Goal: Task Accomplishment & Management: Use online tool/utility

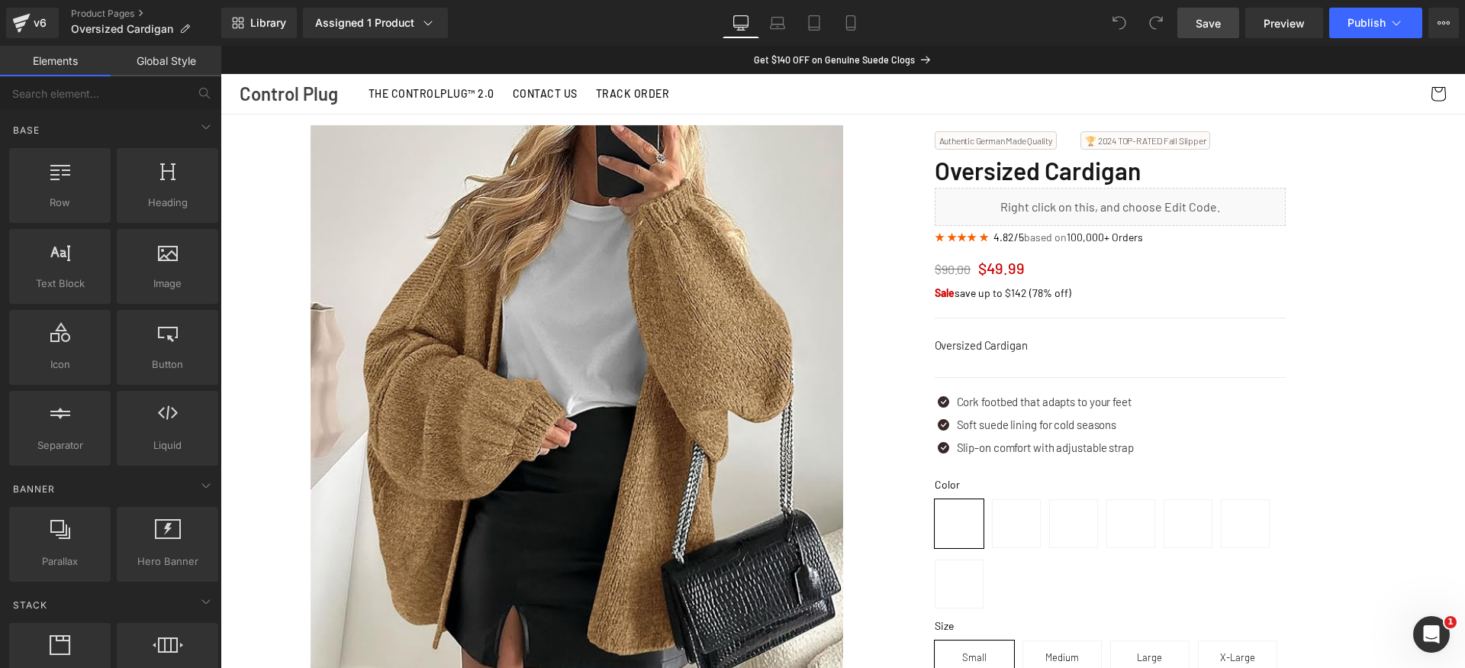
click at [1201, 26] on span "Save" at bounding box center [1208, 23] width 25 height 16
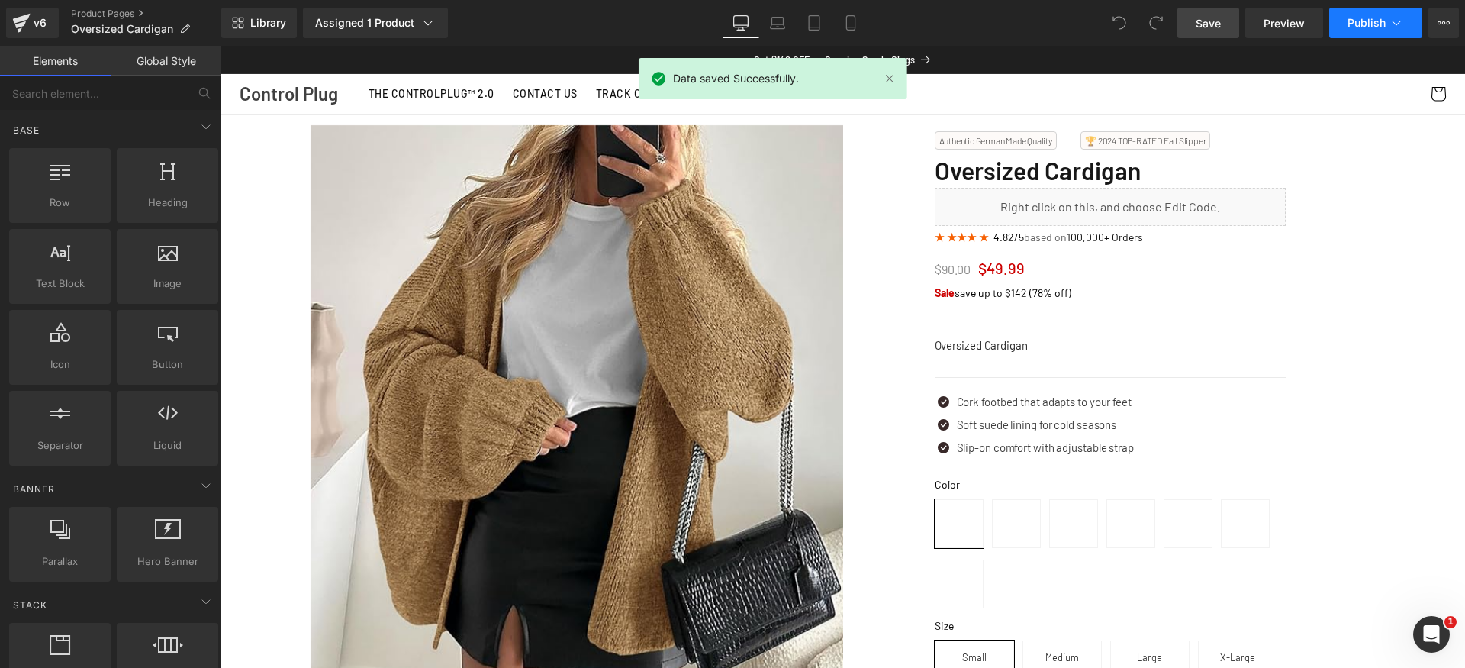
click at [1355, 25] on span "Publish" at bounding box center [1367, 23] width 38 height 12
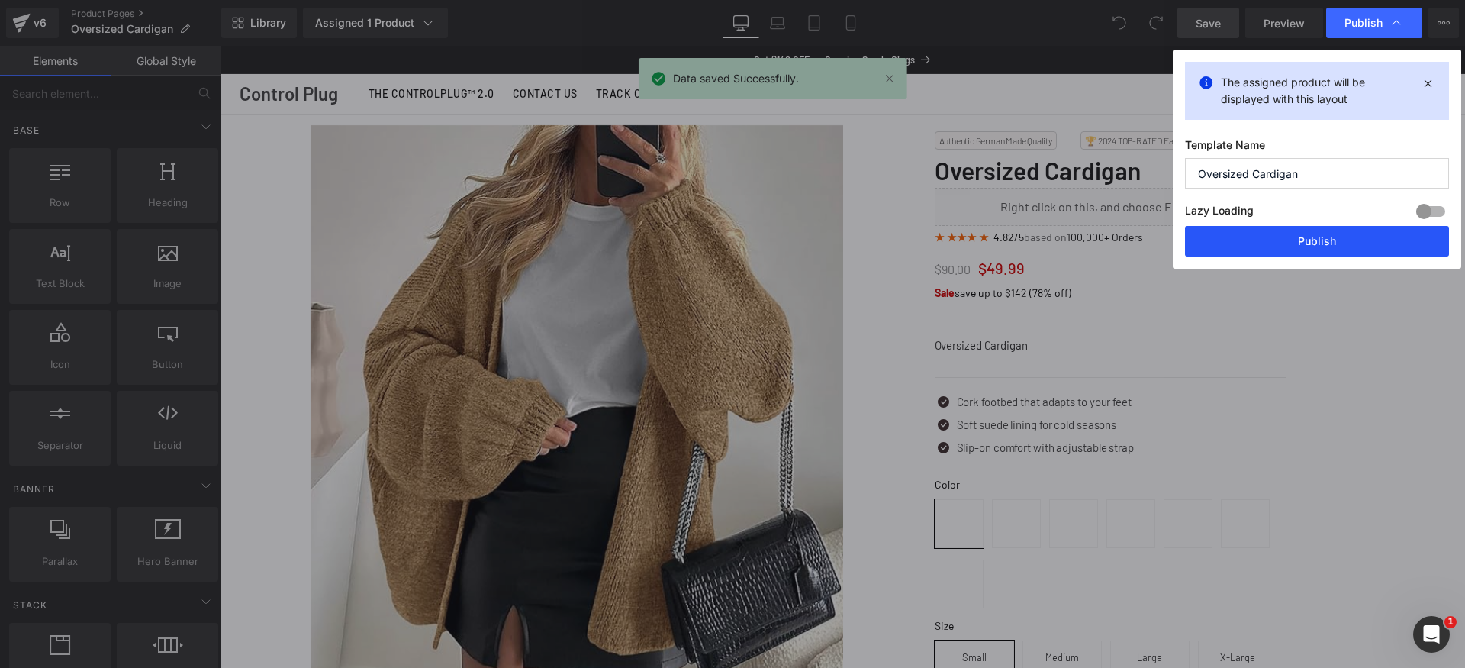
click at [1374, 242] on button "Publish" at bounding box center [1317, 241] width 264 height 31
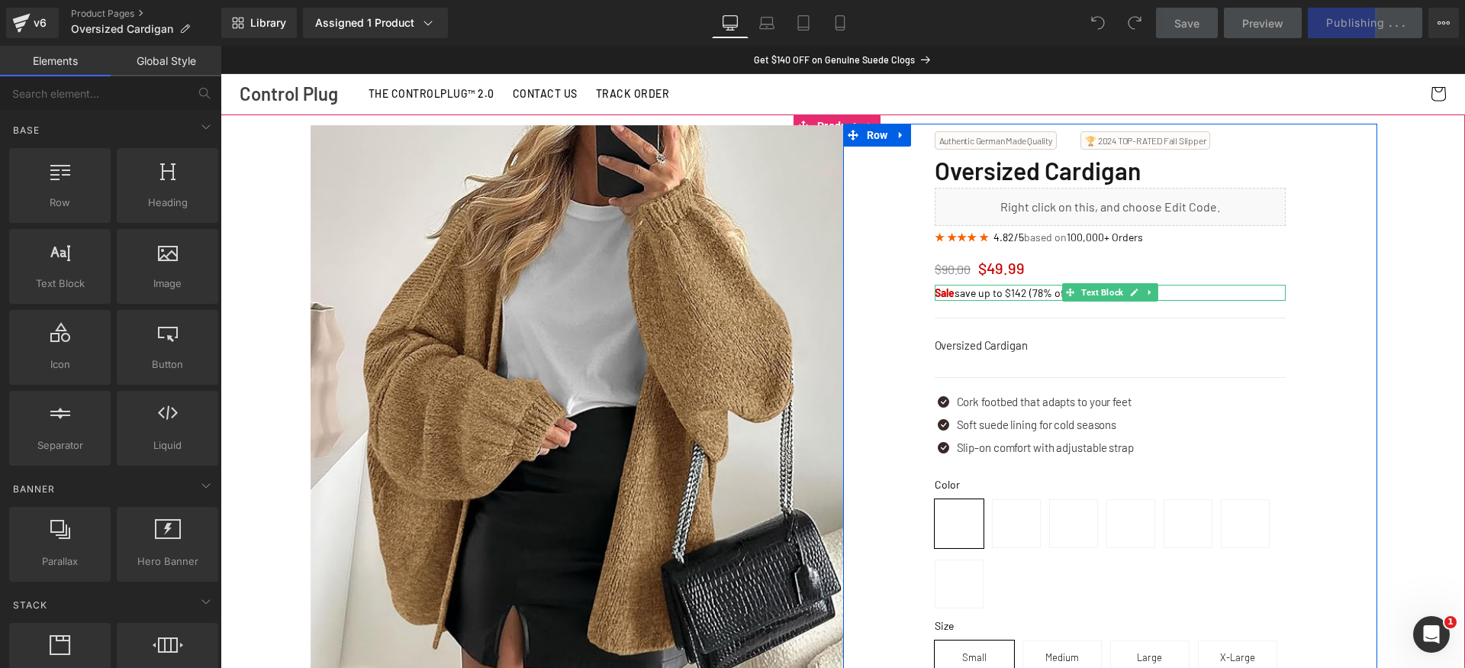
click at [994, 294] on p "Sale save up to $142 (78% off)" at bounding box center [1110, 293] width 351 height 16
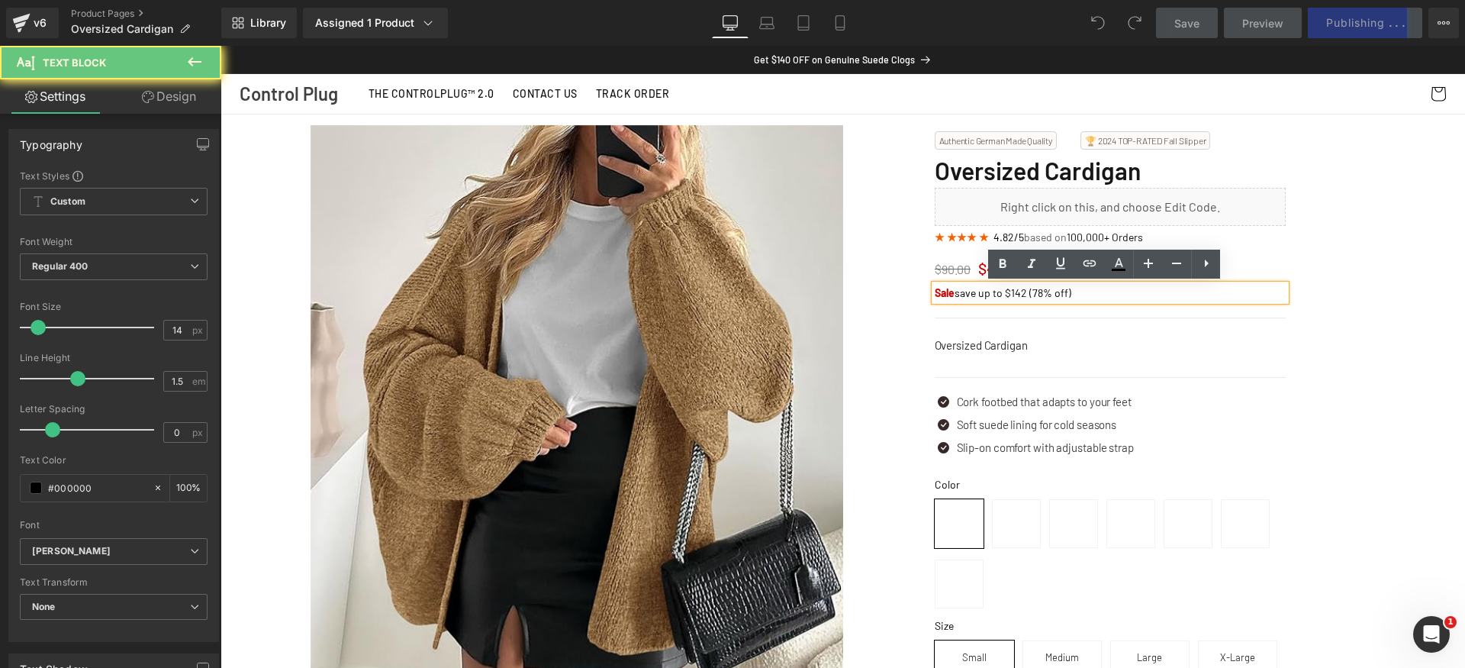
click at [1016, 289] on p "Sale save up to $142 (78% off)" at bounding box center [1110, 293] width 351 height 16
click at [1040, 293] on p "Sale save up to $142 (78% off)" at bounding box center [1110, 293] width 351 height 16
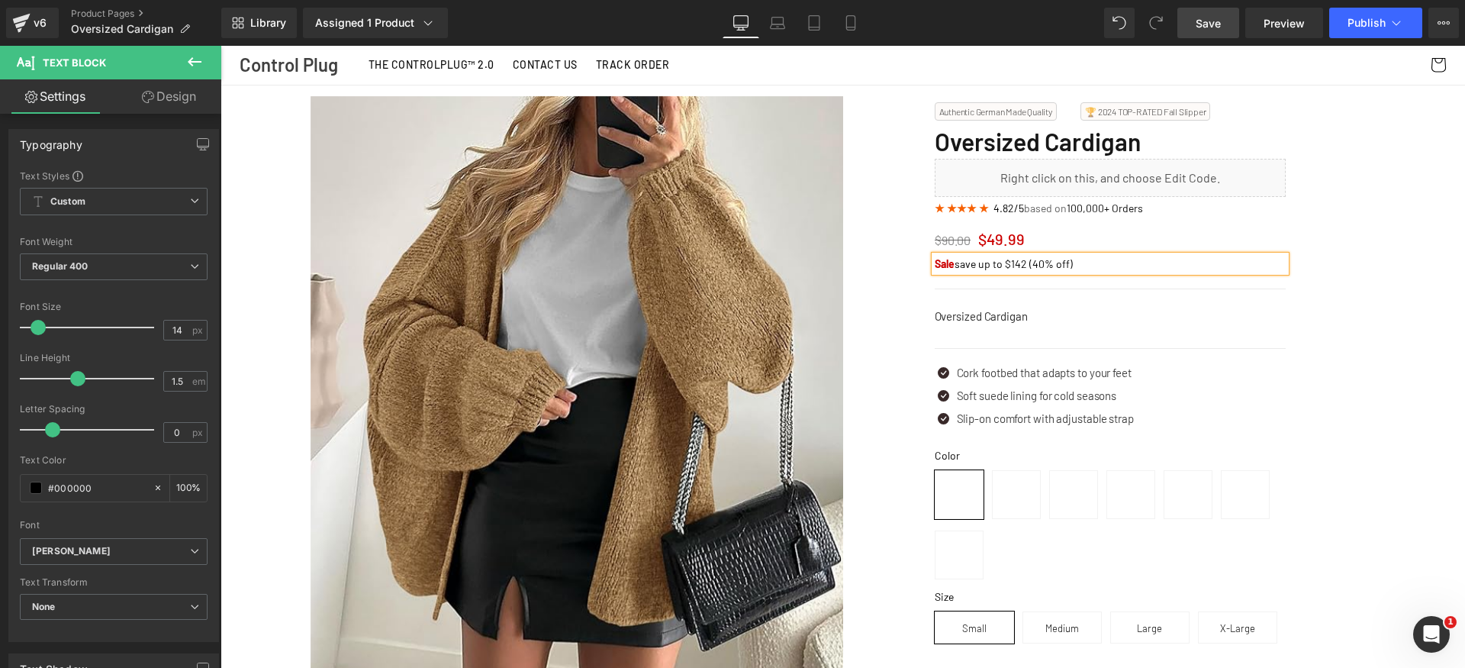
scroll to position [39, 0]
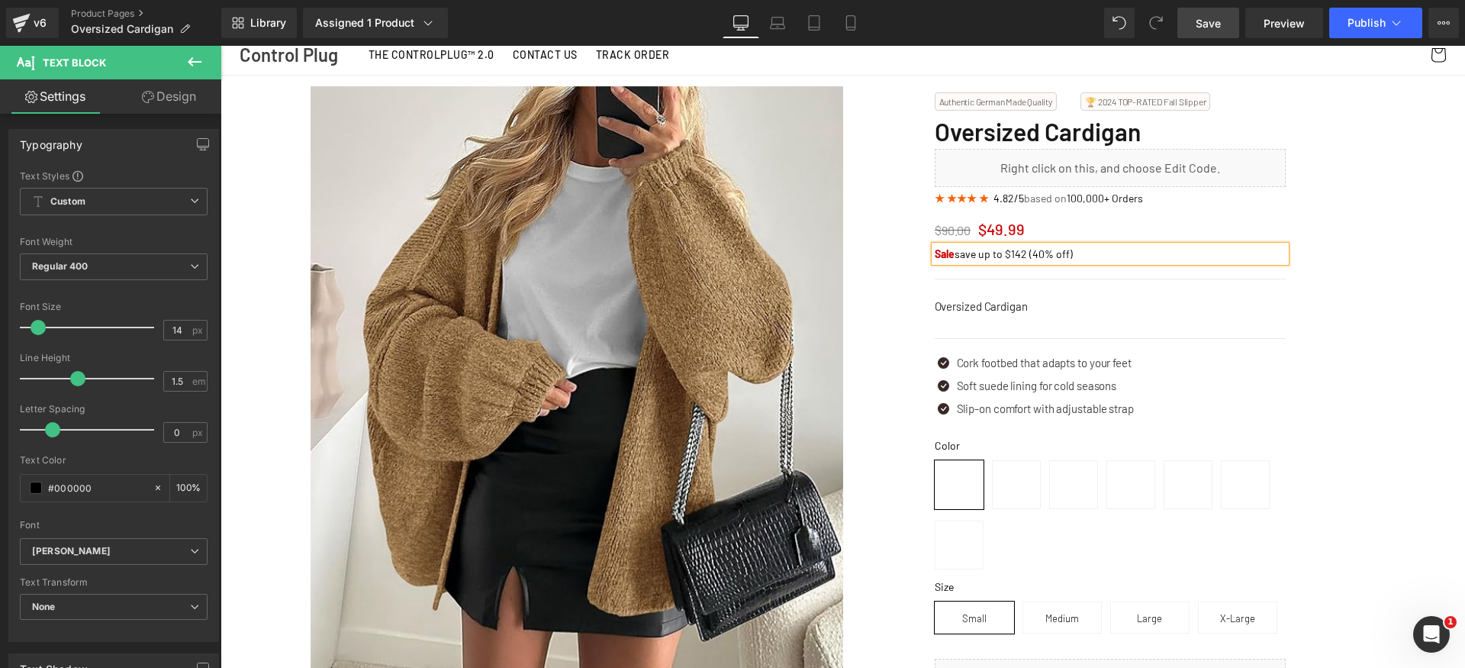
click at [1011, 256] on p "Sale save up to $142 (40% off)" at bounding box center [1110, 254] width 351 height 16
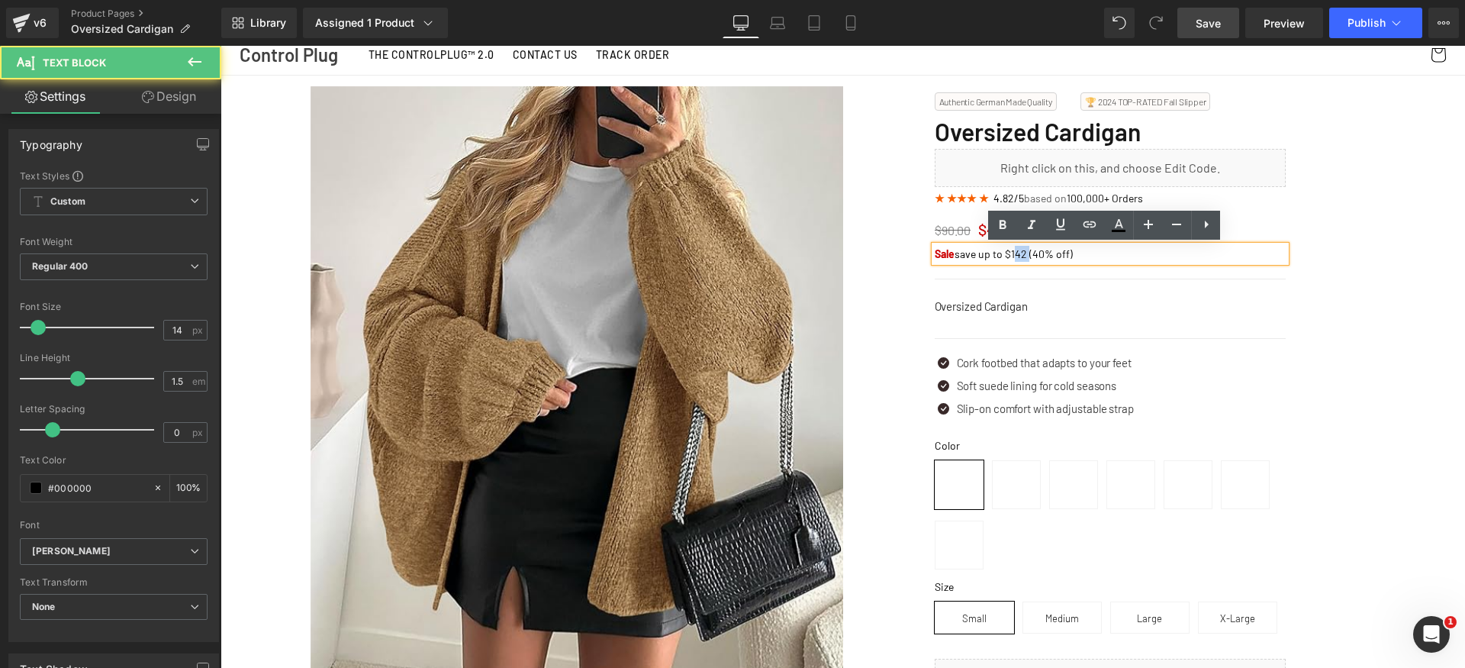
click at [1011, 256] on p "Sale save up to $142 (40% off)" at bounding box center [1110, 254] width 351 height 16
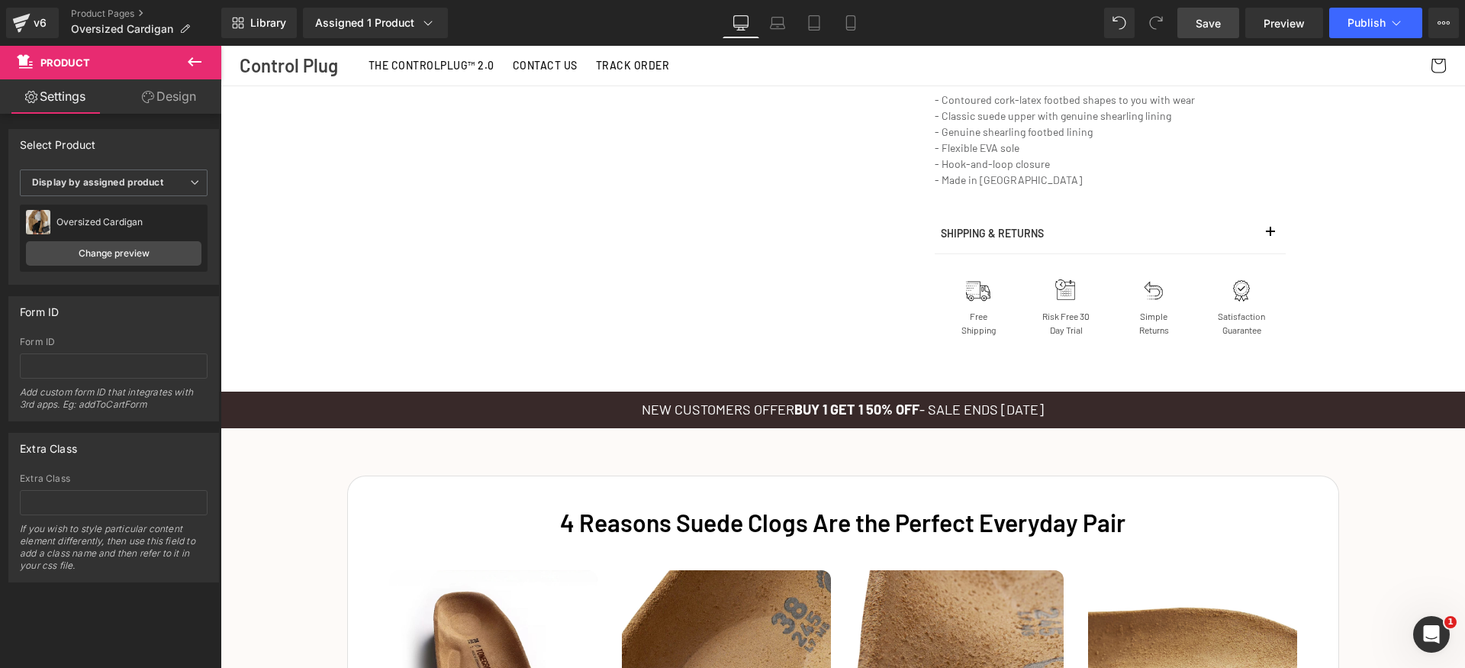
scroll to position [0, 0]
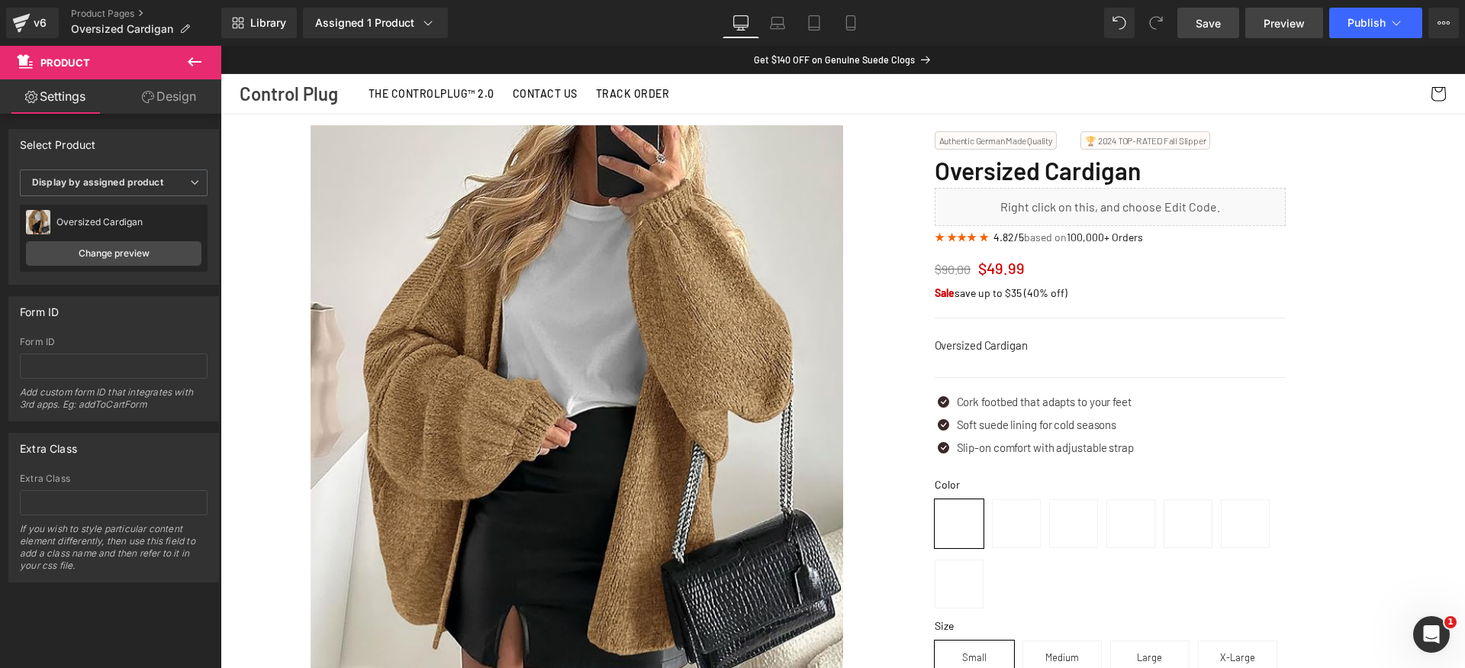
click at [1288, 24] on span "Preview" at bounding box center [1284, 23] width 41 height 16
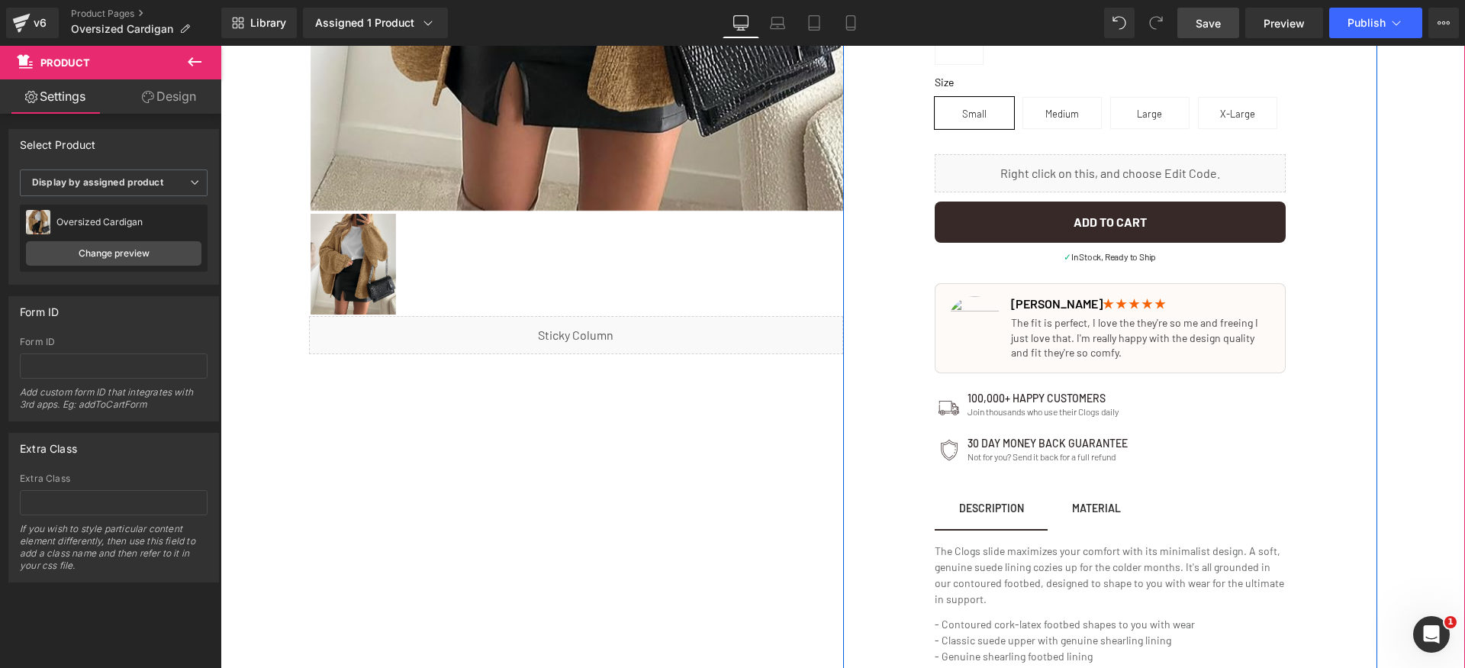
scroll to position [563, 0]
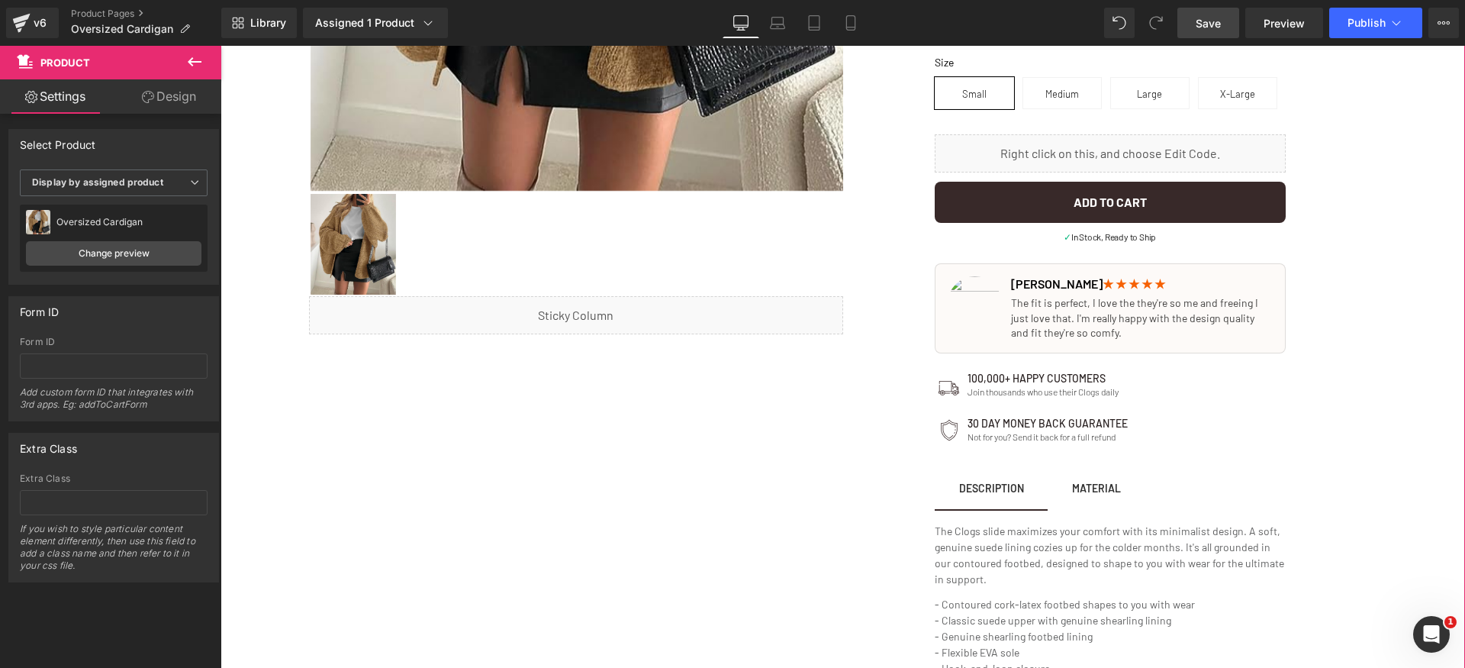
click at [1059, 312] on p "The fit is perfect, I love the they're so me and freeing I just love that. I'm …" at bounding box center [1142, 317] width 262 height 45
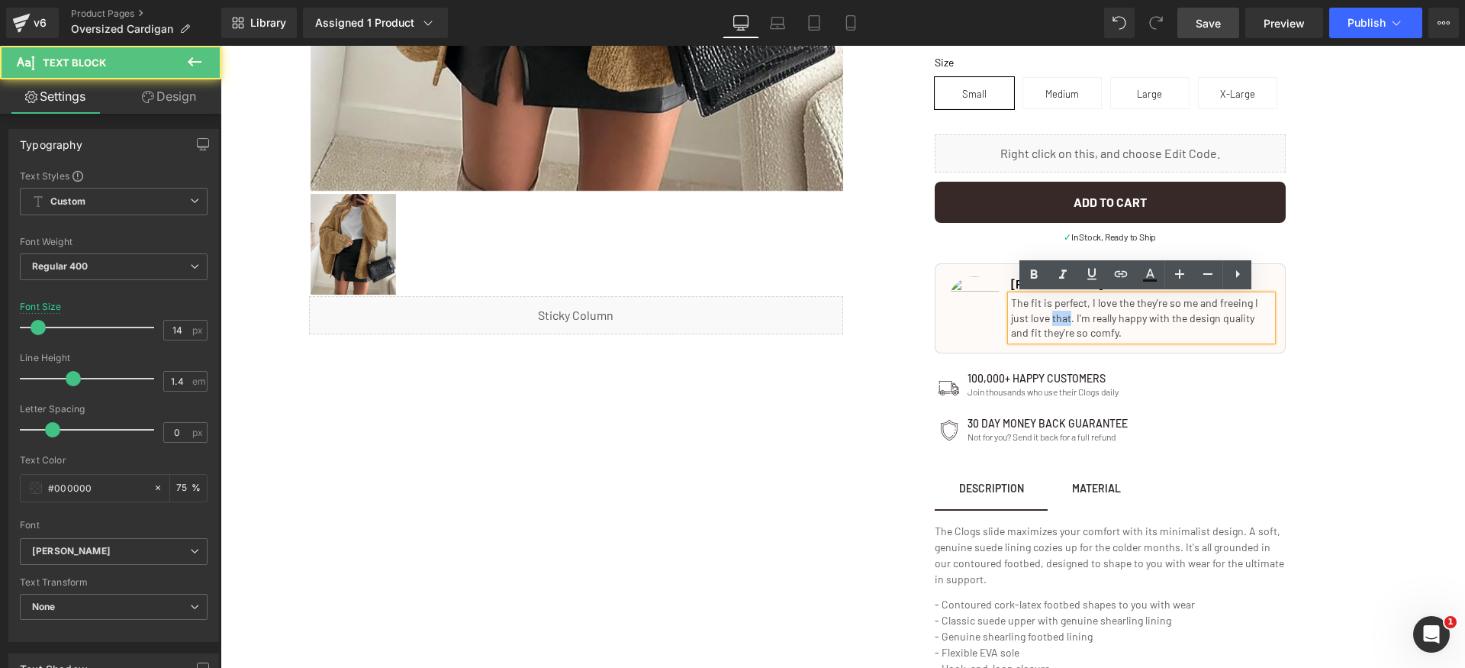
click at [1059, 312] on p "The fit is perfect, I love the they're so me and freeing I just love that. I'm …" at bounding box center [1142, 317] width 262 height 45
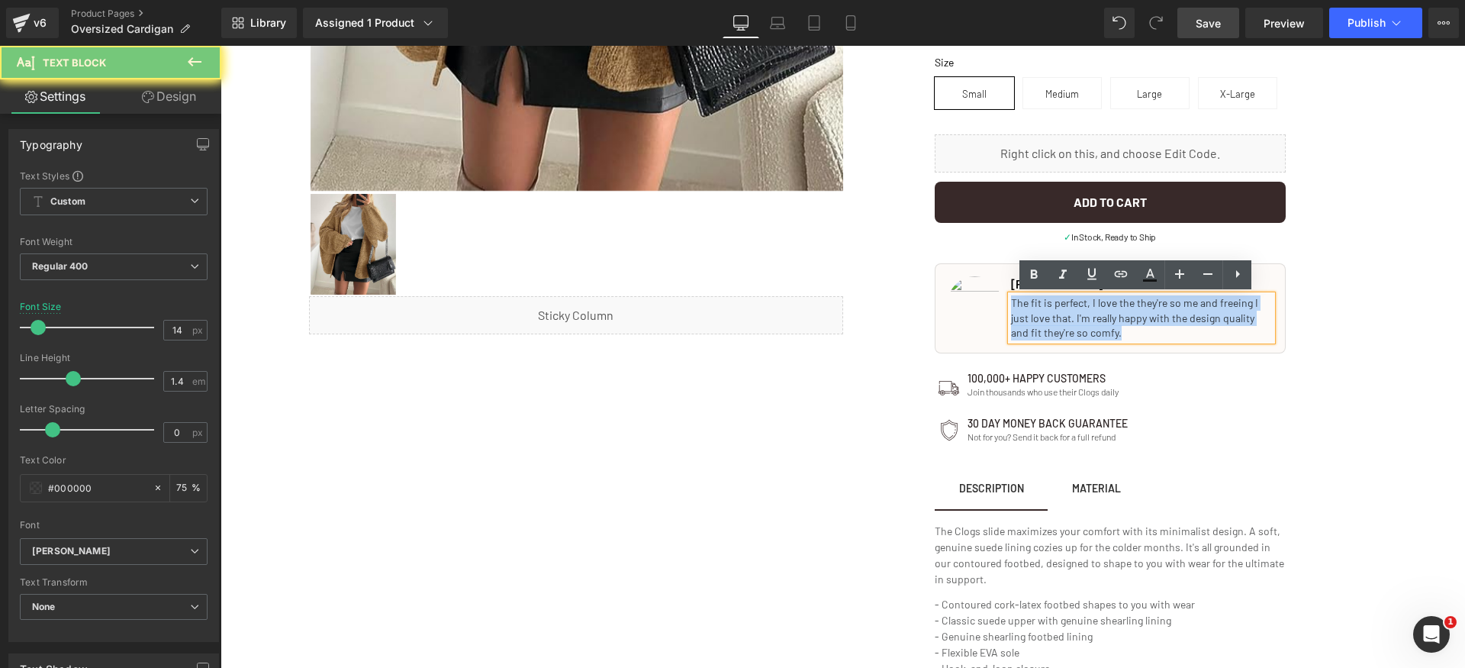
paste div
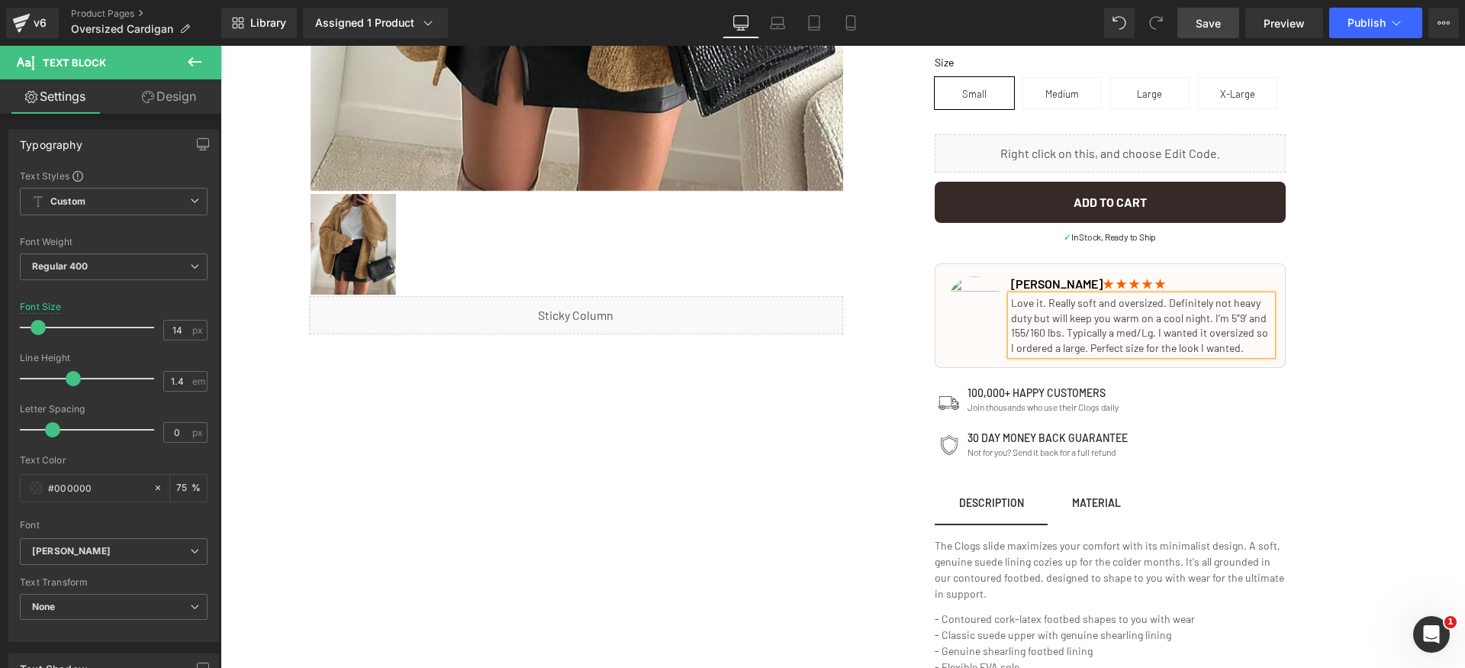
click at [1068, 324] on p "Love it. Really soft and oversized. Definitely not heavy duty but will keep you…" at bounding box center [1142, 325] width 262 height 60
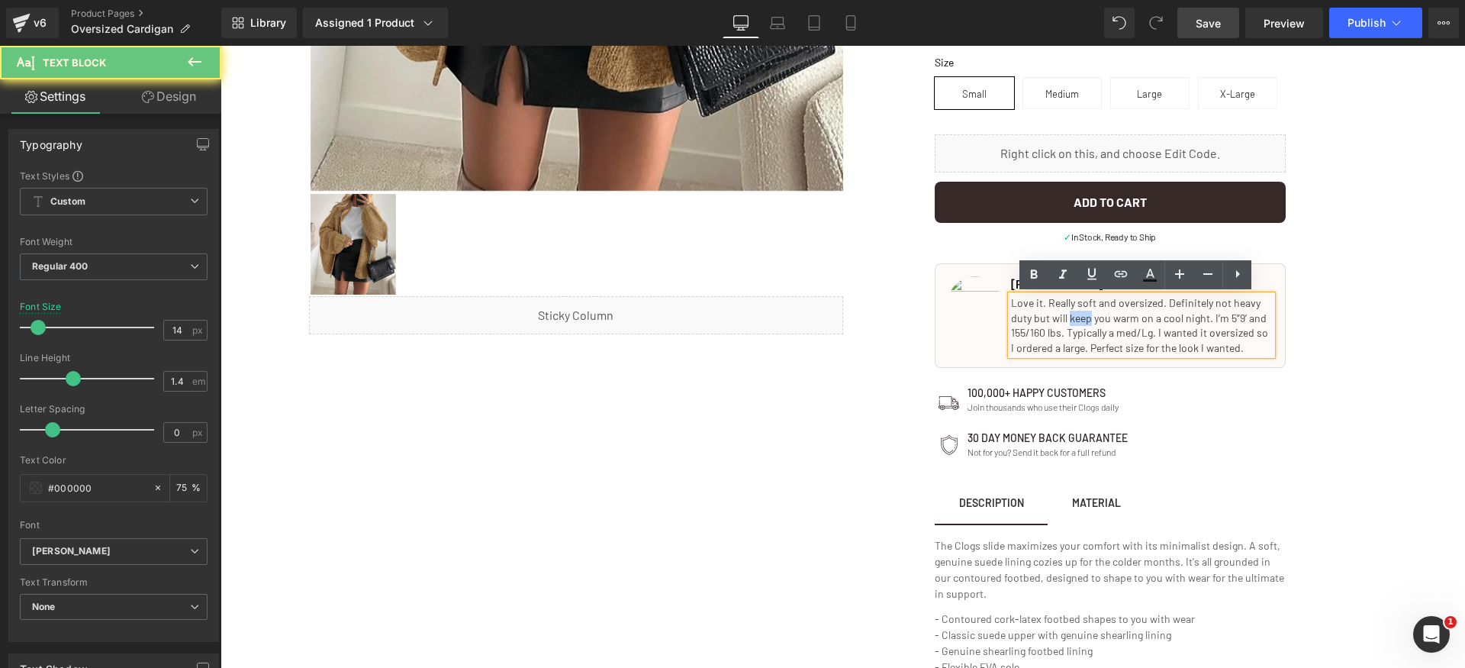
click at [1068, 324] on p "Love it. Really soft and oversized. Definitely not heavy duty but will keep you…" at bounding box center [1142, 325] width 262 height 60
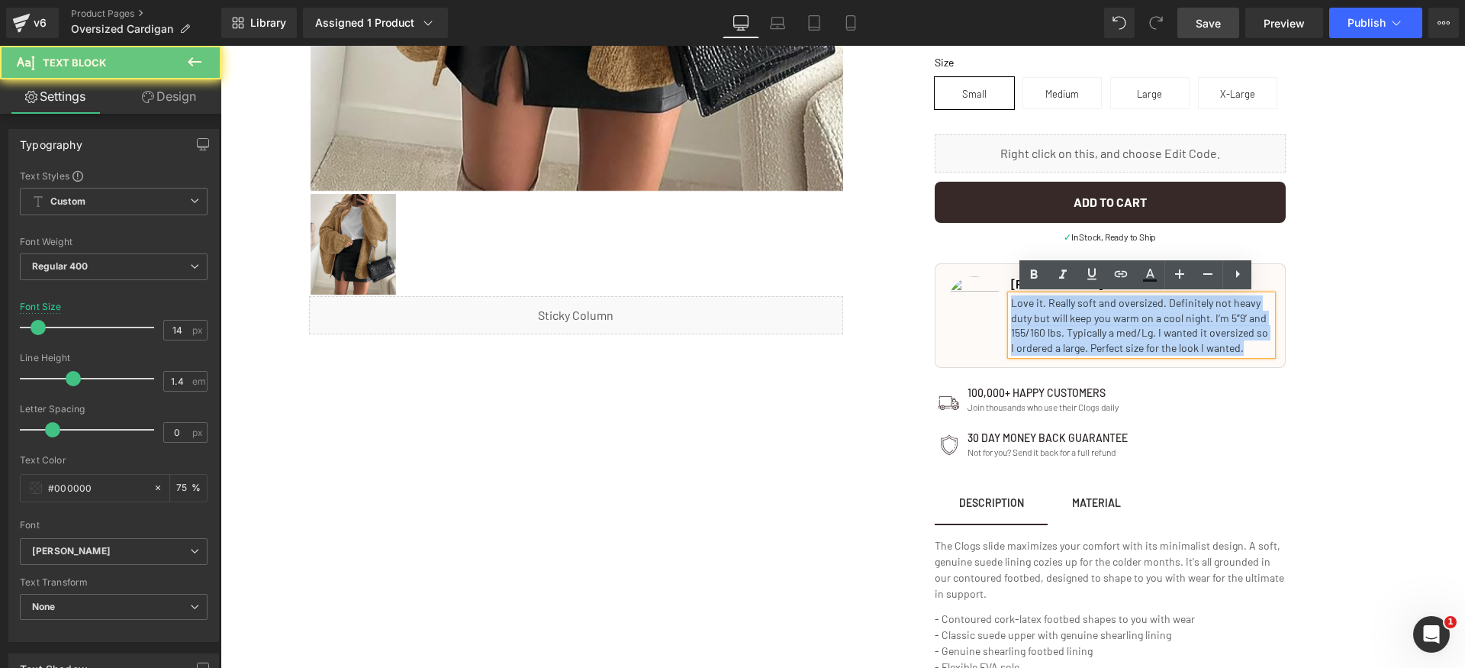
click at [1068, 324] on p "Love it. Really soft and oversized. Definitely not heavy duty but will keep you…" at bounding box center [1142, 325] width 262 height 60
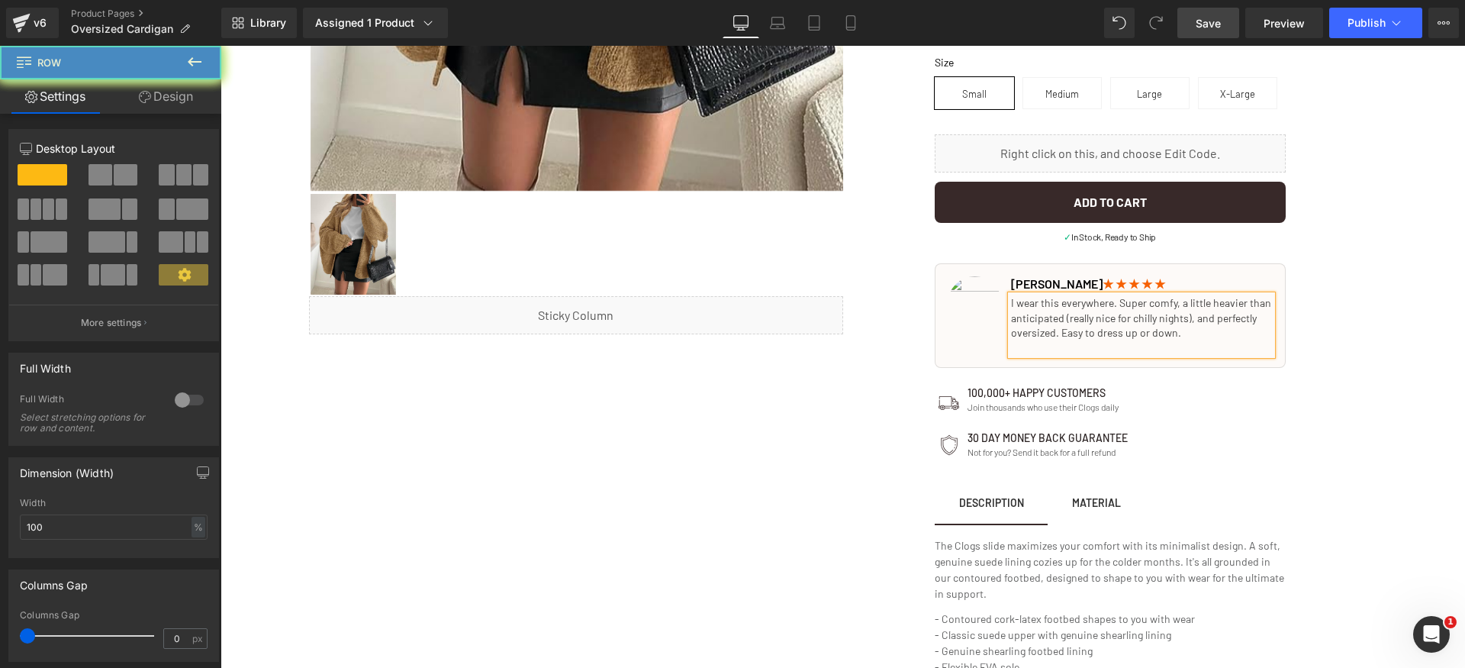
click at [1336, 344] on div "Authentic German Made Quality Text Block 🏆 2024 TOP-RATED Fall Slipper Text Blo…" at bounding box center [1110, 215] width 534 height 1310
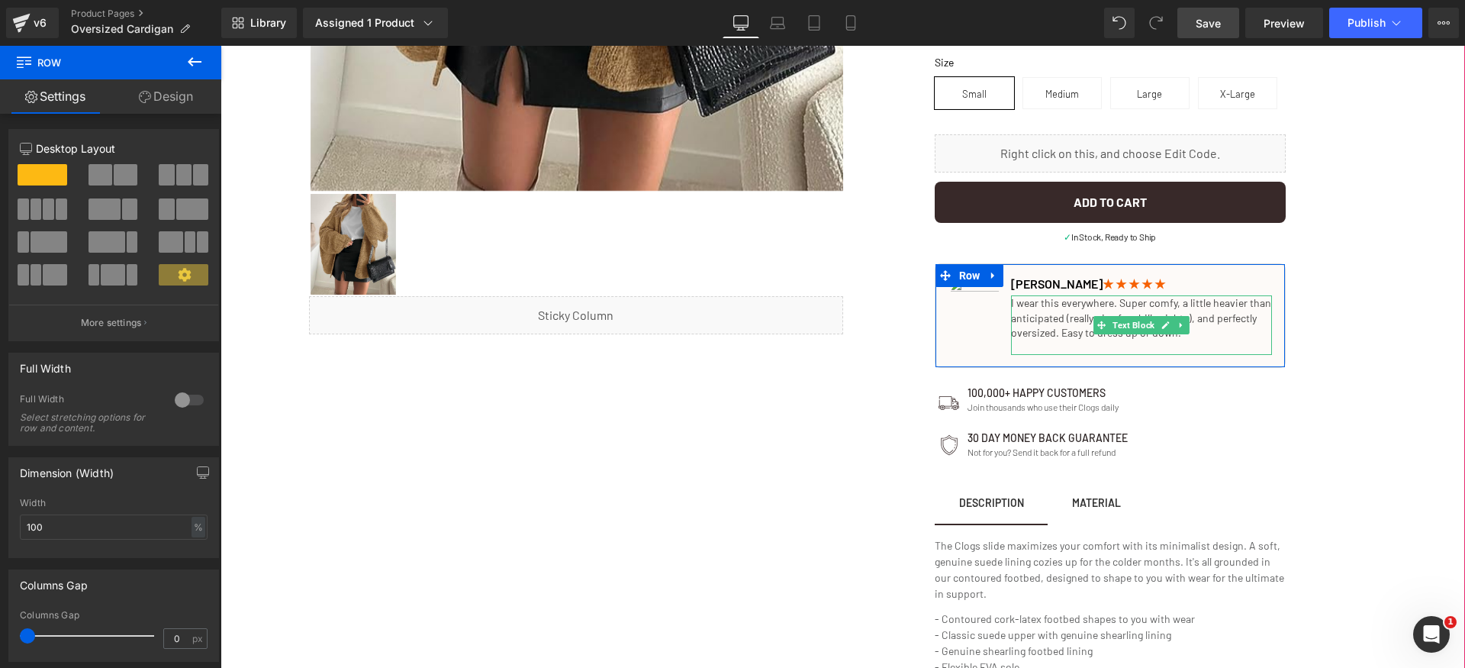
click at [1190, 337] on p "I wear this everywhere. Super comfy, a little heavier than anticipated (really …" at bounding box center [1142, 317] width 262 height 45
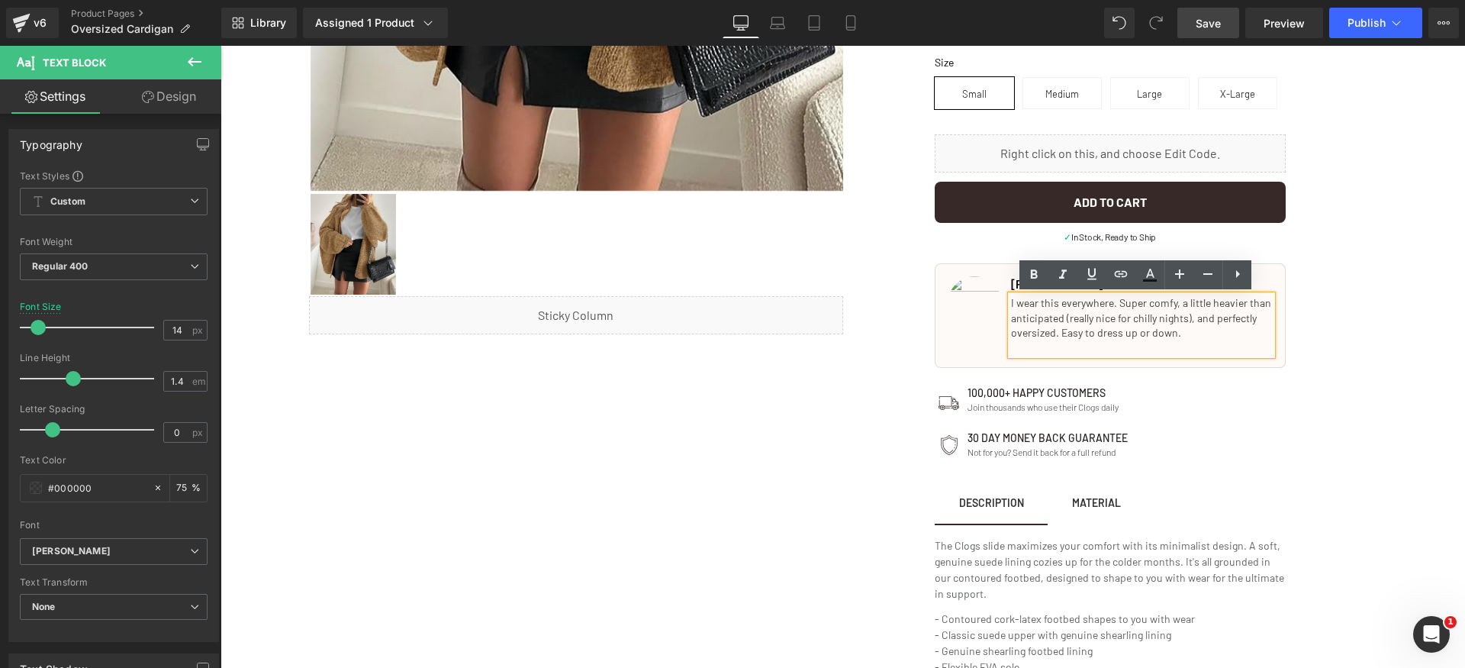
click at [1213, 344] on p at bounding box center [1142, 347] width 262 height 15
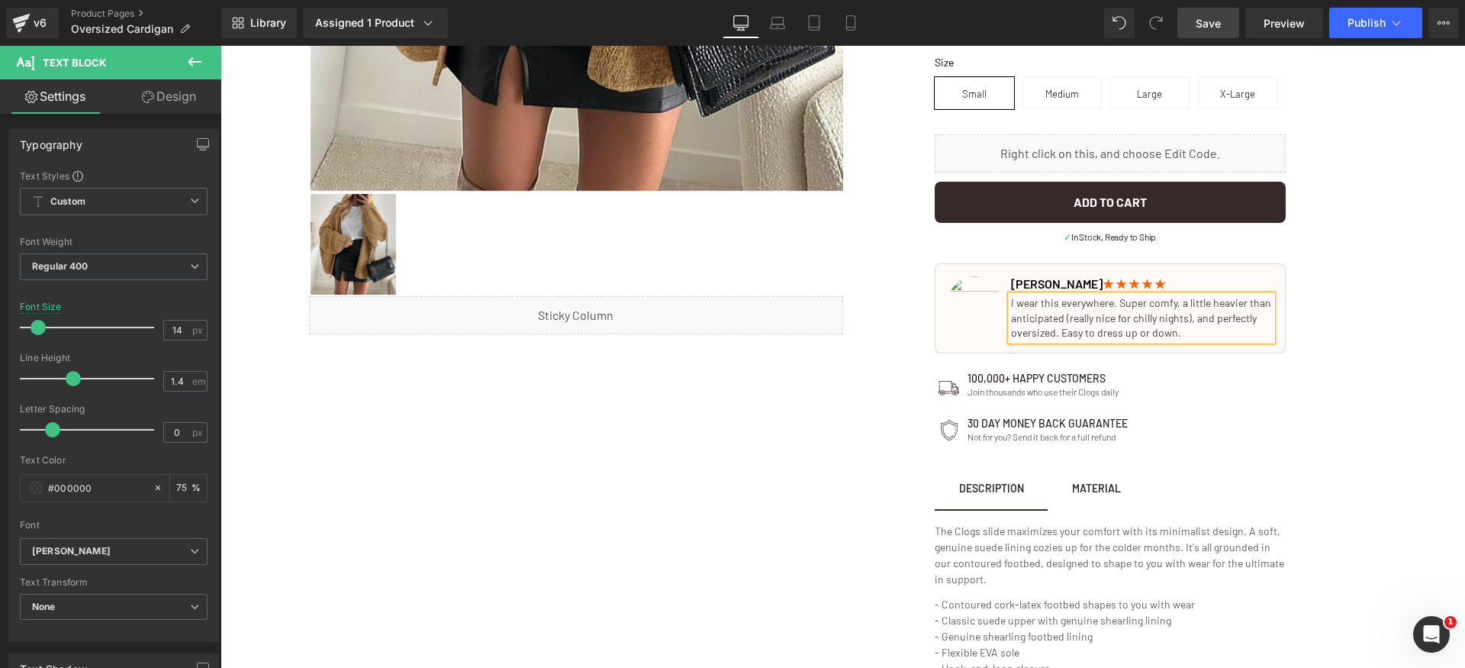
click at [1339, 334] on div "Authentic German Made Quality Text Block 🏆 2024 TOP-RATED Fall Slipper Text Blo…" at bounding box center [1110, 208] width 534 height 1296
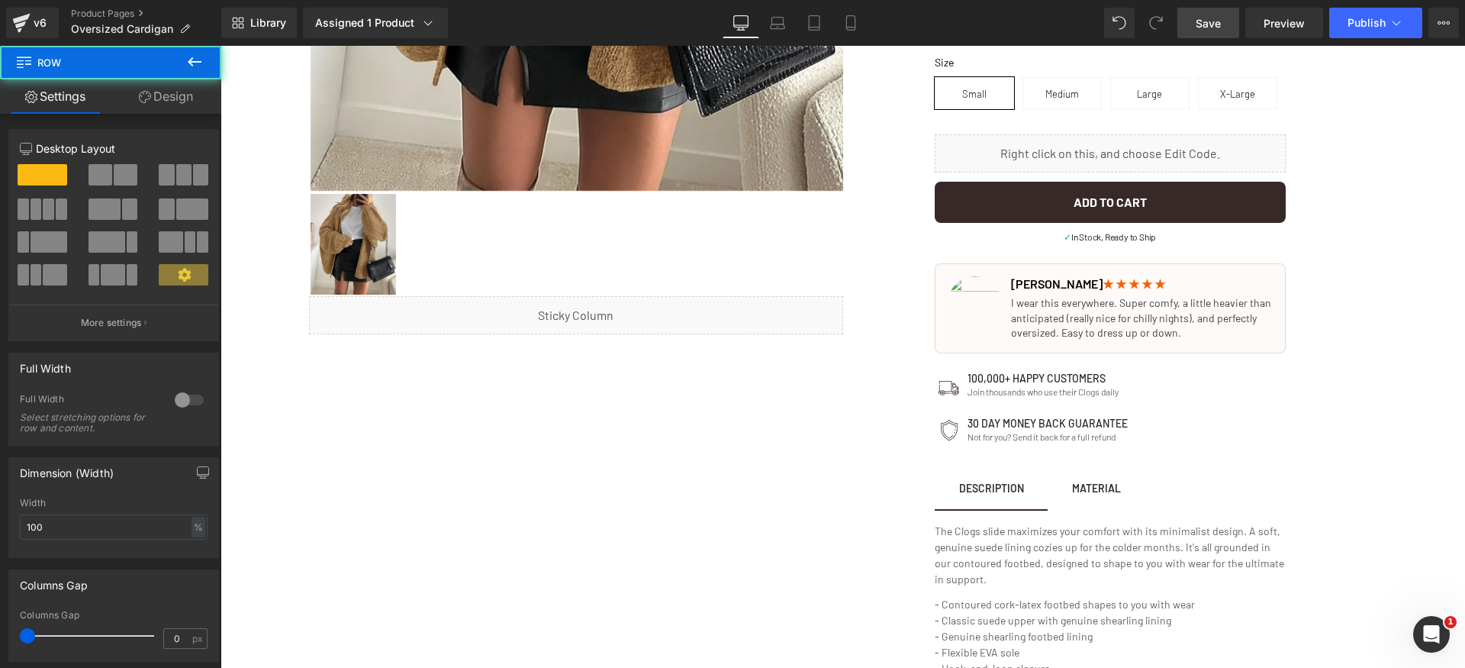
click at [1222, 22] on link "Save" at bounding box center [1209, 23] width 62 height 31
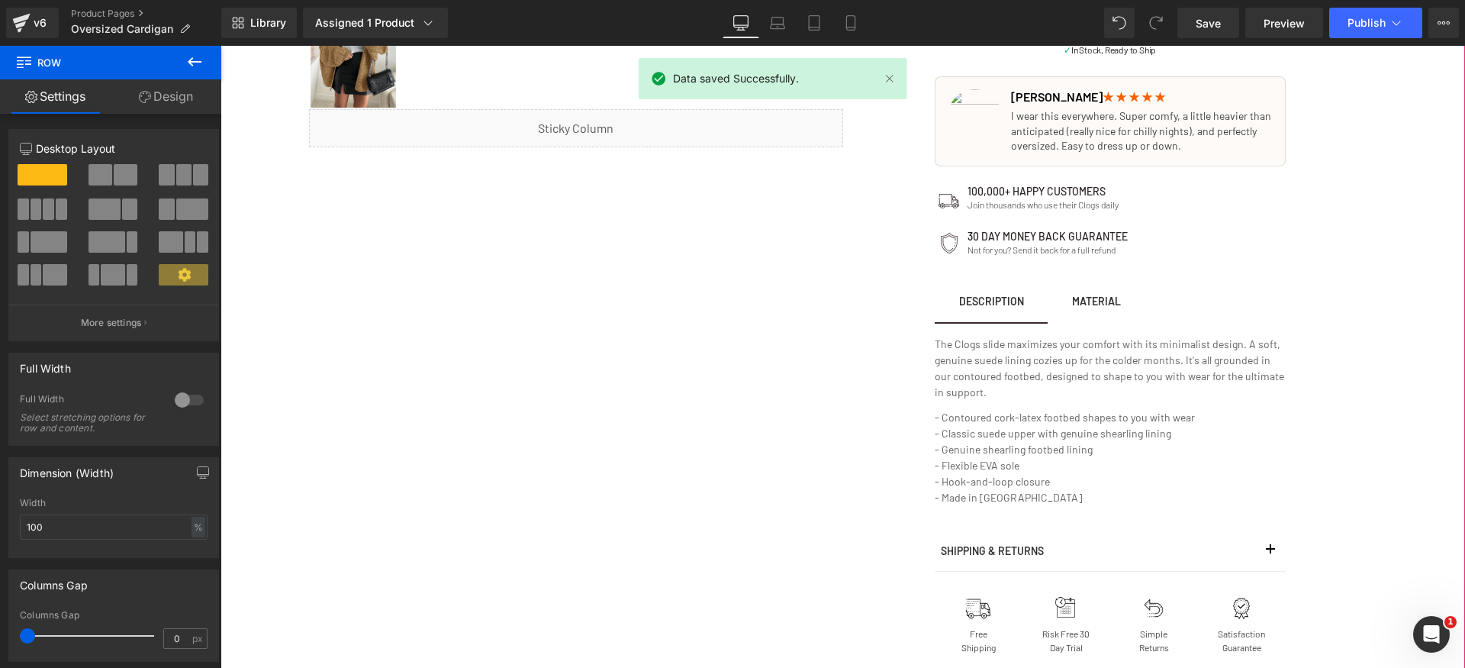
scroll to position [760, 0]
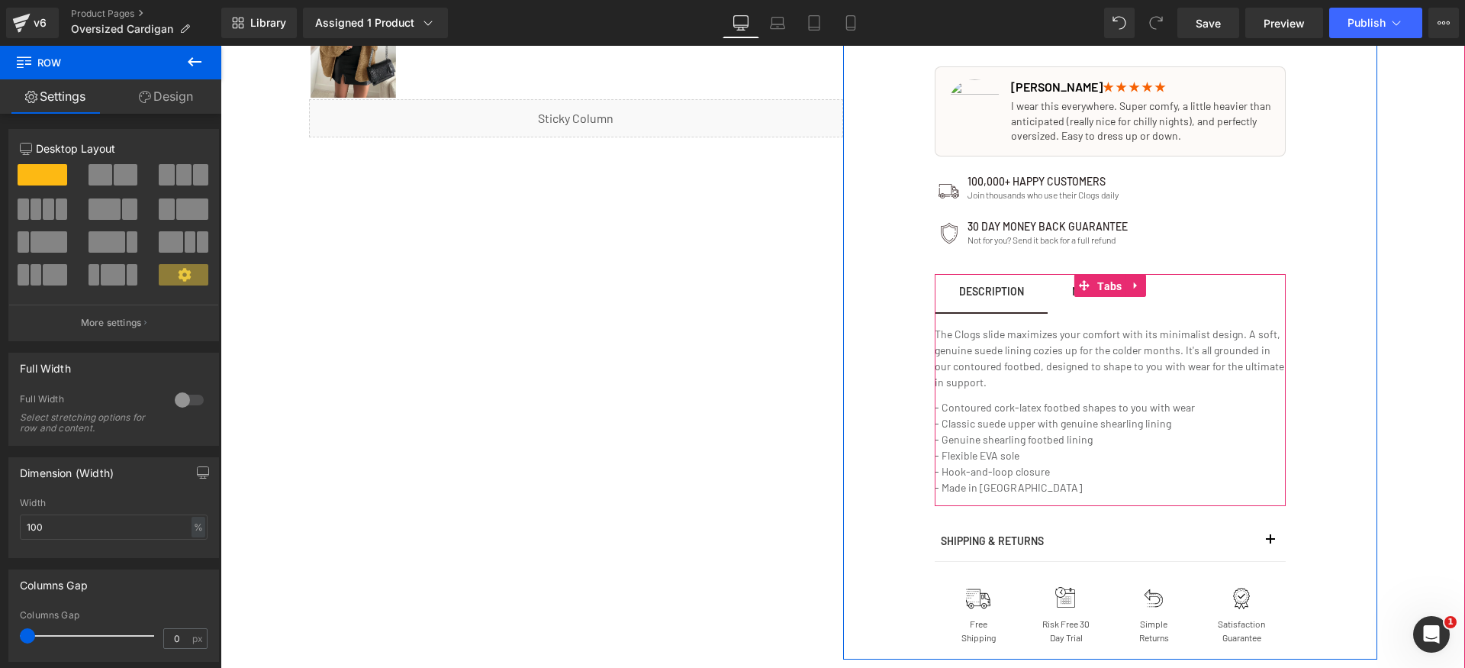
click at [1104, 288] on span "Tabs" at bounding box center [1110, 286] width 32 height 23
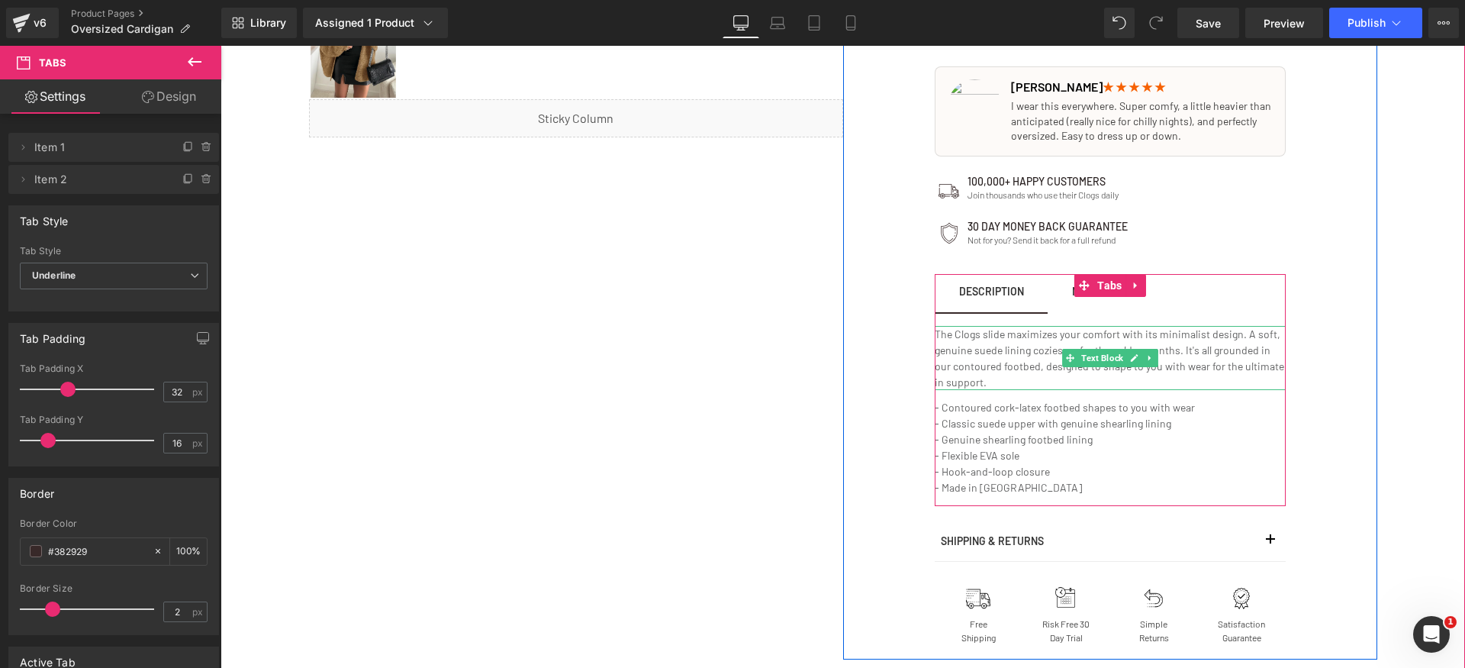
click at [1003, 353] on p "The Clogs slide maximizes your comfort with its minimalist design. A soft, genu…" at bounding box center [1110, 358] width 351 height 64
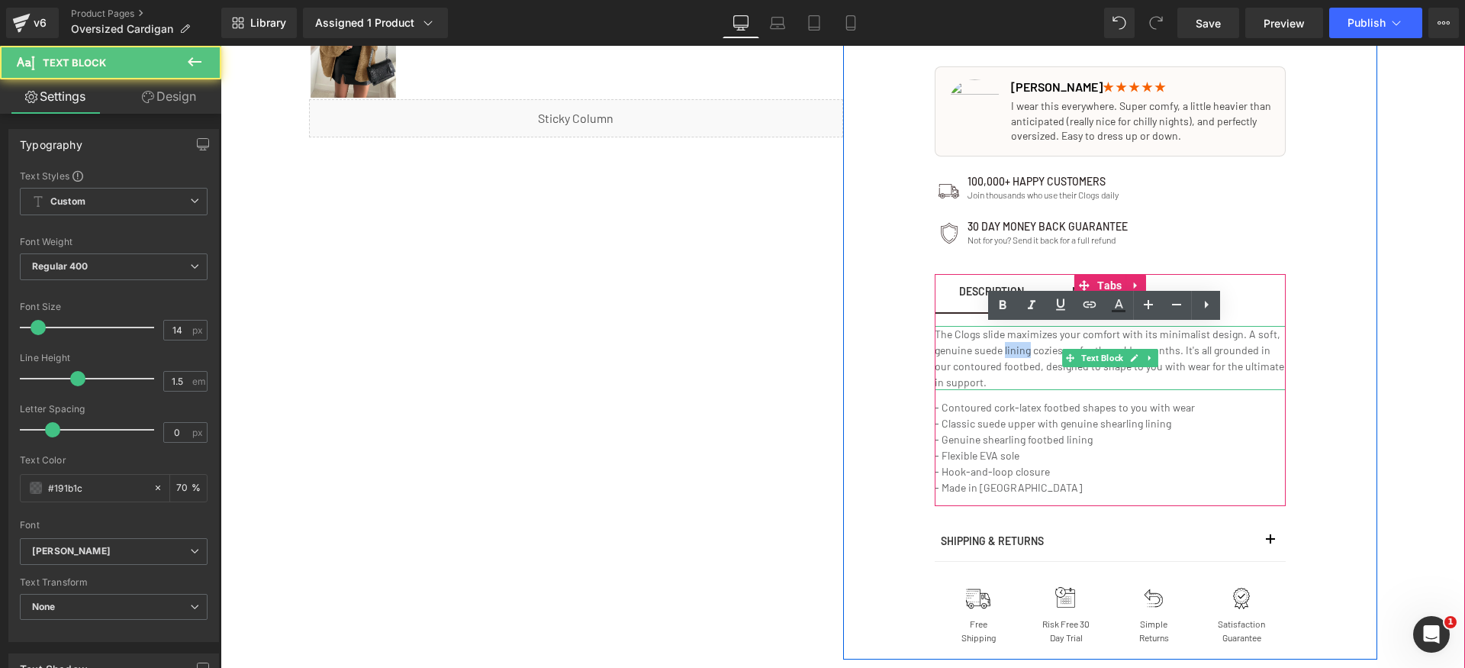
click at [1003, 353] on p "The Clogs slide maximizes your comfort with its minimalist design. A soft, genu…" at bounding box center [1110, 358] width 351 height 64
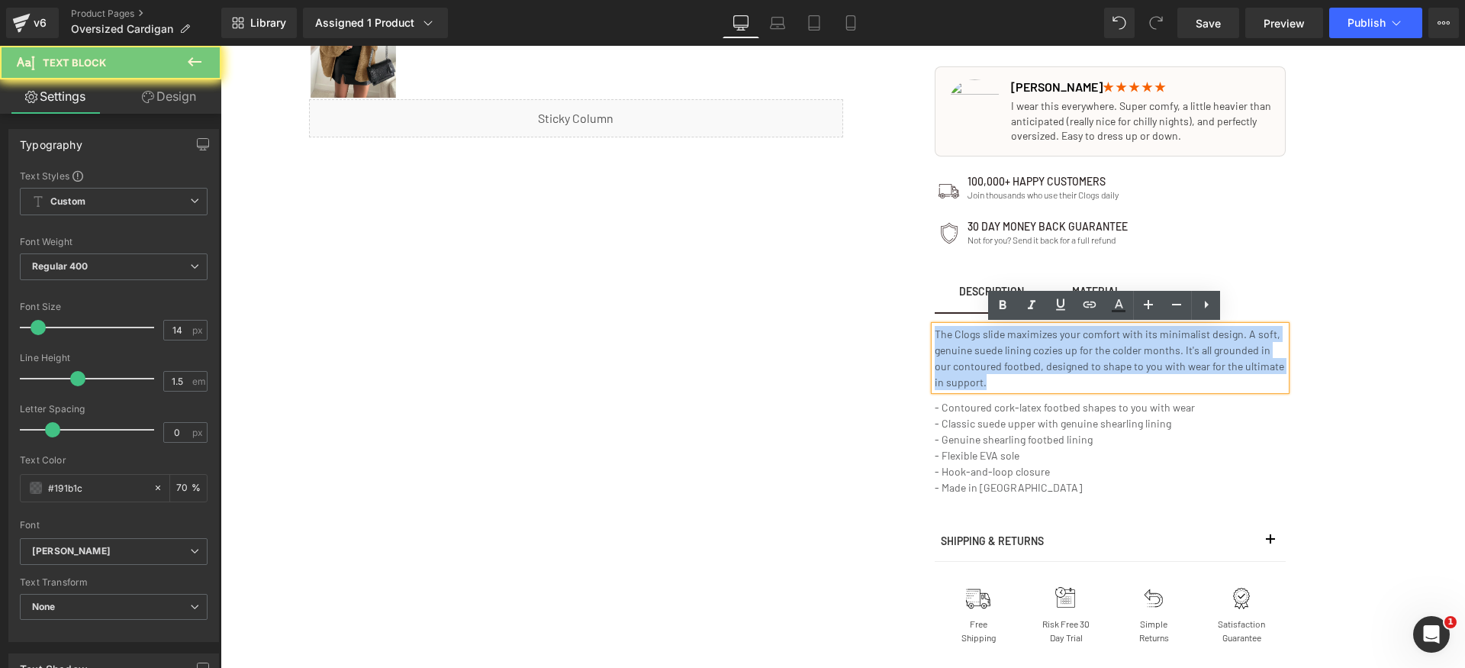
click at [1003, 353] on p "The Clogs slide maximizes your comfort with its minimalist design. A soft, genu…" at bounding box center [1110, 358] width 351 height 64
paste div
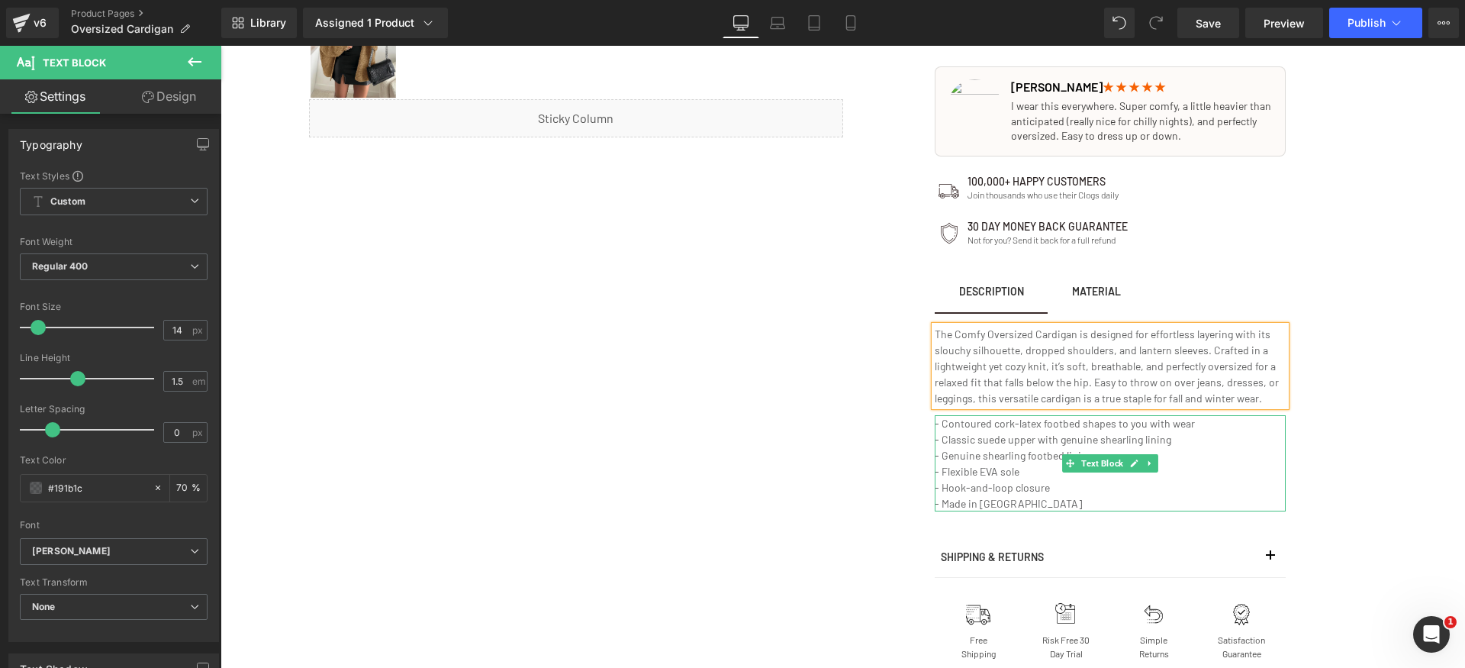
click at [986, 439] on p "- Classic suede upper with genuine shearling lining" at bounding box center [1110, 439] width 351 height 16
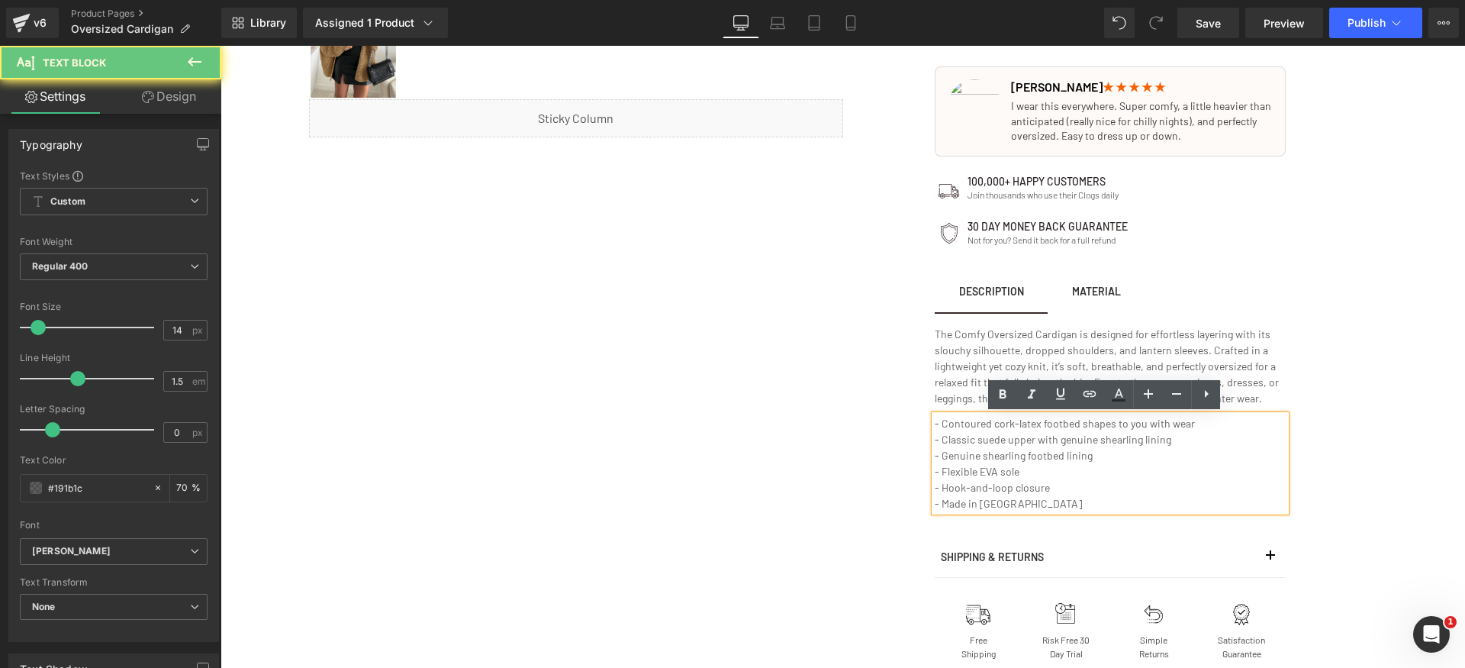
click at [1003, 454] on p "- Genuine shearling footbed lining" at bounding box center [1110, 455] width 351 height 16
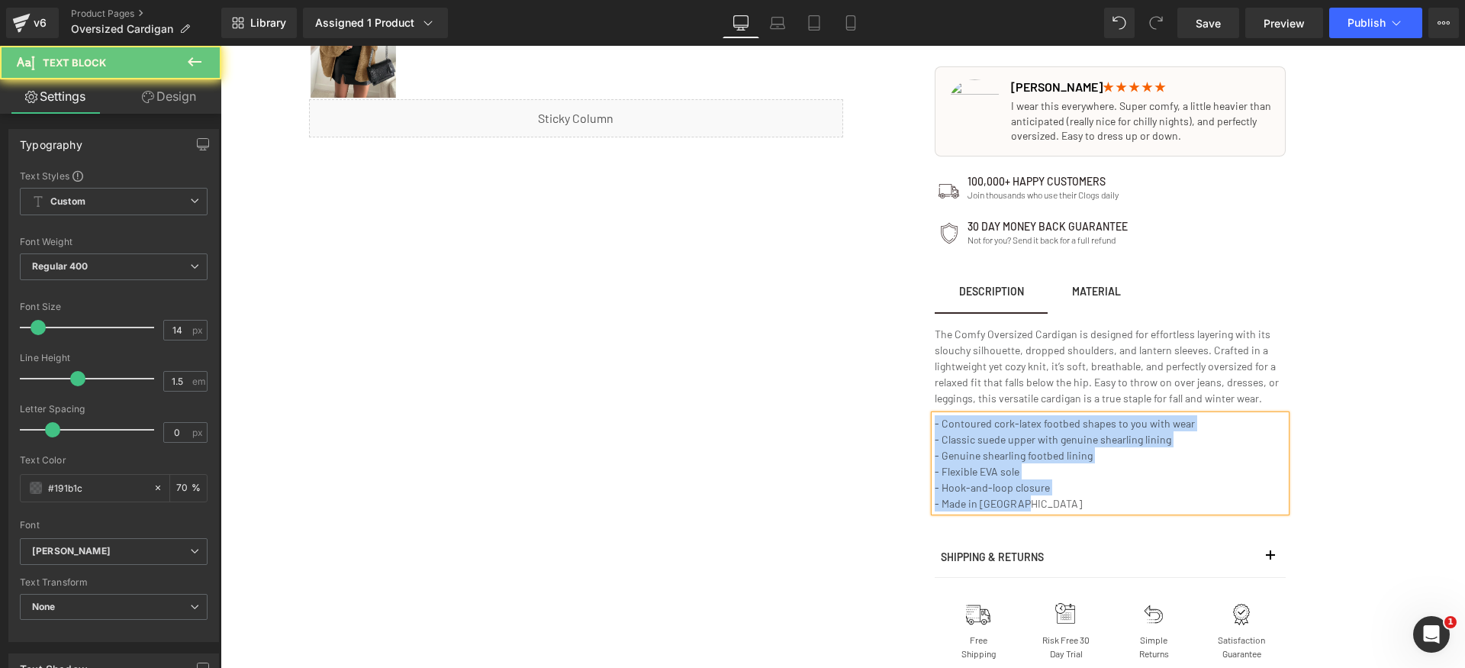
paste div
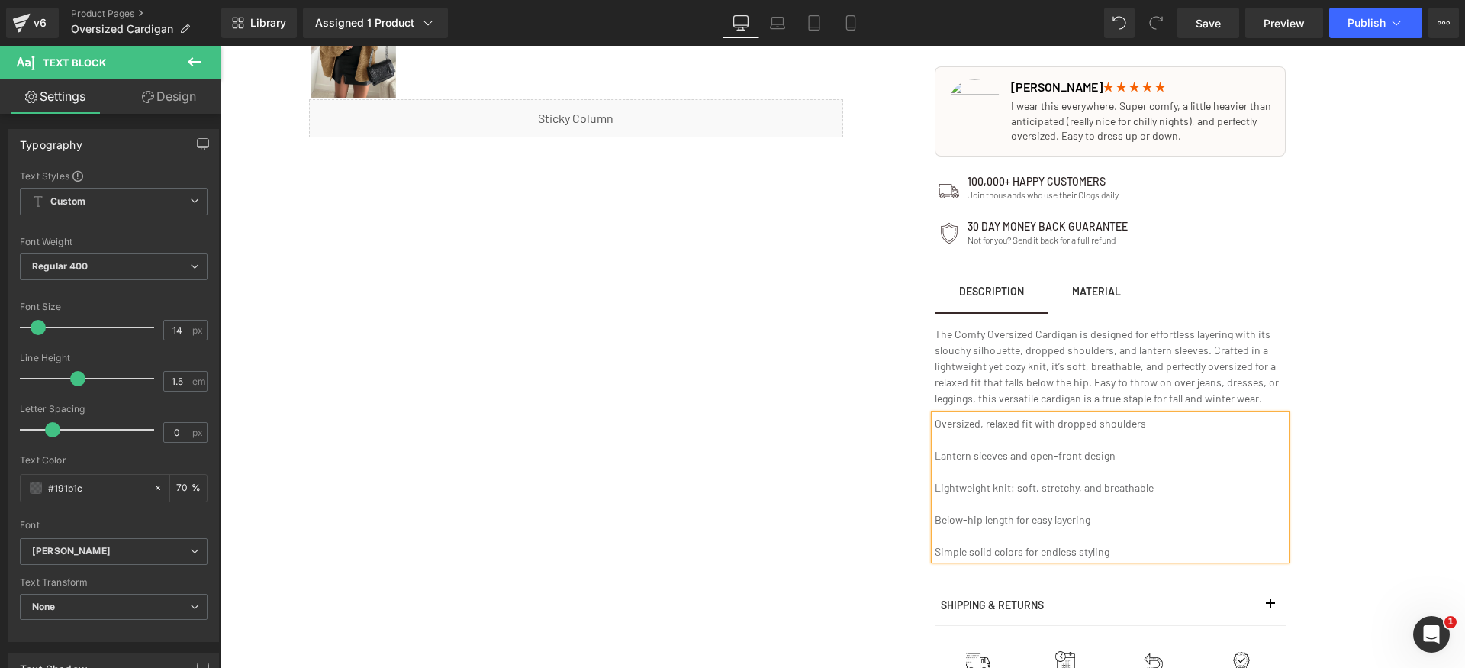
drag, startPoint x: 952, startPoint y: 543, endPoint x: 969, endPoint y: 537, distance: 18.6
click at [953, 542] on div "Oversized, relaxed fit with dropped shoulders Lantern sleeves and open-front de…" at bounding box center [1110, 487] width 351 height 144
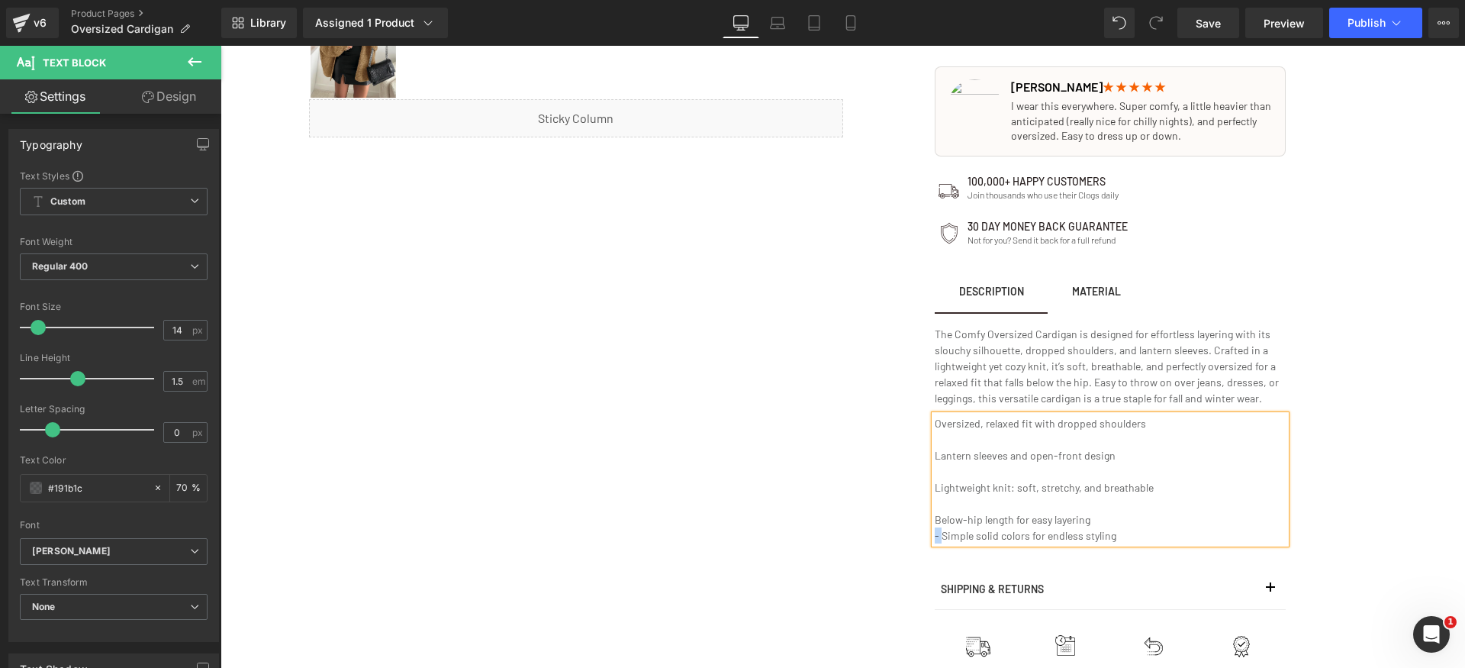
copy p "-"
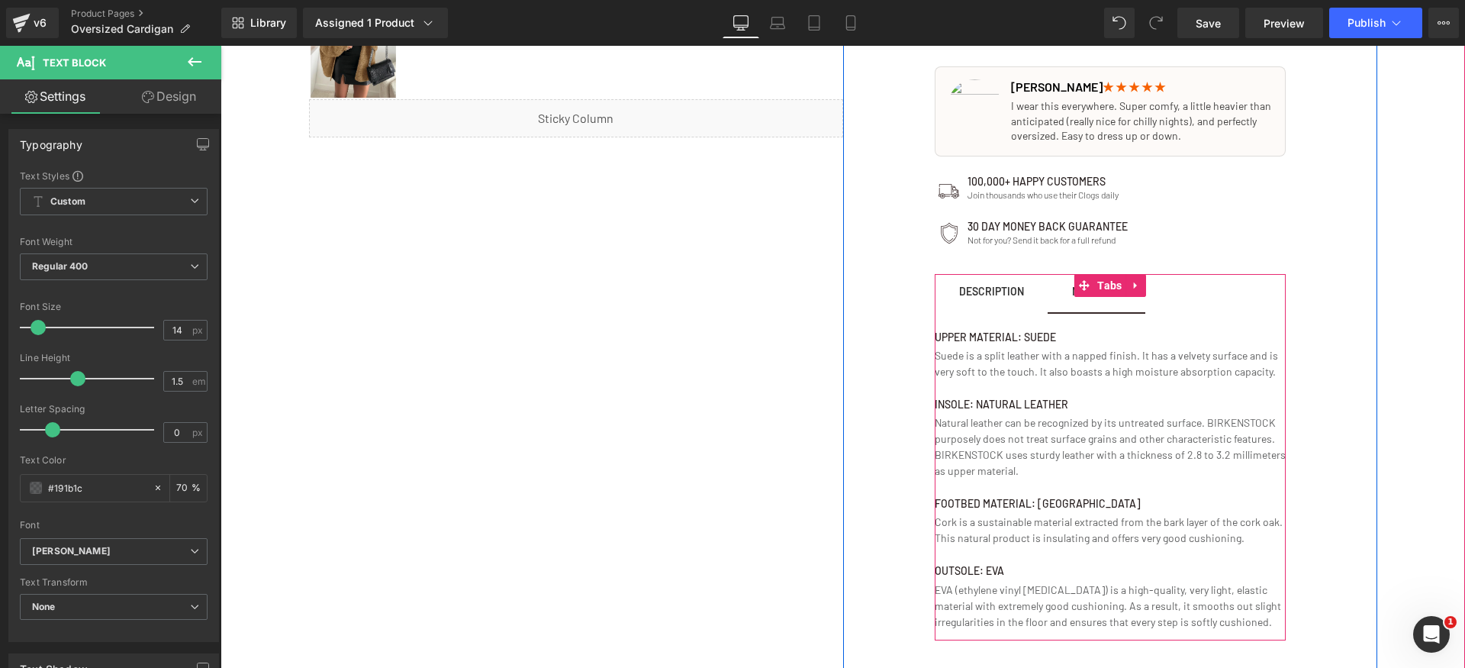
click at [1078, 303] on span "MATERIAL Text Block" at bounding box center [1097, 293] width 98 height 38
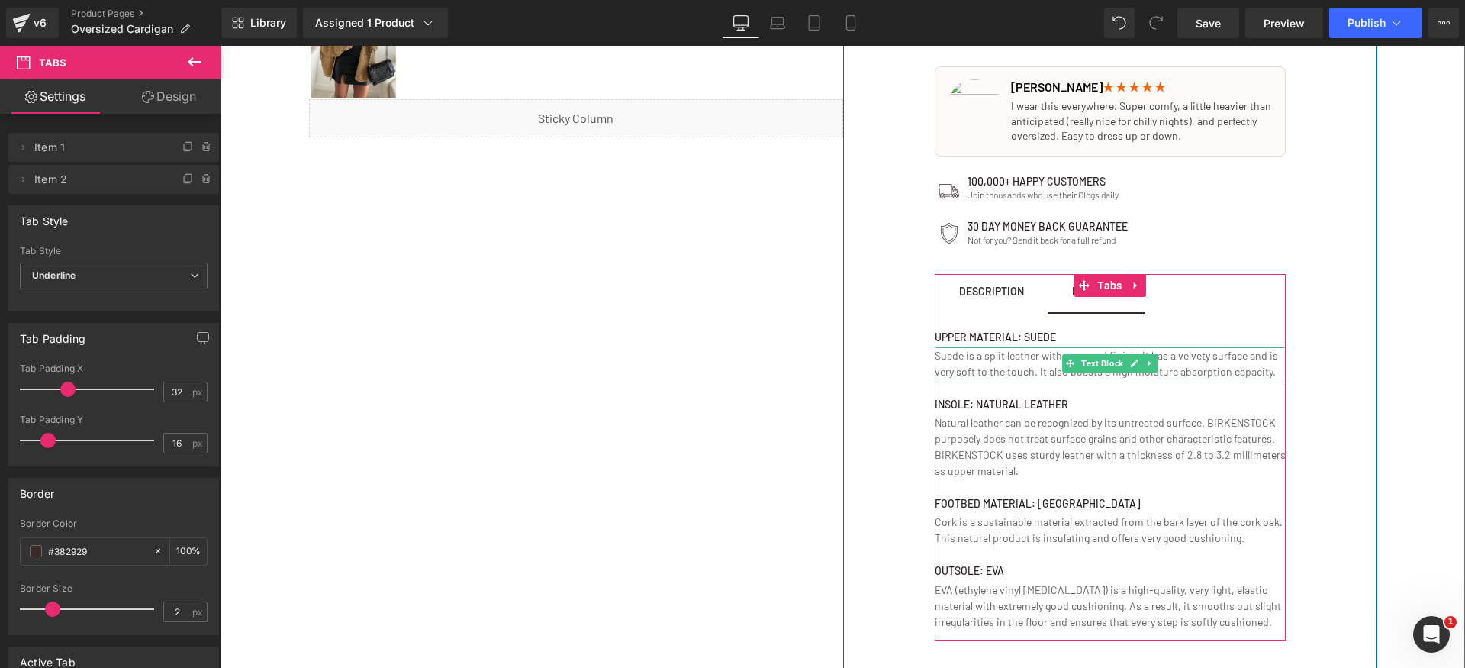
click at [1013, 368] on p "Suede is a split leather with a napped finish. It has a velvety surface and is …" at bounding box center [1110, 363] width 351 height 32
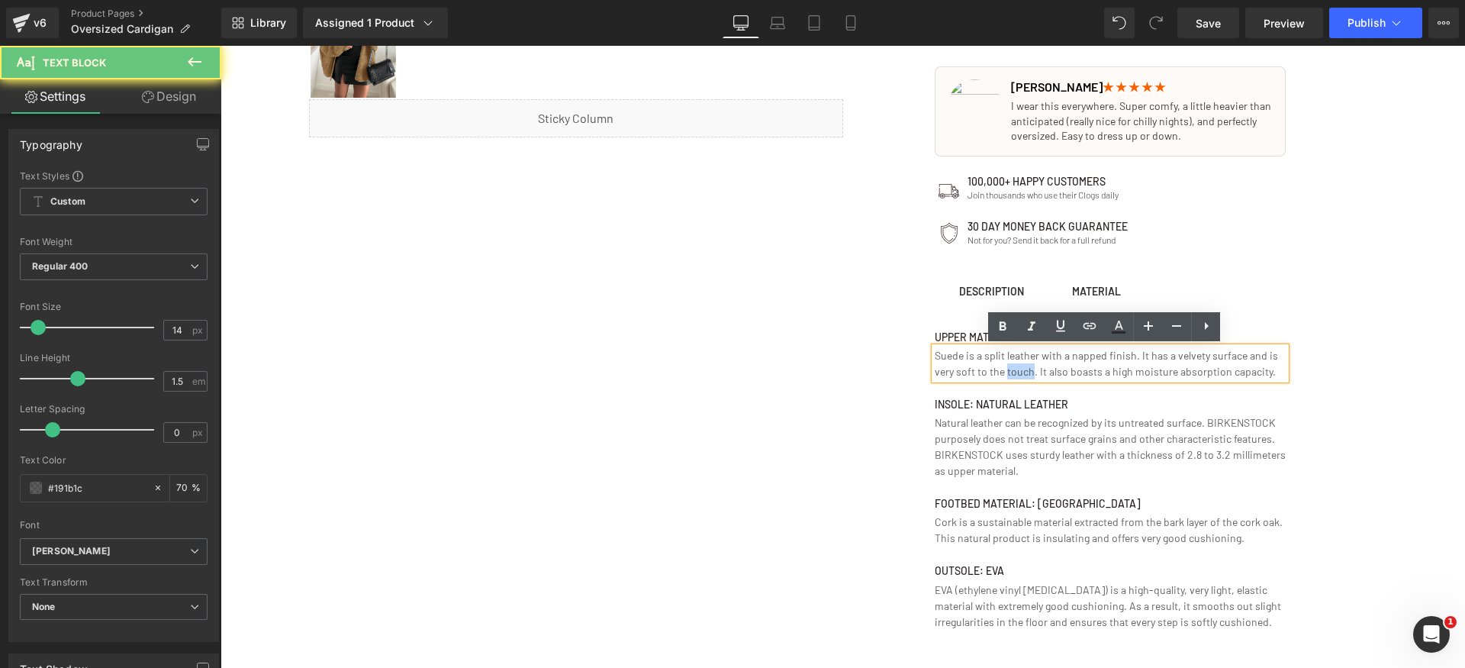
click at [1013, 368] on p "Suede is a split leather with a napped finish. It has a velvety surface and is …" at bounding box center [1110, 363] width 351 height 32
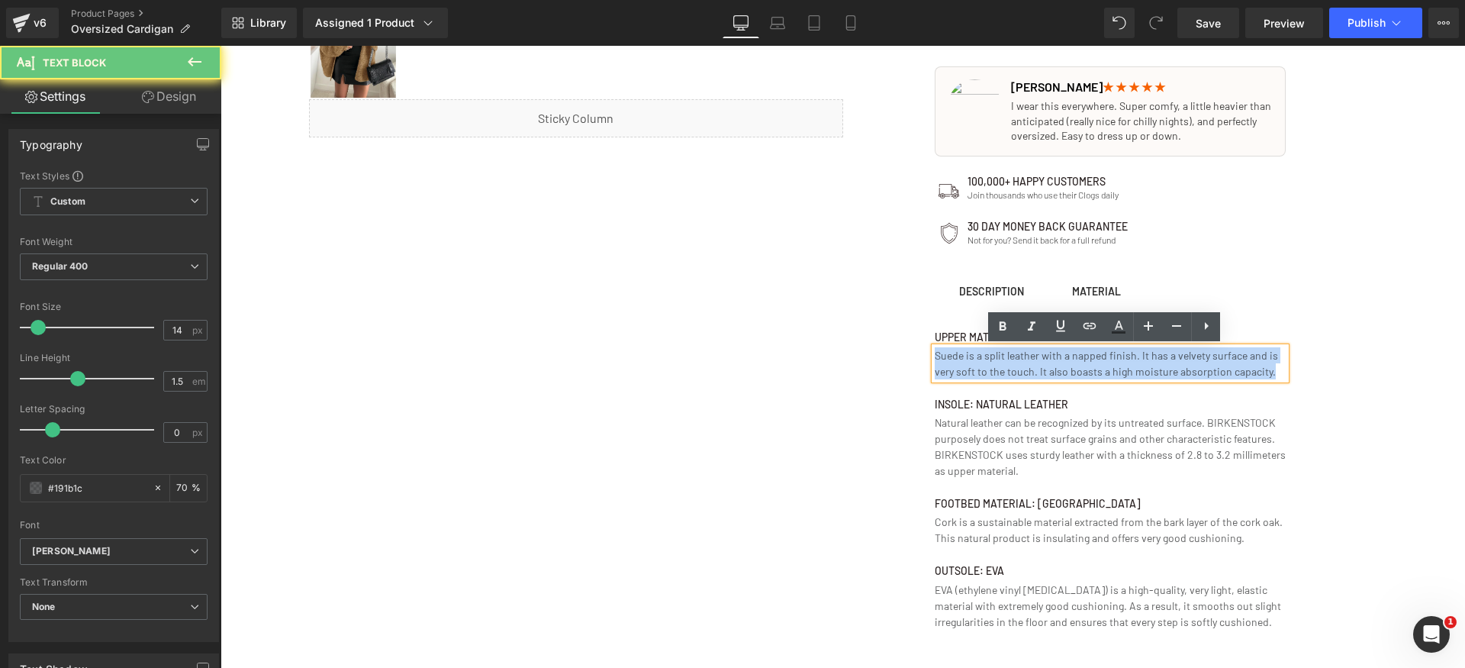
click at [1013, 368] on p "Suede is a split leather with a napped finish. It has a velvety surface and is …" at bounding box center [1110, 363] width 351 height 32
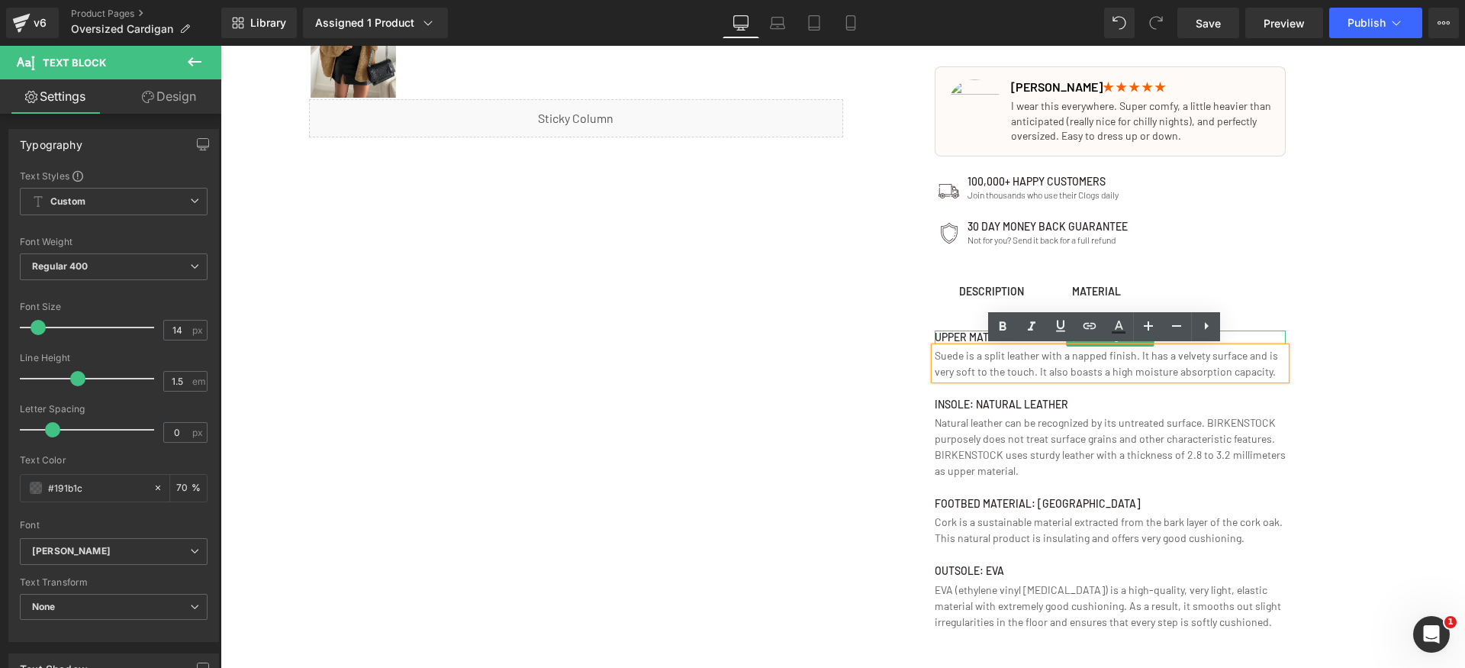
click at [941, 337] on h1 "Upper material: Suede" at bounding box center [1110, 337] width 351 height 14
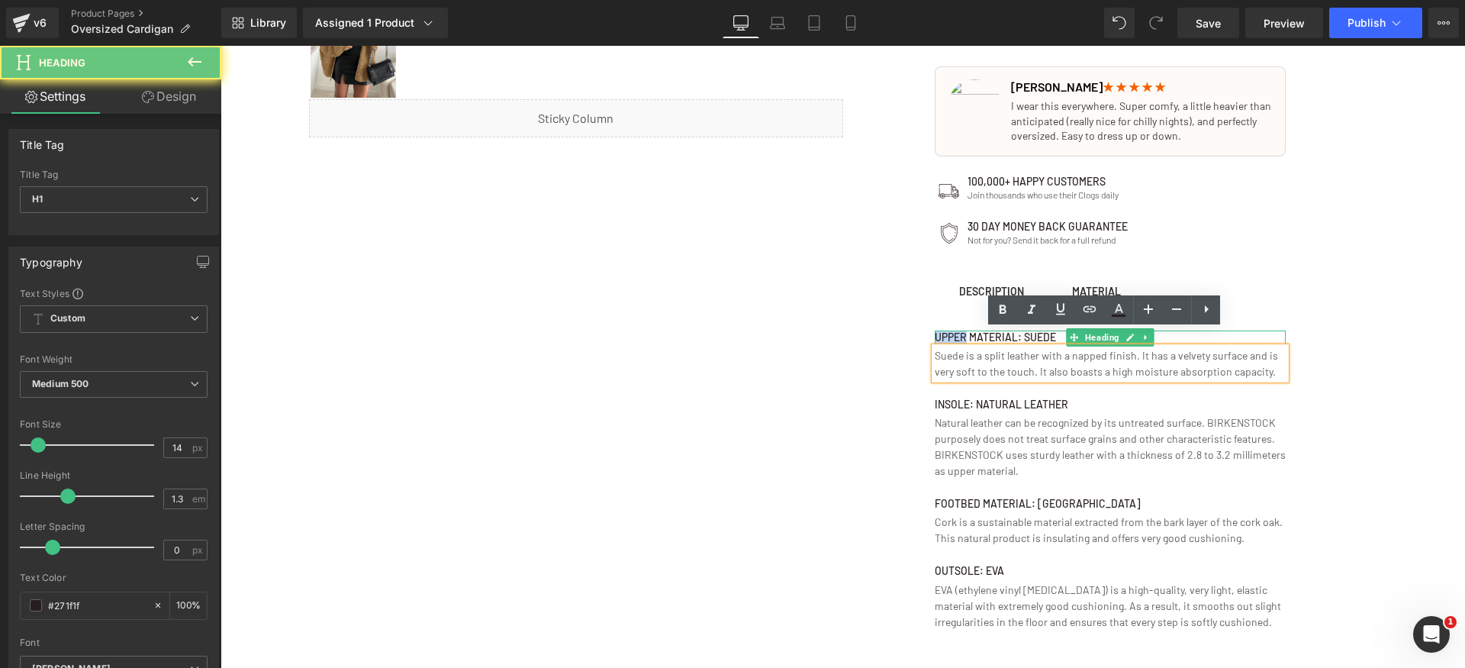
click at [941, 337] on h1 "Upper material: Suede" at bounding box center [1110, 337] width 351 height 14
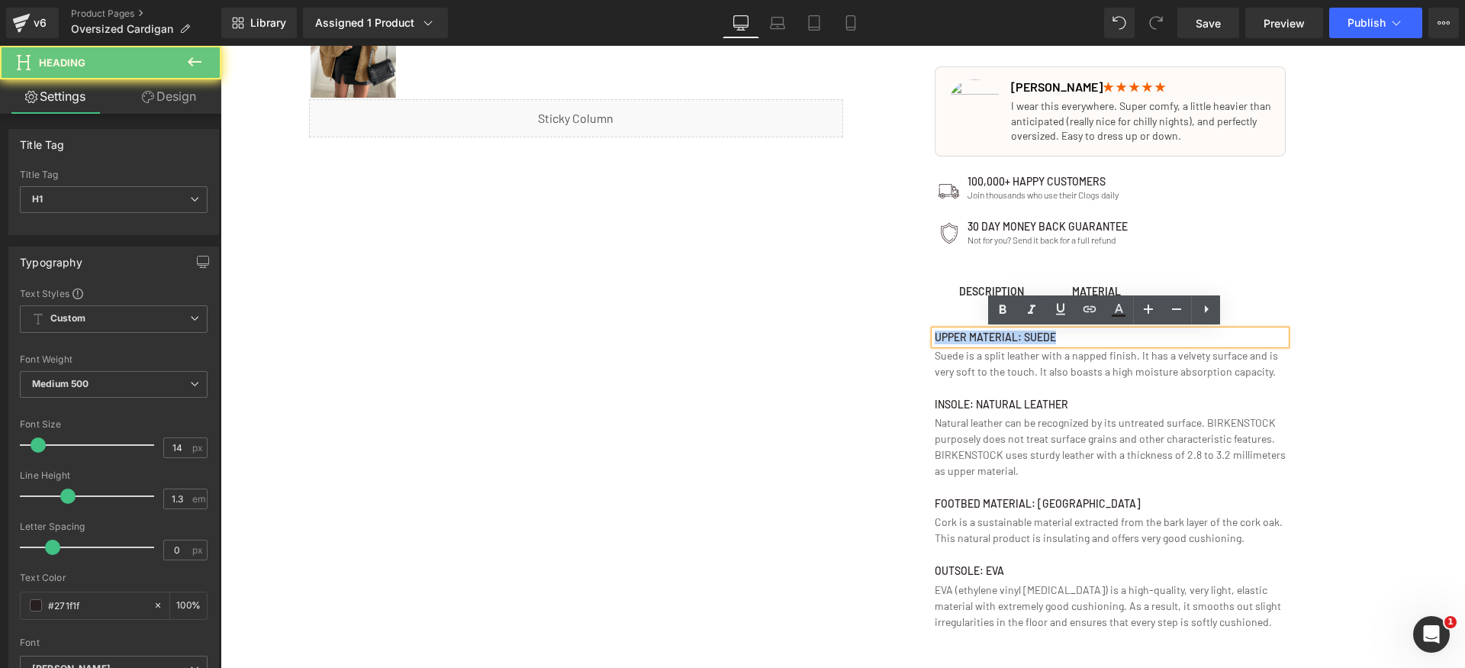
click at [941, 337] on h1 "Upper material: Suede" at bounding box center [1110, 337] width 351 height 14
paste div
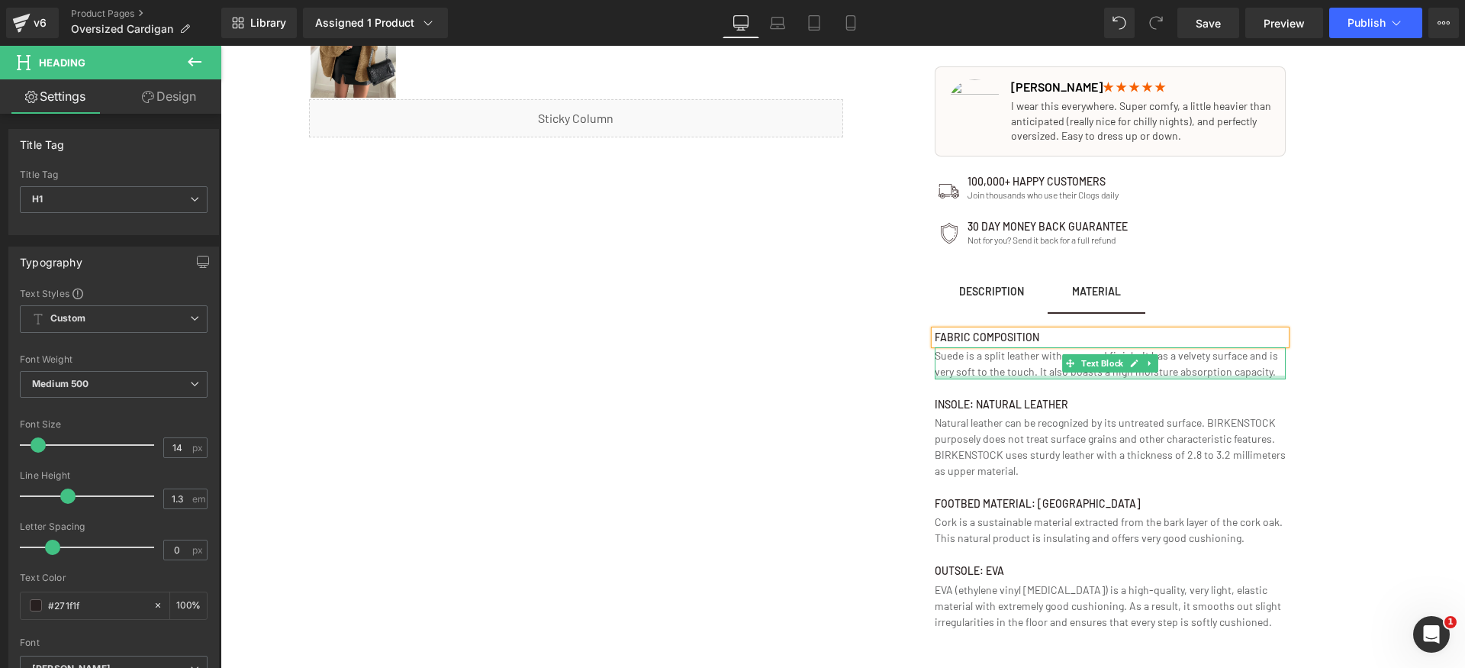
click at [972, 376] on div at bounding box center [1110, 378] width 351 height 4
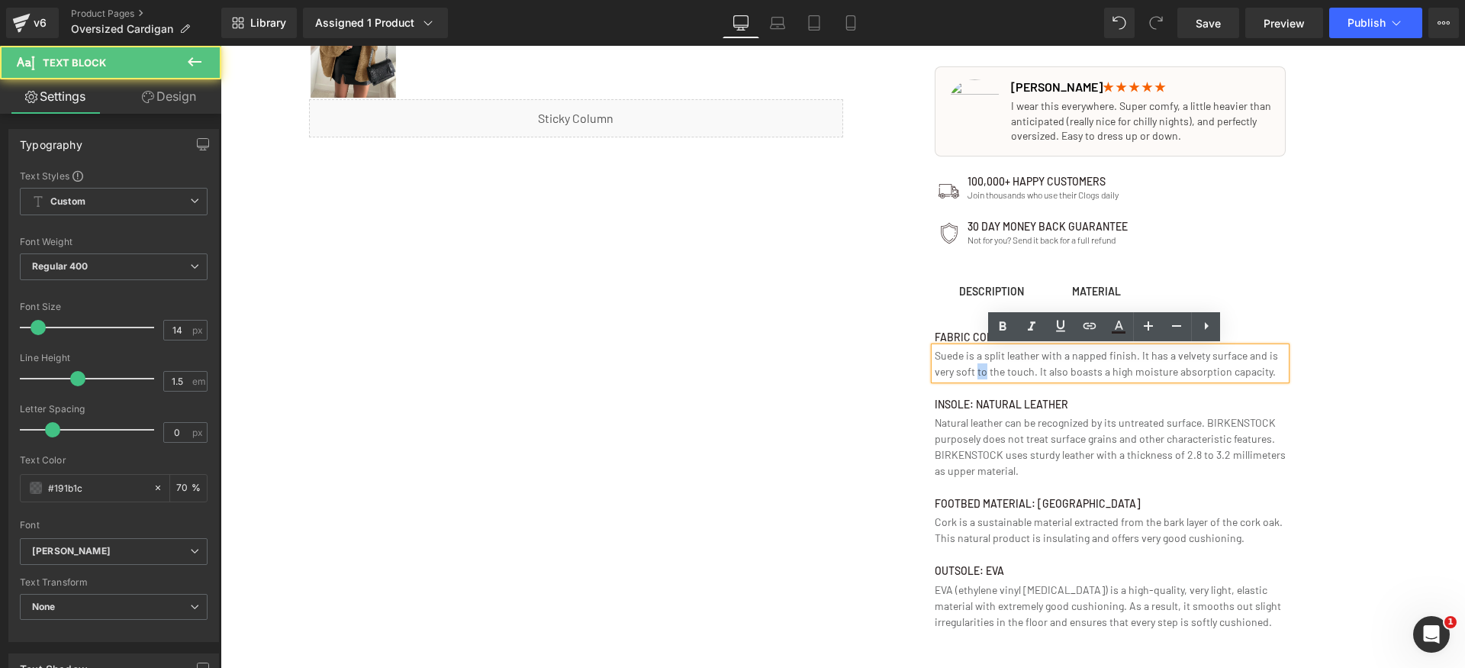
click at [972, 375] on p "Suede is a split leather with a napped finish. It has a velvety surface and is …" at bounding box center [1110, 363] width 351 height 32
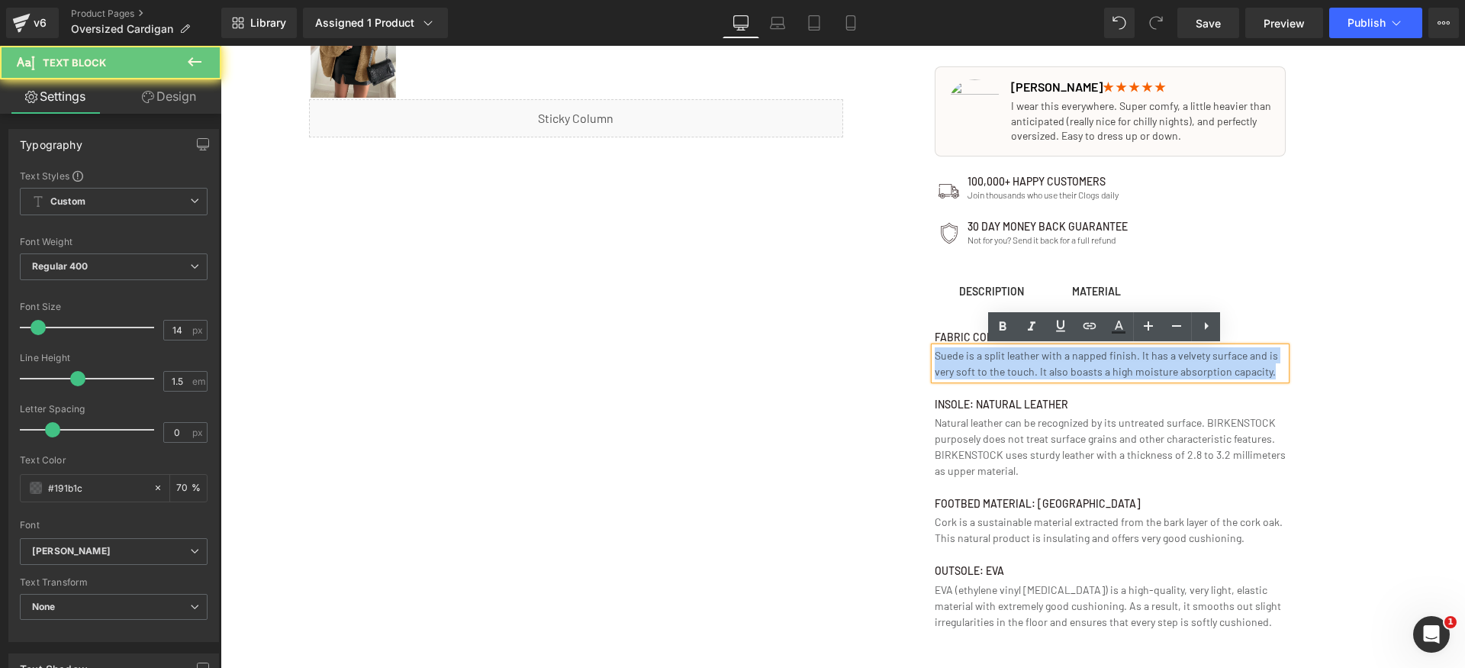
click at [972, 375] on p "Suede is a split leather with a napped finish. It has a velvety surface and is …" at bounding box center [1110, 363] width 351 height 32
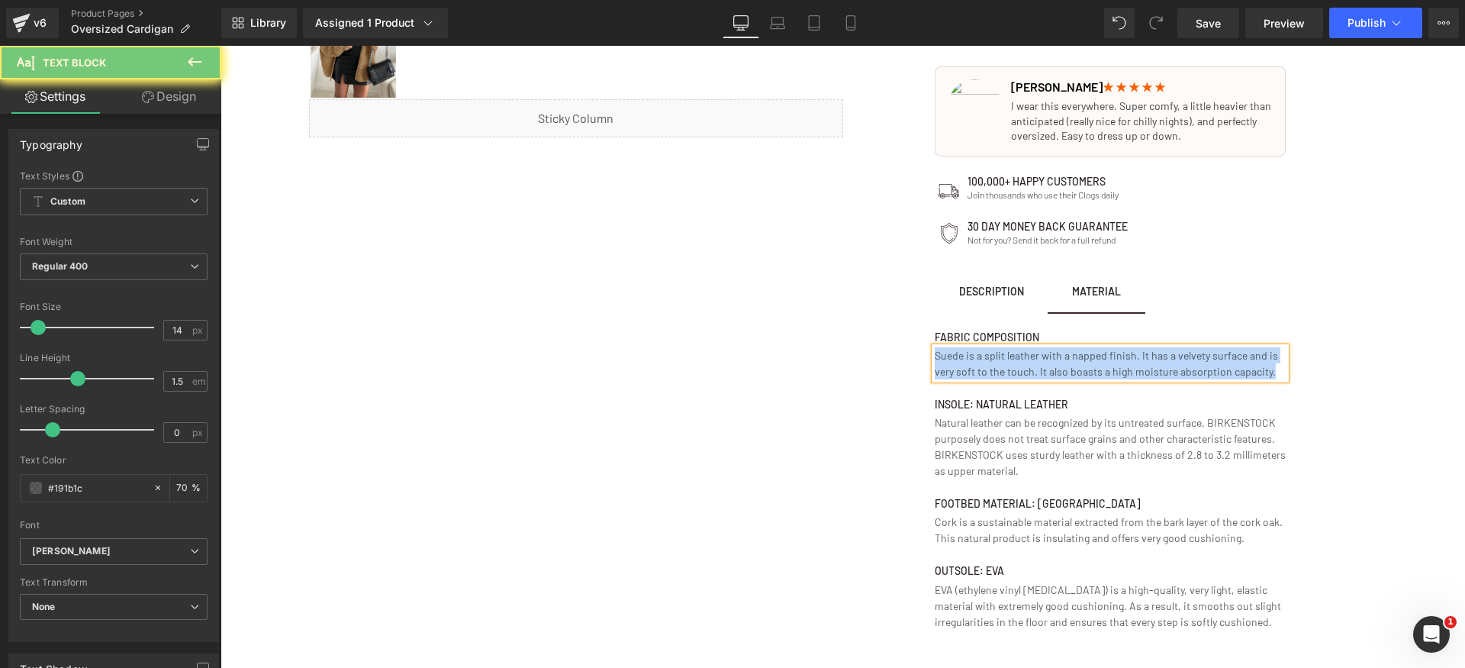
paste div
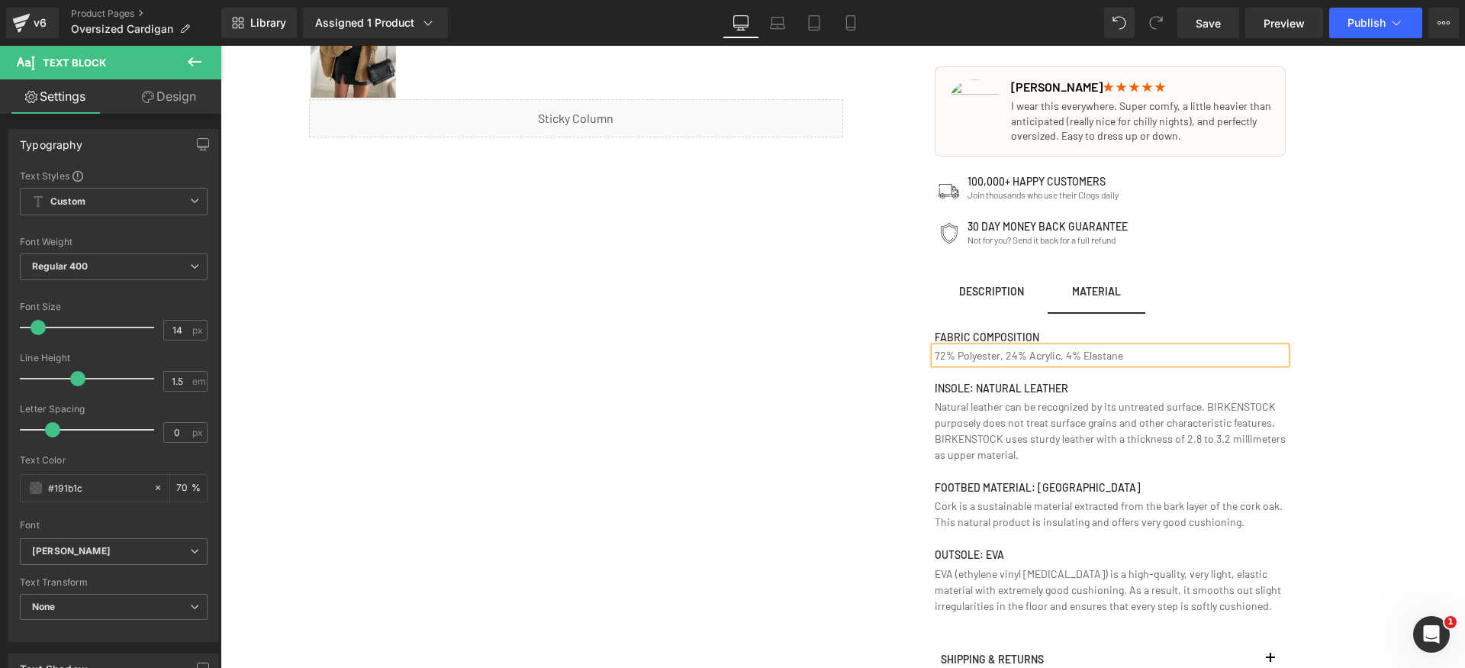
click at [954, 388] on h1 "Insole: Natural leather" at bounding box center [1110, 389] width 351 height 14
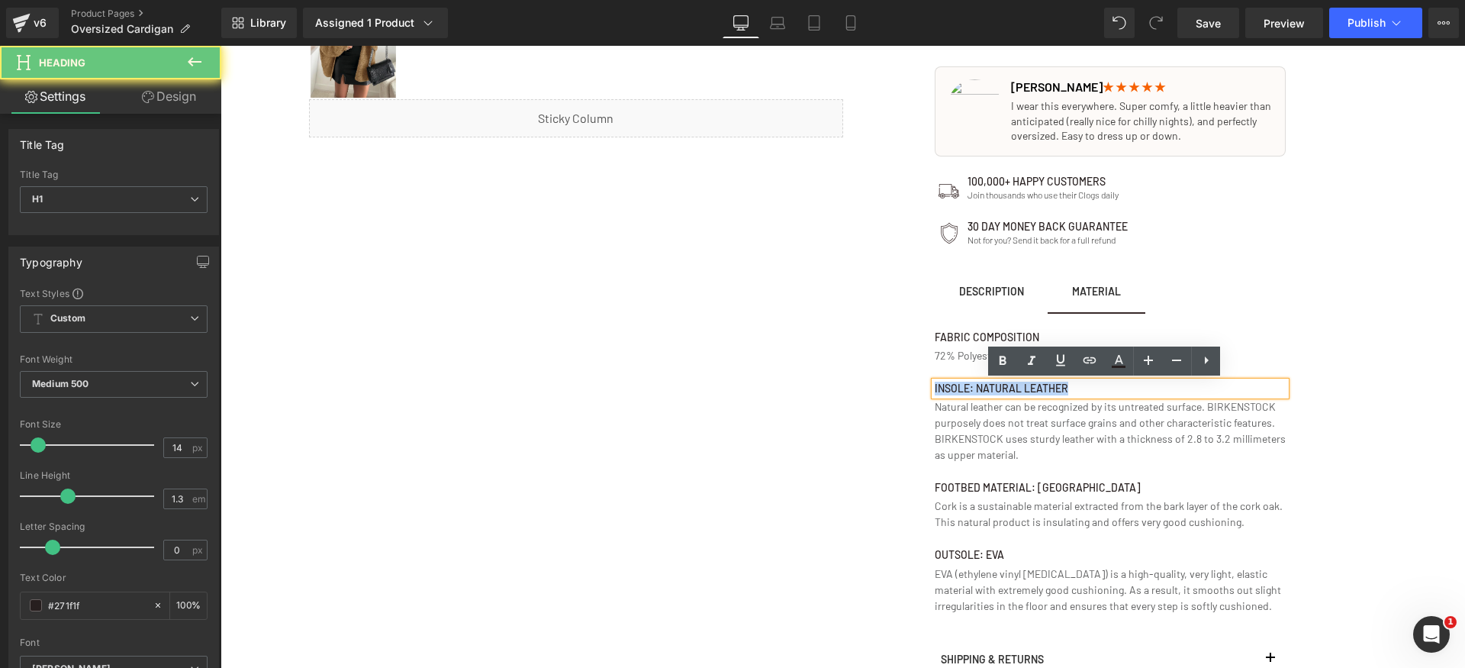
click at [954, 388] on h1 "Insole: Natural leather" at bounding box center [1110, 389] width 351 height 14
paste div
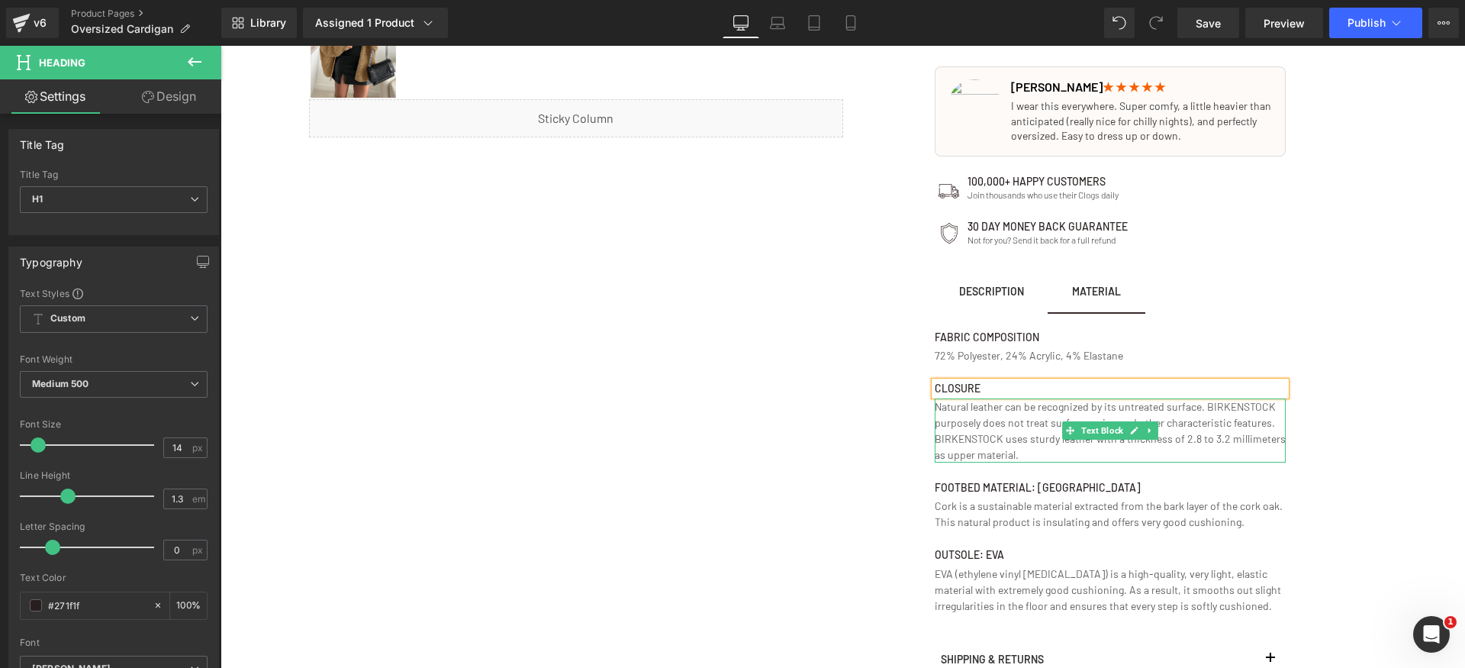
click at [988, 427] on p "Natural leather can be recognized by its untreated surface. BIRKENSTOCK purpose…" at bounding box center [1110, 430] width 351 height 64
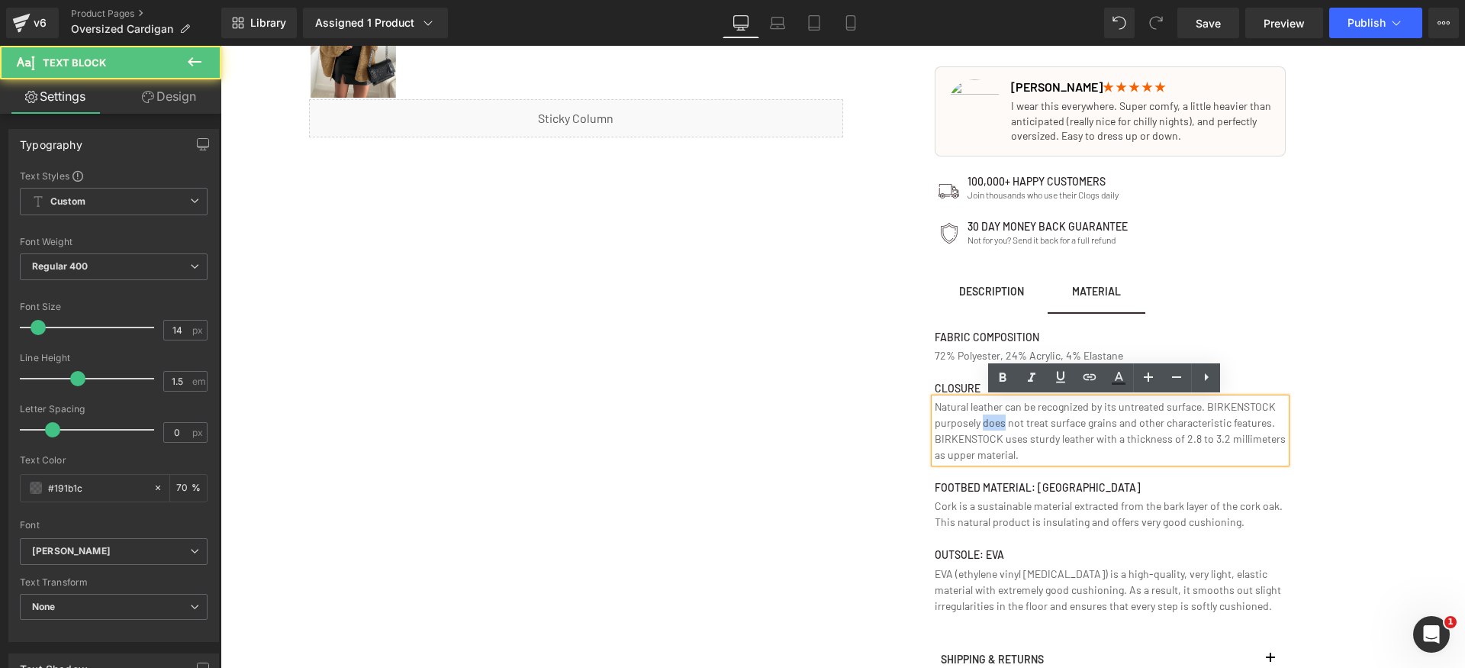
click at [988, 427] on p "Natural leather can be recognized by its untreated surface. BIRKENSTOCK purpose…" at bounding box center [1110, 430] width 351 height 64
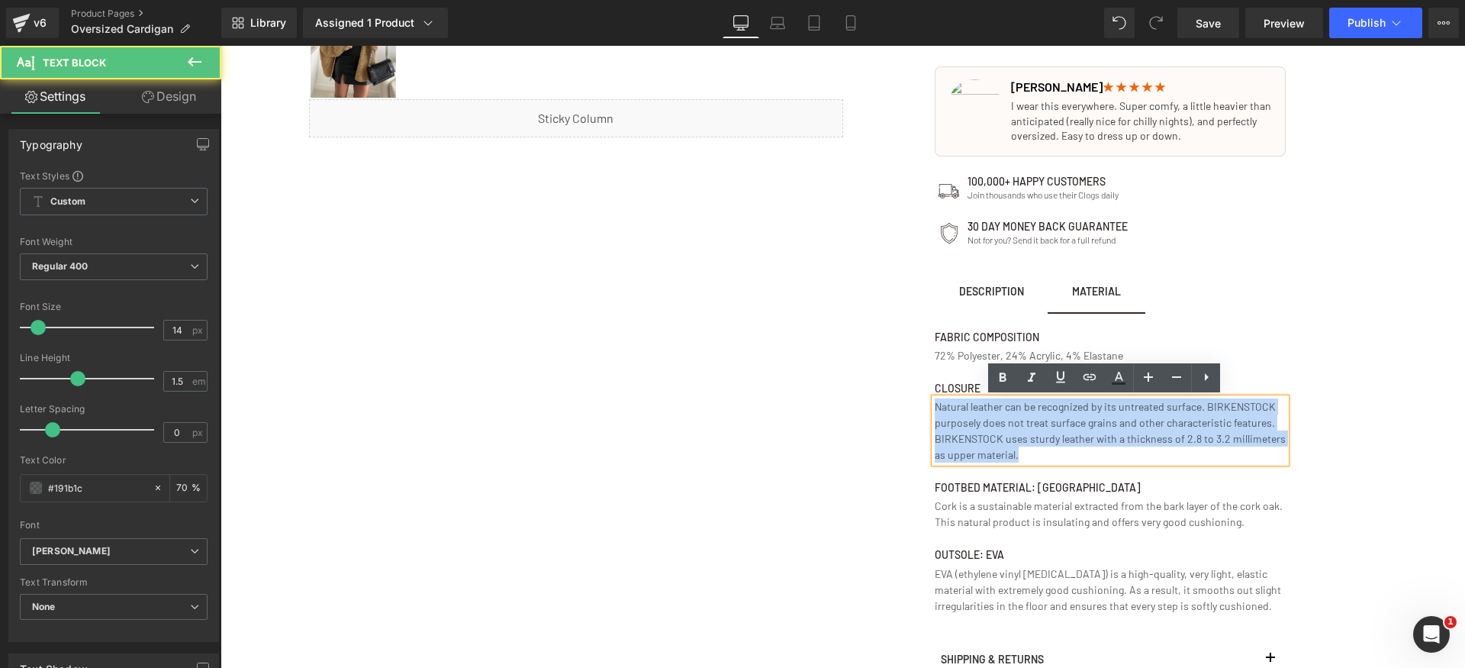
click at [988, 427] on p "Natural leather can be recognized by its untreated surface. BIRKENSTOCK purpose…" at bounding box center [1110, 430] width 351 height 64
paste div
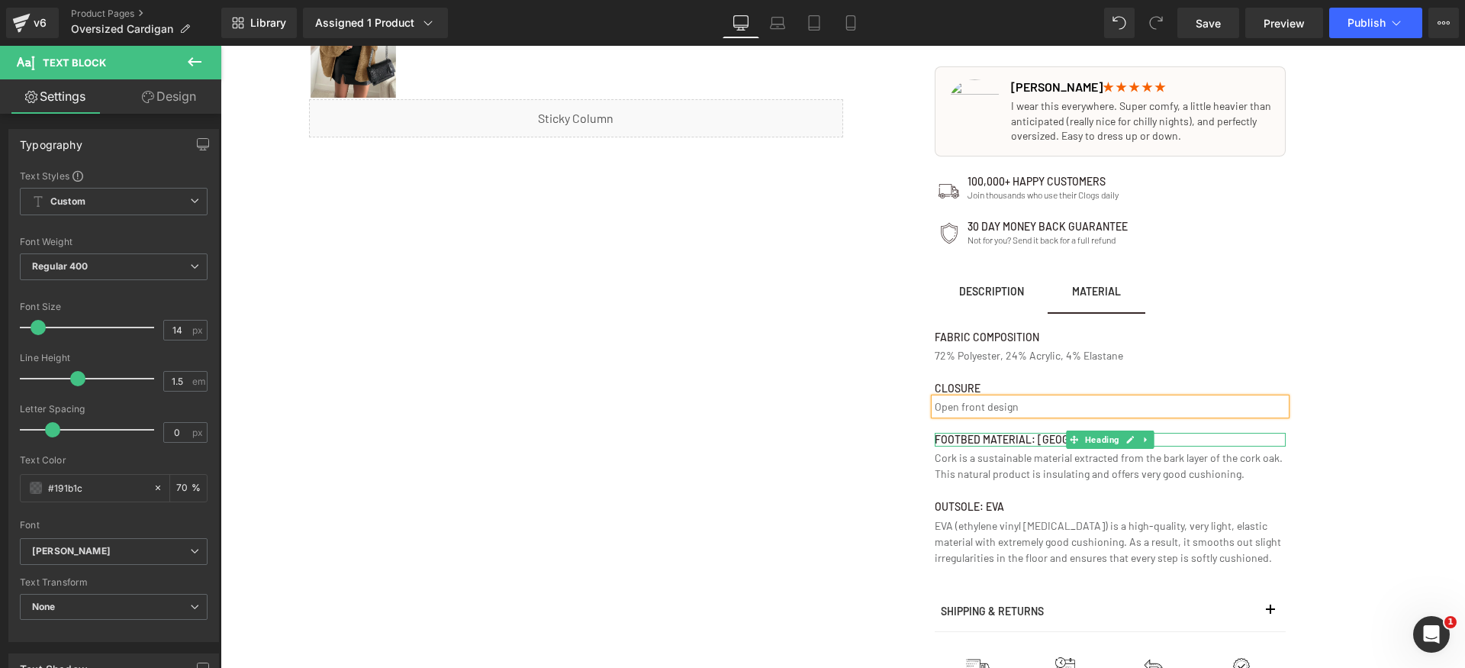
click at [971, 437] on h1 "Footbed material: Cork" at bounding box center [1110, 440] width 351 height 14
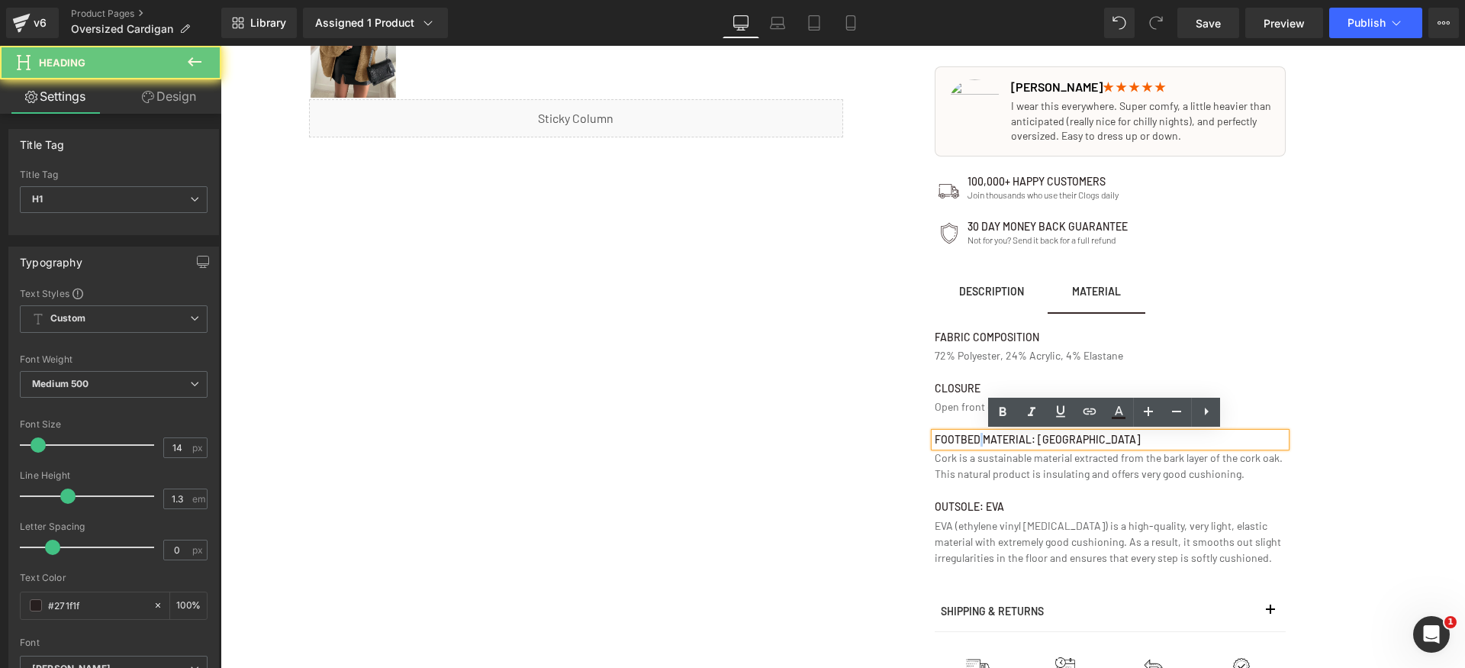
click at [971, 437] on h1 "Footbed material: Cork" at bounding box center [1110, 440] width 351 height 14
paste div
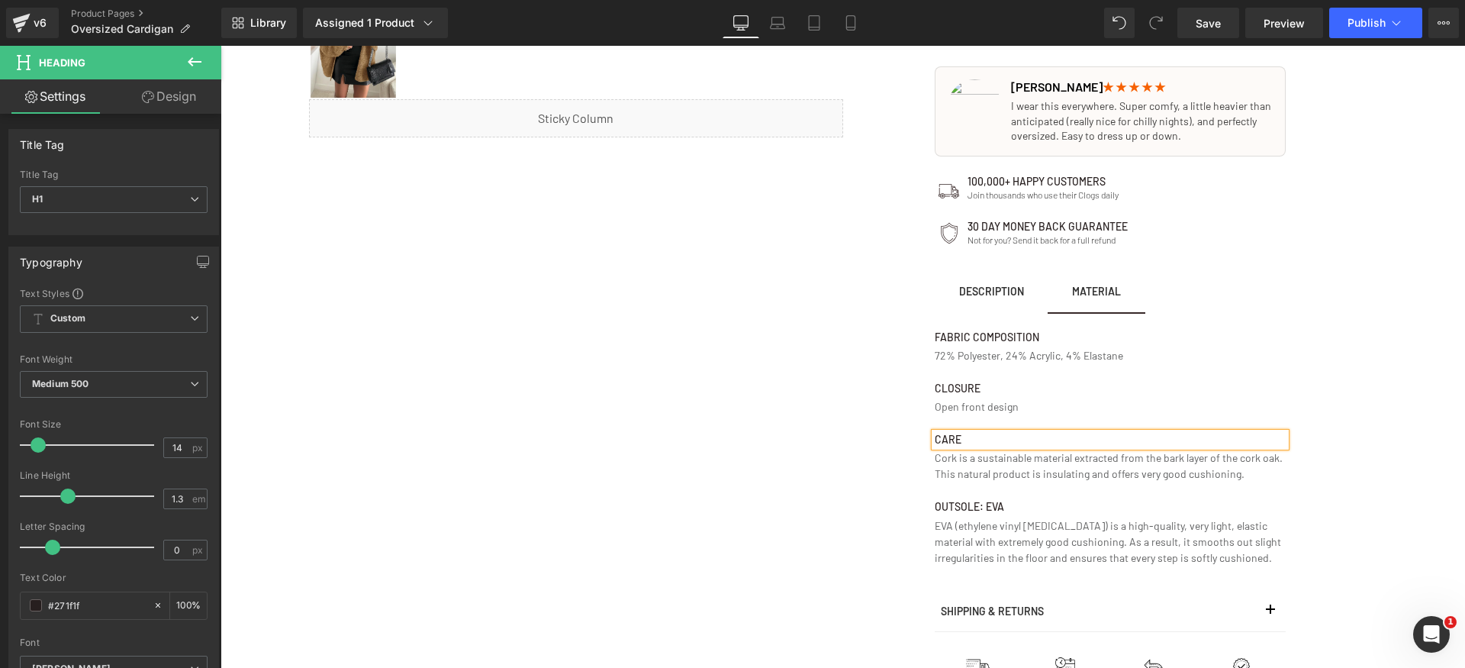
click at [221, 46] on div at bounding box center [221, 46] width 0 height 0
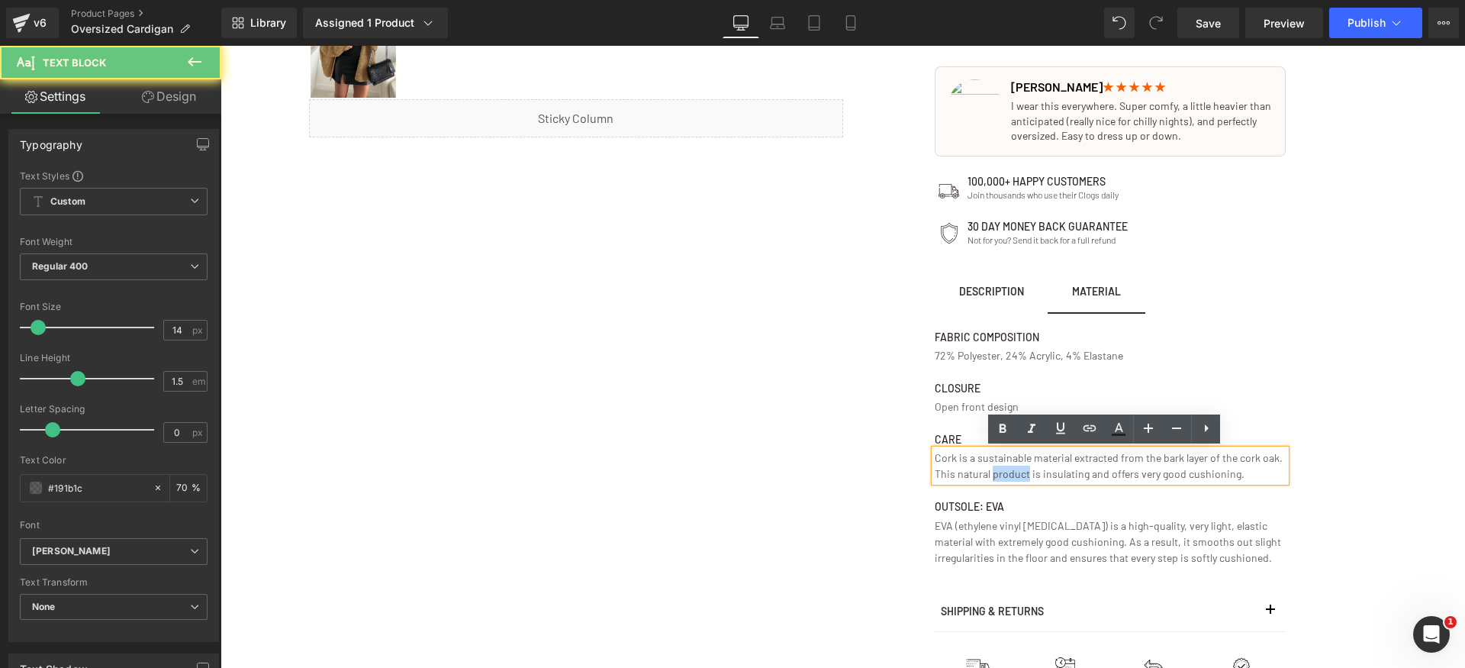
click at [991, 478] on p "Cork is a sustainable material extracted from the bark layer of the cork oak. T…" at bounding box center [1110, 466] width 351 height 32
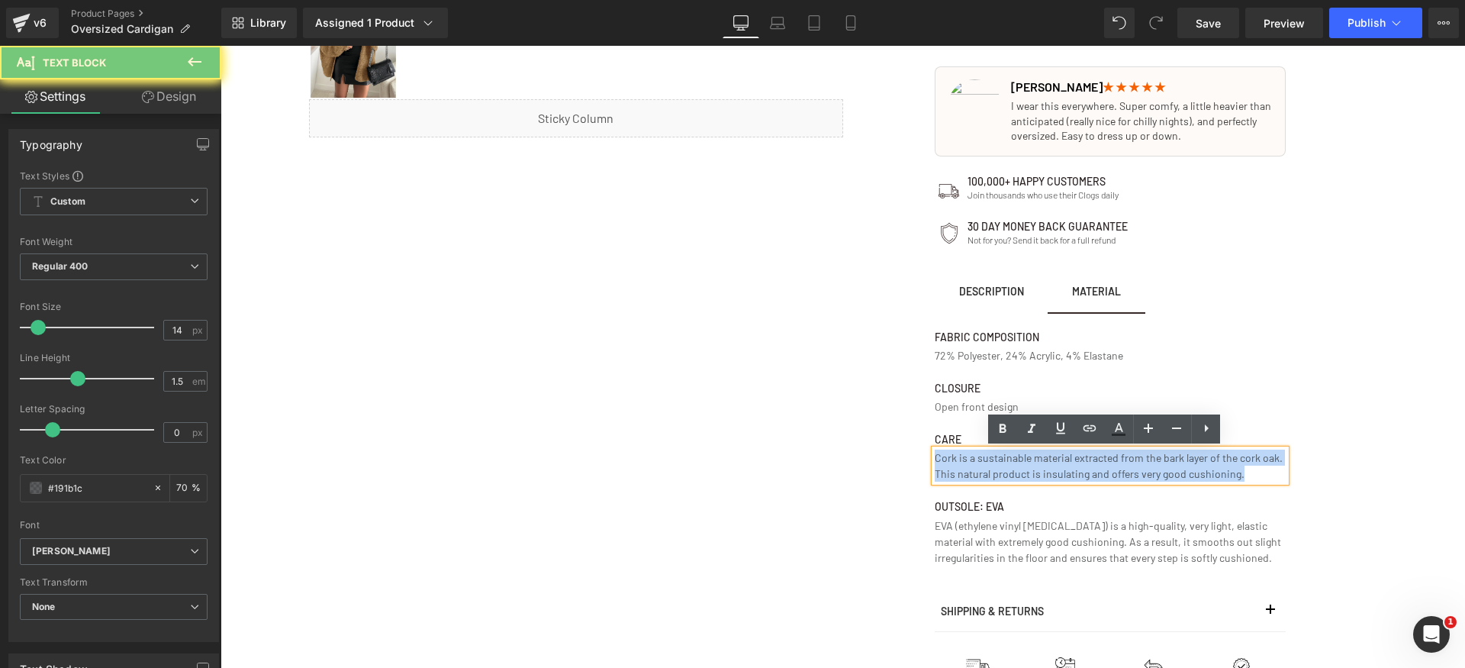
click at [991, 478] on p "Cork is a sustainable material extracted from the bark layer of the cork oak. T…" at bounding box center [1110, 466] width 351 height 32
paste div
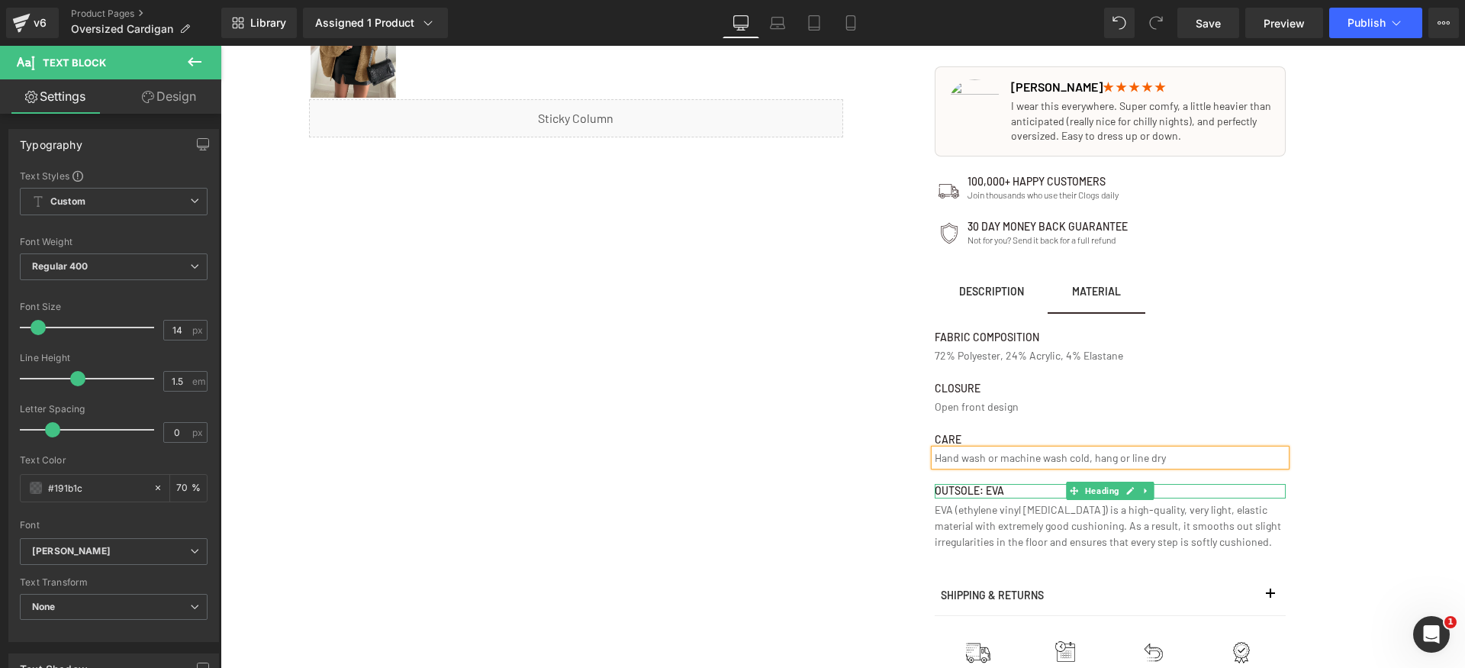
drag, startPoint x: 1135, startPoint y: 491, endPoint x: 1144, endPoint y: 492, distance: 9.3
click at [1138, 491] on link at bounding box center [1146, 491] width 16 height 18
click at [1150, 491] on icon at bounding box center [1154, 491] width 8 height 8
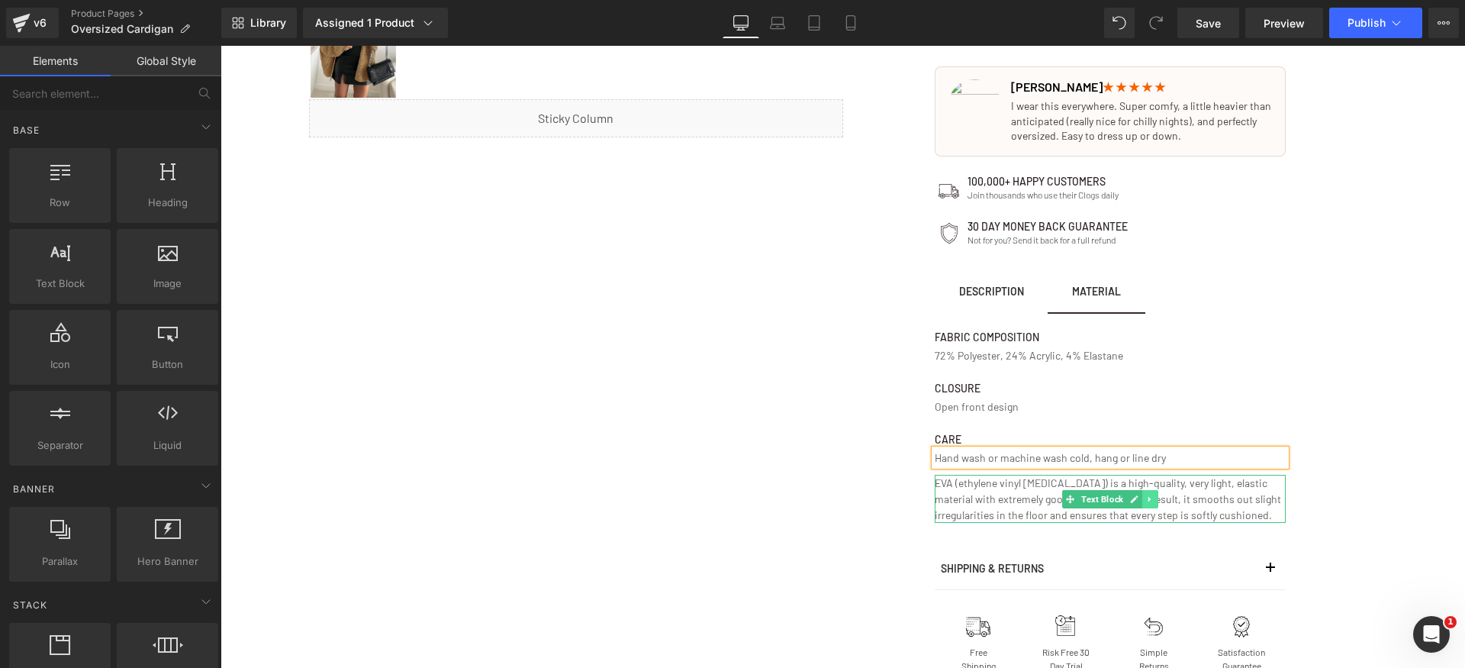
click at [1148, 499] on icon at bounding box center [1149, 498] width 2 height 5
drag, startPoint x: 1150, startPoint y: 500, endPoint x: 1195, endPoint y: 504, distance: 45.3
click at [1154, 500] on icon at bounding box center [1158, 499] width 8 height 8
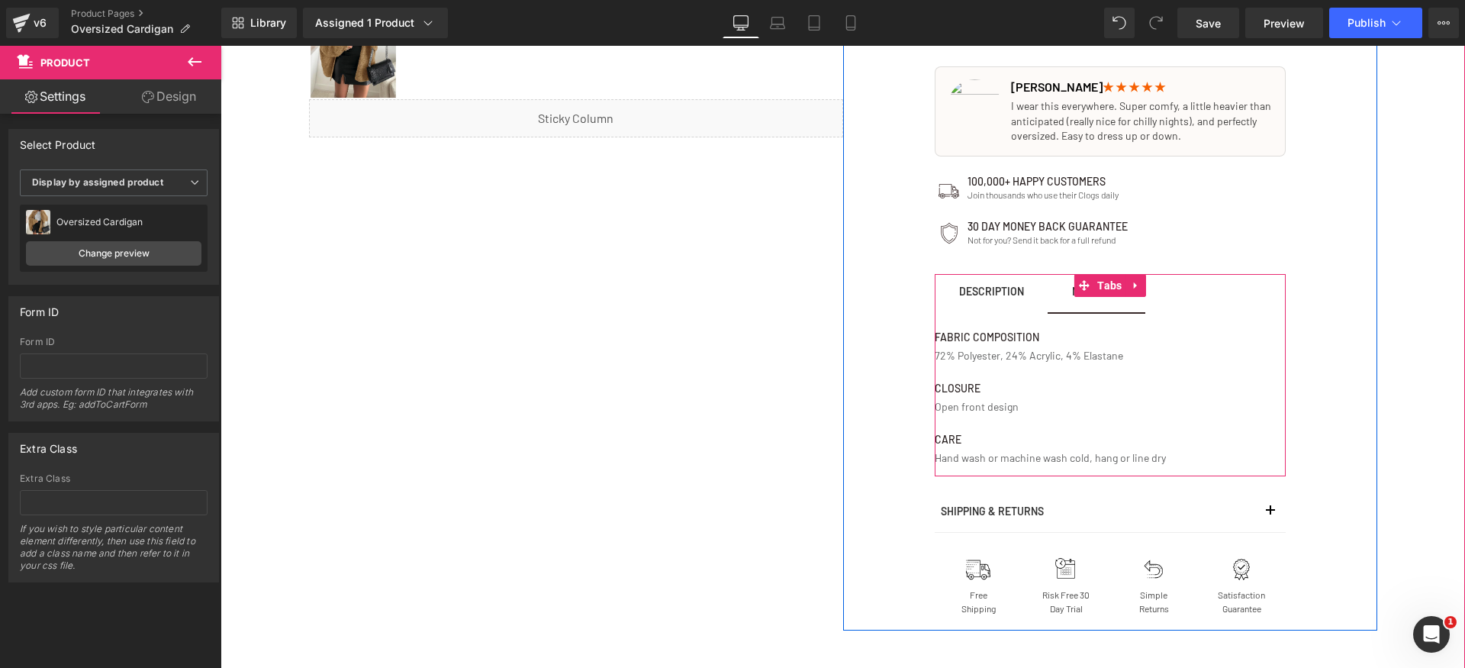
click at [978, 309] on span "Description Text Block" at bounding box center [992, 293] width 114 height 38
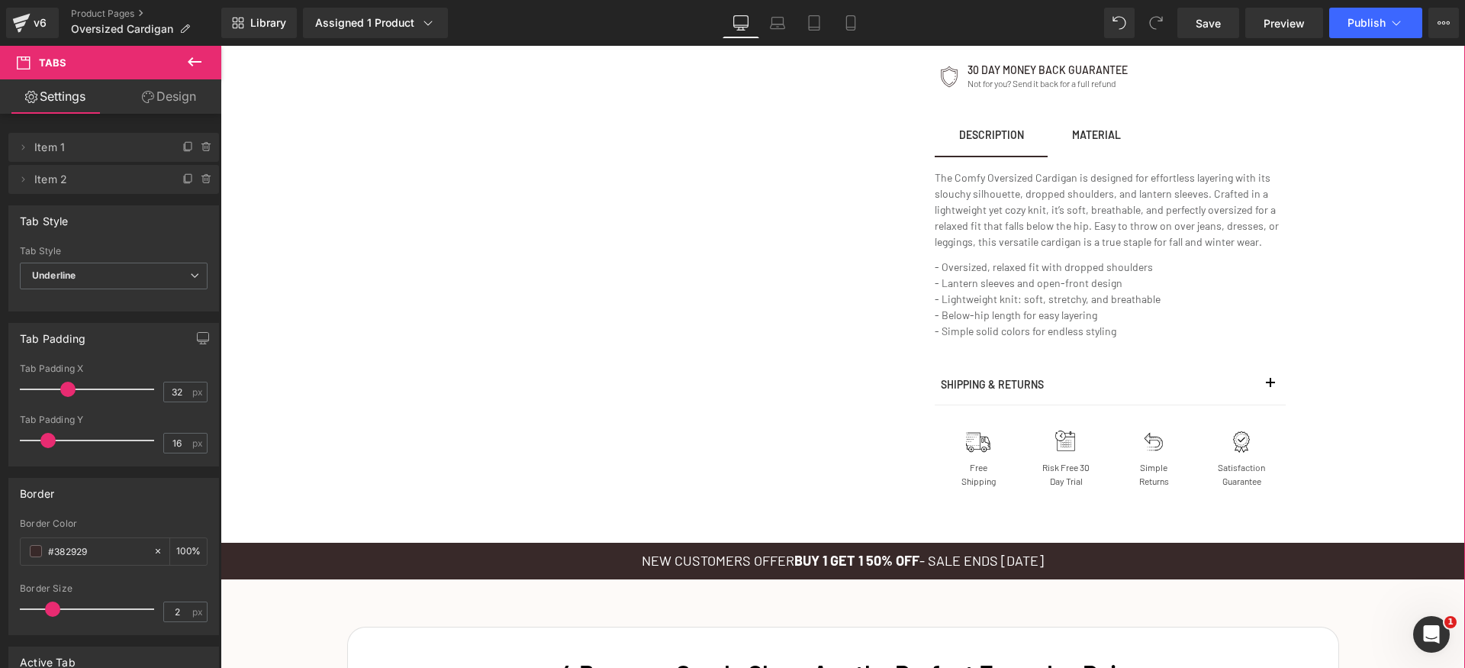
scroll to position [995, 0]
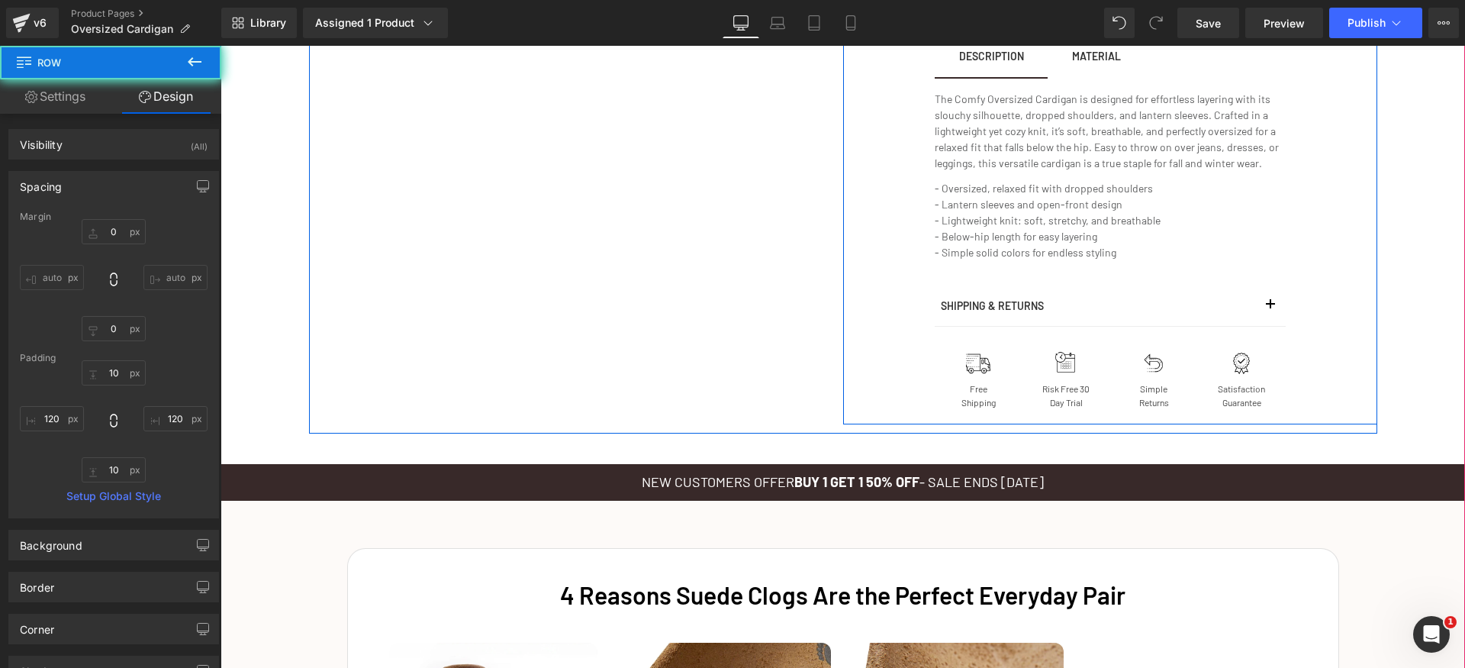
click at [1268, 309] on button "button" at bounding box center [1271, 306] width 31 height 40
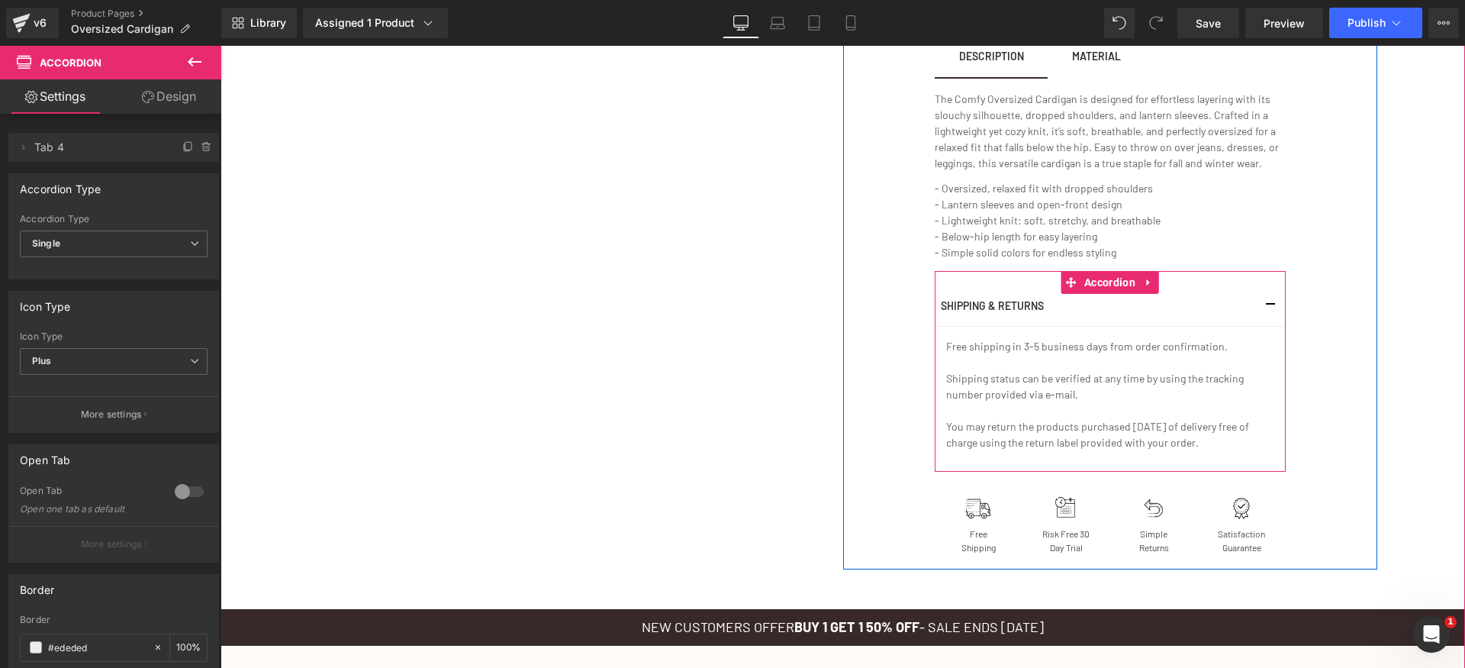
click at [1268, 309] on button "button" at bounding box center [1271, 306] width 31 height 40
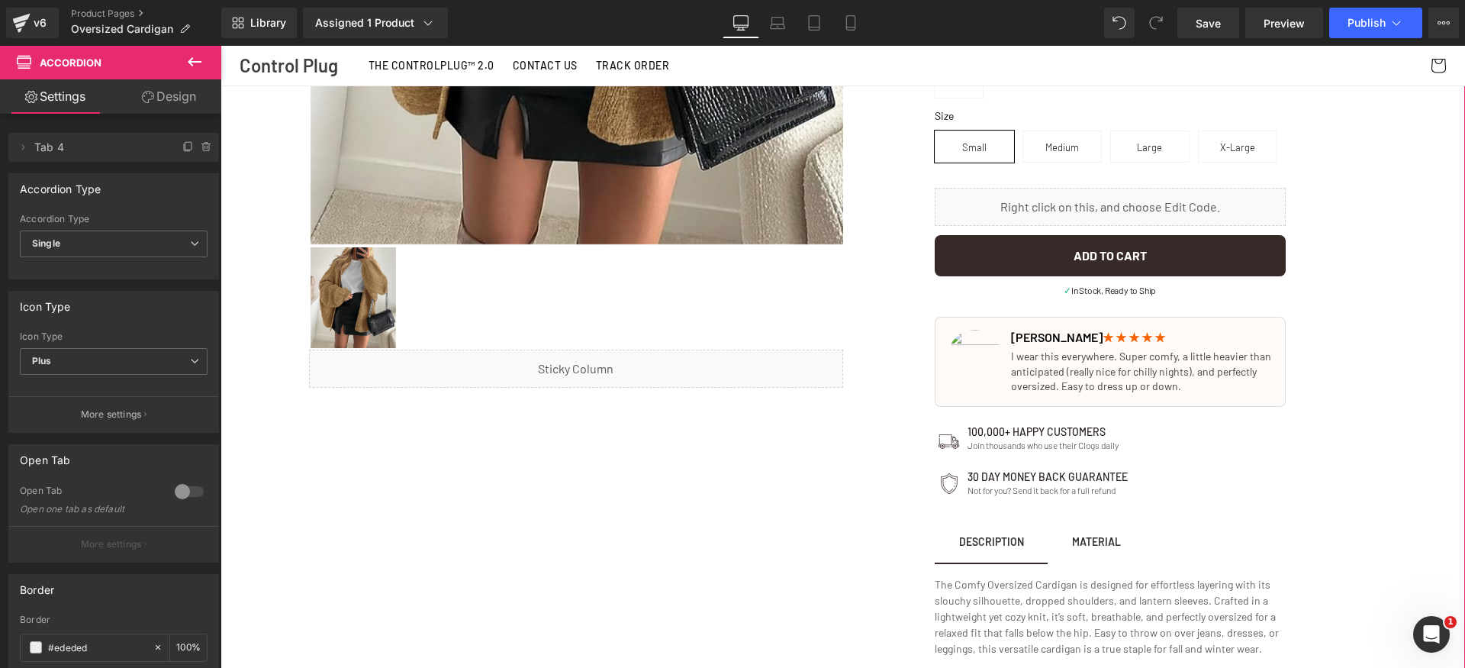
scroll to position [0, 0]
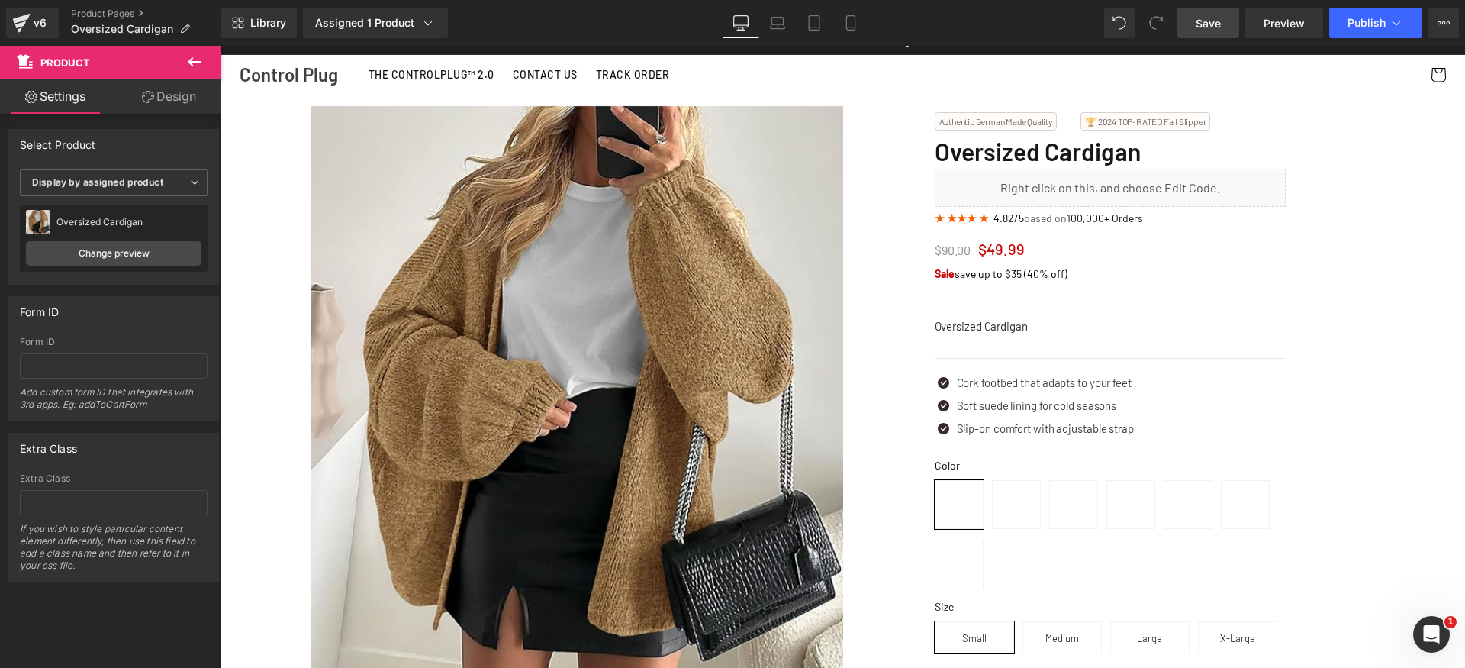
click at [1224, 32] on link "Save" at bounding box center [1209, 23] width 62 height 31
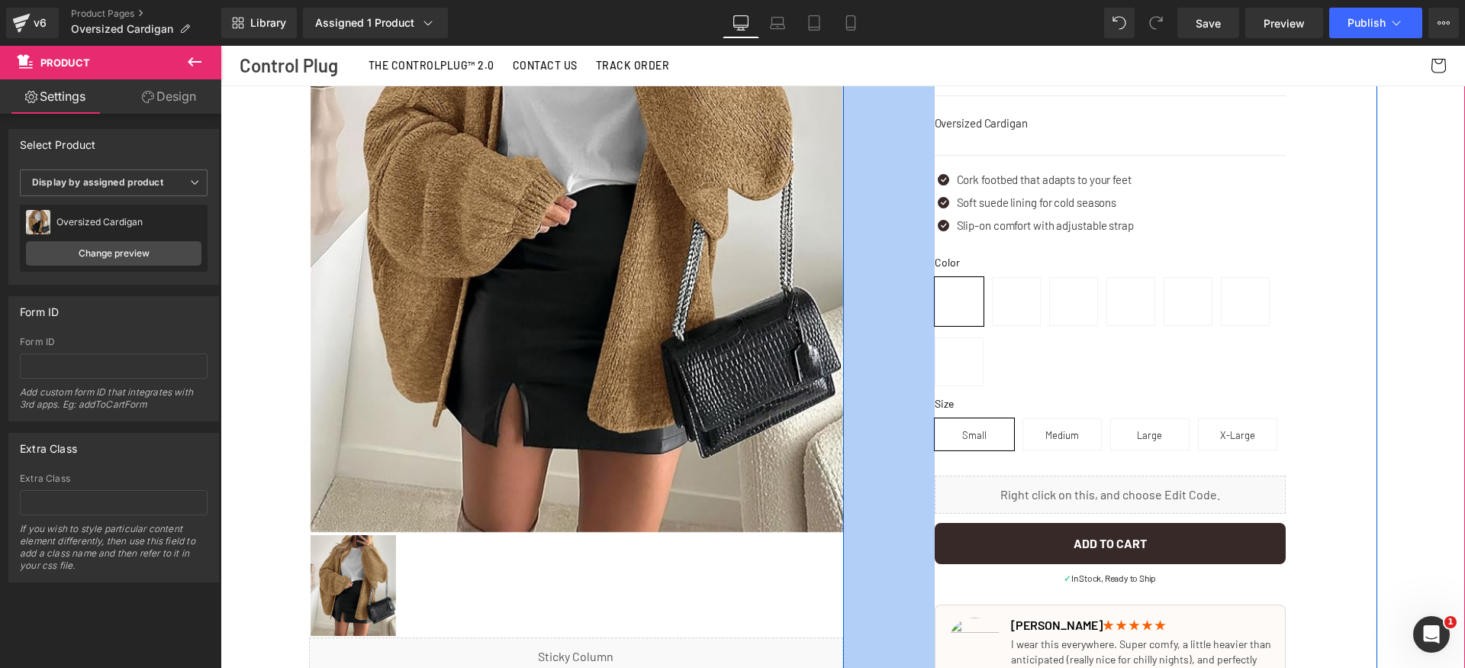
scroll to position [34, 0]
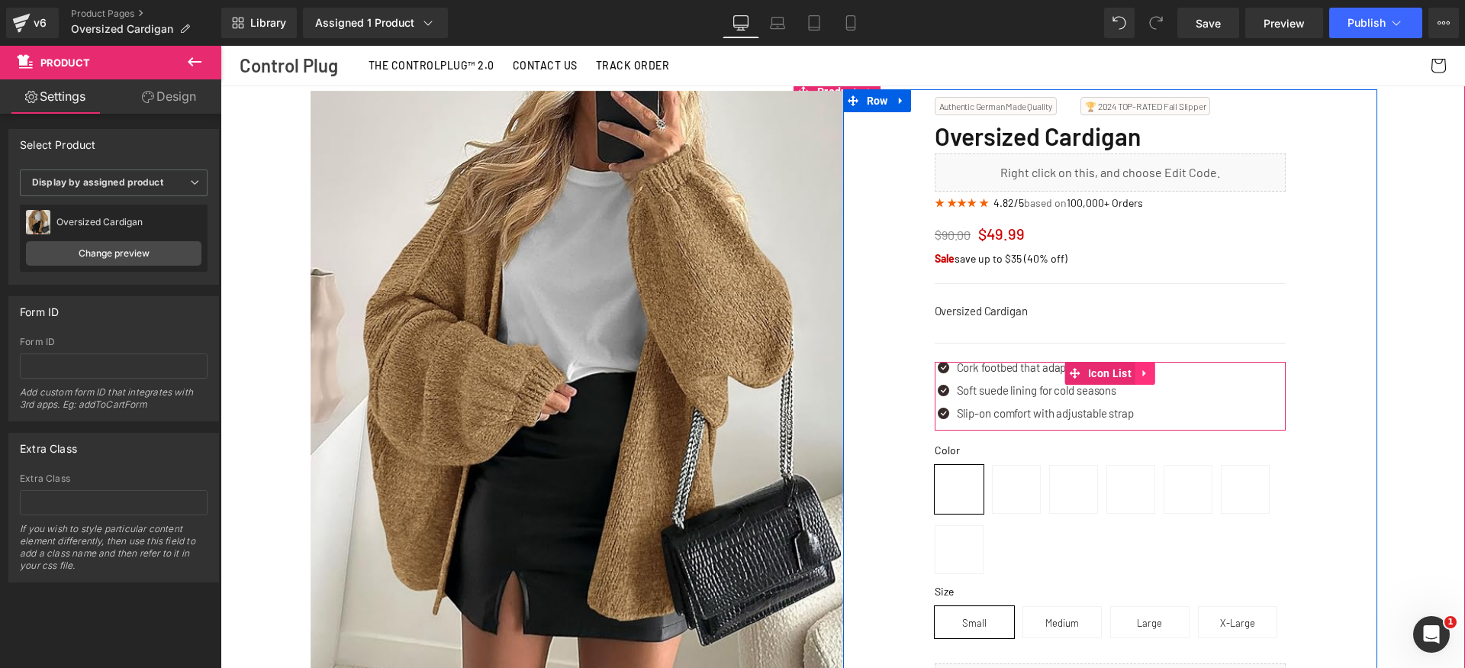
click at [1143, 371] on icon at bounding box center [1144, 373] width 3 height 7
click at [1150, 372] on icon at bounding box center [1155, 373] width 11 height 11
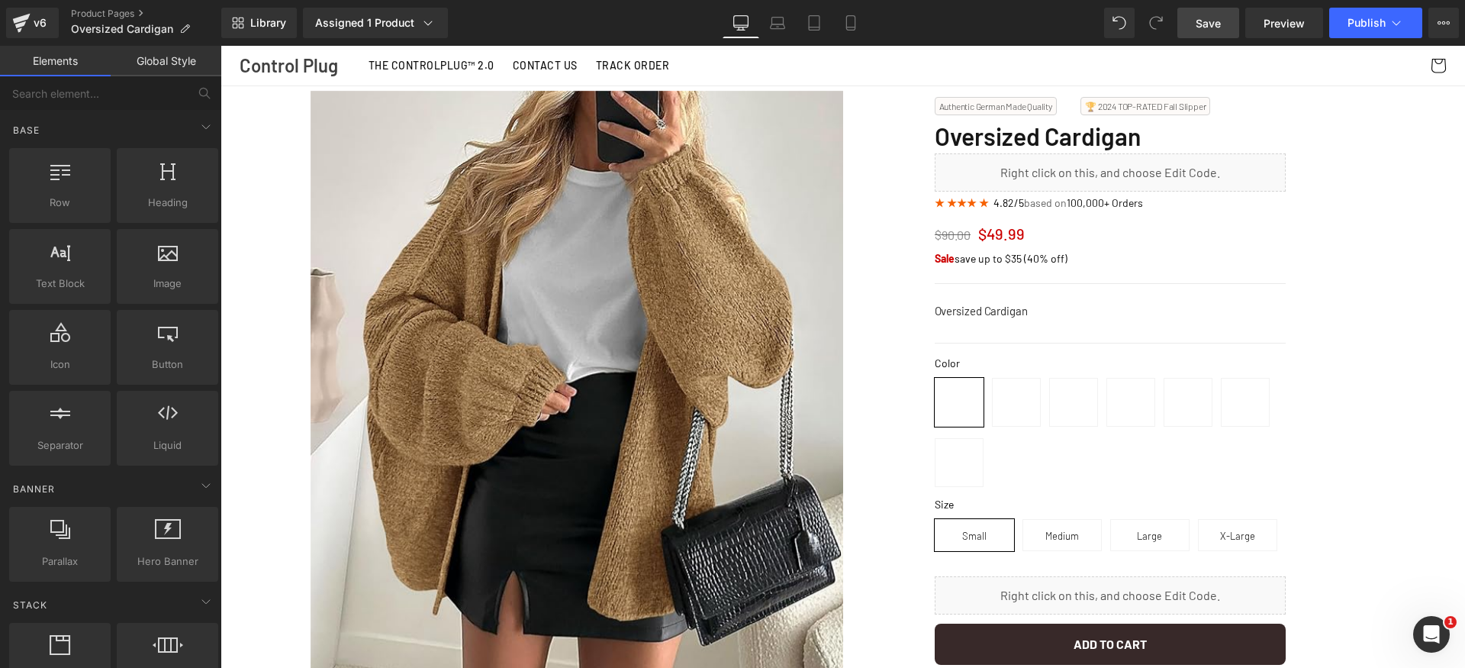
click at [1234, 28] on link "Save" at bounding box center [1209, 23] width 62 height 31
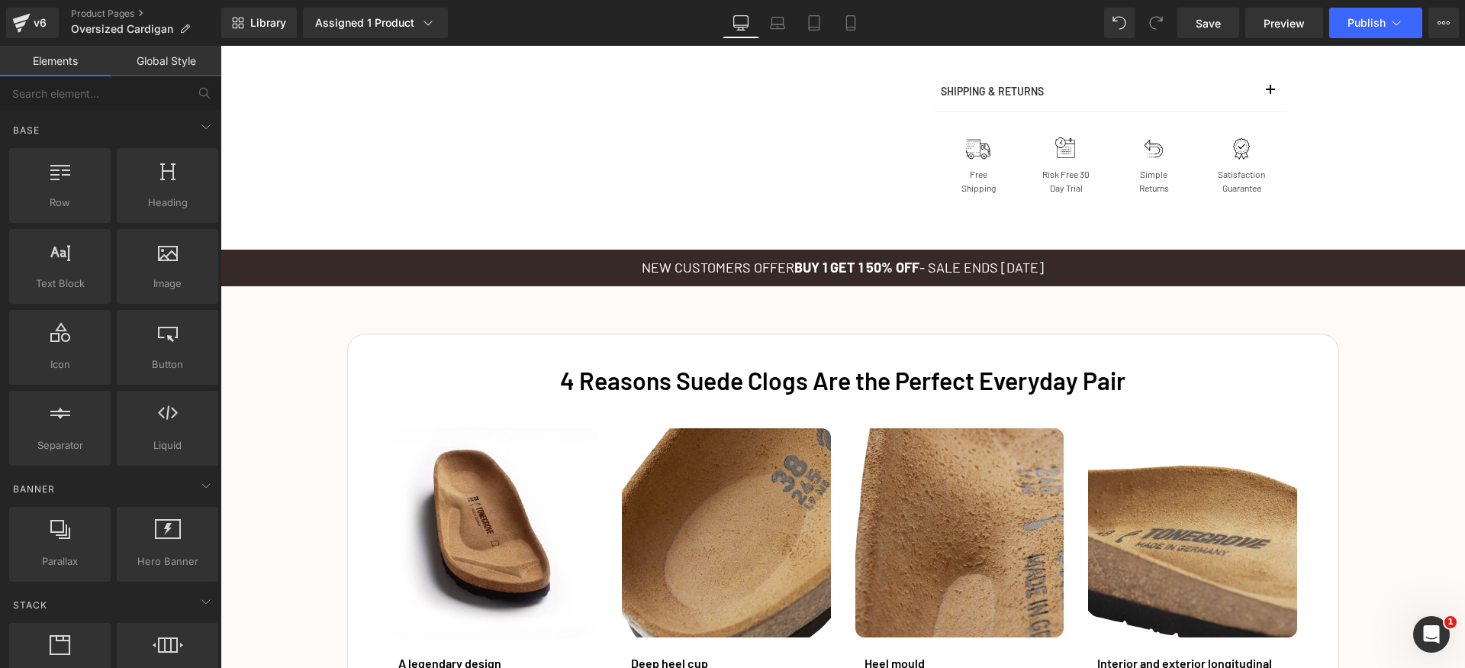
scroll to position [1143, 0]
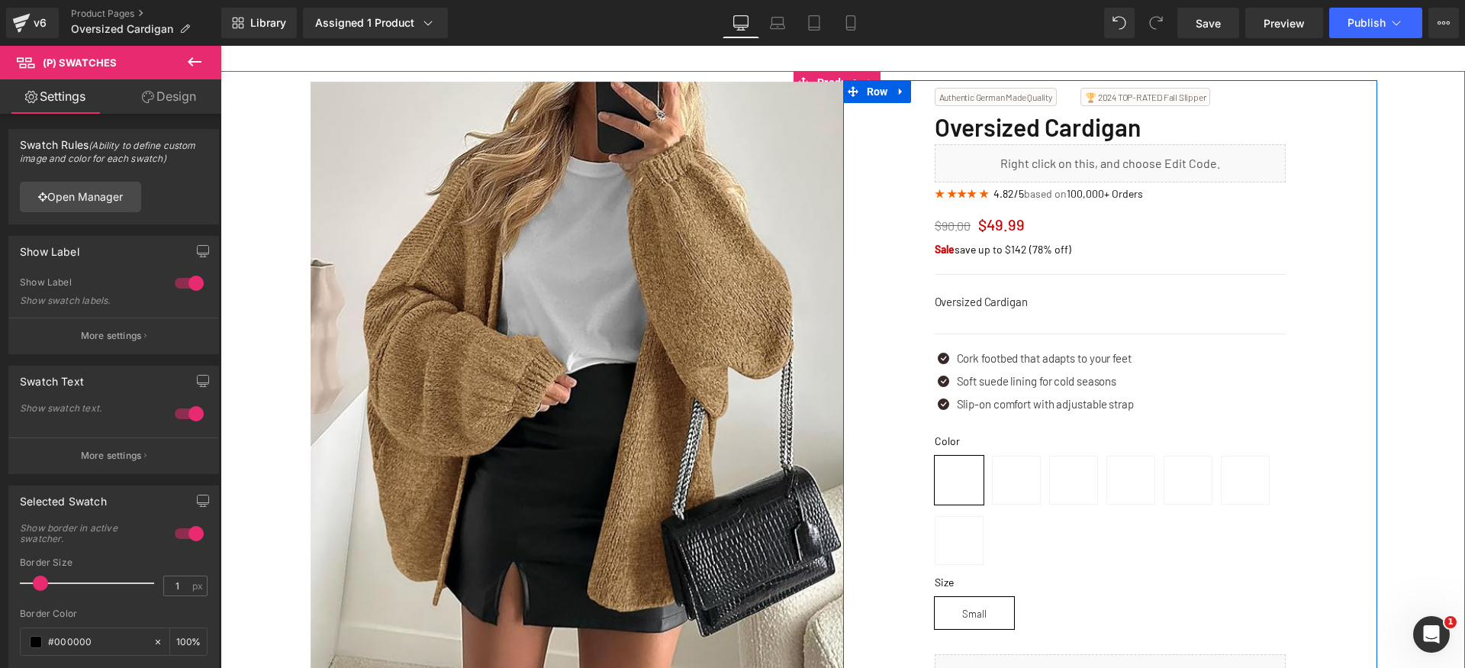
scroll to position [625, 0]
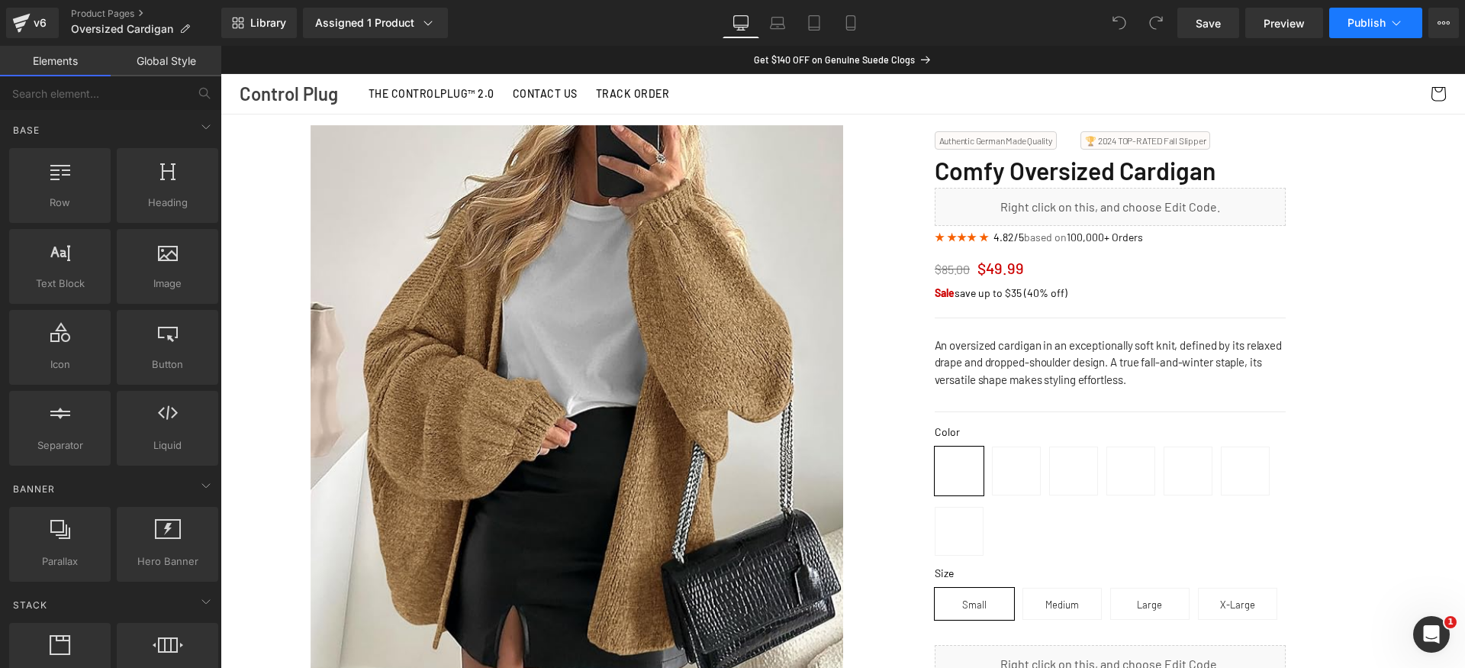
click at [1374, 25] on span "Publish" at bounding box center [1367, 23] width 38 height 12
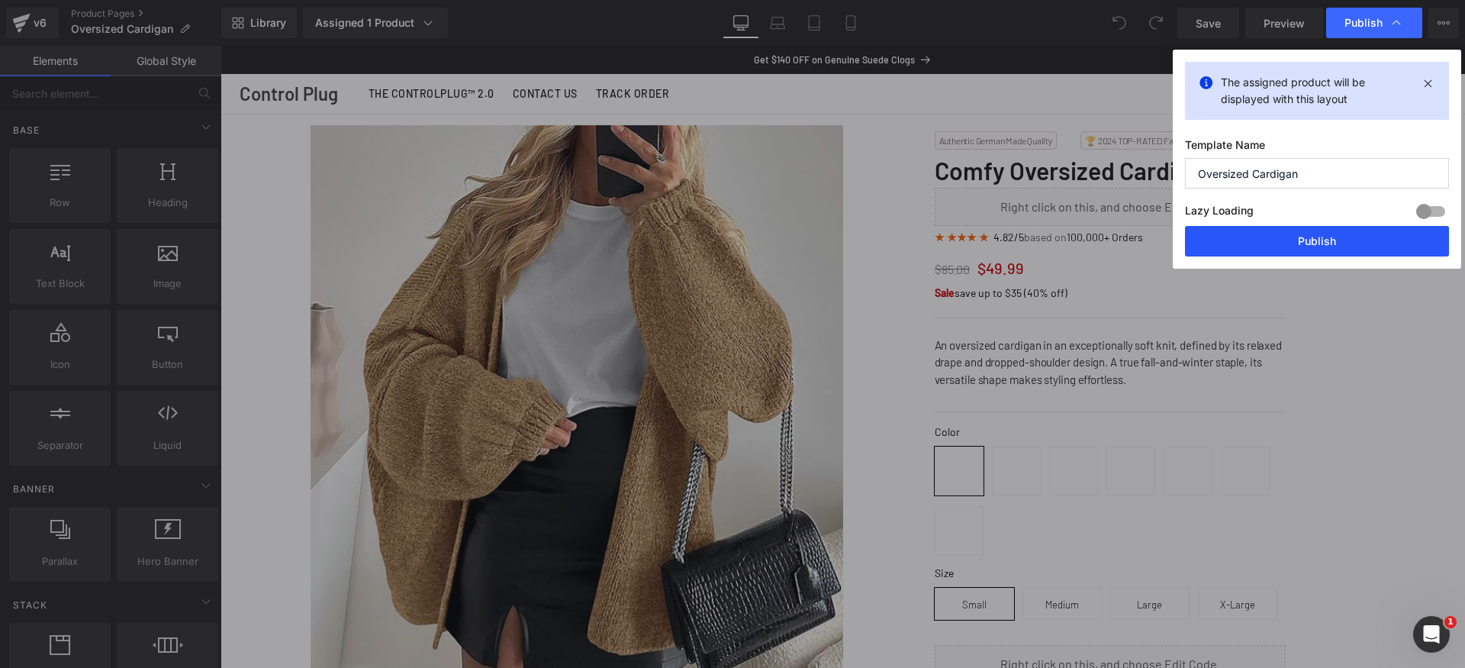
click at [1339, 237] on button "Publish" at bounding box center [1317, 241] width 264 height 31
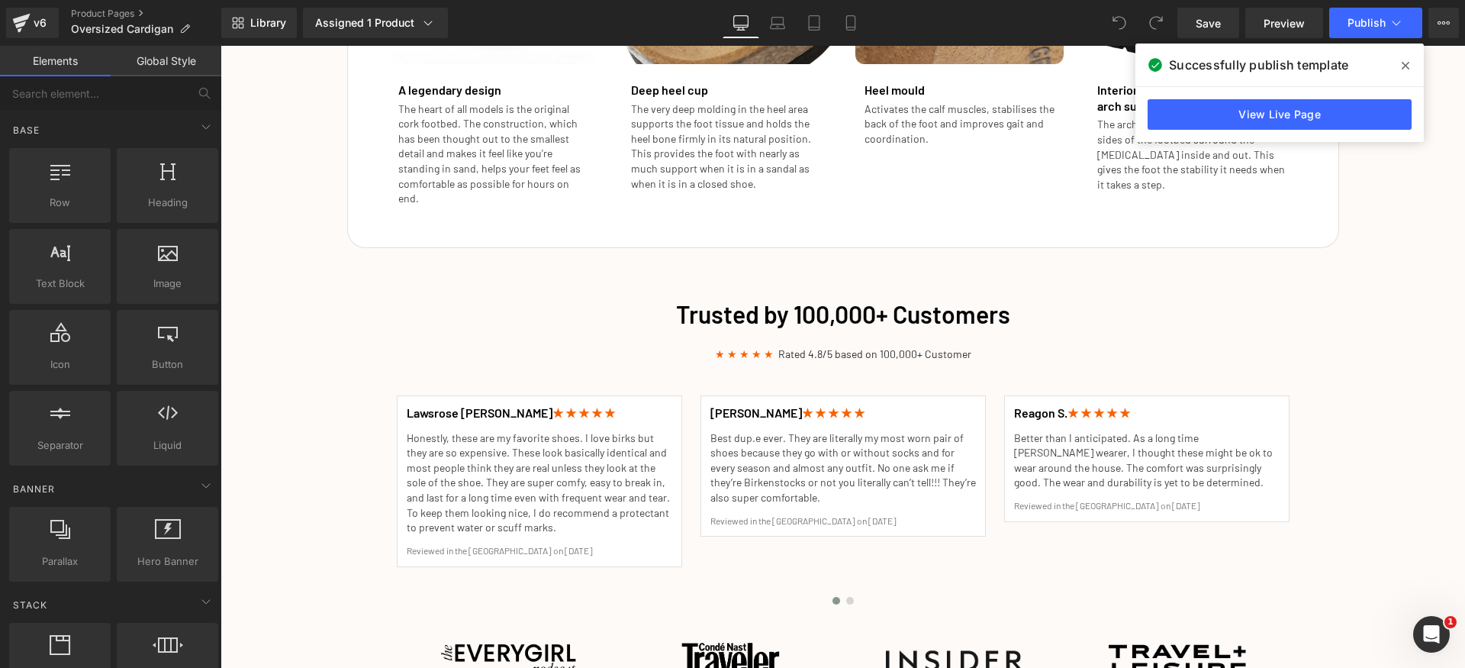
scroll to position [1809, 0]
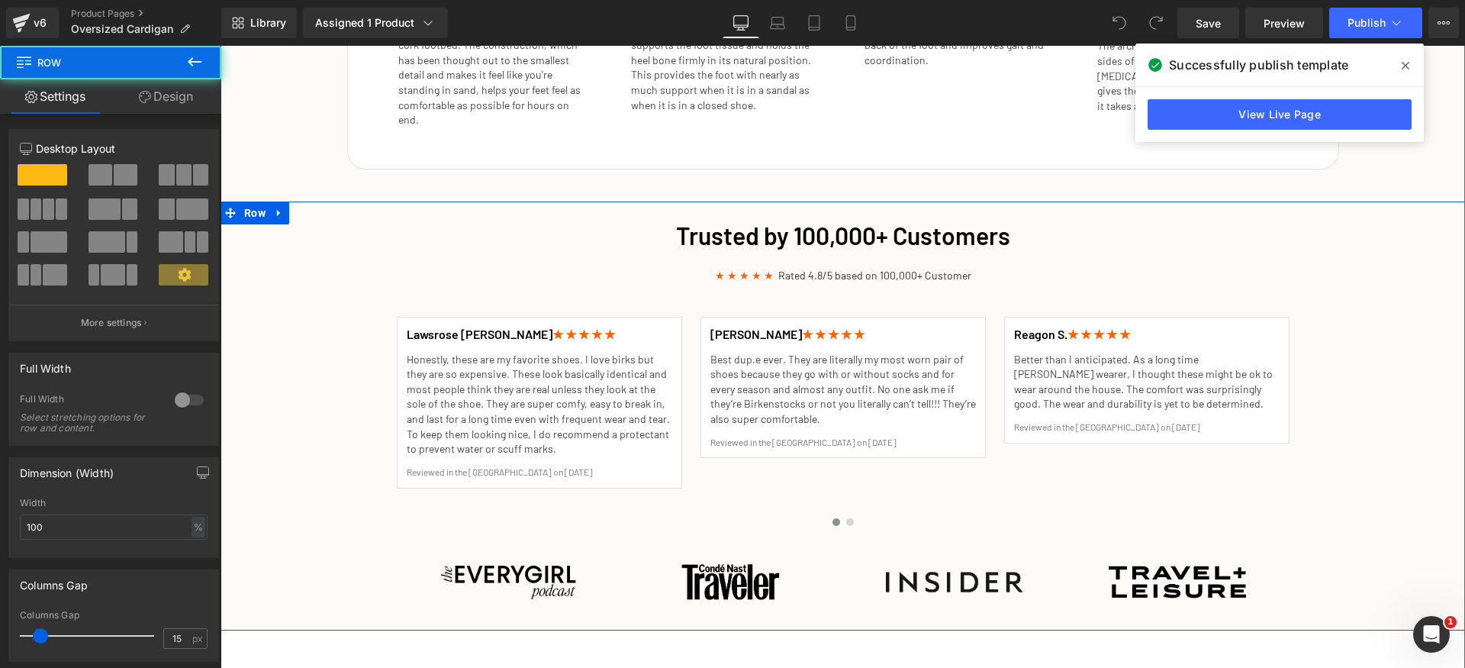
click at [330, 237] on div "Trusted by 100,000+ Customers Heading ★ ★ ★ ★ ★ Rated 4.8/5 based on 100,000+ C…" at bounding box center [843, 416] width 1245 height 411
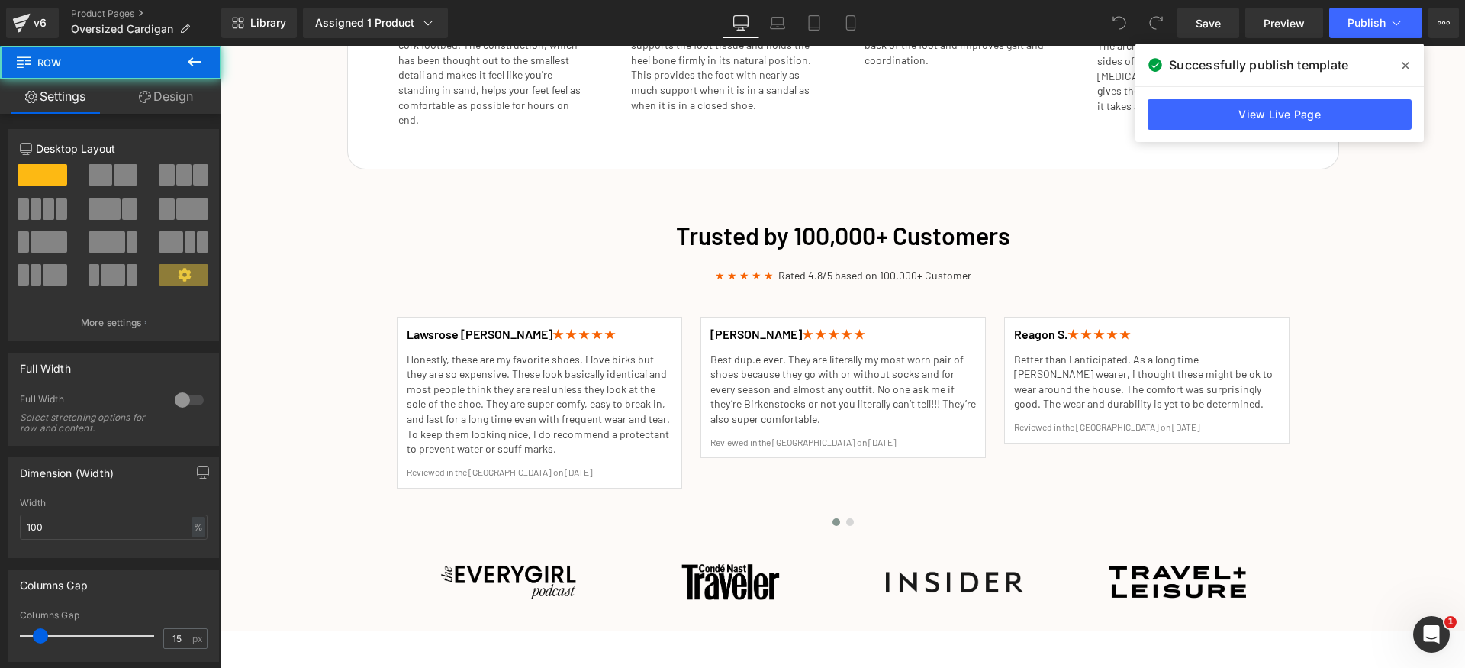
click at [195, 56] on icon at bounding box center [194, 62] width 18 height 18
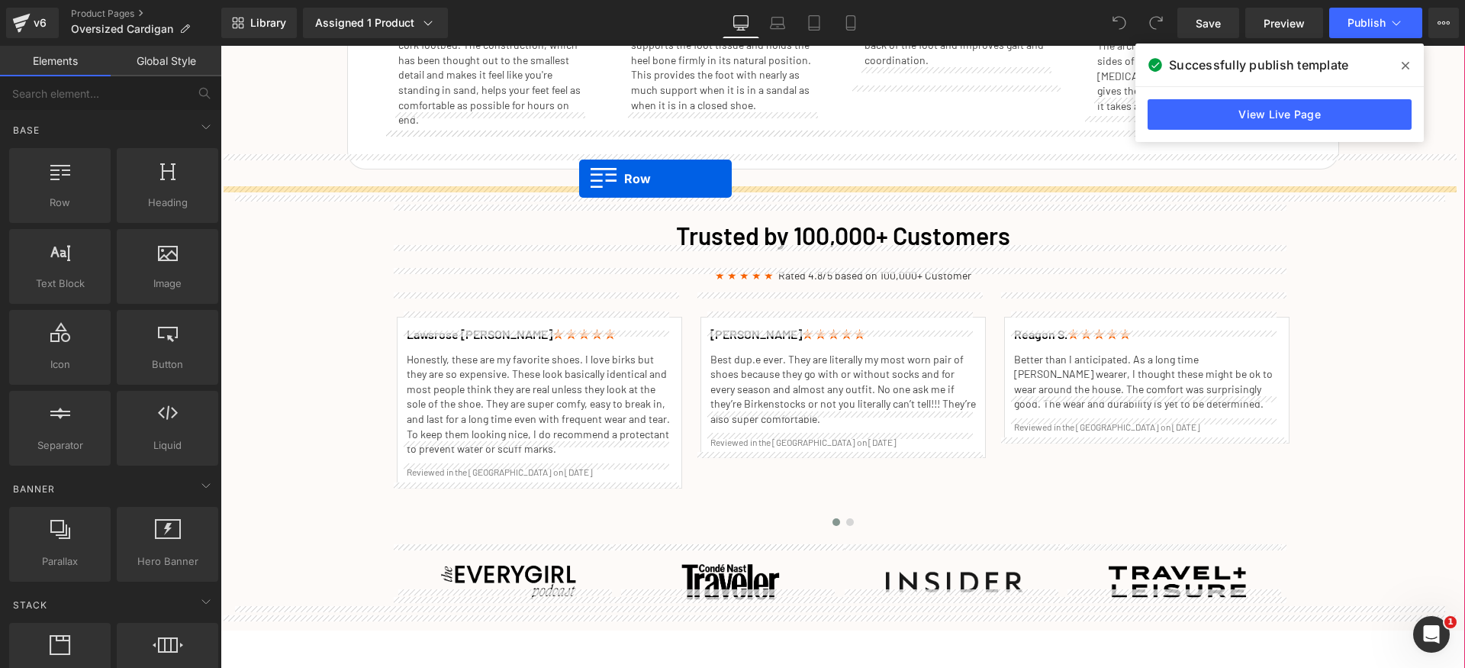
drag, startPoint x: 301, startPoint y: 242, endPoint x: 585, endPoint y: 181, distance: 291.2
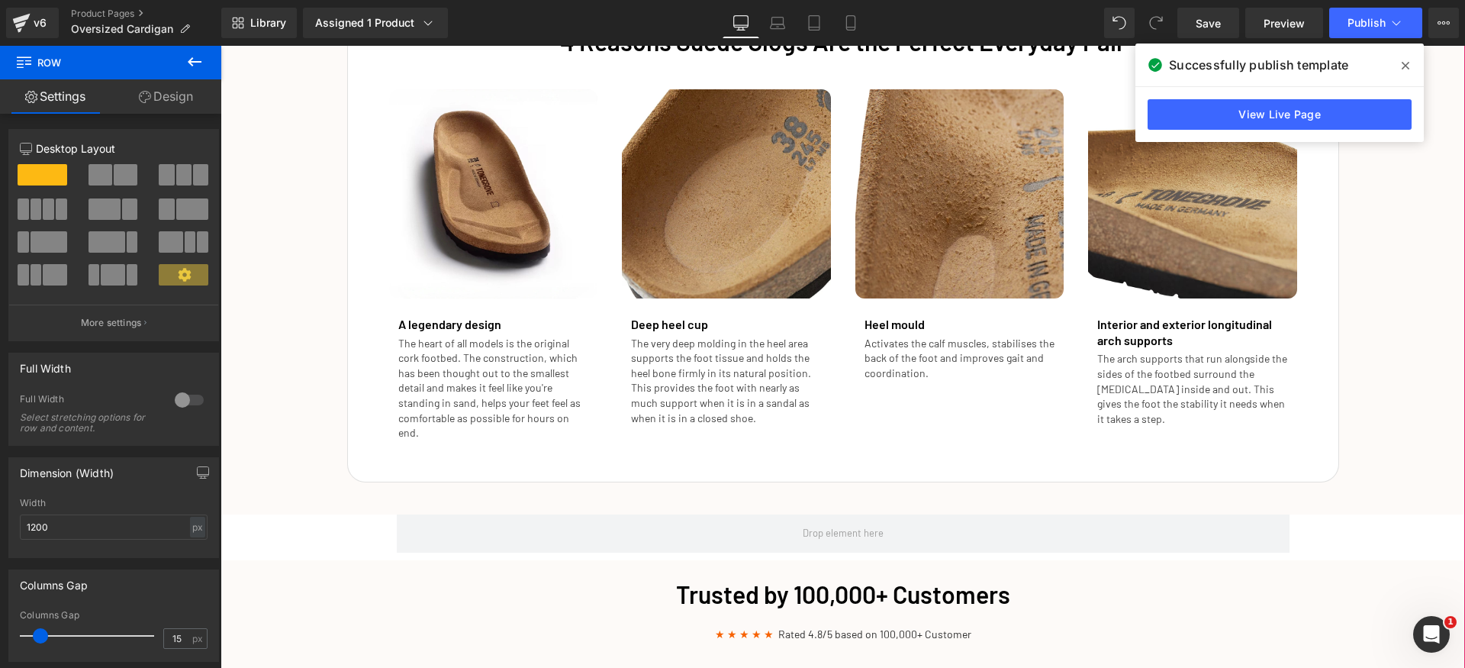
scroll to position [1653, 0]
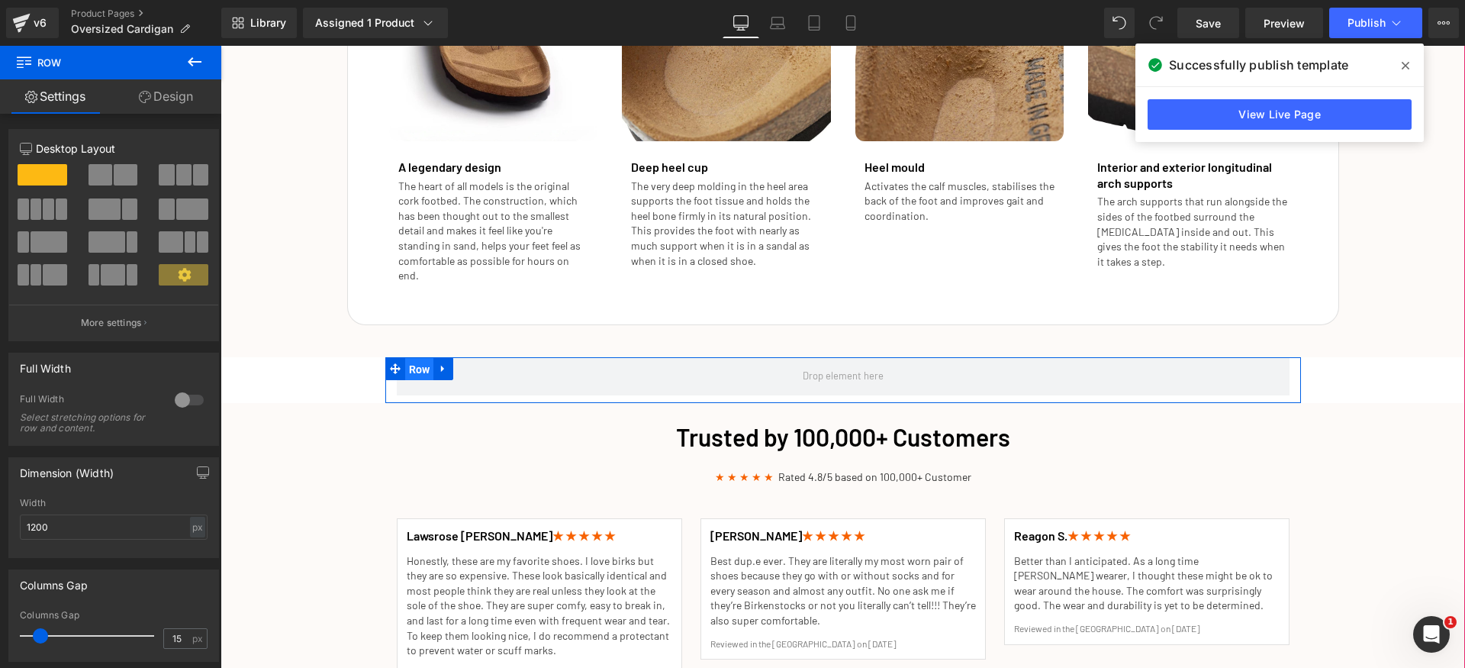
click at [411, 358] on span "Row" at bounding box center [419, 369] width 29 height 23
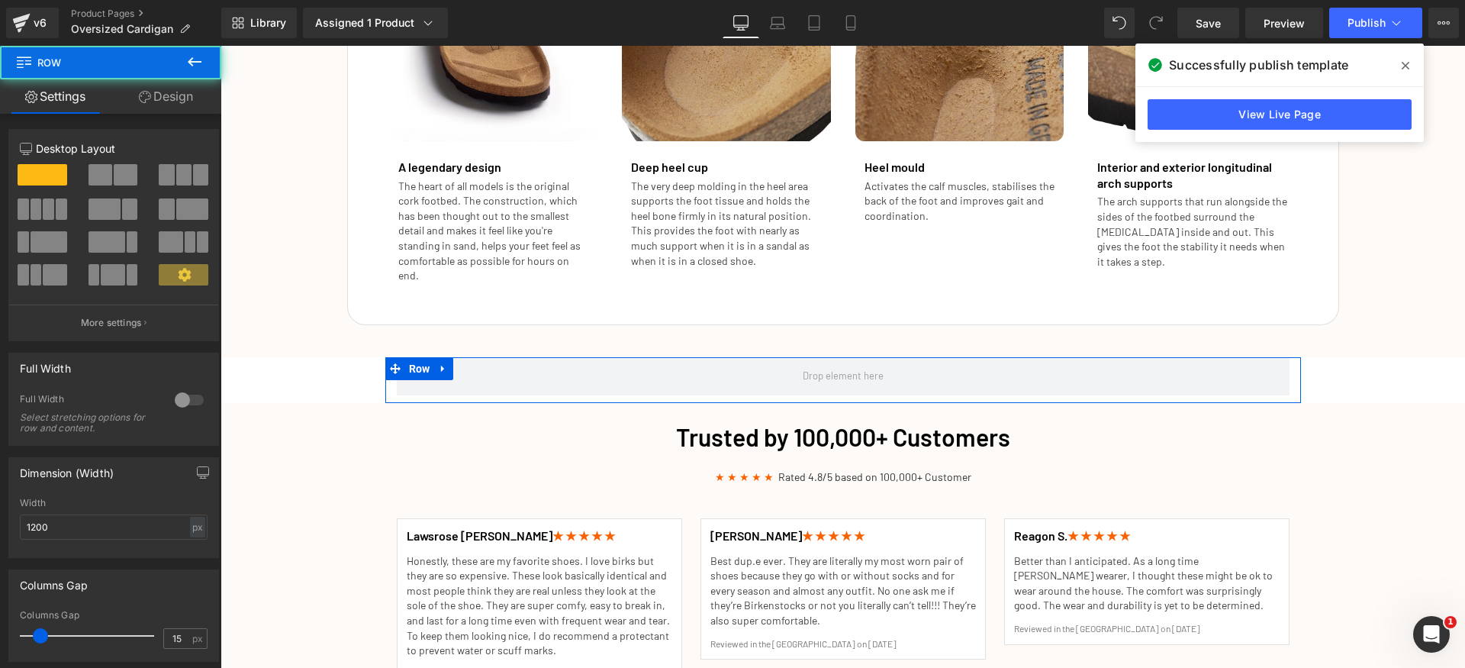
click at [181, 99] on link "Design" at bounding box center [166, 96] width 111 height 34
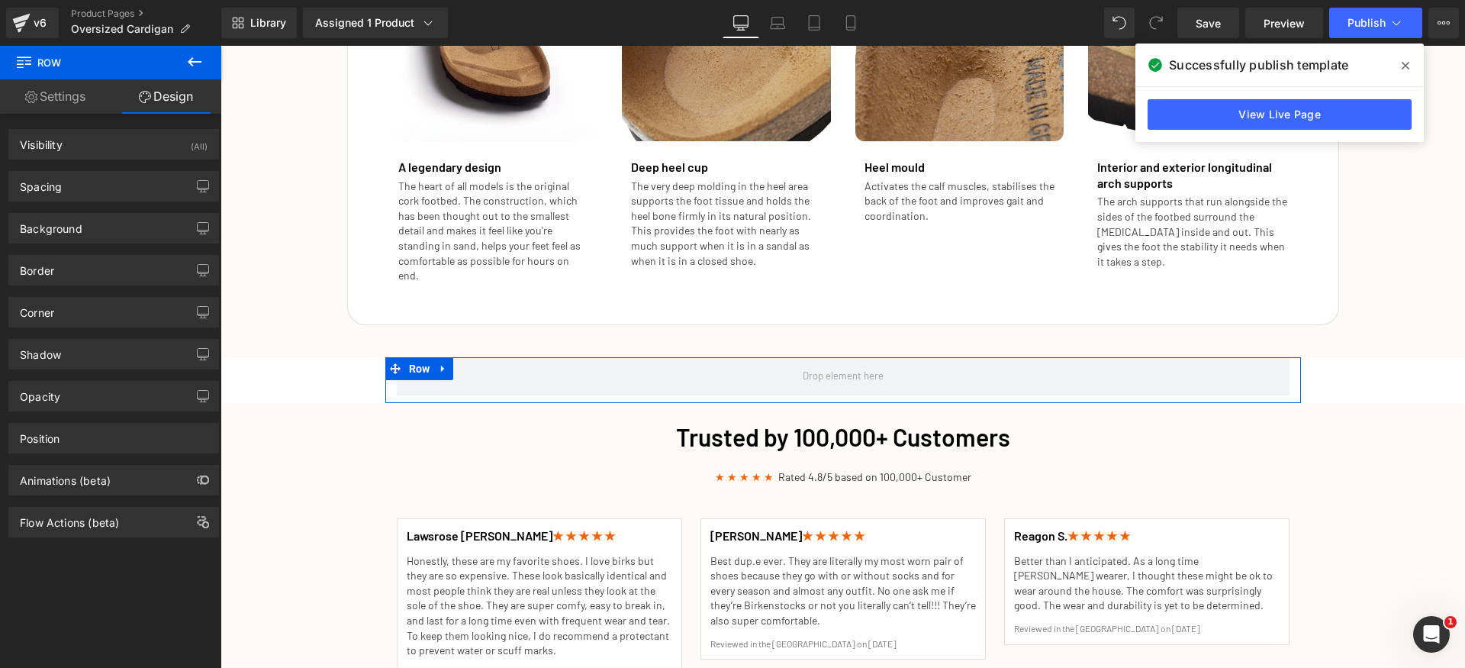
click at [91, 198] on div "Spacing" at bounding box center [113, 186] width 209 height 29
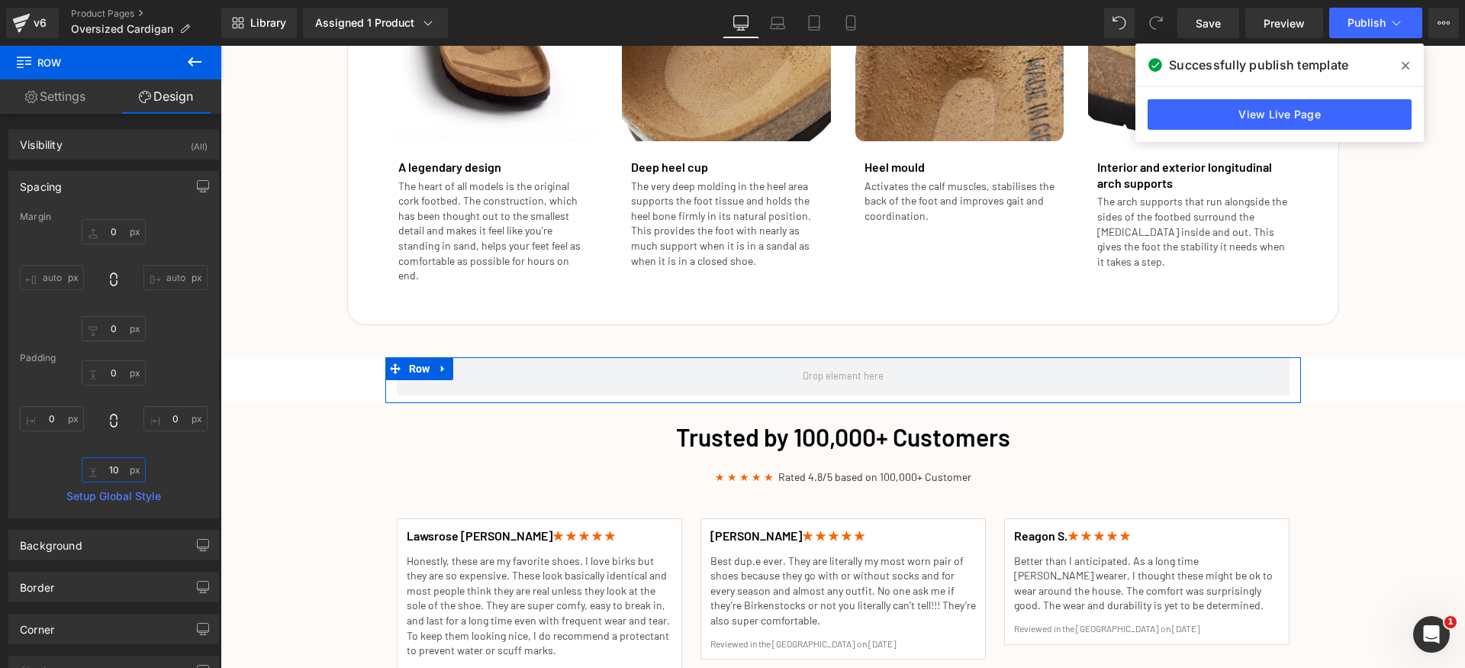
click at [120, 478] on input "text" at bounding box center [114, 469] width 64 height 25
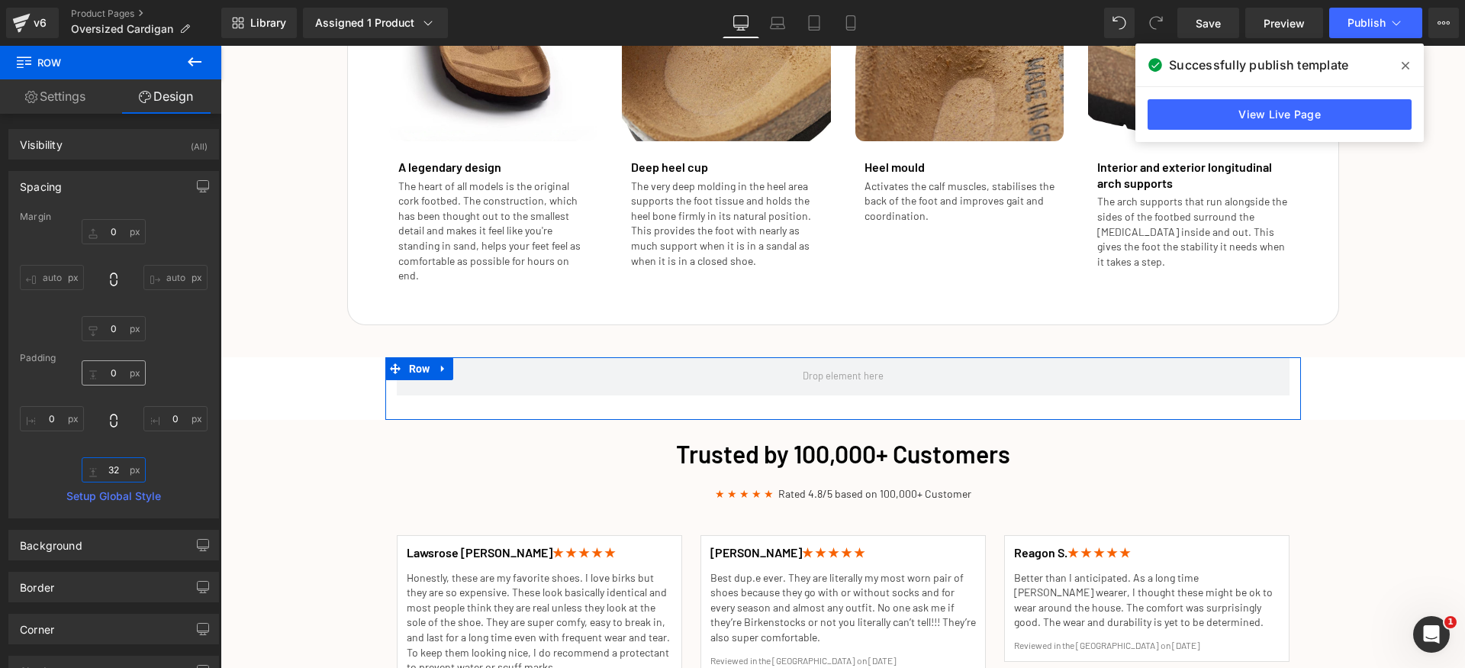
type input "32"
click at [120, 366] on input "text" at bounding box center [114, 372] width 64 height 25
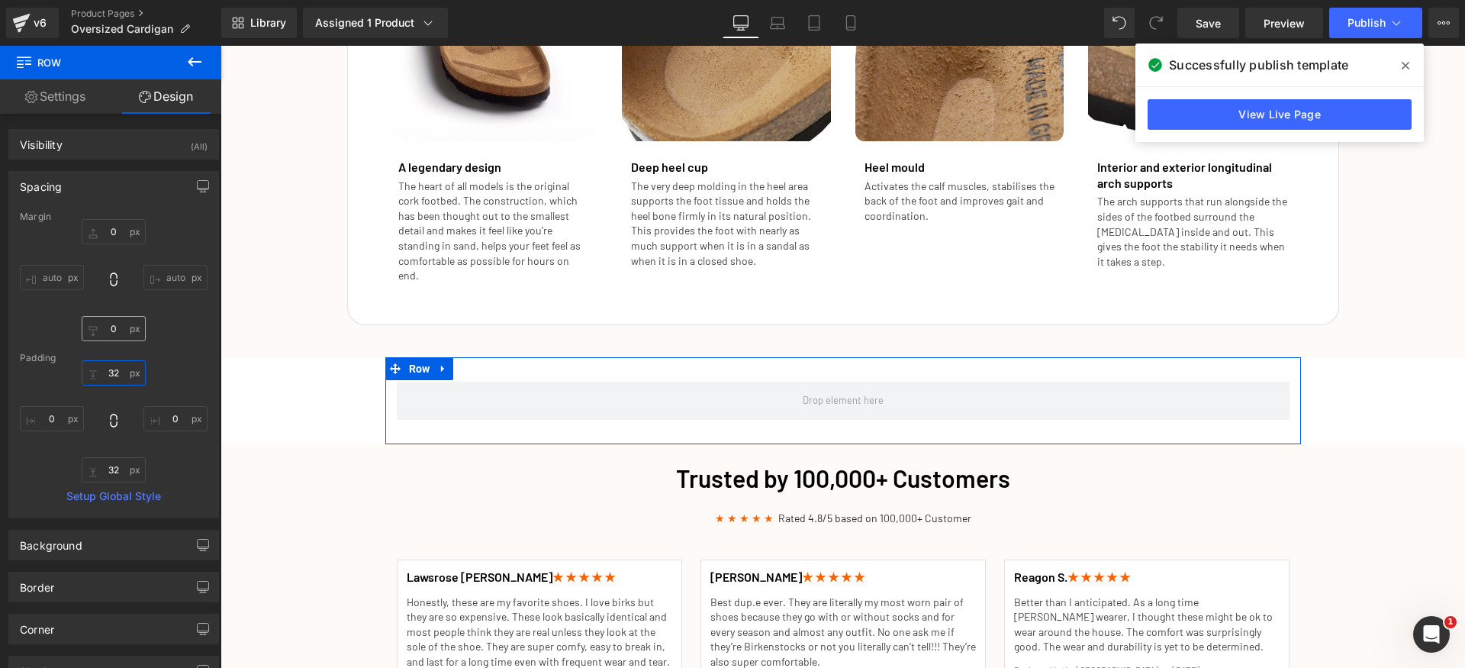
type input "32"
drag, startPoint x: 111, startPoint y: 328, endPoint x: 127, endPoint y: 330, distance: 15.3
click at [114, 328] on input "text" at bounding box center [114, 328] width 64 height 25
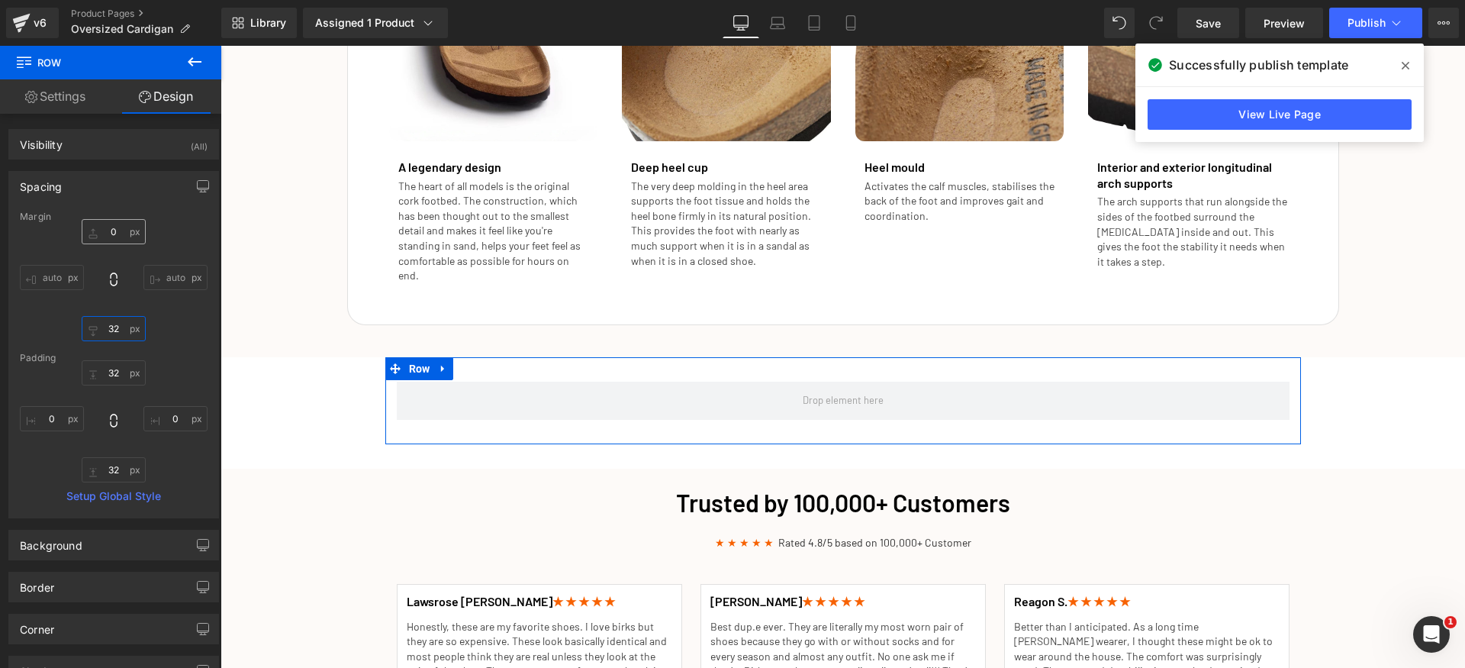
type input "32"
click at [116, 232] on input "text" at bounding box center [114, 231] width 64 height 25
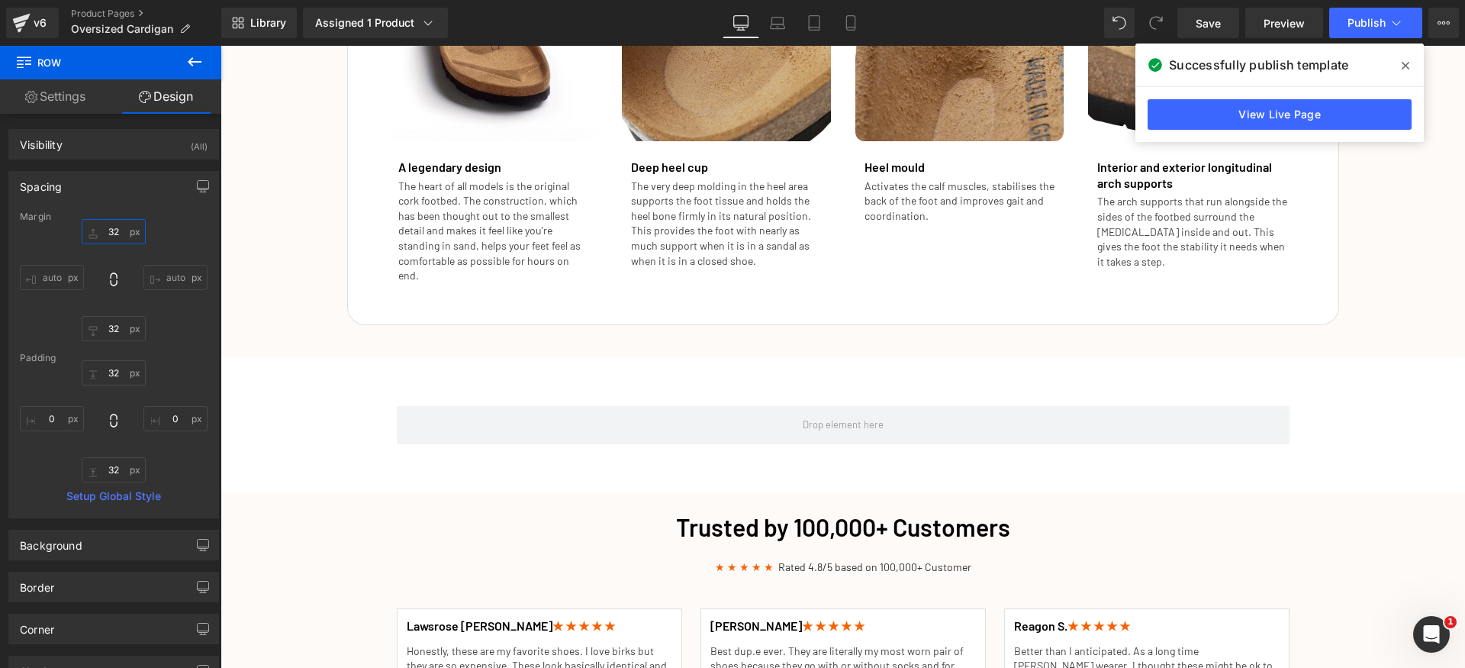
type input "32"
drag, startPoint x: 191, startPoint y: 62, endPoint x: 185, endPoint y: 68, distance: 8.6
click at [190, 62] on icon at bounding box center [195, 61] width 14 height 9
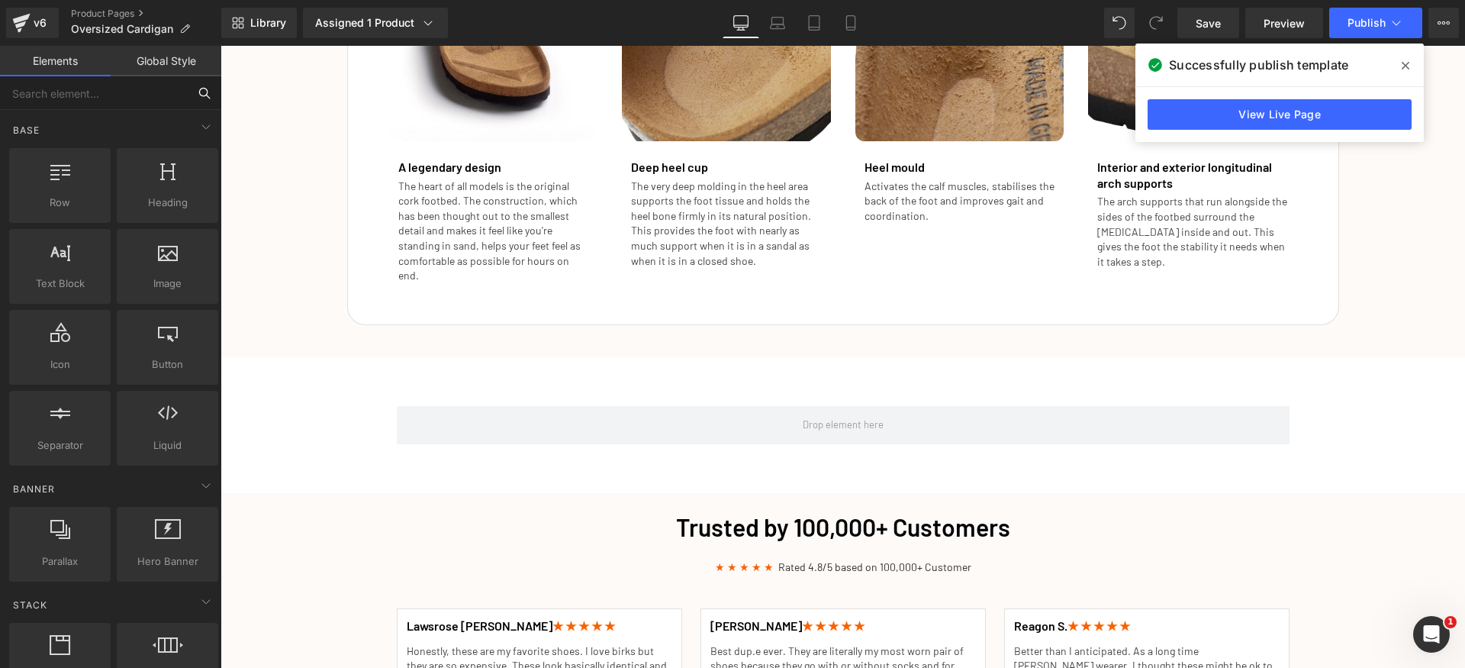
click at [101, 92] on input "text" at bounding box center [94, 93] width 188 height 34
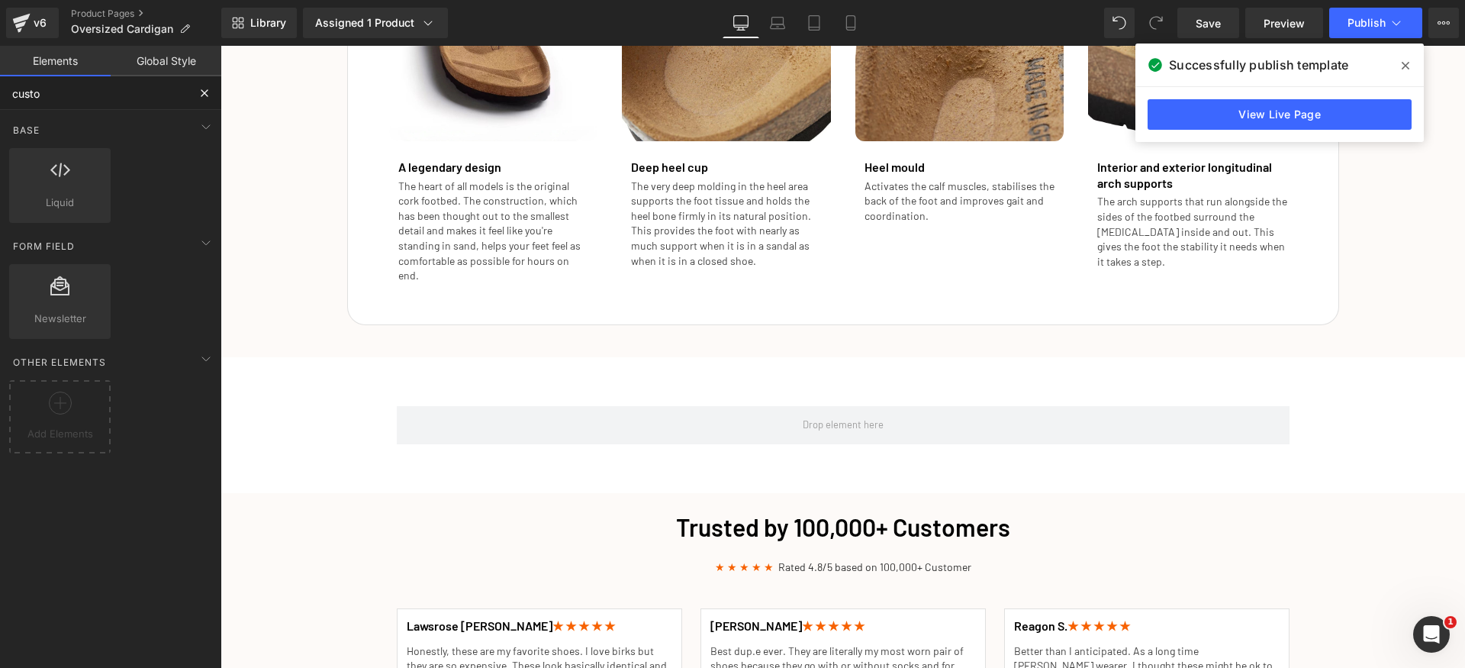
type input "custom"
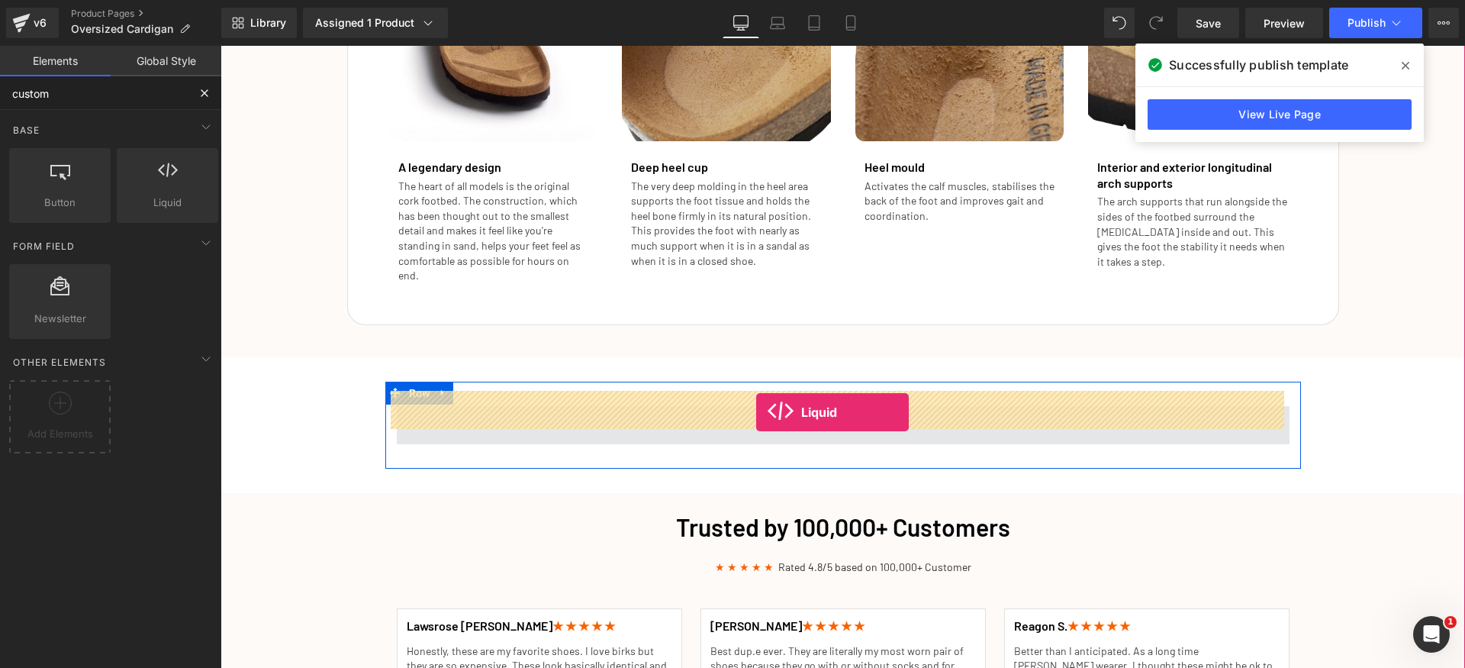
drag, startPoint x: 383, startPoint y: 234, endPoint x: 756, endPoint y: 412, distance: 413.7
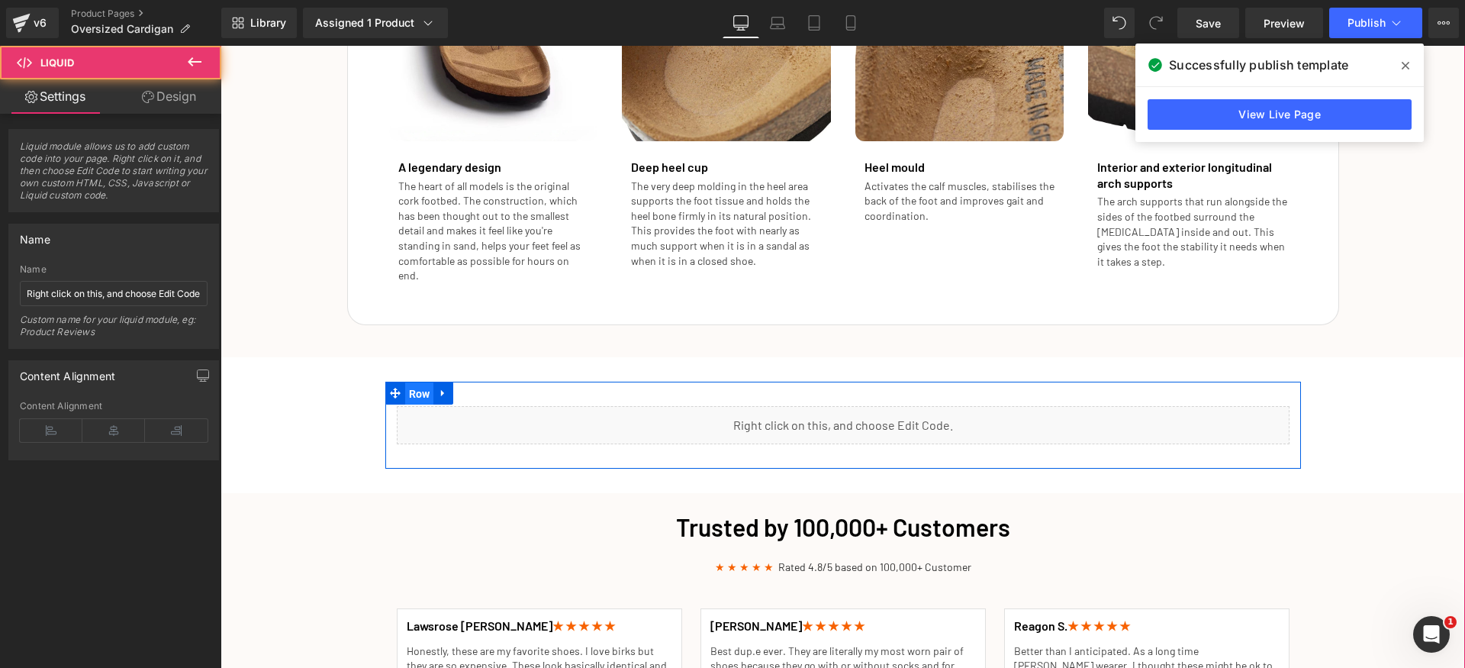
click at [405, 382] on span "Row" at bounding box center [419, 393] width 29 height 23
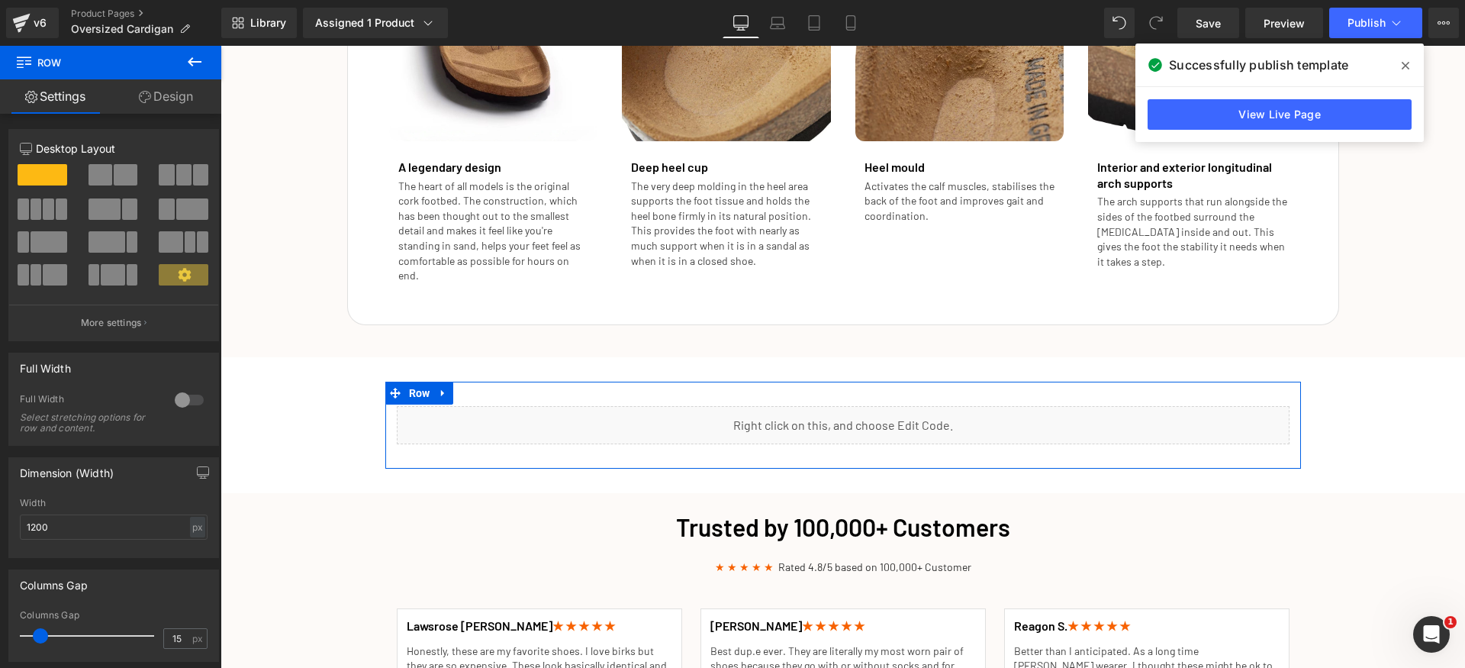
click at [114, 179] on span at bounding box center [126, 174] width 24 height 21
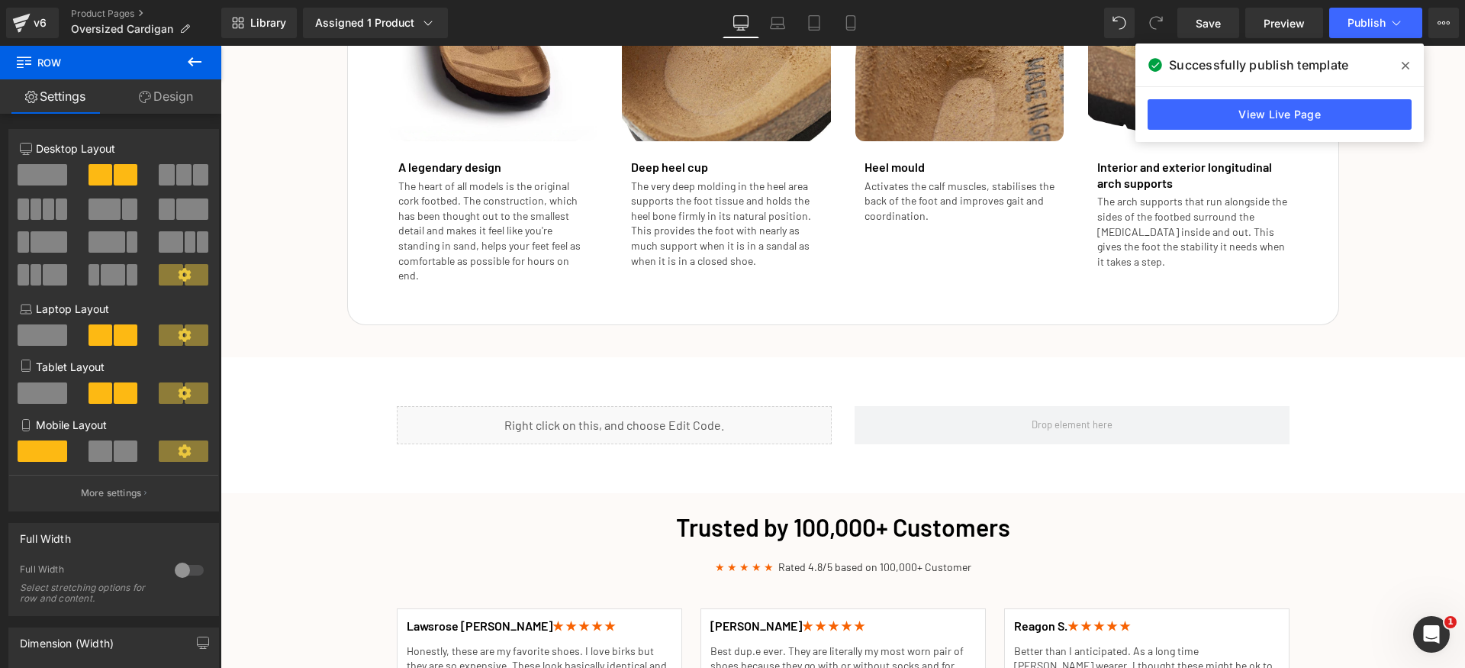
click at [189, 69] on icon at bounding box center [194, 62] width 18 height 18
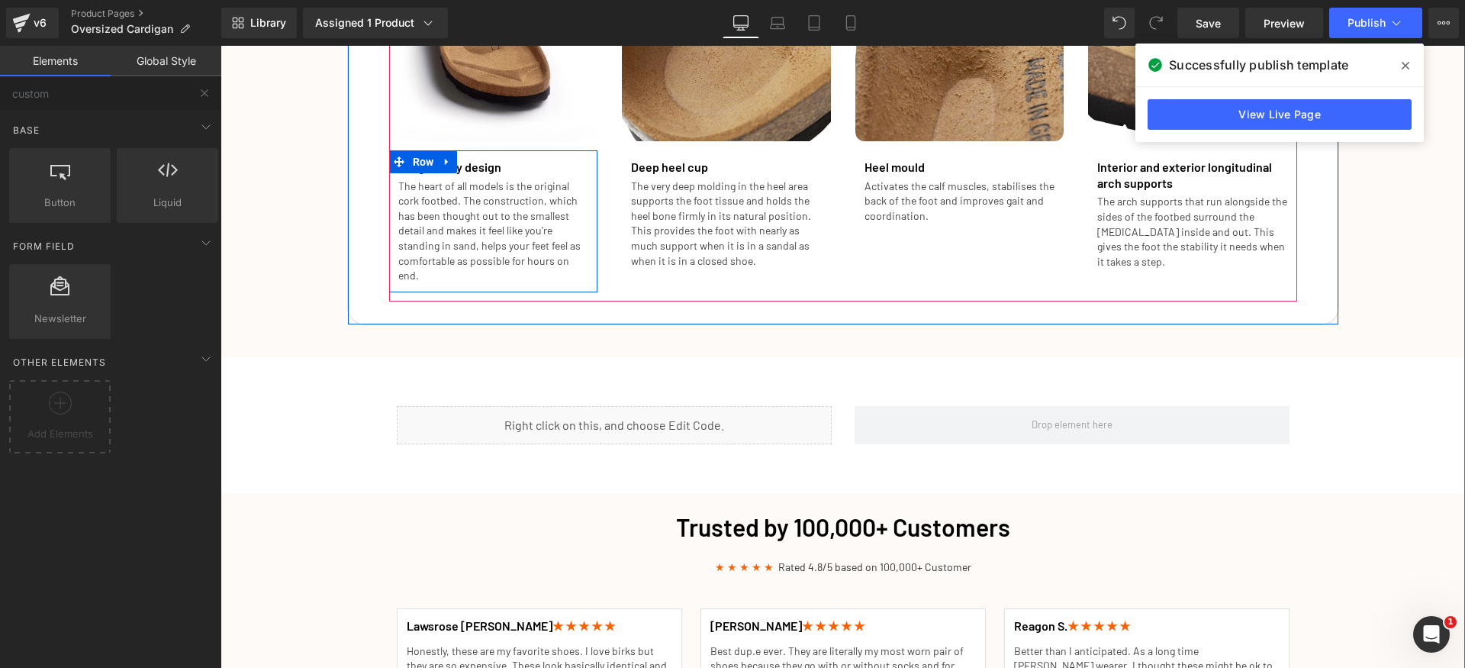
click at [447, 162] on icon at bounding box center [447, 161] width 11 height 11
click at [462, 165] on icon at bounding box center [467, 161] width 11 height 11
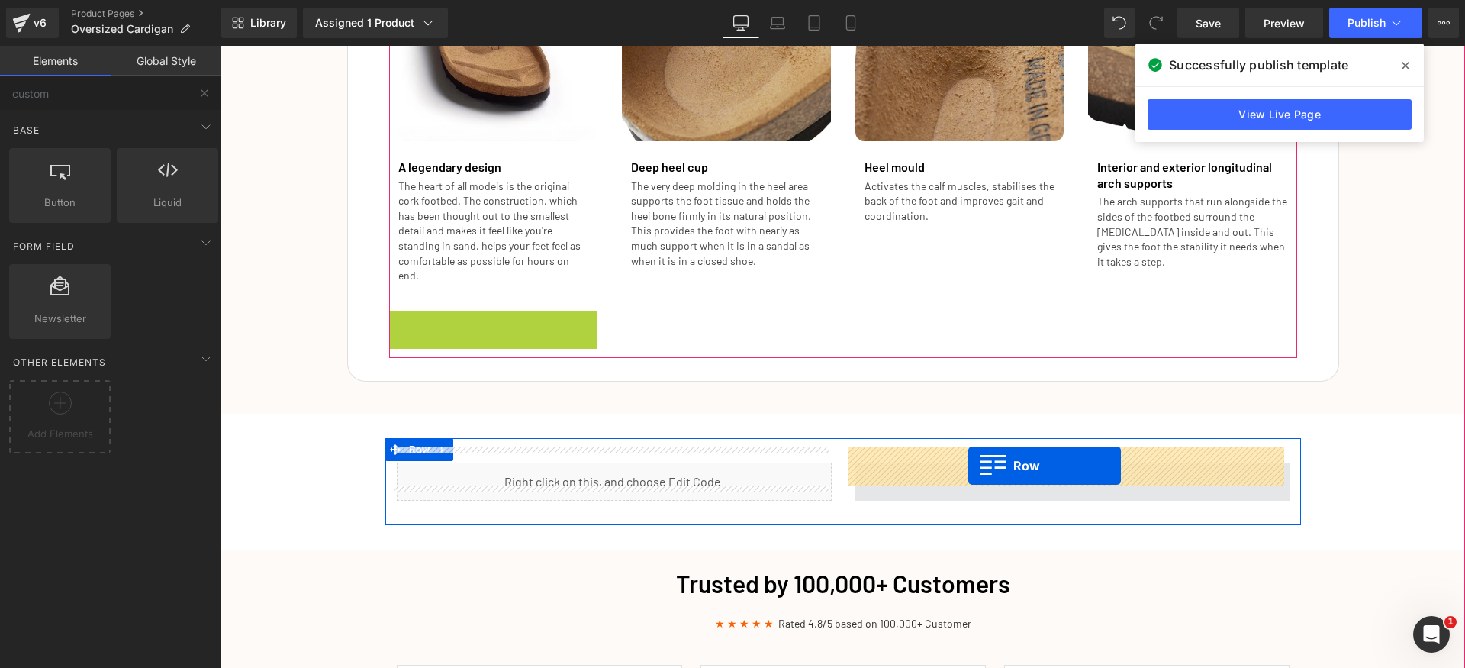
drag, startPoint x: 416, startPoint y: 305, endPoint x: 969, endPoint y: 465, distance: 575.1
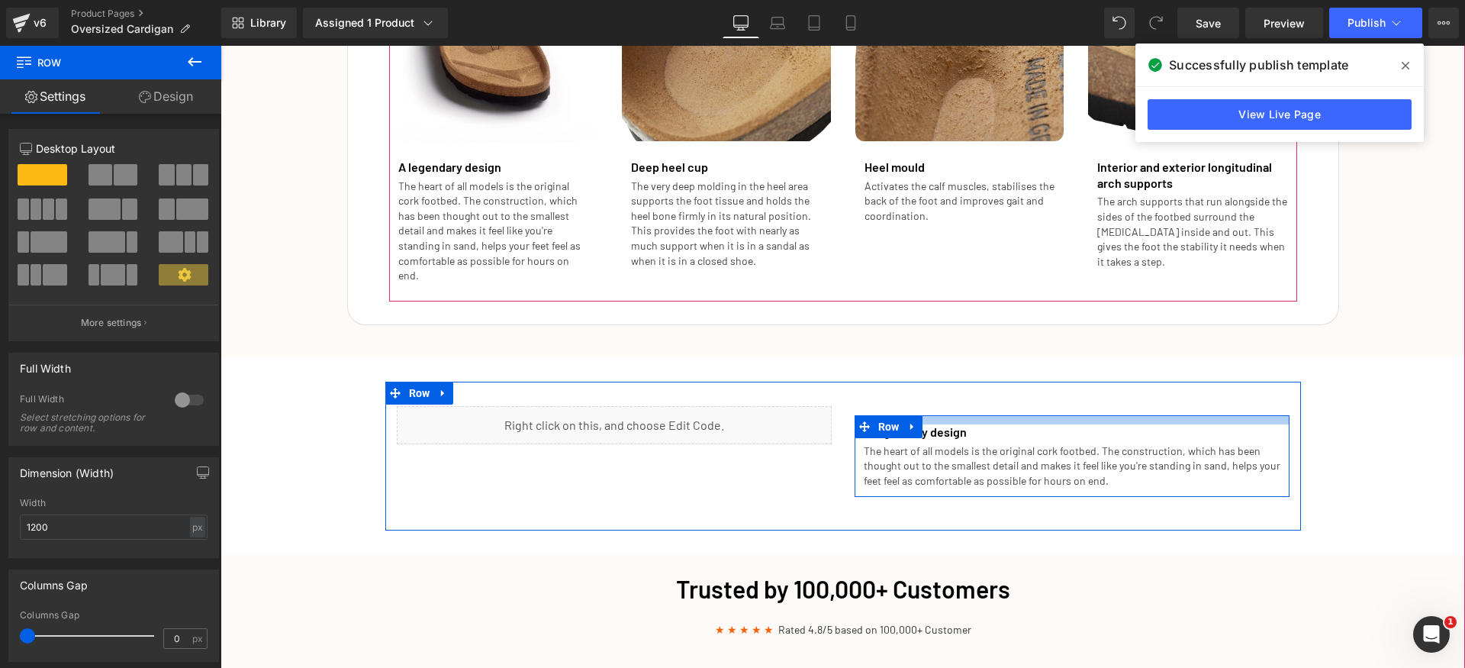
drag, startPoint x: 966, startPoint y: 405, endPoint x: 607, endPoint y: 309, distance: 372.1
click at [966, 415] on div at bounding box center [1072, 419] width 435 height 9
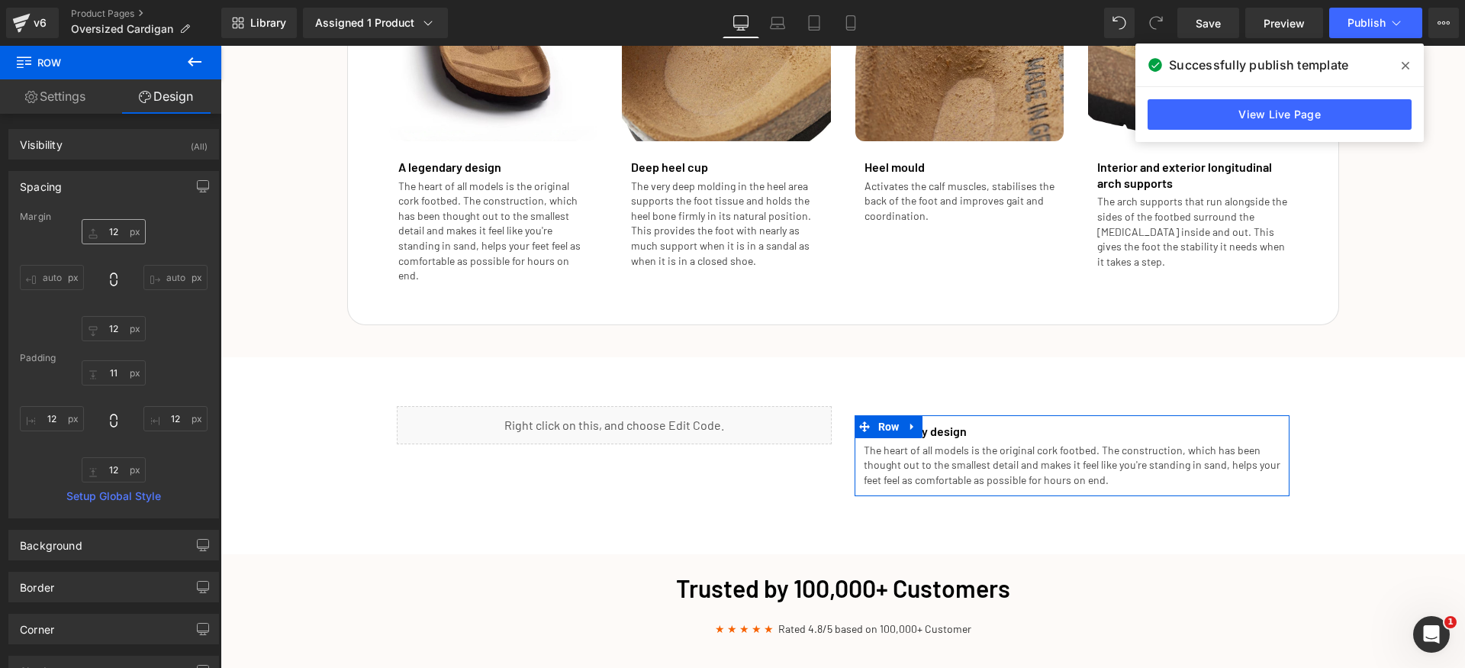
click at [113, 224] on input "text" at bounding box center [114, 231] width 64 height 25
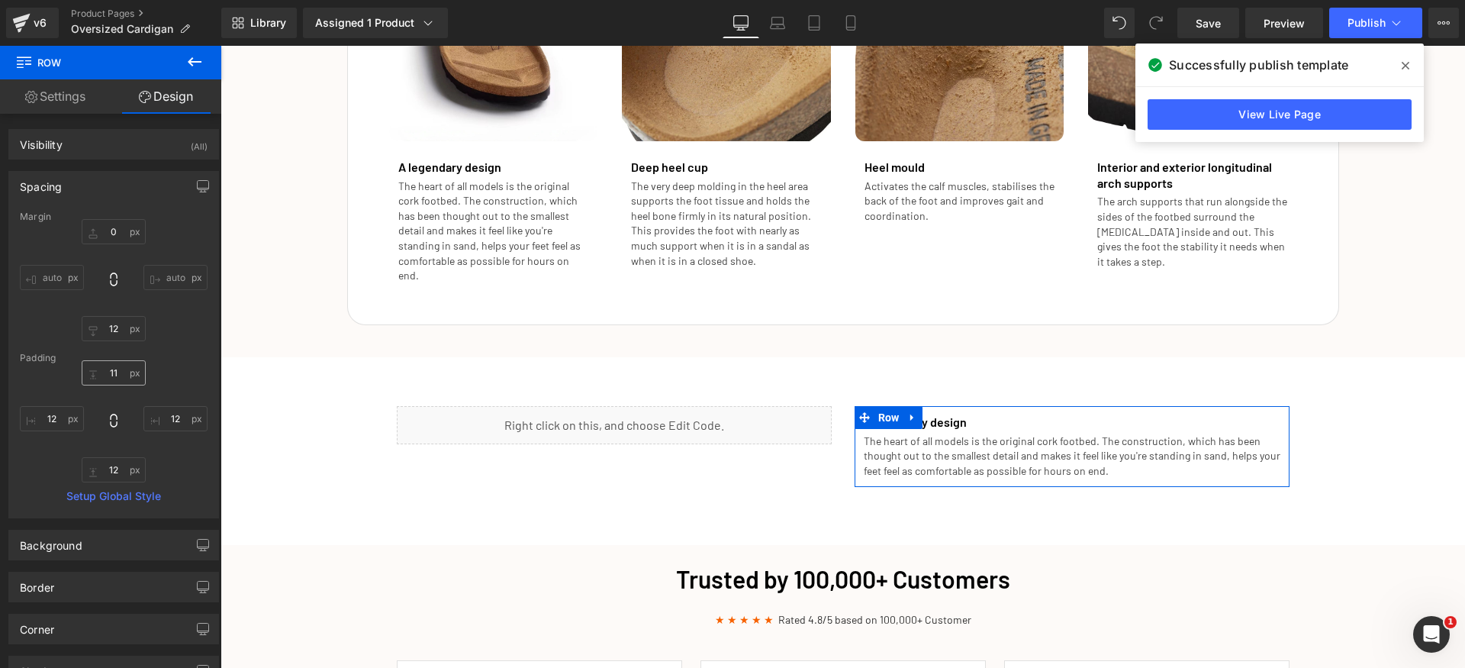
type input "0"
click at [113, 372] on input "text" at bounding box center [114, 372] width 64 height 25
type input "12"
click at [115, 337] on input "text" at bounding box center [114, 328] width 64 height 25
type input "0"
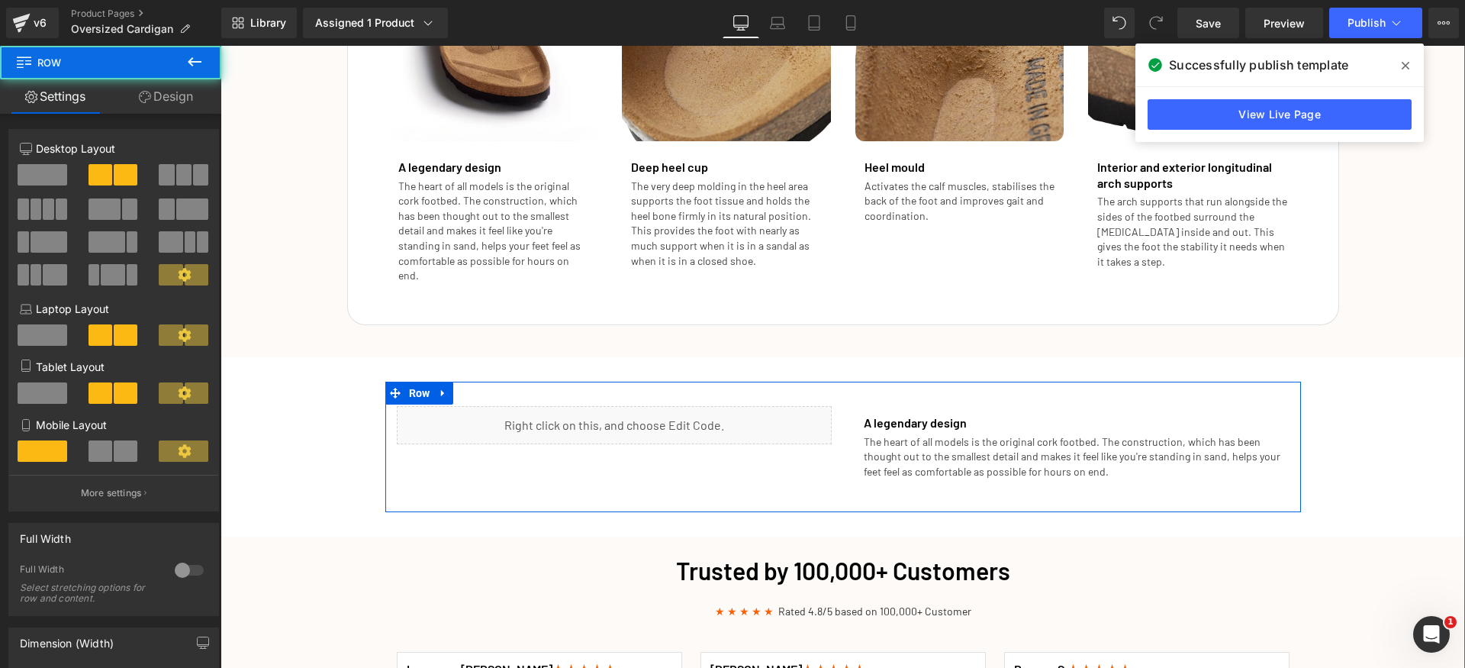
click at [675, 451] on div "Liquid A legendary design Heading The heart of all models is the original cork …" at bounding box center [843, 447] width 916 height 131
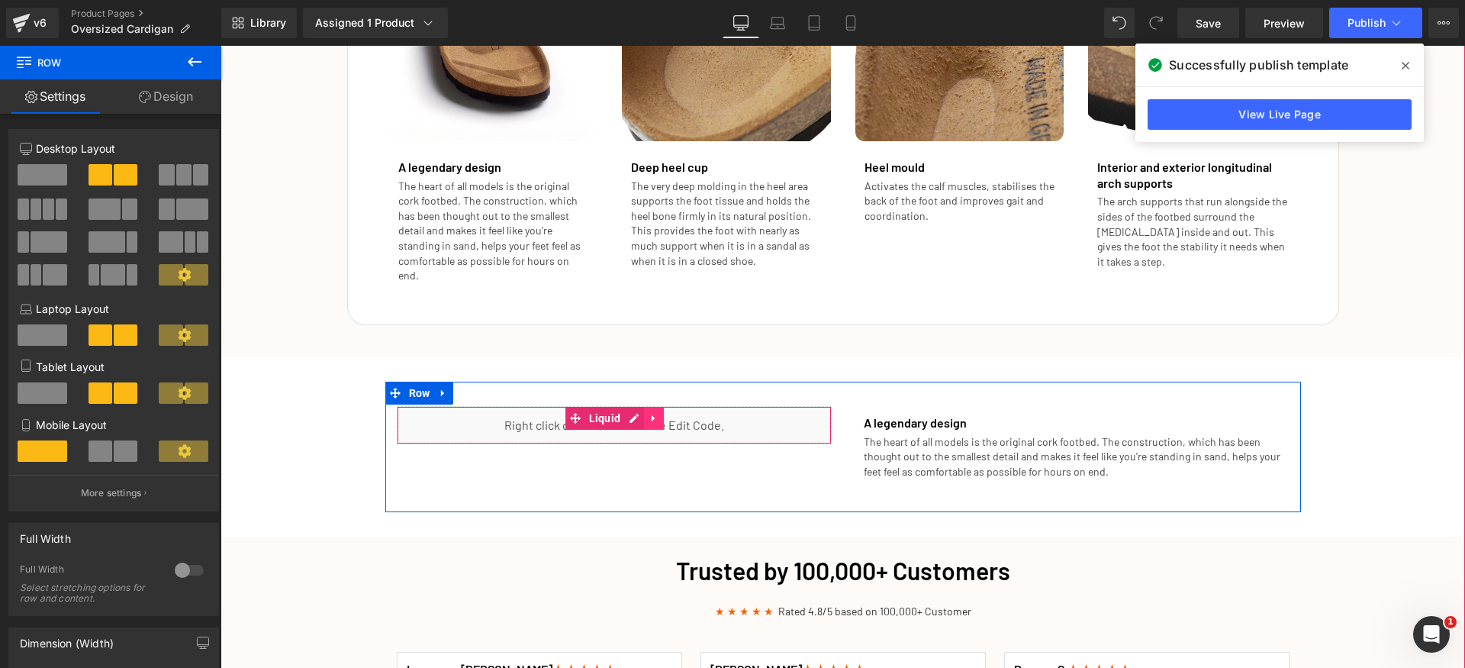
click at [652, 414] on icon at bounding box center [653, 417] width 3 height 7
click at [600, 406] on div "Liquid" at bounding box center [614, 425] width 435 height 38
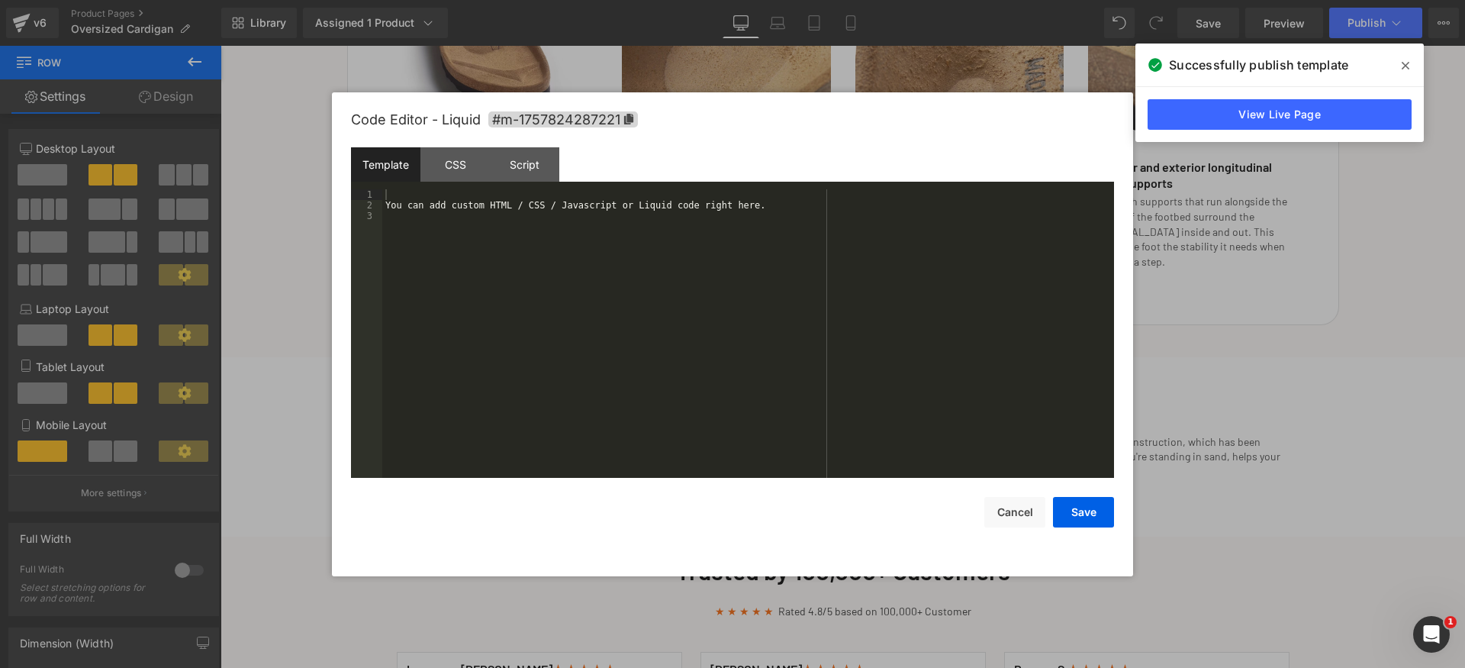
click at [596, 318] on div "You can add custom HTML / CSS / Javascript or Liquid code right here." at bounding box center [748, 344] width 732 height 310
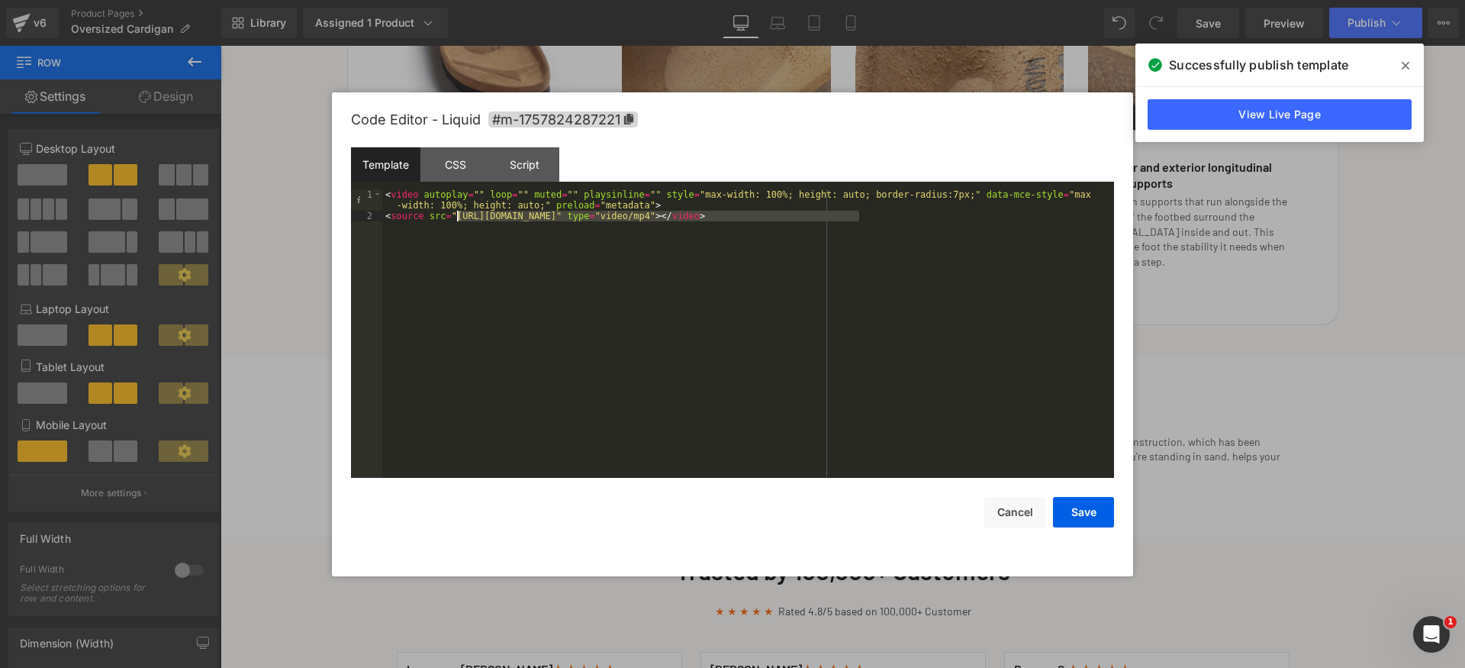
drag, startPoint x: 859, startPoint y: 214, endPoint x: 458, endPoint y: 216, distance: 400.7
click at [458, 216] on div "< video autoplay = "" loop = "" muted = "" playsinline = "" style = "max-width:…" at bounding box center [748, 349] width 732 height 321
click at [1085, 506] on button "Save" at bounding box center [1083, 512] width 61 height 31
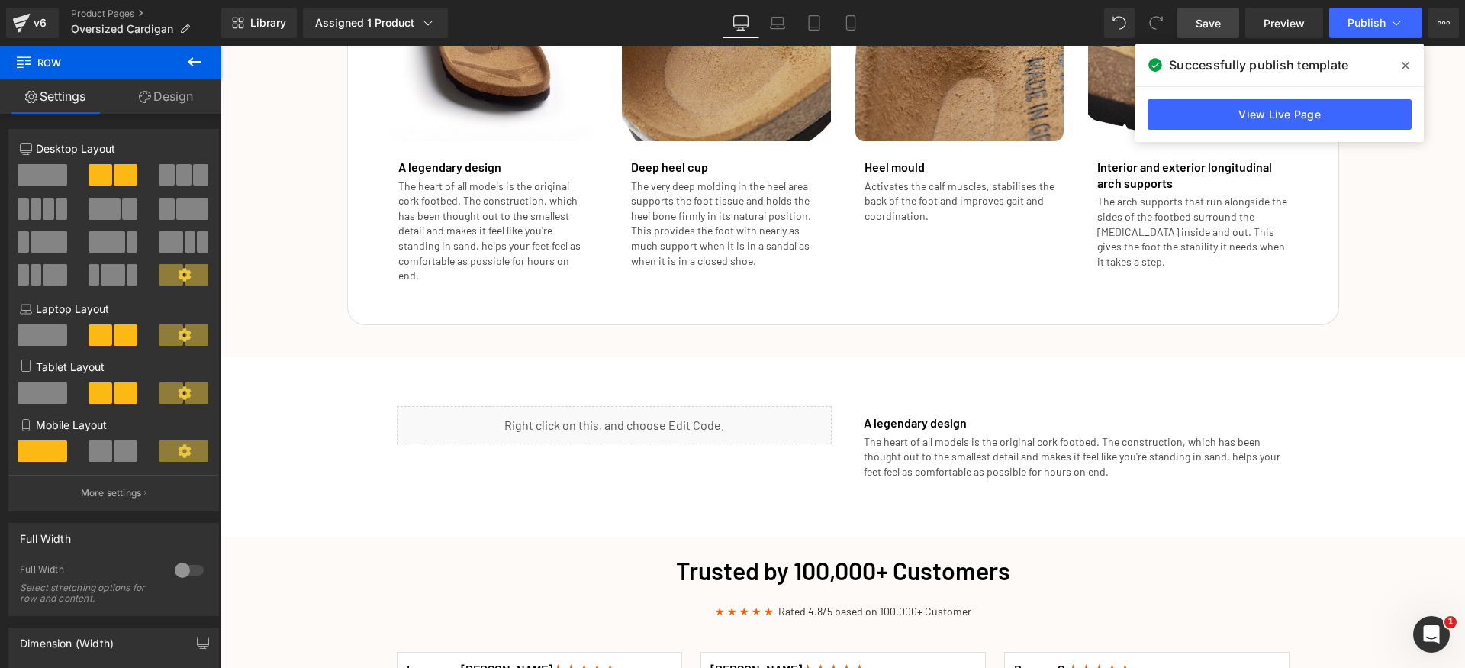
click at [1223, 24] on link "Save" at bounding box center [1209, 23] width 62 height 31
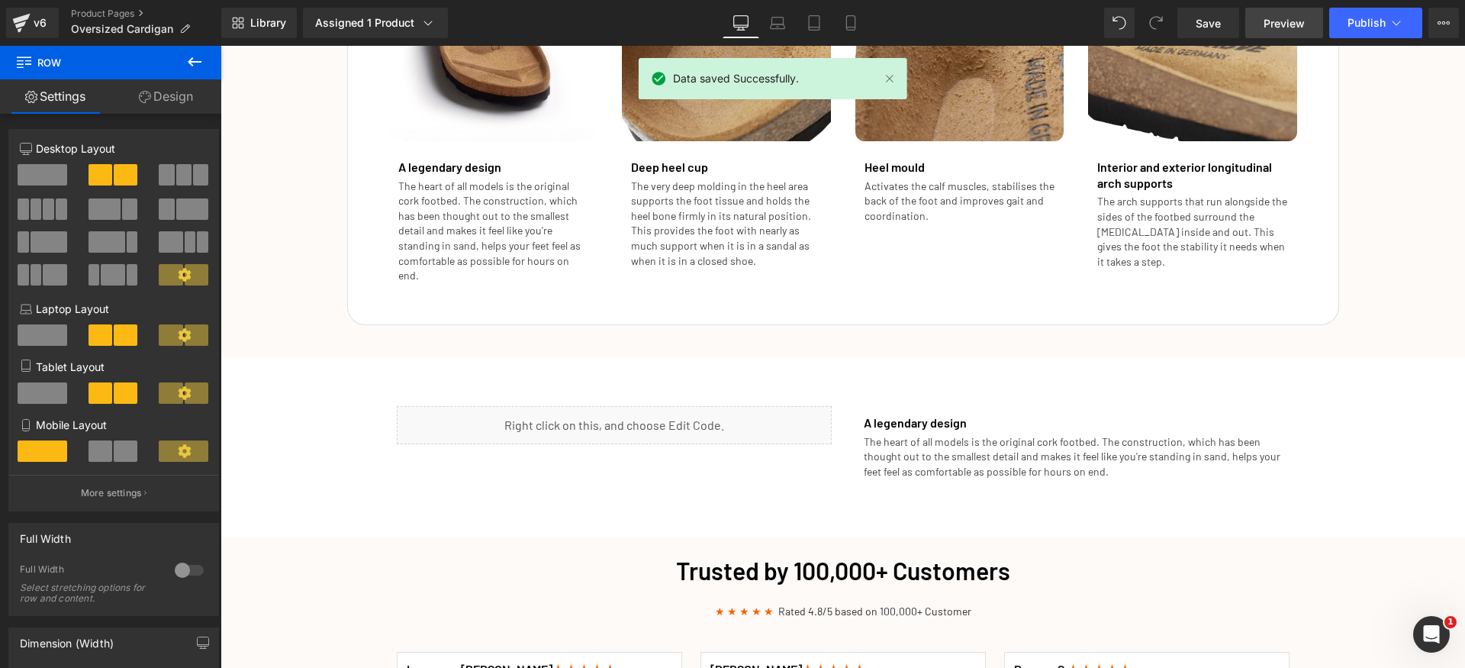
click at [1281, 25] on span "Preview" at bounding box center [1284, 23] width 41 height 16
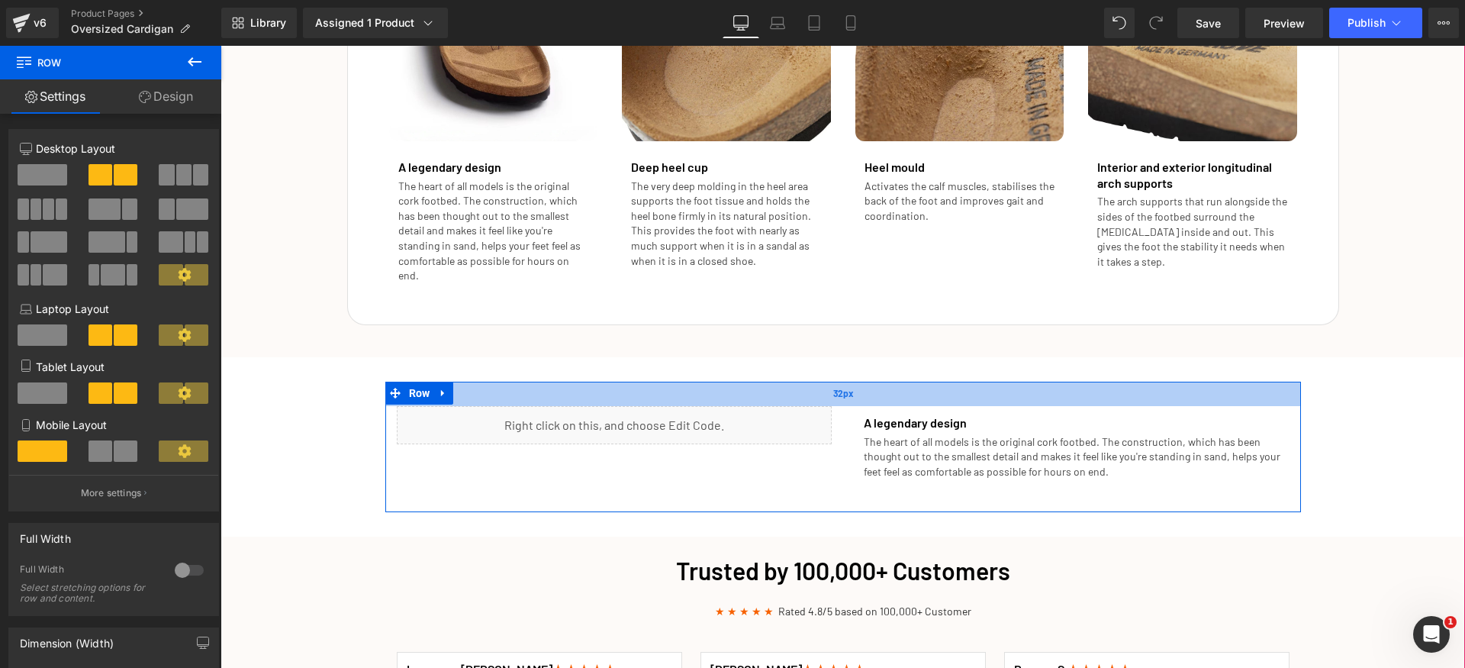
click at [735, 382] on div "32px" at bounding box center [843, 394] width 916 height 24
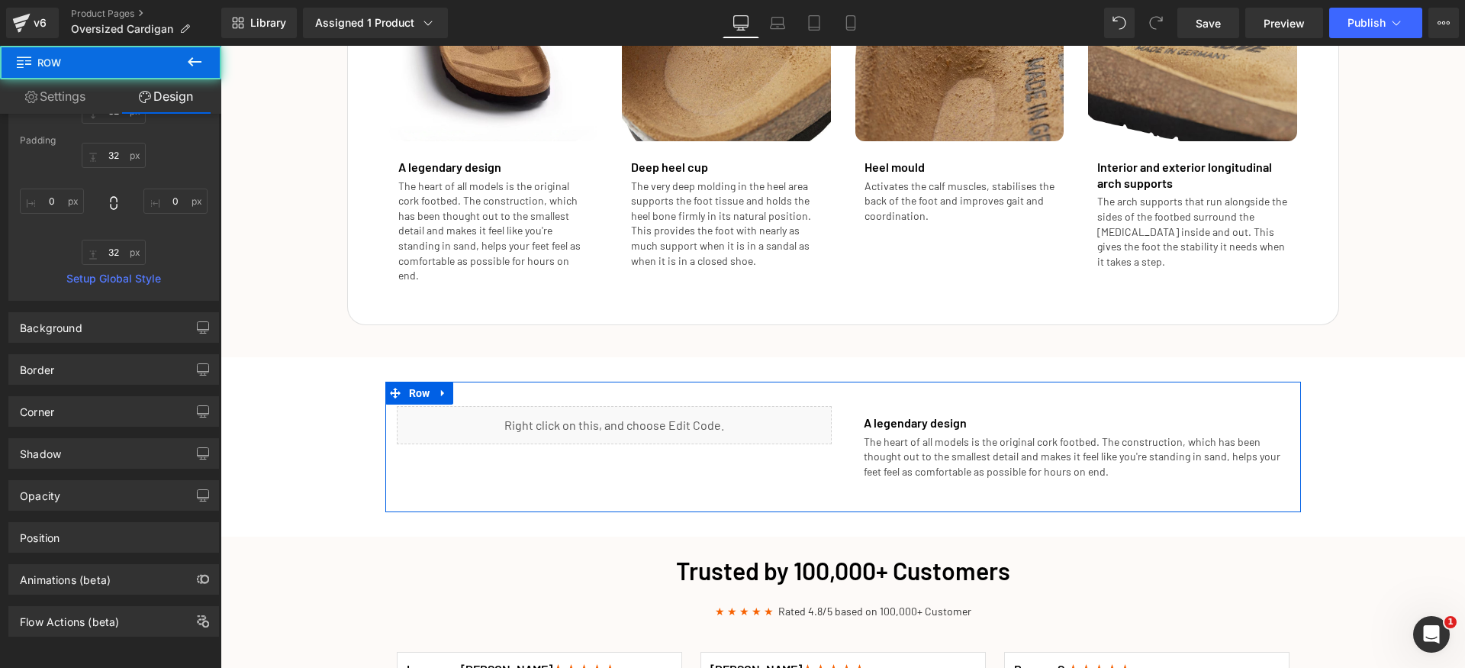
scroll to position [40, 0]
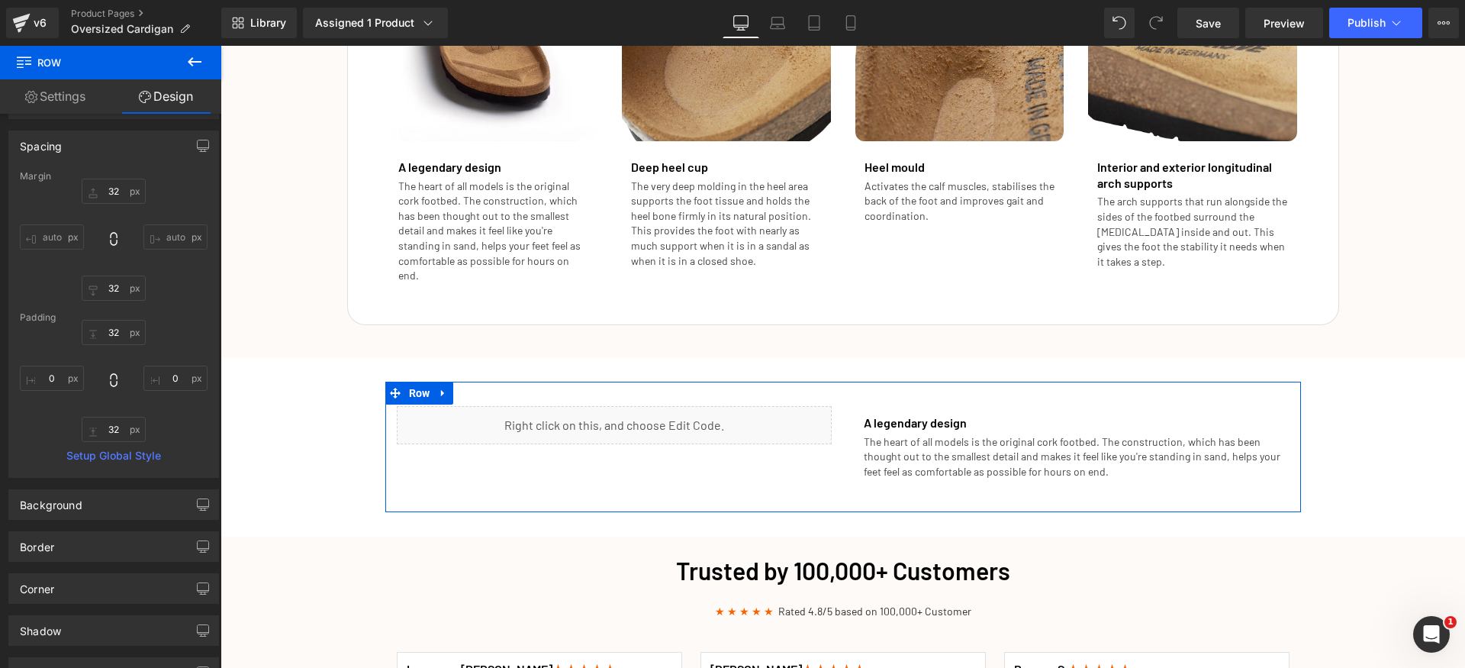
click at [41, 105] on link "Settings" at bounding box center [55, 96] width 111 height 34
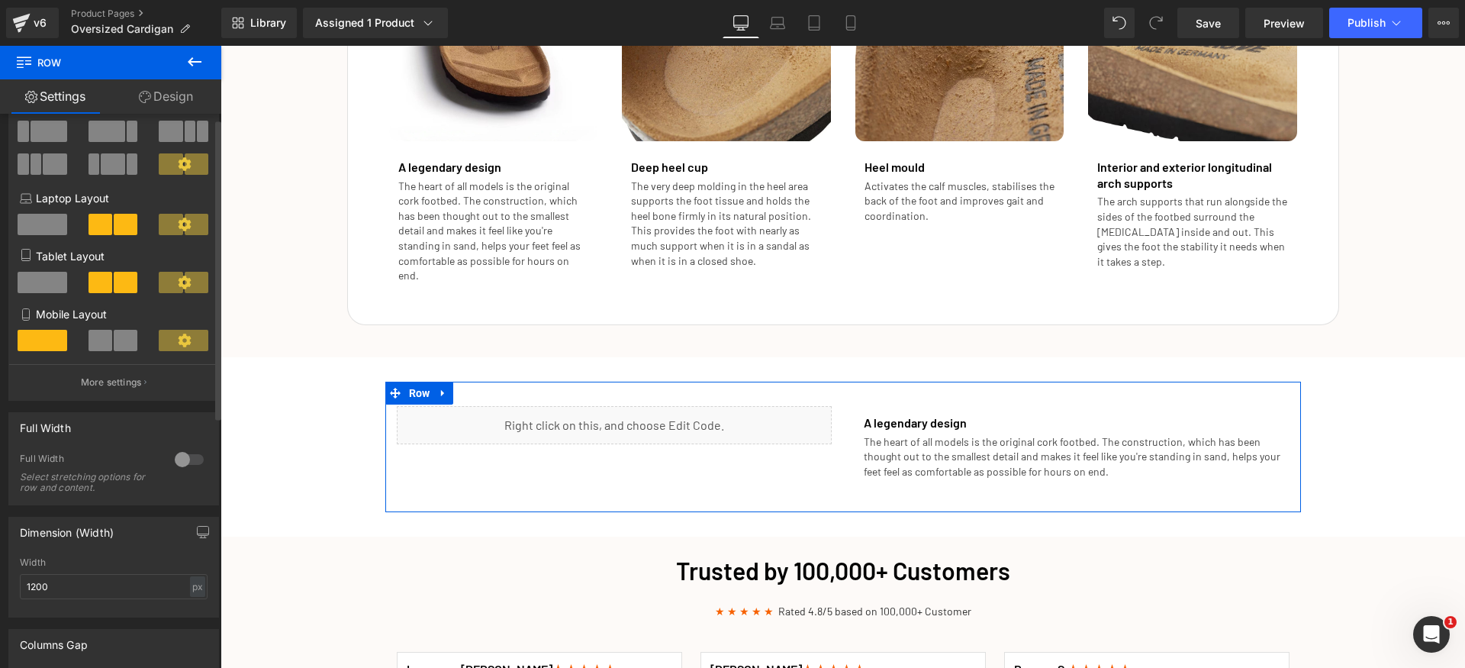
scroll to position [268, 0]
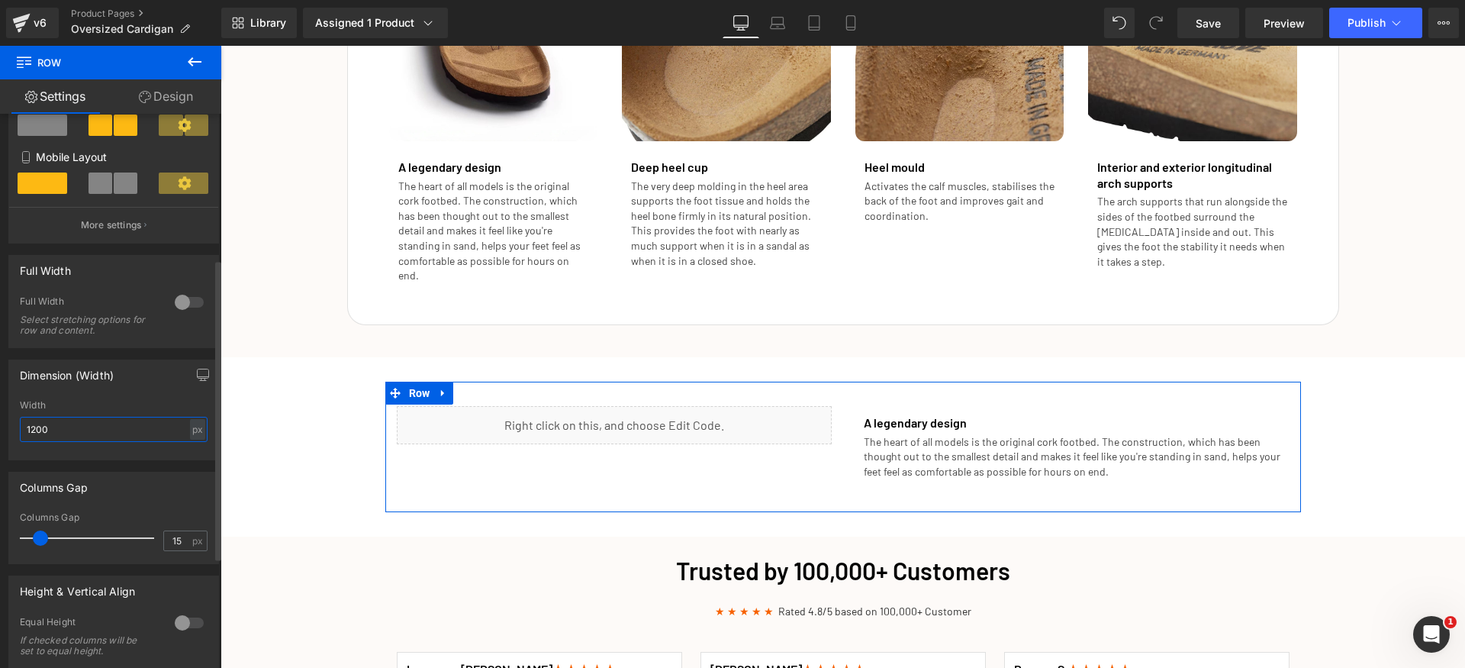
click at [101, 424] on input "1200" at bounding box center [114, 429] width 188 height 25
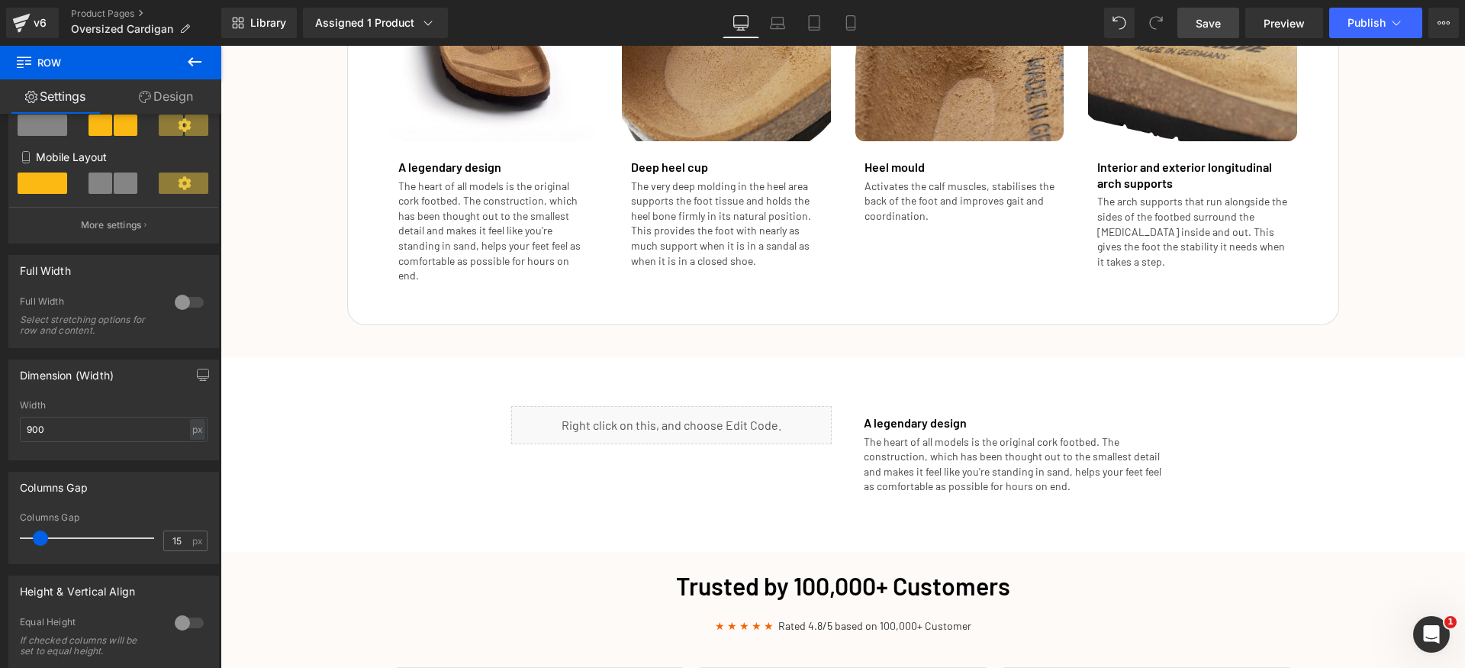
click at [1212, 22] on span "Save" at bounding box center [1208, 23] width 25 height 16
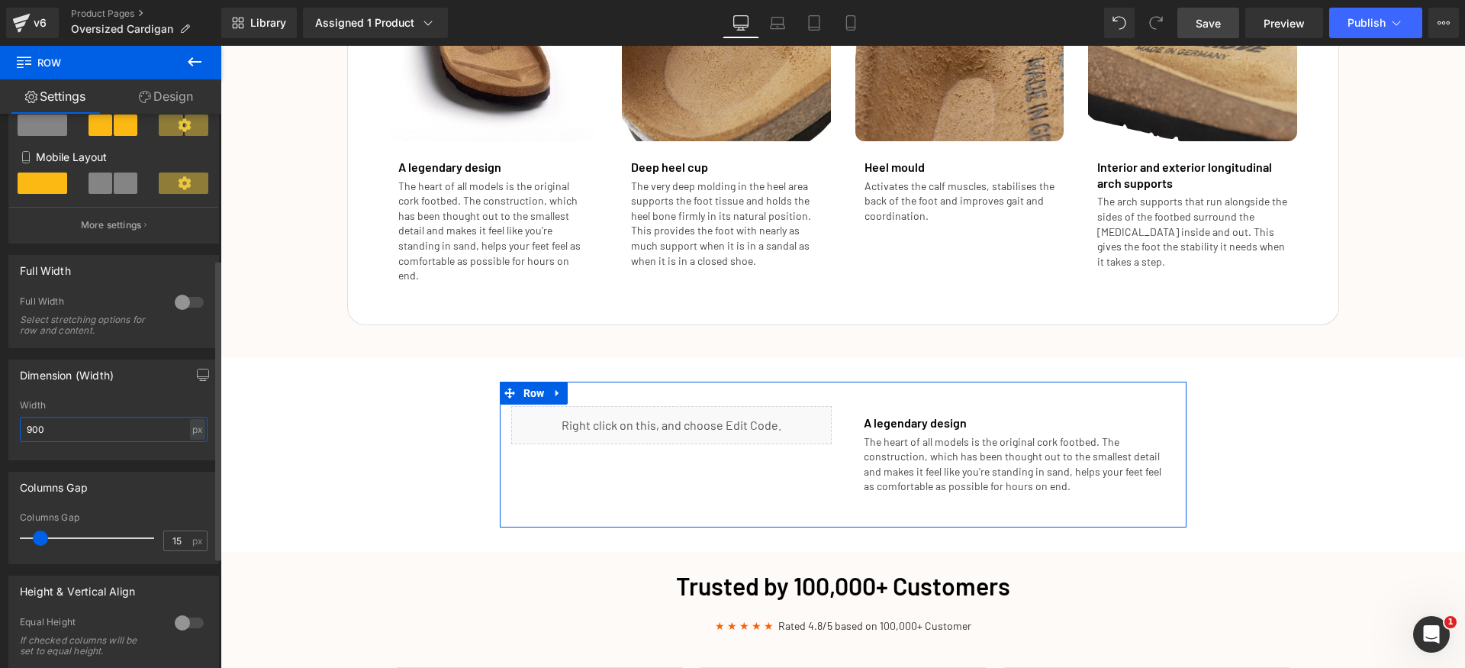
click at [147, 435] on input "900" at bounding box center [114, 429] width 188 height 25
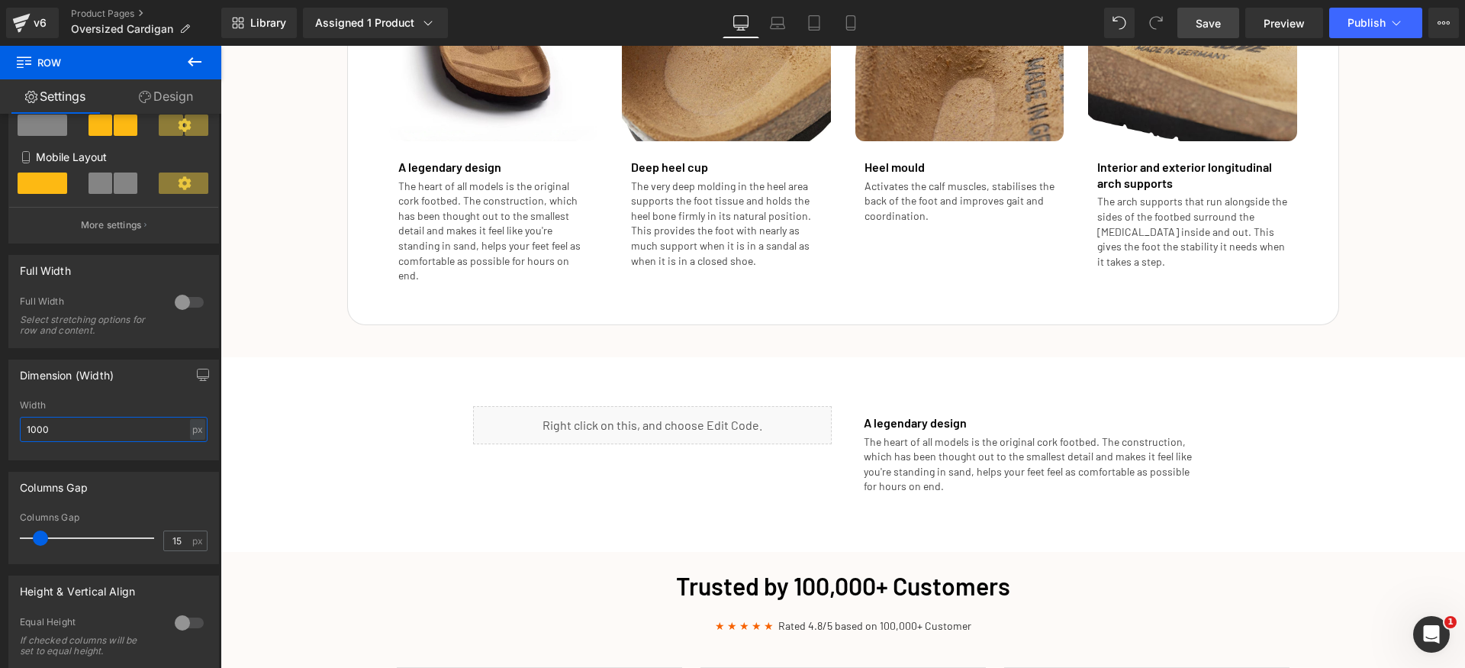
type input "1000"
click at [1215, 30] on span "Save" at bounding box center [1208, 23] width 25 height 16
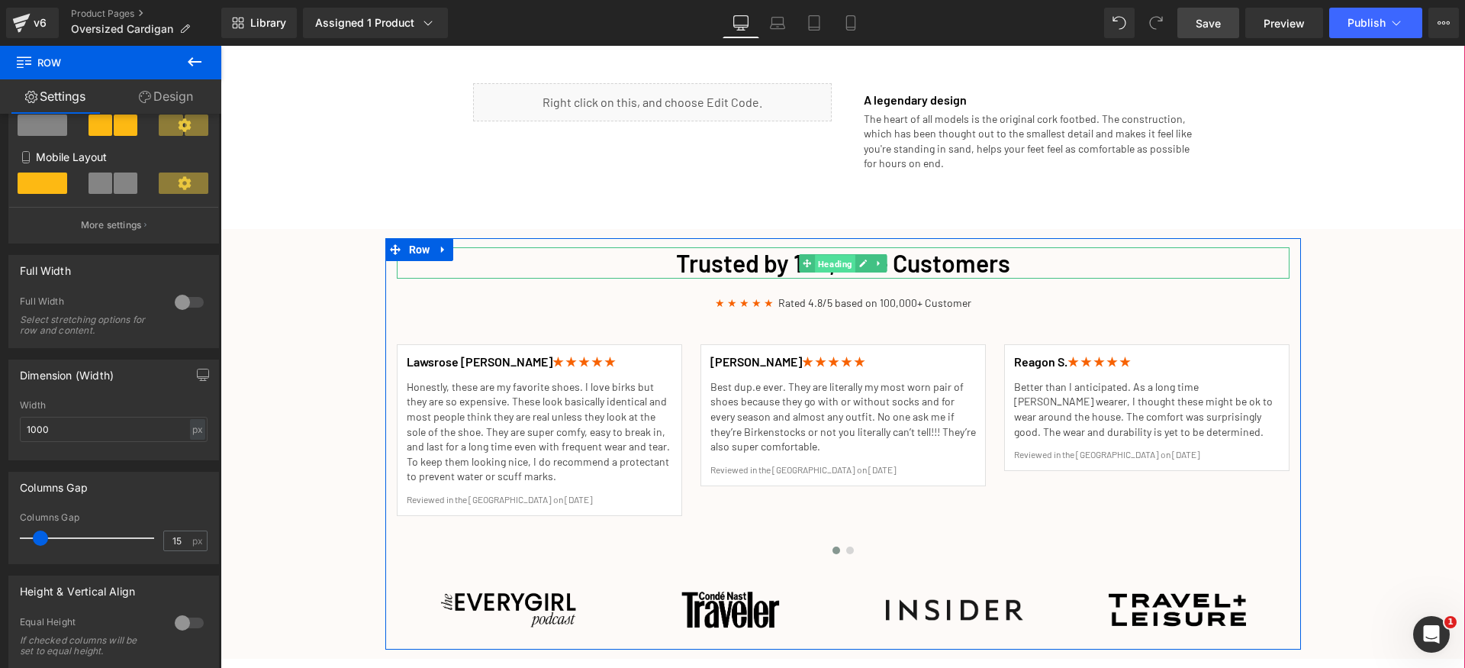
click at [820, 254] on span "Heading" at bounding box center [835, 263] width 40 height 18
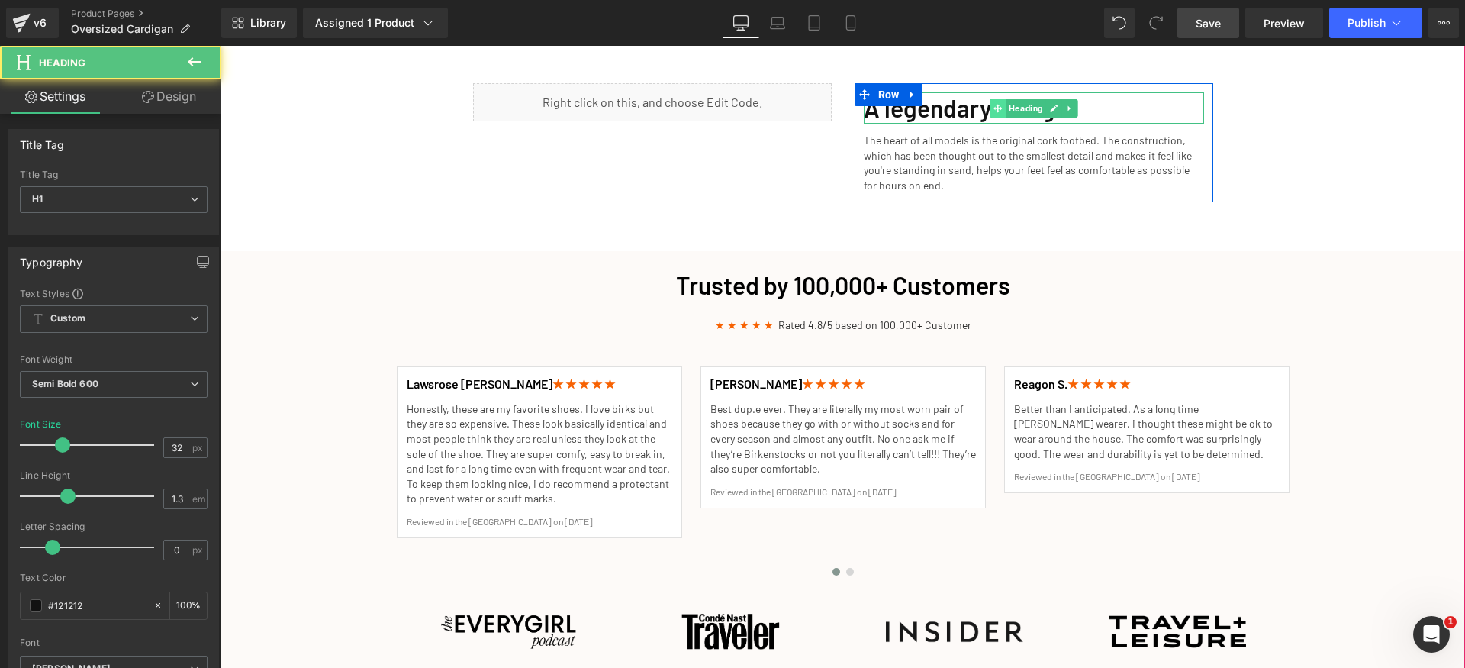
click at [997, 99] on span at bounding box center [998, 108] width 16 height 18
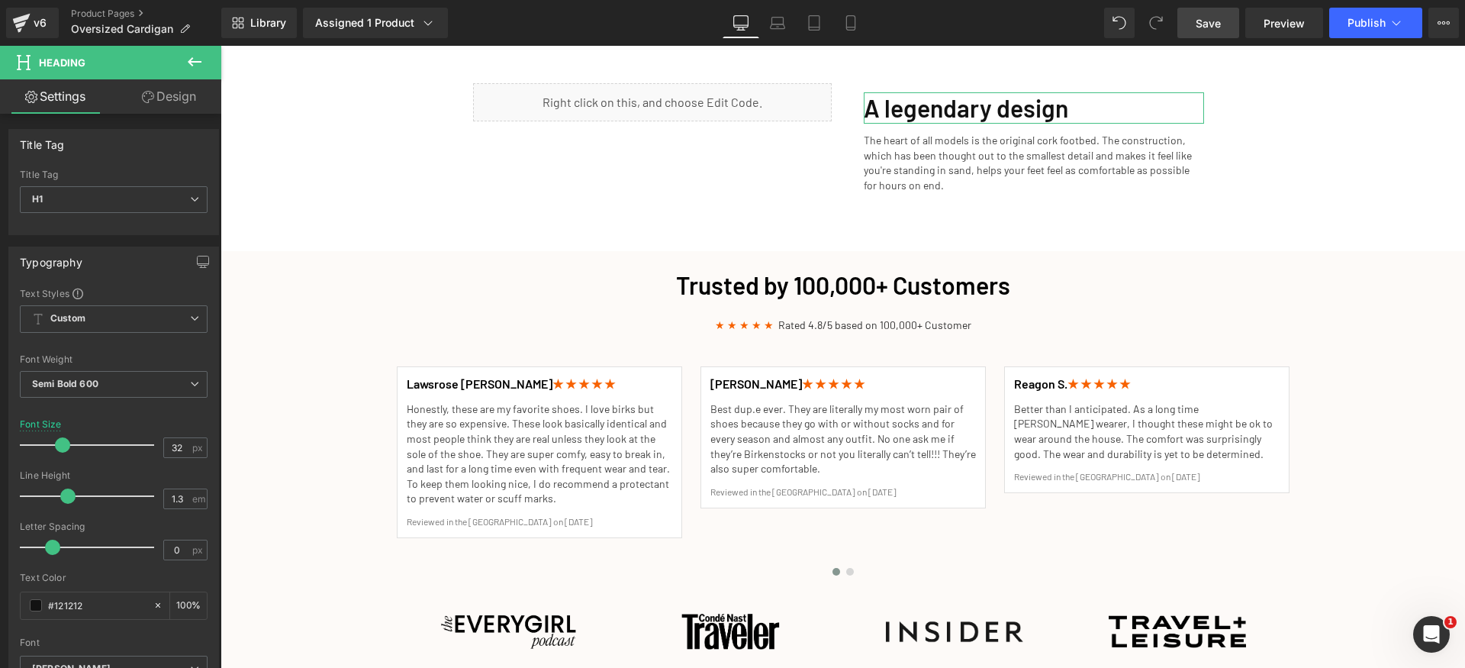
click at [150, 105] on link "Design" at bounding box center [169, 96] width 111 height 34
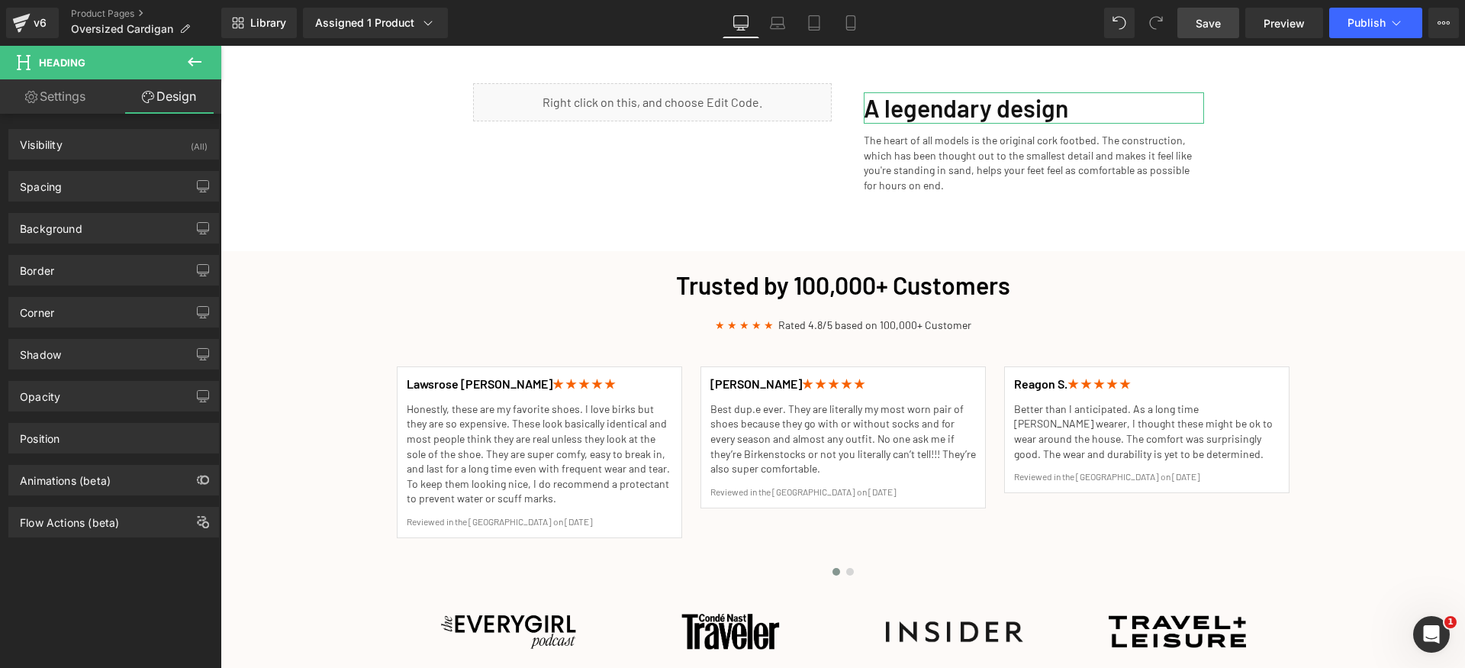
drag, startPoint x: 126, startPoint y: 195, endPoint x: 137, endPoint y: 201, distance: 12.6
click at [125, 195] on div "Spacing" at bounding box center [113, 186] width 209 height 29
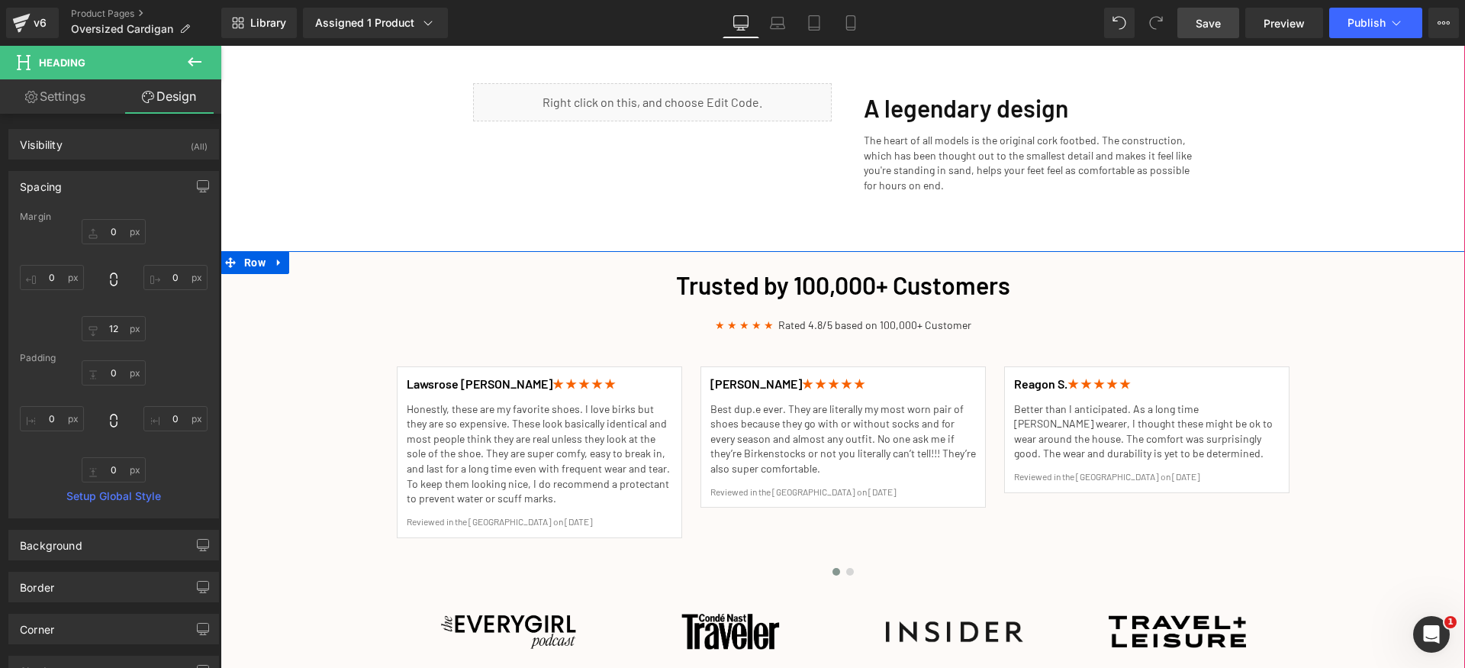
click at [1307, 273] on div "Trusted by 100,000+ Customers Heading ★ ★ ★ ★ ★ Rated 4.8/5 based on 100,000+ C…" at bounding box center [843, 465] width 1245 height 411
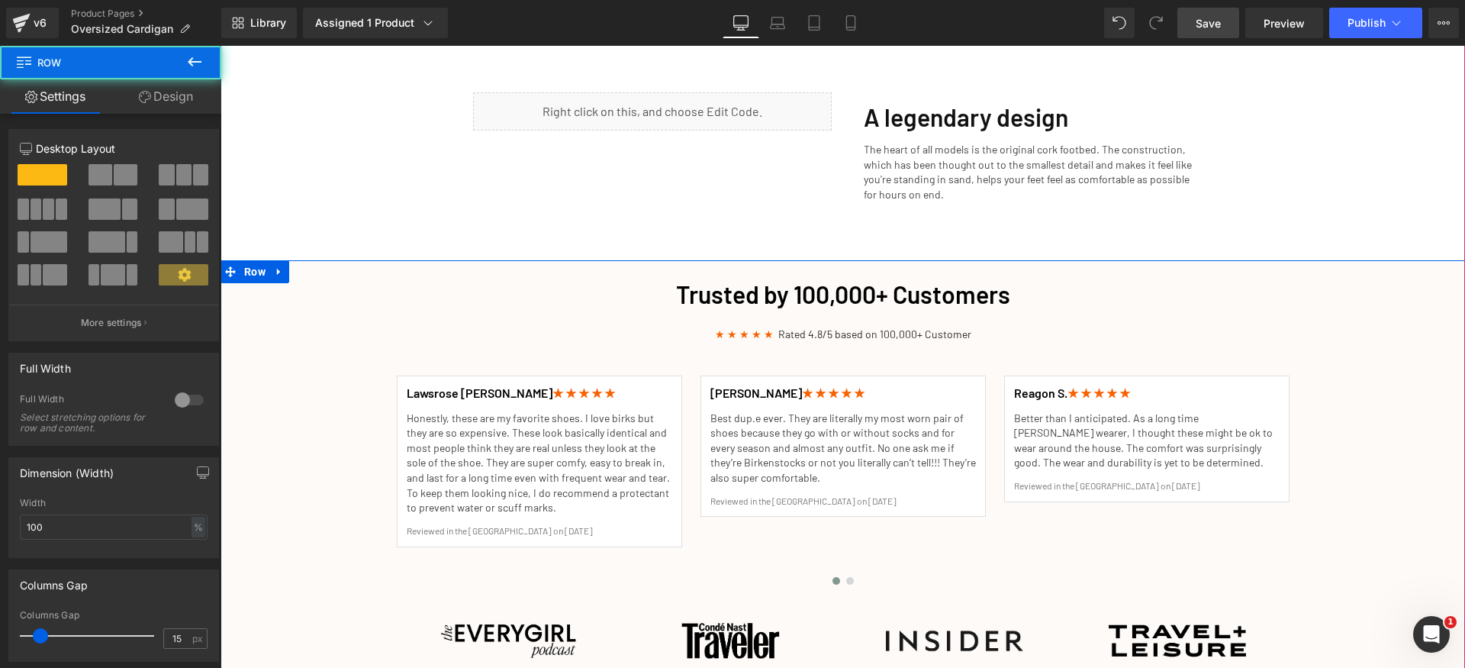
scroll to position [1827, 0]
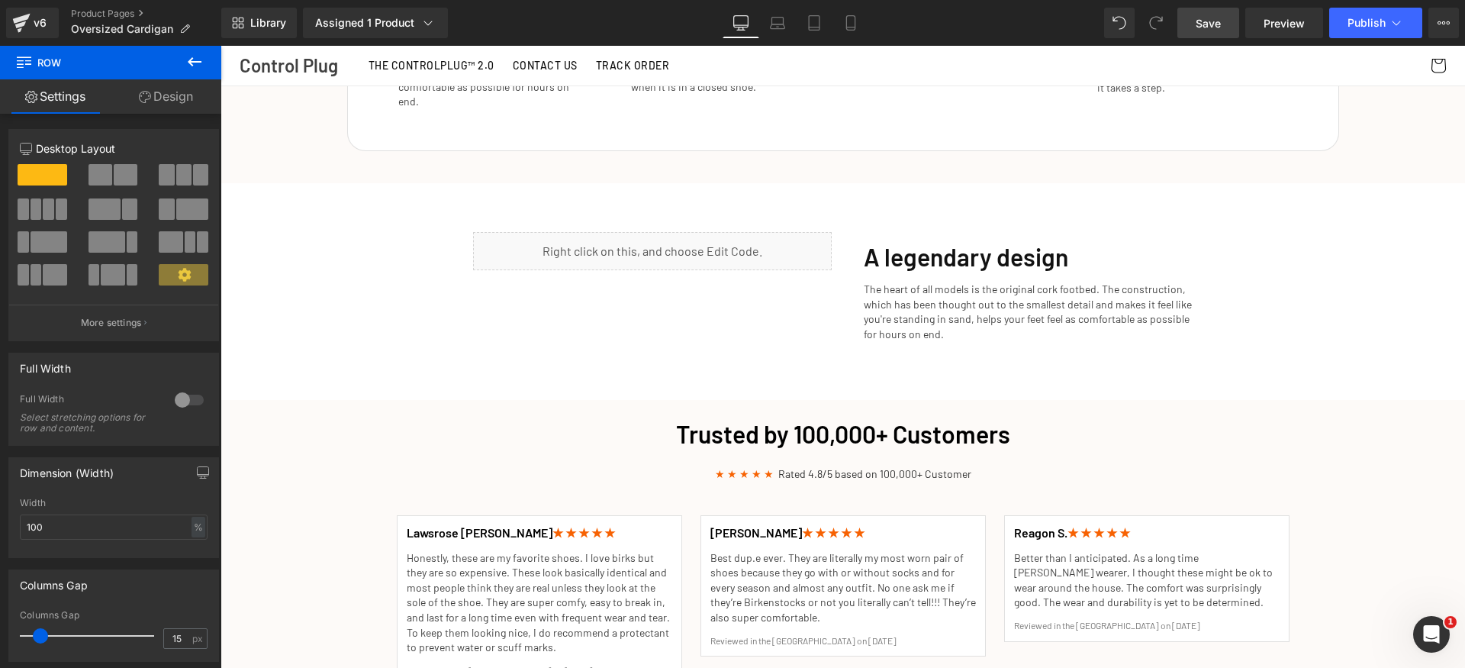
click at [1209, 27] on span "Save" at bounding box center [1208, 23] width 25 height 16
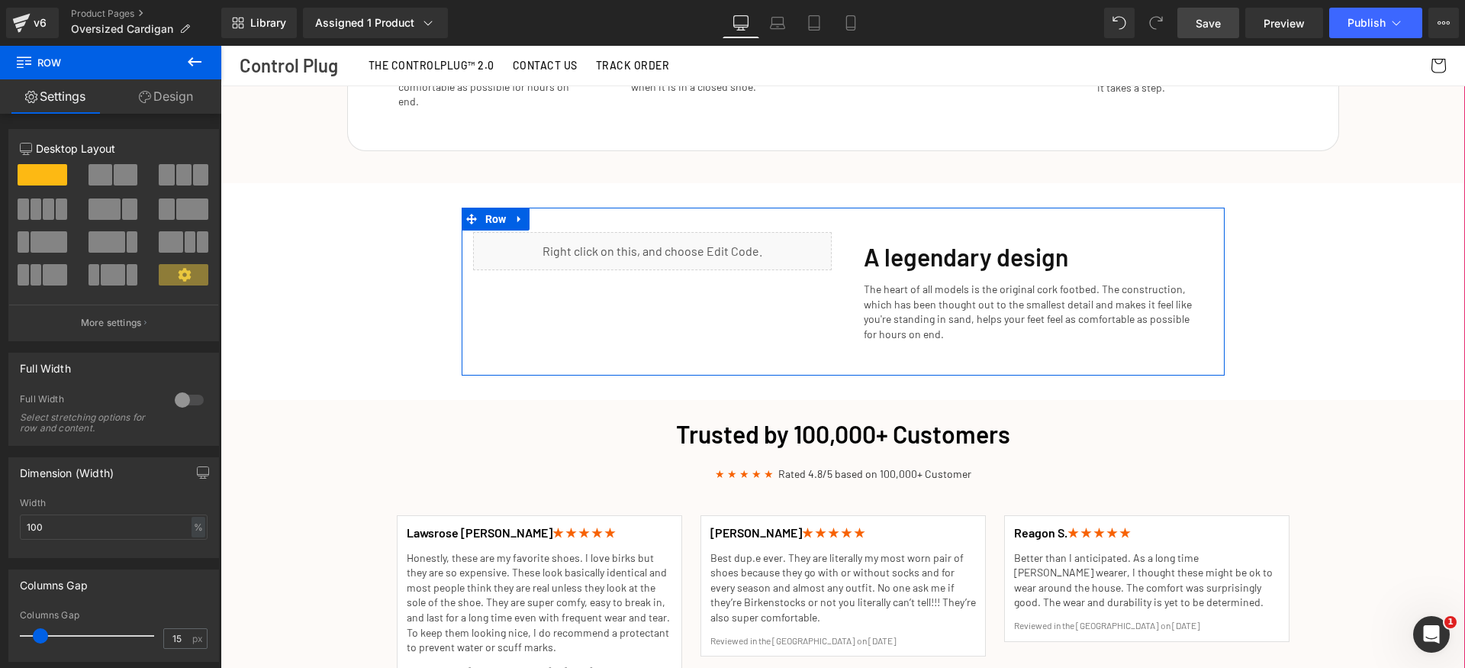
click at [532, 312] on div "Liquid A legendary design Heading The heart of all models is the original cork …" at bounding box center [843, 292] width 763 height 168
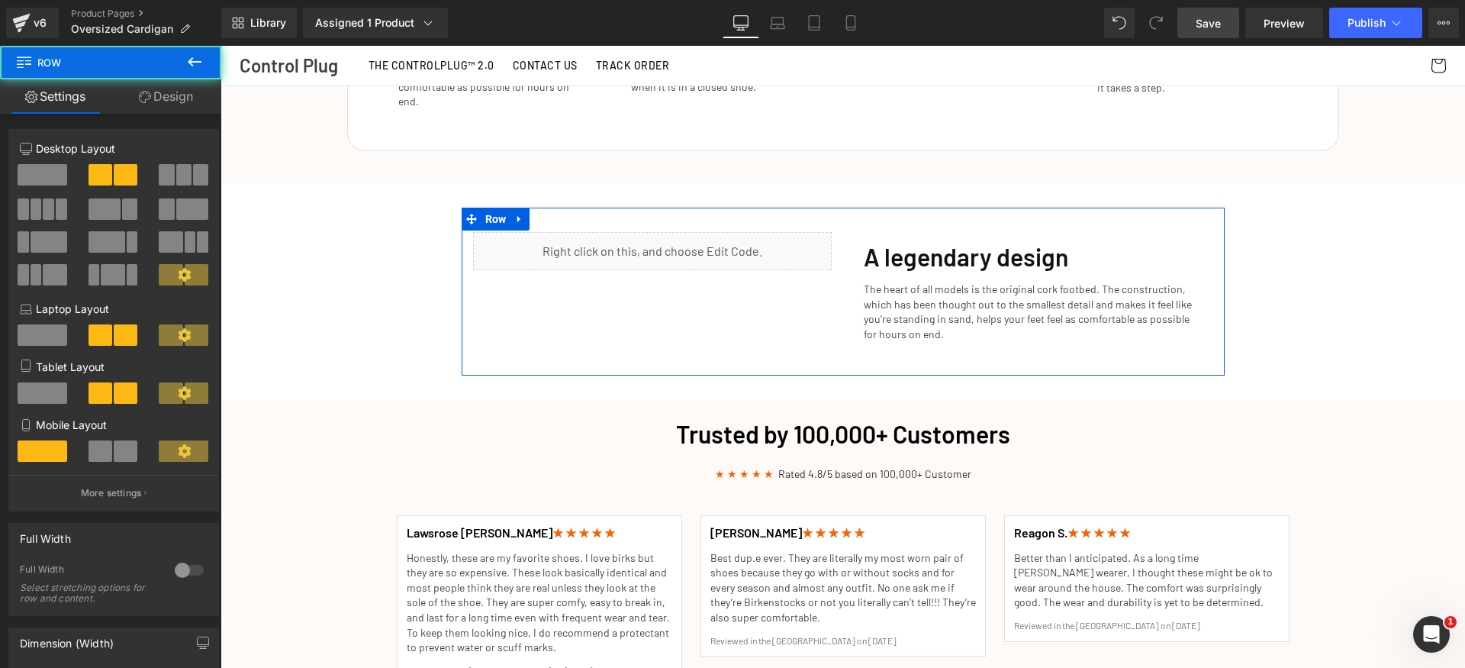
scroll to position [472, 0]
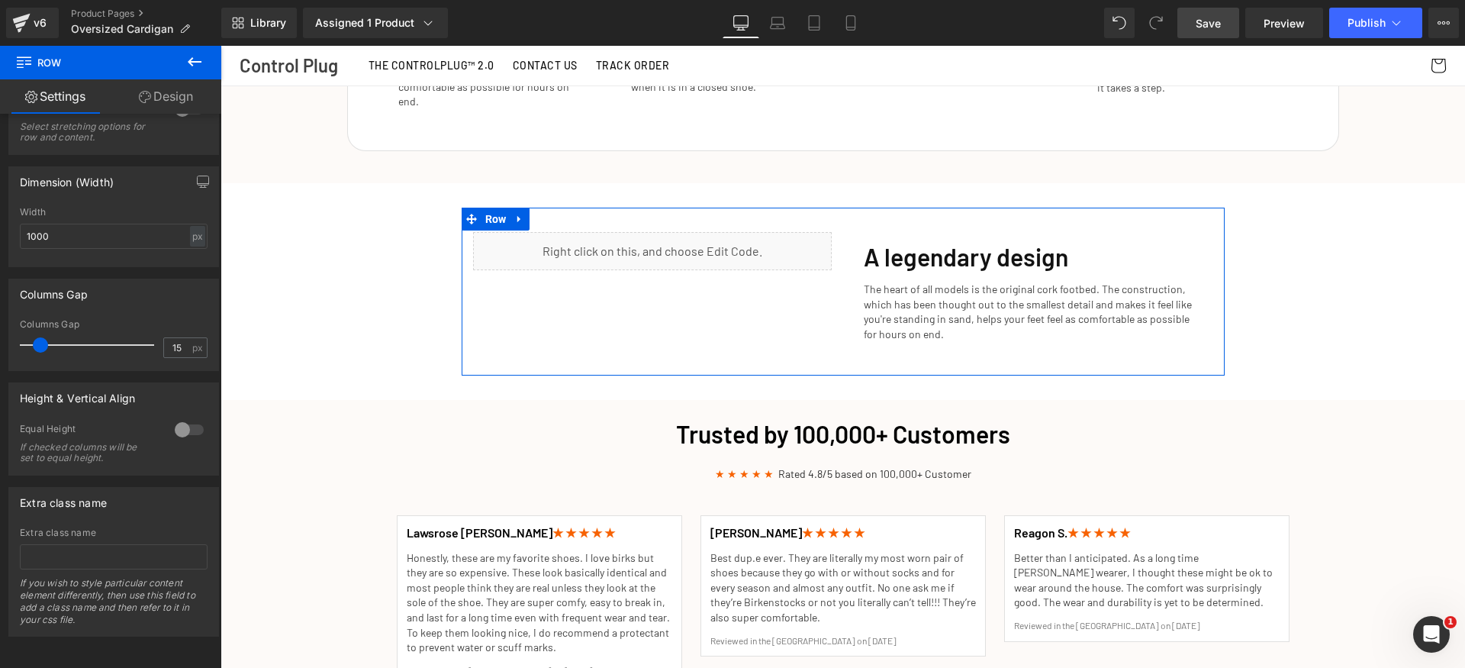
click at [183, 417] on div at bounding box center [189, 429] width 37 height 24
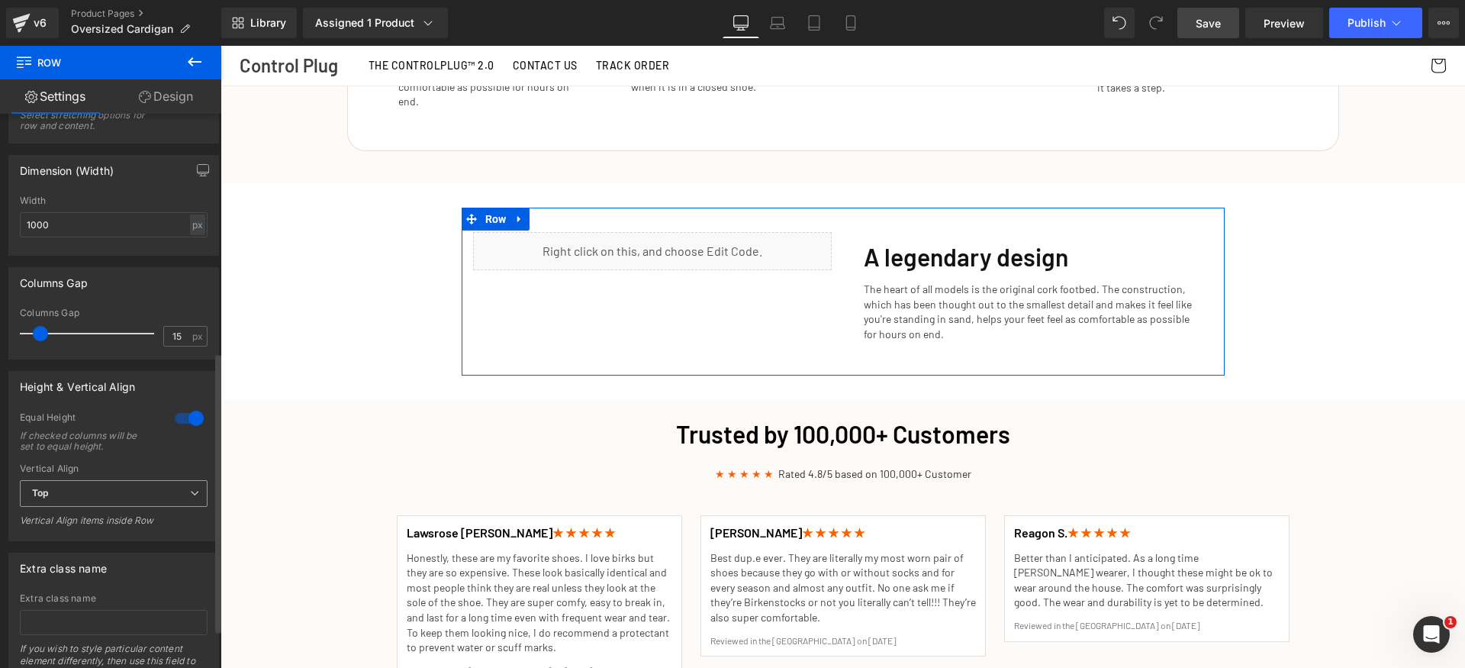
click at [93, 497] on span "Top" at bounding box center [114, 493] width 188 height 27
drag, startPoint x: 85, startPoint y: 546, endPoint x: 94, endPoint y: 542, distance: 9.2
click at [85, 545] on li "Middle" at bounding box center [111, 543] width 182 height 23
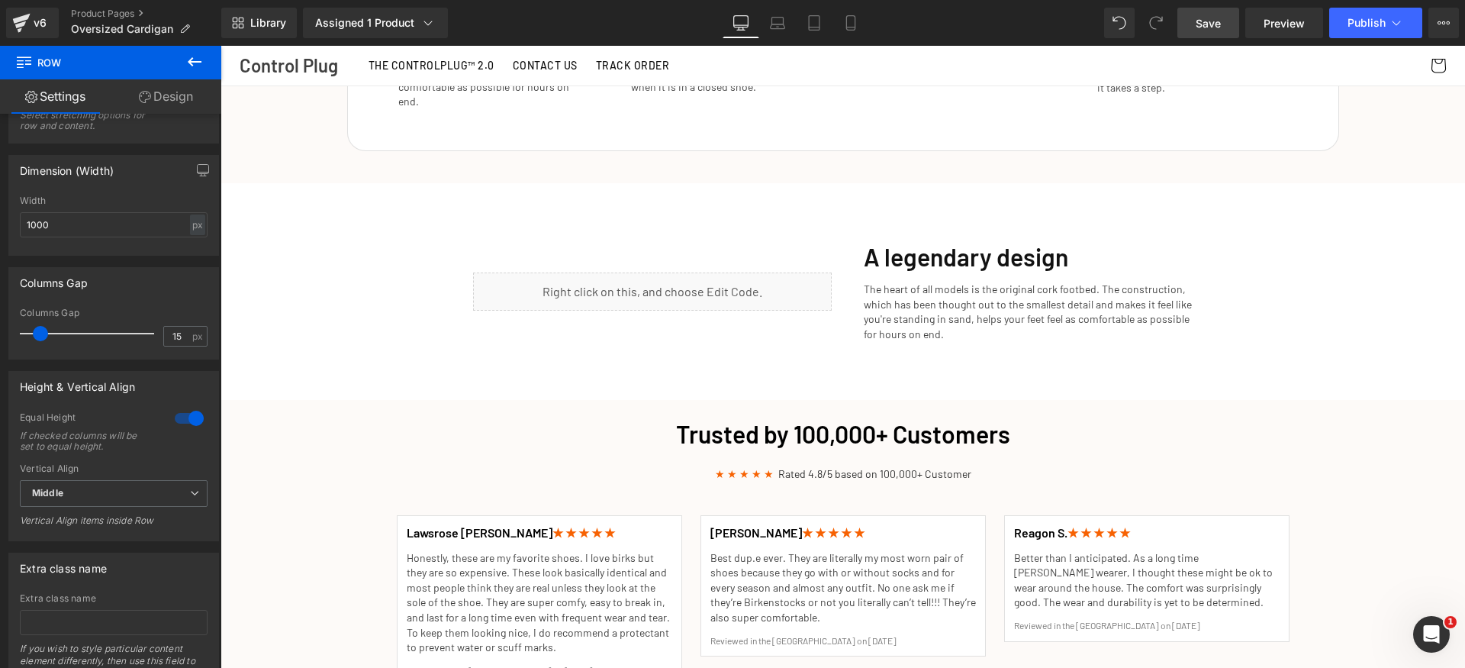
click at [1204, 15] on span "Save" at bounding box center [1208, 23] width 25 height 16
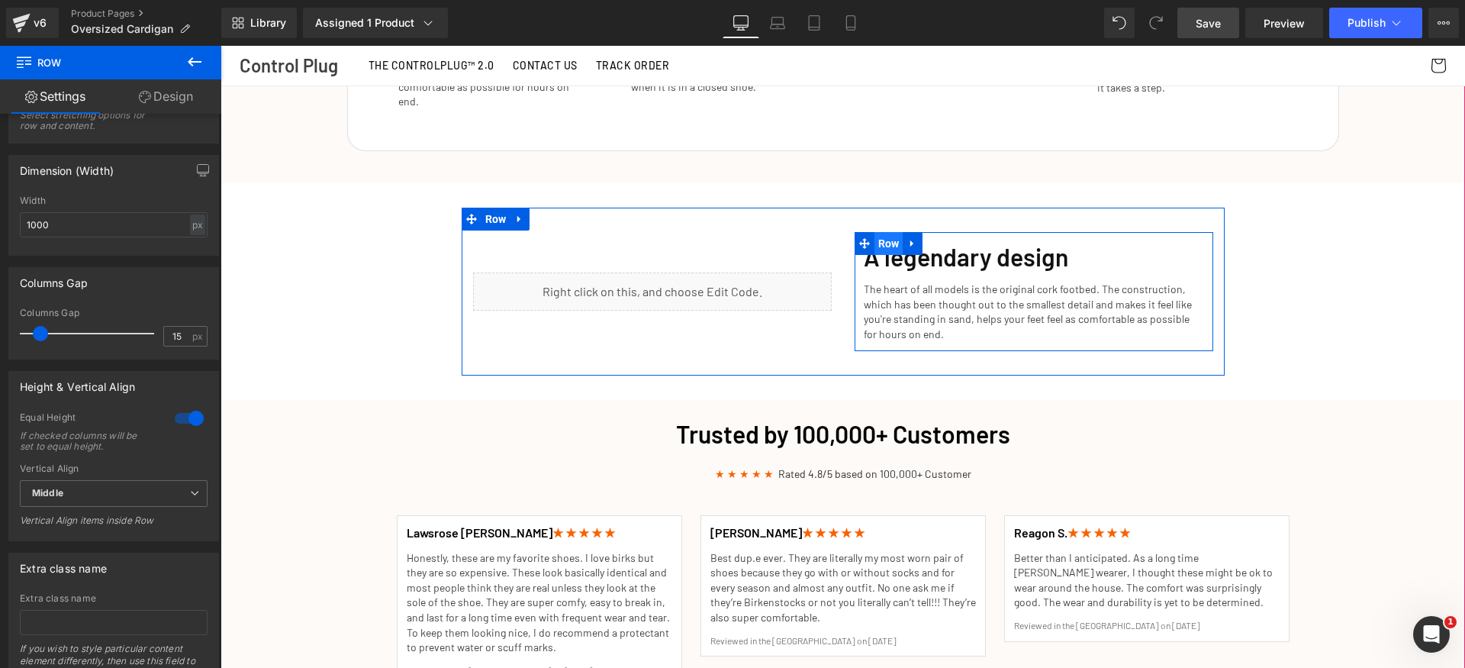
click at [875, 232] on span "Row" at bounding box center [889, 243] width 29 height 23
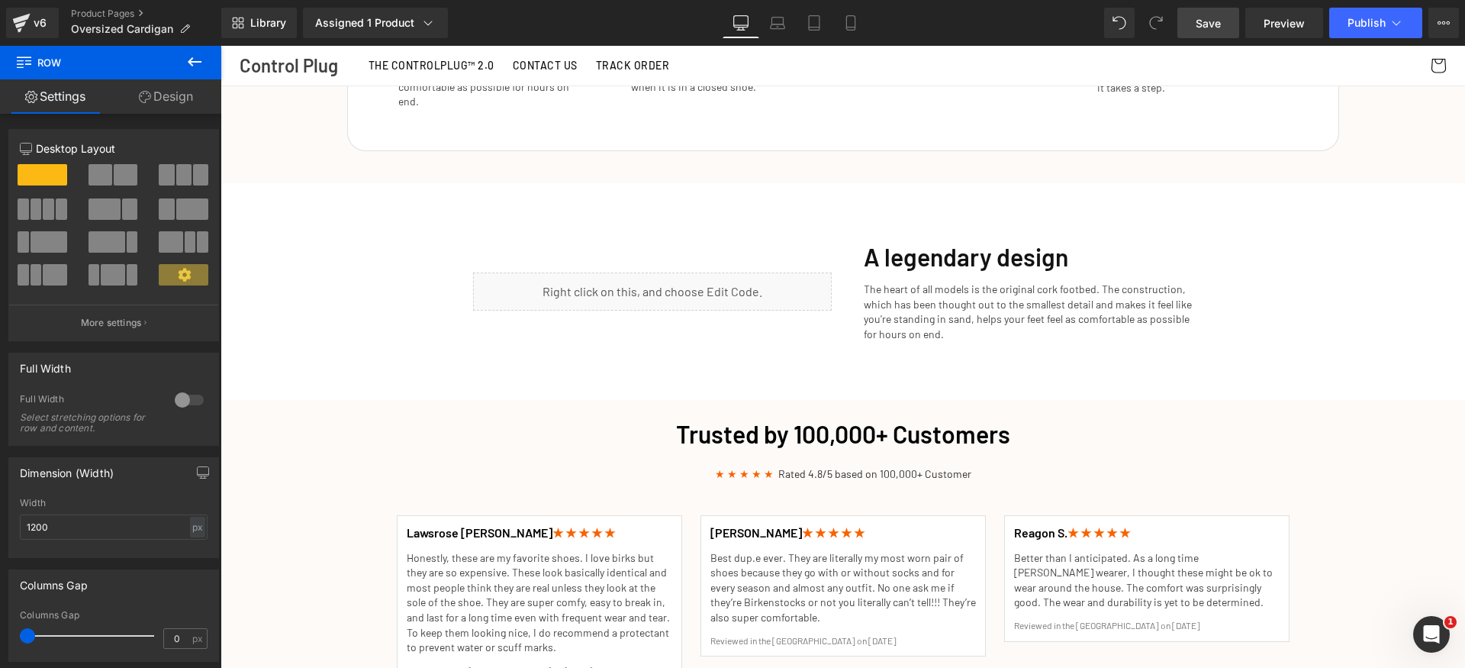
click at [194, 66] on icon at bounding box center [194, 62] width 18 height 18
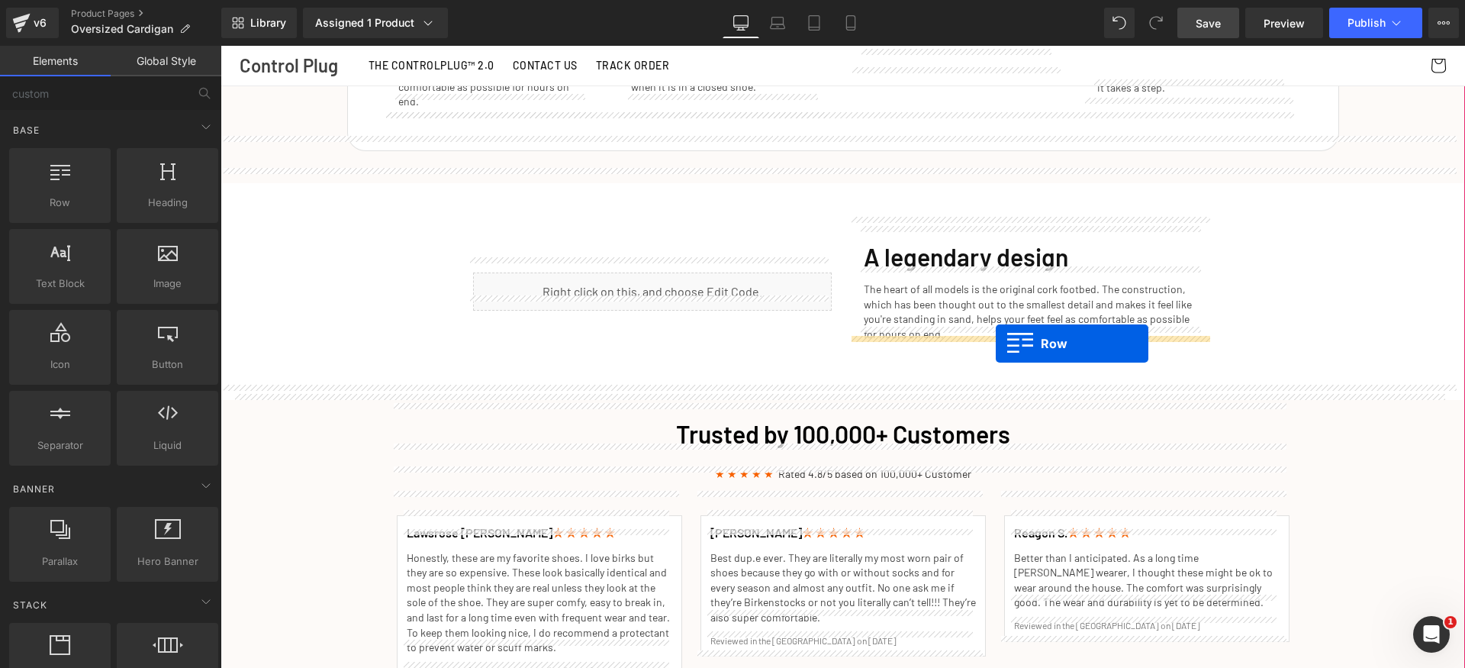
drag, startPoint x: 398, startPoint y: 295, endPoint x: 996, endPoint y: 343, distance: 599.5
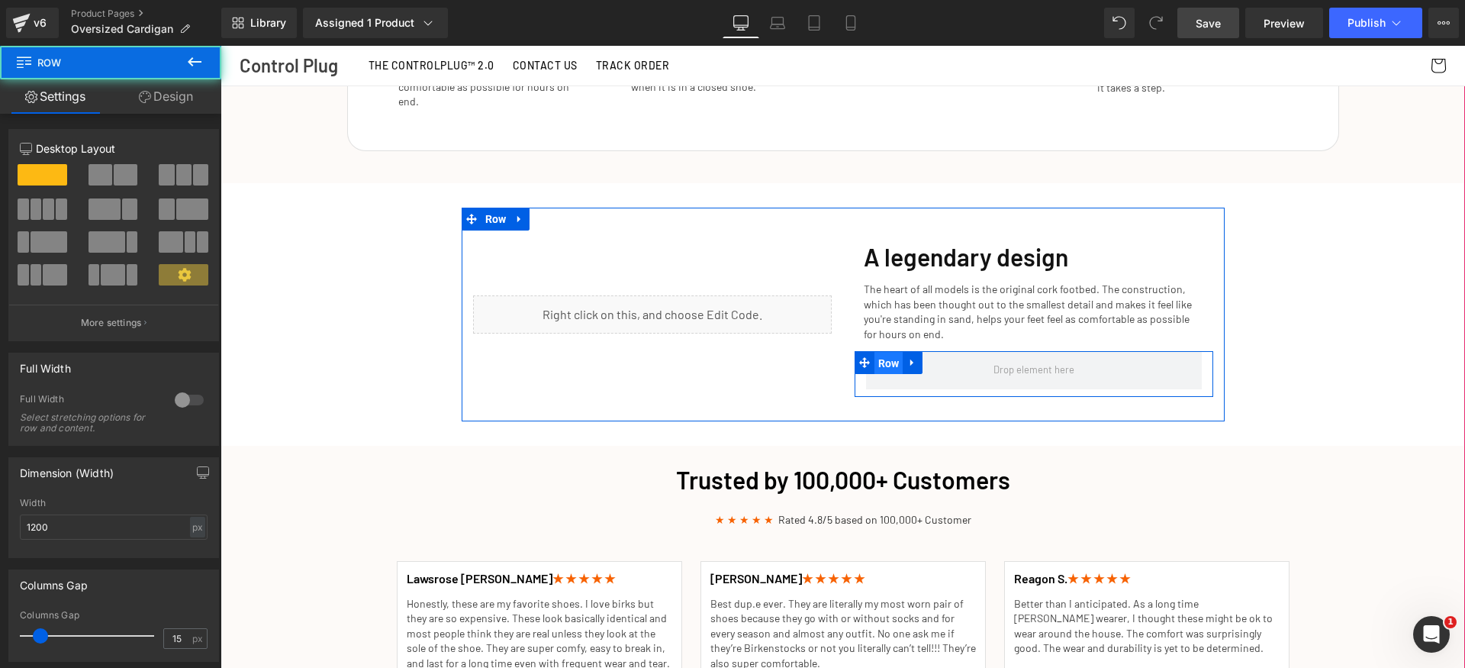
click at [878, 352] on span "Row" at bounding box center [889, 363] width 29 height 23
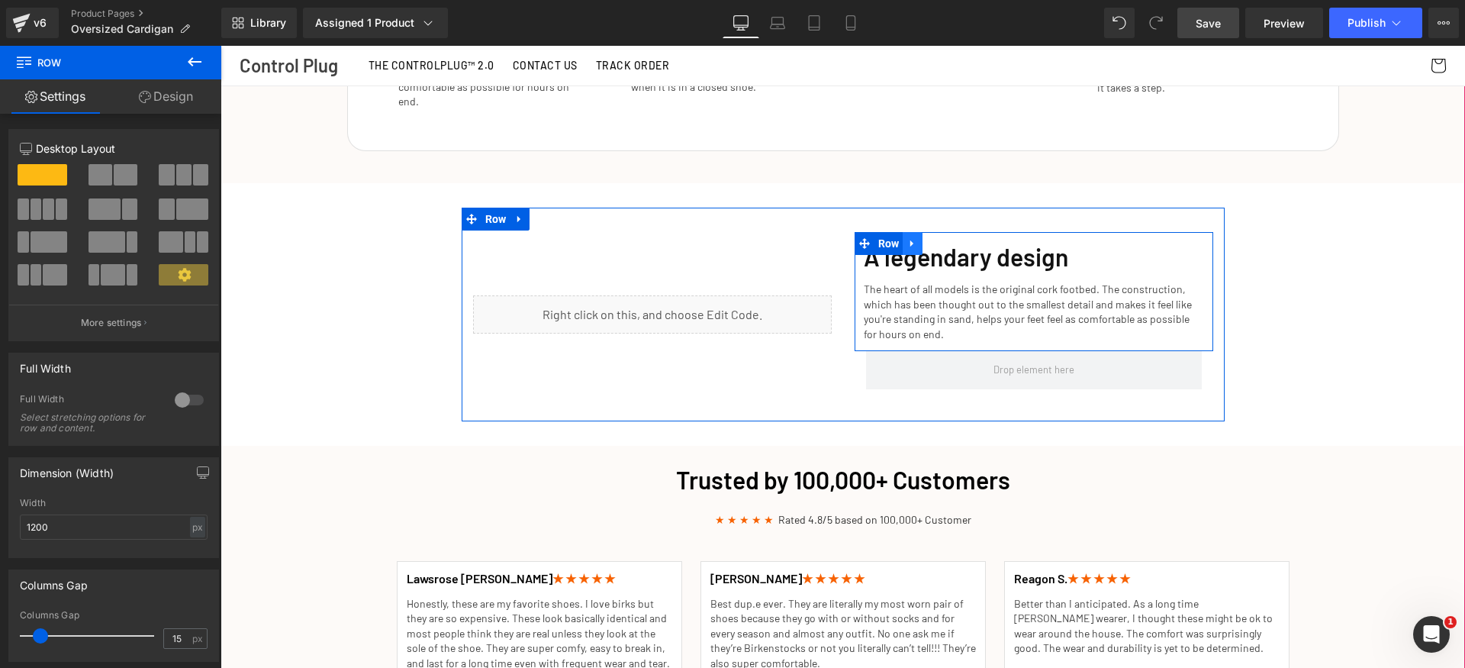
click at [907, 237] on icon at bounding box center [912, 242] width 11 height 11
click at [927, 238] on icon at bounding box center [932, 243] width 11 height 11
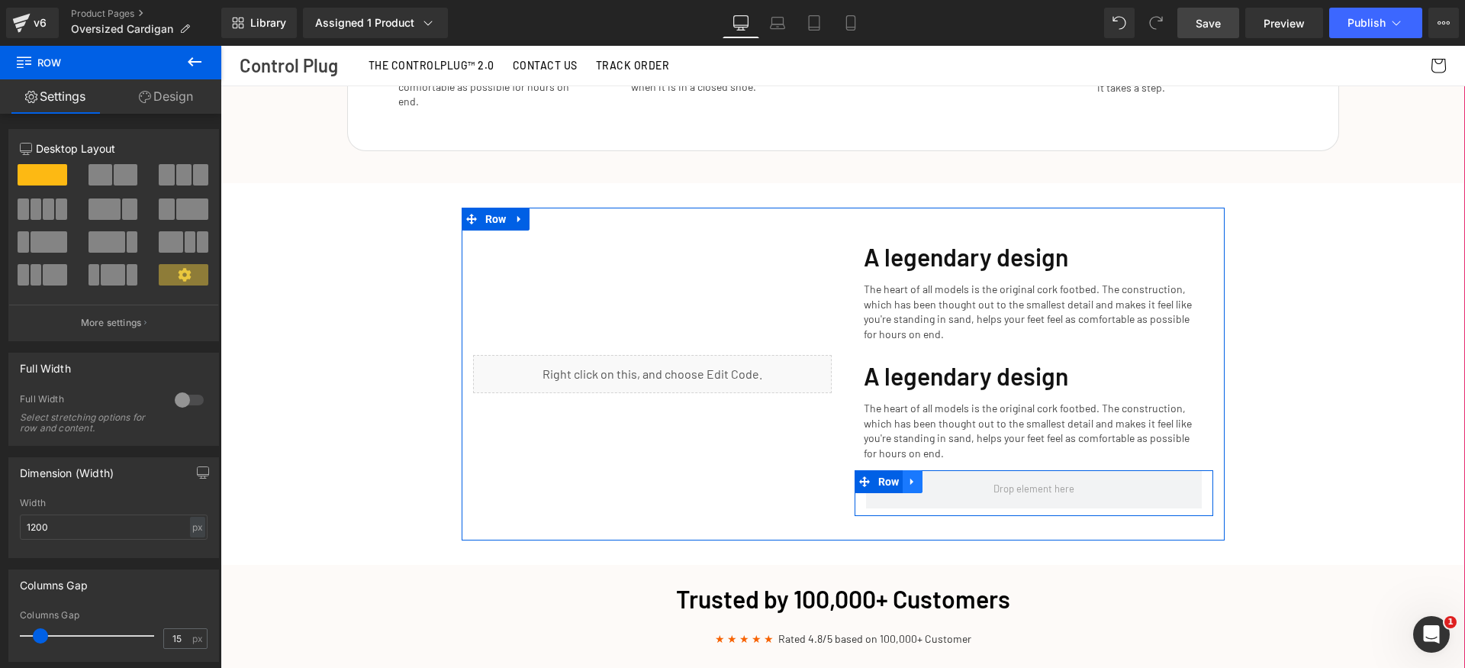
click at [916, 470] on link at bounding box center [913, 481] width 20 height 23
click at [947, 475] on icon at bounding box center [952, 480] width 11 height 11
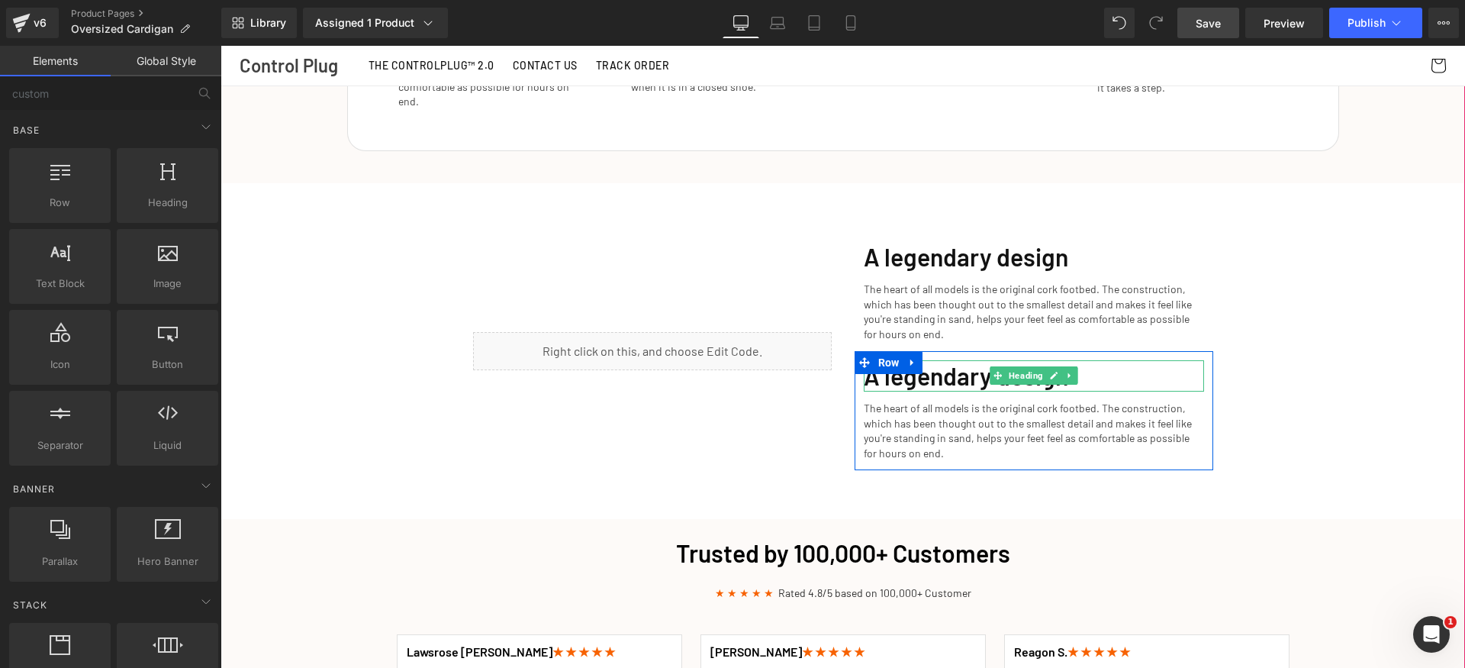
click at [939, 366] on h1 "A legendary design" at bounding box center [1034, 376] width 340 height 32
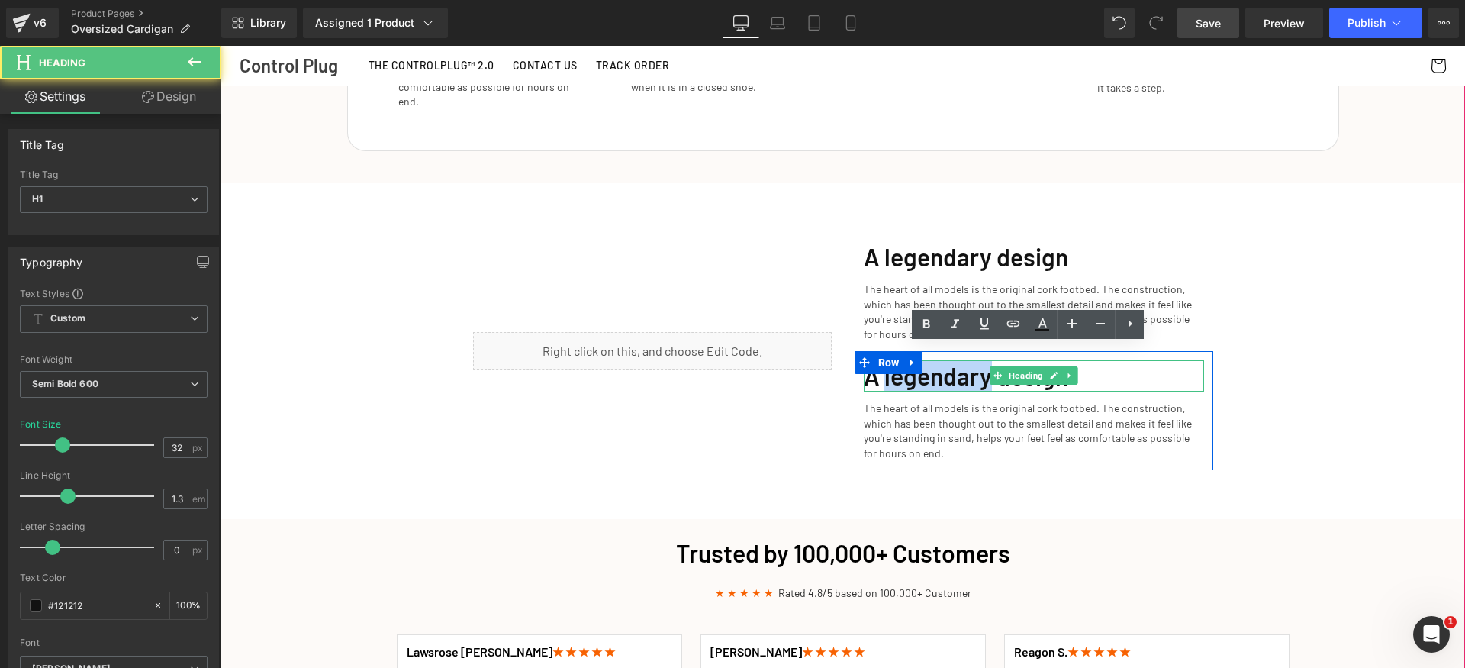
click at [939, 366] on h1 "A legendary design" at bounding box center [1034, 376] width 340 height 32
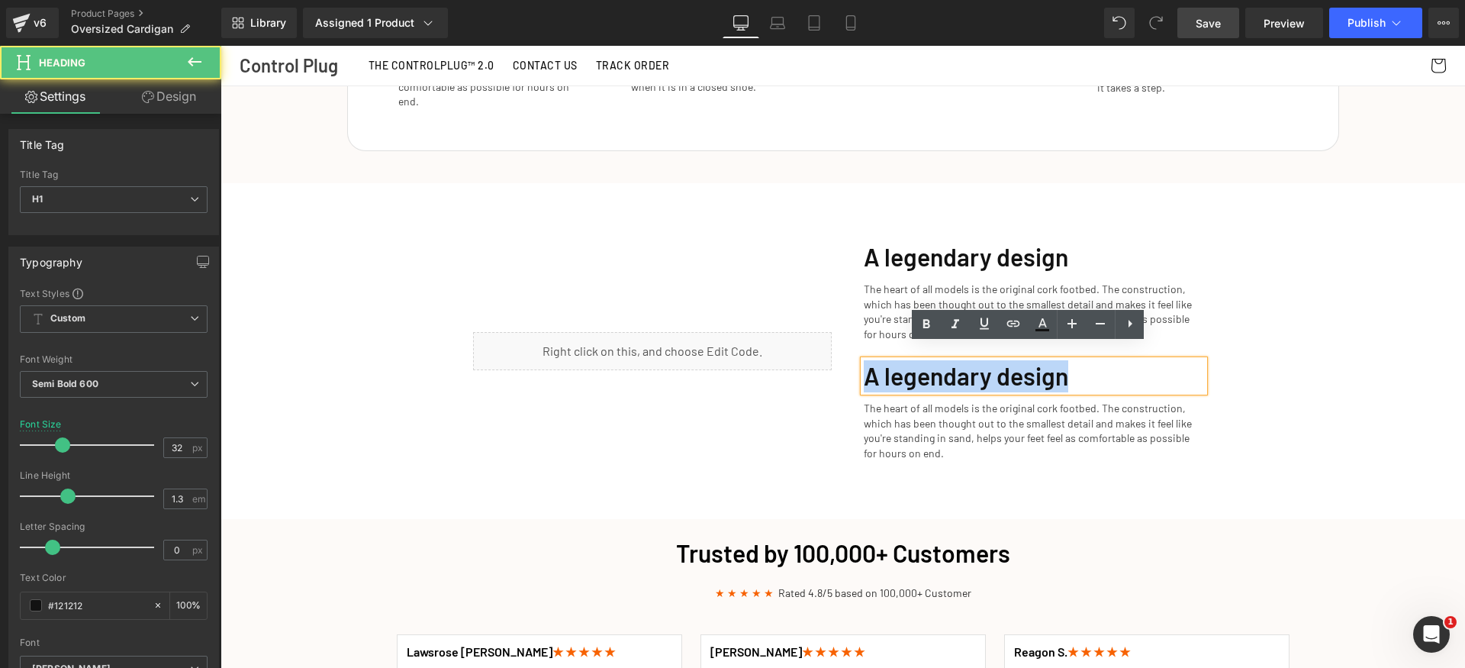
click at [939, 366] on h1 "A legendary design" at bounding box center [1034, 376] width 340 height 32
paste div
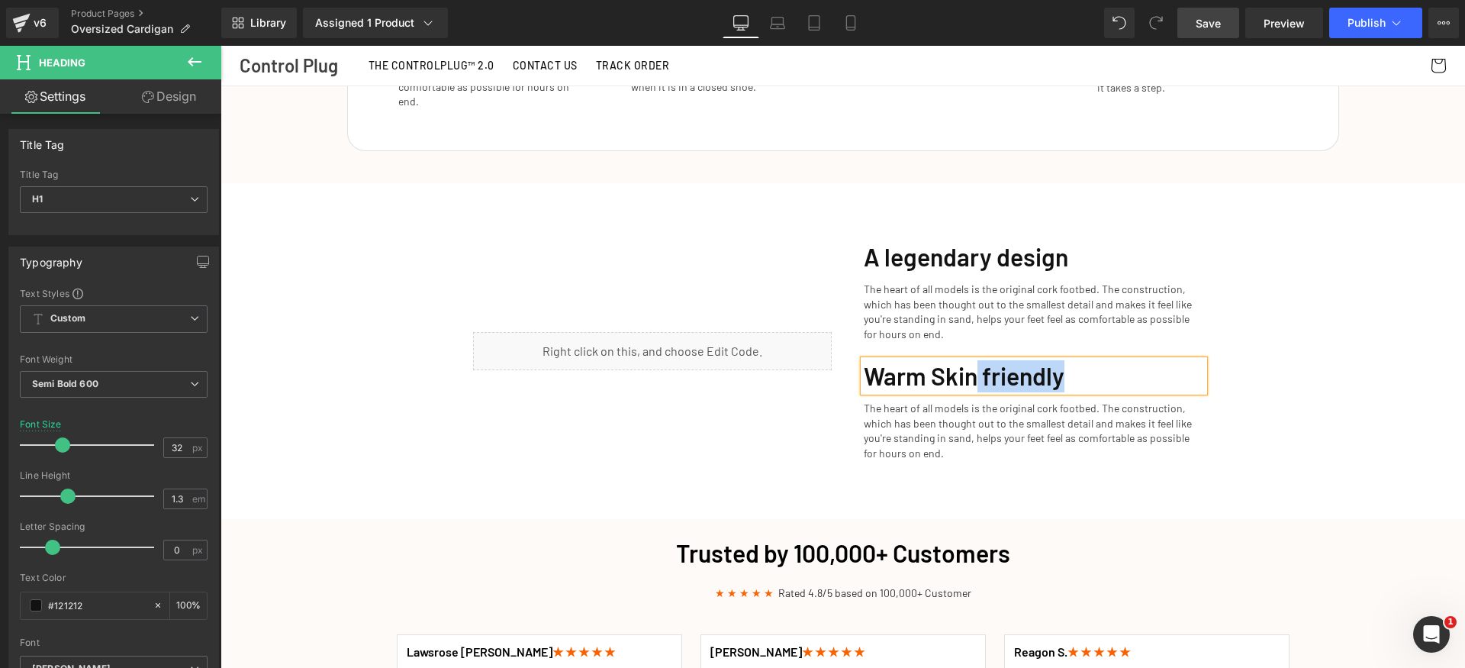
drag, startPoint x: 985, startPoint y: 364, endPoint x: 1106, endPoint y: 365, distance: 120.6
click at [1110, 365] on h1 "Warm Skin friendly" at bounding box center [1034, 376] width 340 height 32
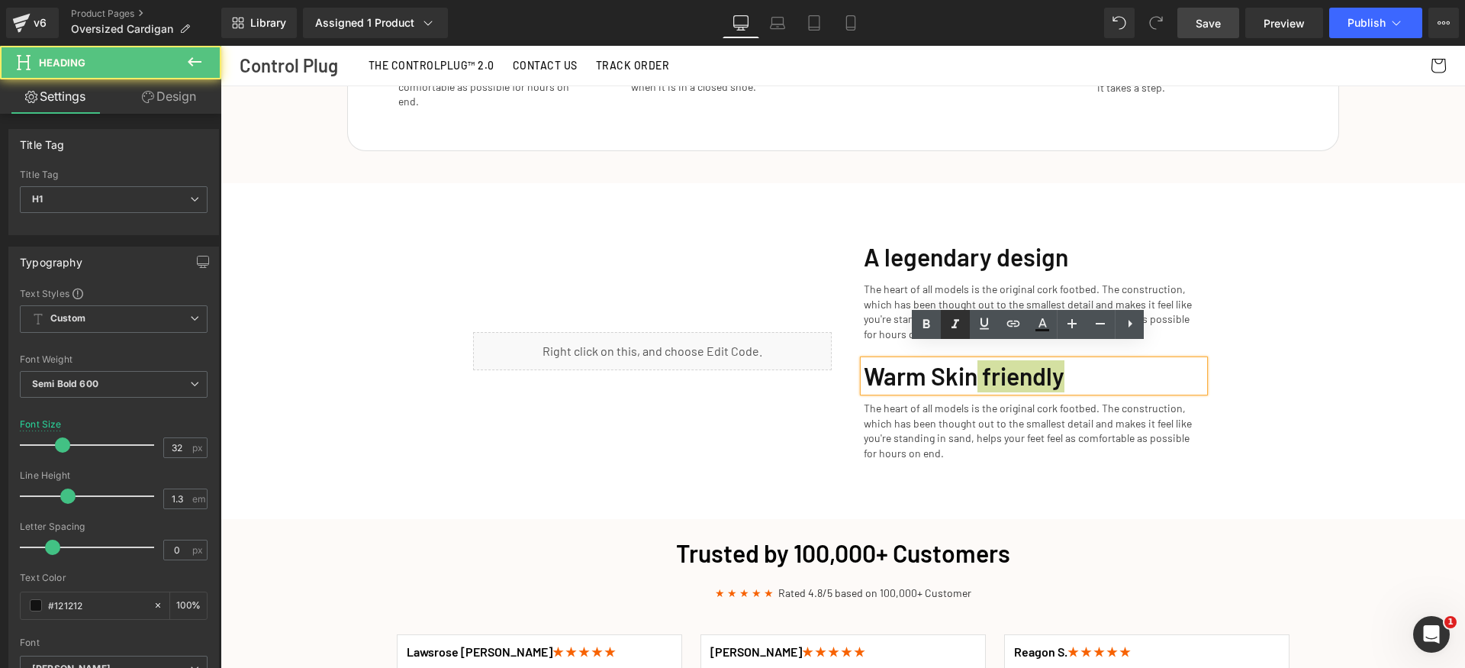
click at [955, 324] on icon at bounding box center [956, 323] width 8 height 9
drag, startPoint x: 1016, startPoint y: 360, endPoint x: 1030, endPoint y: 363, distance: 14.8
click at [1015, 361] on icon "friendly" at bounding box center [1018, 375] width 80 height 29
click at [1289, 393] on div "Cozy Up This Fall: The Perfect Slippers for Chillier Days Heading Row Get Yours…" at bounding box center [843, 367] width 1245 height 4160
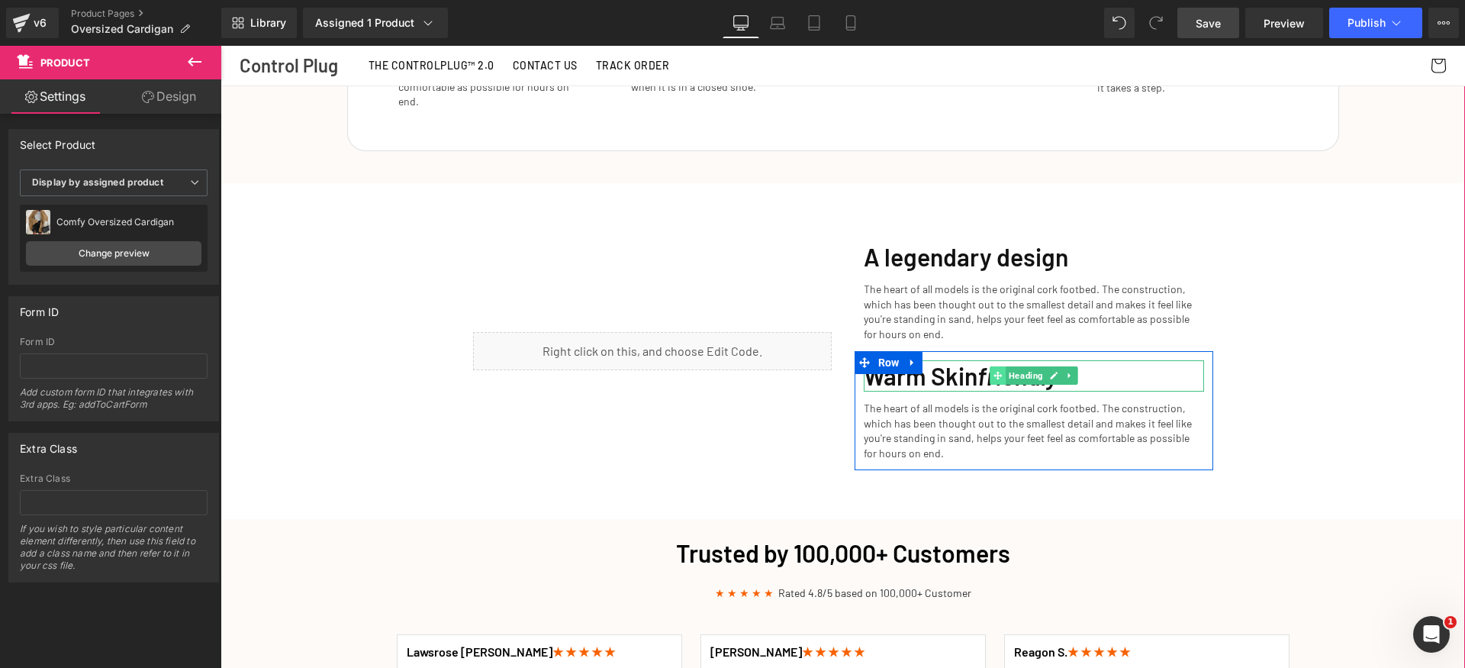
click at [990, 366] on span at bounding box center [998, 375] width 16 height 18
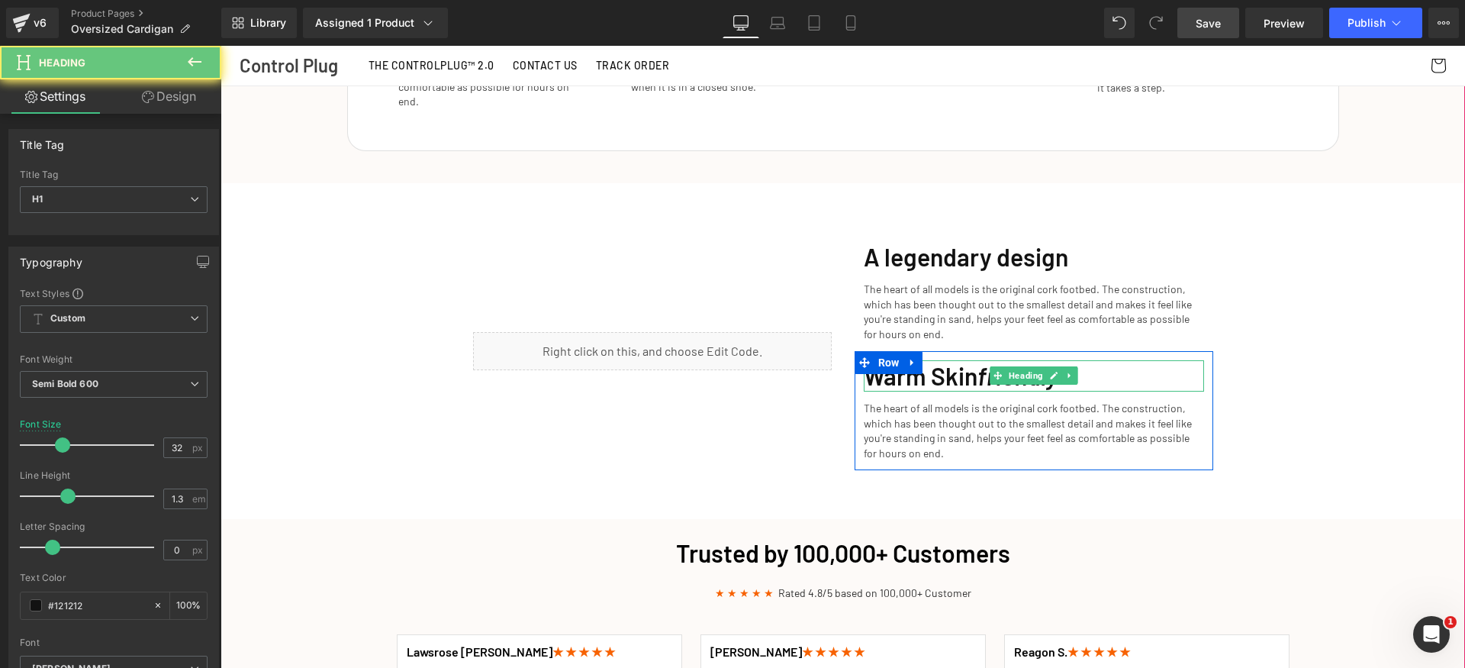
click at [978, 362] on icon "friendly" at bounding box center [1018, 375] width 80 height 29
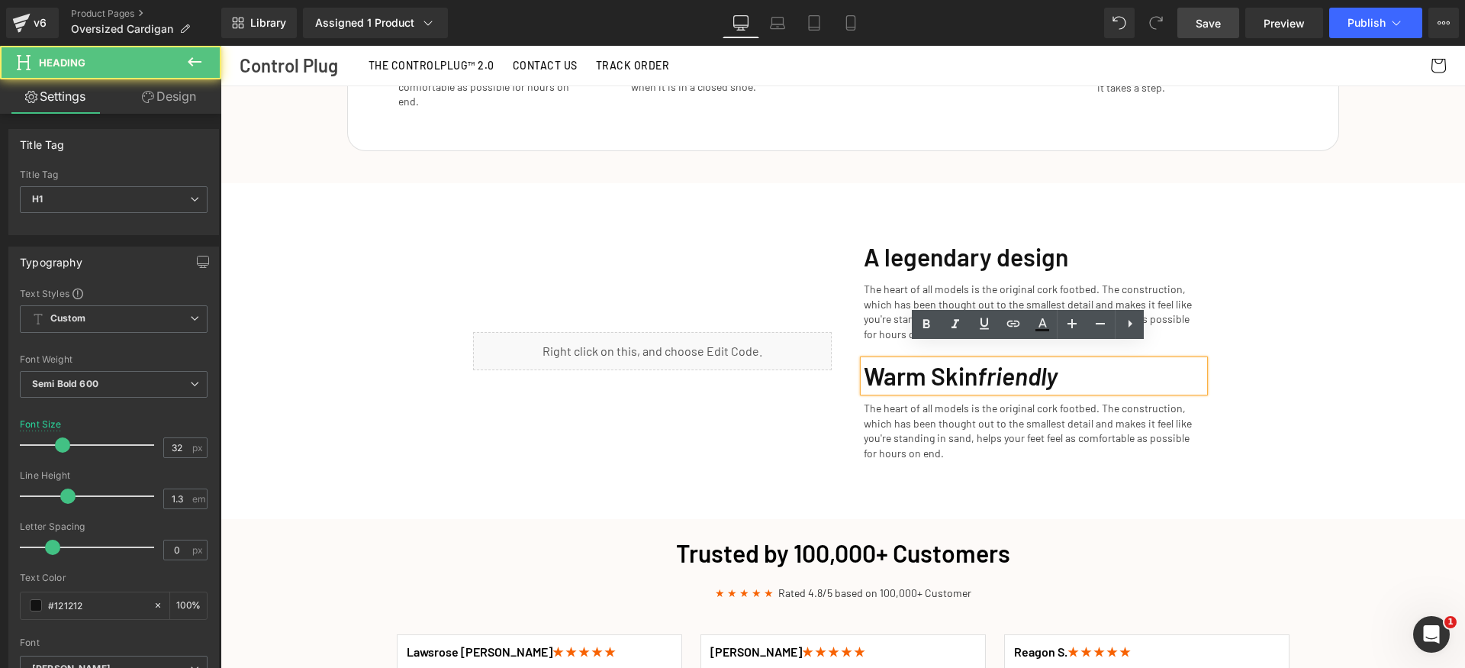
drag, startPoint x: 978, startPoint y: 362, endPoint x: 1069, endPoint y: 363, distance: 90.8
click at [1069, 363] on h1 "Warm Skin friendly" at bounding box center [1034, 376] width 340 height 32
click at [1065, 366] on h1 "Warm Skin friendly" at bounding box center [1034, 376] width 340 height 32
drag, startPoint x: 1048, startPoint y: 364, endPoint x: 968, endPoint y: 358, distance: 80.4
click at [978, 365] on h1 "Warm Skin friendly" at bounding box center [1034, 376] width 340 height 32
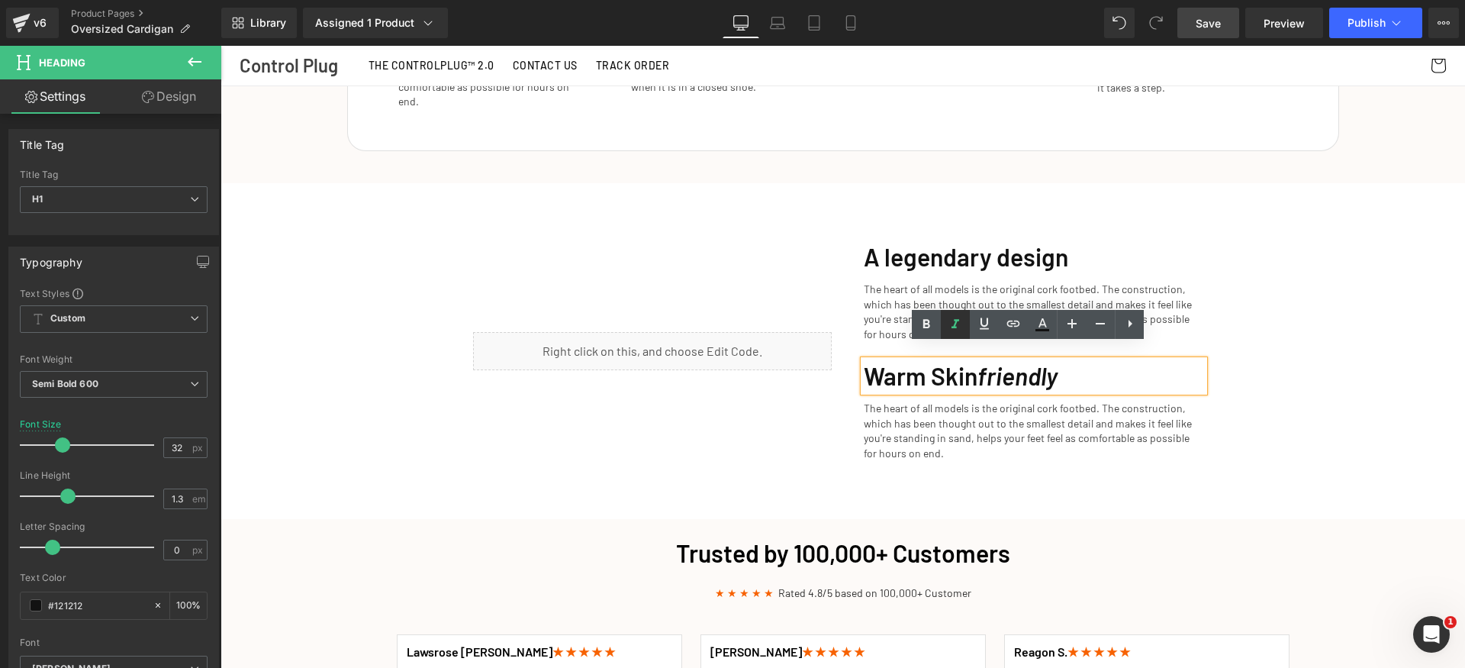
click at [959, 326] on icon at bounding box center [955, 324] width 18 height 18
click at [959, 328] on icon at bounding box center [955, 324] width 18 height 18
drag, startPoint x: 1327, startPoint y: 411, endPoint x: 1136, endPoint y: 396, distance: 191.4
click at [1326, 411] on div "Cozy Up This Fall: The Perfect Slippers for Chillier Days Heading Row Get Yours…" at bounding box center [843, 367] width 1245 height 4160
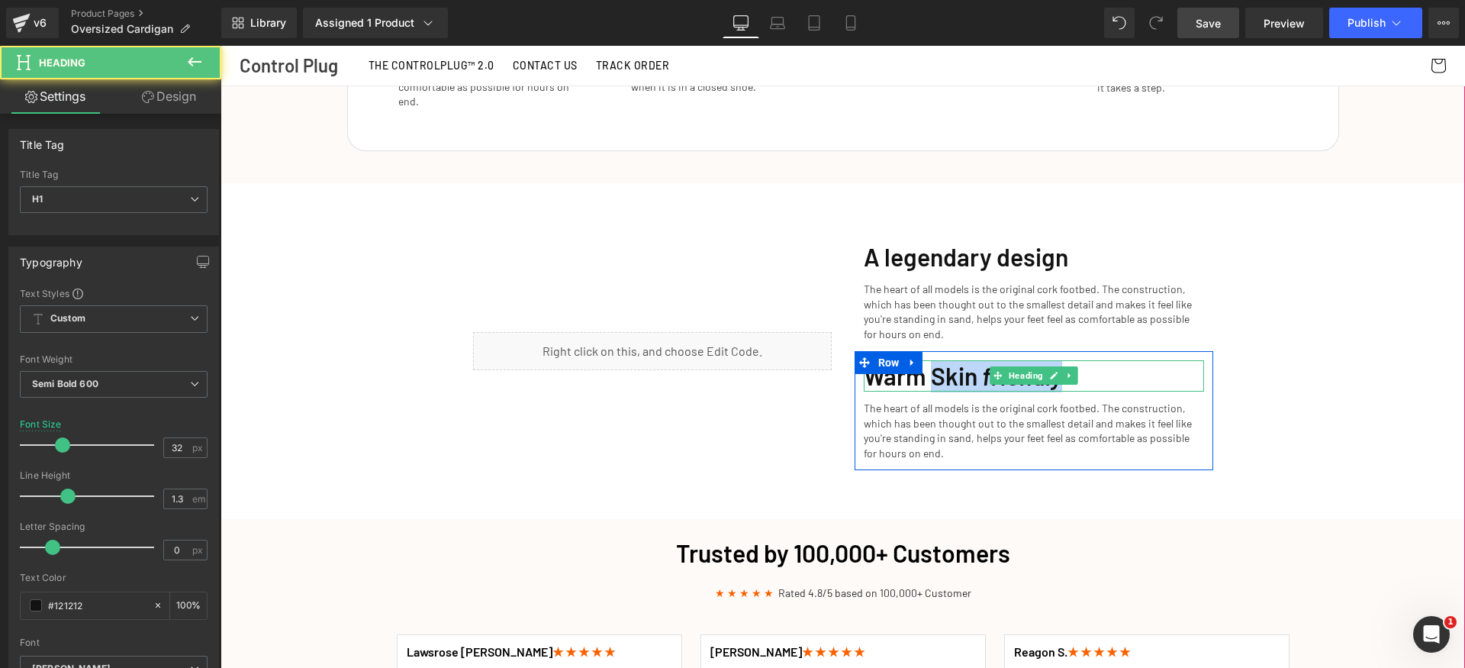
drag, startPoint x: 943, startPoint y: 361, endPoint x: 1119, endPoint y: 362, distance: 175.5
click at [1119, 362] on h1 "Warm Skin friendly" at bounding box center [1034, 376] width 340 height 32
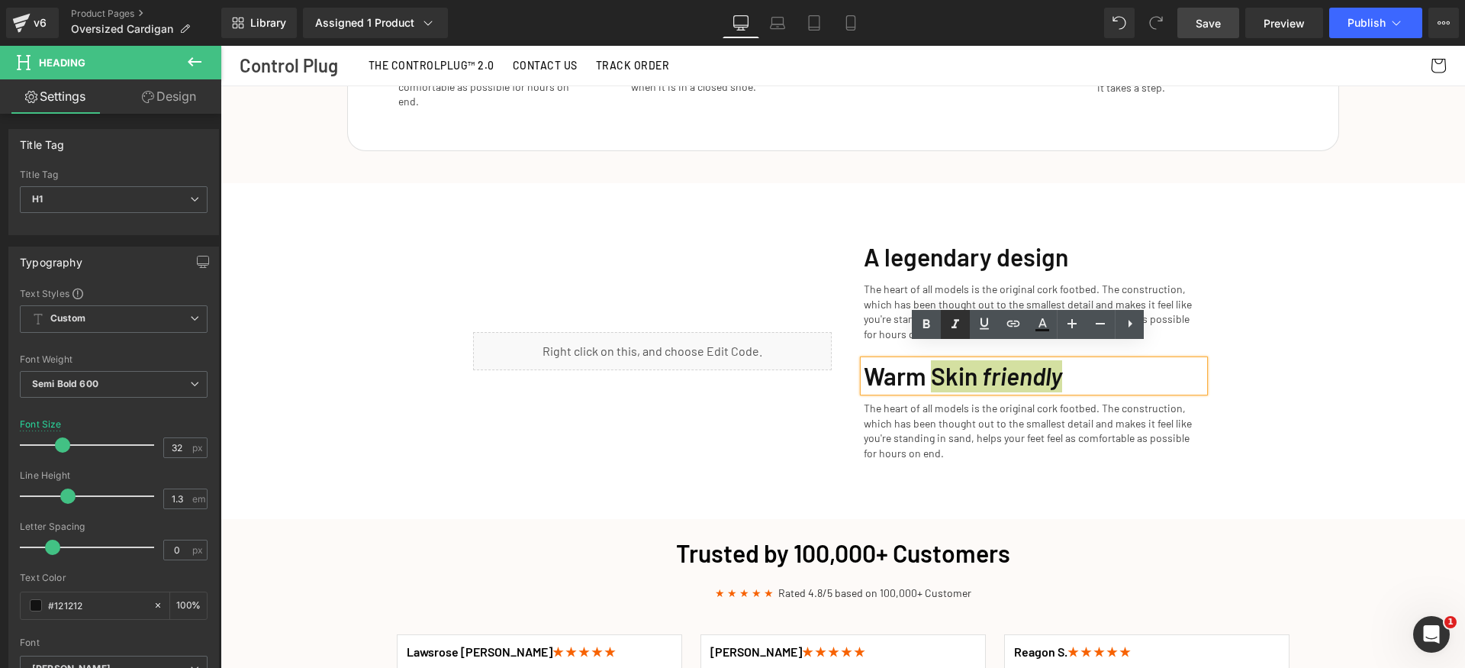
click at [952, 329] on icon at bounding box center [955, 324] width 18 height 18
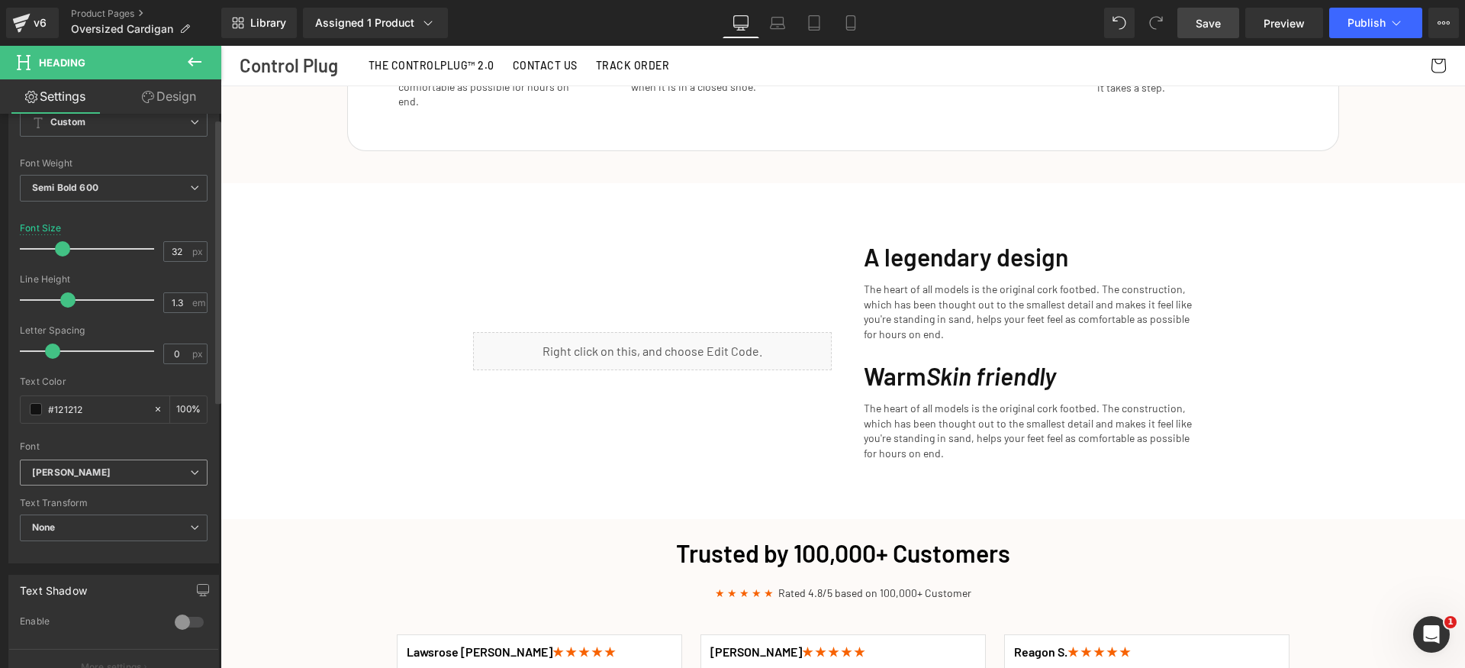
scroll to position [206, 0]
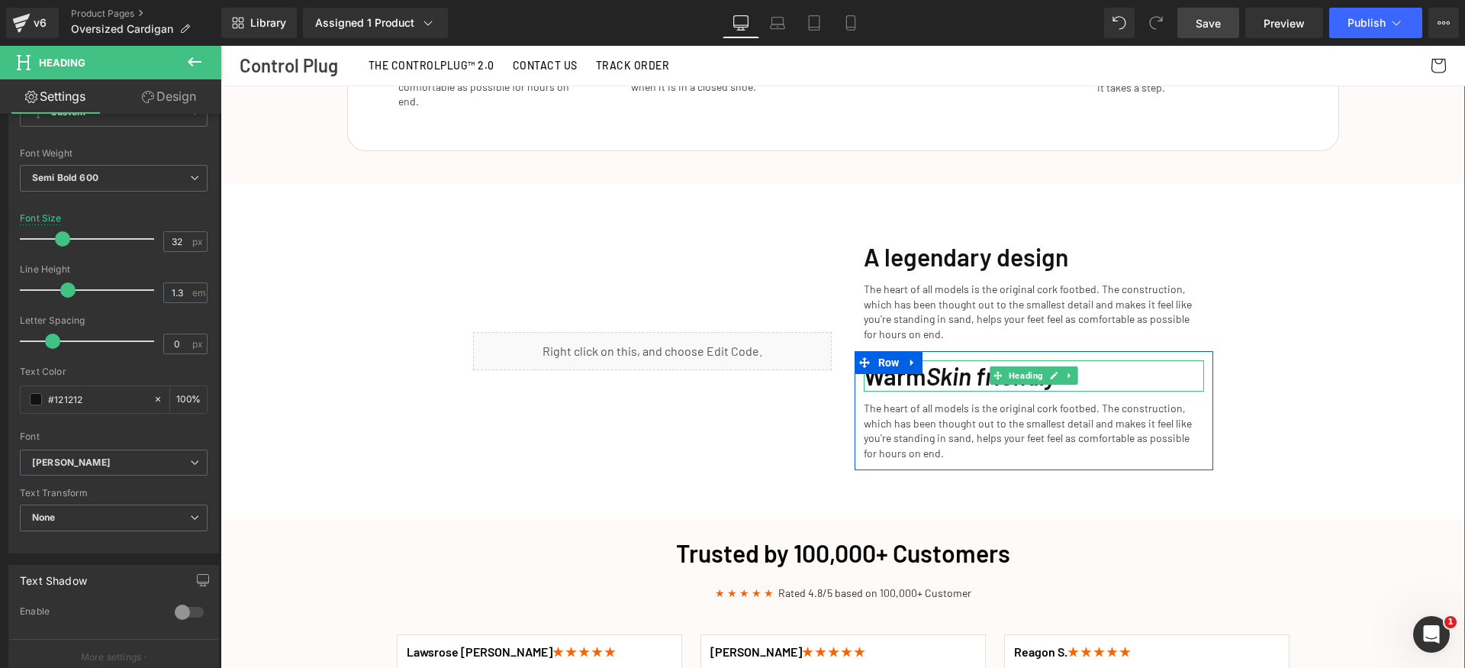
click at [955, 366] on icon "Skin friendly" at bounding box center [992, 375] width 130 height 29
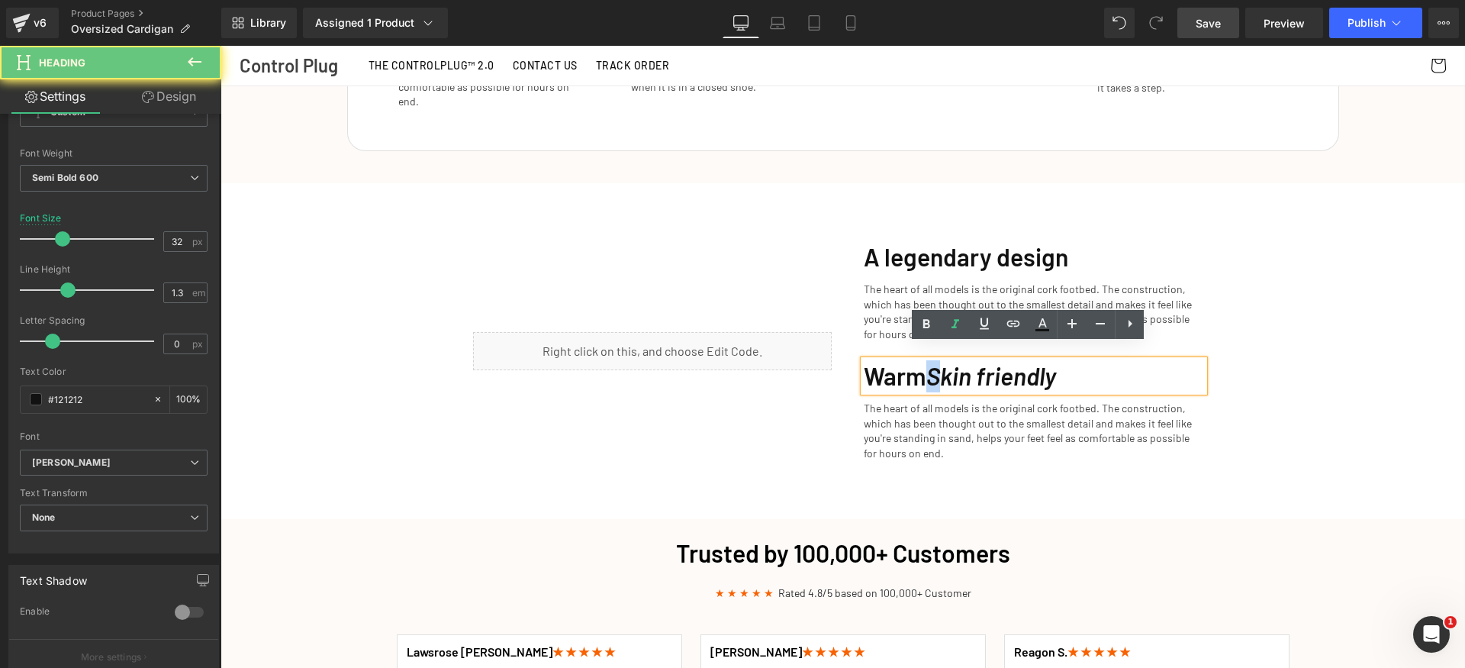
drag, startPoint x: 938, startPoint y: 366, endPoint x: 930, endPoint y: 367, distance: 7.8
click at [930, 367] on icon "Skin friendly" at bounding box center [992, 375] width 130 height 29
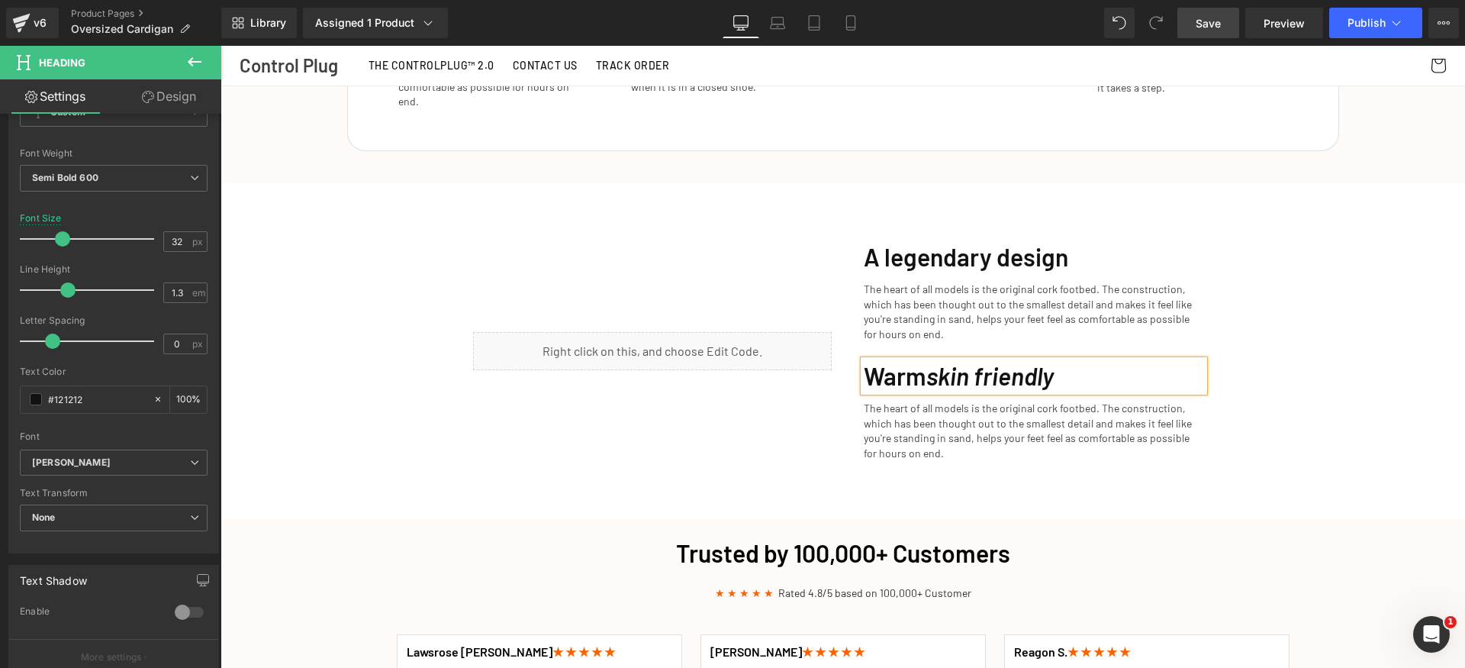
click at [1320, 392] on div "Cozy Up This Fall: The Perfect Slippers for Chillier Days Heading Row Get Yours…" at bounding box center [843, 367] width 1245 height 4160
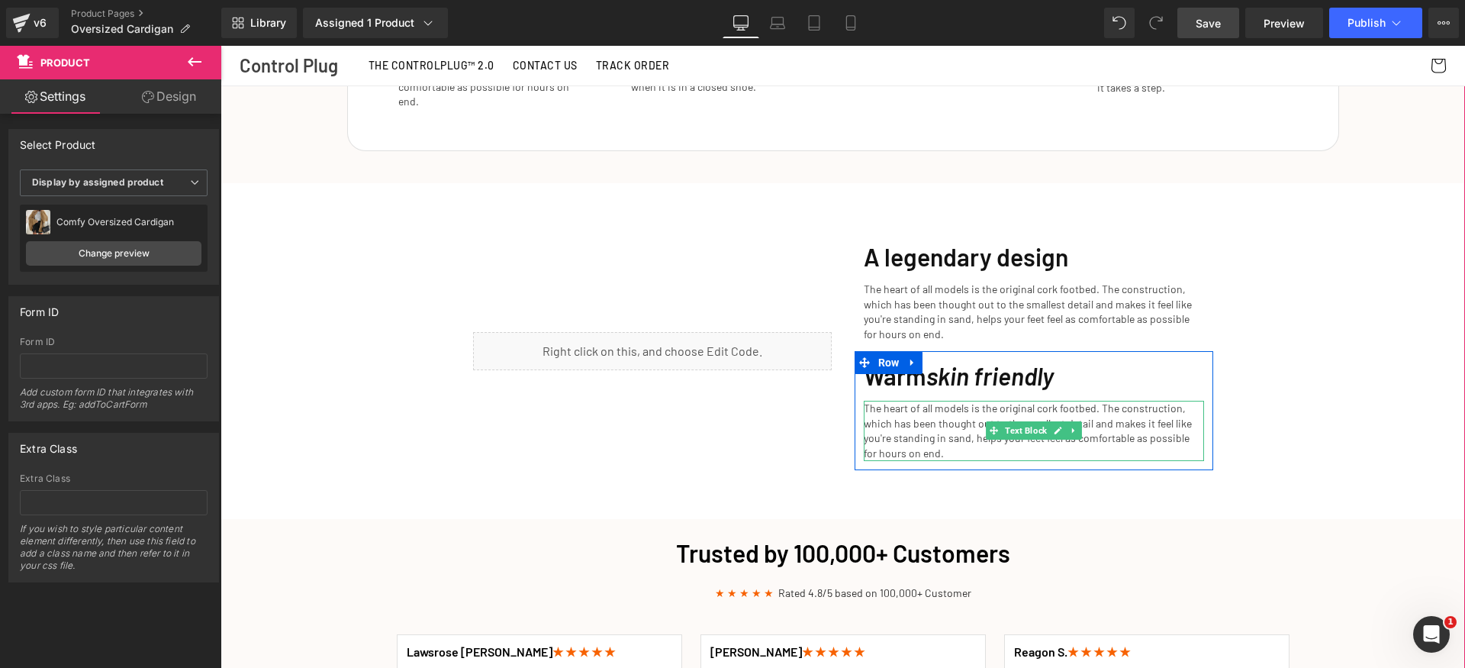
click at [907, 417] on p "The heart of all models is the original cork footbed. The construction, which h…" at bounding box center [1034, 431] width 340 height 60
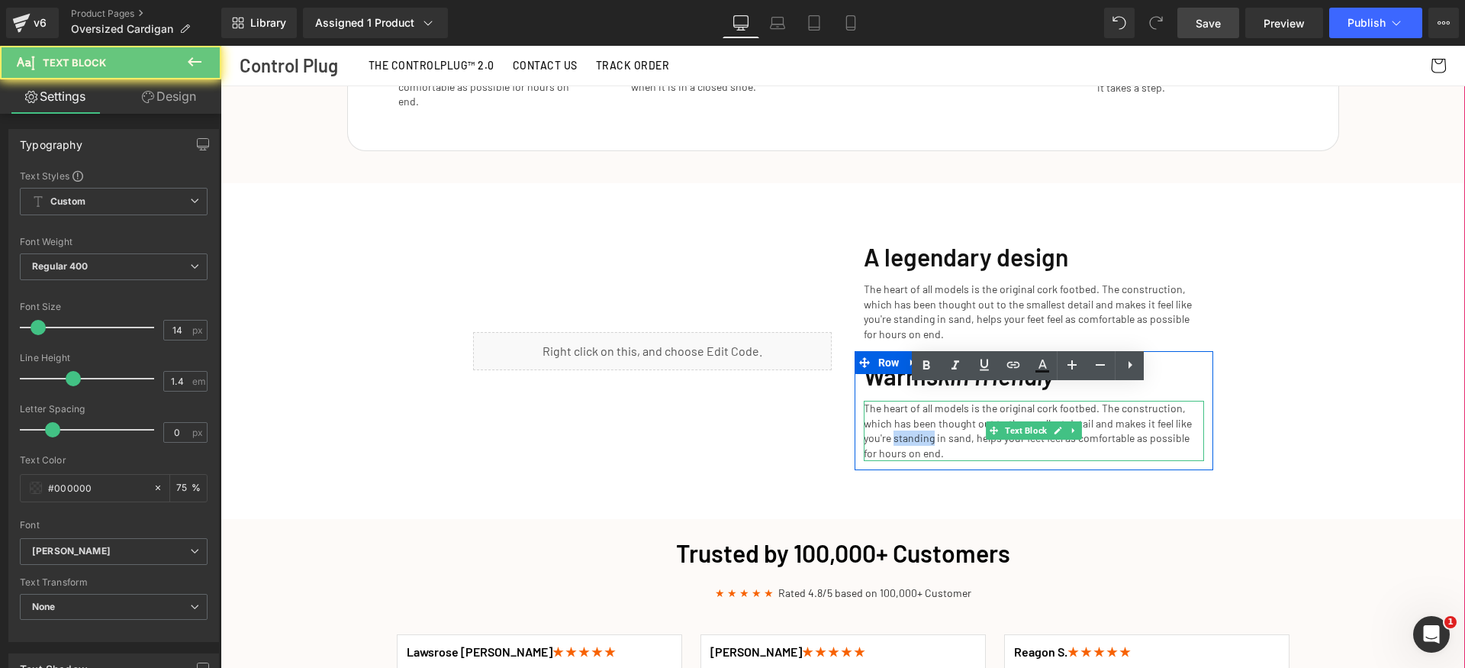
click at [907, 417] on p "The heart of all models is the original cork footbed. The construction, which h…" at bounding box center [1034, 431] width 340 height 60
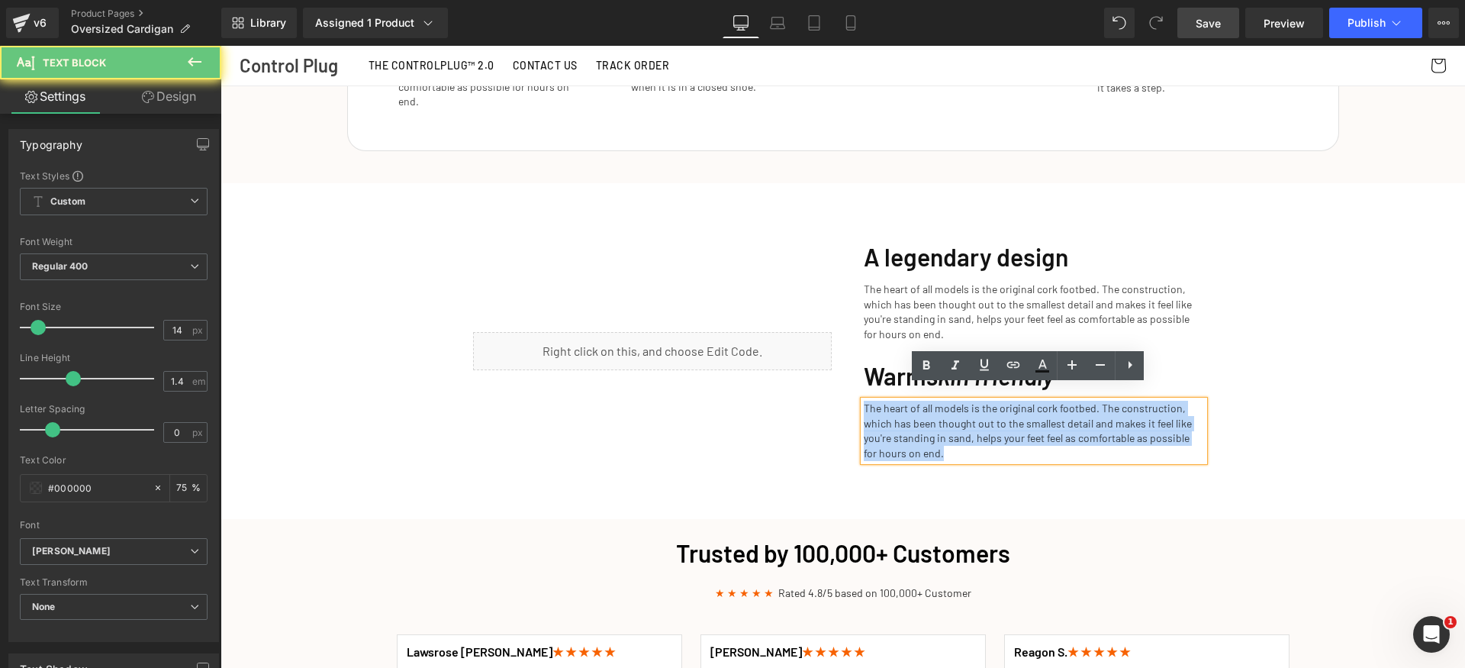
click at [907, 417] on p "The heart of all models is the original cork footbed. The construction, which h…" at bounding box center [1034, 431] width 340 height 60
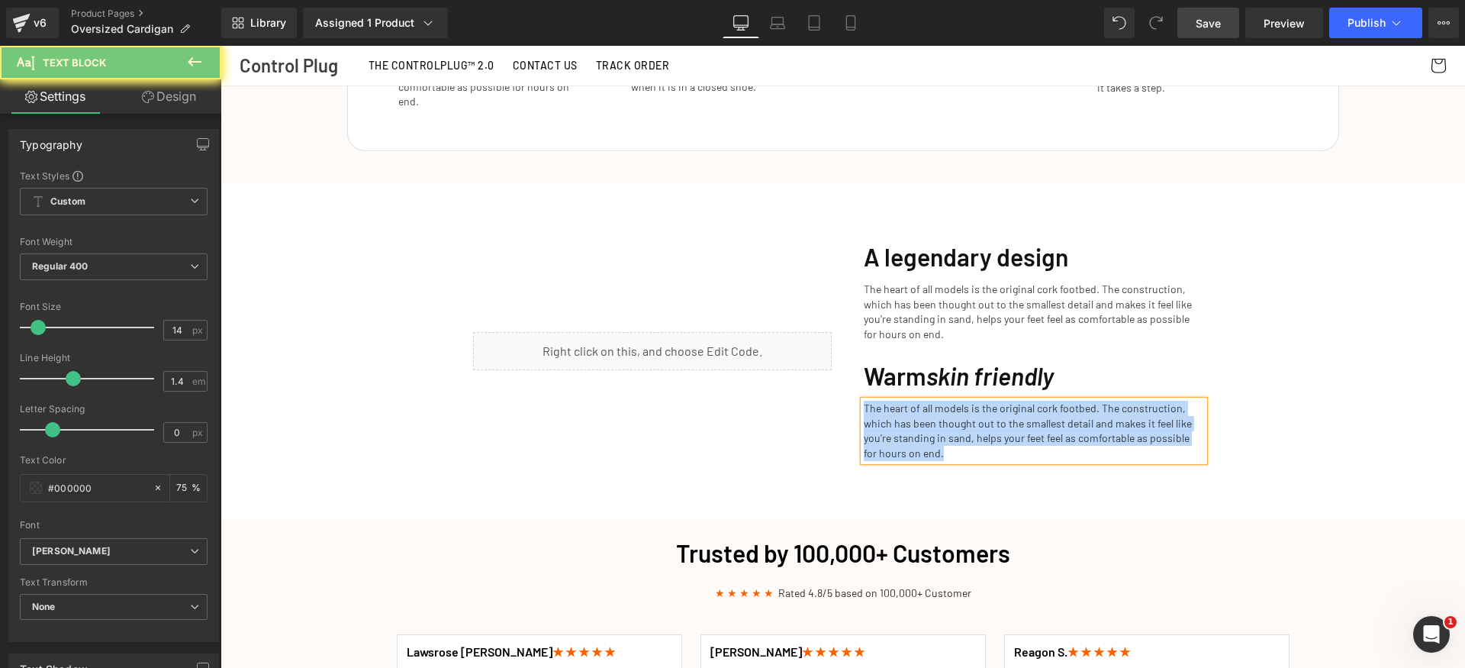
paste div
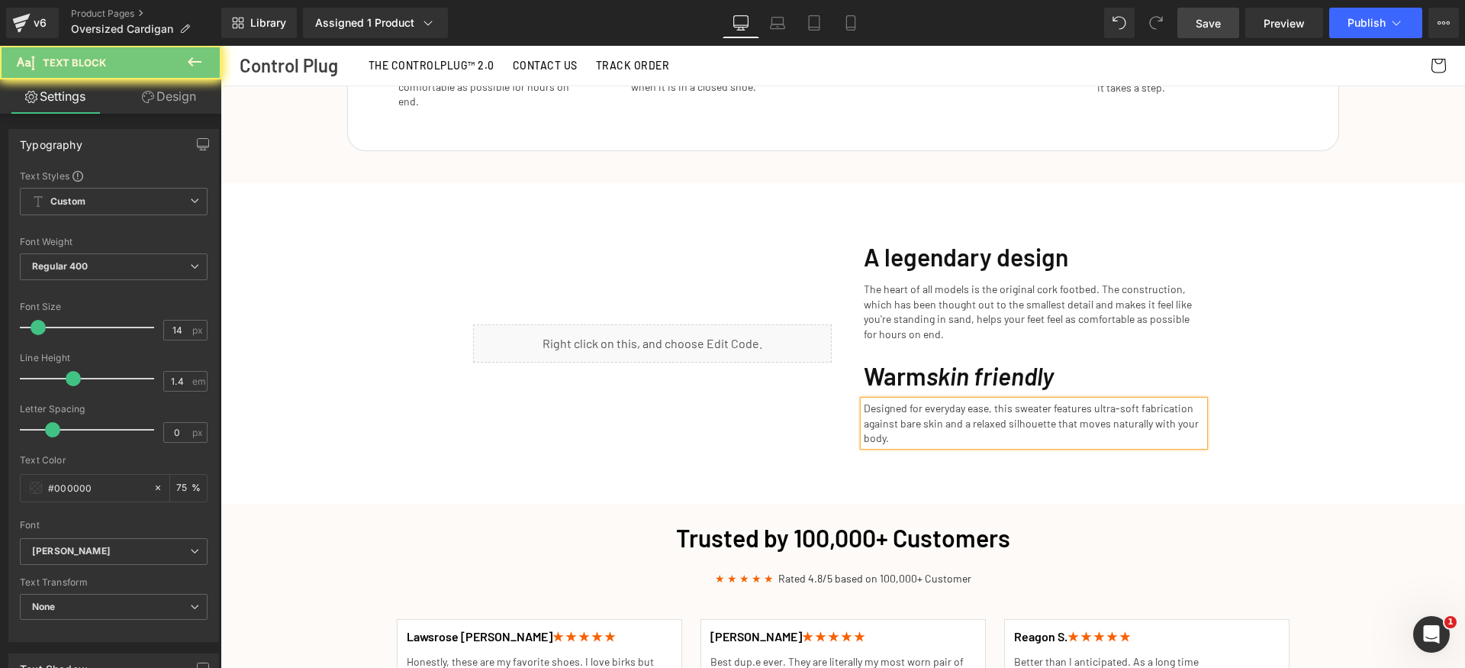
click at [1326, 450] on div "Cozy Up This Fall: The Perfect Slippers for Chillier Days Heading Row Get Yours…" at bounding box center [843, 360] width 1245 height 4146
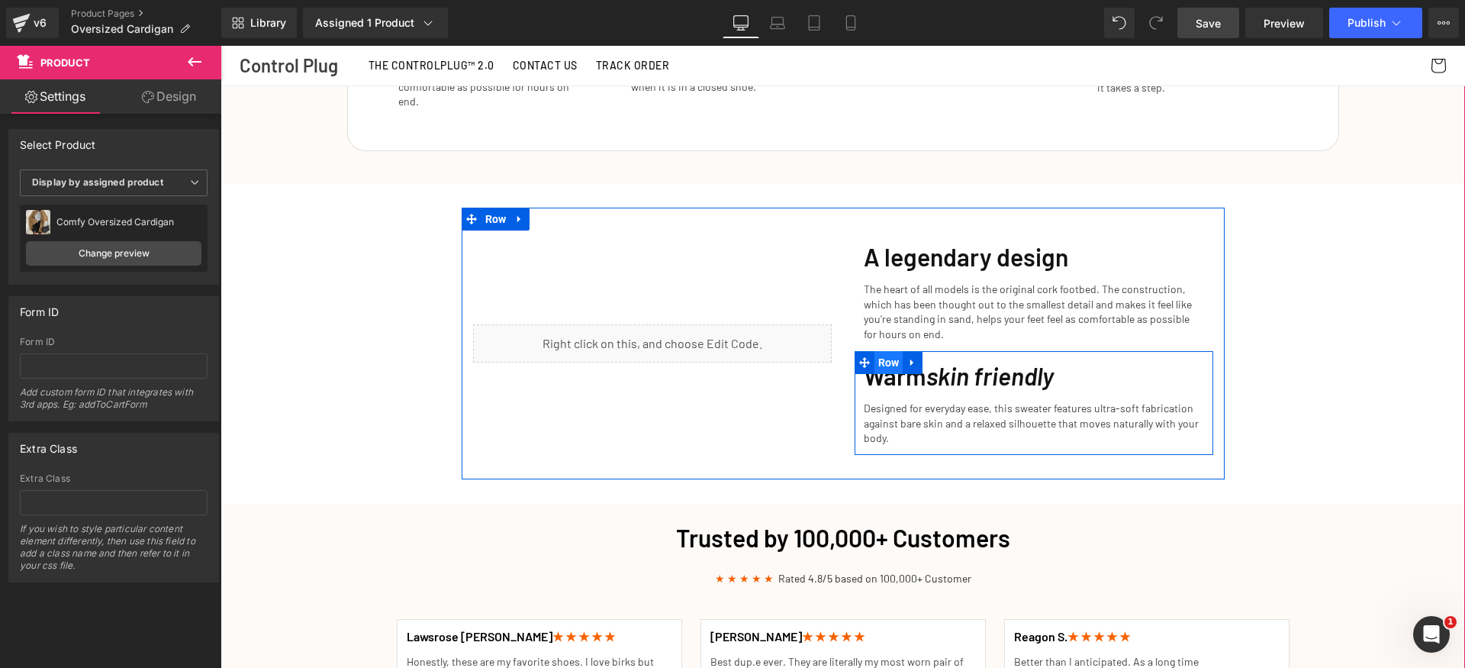
click at [875, 353] on span "Row" at bounding box center [889, 362] width 29 height 23
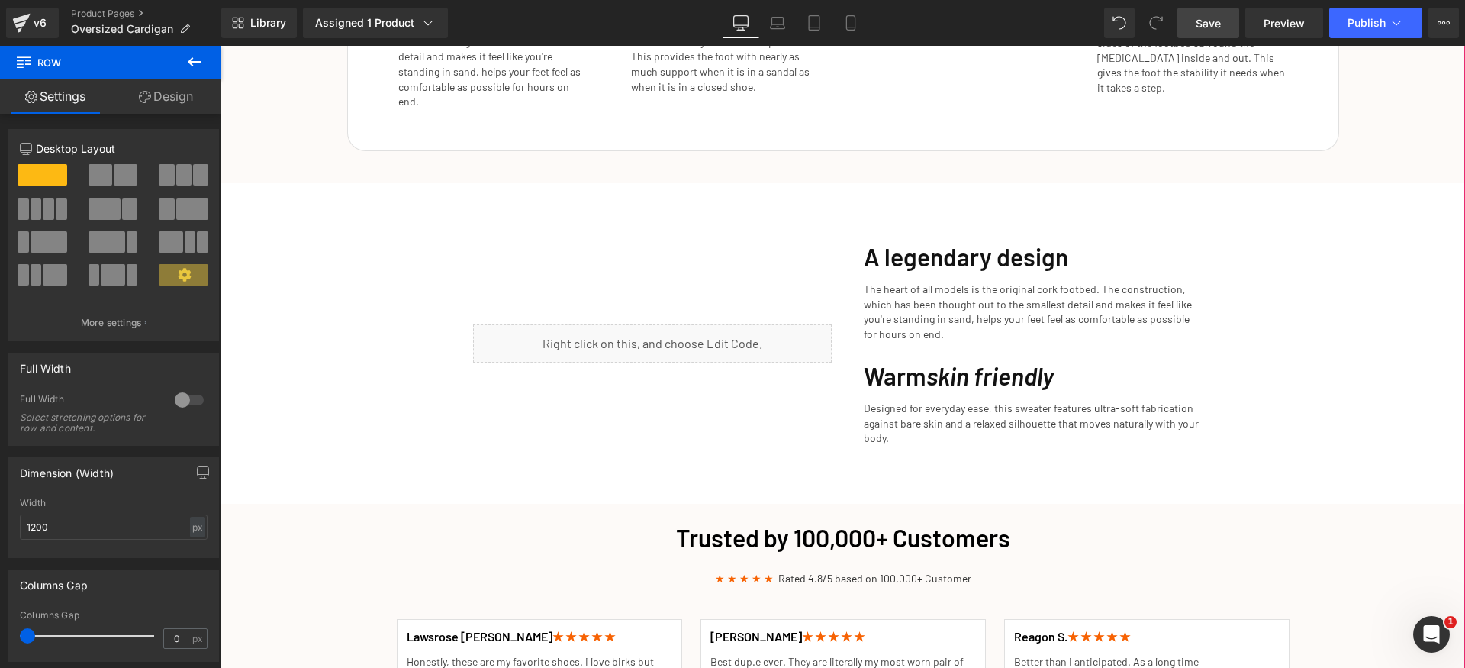
scroll to position [2014, 0]
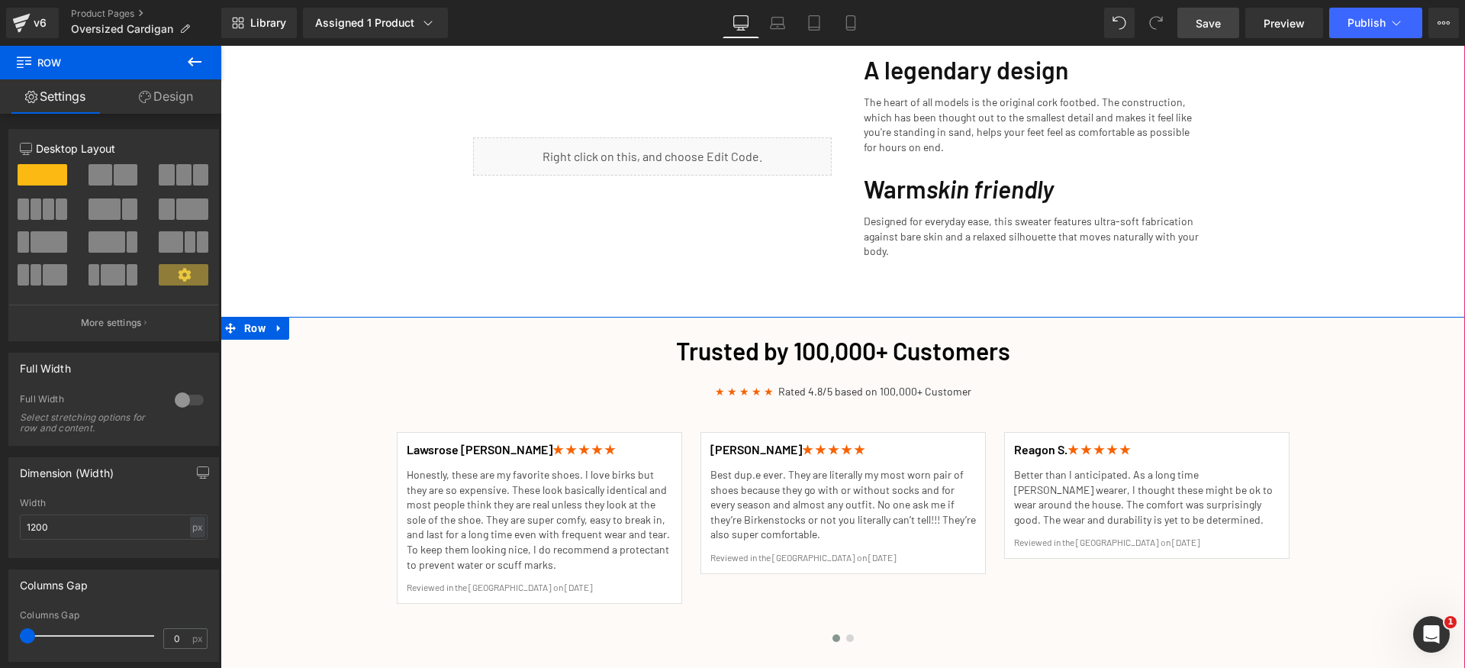
click at [256, 391] on div "Trusted by 100,000+ Customers Heading ★ ★ ★ ★ ★ Rated 4.8/5 based on 100,000+ C…" at bounding box center [843, 531] width 1245 height 411
click at [272, 372] on div "Trusted by 100,000+ Customers Heading ★ ★ ★ ★ ★ Rated 4.8/5 based on 100,000+ C…" at bounding box center [843, 531] width 1245 height 411
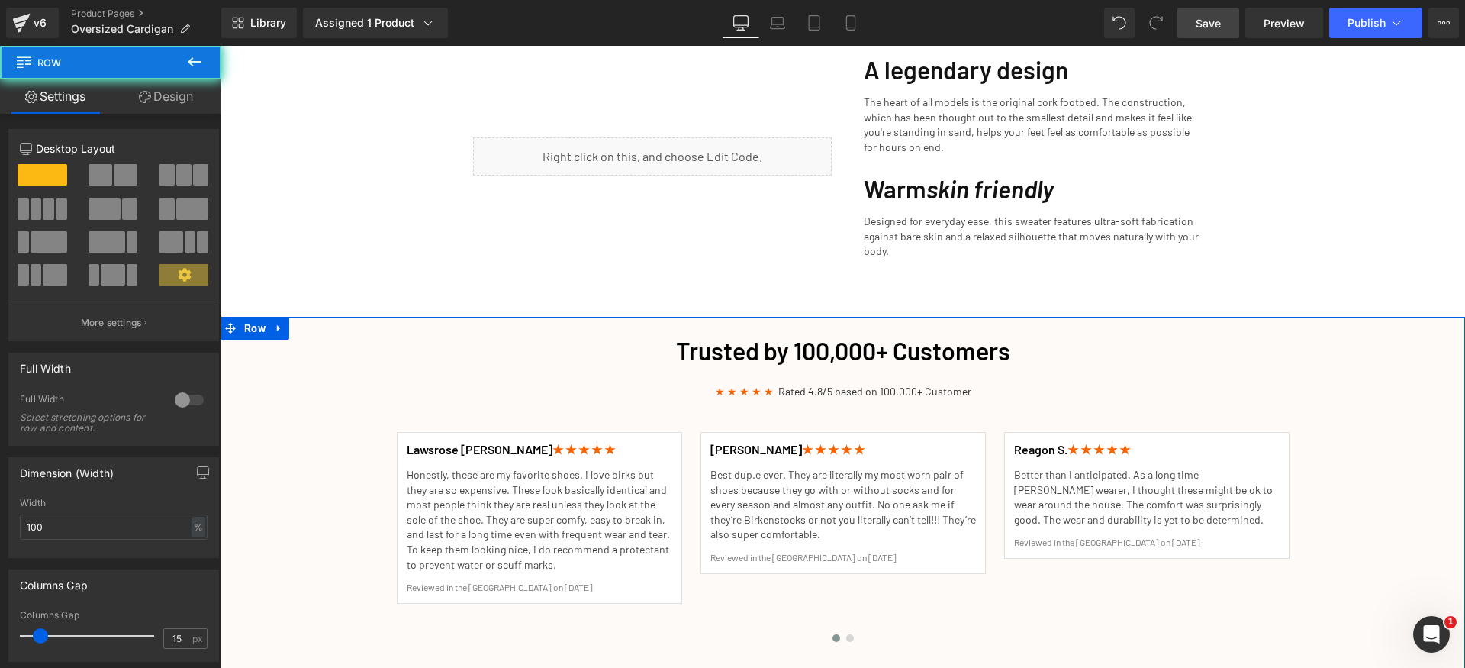
click at [178, 102] on link "Design" at bounding box center [166, 96] width 111 height 34
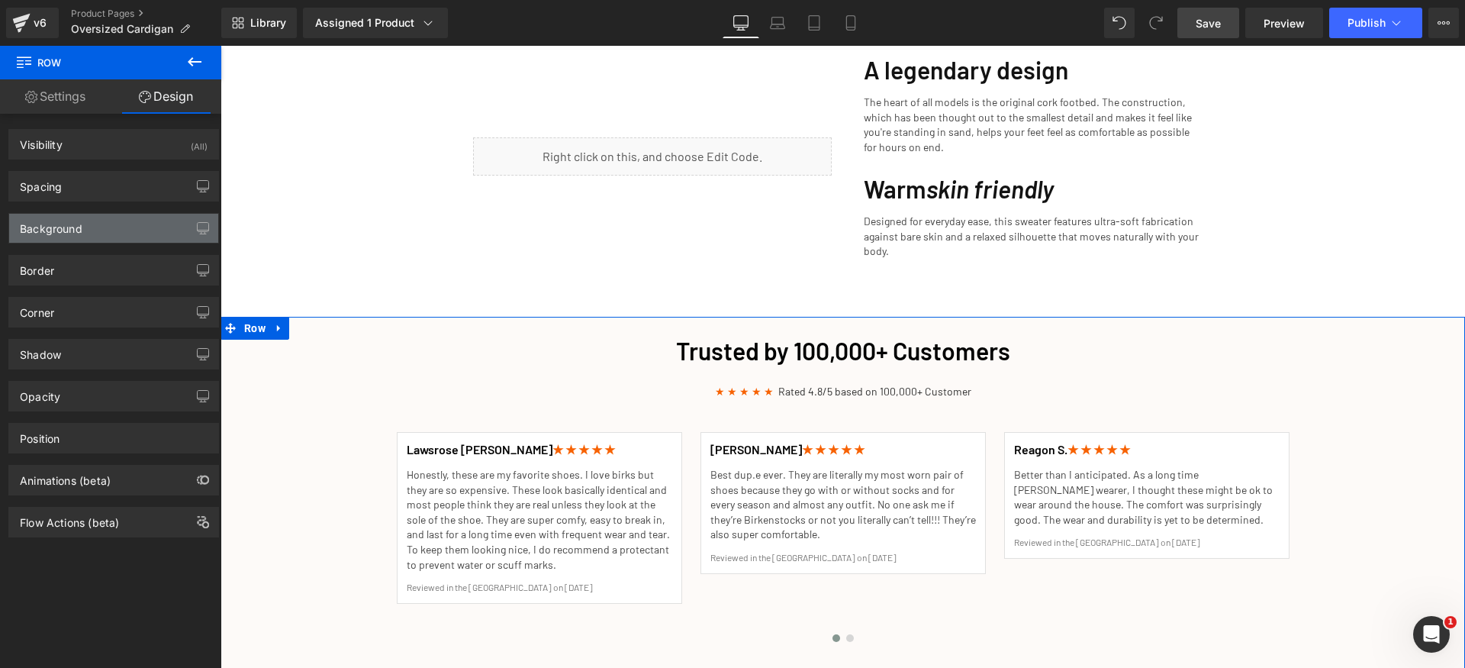
click at [85, 237] on div "Background" at bounding box center [113, 228] width 209 height 29
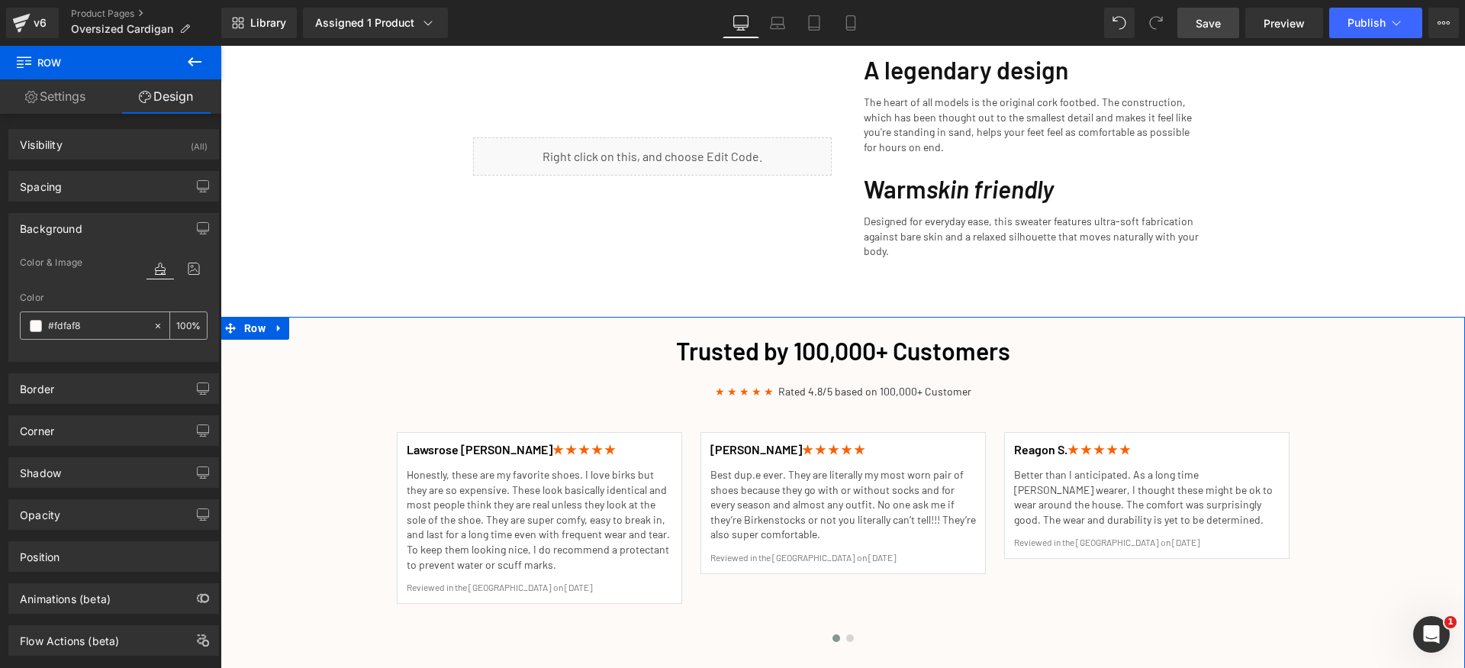
click at [102, 325] on input "#fdfaf8" at bounding box center [97, 326] width 98 height 17
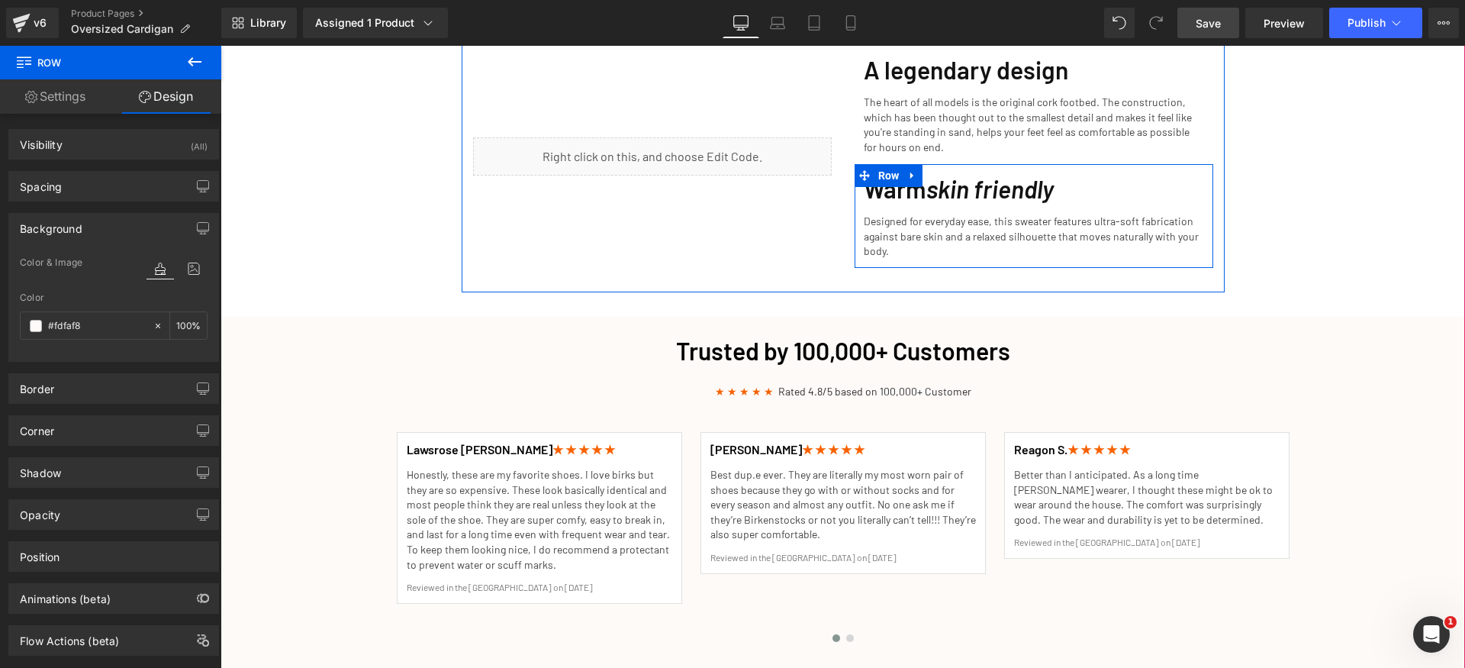
drag, startPoint x: 869, startPoint y: 164, endPoint x: 772, endPoint y: 164, distance: 96.2
click at [875, 164] on span "Row" at bounding box center [889, 175] width 29 height 23
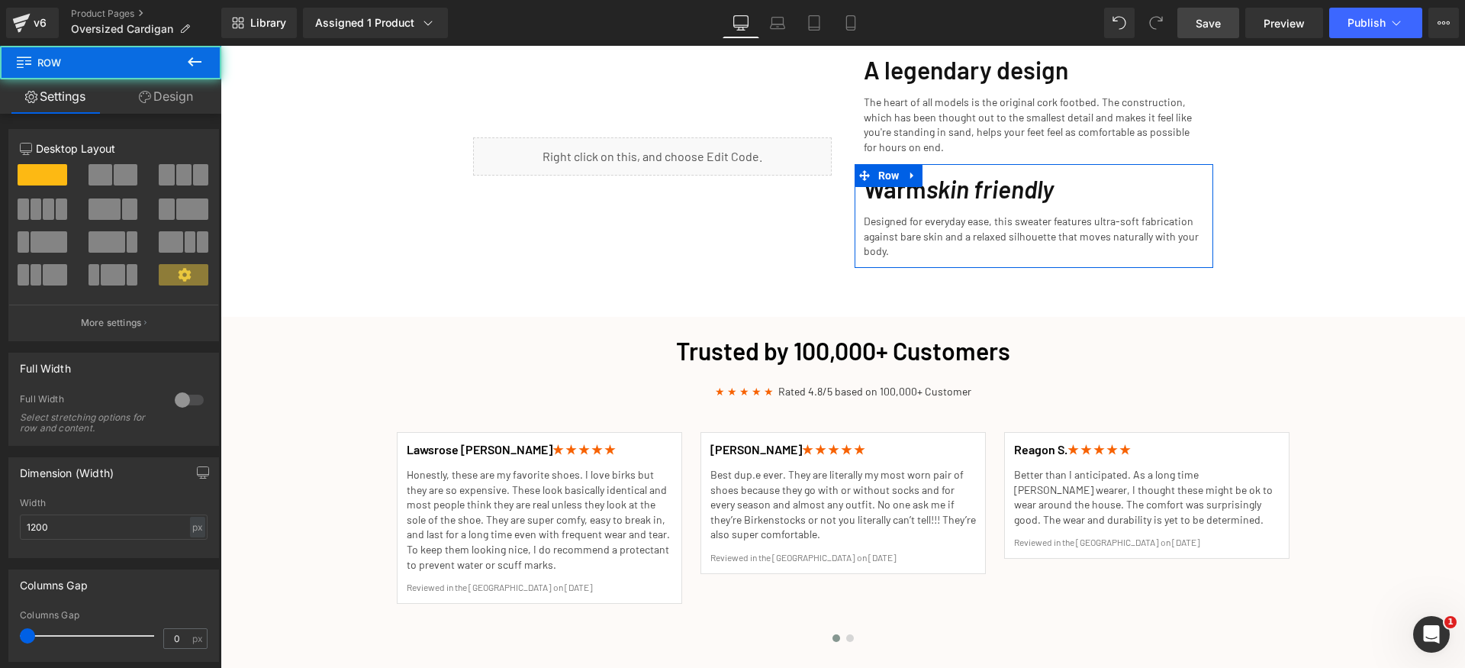
click at [162, 96] on link "Design" at bounding box center [166, 96] width 111 height 34
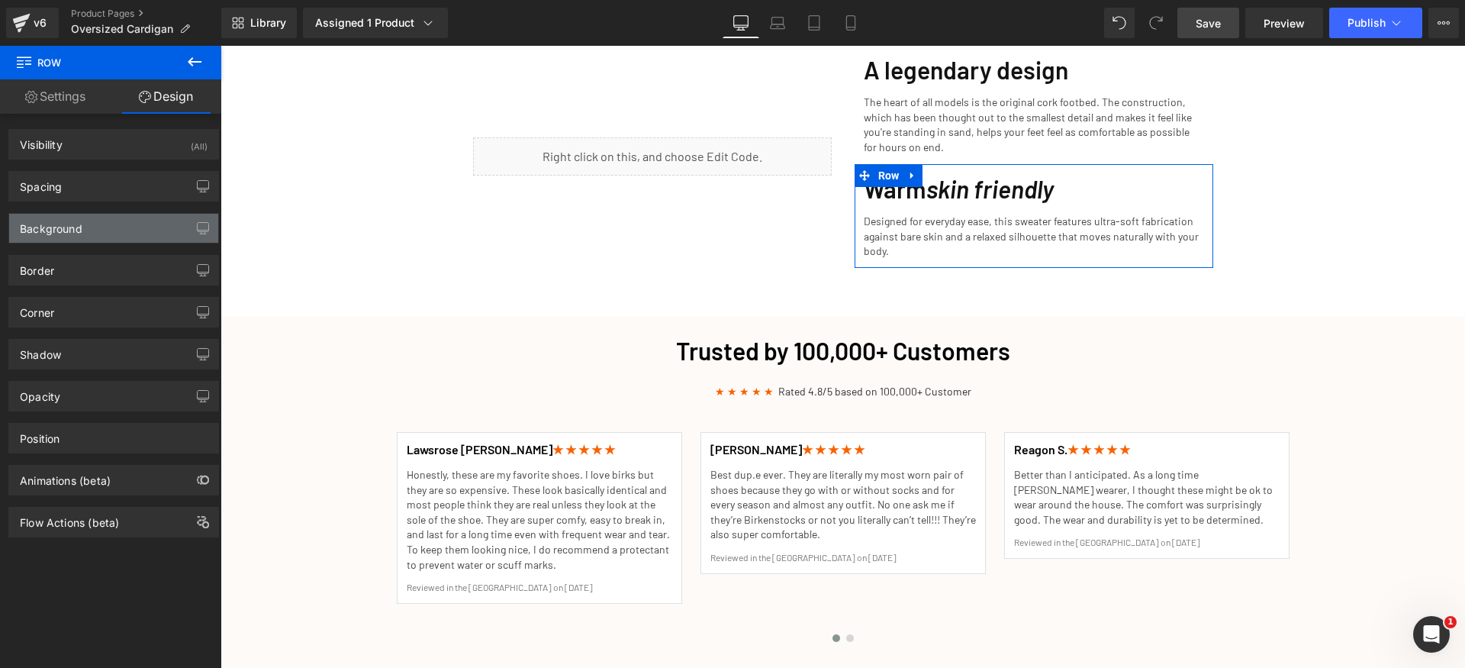
click at [103, 225] on div "Background" at bounding box center [113, 228] width 209 height 29
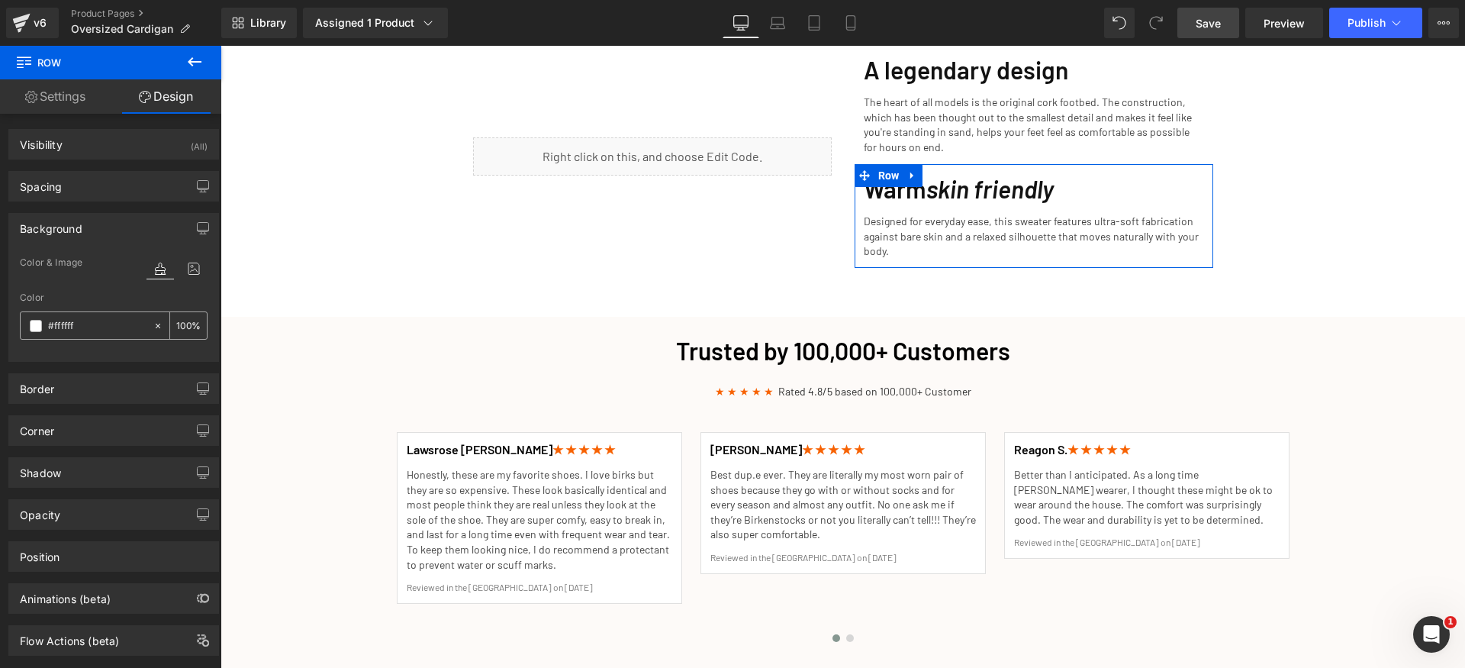
click at [100, 331] on input "#ffffff" at bounding box center [97, 326] width 98 height 17
paste input "dfaf8"
type input "#fdfaf8"
drag, startPoint x: 127, startPoint y: 213, endPoint x: 122, endPoint y: 234, distance: 22.0
click at [127, 213] on div "Background Color & Image color Color #fdfaf8 100 % Image Replace Image Upload i…" at bounding box center [113, 287] width 211 height 149
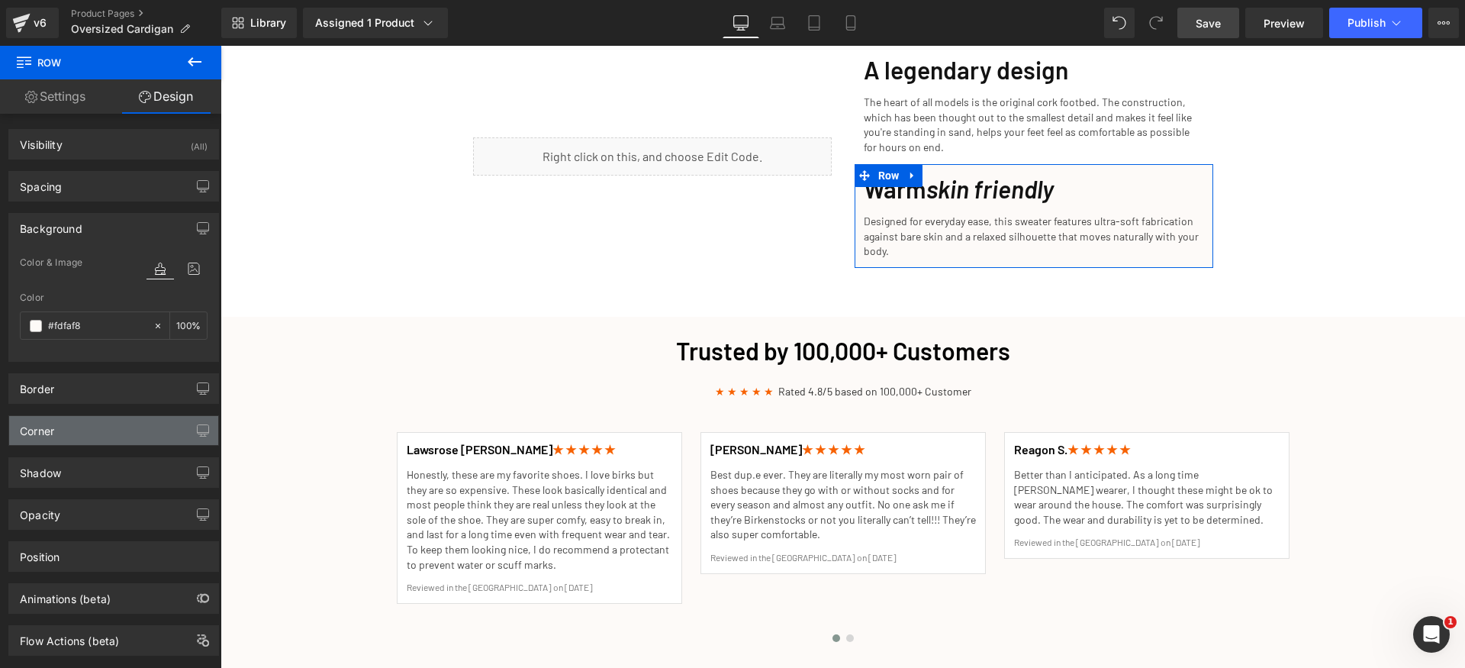
click at [76, 430] on div "Corner" at bounding box center [113, 430] width 209 height 29
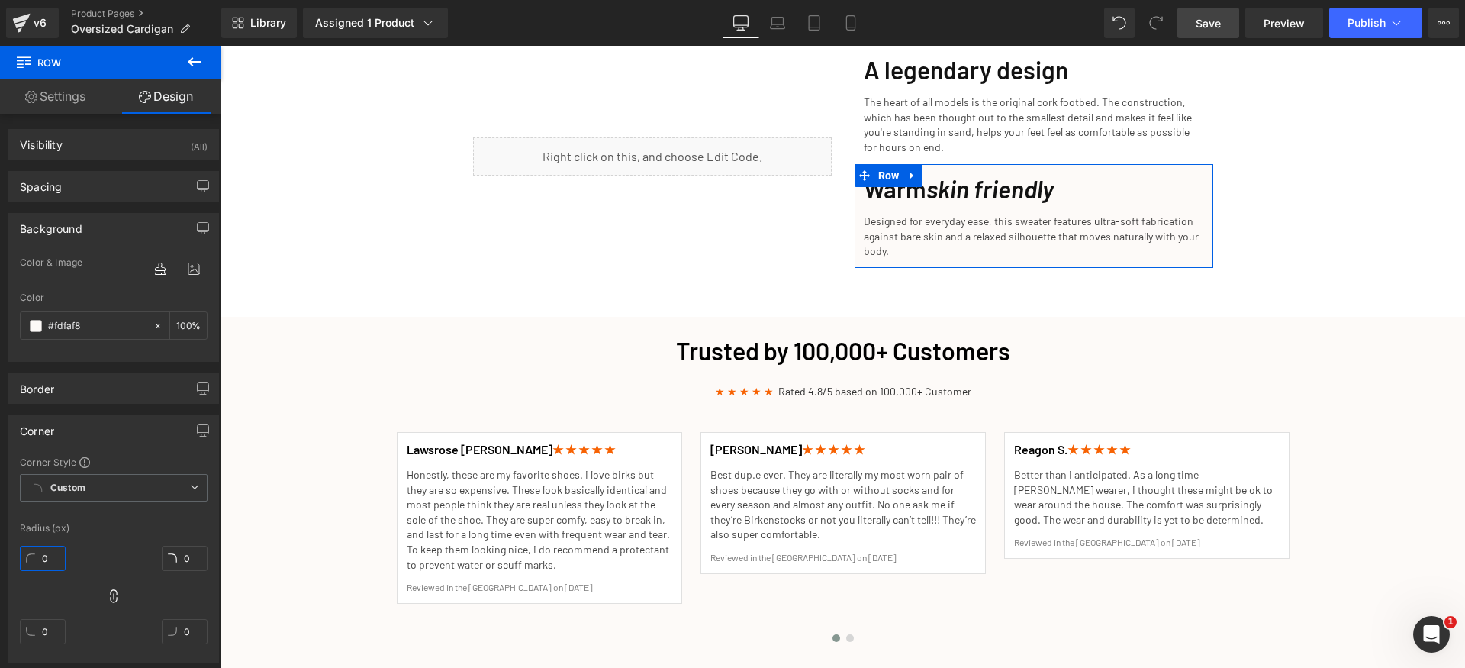
click at [56, 561] on input "0" at bounding box center [43, 558] width 46 height 25
type input "12"
click at [115, 536] on div "Corner Style Custom Custom Setup Global Style Custom Setup Global Style Radius …" at bounding box center [113, 559] width 209 height 206
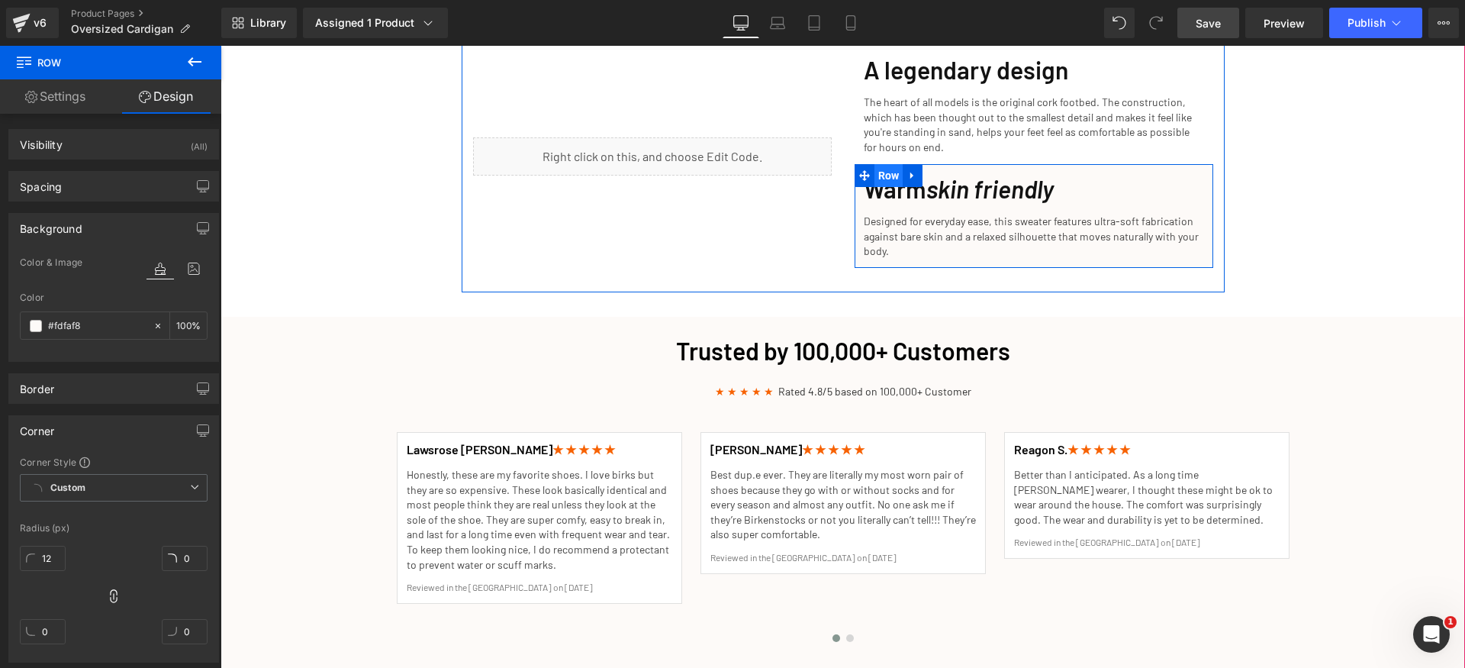
click at [882, 164] on span "Row" at bounding box center [889, 175] width 29 height 23
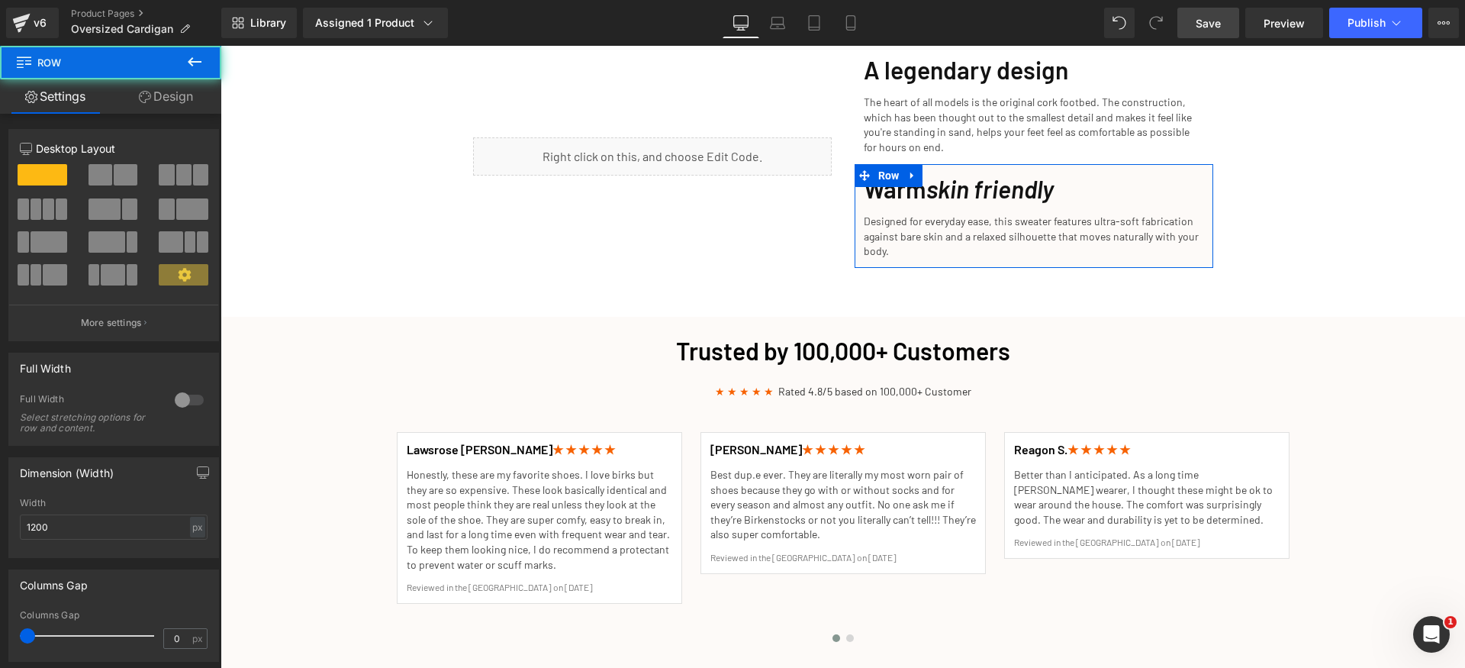
scroll to position [263, 0]
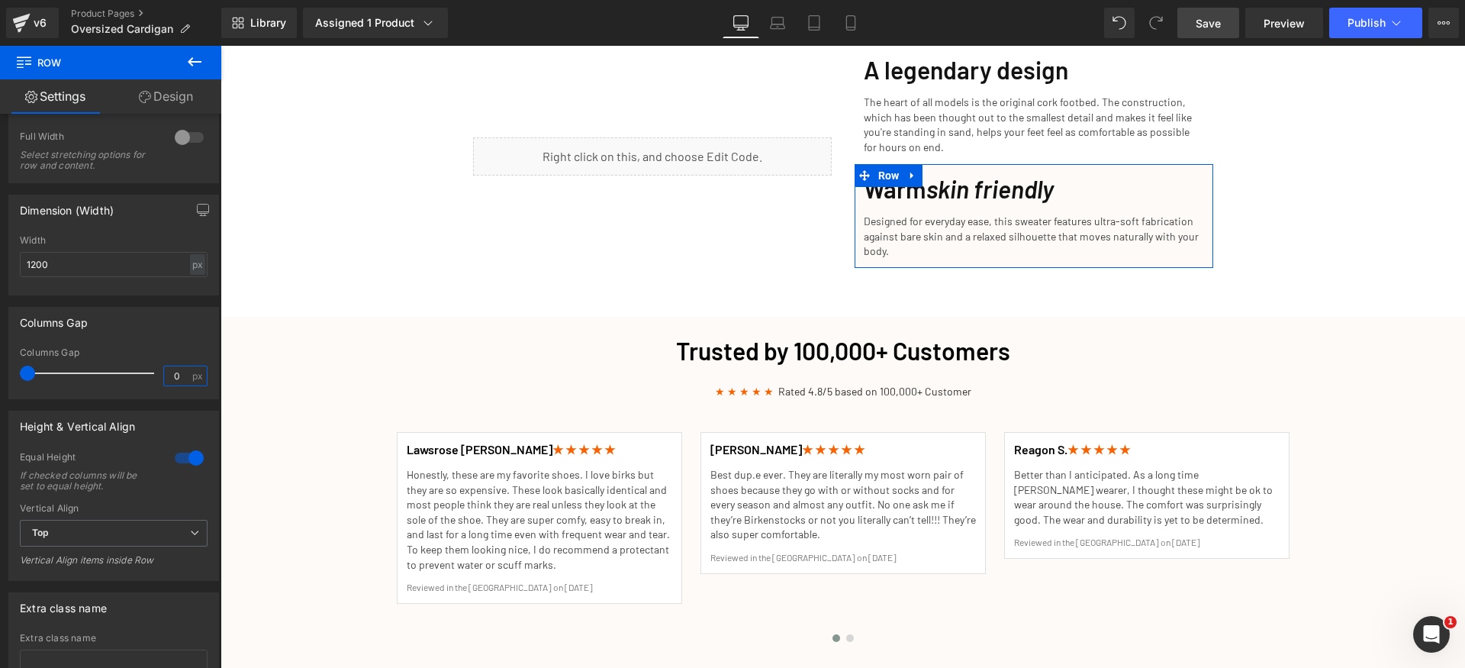
click at [184, 377] on input "0" at bounding box center [177, 375] width 27 height 19
type input "16"
click at [139, 316] on div "Columns Gap" at bounding box center [113, 322] width 209 height 29
click at [167, 107] on link "Design" at bounding box center [166, 96] width 111 height 34
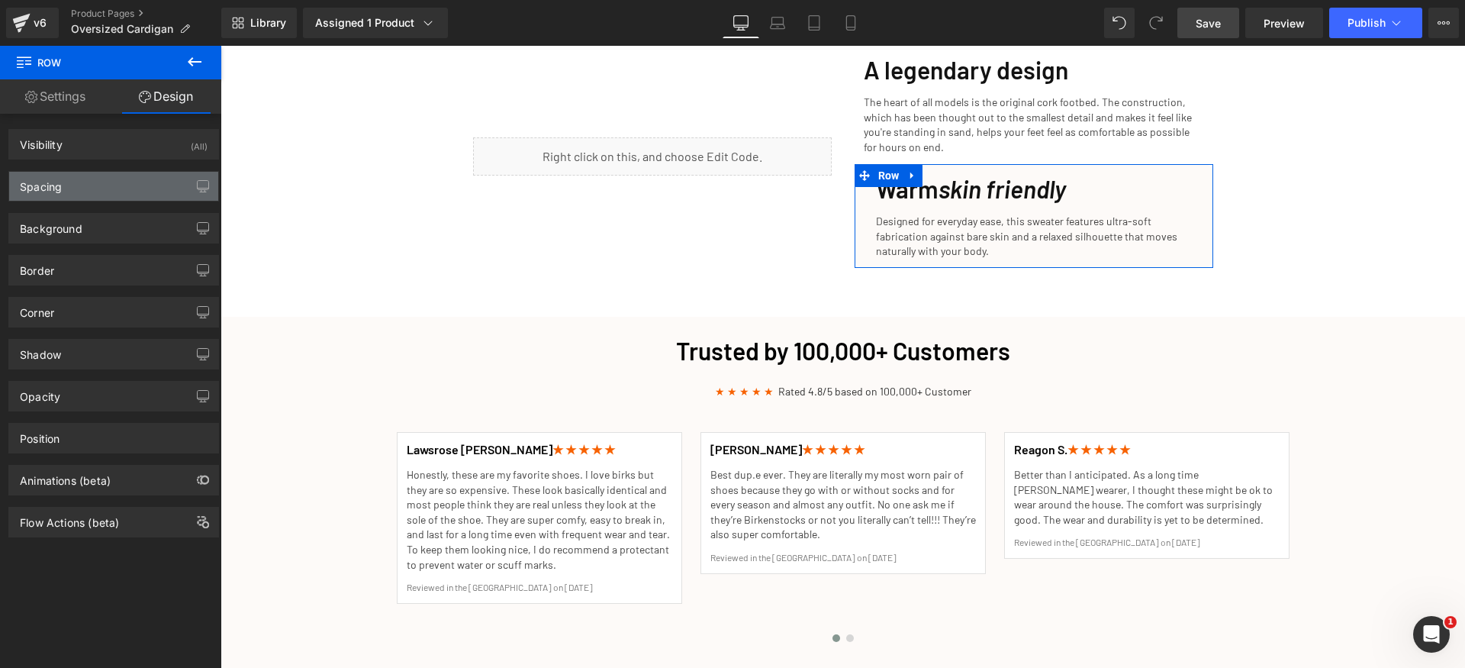
click at [91, 173] on div "Spacing" at bounding box center [113, 186] width 209 height 29
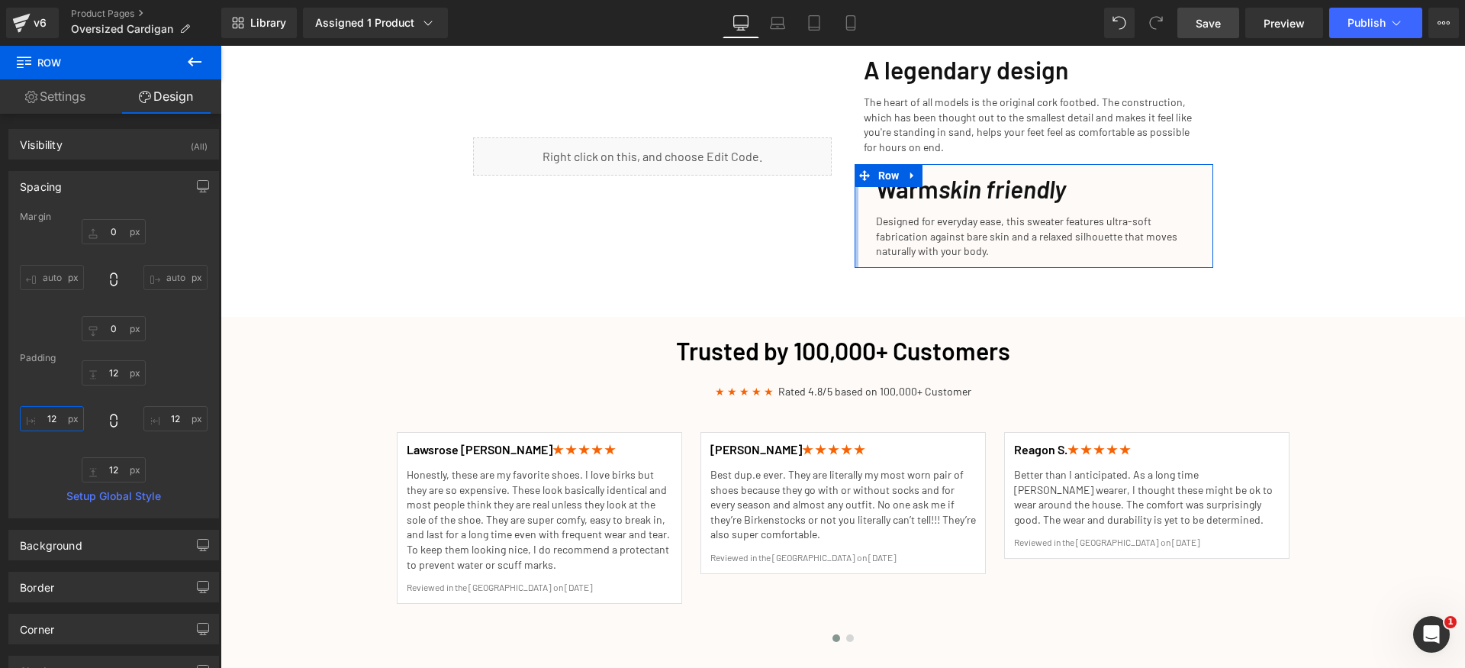
click at [70, 421] on input "12" at bounding box center [52, 418] width 64 height 25
type input "0"
click at [115, 366] on input "12" at bounding box center [114, 372] width 64 height 25
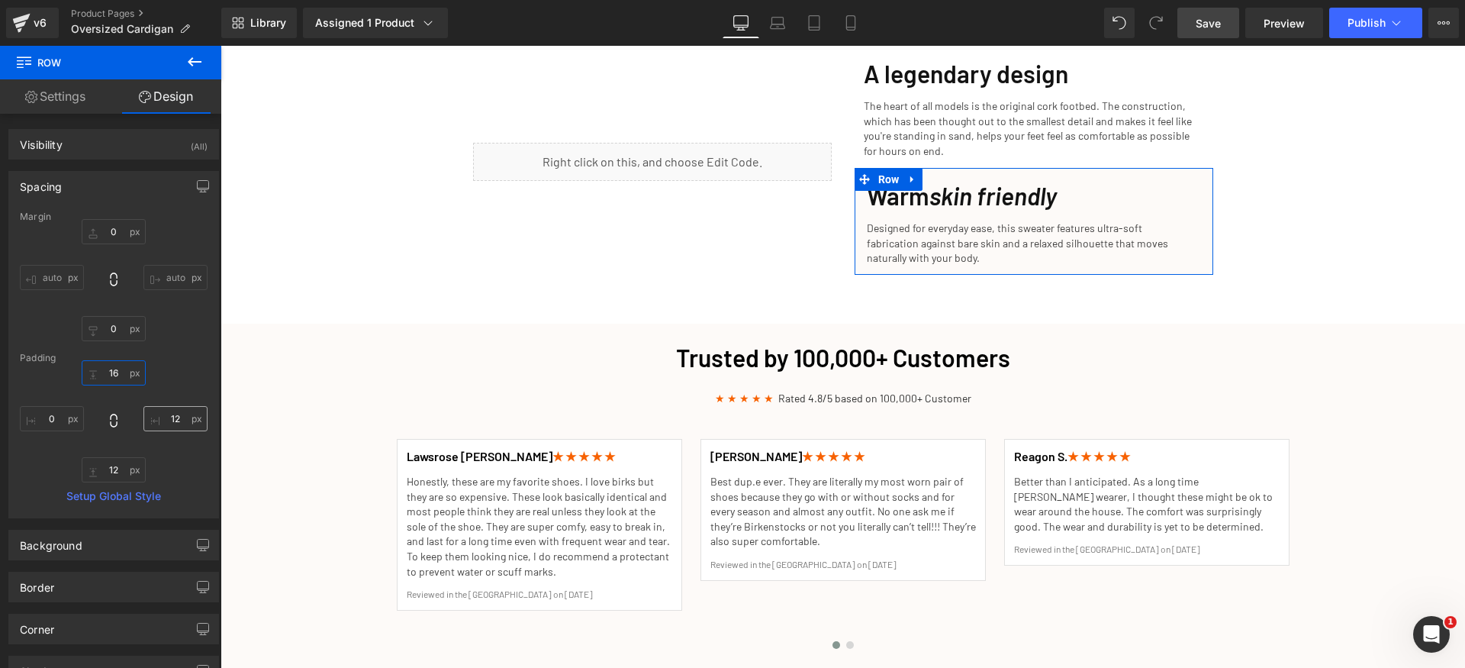
scroll to position [2016, 0]
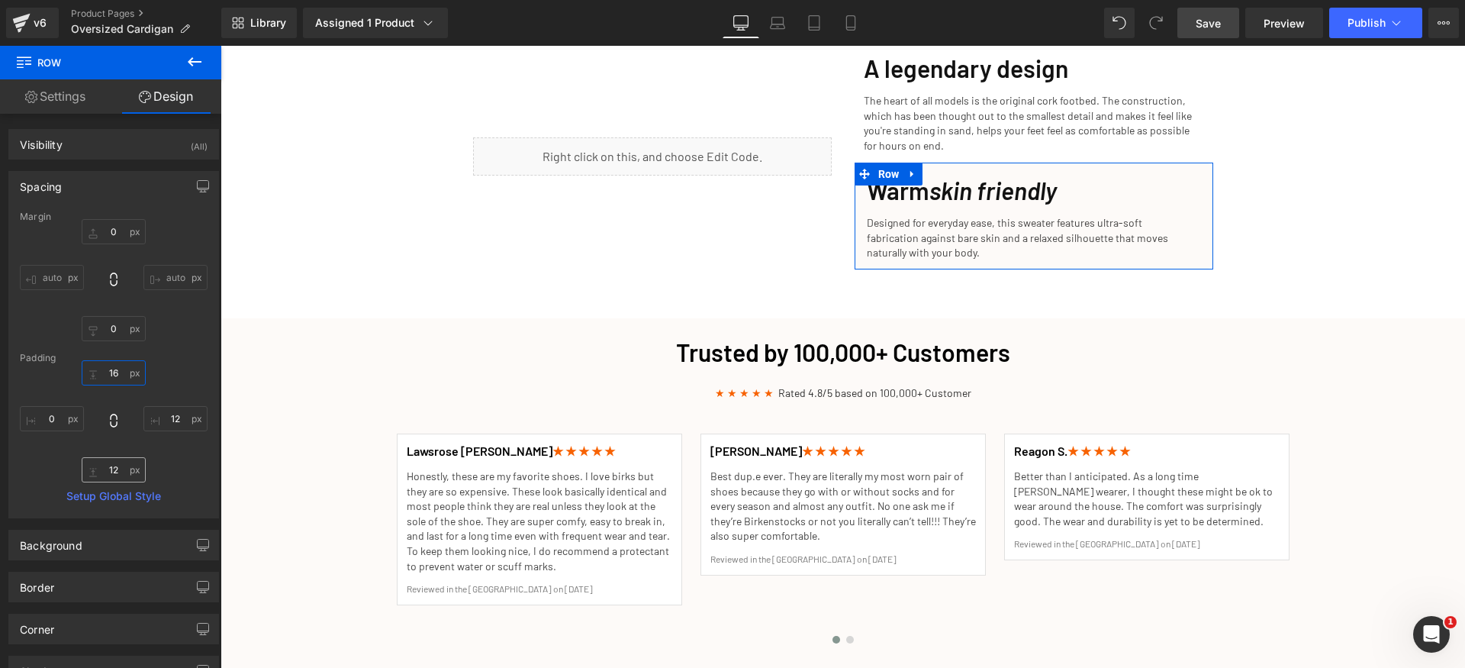
type input "16"
click at [117, 475] on input "12" at bounding box center [114, 469] width 64 height 25
paste input "6"
type input "16"
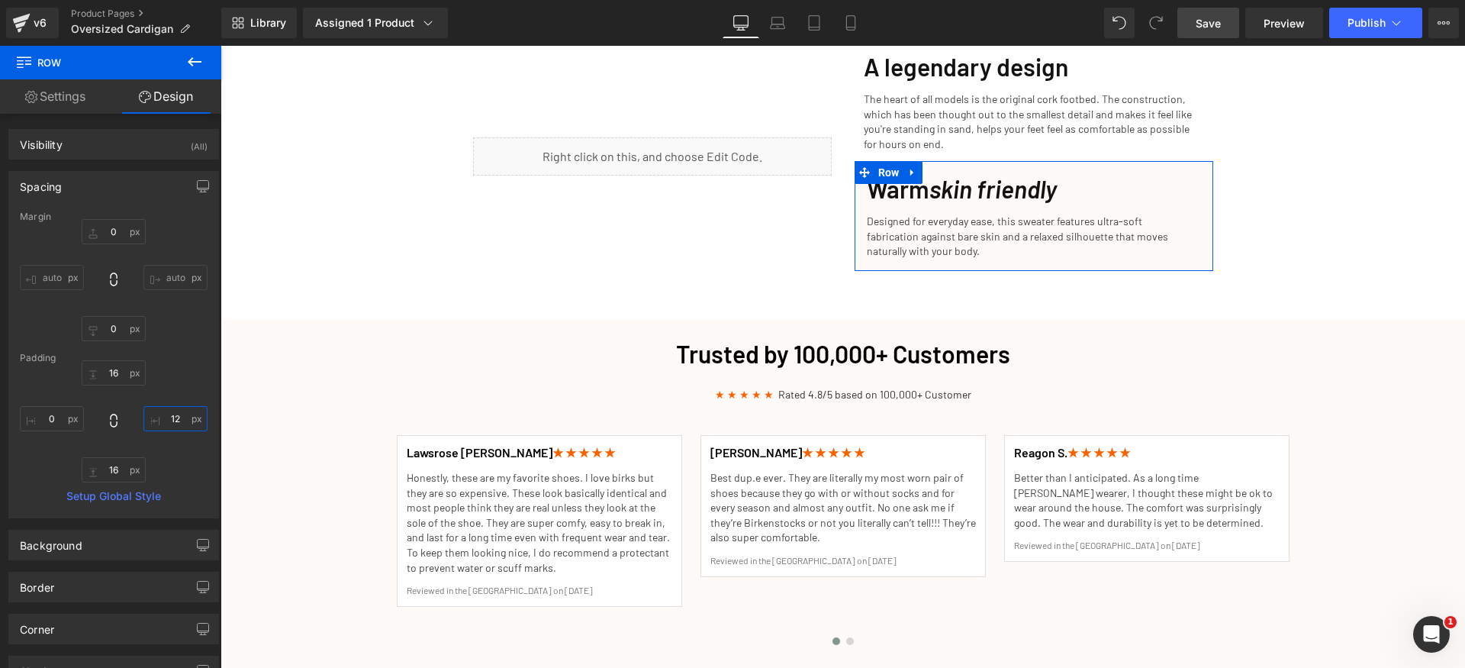
click at [176, 418] on input "12" at bounding box center [175, 418] width 64 height 25
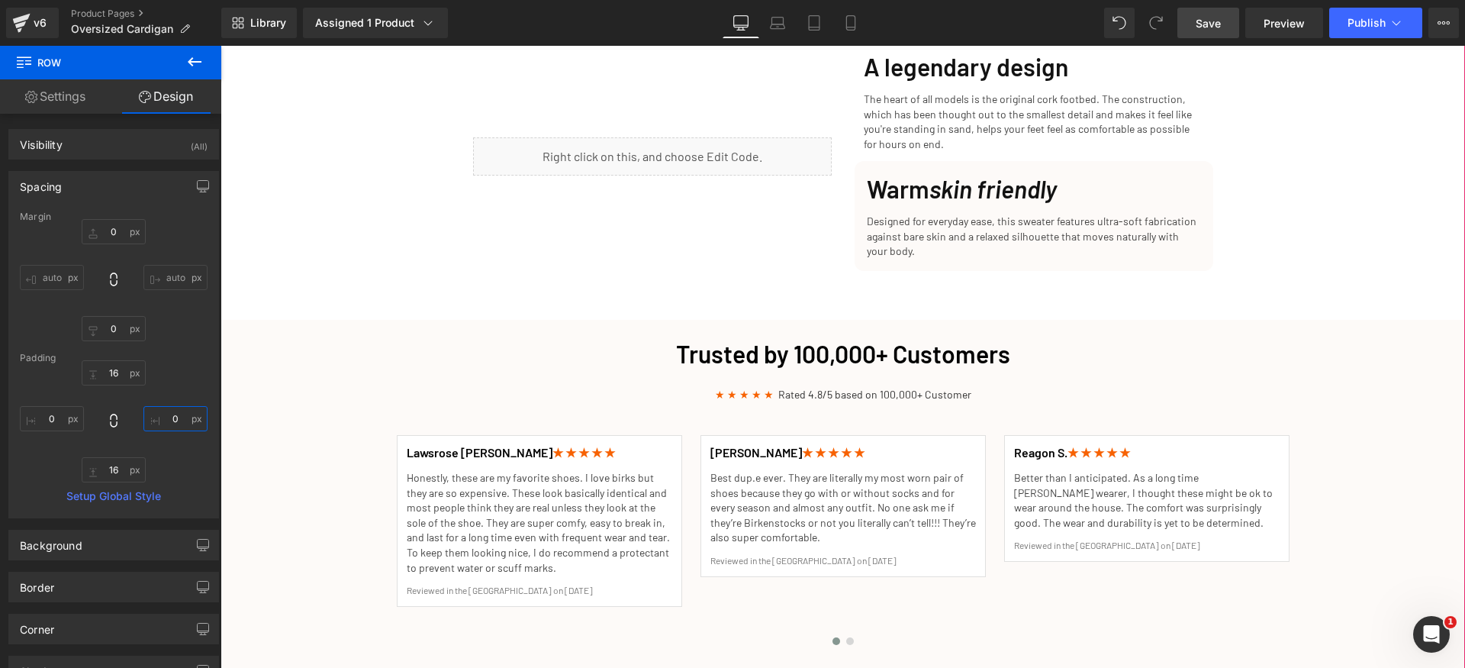
type input "0"
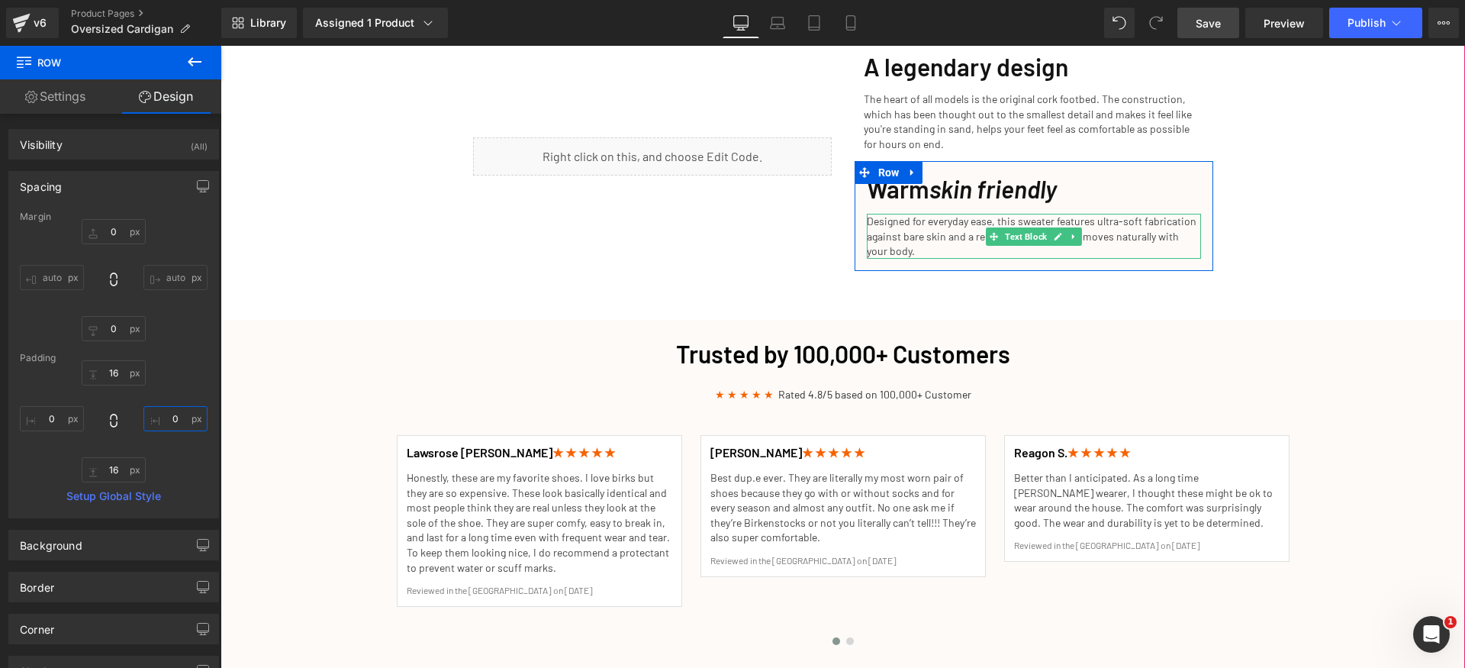
scroll to position [1979, 0]
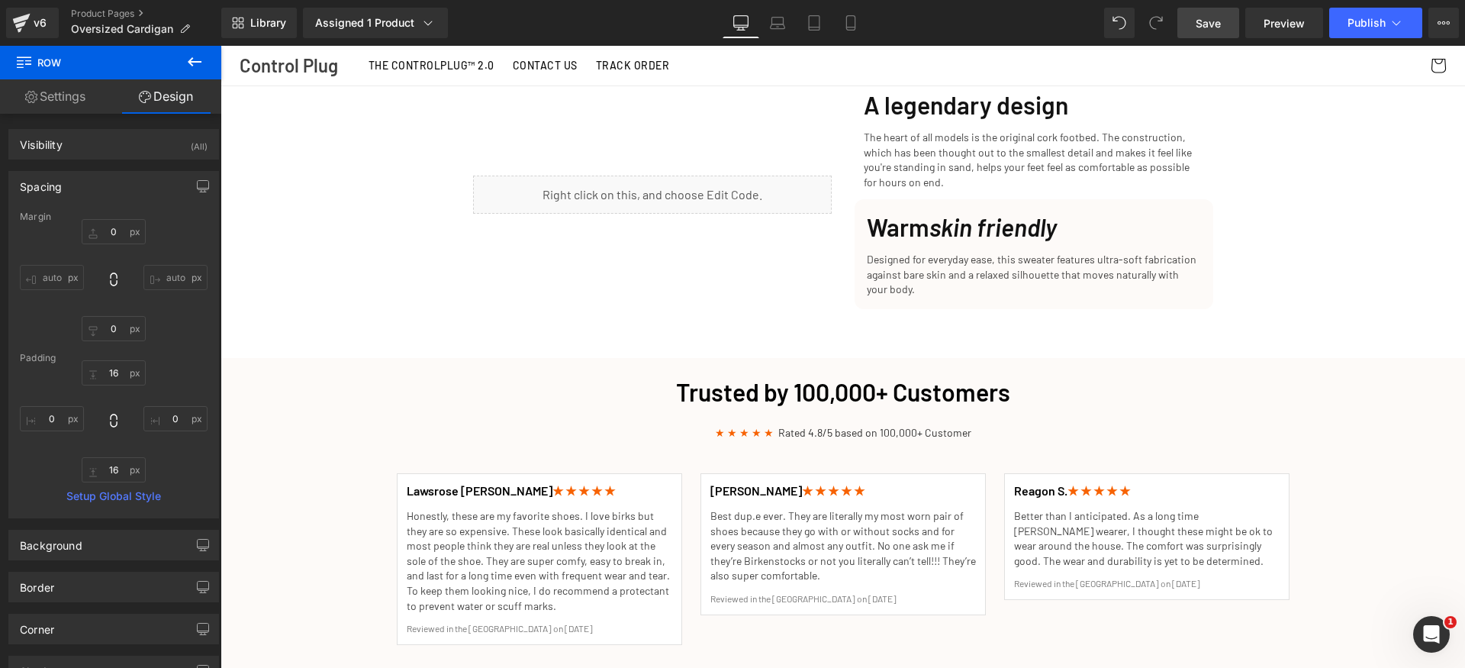
drag, startPoint x: 191, startPoint y: 66, endPoint x: 195, endPoint y: 105, distance: 38.4
click at [190, 66] on icon at bounding box center [194, 62] width 18 height 18
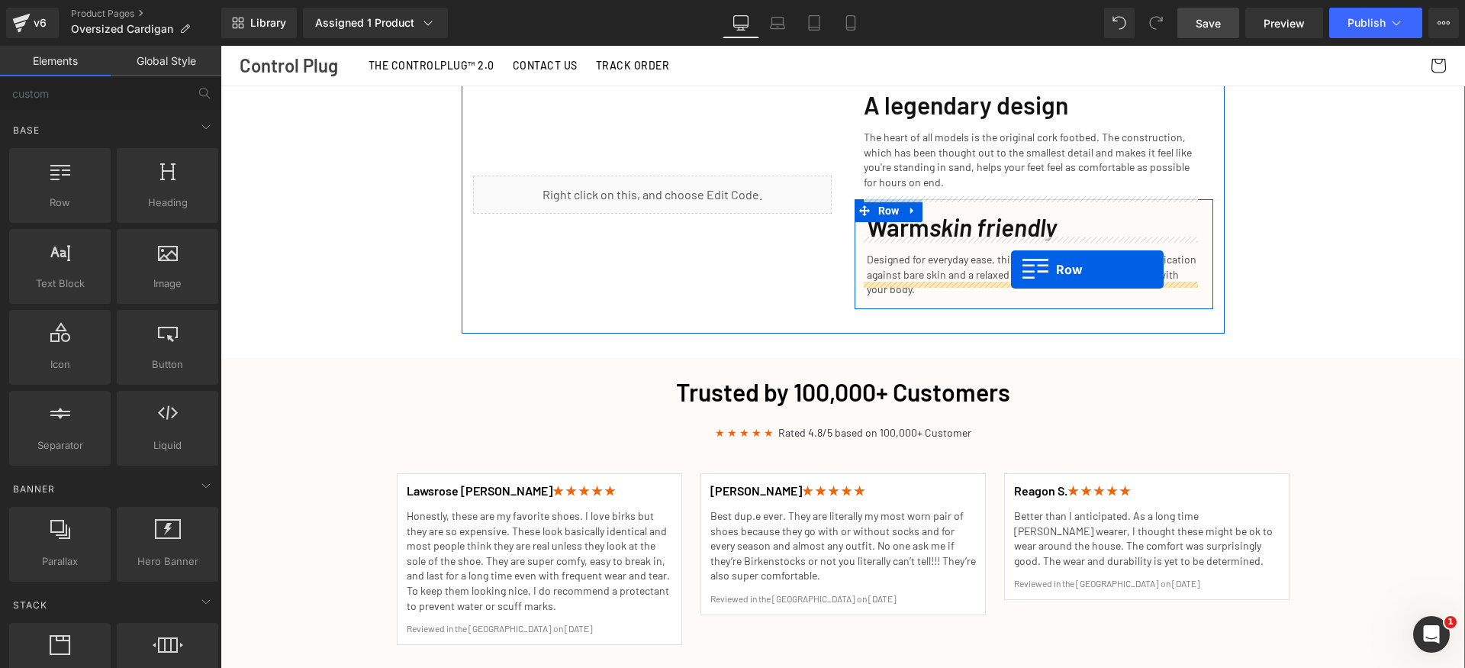
drag, startPoint x: 289, startPoint y: 221, endPoint x: 1011, endPoint y: 269, distance: 724.4
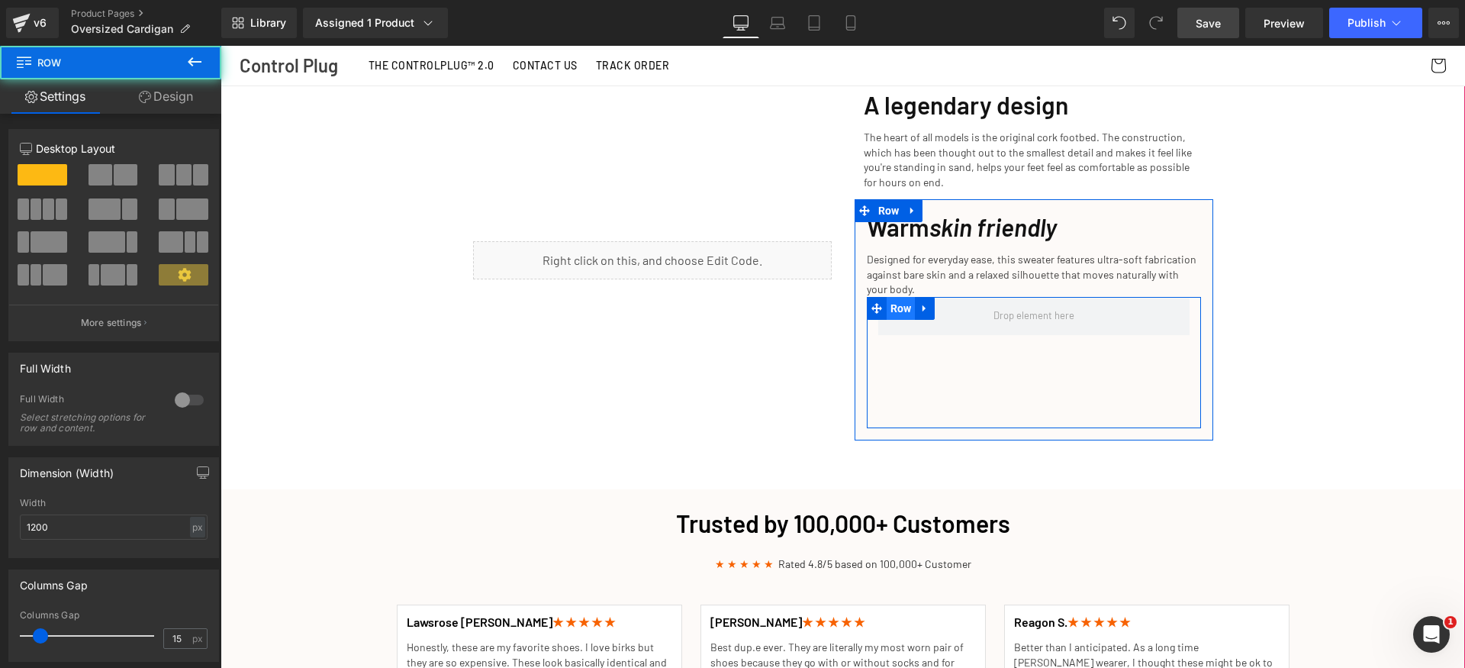
click at [889, 298] on span "Row" at bounding box center [901, 308] width 29 height 23
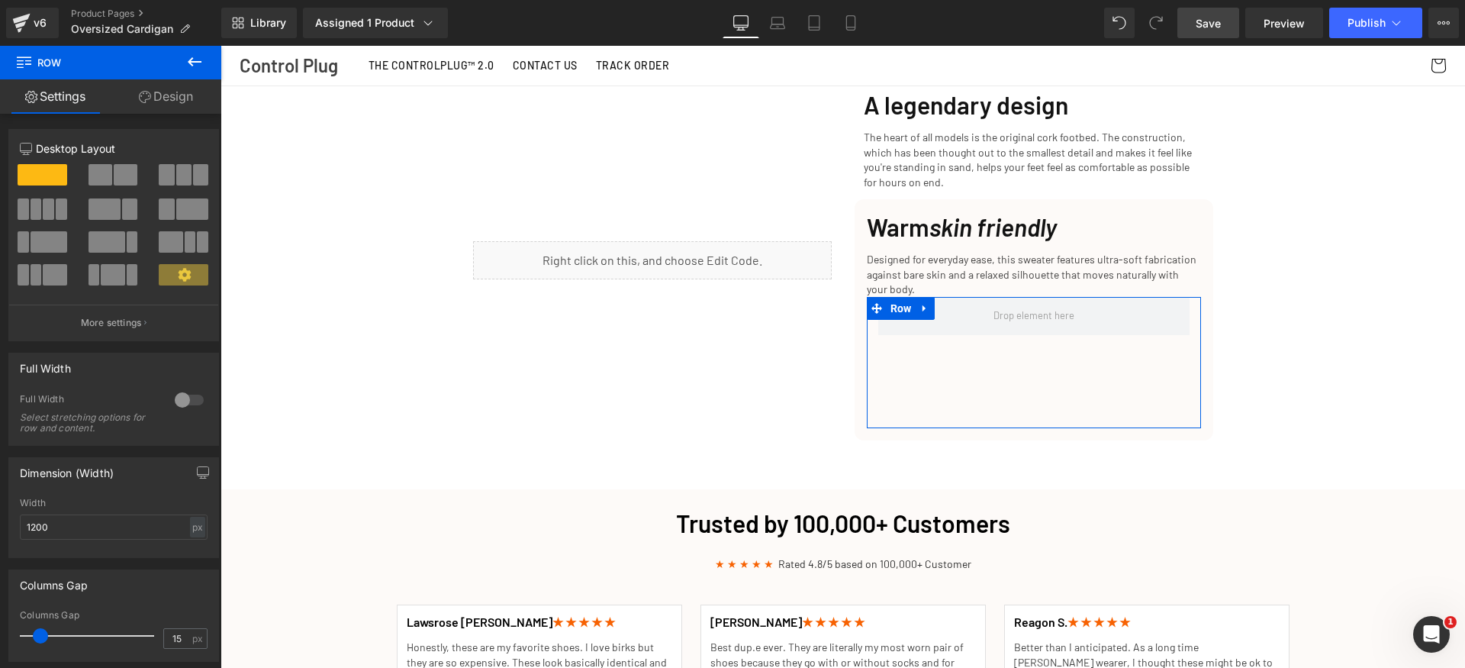
click at [176, 184] on span at bounding box center [183, 174] width 15 height 21
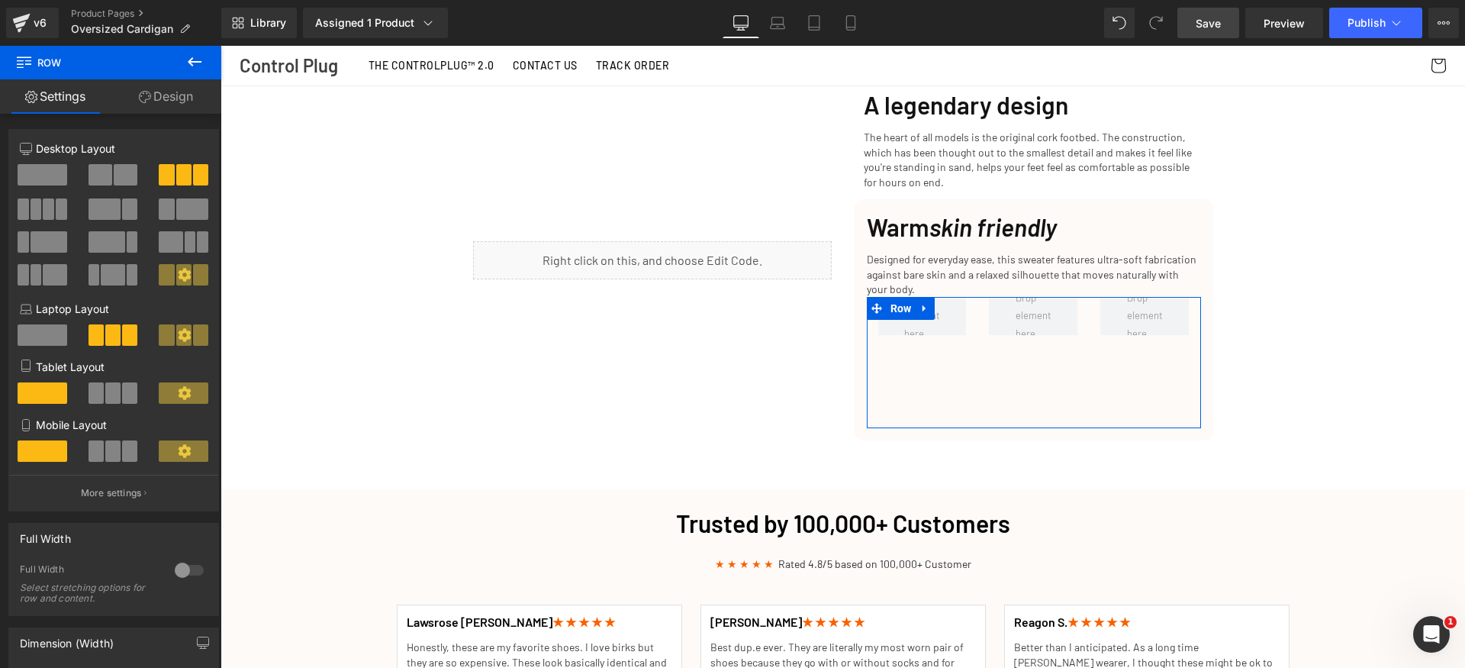
click at [39, 211] on span at bounding box center [36, 208] width 11 height 21
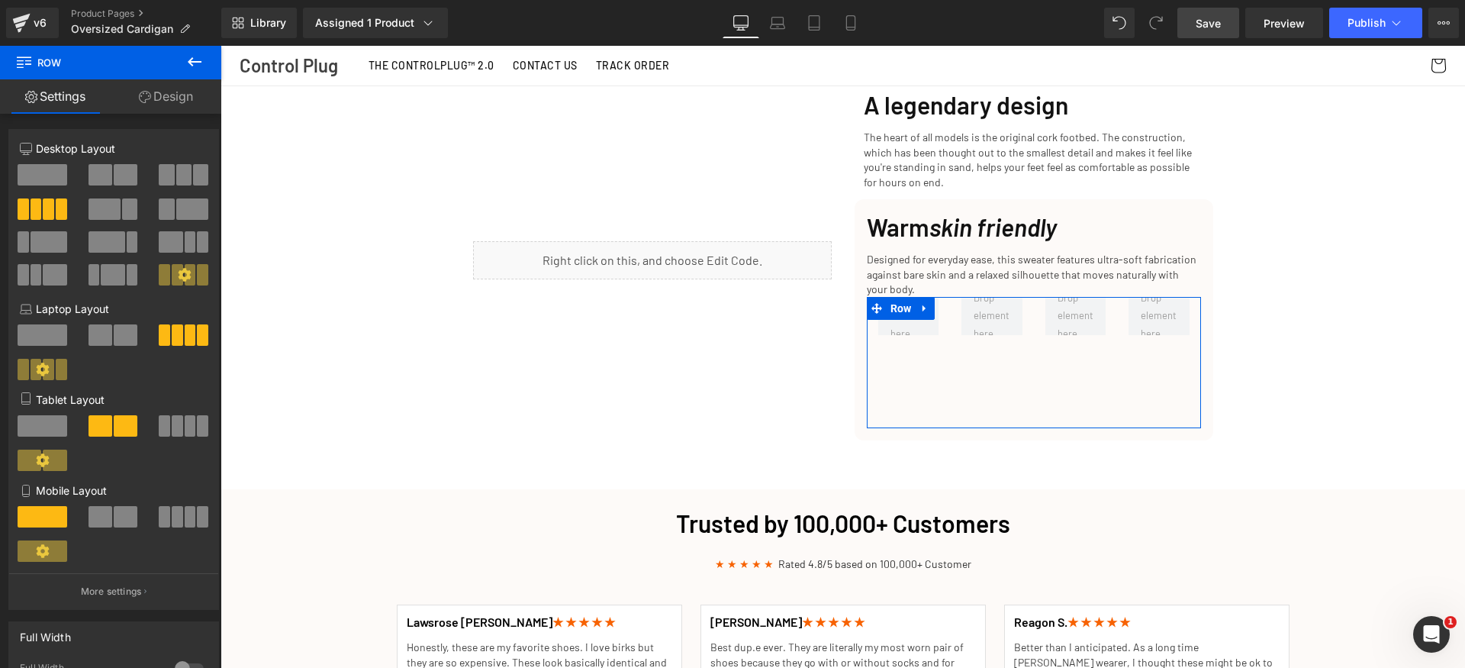
click at [193, 68] on icon at bounding box center [194, 62] width 18 height 18
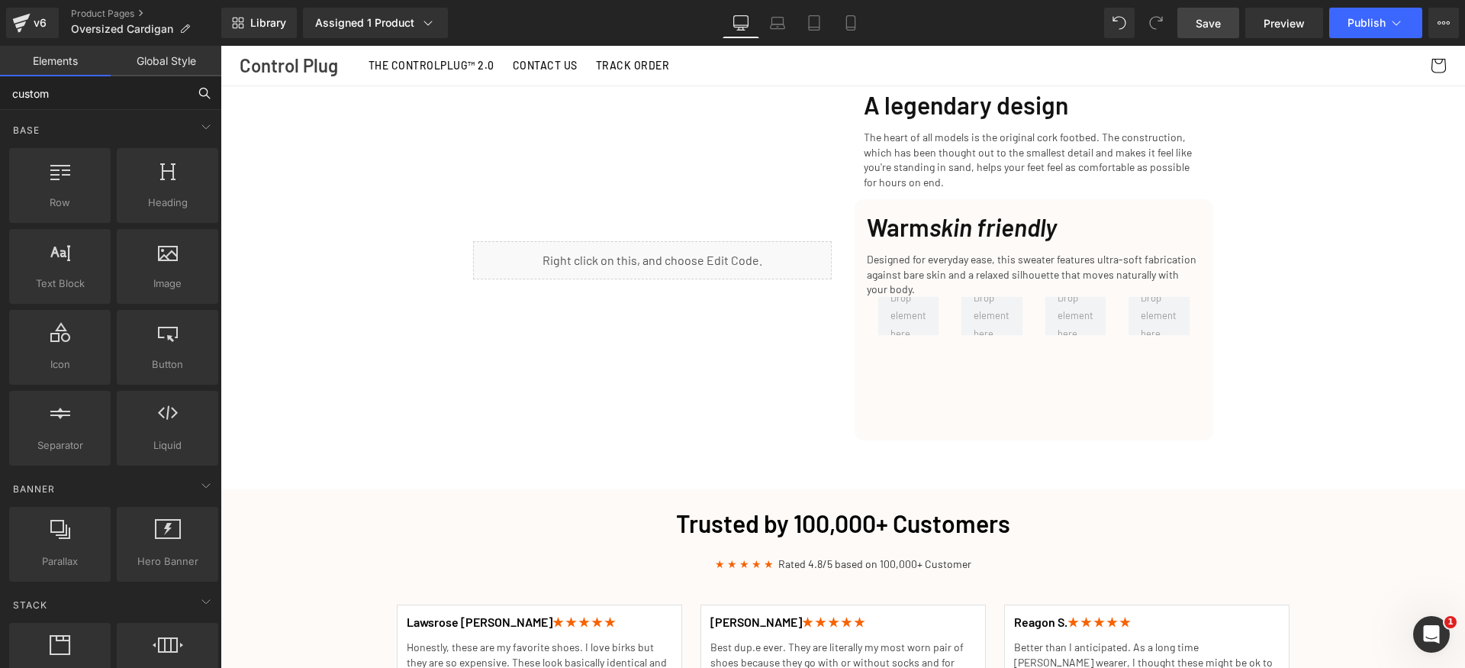
click at [87, 93] on input "custom" at bounding box center [94, 93] width 188 height 34
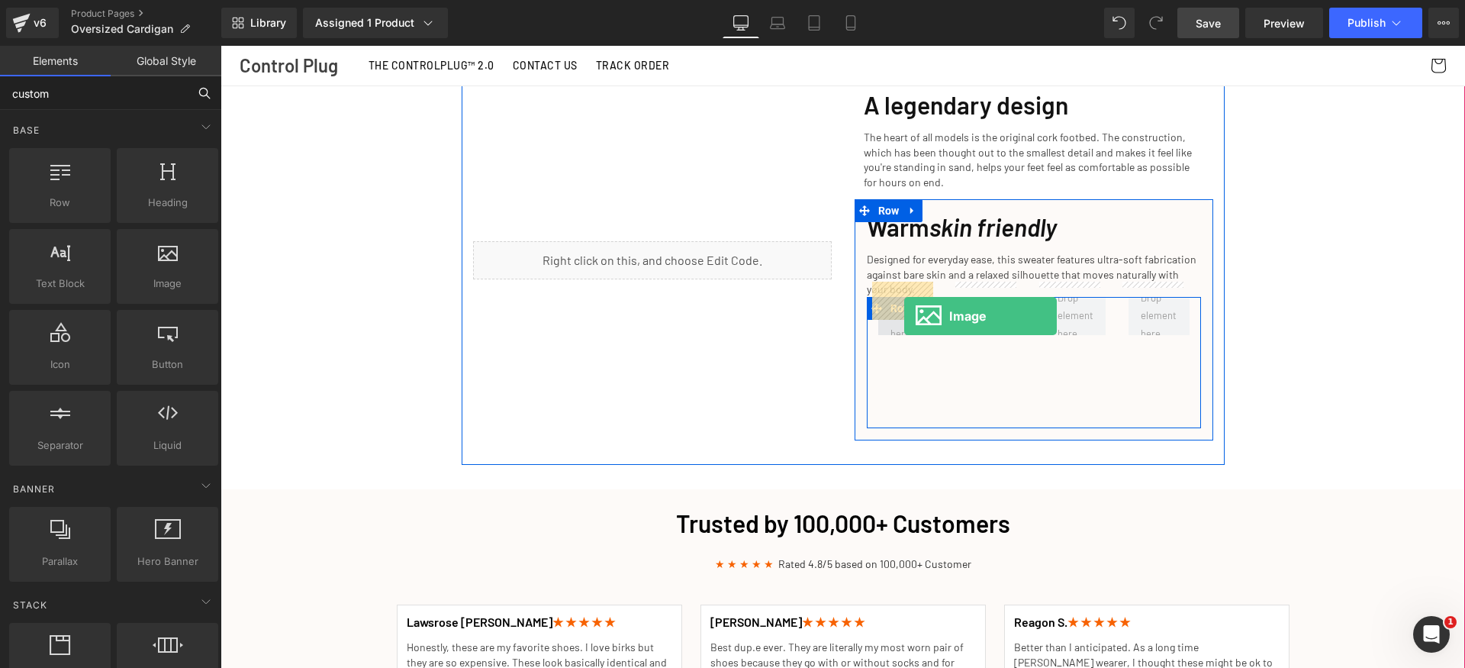
drag, startPoint x: 430, startPoint y: 308, endPoint x: 904, endPoint y: 316, distance: 474.0
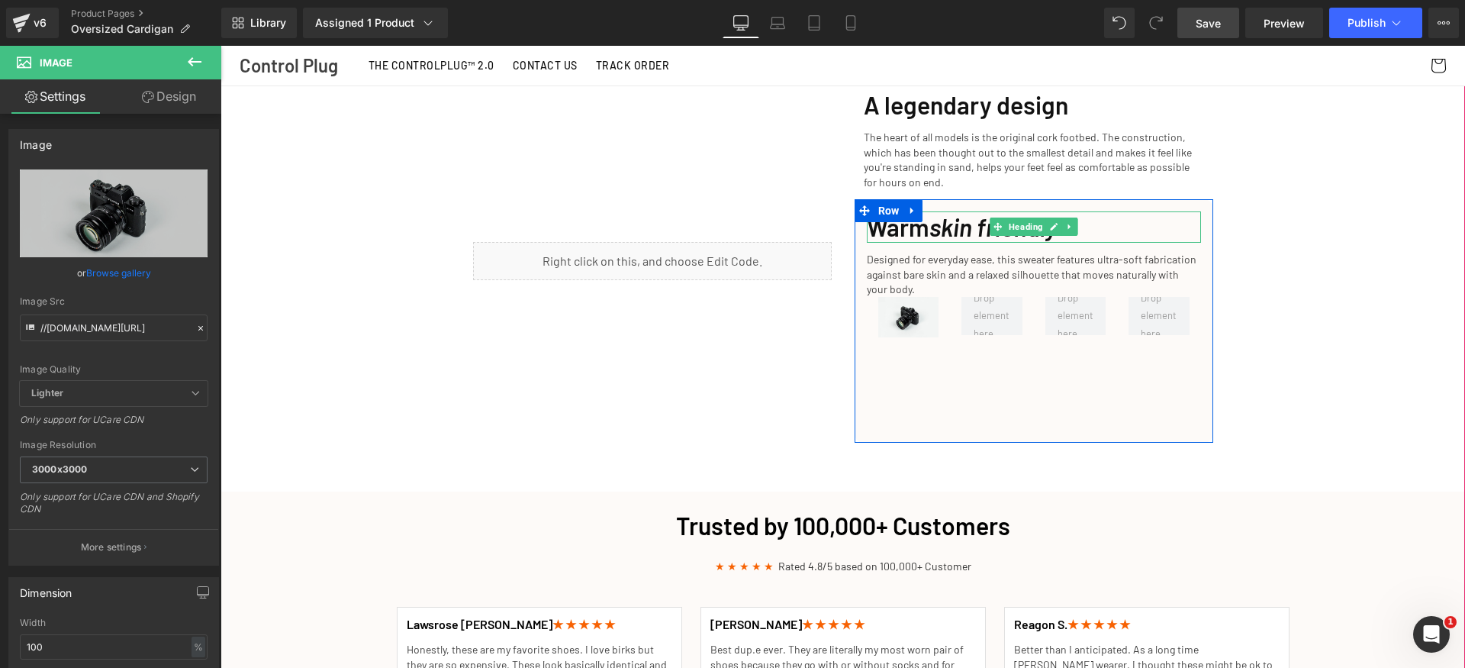
click at [1065, 222] on icon at bounding box center [1069, 226] width 8 height 9
click at [1056, 218] on link at bounding box center [1062, 227] width 16 height 18
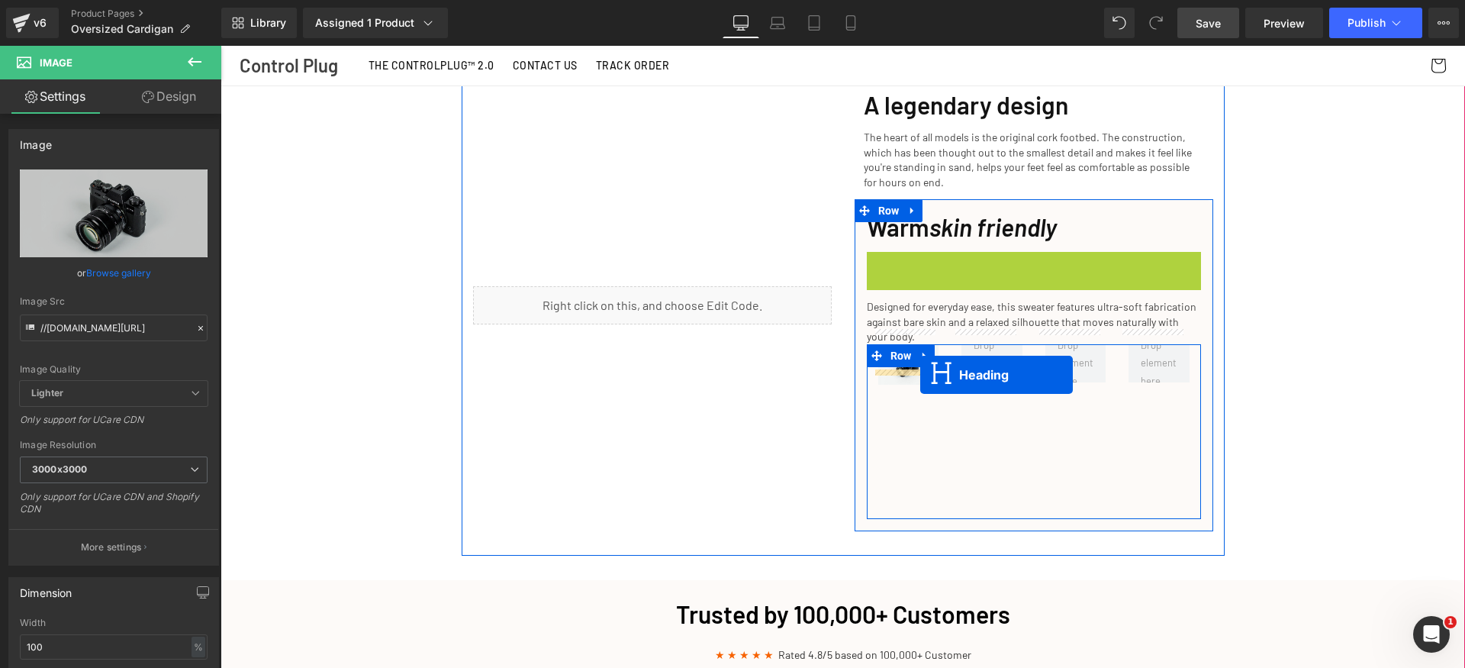
drag, startPoint x: 999, startPoint y: 253, endPoint x: 920, endPoint y: 376, distance: 145.6
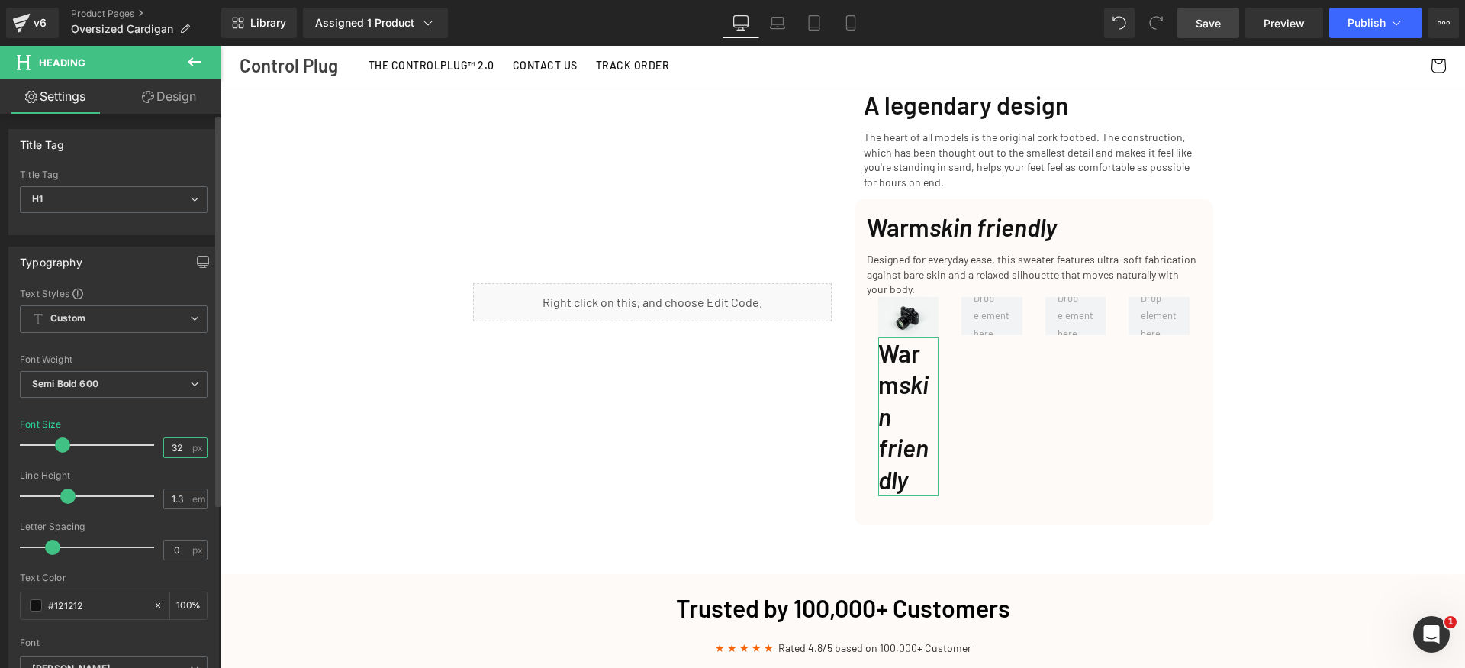
click at [182, 450] on input "32" at bounding box center [177, 447] width 27 height 19
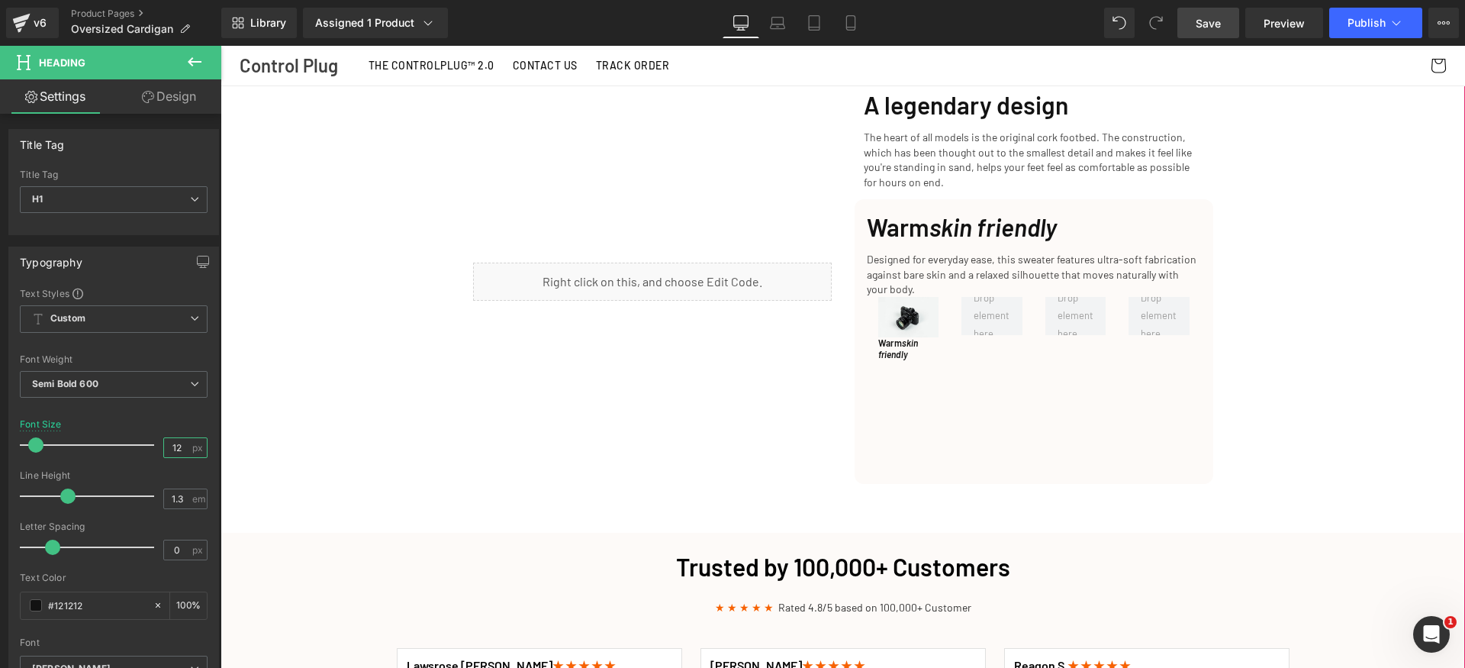
type input "12"
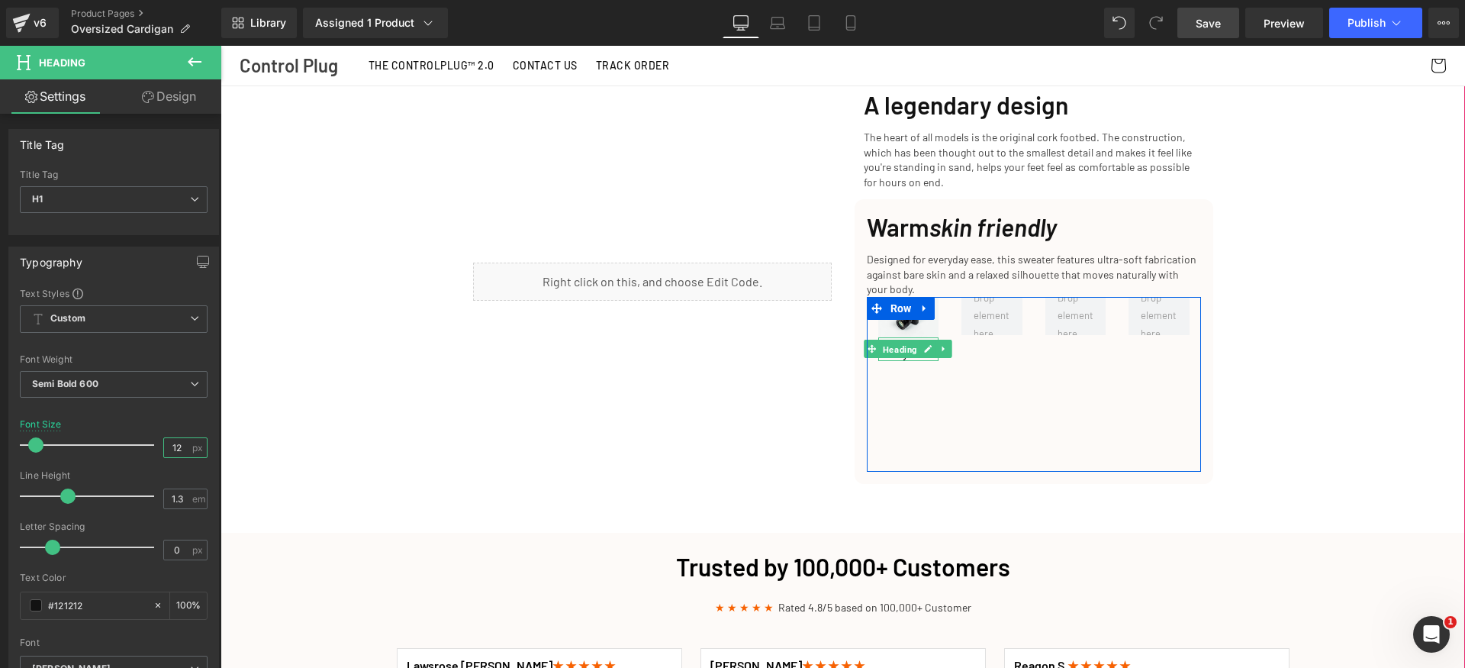
click at [892, 340] on span "Heading" at bounding box center [900, 349] width 40 height 18
click at [925, 345] on icon at bounding box center [929, 349] width 8 height 8
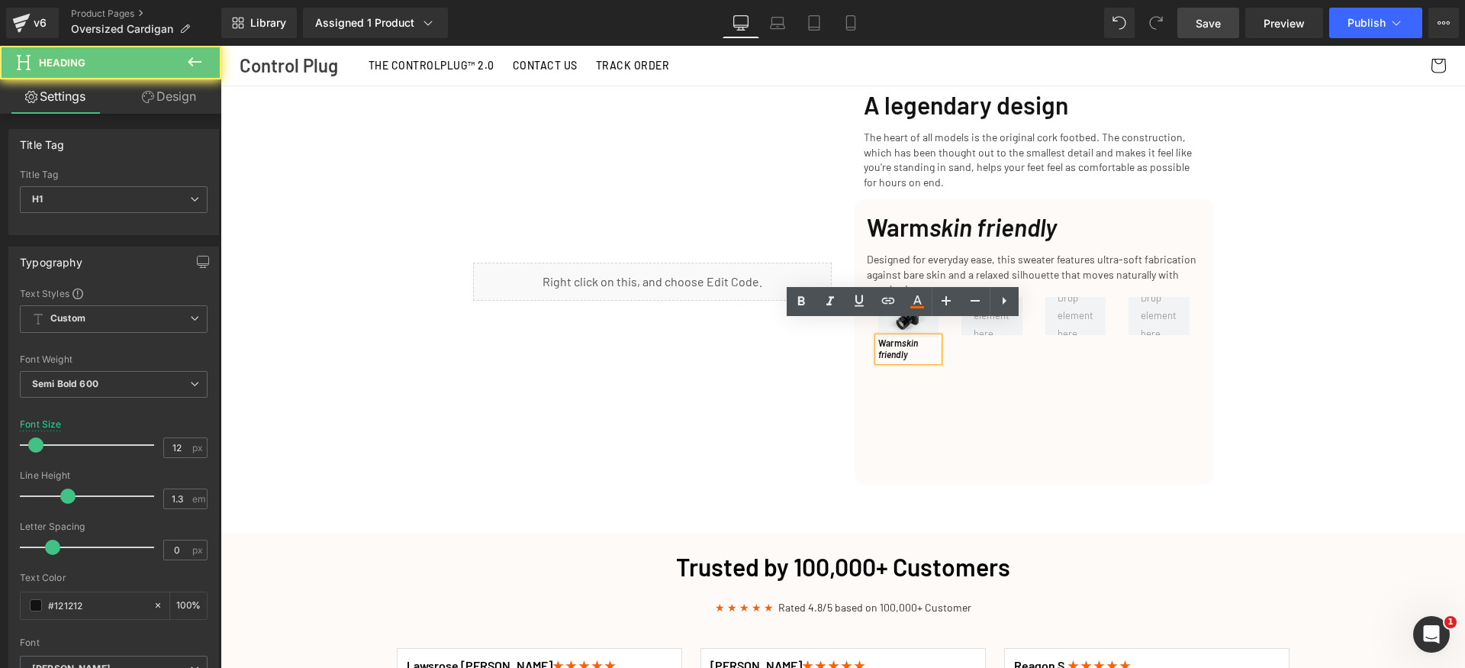
click at [923, 337] on h1 "Warm skin friendly" at bounding box center [908, 349] width 61 height 24
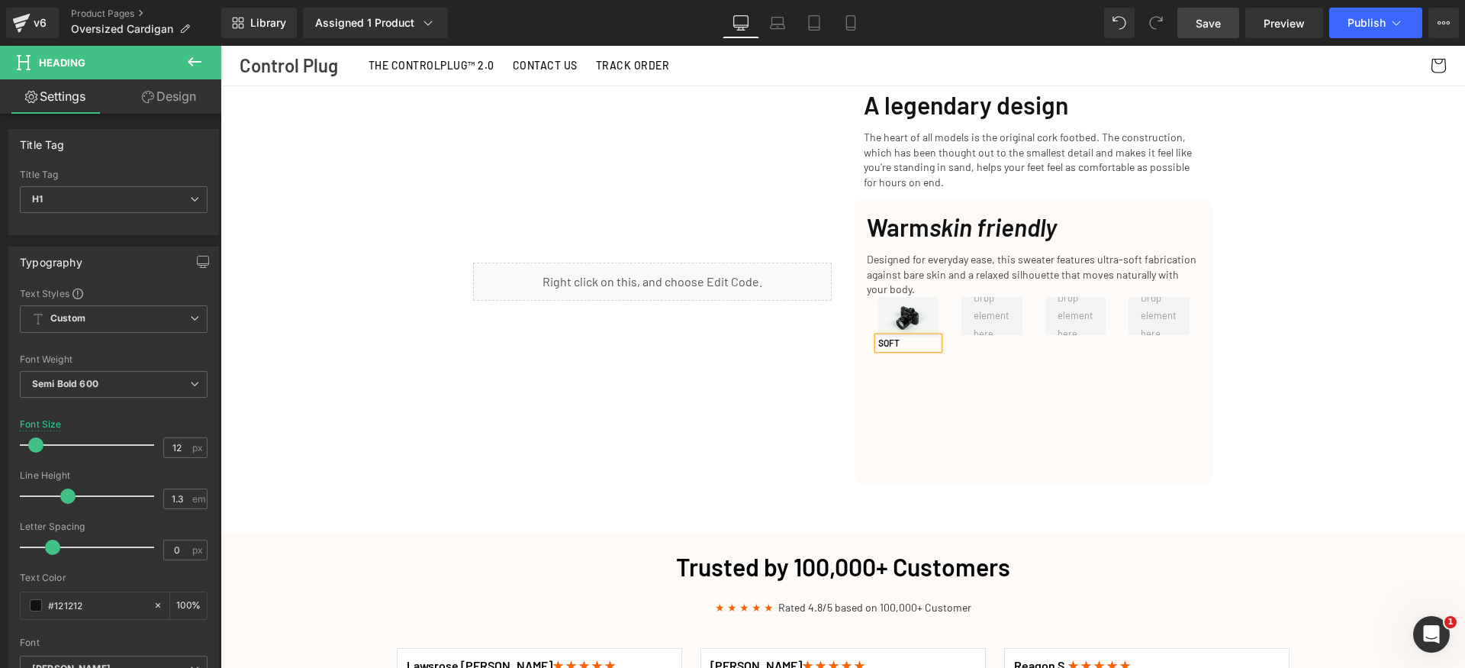
click at [1030, 391] on div "Image SOFT Heading Row" at bounding box center [1034, 384] width 334 height 175
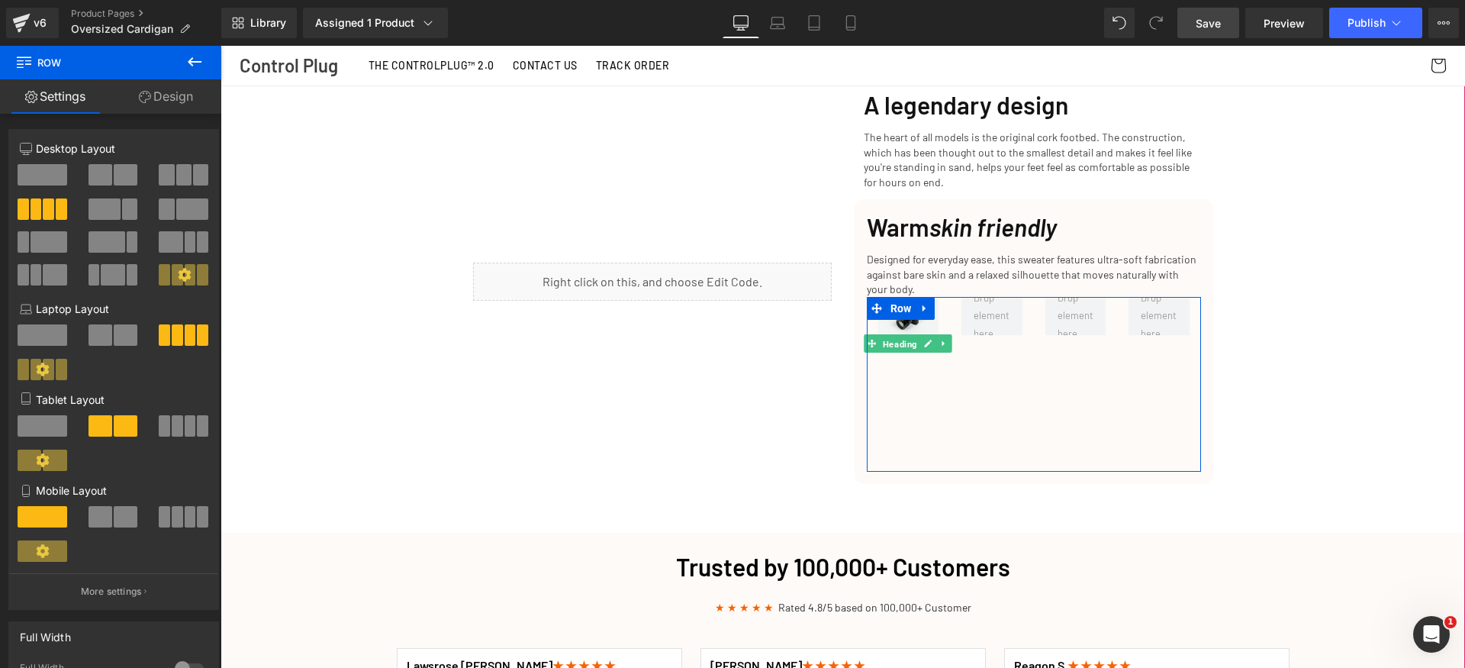
click at [893, 334] on span "Heading" at bounding box center [900, 343] width 40 height 18
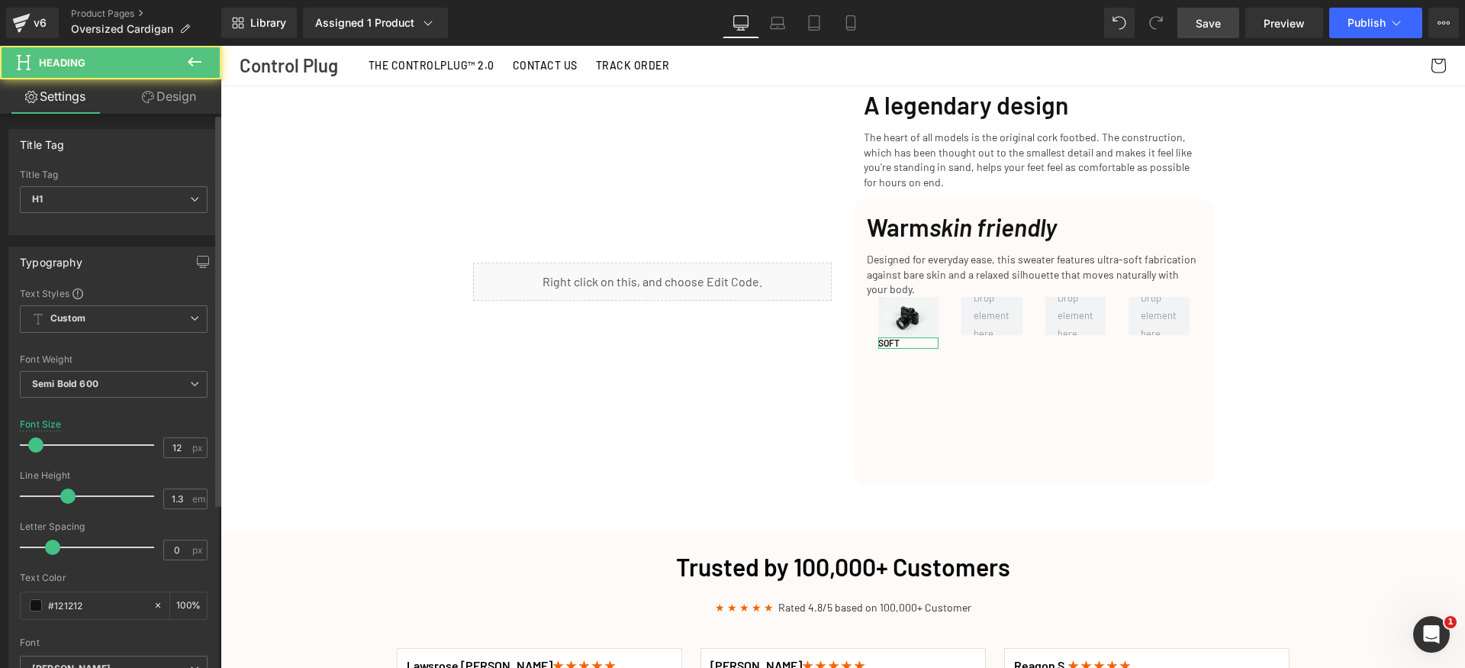
scroll to position [377, 0]
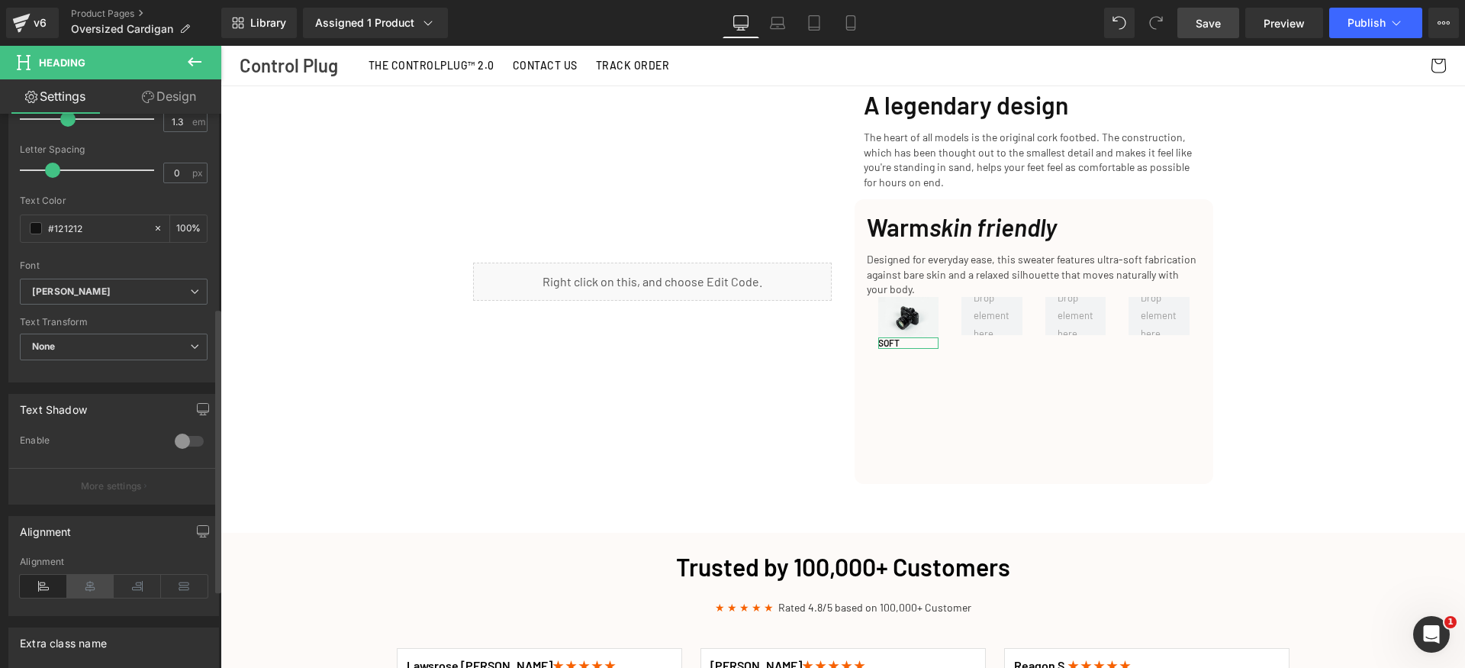
click at [89, 577] on icon at bounding box center [90, 586] width 47 height 23
click at [182, 92] on link "Design" at bounding box center [169, 96] width 111 height 34
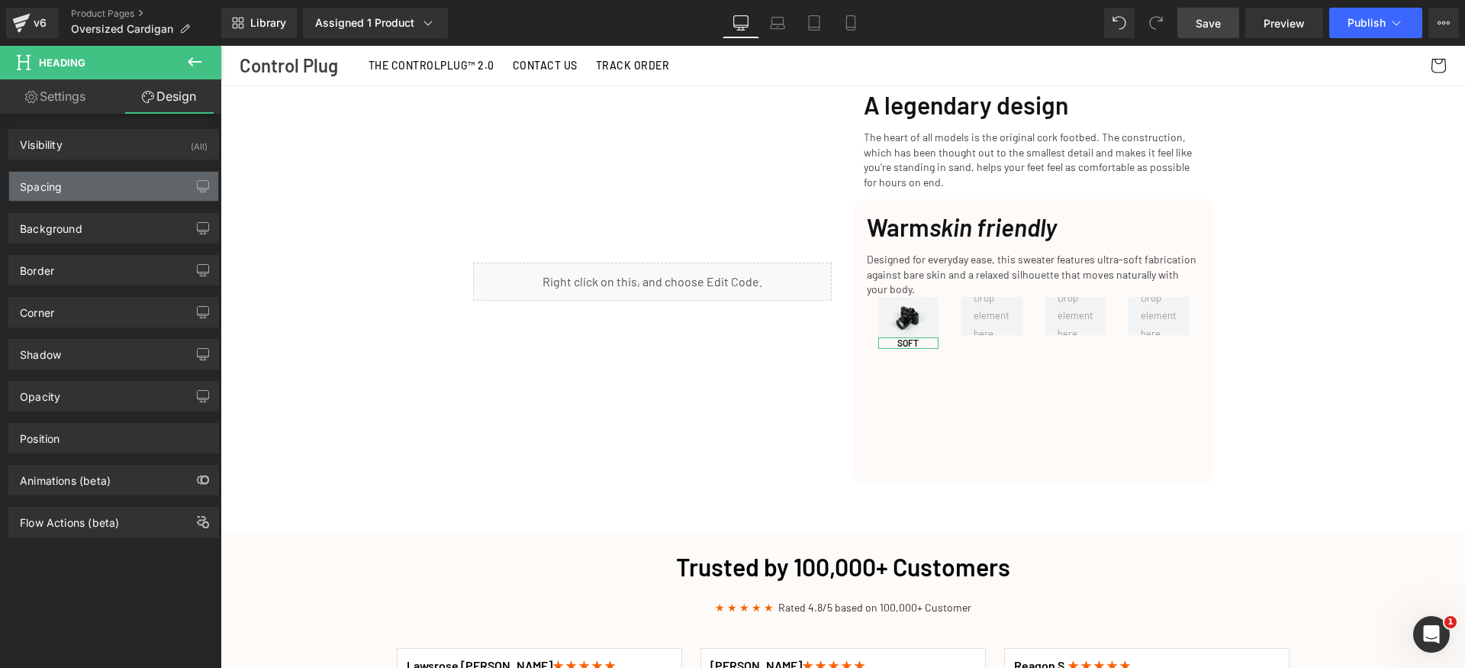
click at [85, 185] on div "Spacing" at bounding box center [113, 186] width 209 height 29
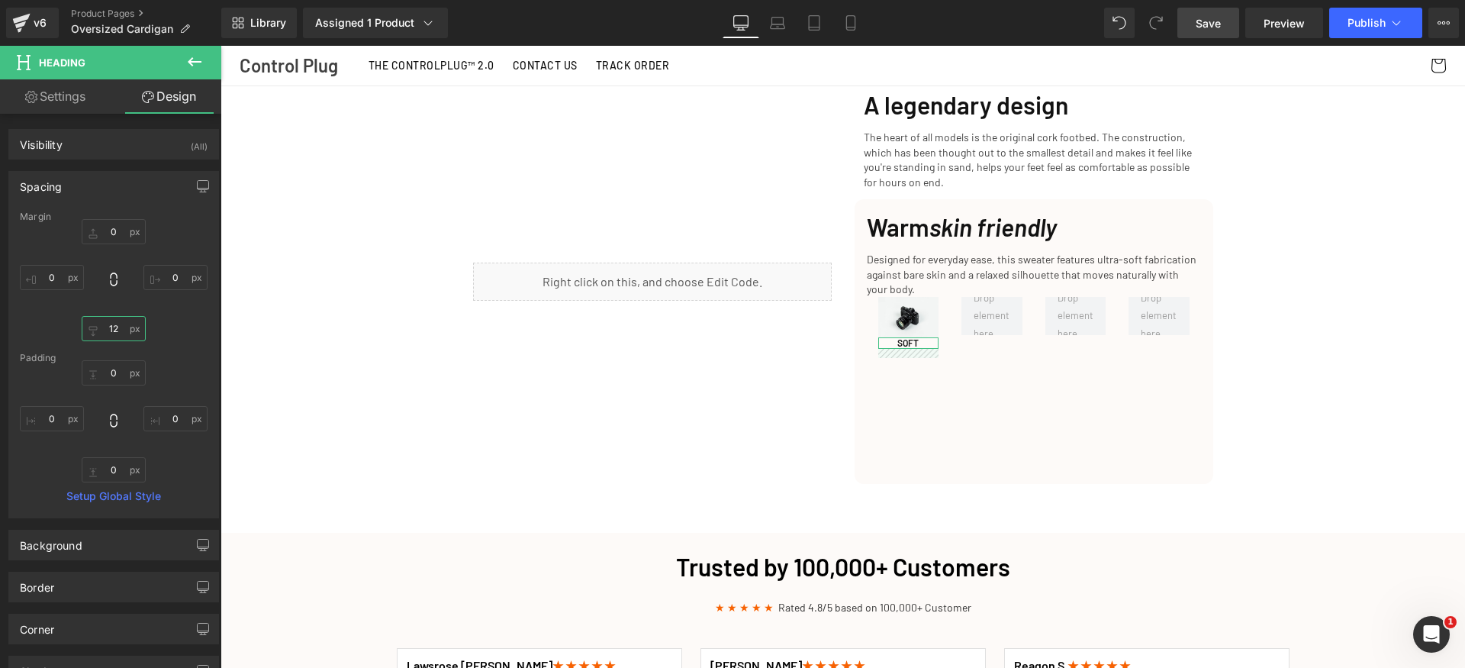
click at [126, 330] on input "text" at bounding box center [114, 328] width 64 height 25
type input "0"
click at [114, 232] on input "text" at bounding box center [114, 231] width 64 height 25
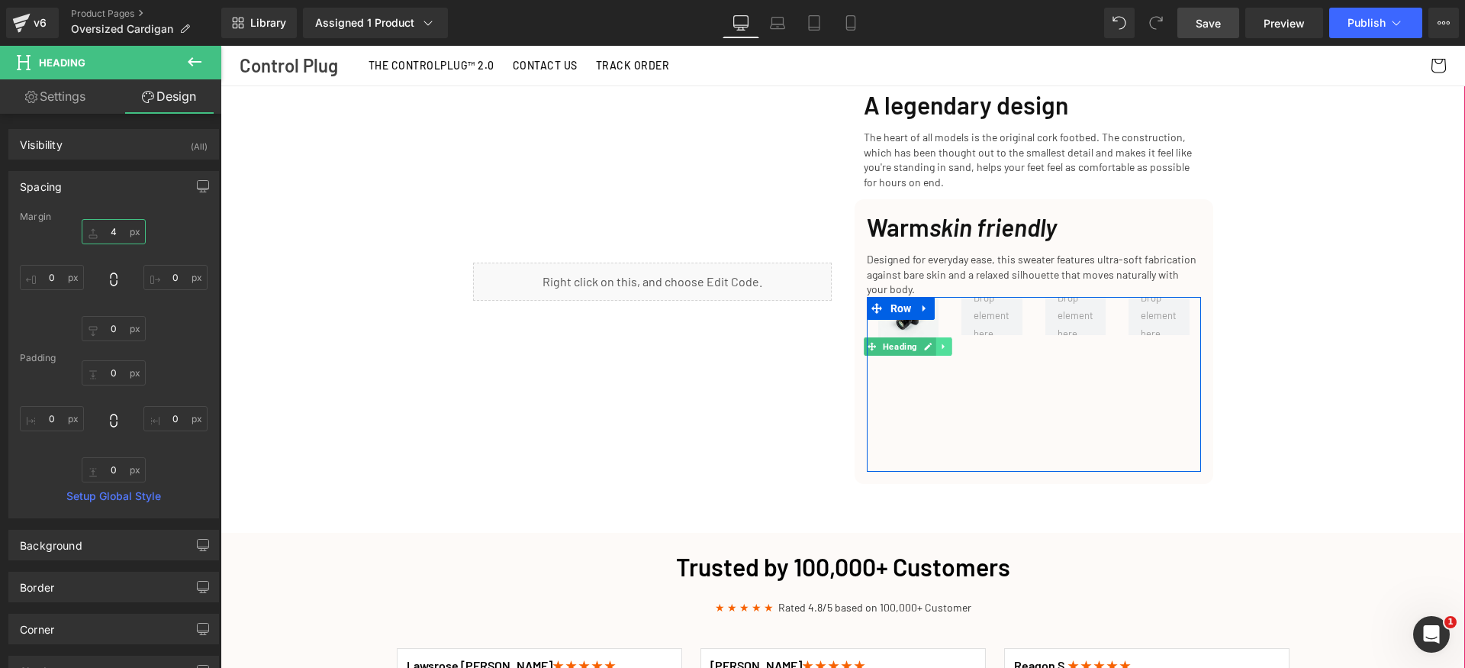
type input "4"
click at [943, 343] on icon at bounding box center [944, 345] width 2 height 5
click at [932, 342] on icon at bounding box center [936, 346] width 8 height 8
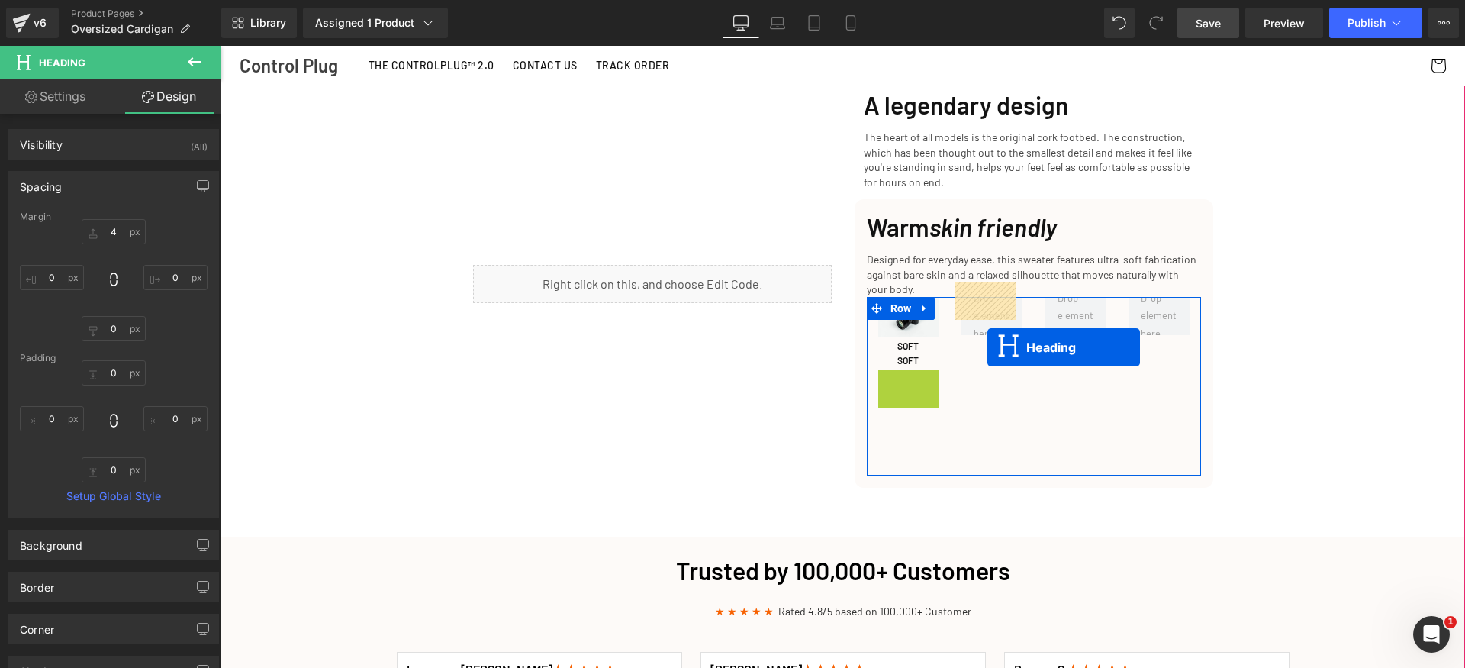
drag, startPoint x: 905, startPoint y: 362, endPoint x: 987, endPoint y: 343, distance: 83.9
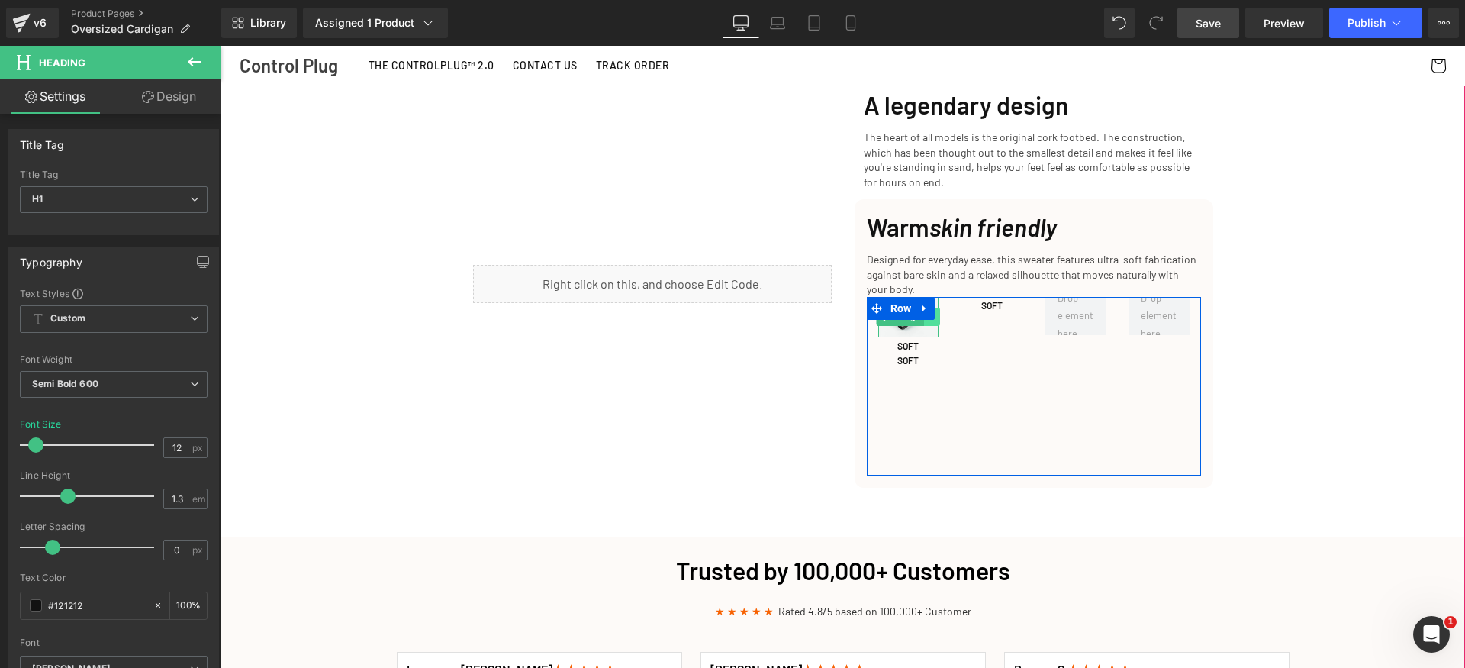
click at [931, 308] on link at bounding box center [932, 317] width 16 height 18
click at [921, 308] on link at bounding box center [924, 317] width 16 height 18
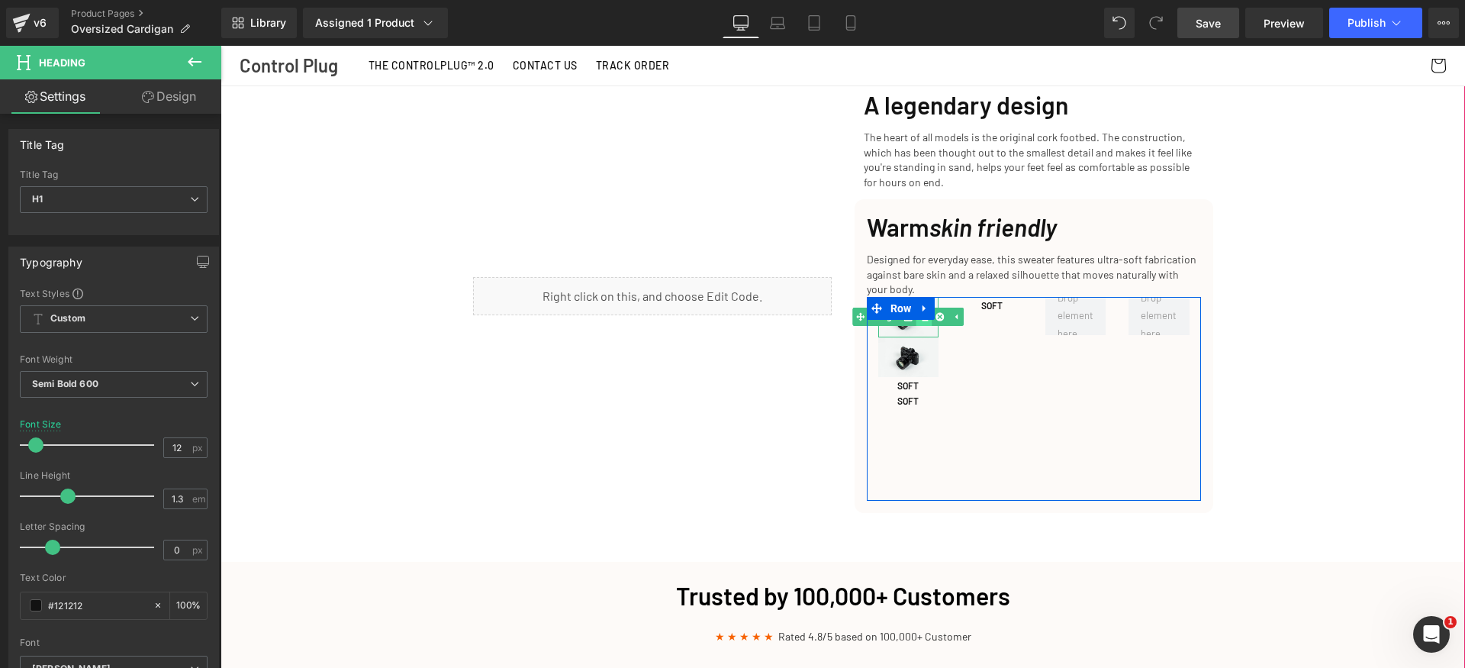
click at [921, 309] on link at bounding box center [924, 317] width 16 height 18
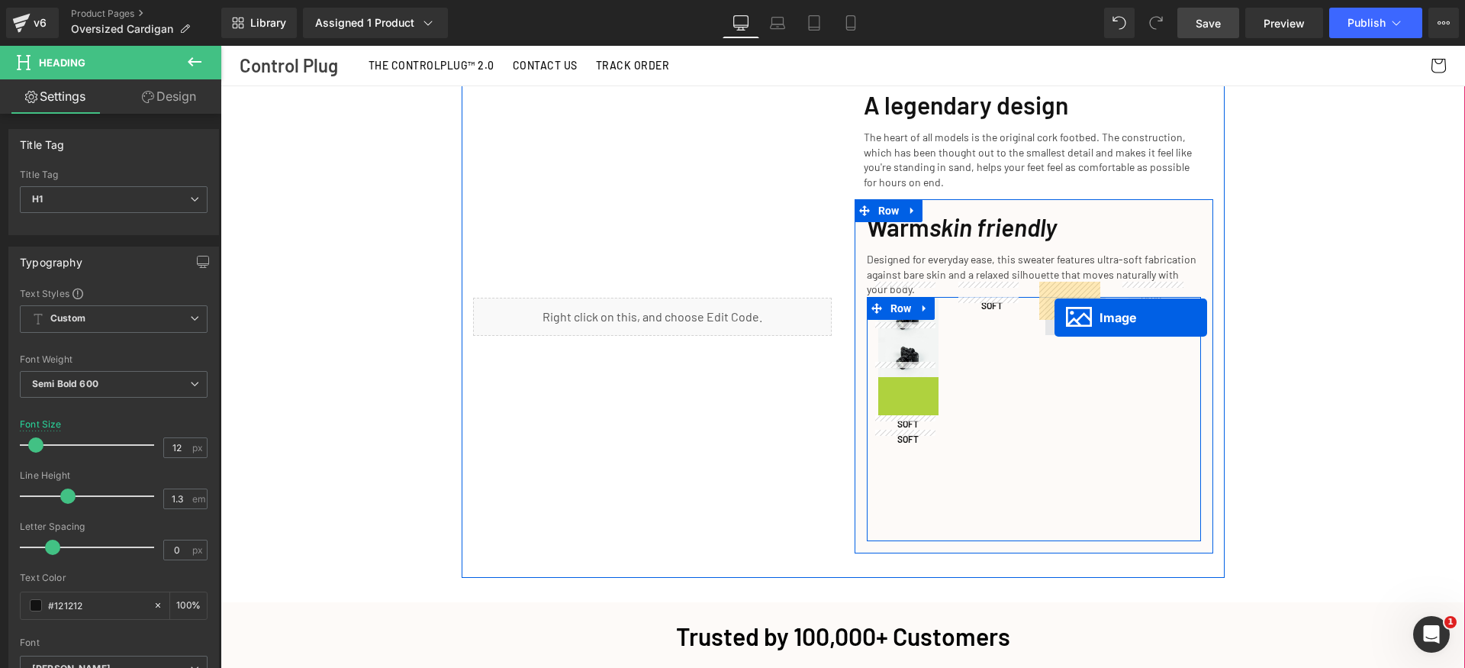
drag, startPoint x: 956, startPoint y: 365, endPoint x: 1055, endPoint y: 318, distance: 109.2
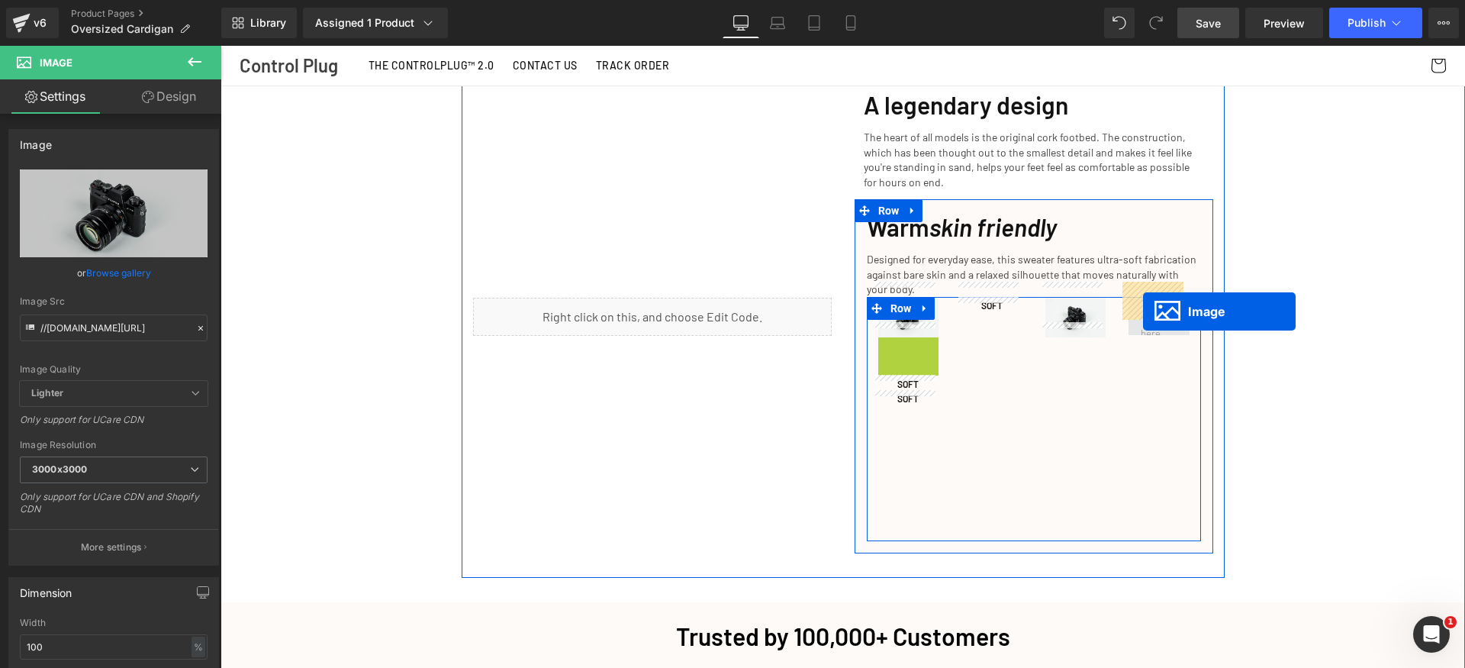
drag, startPoint x: 905, startPoint y: 341, endPoint x: 1143, endPoint y: 313, distance: 239.8
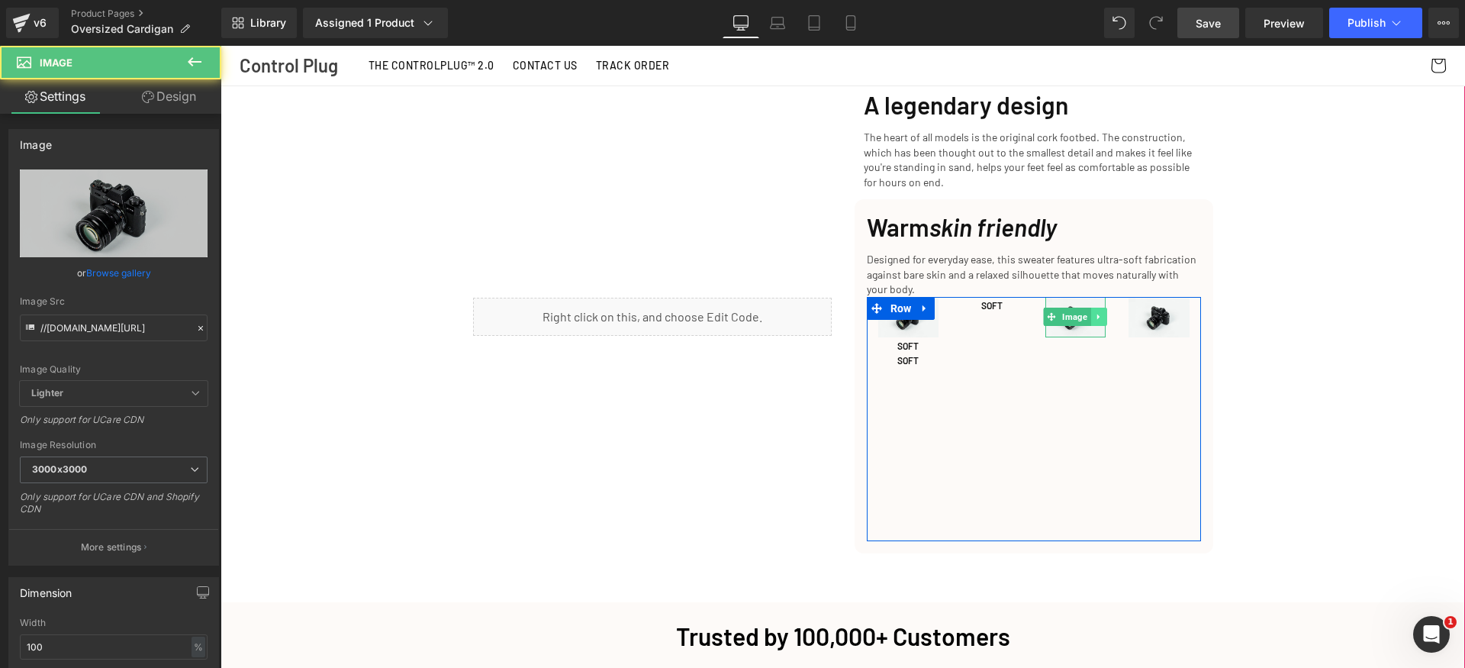
click at [1095, 312] on icon at bounding box center [1099, 316] width 8 height 9
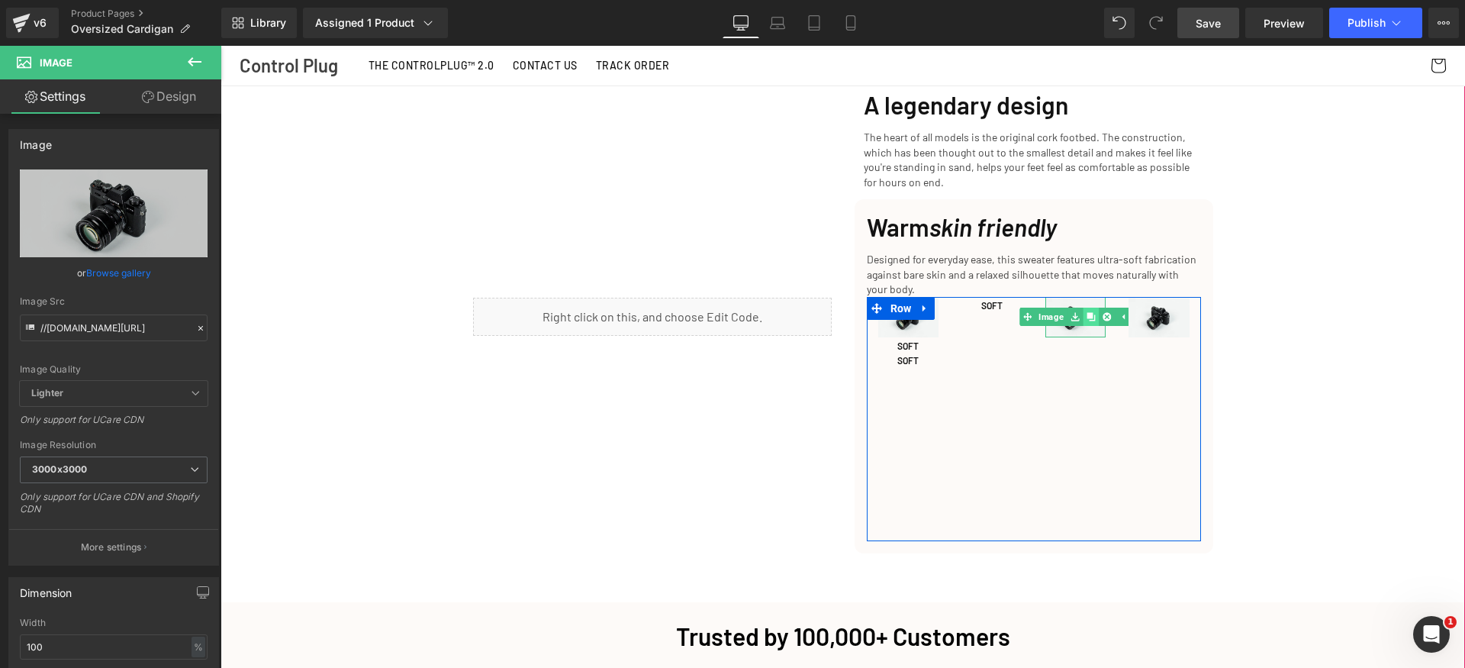
click at [1091, 308] on link at bounding box center [1091, 317] width 16 height 18
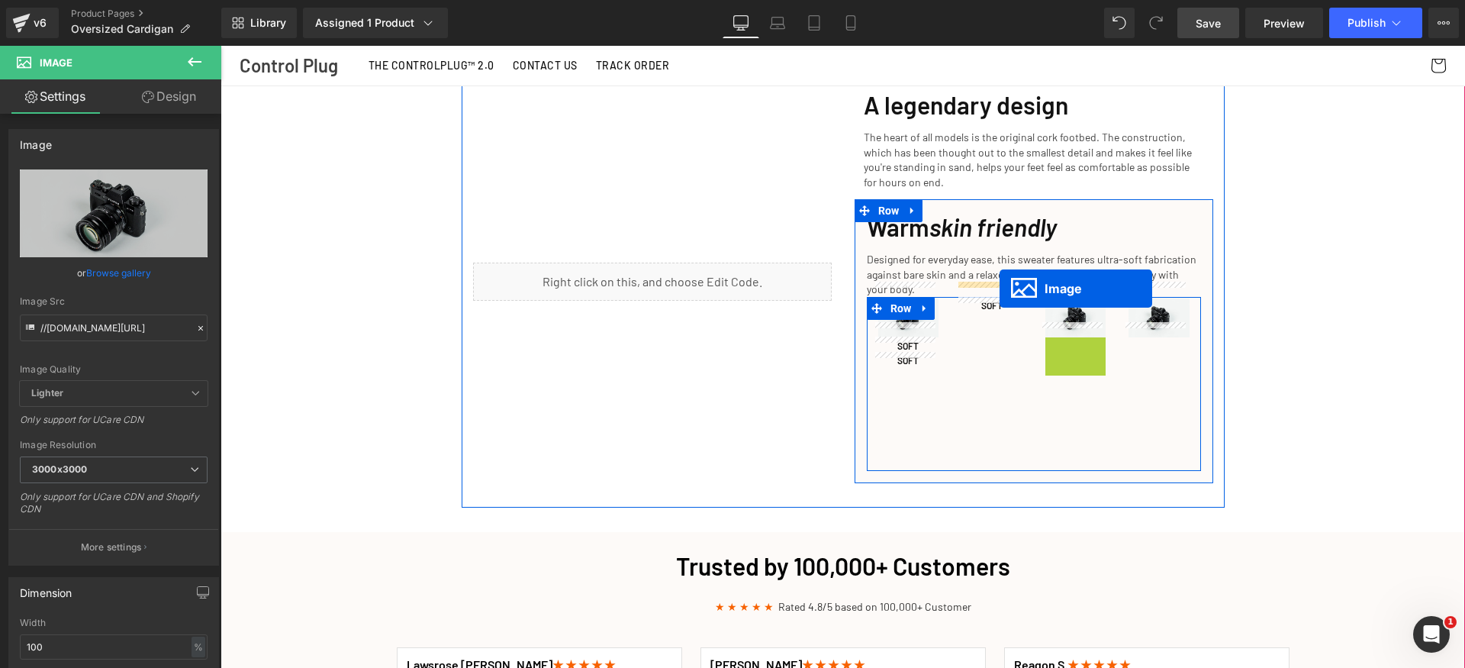
drag, startPoint x: 1029, startPoint y: 312, endPoint x: 1001, endPoint y: 289, distance: 36.8
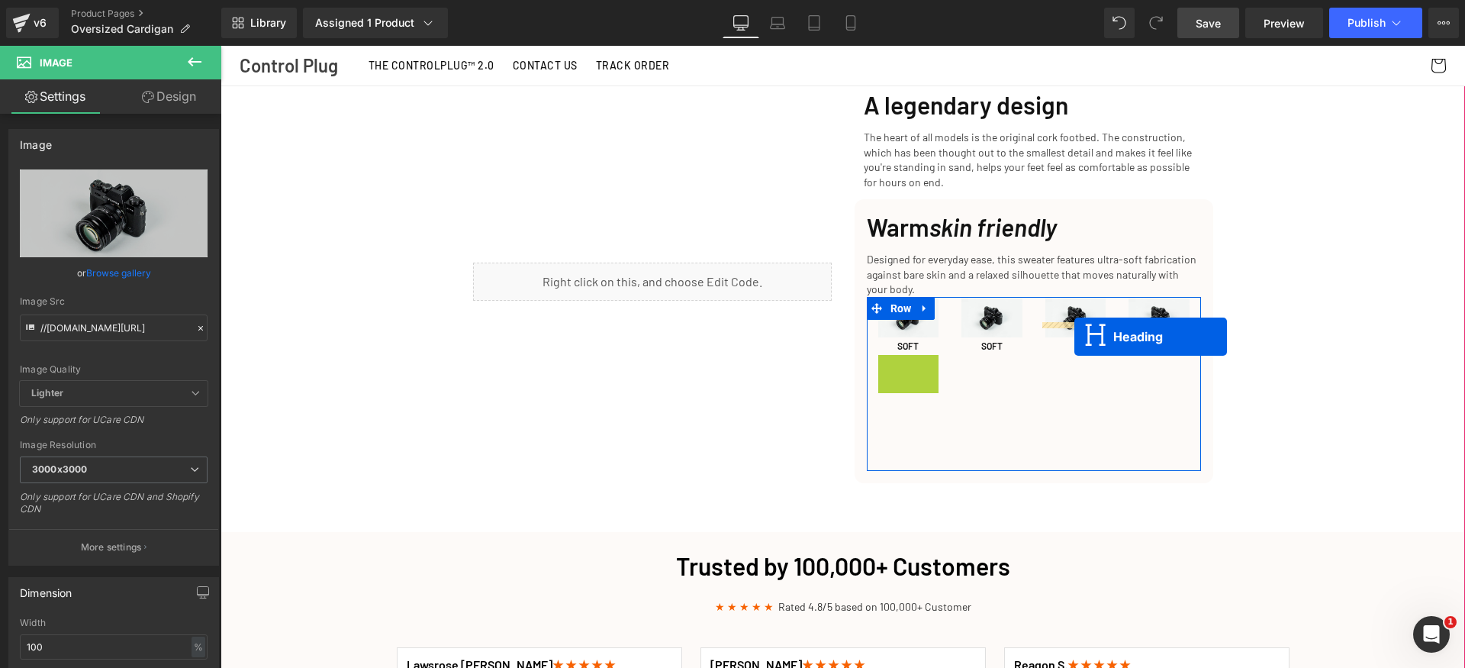
drag, startPoint x: 904, startPoint y: 350, endPoint x: 1075, endPoint y: 337, distance: 170.7
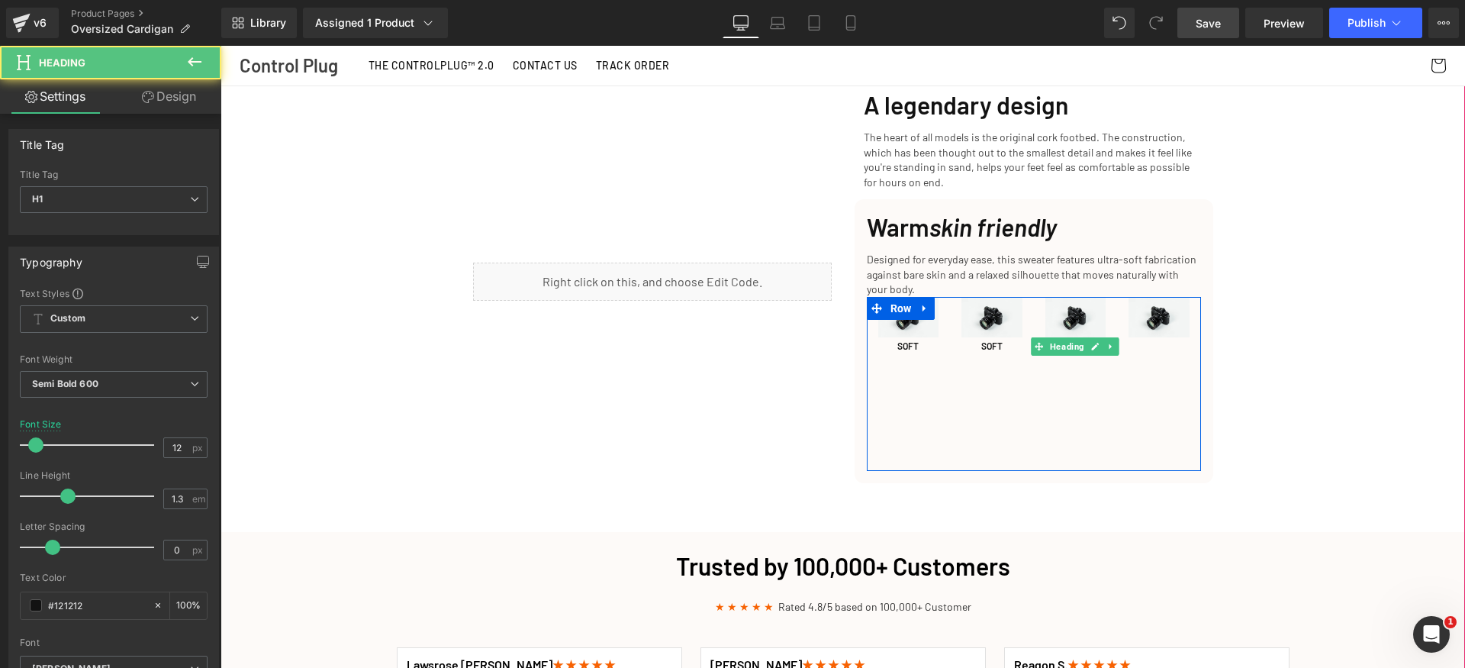
click at [1109, 342] on icon at bounding box center [1111, 346] width 8 height 9
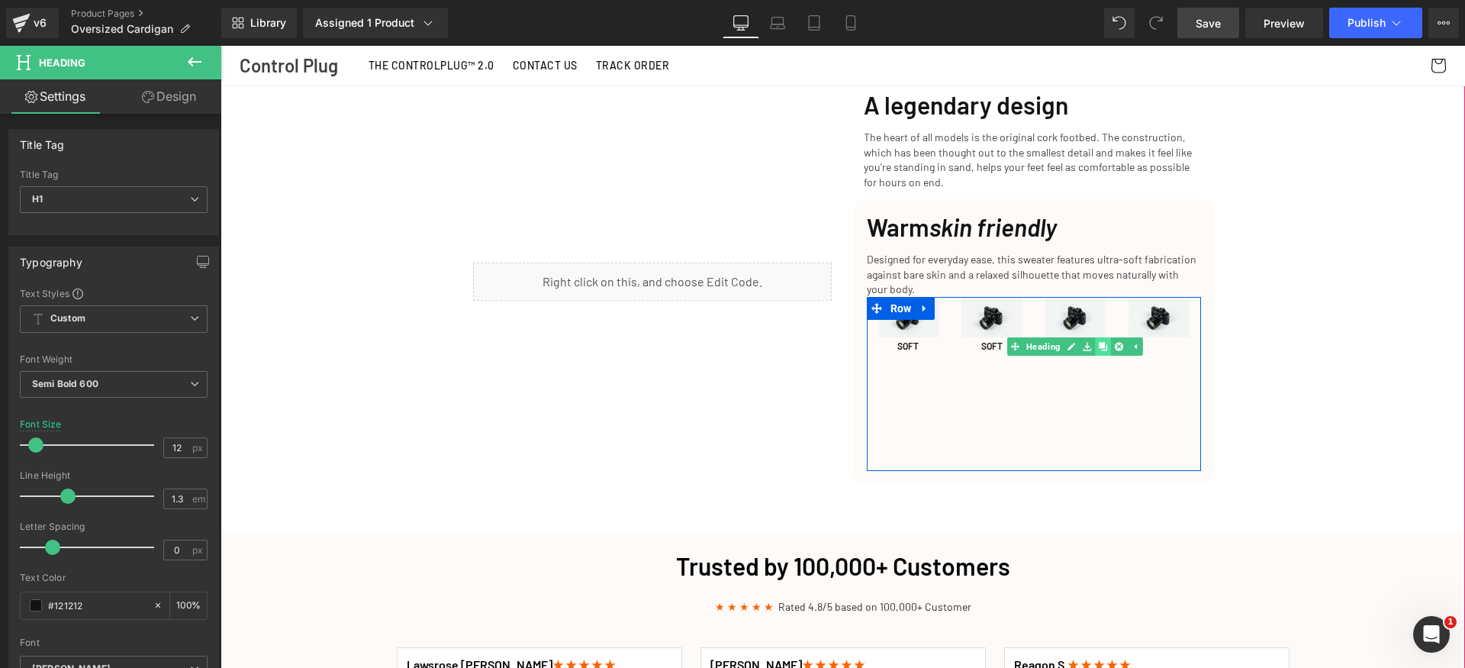
click at [1101, 342] on icon at bounding box center [1103, 346] width 8 height 8
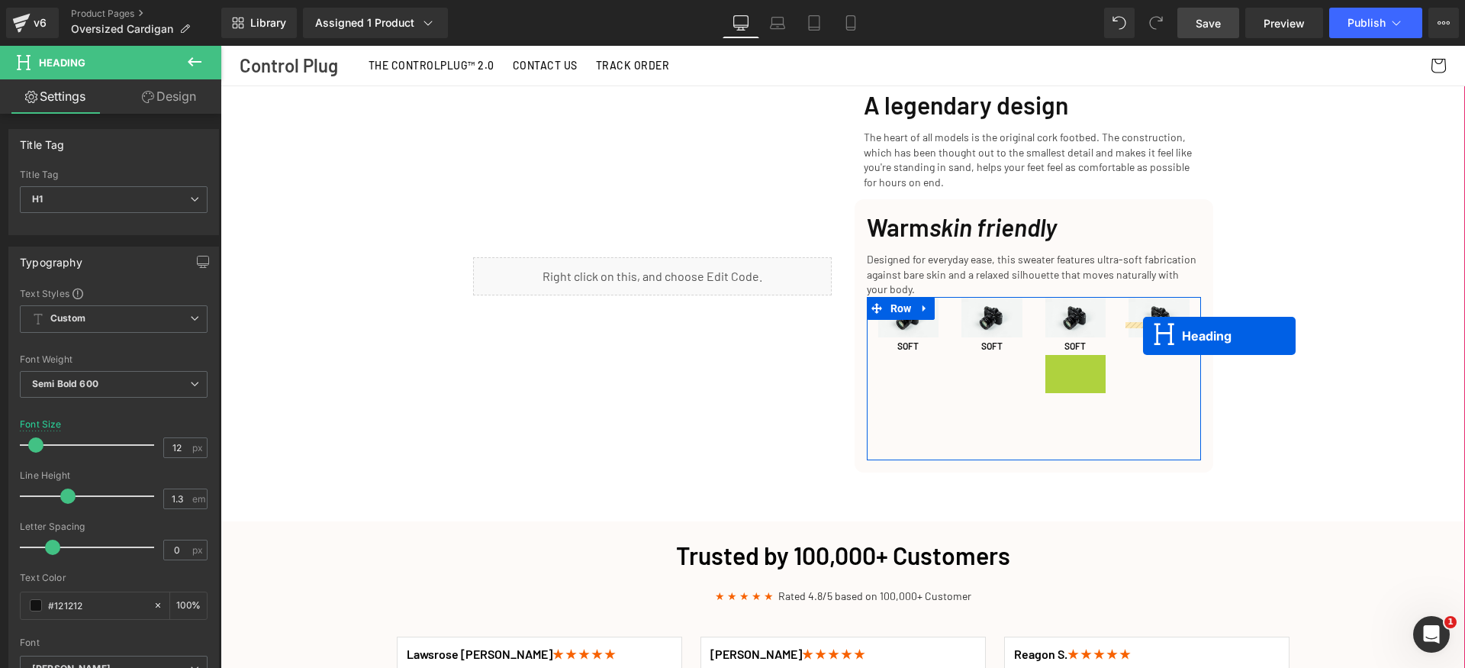
drag, startPoint x: 1072, startPoint y: 347, endPoint x: 1143, endPoint y: 336, distance: 71.8
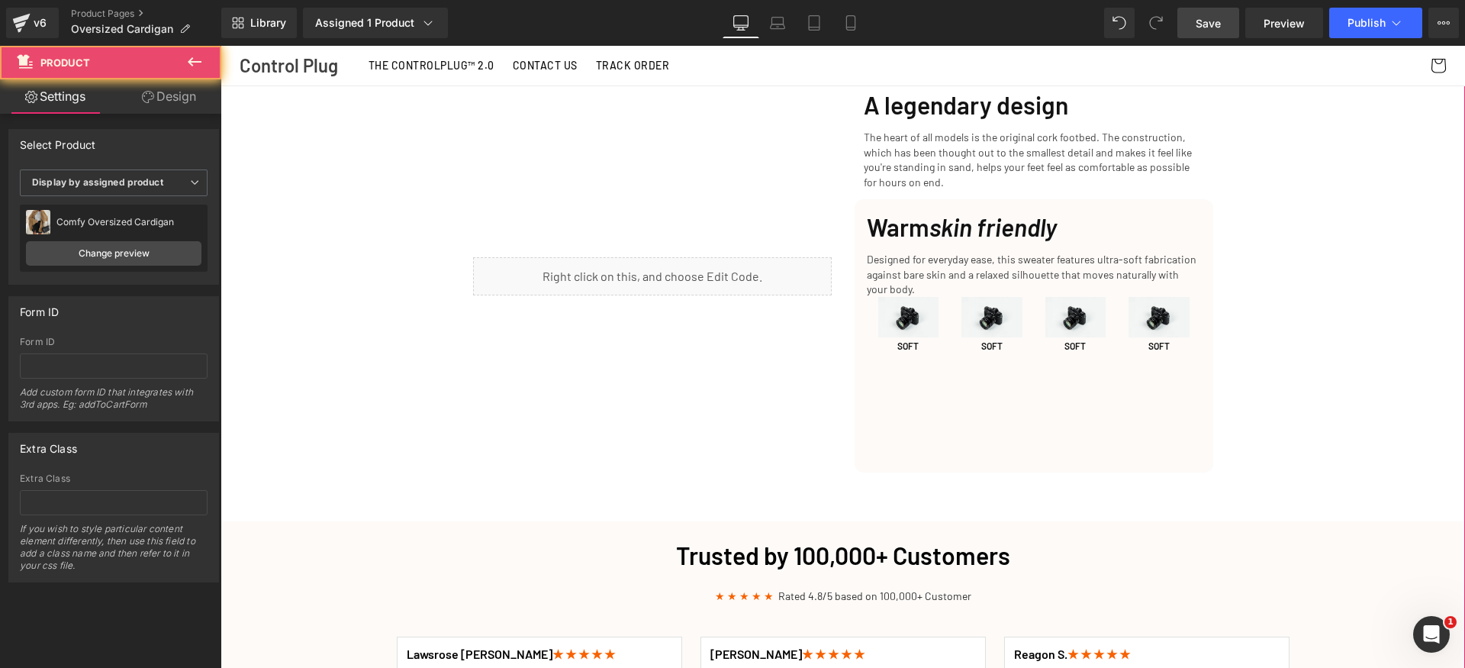
click at [1307, 350] on div "Cozy Up This Fall: The Perfect Slippers for Chillier Days Heading Row Get Yours…" at bounding box center [843, 292] width 1245 height 4315
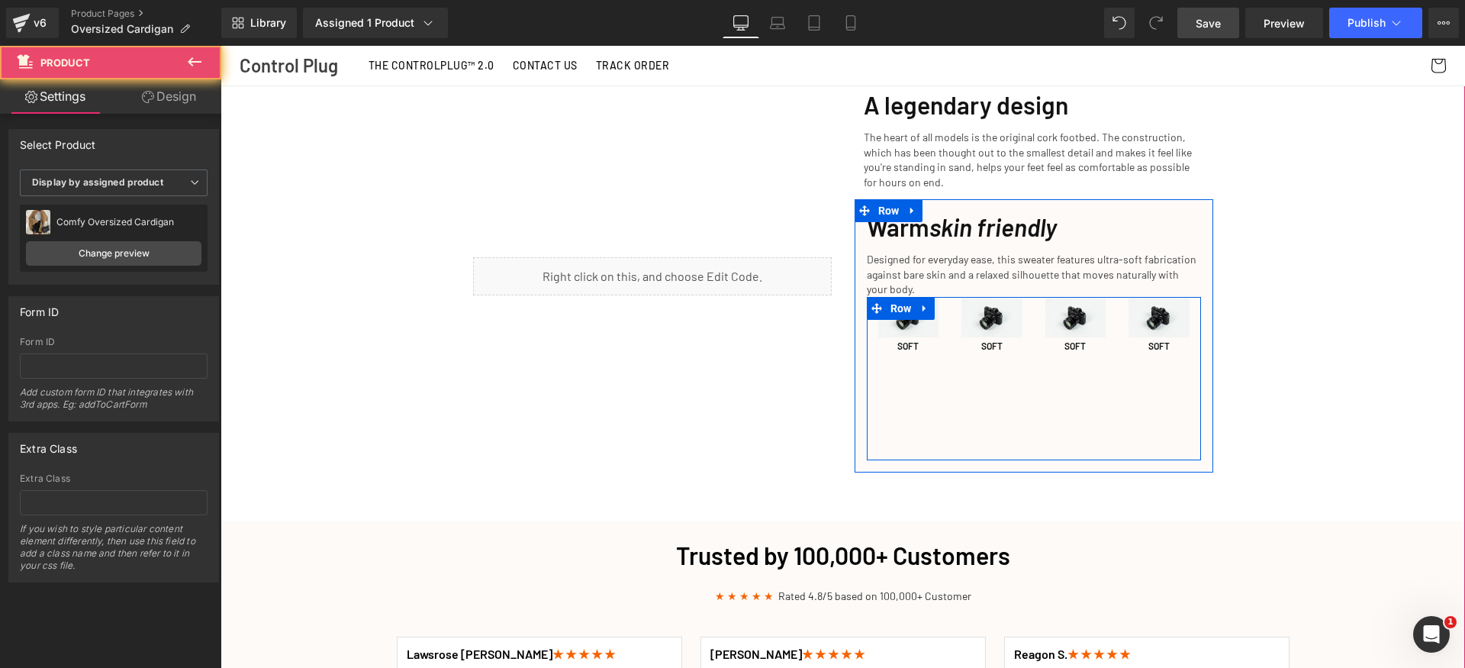
click at [1065, 378] on div "Image SOFT Heading Image SOFT Heading Image SOFT Heading Image SOFT Heading Row" at bounding box center [1034, 378] width 334 height 163
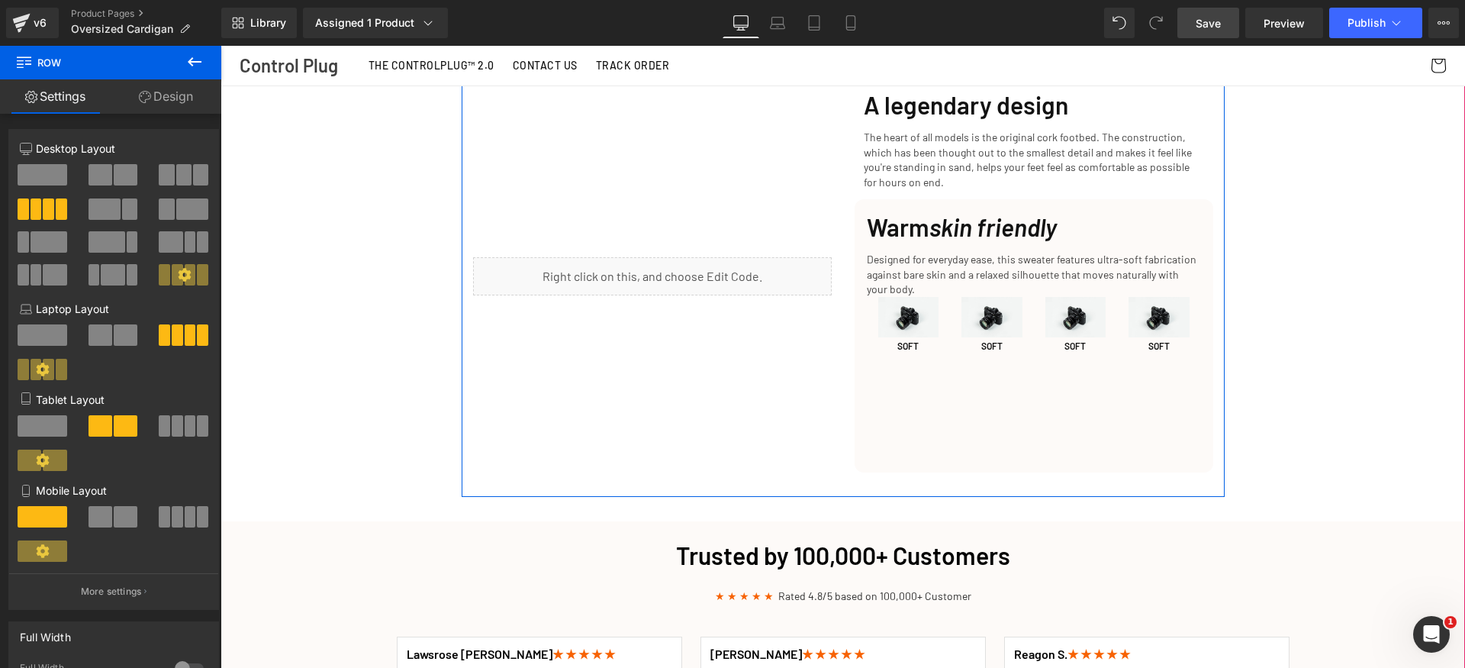
click at [700, 374] on div "Liquid" at bounding box center [653, 276] width 382 height 392
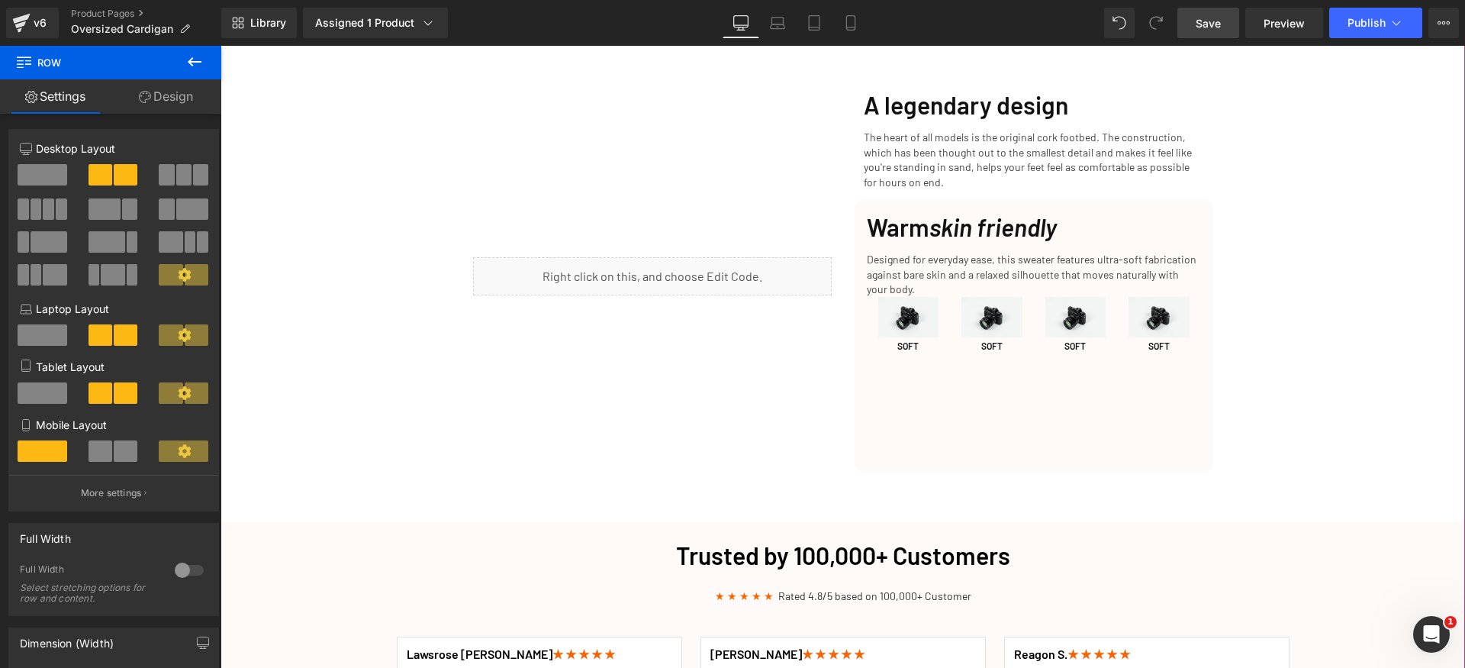
scroll to position [2636, 0]
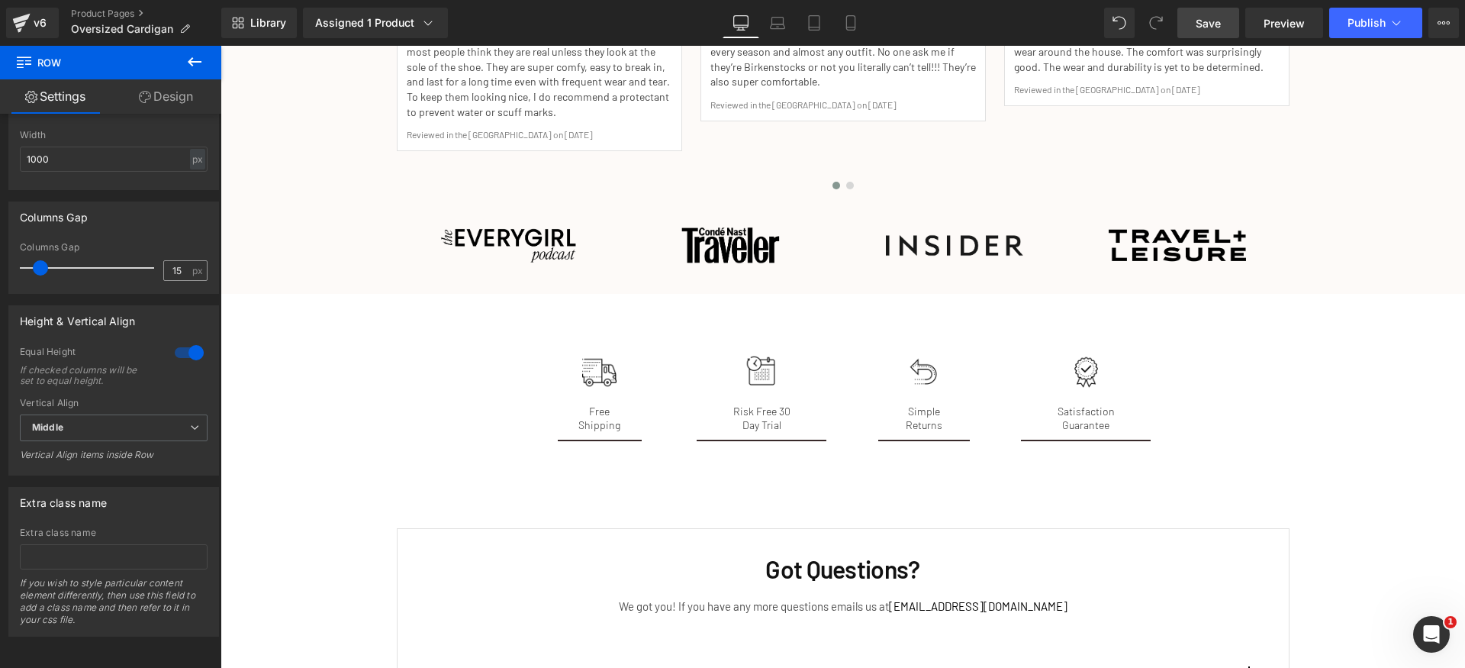
click at [187, 340] on div at bounding box center [189, 352] width 37 height 24
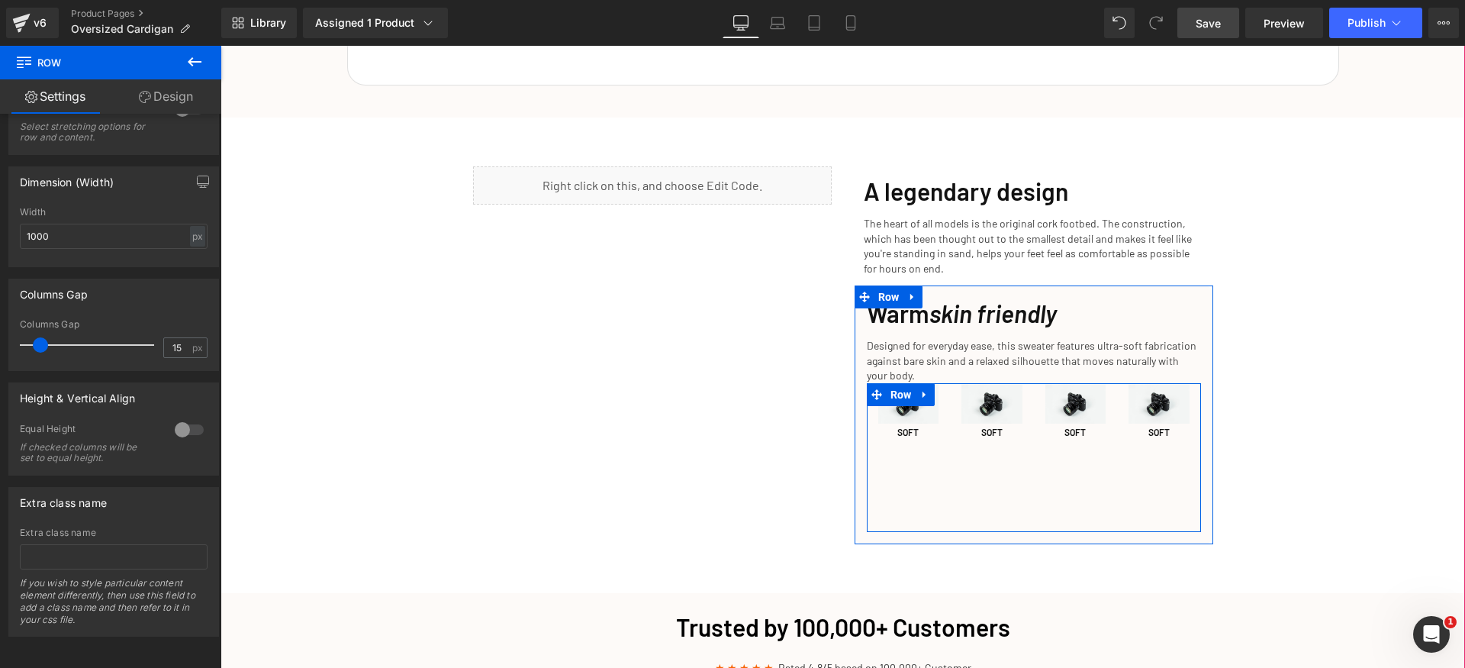
scroll to position [1971, 0]
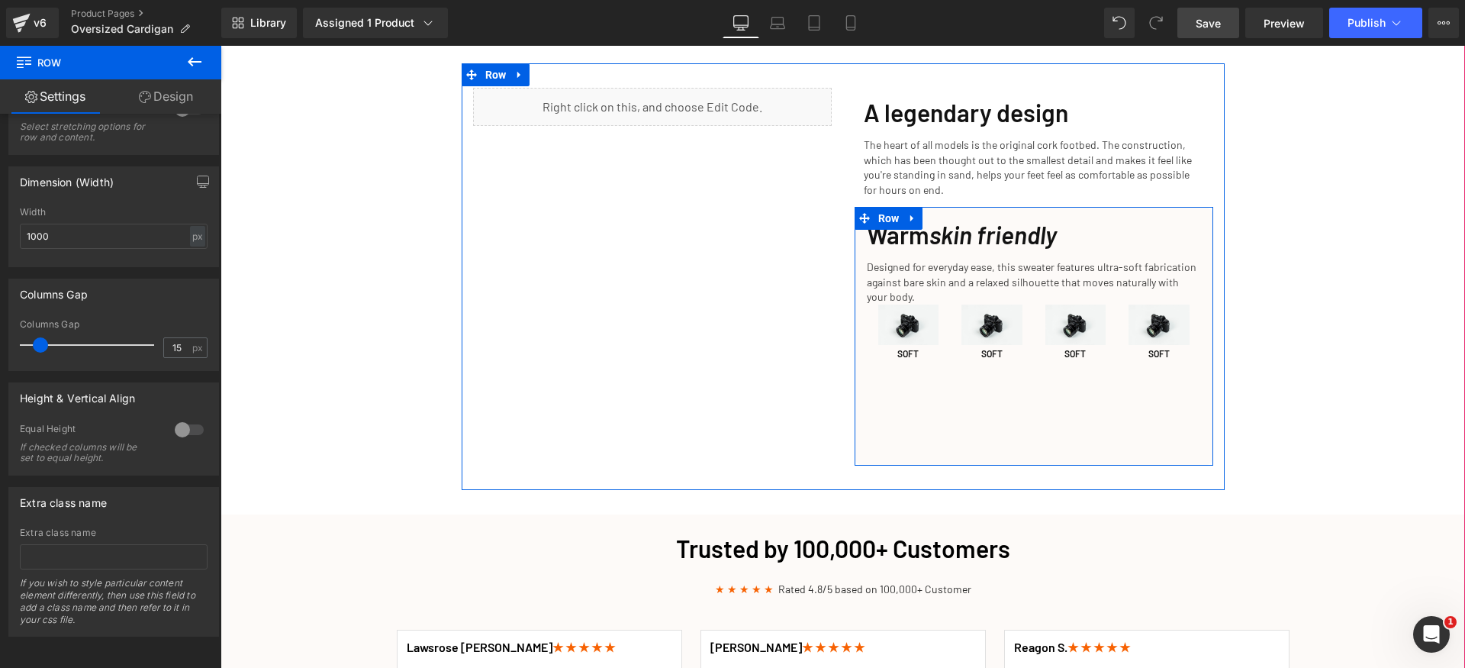
click at [859, 389] on div "Warm skin friendly Heading Designed for everyday ease, this sweater features ul…" at bounding box center [1034, 336] width 359 height 234
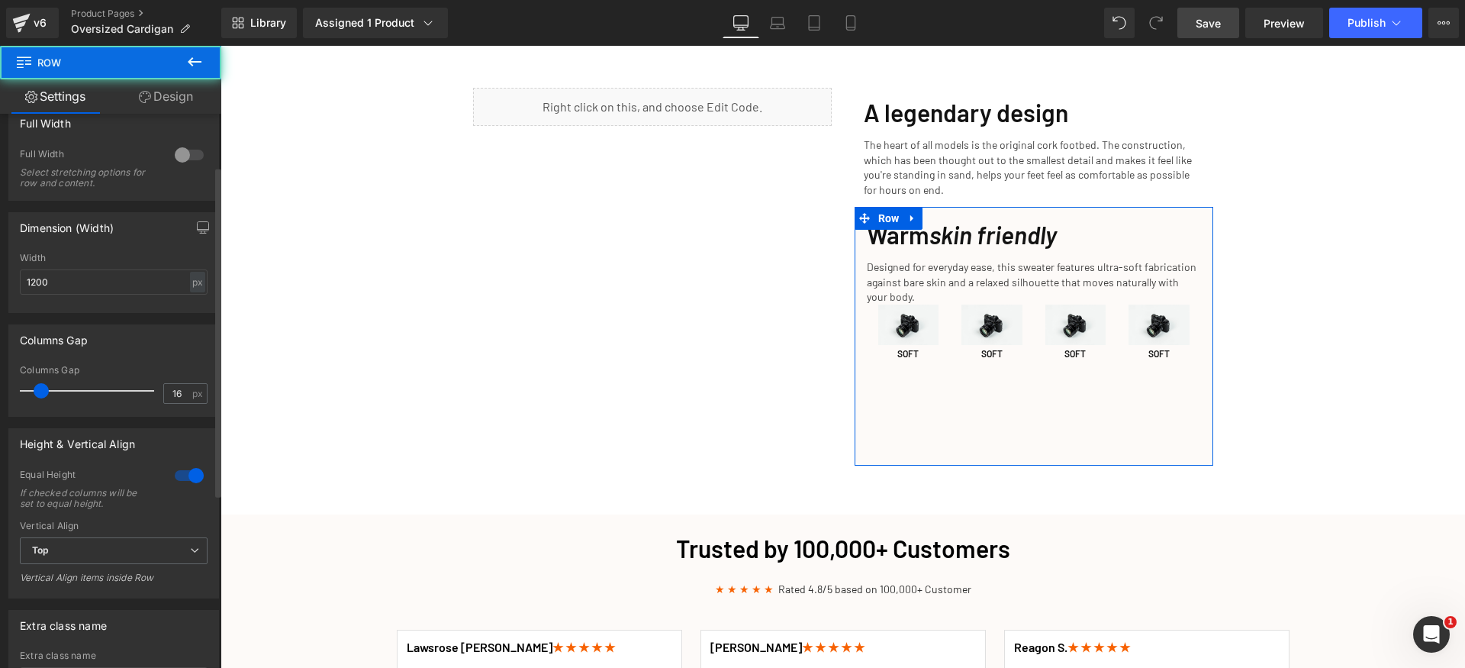
scroll to position [379, 0]
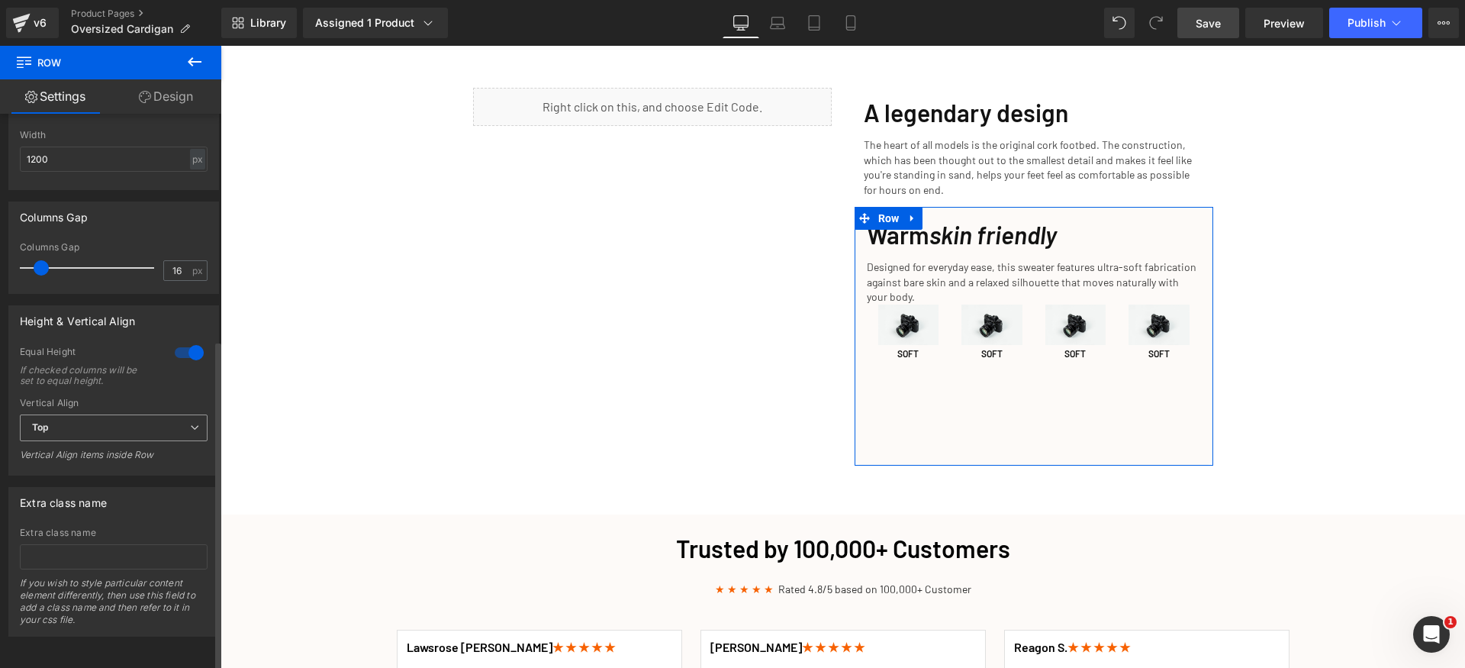
click at [166, 414] on span "Top" at bounding box center [114, 427] width 188 height 27
click at [122, 470] on li "Middle" at bounding box center [111, 477] width 182 height 23
click at [182, 343] on div at bounding box center [189, 352] width 37 height 24
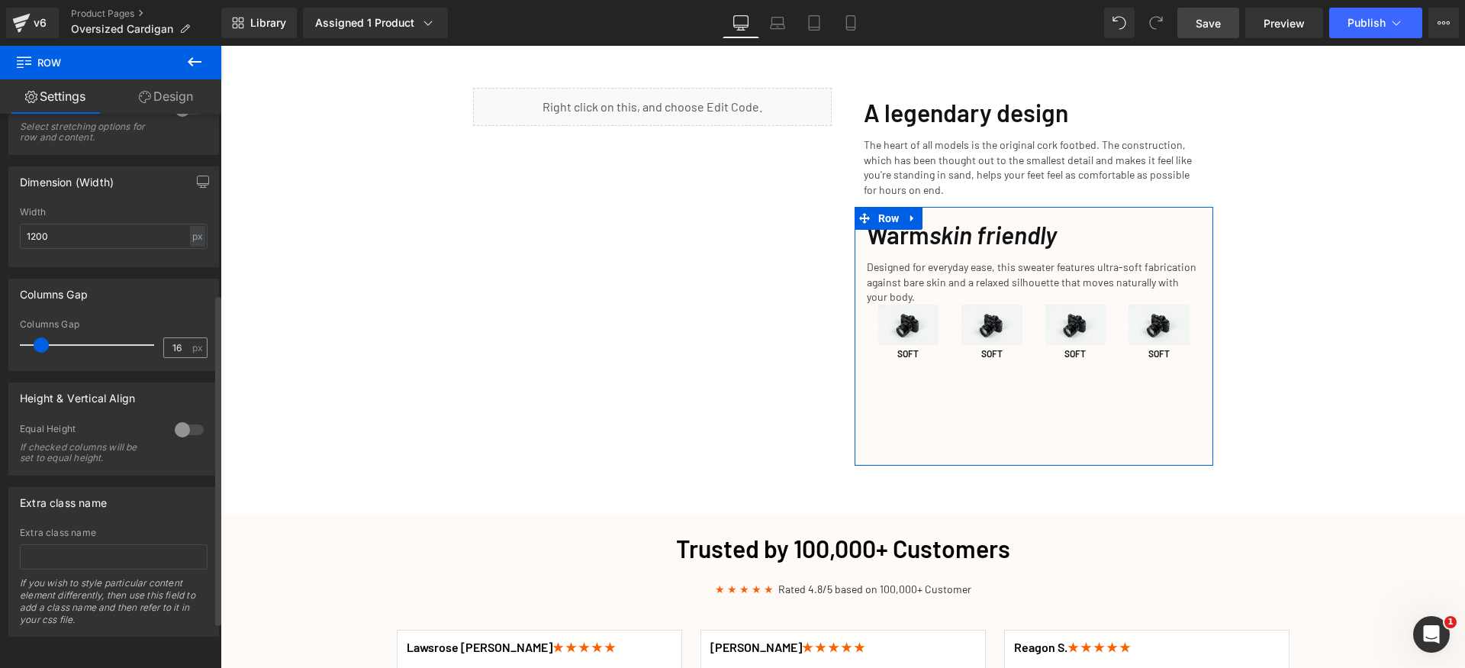
scroll to position [302, 0]
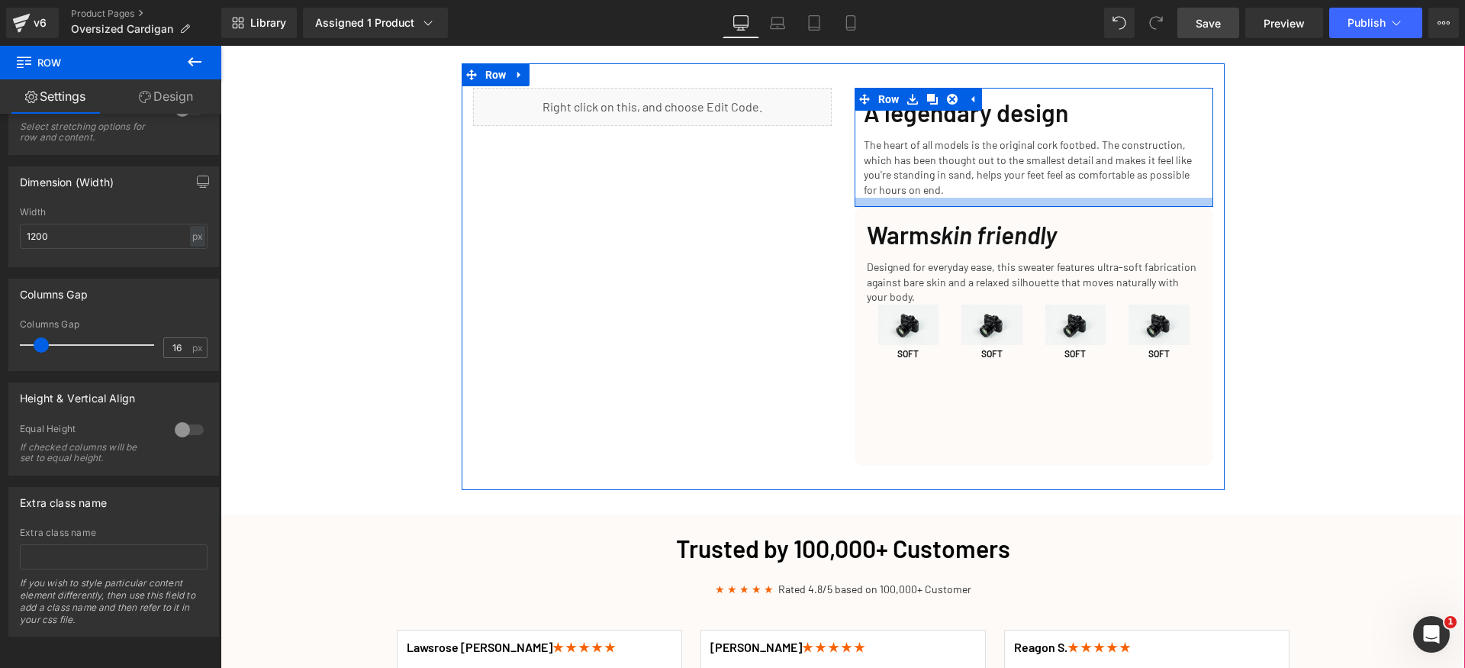
click at [932, 198] on div at bounding box center [1034, 202] width 359 height 9
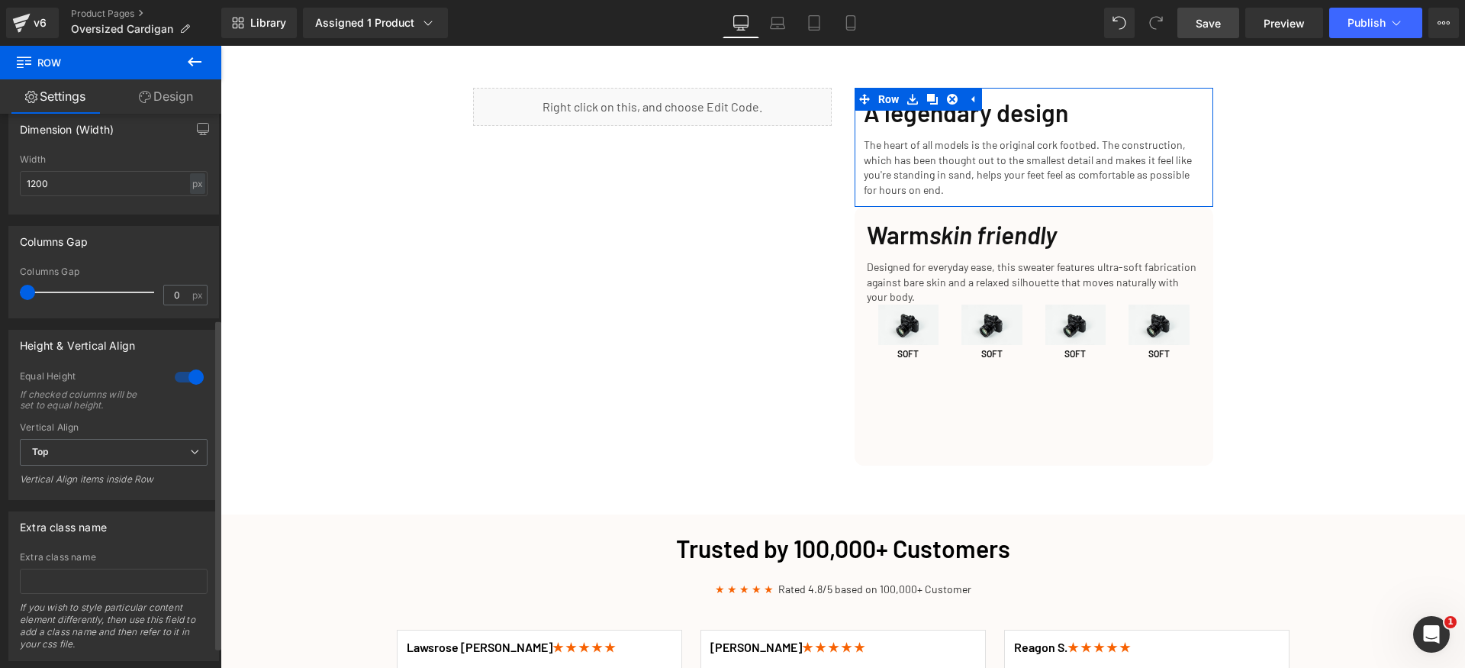
click at [186, 368] on div at bounding box center [189, 377] width 37 height 24
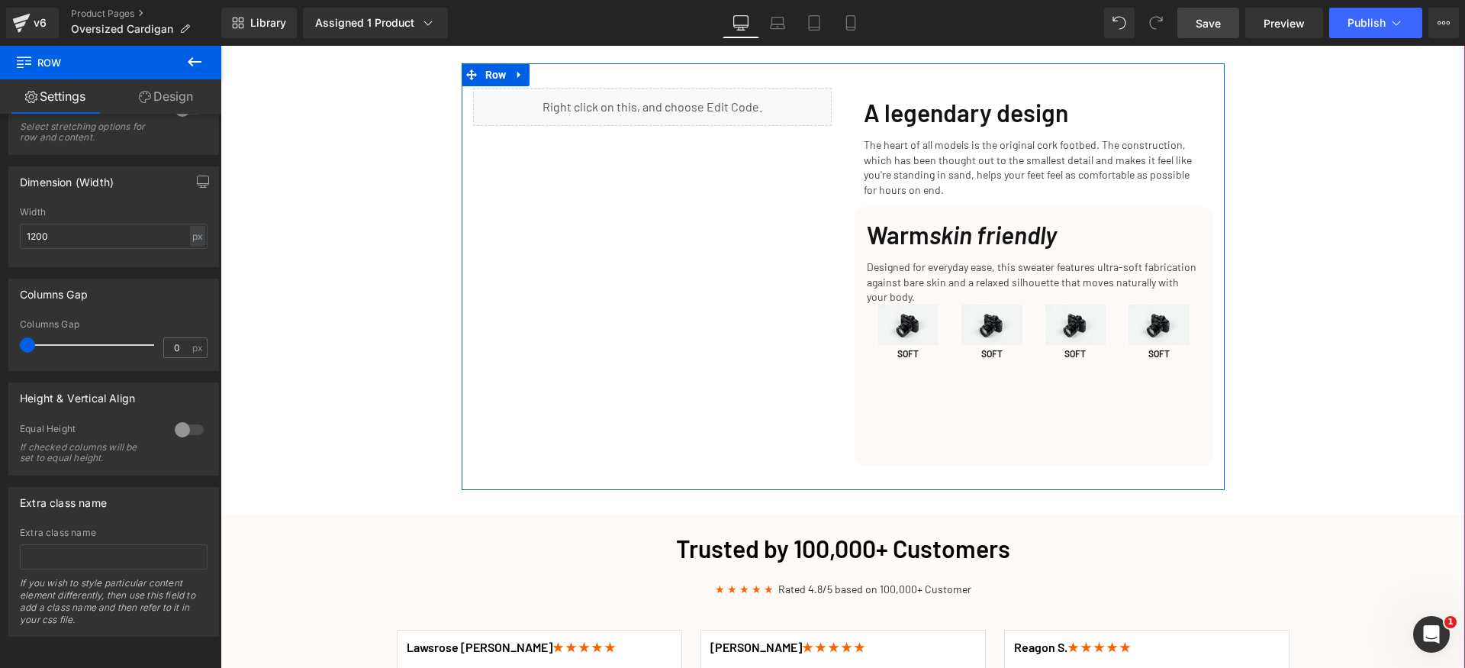
click at [765, 241] on div "Liquid A legendary design Heading The heart of all models is the original cork …" at bounding box center [843, 276] width 763 height 427
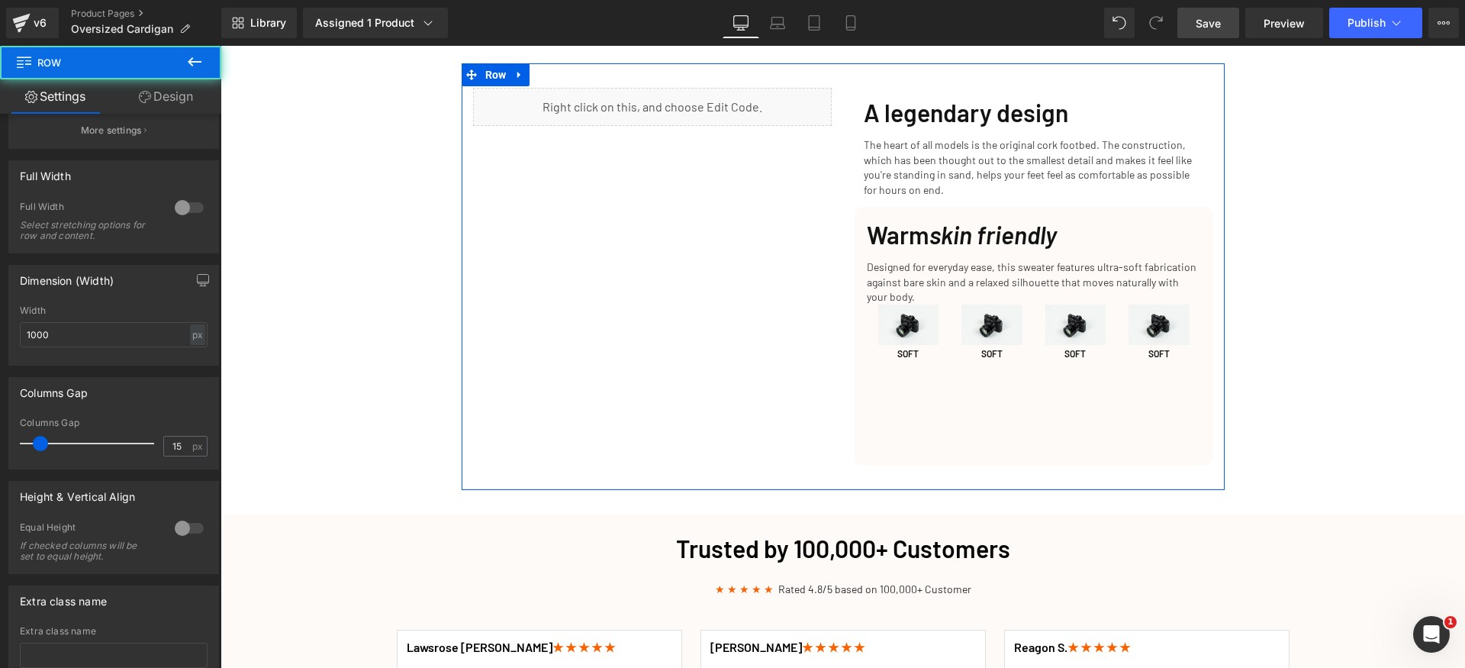
scroll to position [442, 0]
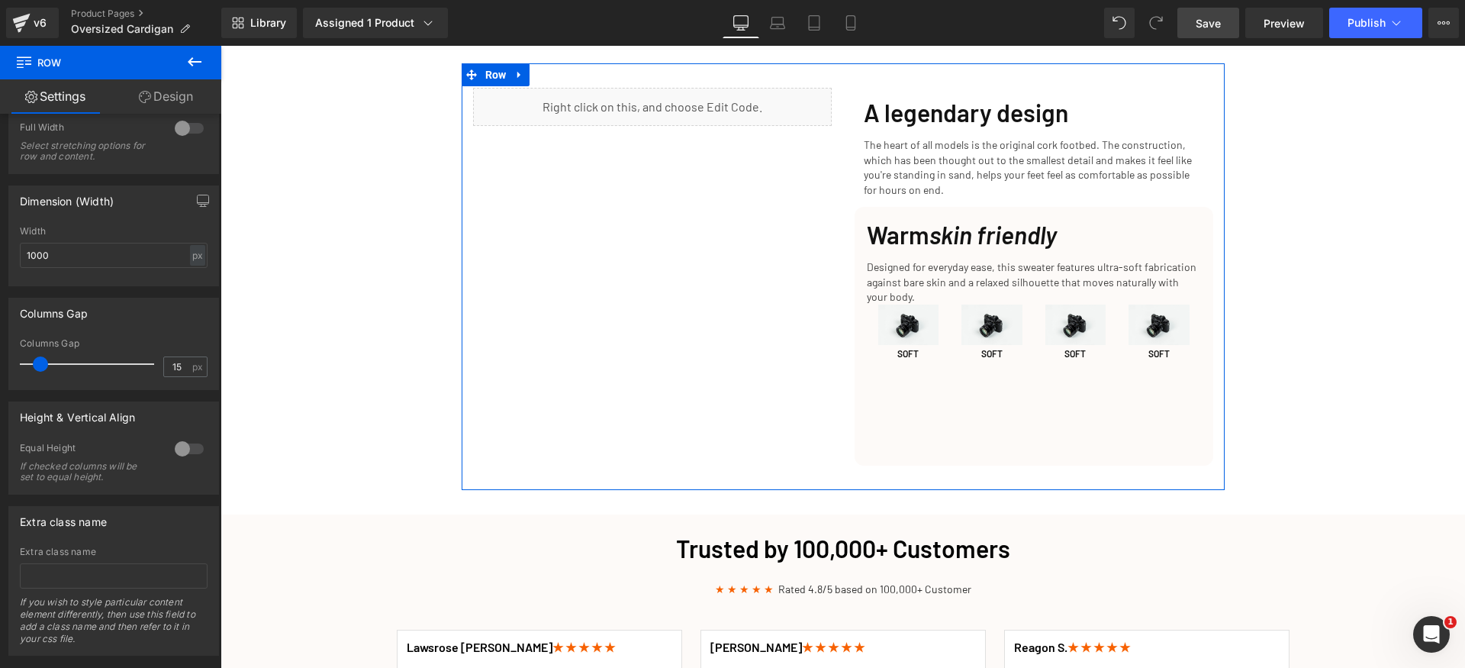
click at [187, 458] on div at bounding box center [189, 449] width 37 height 24
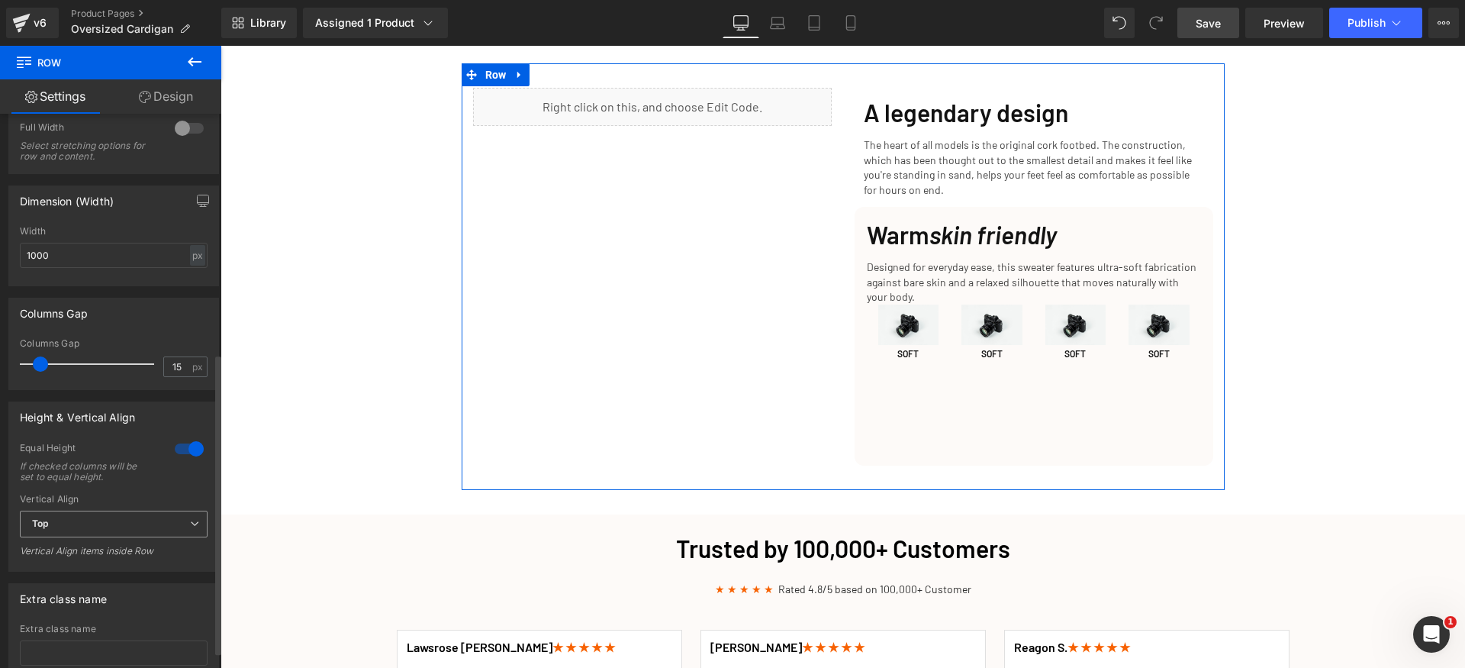
click at [122, 524] on span "Top" at bounding box center [114, 524] width 188 height 27
click at [84, 572] on li "Middle" at bounding box center [111, 573] width 182 height 23
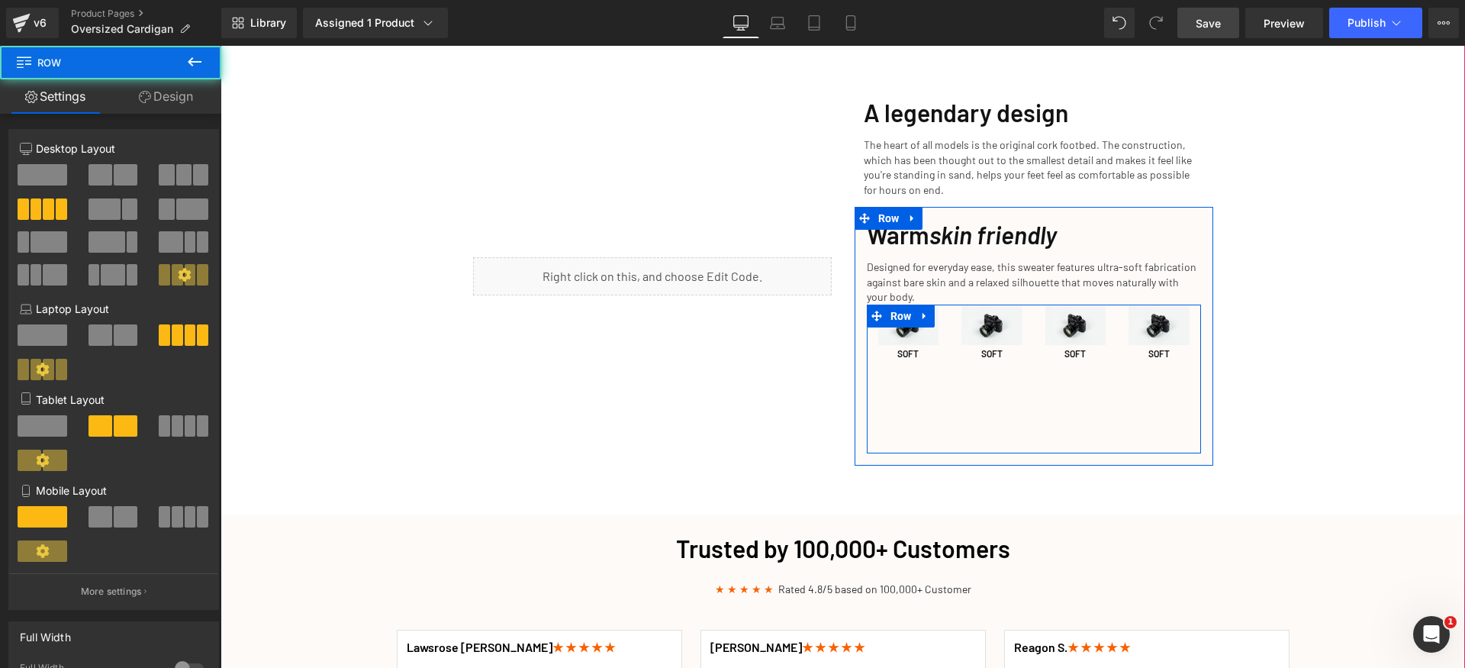
click at [972, 379] on div "Image SOFT Heading Image SOFT Heading Image SOFT Heading Image SOFT Heading Row" at bounding box center [1034, 379] width 334 height 149
click at [903, 305] on span "Row" at bounding box center [901, 316] width 29 height 23
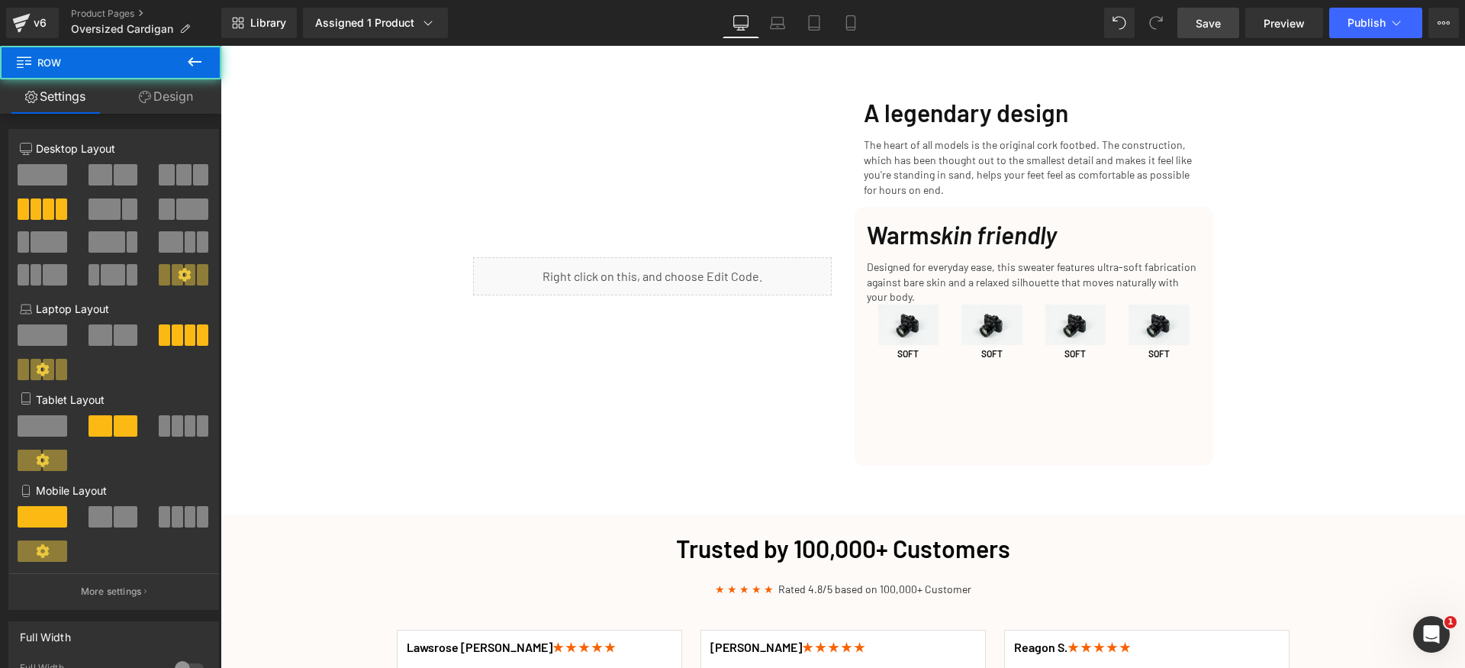
click at [182, 96] on link "Design" at bounding box center [166, 96] width 111 height 34
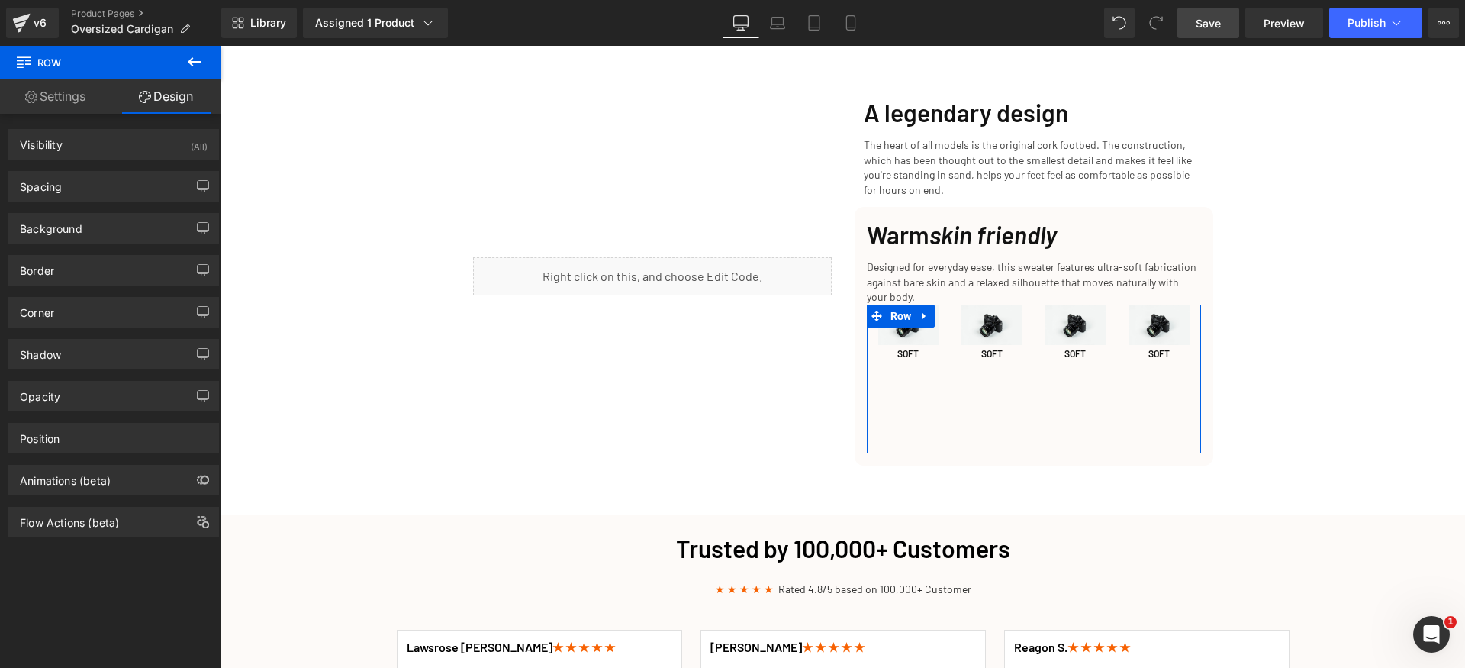
click at [85, 201] on div "Background Color & Image color Color transparent 0 % Image Replace Image Upload…" at bounding box center [114, 222] width 228 height 42
click at [89, 190] on div "Spacing" at bounding box center [113, 186] width 209 height 29
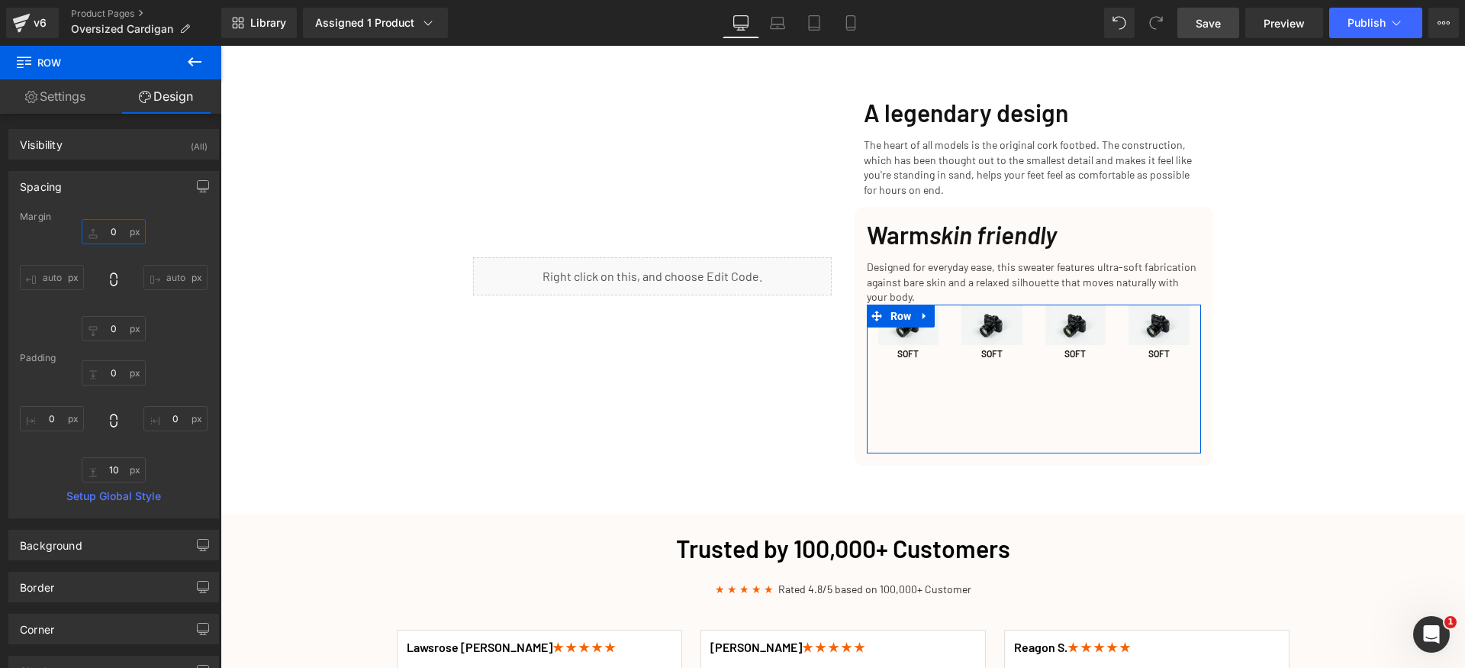
click at [116, 241] on input "0" at bounding box center [114, 231] width 64 height 25
type input "24"
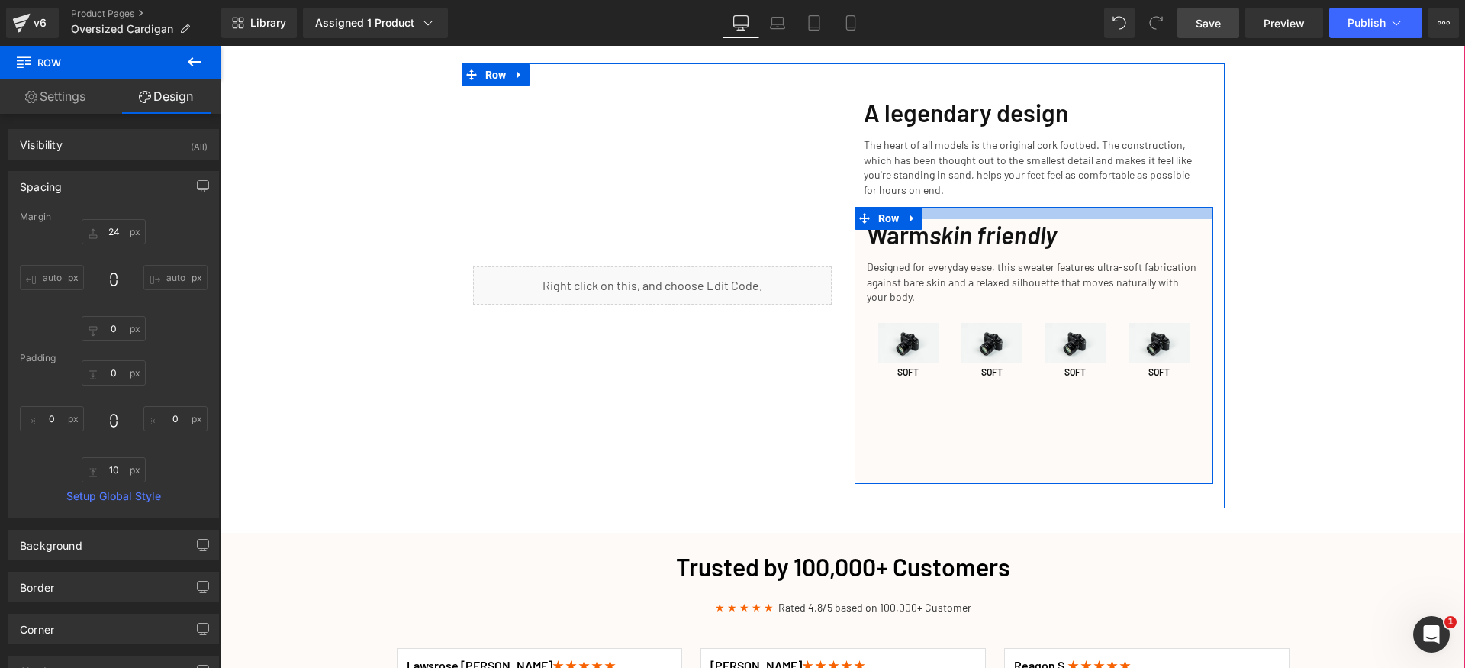
click at [1183, 207] on div at bounding box center [1034, 213] width 359 height 12
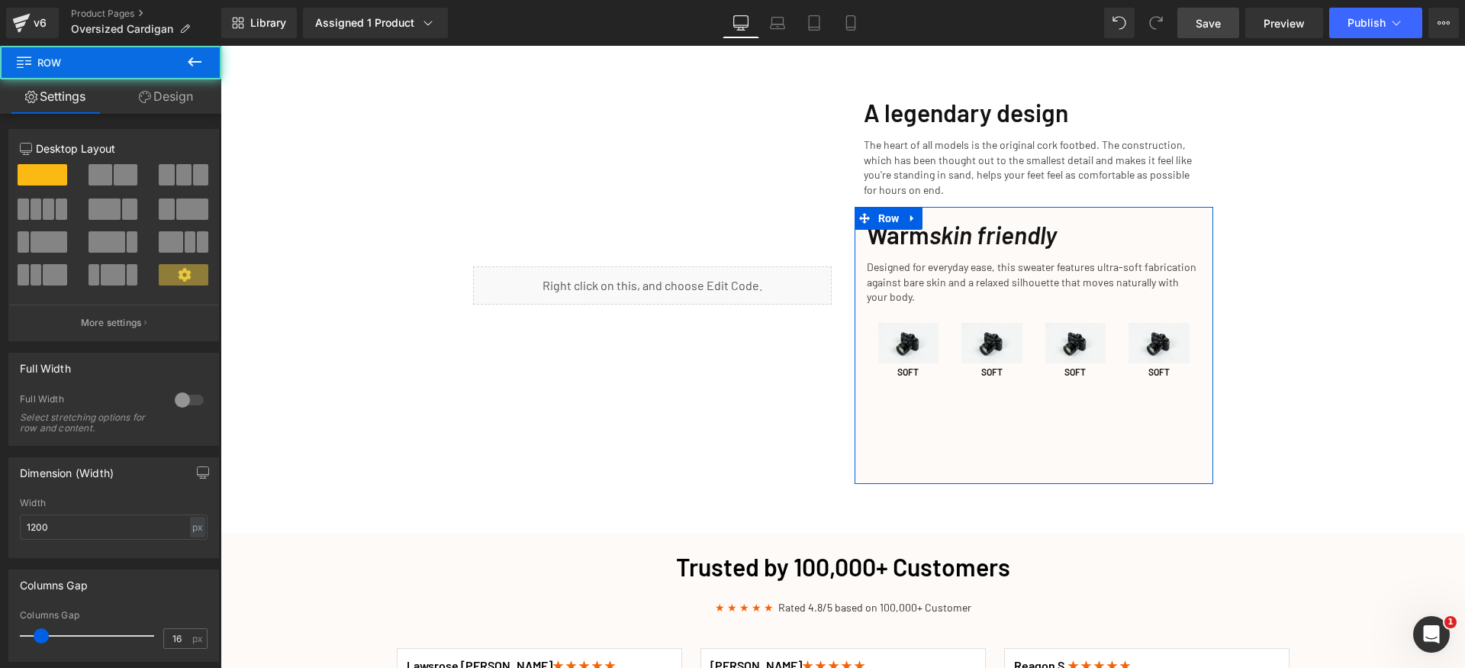
scroll to position [121, 0]
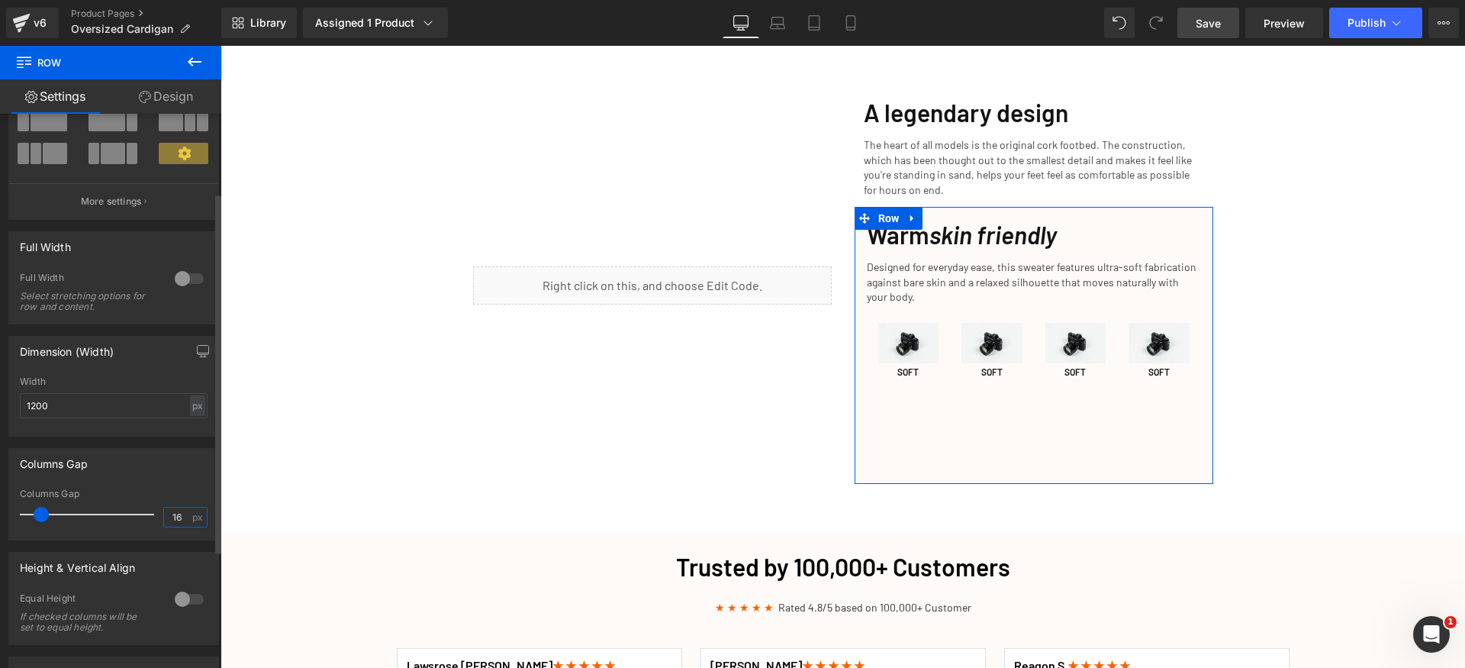
click at [175, 511] on input "16" at bounding box center [177, 517] width 27 height 19
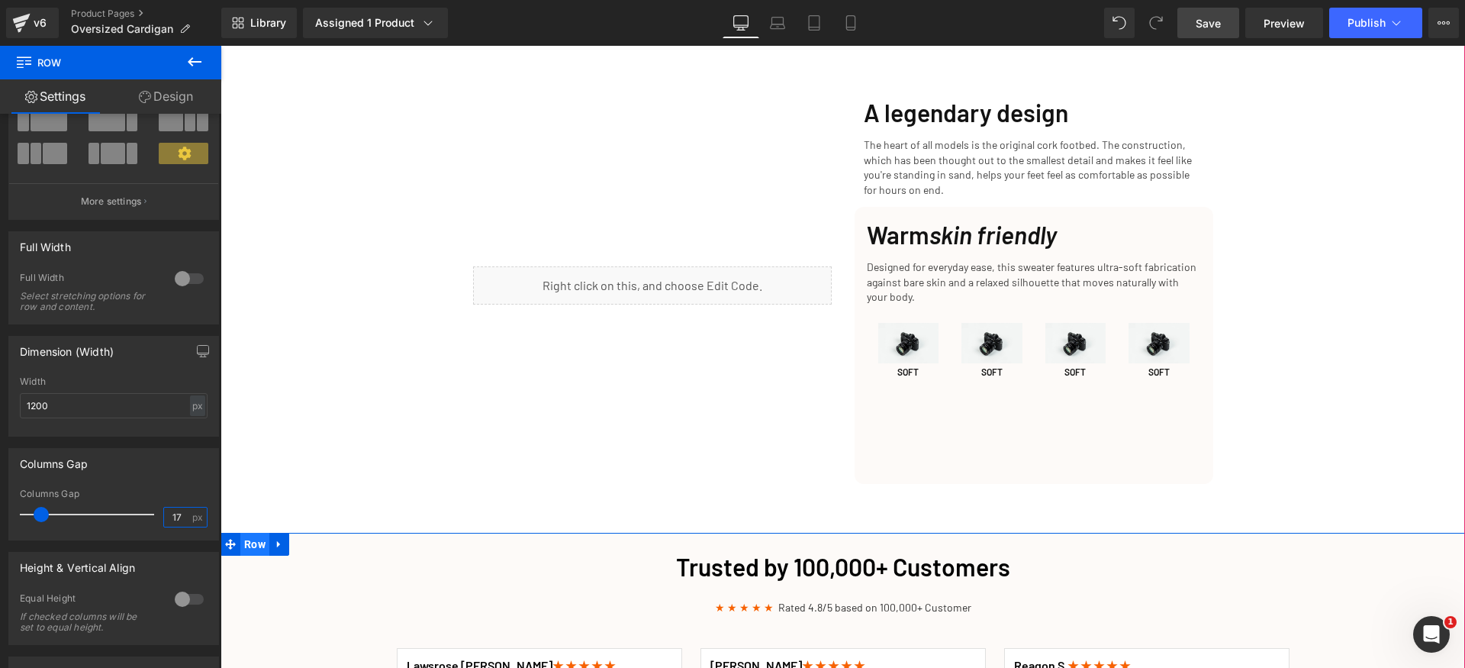
type input "18"
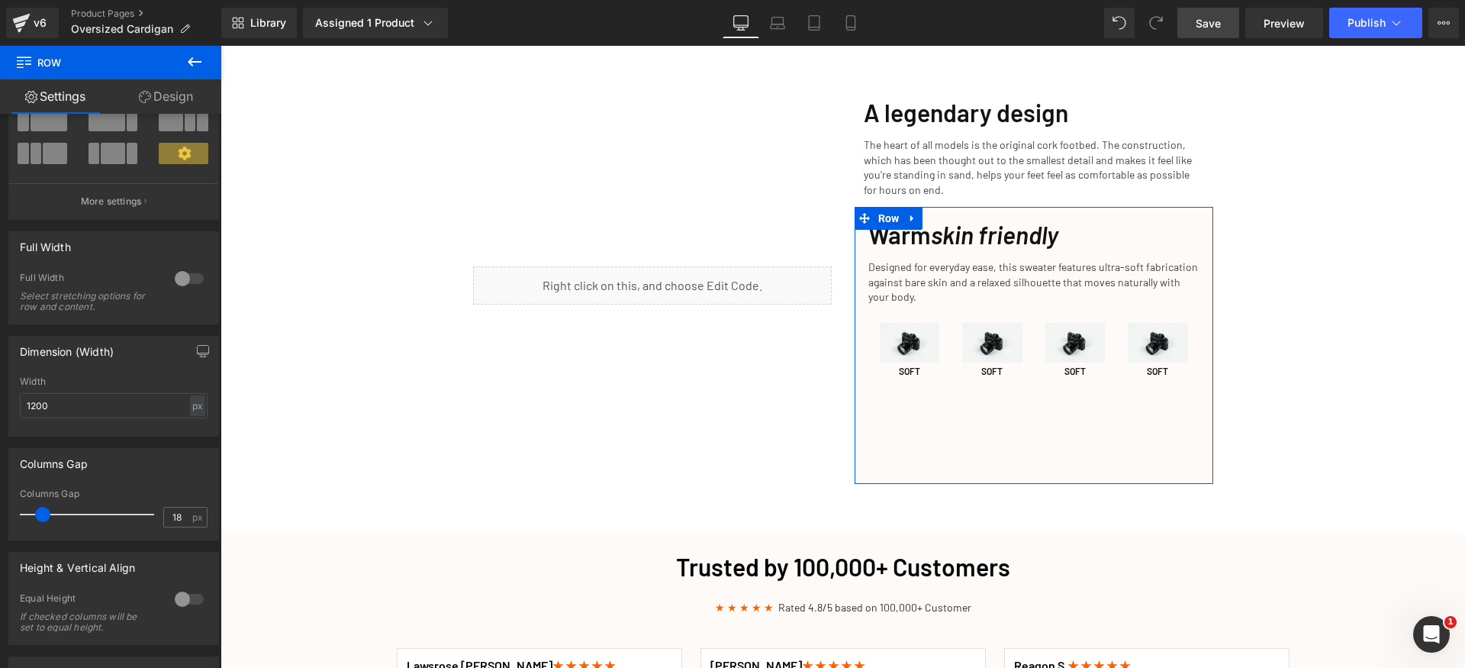
click at [175, 90] on link "Design" at bounding box center [166, 96] width 111 height 34
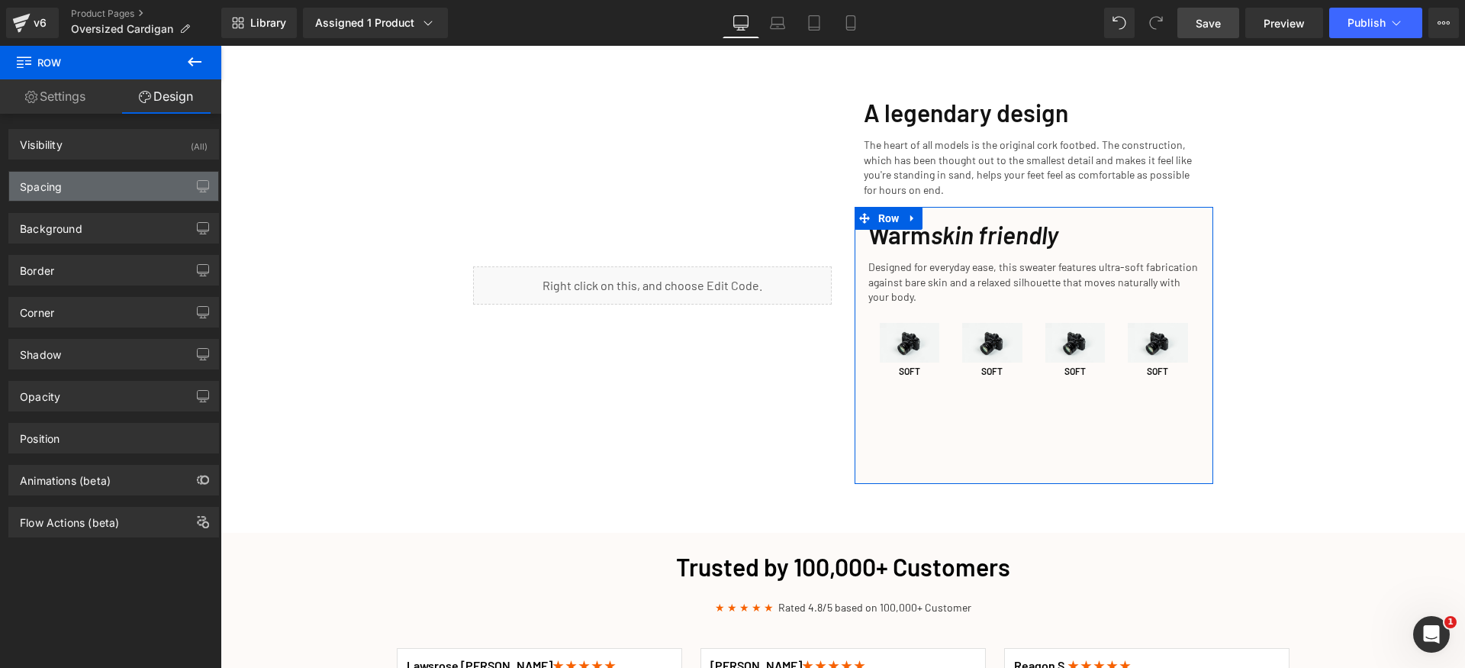
click at [75, 185] on div "Spacing" at bounding box center [113, 186] width 209 height 29
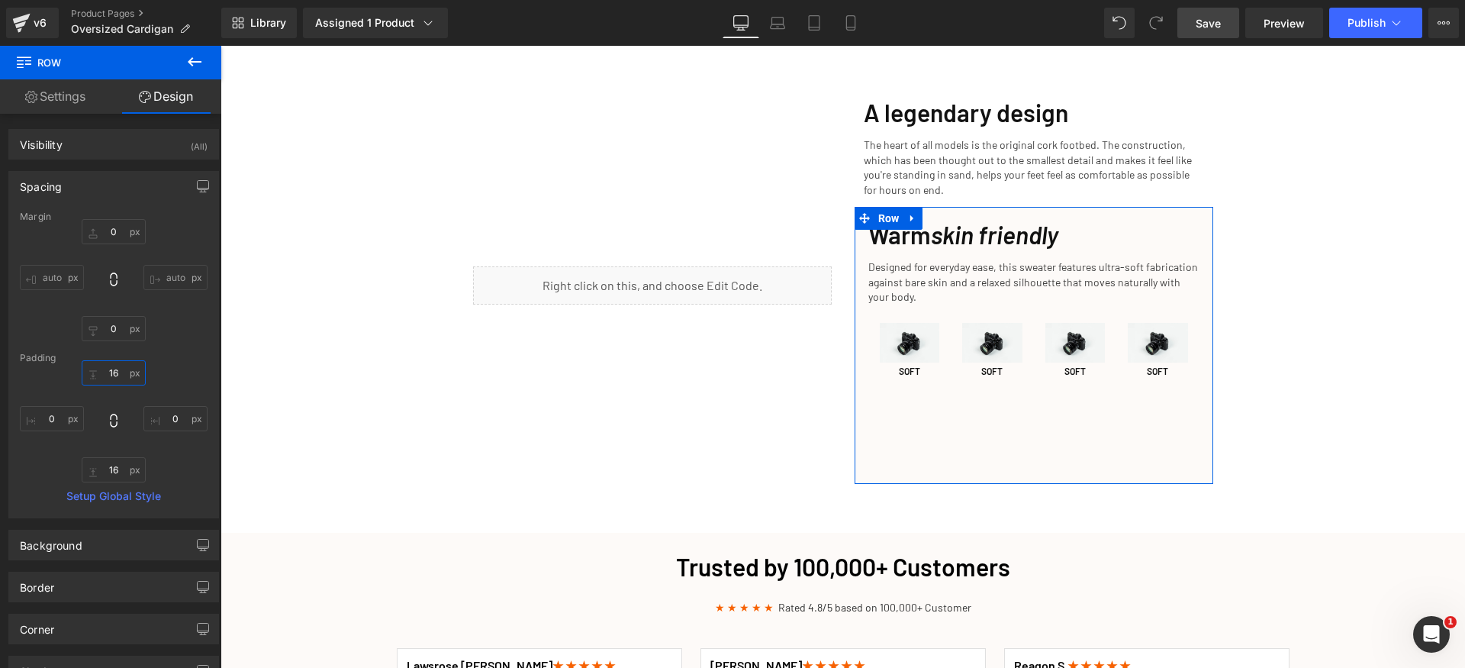
click at [116, 366] on input "16" at bounding box center [114, 372] width 64 height 25
paste input "8"
type input "18"
click at [121, 478] on input "16" at bounding box center [114, 469] width 64 height 25
paste input "8"
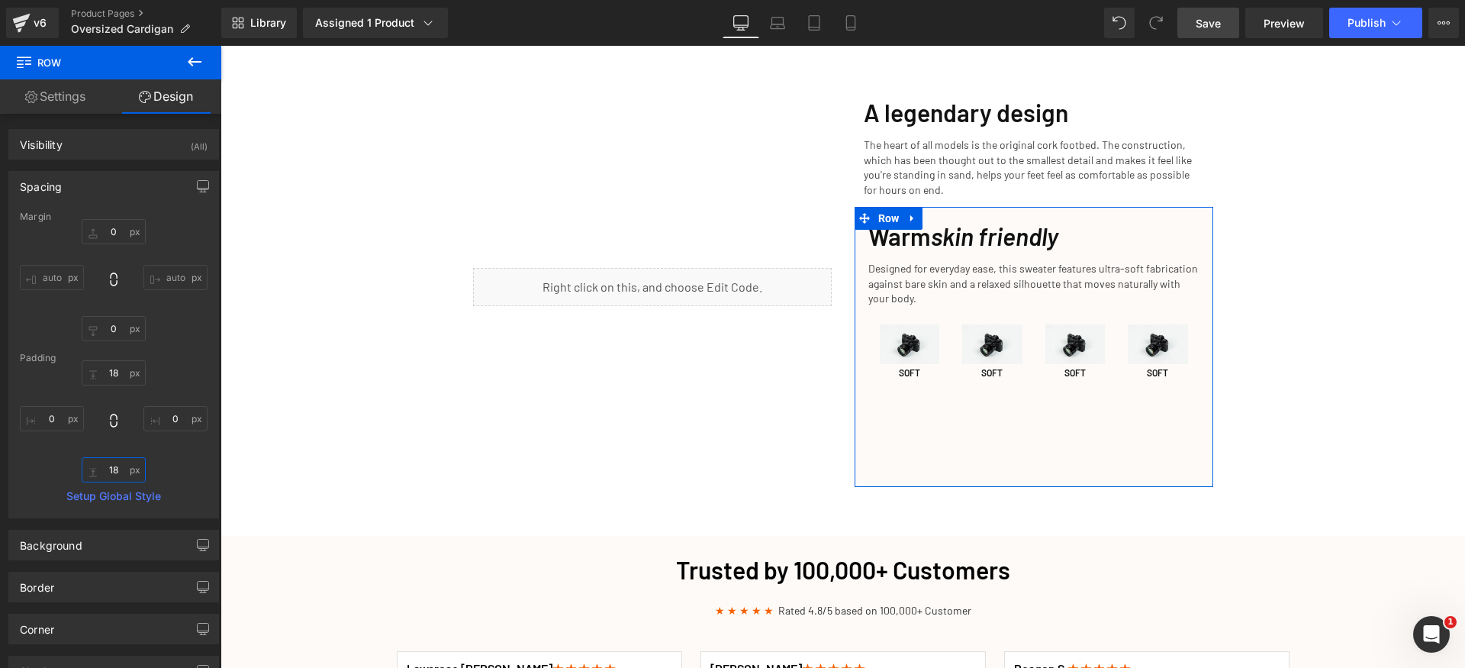
type input "18"
click at [179, 470] on div "18 0 18 0" at bounding box center [114, 421] width 188 height 122
click at [122, 180] on div "Spacing" at bounding box center [113, 186] width 209 height 29
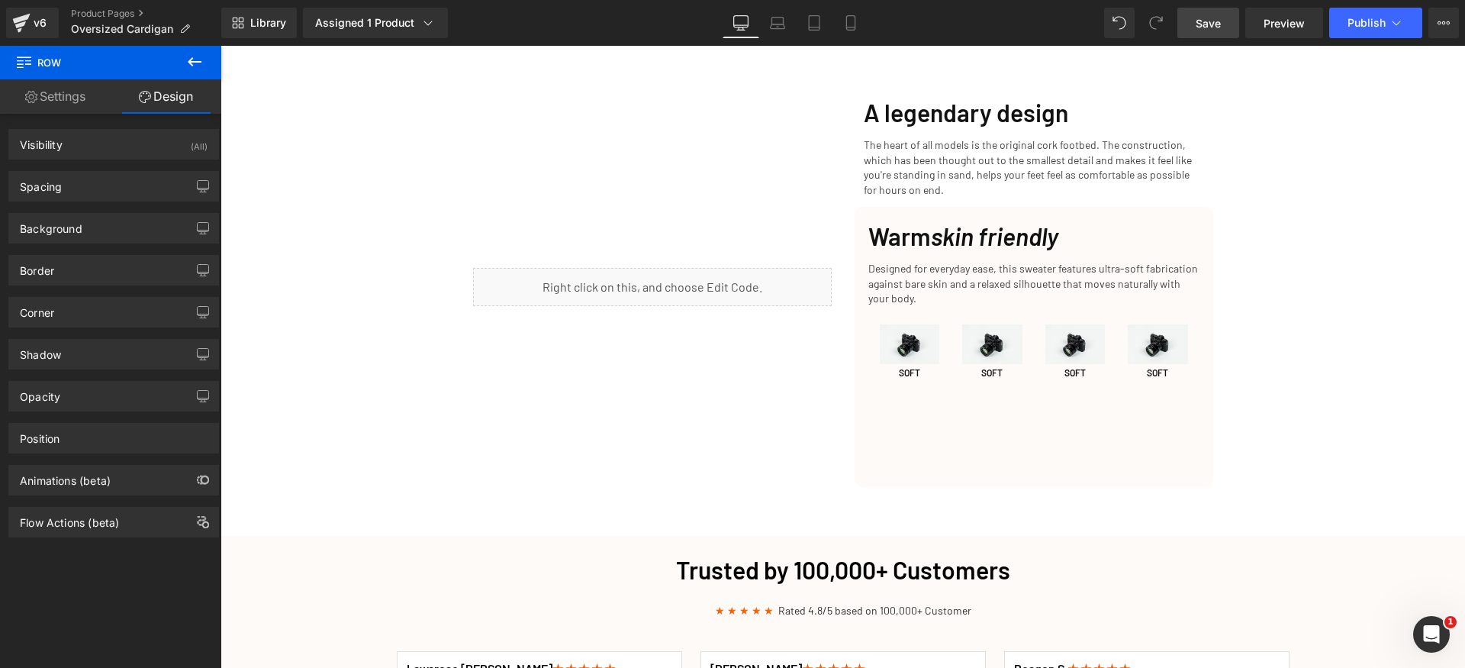
click at [1205, 27] on span "Save" at bounding box center [1208, 23] width 25 height 16
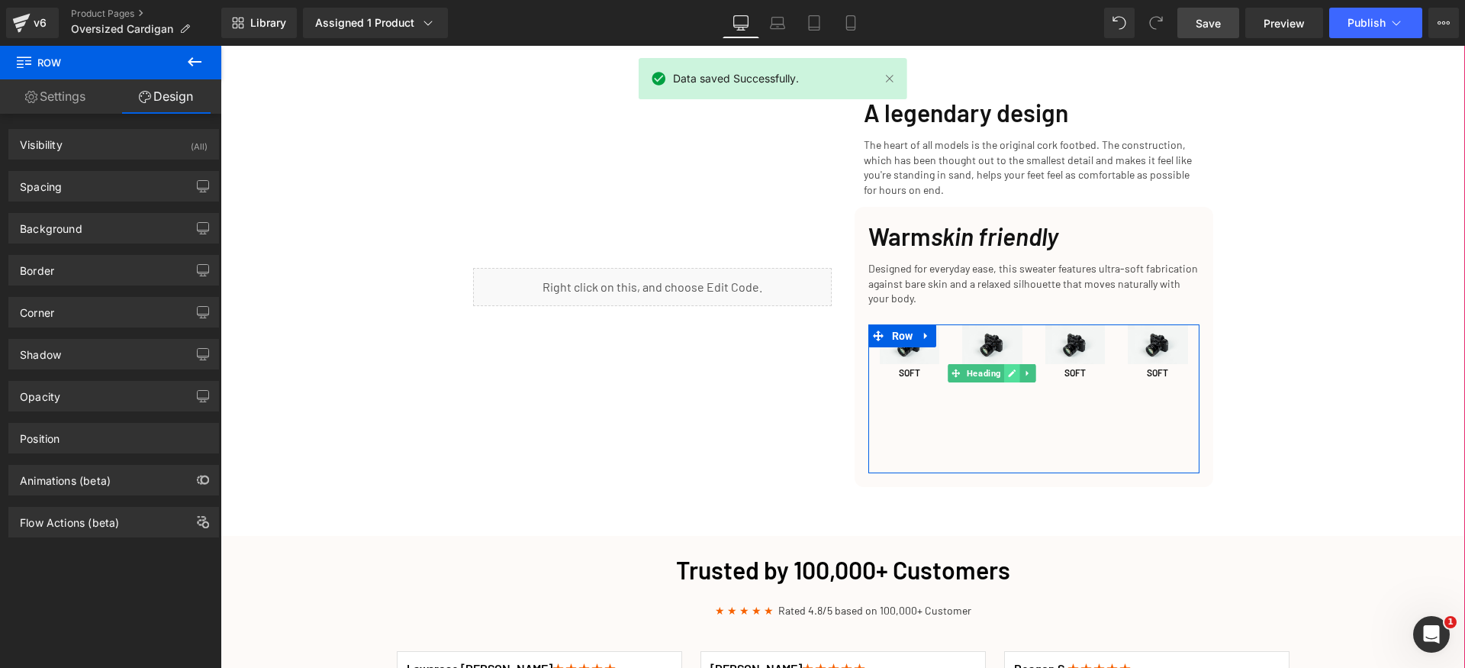
click at [1009, 369] on icon at bounding box center [1012, 373] width 8 height 9
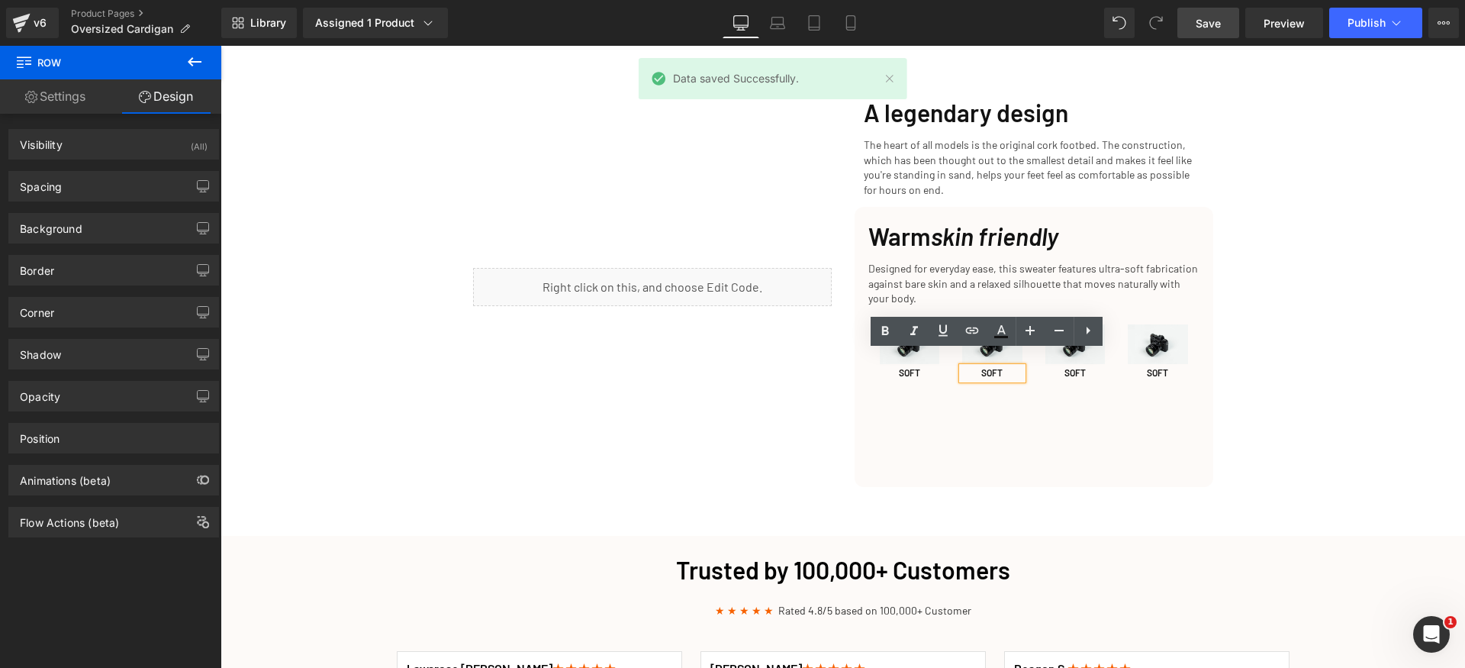
click at [1009, 367] on h1 "SOFT" at bounding box center [992, 373] width 60 height 12
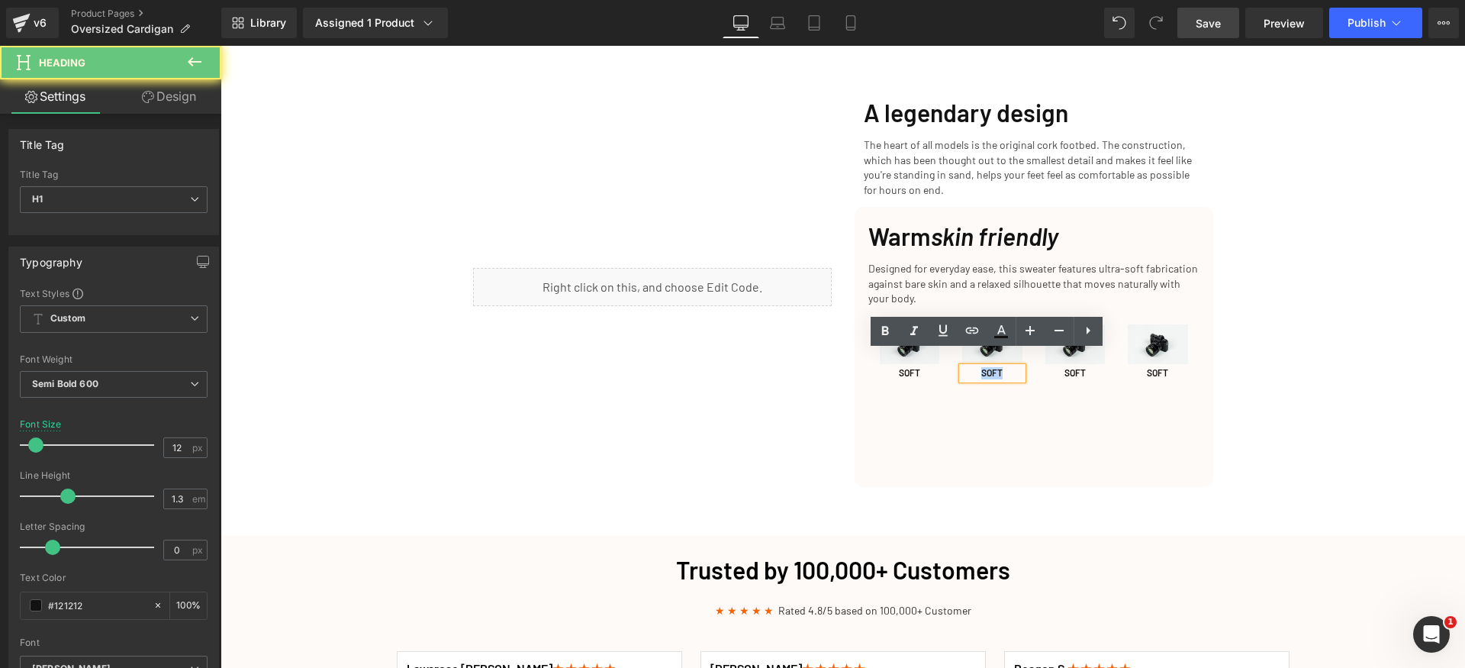
click at [1009, 367] on h1 "SOFT" at bounding box center [992, 373] width 60 height 12
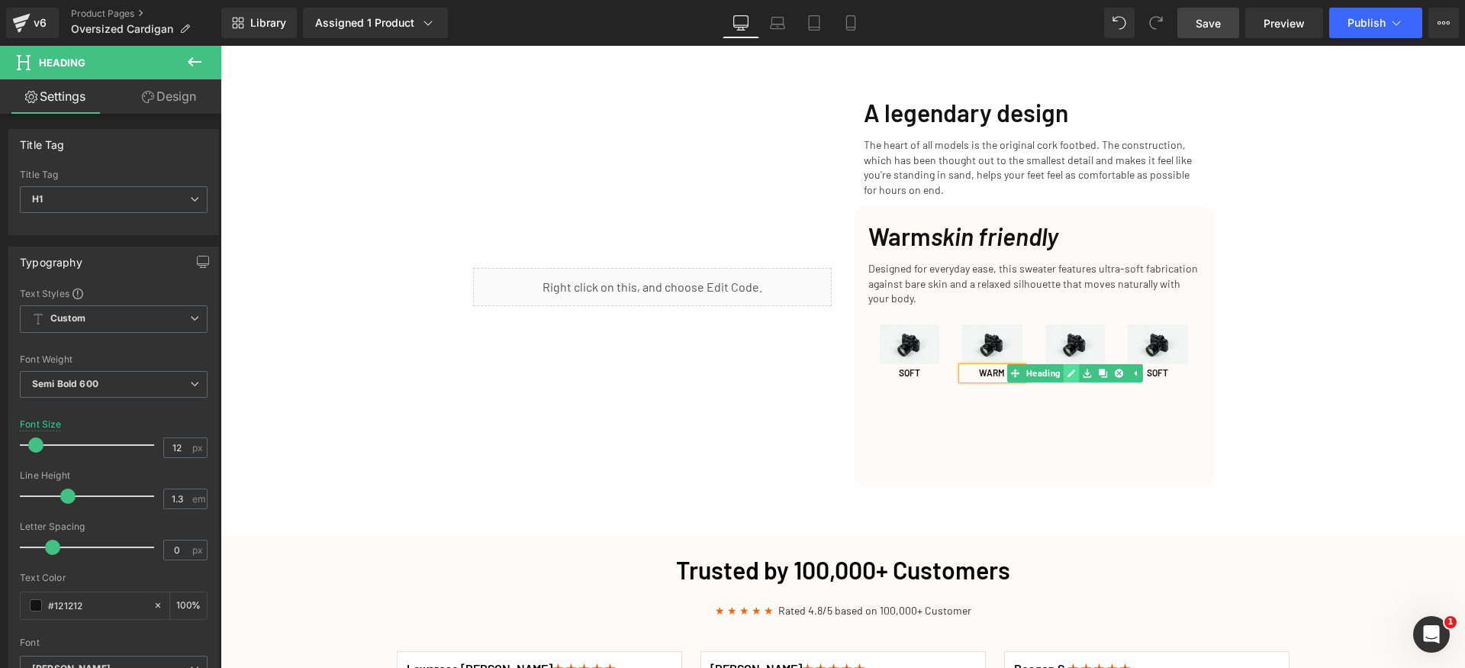
click at [1067, 369] on icon at bounding box center [1071, 373] width 8 height 9
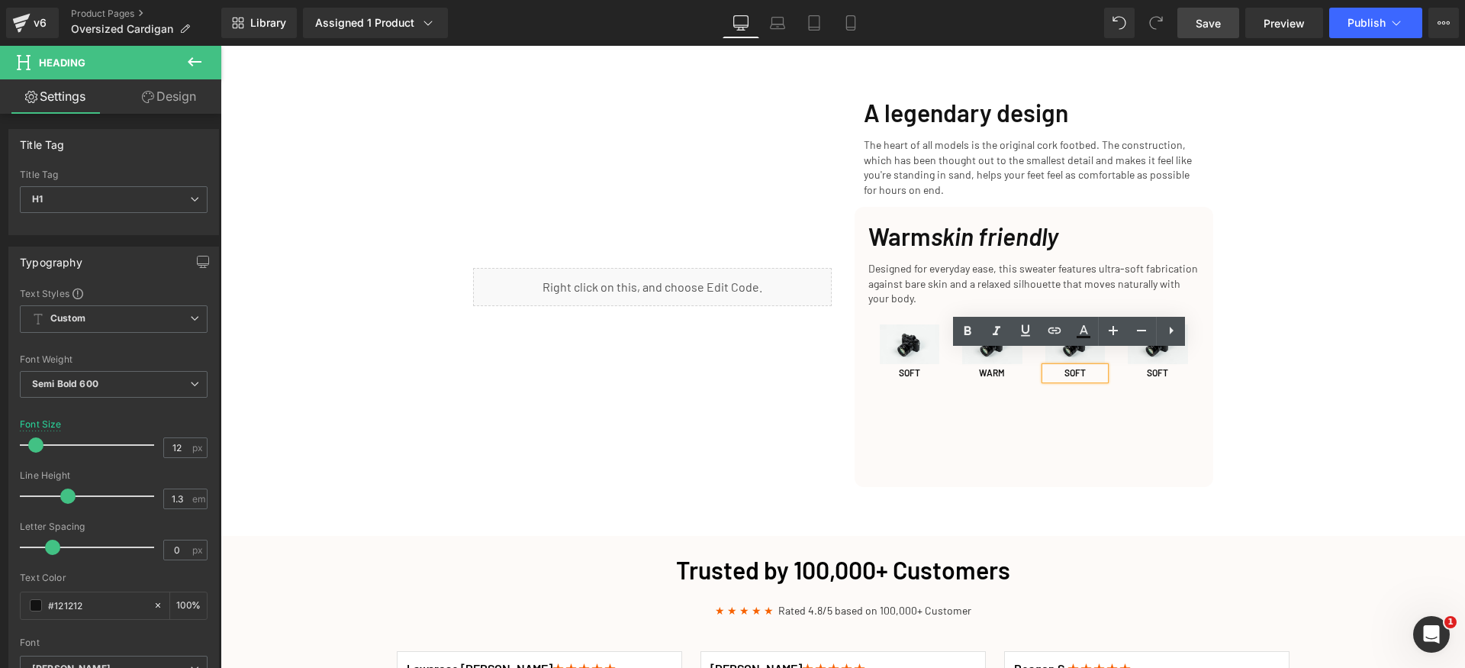
click at [1066, 367] on h1 "SOFT" at bounding box center [1076, 373] width 60 height 12
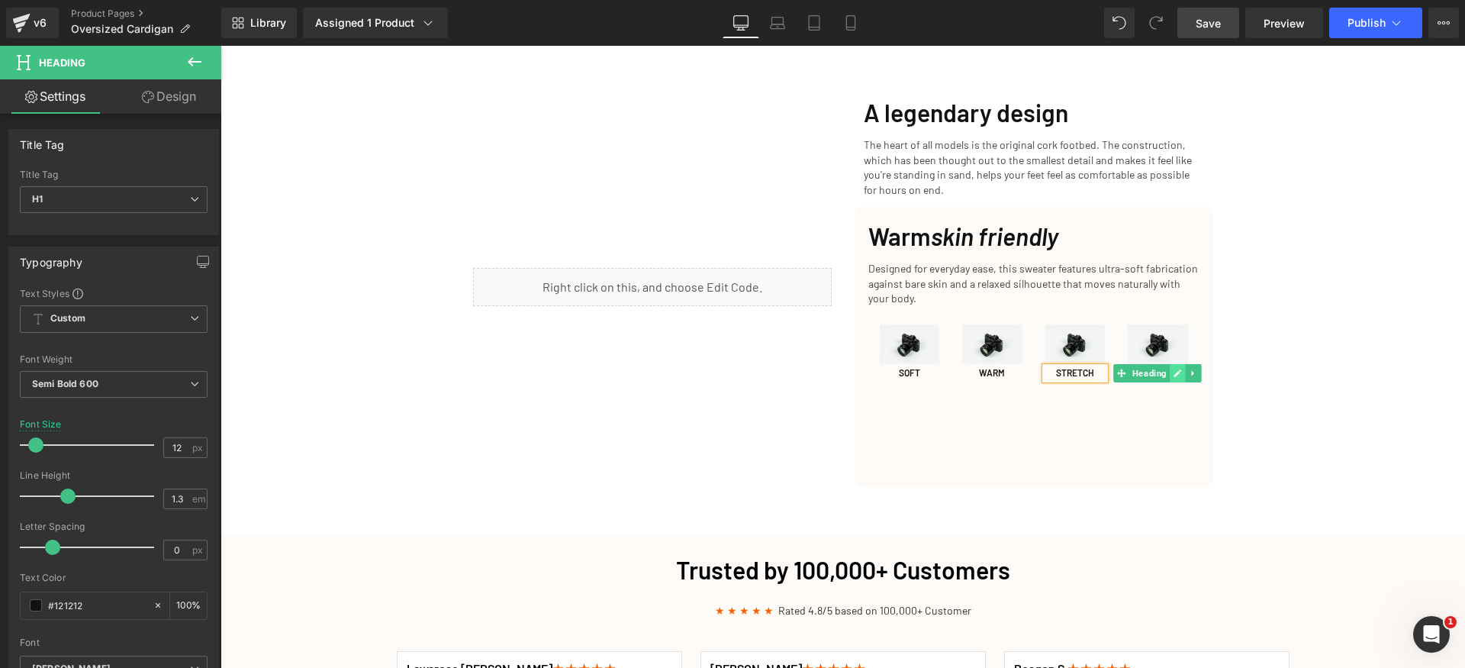
click at [1170, 364] on link at bounding box center [1178, 373] width 16 height 18
click at [1154, 367] on h1 "SOFT" at bounding box center [1158, 373] width 60 height 12
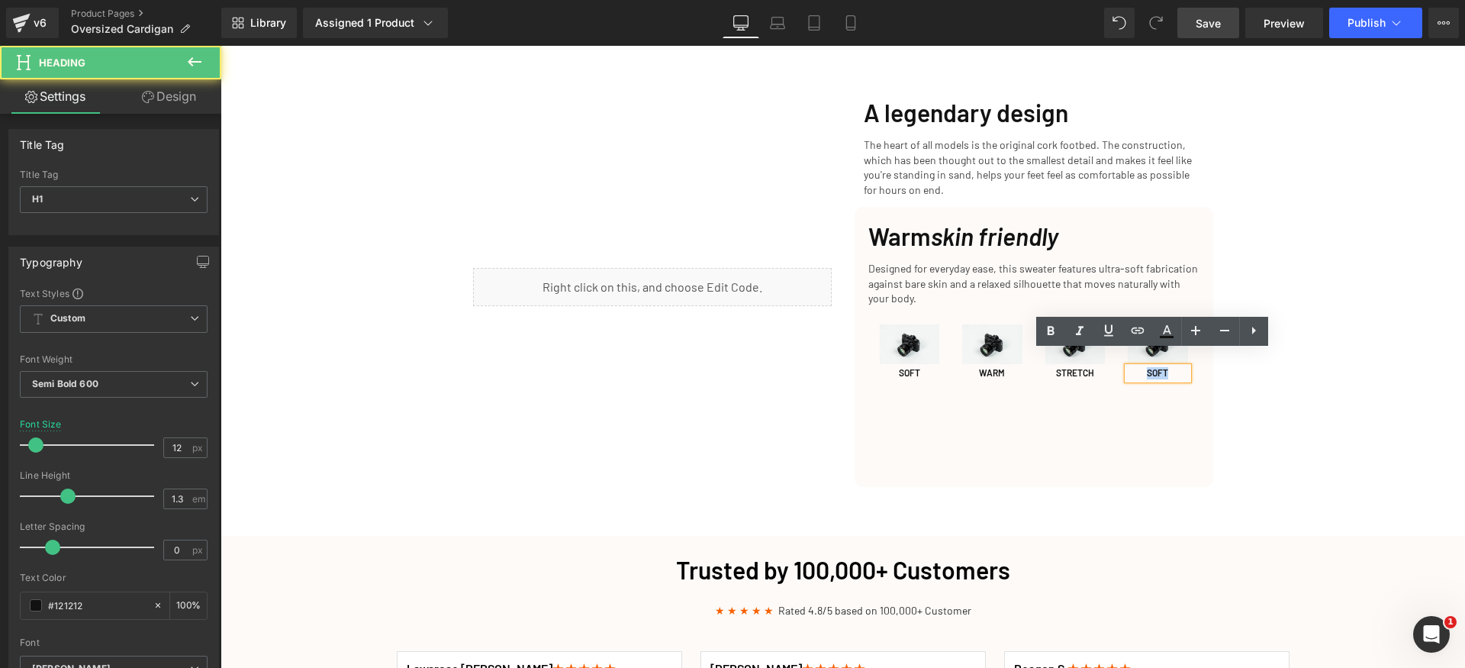
click at [1154, 367] on h1 "SOFT" at bounding box center [1158, 373] width 60 height 12
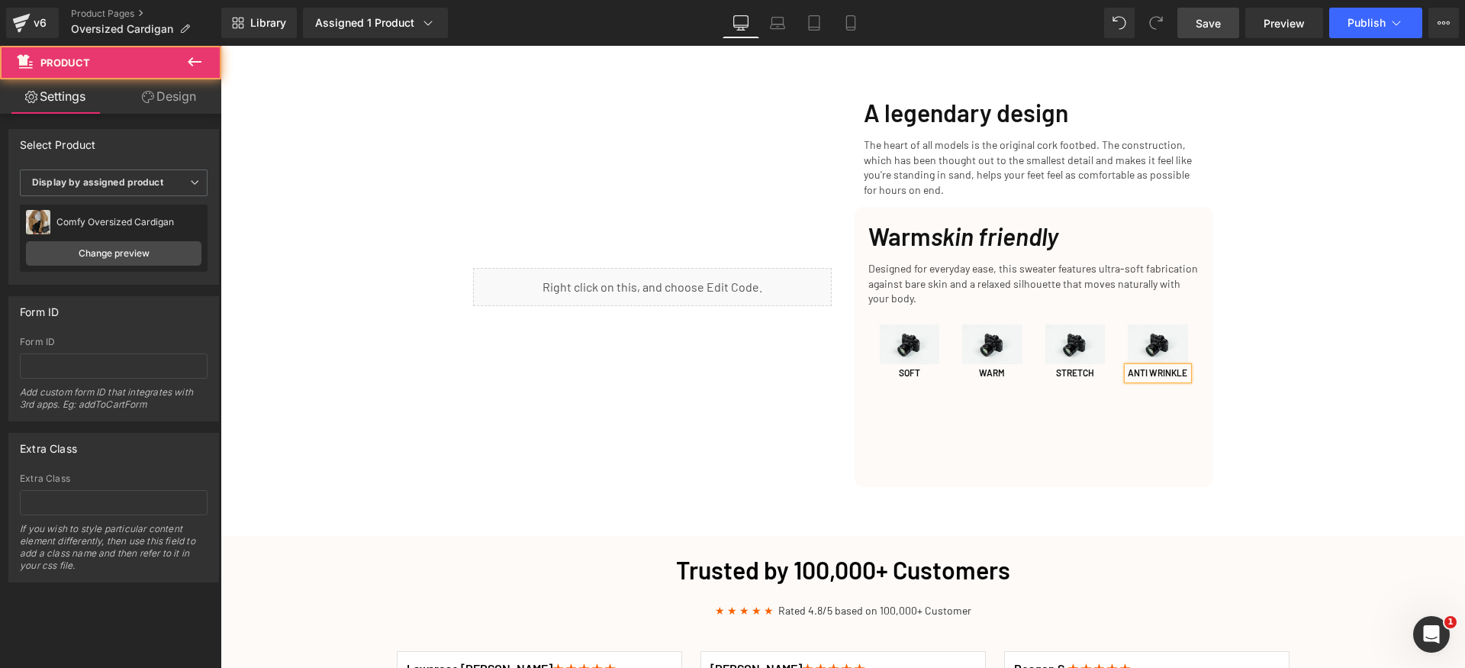
click at [1404, 386] on div "Cozy Up This Fall: The Perfect Slippers for Chillier Days Heading Row Get Yours…" at bounding box center [843, 304] width 1245 height 4322
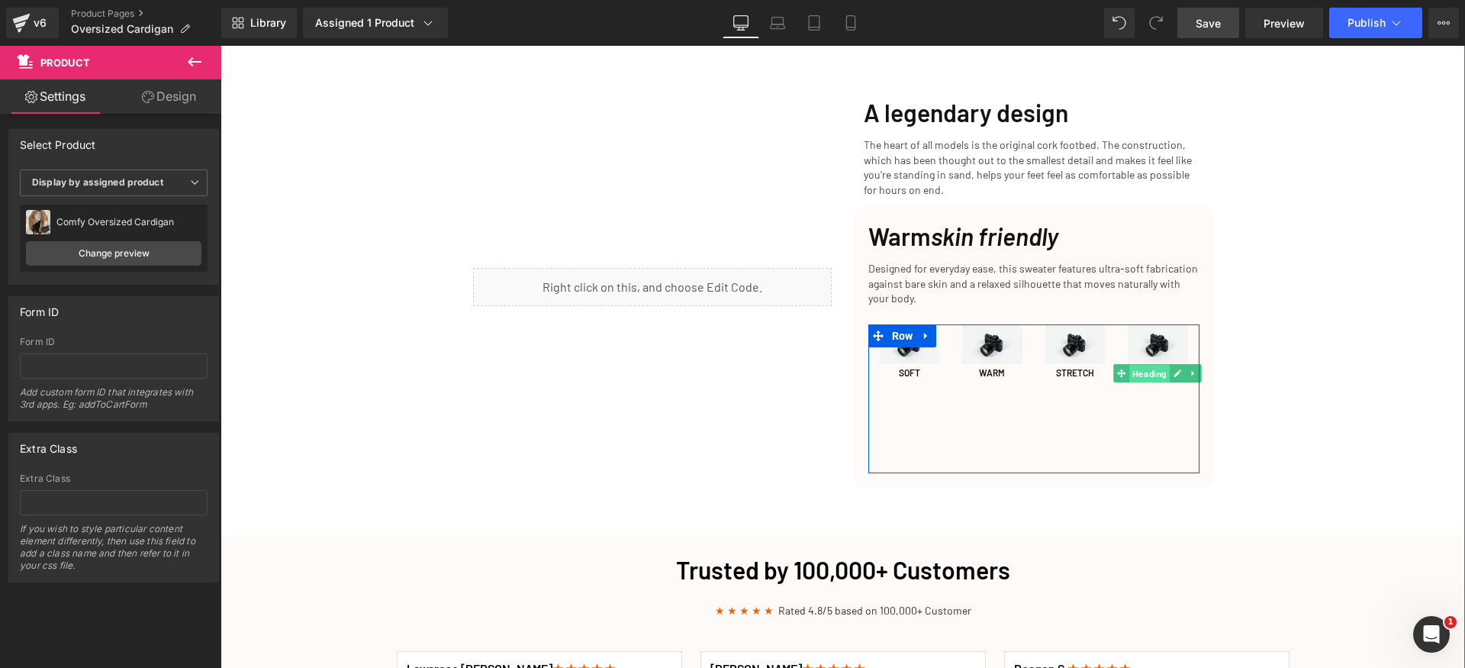
click at [1151, 370] on span "Heading" at bounding box center [1150, 374] width 40 height 18
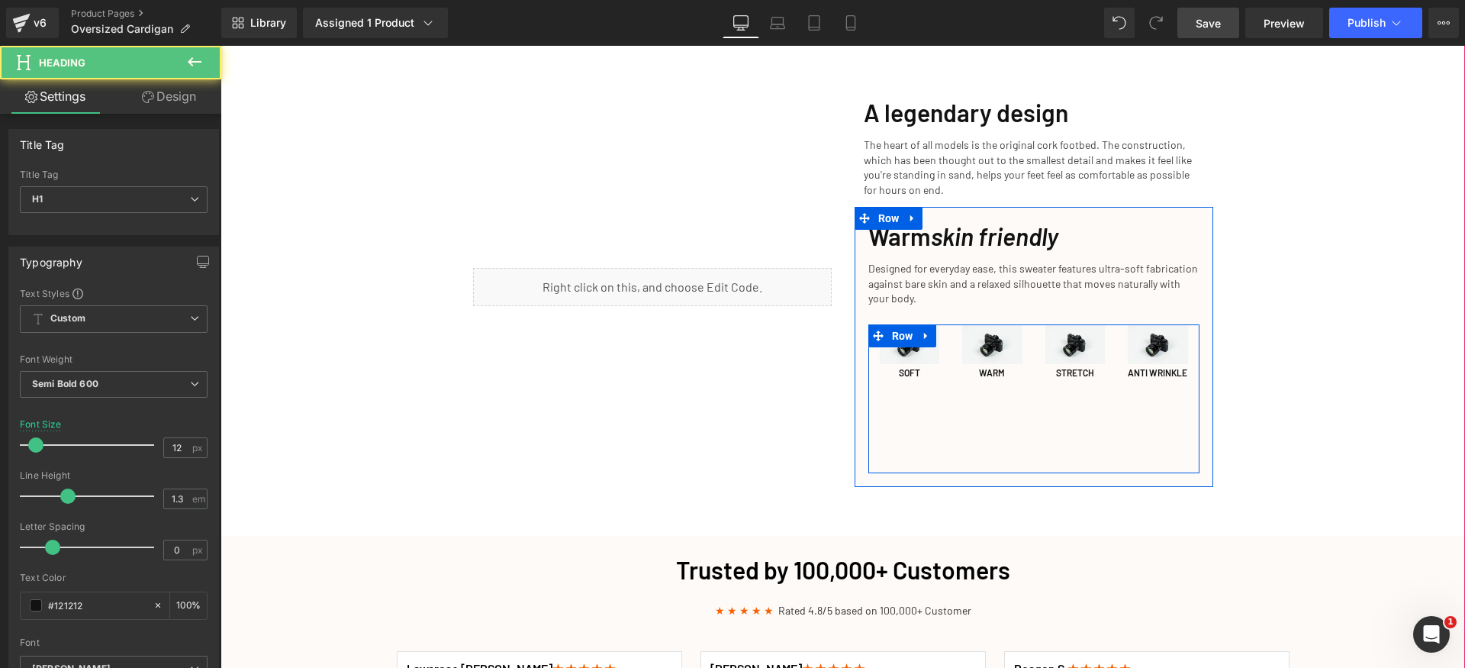
click at [927, 400] on div "Image SOFT Heading Image WARM Heading Image STRETCH Heading Image ANTI WRINKLE …" at bounding box center [1034, 398] width 331 height 149
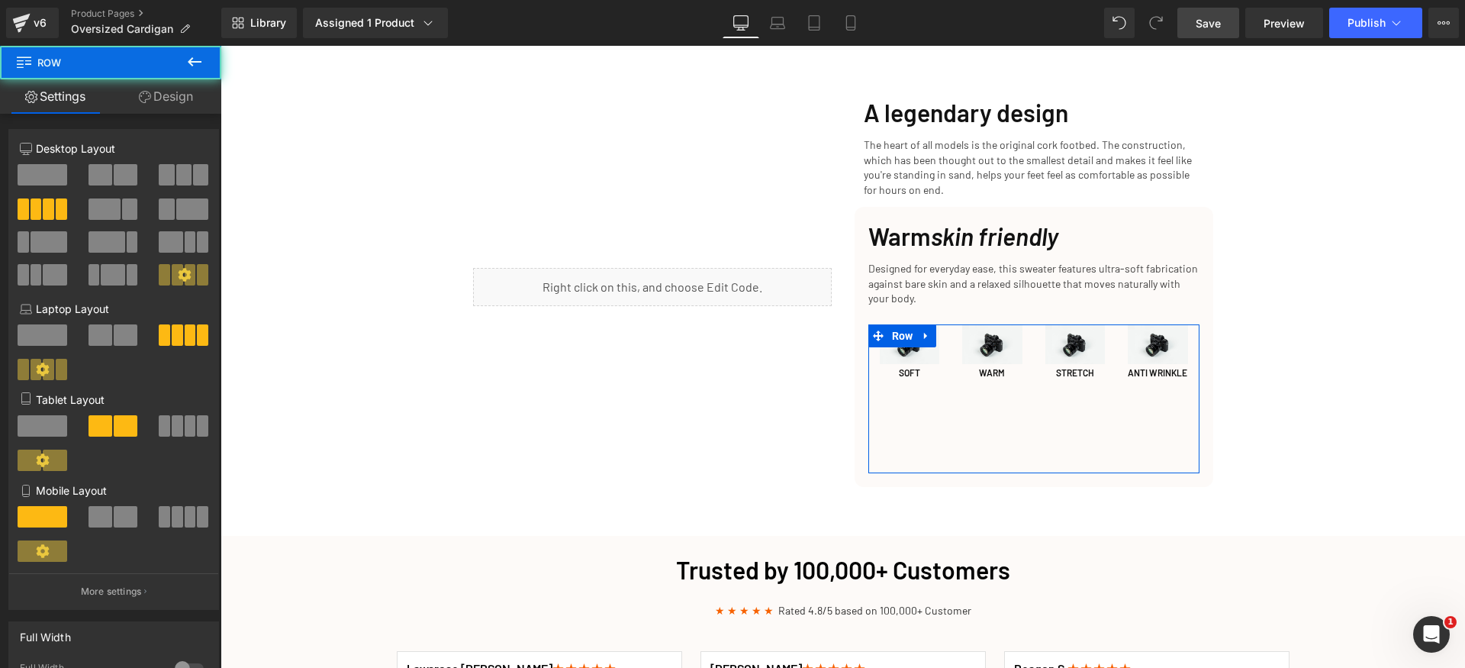
scroll to position [347, 0]
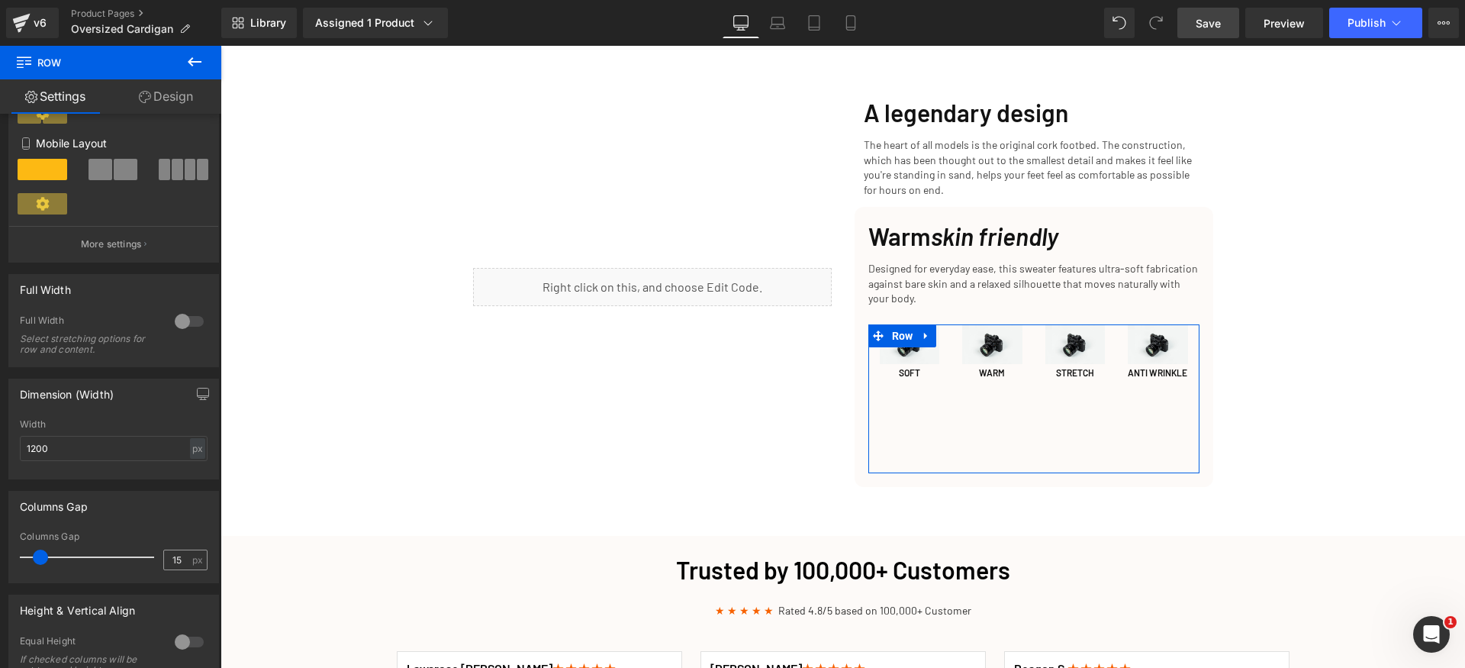
click at [192, 562] on span "px" at bounding box center [198, 560] width 13 height 10
click at [180, 562] on input "15" at bounding box center [177, 559] width 27 height 19
type input "8"
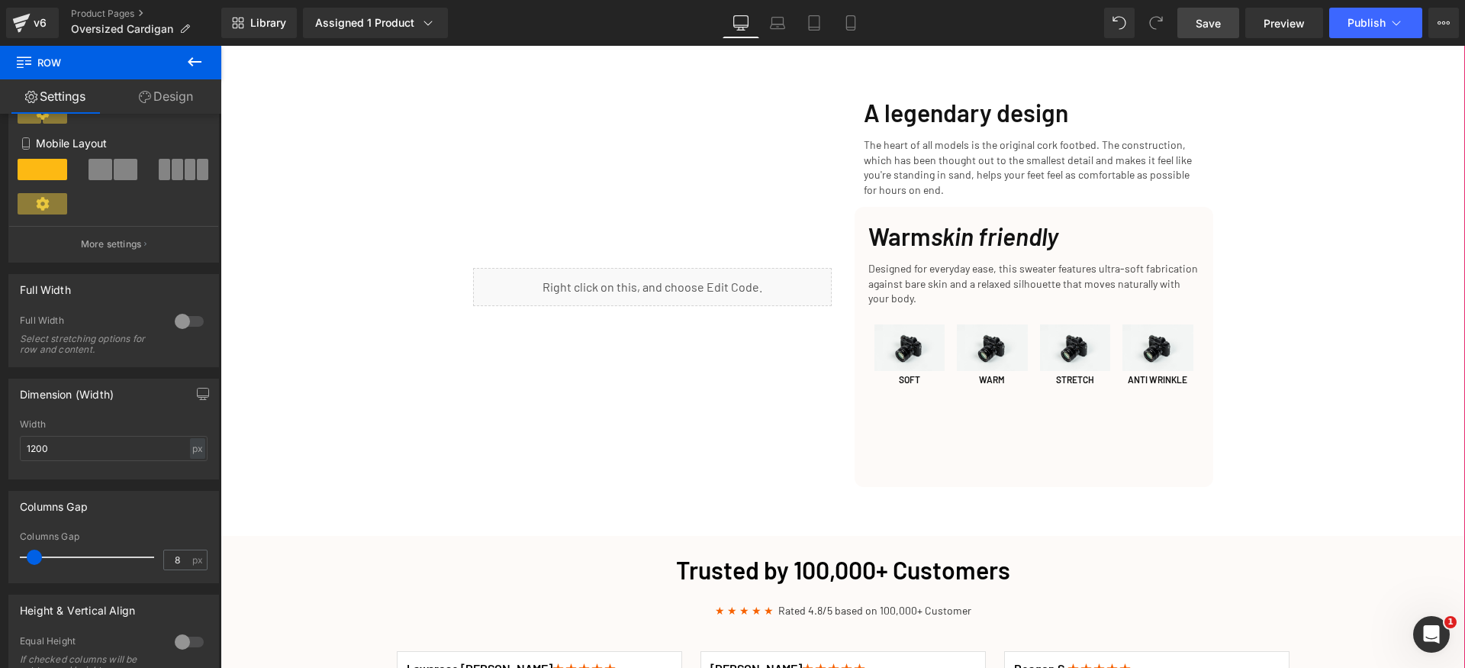
click at [1310, 356] on div "Cozy Up This Fall: The Perfect Slippers for Chillier Days Heading Row Get Yours…" at bounding box center [843, 304] width 1245 height 4322
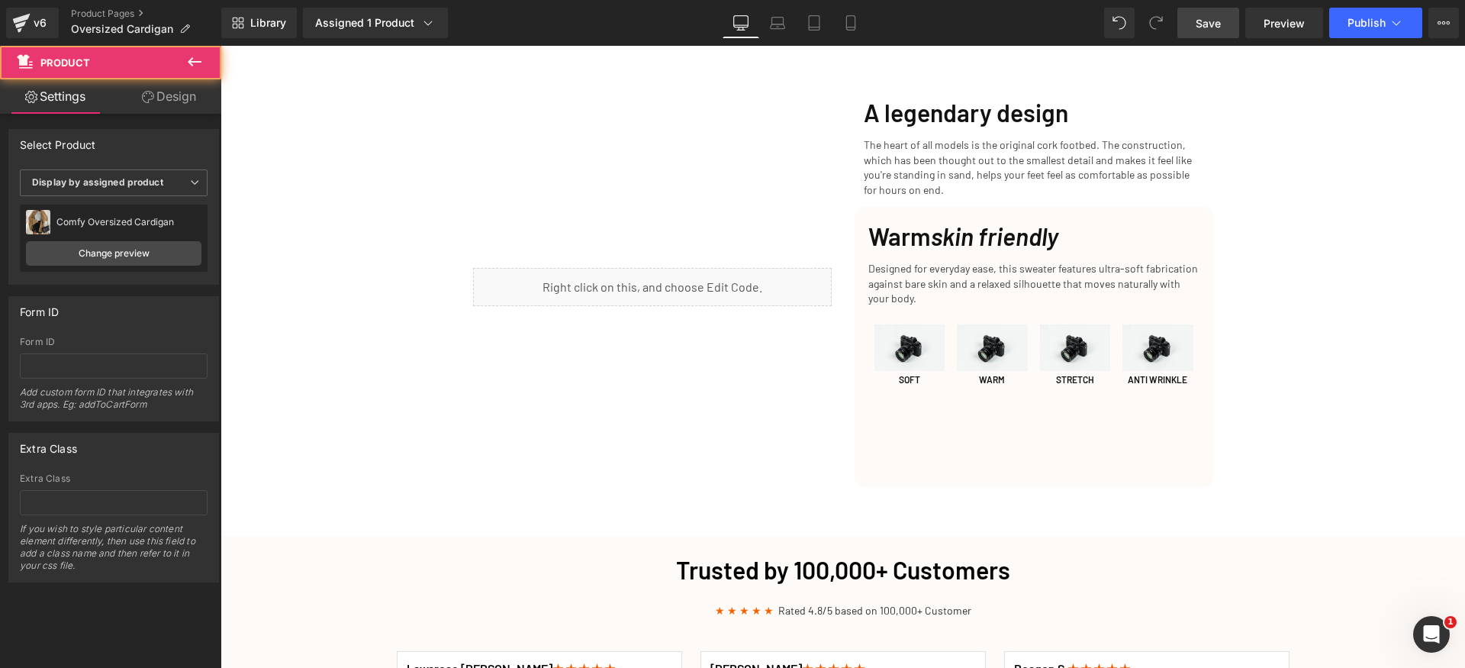
click at [1208, 26] on span "Save" at bounding box center [1208, 23] width 25 height 16
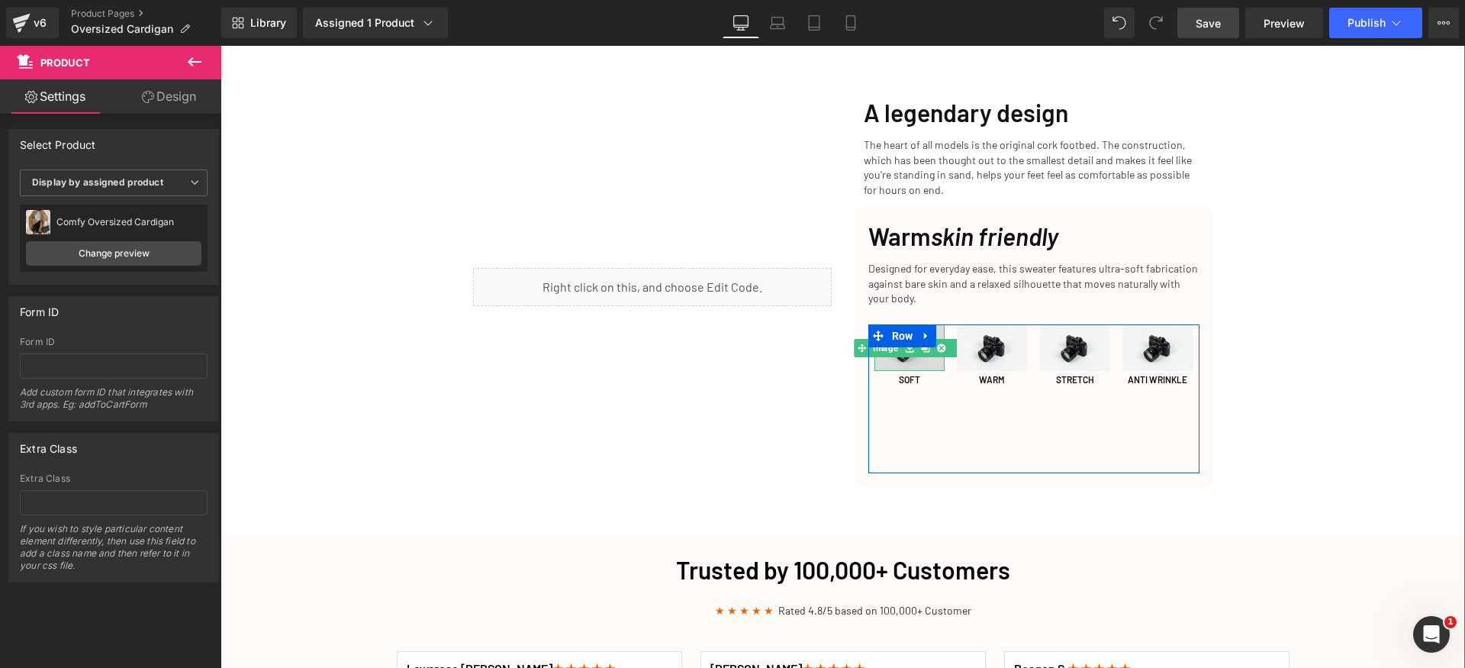
click at [897, 342] on img at bounding box center [910, 347] width 71 height 47
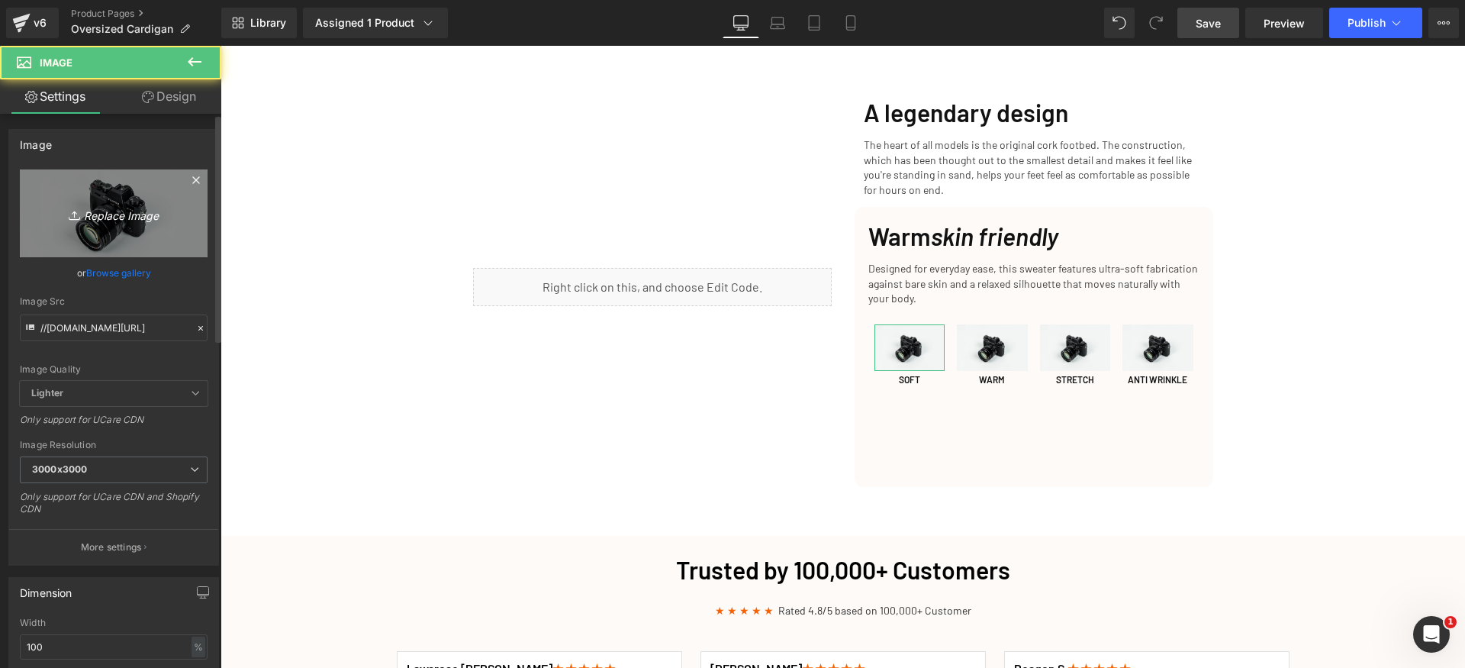
click at [150, 213] on icon "Replace Image" at bounding box center [114, 213] width 122 height 19
type input "C:\fakepath\icons8-lightweight.svg"
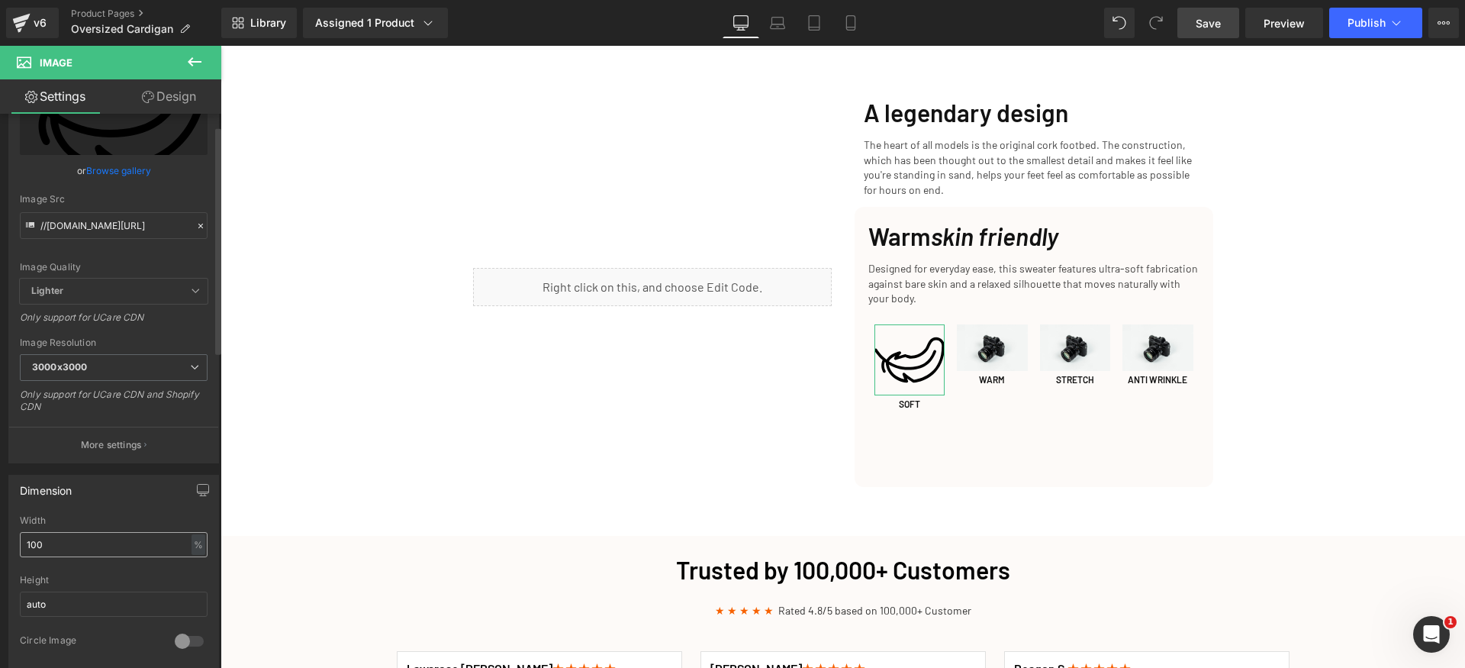
scroll to position [179, 0]
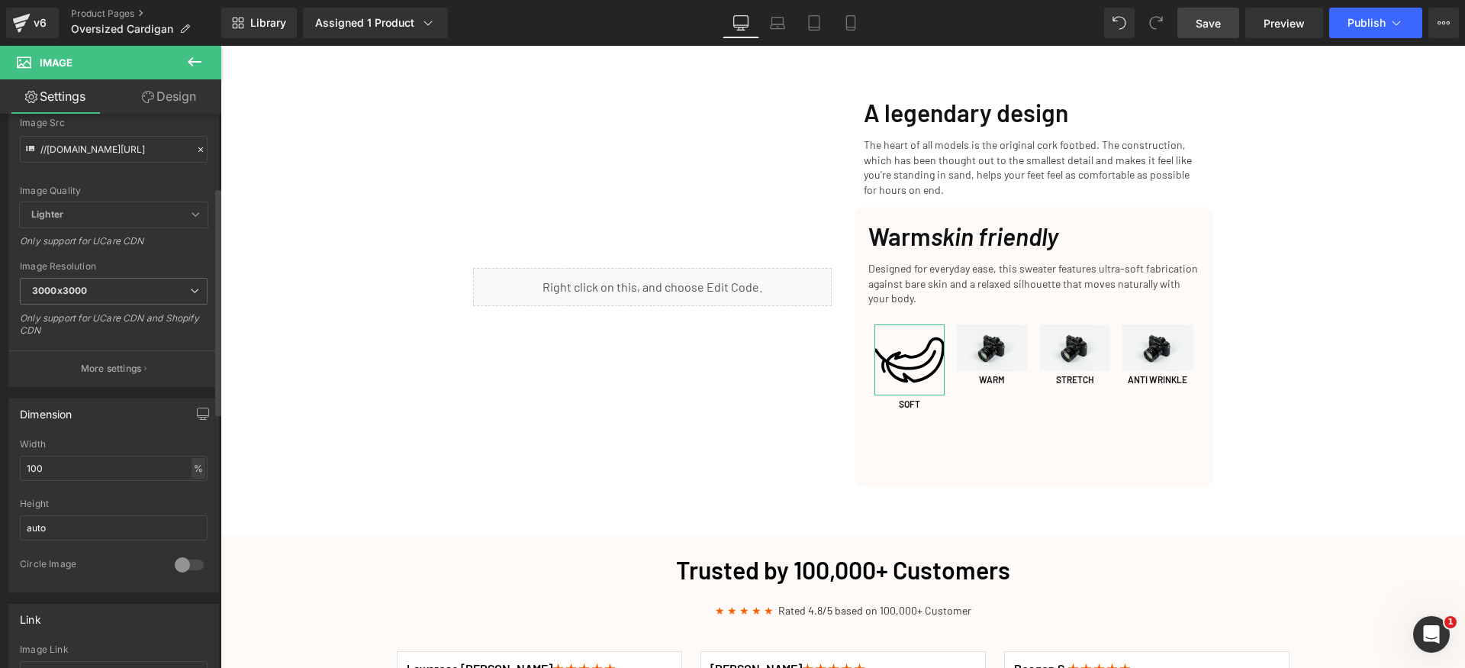
click at [194, 473] on div "%" at bounding box center [199, 468] width 14 height 21
click at [193, 509] on li "px" at bounding box center [197, 514] width 19 height 22
click at [106, 466] on input "100" at bounding box center [114, 468] width 188 height 25
type input "4"
type input "3"
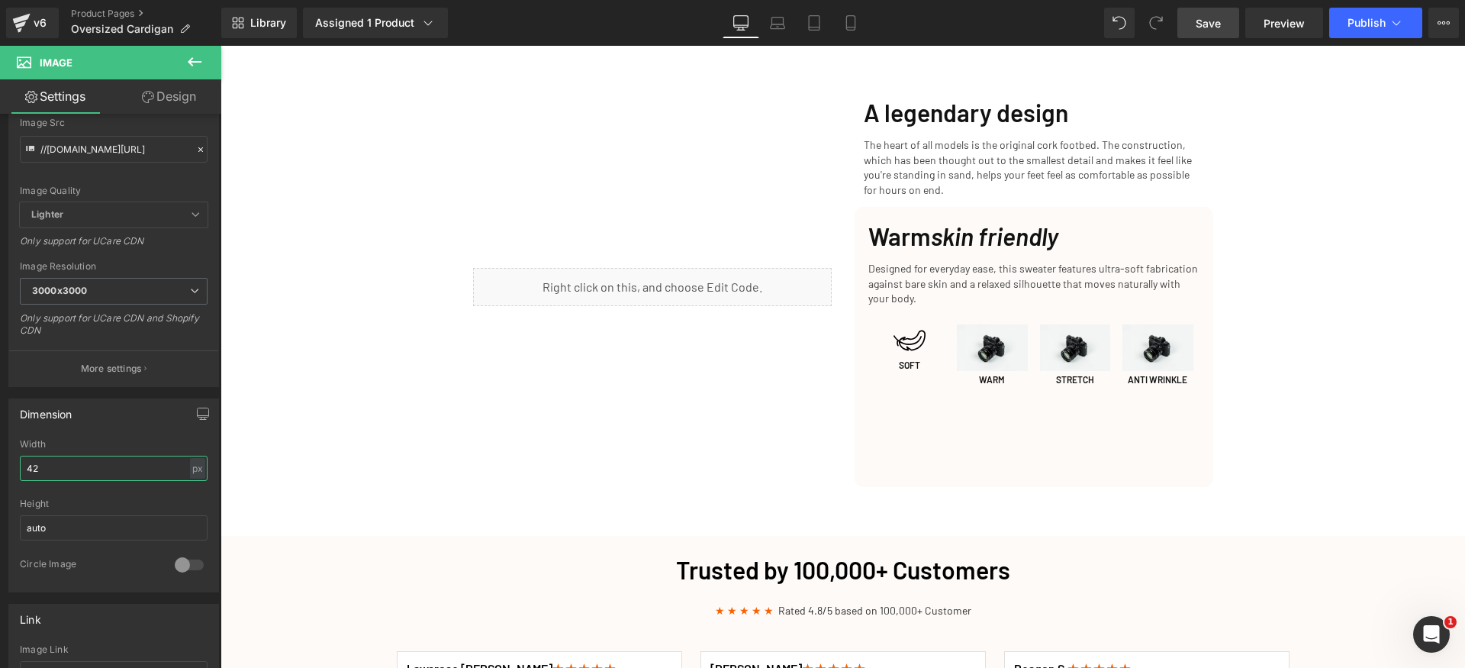
type input "42"
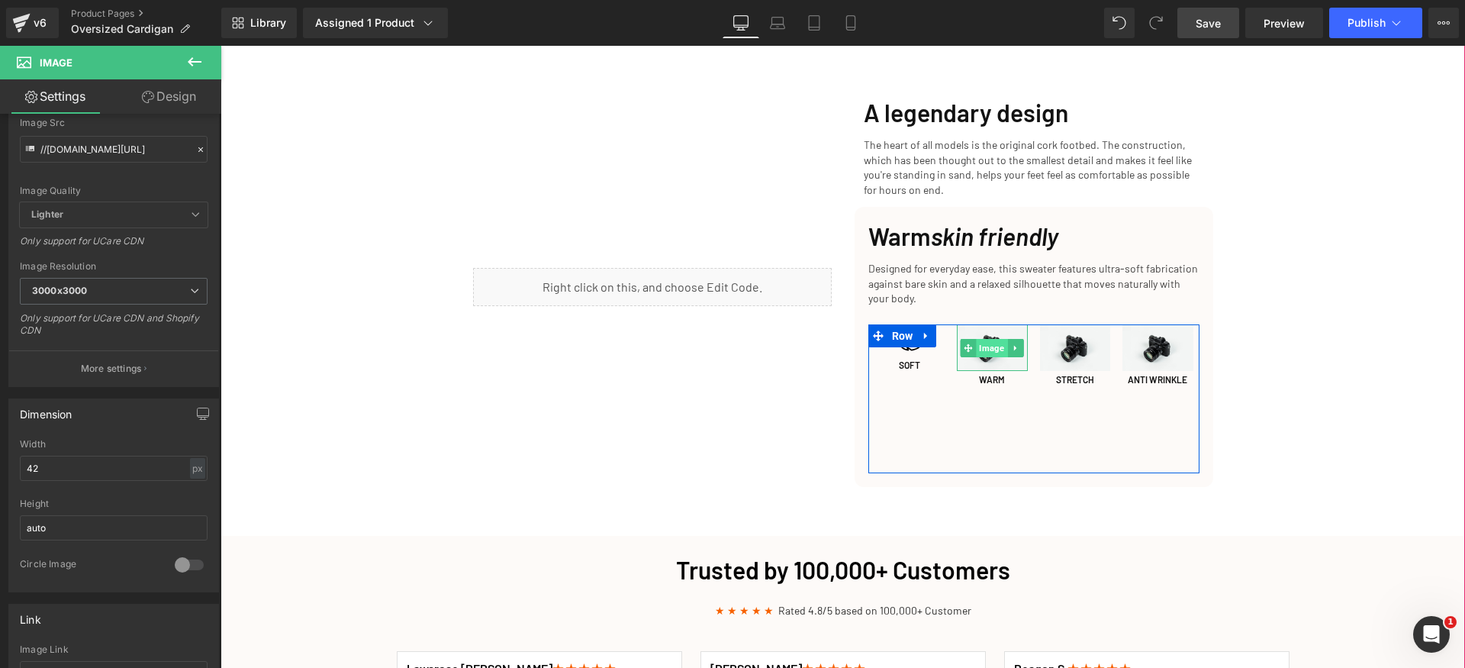
click at [977, 339] on span "Image" at bounding box center [992, 348] width 31 height 18
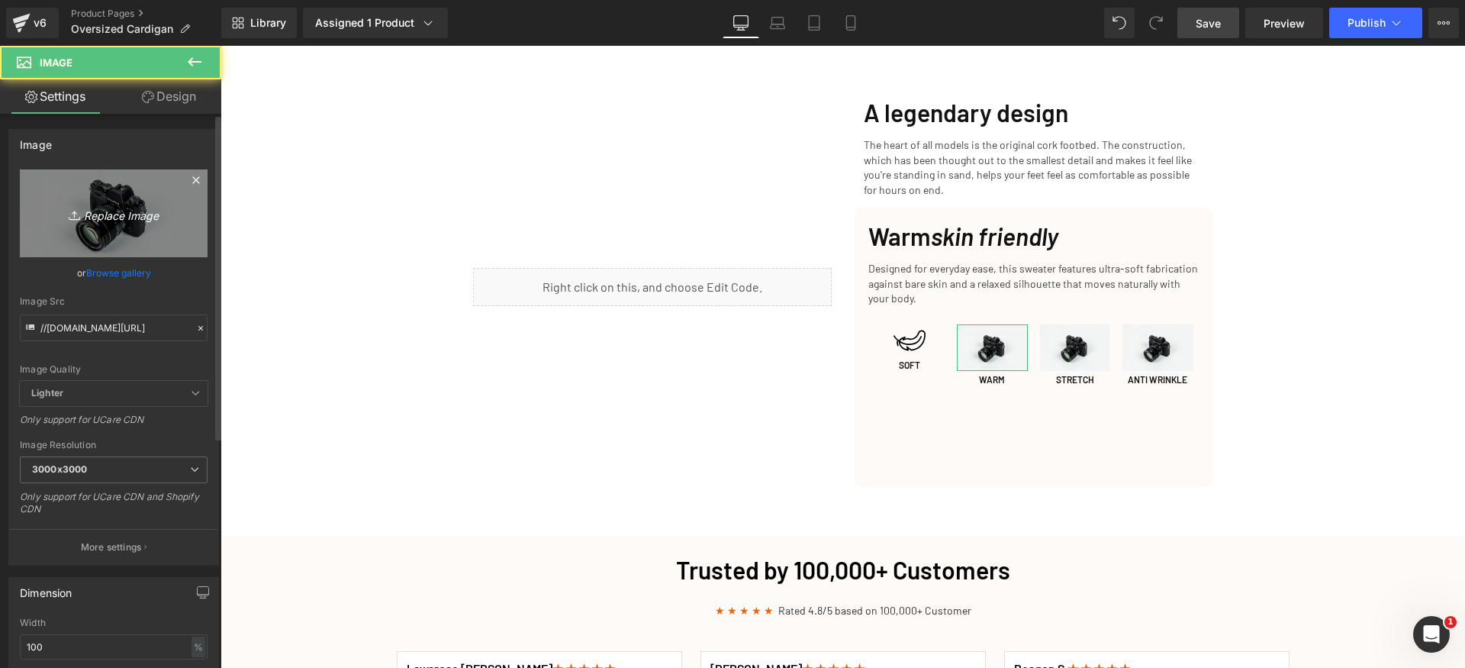
click at [127, 242] on link "Replace Image" at bounding box center [114, 213] width 188 height 88
type input "C:\fakepath\icons8-warm.svg"
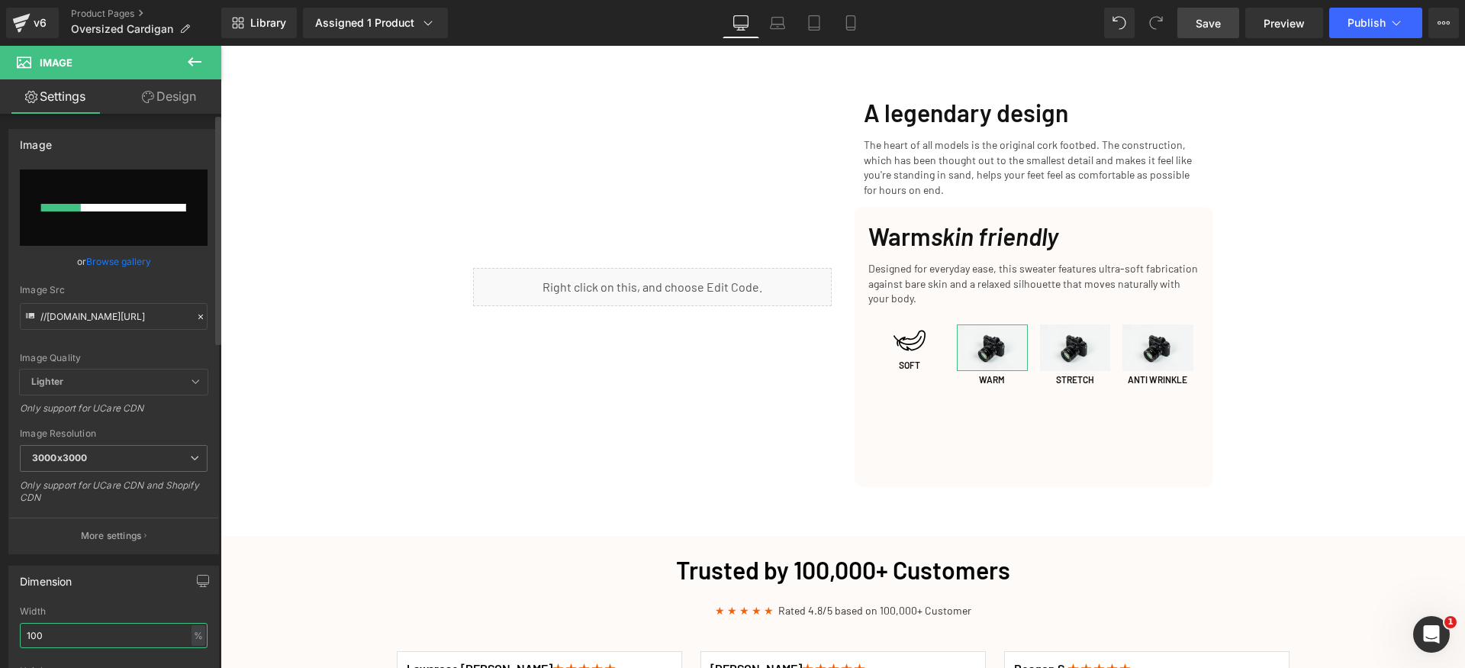
click at [88, 637] on input "100" at bounding box center [114, 635] width 188 height 25
type input "42"
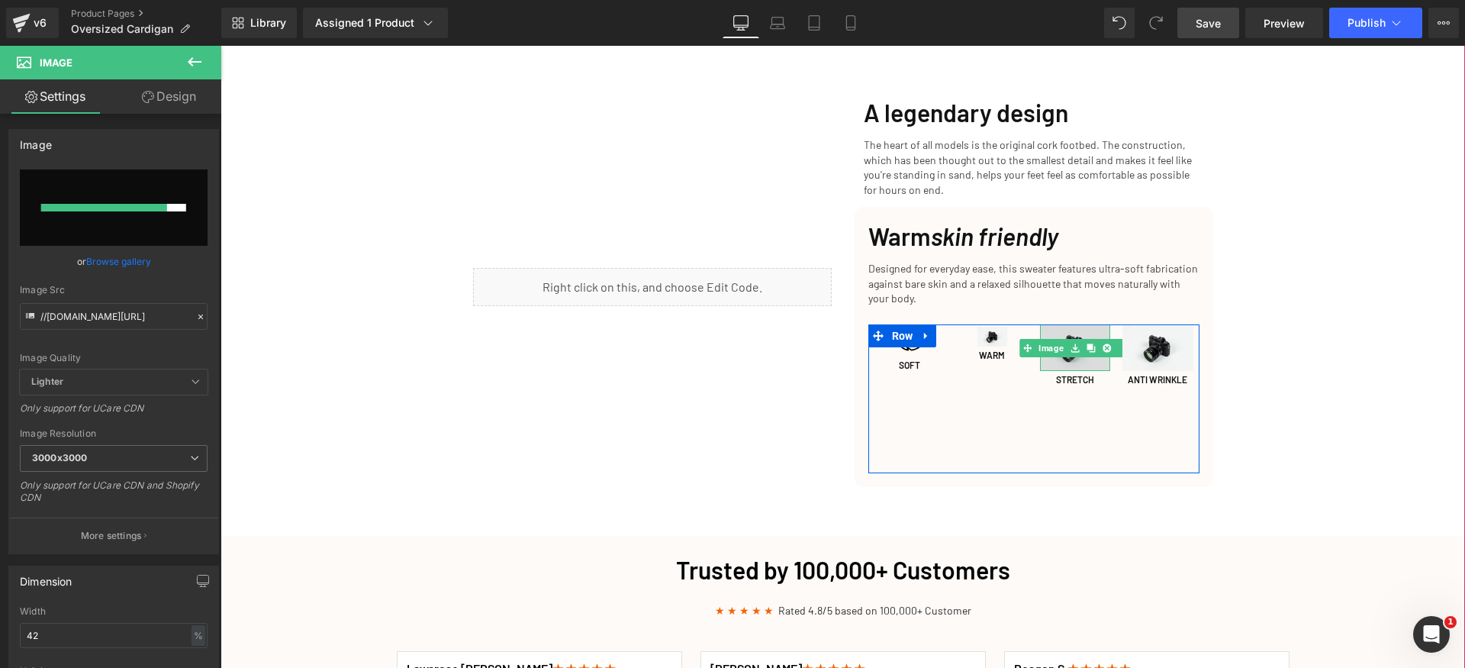
click at [1056, 347] on img at bounding box center [1075, 347] width 71 height 47
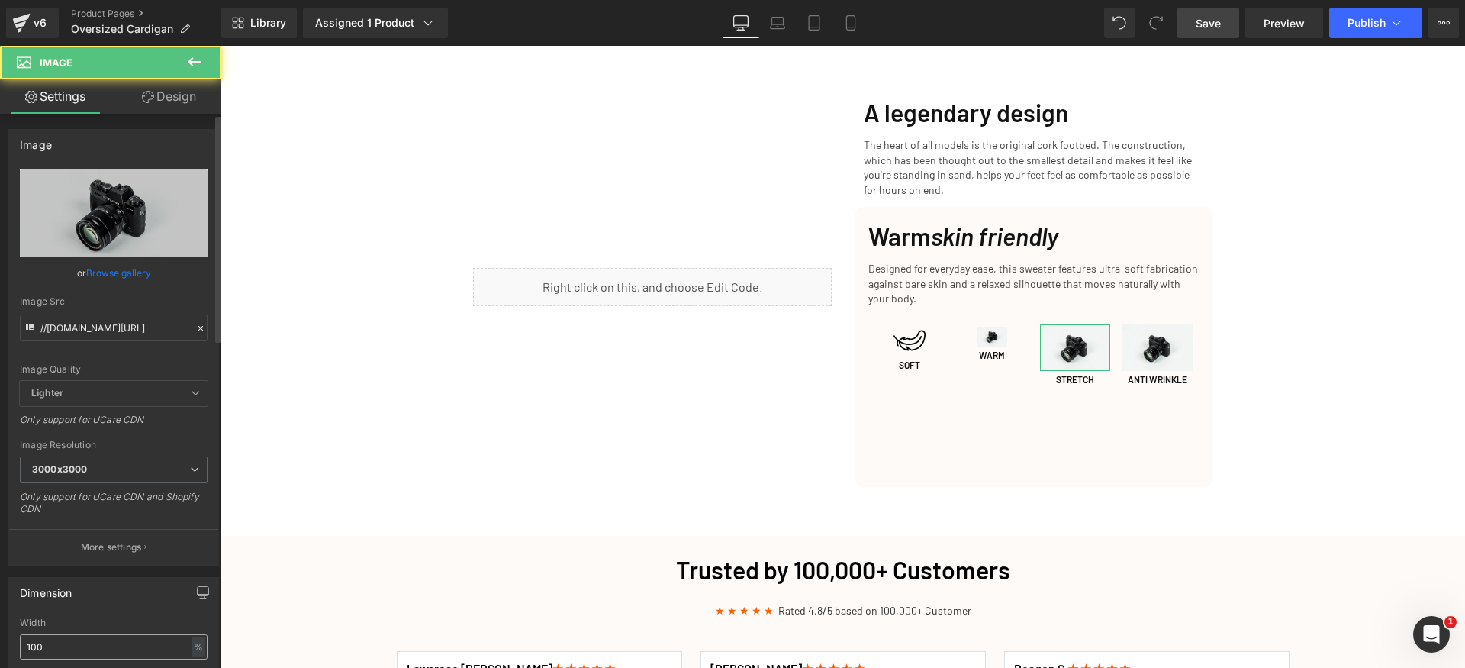
click at [90, 655] on input "100" at bounding box center [114, 646] width 188 height 25
click at [90, 653] on input "100" at bounding box center [114, 646] width 188 height 25
type input "42"
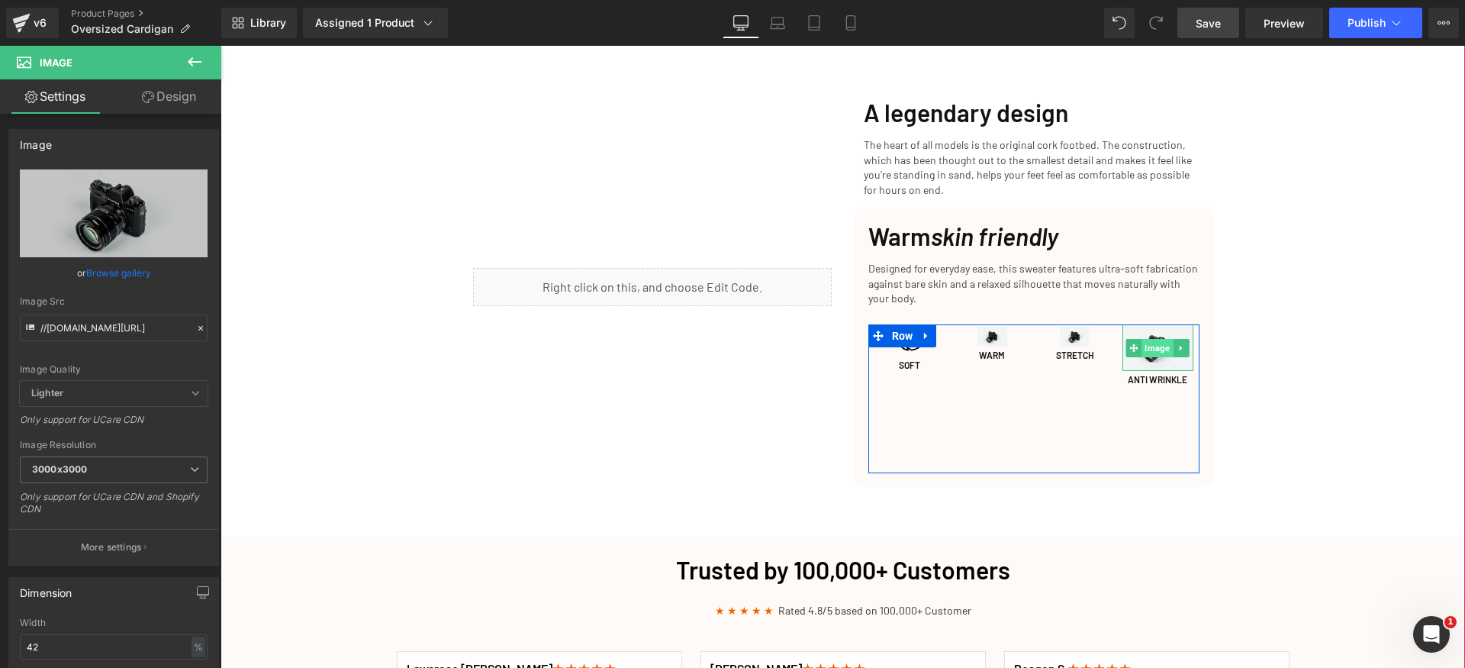
click at [1146, 339] on span "Image" at bounding box center [1158, 348] width 31 height 18
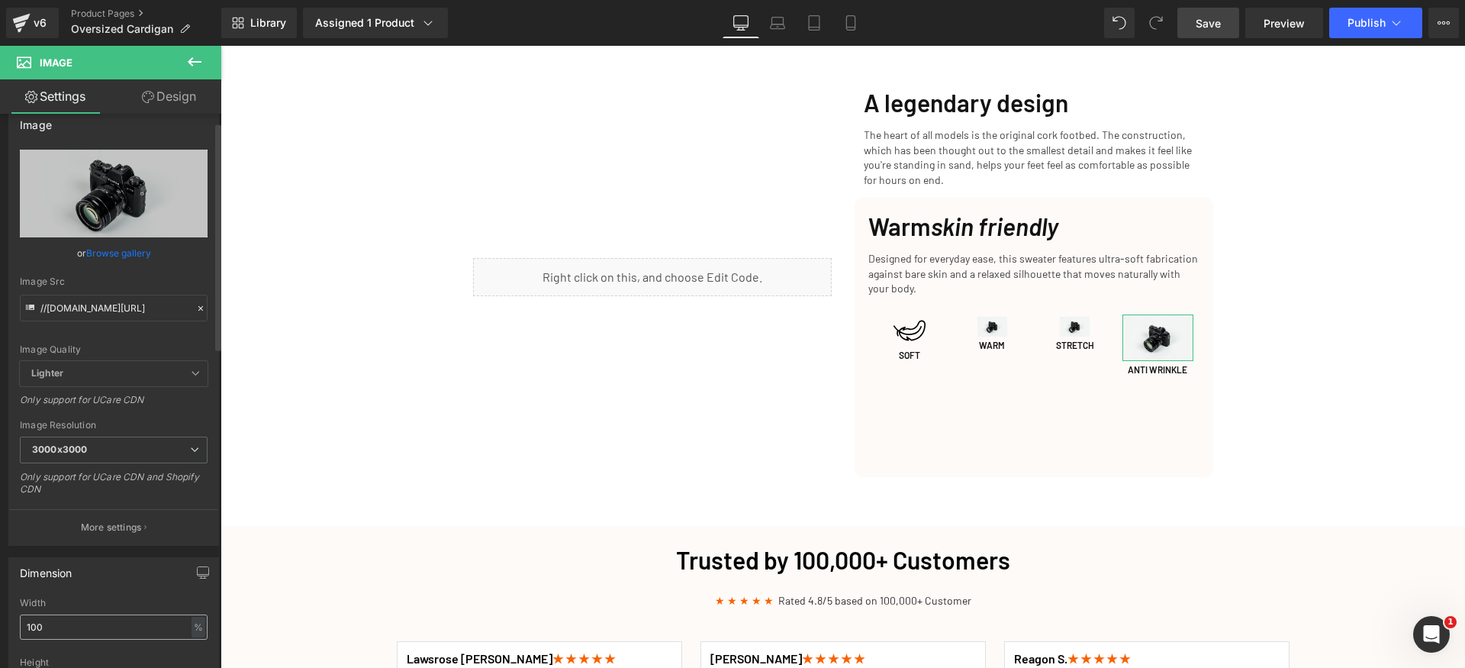
scroll to position [106, 0]
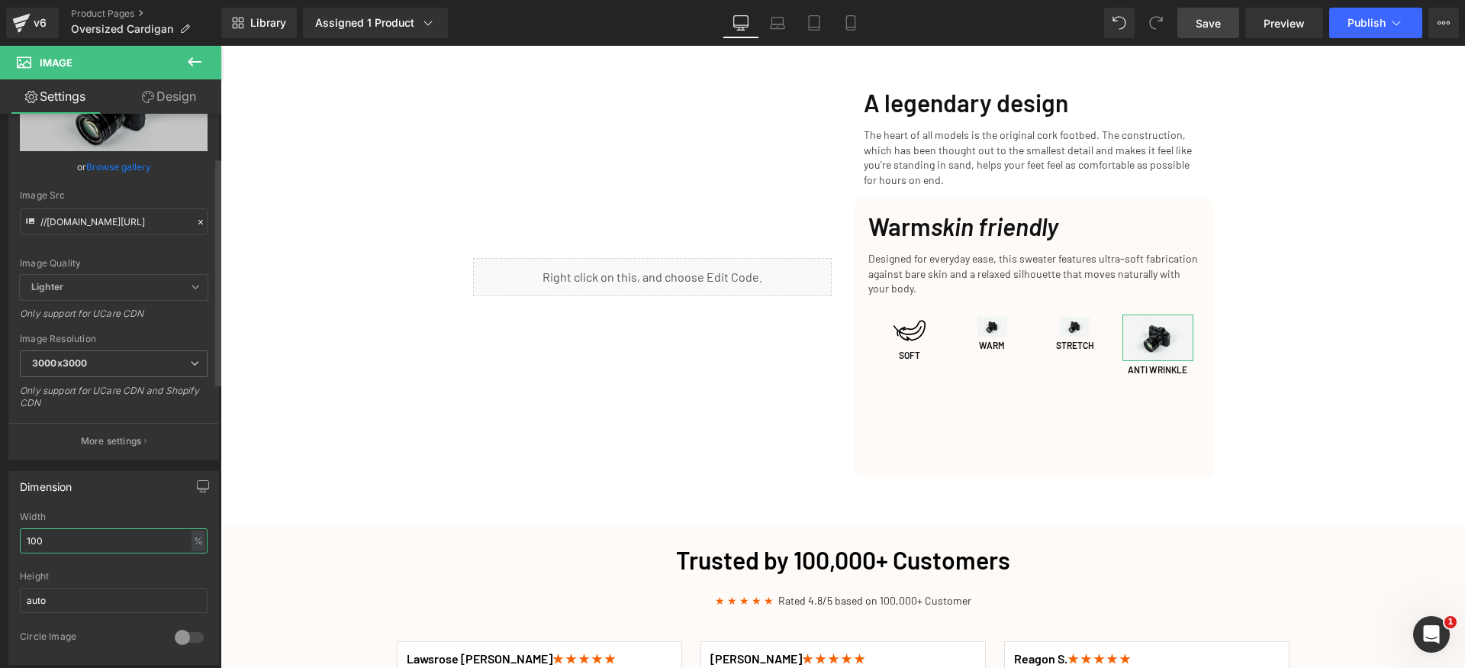
click at [99, 536] on input "100" at bounding box center [114, 540] width 188 height 25
click at [98, 538] on input "100" at bounding box center [114, 540] width 188 height 25
click at [96, 540] on input "100" at bounding box center [114, 540] width 188 height 25
click at [192, 544] on div "%" at bounding box center [199, 540] width 14 height 21
click at [192, 593] on li "px" at bounding box center [197, 586] width 19 height 22
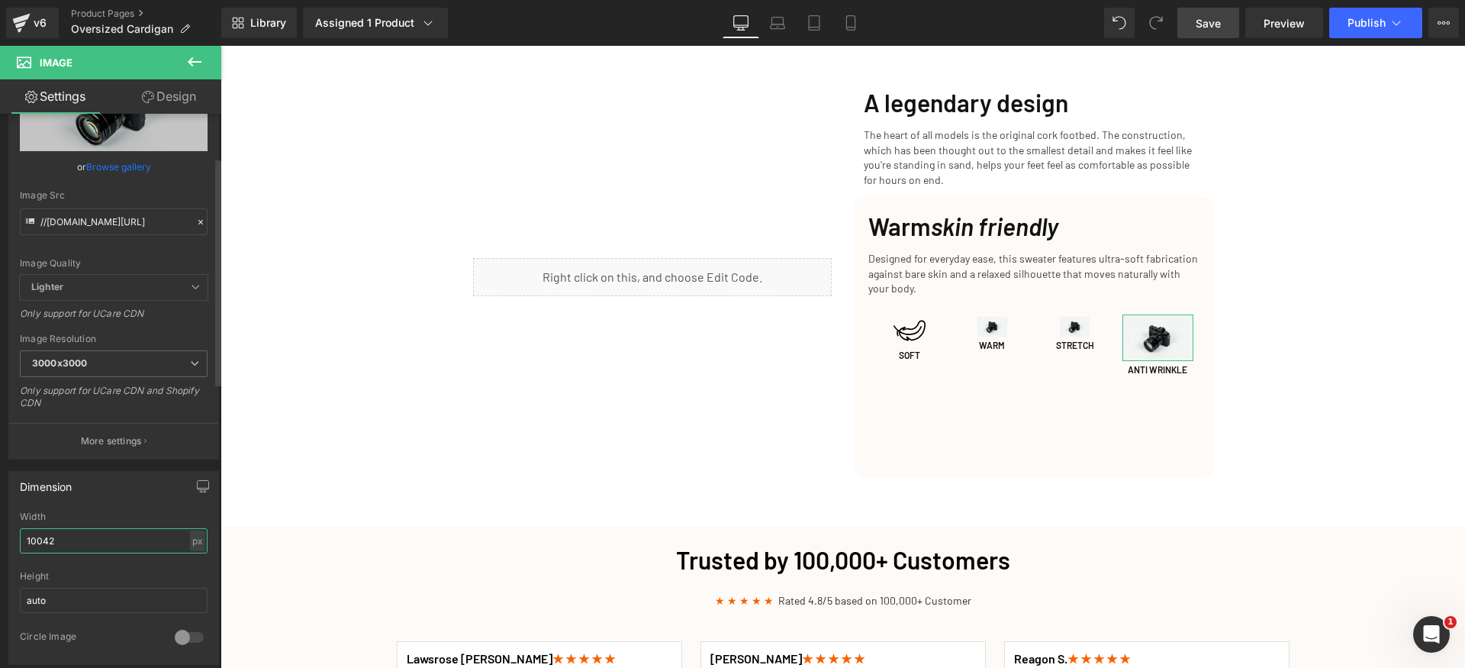
click at [89, 530] on input "10042" at bounding box center [114, 540] width 188 height 25
click at [89, 531] on input "10042" at bounding box center [114, 540] width 188 height 25
type input "42"
click at [115, 523] on div "Width 42 px % px" at bounding box center [114, 541] width 188 height 60
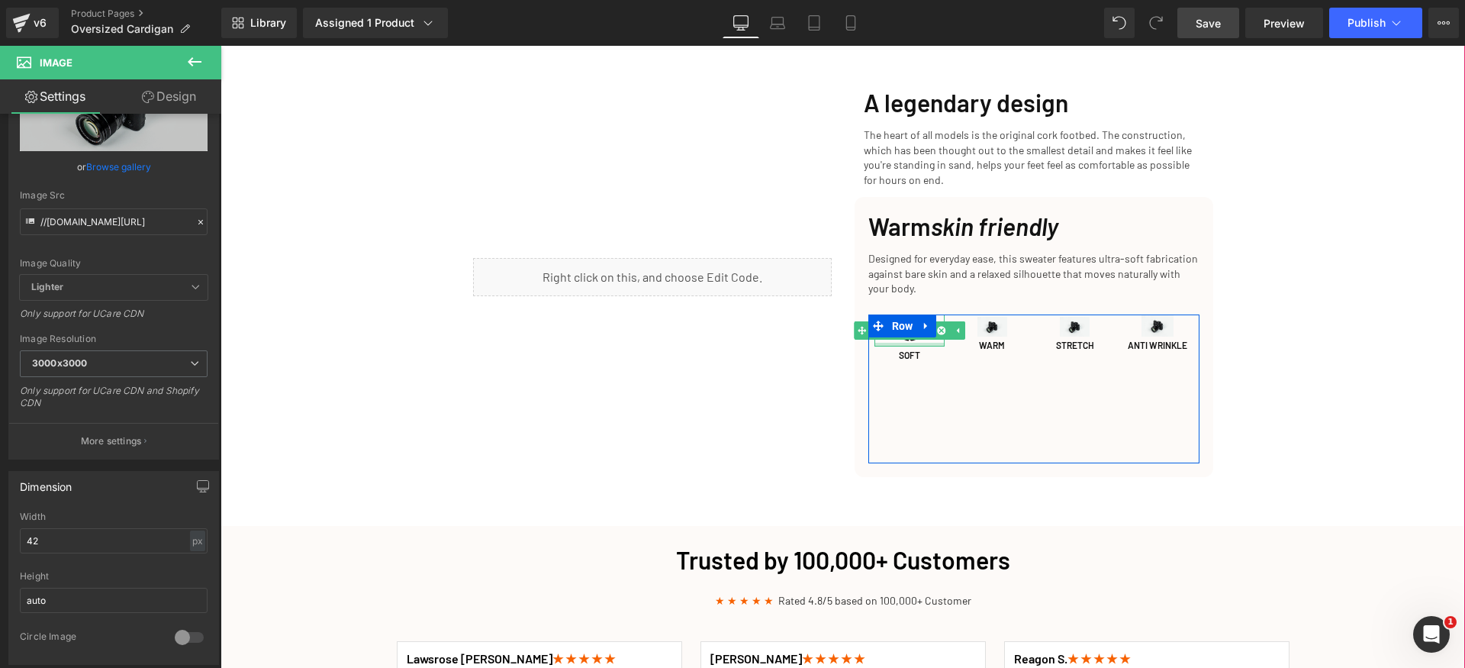
click at [898, 343] on div at bounding box center [910, 345] width 71 height 4
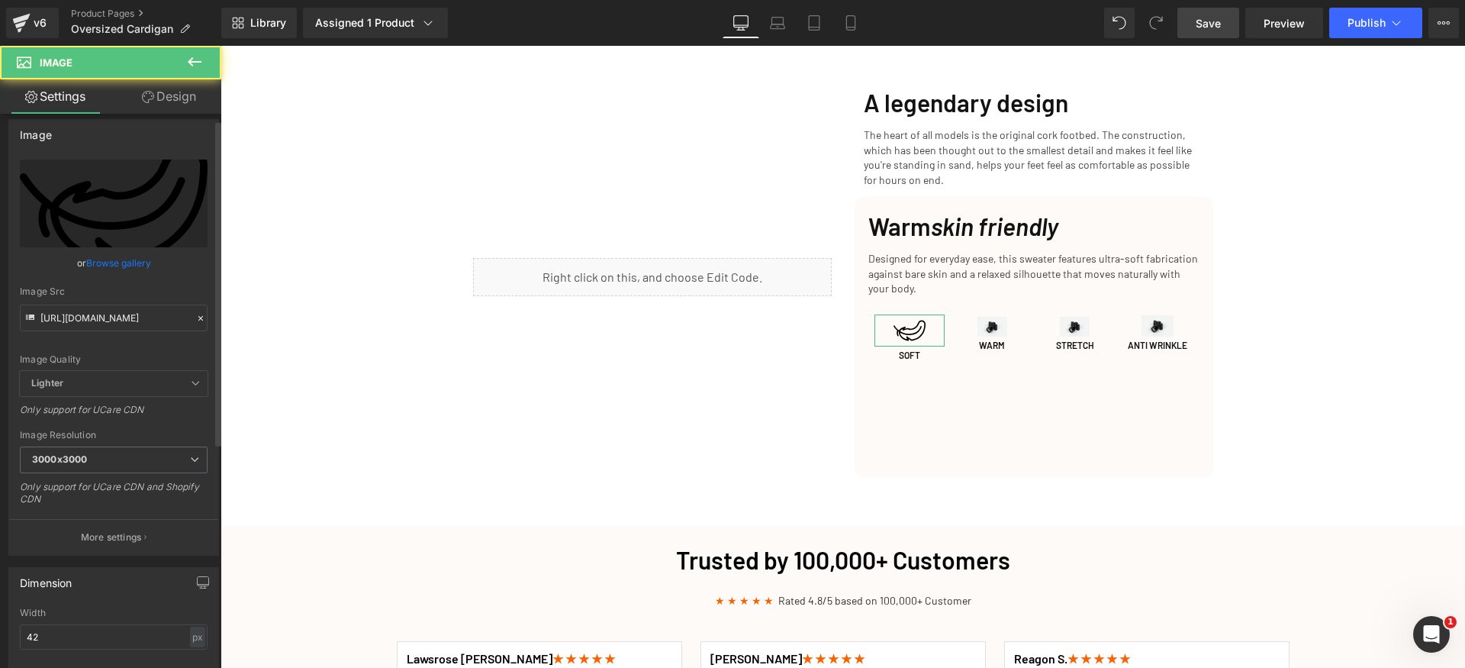
scroll to position [20, 0]
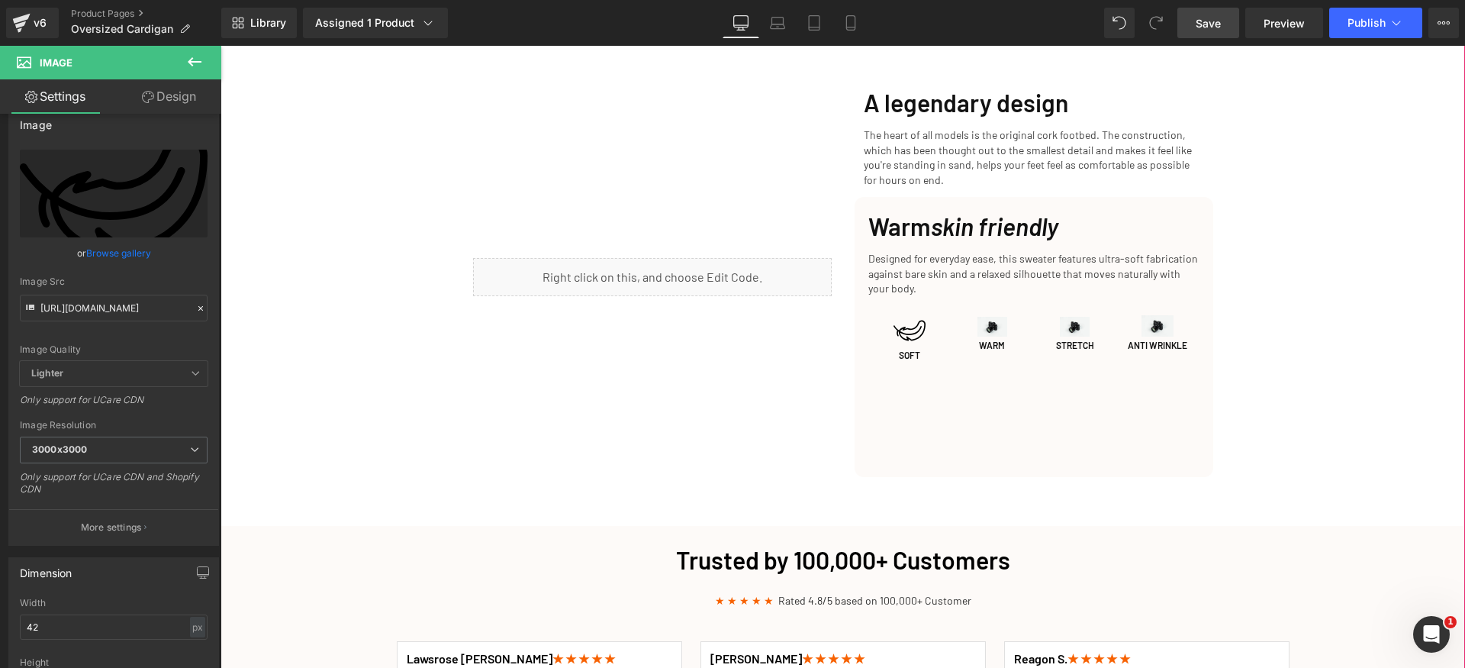
click at [1354, 338] on div "Cozy Up This Fall: The Perfect Slippers for Chillier Days Heading Row Get Yours…" at bounding box center [843, 294] width 1245 height 4322
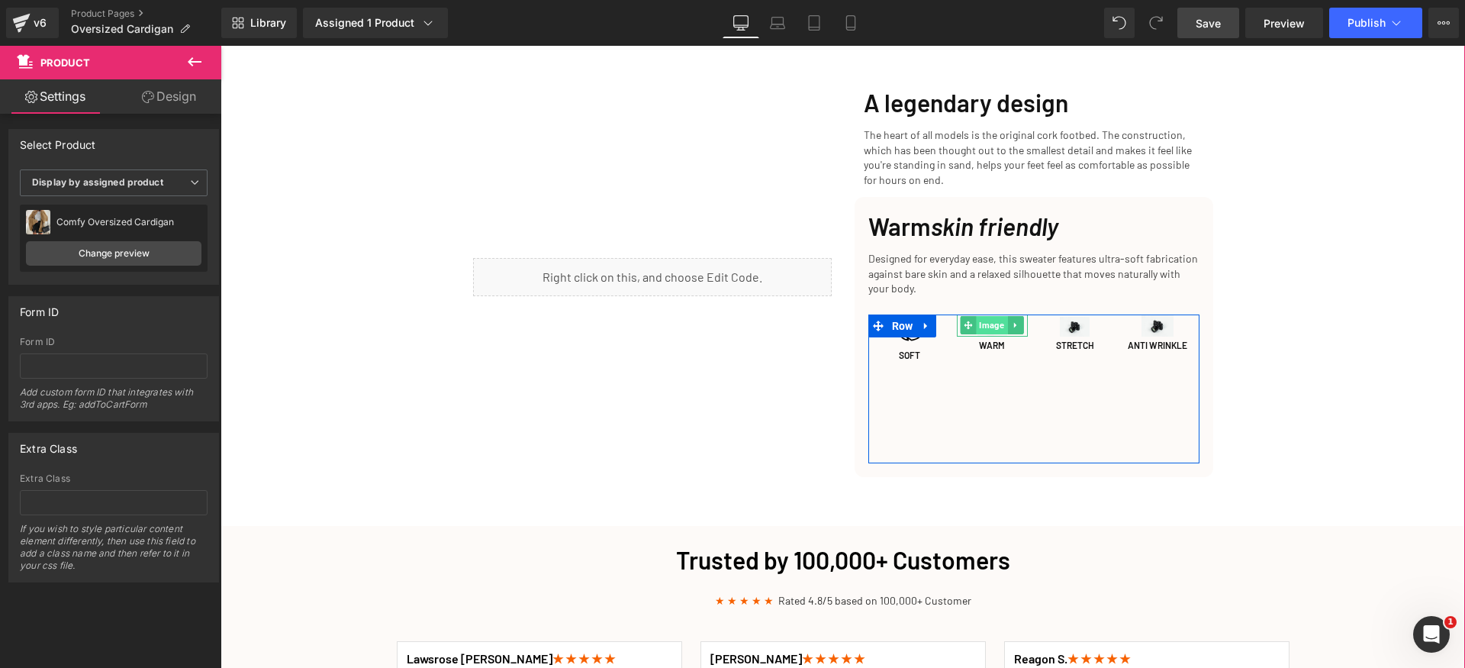
click at [982, 316] on span "Image" at bounding box center [992, 325] width 31 height 18
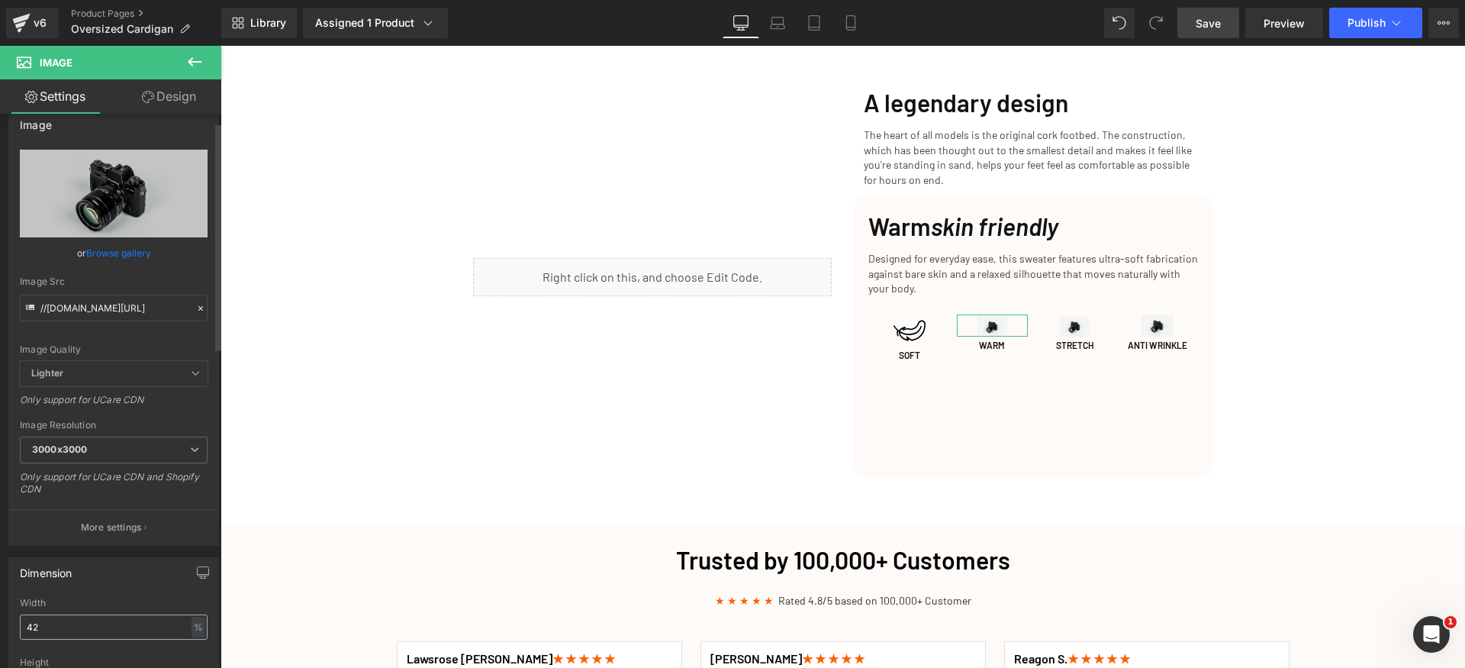
scroll to position [30, 0]
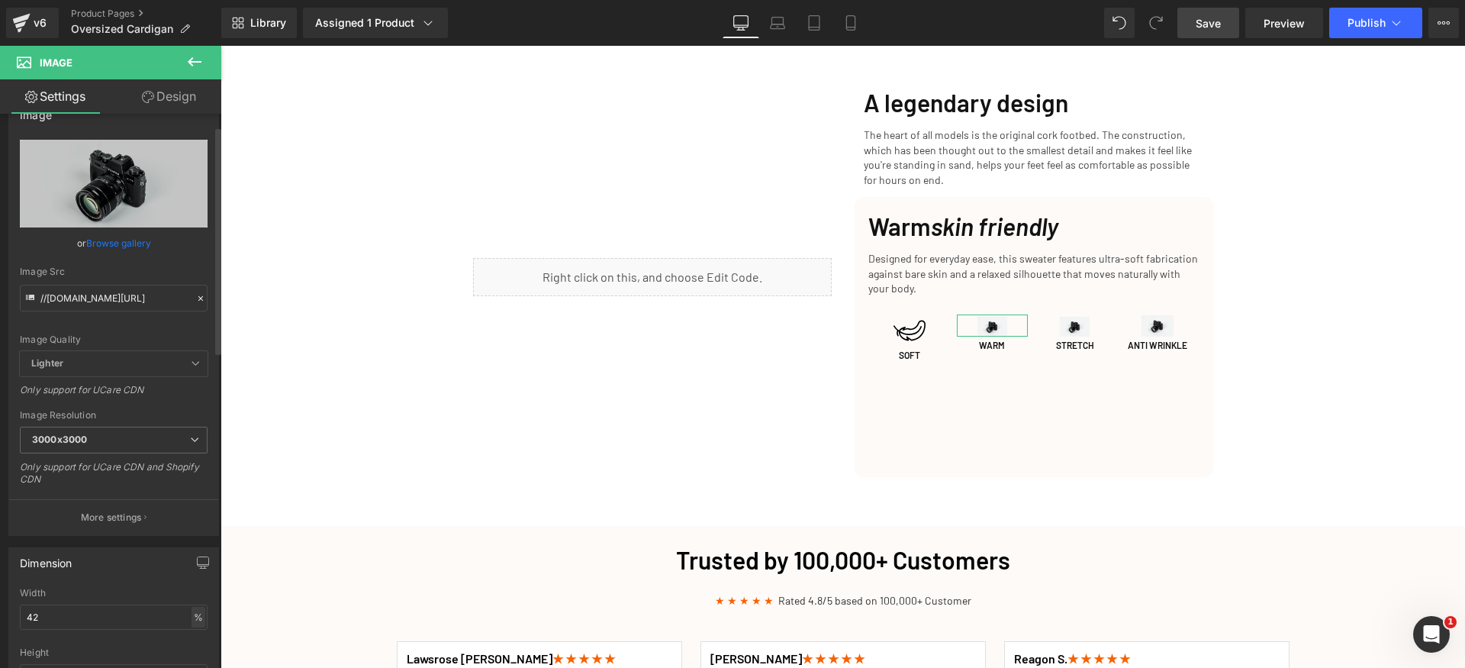
click at [198, 620] on div "%" at bounding box center [199, 617] width 14 height 21
click at [194, 656] on li "px" at bounding box center [197, 663] width 19 height 22
click at [98, 616] on input "42" at bounding box center [114, 616] width 188 height 25
type input "42"
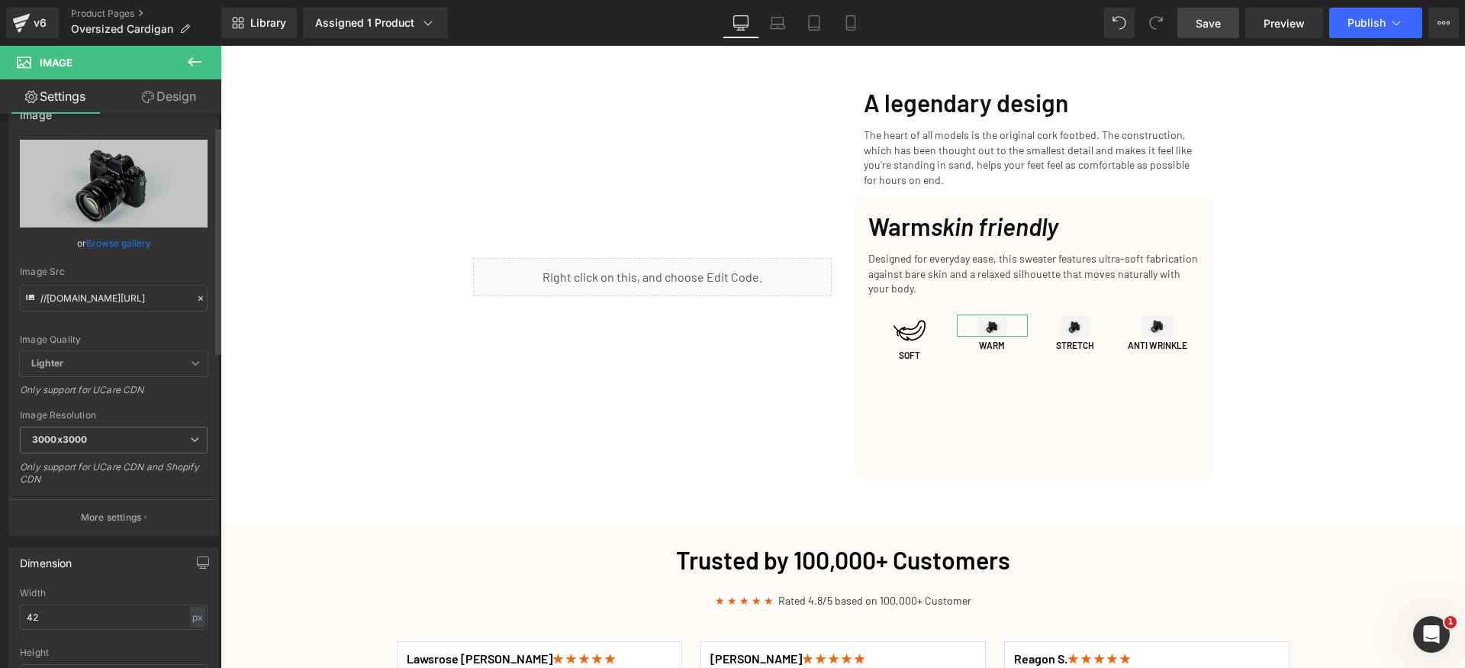
click at [115, 588] on div "Width" at bounding box center [114, 593] width 188 height 11
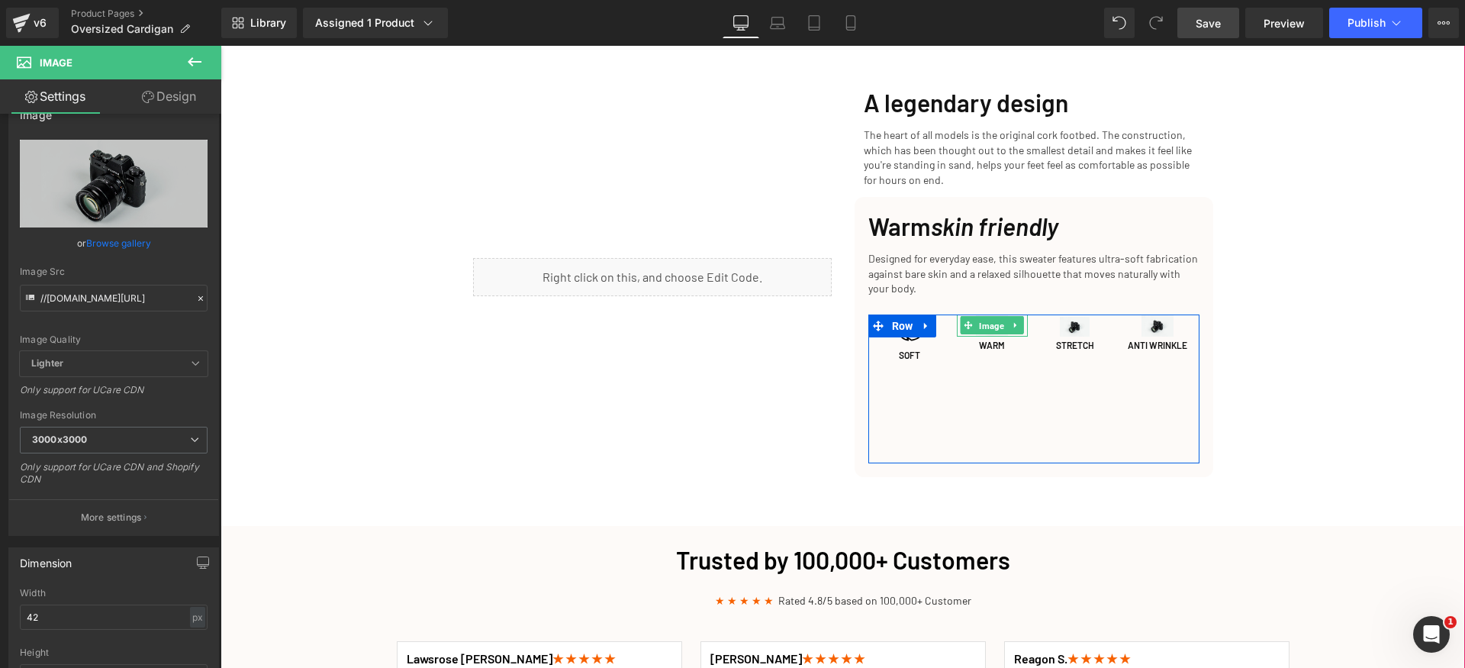
drag, startPoint x: 990, startPoint y: 316, endPoint x: 850, endPoint y: 359, distance: 146.3
click at [990, 317] on span "Image" at bounding box center [992, 326] width 31 height 18
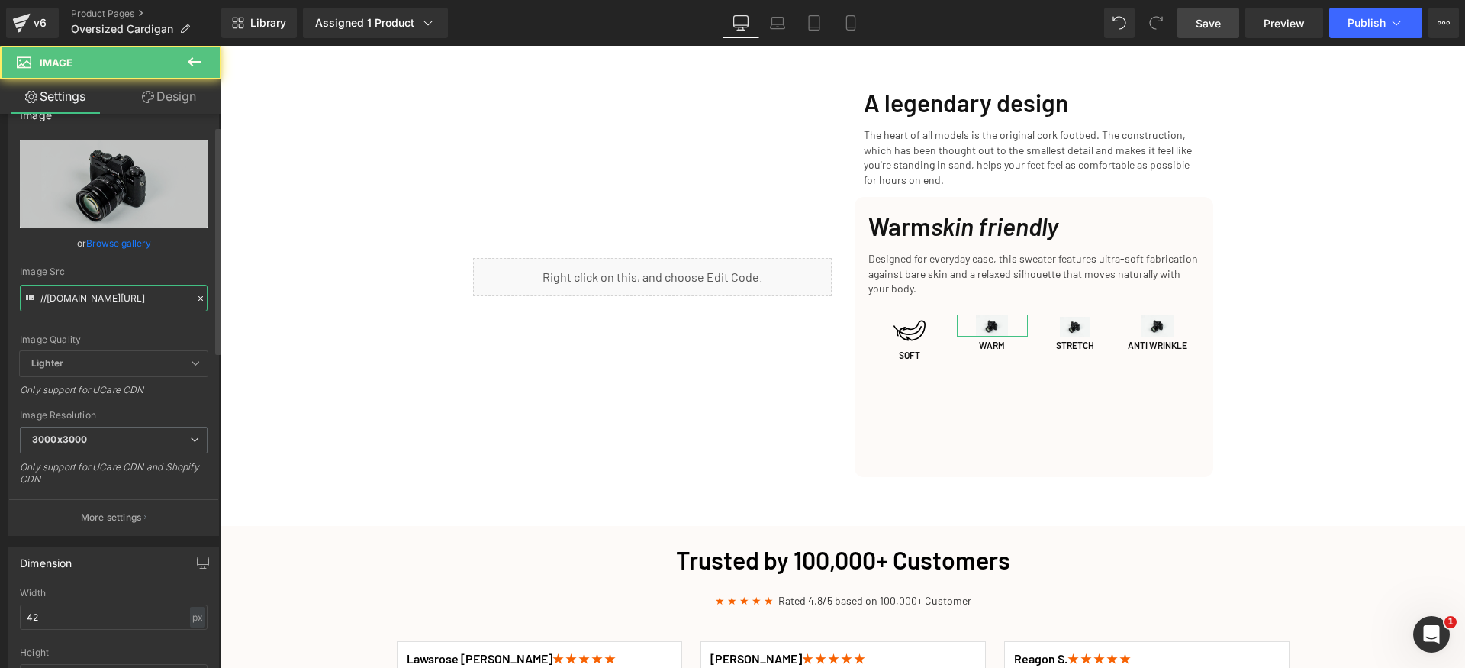
click at [148, 289] on input "//d1um8515vdn9kb.cloudfront.net/images/parallax.jpg" at bounding box center [114, 298] width 188 height 27
paste input "https://cdn.shopify.com/s/files/1/0829/8096/2588/files/icons8-warm.svg?v=175782…"
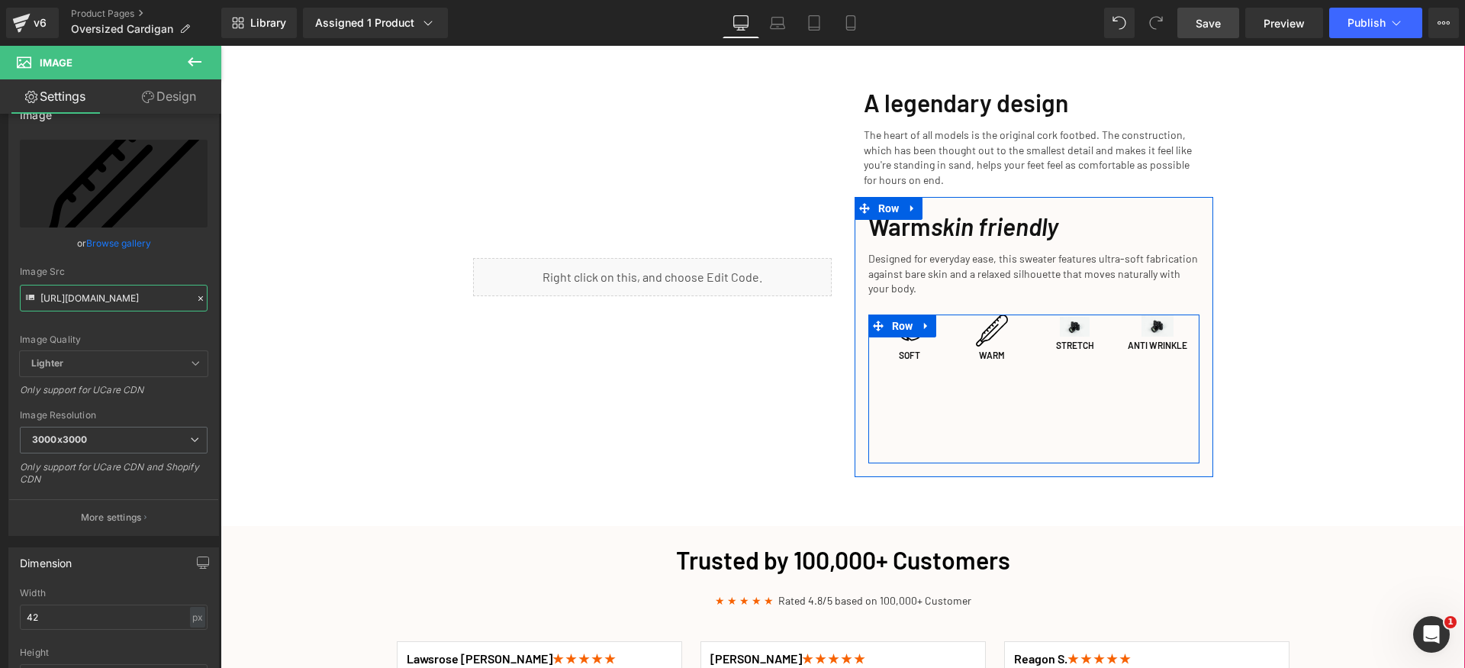
type input "https://cdn.shopify.com/s/files/1/0829/8096/2588/files/icons8-warm.svg?v=175782…"
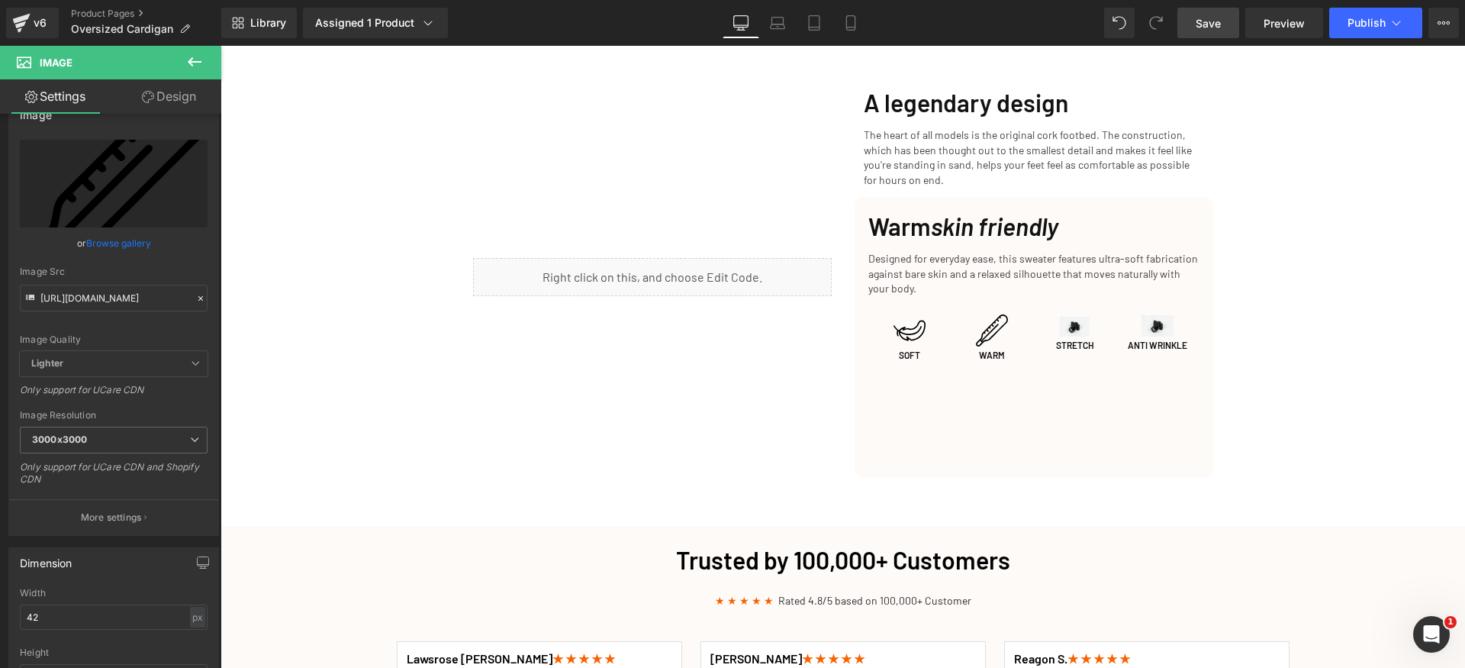
scroll to position [0, 0]
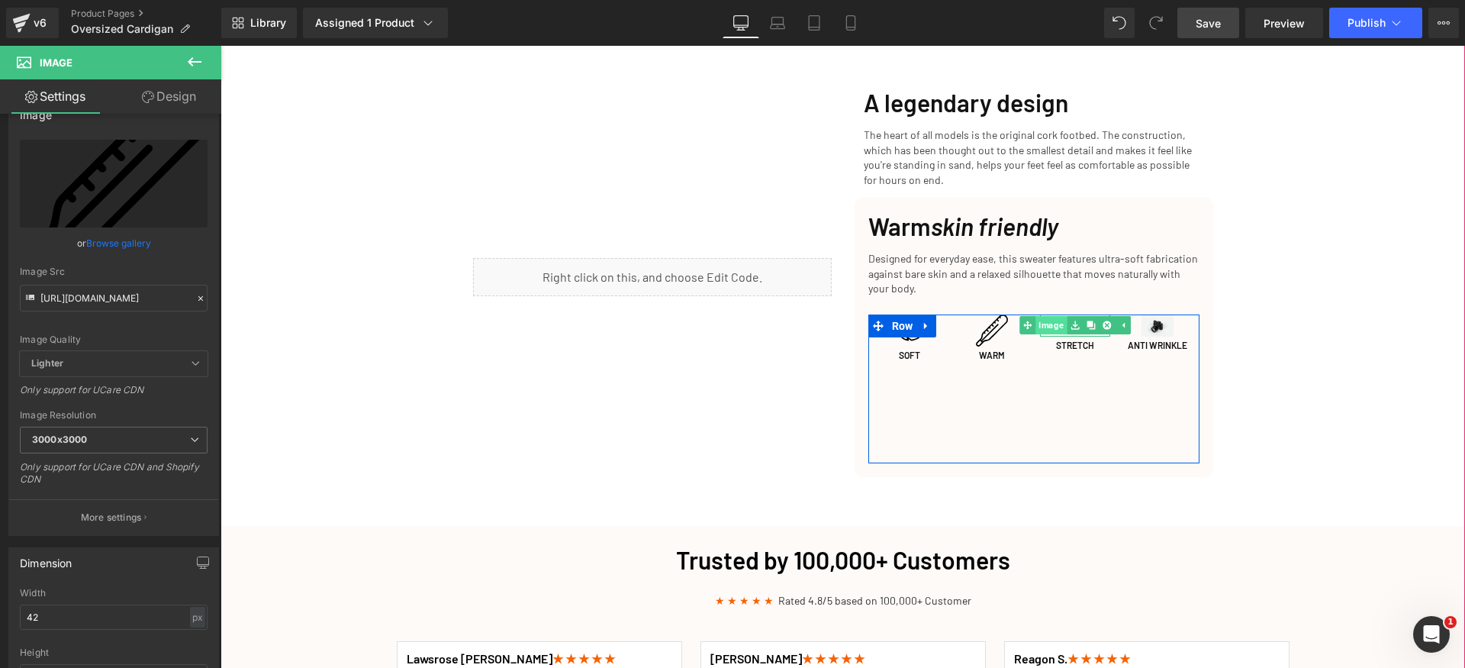
click at [1046, 316] on link "Image" at bounding box center [1043, 325] width 47 height 18
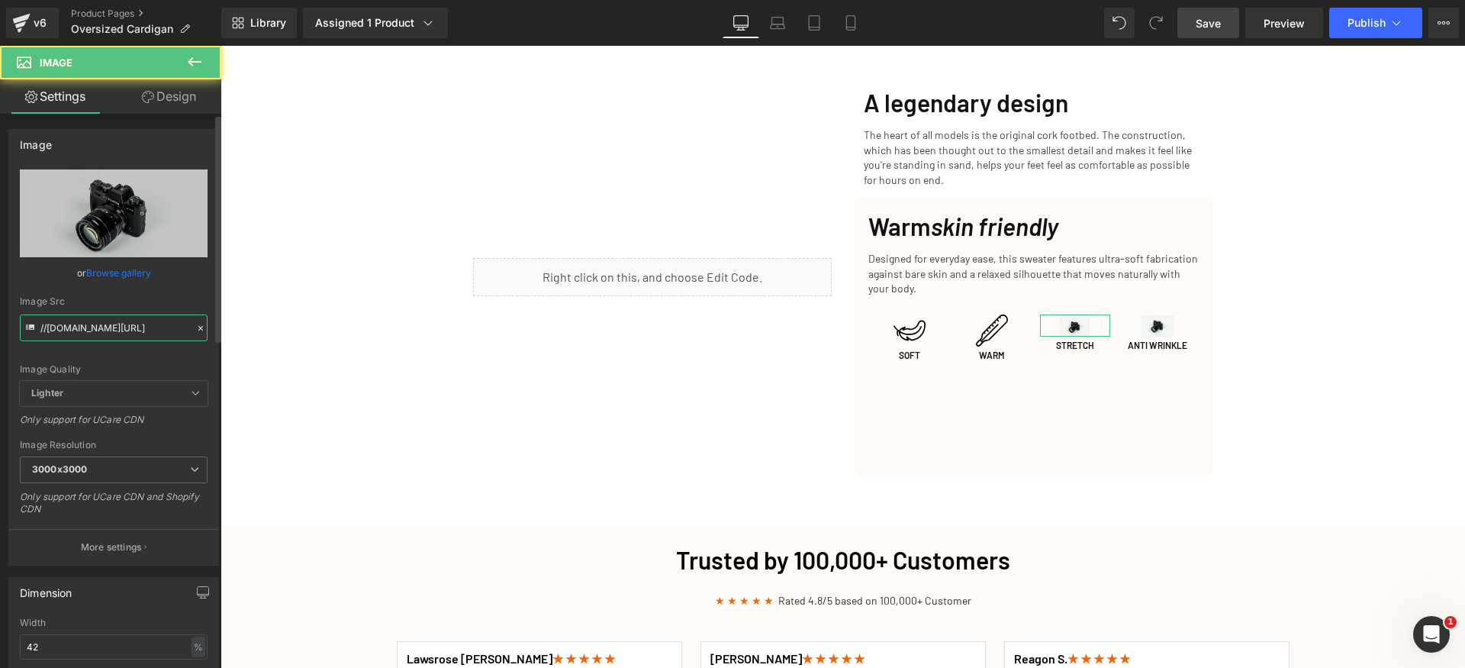
click at [160, 325] on input "//d1um8515vdn9kb.cloudfront.net/images/parallax.jpg" at bounding box center [114, 327] width 188 height 27
paste input "https://cdn.shopify.com/s/files/1/0829/8096/2588/files/icons8-width.svg?v=17578…"
type input "https://cdn.shopify.com/s/files/1/0829/8096/2588/files/icons8-width.svg?v=17578…"
click at [145, 356] on div "Image Quality Lighter Lightest Lighter Lighter Lightest Only support for UCare …" at bounding box center [114, 274] width 188 height 211
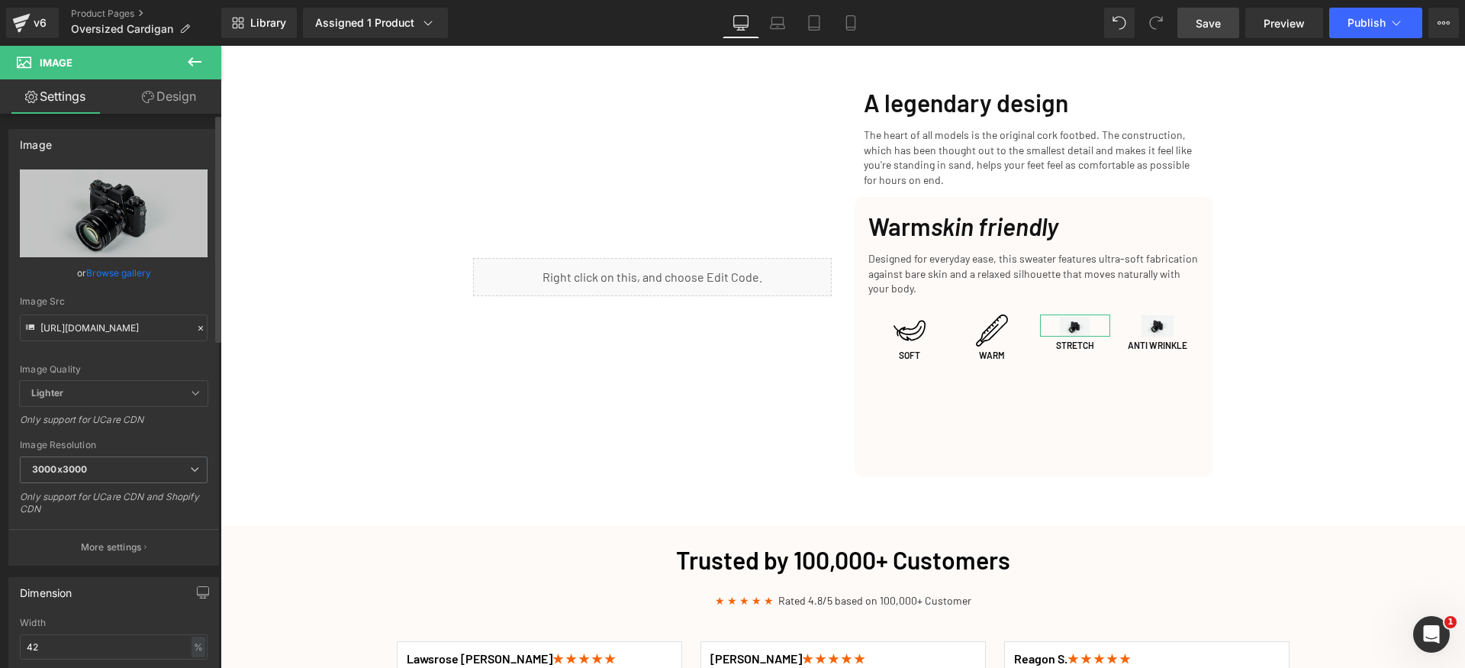
scroll to position [0, 0]
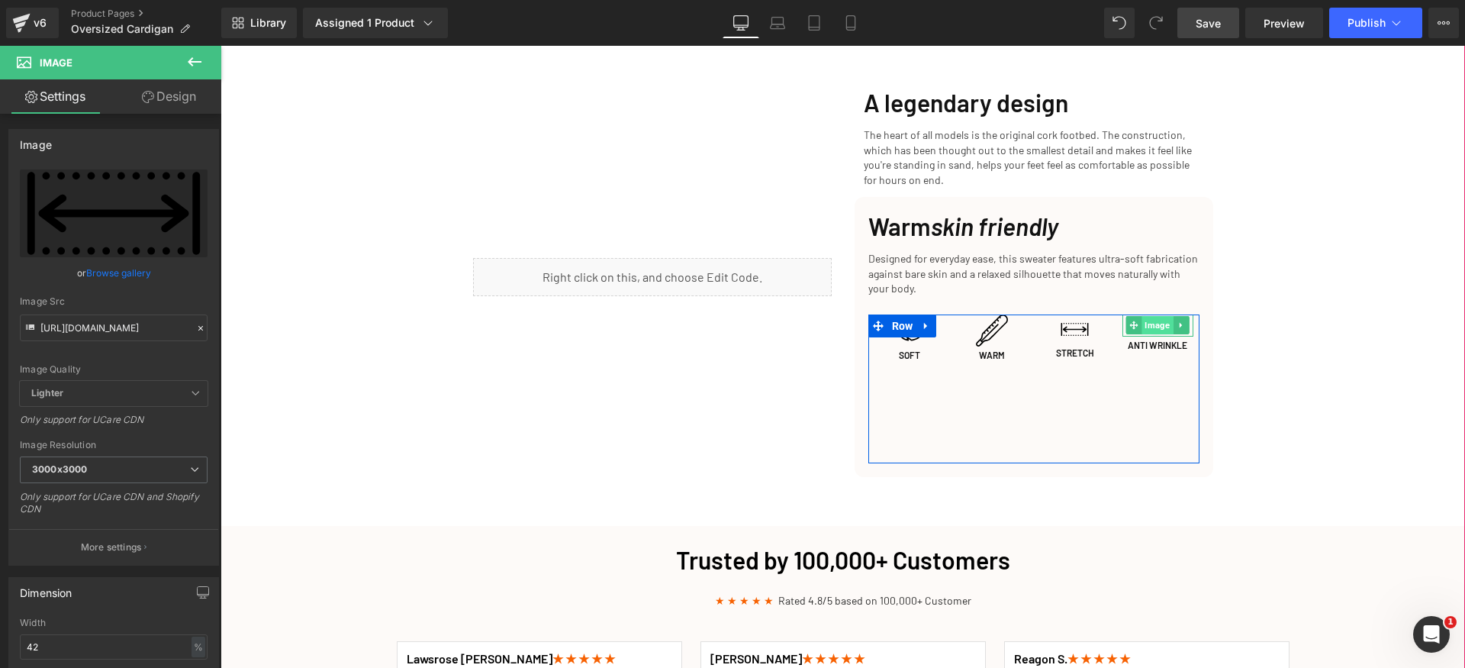
click at [1143, 316] on span "Image" at bounding box center [1158, 325] width 31 height 18
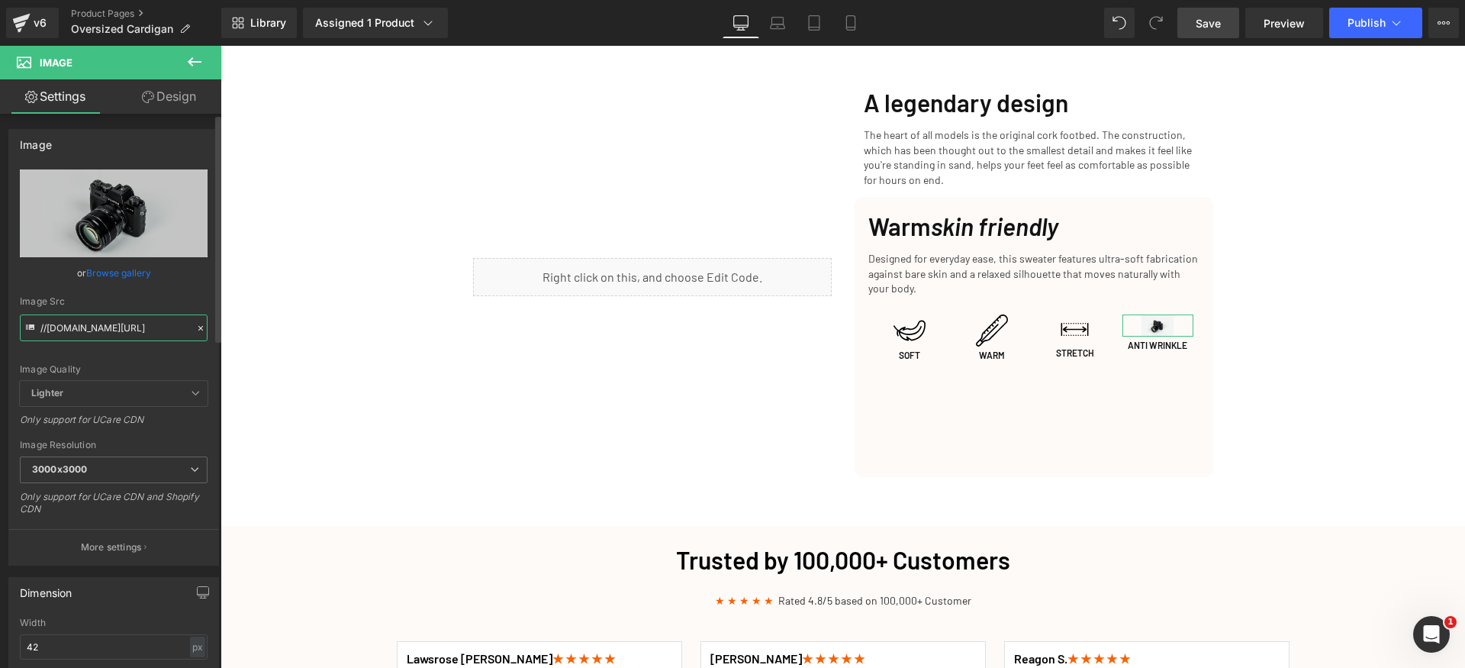
click at [134, 328] on input "//d1um8515vdn9kb.cloudfront.net/images/parallax.jpg" at bounding box center [114, 327] width 188 height 27
paste input "https://cdn.shopify.com/s/files/1/0829/8096/2588/files/icons8-waves.svg?v=17578…"
type input "https://cdn.shopify.com/s/files/1/0829/8096/2588/files/icons8-waves.svg?v=17578…"
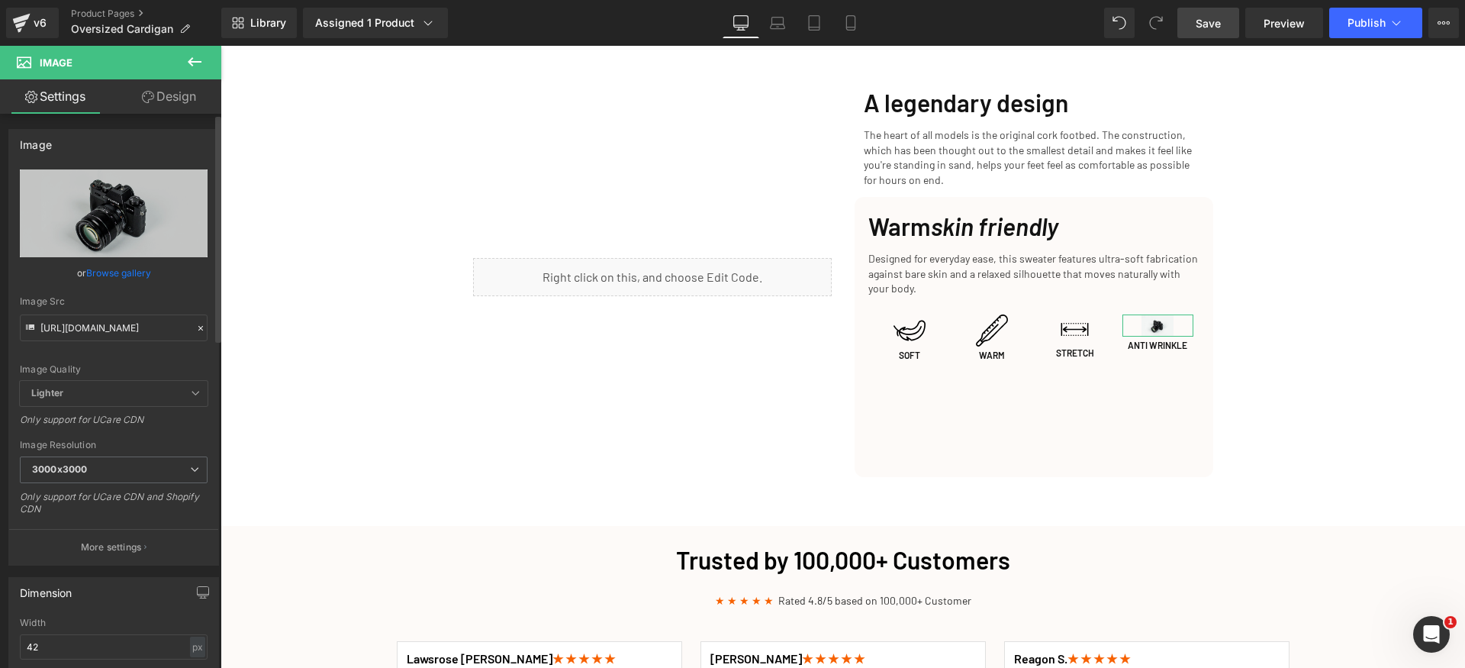
click at [132, 353] on div "Image Quality Lighter Lightest Lighter Lighter Lightest Only support for UCare …" at bounding box center [114, 274] width 188 height 211
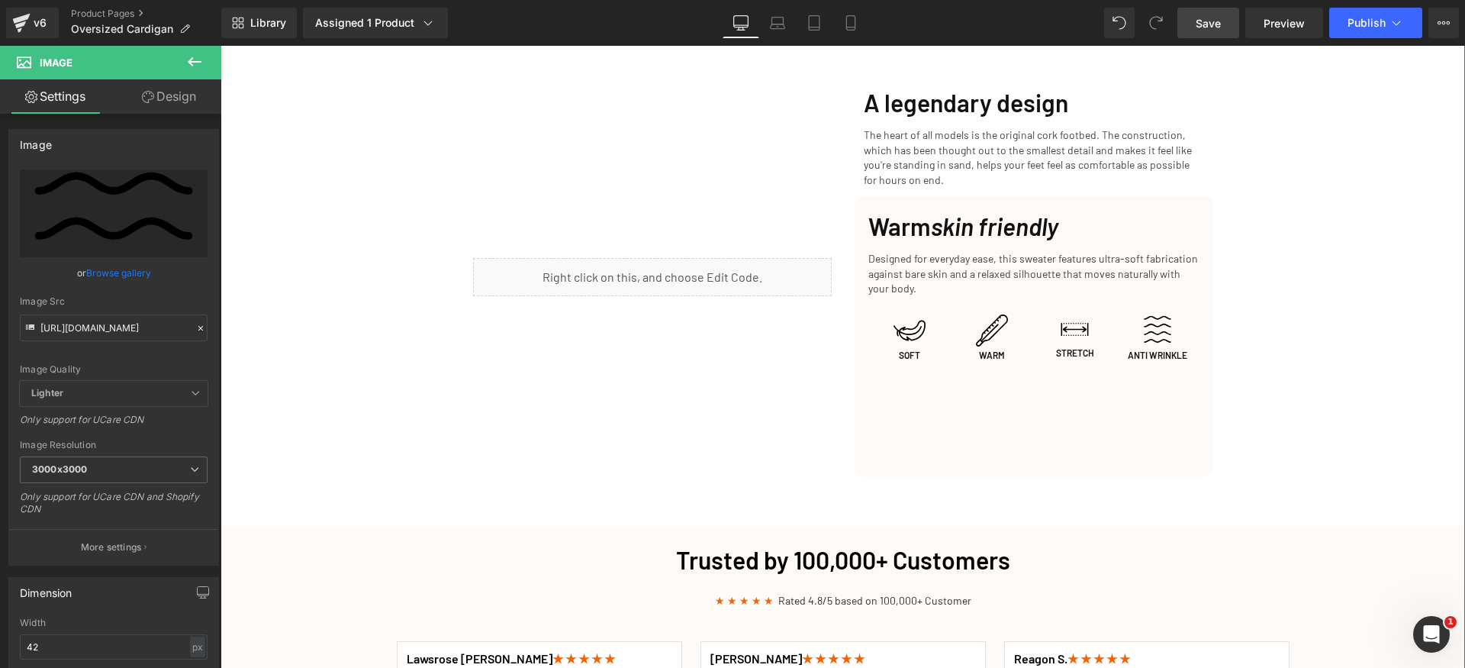
click at [1383, 429] on div "Cozy Up This Fall: The Perfect Slippers for Chillier Days Heading Row Get Yours…" at bounding box center [843, 294] width 1245 height 4322
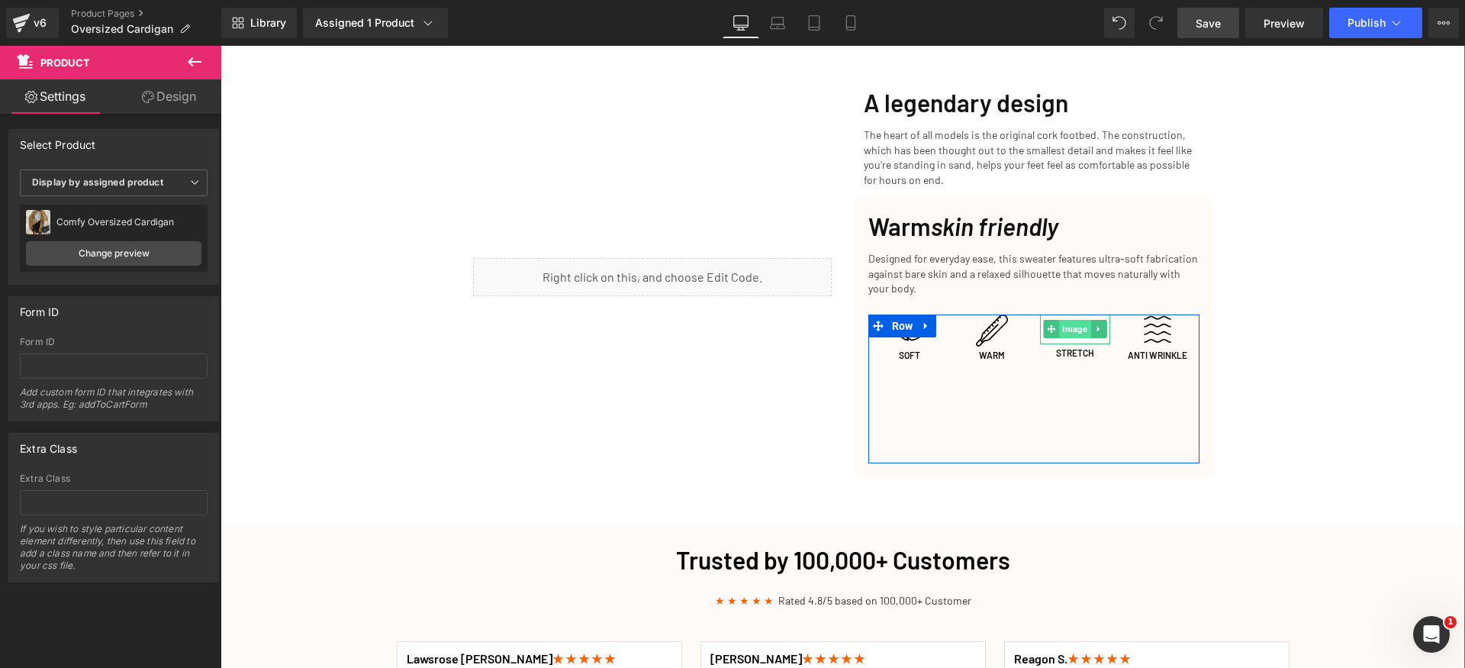
click at [1059, 320] on span "Image" at bounding box center [1074, 329] width 31 height 18
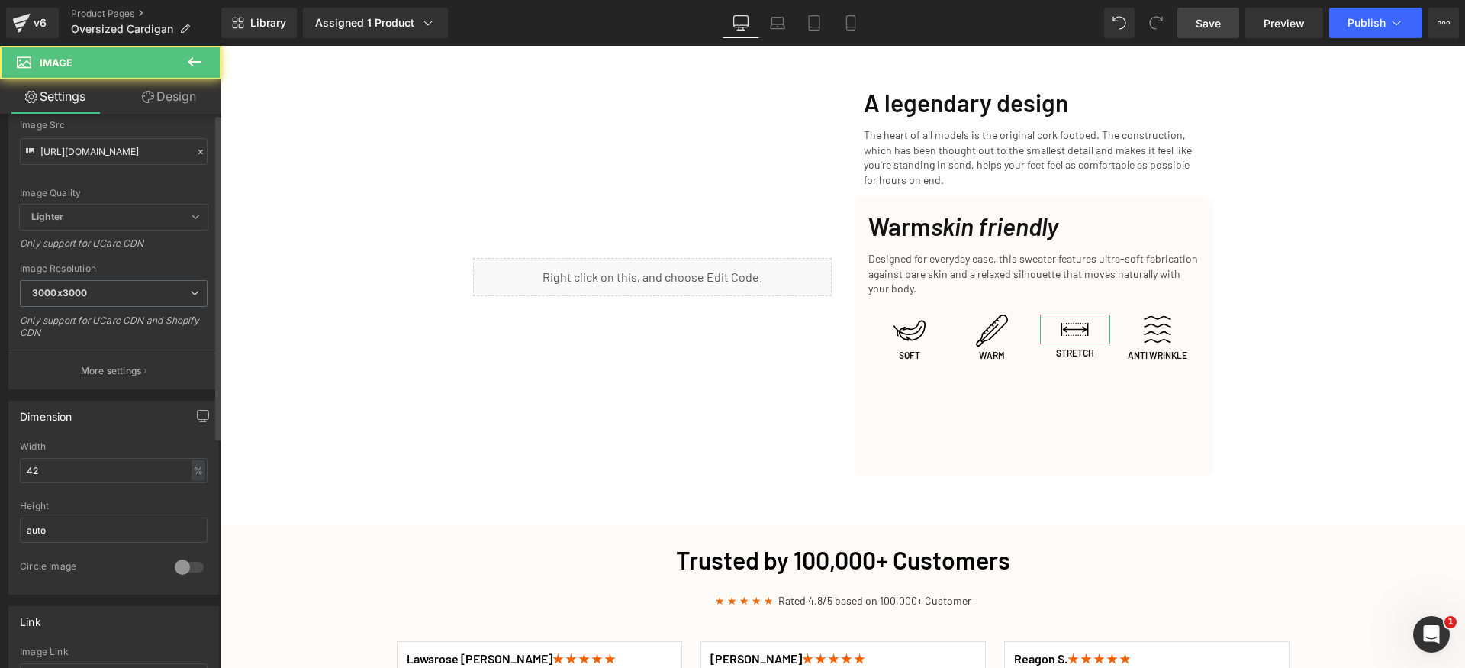
scroll to position [255, 0]
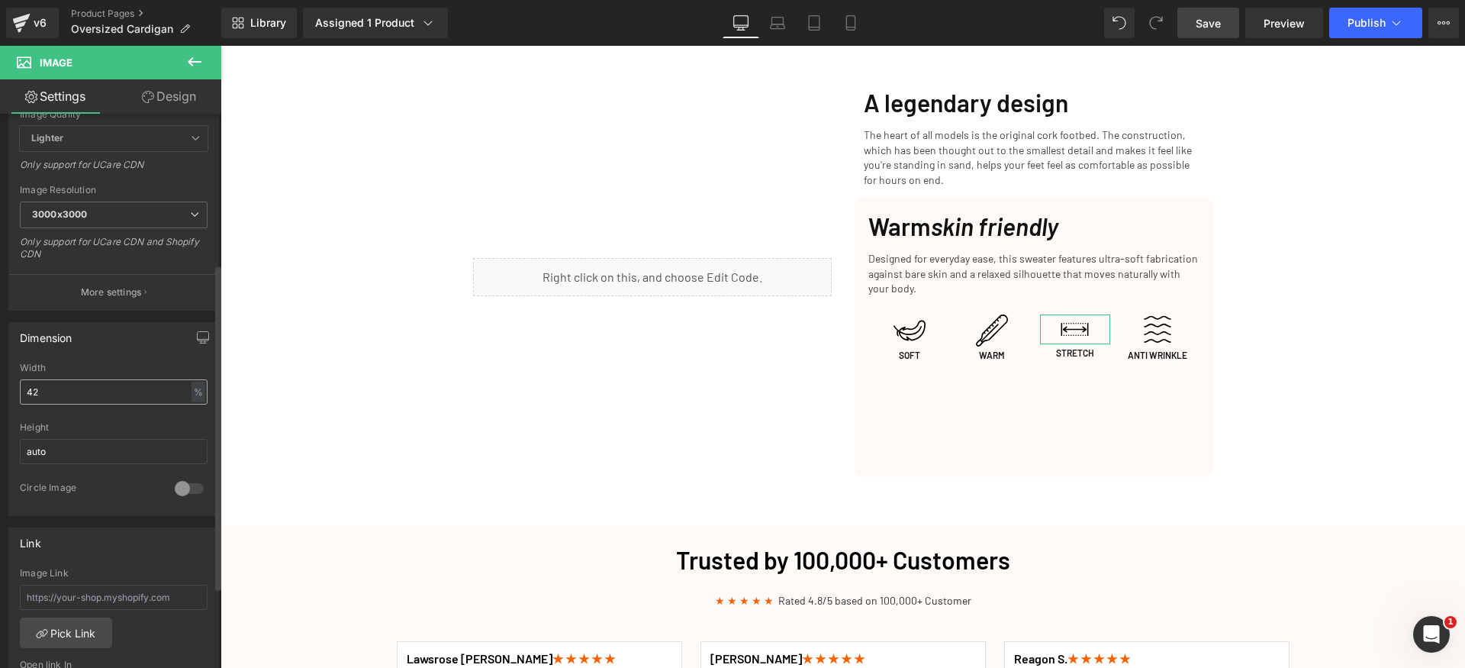
click at [96, 388] on input "42" at bounding box center [114, 391] width 188 height 25
click at [79, 446] on input "auto" at bounding box center [114, 451] width 188 height 25
paste input "42"
type input "42"
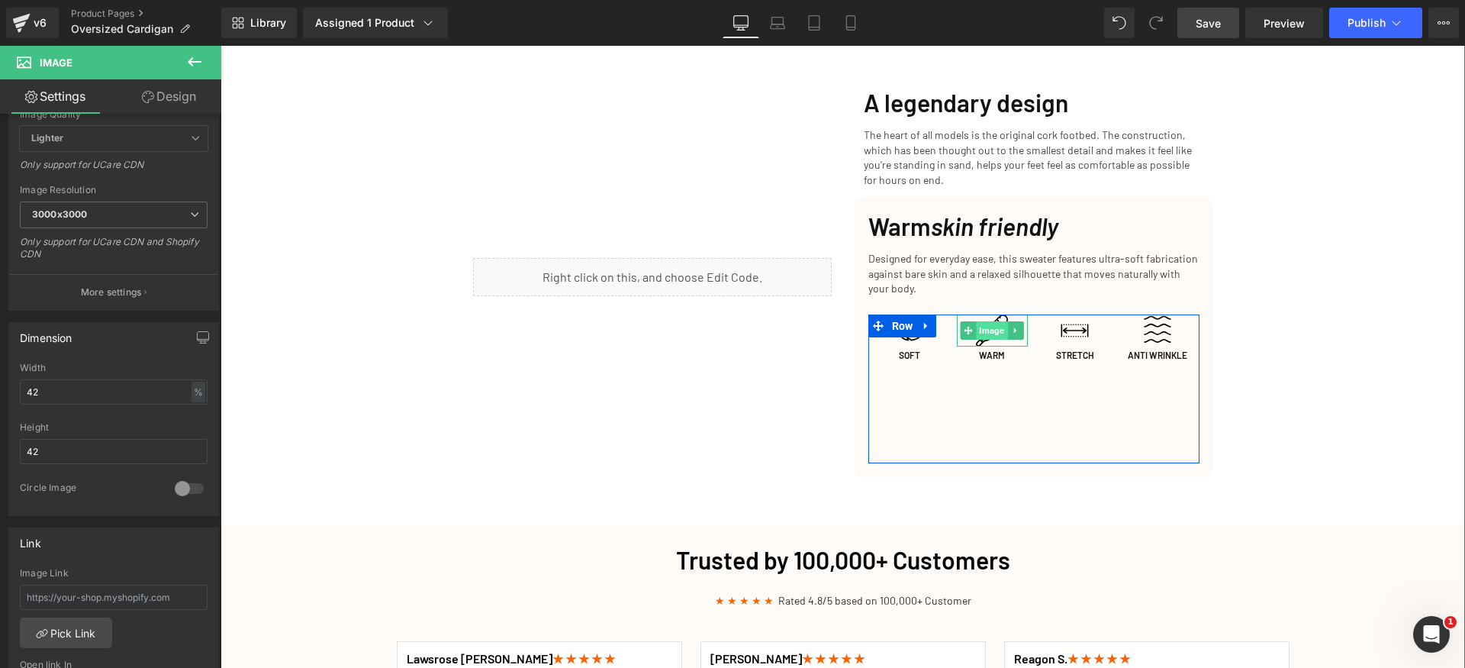
click at [979, 321] on span "Image" at bounding box center [992, 330] width 31 height 18
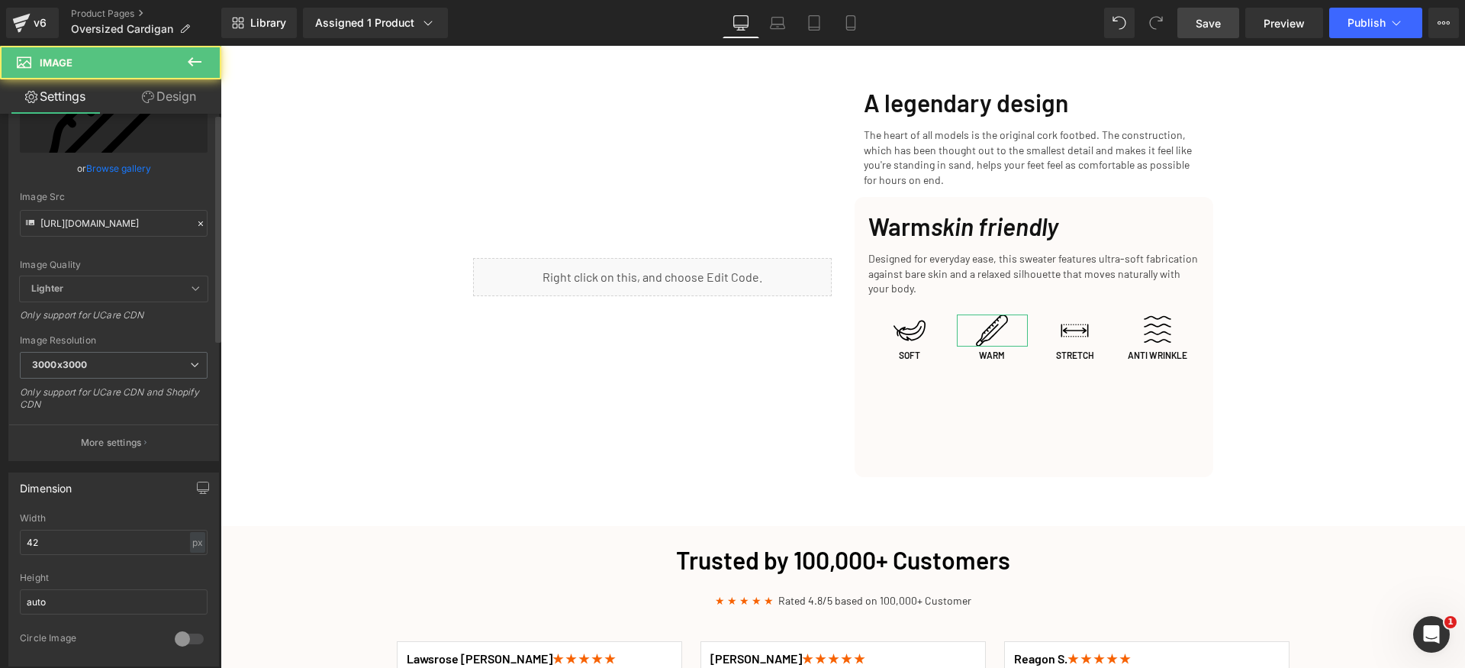
scroll to position [183, 0]
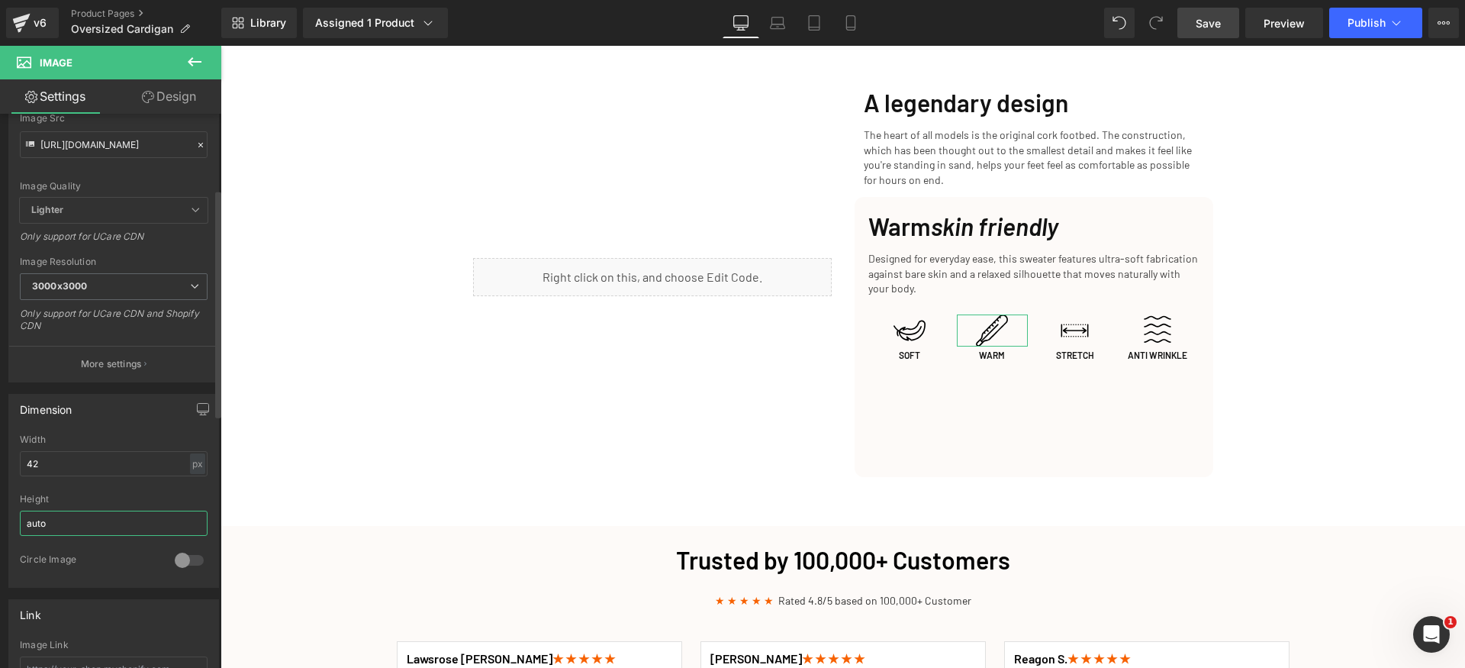
click at [77, 521] on input "auto" at bounding box center [114, 523] width 188 height 25
paste input "42"
type input "42"
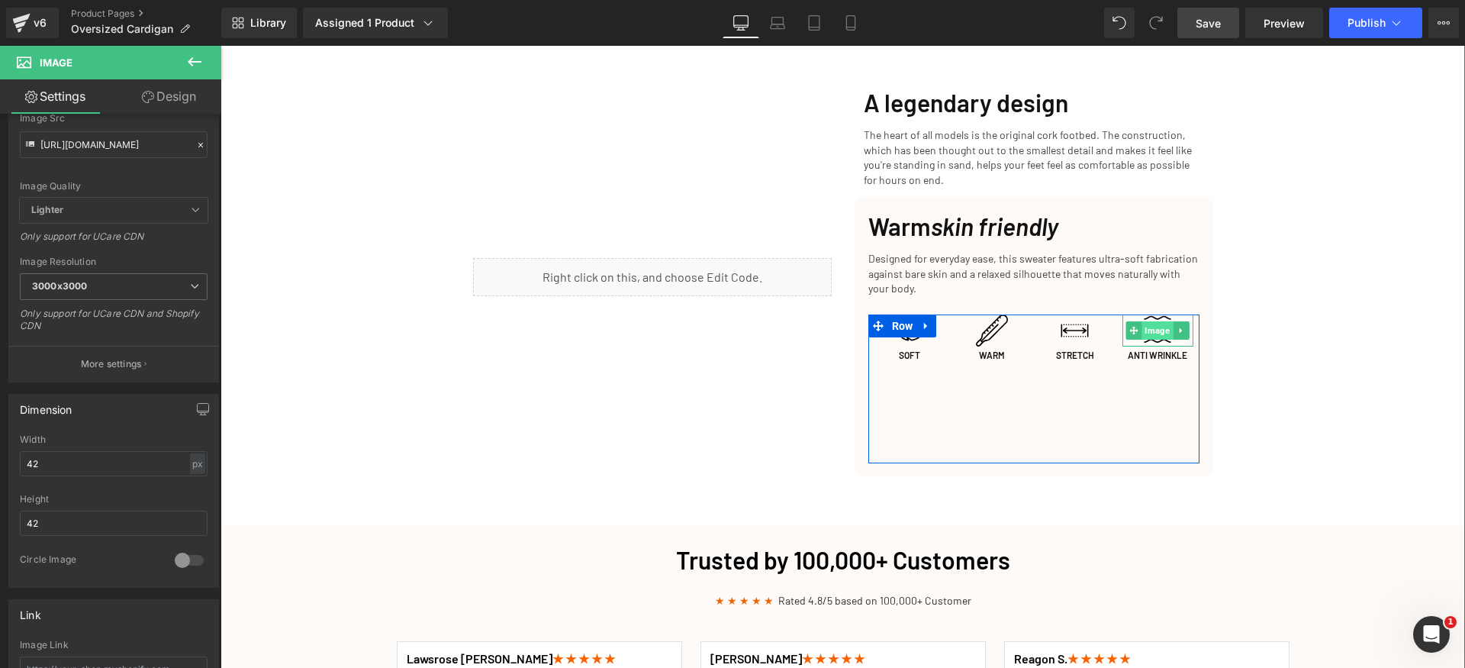
click at [1143, 321] on span "Image" at bounding box center [1158, 330] width 31 height 18
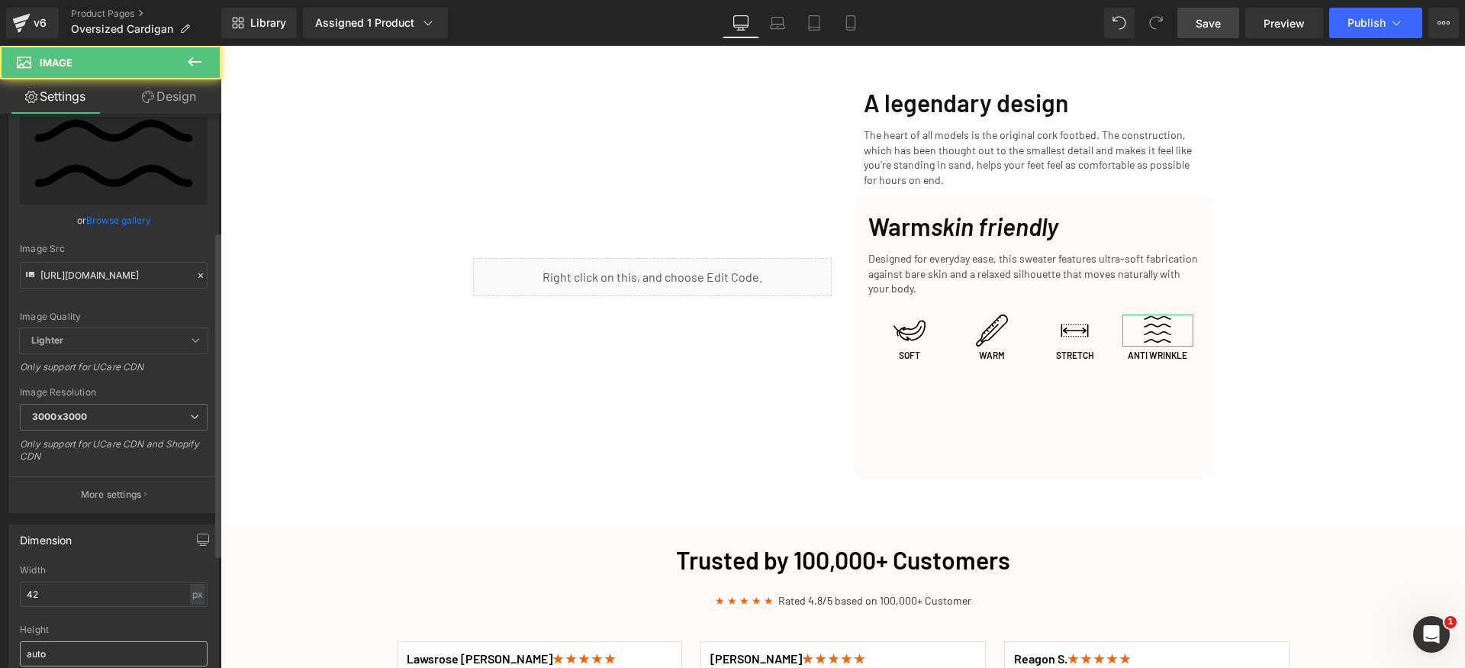
scroll to position [199, 0]
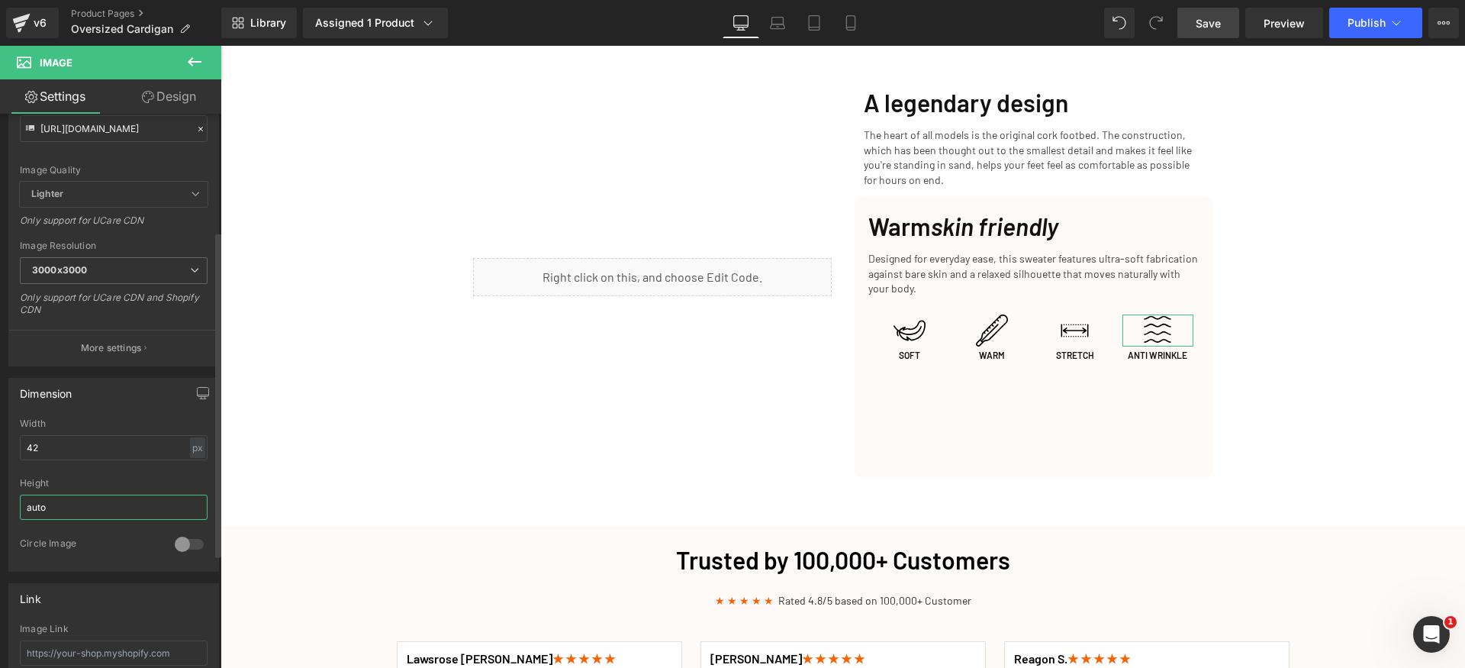
click at [87, 509] on input "auto" at bounding box center [114, 507] width 188 height 25
paste input "42"
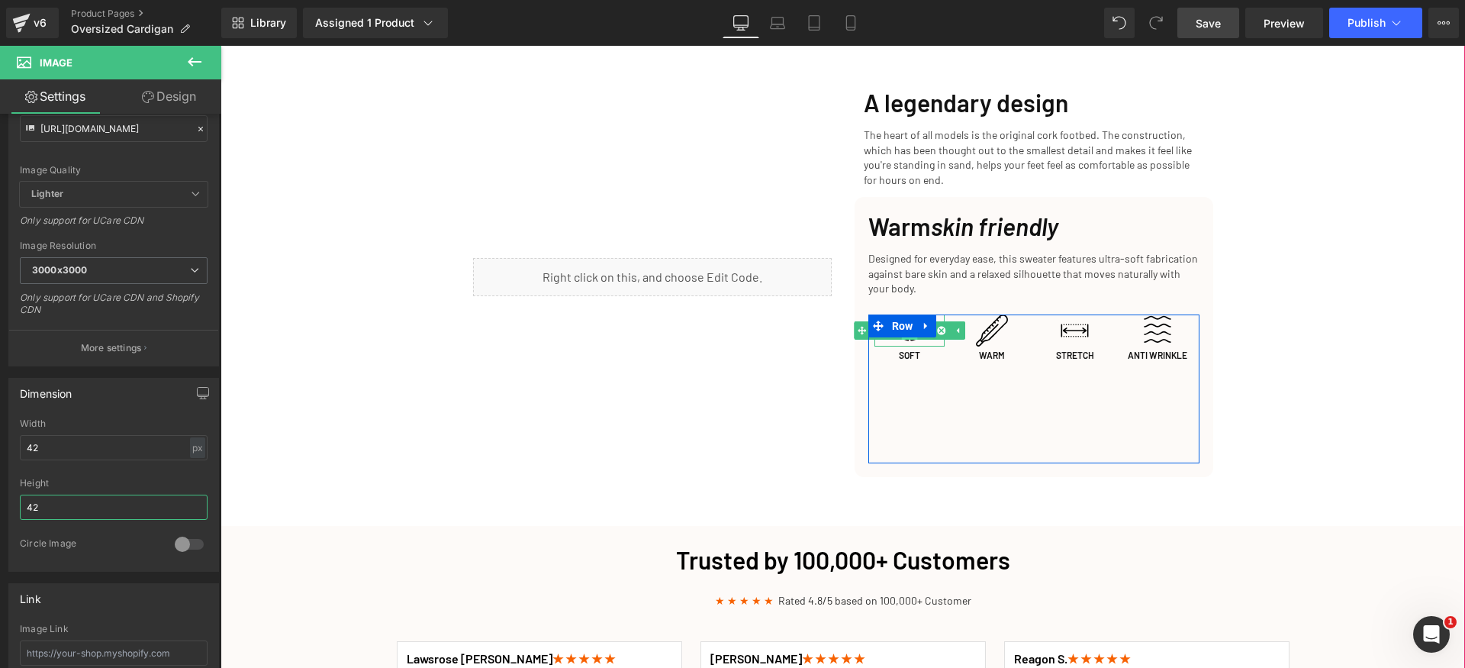
type input "42"
click at [901, 324] on link at bounding box center [909, 330] width 16 height 18
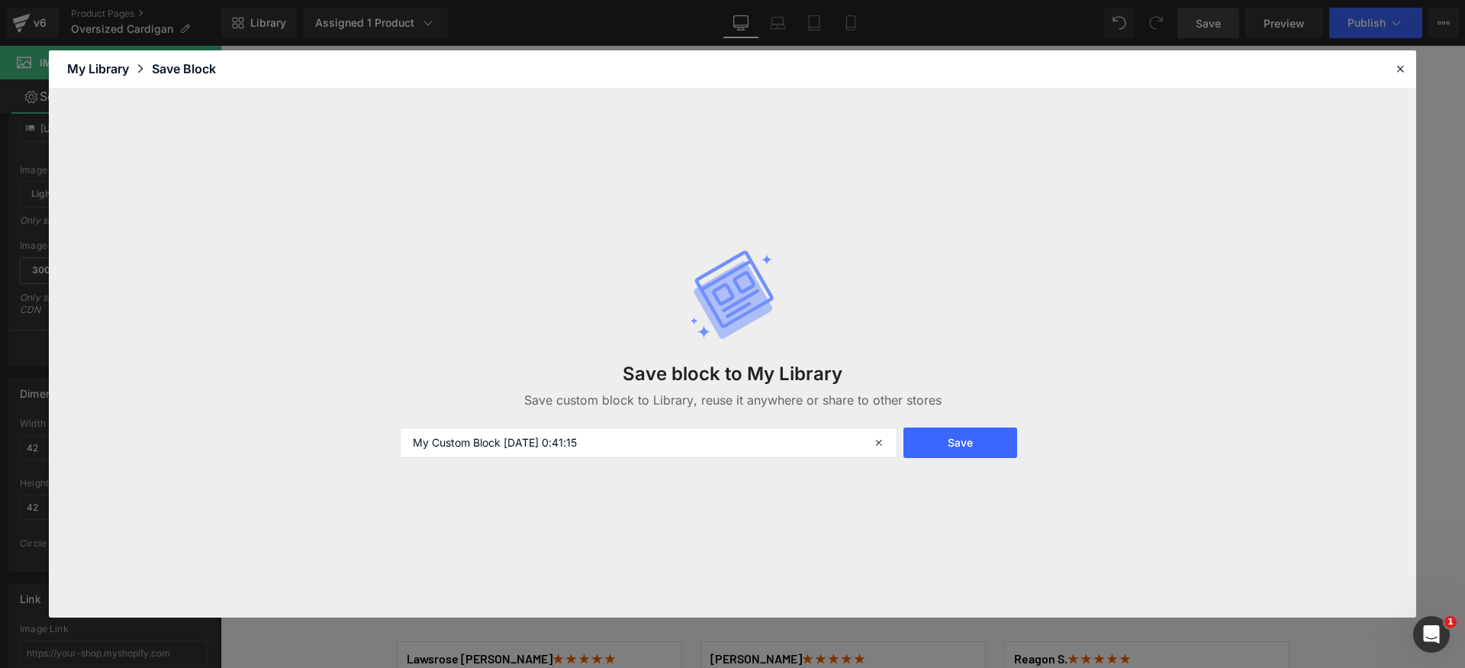
click at [1391, 72] on header "Library Elements Blocks Templates Saved Library My Library Save Block" at bounding box center [733, 69] width 1368 height 38
click at [1395, 63] on icon at bounding box center [1401, 69] width 14 height 14
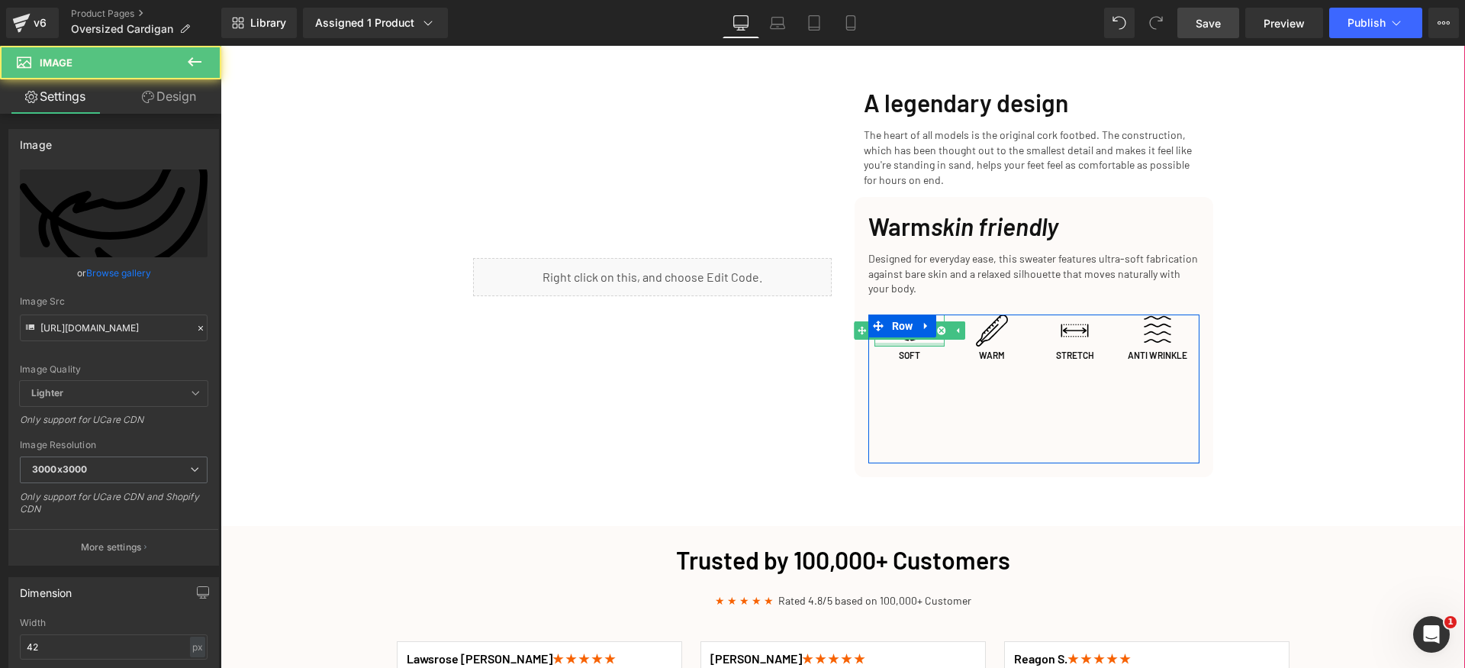
click at [890, 343] on div at bounding box center [910, 345] width 71 height 4
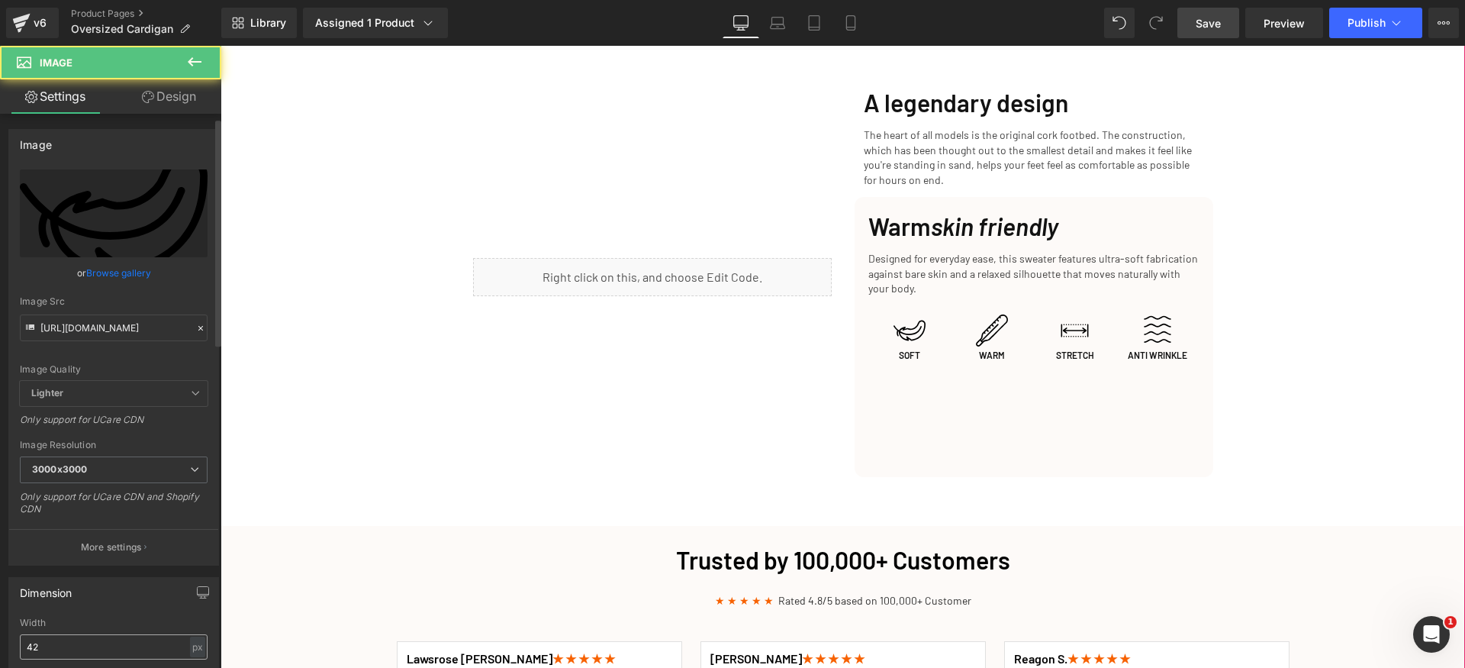
scroll to position [166, 0]
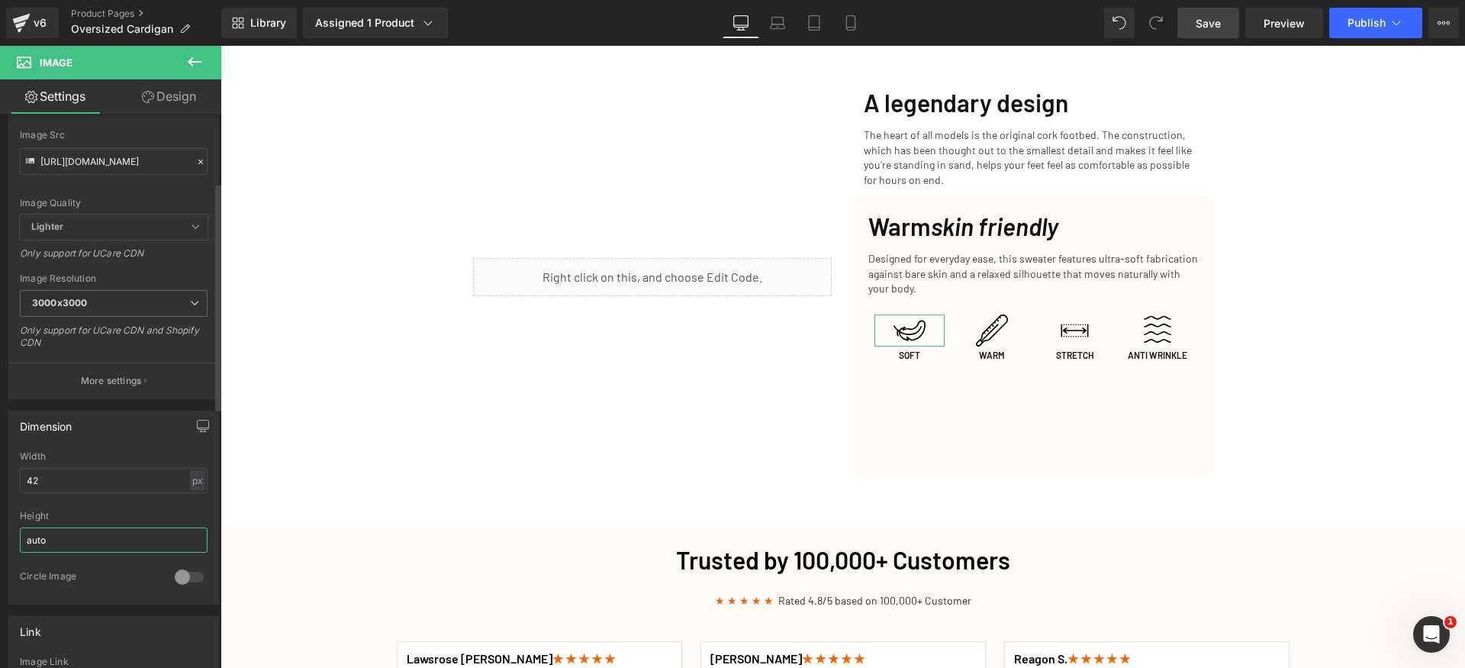
click at [85, 540] on input "auto" at bounding box center [114, 539] width 188 height 25
paste input "42"
type input "42"
click at [1339, 420] on div "Cozy Up This Fall: The Perfect Slippers for Chillier Days Heading Row Get Yours…" at bounding box center [843, 294] width 1245 height 4322
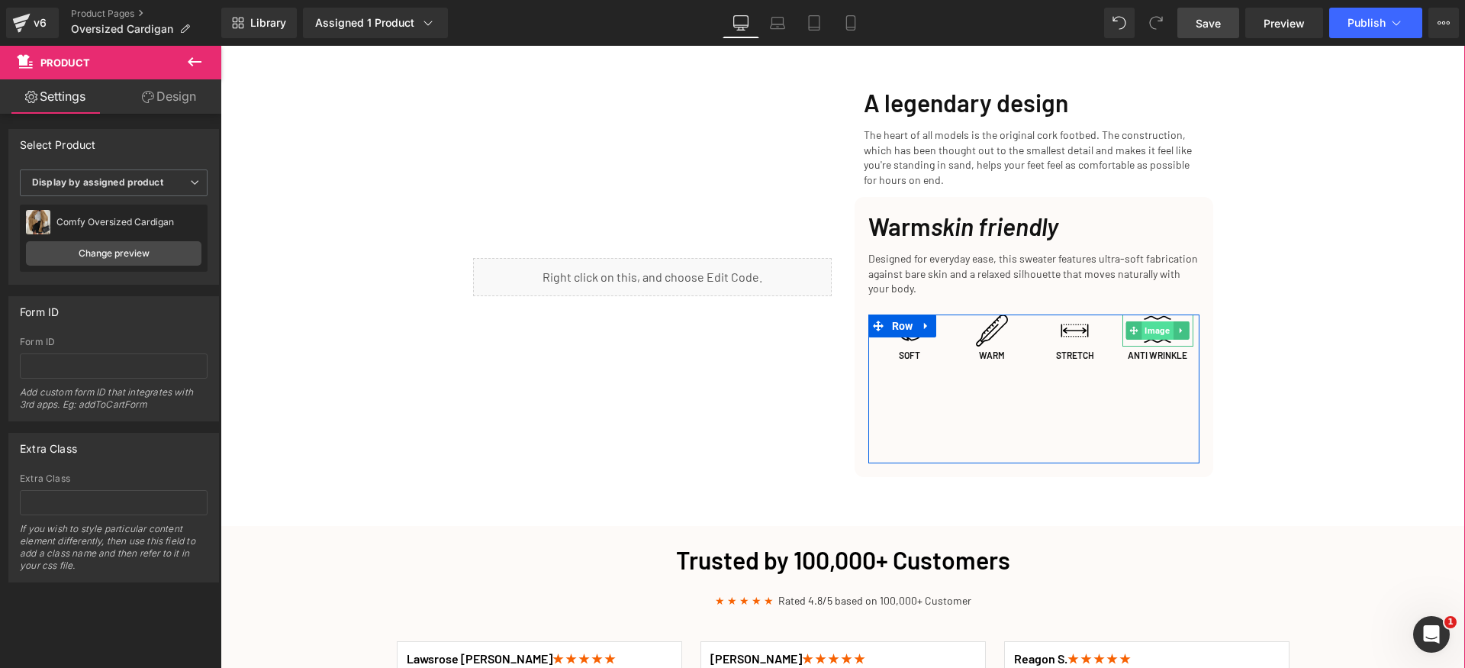
click at [1146, 321] on span "Image" at bounding box center [1158, 330] width 31 height 18
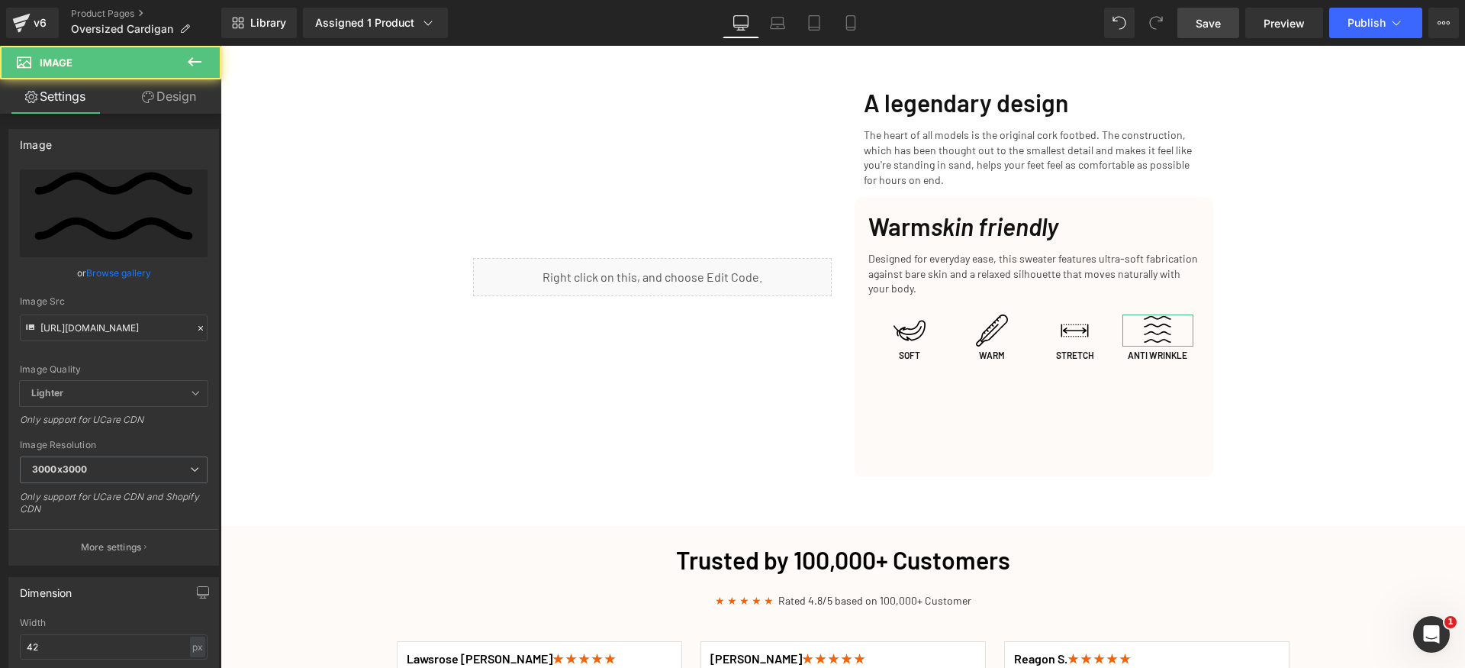
click at [178, 98] on link "Design" at bounding box center [169, 96] width 111 height 34
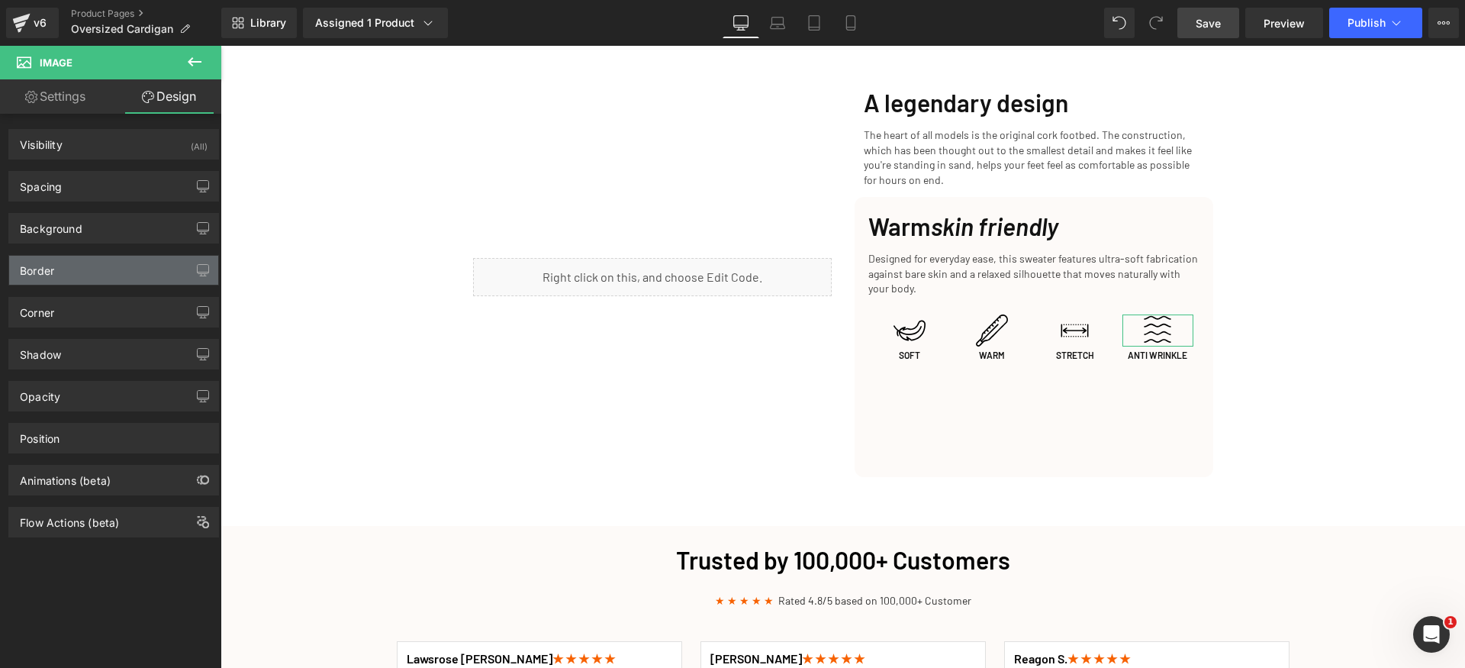
click at [77, 268] on div "Border" at bounding box center [113, 270] width 209 height 29
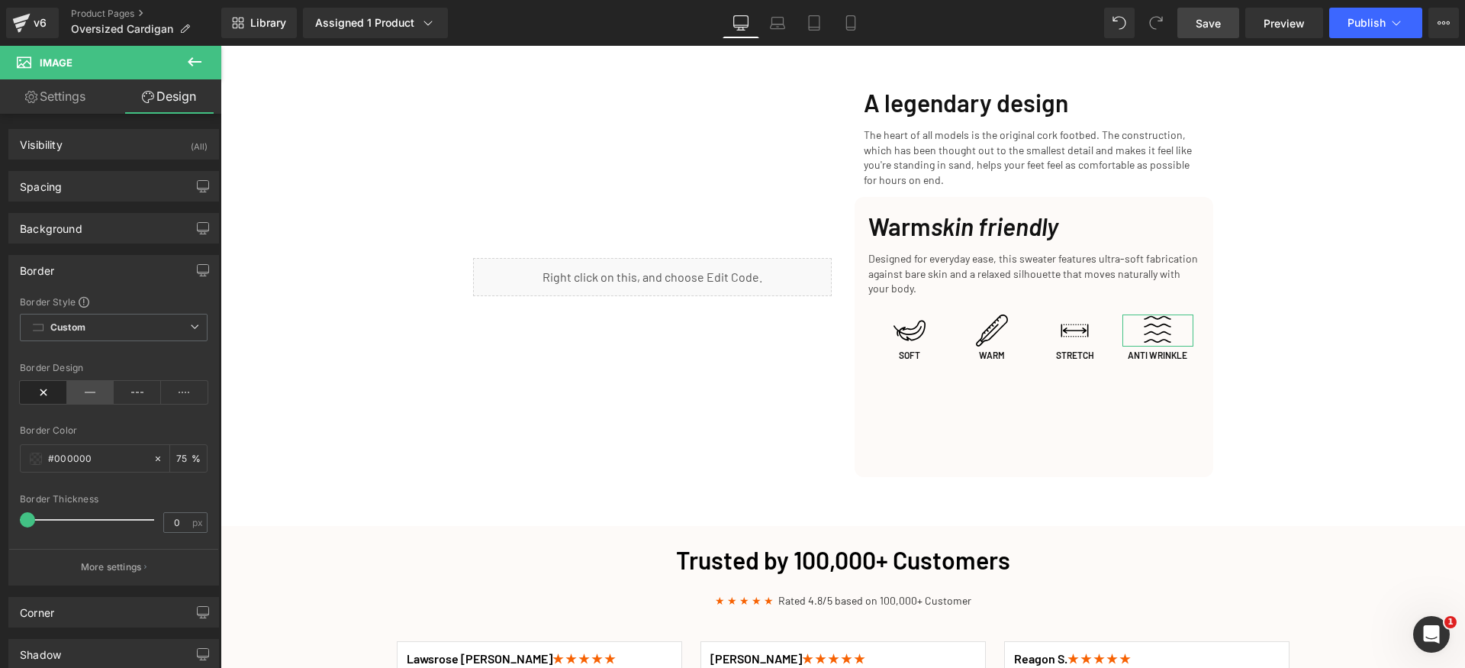
click at [78, 390] on icon at bounding box center [90, 392] width 47 height 23
click at [109, 279] on div "Border" at bounding box center [113, 270] width 209 height 29
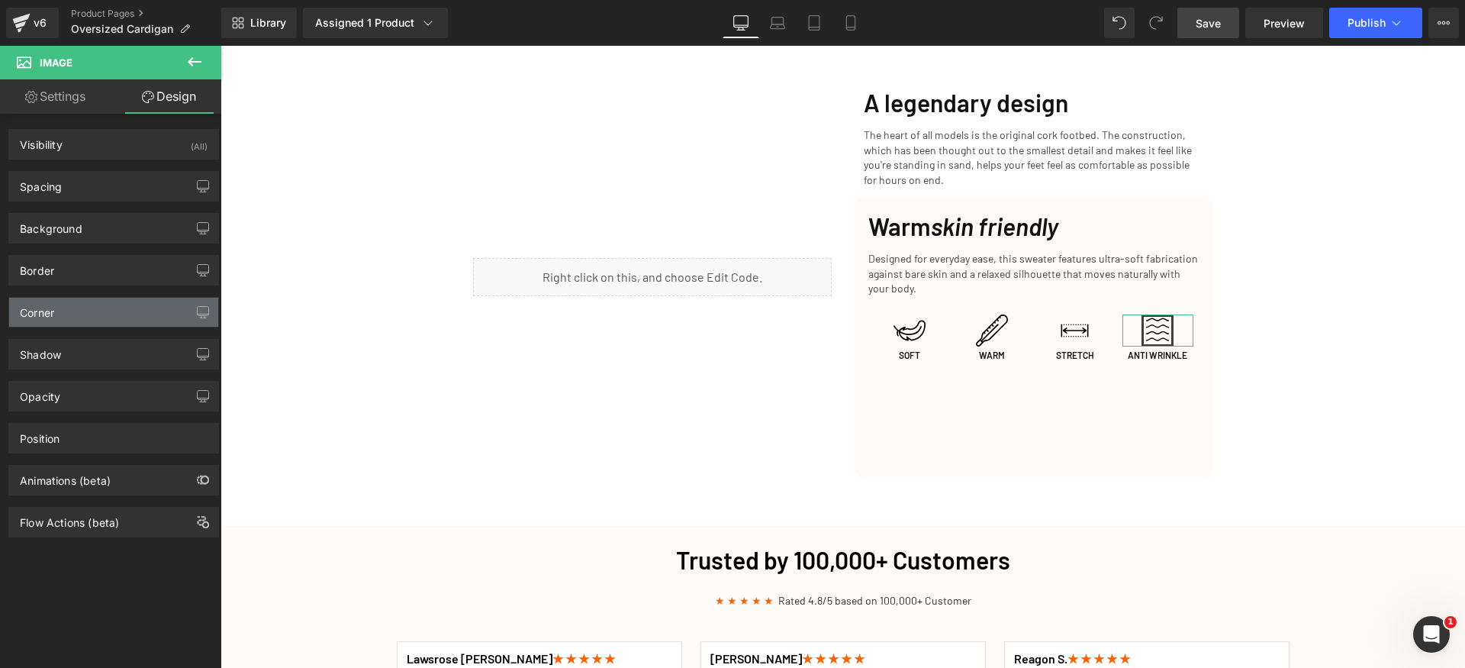
click at [92, 317] on div "Corner" at bounding box center [113, 312] width 209 height 29
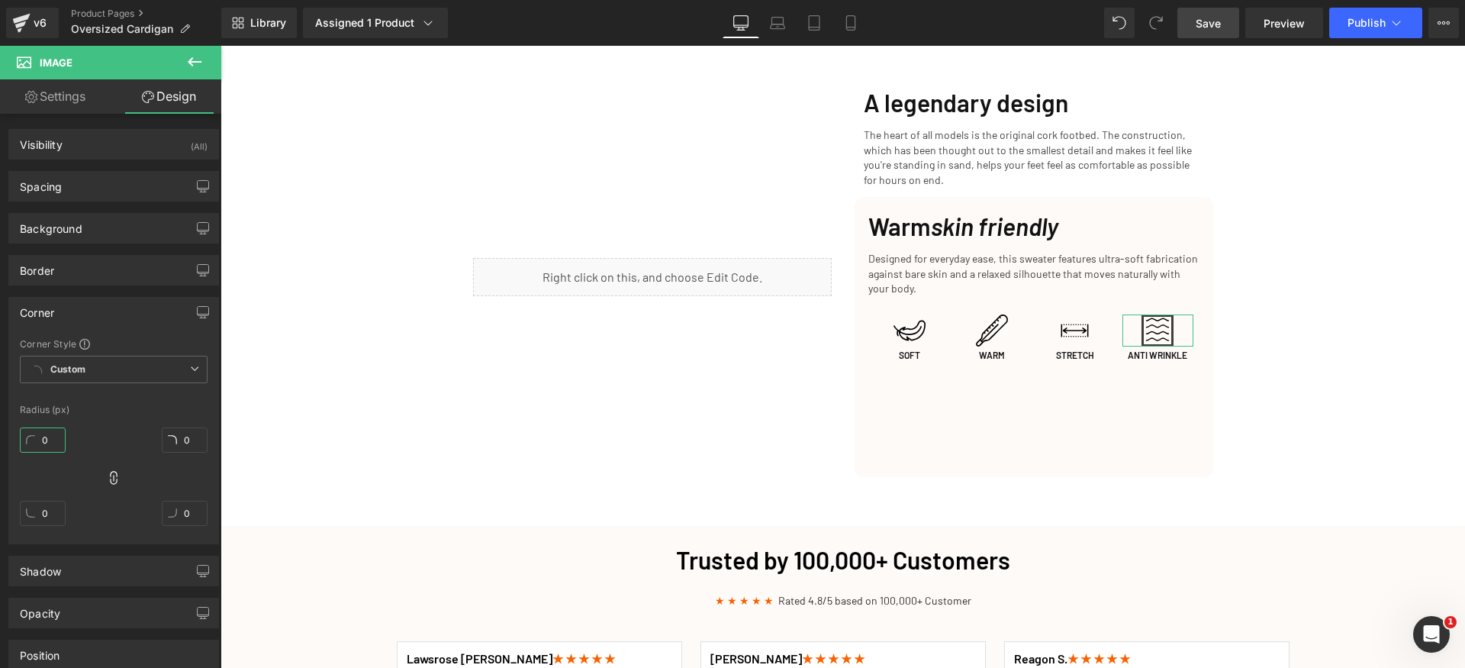
drag, startPoint x: 51, startPoint y: 442, endPoint x: 65, endPoint y: 428, distance: 19.4
click at [52, 442] on input "0" at bounding box center [43, 439] width 46 height 25
type input "50"
click at [118, 310] on div "Corner" at bounding box center [113, 312] width 209 height 29
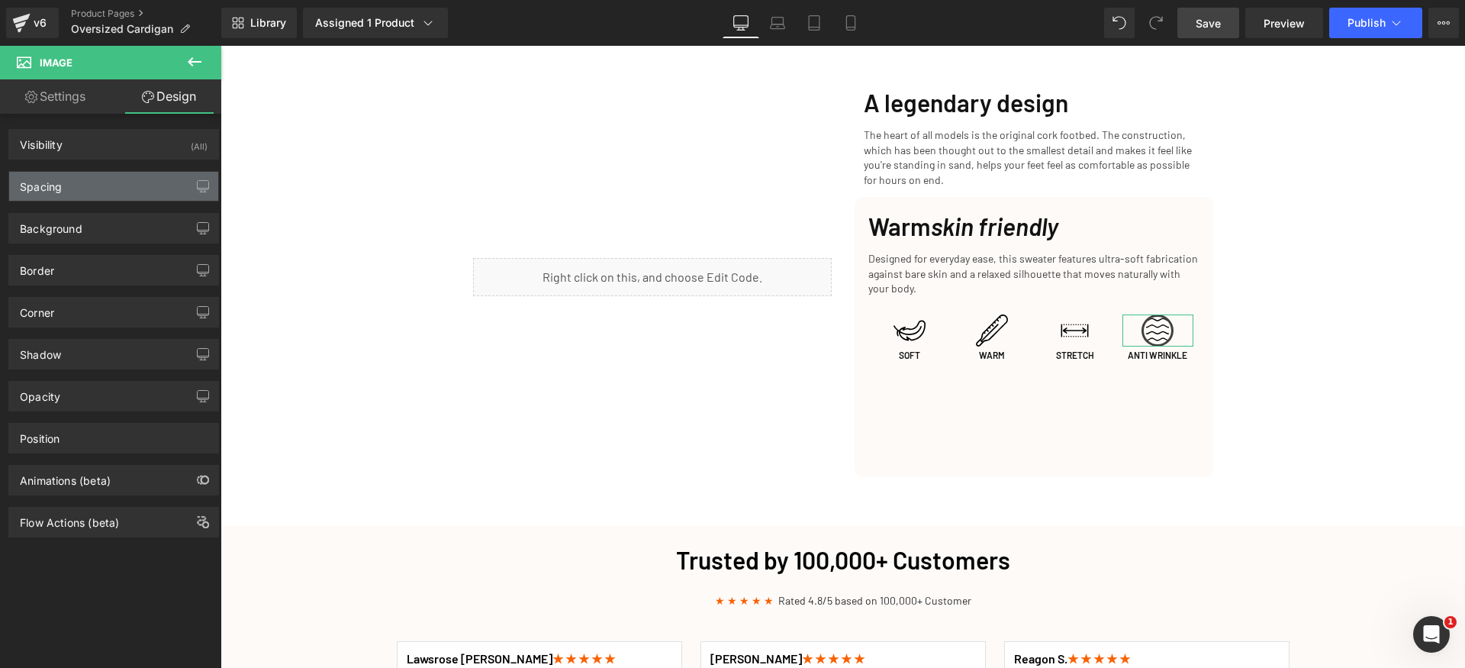
click at [108, 182] on div "Spacing" at bounding box center [113, 186] width 209 height 29
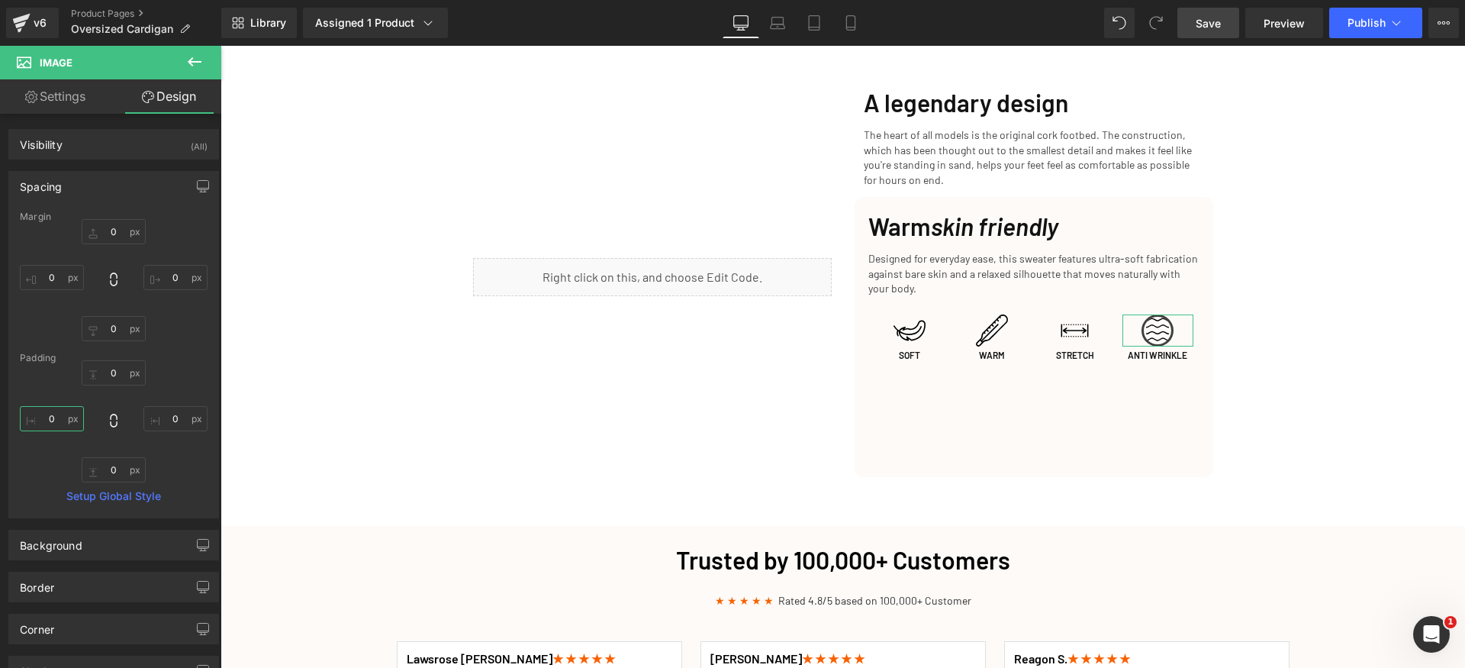
drag, startPoint x: 60, startPoint y: 421, endPoint x: 69, endPoint y: 421, distance: 8.4
click at [60, 421] on input "0" at bounding box center [52, 418] width 64 height 25
type input "12"
click at [111, 421] on icon at bounding box center [113, 420] width 15 height 15
click at [128, 186] on div "Spacing" at bounding box center [113, 186] width 209 height 29
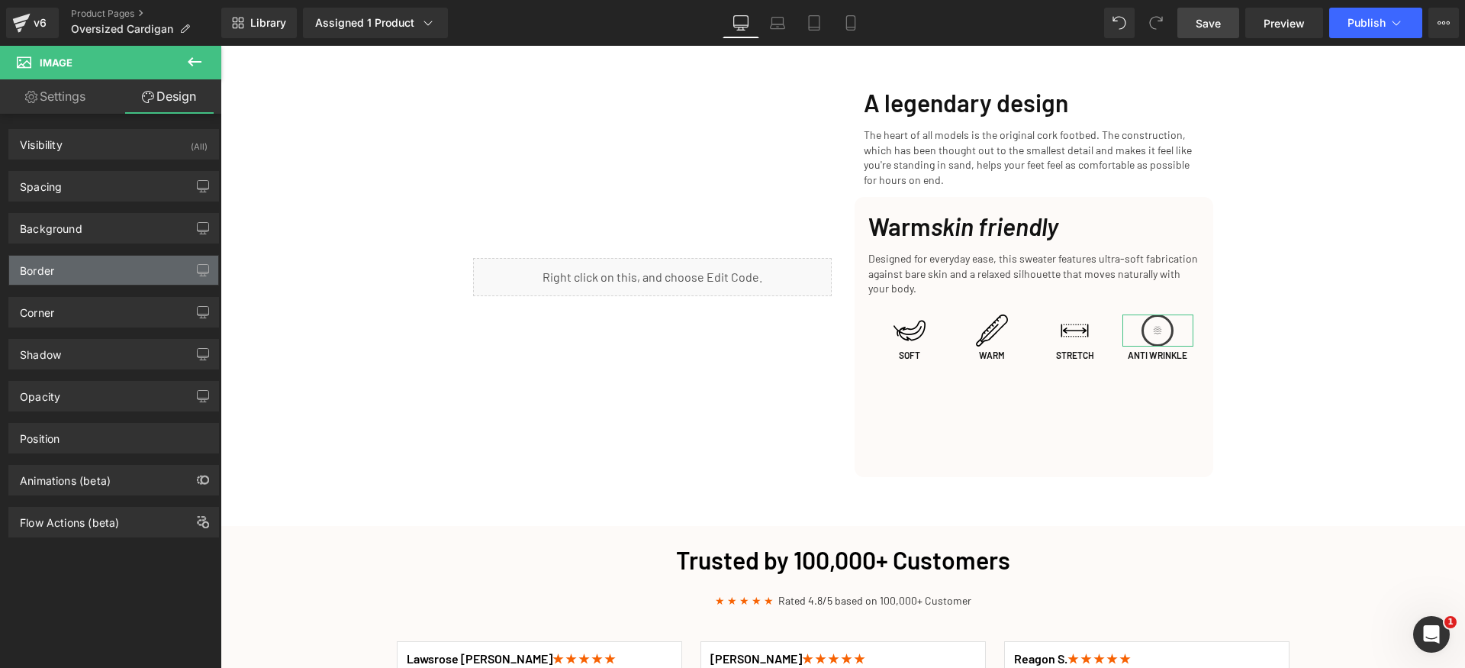
click at [92, 263] on div "Border" at bounding box center [113, 270] width 209 height 29
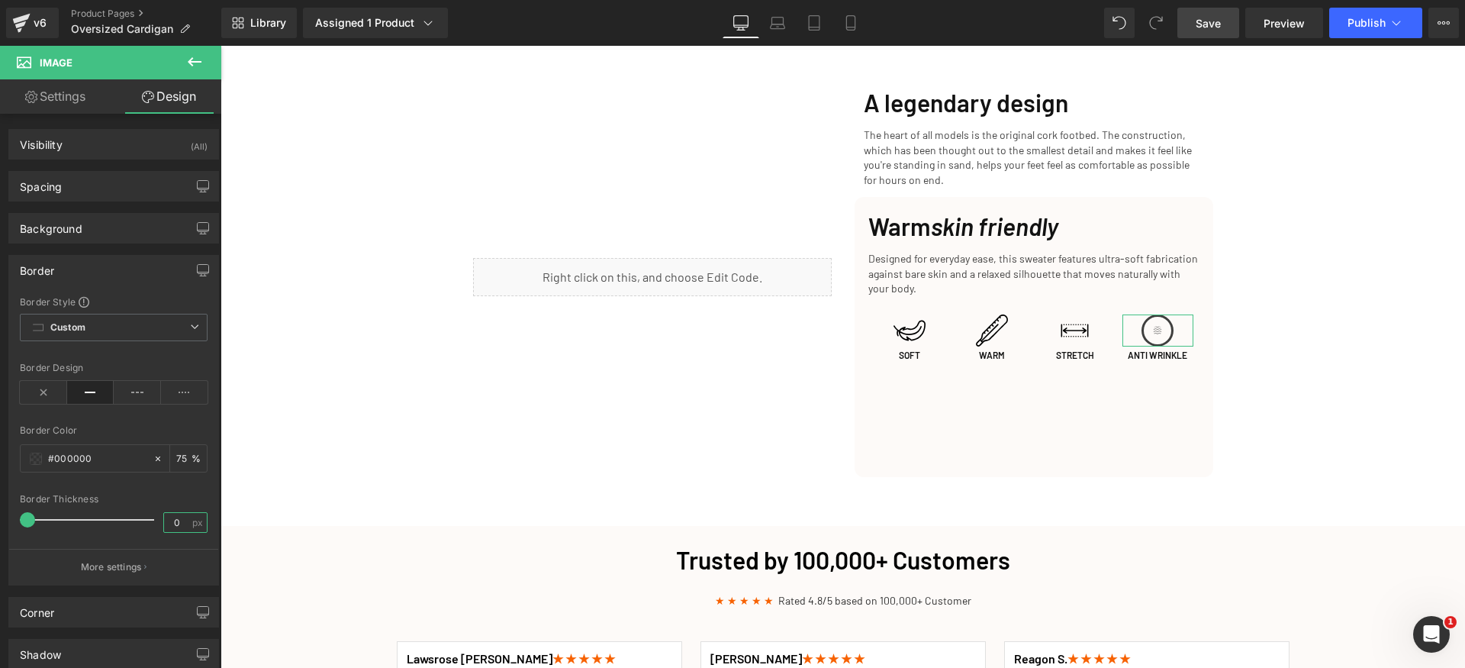
click at [179, 522] on input "0" at bounding box center [177, 522] width 27 height 19
drag, startPoint x: 182, startPoint y: 523, endPoint x: 156, endPoint y: 524, distance: 26.8
click at [156, 524] on div "Border Thickness 1 px" at bounding box center [114, 519] width 188 height 51
type input "2"
click at [127, 264] on div "Border" at bounding box center [113, 270] width 209 height 29
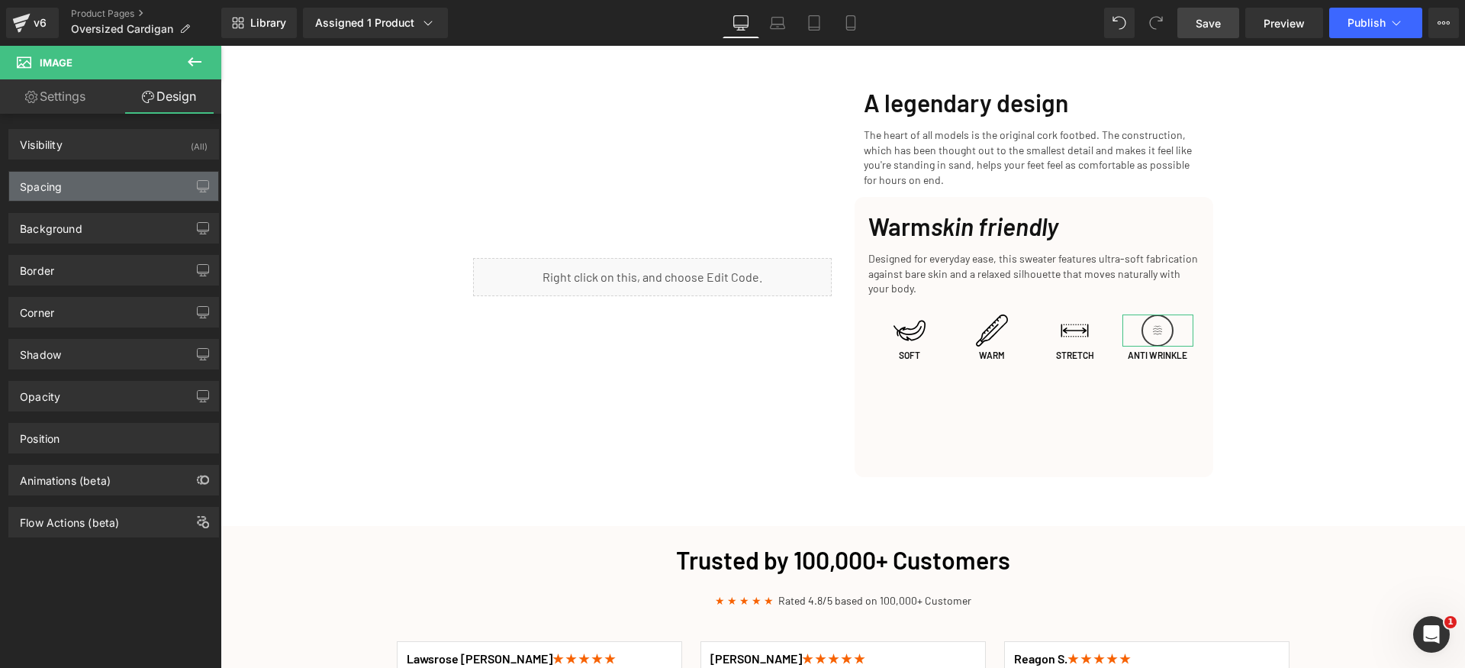
click at [96, 189] on div "Spacing" at bounding box center [113, 186] width 209 height 29
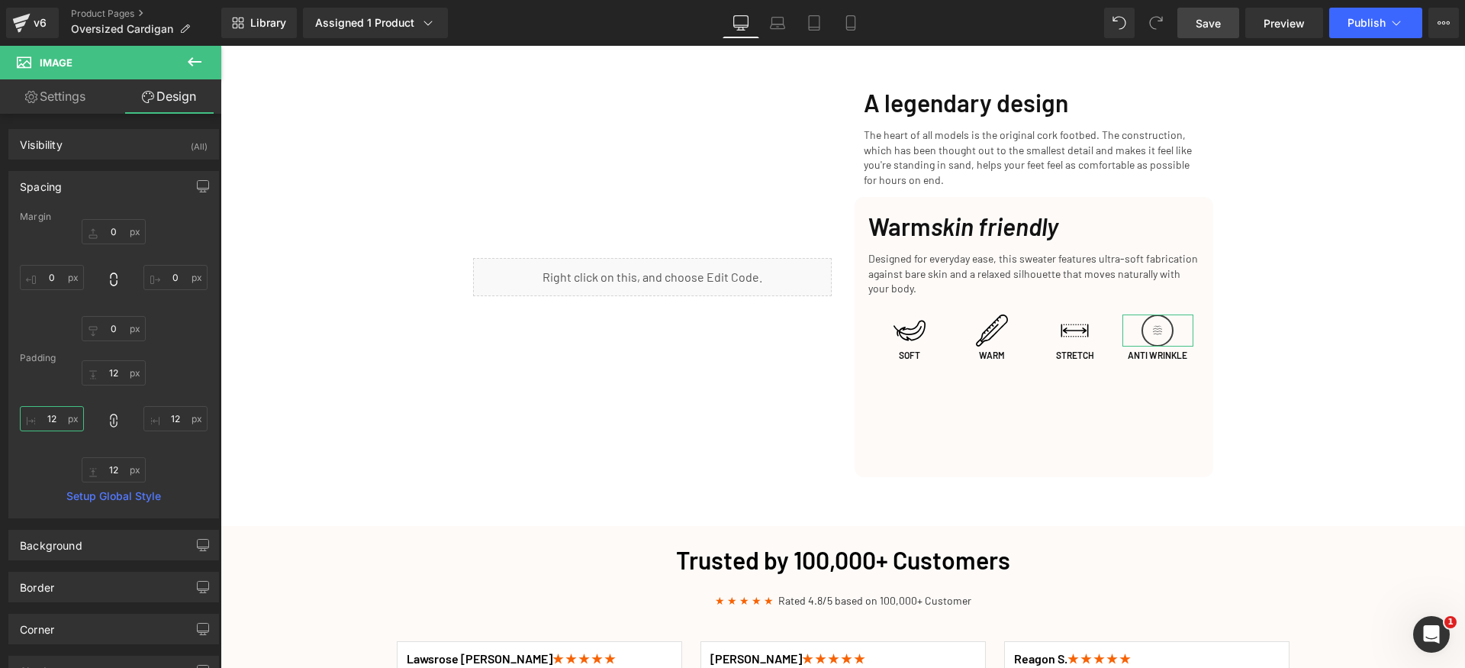
click at [61, 419] on input "12" at bounding box center [52, 418] width 64 height 25
type input "6"
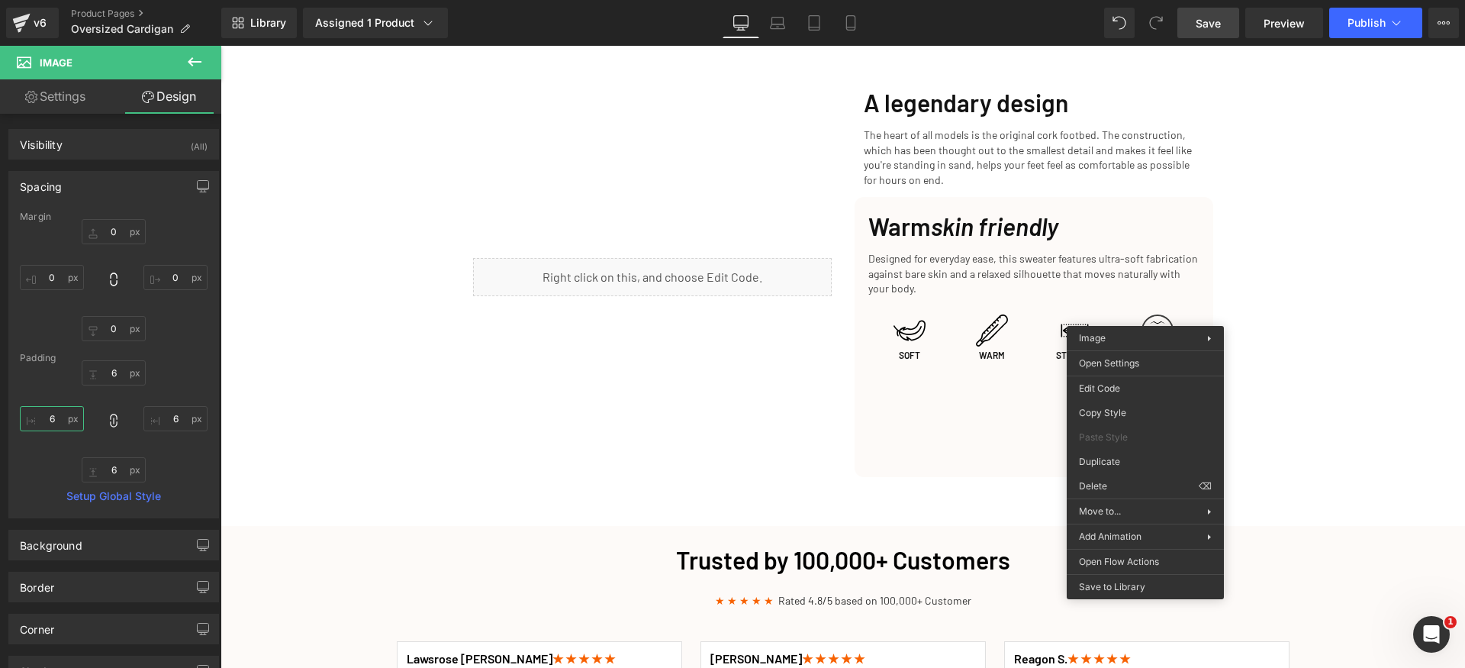
drag, startPoint x: 1340, startPoint y: 461, endPoint x: 1099, endPoint y: 331, distance: 273.9
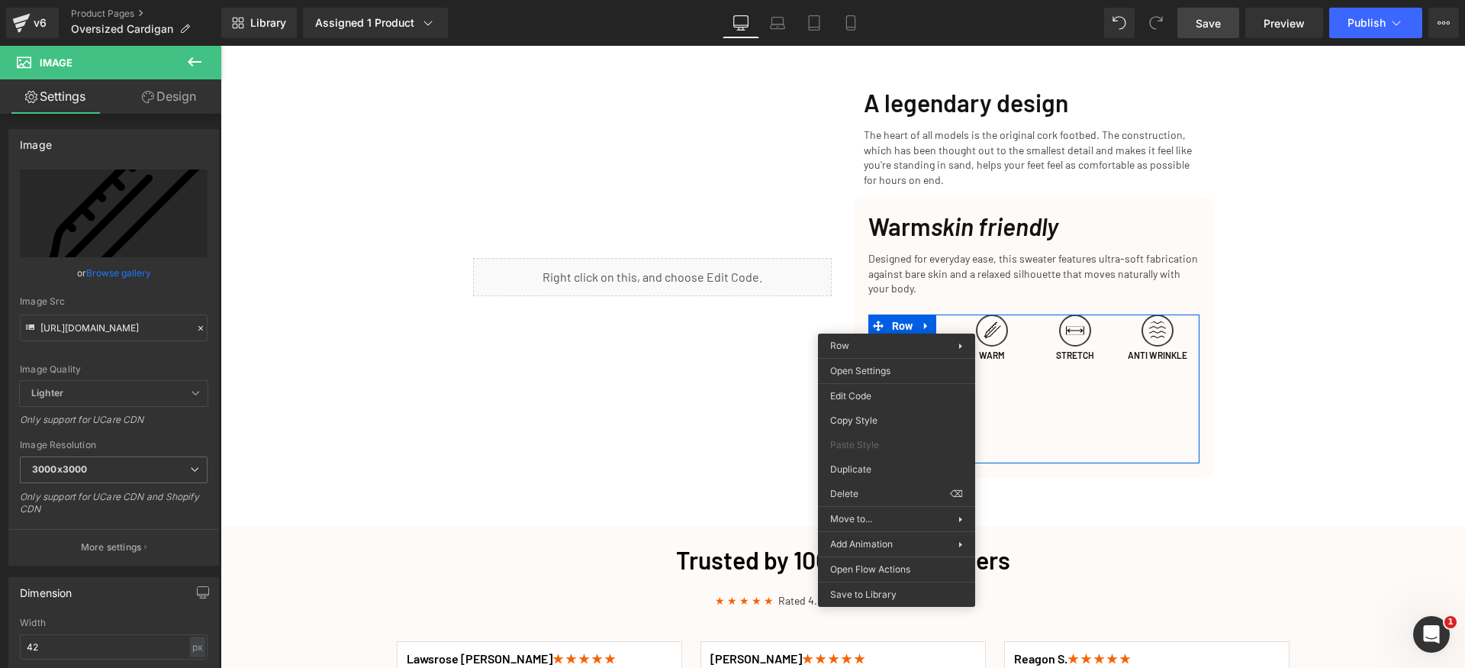
drag, startPoint x: 1421, startPoint y: 423, endPoint x: 1095, endPoint y: 368, distance: 330.5
click at [1420, 422] on div "Cozy Up This Fall: The Perfect Slippers for Chillier Days Heading Row Get Yours…" at bounding box center [843, 294] width 1245 height 4322
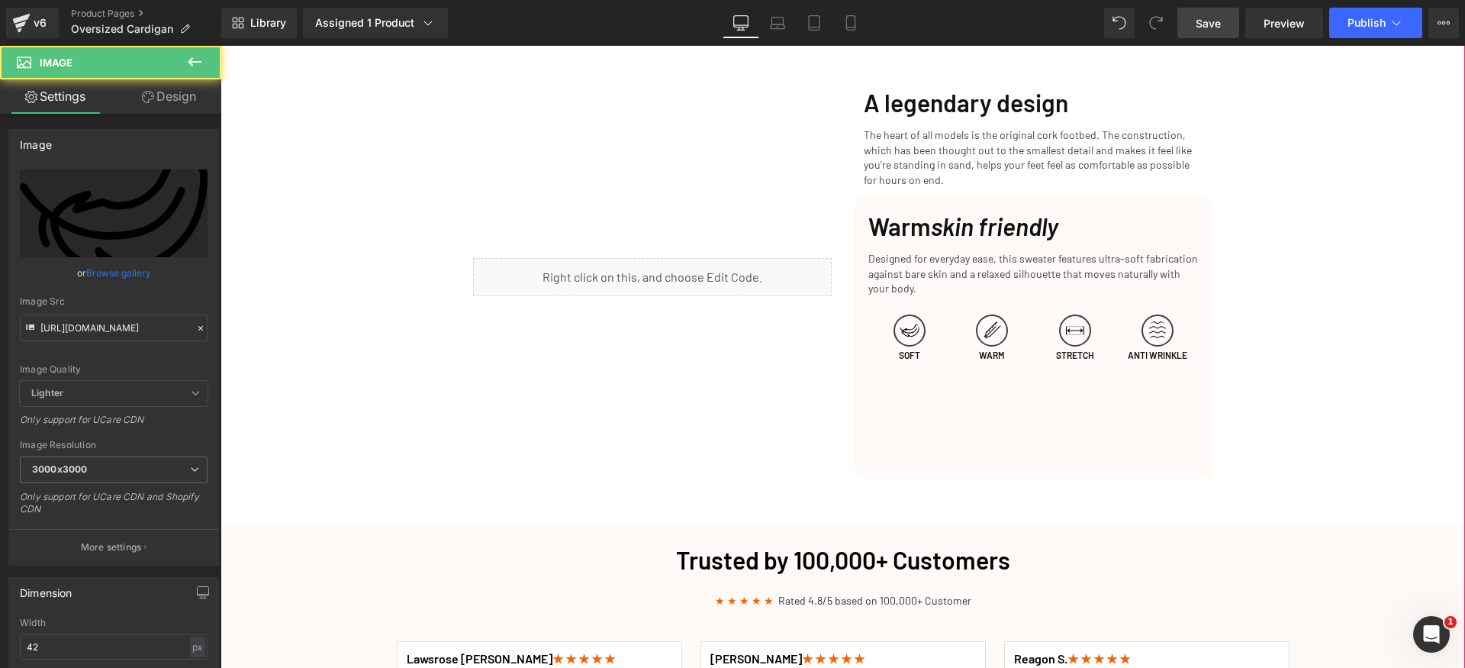
click at [1384, 375] on div "Cozy Up This Fall: The Perfect Slippers for Chillier Days Heading Row Get Yours…" at bounding box center [843, 294] width 1245 height 4322
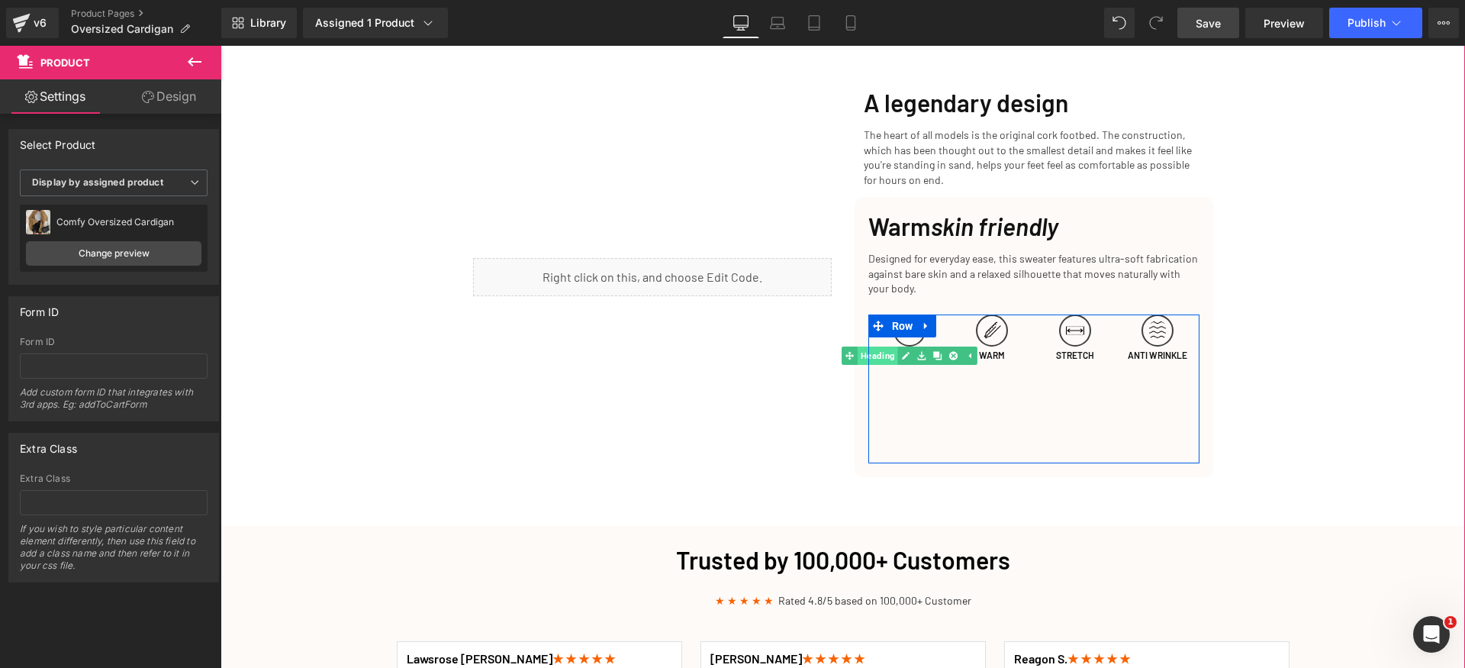
click at [879, 347] on span "Heading" at bounding box center [878, 356] width 40 height 18
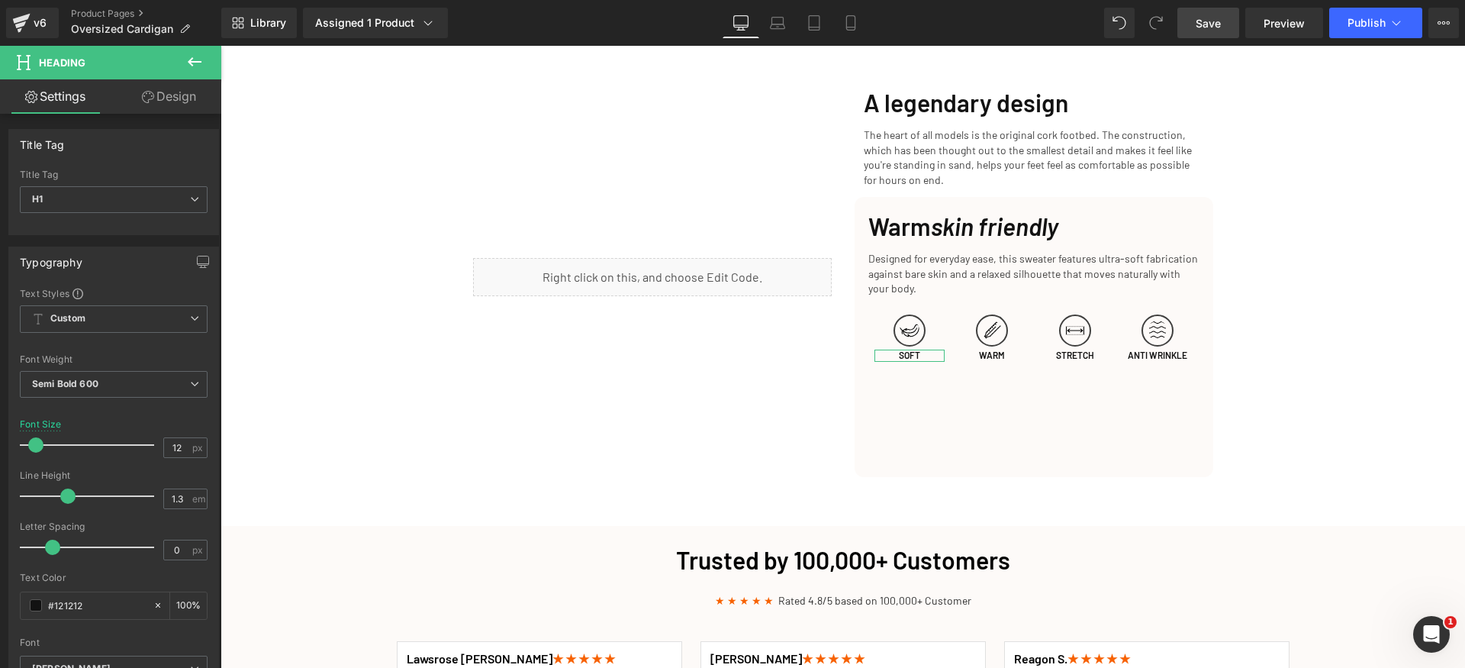
drag, startPoint x: 176, startPoint y: 103, endPoint x: 116, endPoint y: 176, distance: 93.8
click at [175, 105] on link "Design" at bounding box center [169, 96] width 111 height 34
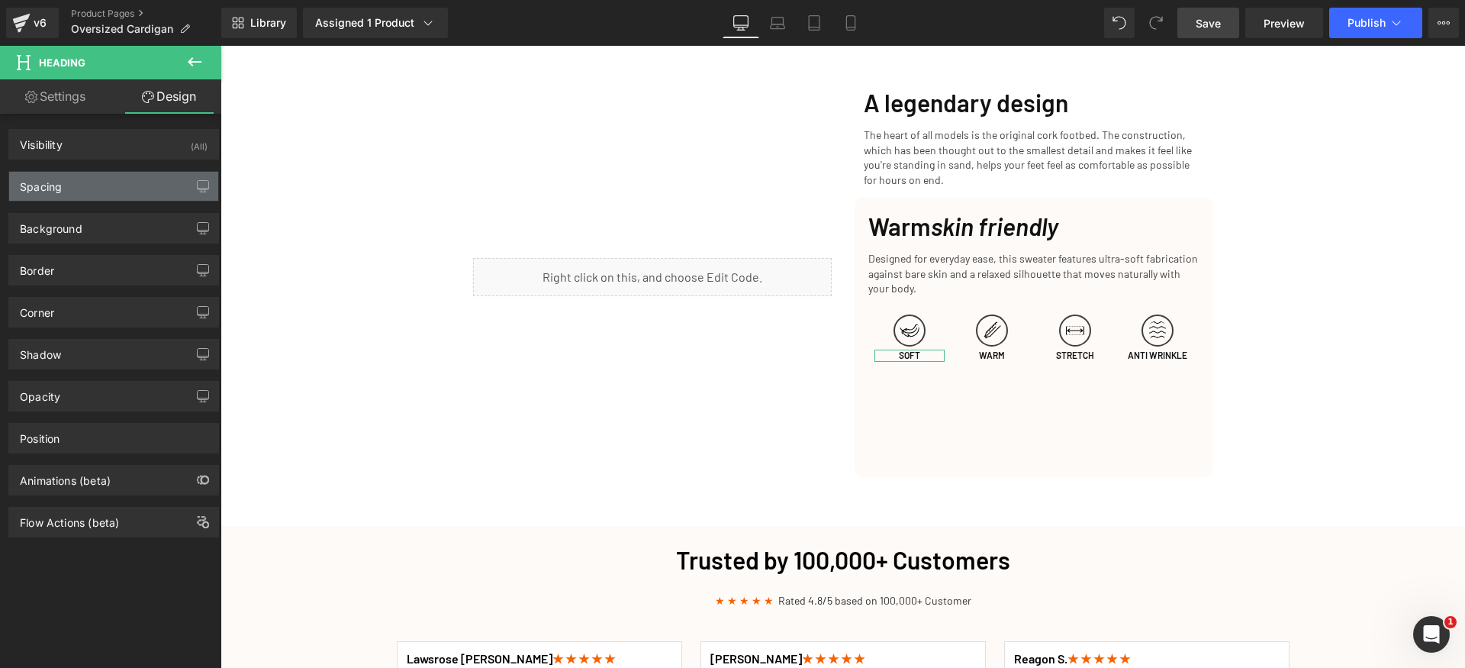
click at [89, 188] on div "Spacing" at bounding box center [113, 186] width 209 height 29
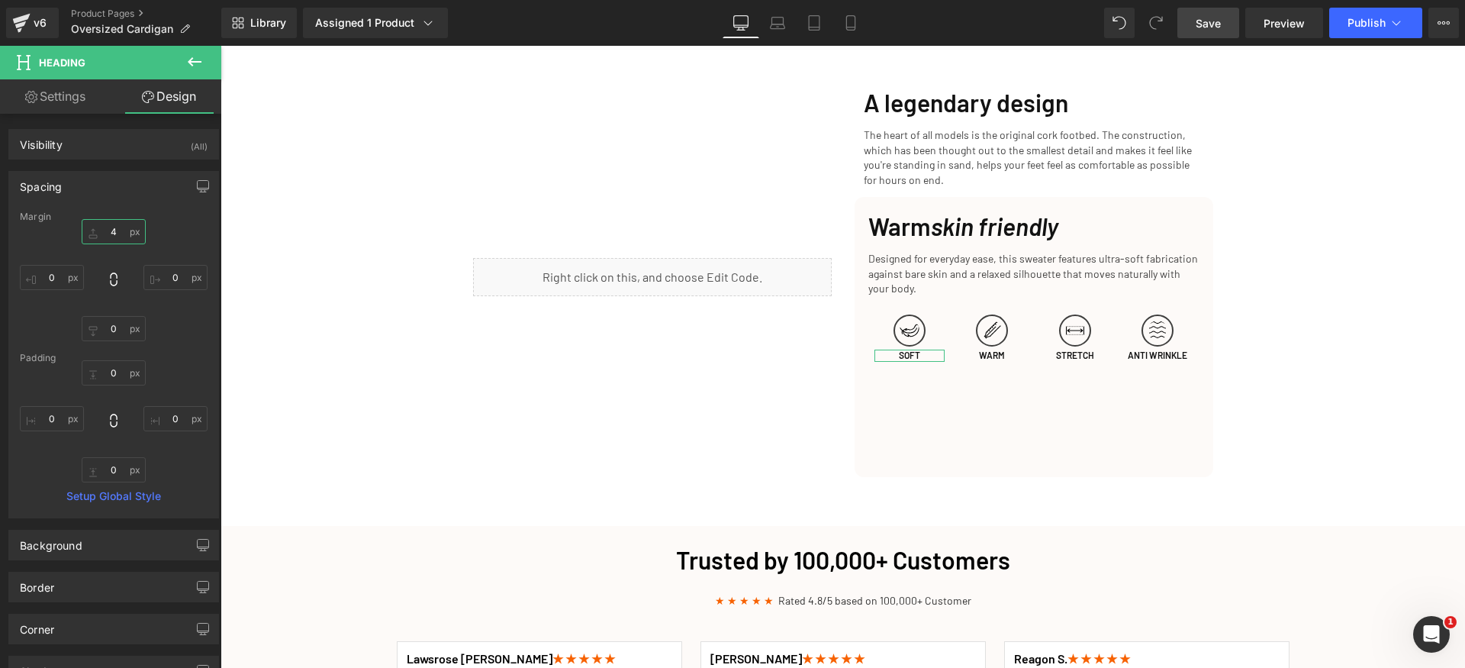
click at [118, 231] on input "4" at bounding box center [114, 231] width 64 height 25
type input "8"
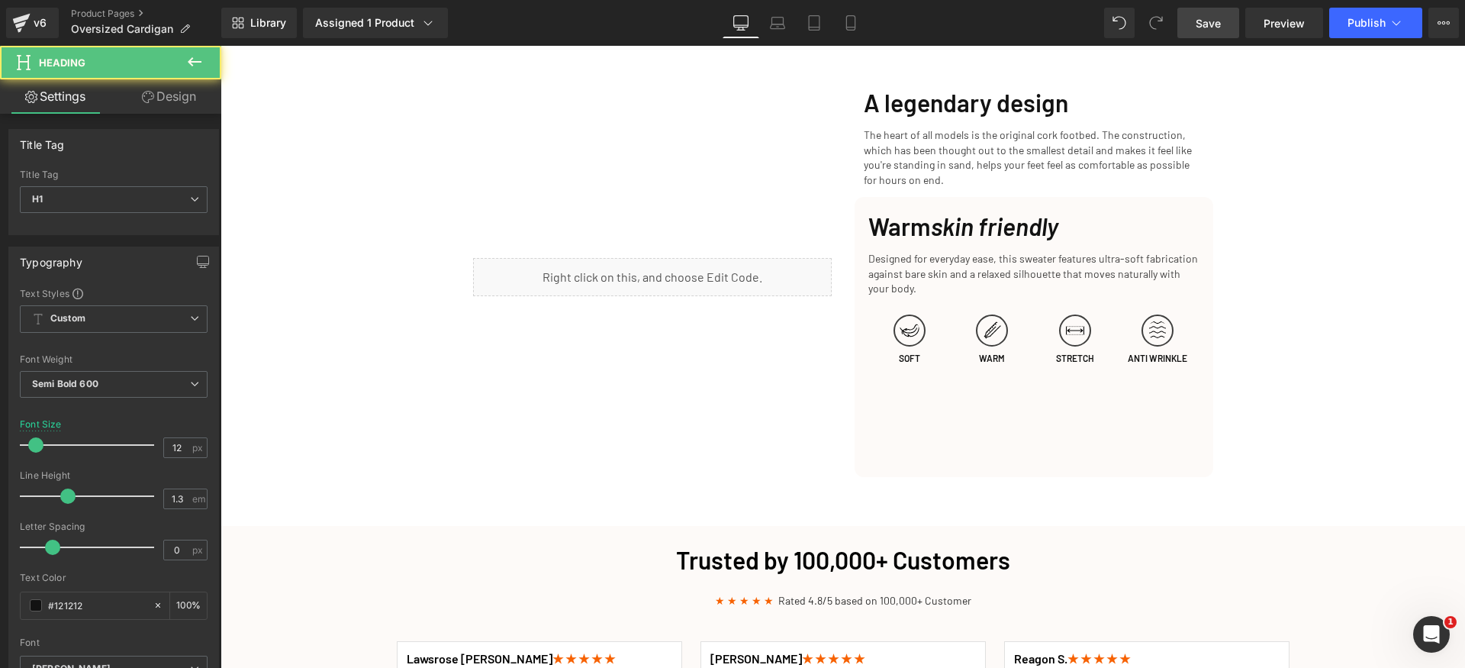
click at [1340, 369] on div "Cozy Up This Fall: The Perfect Slippers for Chillier Days Heading Row Get Yours…" at bounding box center [843, 294] width 1245 height 4322
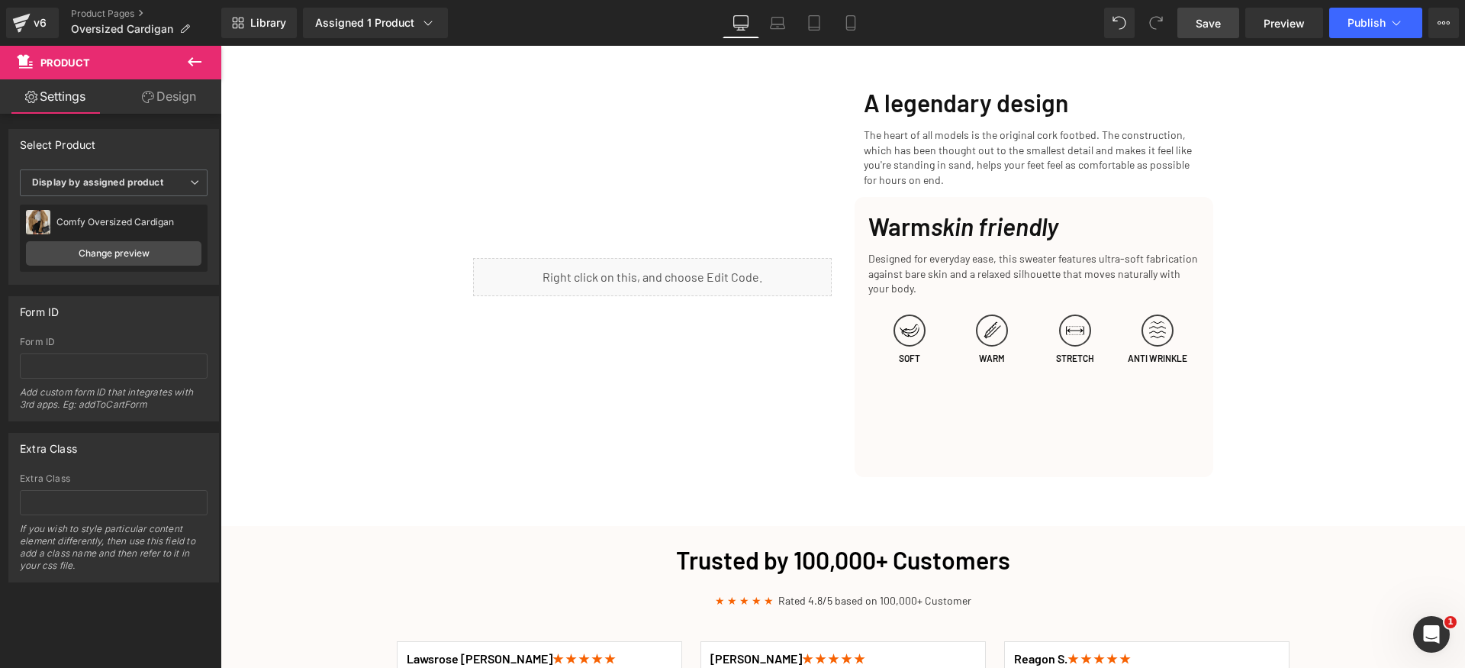
click at [1221, 11] on link "Save" at bounding box center [1209, 23] width 62 height 31
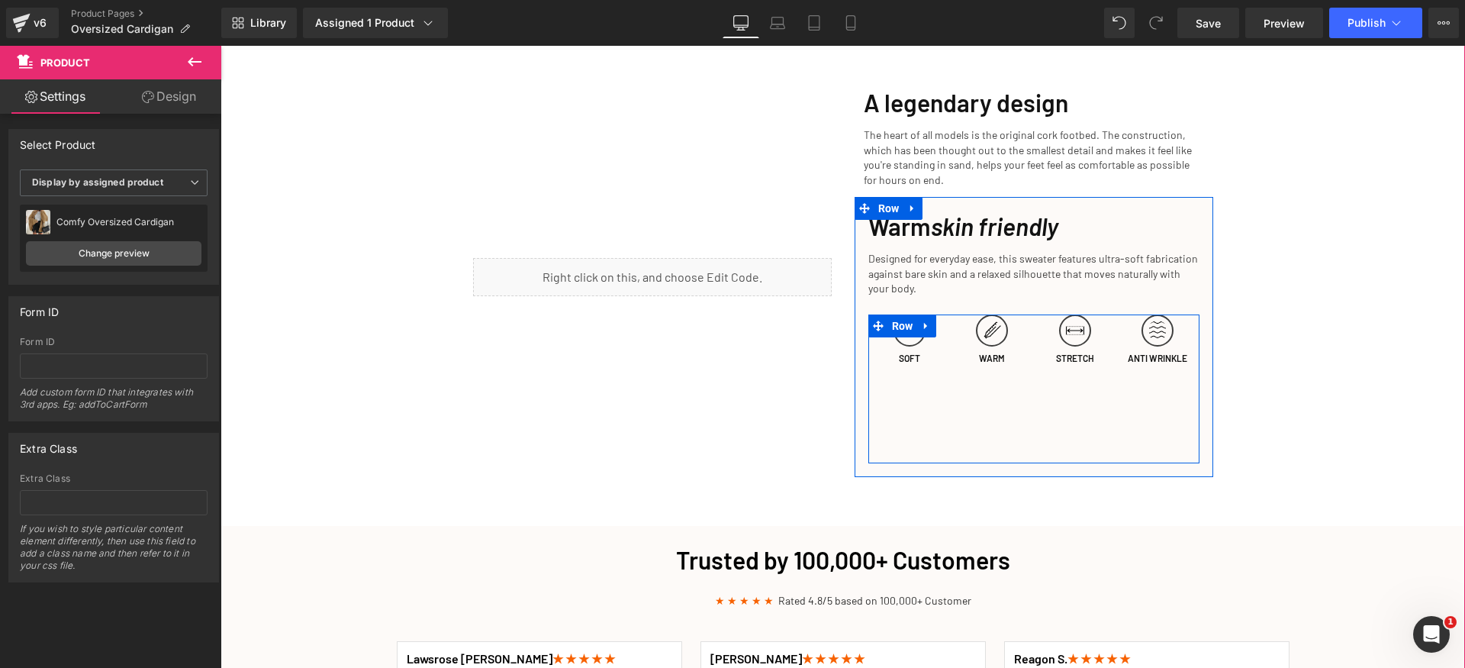
click at [1126, 385] on div "Image SOFT Heading Image WARM Heading Image STRETCH Heading Image ANTI WRINKLE …" at bounding box center [1034, 388] width 331 height 149
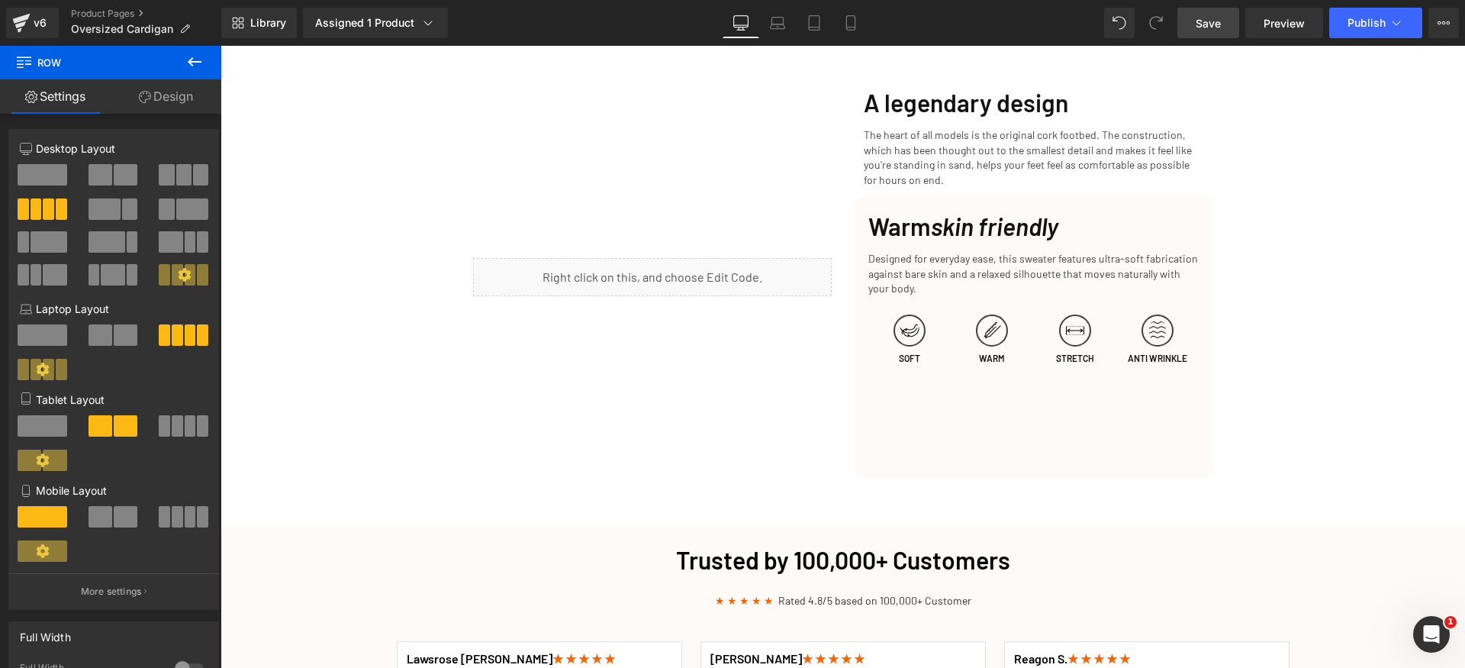
drag, startPoint x: 1230, startPoint y: 26, endPoint x: 1223, endPoint y: 21, distance: 8.1
click at [1229, 26] on link "Save" at bounding box center [1209, 23] width 62 height 31
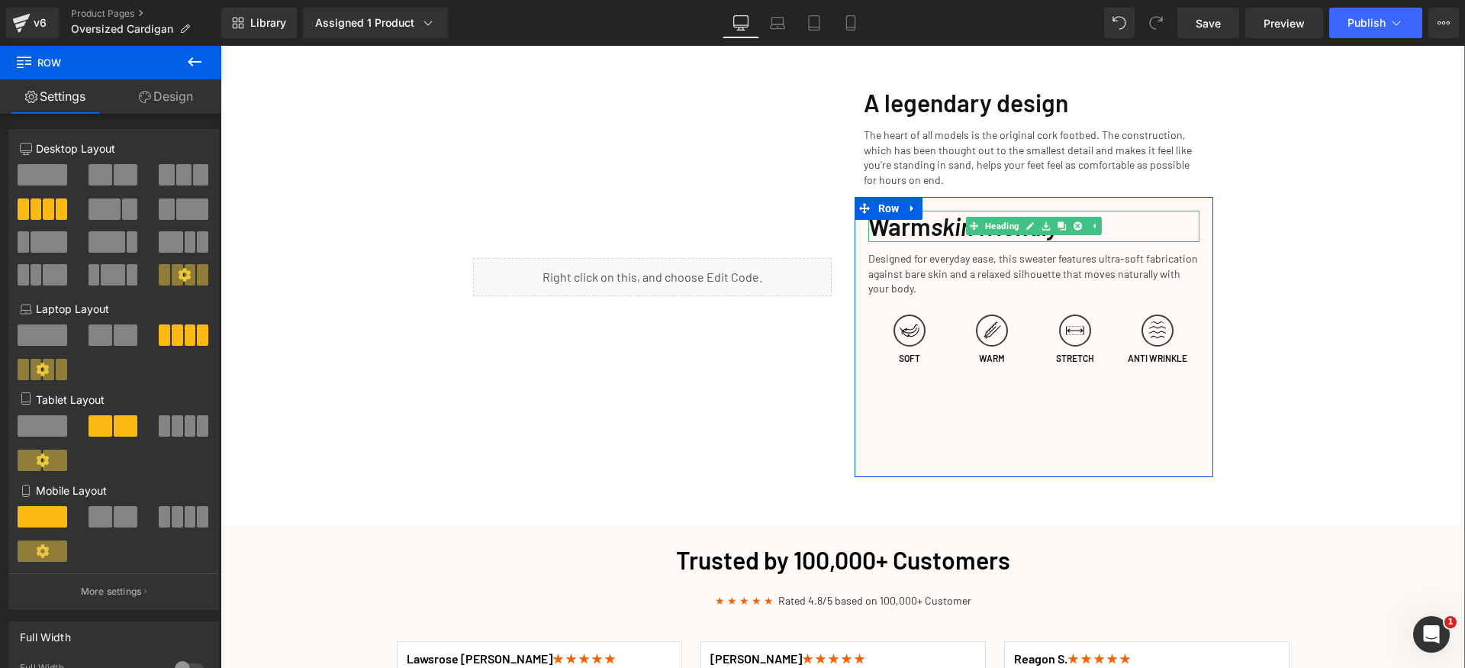
click at [934, 218] on icon "skin friendly" at bounding box center [994, 225] width 127 height 29
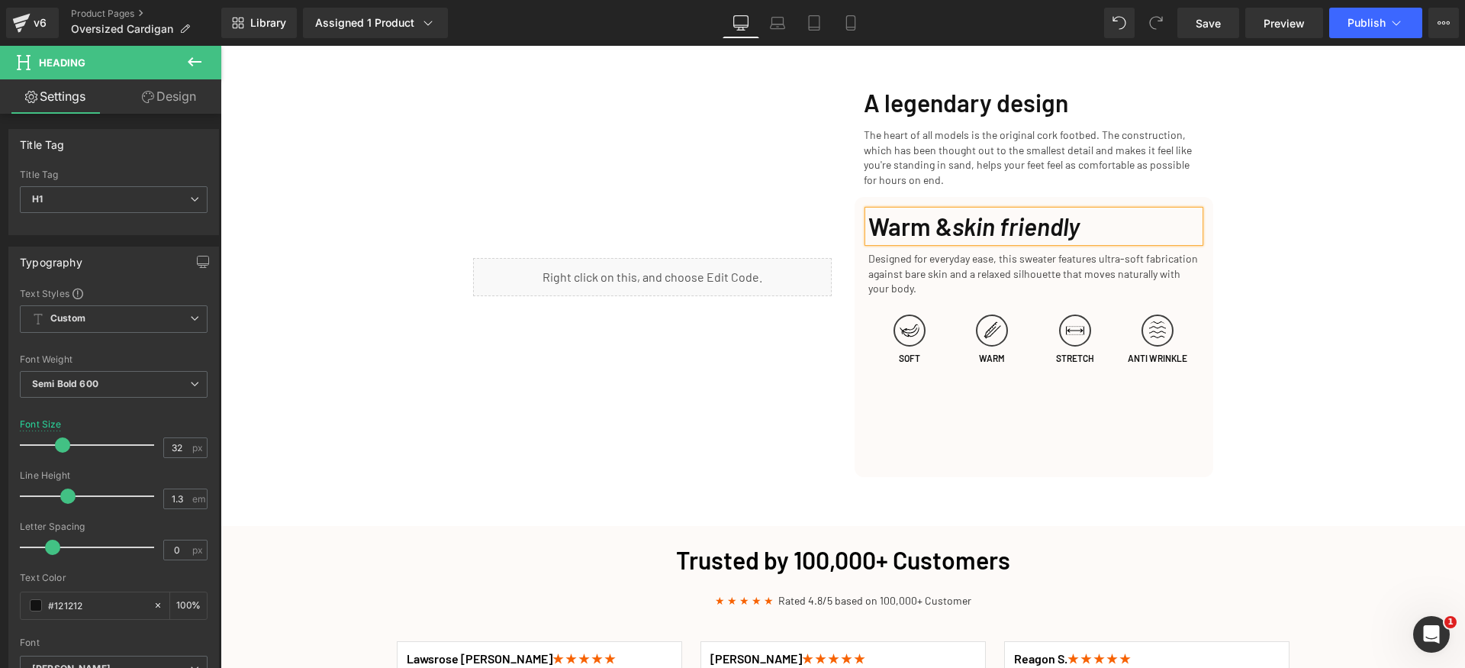
click at [1370, 256] on div "Cozy Up This Fall: The Perfect Slippers for Chillier Days Heading Row Get Yours…" at bounding box center [843, 294] width 1245 height 4322
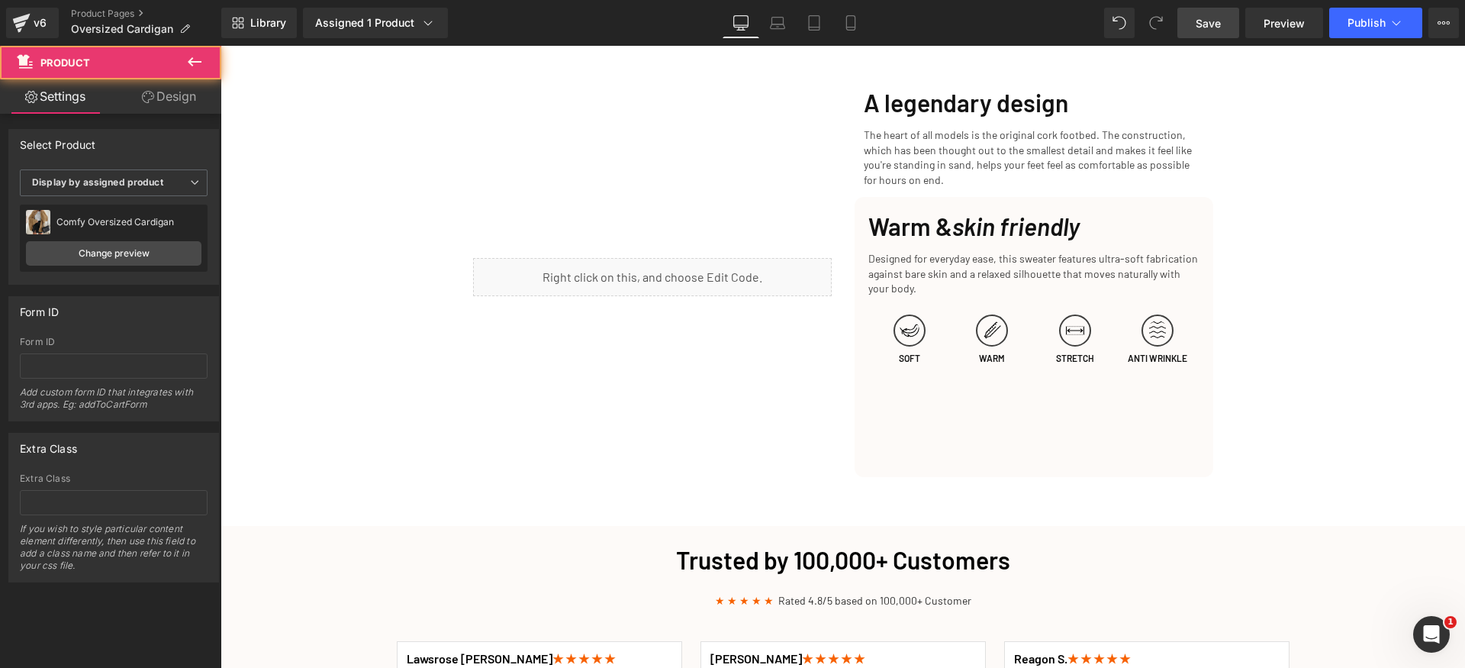
drag, startPoint x: 1210, startPoint y: 25, endPoint x: 827, endPoint y: 337, distance: 493.7
click at [1210, 25] on span "Save" at bounding box center [1208, 23] width 25 height 16
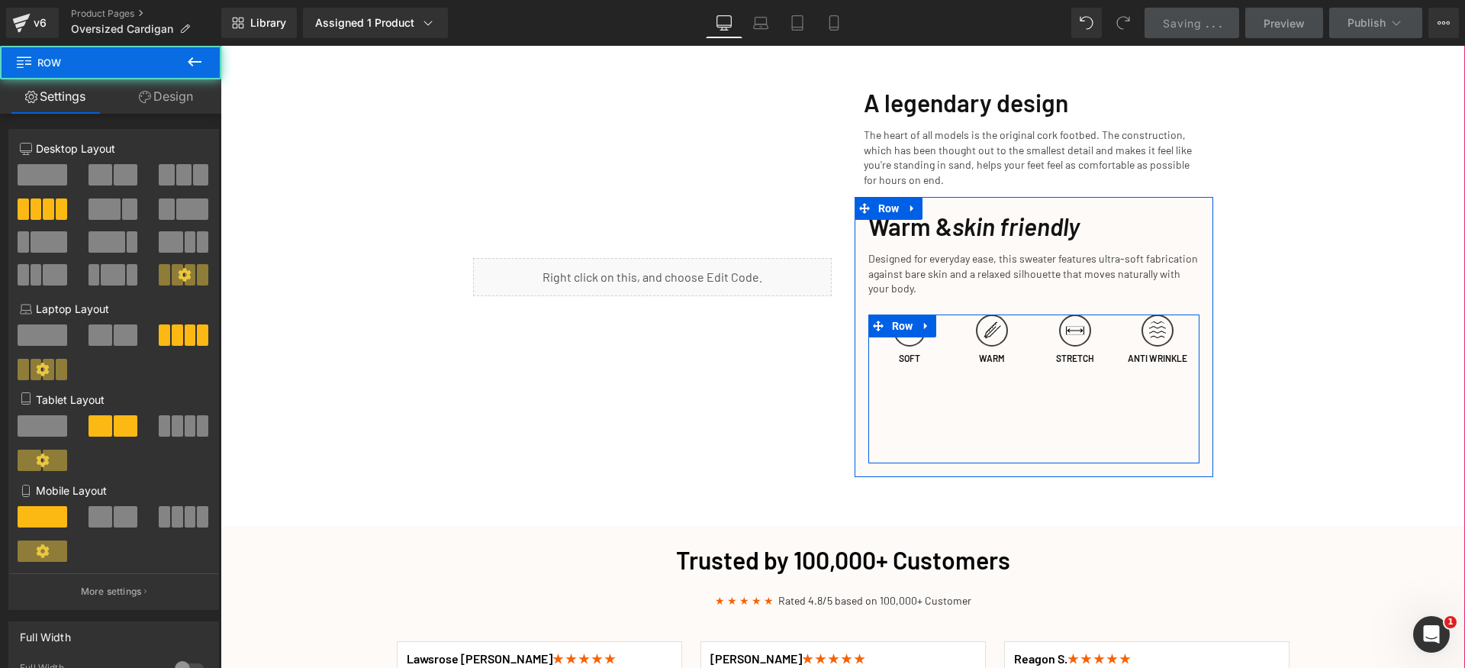
click at [1023, 395] on div "Image SOFT Heading Image WARM Heading Image STRETCH Heading Image ANTI WRINKLE …" at bounding box center [1034, 388] width 331 height 149
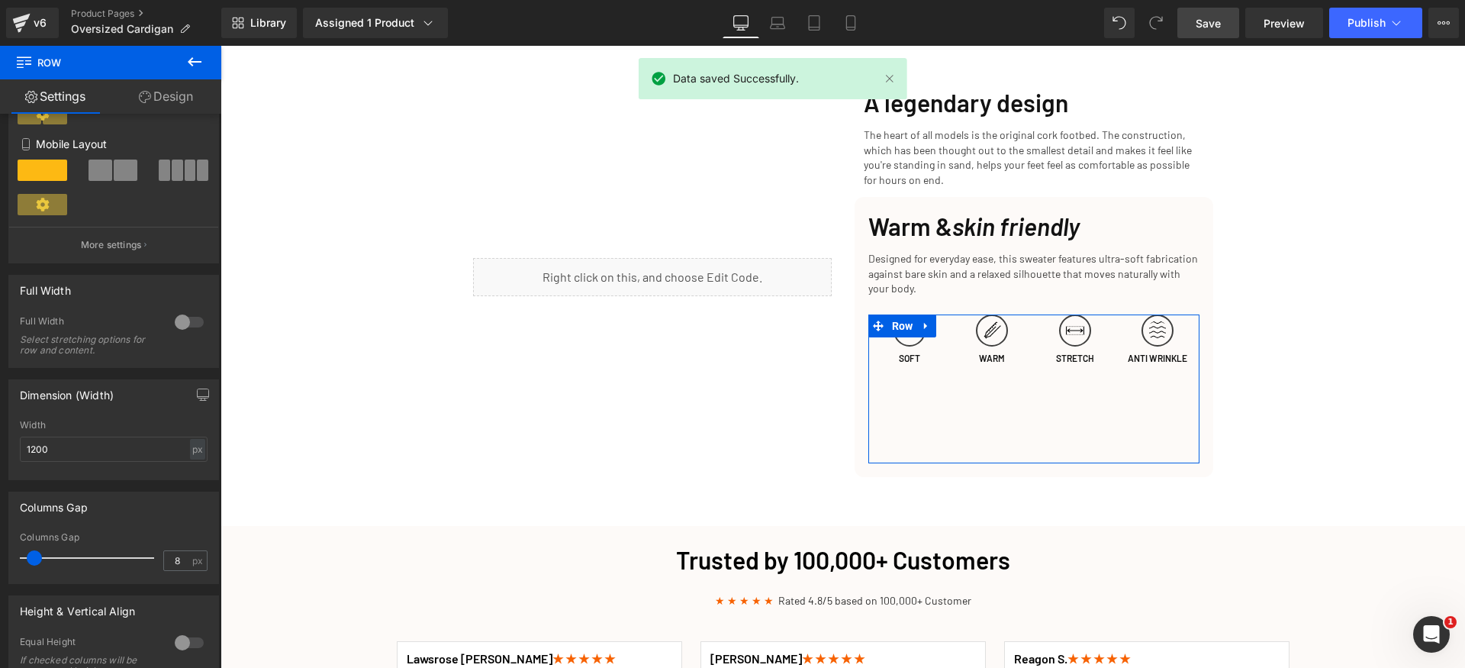
scroll to position [571, 0]
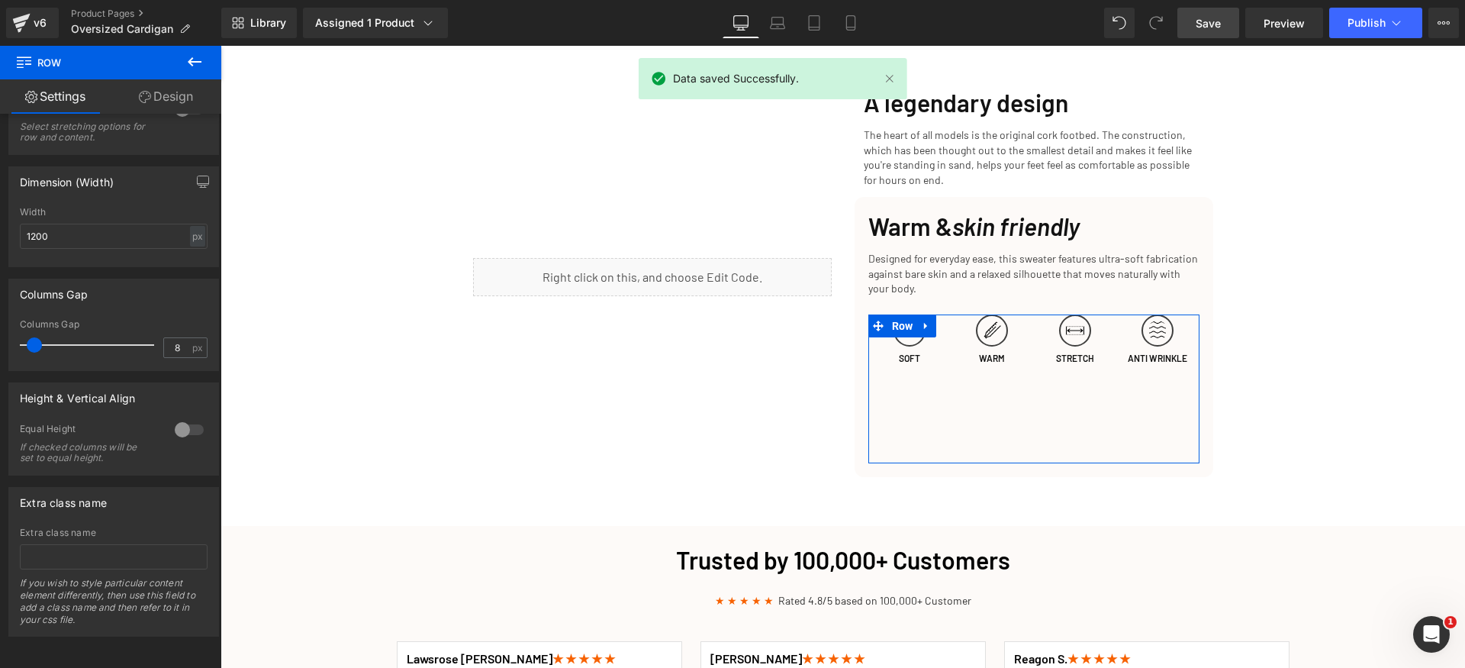
click at [179, 421] on div at bounding box center [189, 429] width 37 height 24
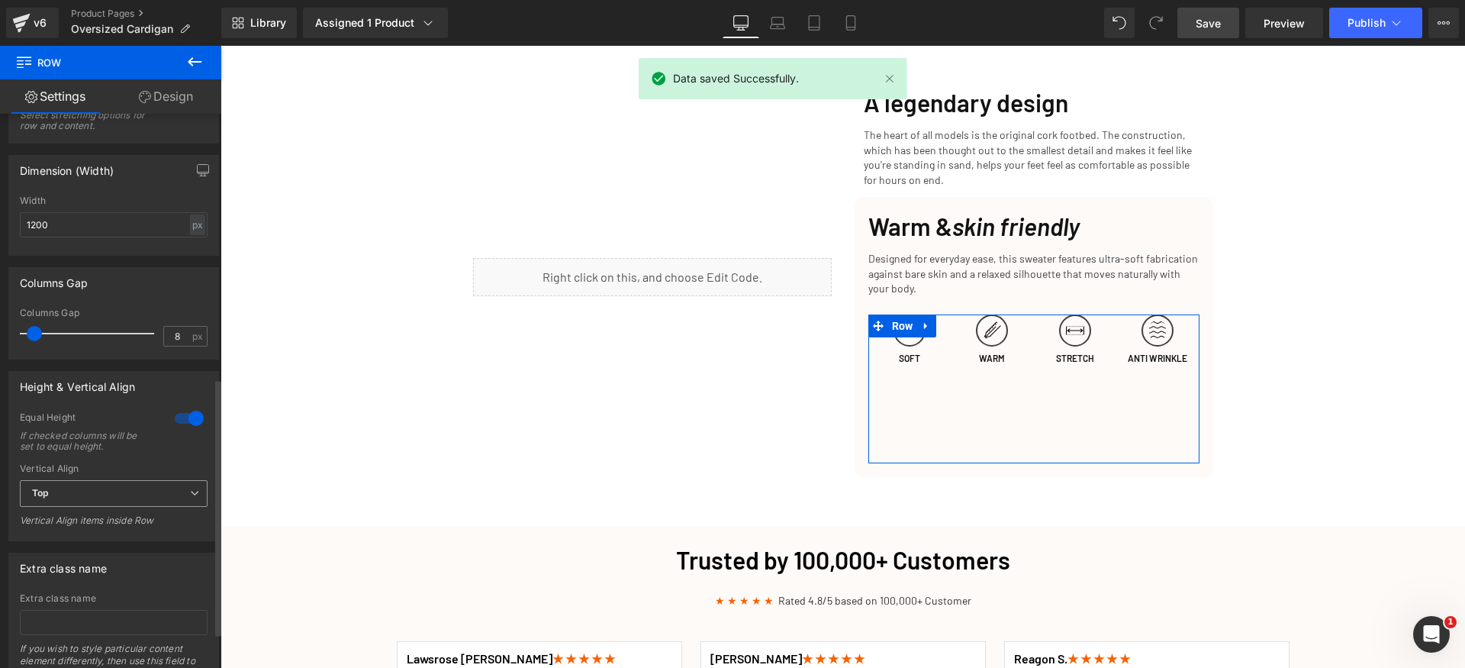
click at [137, 490] on span "Top" at bounding box center [114, 493] width 188 height 27
click at [123, 540] on li "Middle" at bounding box center [111, 543] width 182 height 23
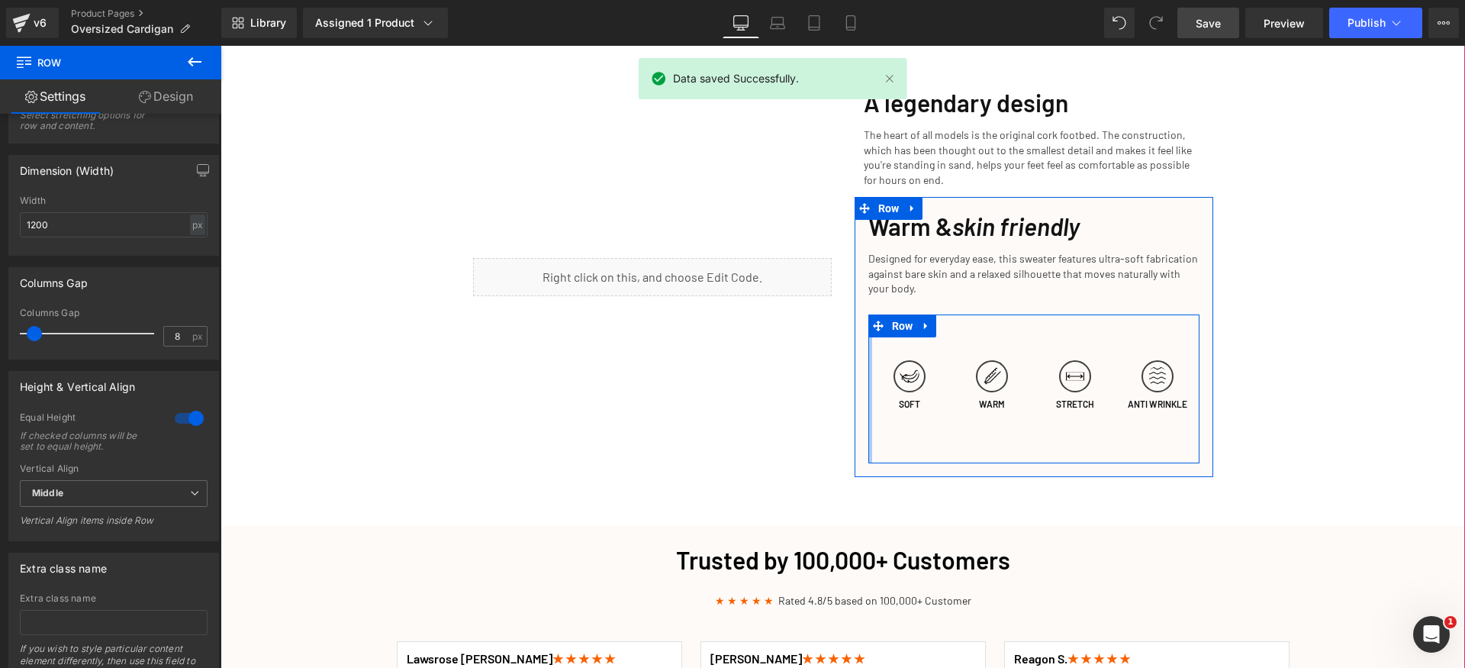
click at [869, 330] on div at bounding box center [871, 388] width 4 height 149
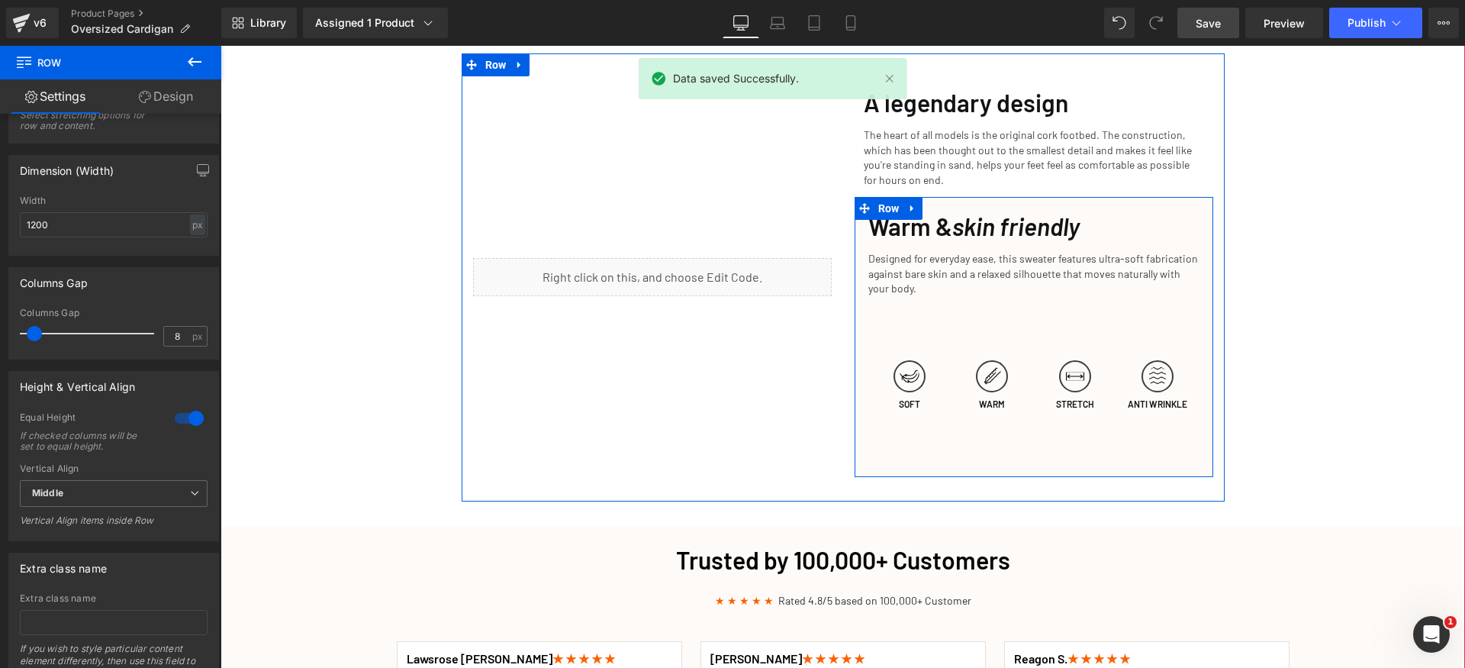
click at [857, 332] on div "Warm & skin friendly Heading Designed for everyday ease, this sweater features …" at bounding box center [1034, 337] width 359 height 253
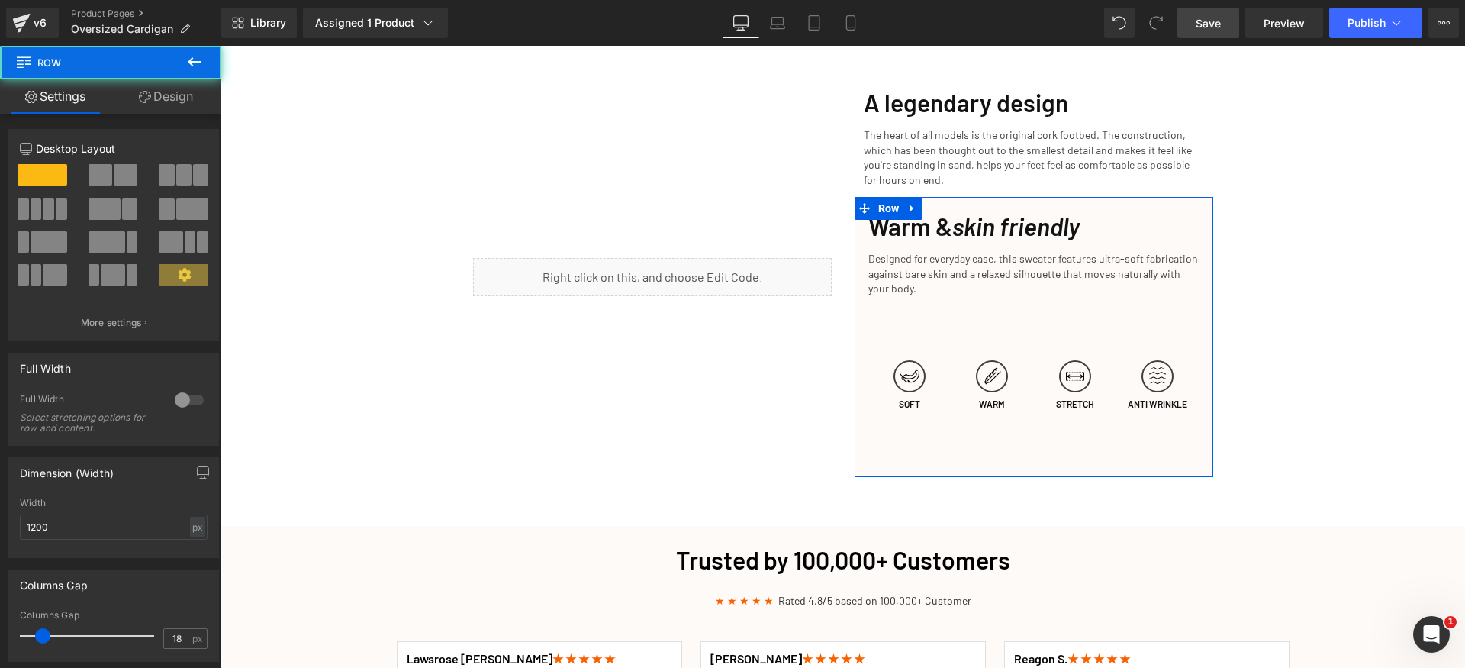
scroll to position [302, 0]
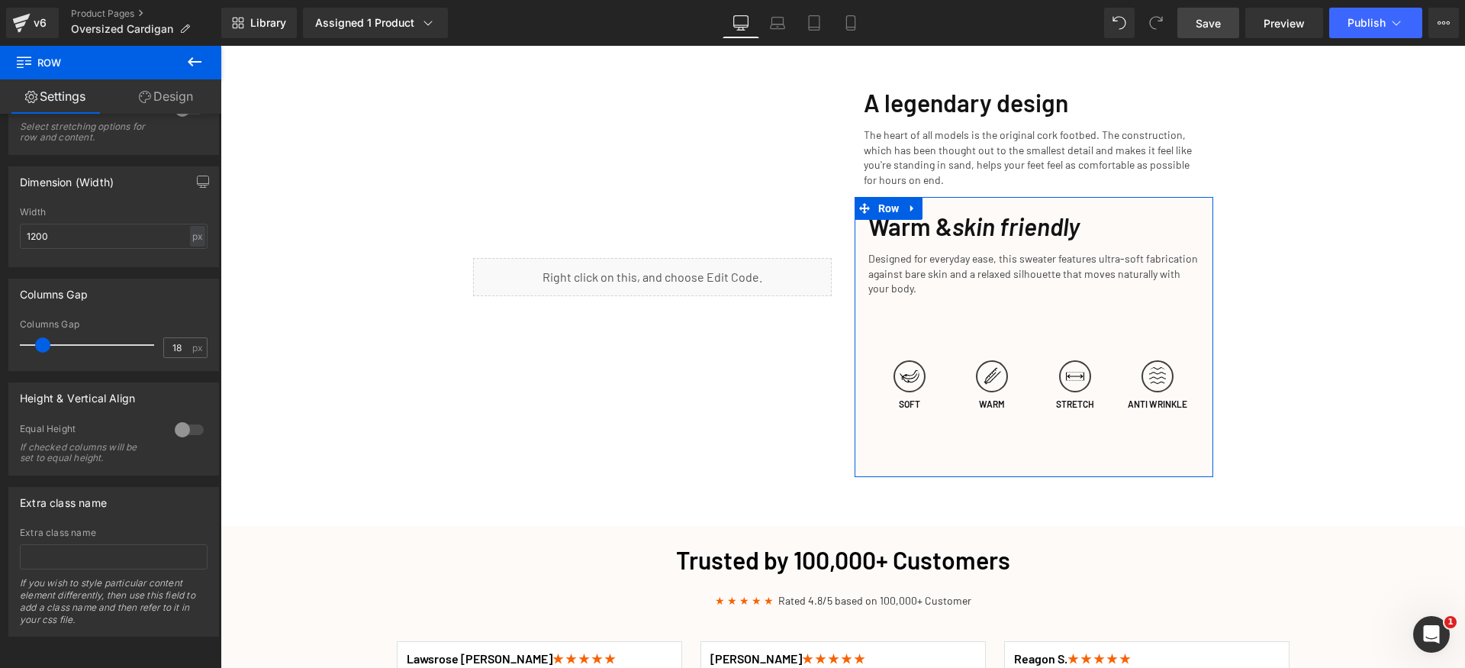
click at [184, 419] on div at bounding box center [189, 429] width 37 height 24
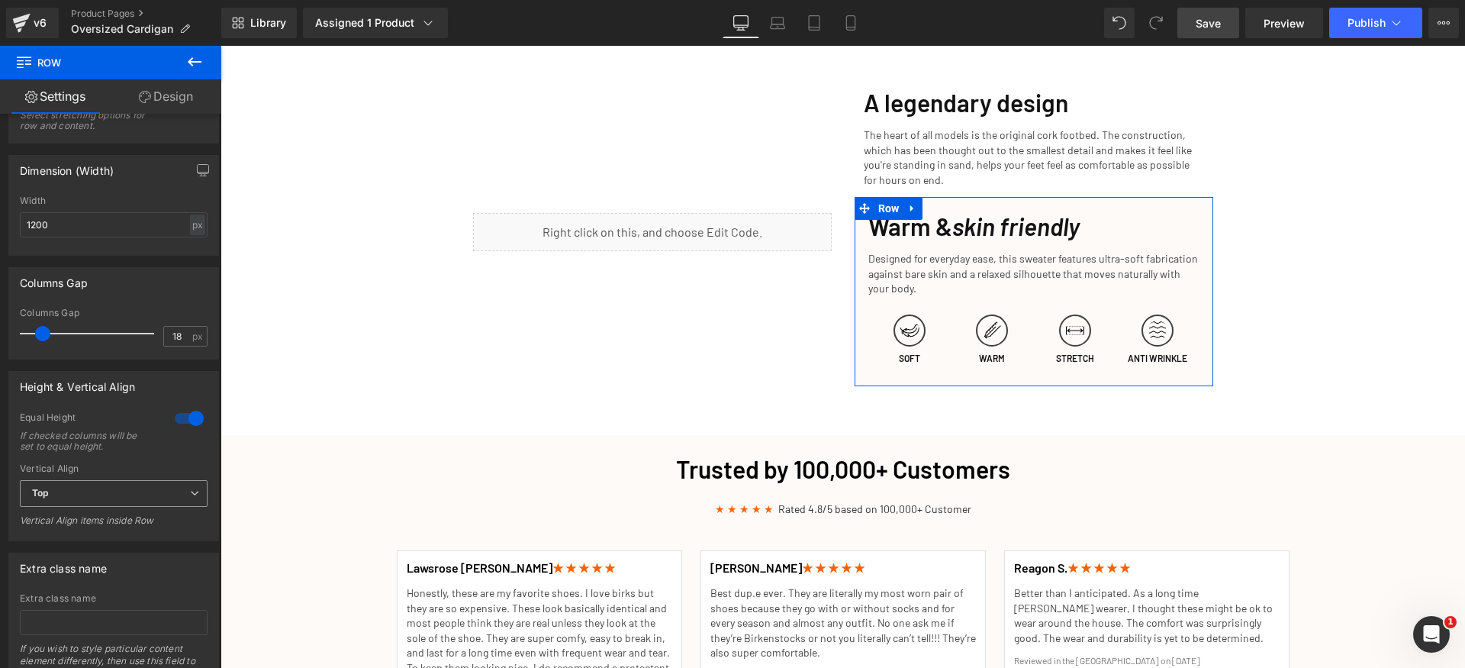
drag, startPoint x: 165, startPoint y: 492, endPoint x: 159, endPoint y: 511, distance: 20.0
click at [165, 492] on span "Top" at bounding box center [114, 493] width 188 height 27
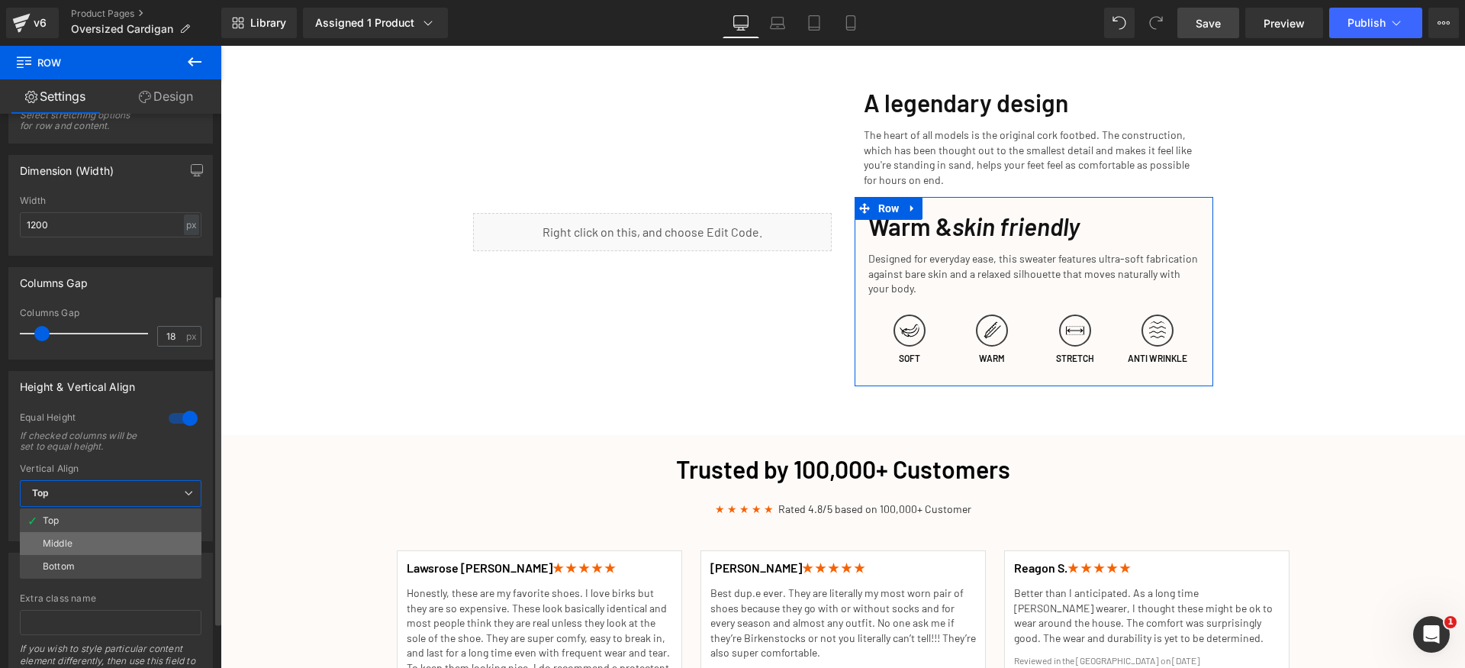
click at [134, 546] on li "Middle" at bounding box center [111, 543] width 182 height 23
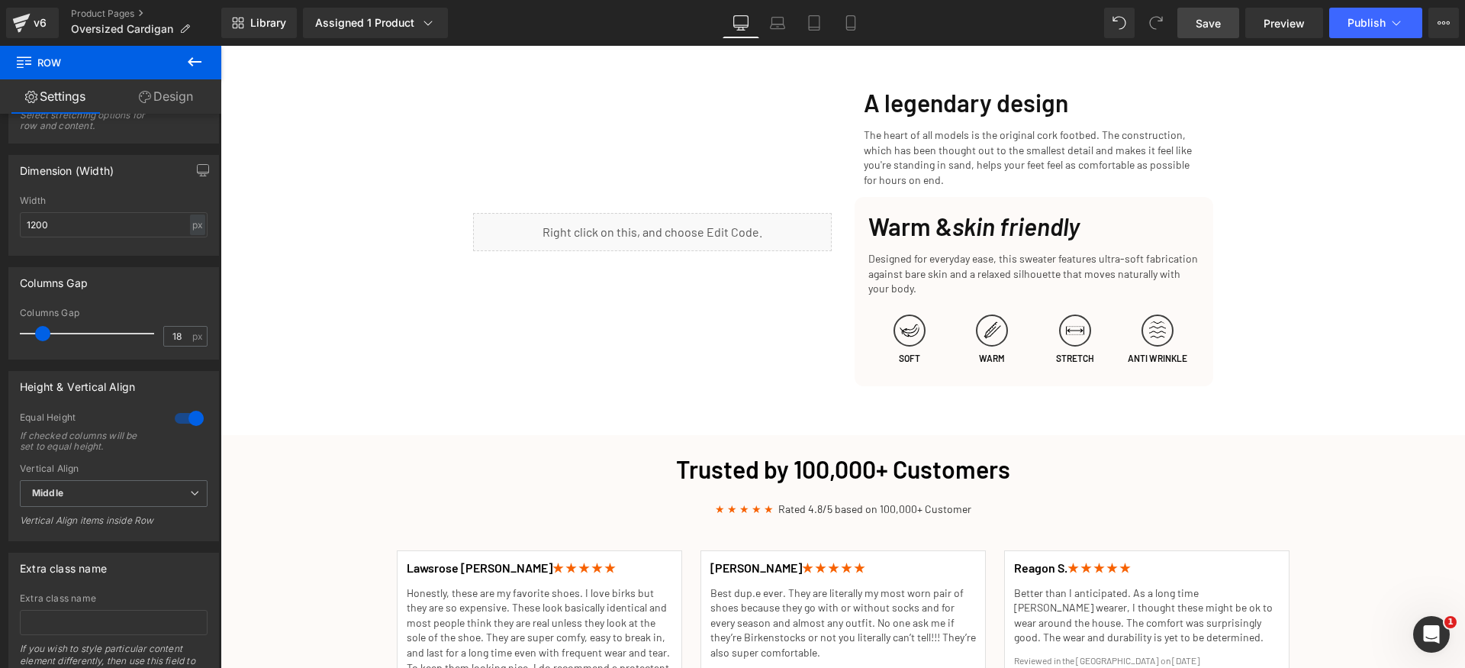
click at [1213, 30] on span "Save" at bounding box center [1208, 23] width 25 height 16
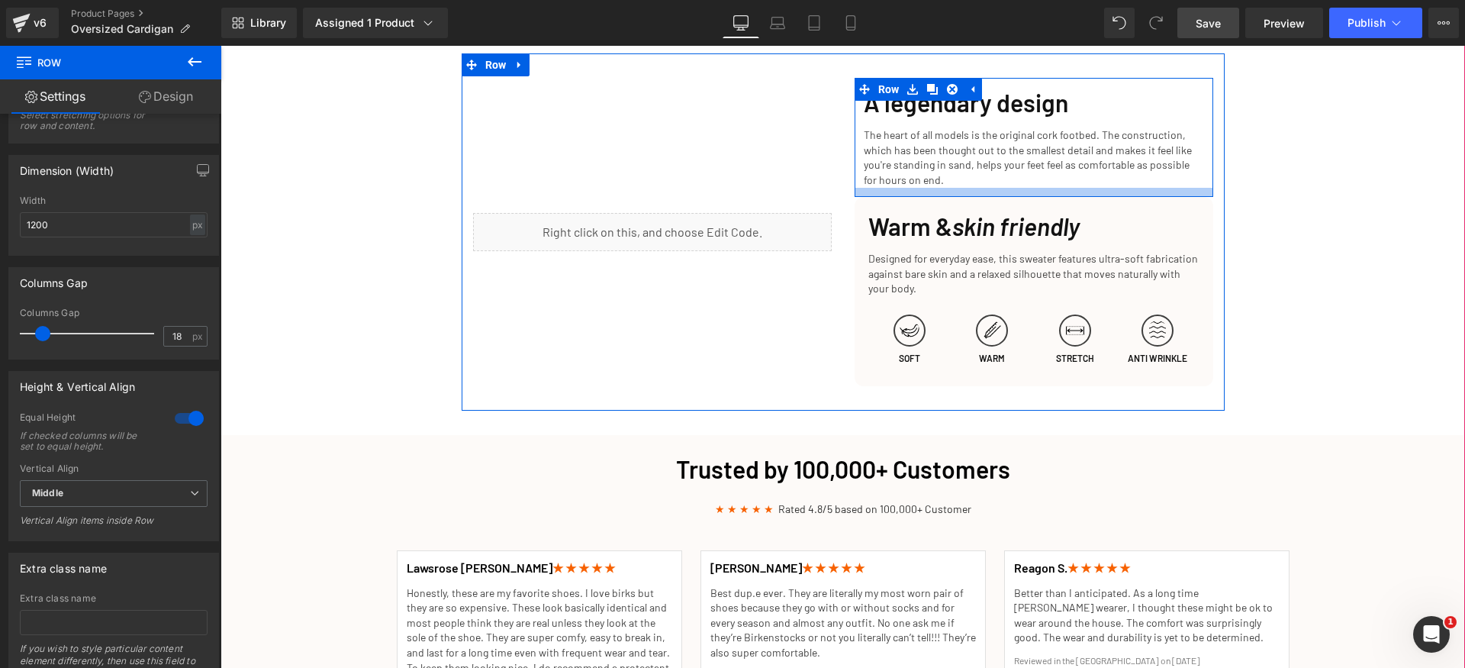
click at [911, 188] on div at bounding box center [1034, 192] width 359 height 9
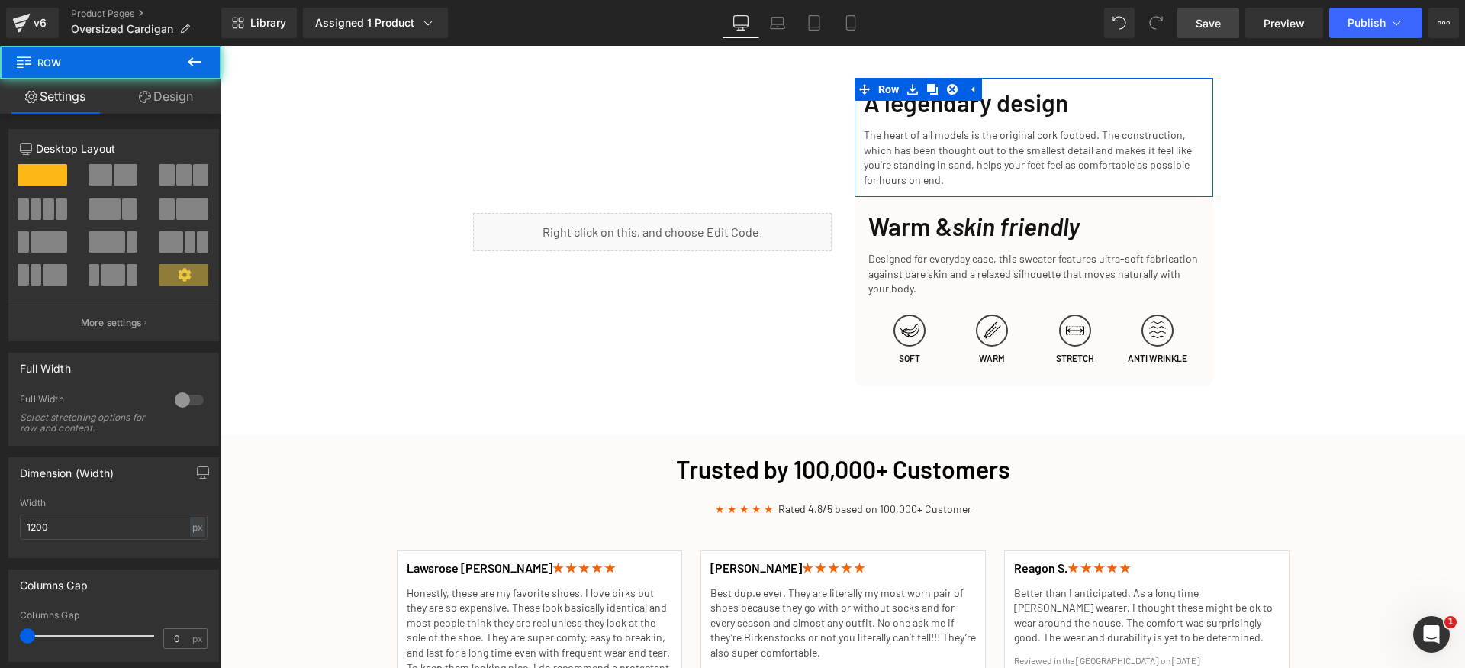
click at [191, 95] on link "Design" at bounding box center [166, 96] width 111 height 34
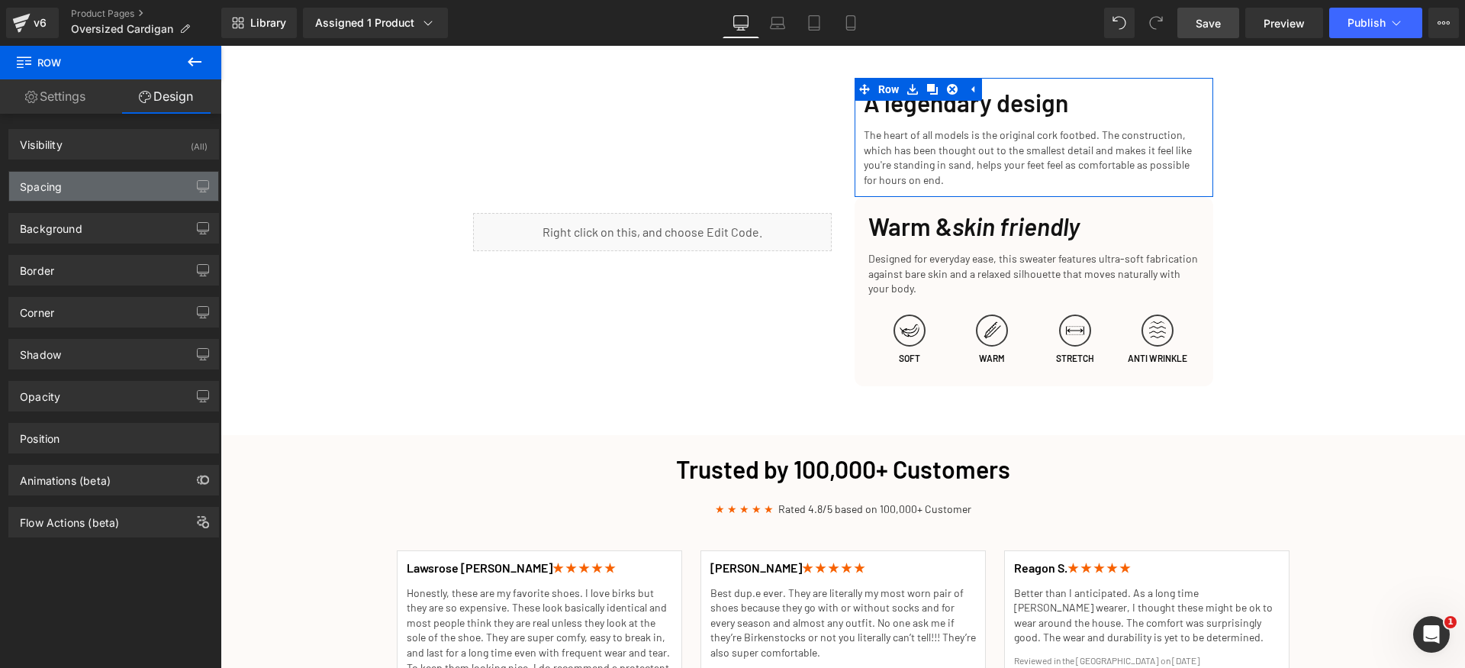
click at [85, 182] on div "Spacing" at bounding box center [113, 186] width 209 height 29
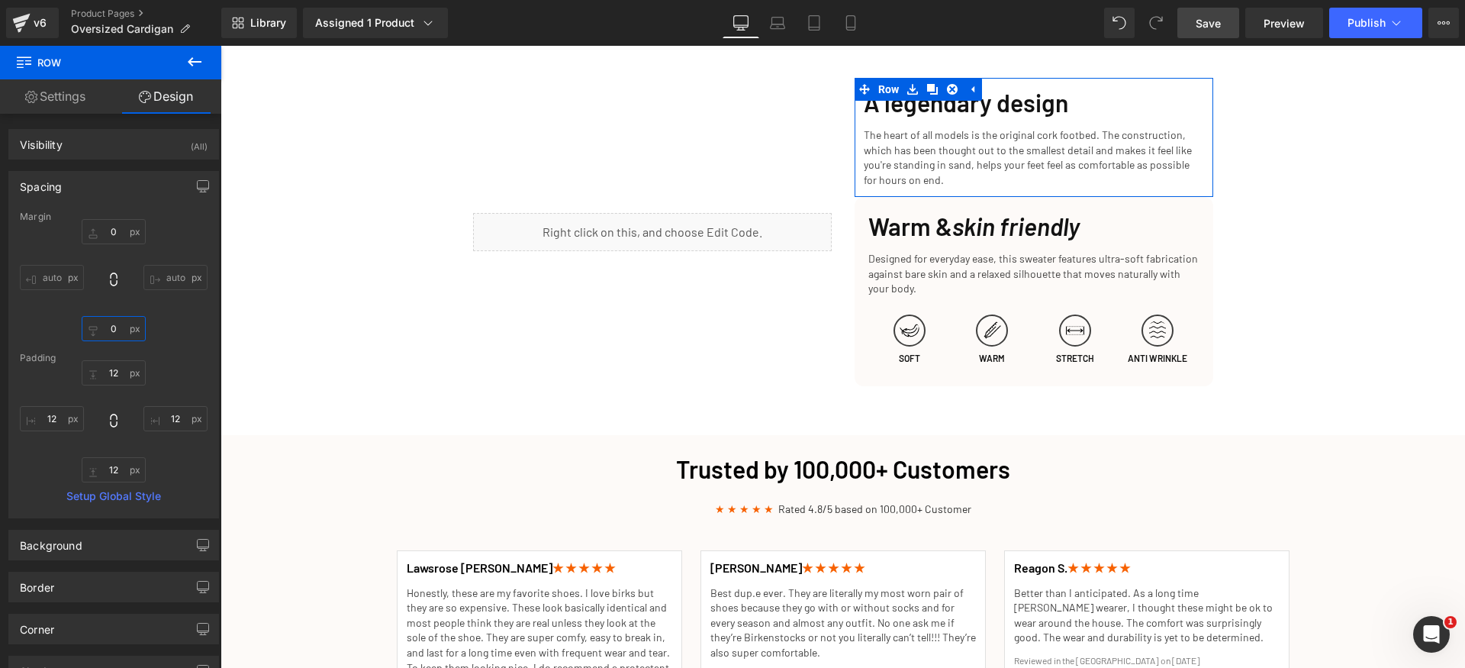
click at [119, 328] on input "0" at bounding box center [114, 328] width 64 height 25
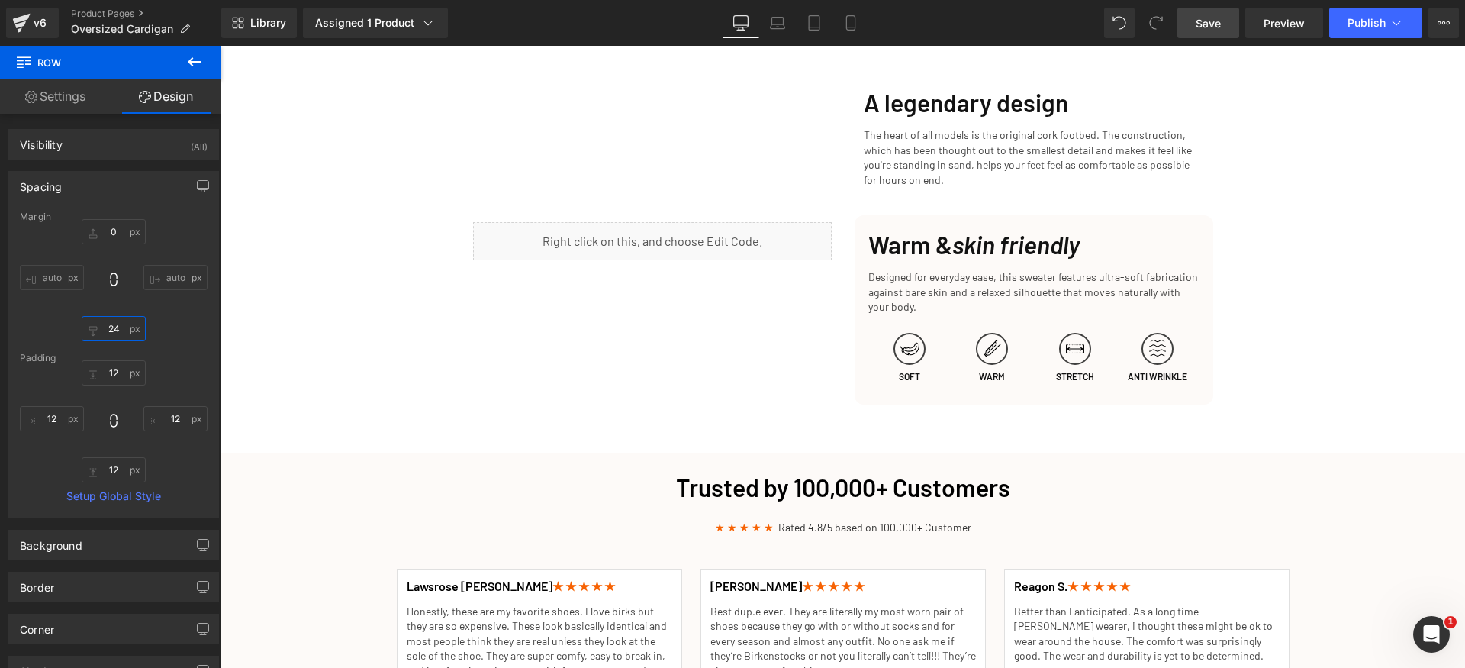
type input "24"
click at [1194, 16] on link "Save" at bounding box center [1209, 23] width 62 height 31
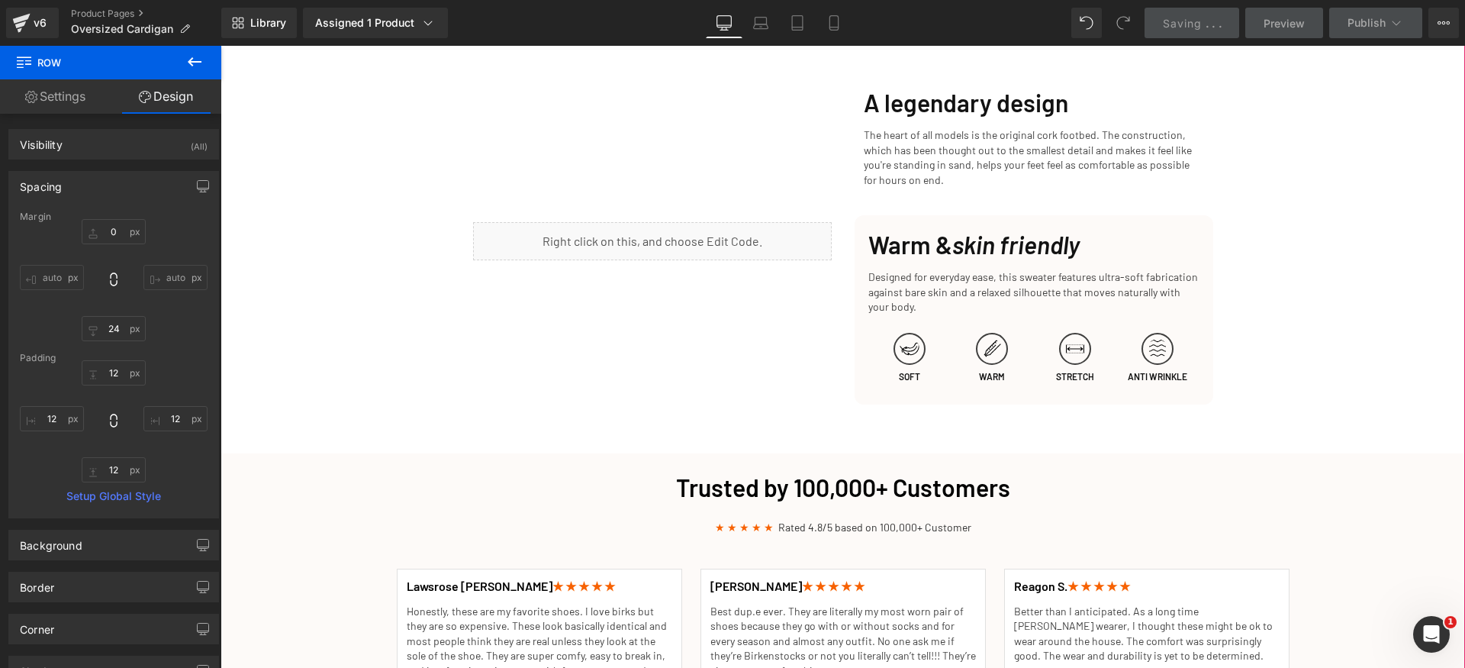
click at [1363, 263] on div "Cozy Up This Fall: The Perfect Slippers for Chillier Days Heading Row Get Yours…" at bounding box center [843, 257] width 1245 height 4249
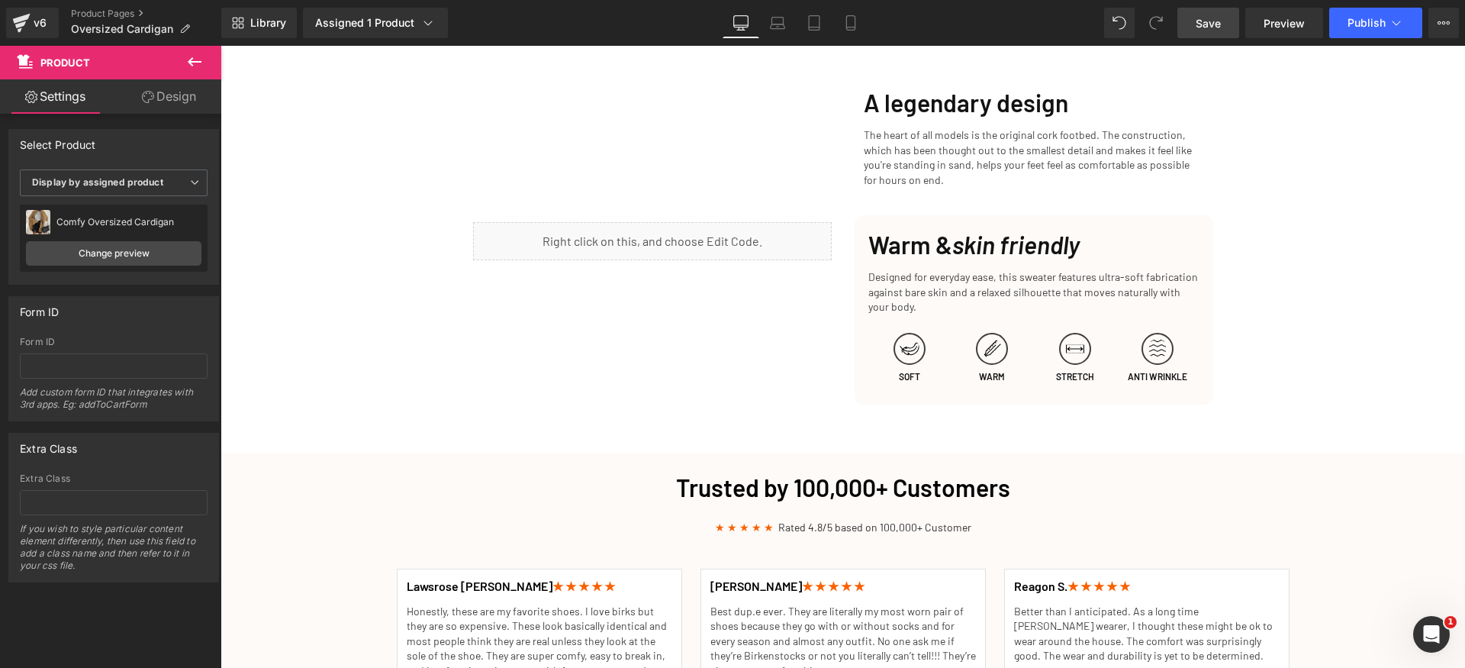
drag, startPoint x: 1226, startPoint y: 26, endPoint x: 746, endPoint y: 317, distance: 561.3
click at [1226, 26] on link "Save" at bounding box center [1209, 23] width 62 height 31
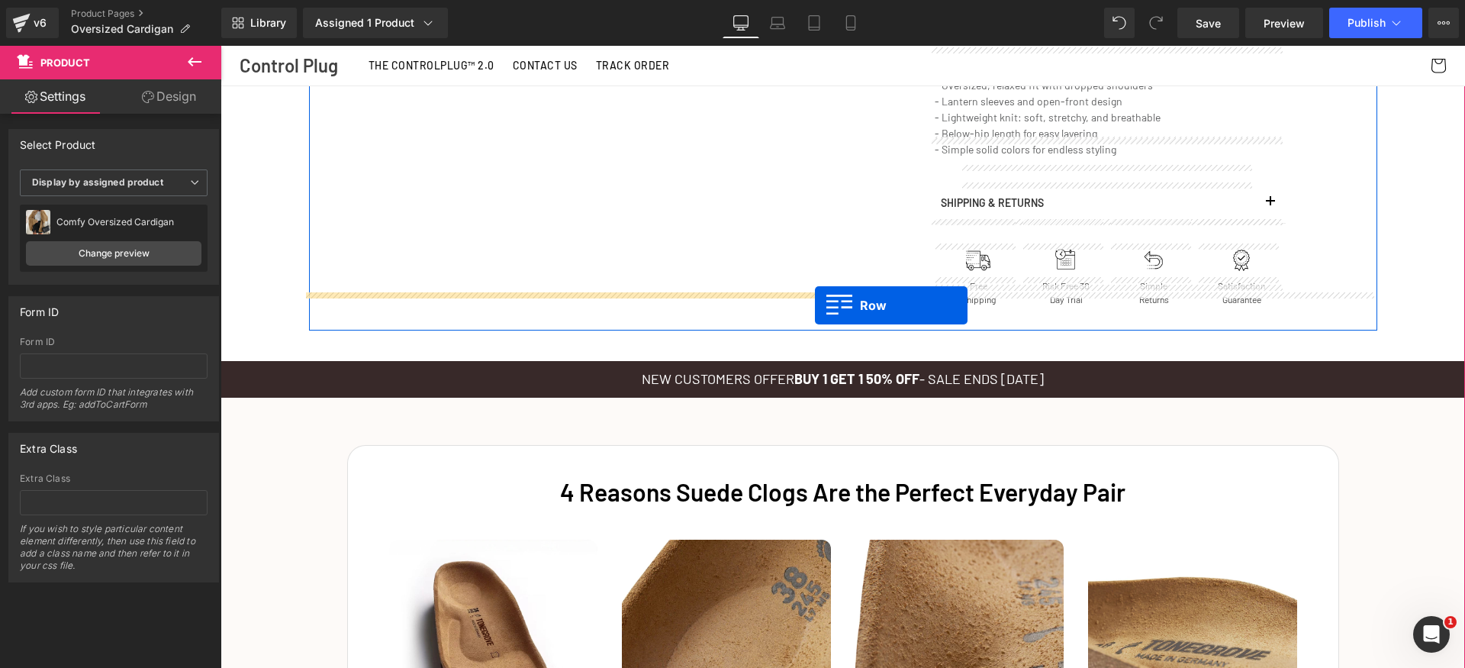
scroll to position [1075, 0]
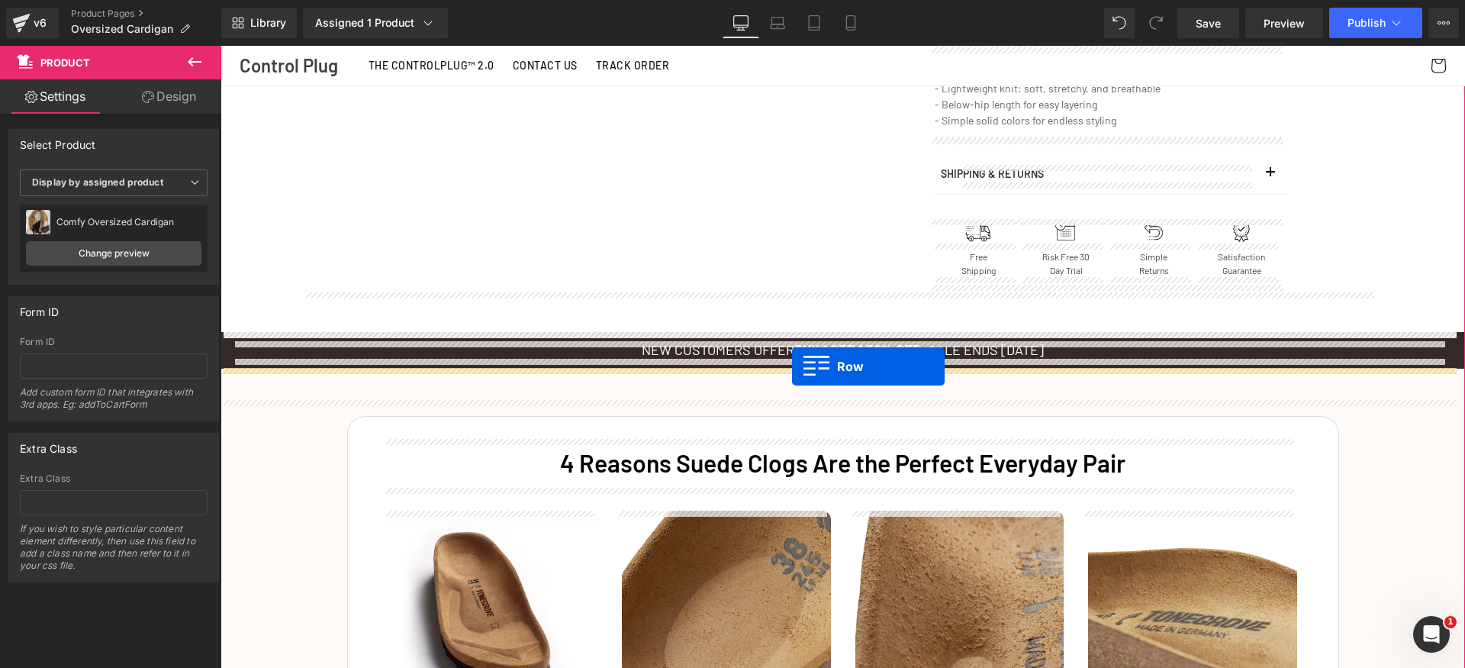
drag, startPoint x: 469, startPoint y: 304, endPoint x: 801, endPoint y: 366, distance: 337.7
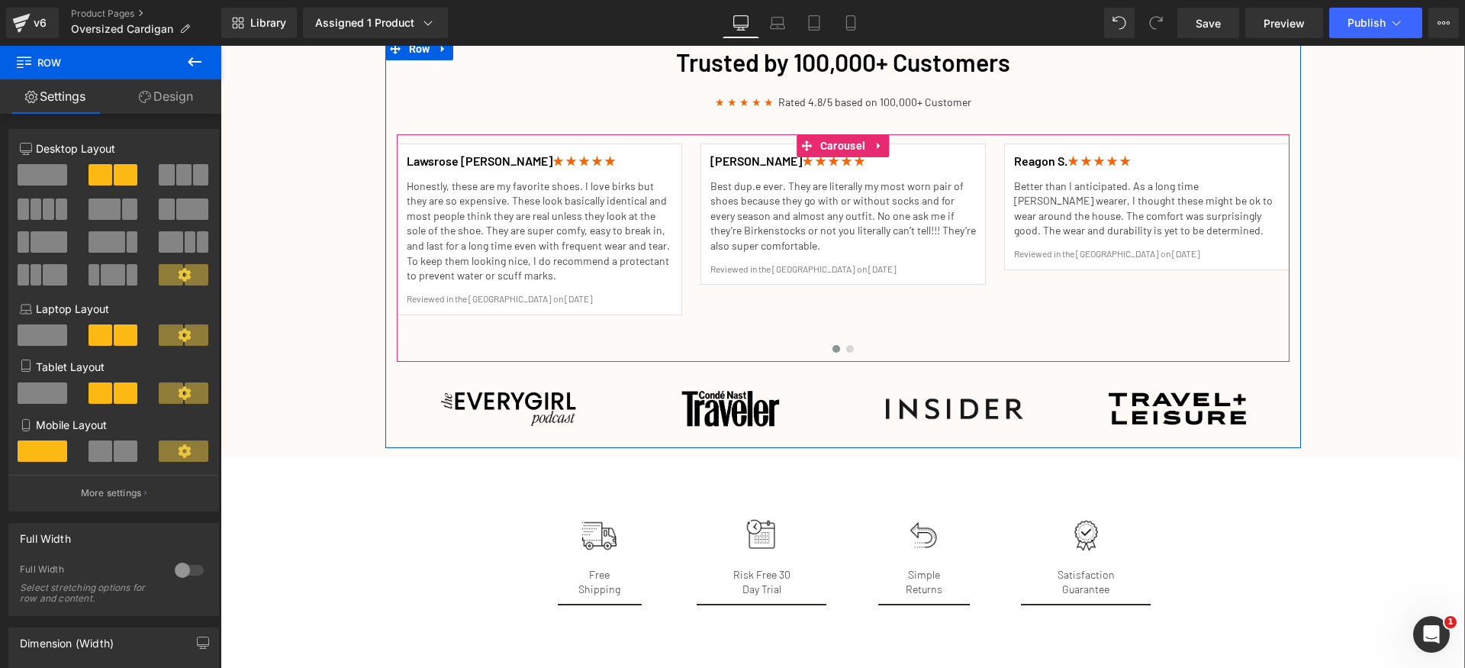
scroll to position [2339, 0]
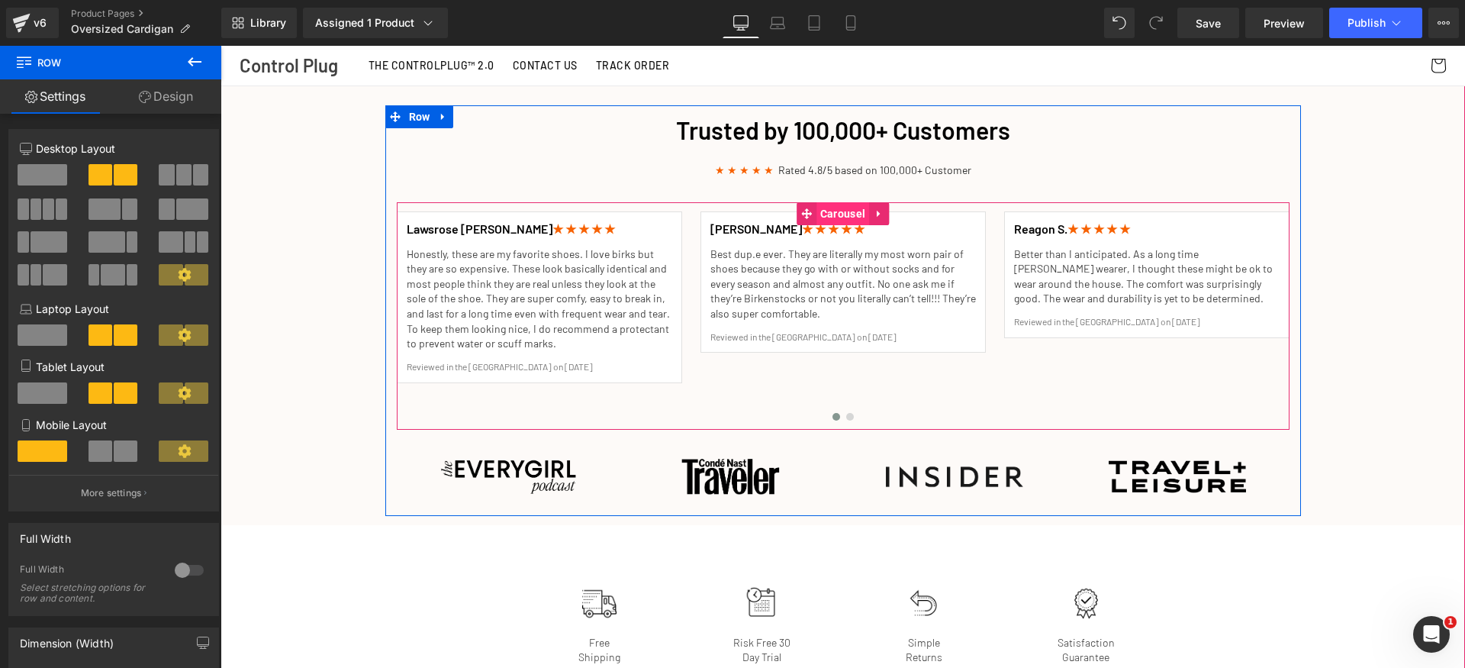
click at [835, 202] on span "Carousel" at bounding box center [843, 213] width 53 height 23
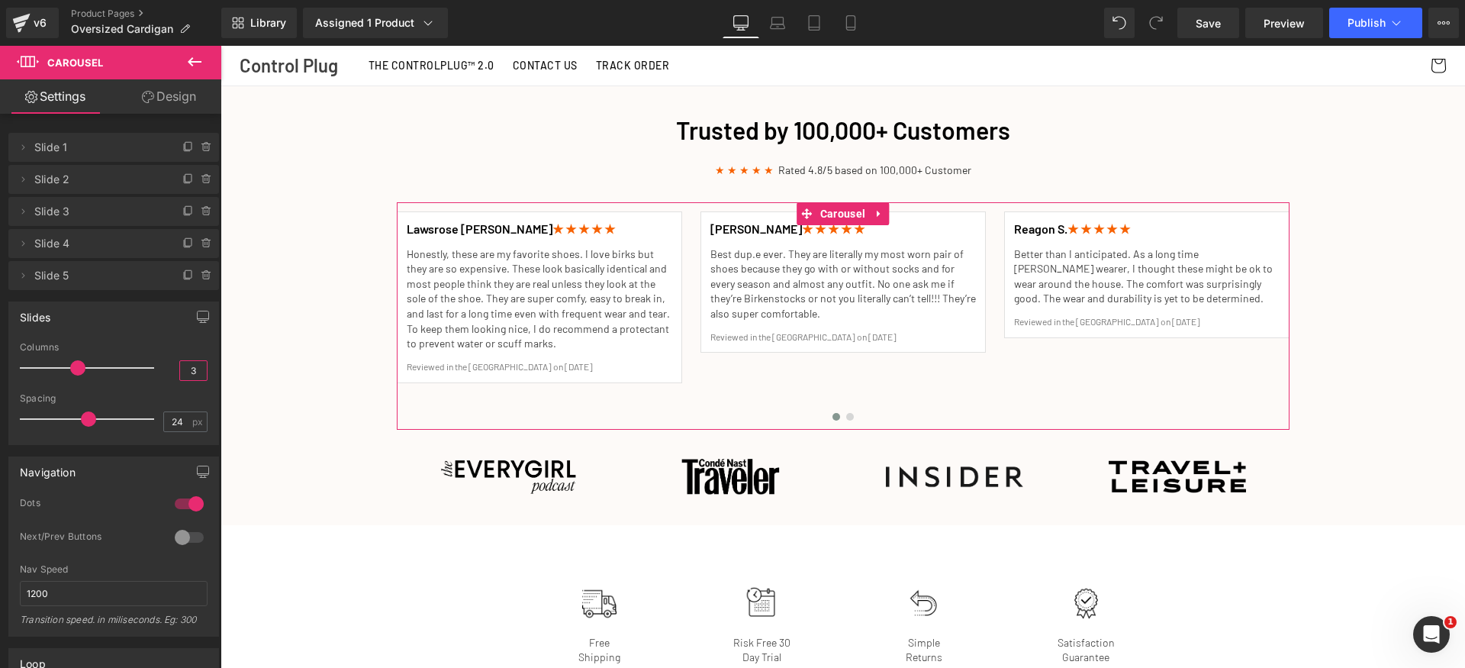
drag, startPoint x: 193, startPoint y: 372, endPoint x: 155, endPoint y: 374, distance: 38.2
click at [155, 374] on div "Columns 3" at bounding box center [114, 367] width 188 height 51
type input "4"
click at [201, 345] on div "Columns" at bounding box center [114, 347] width 188 height 11
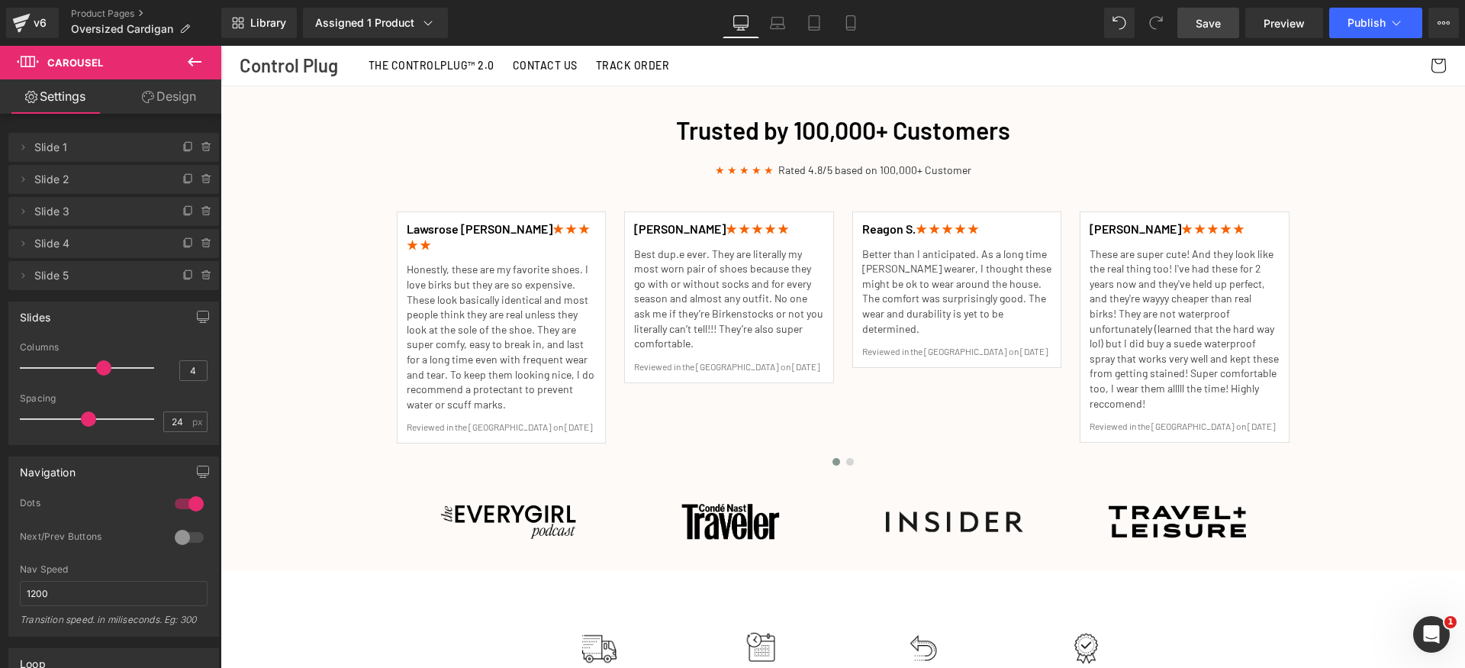
click at [1220, 26] on span "Save" at bounding box center [1208, 23] width 25 height 16
click at [1230, 21] on link "Save" at bounding box center [1209, 23] width 62 height 31
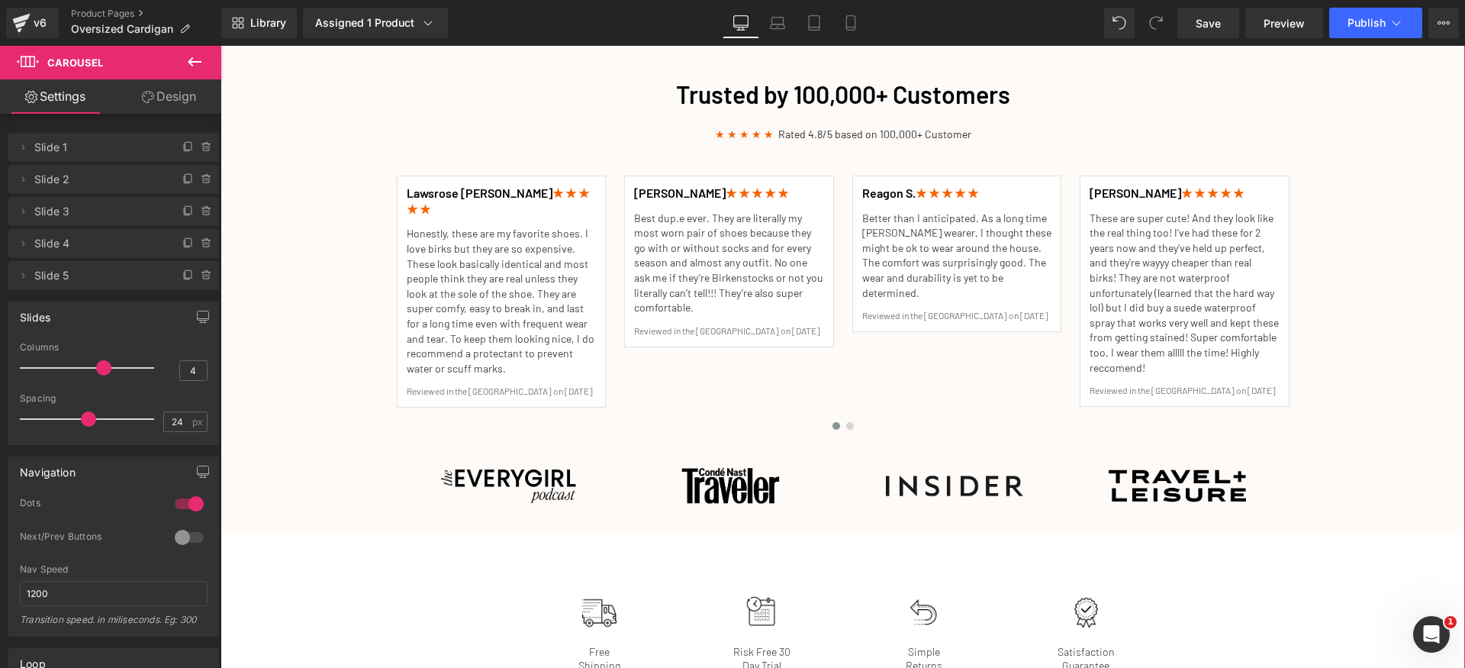
scroll to position [2452, 0]
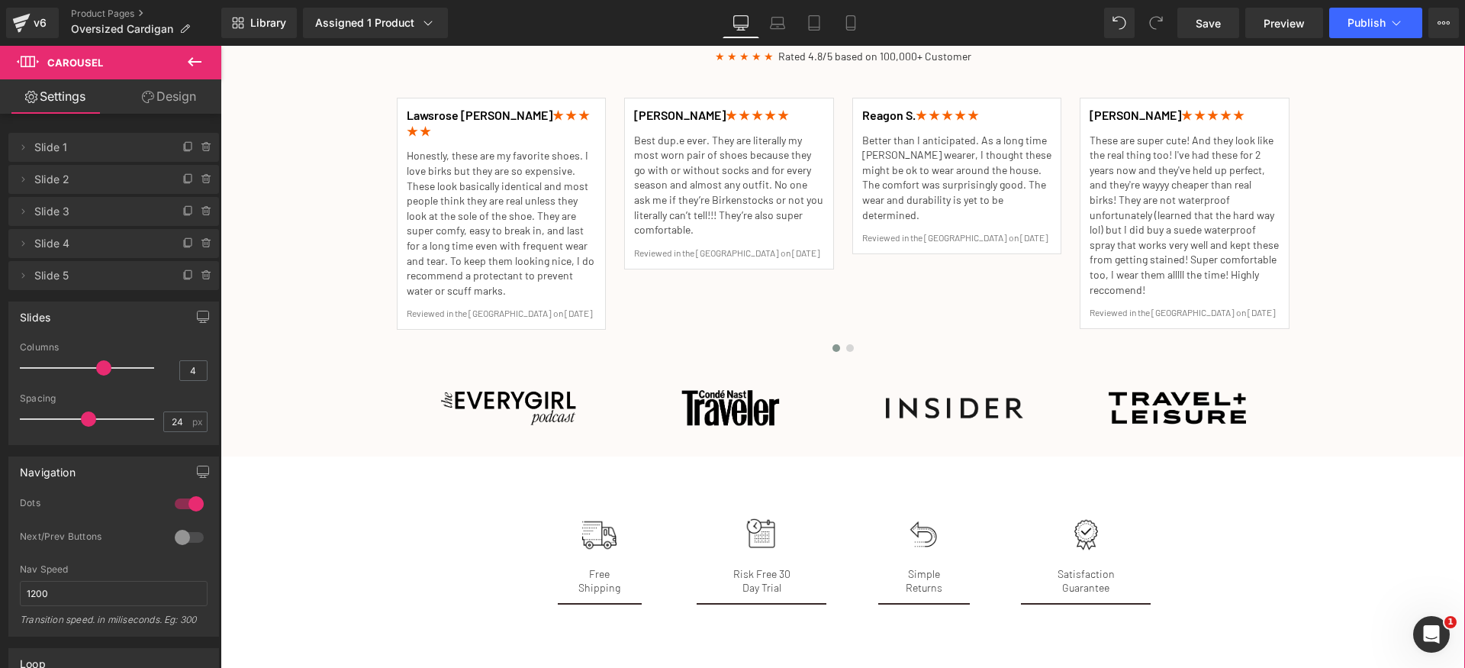
click at [519, 206] on p "Honestly, these are my favorite shoes. I love birks but they are so expensive. …" at bounding box center [502, 223] width 190 height 150
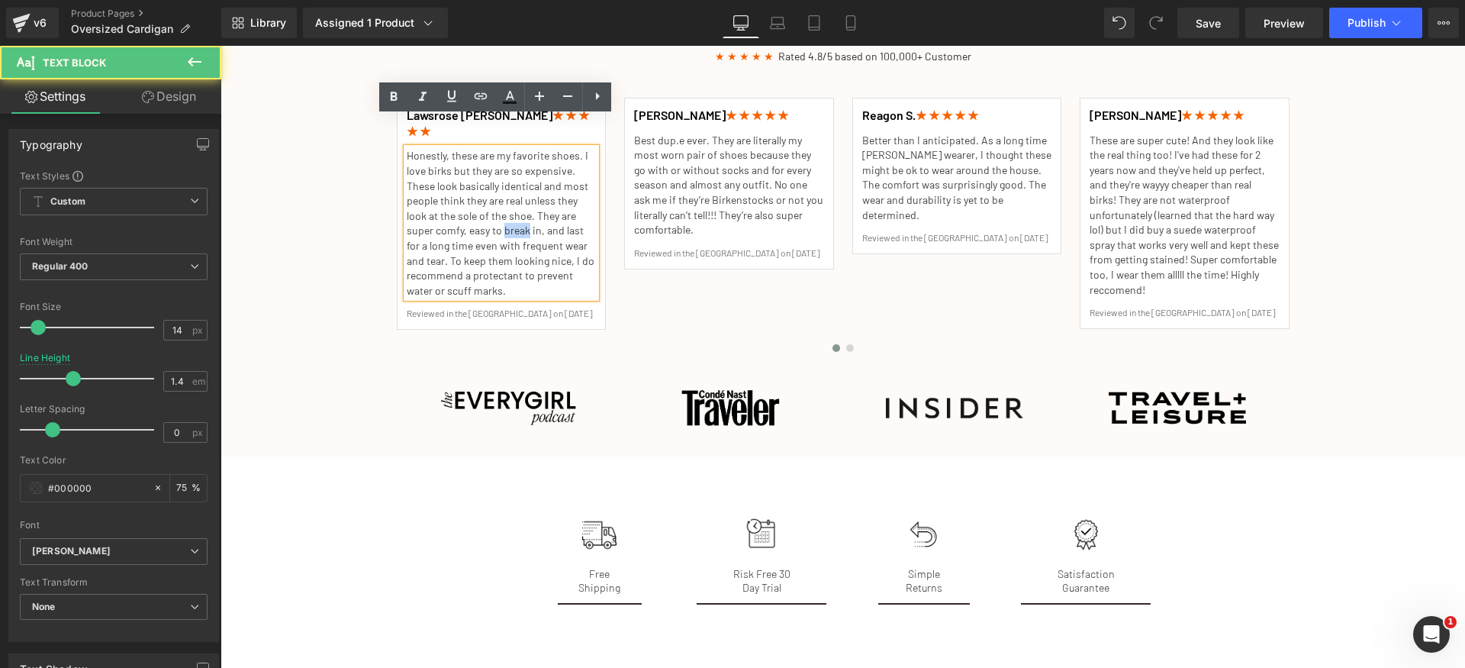
click at [519, 206] on p "Honestly, these are my favorite shoes. I love birks but they are so expensive. …" at bounding box center [502, 223] width 190 height 150
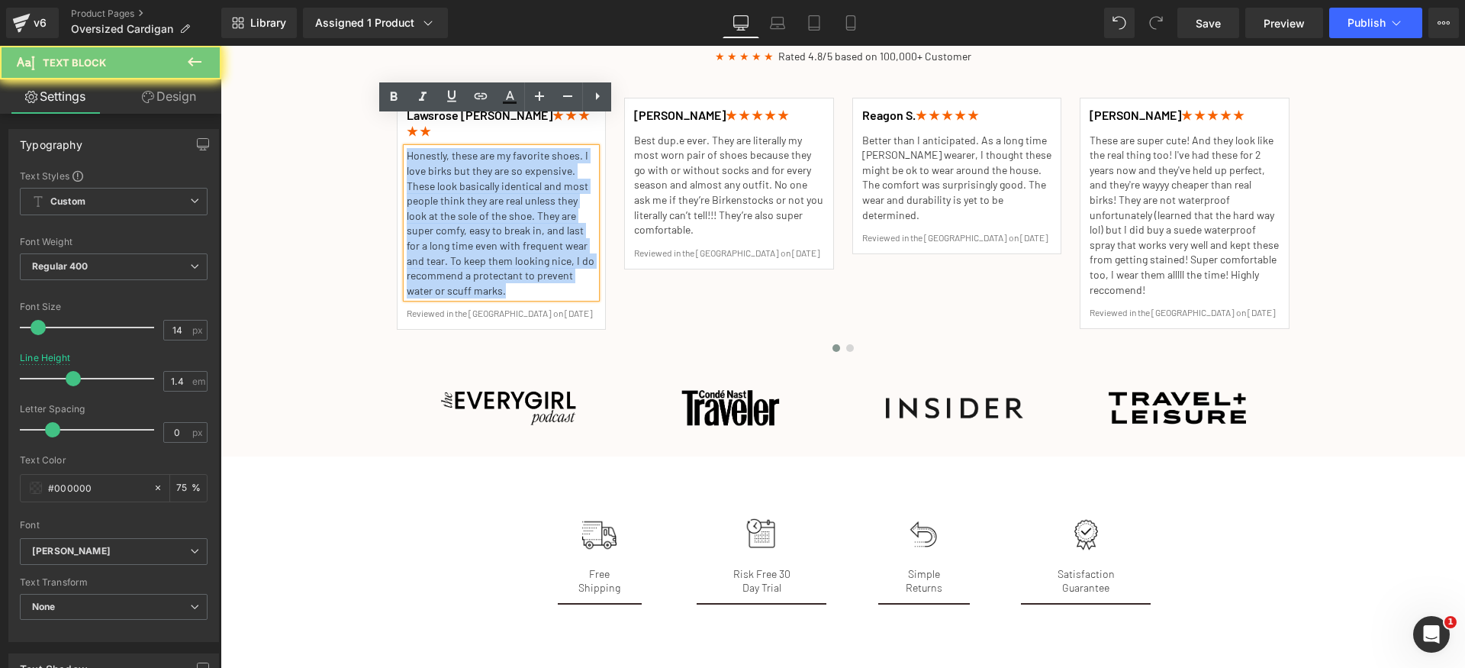
click at [519, 206] on p "Honestly, these are my favorite shoes. I love birks but they are so expensive. …" at bounding box center [502, 223] width 190 height 150
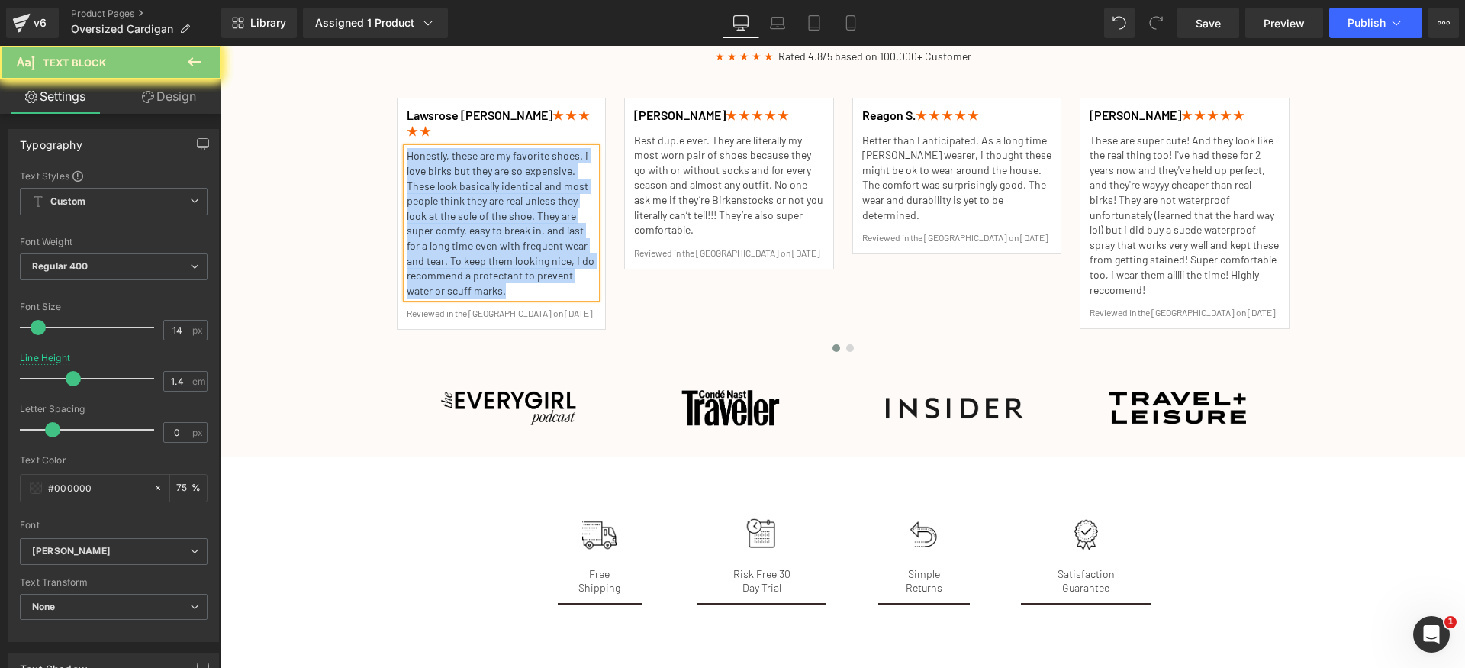
paste div
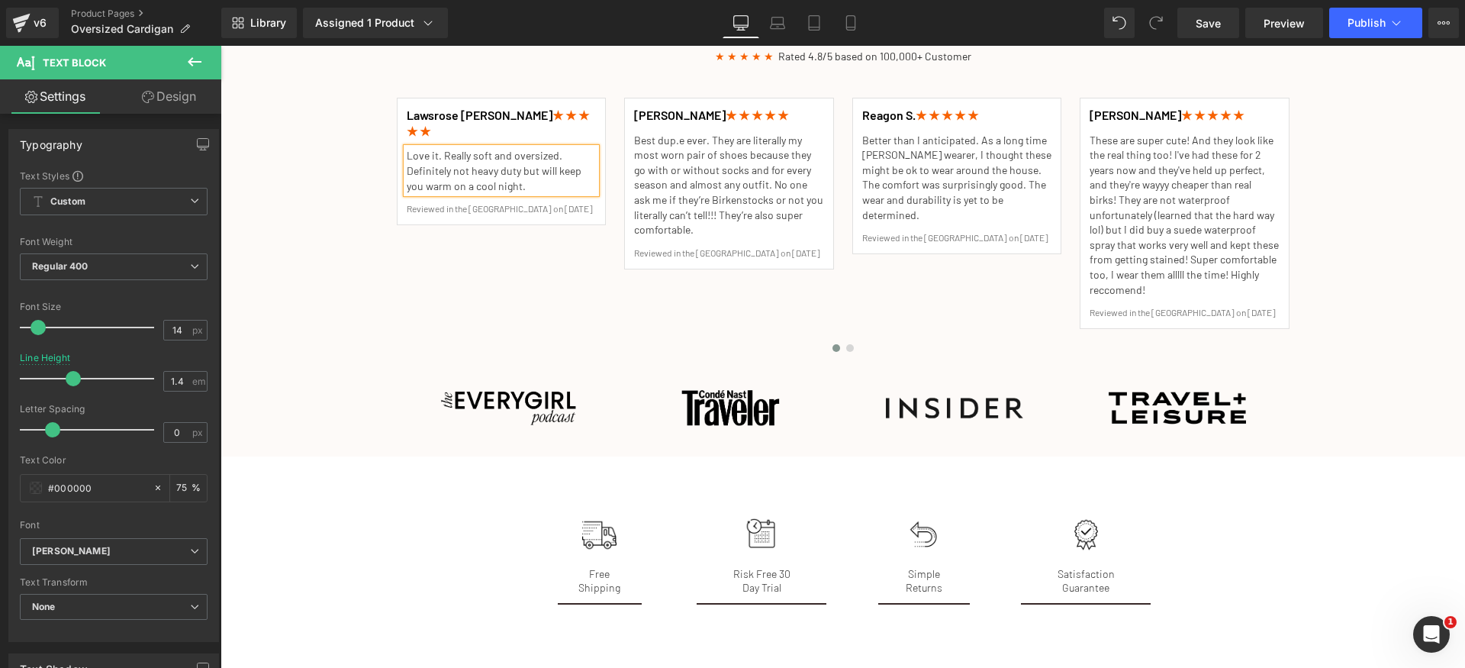
click at [376, 259] on div "Trusted by 100,000+ Customers Heading ★ ★ ★ ★ ★ Rated 4.8/5 based on 100,000+ C…" at bounding box center [843, 220] width 1245 height 456
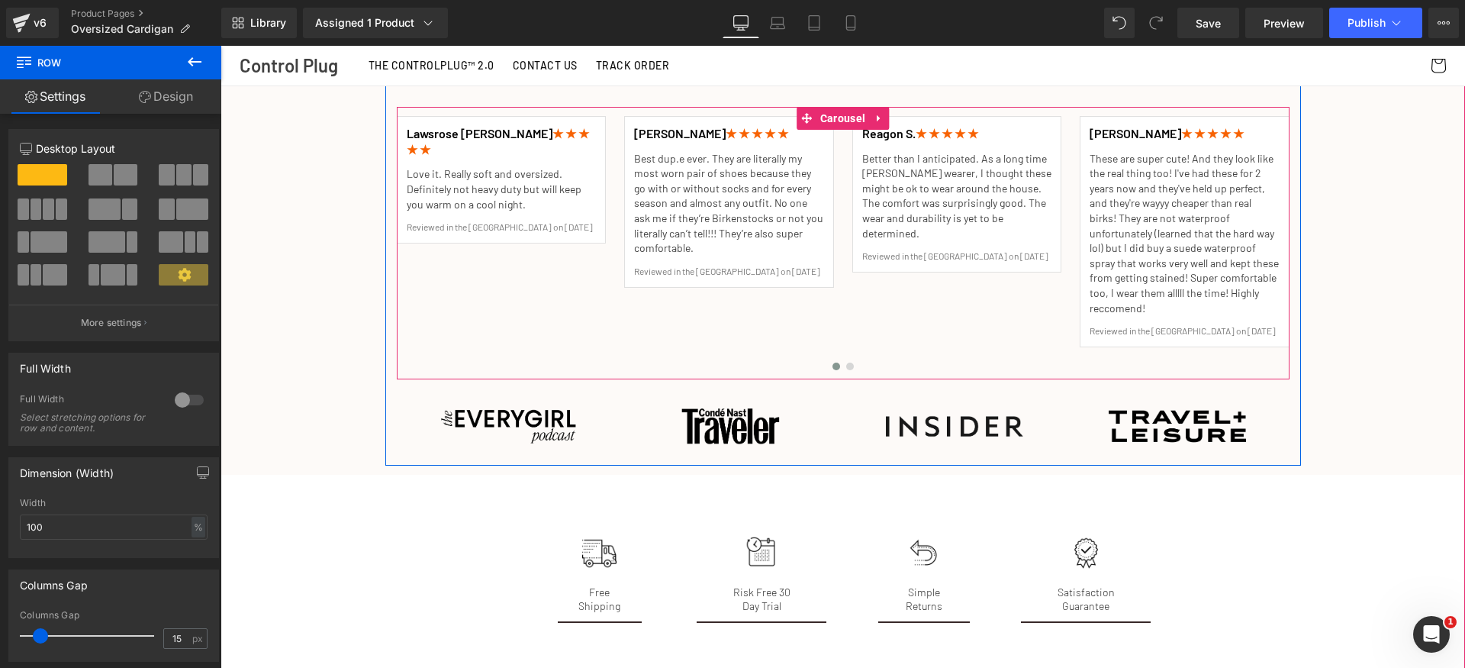
scroll to position [2422, 0]
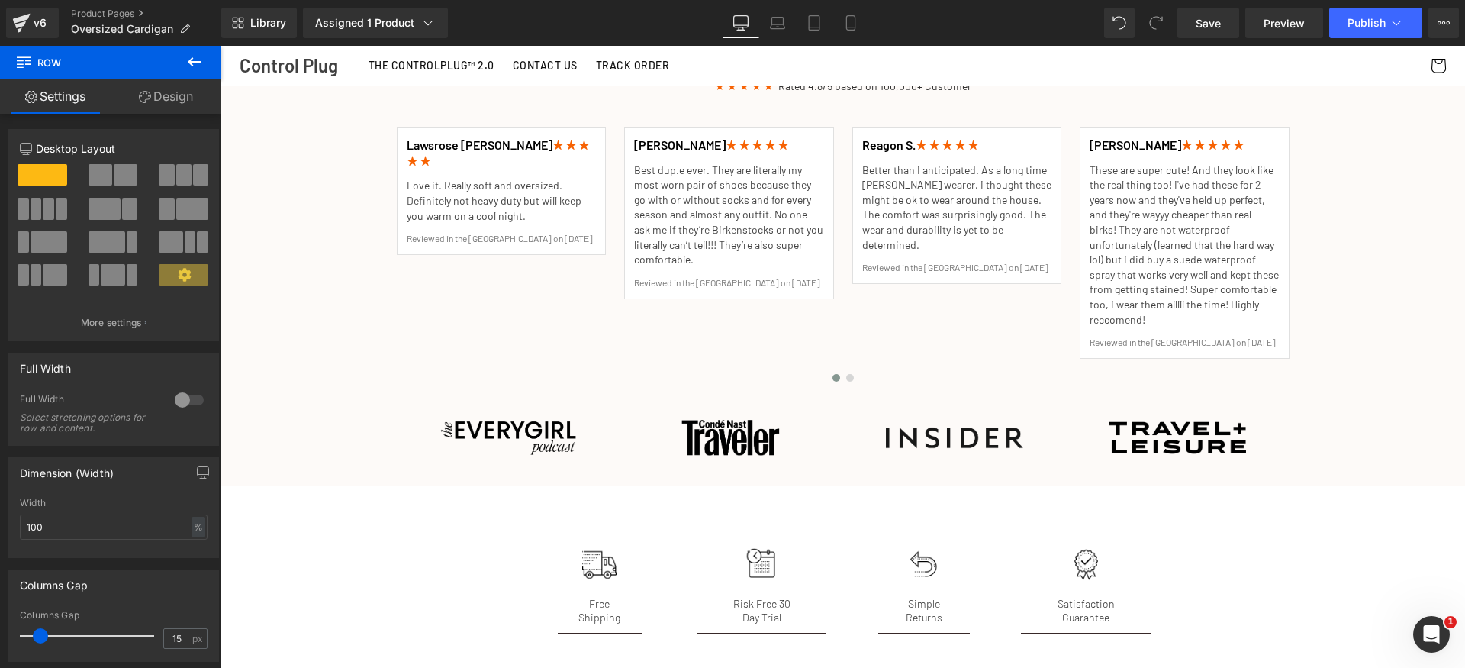
click at [208, 57] on button at bounding box center [194, 63] width 53 height 34
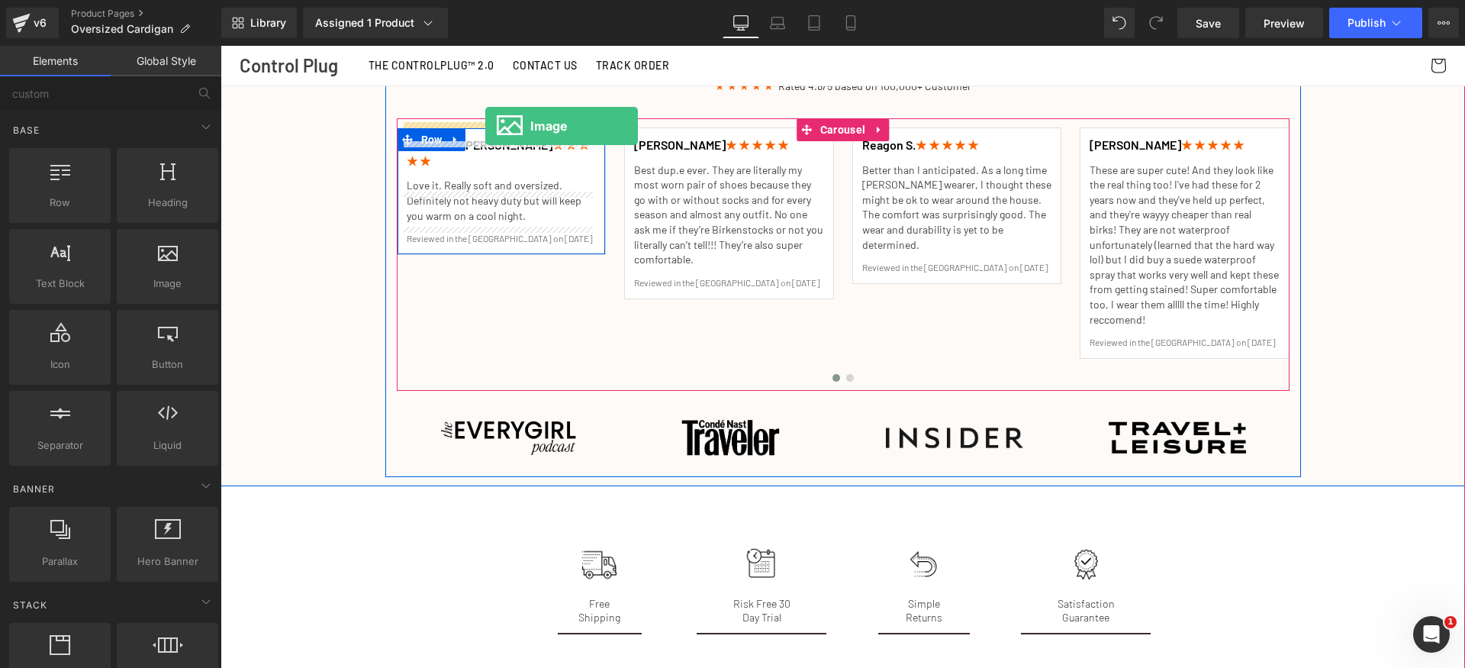
drag, startPoint x: 434, startPoint y: 295, endPoint x: 485, endPoint y: 126, distance: 177.2
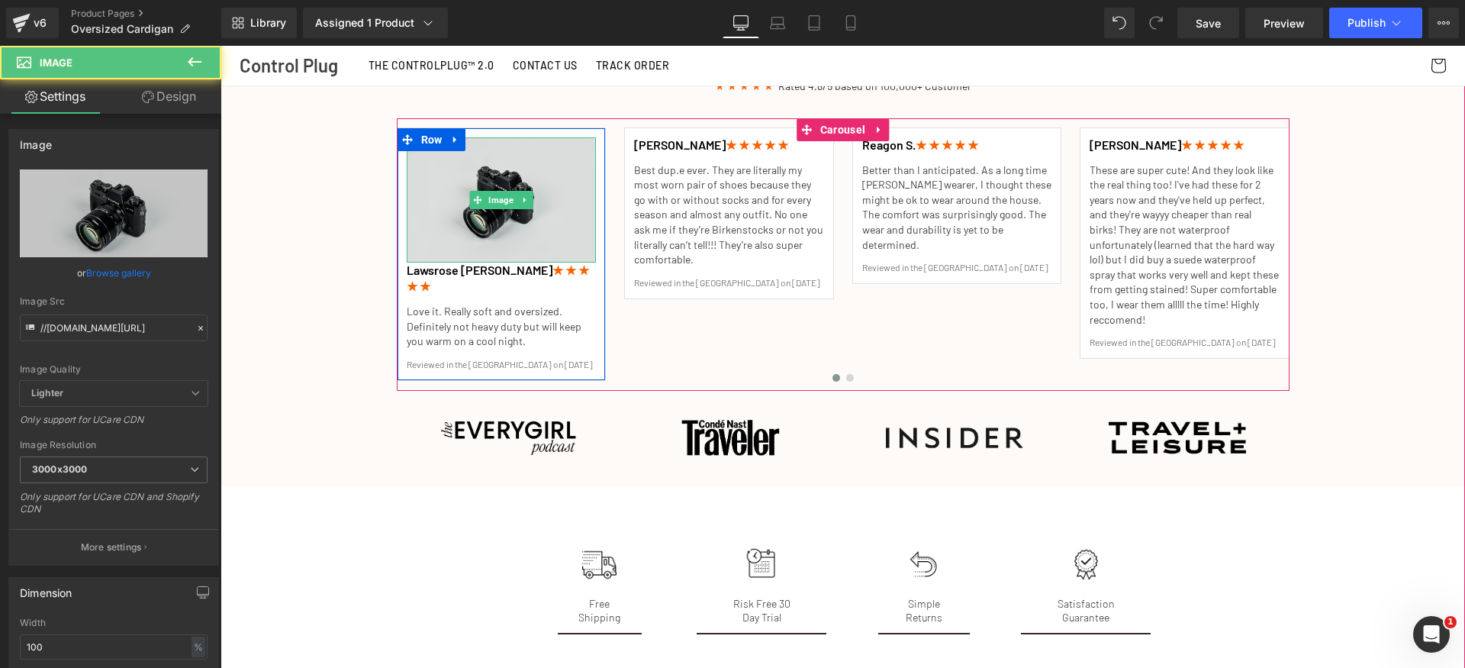
click at [498, 211] on img at bounding box center [502, 200] width 190 height 126
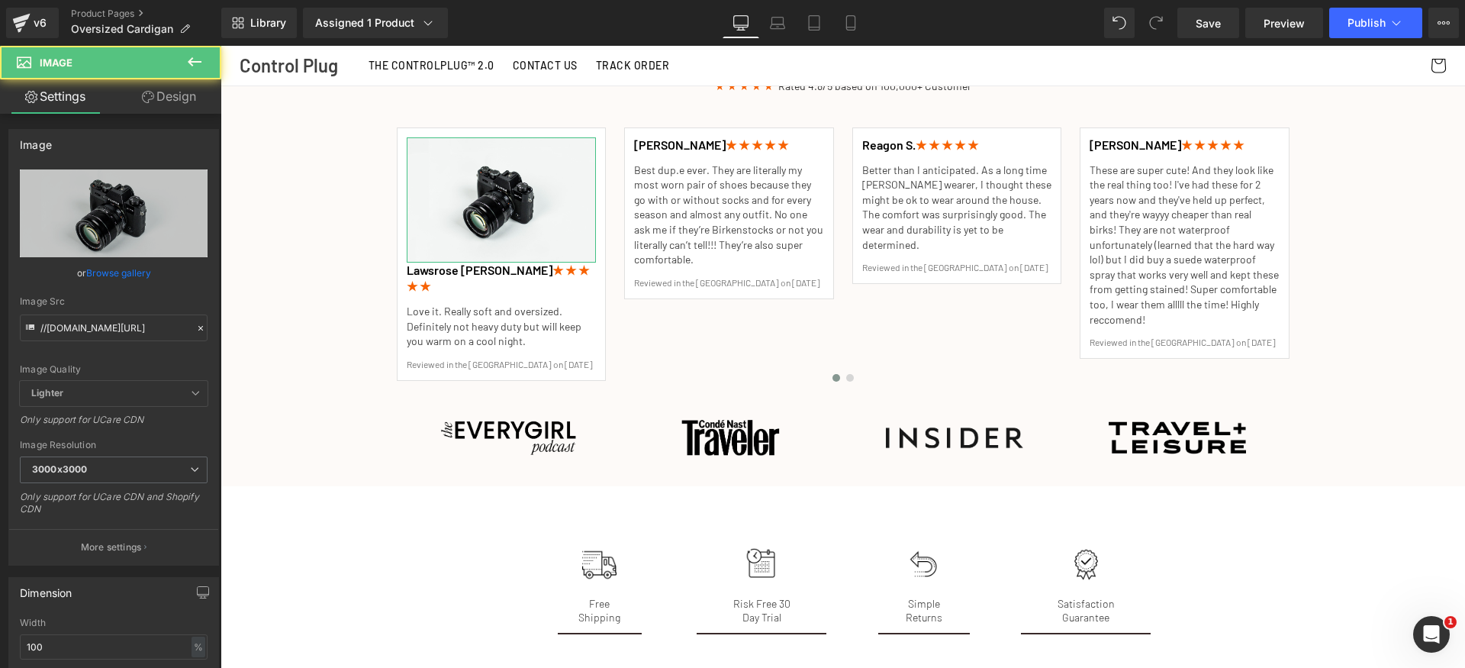
click at [176, 100] on link "Design" at bounding box center [169, 96] width 111 height 34
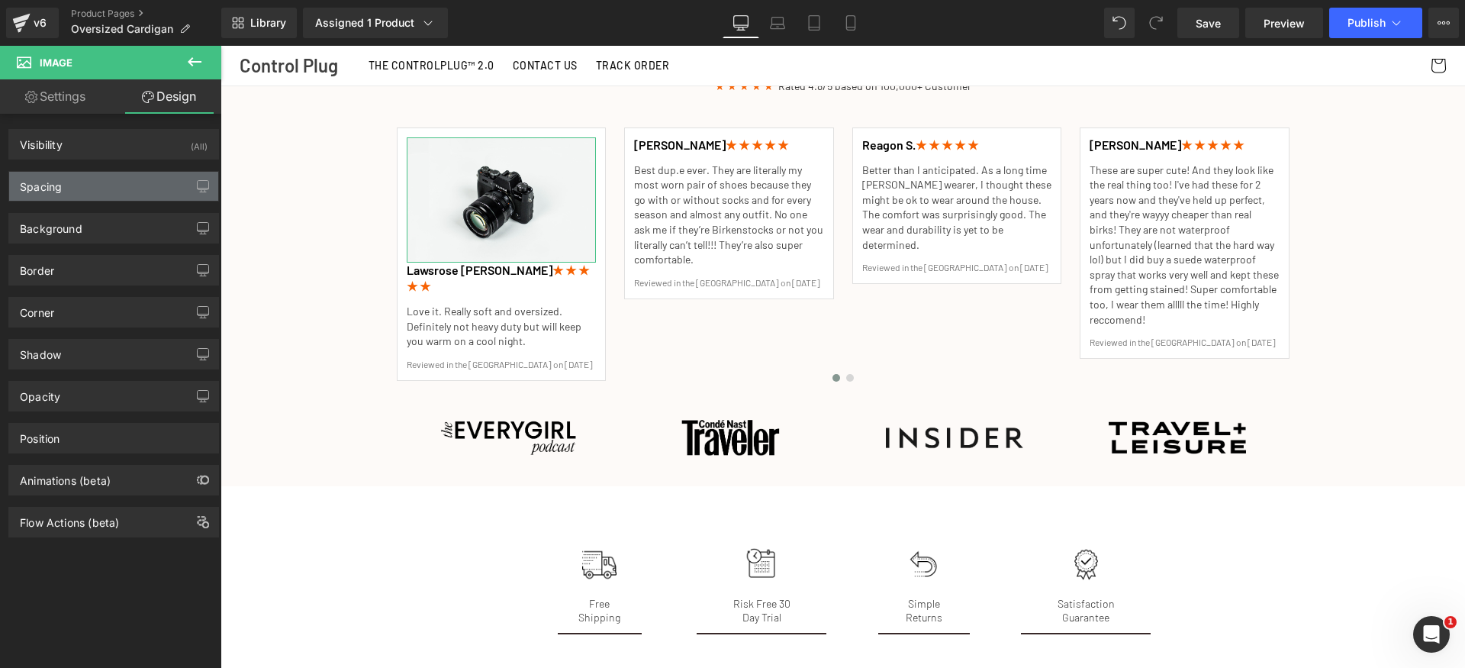
click at [121, 188] on div "Spacing" at bounding box center [113, 186] width 209 height 29
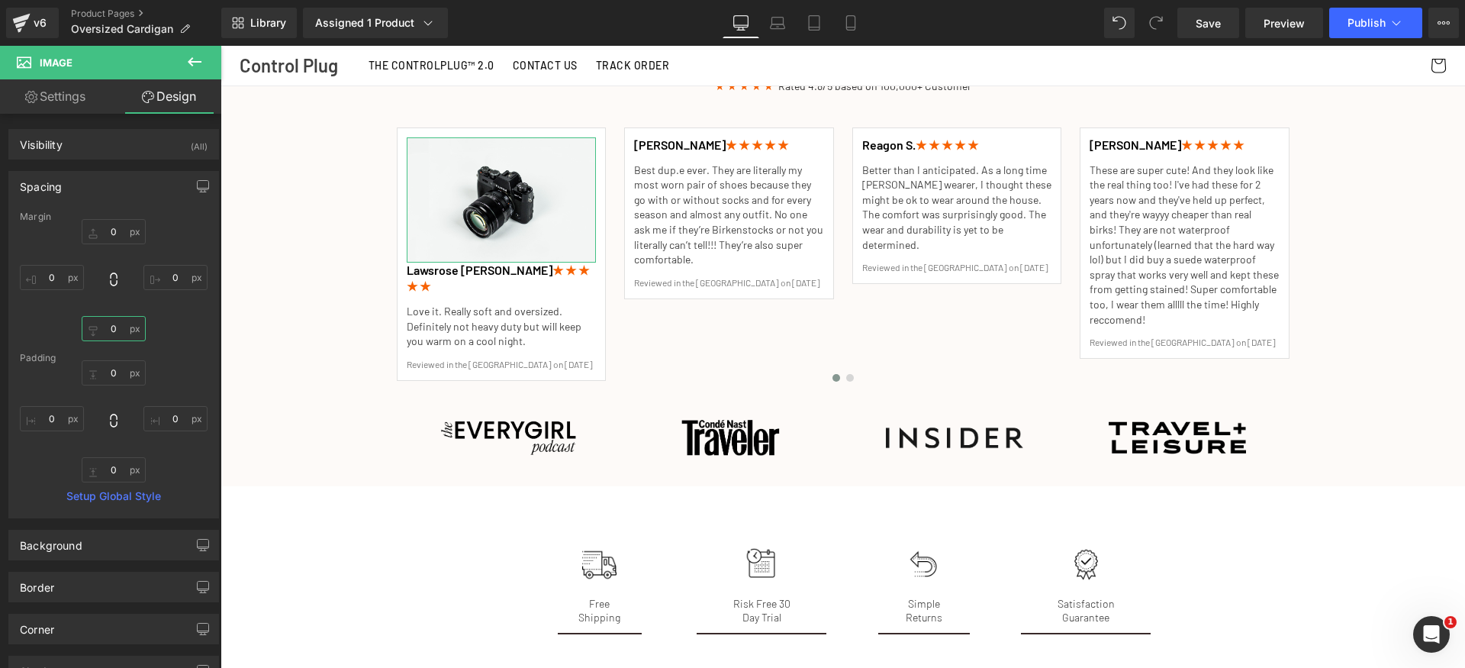
click at [124, 324] on input "0" at bounding box center [114, 328] width 64 height 25
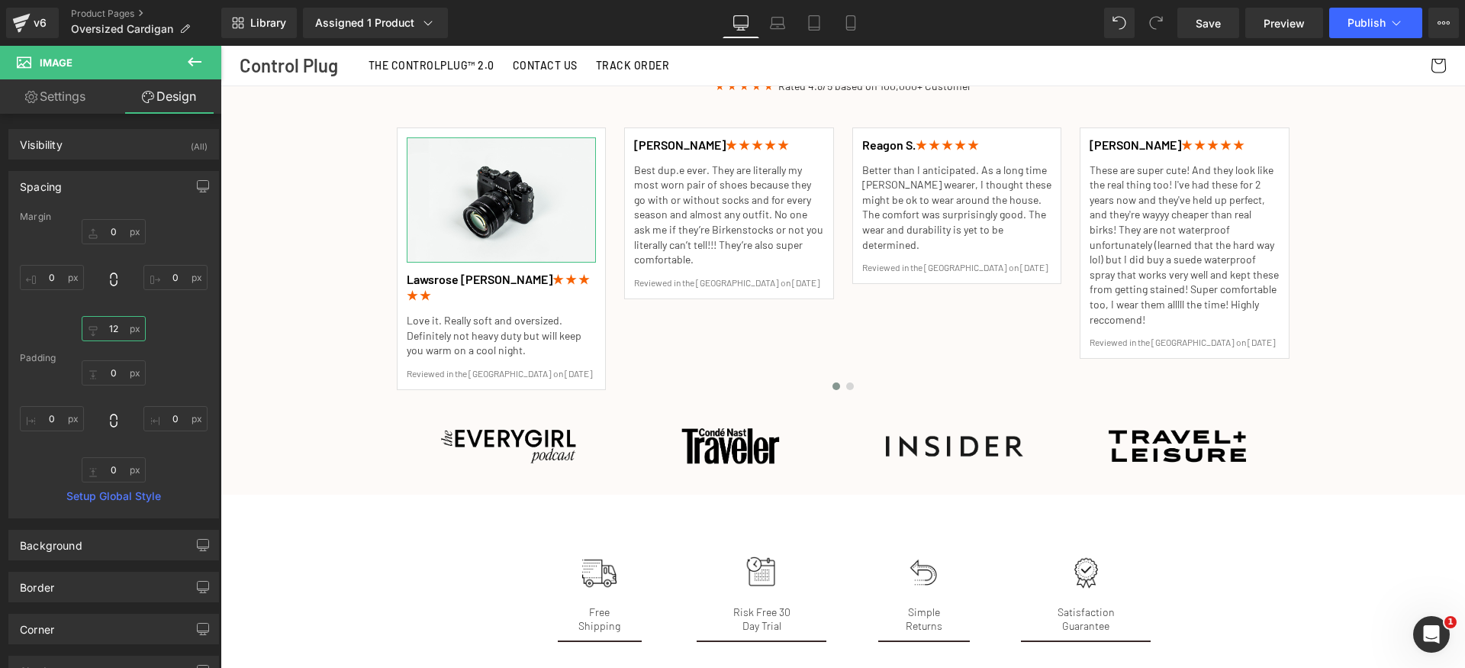
type input "12"
click at [181, 335] on div "0 0 12 0" at bounding box center [114, 280] width 188 height 122
click at [102, 187] on div "Spacing" at bounding box center [113, 186] width 209 height 29
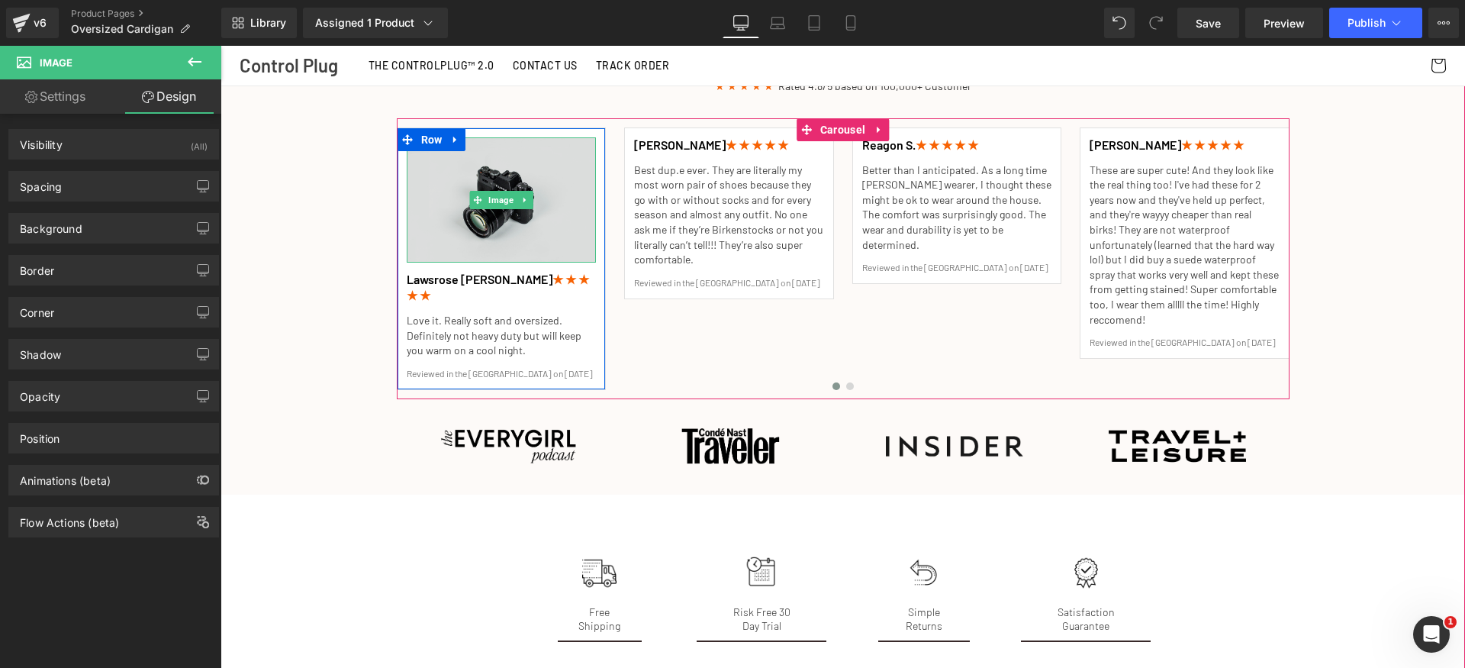
click at [530, 218] on img at bounding box center [502, 200] width 190 height 126
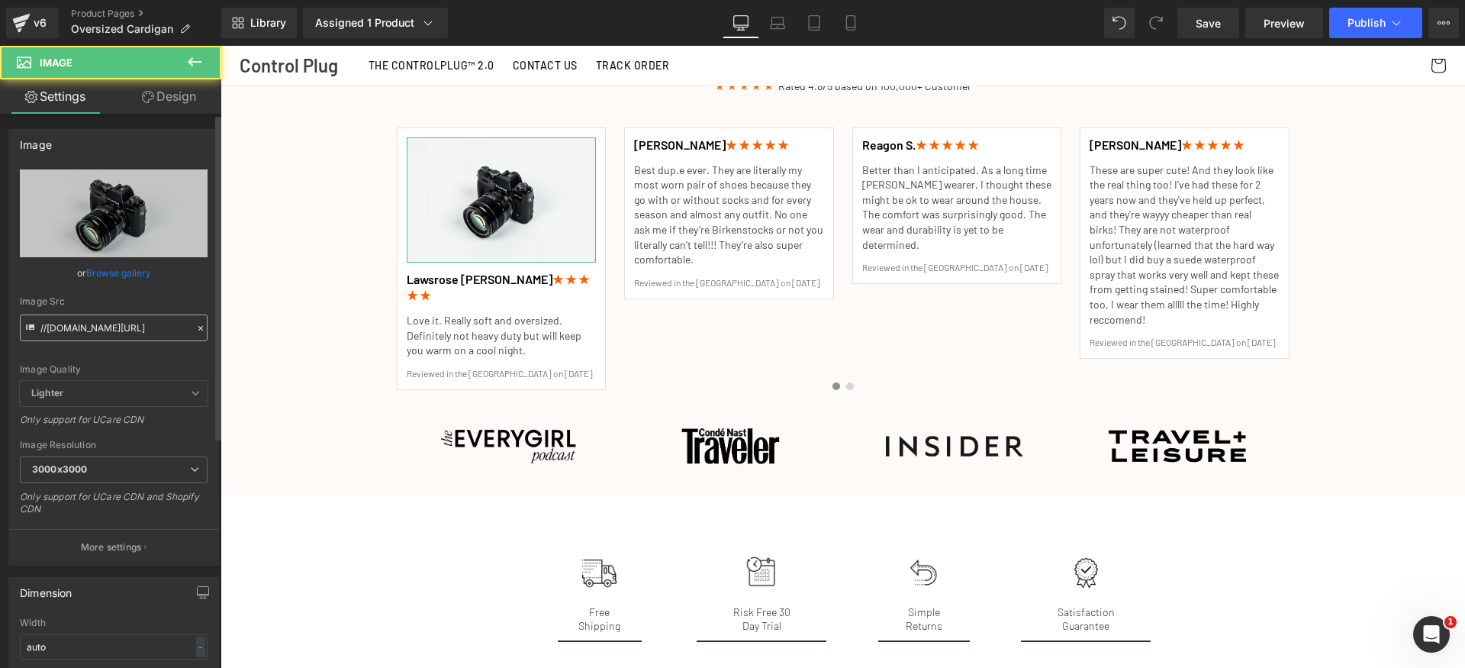
click at [126, 337] on input "//d1um8515vdn9kb.cloudfront.net/images/parallax.jpg" at bounding box center [114, 327] width 188 height 27
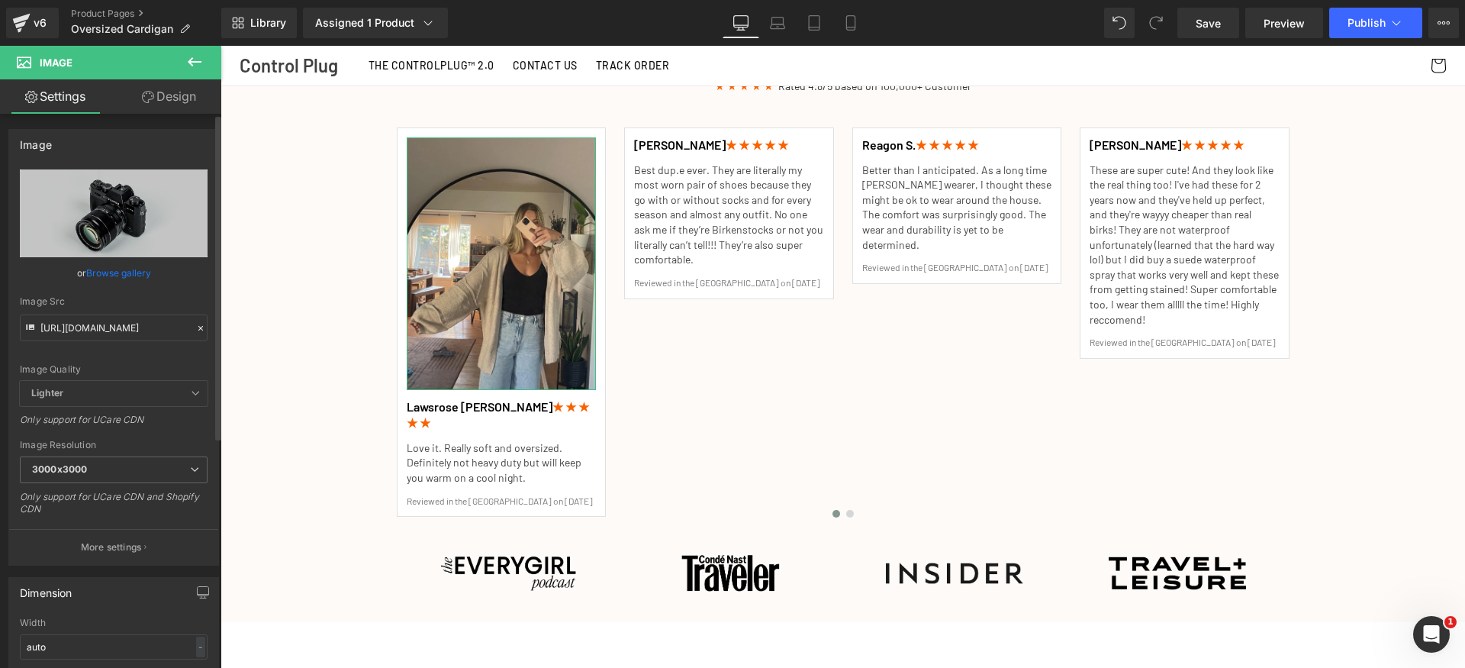
scroll to position [0, 295]
type input "https://cdn.shopify.com/s/files/1/0829/8096/2588/files/Customer_revewi_0012.web…"
click at [142, 350] on div "Image Quality Lighter Lightest Lighter Lighter Lightest Only support for UCare …" at bounding box center [114, 274] width 188 height 211
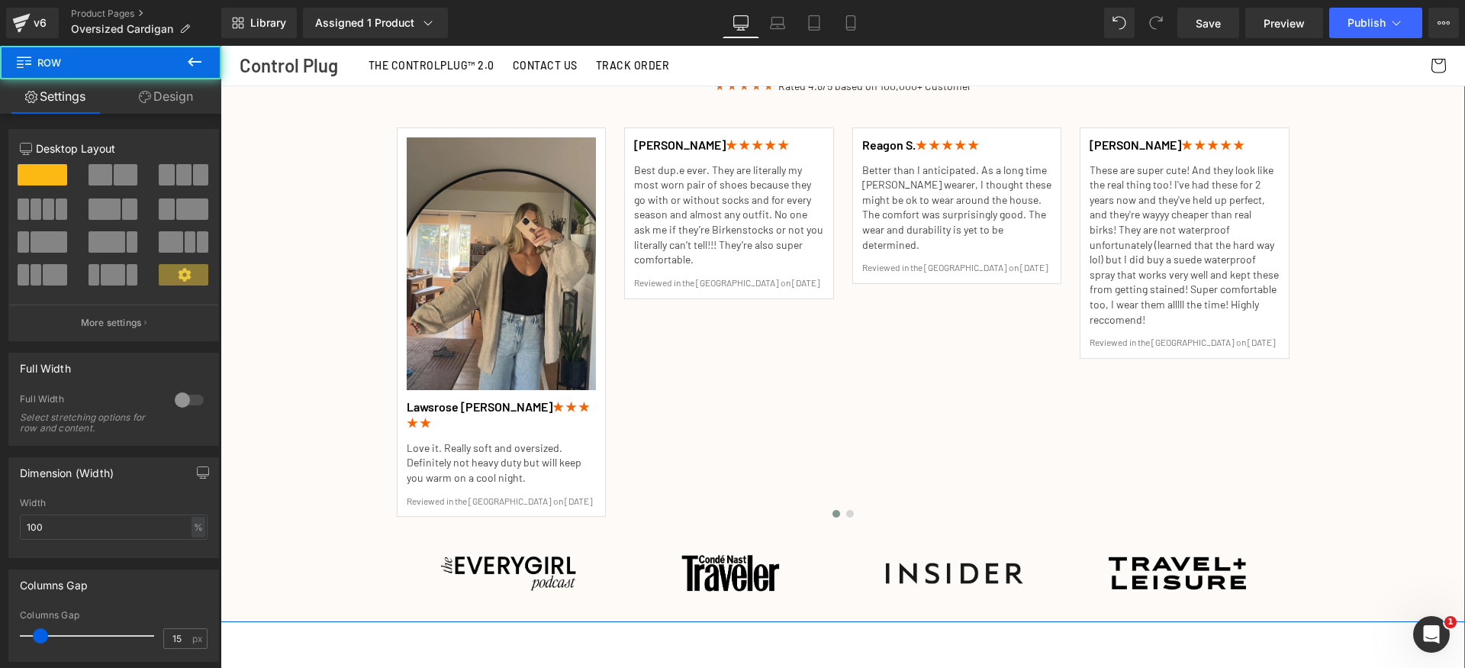
click at [313, 398] on div "Trusted by 100,000+ Customers Heading ★ ★ ★ ★ ★ Rated 4.8/5 based on 100,000+ C…" at bounding box center [843, 317] width 1245 height 592
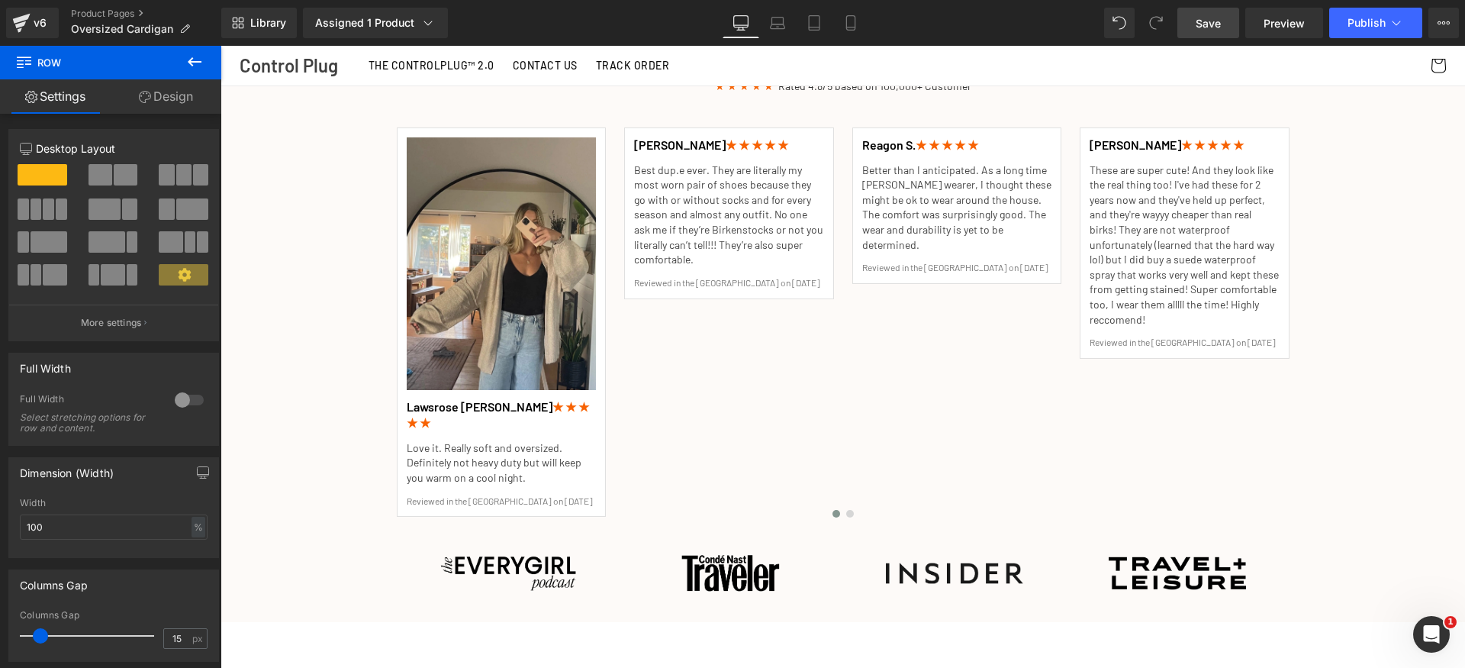
click at [1211, 22] on span "Save" at bounding box center [1208, 23] width 25 height 16
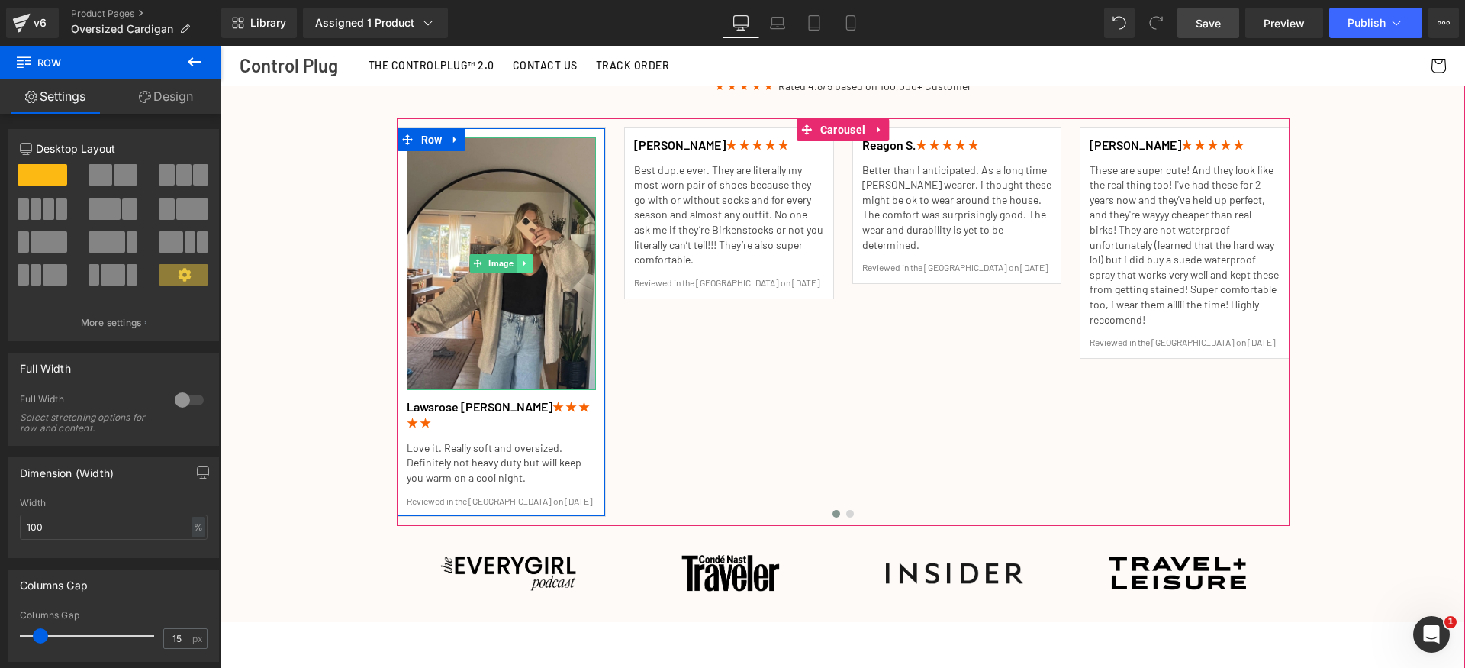
click at [521, 259] on icon at bounding box center [525, 263] width 8 height 9
click at [514, 259] on icon at bounding box center [517, 263] width 8 height 9
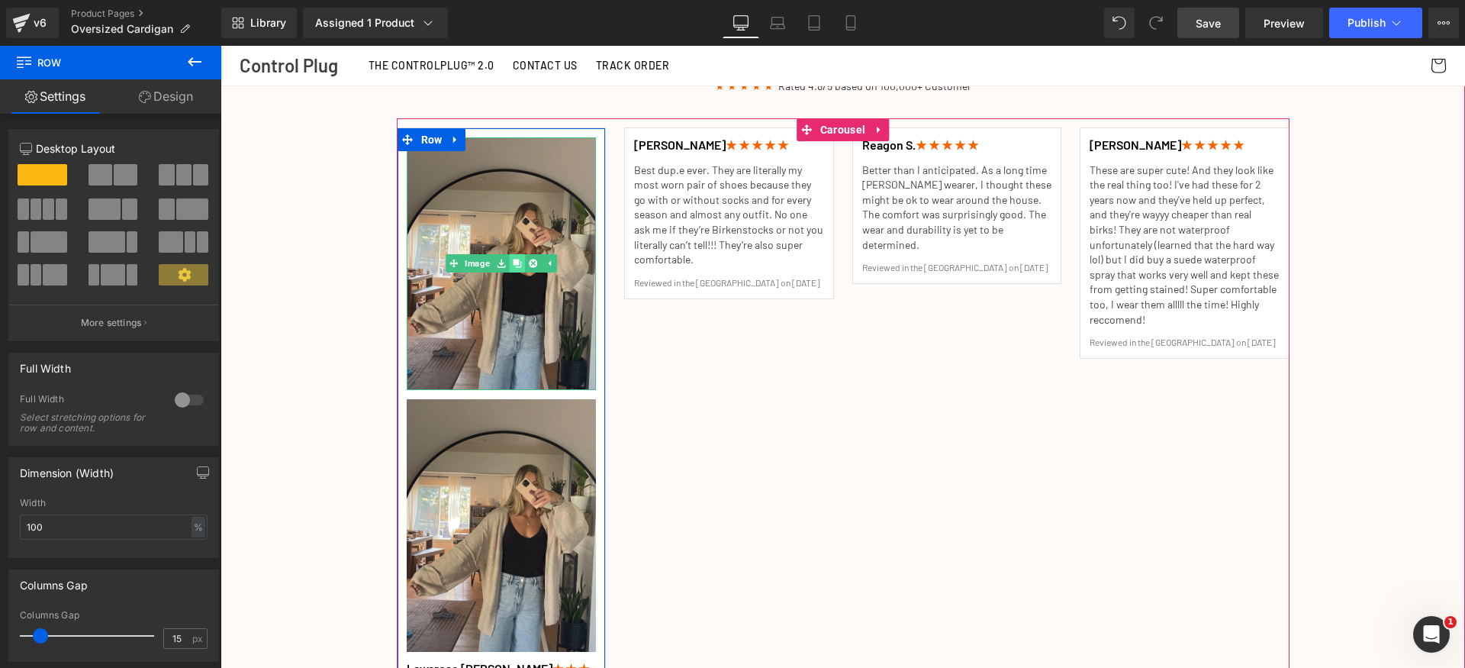
click at [514, 259] on icon at bounding box center [517, 263] width 8 height 9
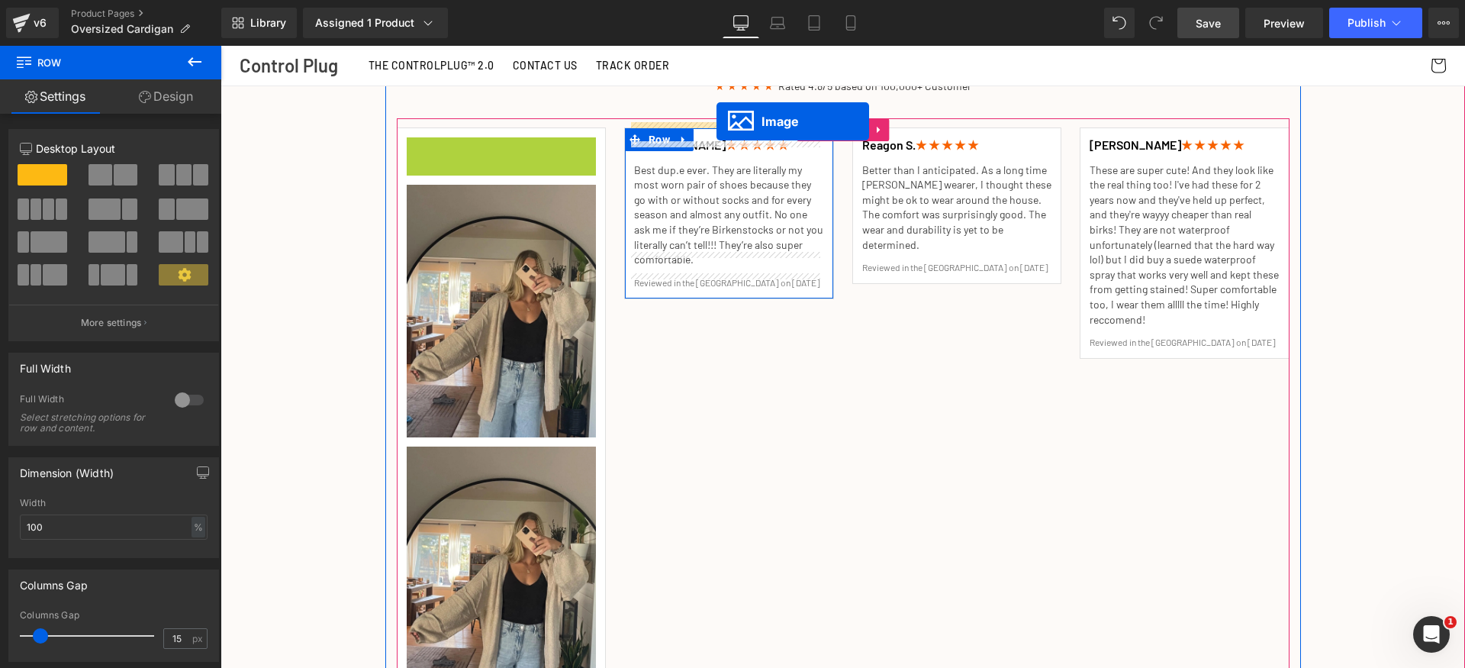
drag, startPoint x: 475, startPoint y: 252, endPoint x: 717, endPoint y: 121, distance: 274.9
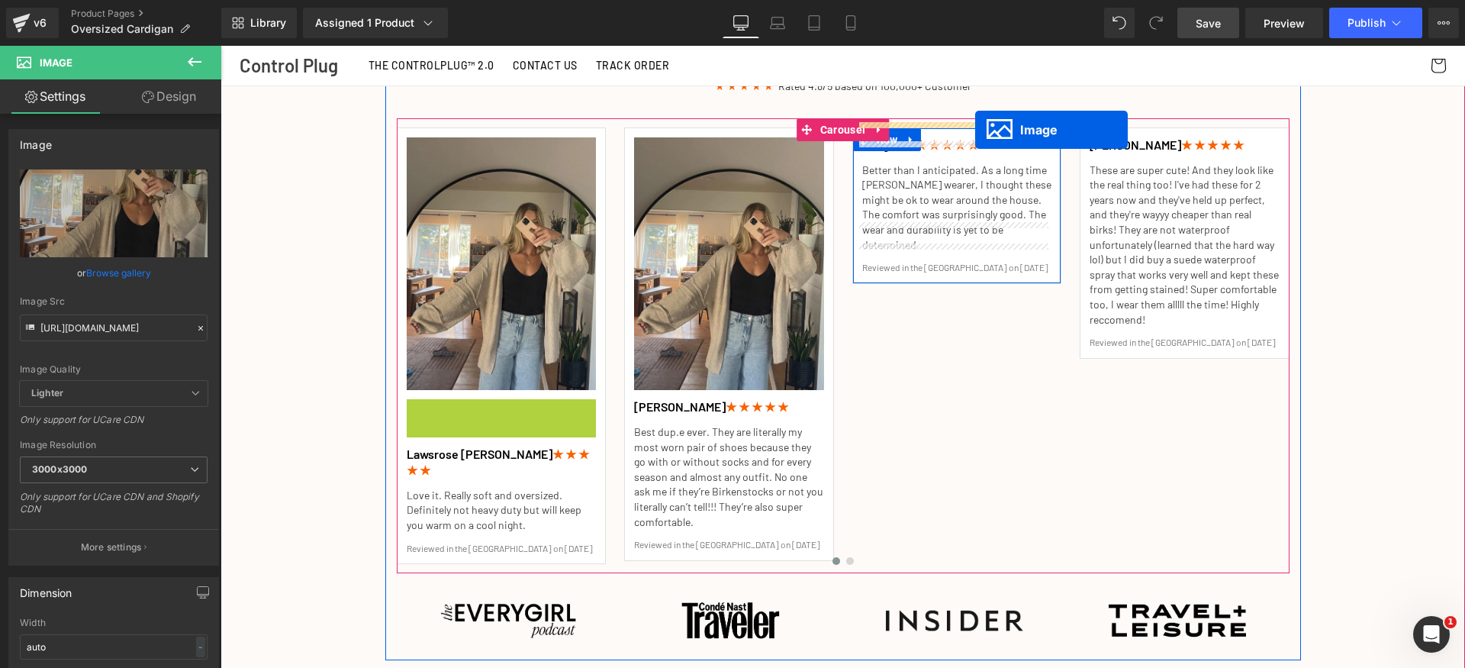
drag, startPoint x: 634, startPoint y: 417, endPoint x: 975, endPoint y: 129, distance: 446.3
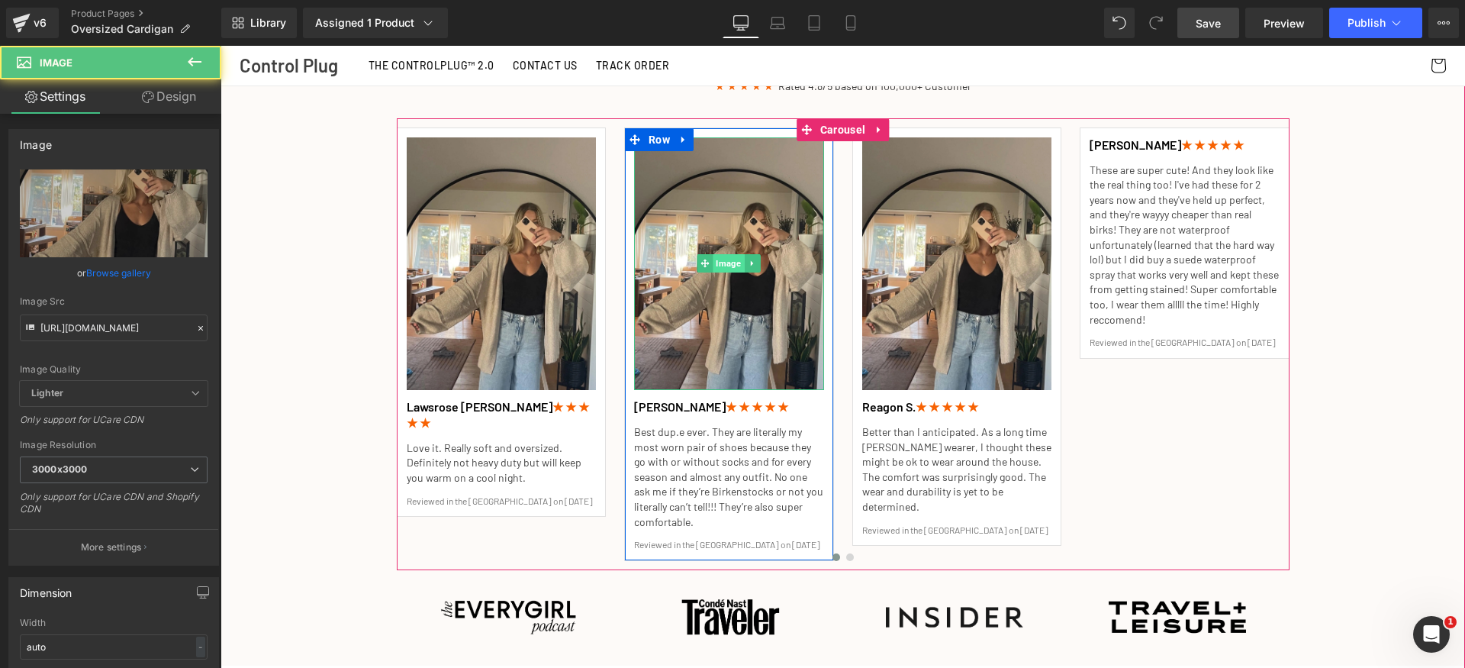
click at [714, 257] on span "Image" at bounding box center [729, 263] width 31 height 18
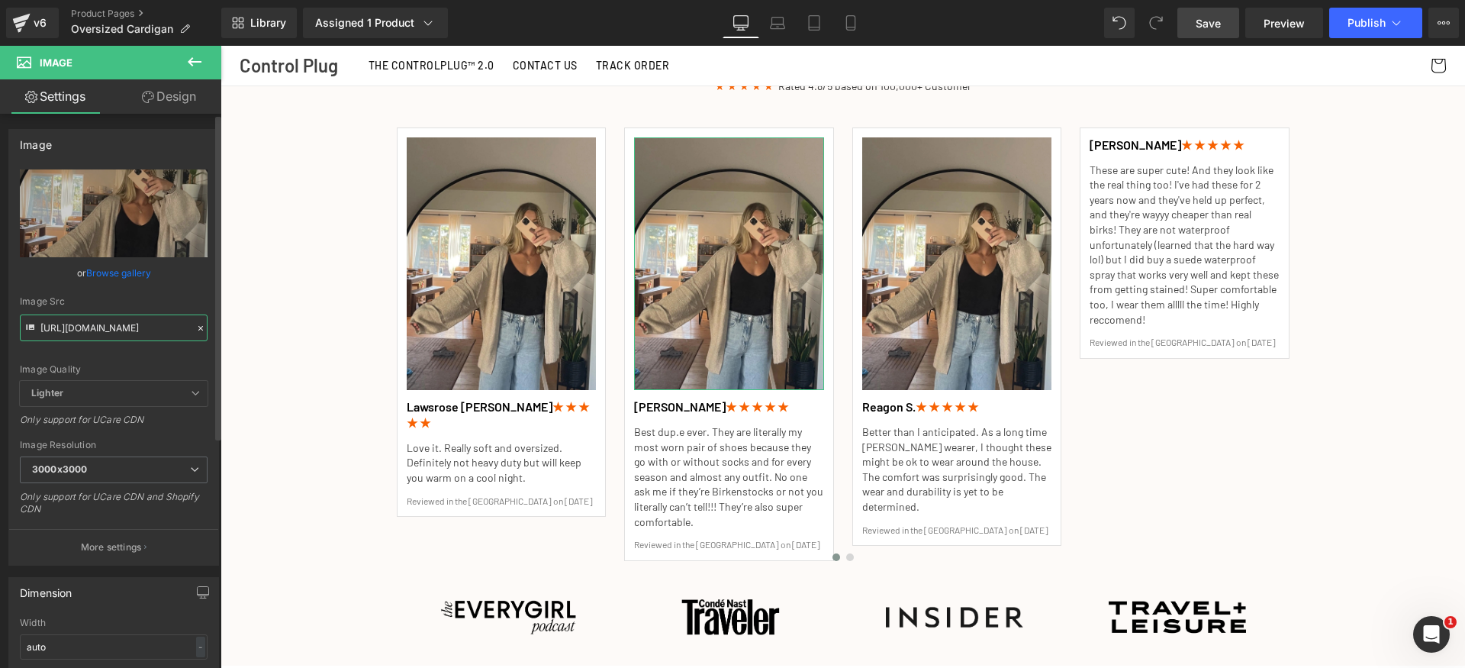
click at [115, 331] on input "https://cdn.shopify.com/s/files/1/0829/8096/2588/files/Customer_revewi_0012_300…" at bounding box center [114, 327] width 188 height 27
type input "https://cdn.shopify.com/s/files/1/0829/8096/2588/files/Customer_revewi_0014.web…"
click at [140, 346] on div "Image Quality Lighter Lightest Lighter Lighter Lightest Only support for UCare …" at bounding box center [114, 274] width 188 height 211
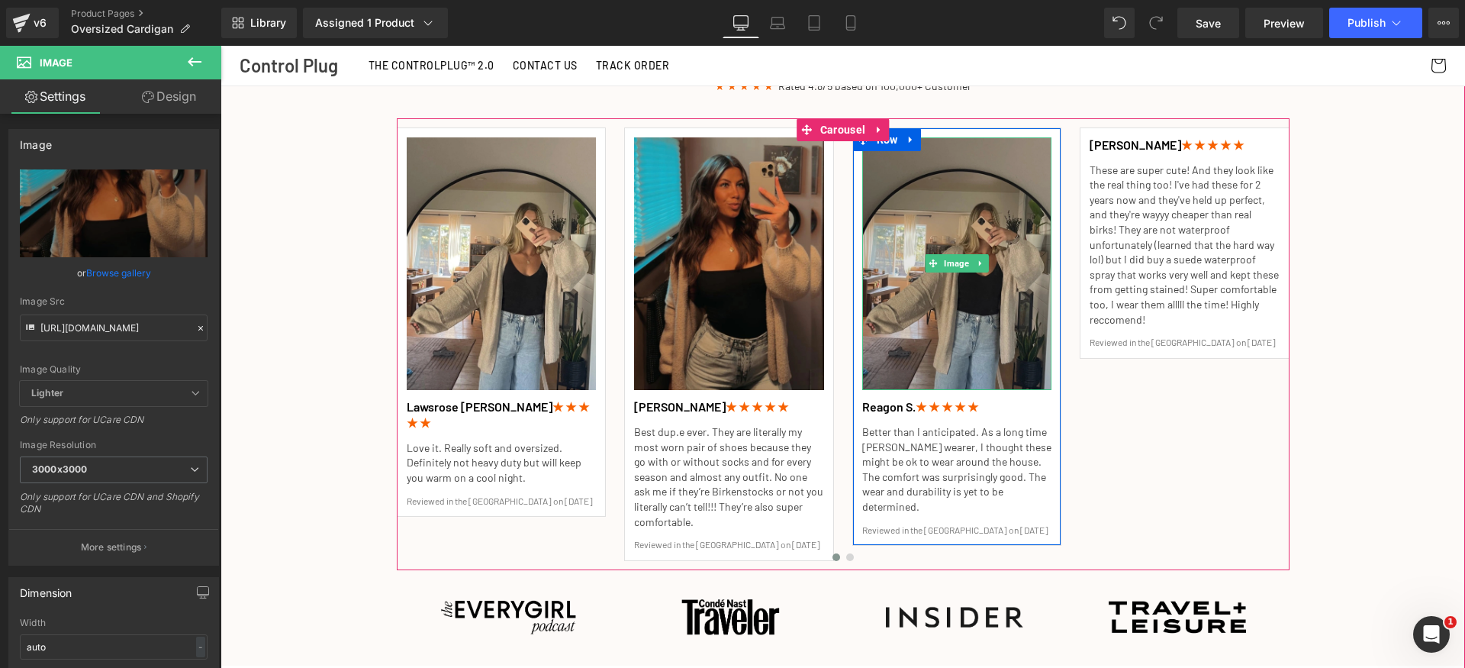
click at [948, 165] on img at bounding box center [957, 263] width 190 height 253
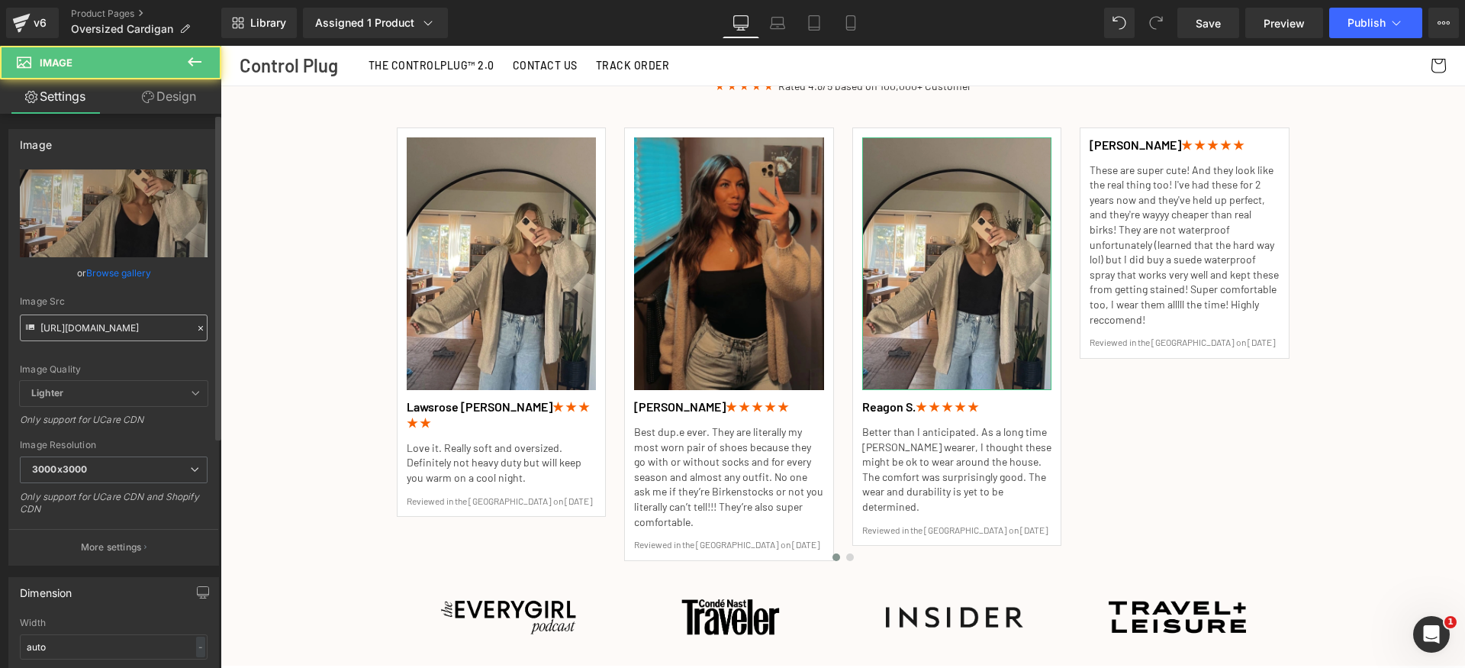
click at [107, 337] on input "https://cdn.shopify.com/s/files/1/0829/8096/2588/files/Customer_revewi_0012_300…" at bounding box center [114, 327] width 188 height 27
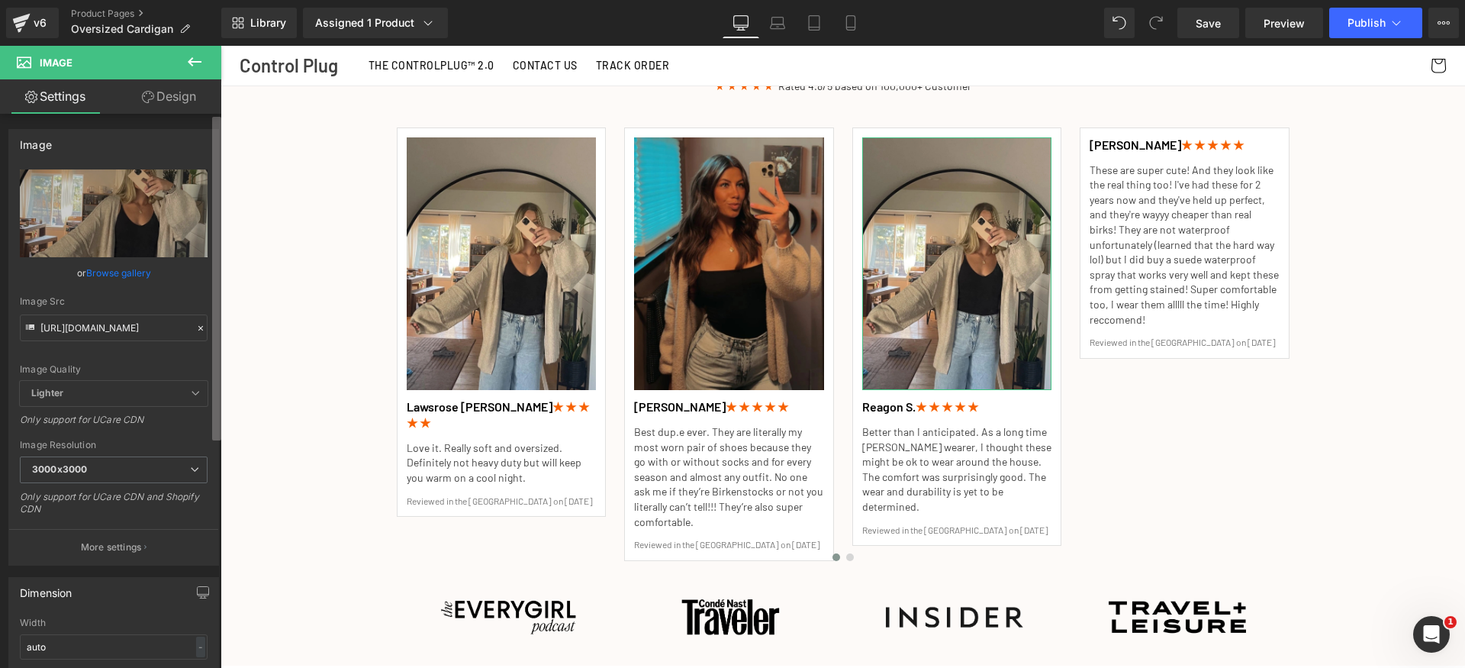
drag, startPoint x: 166, startPoint y: 363, endPoint x: 216, endPoint y: 343, distance: 54.4
click at [166, 364] on div "Image Quality" at bounding box center [114, 369] width 188 height 11
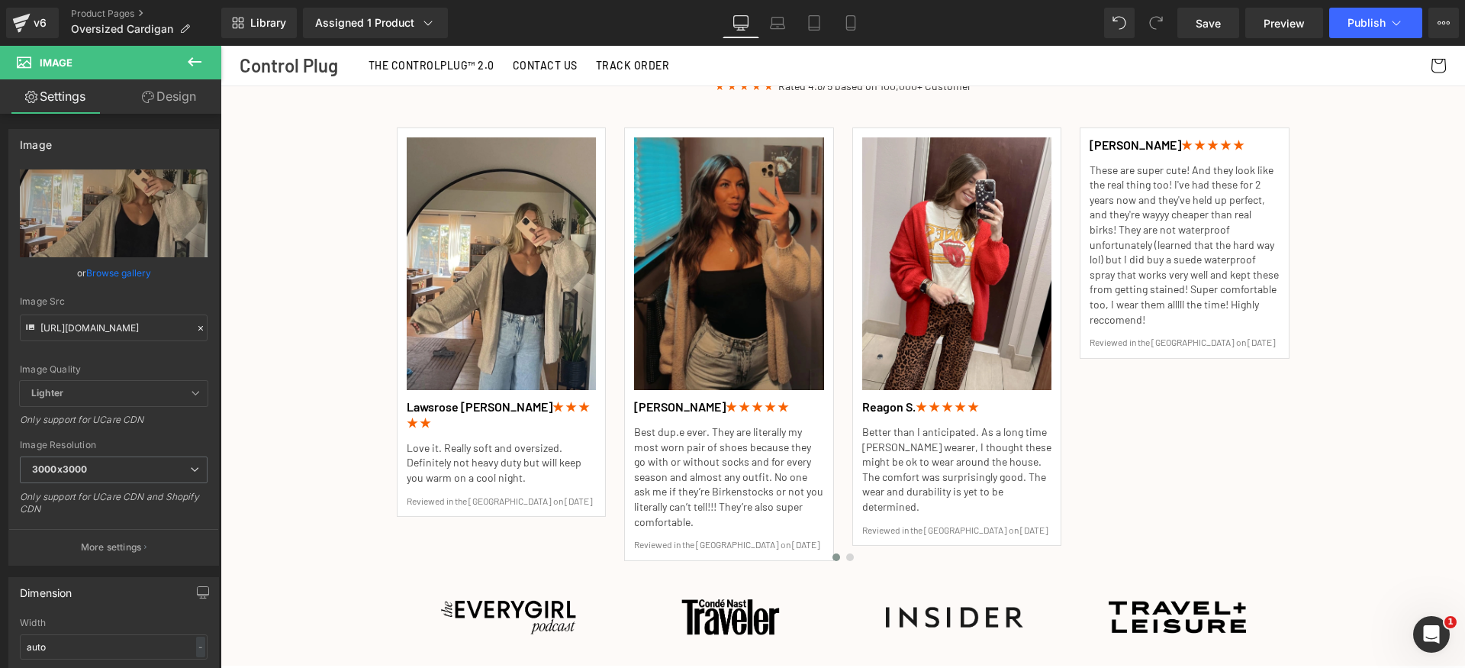
type input "https://cdn.shopify.com/s/files/1/0829/8096/2588/files/Customer_revewi_0013_300…"
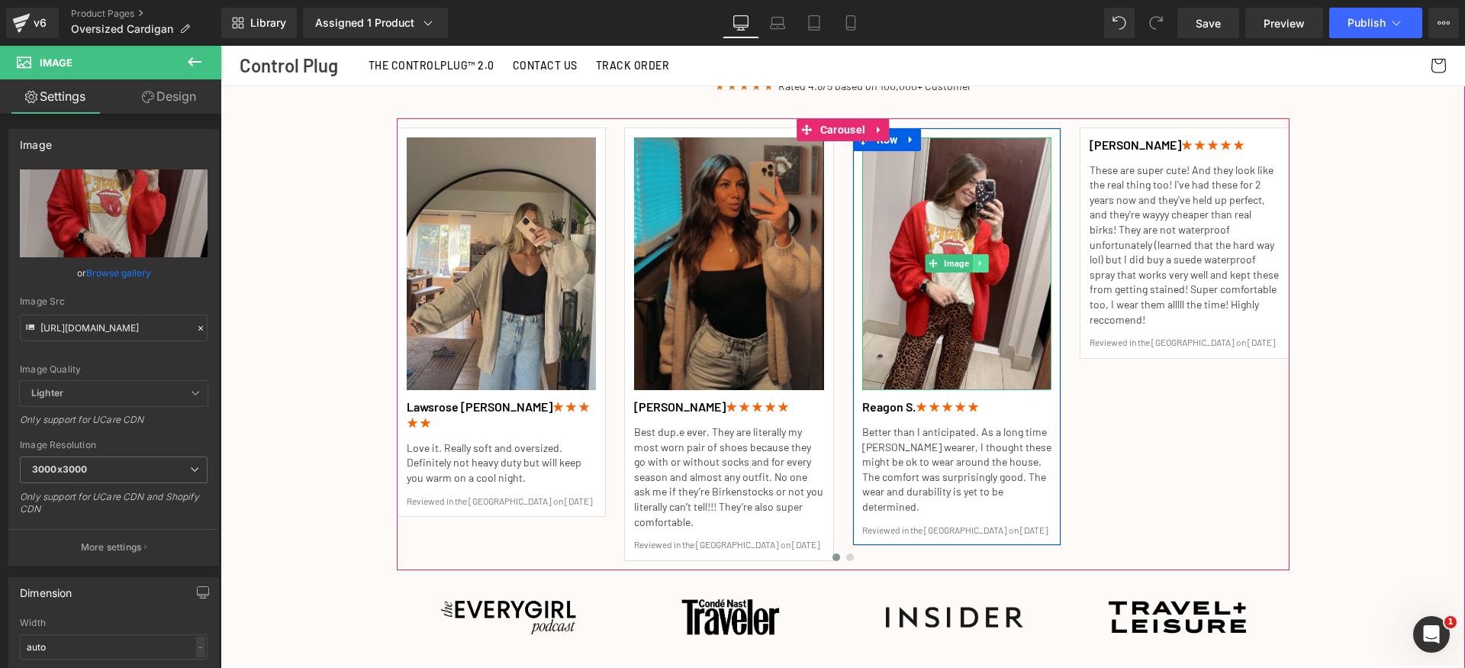
click at [978, 259] on icon at bounding box center [980, 263] width 8 height 9
click at [970, 254] on link at bounding box center [973, 263] width 16 height 18
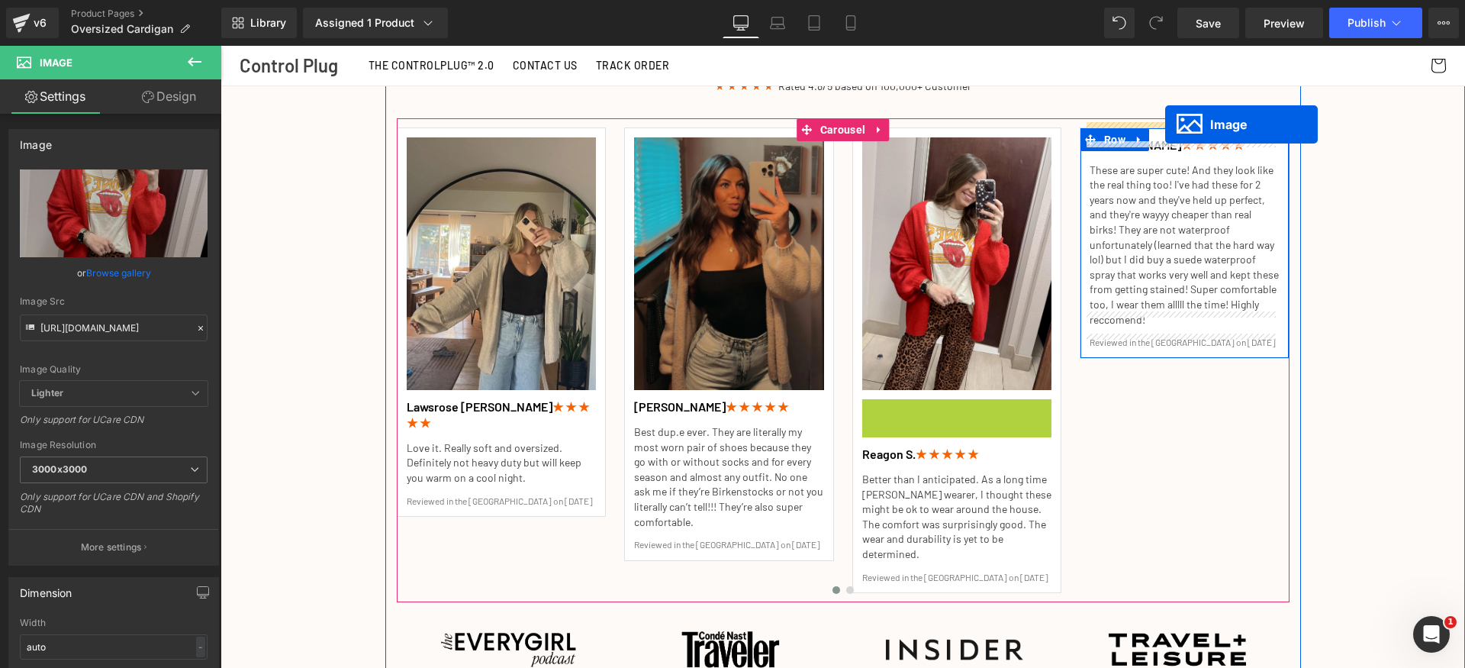
drag, startPoint x: 942, startPoint y: 508, endPoint x: 1165, endPoint y: 124, distance: 444.3
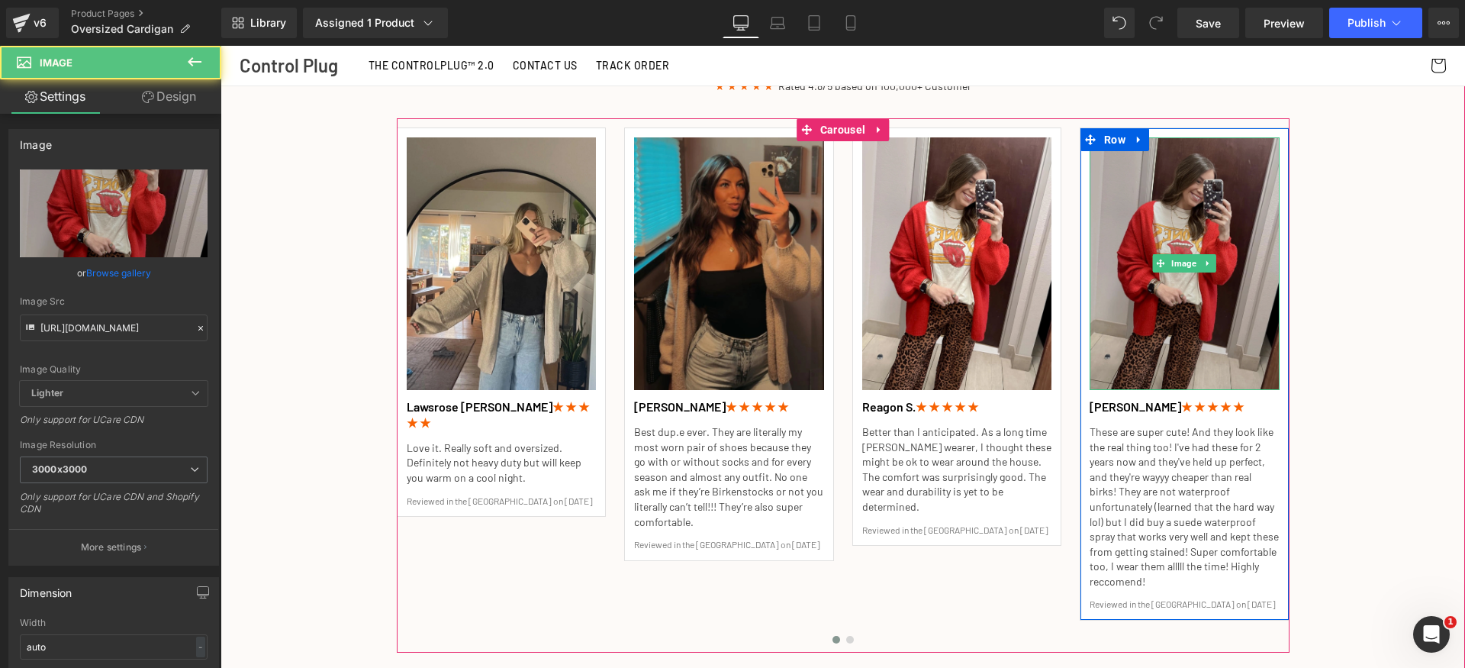
click at [1133, 188] on img at bounding box center [1185, 263] width 190 height 253
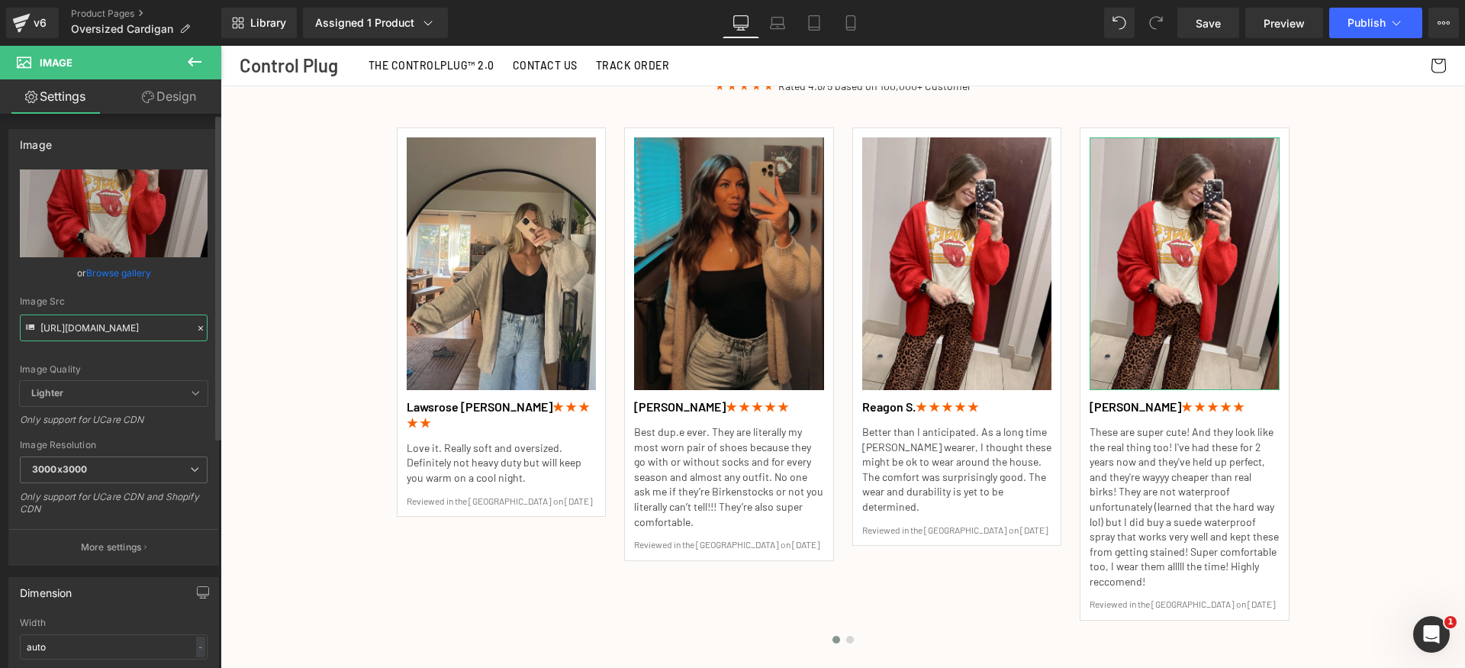
click at [137, 325] on input "https://cdn.shopify.com/s/files/1/0829/8096/2588/files/Customer_revewi_0013_300…" at bounding box center [114, 327] width 188 height 27
type input "https://cdn.shopify.com/s/files/1/0829/8096/2588/files/Customer_revewi_0015.web…"
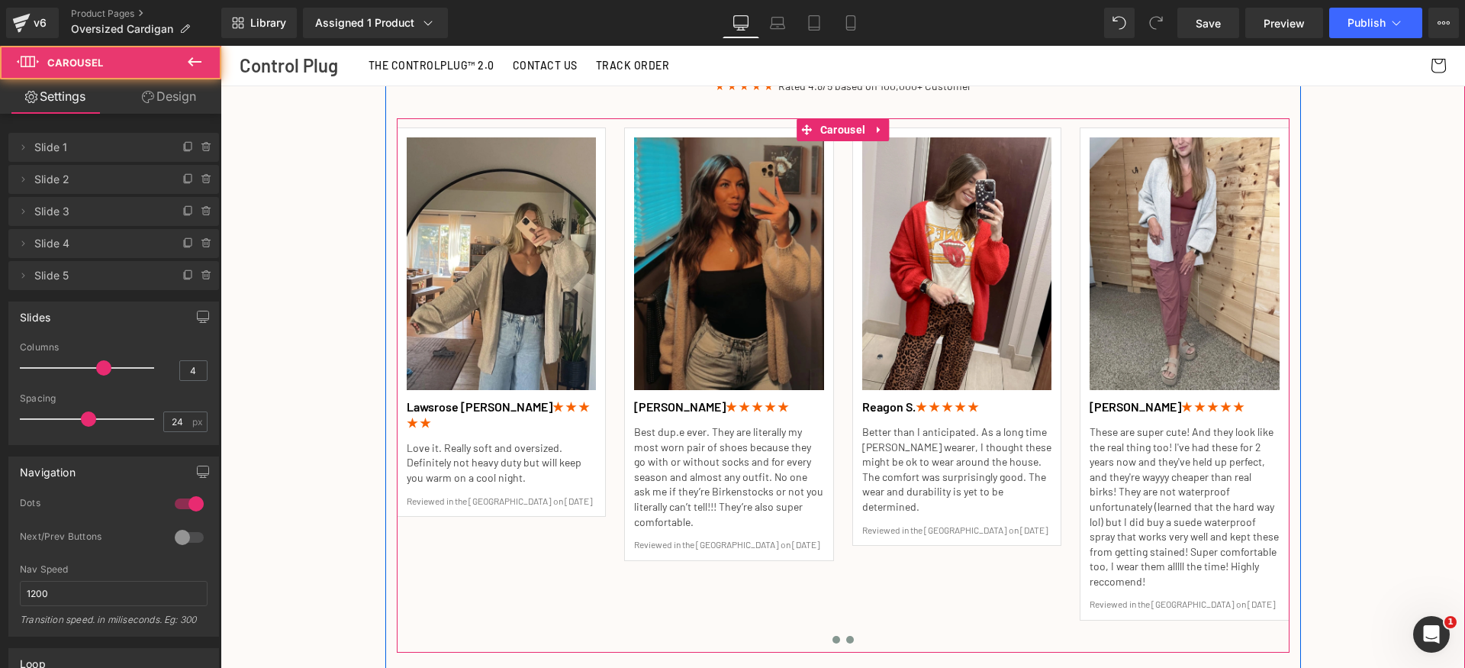
click at [843, 632] on button at bounding box center [850, 639] width 14 height 15
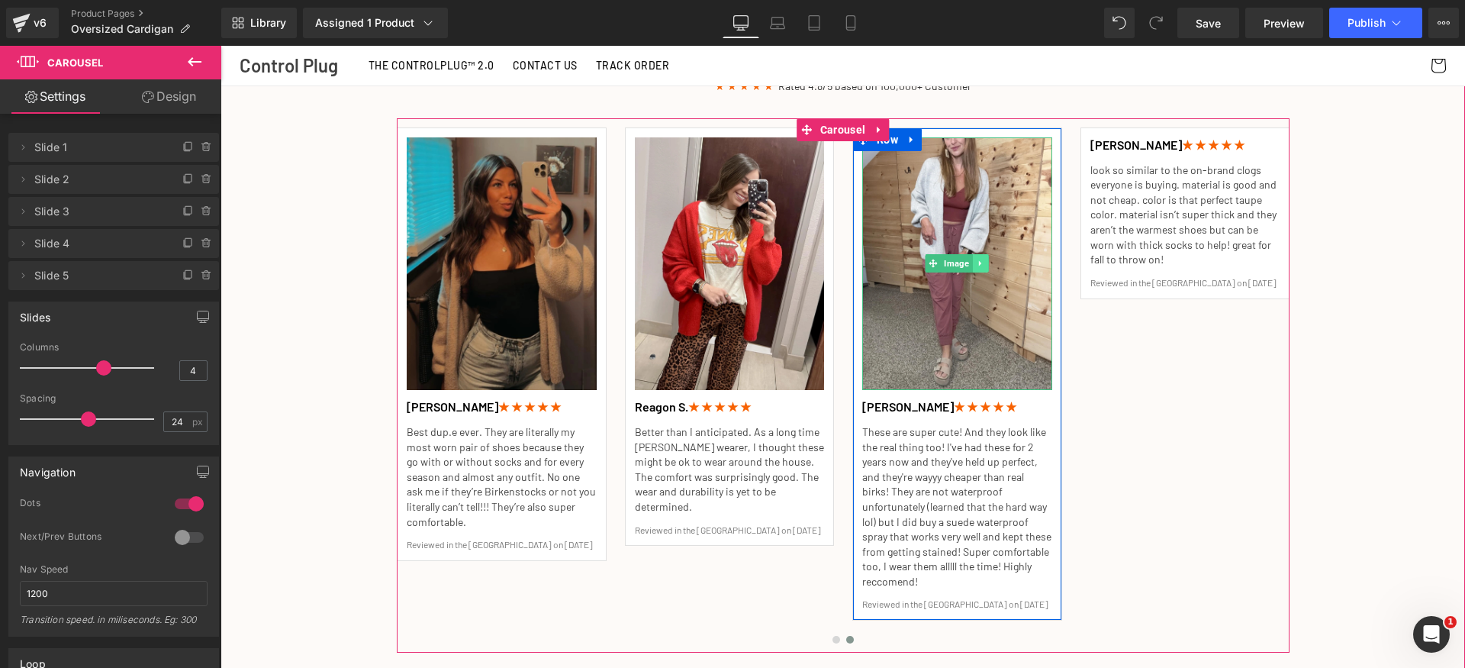
click at [979, 261] on icon at bounding box center [980, 263] width 2 height 5
click at [969, 259] on icon at bounding box center [973, 263] width 8 height 8
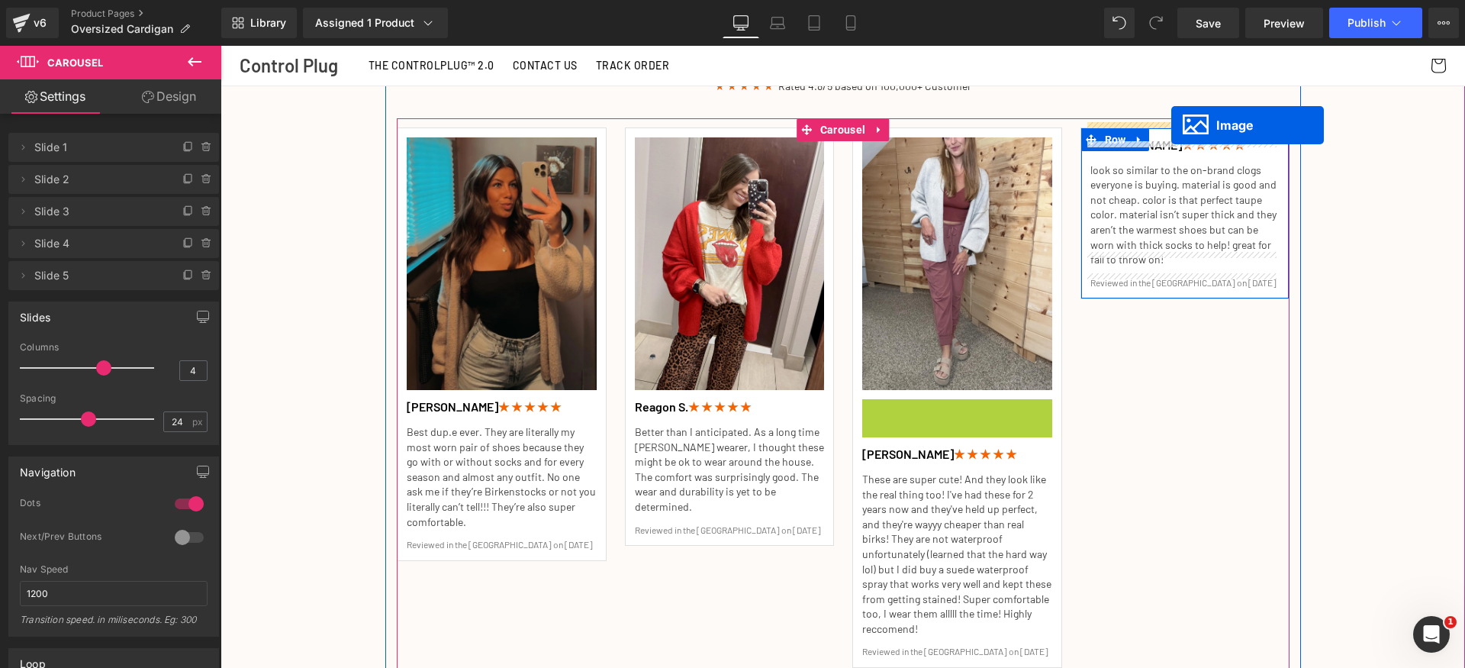
drag, startPoint x: 979, startPoint y: 448, endPoint x: 1172, endPoint y: 125, distance: 375.8
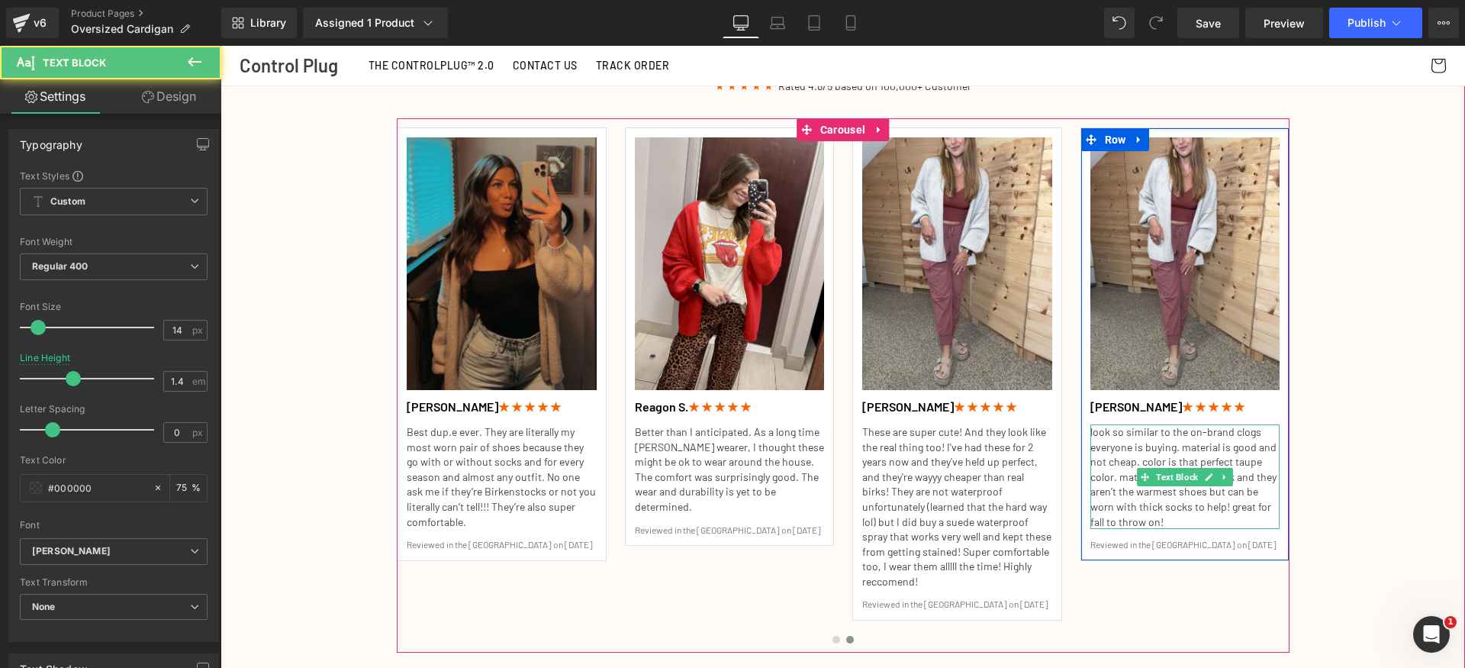
click at [1097, 447] on p "look so similar to the on-brand clogs everyone is buying. material is good and …" at bounding box center [1186, 476] width 190 height 105
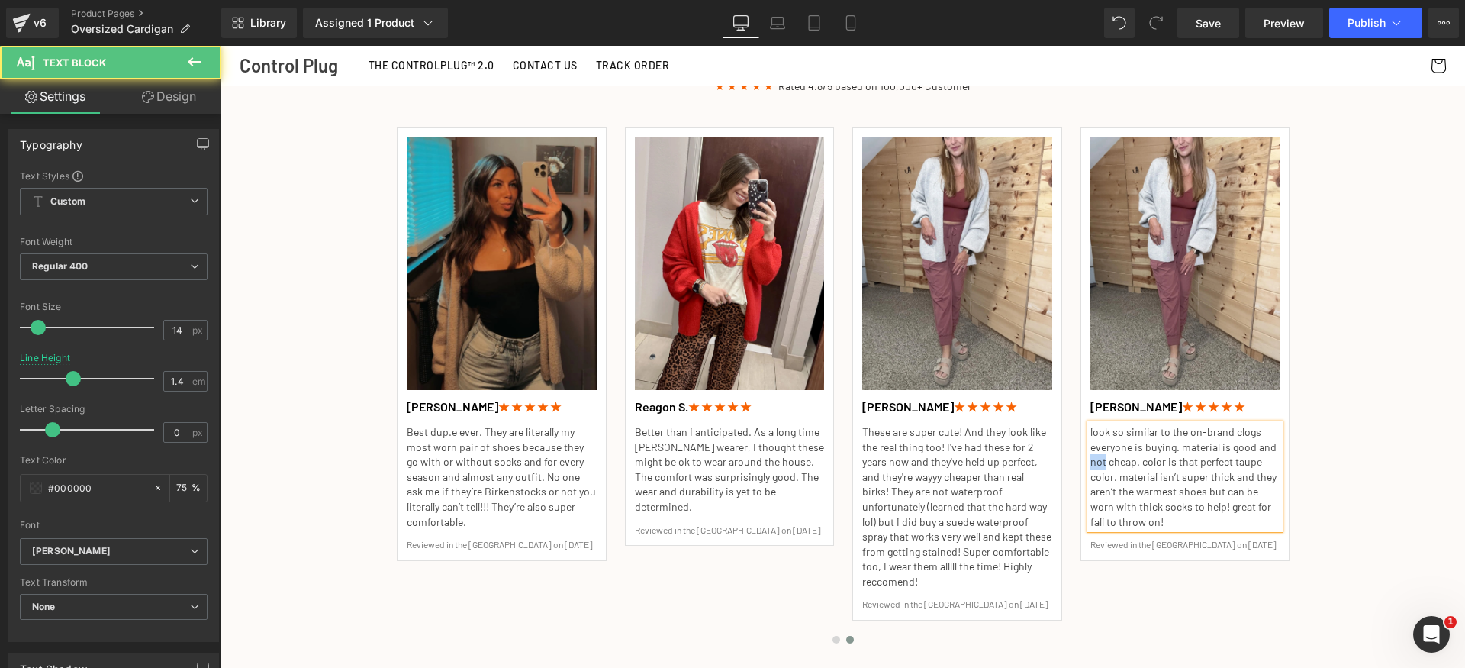
click at [1096, 447] on p "look so similar to the on-brand clogs everyone is buying. material is good and …" at bounding box center [1186, 476] width 190 height 105
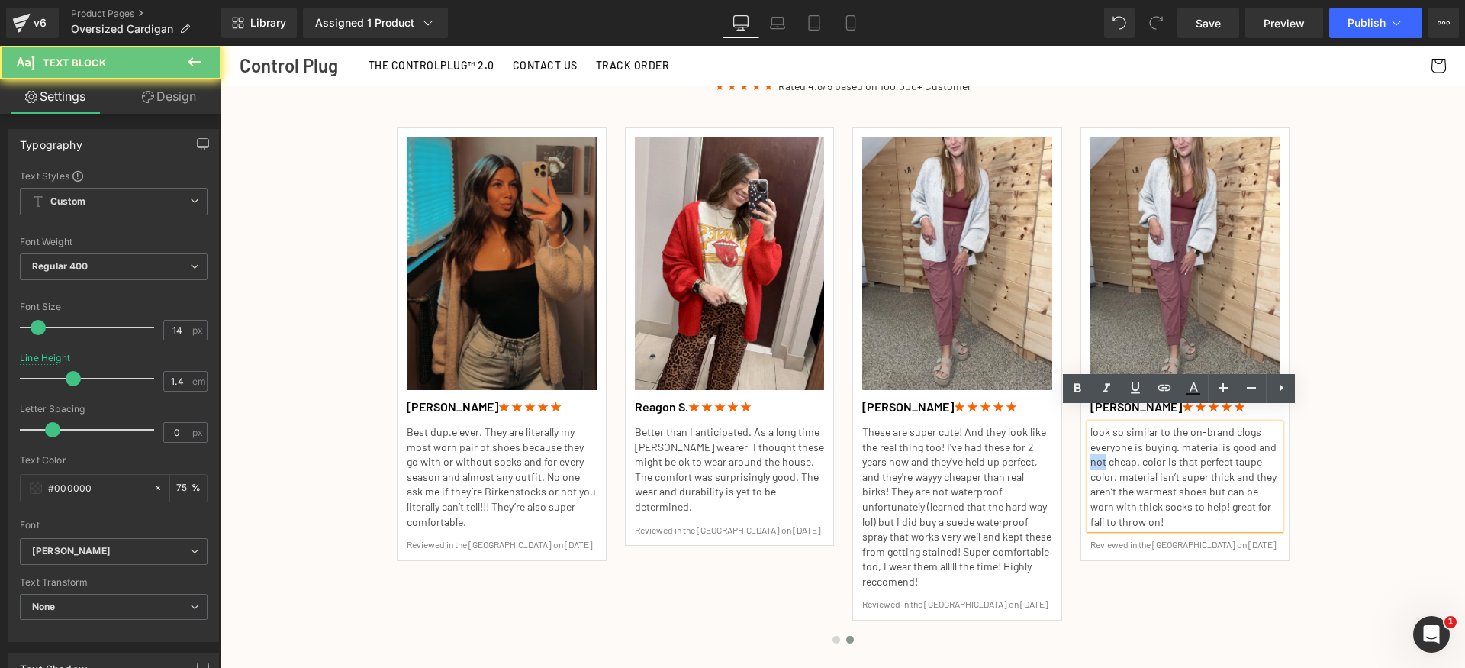
click at [1096, 447] on p "look so similar to the on-brand clogs everyone is buying. material is good and …" at bounding box center [1186, 476] width 190 height 105
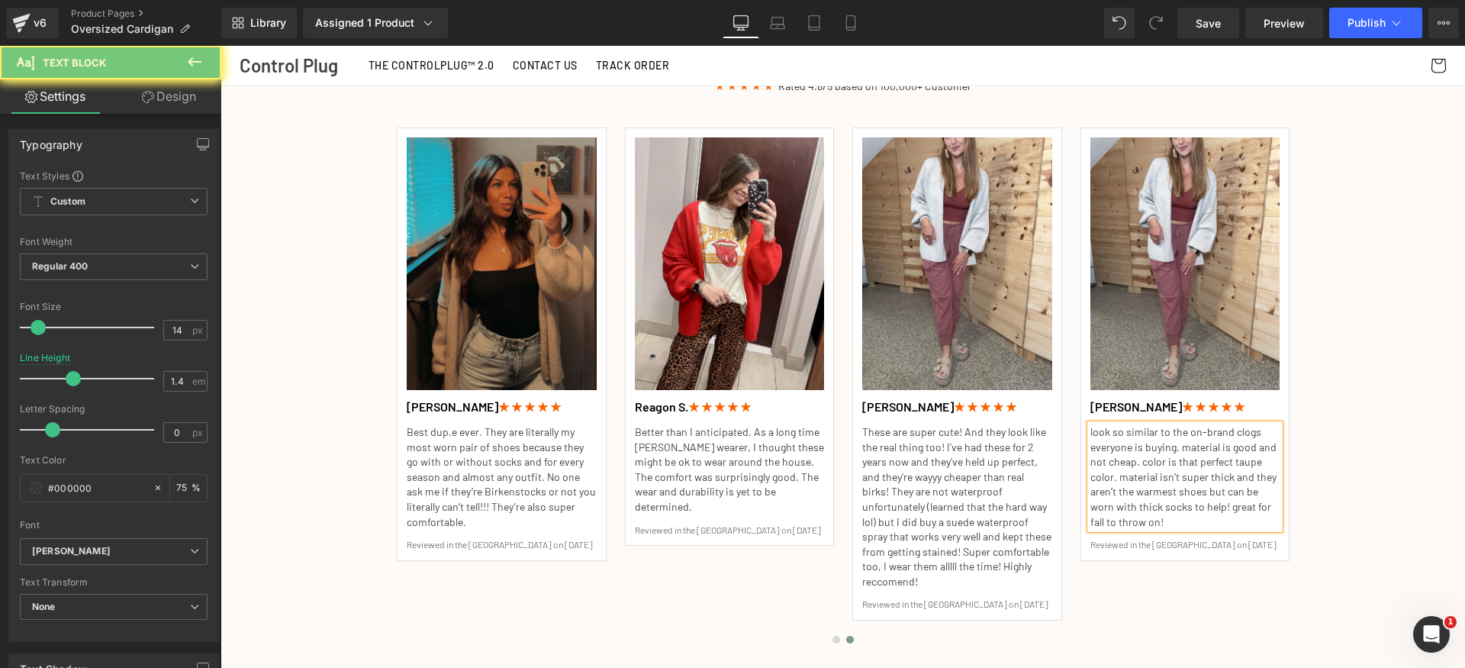
click at [1147, 438] on p "look so similar to the on-brand clogs everyone is buying. material is good and …" at bounding box center [1186, 476] width 190 height 105
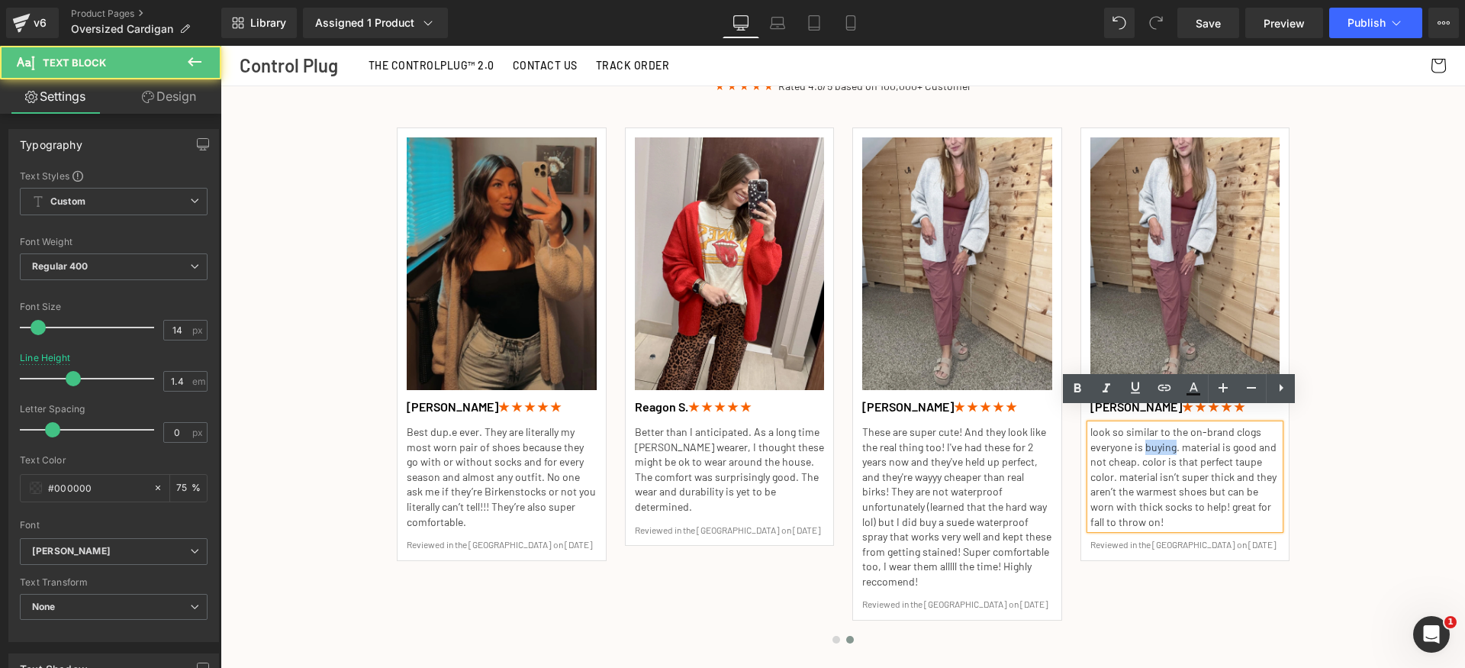
click at [1147, 438] on p "look so similar to the on-brand clogs everyone is buying. material is good and …" at bounding box center [1186, 476] width 190 height 105
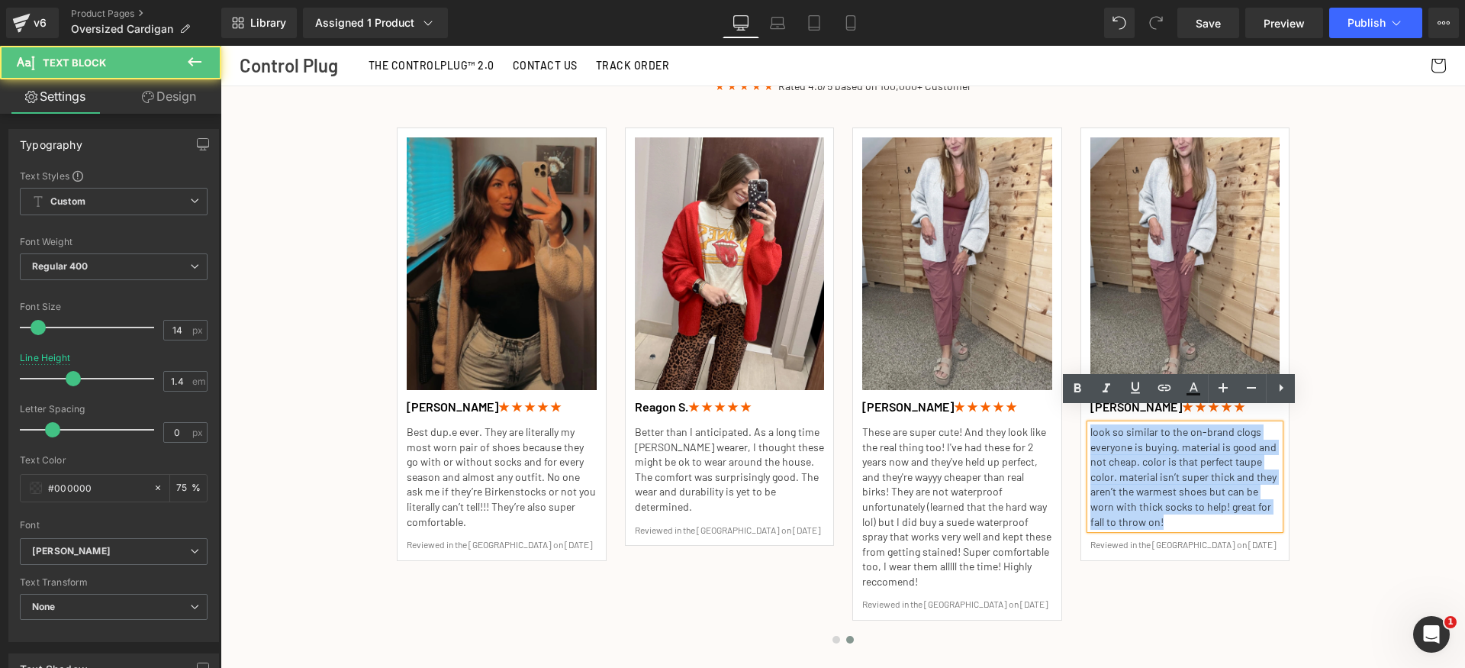
click at [1147, 438] on p "look so similar to the on-brand clogs everyone is buying. material is good and …" at bounding box center [1186, 476] width 190 height 105
paste div
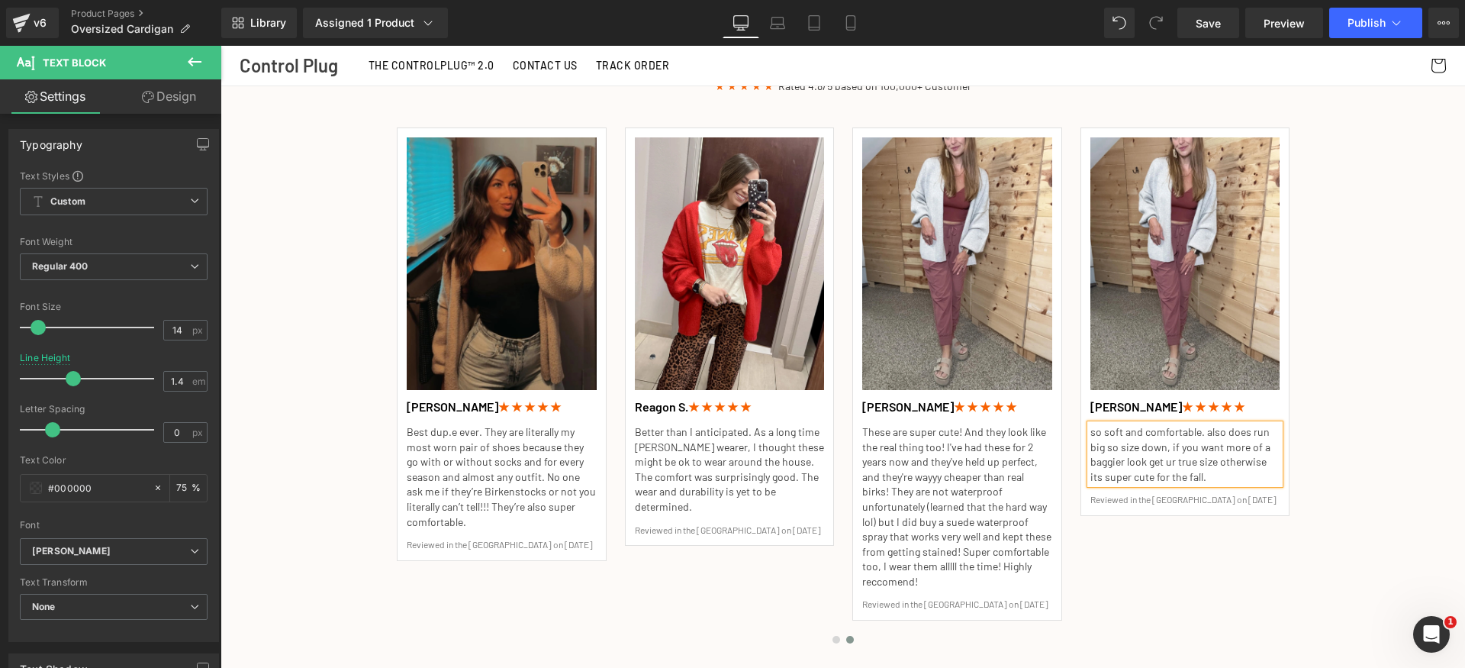
click at [1362, 451] on div "Trusted by 100,000+ Customers Heading ★ ★ ★ ★ ★ Rated 4.8/5 based on 100,000+ C…" at bounding box center [843, 380] width 1245 height 718
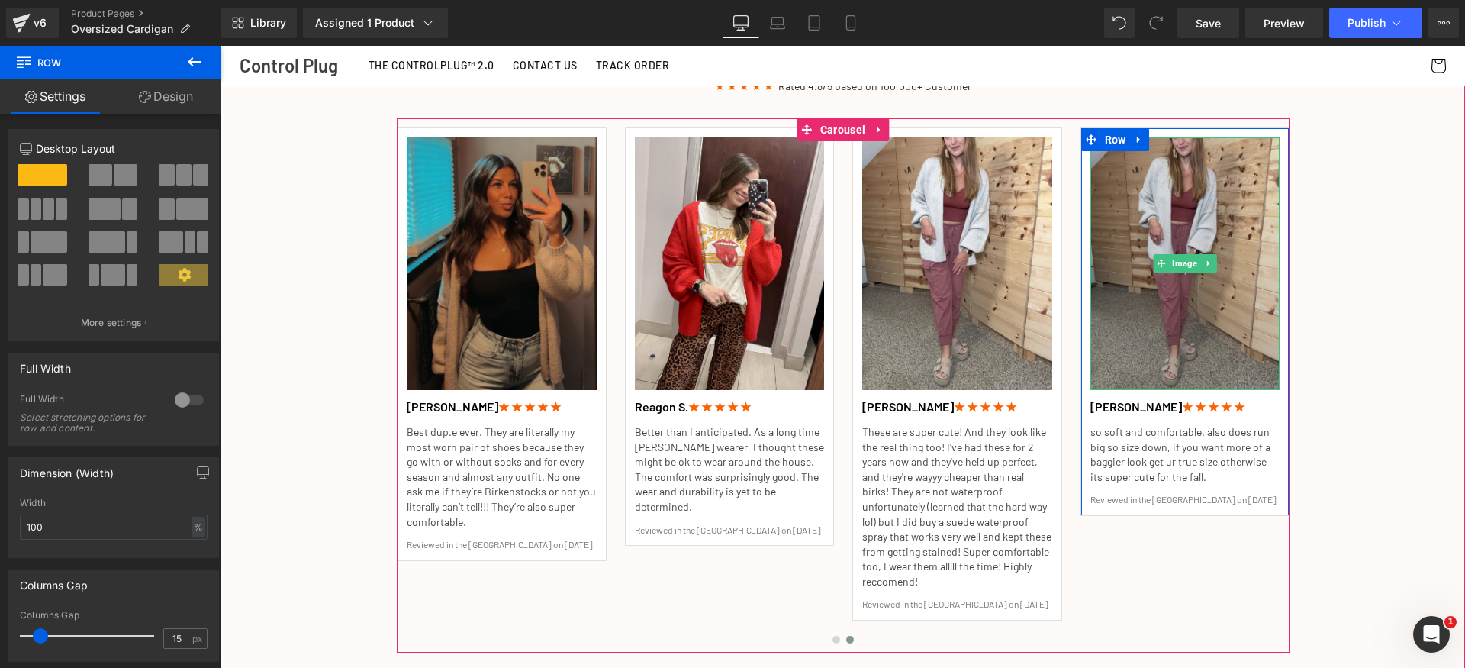
click at [1164, 289] on img at bounding box center [1186, 263] width 190 height 253
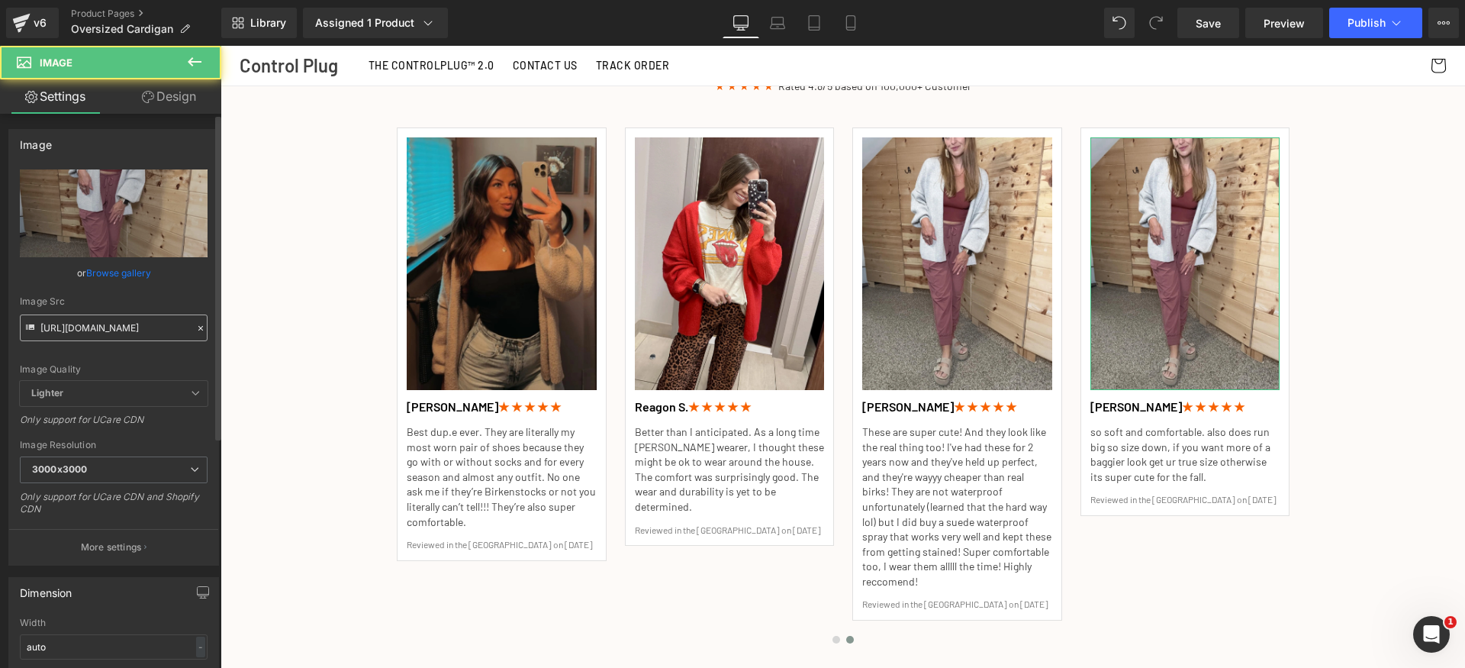
click at [118, 334] on input "https://cdn.shopify.com/s/files/1/0829/8096/2588/files/Customer_revewi_0015_300…" at bounding box center [114, 327] width 188 height 27
click at [131, 353] on div "Image Quality Lighter Lightest Lighter Lighter Lightest Only support for UCare …" at bounding box center [114, 274] width 188 height 211
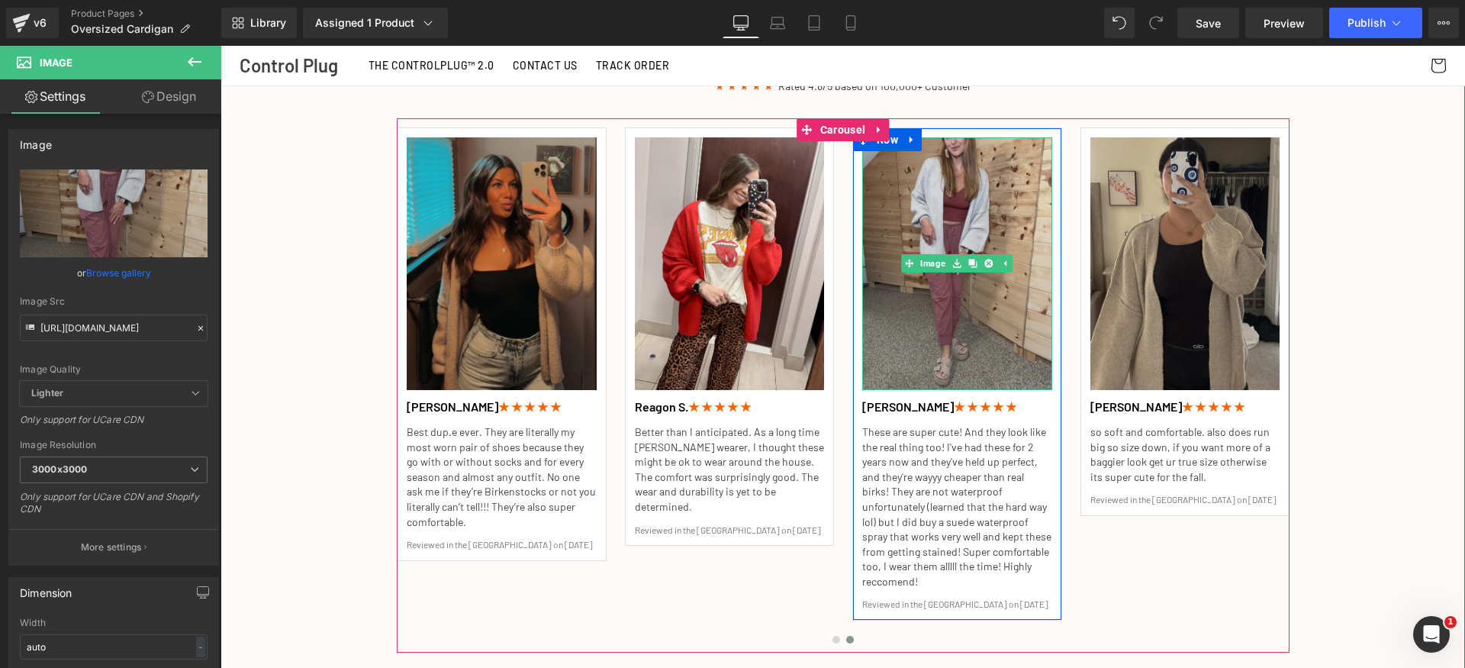
type input "https://cdn.shopify.com/s/files/1/0829/8096/2588/files/Customer_revewi_0016_300…"
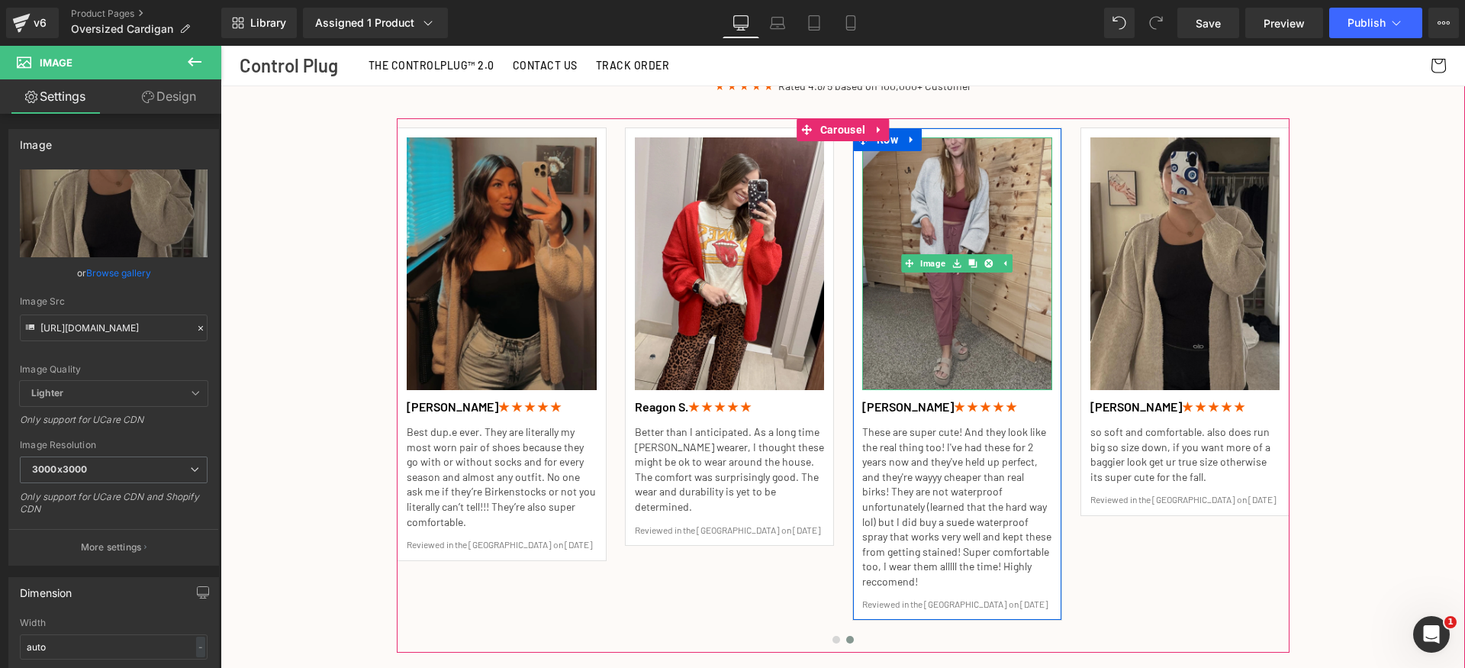
click at [945, 217] on img at bounding box center [957, 263] width 190 height 253
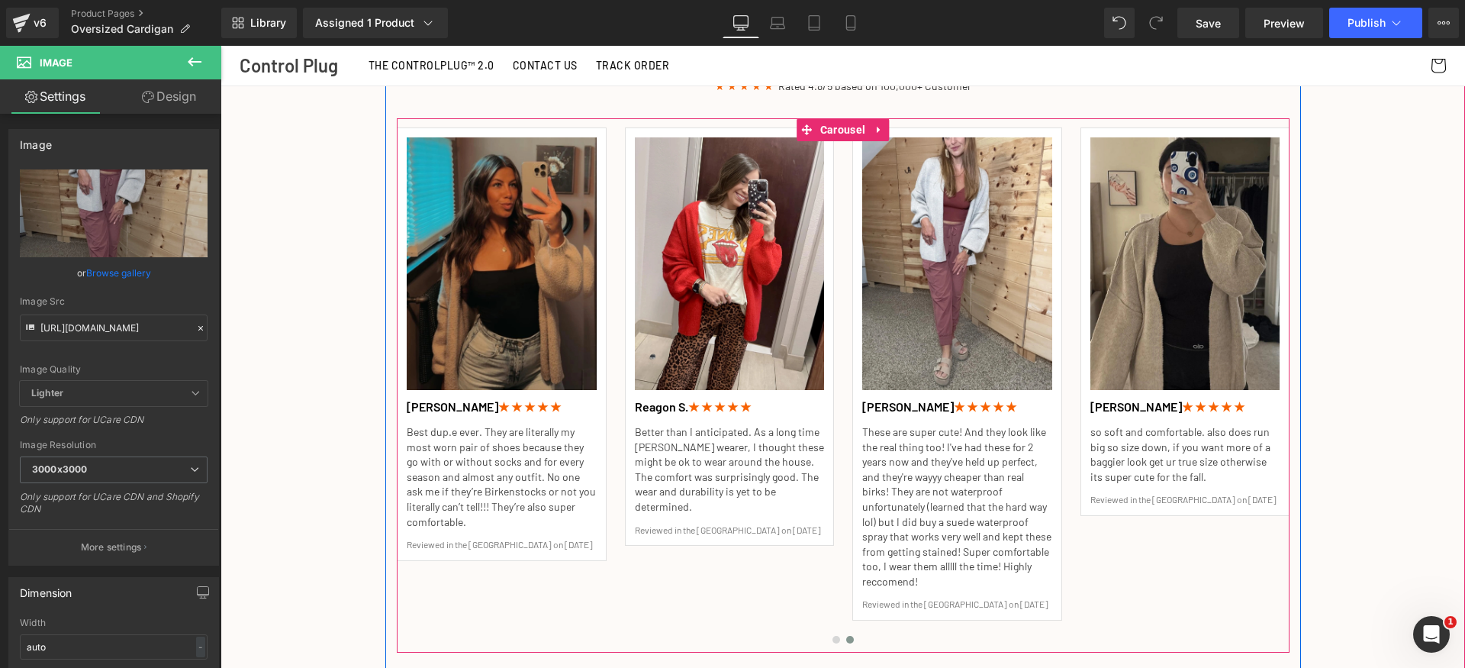
click at [956, 441] on p "These are super cute! And they look like the real thing too! I've had these for…" at bounding box center [957, 506] width 190 height 165
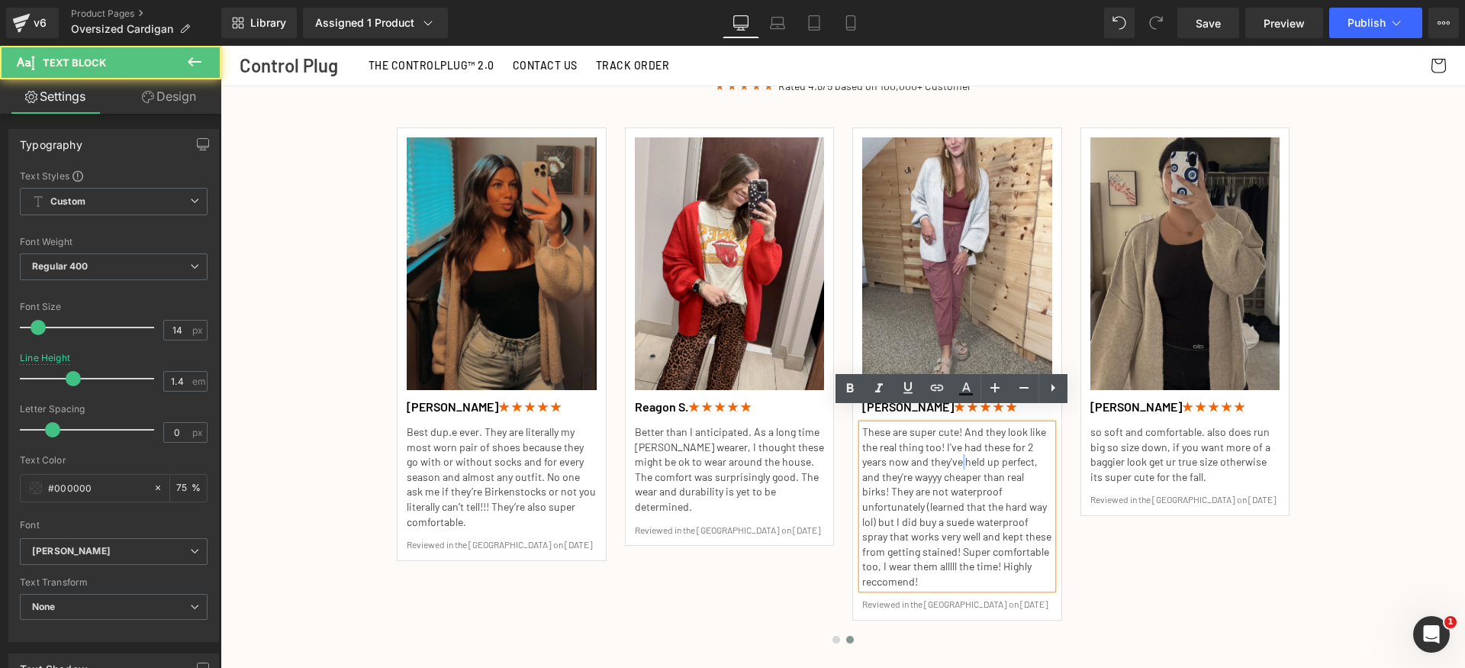
click at [956, 441] on p "These are super cute! And they look like the real thing too! I've had these for…" at bounding box center [957, 506] width 190 height 165
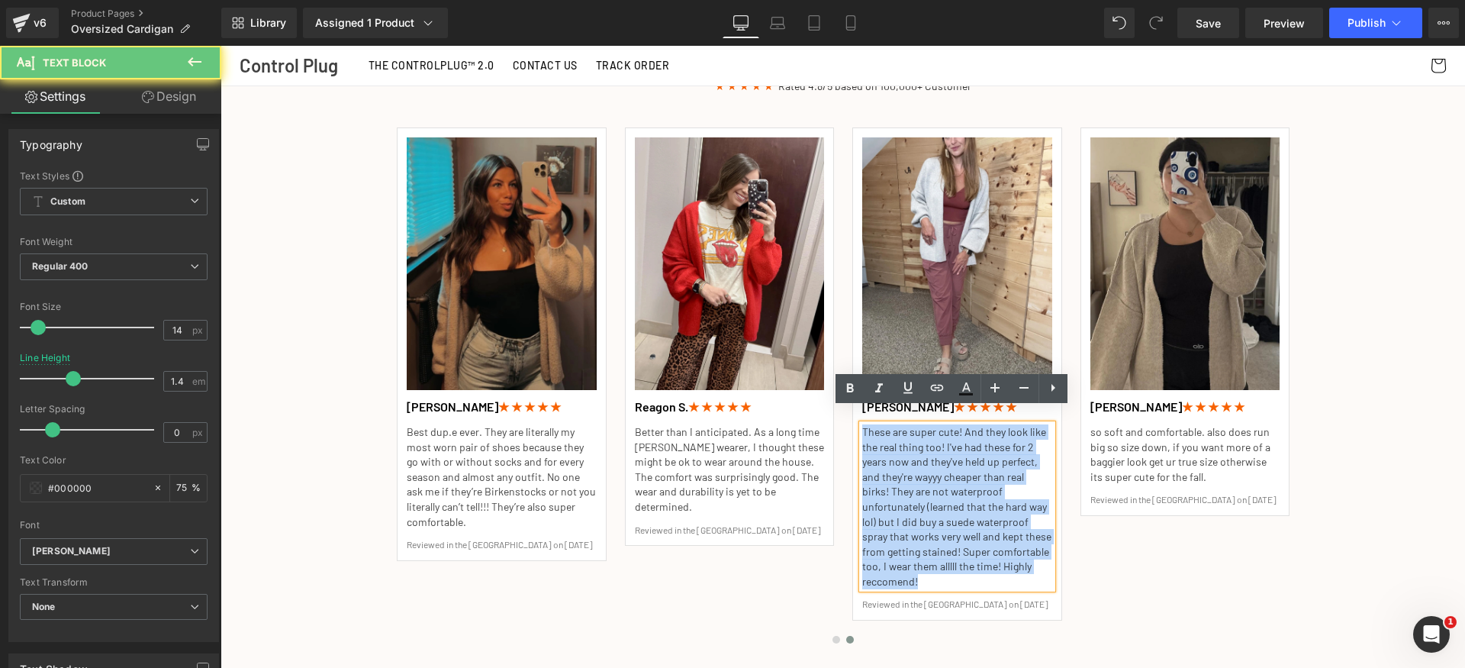
click at [956, 441] on p "These are super cute! And they look like the real thing too! I've had these for…" at bounding box center [957, 506] width 190 height 165
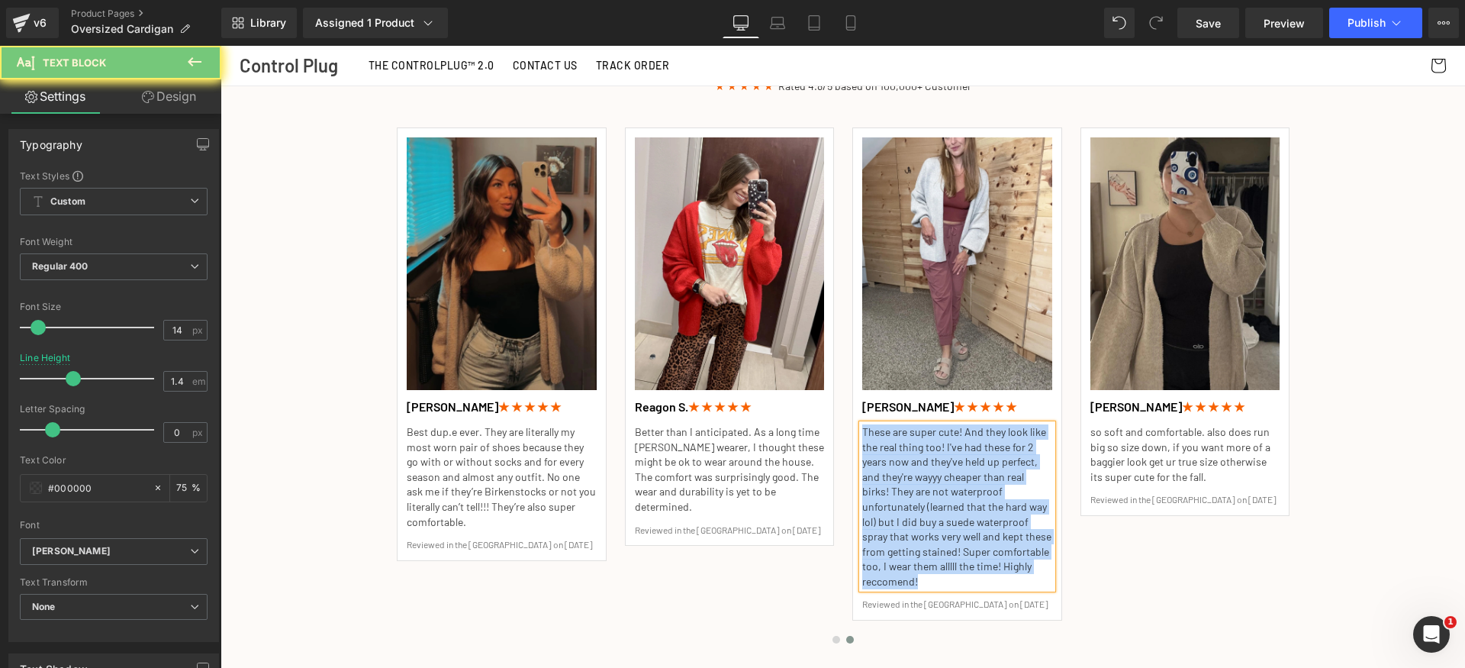
paste div
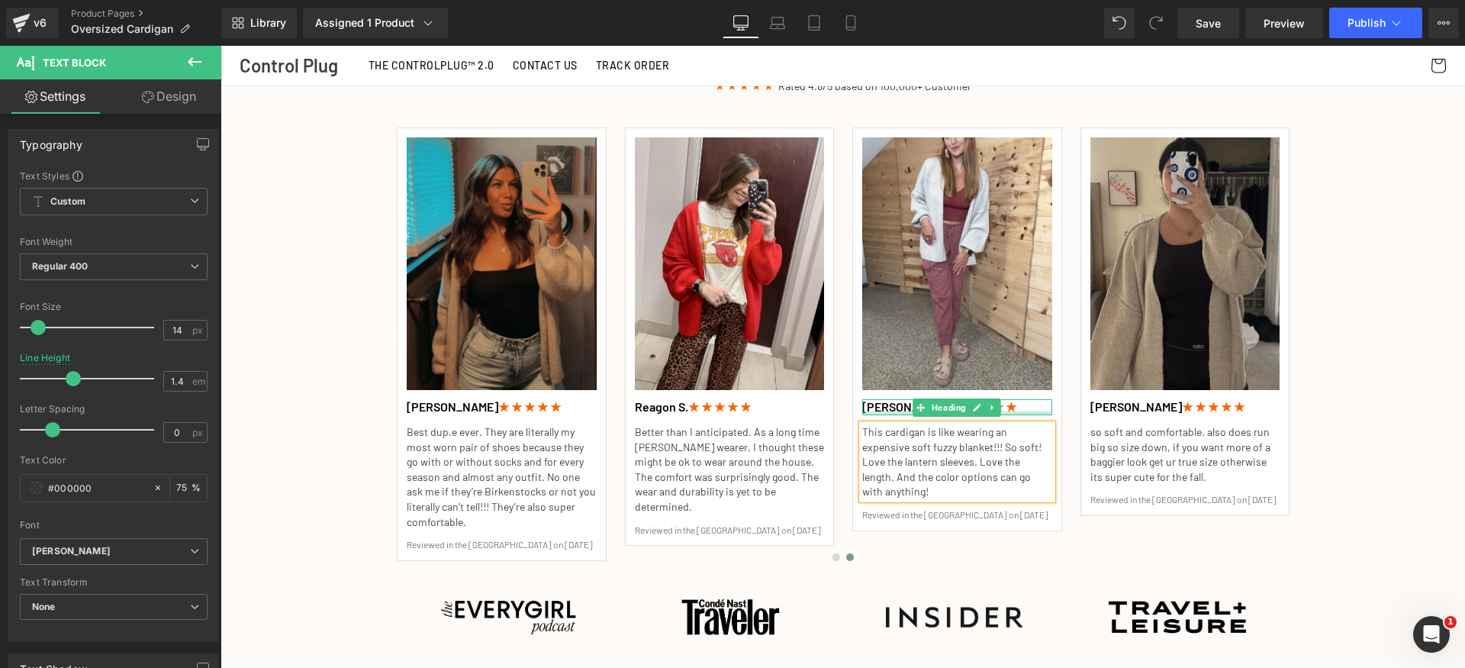
click at [872, 399] on h1 "Alyssa B. ★ ★ ★ ★ ★" at bounding box center [957, 407] width 190 height 16
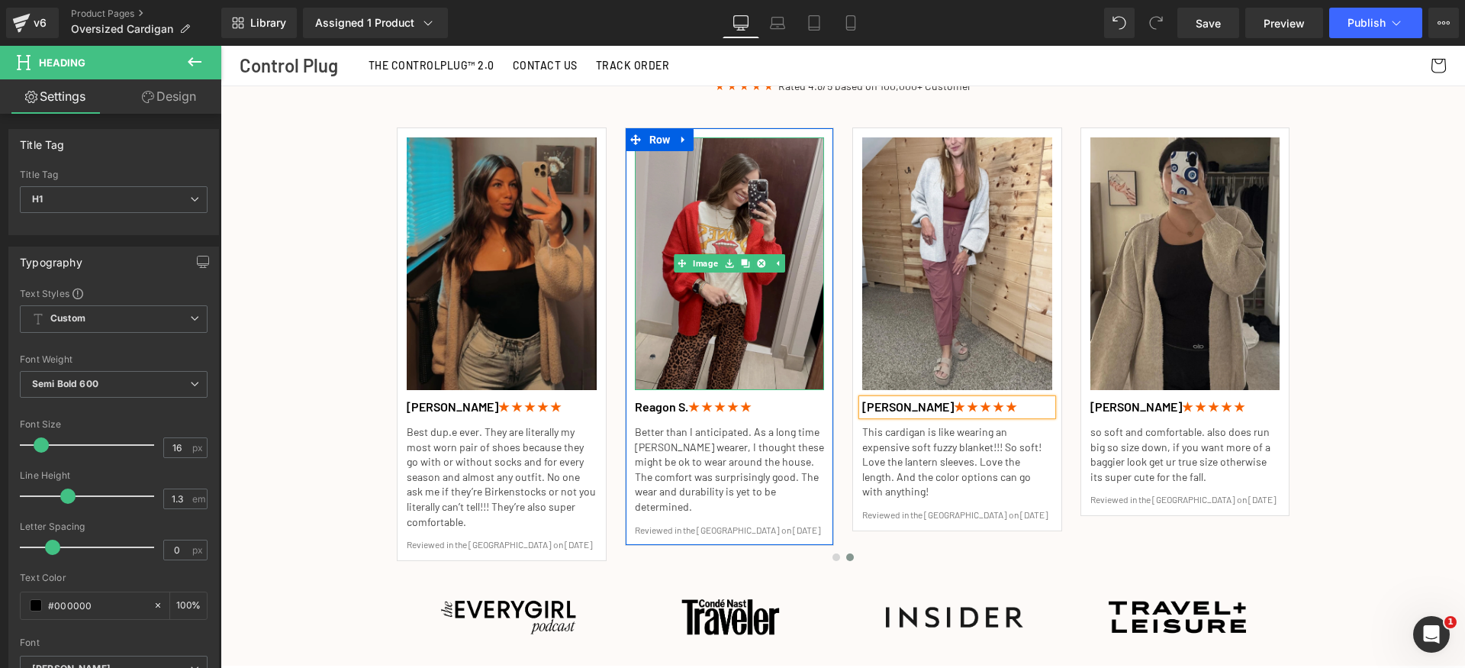
click at [750, 311] on img at bounding box center [730, 263] width 190 height 253
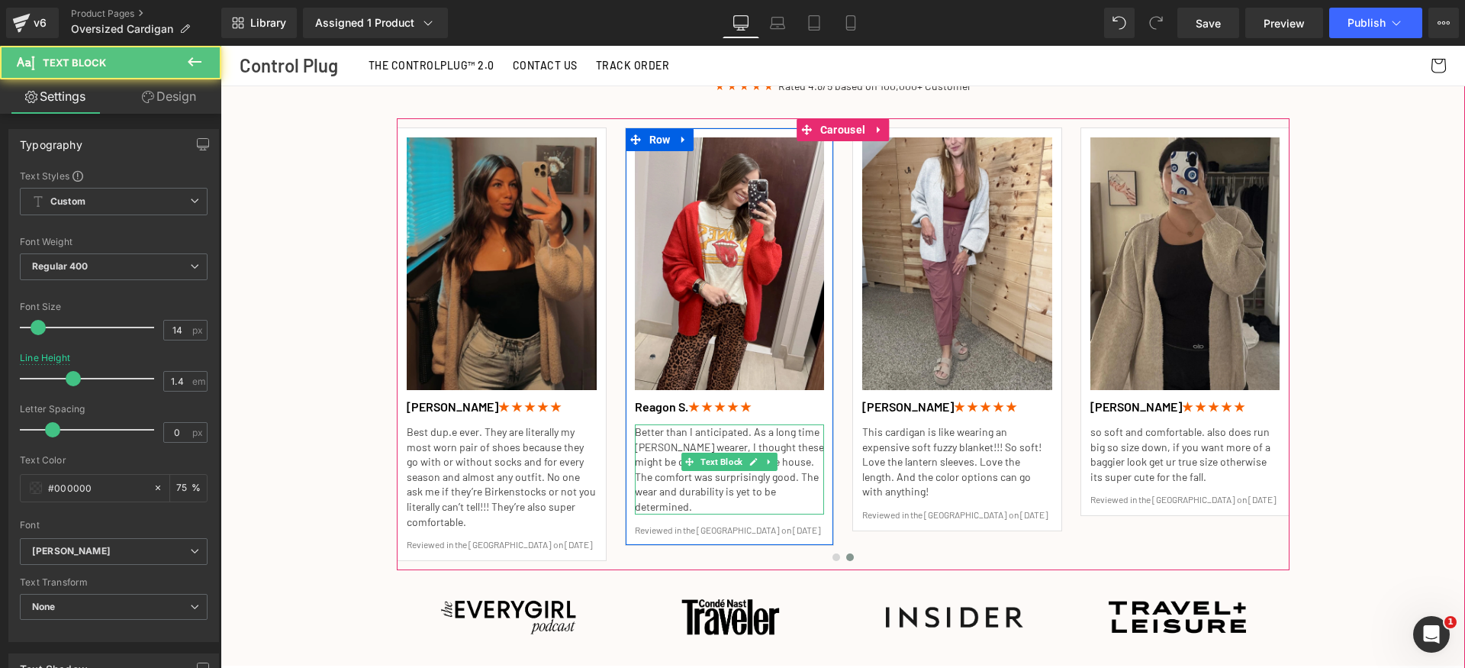
click at [663, 427] on p "Better than I anticipated. As a long time Birk wearer, I thought these might be…" at bounding box center [730, 469] width 190 height 90
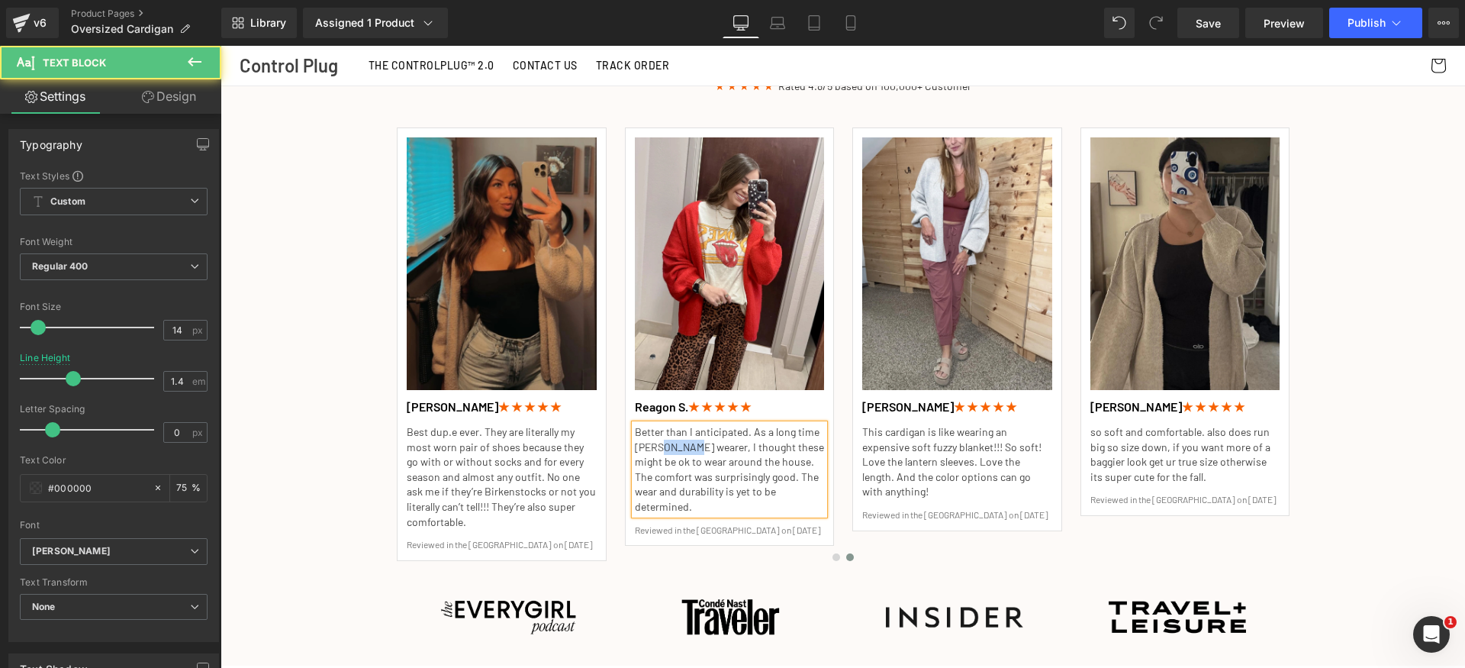
click at [663, 427] on p "Better than I anticipated. As a long time Birk wearer, I thought these might be…" at bounding box center [730, 469] width 190 height 90
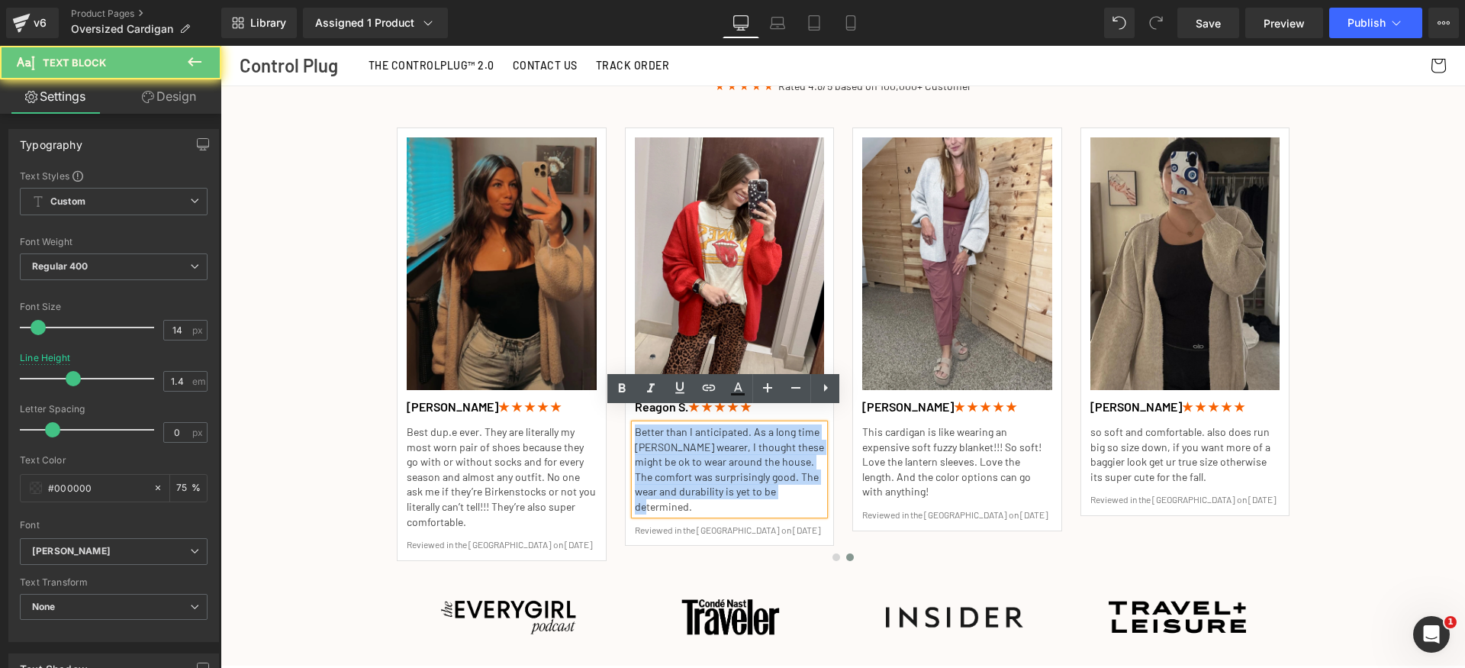
click at [663, 427] on p "Better than I anticipated. As a long time Birk wearer, I thought these might be…" at bounding box center [730, 469] width 190 height 90
paste div
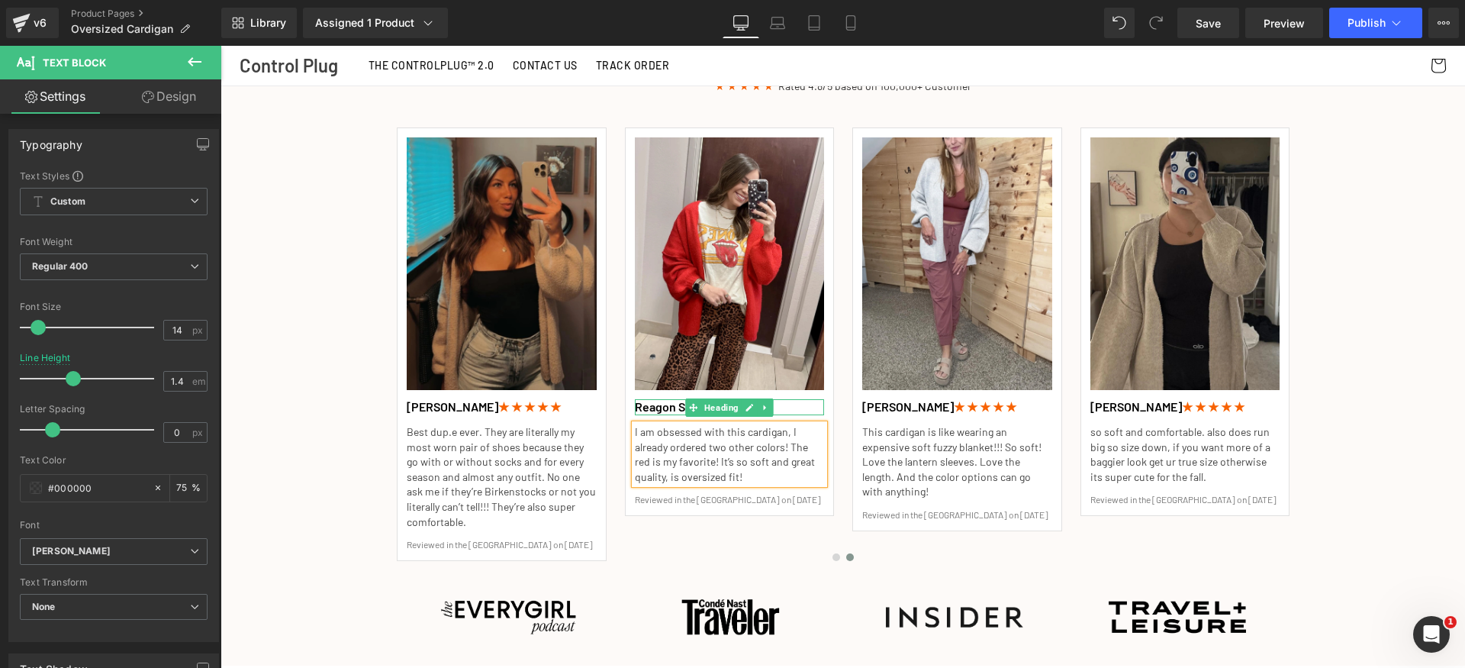
click at [645, 399] on h1 "Reagon S. ★ ★ ★ ★ ★" at bounding box center [730, 407] width 190 height 16
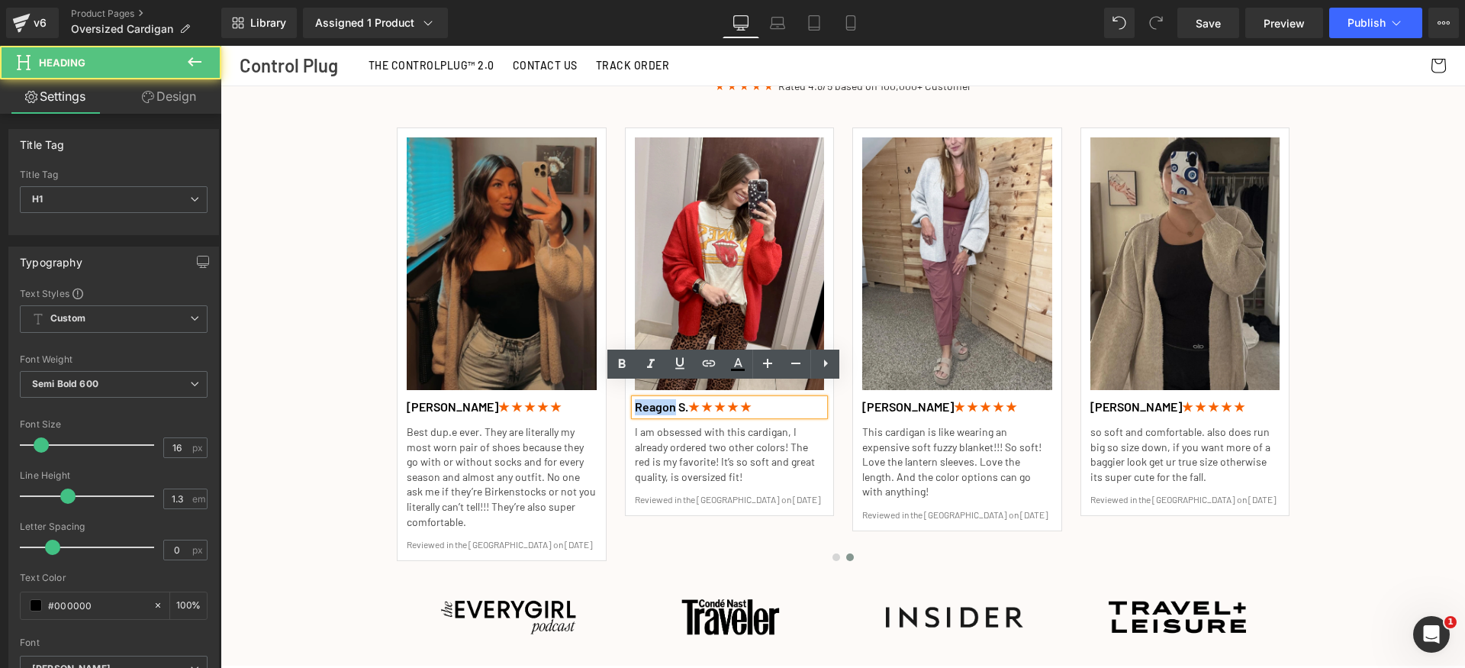
drag, startPoint x: 645, startPoint y: 391, endPoint x: 712, endPoint y: 401, distance: 68.0
click at [645, 399] on h1 "Reagon S. ★ ★ ★ ★ ★" at bounding box center [730, 407] width 190 height 16
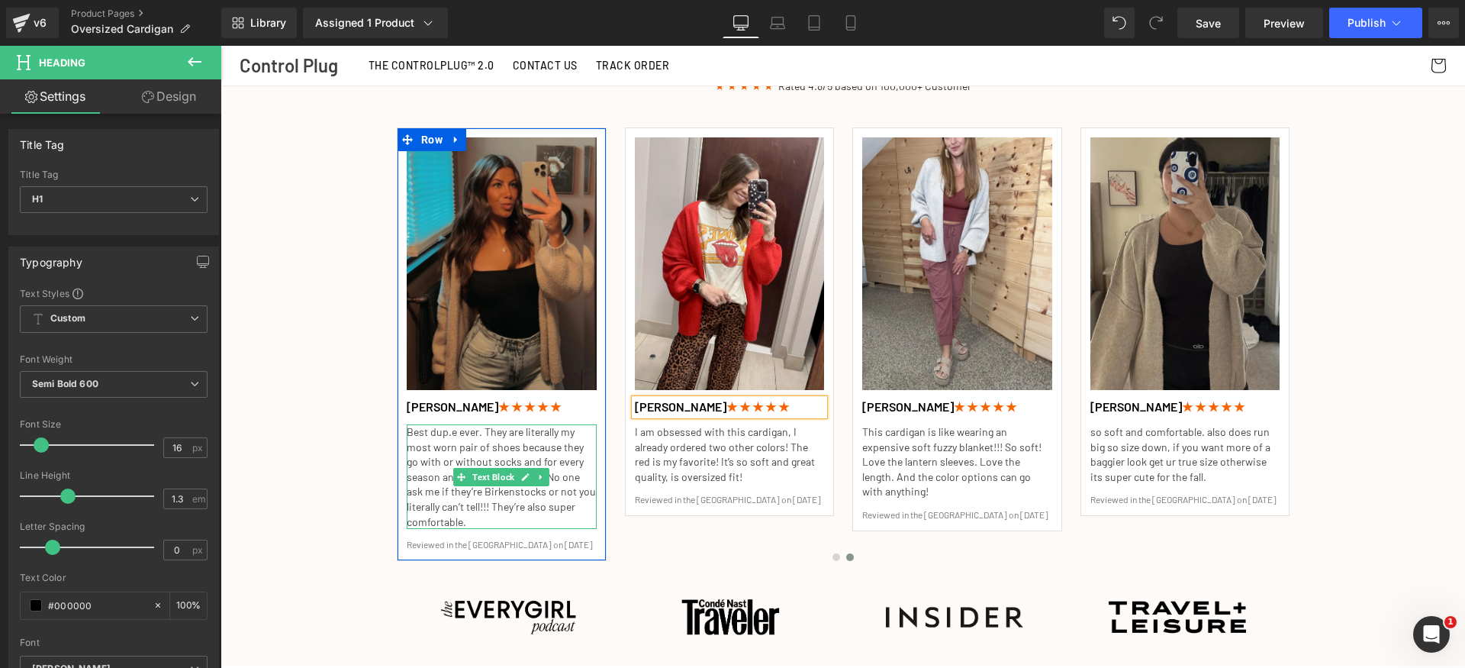
click at [444, 459] on p "Best dup.e ever. They are literally my most worn pair of shoes because they go …" at bounding box center [502, 476] width 190 height 105
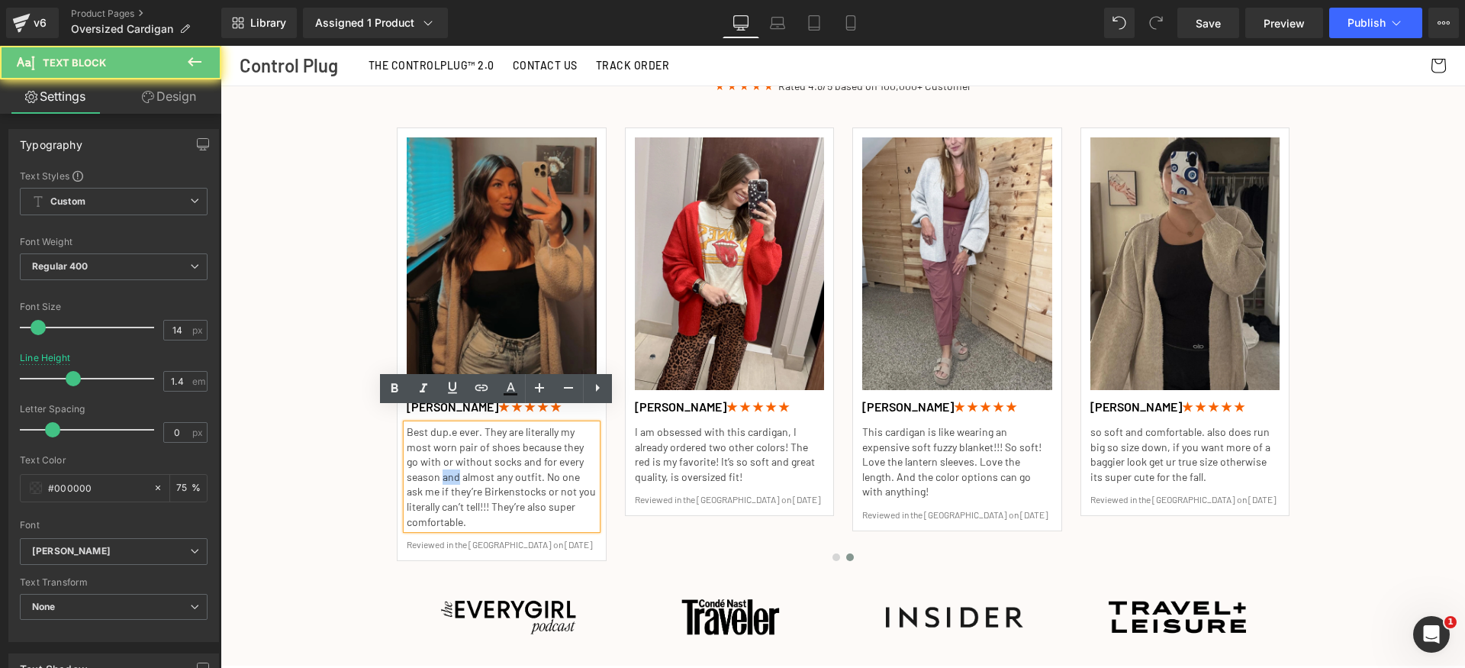
click at [444, 459] on p "Best dup.e ever. They are literally my most worn pair of shoes because they go …" at bounding box center [502, 476] width 190 height 105
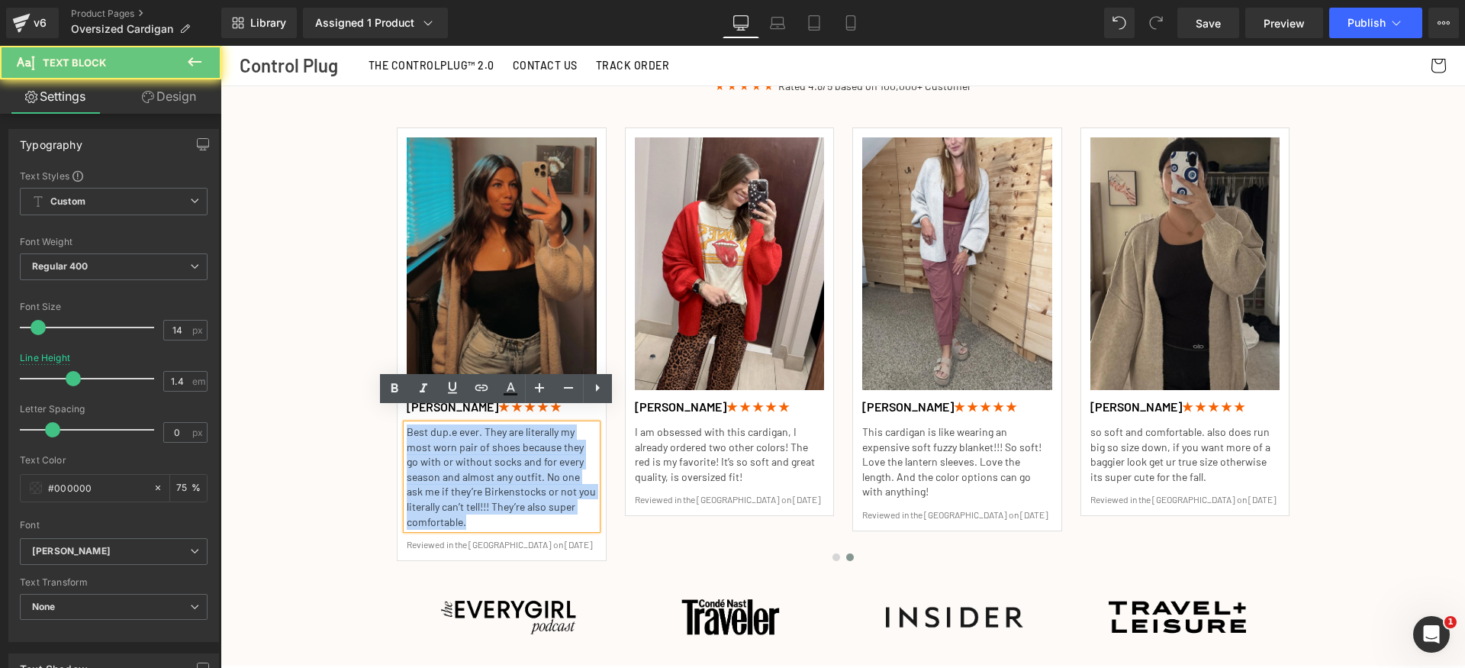
click at [444, 459] on p "Best dup.e ever. They are literally my most worn pair of shoes because they go …" at bounding box center [502, 476] width 190 height 105
paste div
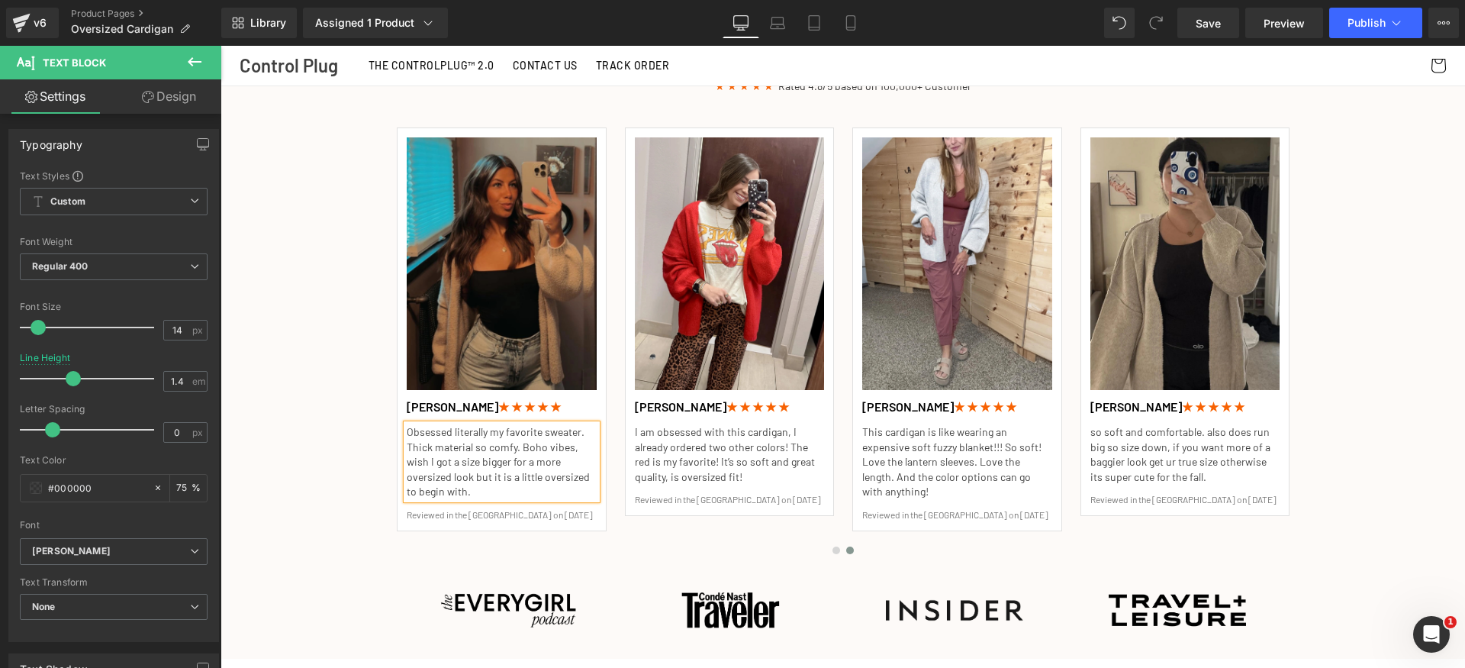
click at [390, 524] on div "Trusted by 100,000+ Customers Heading ★ ★ ★ ★ ★ Rated 4.8/5 based on 100,000+ C…" at bounding box center [843, 336] width 916 height 610
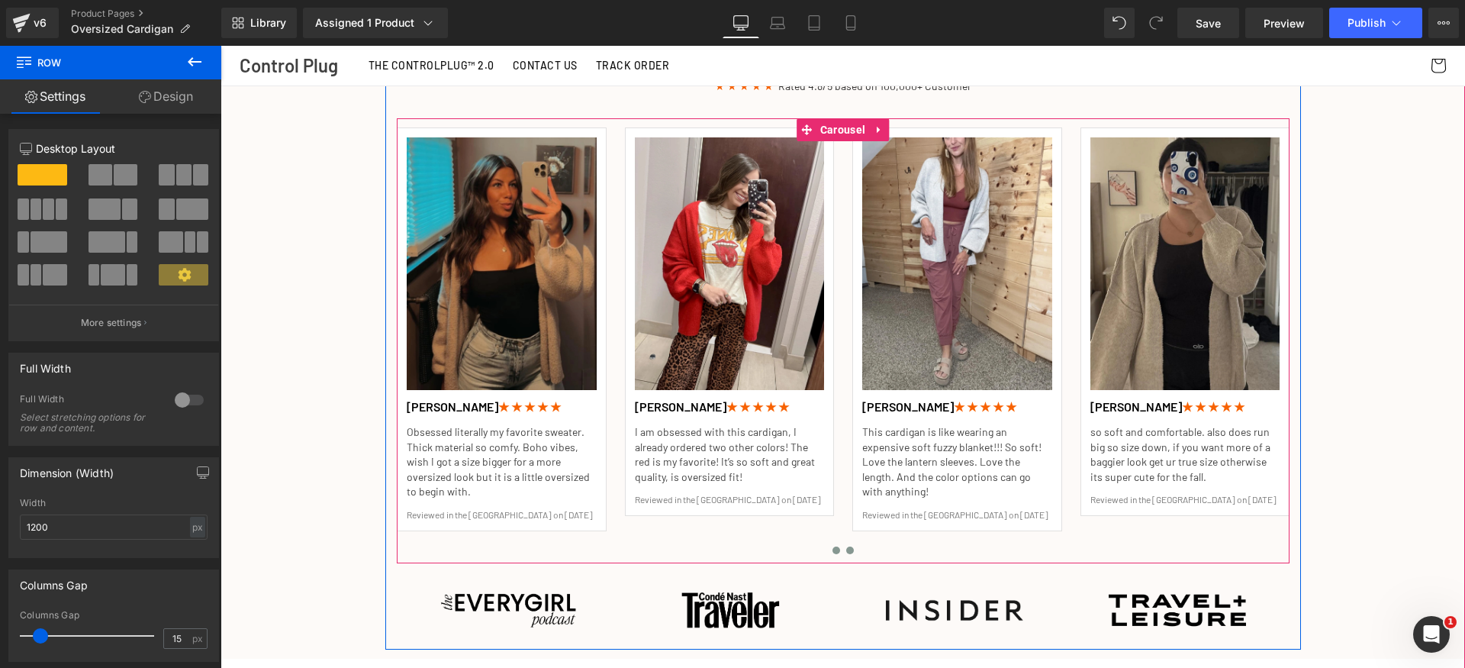
click at [833, 546] on span at bounding box center [837, 550] width 8 height 8
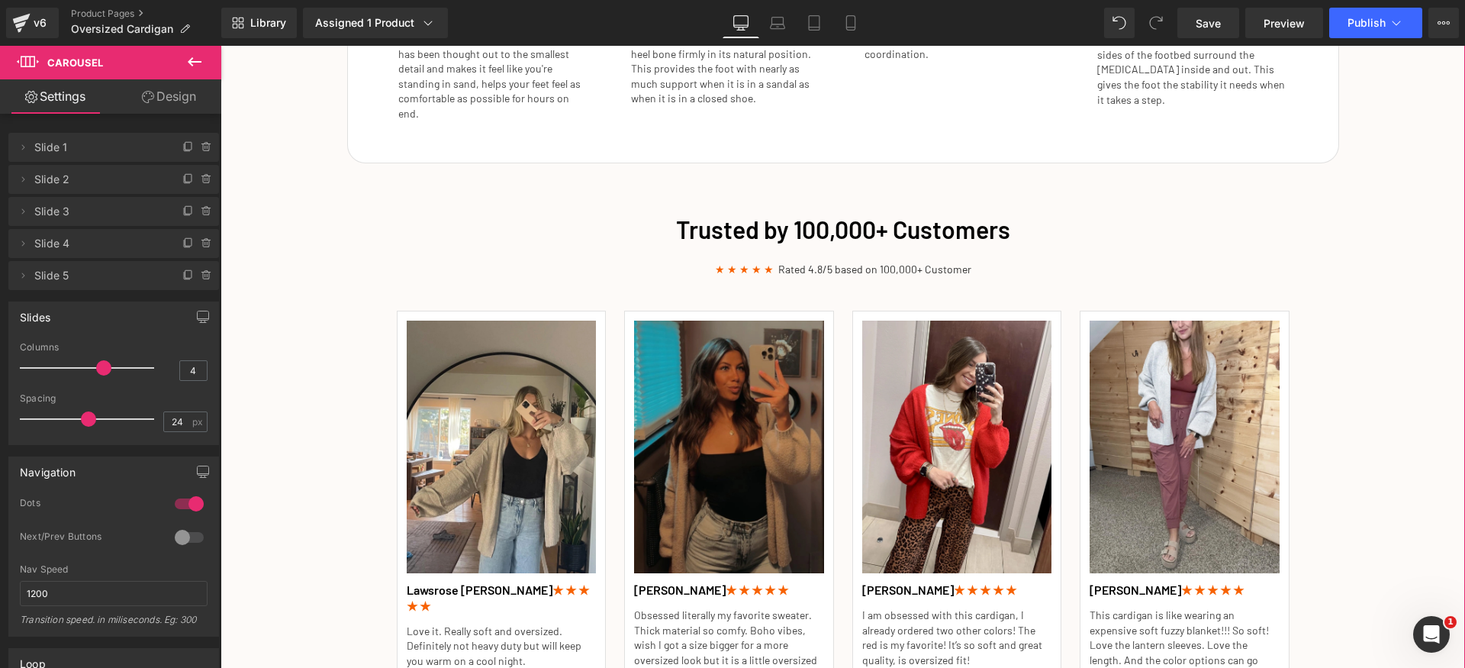
scroll to position [2317, 0]
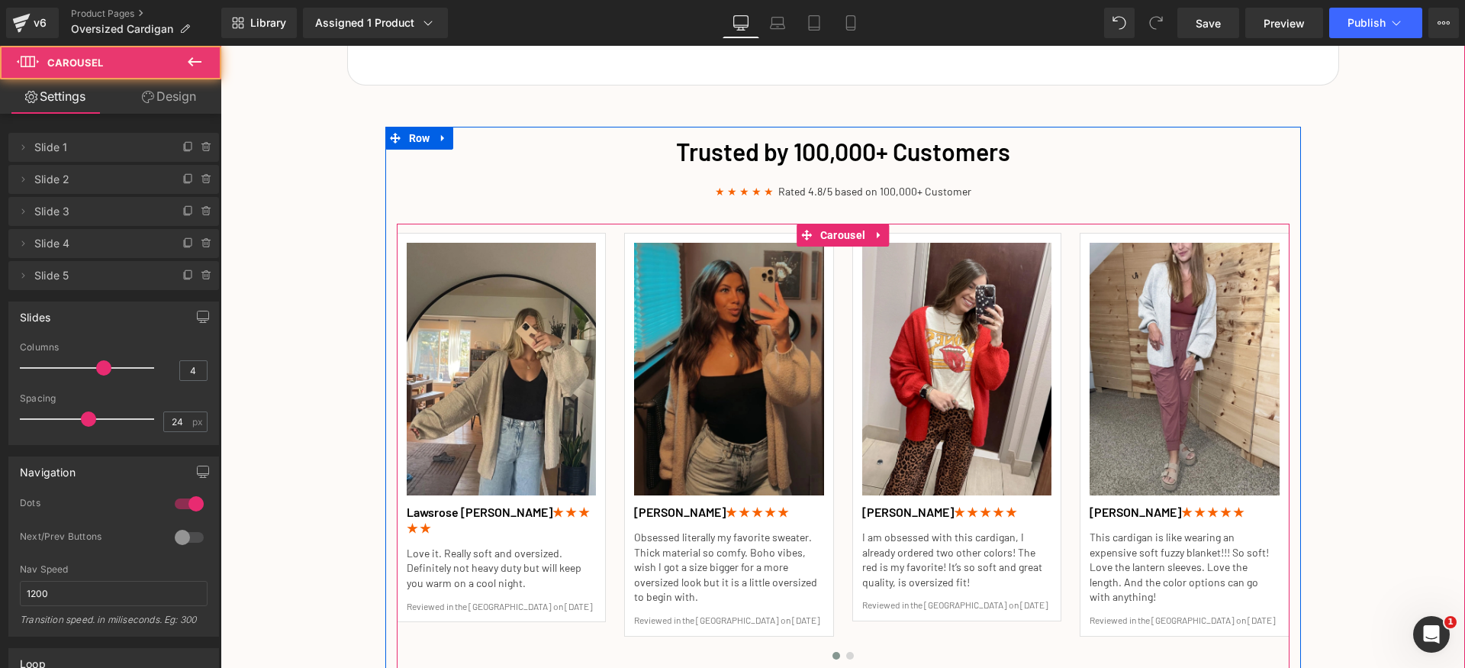
click at [839, 547] on div "Image Lawsrose J. ★ ★ ★ ★ ★ Heading Love it. Really soft and oversized. Definit…" at bounding box center [966, 446] width 1139 height 445
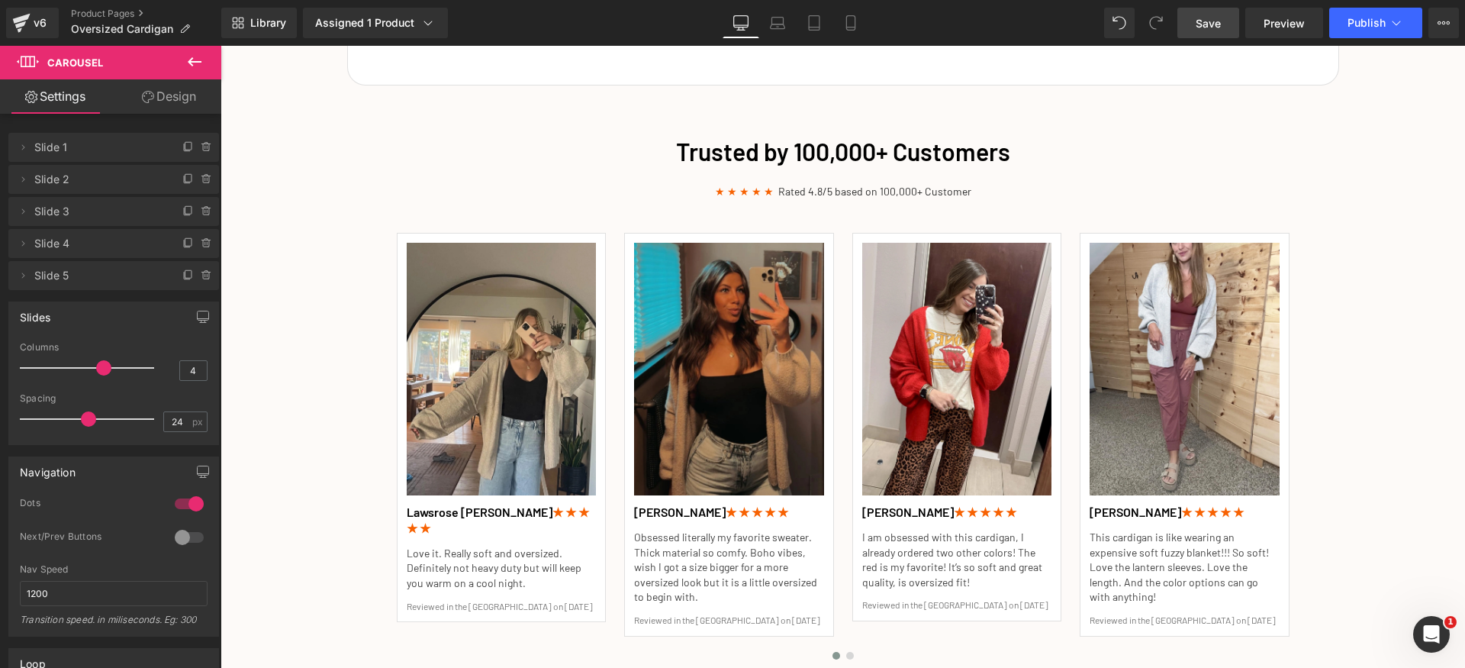
click at [1205, 15] on span "Save" at bounding box center [1208, 23] width 25 height 16
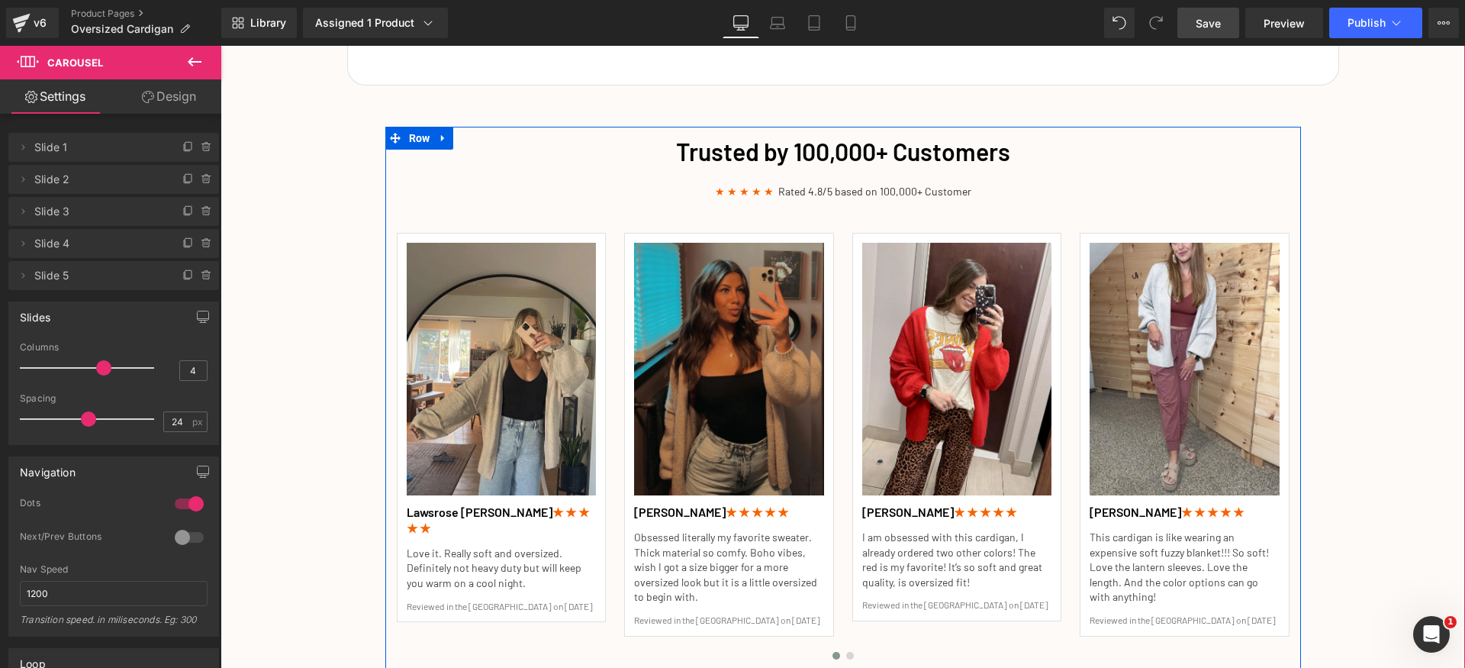
click at [587, 164] on div "Trusted by 100,000+ Customers Heading ★ ★ ★ ★ ★ Rated 4.8/5 based on 100,000+ C…" at bounding box center [843, 441] width 916 height 610
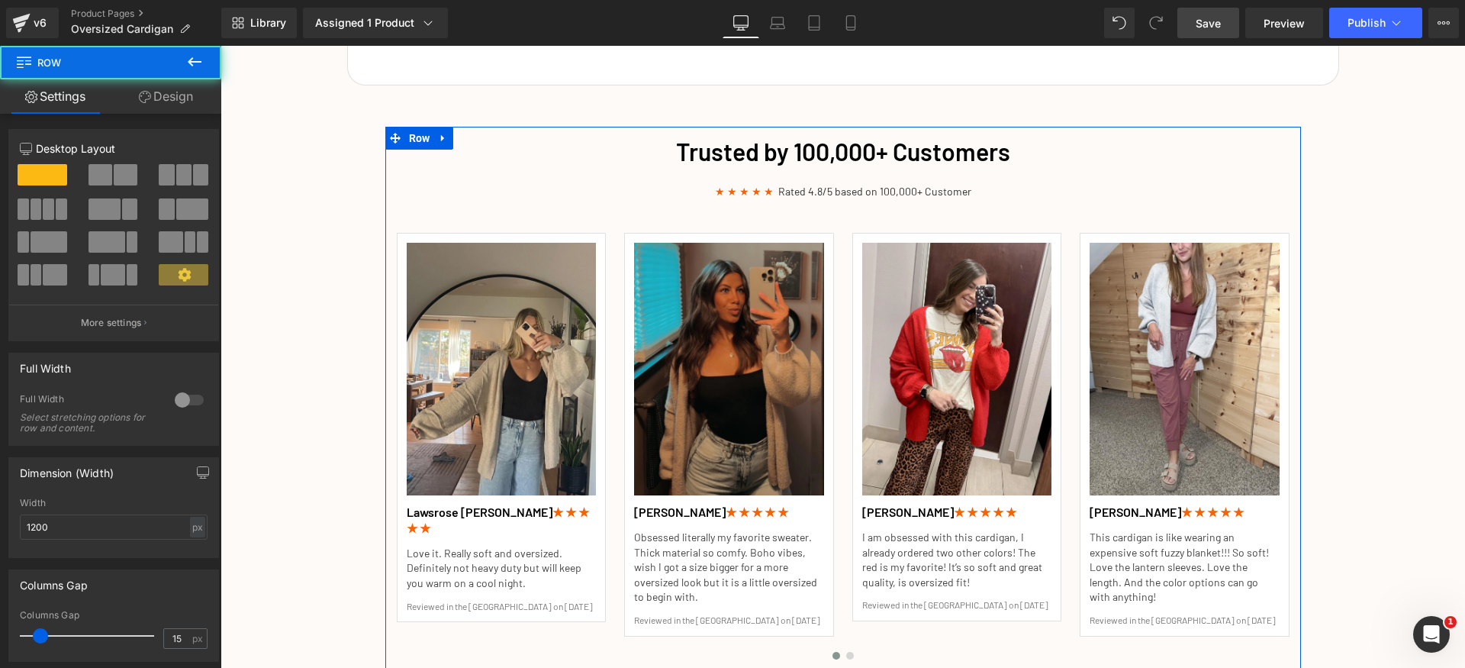
scroll to position [242, 0]
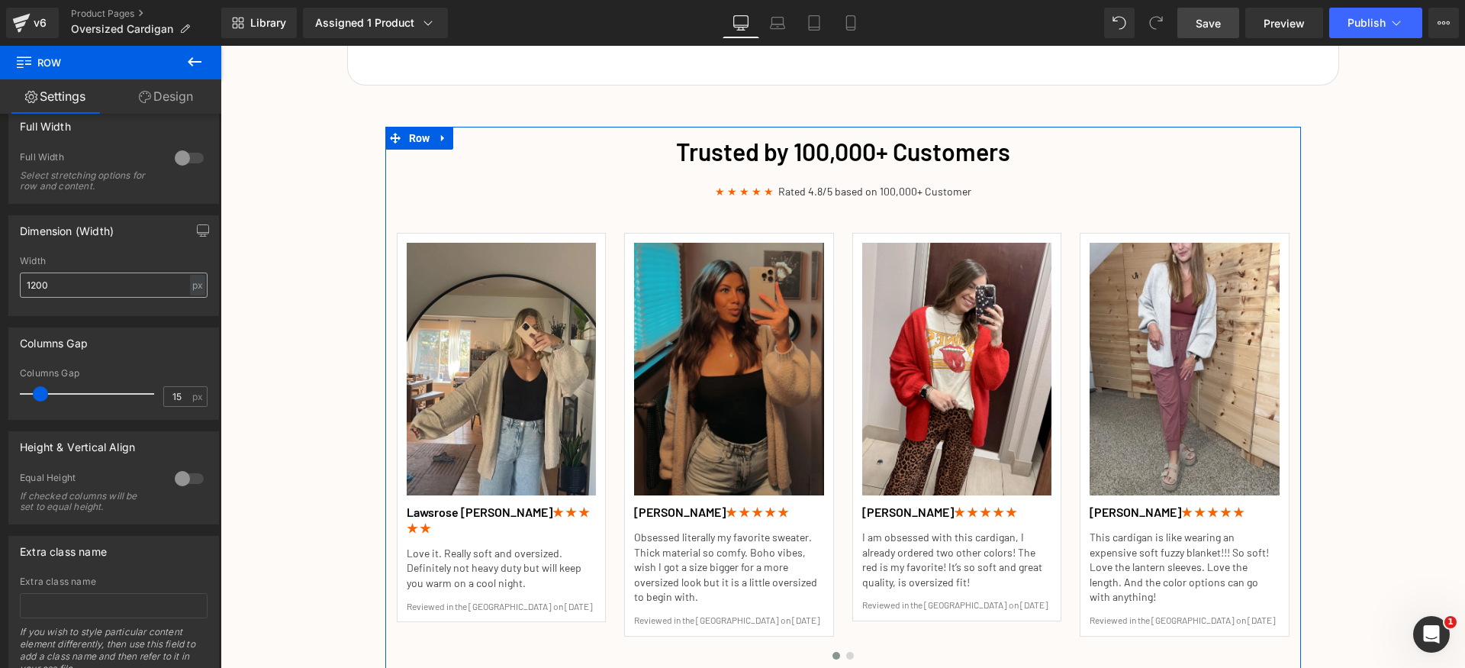
click at [91, 287] on input "1200" at bounding box center [114, 284] width 188 height 25
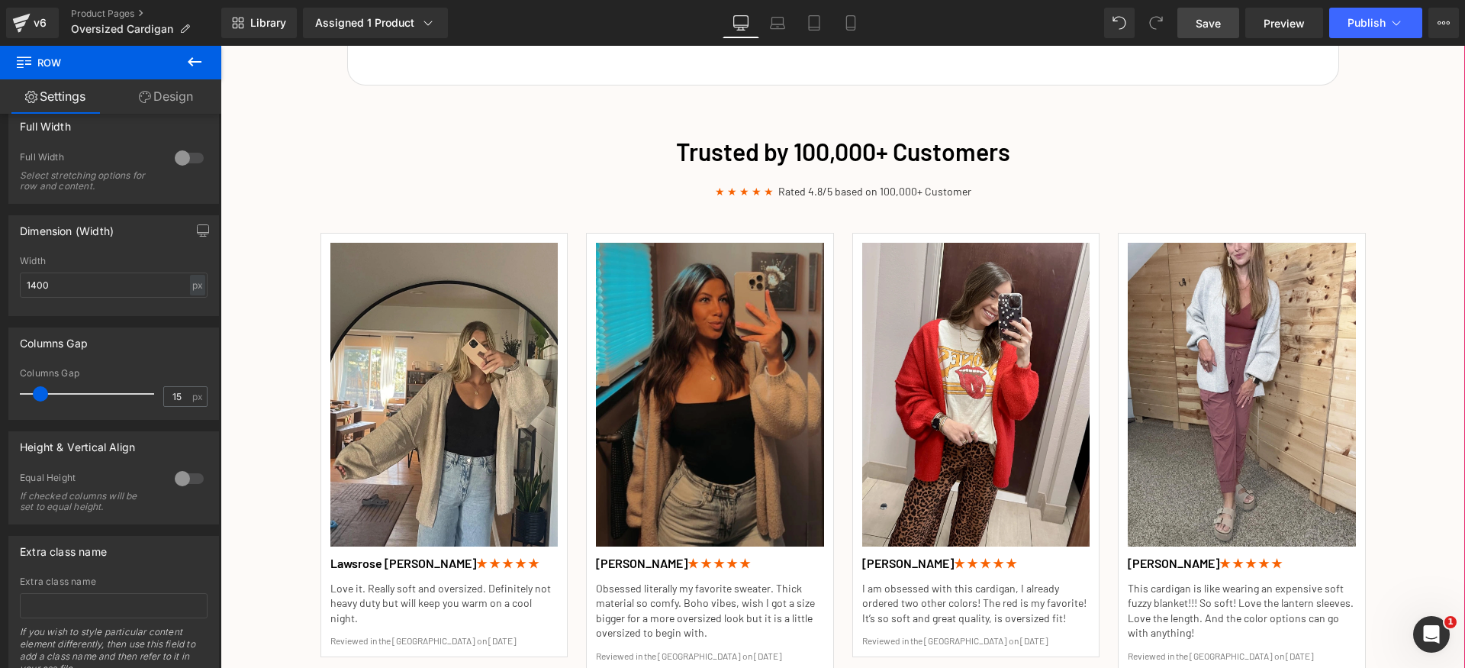
type input "1400"
click at [1210, 26] on span "Save" at bounding box center [1208, 23] width 25 height 16
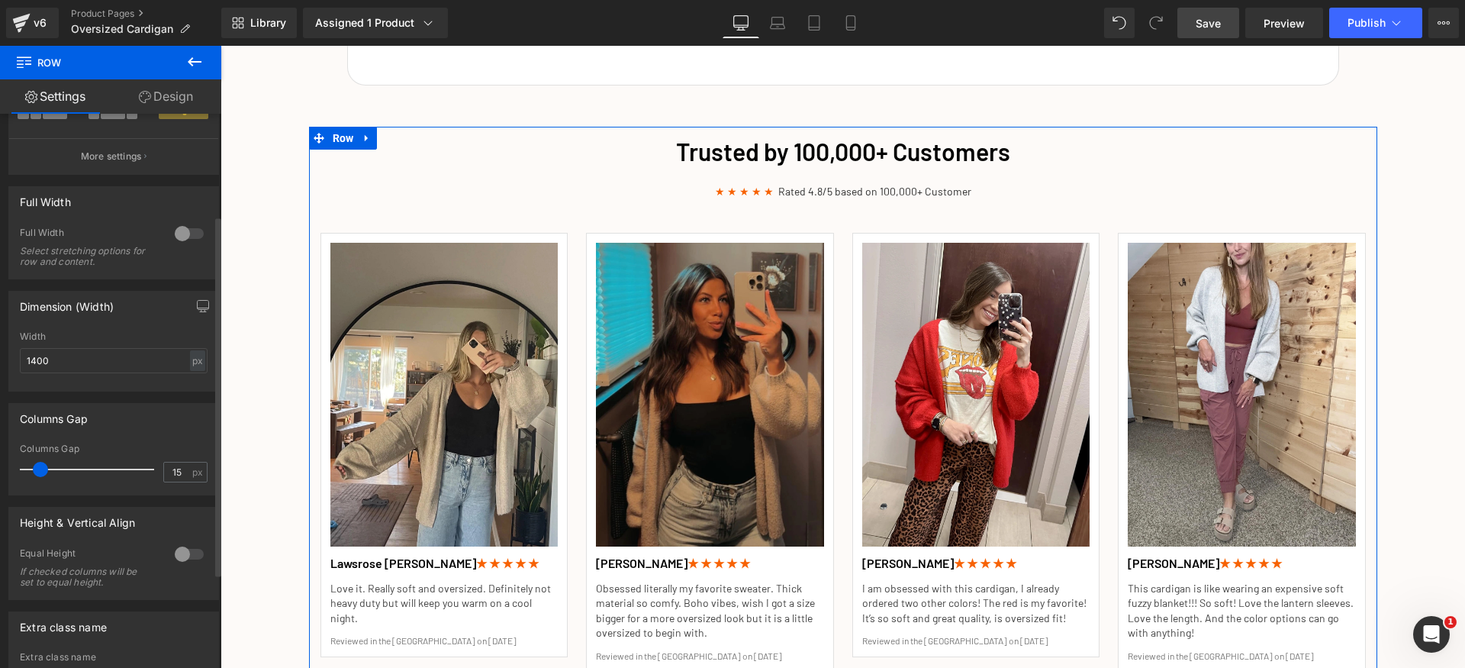
scroll to position [156, 0]
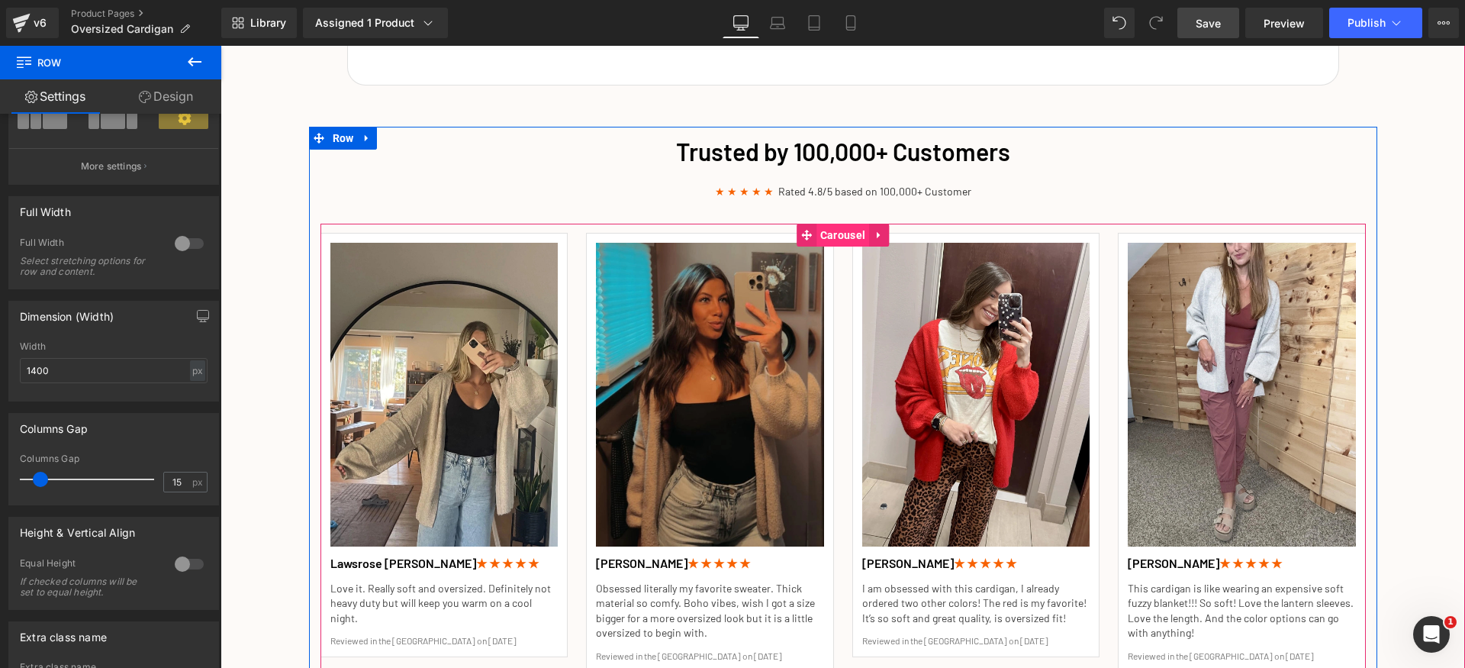
click at [817, 224] on span "Carousel" at bounding box center [843, 235] width 53 height 23
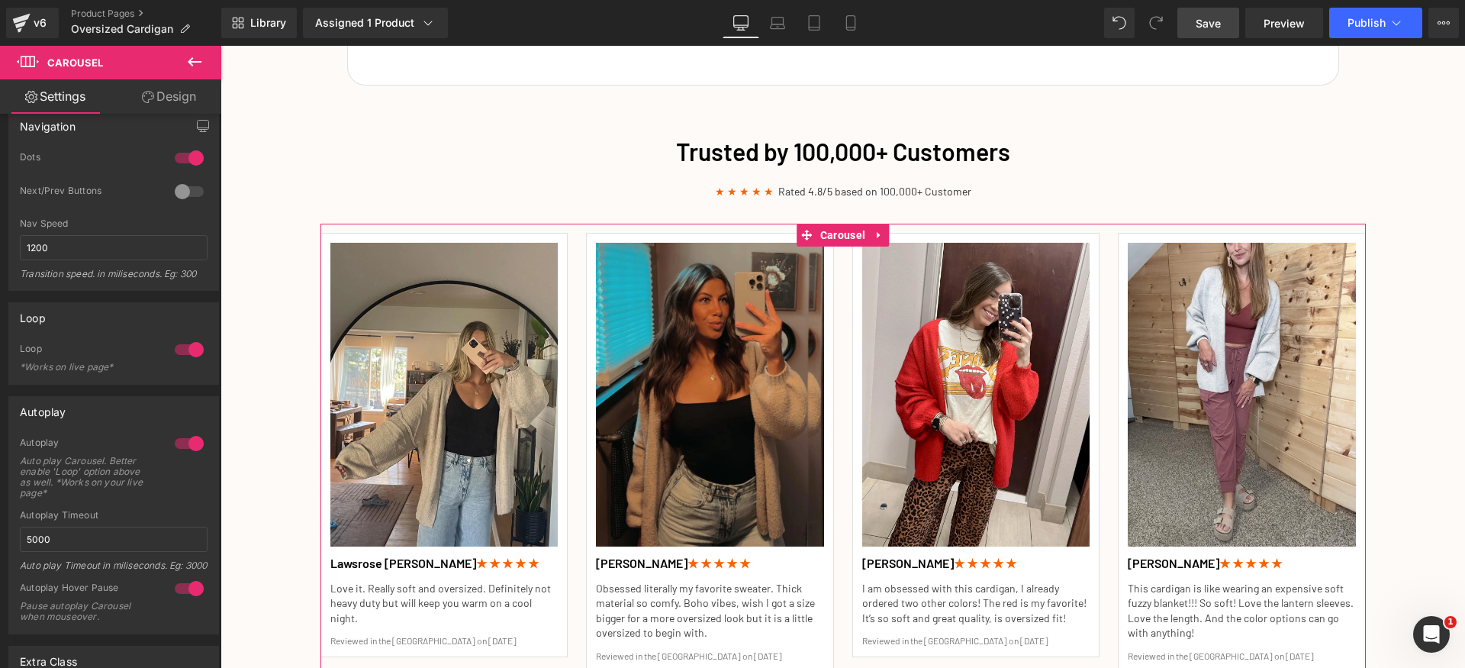
scroll to position [189, 0]
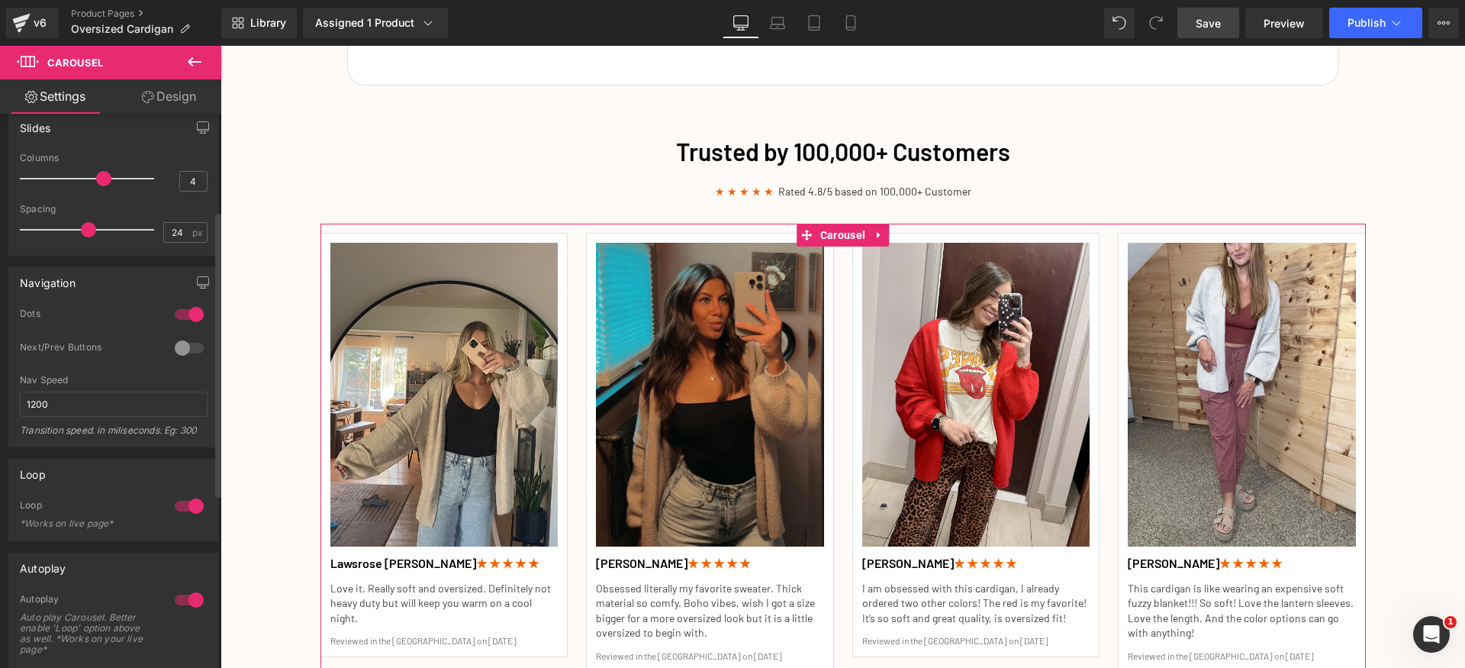
click at [195, 342] on div at bounding box center [189, 348] width 37 height 24
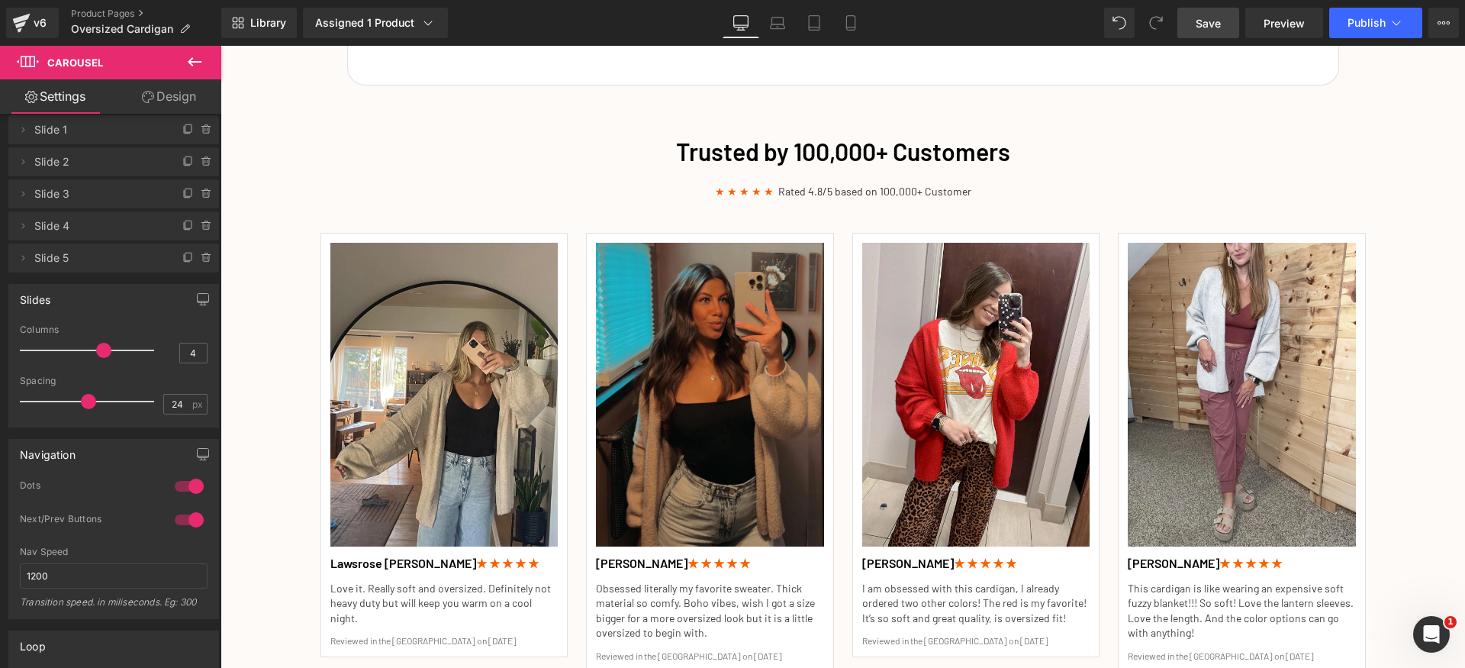
click at [1212, 27] on span "Save" at bounding box center [1208, 23] width 25 height 16
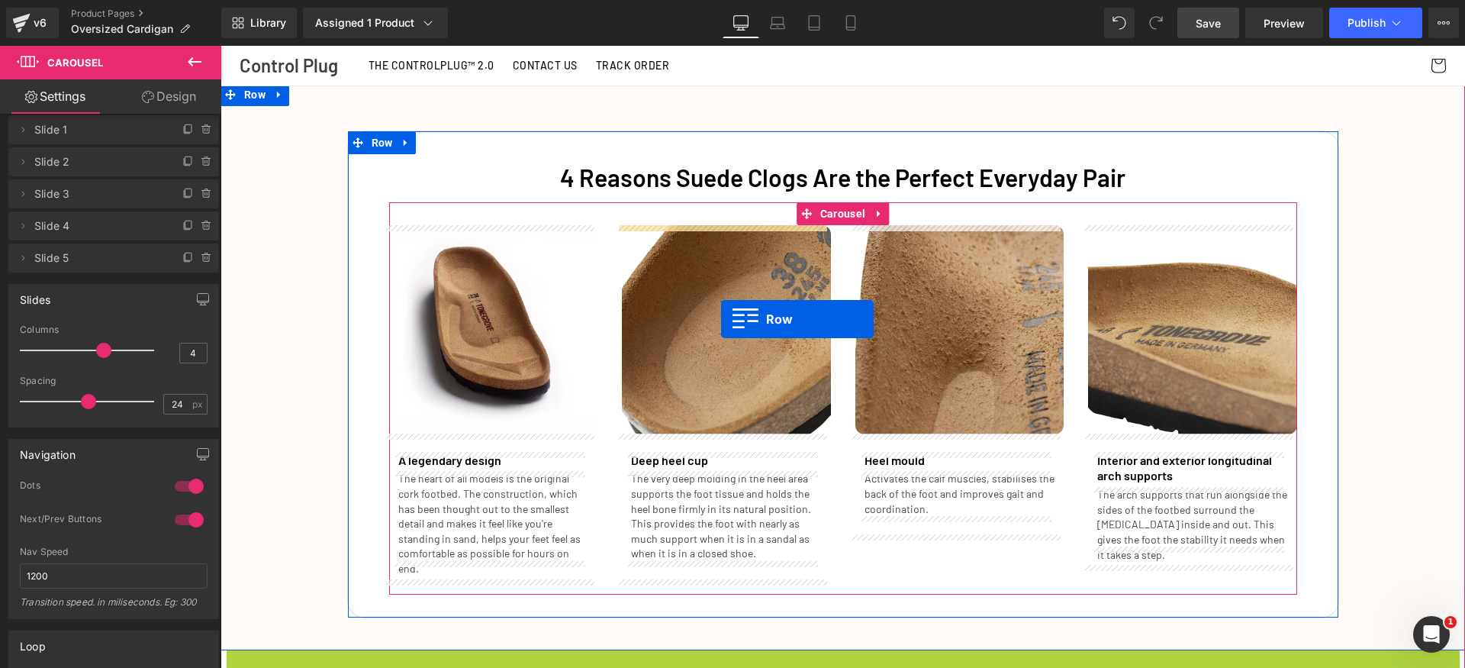
scroll to position [1694, 0]
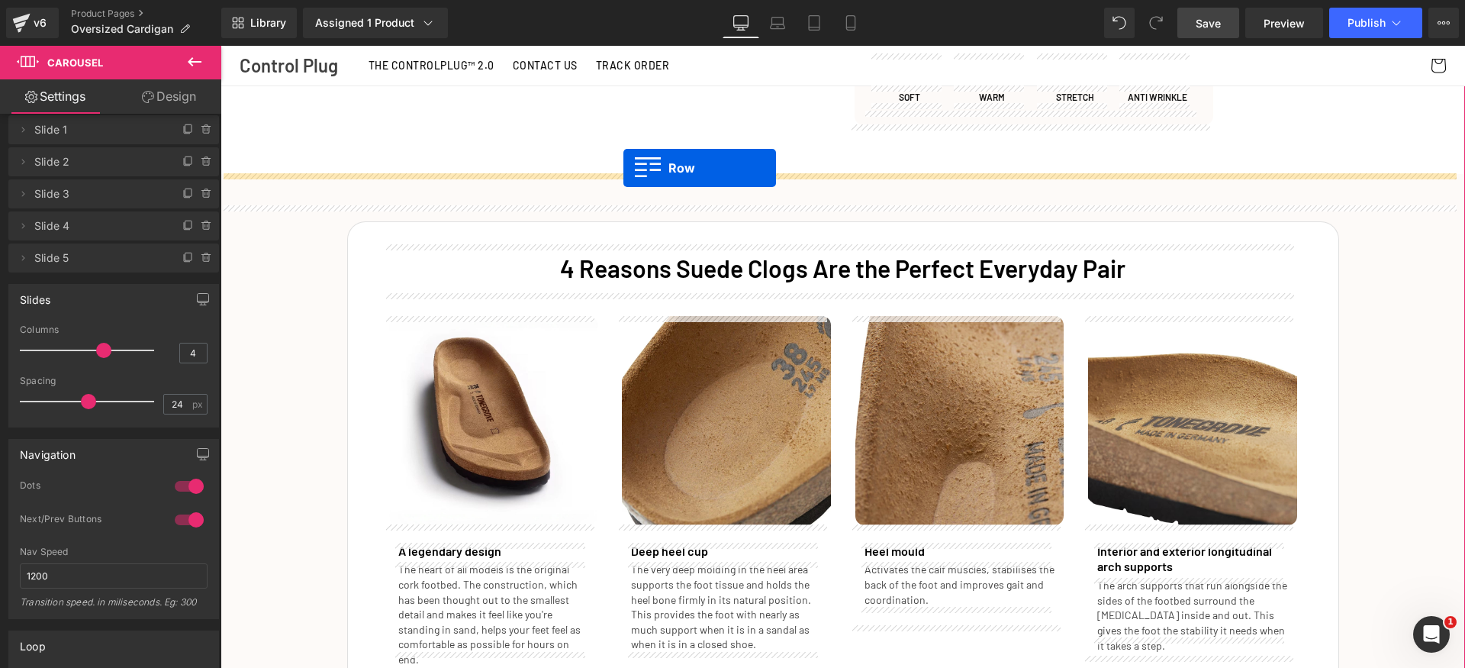
drag, startPoint x: 256, startPoint y: 269, endPoint x: 624, endPoint y: 168, distance: 380.9
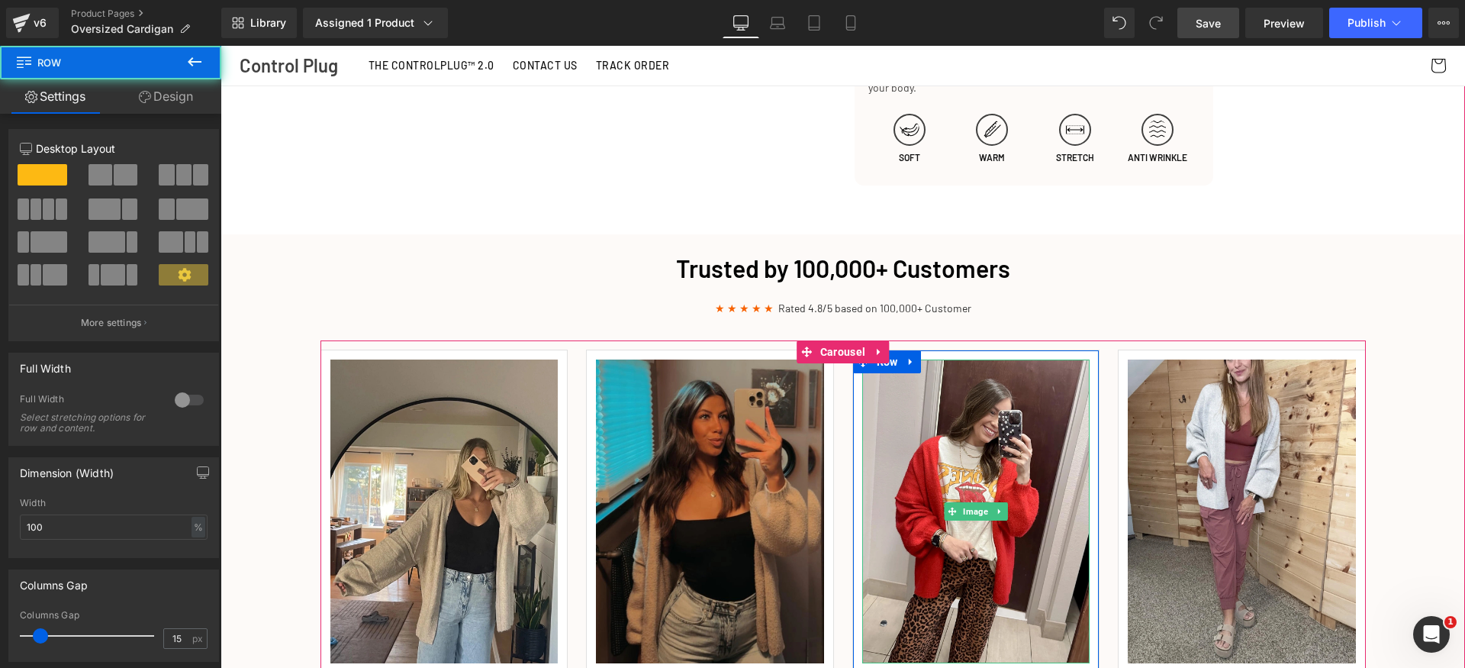
scroll to position [1497, 0]
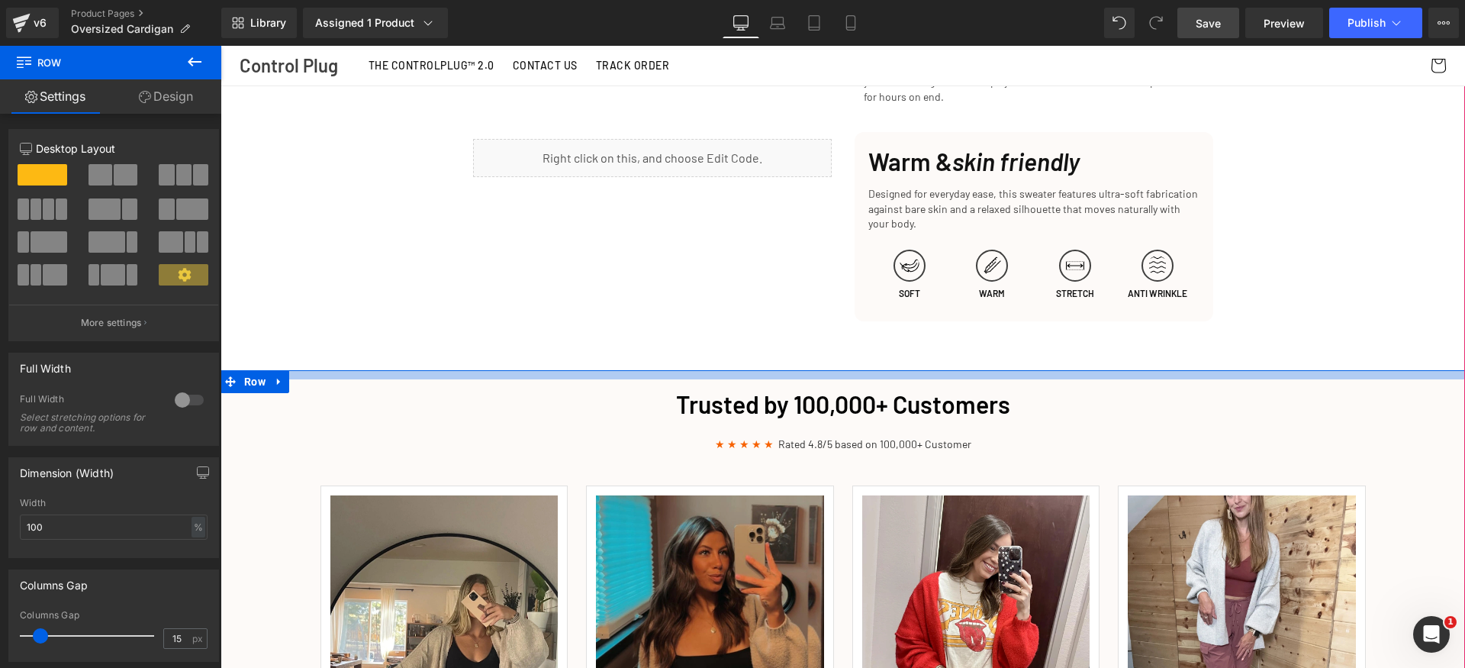
click at [579, 375] on div at bounding box center [843, 374] width 1245 height 9
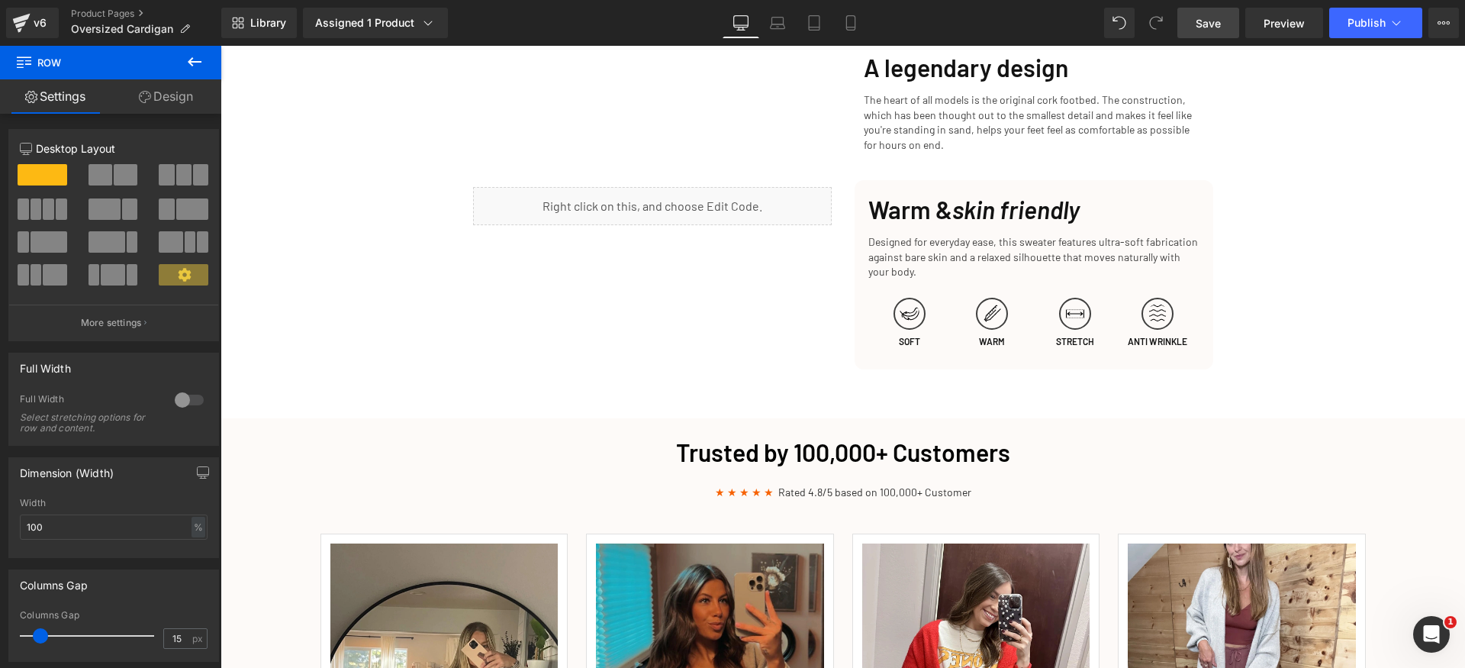
scroll to position [1607, 0]
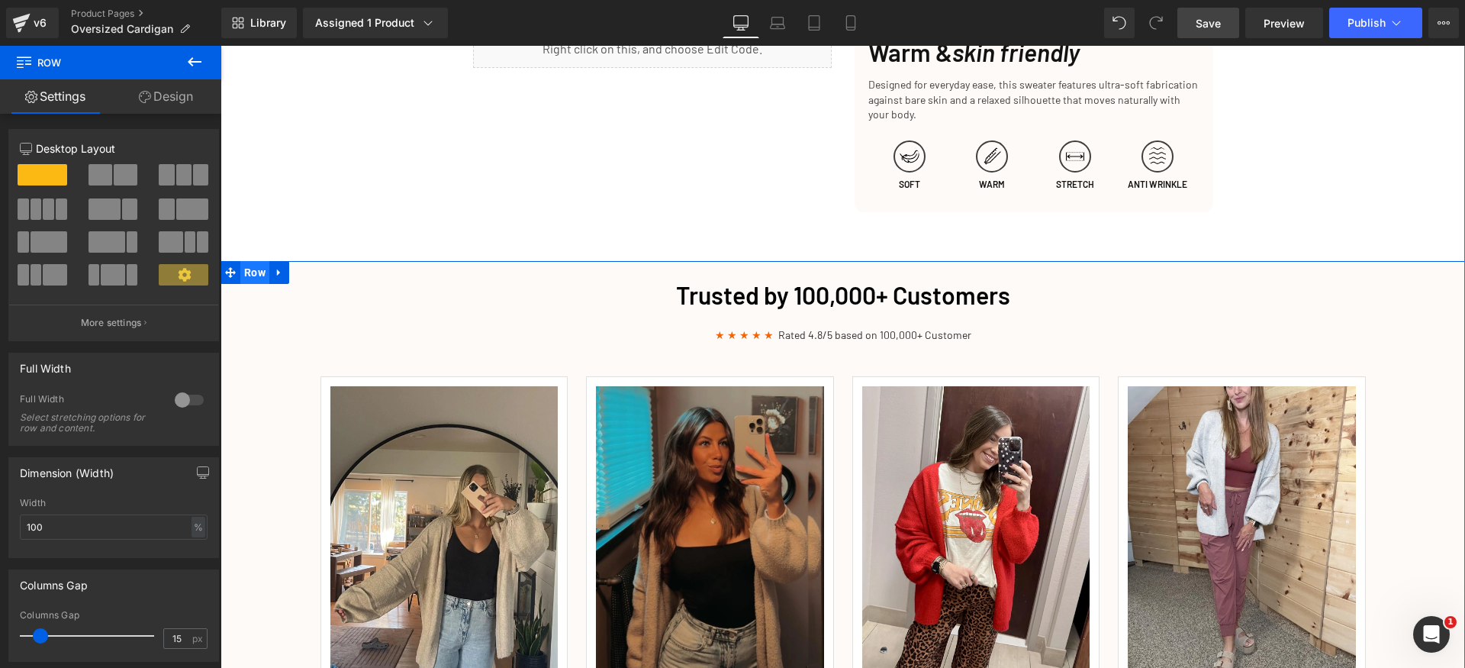
click at [256, 278] on span "Row" at bounding box center [254, 272] width 29 height 23
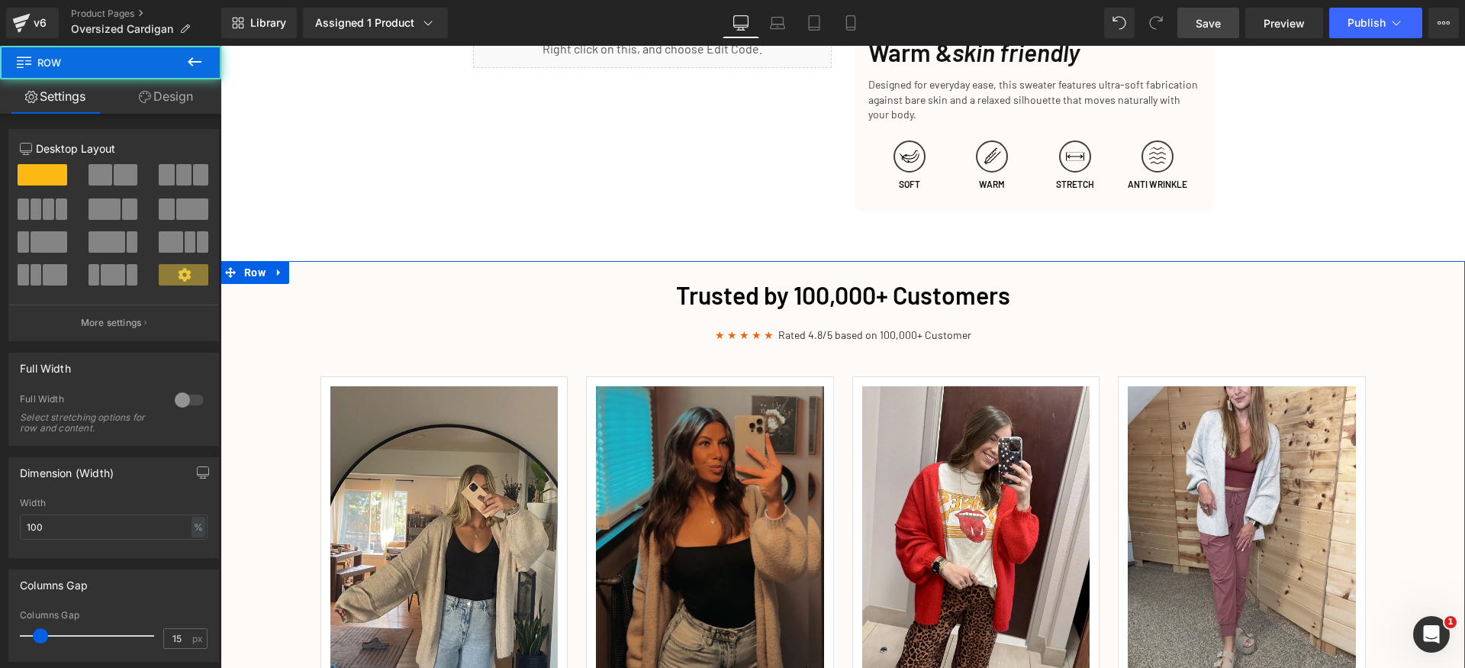
click at [179, 96] on link "Design" at bounding box center [166, 96] width 111 height 34
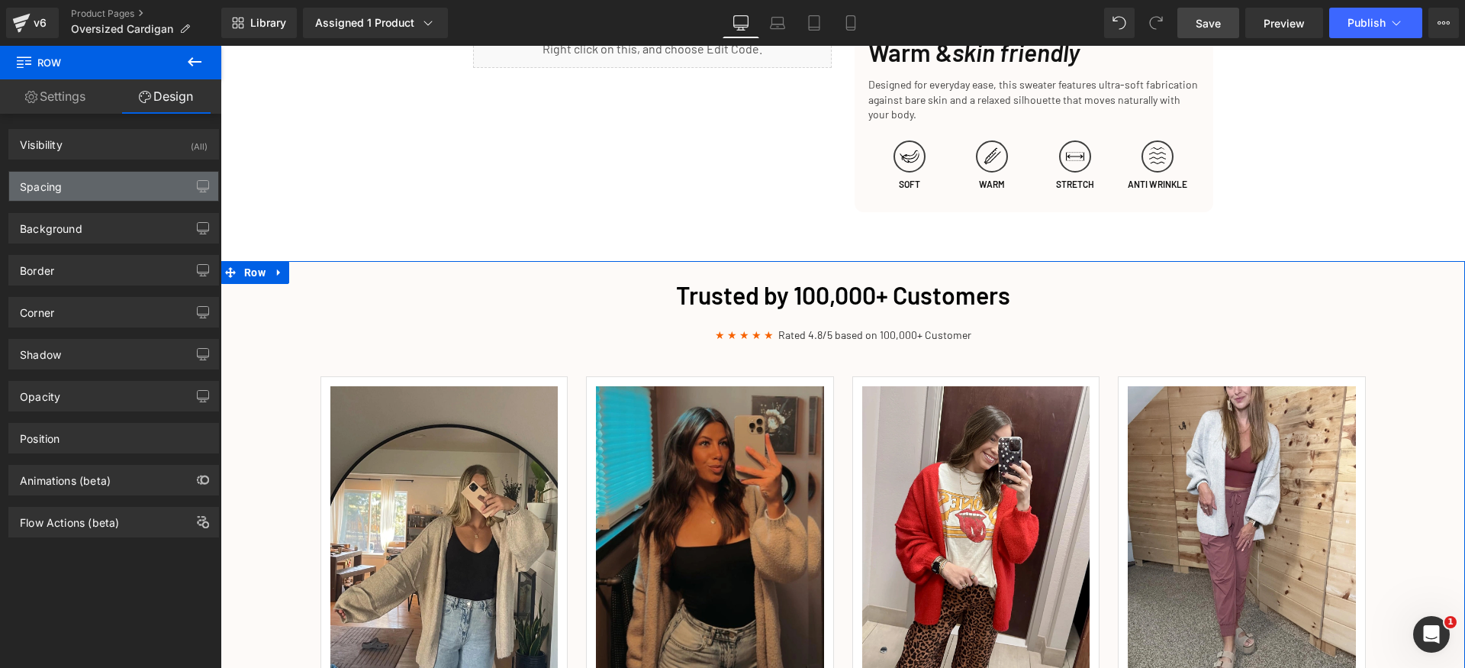
click at [84, 197] on div "Spacing" at bounding box center [113, 186] width 209 height 29
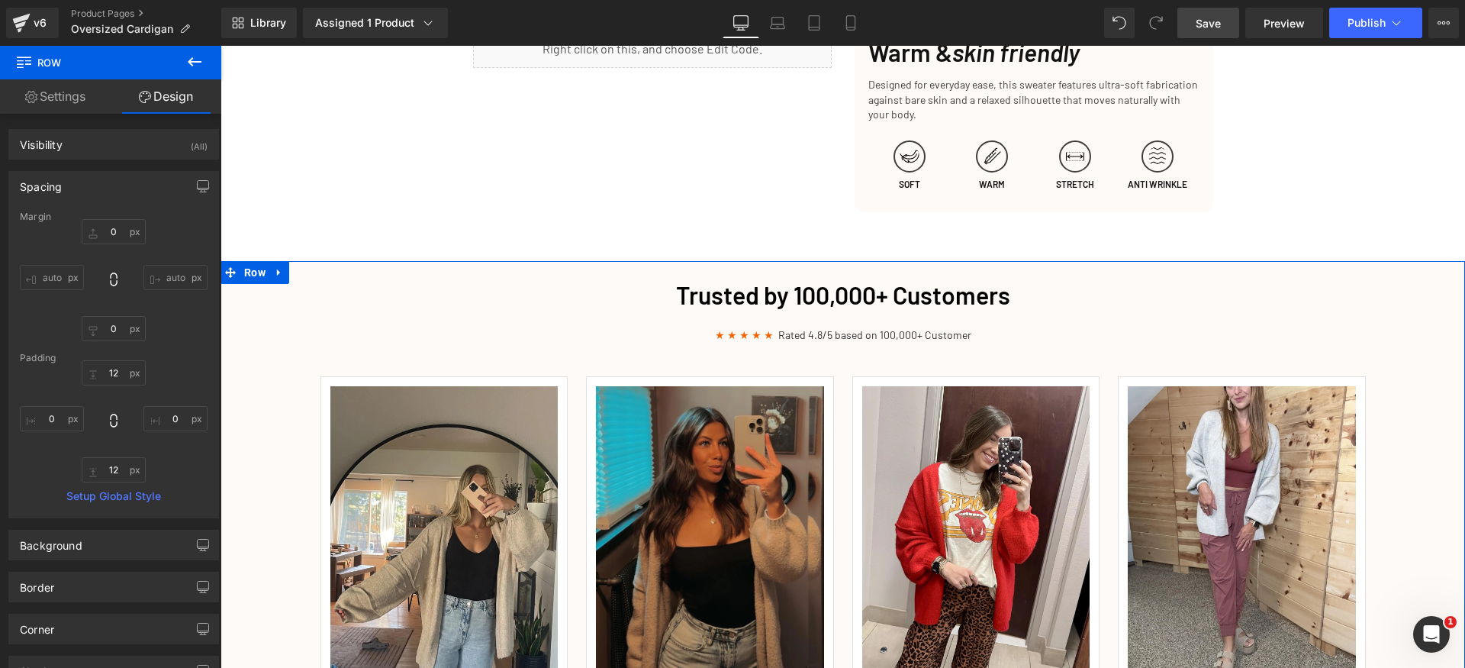
click at [121, 362] on div "Padding" at bounding box center [114, 358] width 188 height 11
click at [124, 370] on input "12" at bounding box center [114, 372] width 64 height 25
type input "42"
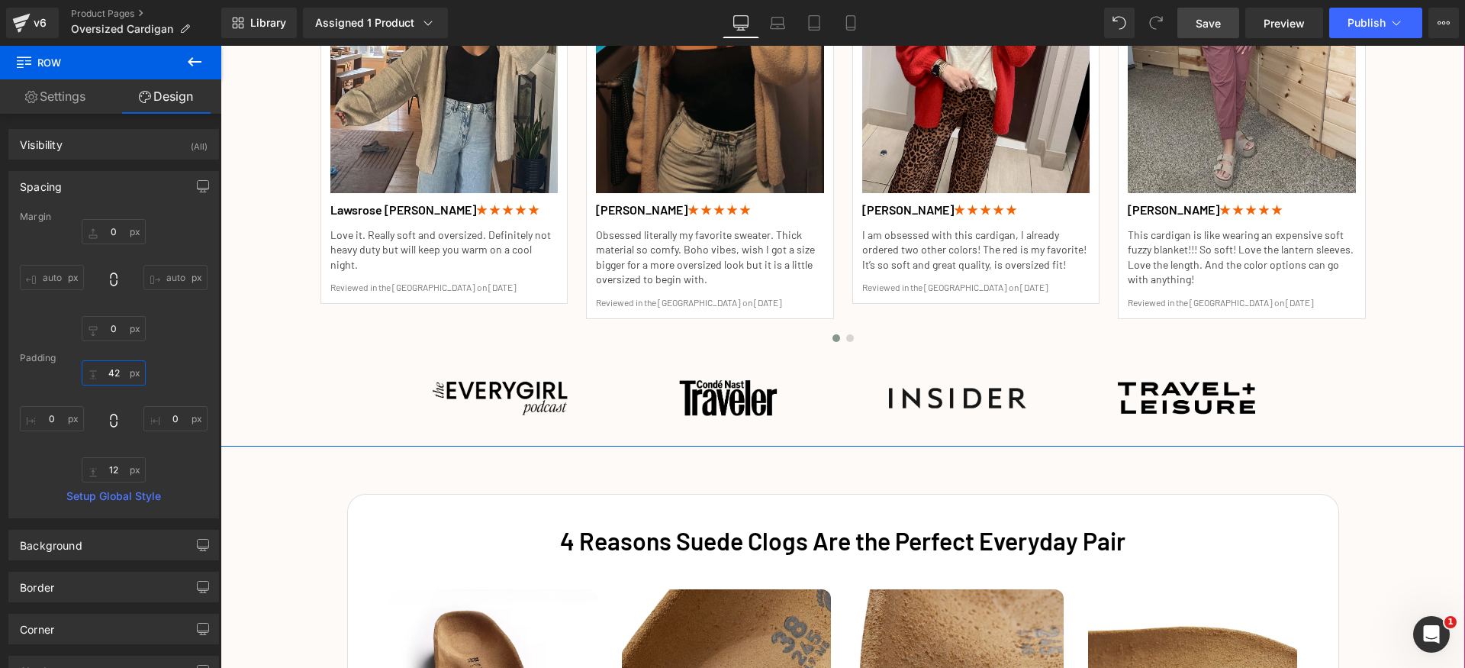
scroll to position [2470, 0]
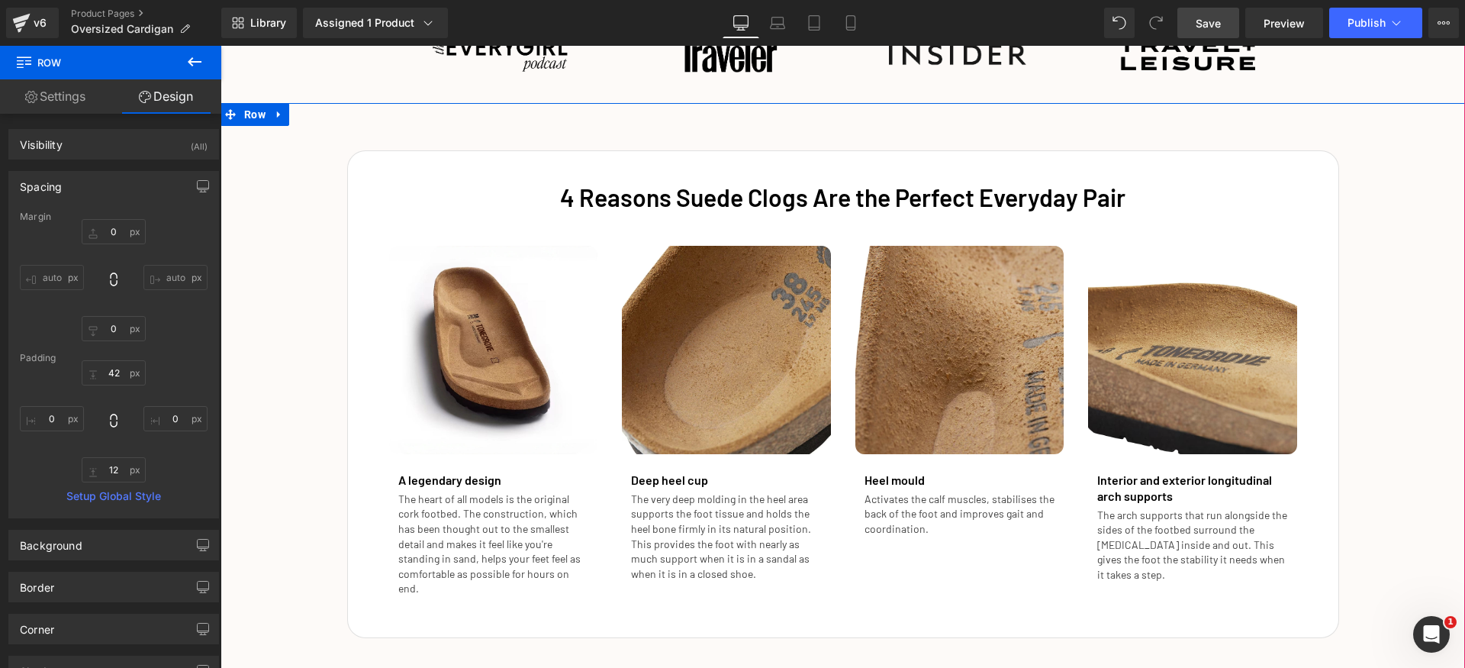
click at [1395, 382] on div "4 Reasons Suede Clogs Are the Perfect Everyday Pair Heading Image A legendary d…" at bounding box center [843, 386] width 1245 height 503
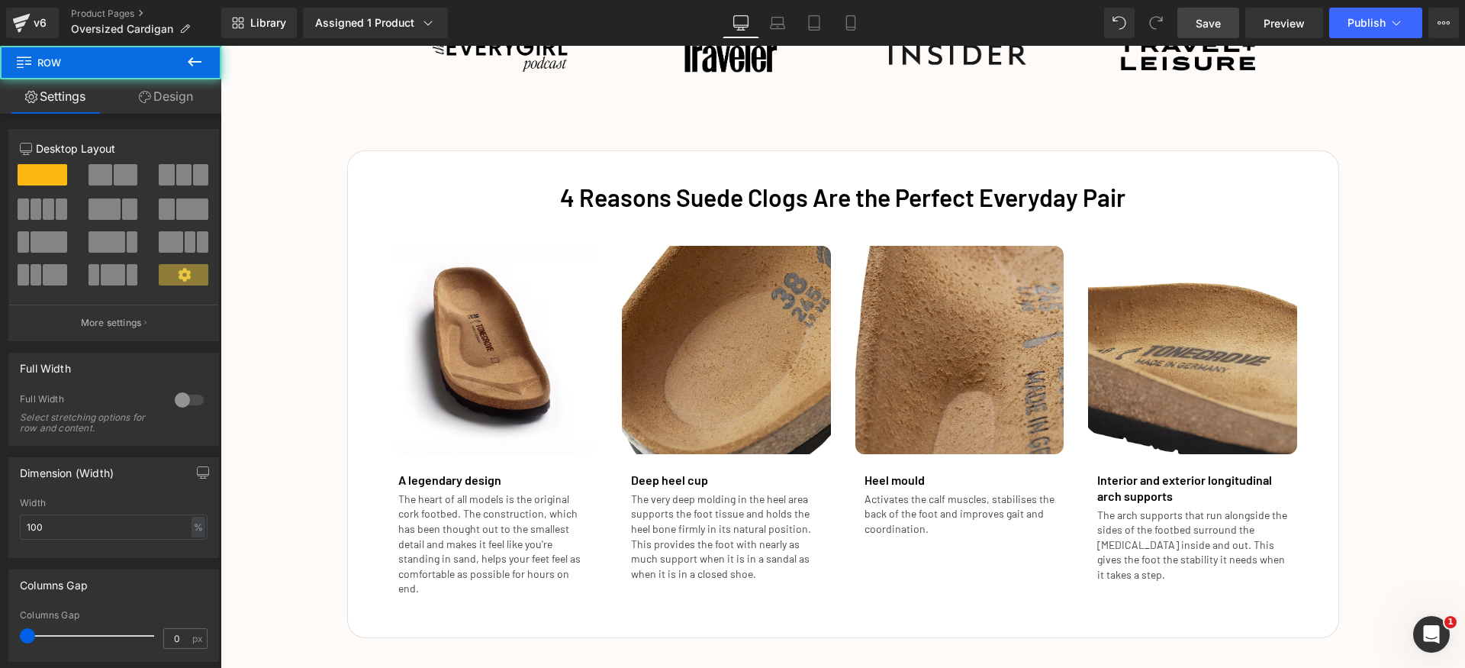
click at [1213, 20] on span "Save" at bounding box center [1208, 23] width 25 height 16
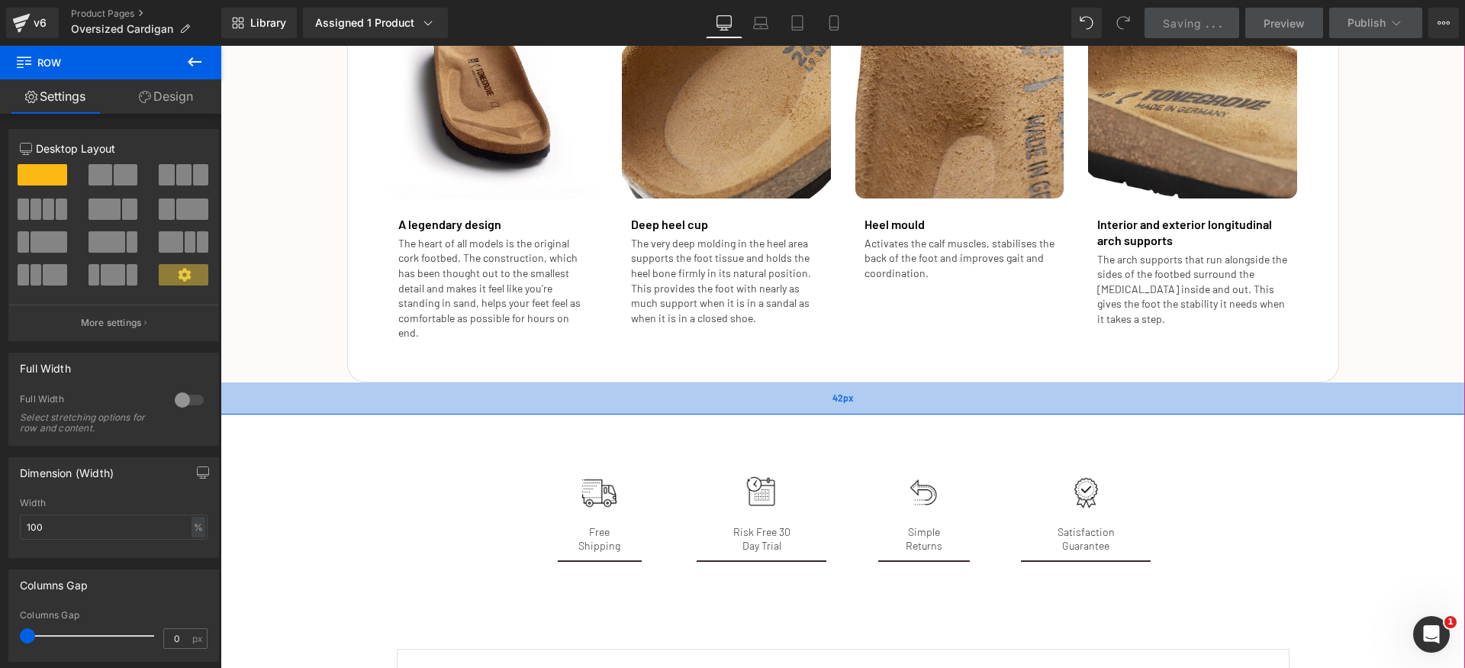
click at [639, 382] on div "42px" at bounding box center [843, 398] width 1245 height 32
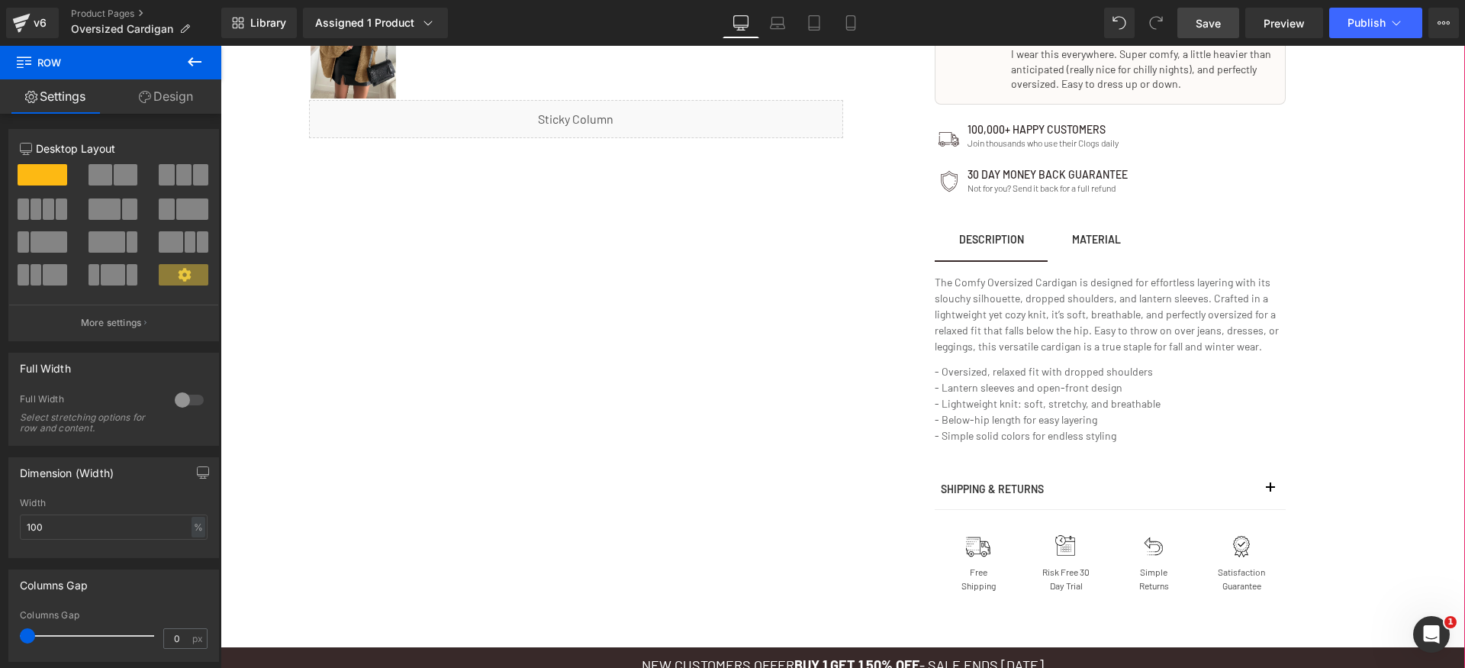
scroll to position [994, 0]
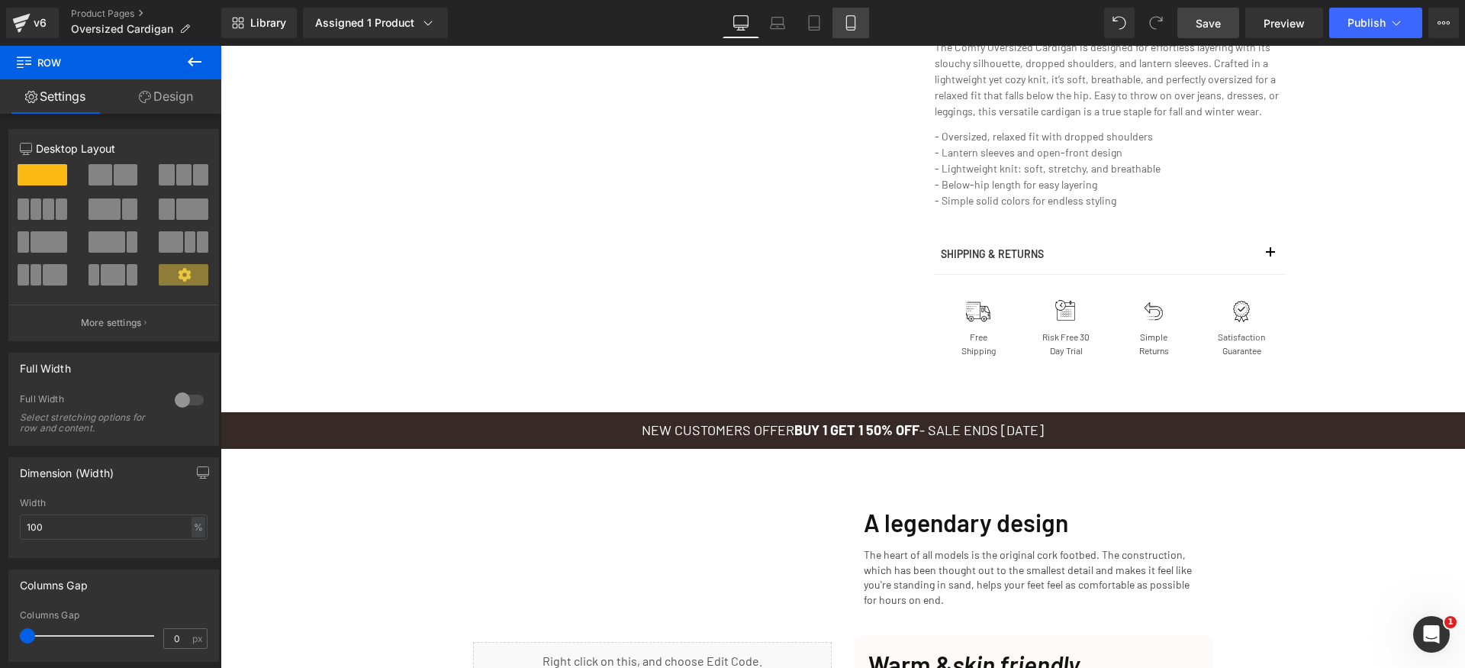
click at [866, 21] on link "Mobile" at bounding box center [851, 23] width 37 height 31
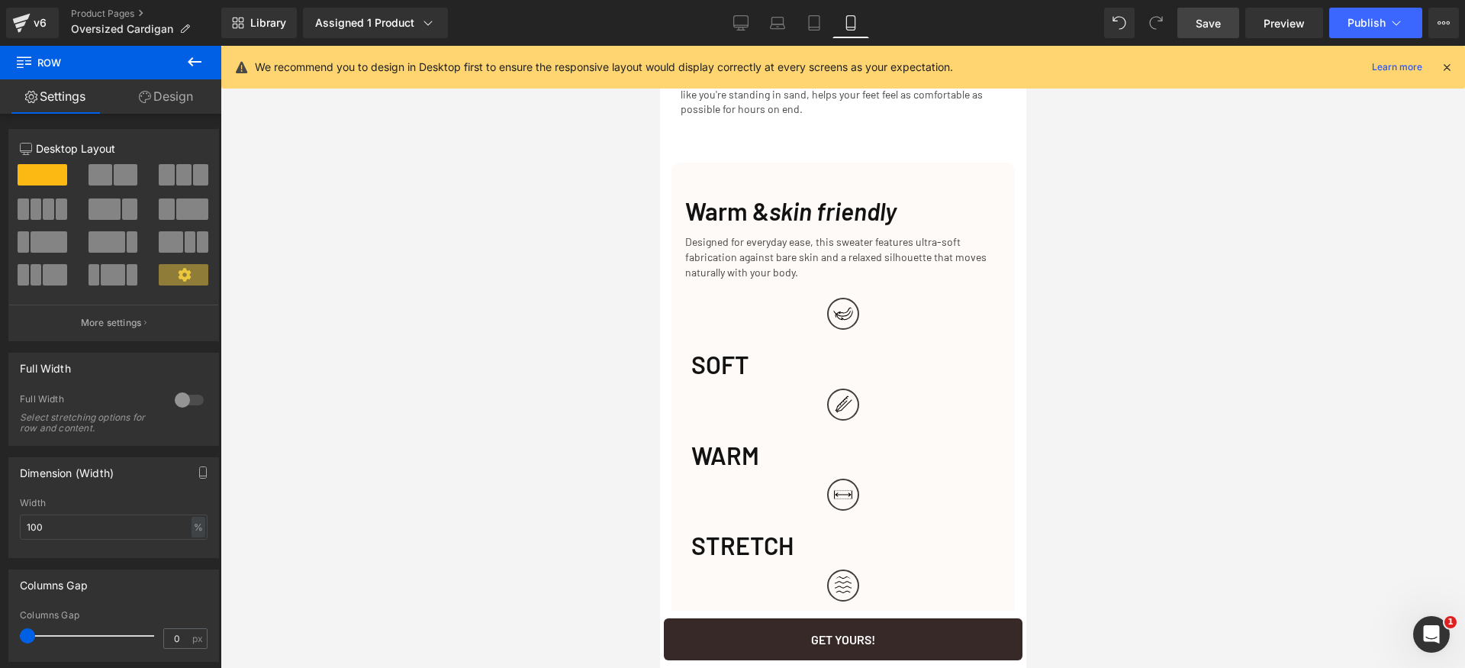
scroll to position [2169, 0]
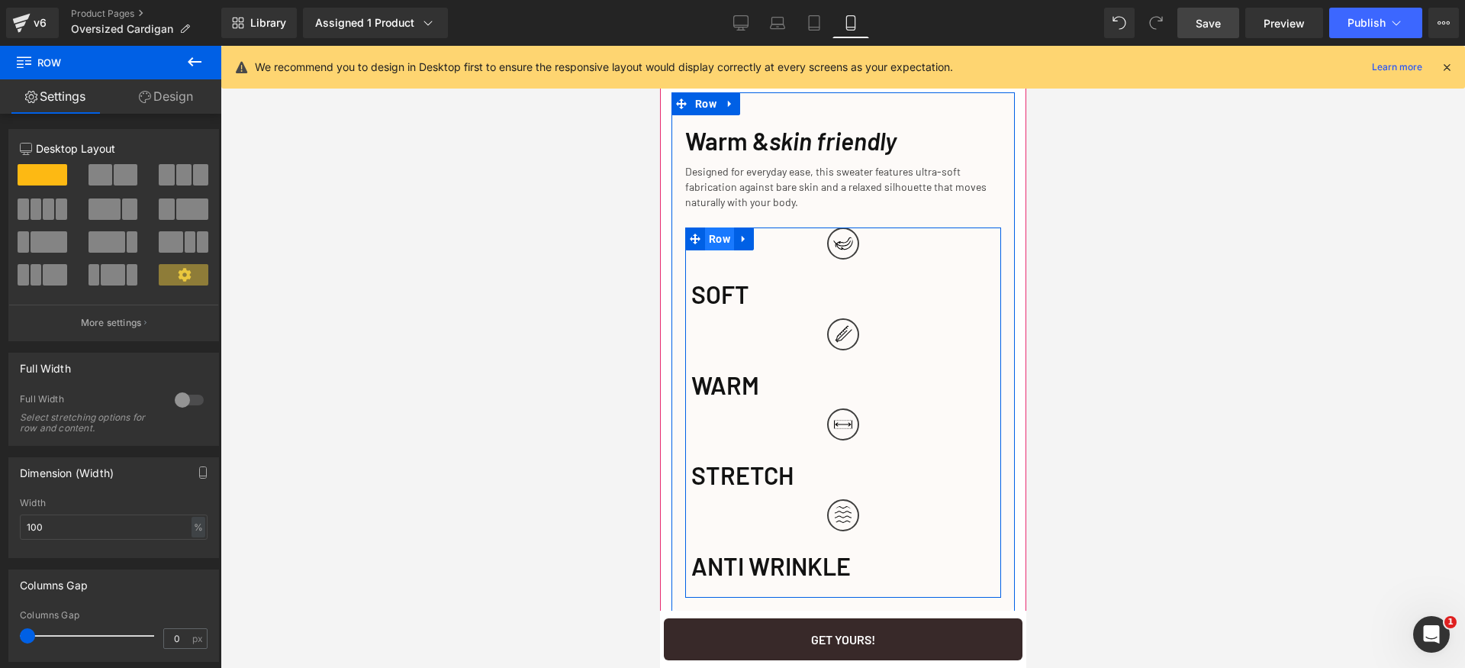
click at [730, 250] on span "Row" at bounding box center [718, 238] width 29 height 23
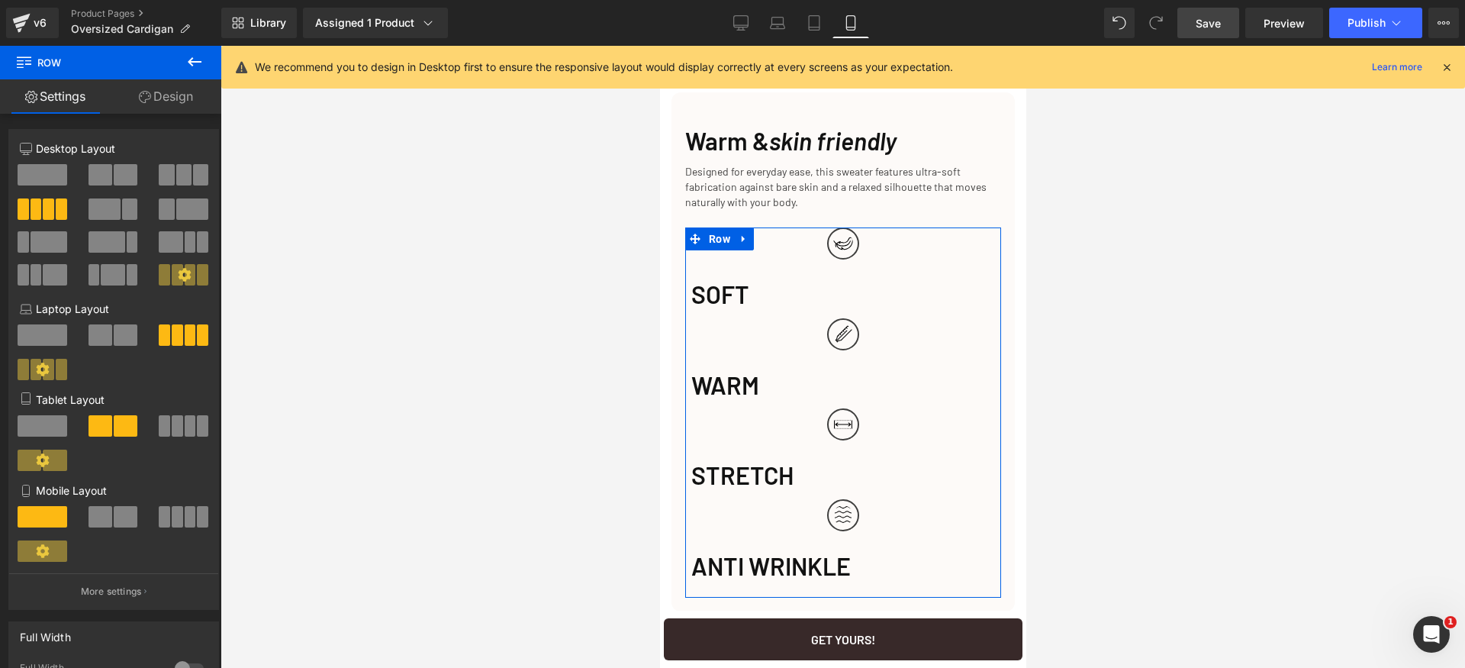
drag, startPoint x: 184, startPoint y: 417, endPoint x: 179, endPoint y: 481, distance: 63.5
click at [185, 419] on span at bounding box center [190, 425] width 11 height 21
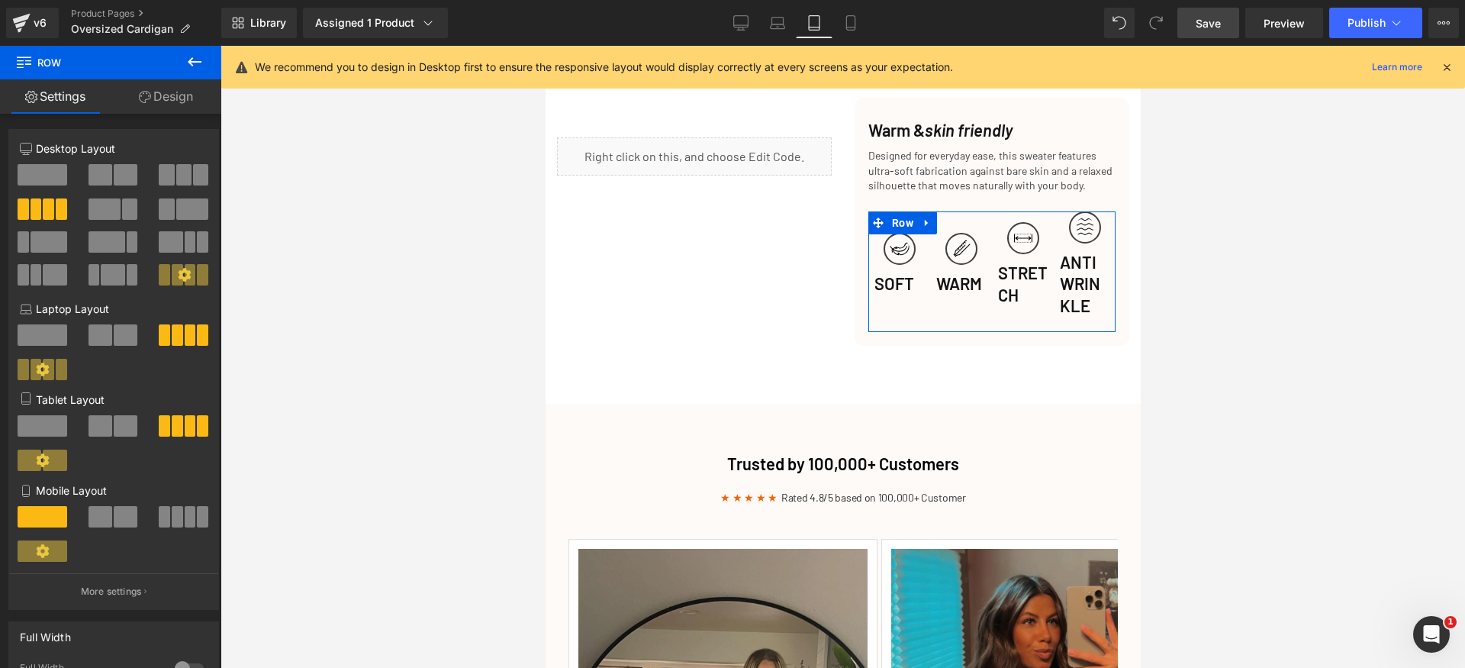
click at [172, 511] on span at bounding box center [177, 516] width 11 height 21
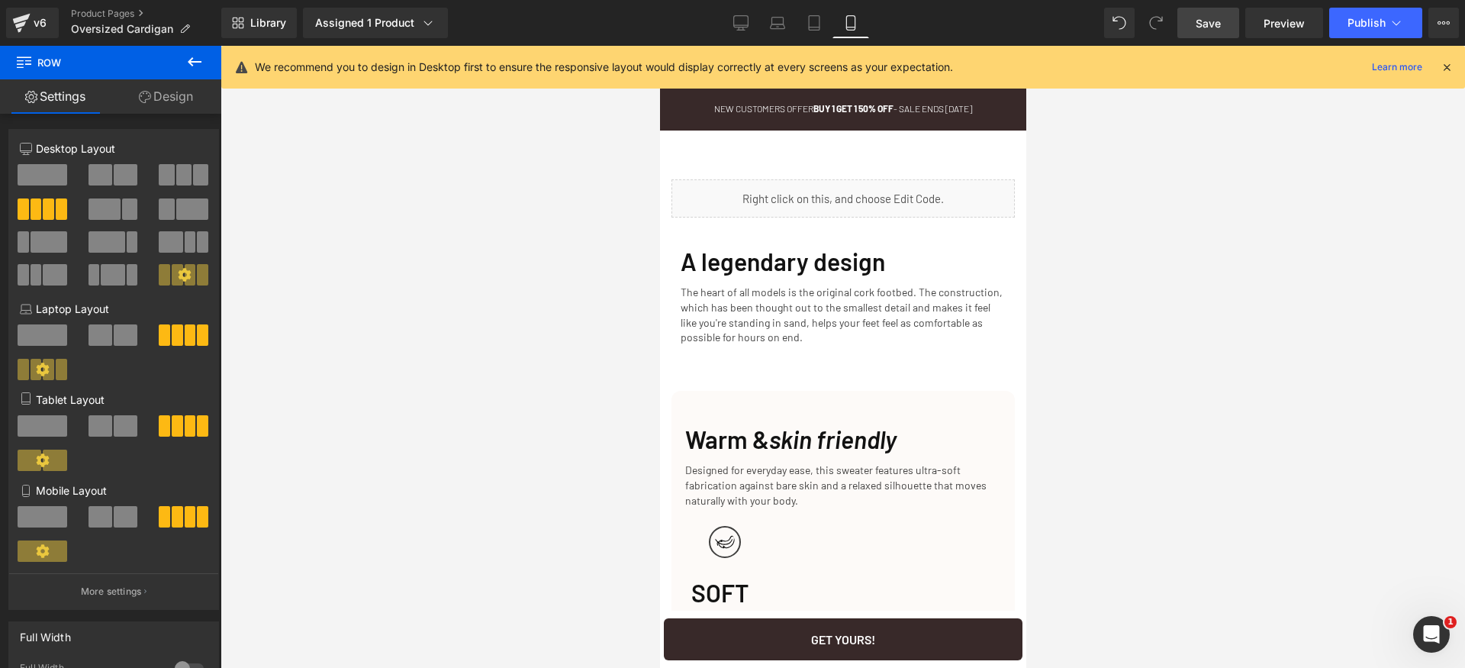
scroll to position [2145, 0]
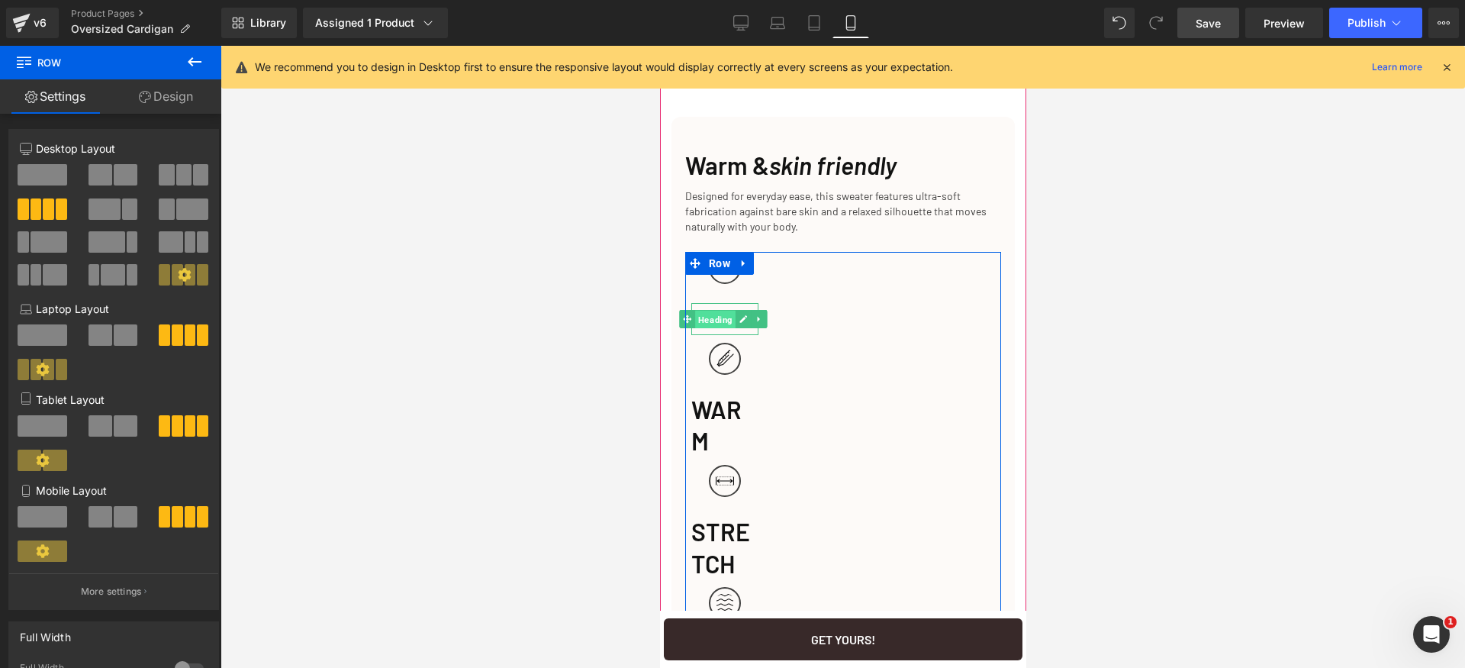
click at [722, 329] on span "Heading" at bounding box center [715, 320] width 40 height 18
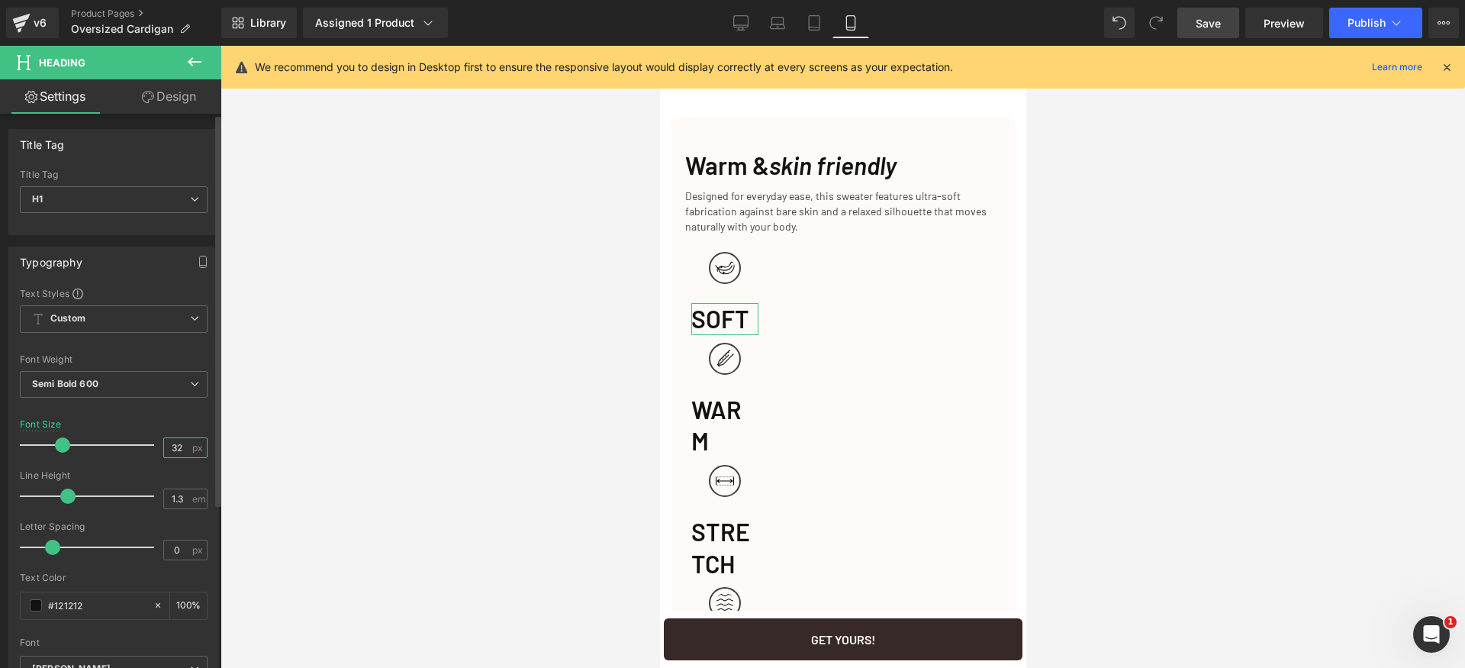
click at [174, 450] on input "32" at bounding box center [177, 447] width 27 height 19
type input "10"
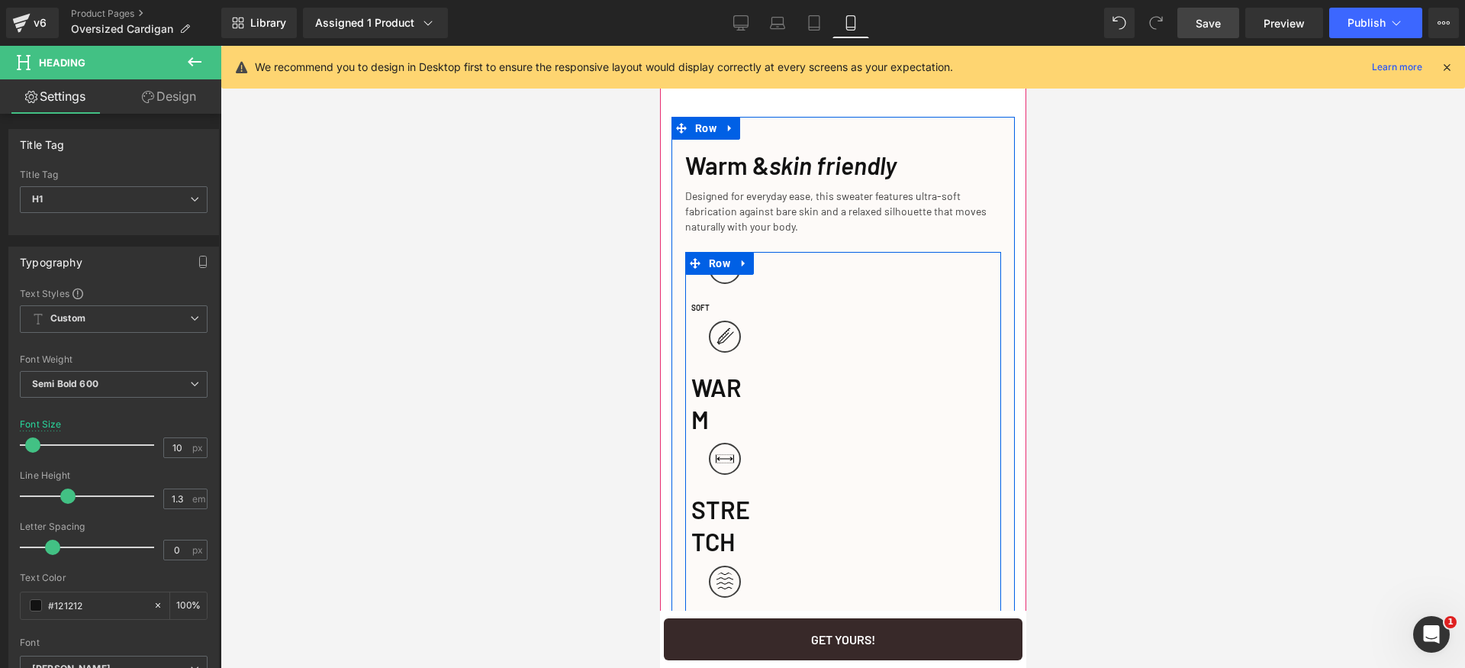
click at [834, 314] on div "Image SOFT Heading Image WARM Heading Image STRETCH Heading Image ANTI WRINKLE …" at bounding box center [843, 489] width 316 height 475
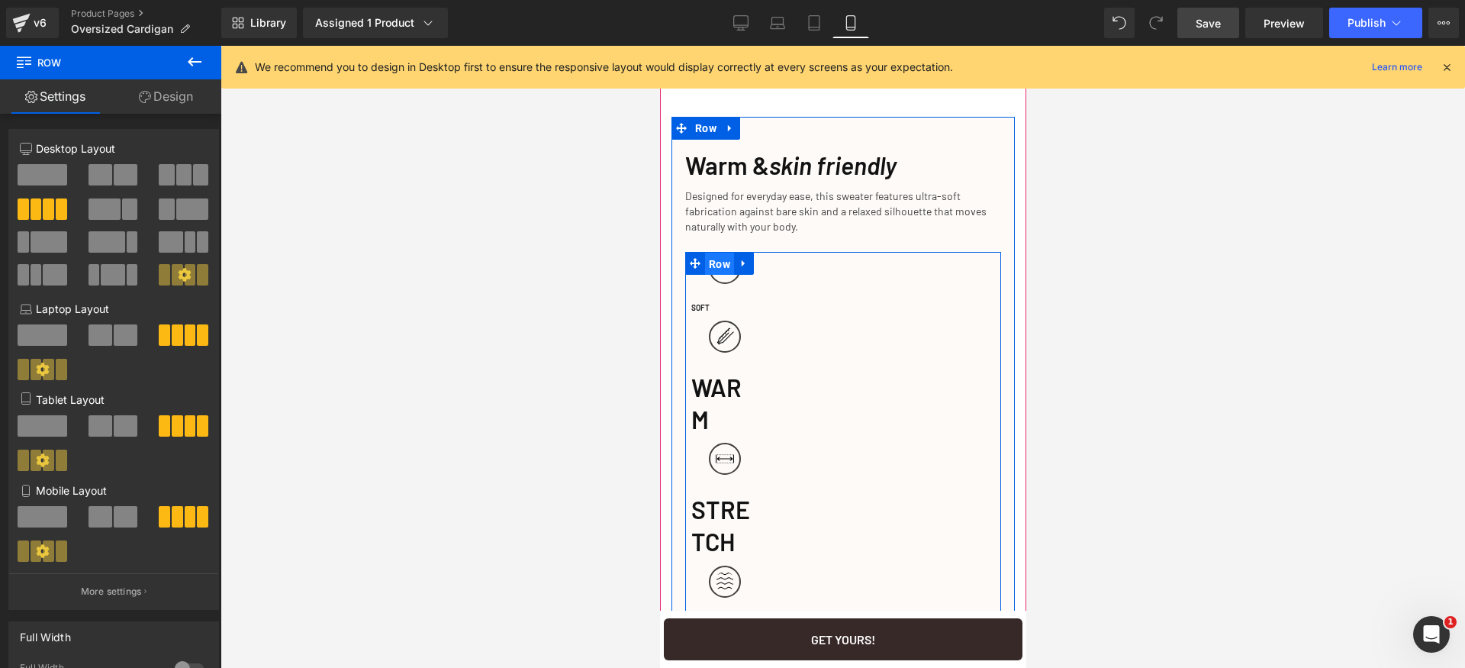
drag, startPoint x: 717, startPoint y: 277, endPoint x: 1217, endPoint y: 427, distance: 522.0
click at [717, 276] on span "Row" at bounding box center [718, 264] width 29 height 23
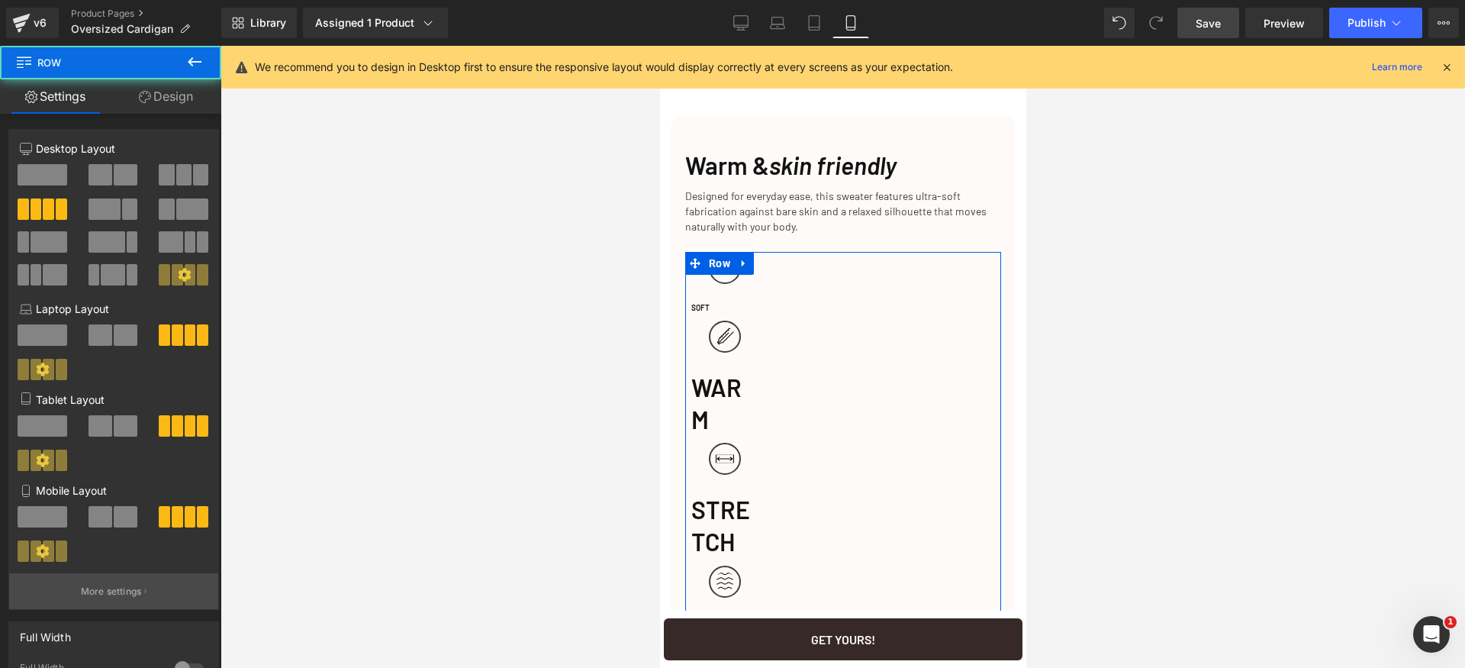
click at [117, 583] on button "More settings" at bounding box center [113, 591] width 209 height 36
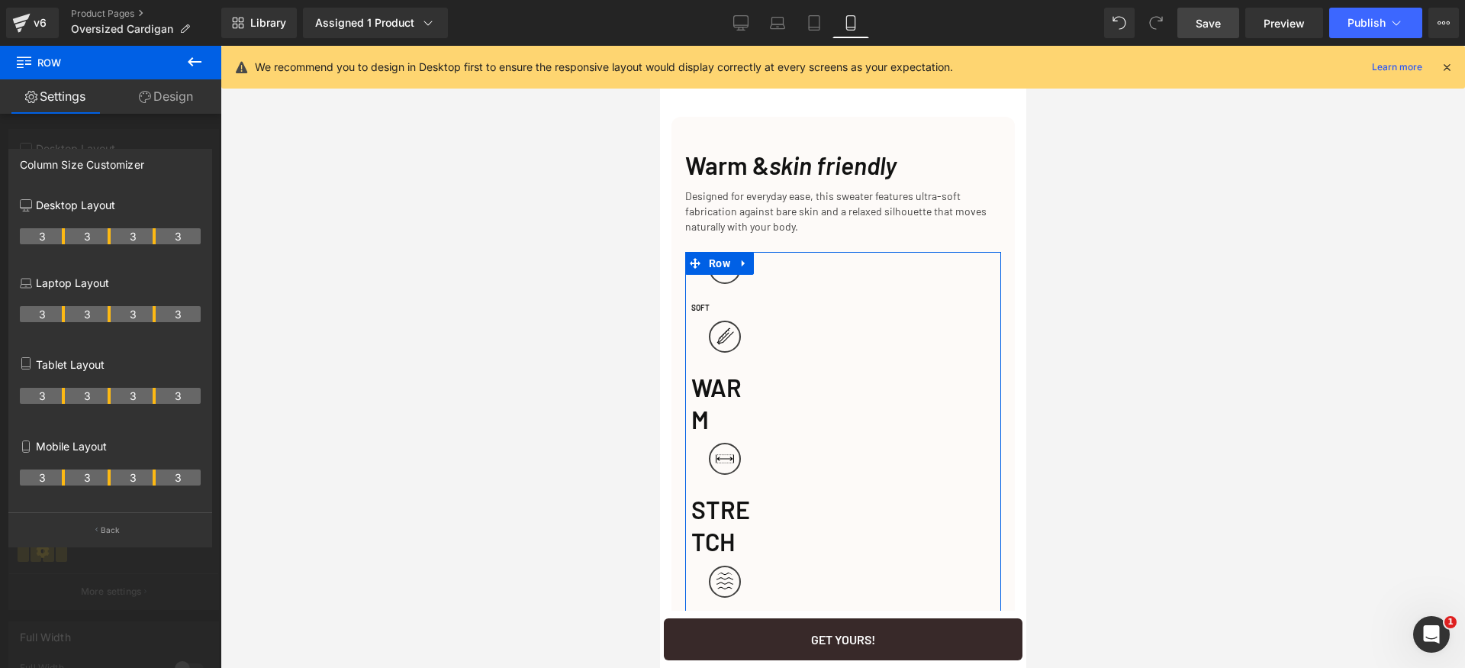
click at [107, 478] on tr "3 3 3 3" at bounding box center [110, 477] width 181 height 16
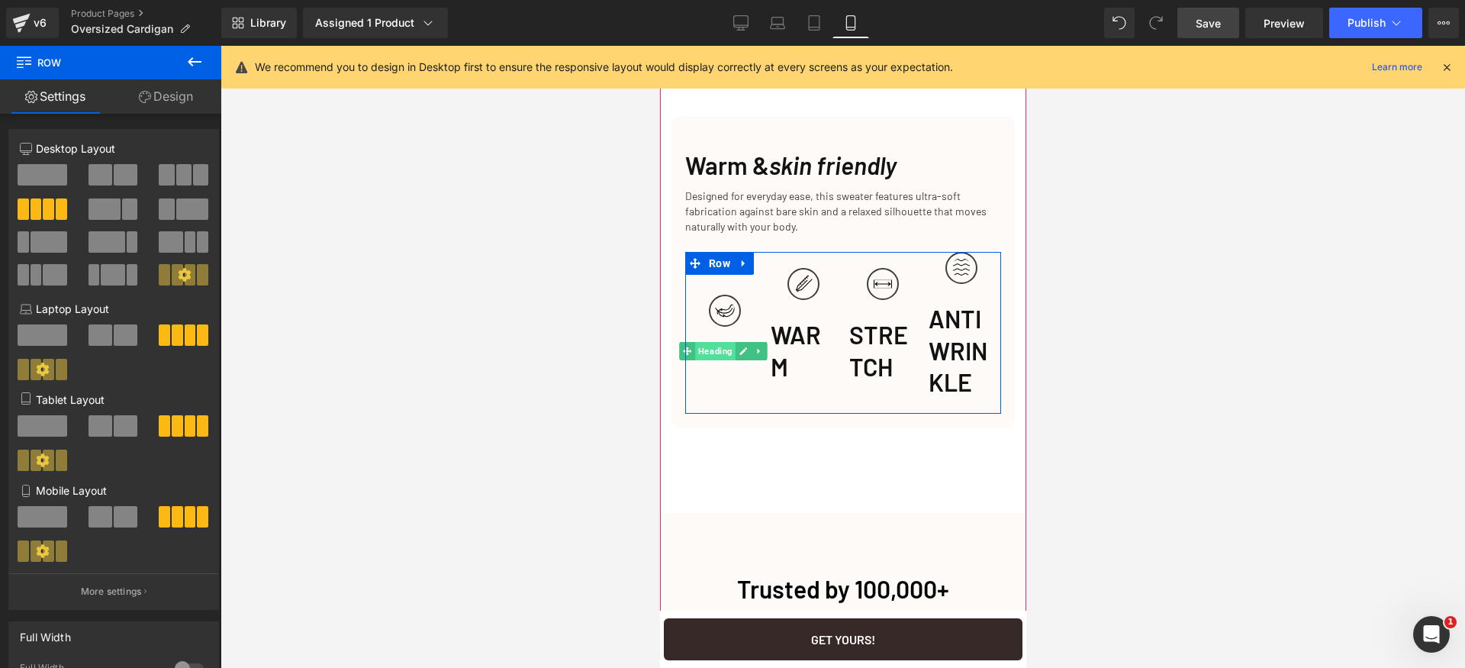
click at [708, 360] on span "Heading" at bounding box center [715, 351] width 40 height 18
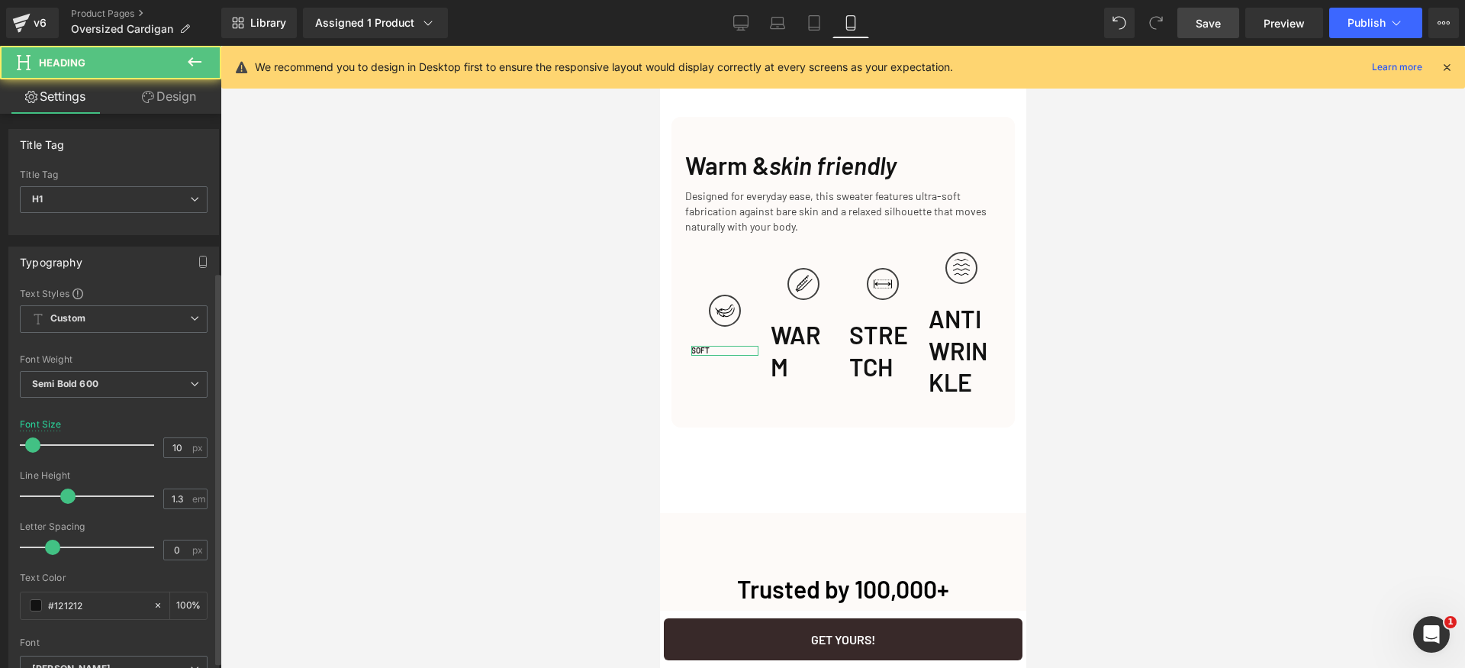
scroll to position [459, 0]
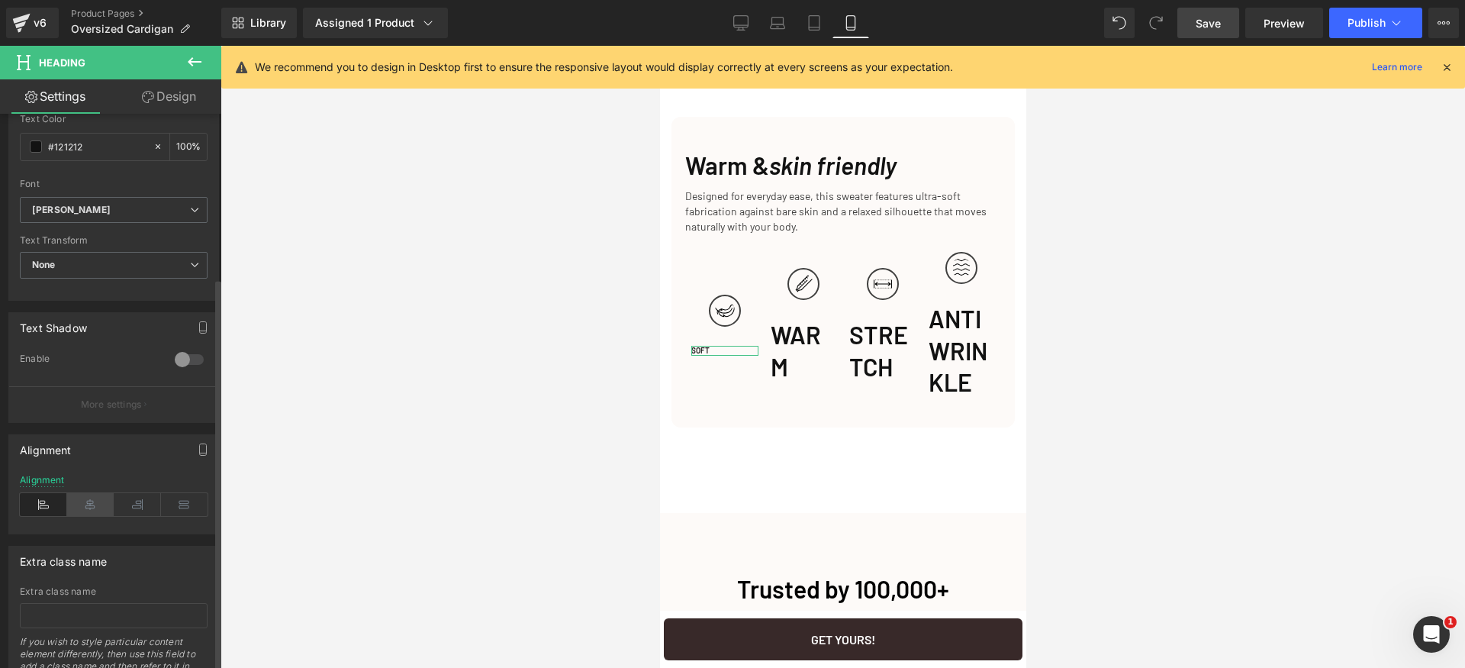
click at [92, 502] on icon at bounding box center [90, 504] width 47 height 23
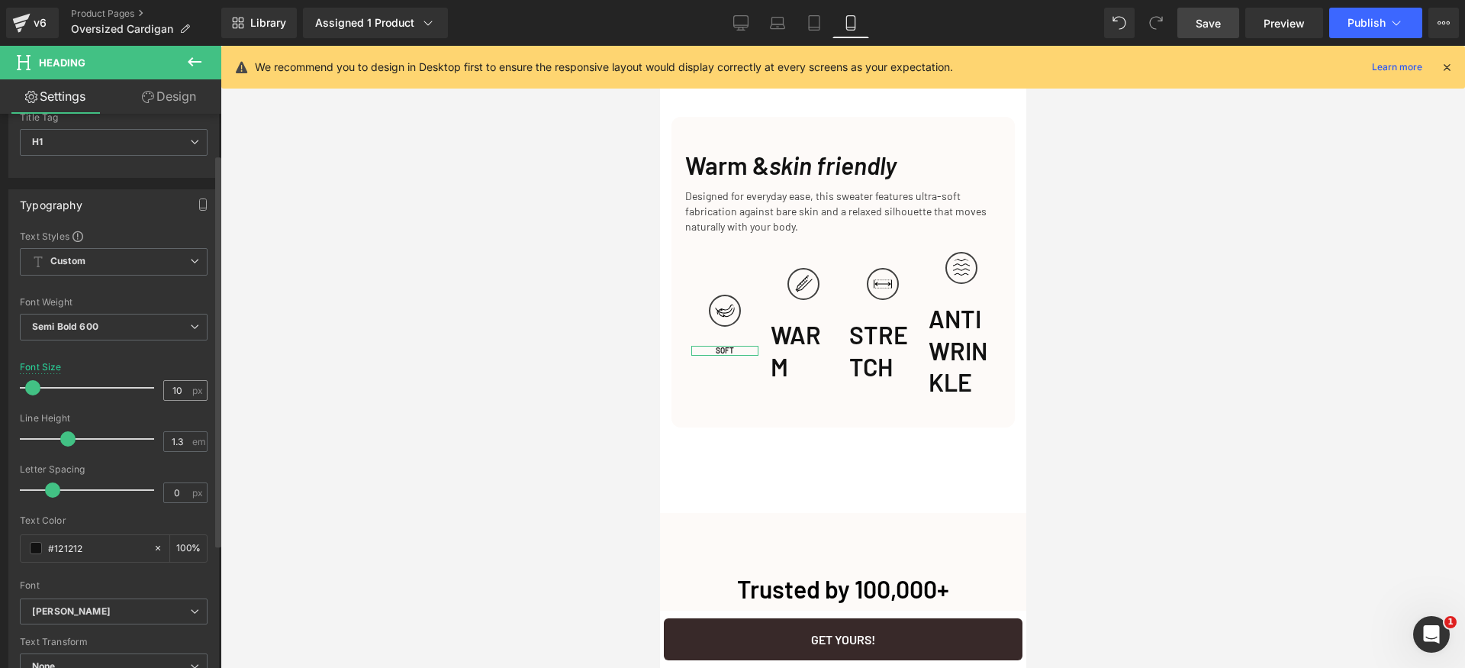
click at [192, 395] on span "px" at bounding box center [198, 390] width 13 height 10
click at [182, 395] on input "10" at bounding box center [177, 390] width 27 height 19
type input "13"
drag, startPoint x: 164, startPoint y: 89, endPoint x: 108, endPoint y: 176, distance: 103.1
click at [164, 90] on link "Design" at bounding box center [169, 96] width 111 height 34
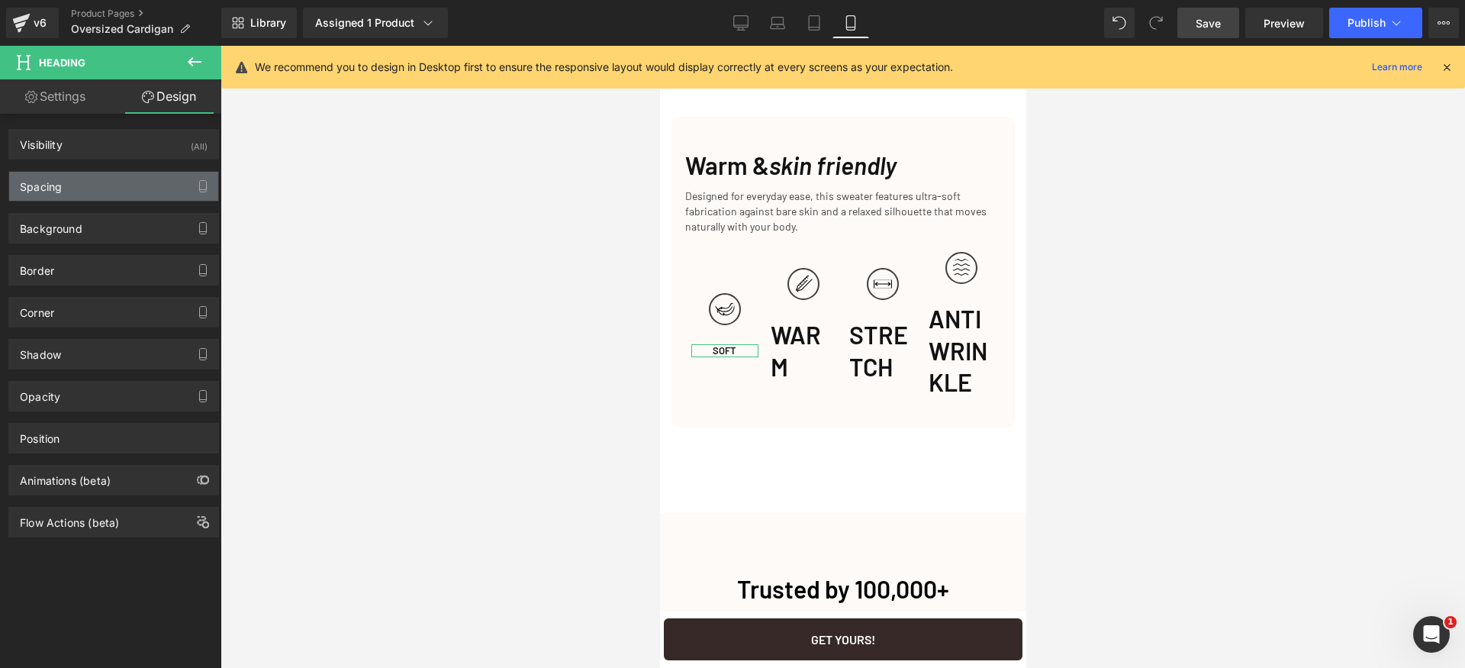
click at [96, 179] on div "Spacing" at bounding box center [113, 186] width 209 height 29
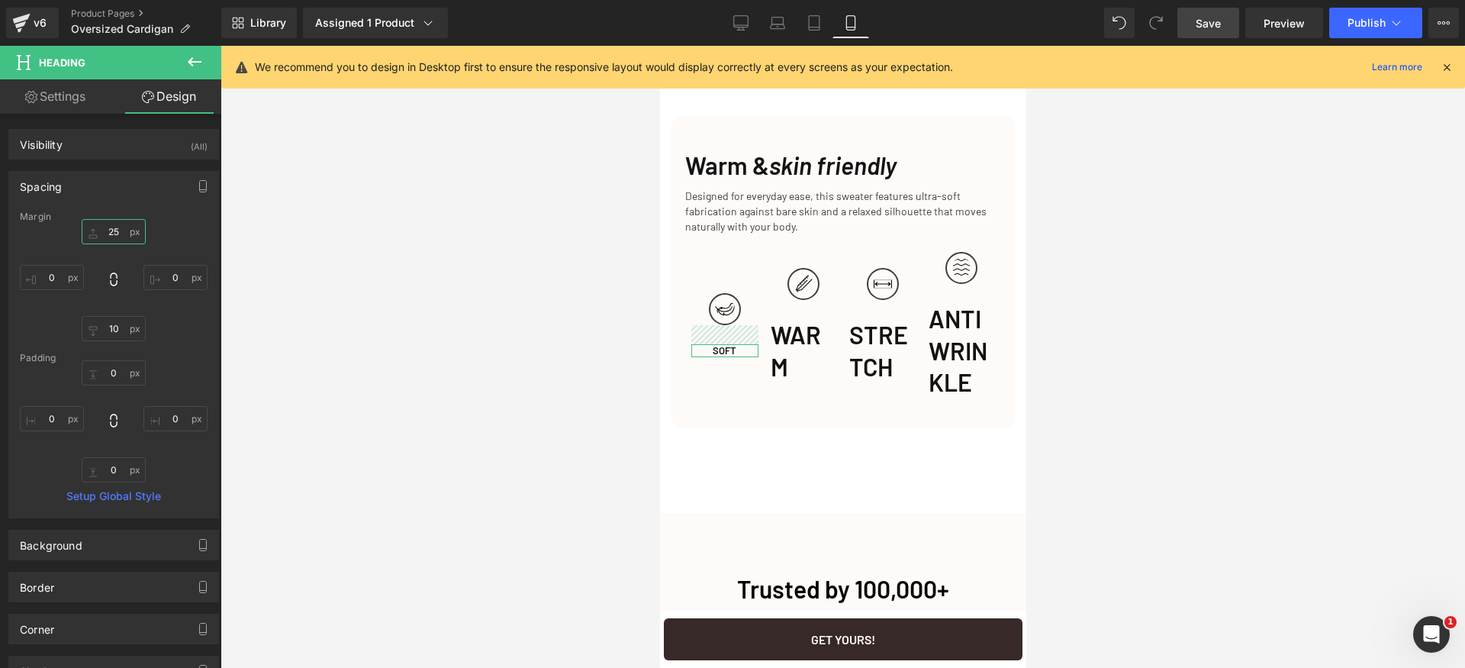
click at [126, 230] on input "25" at bounding box center [114, 231] width 64 height 25
type input "8"
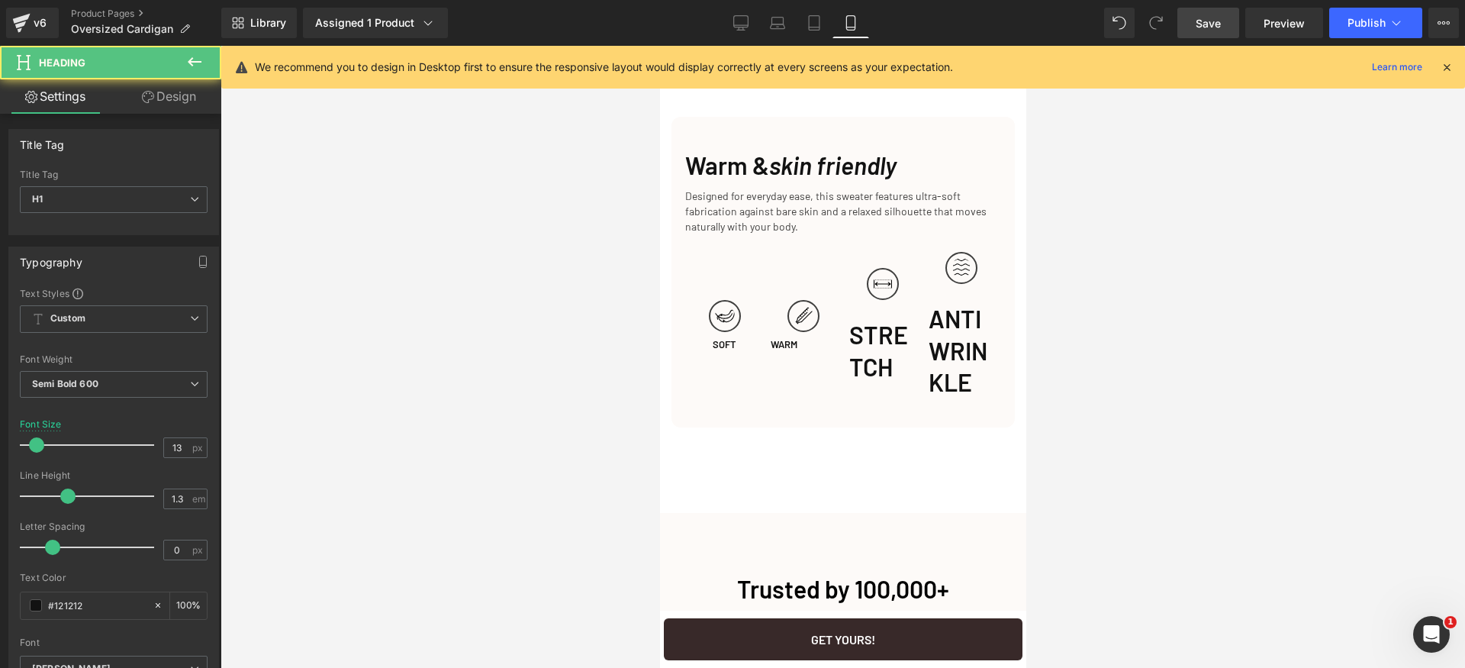
click at [659, 46] on div "32px" at bounding box center [659, 46] width 0 height 0
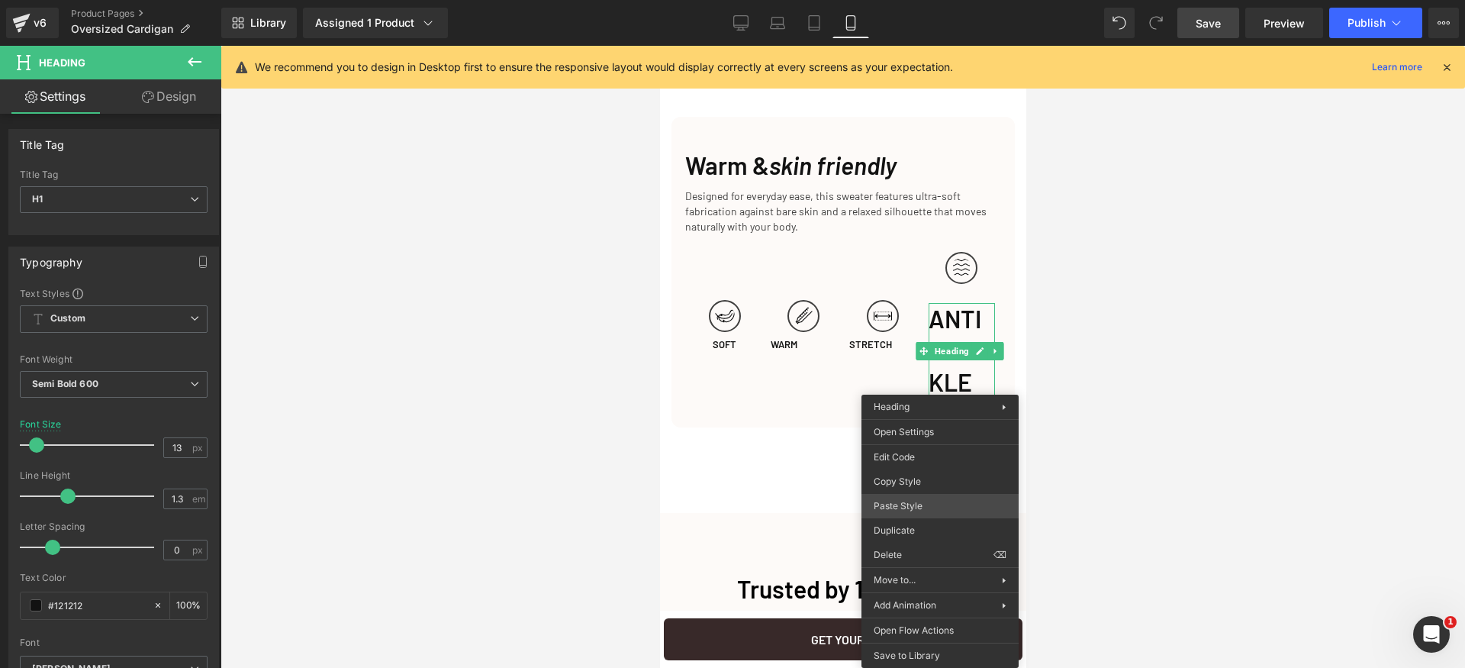
drag, startPoint x: 1560, startPoint y: 552, endPoint x: 901, endPoint y: 504, distance: 660.4
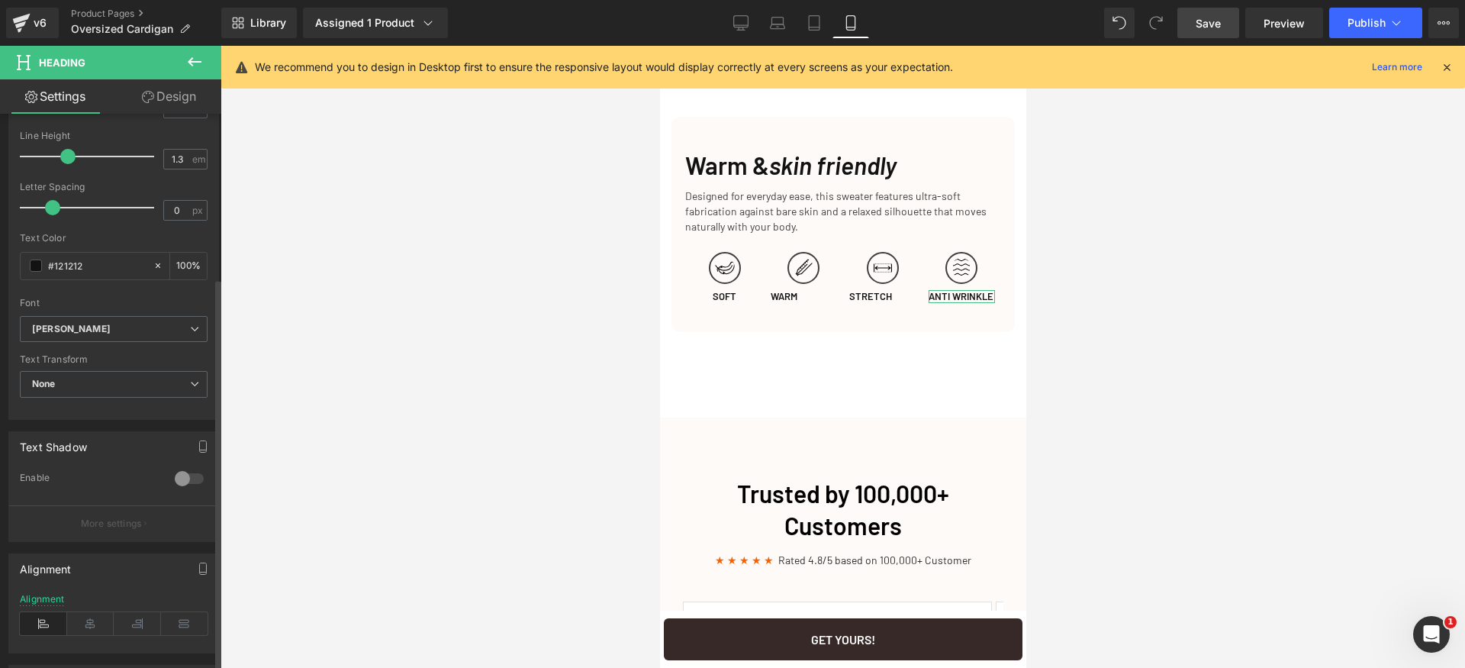
scroll to position [418, 0]
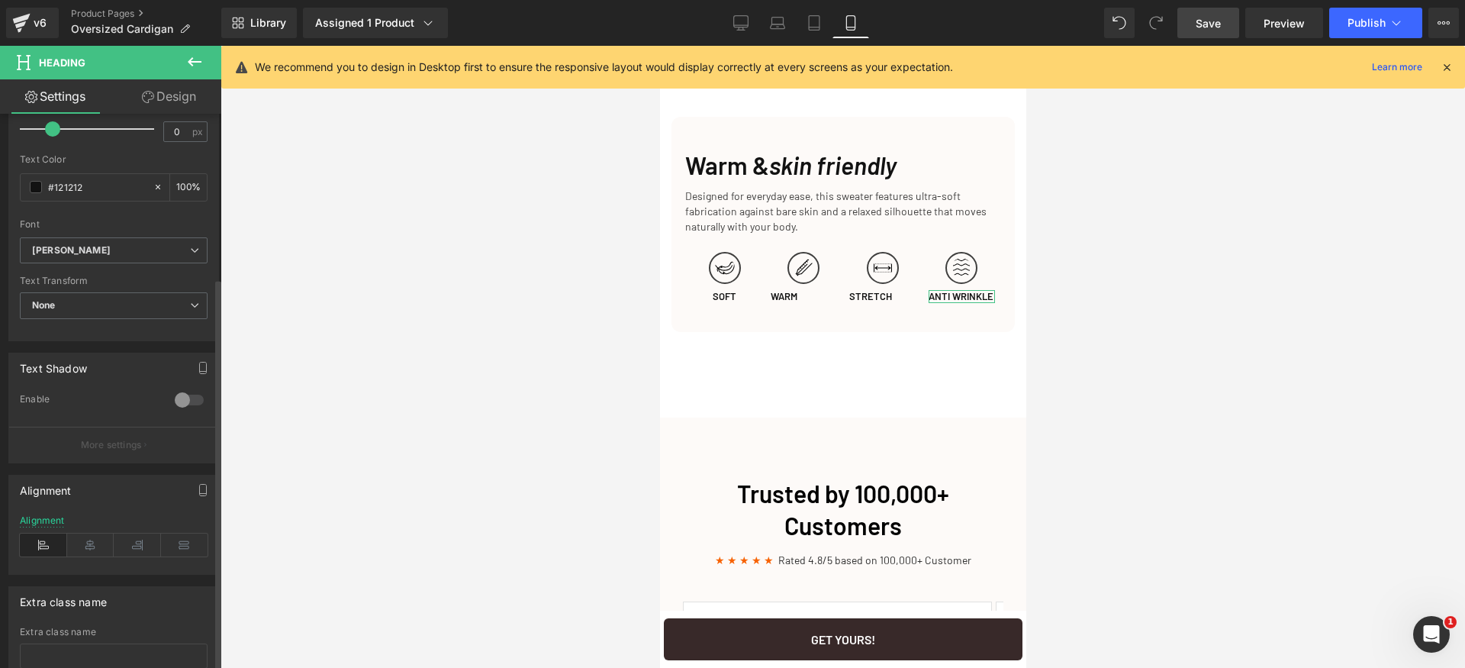
click at [93, 556] on div "Alignment" at bounding box center [114, 544] width 188 height 59
click at [939, 306] on span "Heading" at bounding box center [952, 297] width 40 height 18
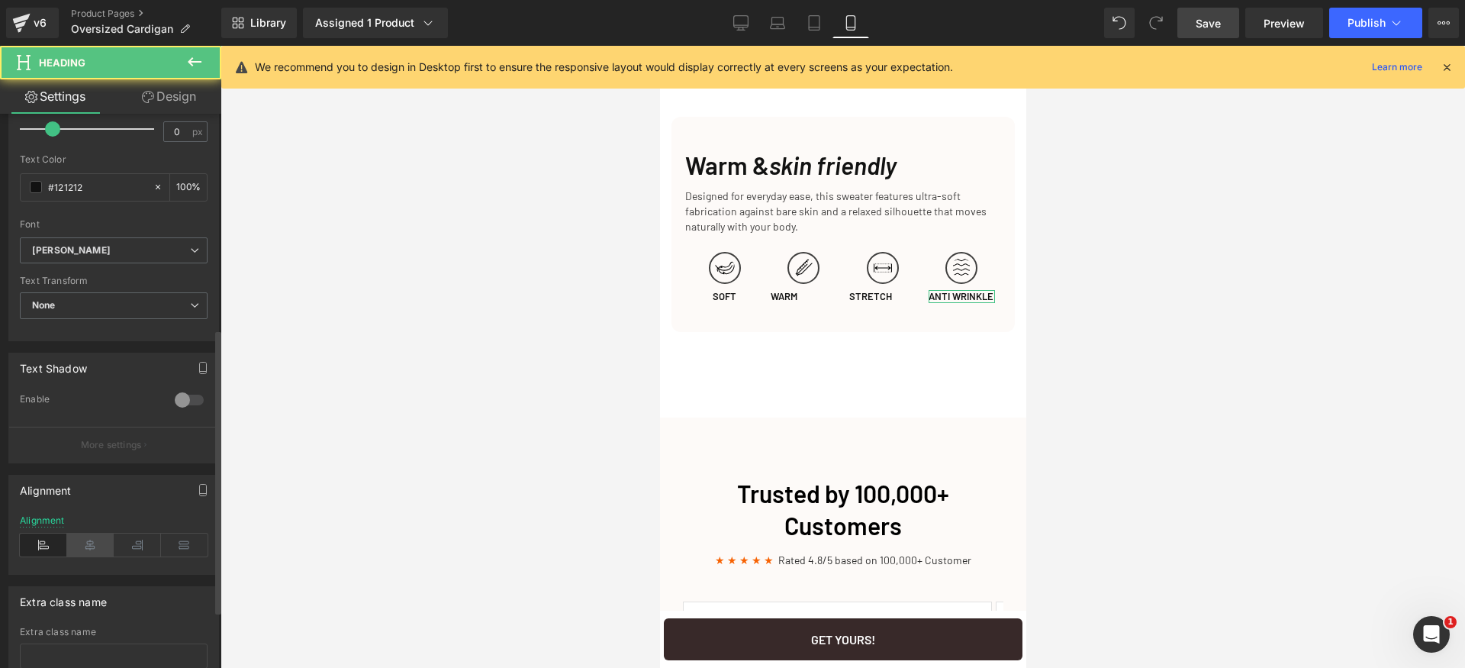
scroll to position [529, 0]
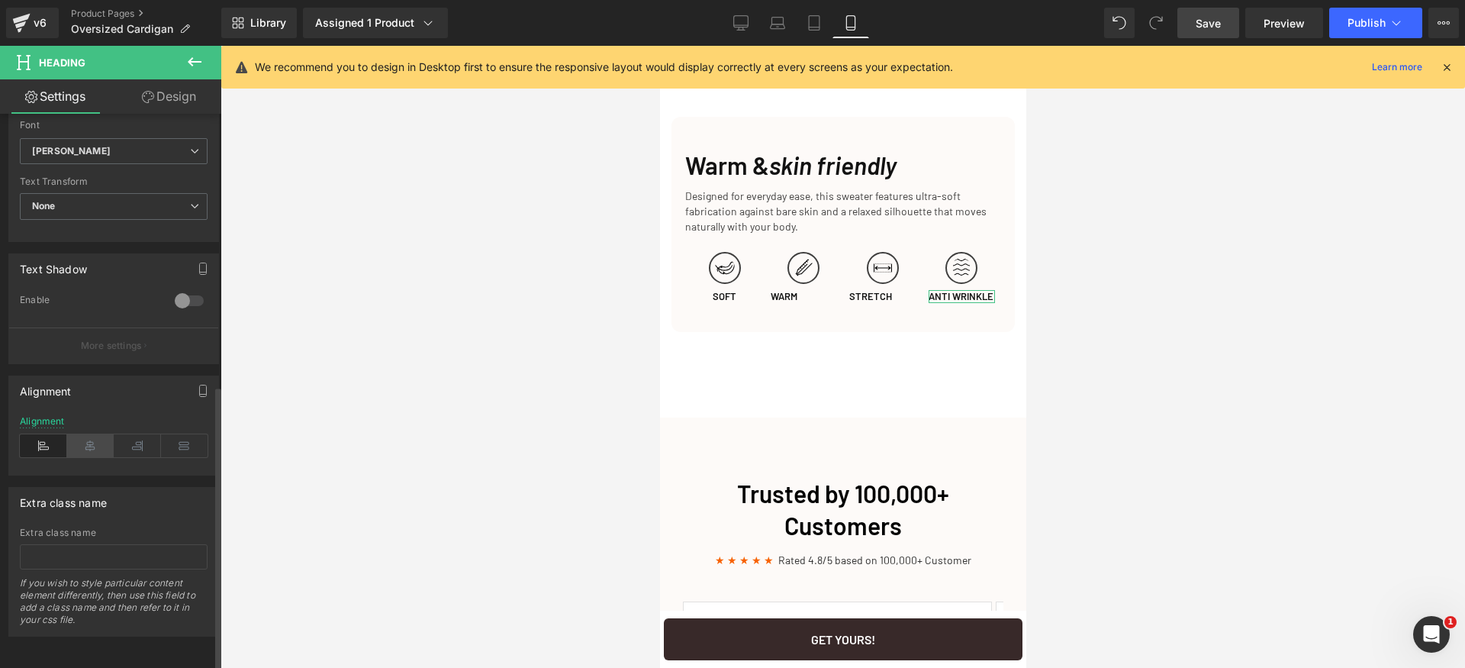
click at [105, 434] on icon at bounding box center [90, 445] width 47 height 23
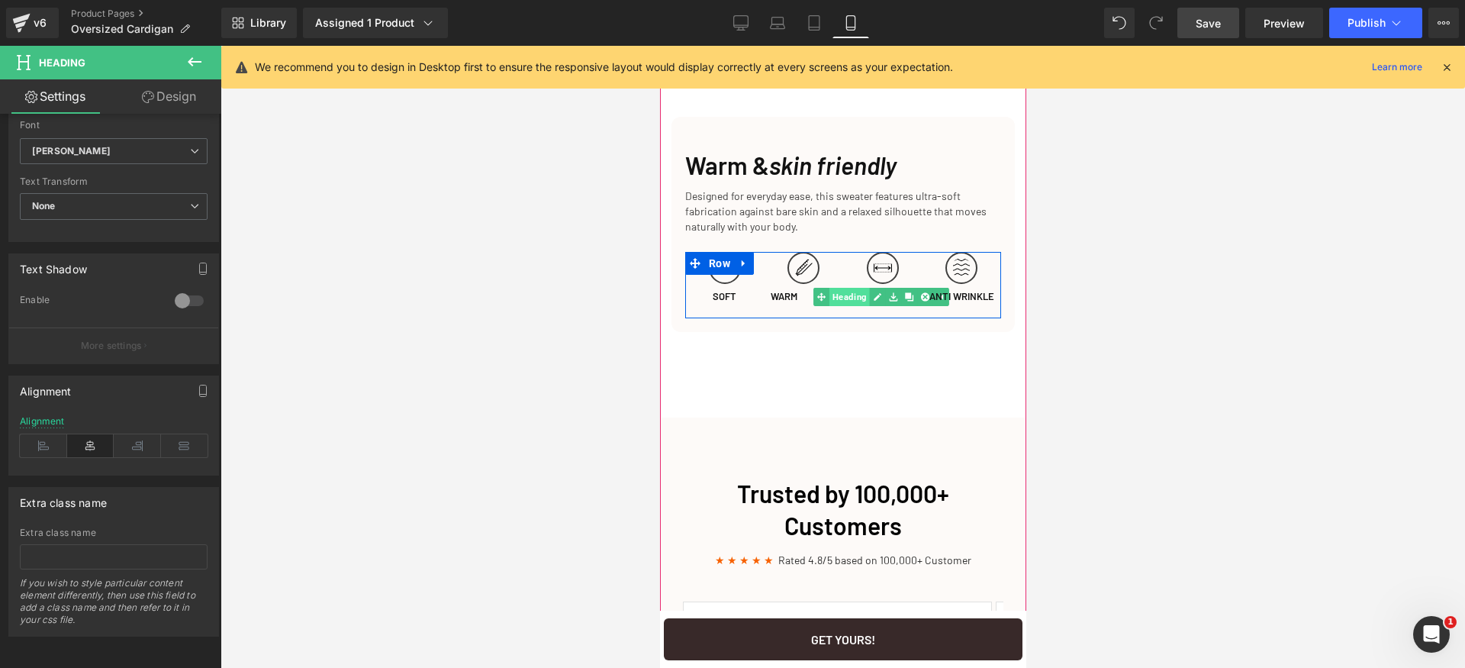
click at [837, 306] on link "Heading" at bounding box center [841, 297] width 56 height 18
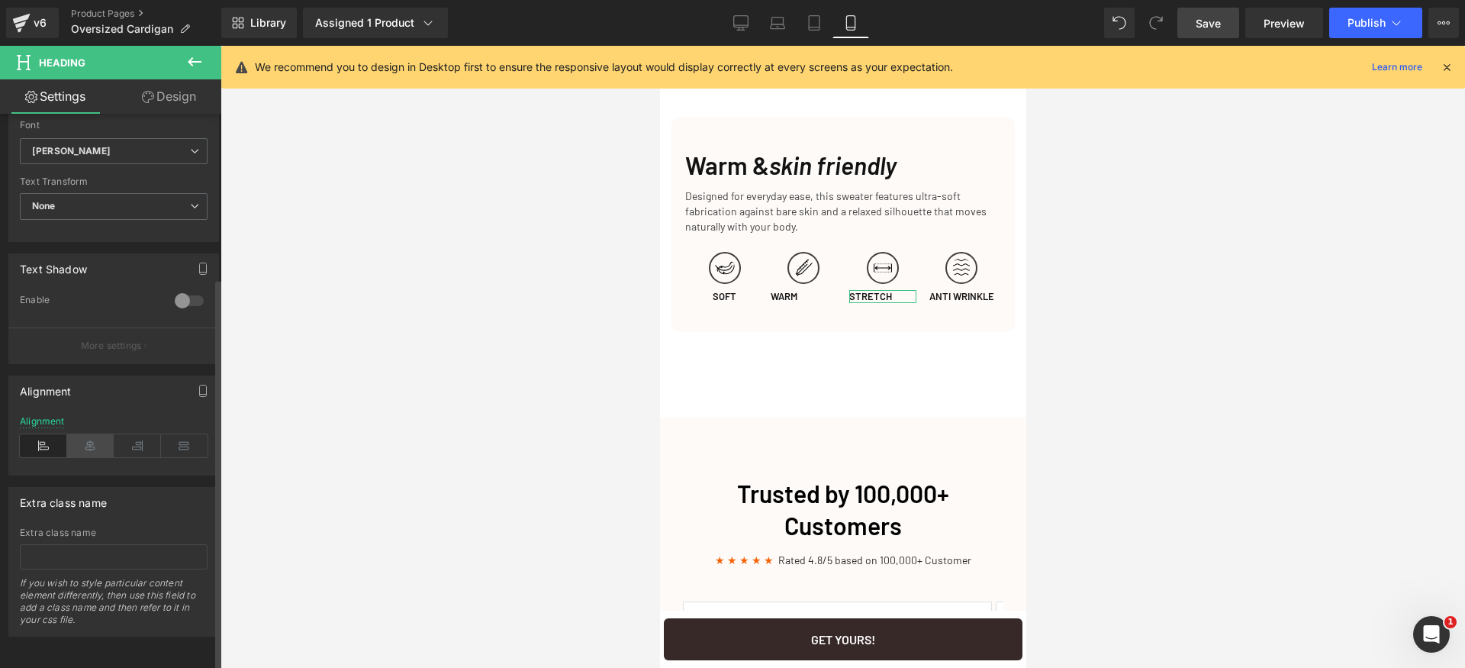
click at [90, 436] on icon at bounding box center [90, 445] width 47 height 23
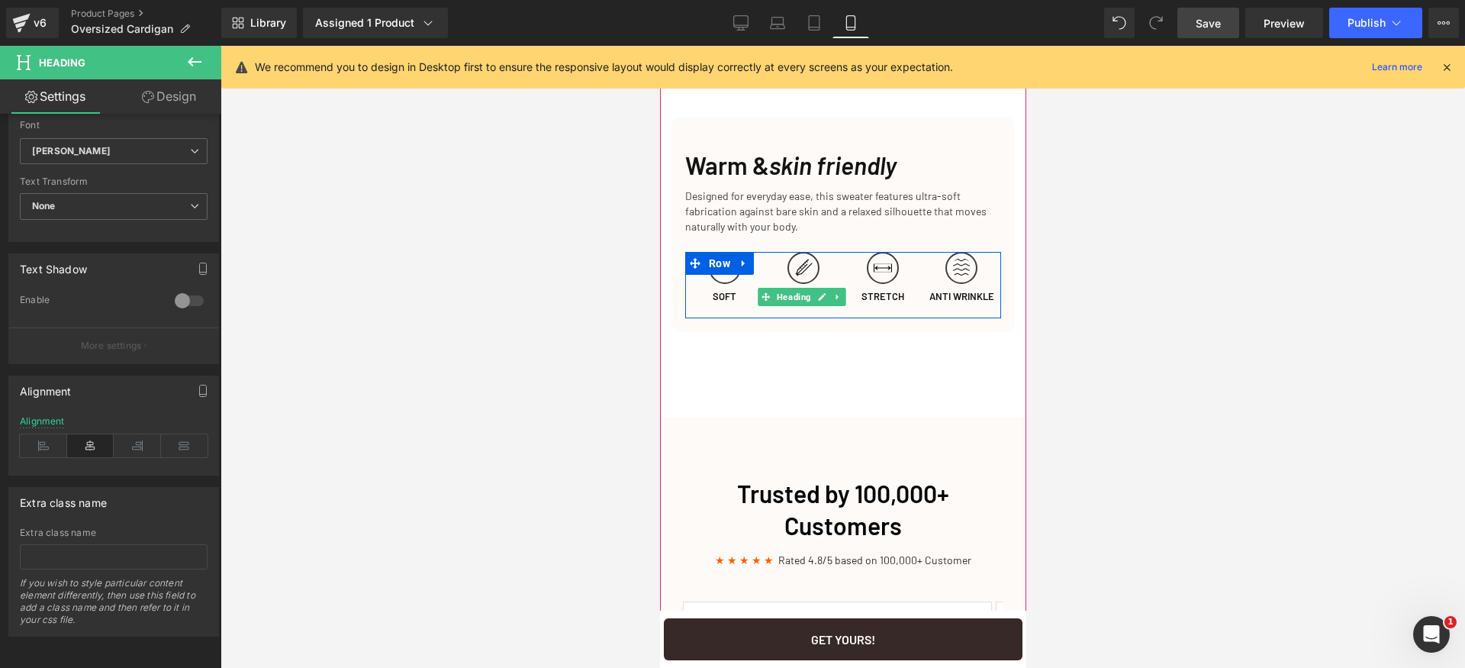
click at [775, 306] on span "Heading" at bounding box center [794, 297] width 40 height 18
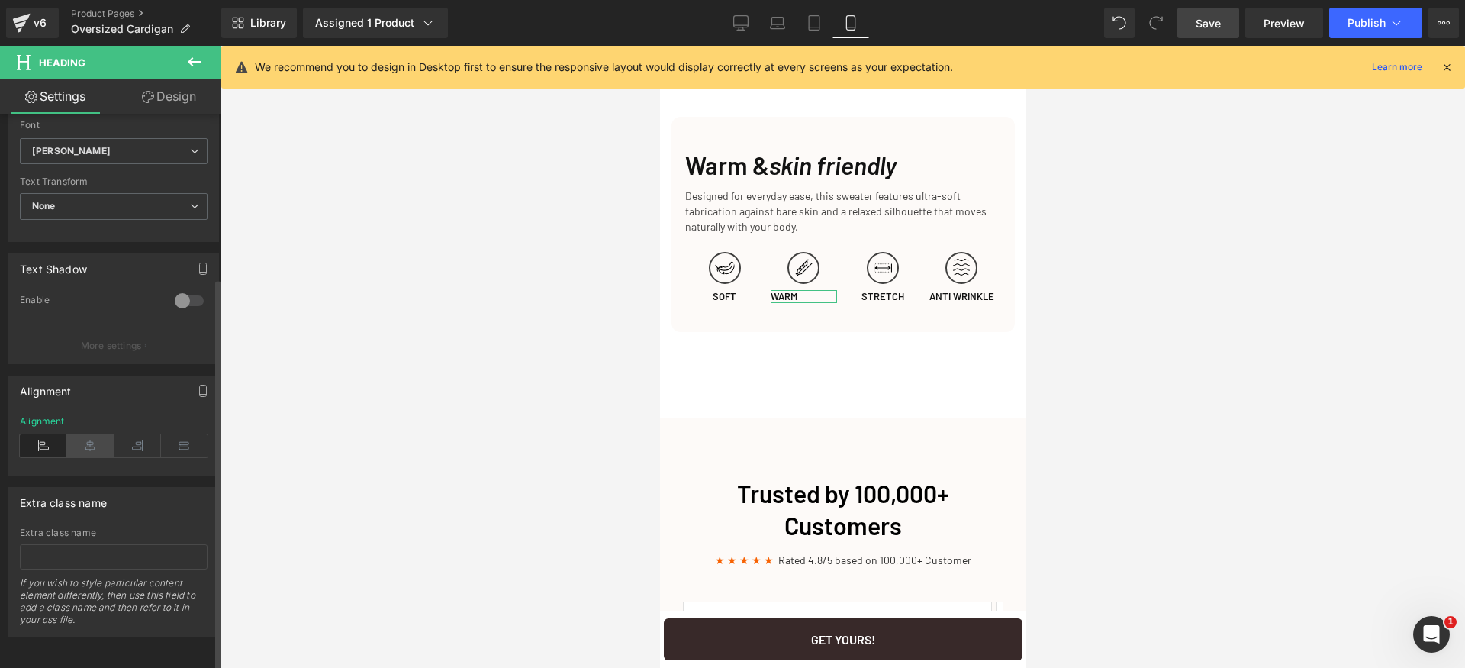
click at [92, 440] on icon at bounding box center [90, 445] width 47 height 23
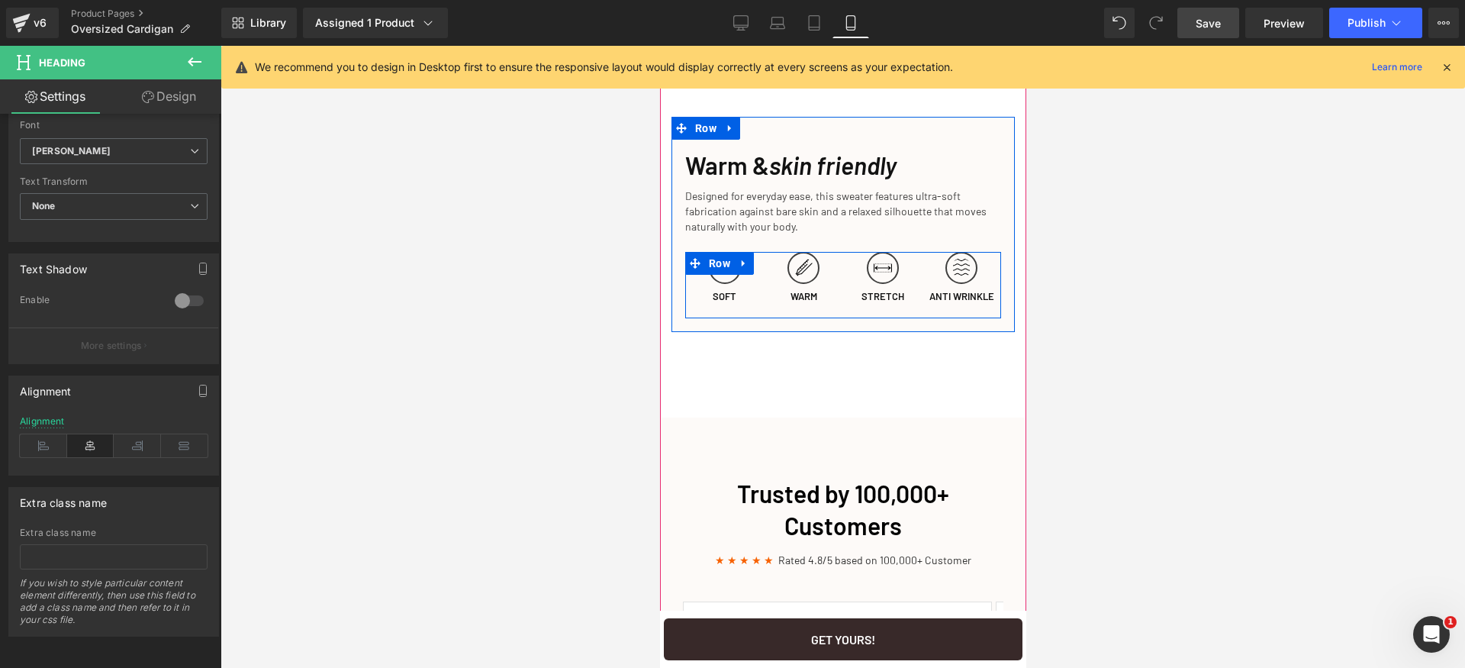
click at [901, 311] on div "Image STRETCH Heading" at bounding box center [882, 281] width 79 height 59
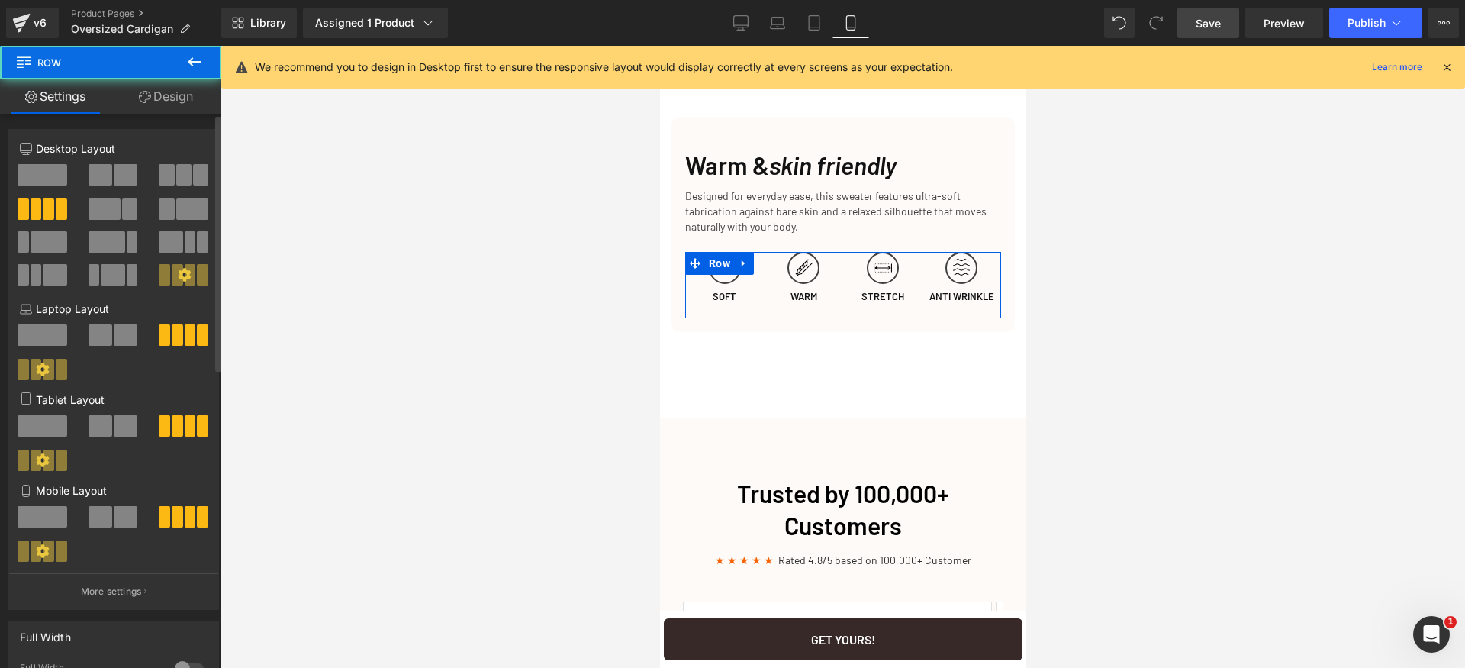
scroll to position [648, 0]
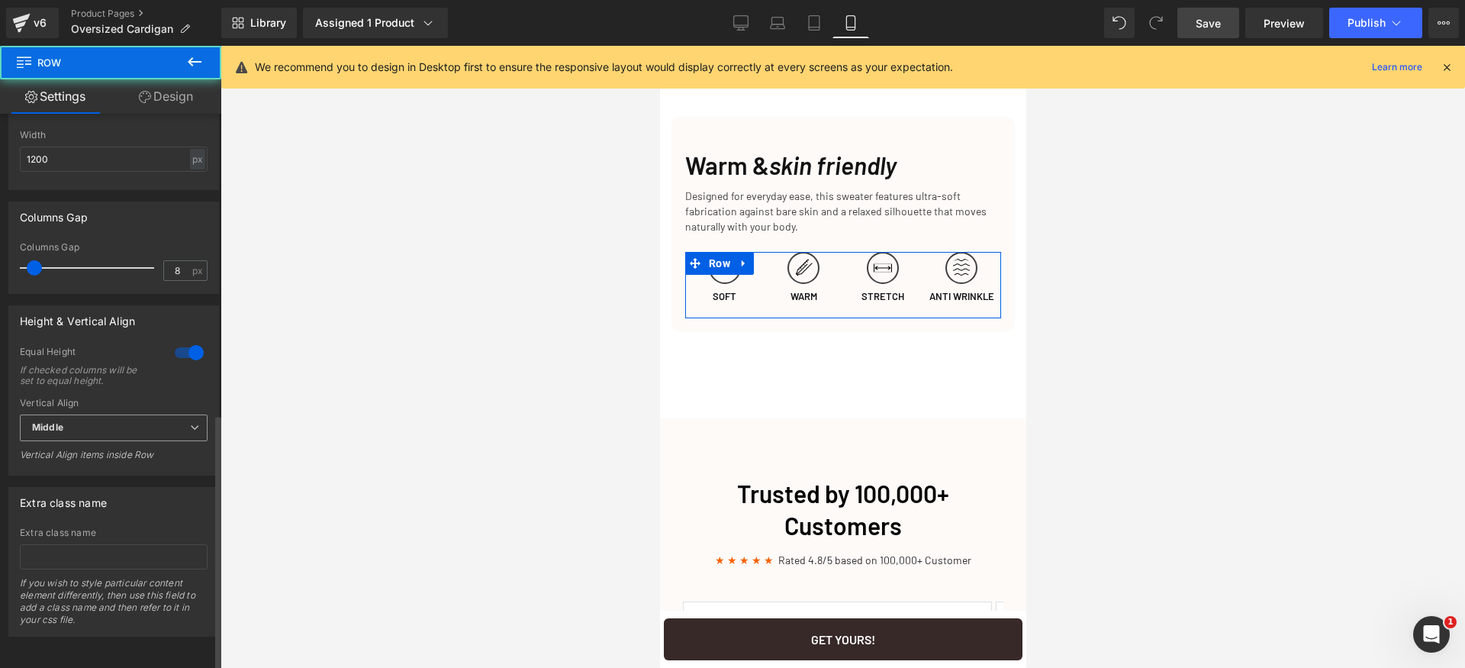
click at [83, 422] on span "Middle" at bounding box center [114, 427] width 188 height 27
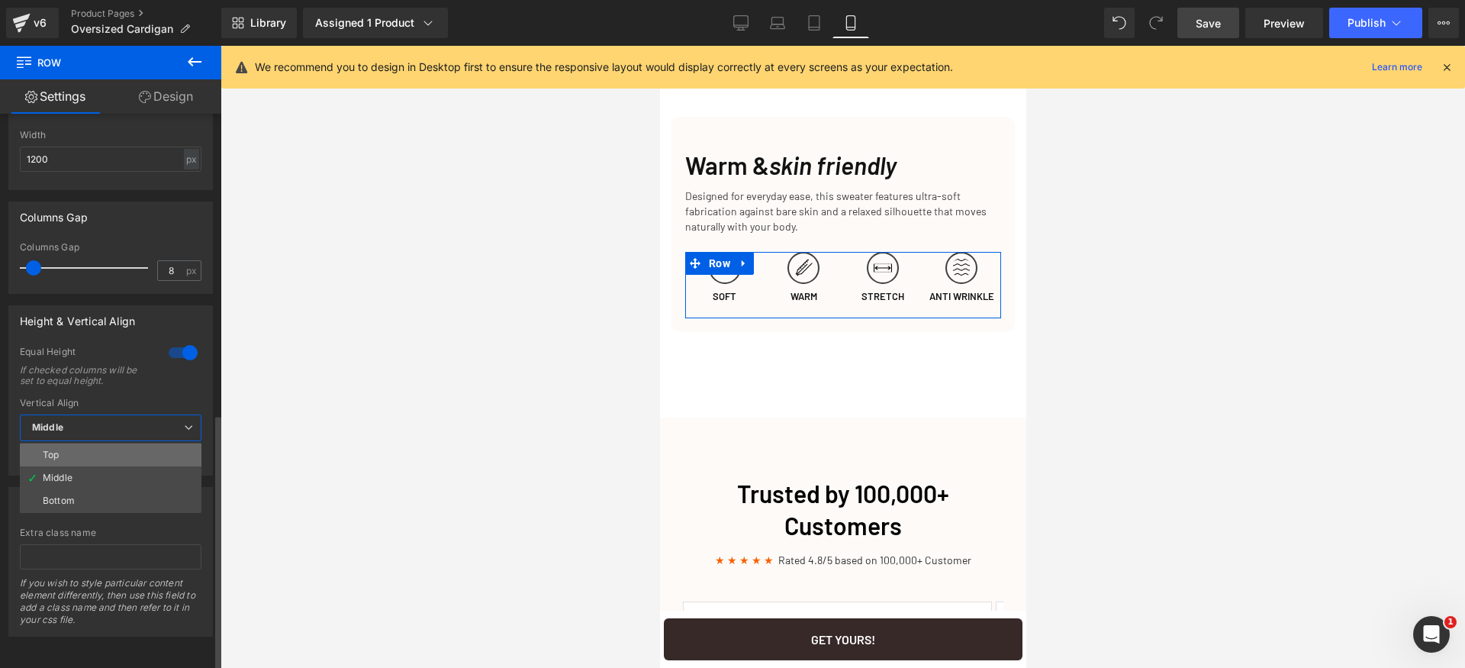
click at [91, 443] on li "Top" at bounding box center [111, 454] width 182 height 23
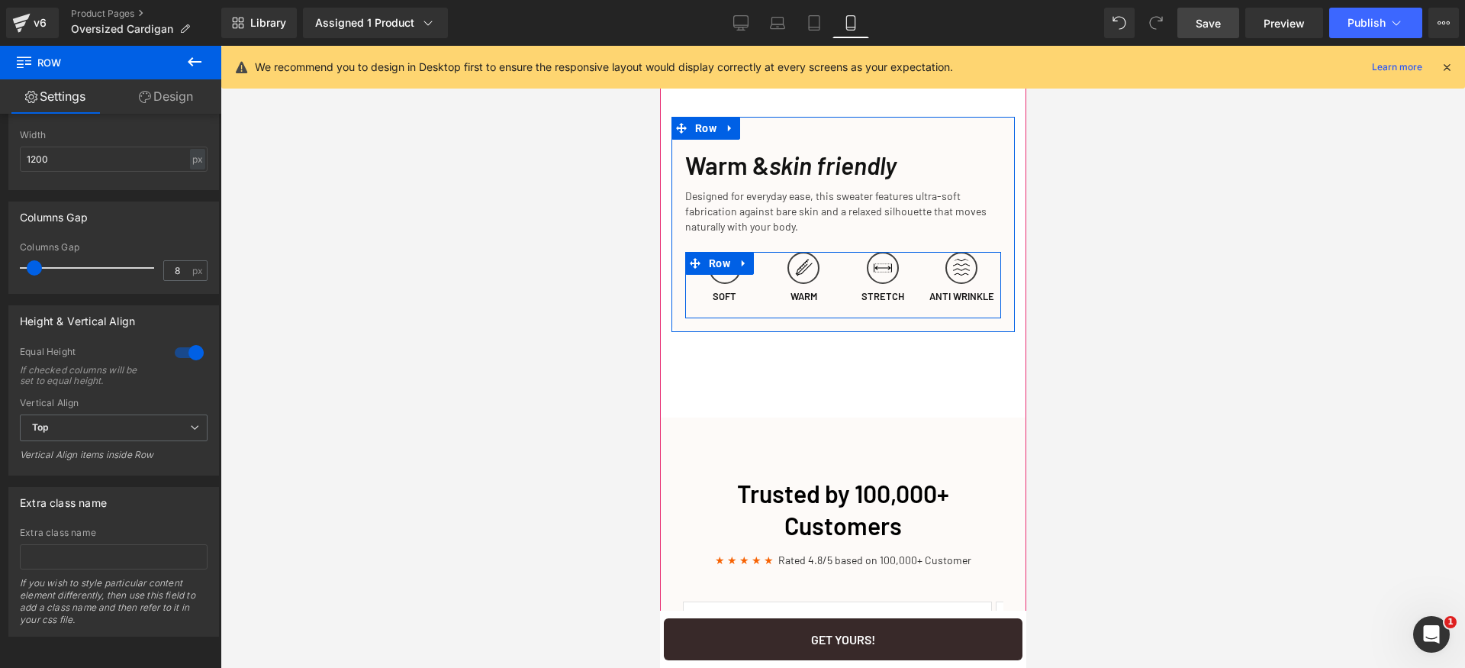
click at [834, 297] on div "Image WARM Heading" at bounding box center [803, 281] width 79 height 59
type input "0"
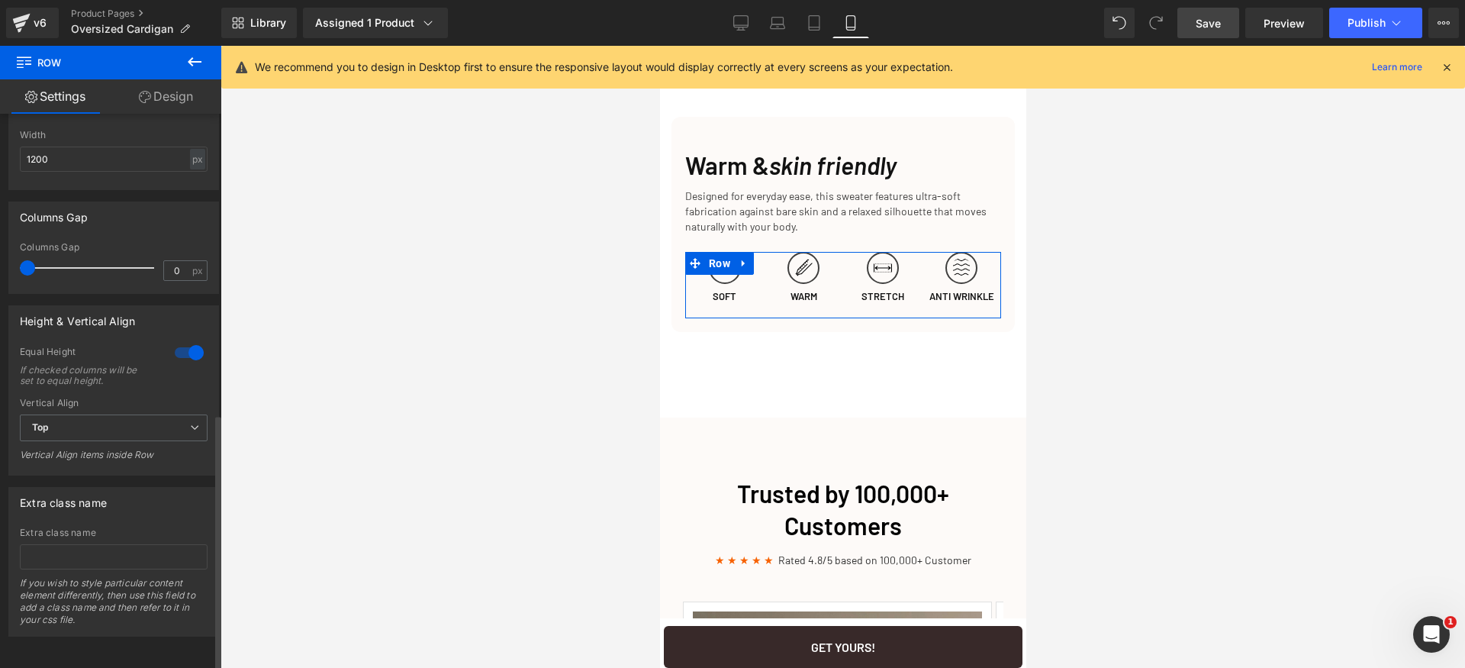
drag, startPoint x: 34, startPoint y: 255, endPoint x: 9, endPoint y: 254, distance: 24.4
click at [0, 254] on div "Columns Gap 0px Columns Gap 0 px" at bounding box center [114, 242] width 228 height 104
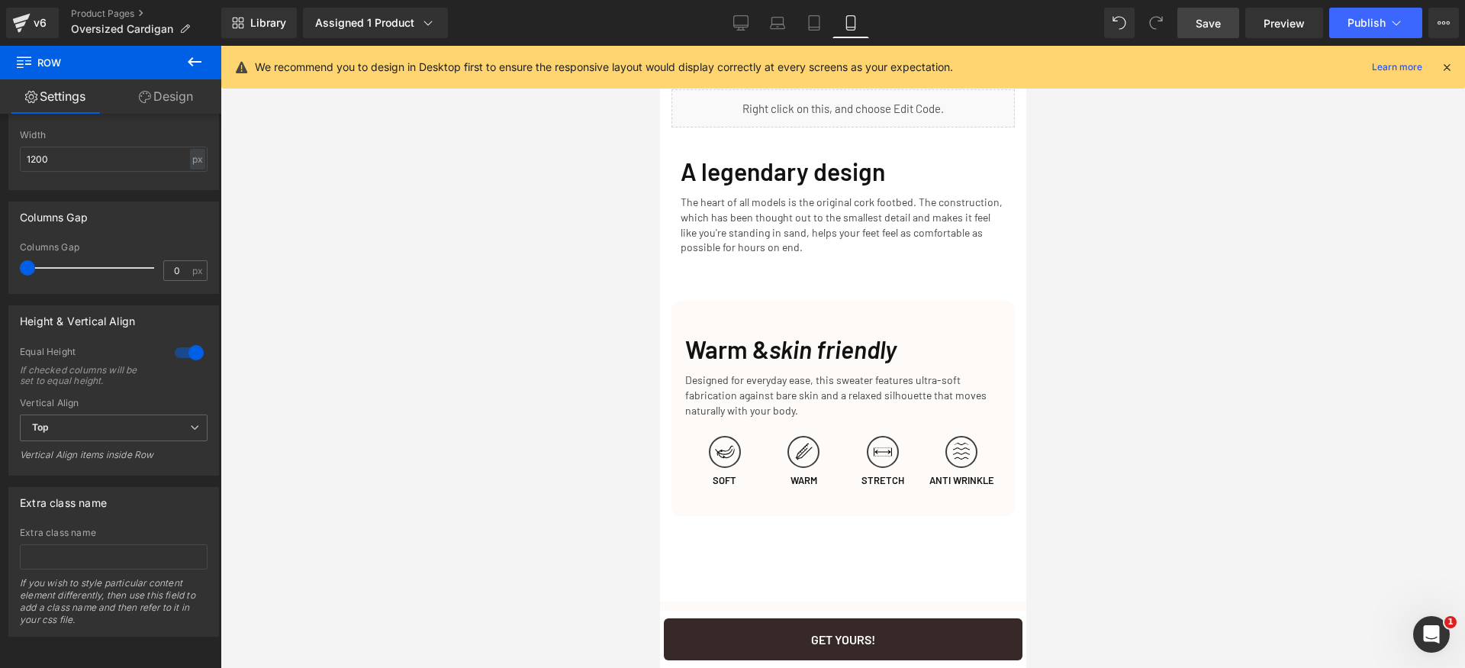
scroll to position [1883, 0]
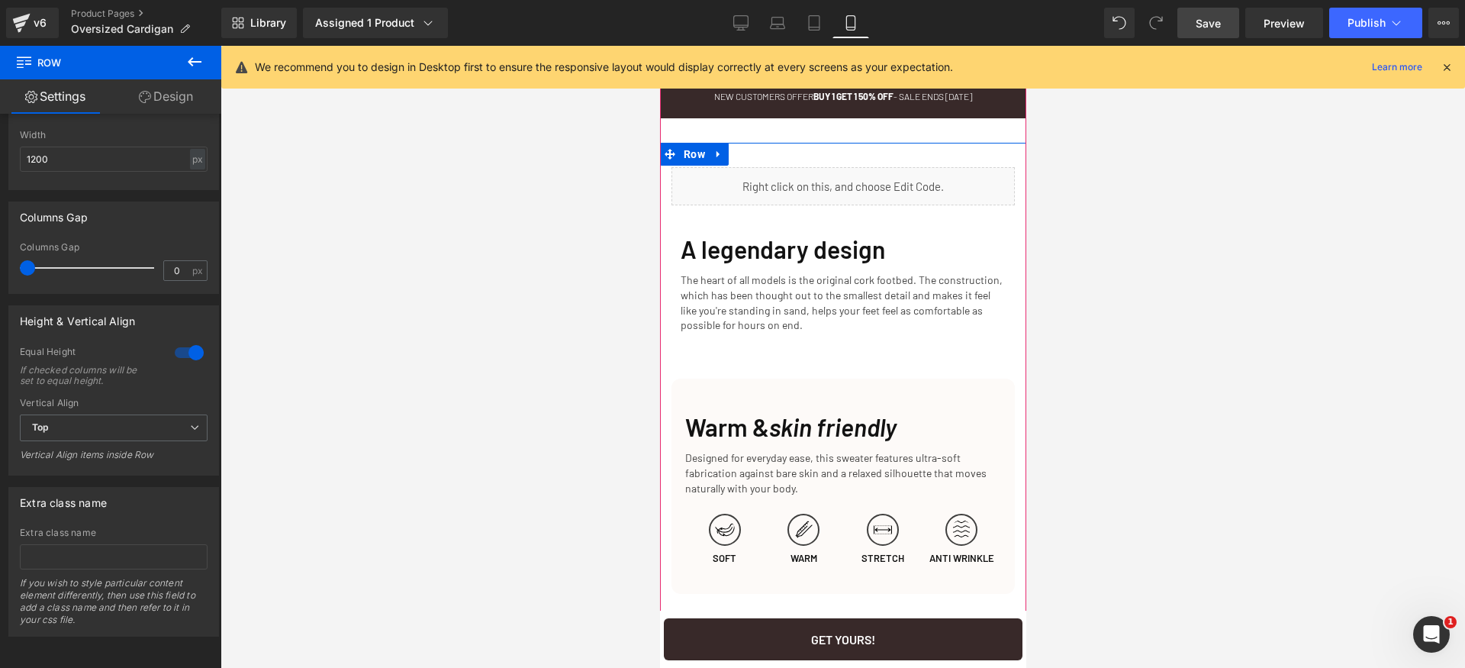
click at [832, 332] on p "The heart of all models is the original cork footbed. The construction, which h…" at bounding box center [842, 302] width 325 height 60
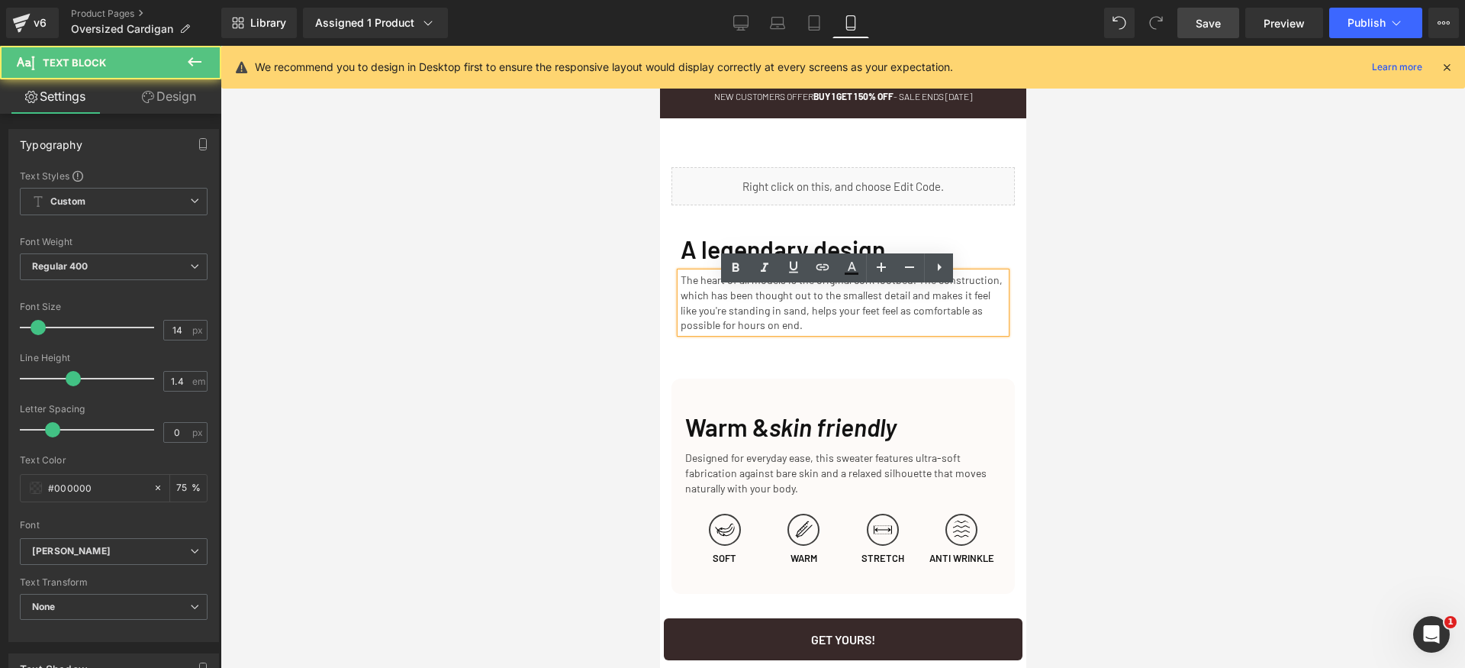
click at [804, 392] on div "A legendary design Heading The heart of all models is the original cork footbed…" at bounding box center [842, 417] width 366 height 425
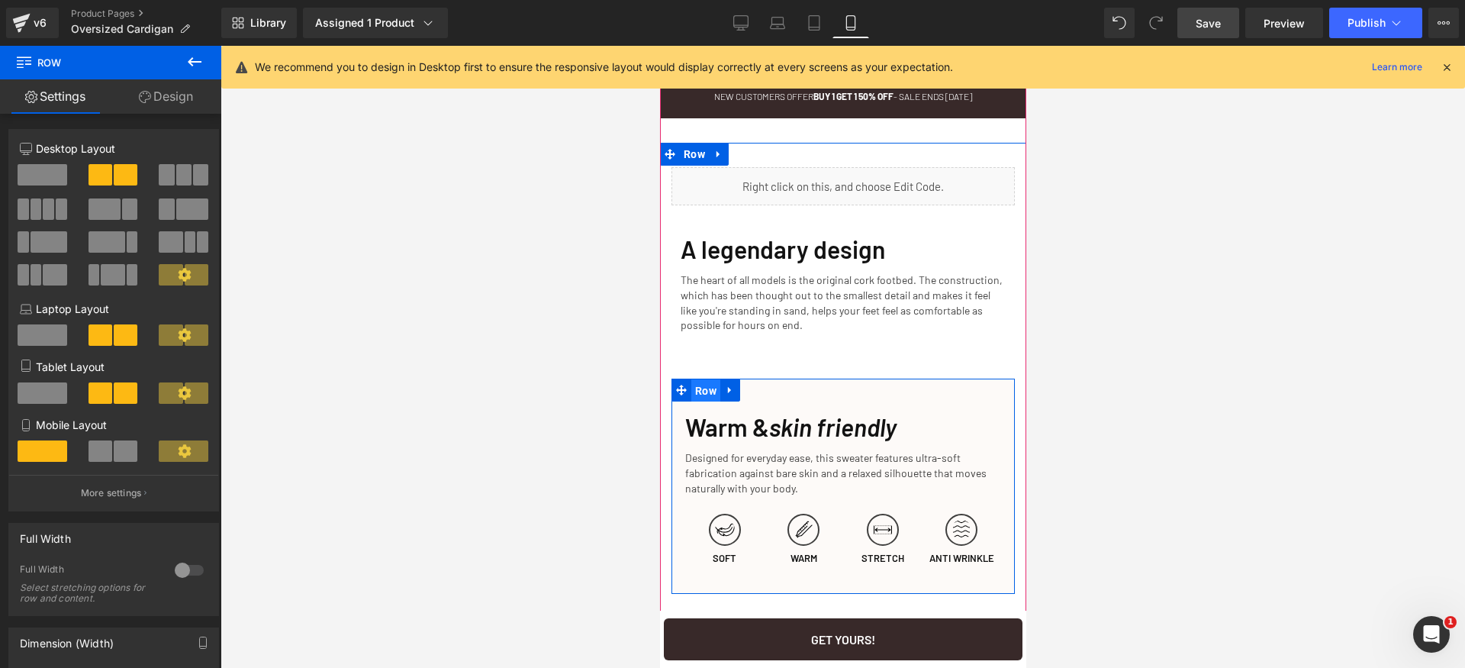
click at [701, 401] on span "Row" at bounding box center [705, 390] width 29 height 23
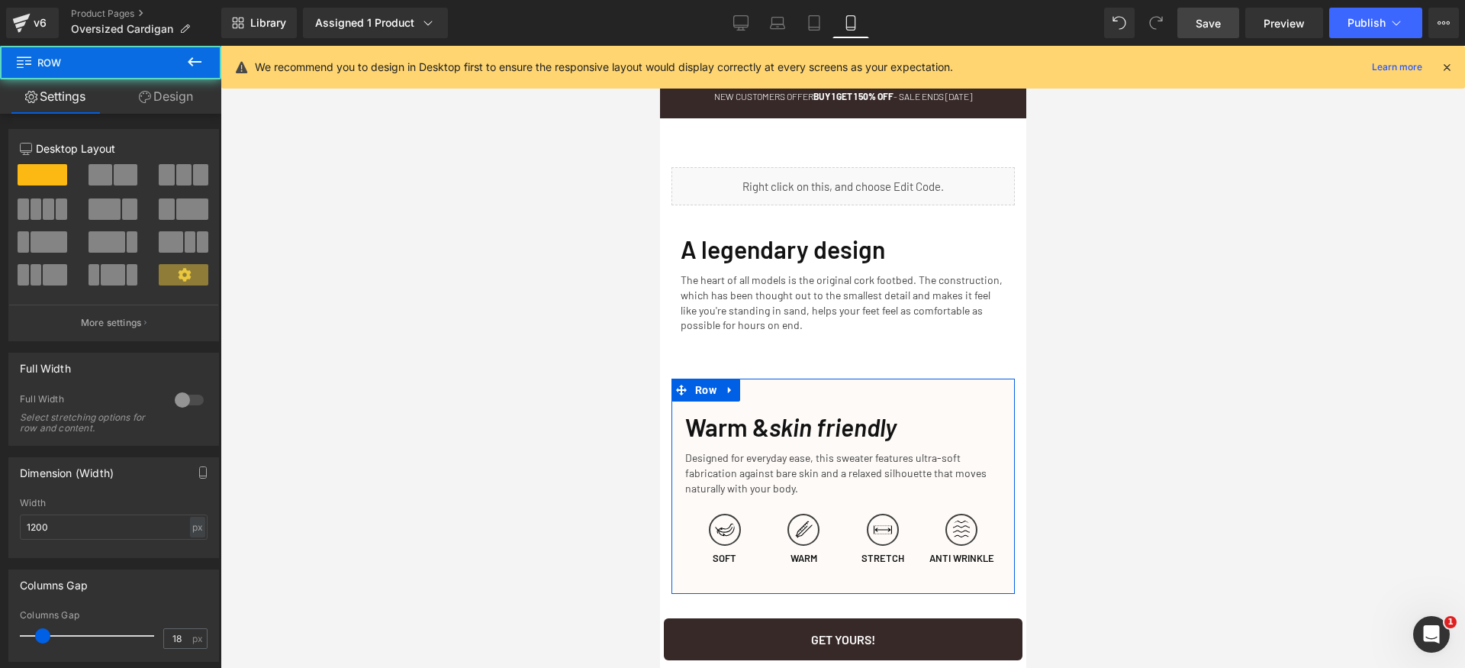
drag, startPoint x: 184, startPoint y: 97, endPoint x: 177, endPoint y: 116, distance: 20.3
click at [183, 98] on link "Design" at bounding box center [166, 96] width 111 height 34
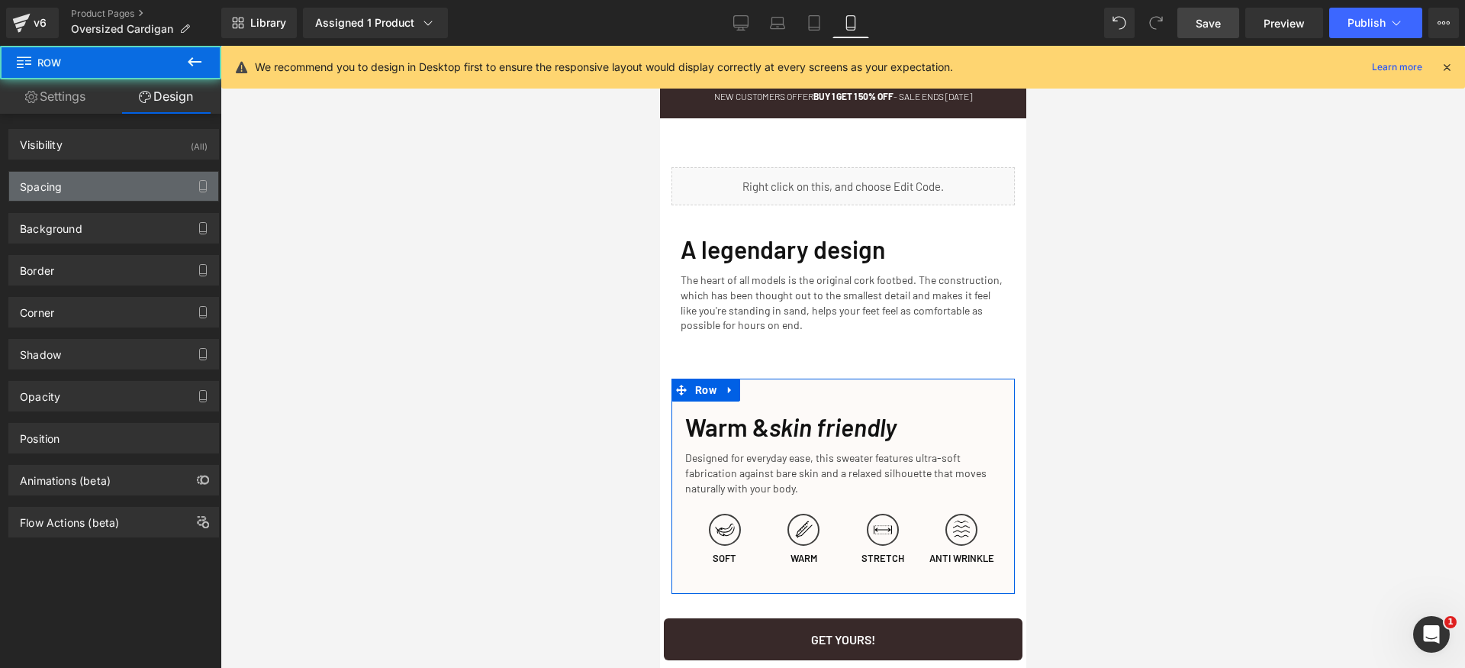
click at [108, 183] on div "Spacing" at bounding box center [113, 186] width 209 height 29
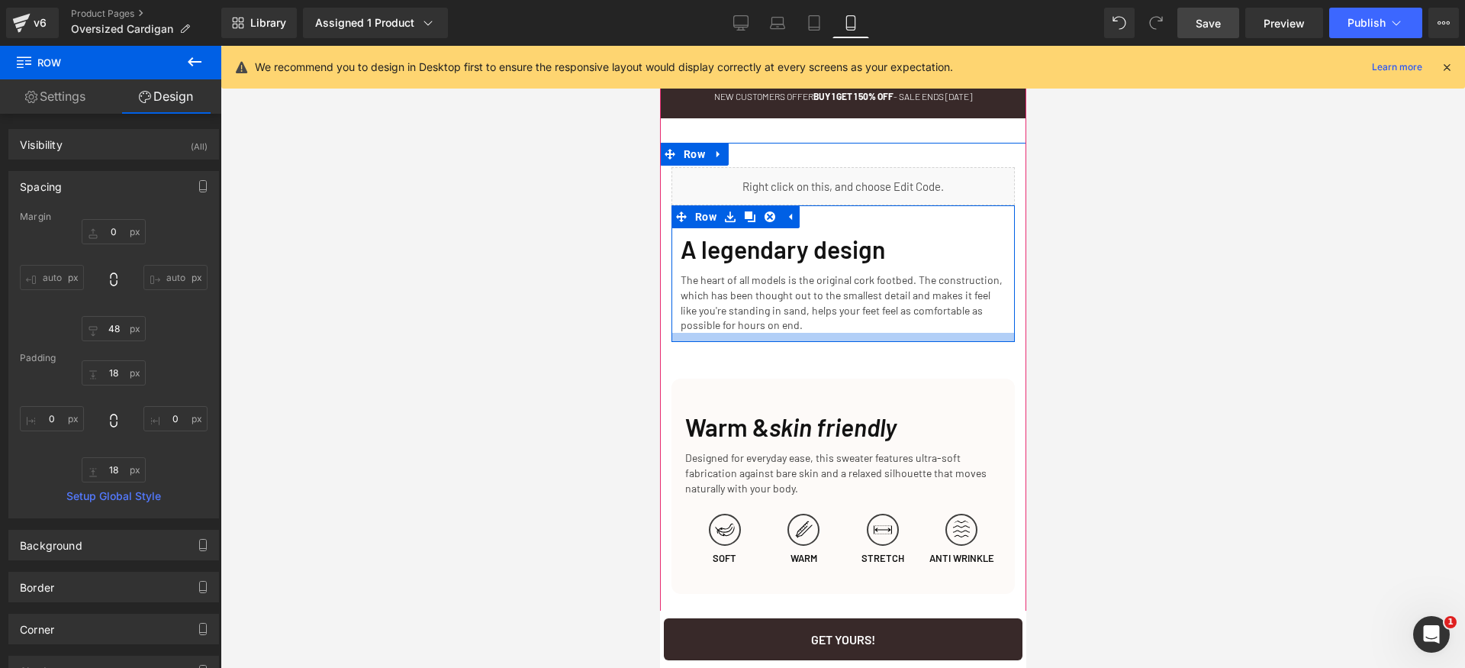
click at [757, 342] on div at bounding box center [842, 337] width 343 height 9
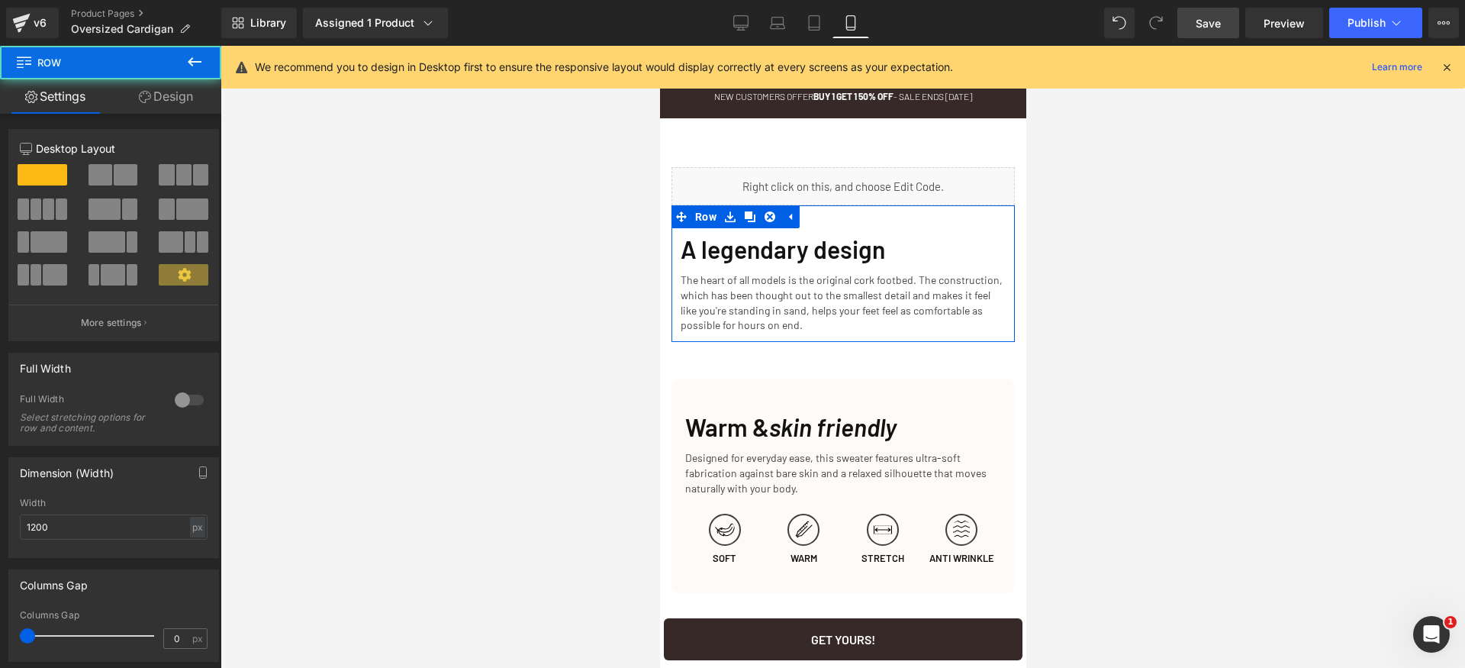
drag, startPoint x: 185, startPoint y: 98, endPoint x: 96, endPoint y: 205, distance: 138.2
click at [184, 98] on link "Design" at bounding box center [166, 96] width 111 height 34
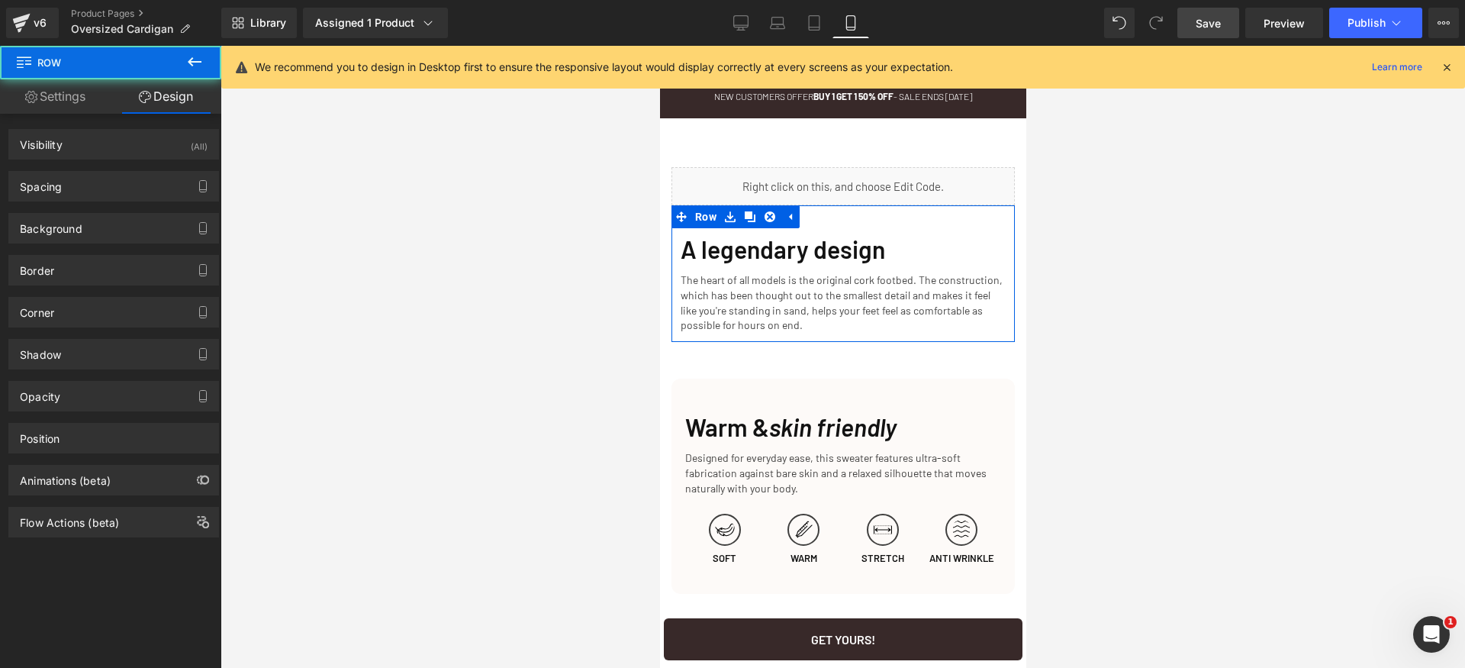
type input "0"
type input "48"
type input "12"
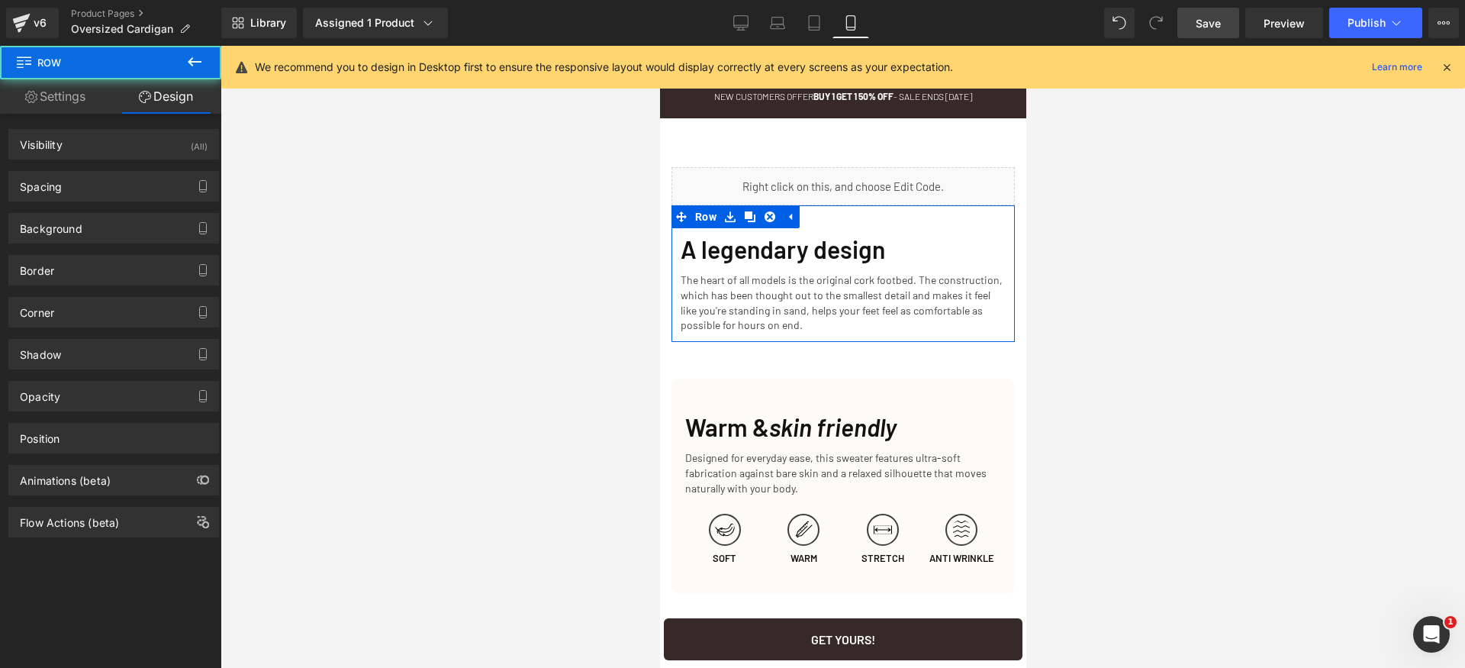
type input "12"
click at [95, 205] on div "Background Color & Image color rgba(255, 255, 255, 1) Color #ffffff 100 % Image…" at bounding box center [114, 222] width 228 height 42
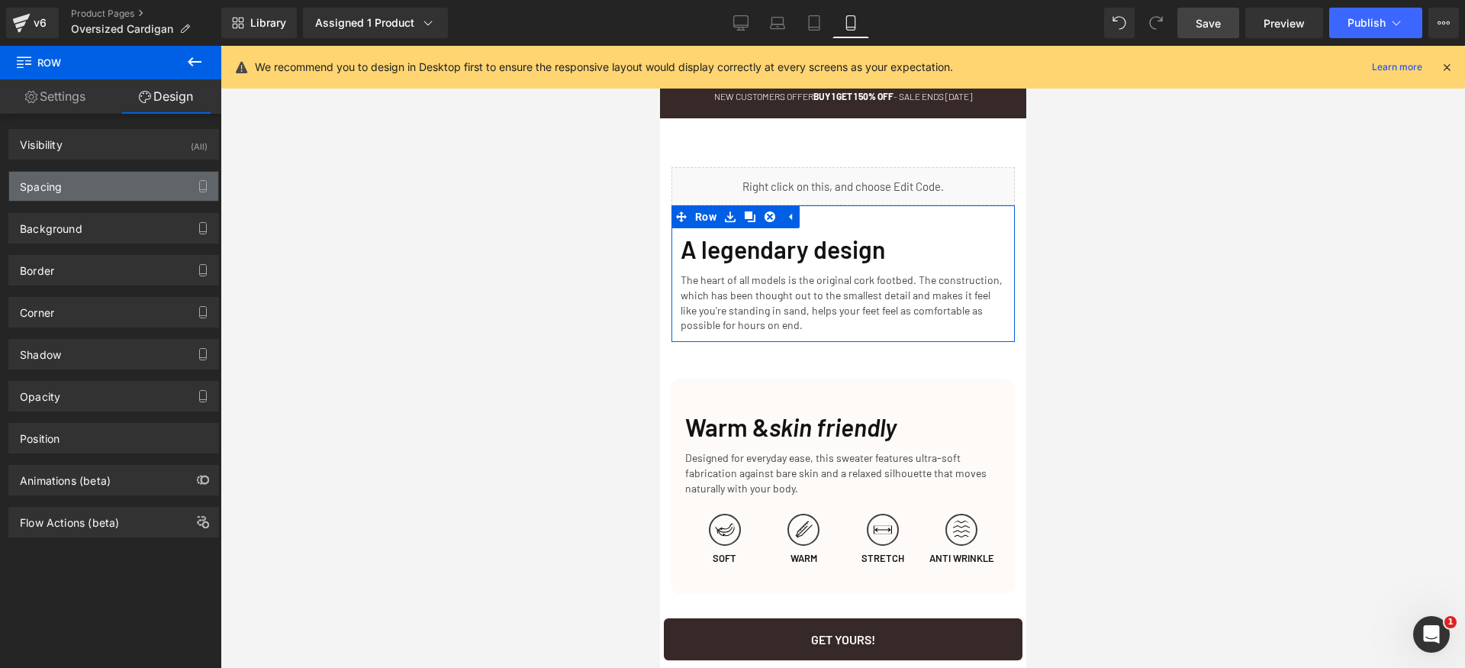
click at [108, 187] on div "Spacing" at bounding box center [113, 186] width 209 height 29
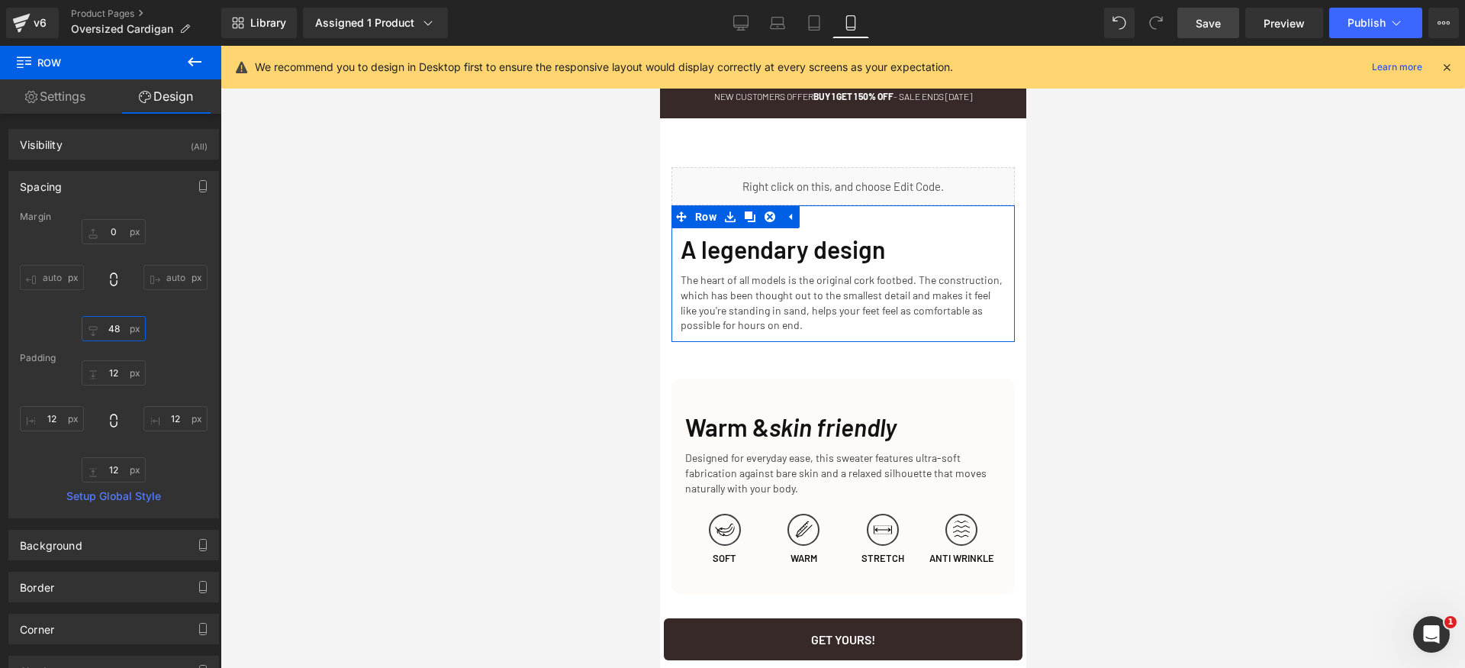
click at [117, 321] on input "48" at bounding box center [114, 328] width 64 height 25
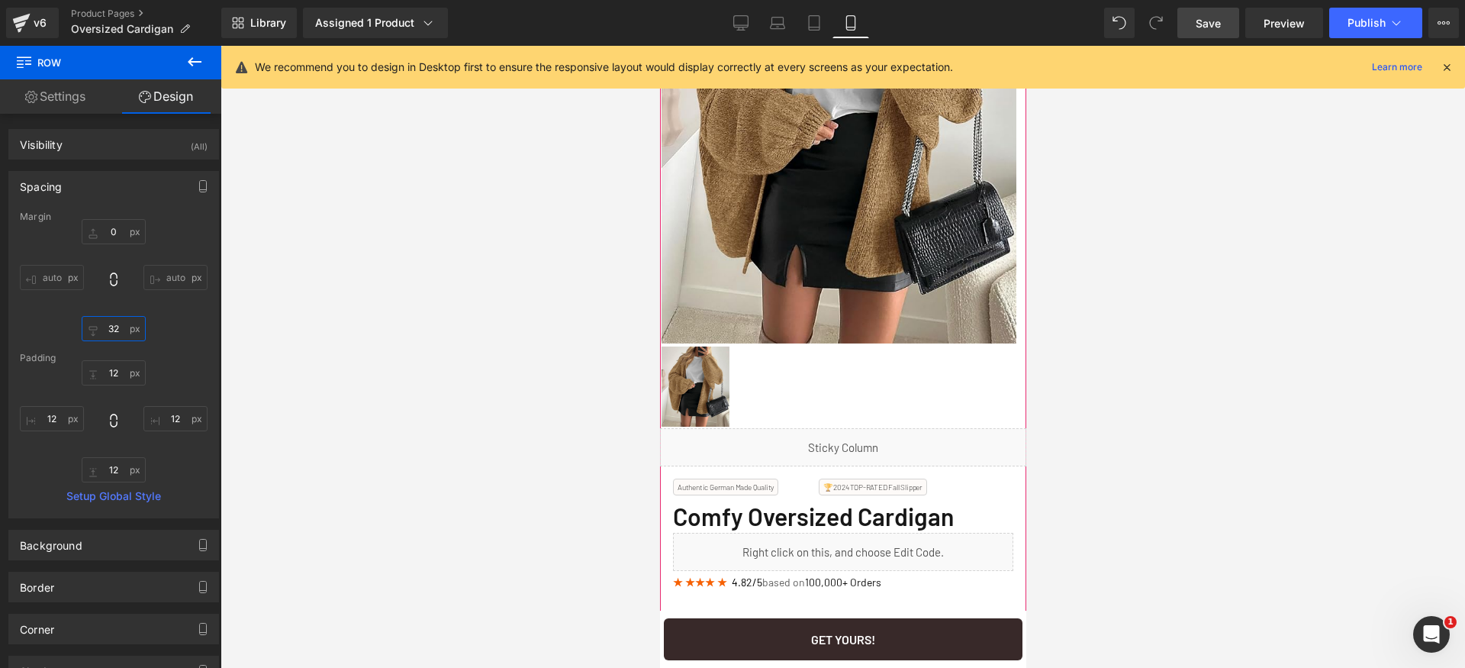
scroll to position [350, 0]
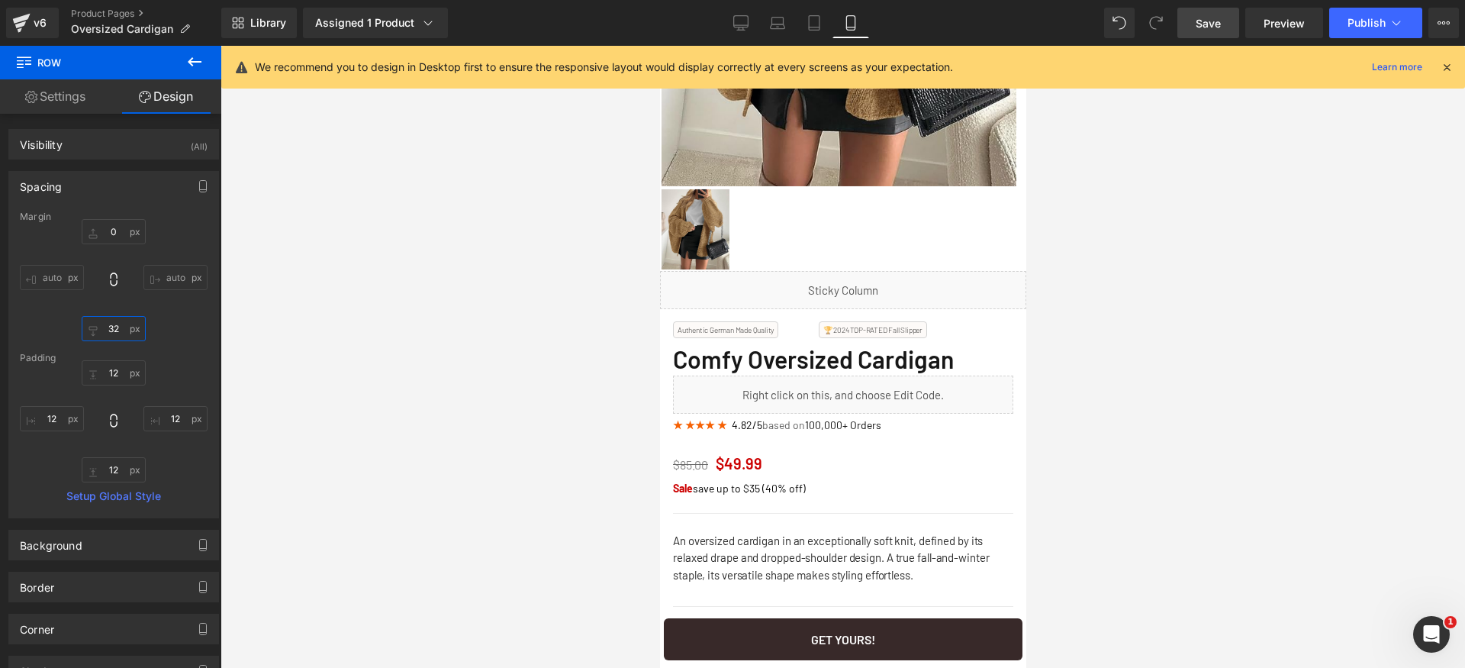
type input "32"
click at [1214, 25] on span "Save" at bounding box center [1208, 23] width 25 height 16
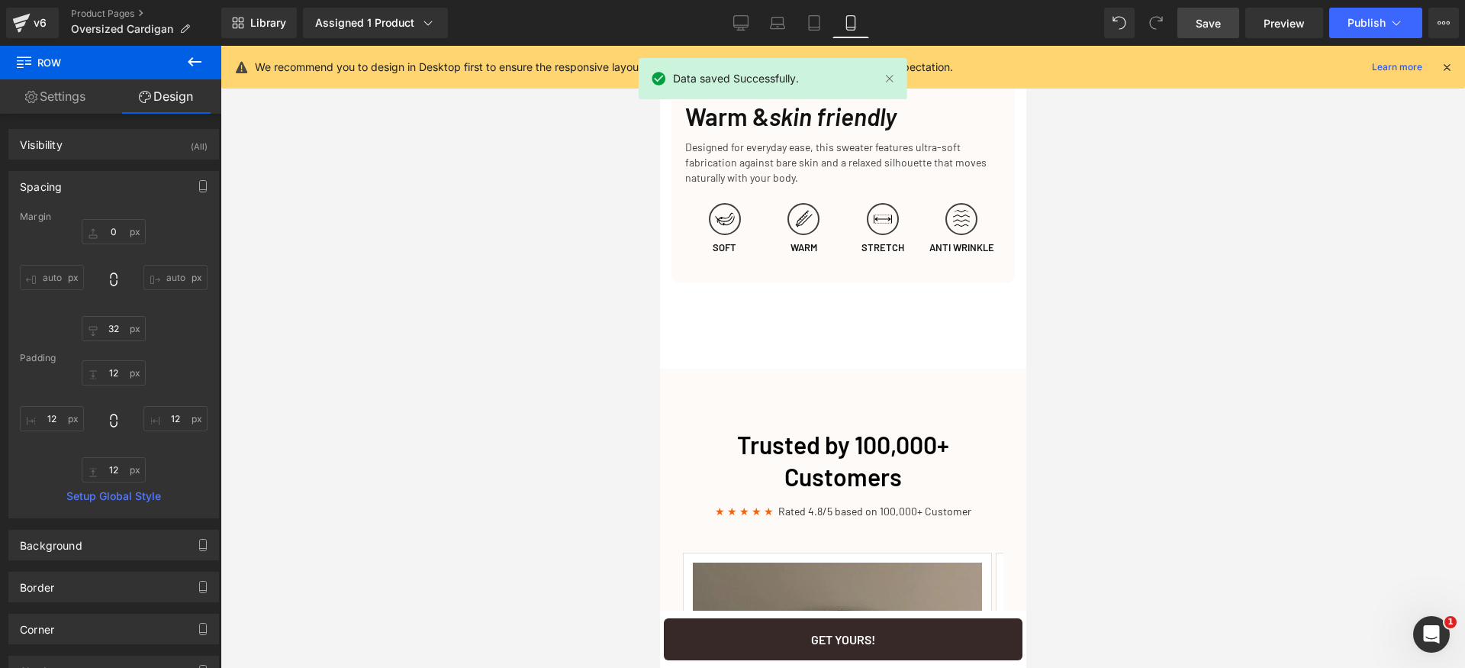
scroll to position [2015, 0]
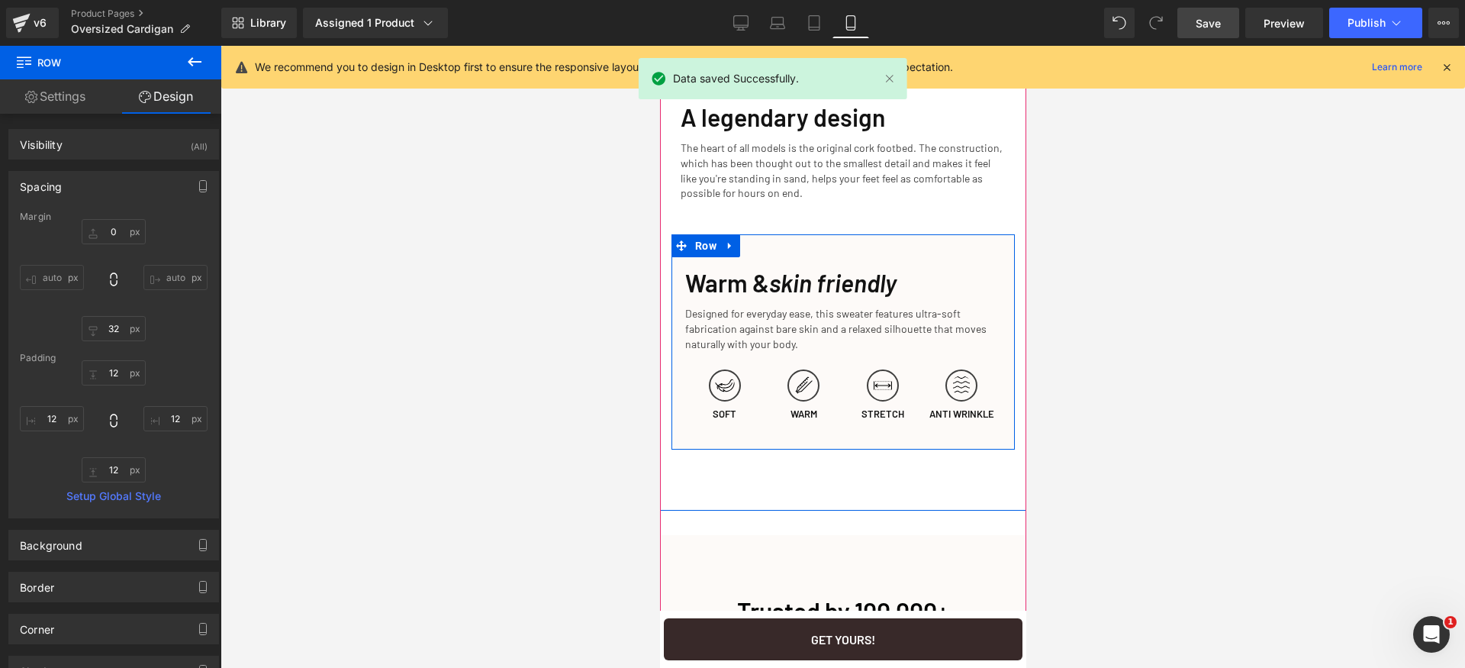
click at [795, 270] on div "Warm & skin friendly Heading Designed for everyday ease, this sweater features …" at bounding box center [842, 342] width 343 height 188
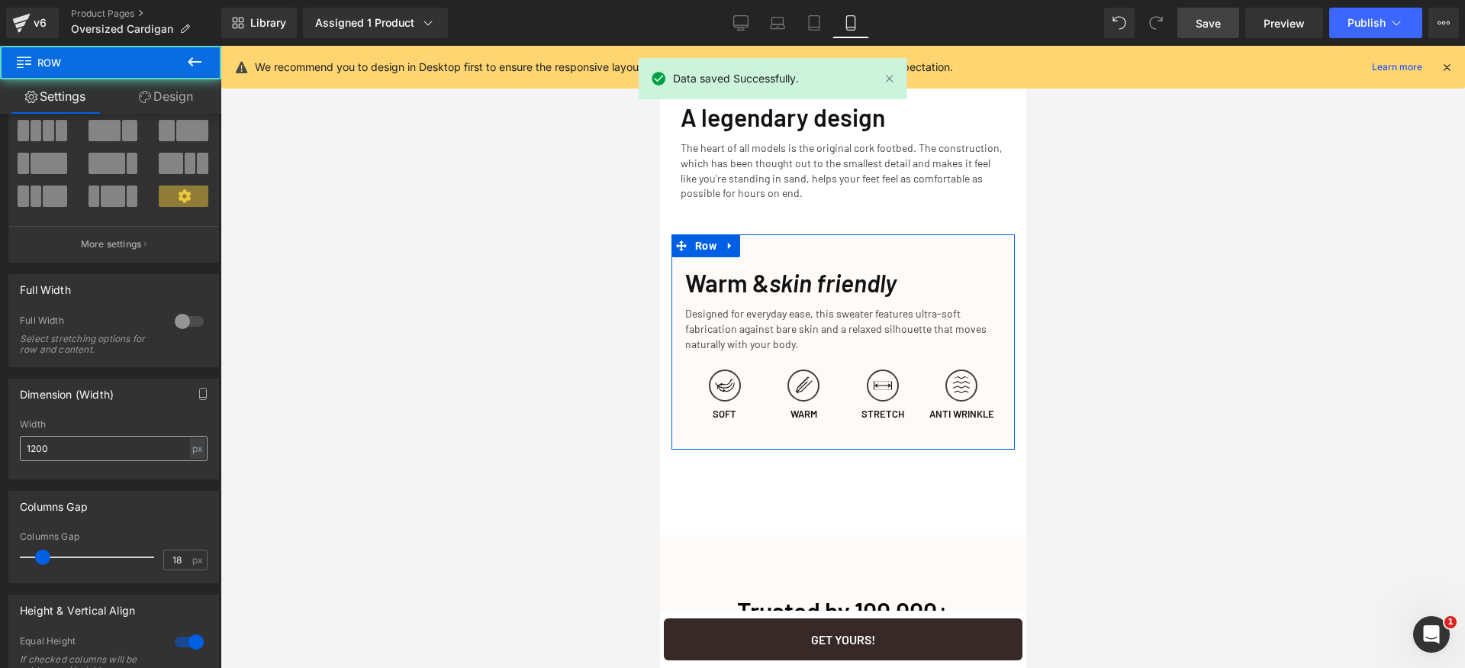
scroll to position [150, 0]
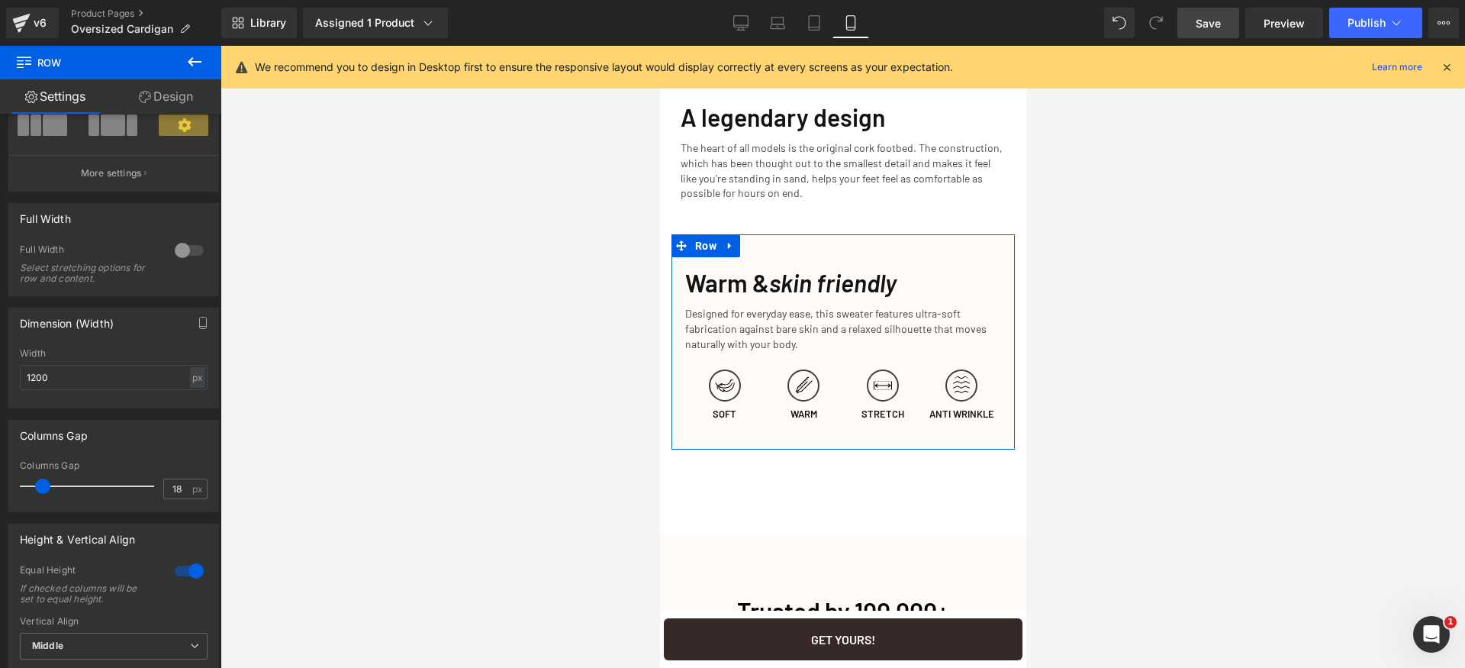
click at [176, 91] on link "Design" at bounding box center [166, 96] width 111 height 34
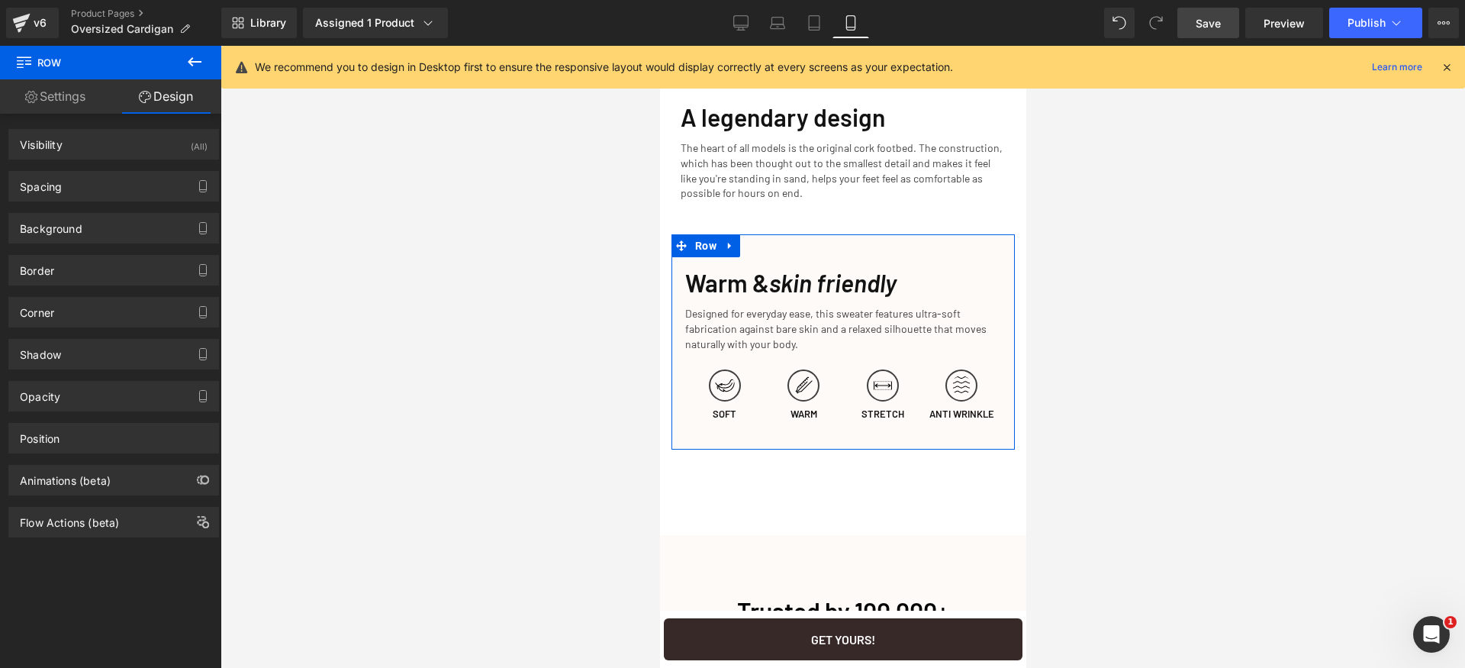
drag, startPoint x: 91, startPoint y: 182, endPoint x: 99, endPoint y: 216, distance: 35.4
click at [91, 181] on div "Spacing" at bounding box center [113, 186] width 209 height 29
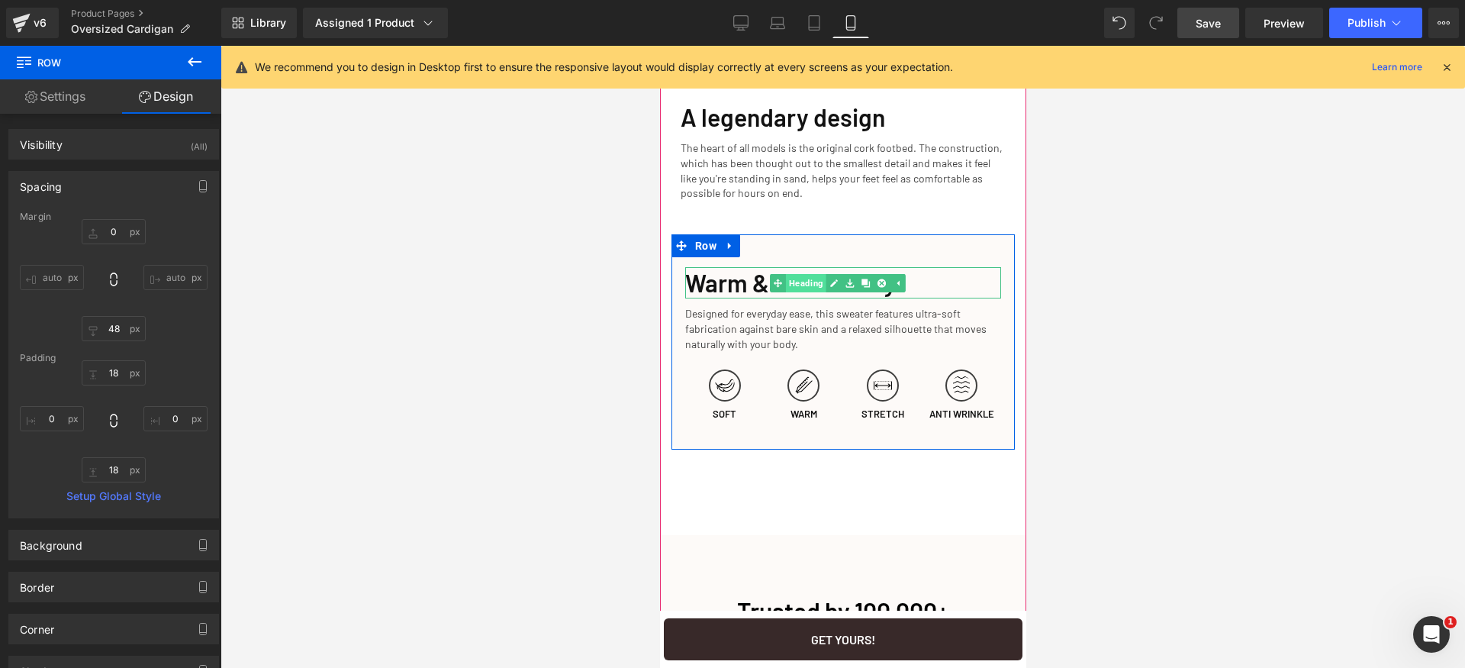
click at [802, 292] on link "Heading" at bounding box center [797, 283] width 56 height 18
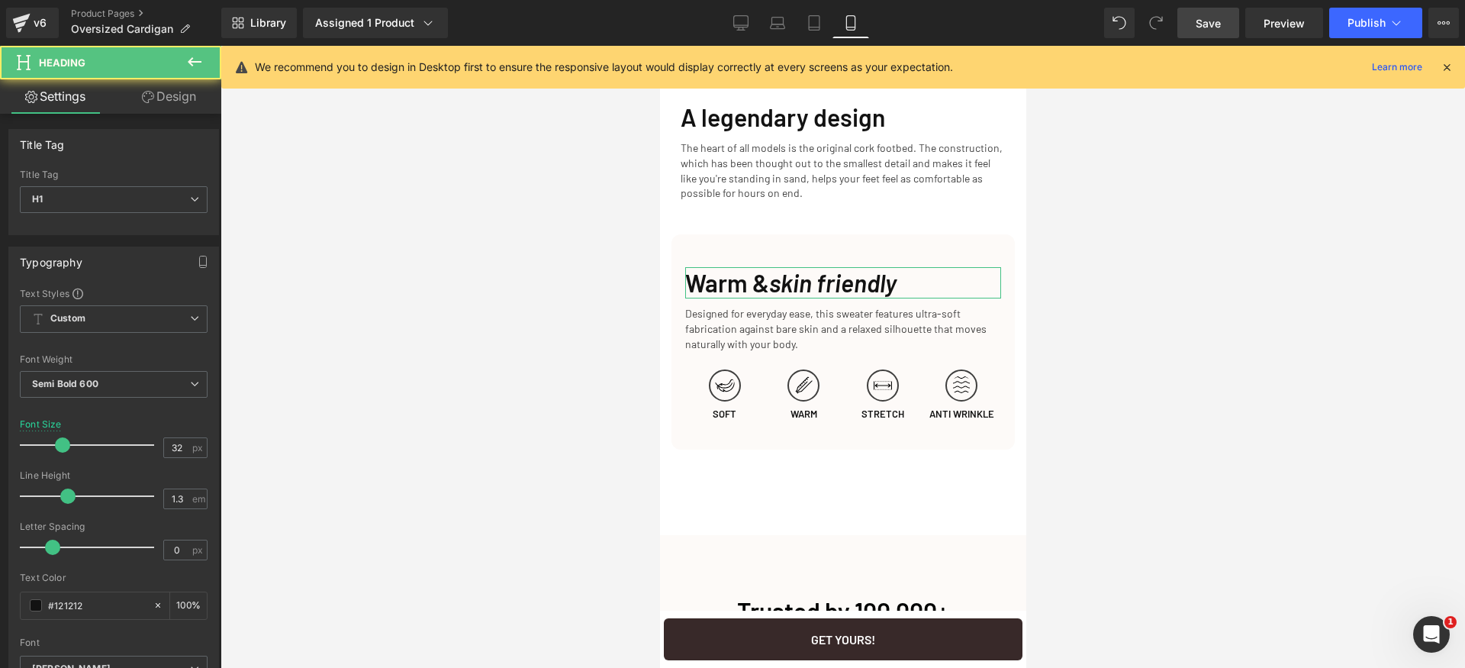
click at [192, 104] on link "Design" at bounding box center [169, 96] width 111 height 34
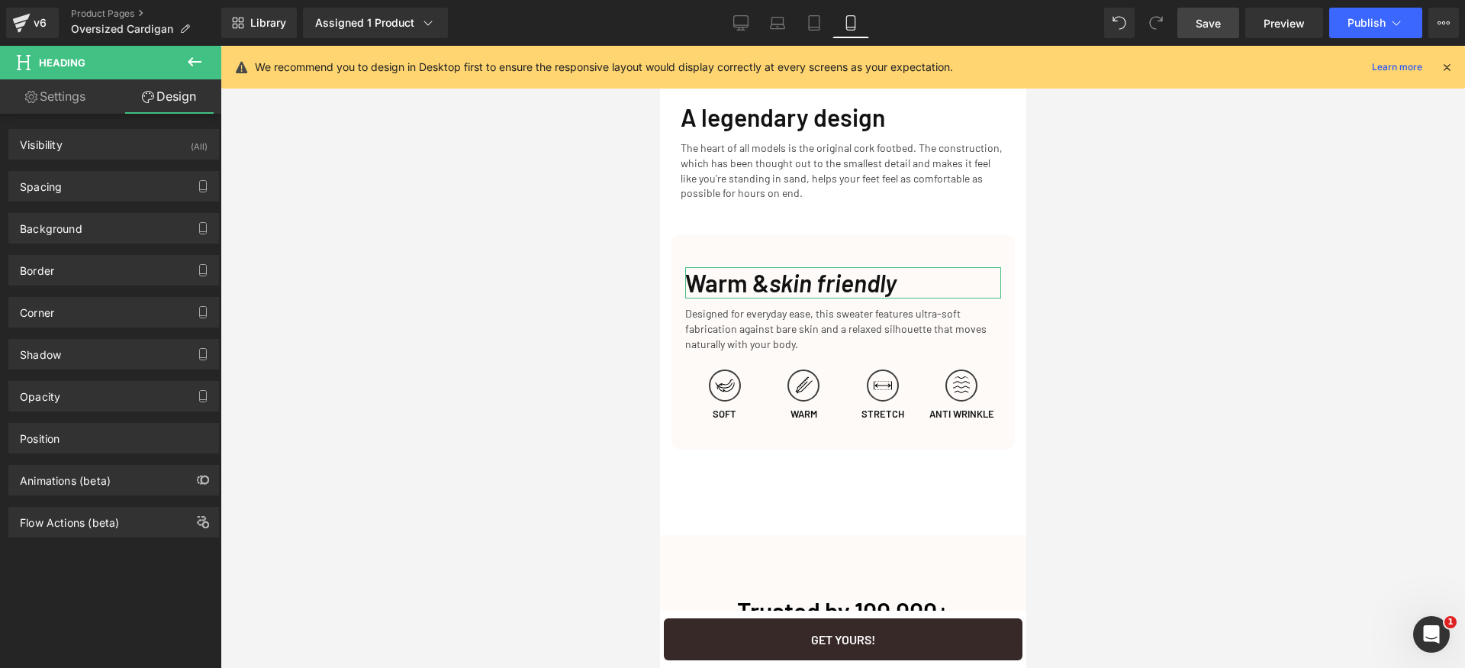
click at [143, 161] on div "Spacing Margin 25px 25 0px 0 10px 10 0px 0 Padding 0px 0 0px 0 0px 0 0px 0 Setu…" at bounding box center [114, 181] width 228 height 42
click at [116, 198] on div "Spacing" at bounding box center [113, 186] width 209 height 29
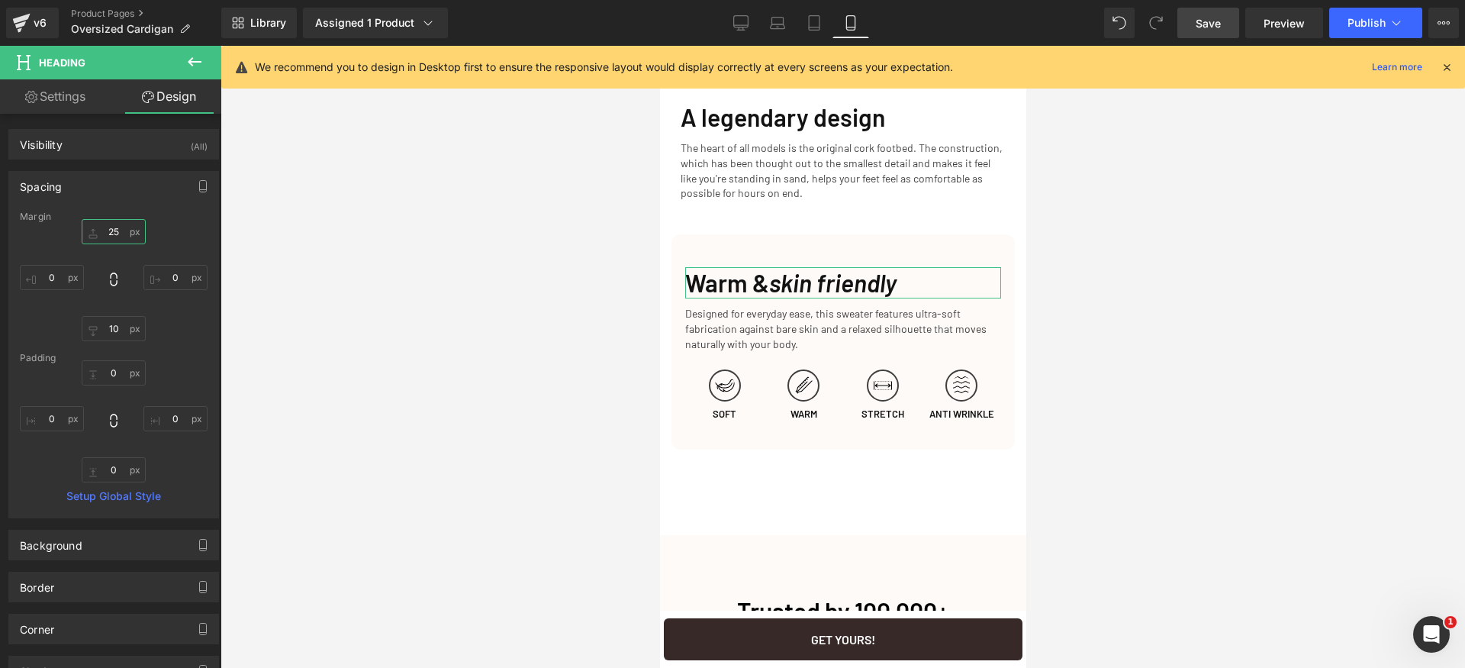
click at [127, 233] on input "25" at bounding box center [114, 231] width 64 height 25
type input "0"
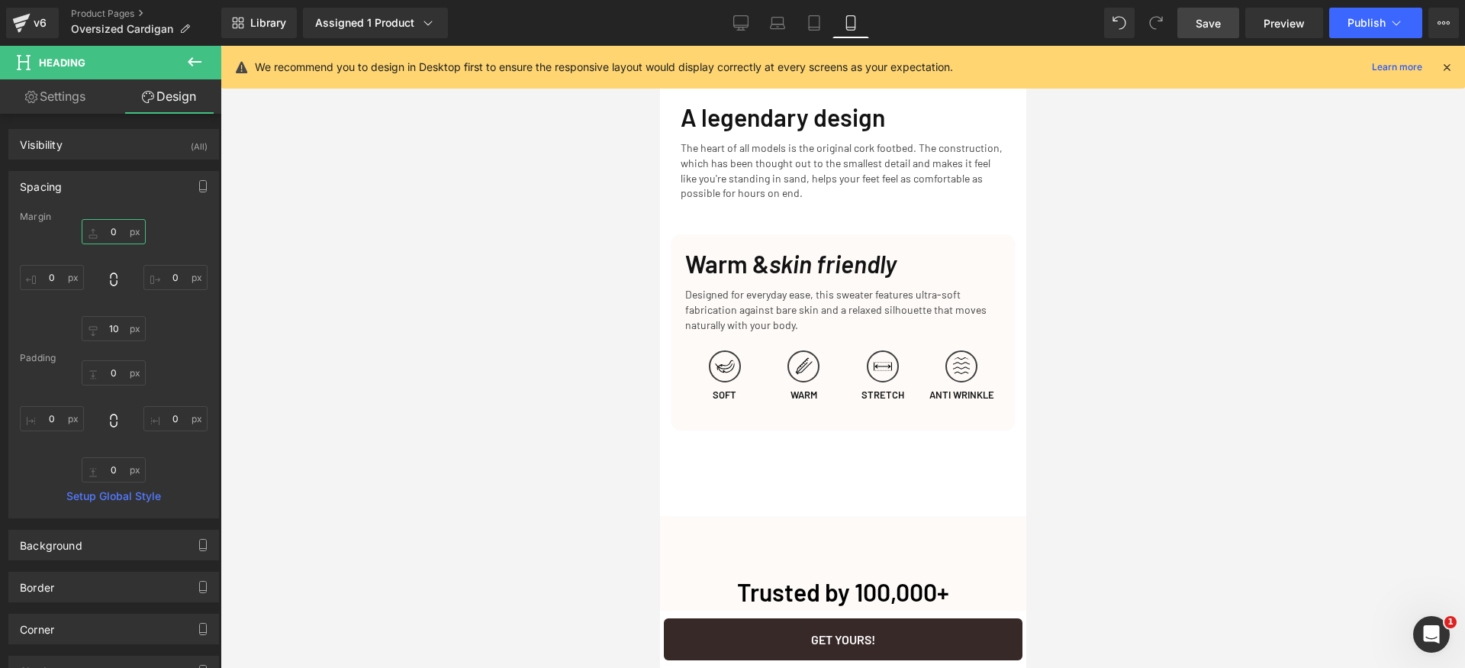
type input "8"
click at [1204, 20] on span "Save" at bounding box center [1208, 23] width 25 height 16
click at [1376, 19] on span "Publish" at bounding box center [1367, 23] width 38 height 12
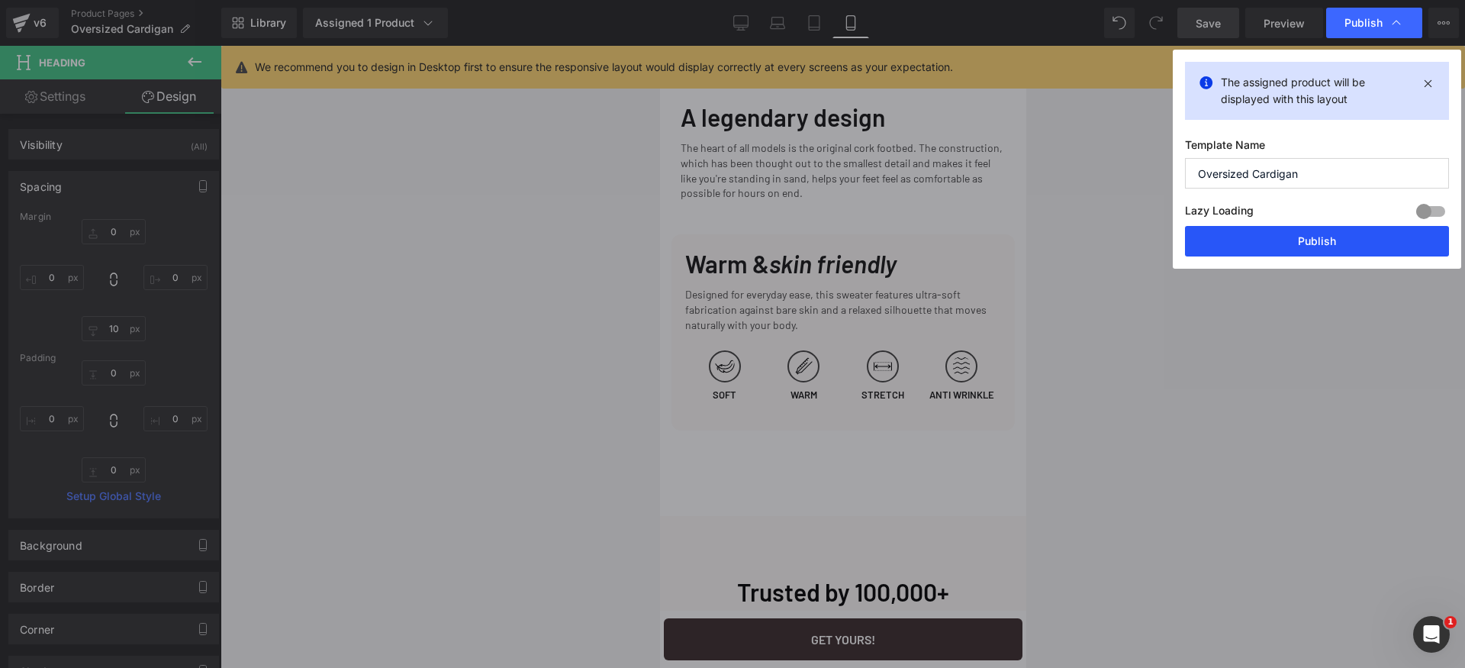
click at [1329, 234] on button "Publish" at bounding box center [1317, 241] width 264 height 31
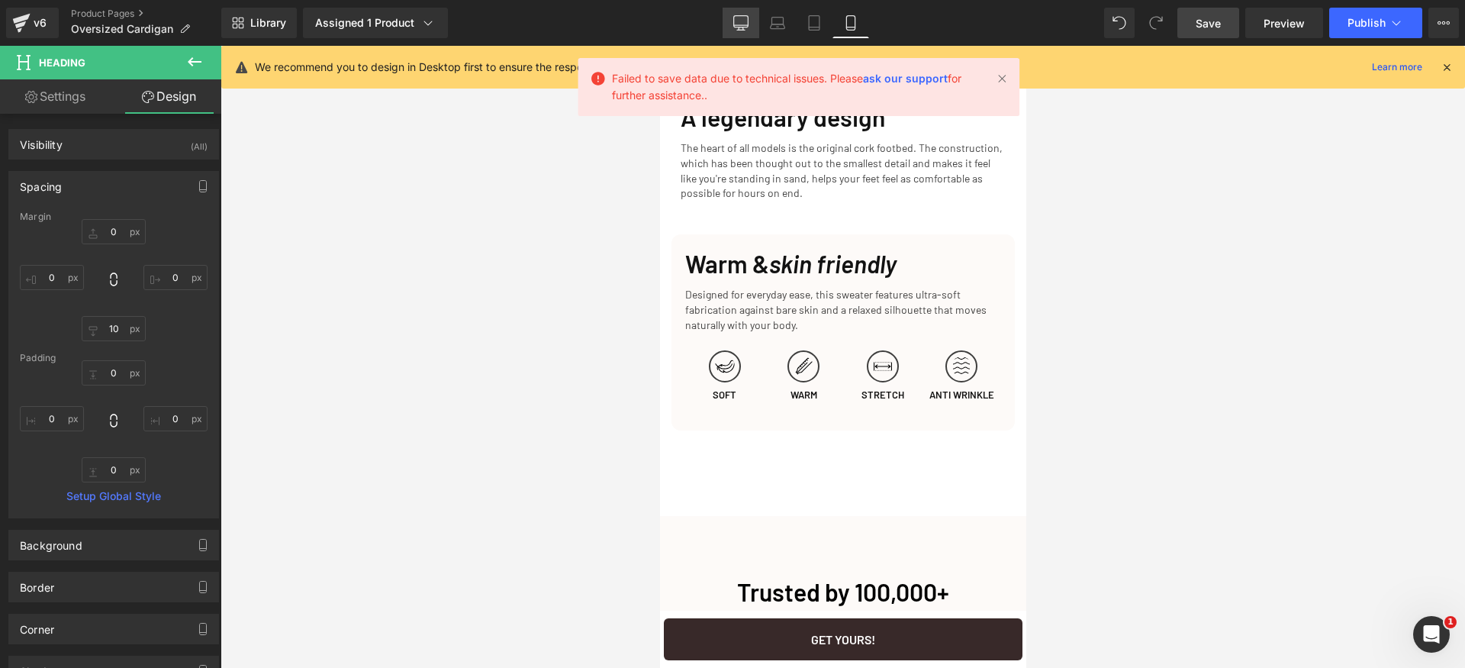
click at [733, 27] on icon at bounding box center [740, 22] width 15 height 15
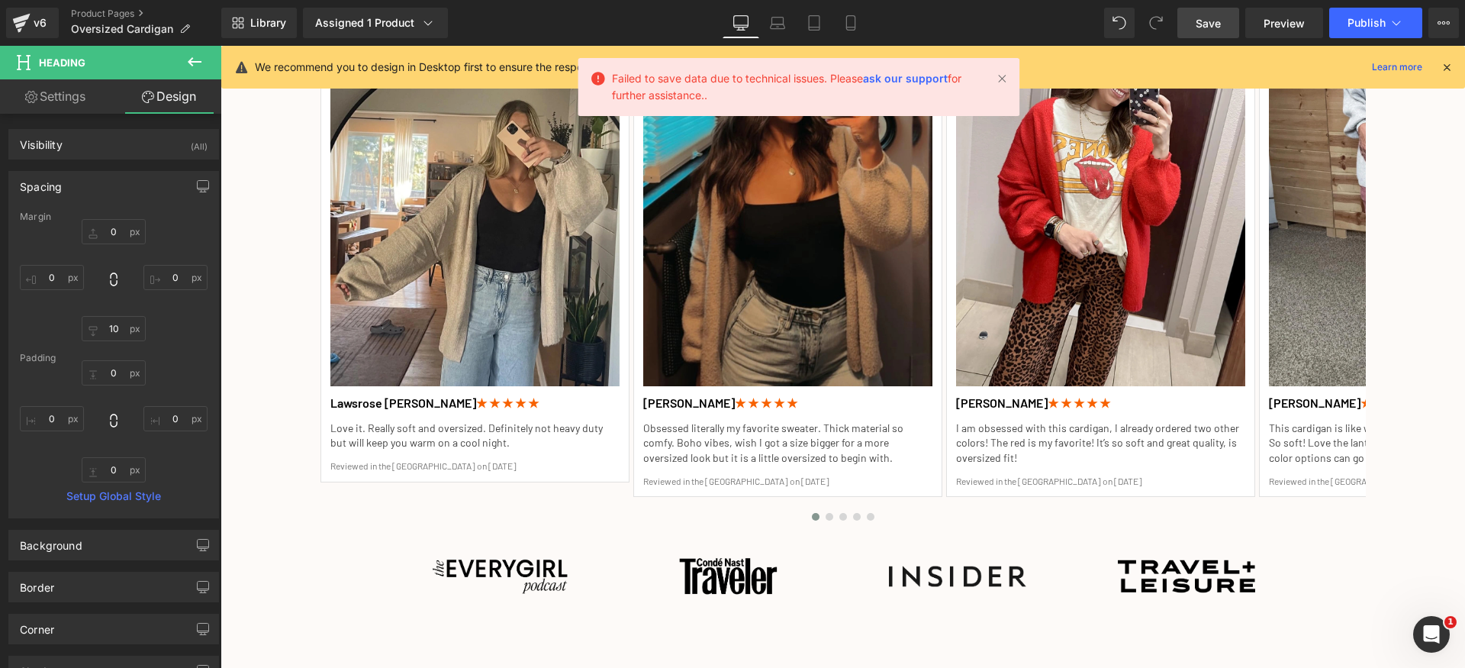
type input "0"
type input "12"
type input "0"
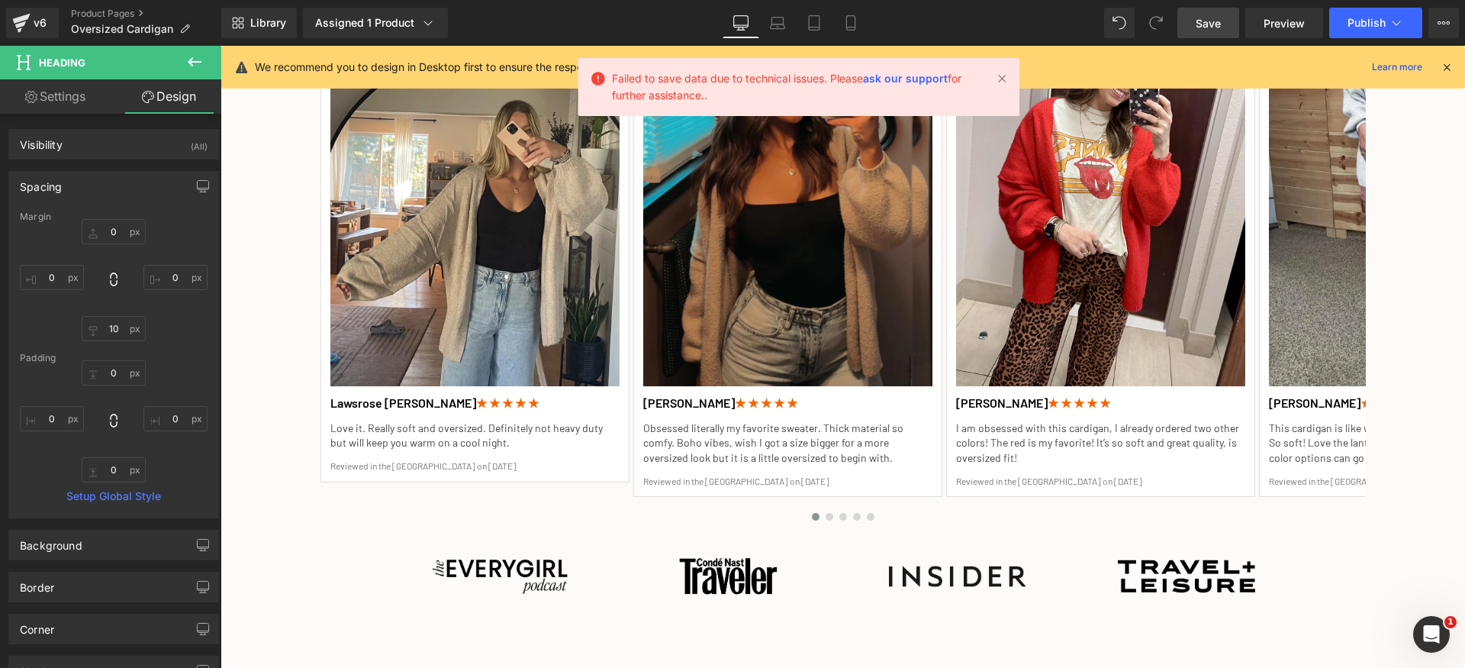
type input "0"
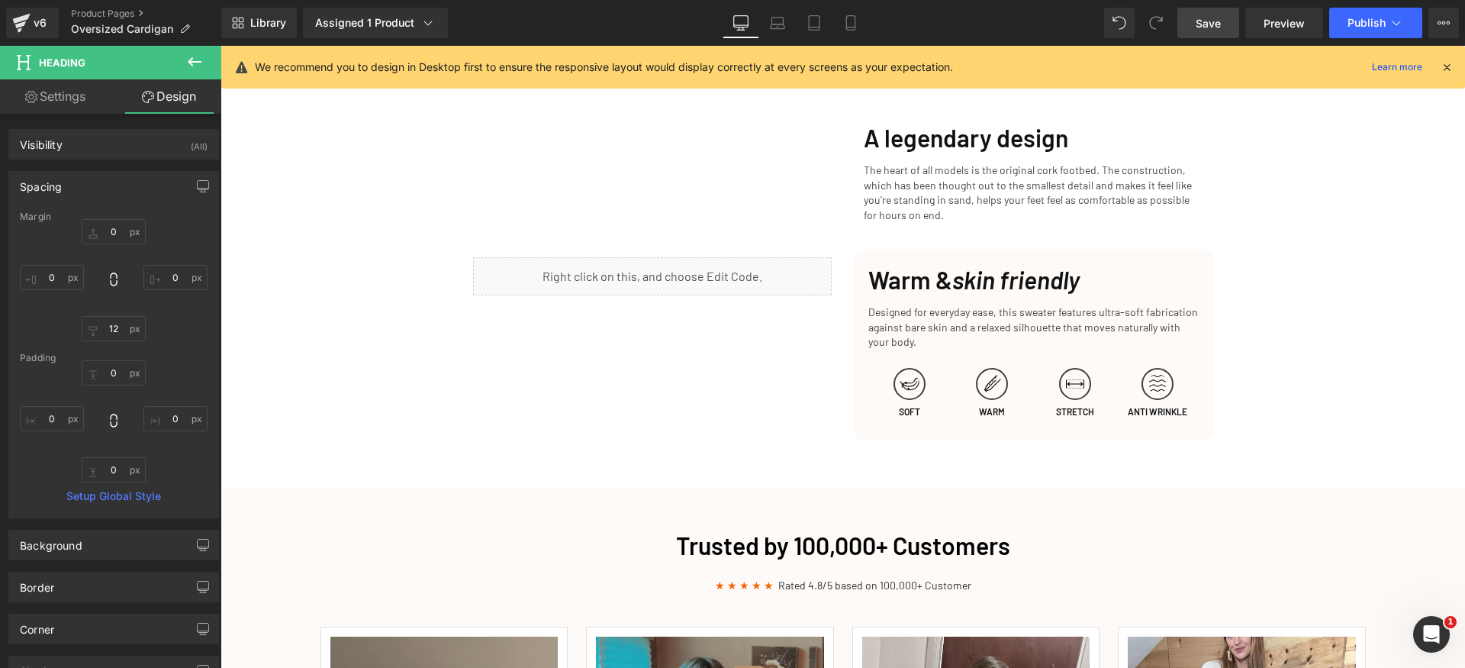
click at [1198, 25] on span "Save" at bounding box center [1208, 23] width 25 height 16
click at [1390, 24] on icon at bounding box center [1396, 22] width 15 height 15
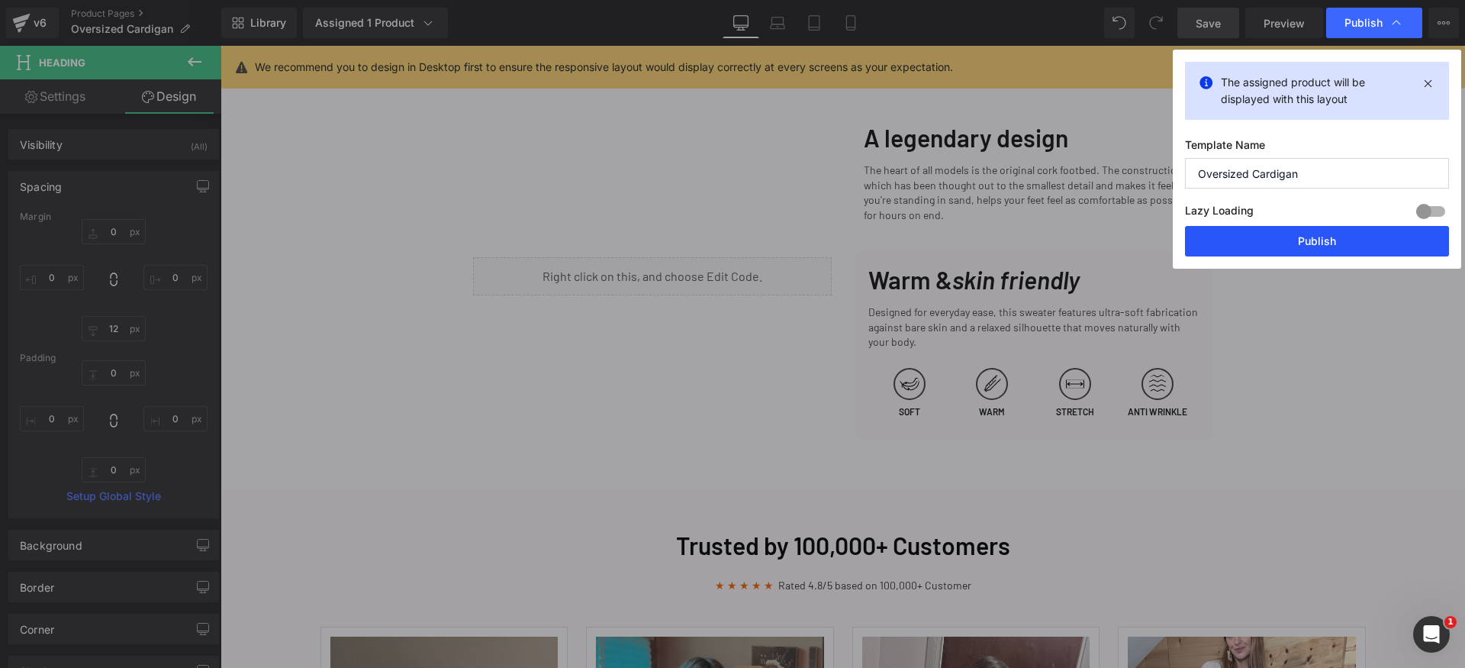
click at [1333, 243] on button "Publish" at bounding box center [1317, 241] width 264 height 31
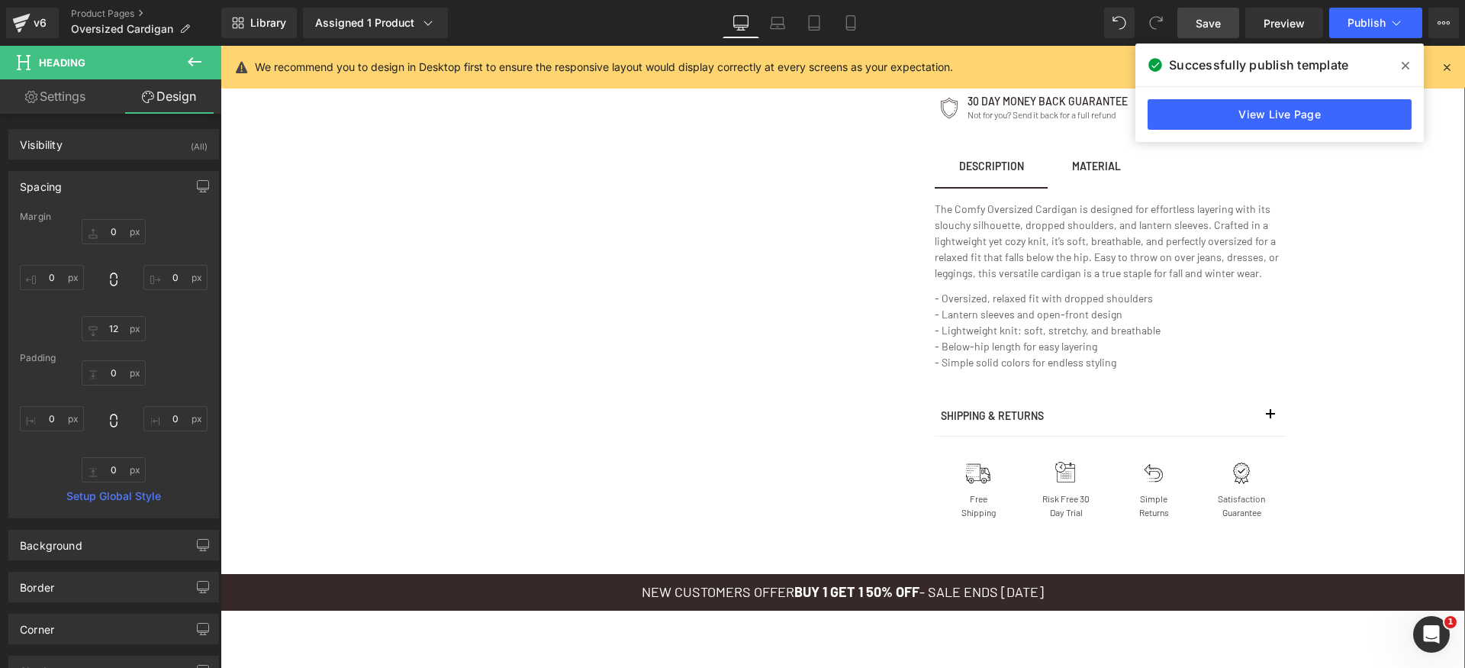
scroll to position [407, 0]
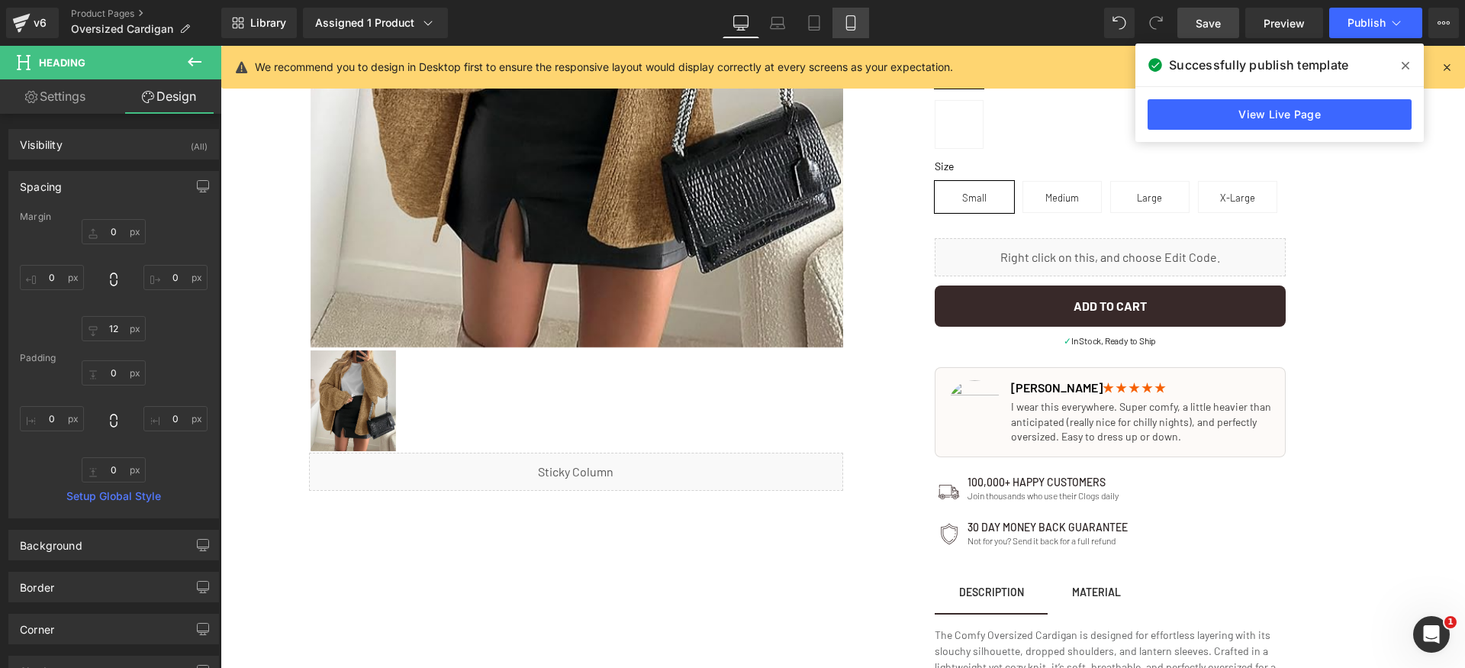
click at [851, 23] on icon at bounding box center [850, 22] width 15 height 15
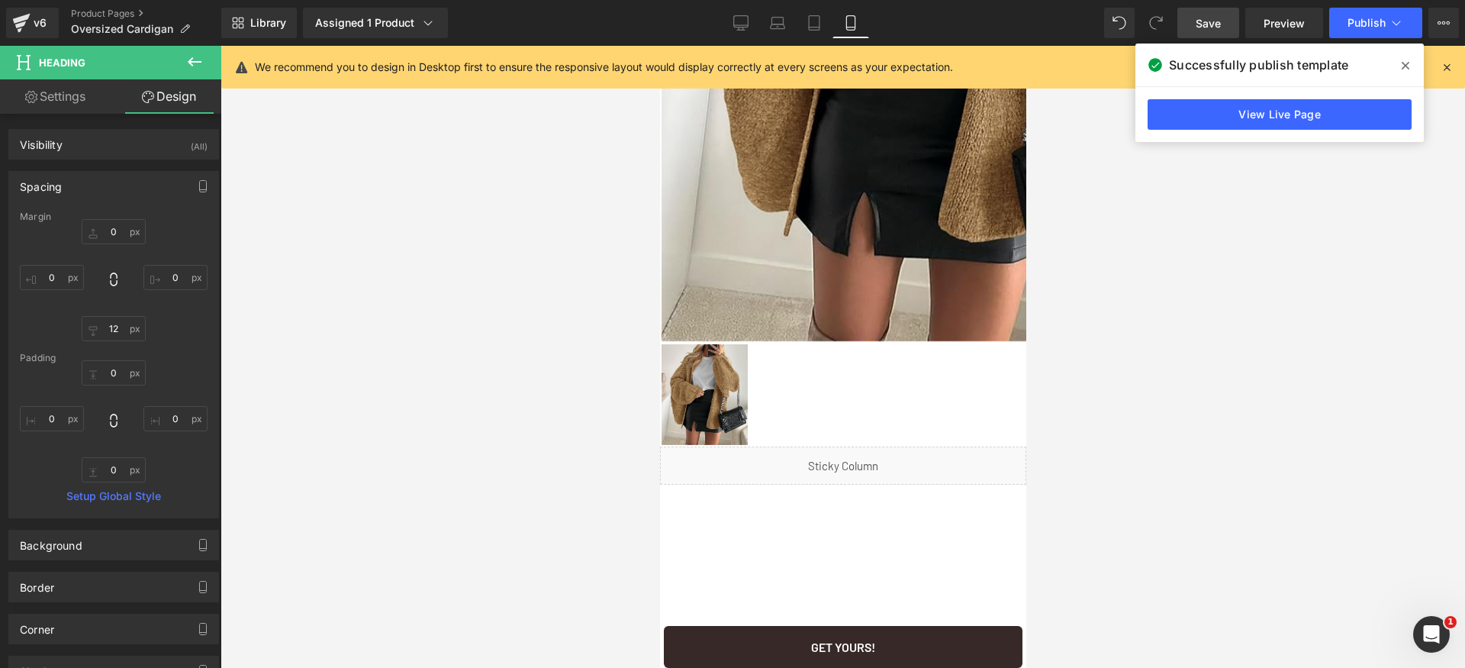
type input "0"
type input "10"
type input "0"
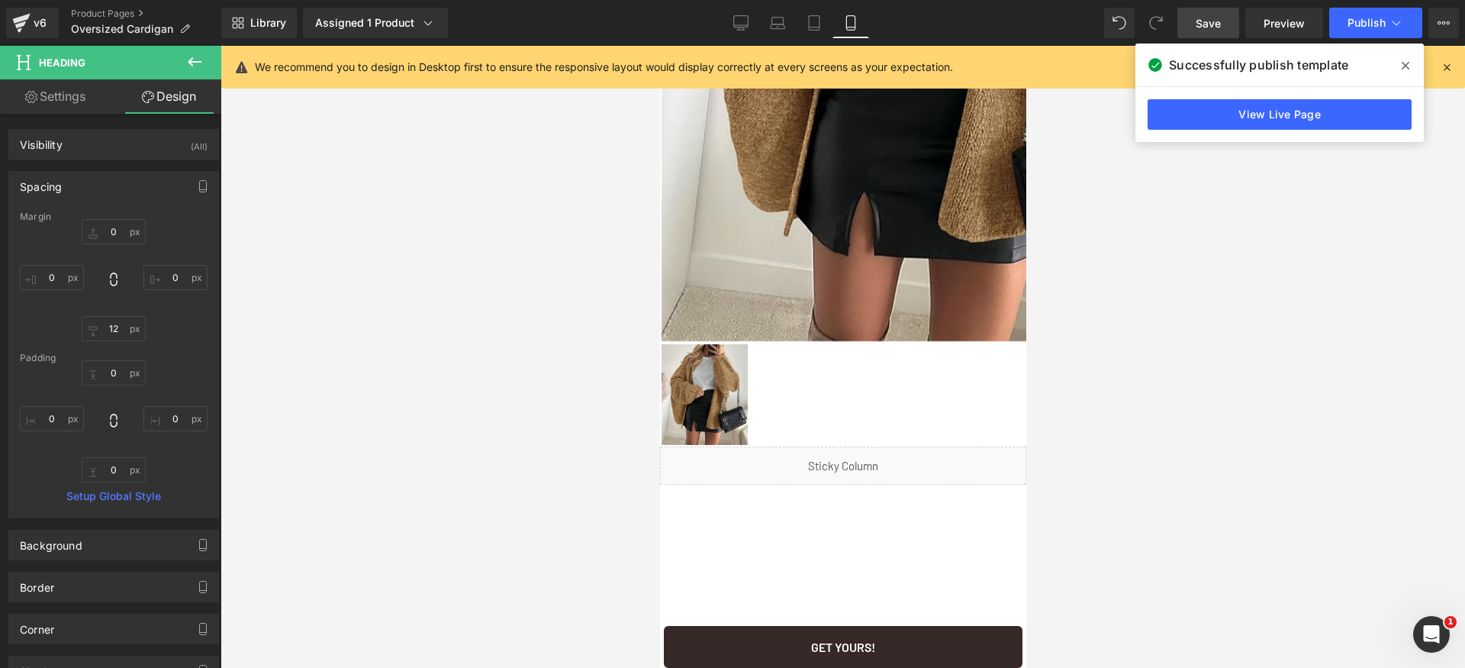
type input "0"
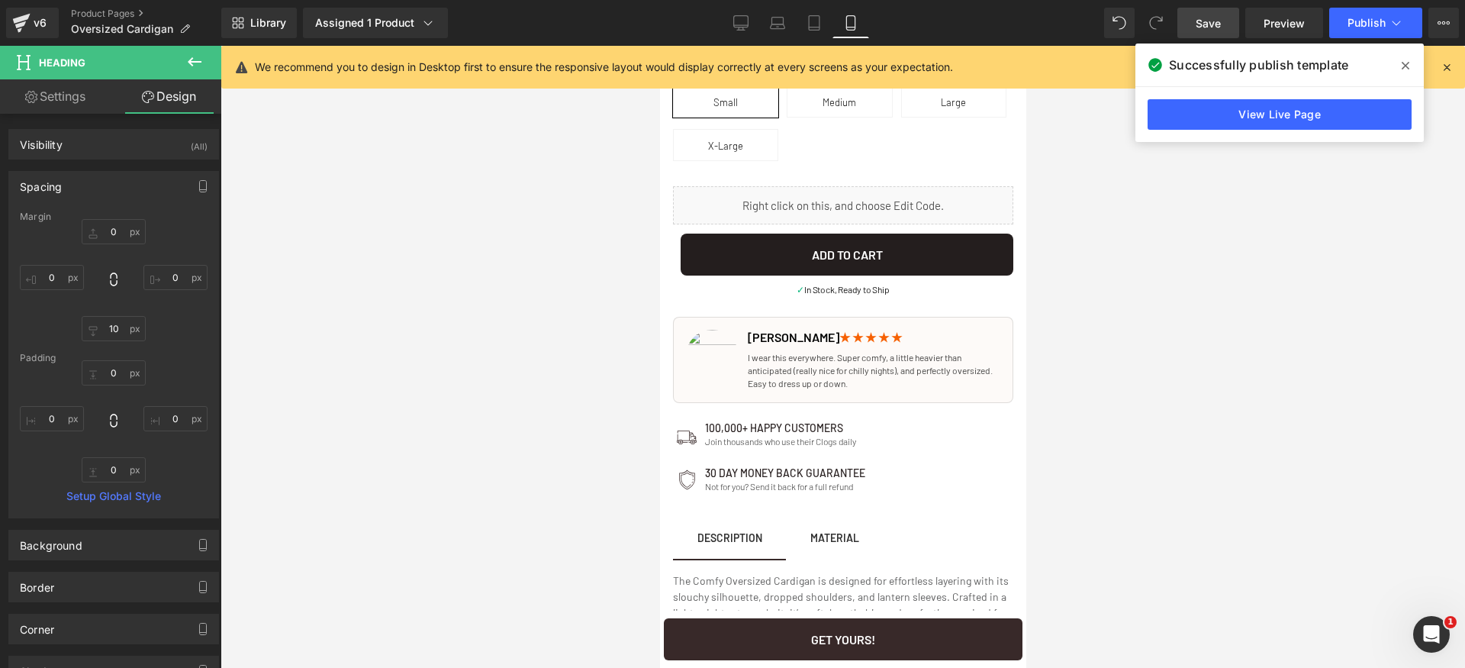
scroll to position [1043, 0]
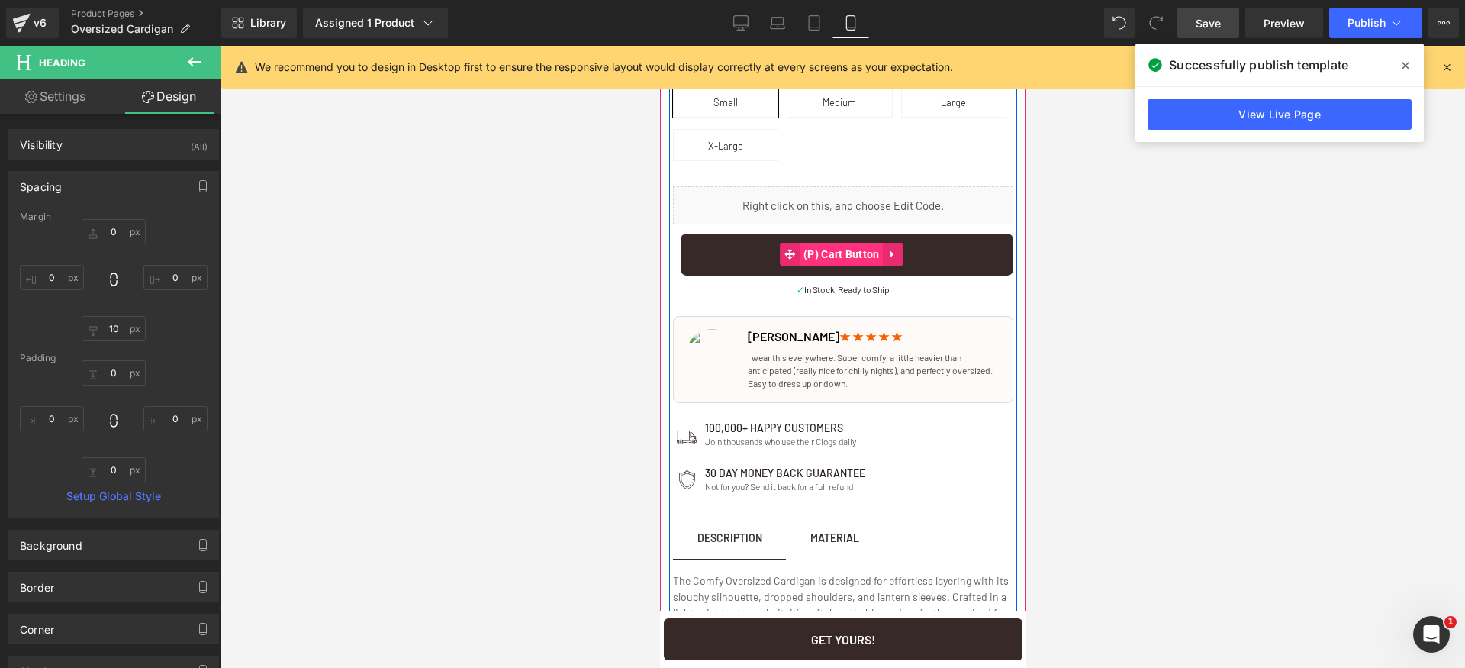
click at [799, 253] on span "(P) Cart Button" at bounding box center [841, 254] width 84 height 23
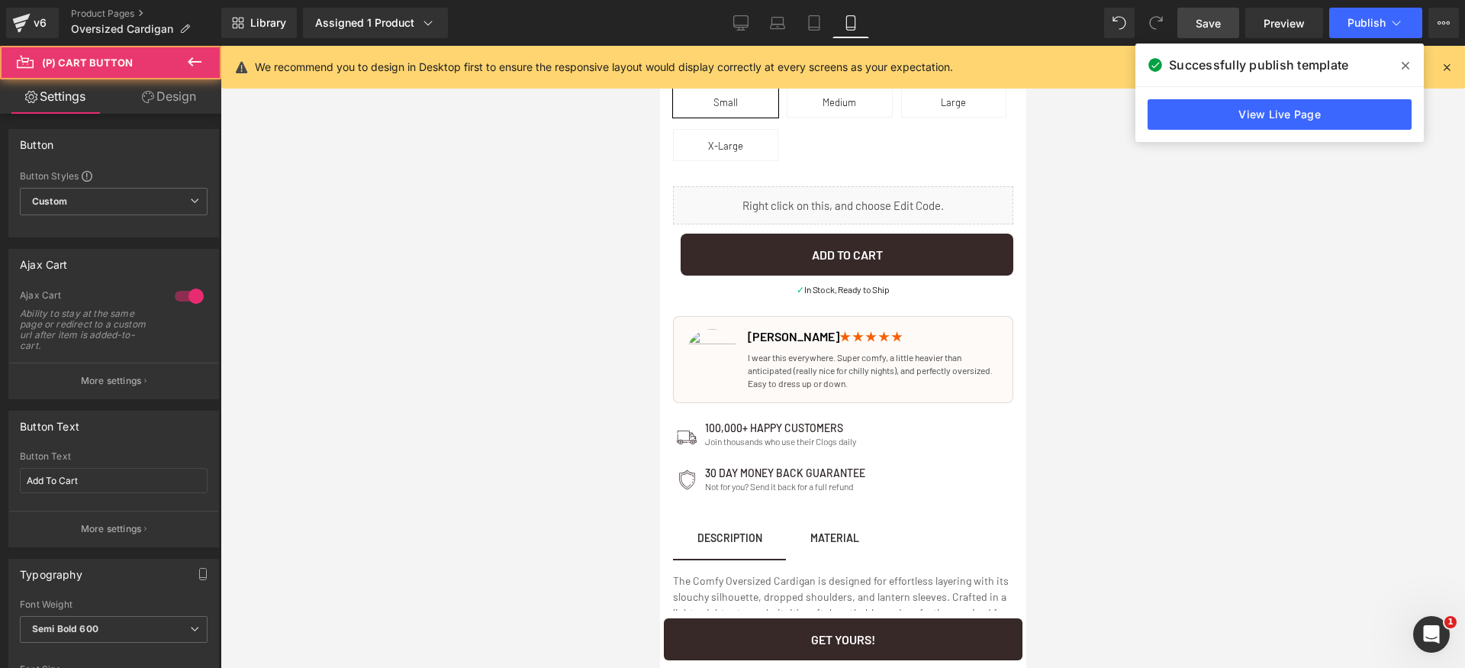
click at [192, 92] on link "Design" at bounding box center [169, 96] width 111 height 34
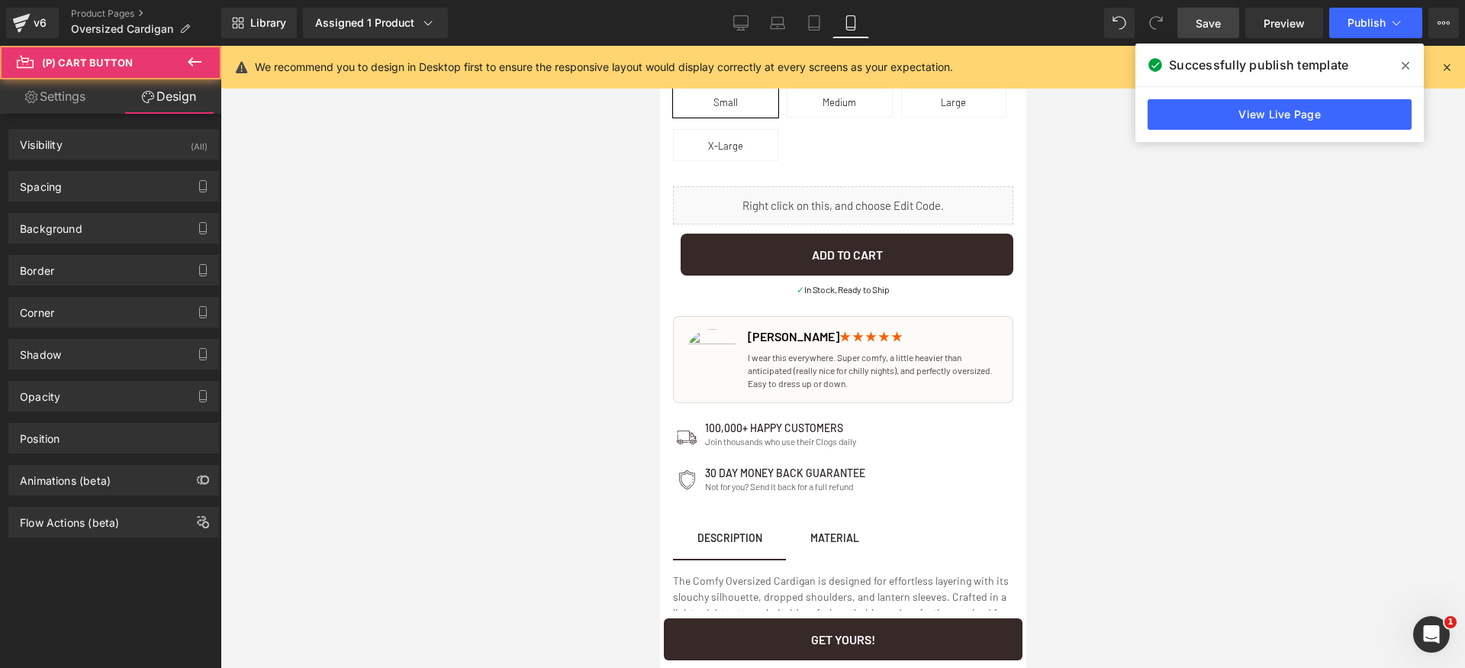
type input "0"
type input "10"
type input "0"
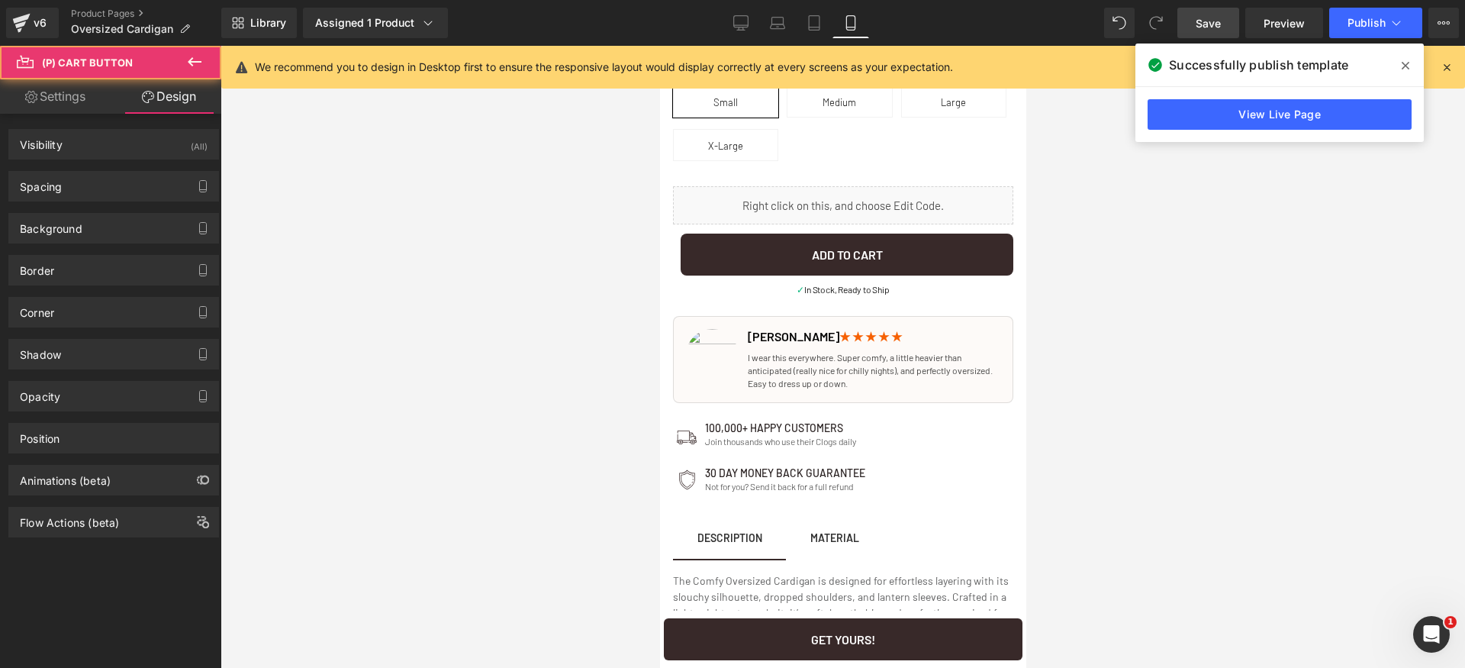
type input "30"
type input "0"
type input "30"
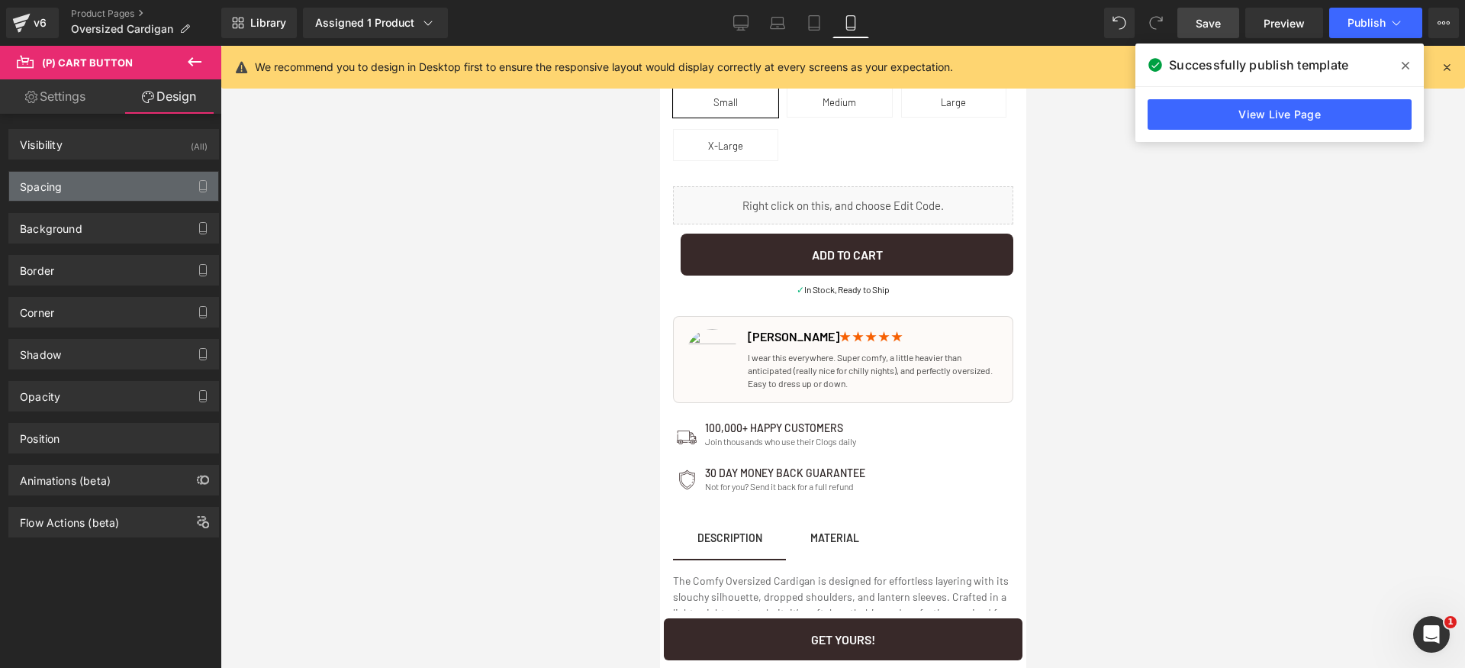
click at [143, 184] on div "Spacing" at bounding box center [113, 186] width 209 height 29
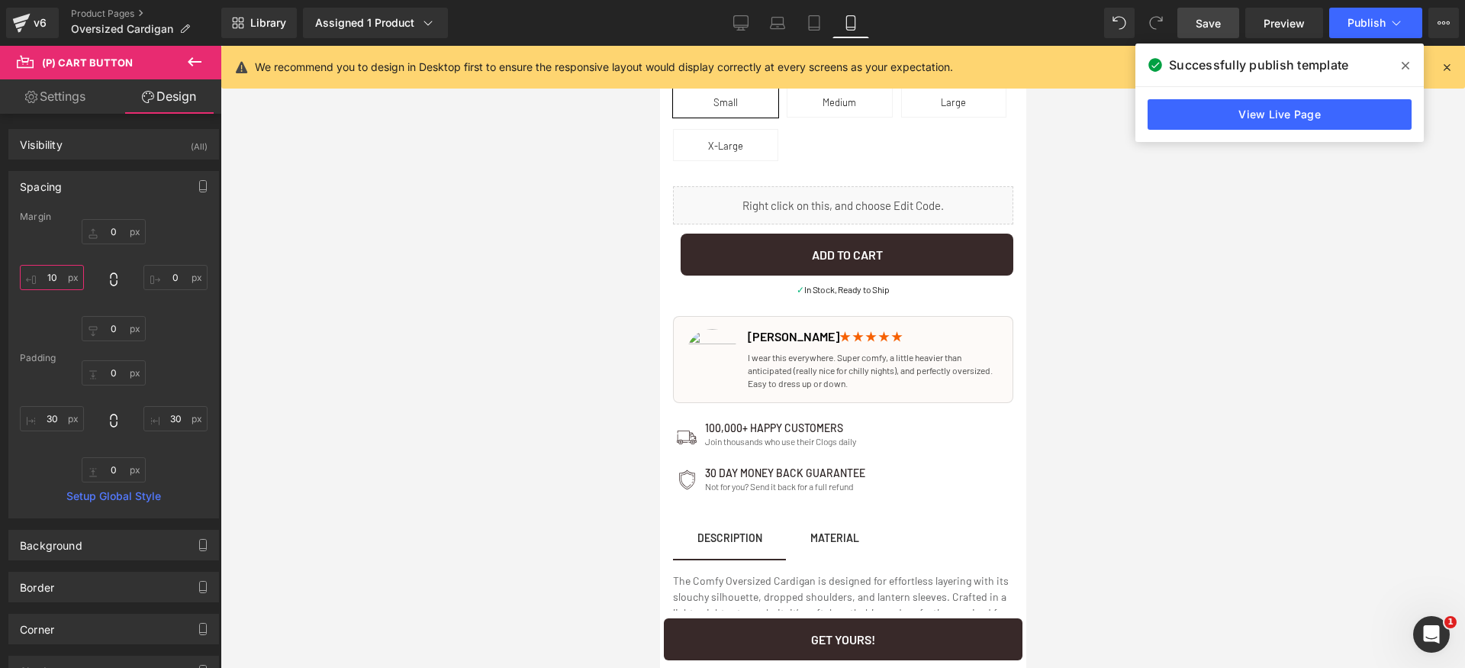
click at [57, 282] on input "10" at bounding box center [52, 277] width 64 height 25
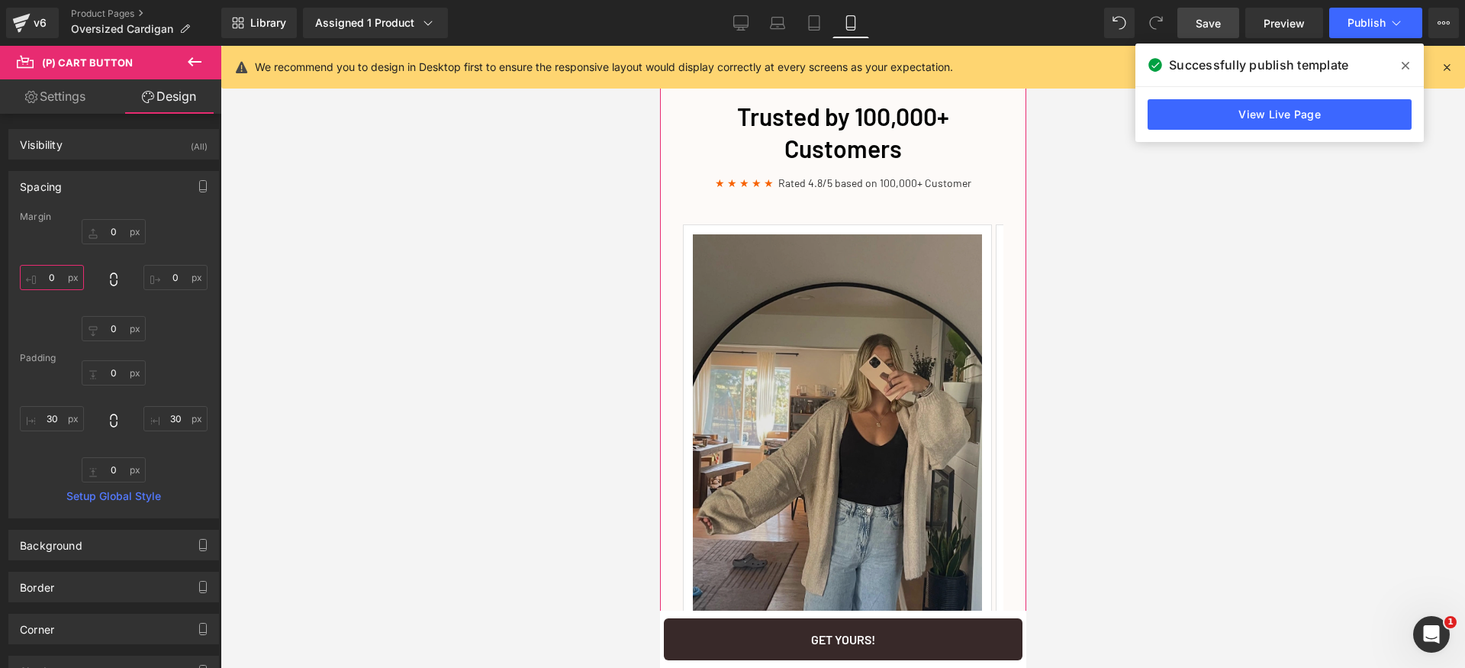
scroll to position [2471, 0]
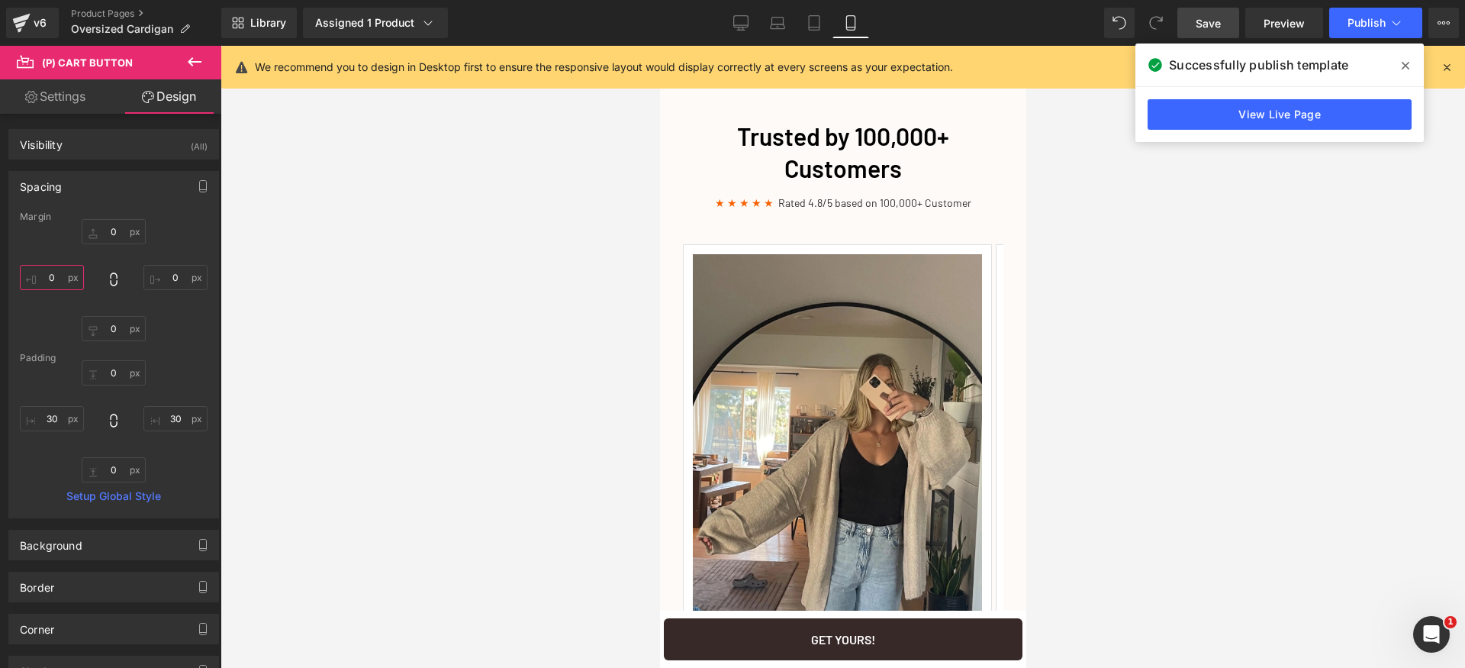
type input "0"
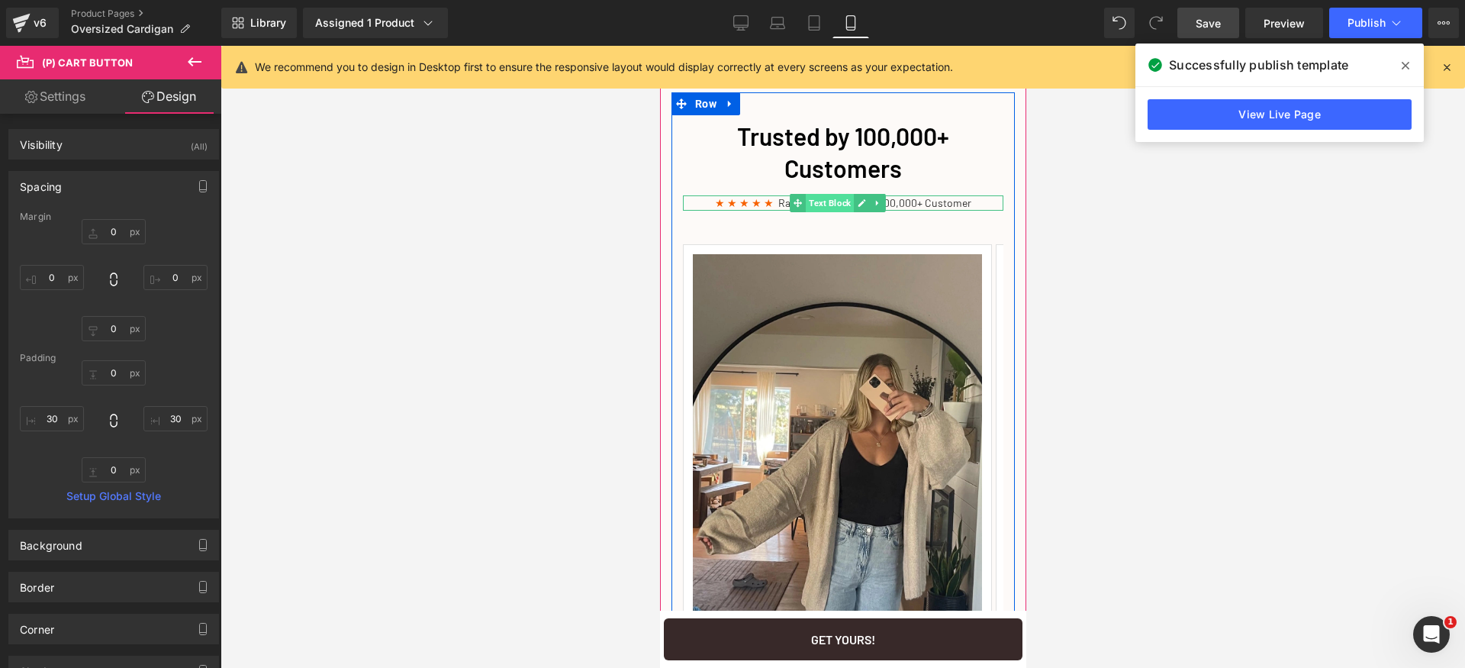
click at [826, 212] on span "Text Block" at bounding box center [829, 203] width 48 height 18
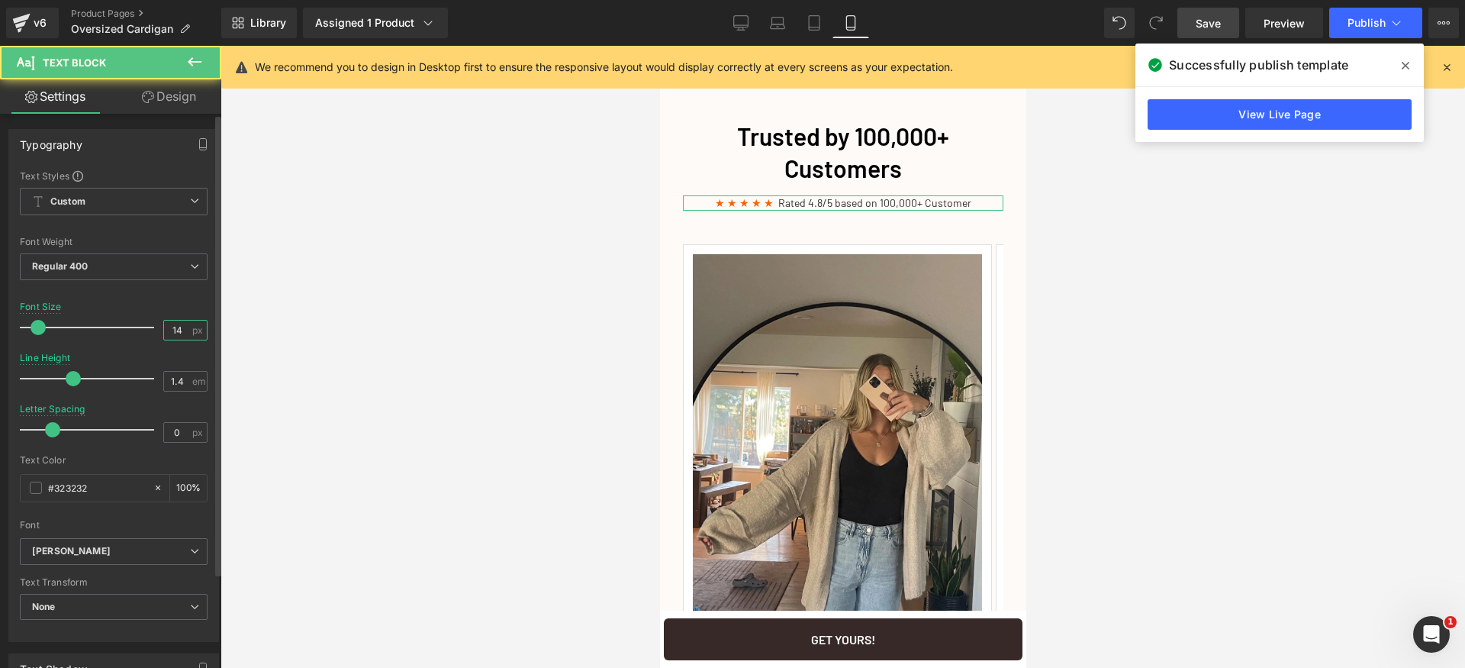
click at [176, 327] on input "14" at bounding box center [177, 330] width 27 height 19
type input "13"
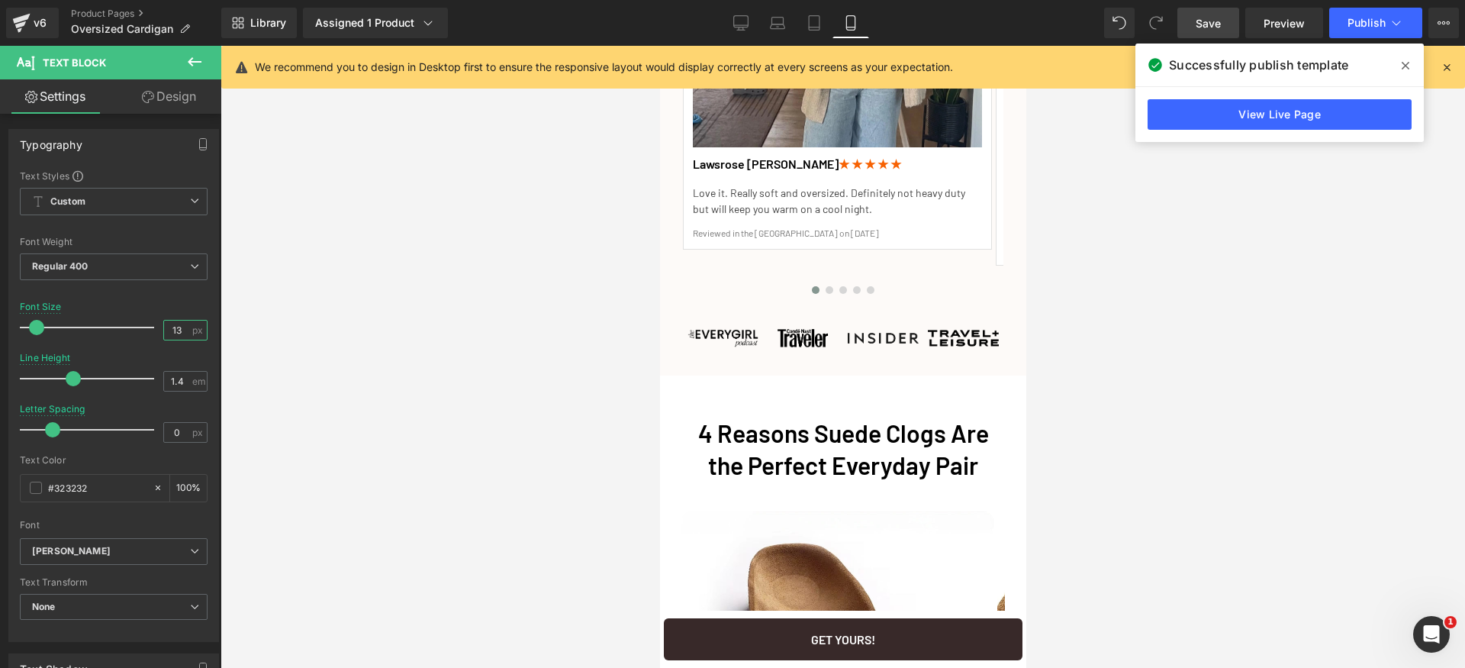
scroll to position [2931, 0]
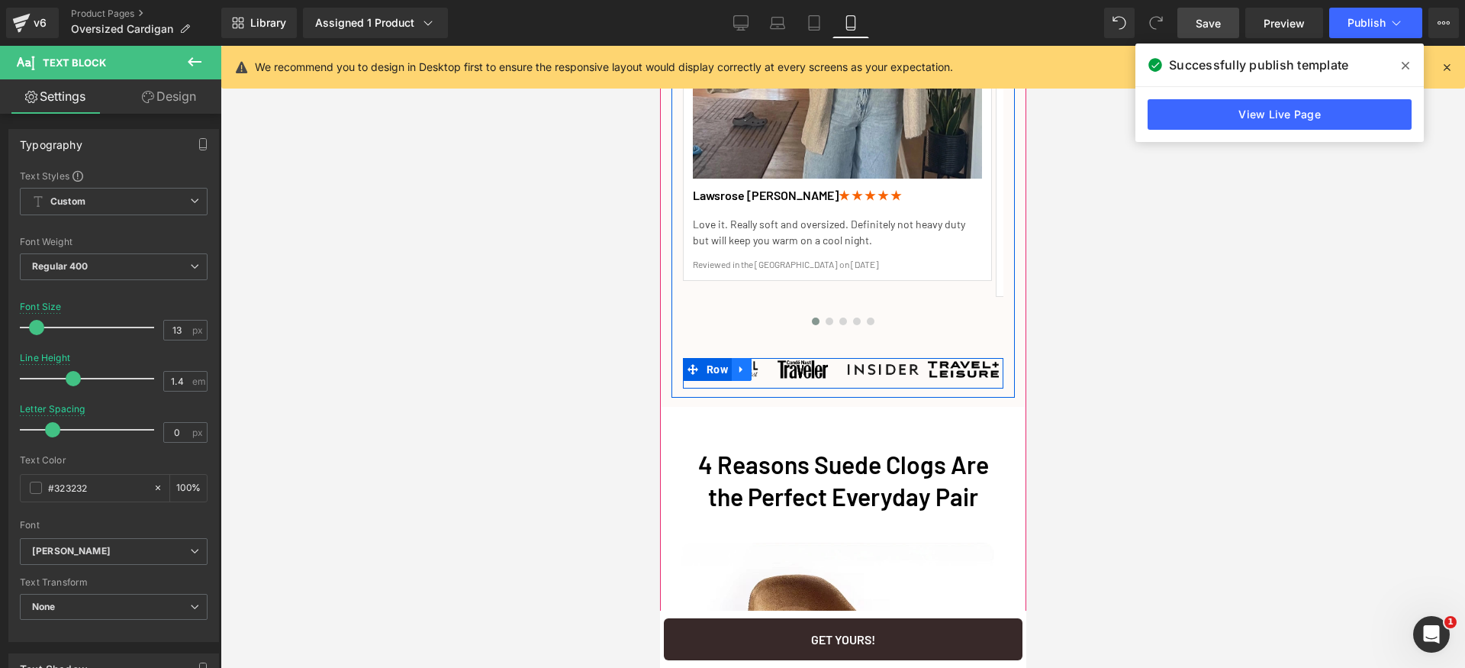
click at [743, 375] on icon at bounding box center [741, 368] width 11 height 11
click at [782, 375] on icon at bounding box center [780, 369] width 11 height 11
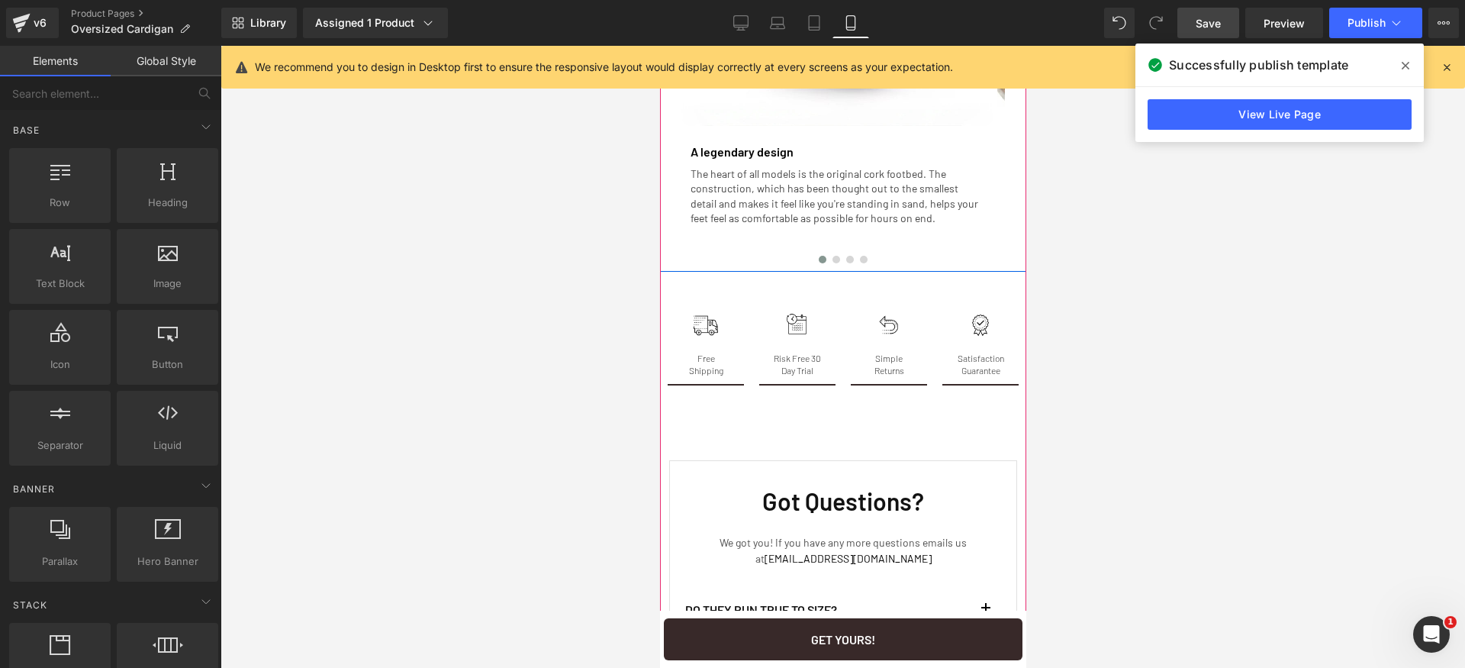
scroll to position [3708, 0]
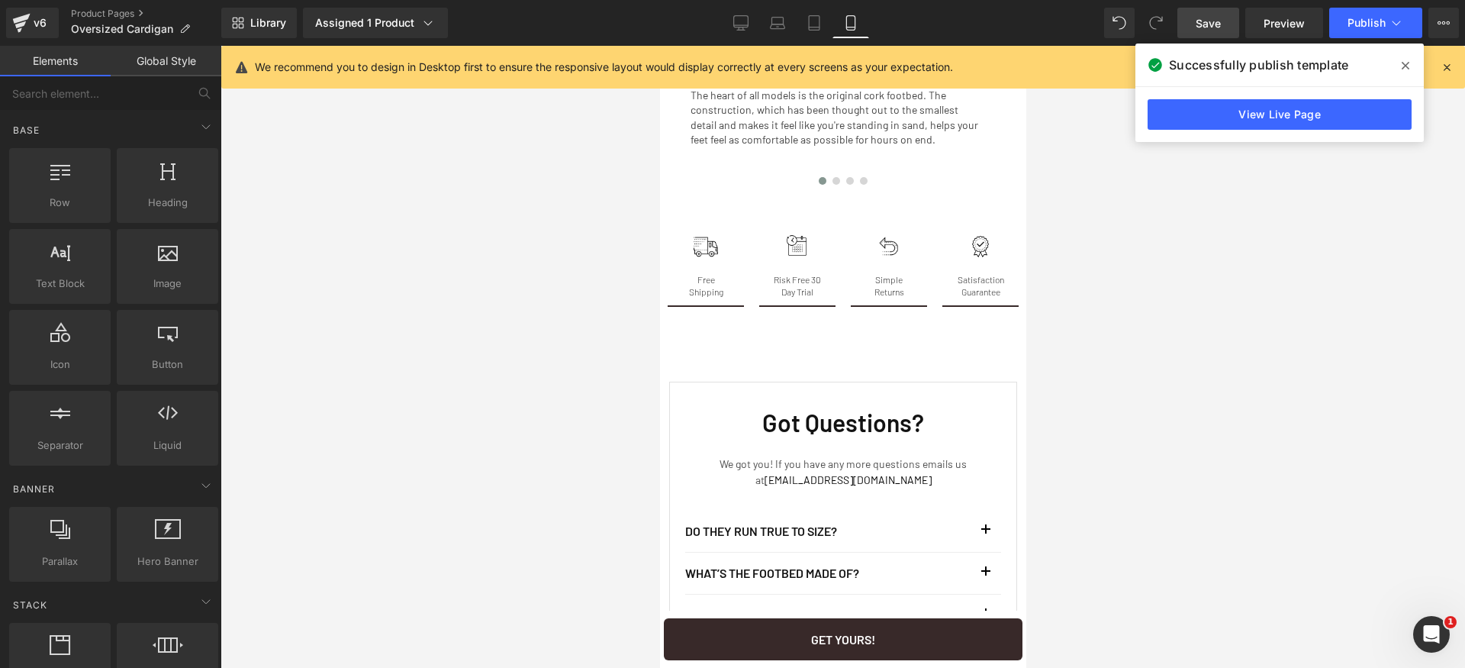
click at [737, 22] on icon at bounding box center [740, 22] width 15 height 15
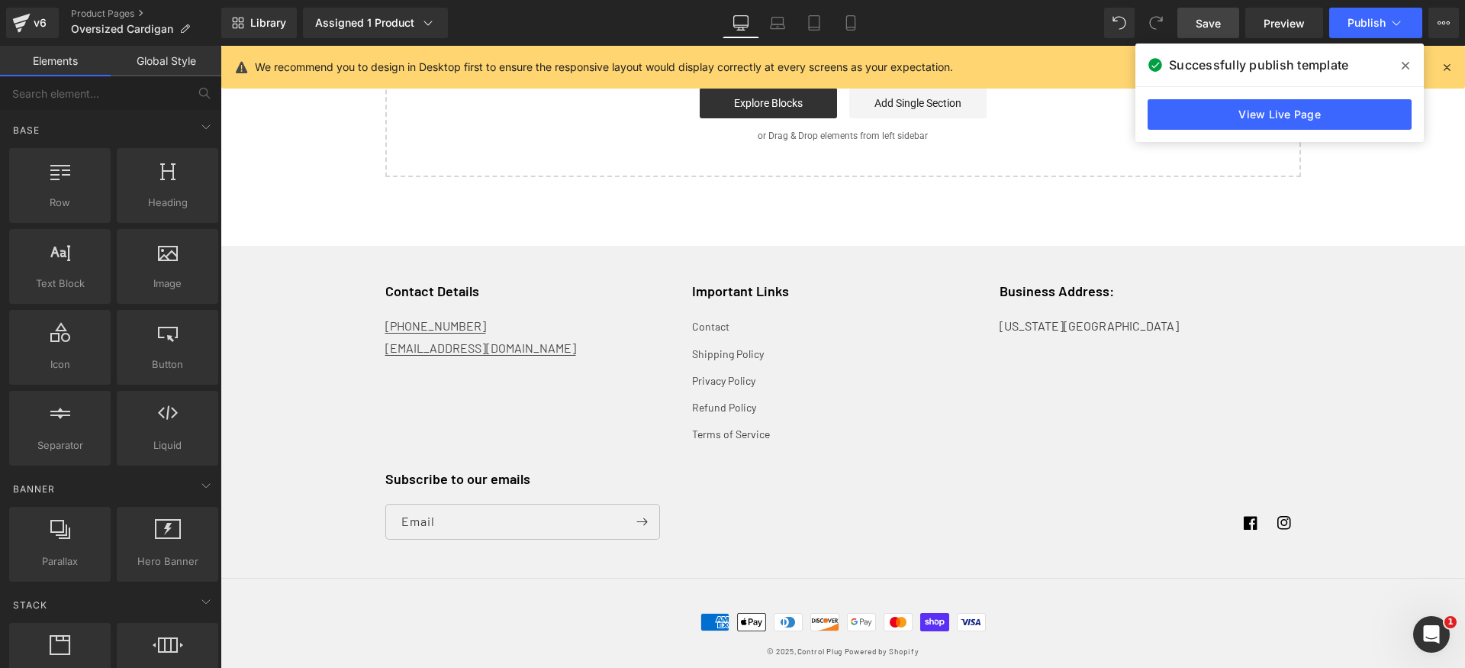
click at [1406, 65] on icon at bounding box center [1406, 66] width 8 height 8
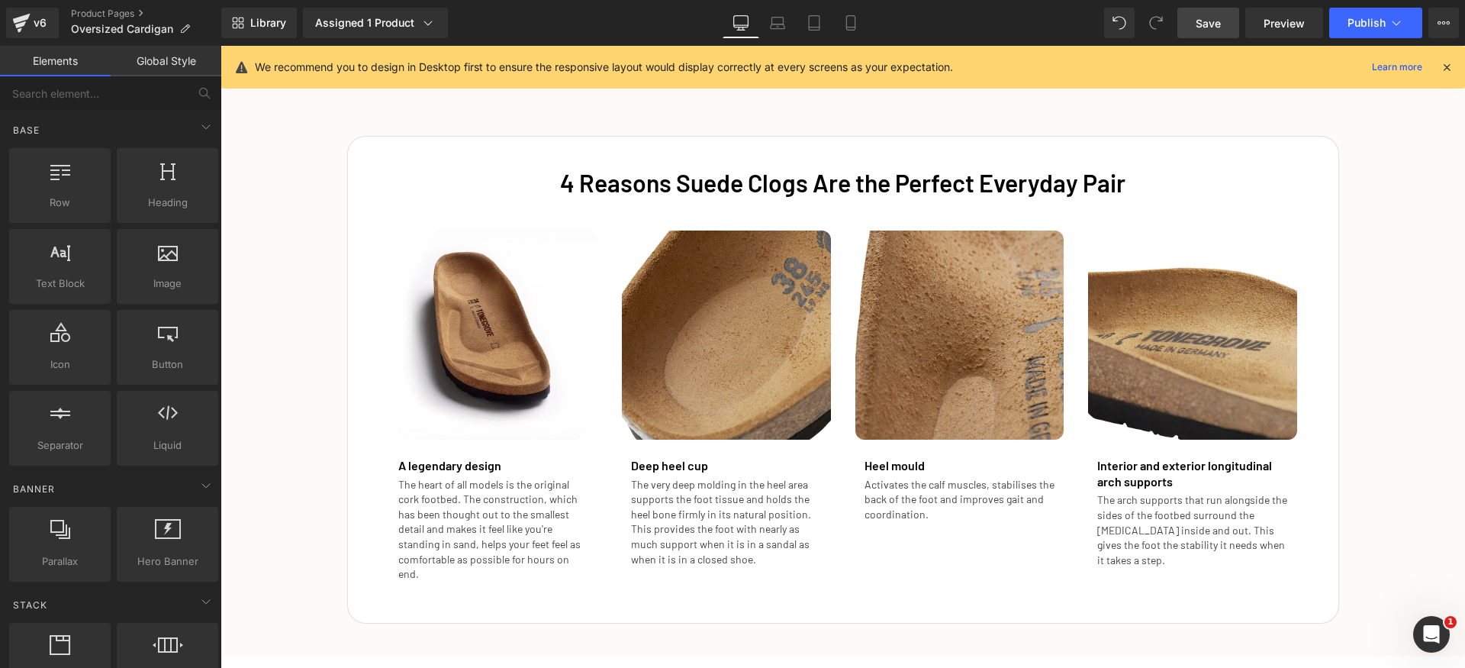
scroll to position [2411, 0]
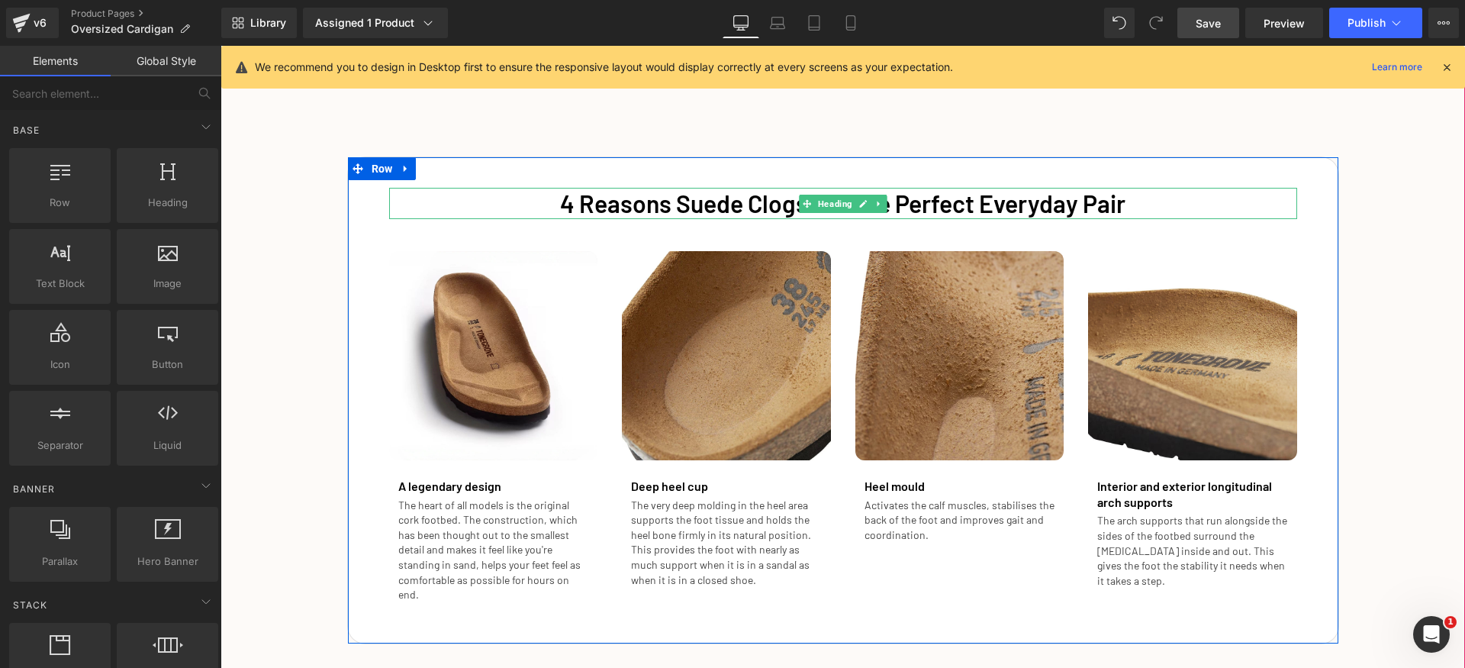
click at [639, 206] on font "4 Reasons Suede Clogs Are the Perfect Everyday Pair" at bounding box center [843, 203] width 566 height 29
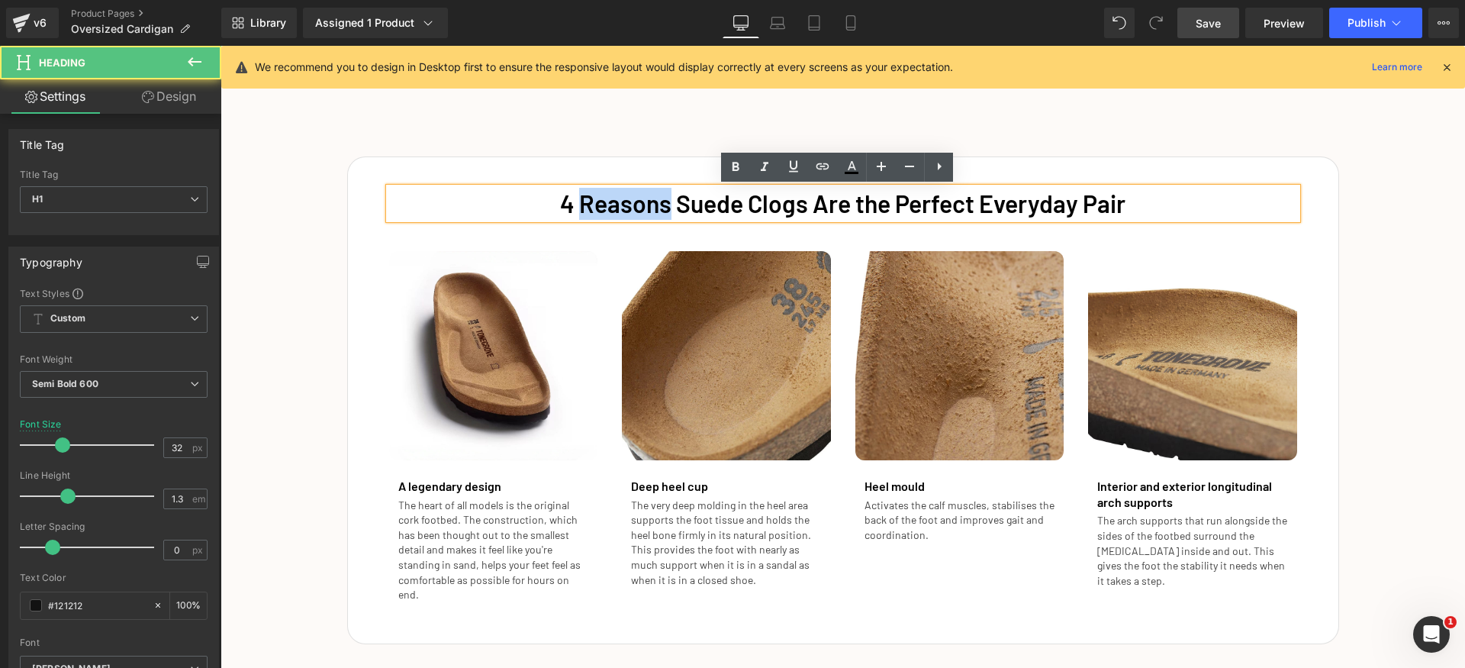
click at [639, 206] on font "4 Reasons Suede Clogs Are the Perfect Everyday Pair" at bounding box center [843, 203] width 566 height 29
click at [699, 204] on font "4 Reasons Suede Clogs Are the Perfect Everyday Pair" at bounding box center [843, 203] width 566 height 29
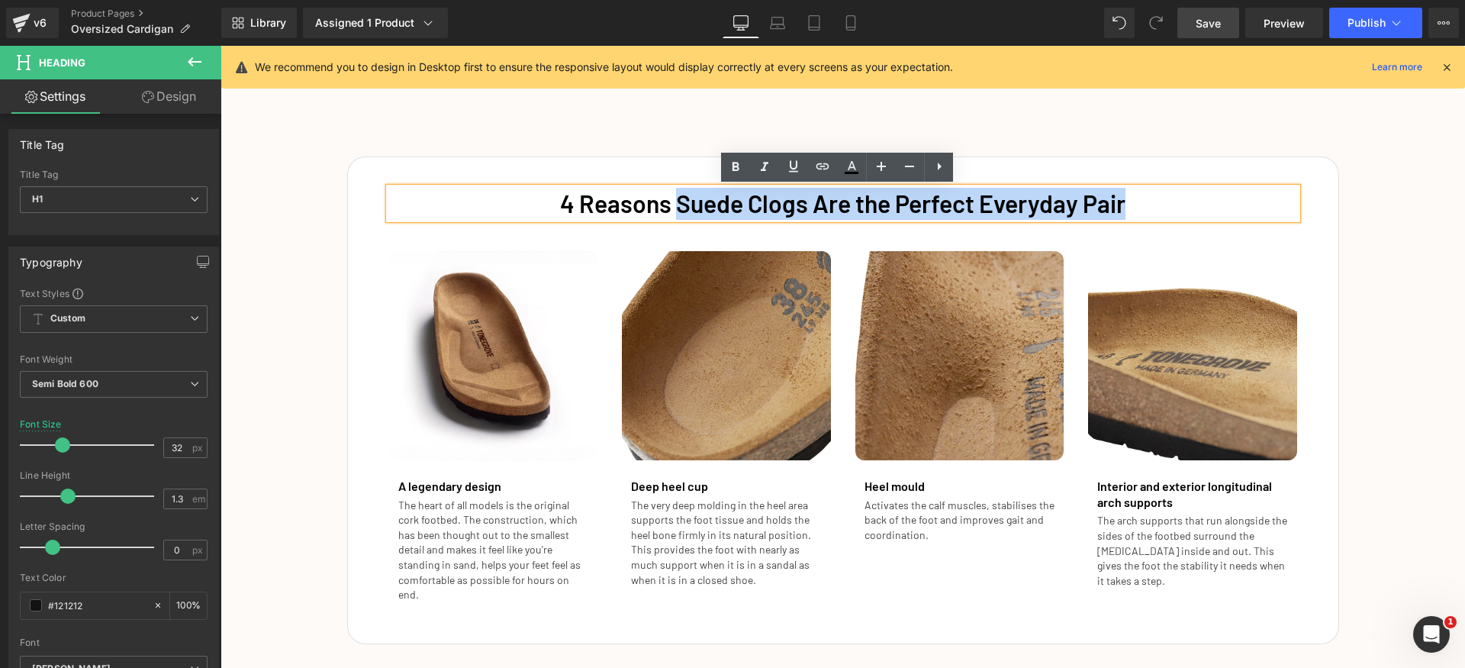
drag, startPoint x: 691, startPoint y: 203, endPoint x: 1169, endPoint y: 198, distance: 477.8
click at [1169, 198] on h1 "4 Reasons Suede Clogs Are the Perfect Everyday Pair" at bounding box center [843, 204] width 908 height 32
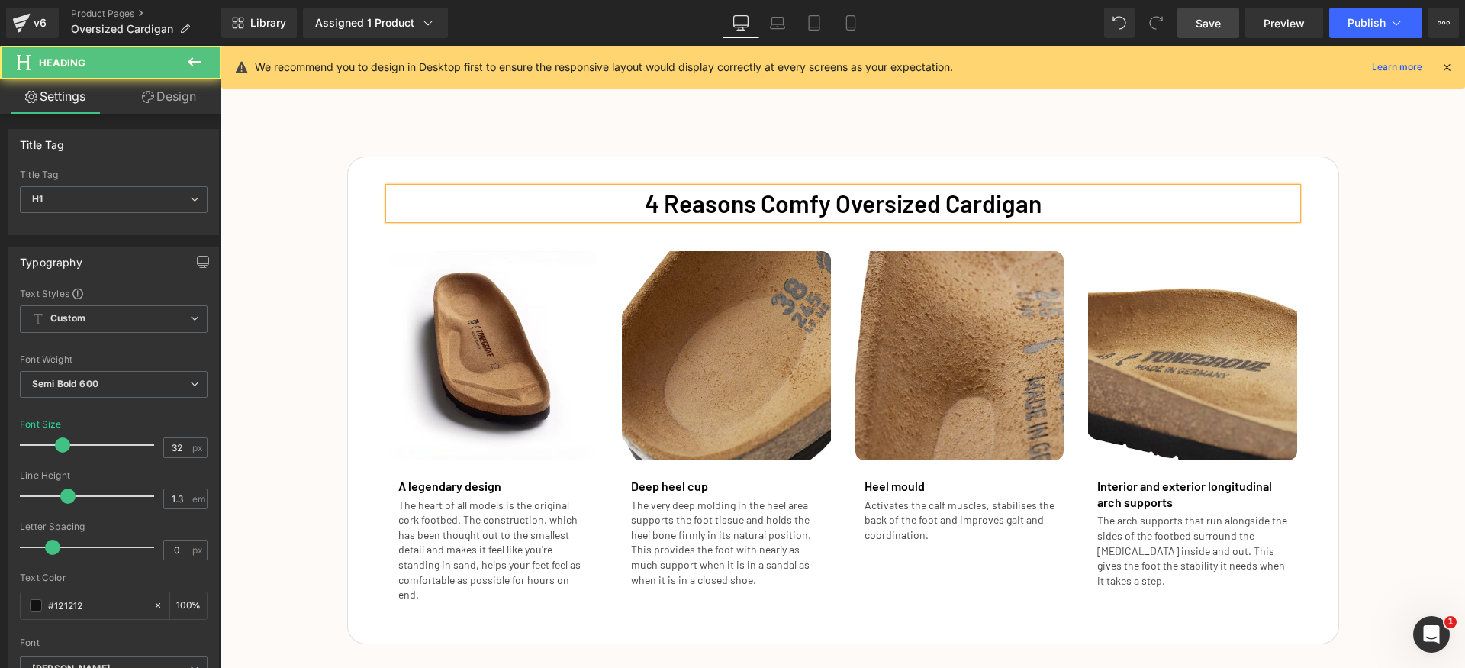
click at [791, 205] on font "4 Reasons Comfy Oversized Cardigan" at bounding box center [843, 203] width 397 height 29
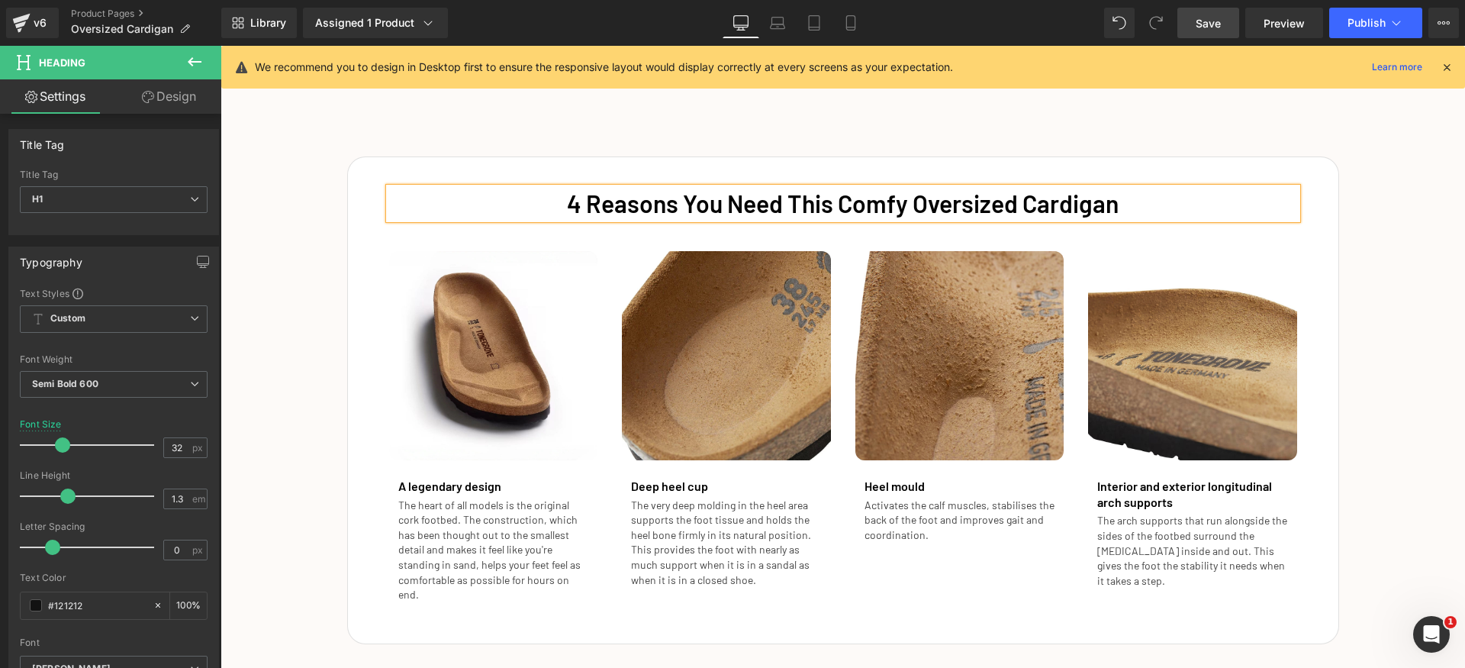
click at [961, 208] on font "4 Reasons You Need This Comfy Oversized Cardigan" at bounding box center [843, 203] width 552 height 29
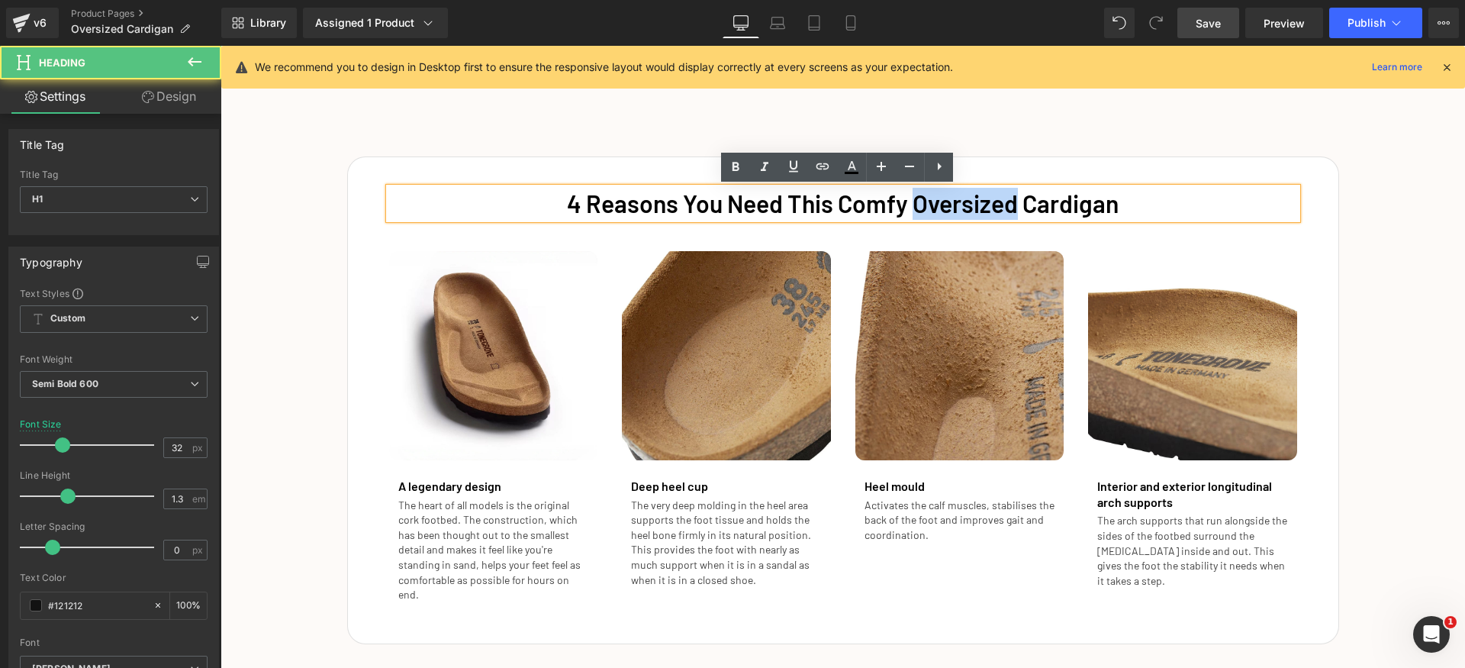
click at [961, 208] on font "4 Reasons You Need This Comfy Oversized Cardigan" at bounding box center [843, 203] width 552 height 29
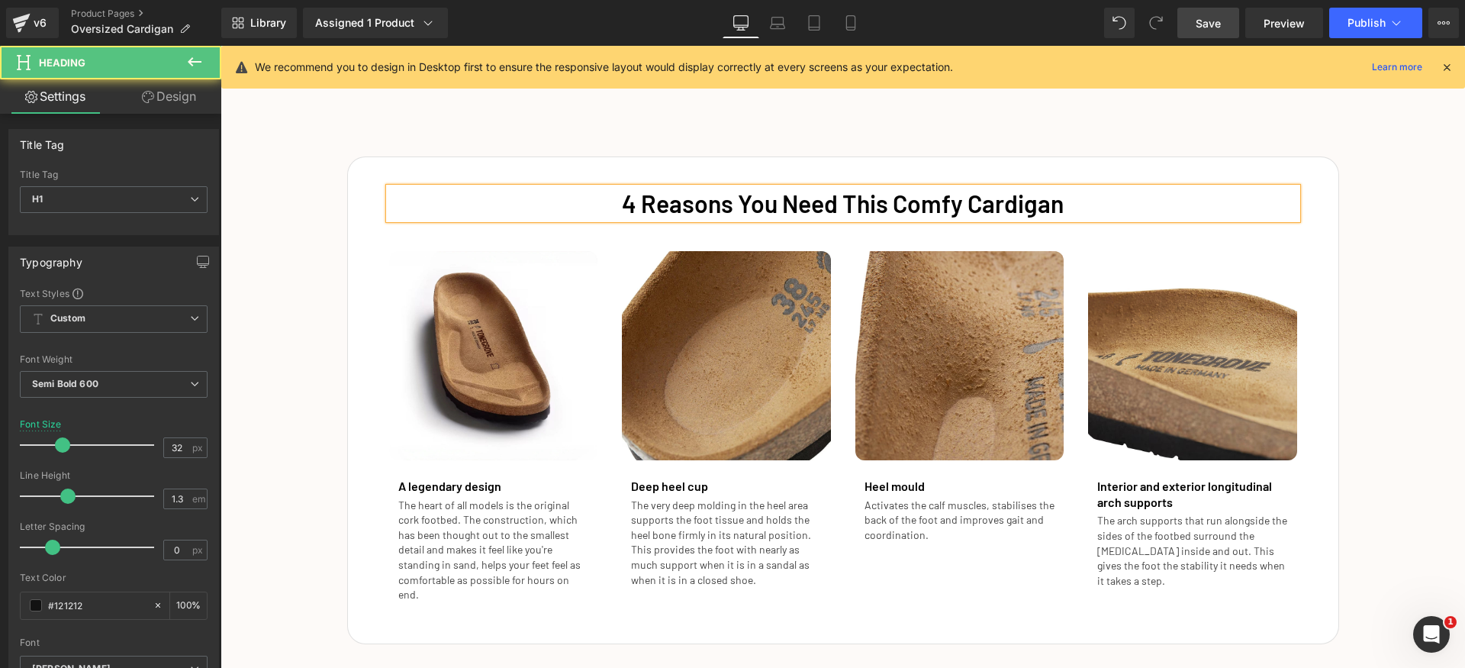
click at [922, 199] on font "4 Reasons You Need This Comfy Cardigan" at bounding box center [843, 203] width 442 height 29
drag, startPoint x: 1407, startPoint y: 269, endPoint x: 1302, endPoint y: 126, distance: 176.9
click at [1407, 268] on div "4 Reasons You Need This Cardigan Heading Image A legendary design Heading The h…" at bounding box center [843, 392] width 1245 height 503
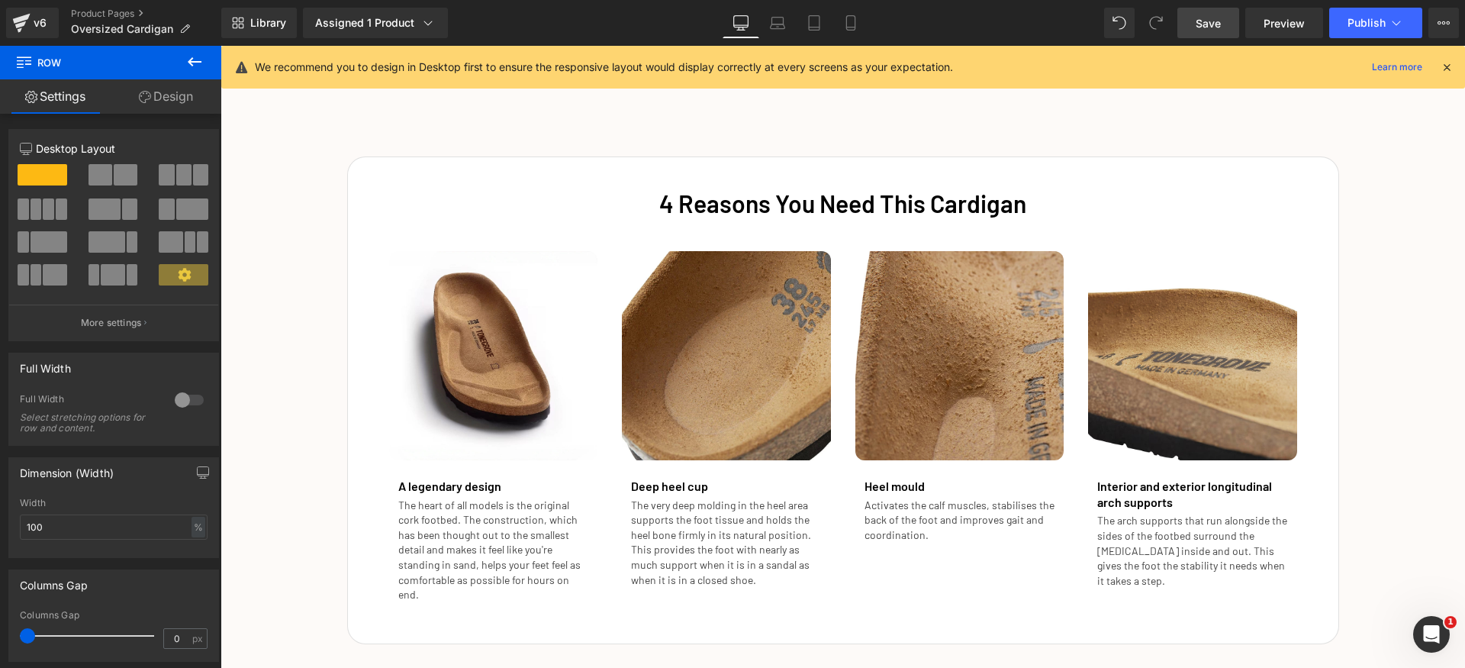
click at [1201, 23] on span "Save" at bounding box center [1208, 23] width 25 height 16
click at [1221, 23] on span "Save" at bounding box center [1208, 23] width 25 height 16
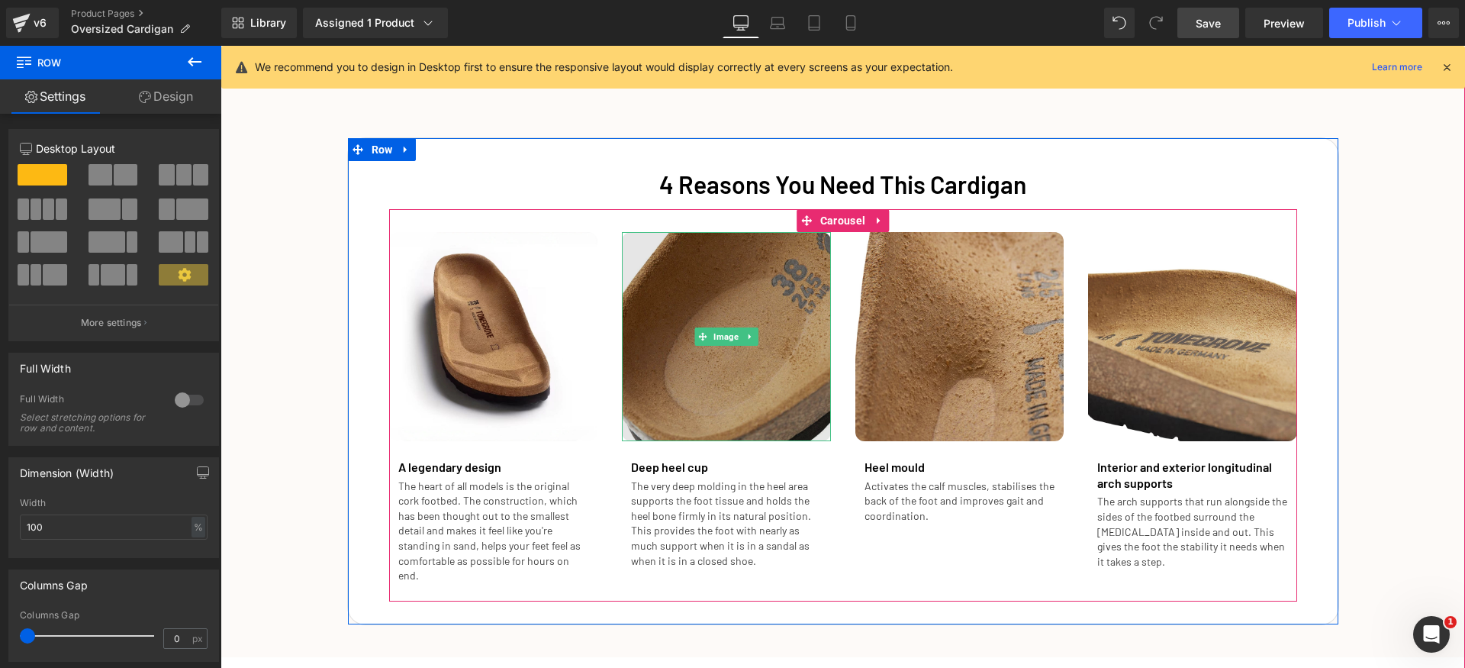
scroll to position [2446, 0]
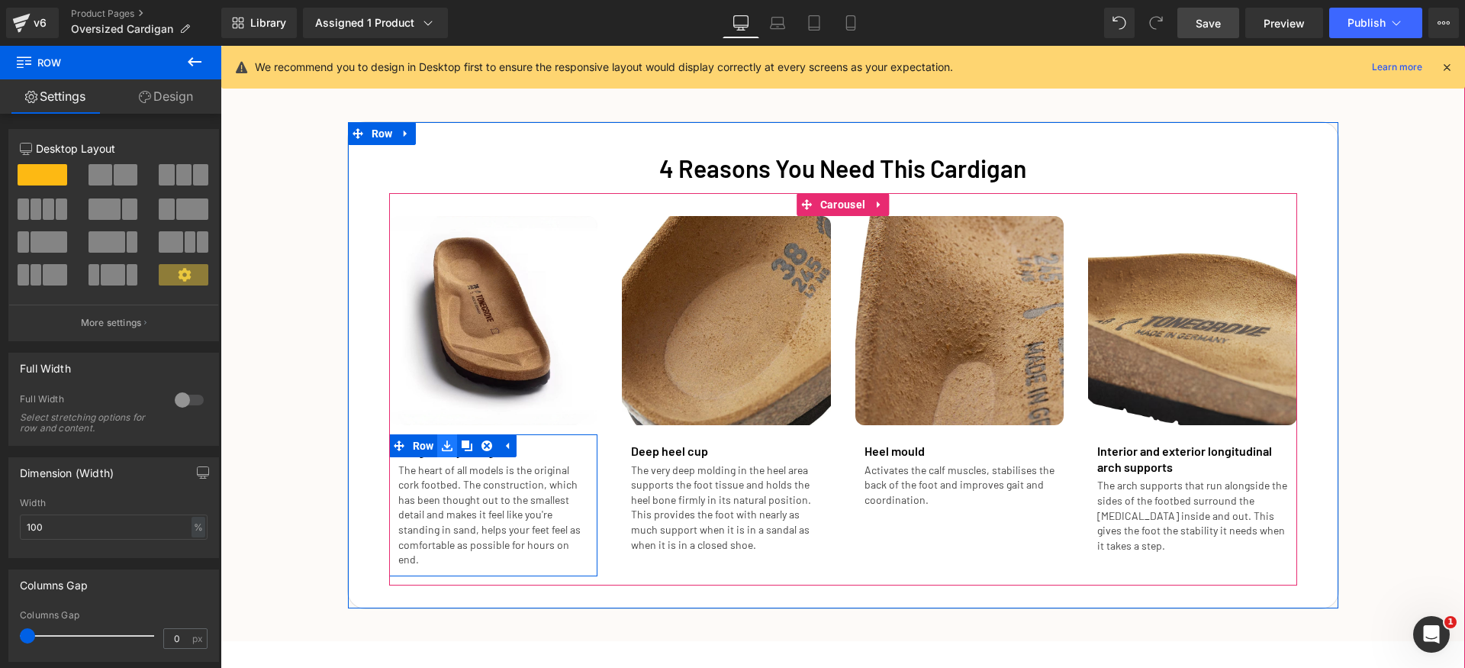
click at [448, 446] on icon at bounding box center [447, 445] width 11 height 11
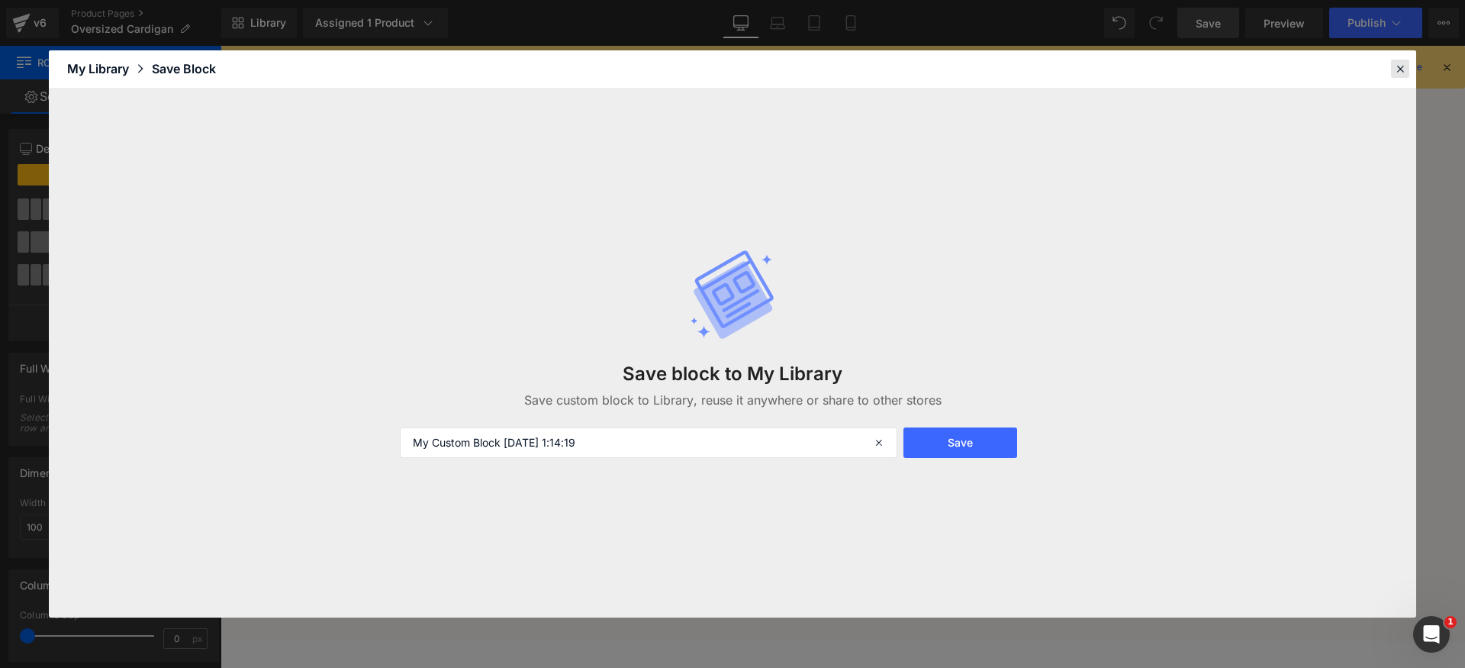
drag, startPoint x: 1394, startPoint y: 66, endPoint x: 1022, endPoint y: 92, distance: 373.4
click at [1394, 66] on icon at bounding box center [1401, 69] width 14 height 14
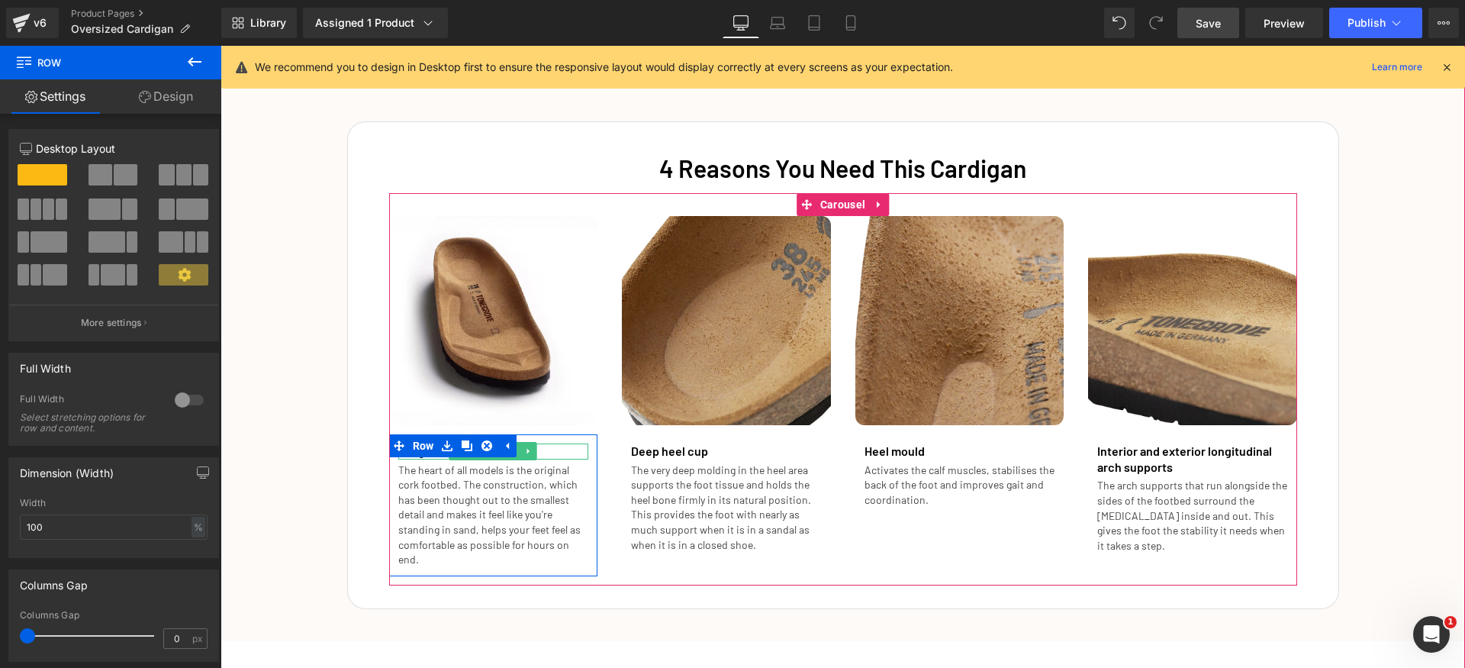
click at [549, 446] on div at bounding box center [493, 445] width 191 height 4
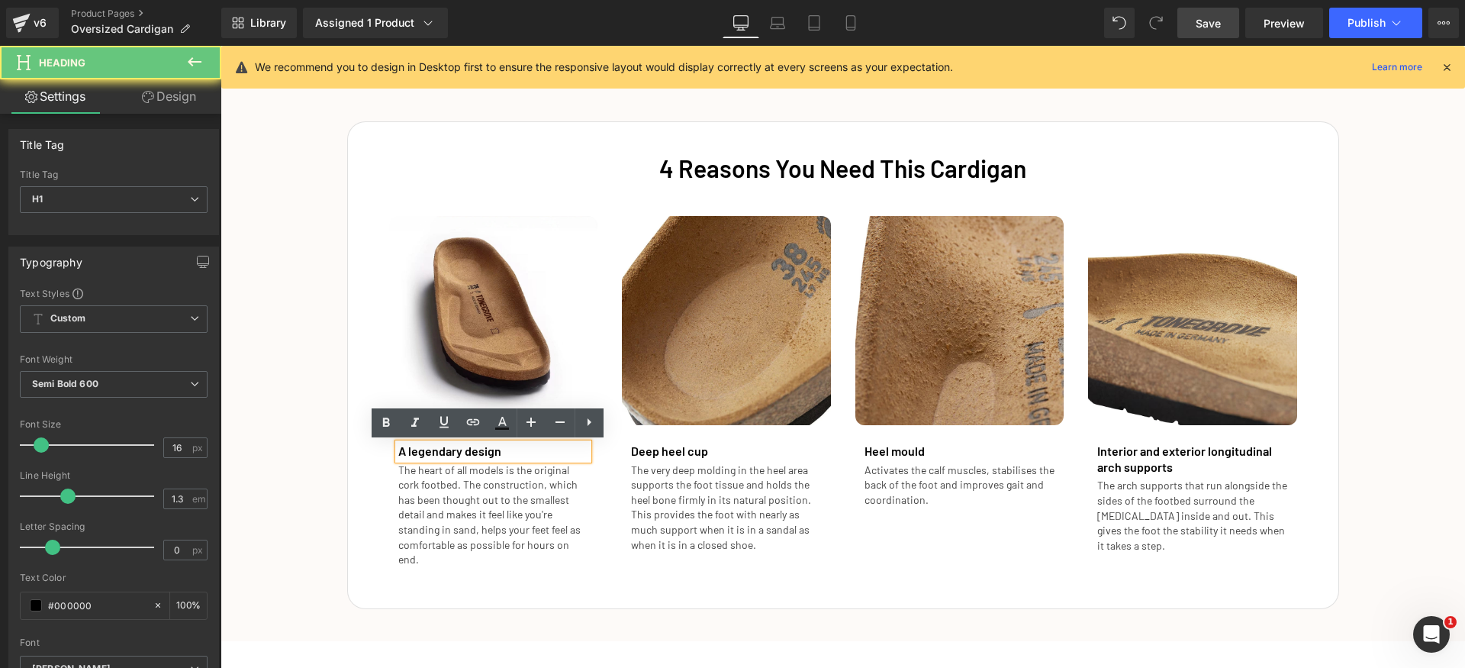
click at [552, 453] on h1 "A legendary design" at bounding box center [493, 451] width 191 height 16
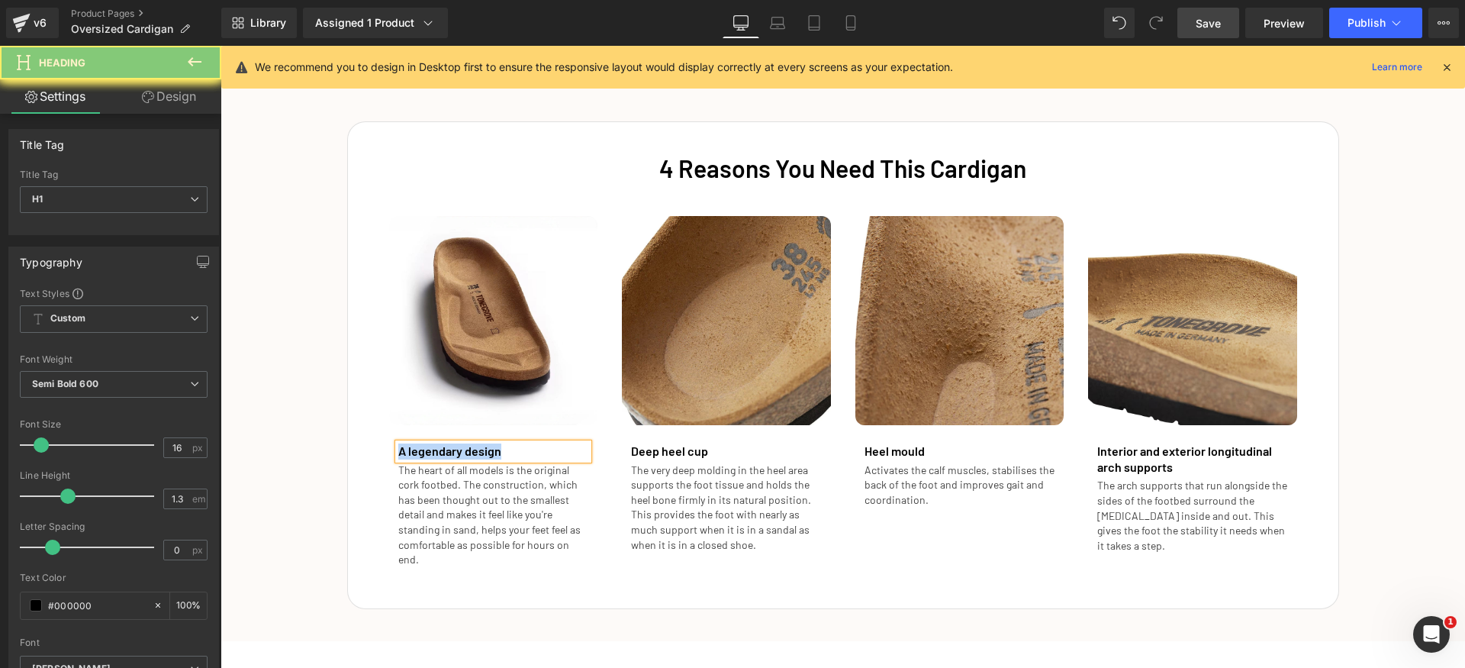
paste div
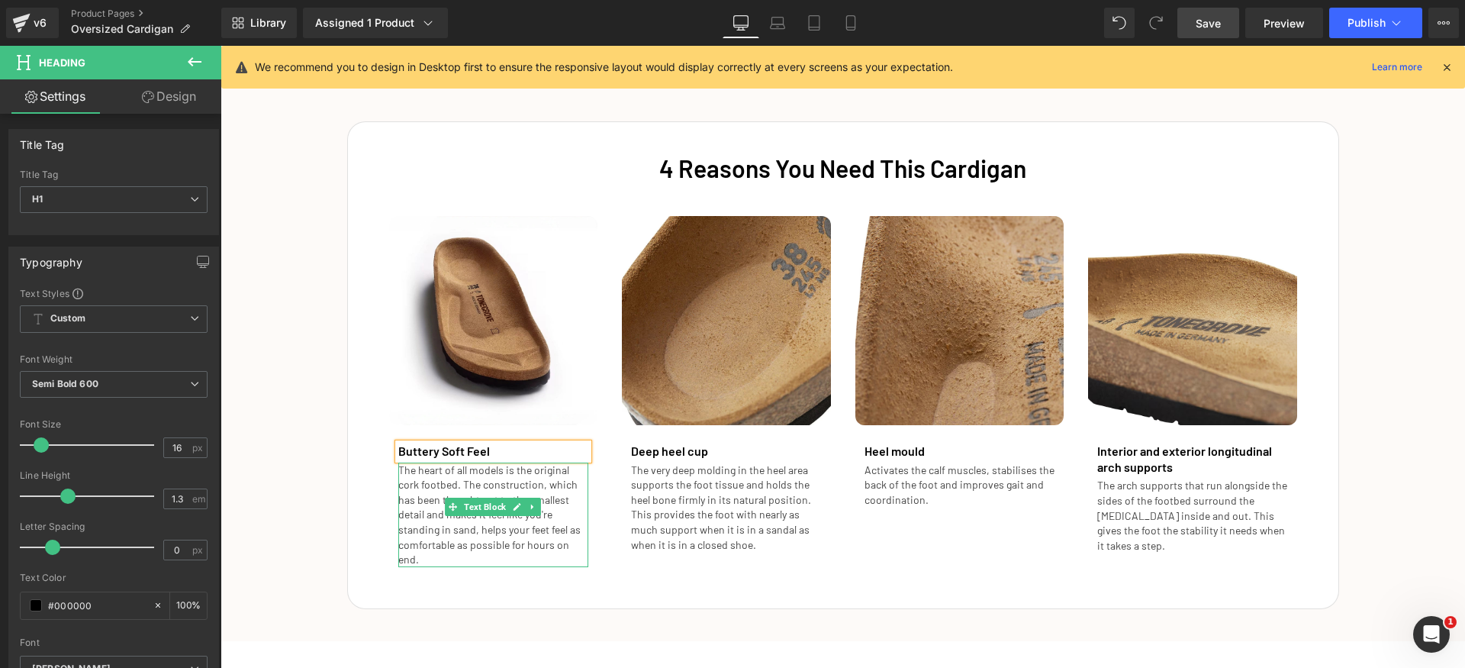
click at [537, 536] on p "The heart of all models is the original cork footbed. The construction, which h…" at bounding box center [493, 515] width 191 height 105
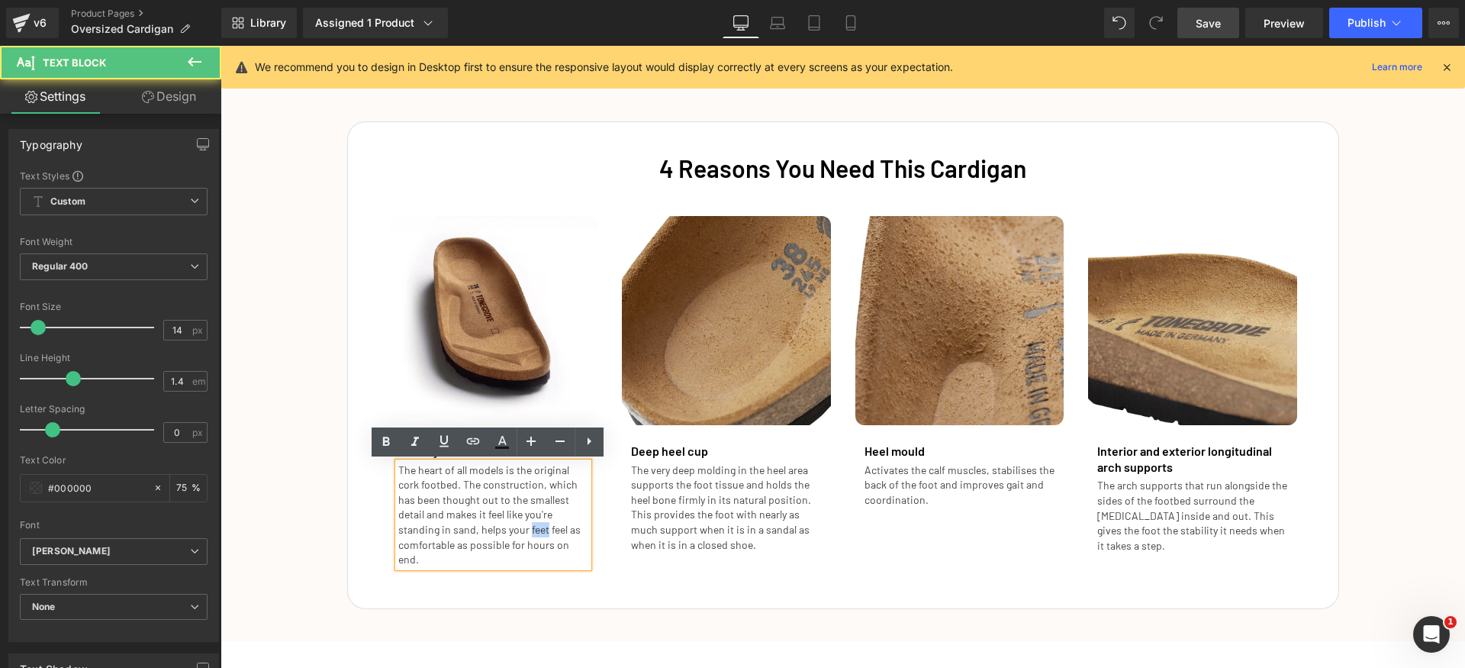
click at [537, 536] on p "The heart of all models is the original cork footbed. The construction, which h…" at bounding box center [493, 515] width 191 height 105
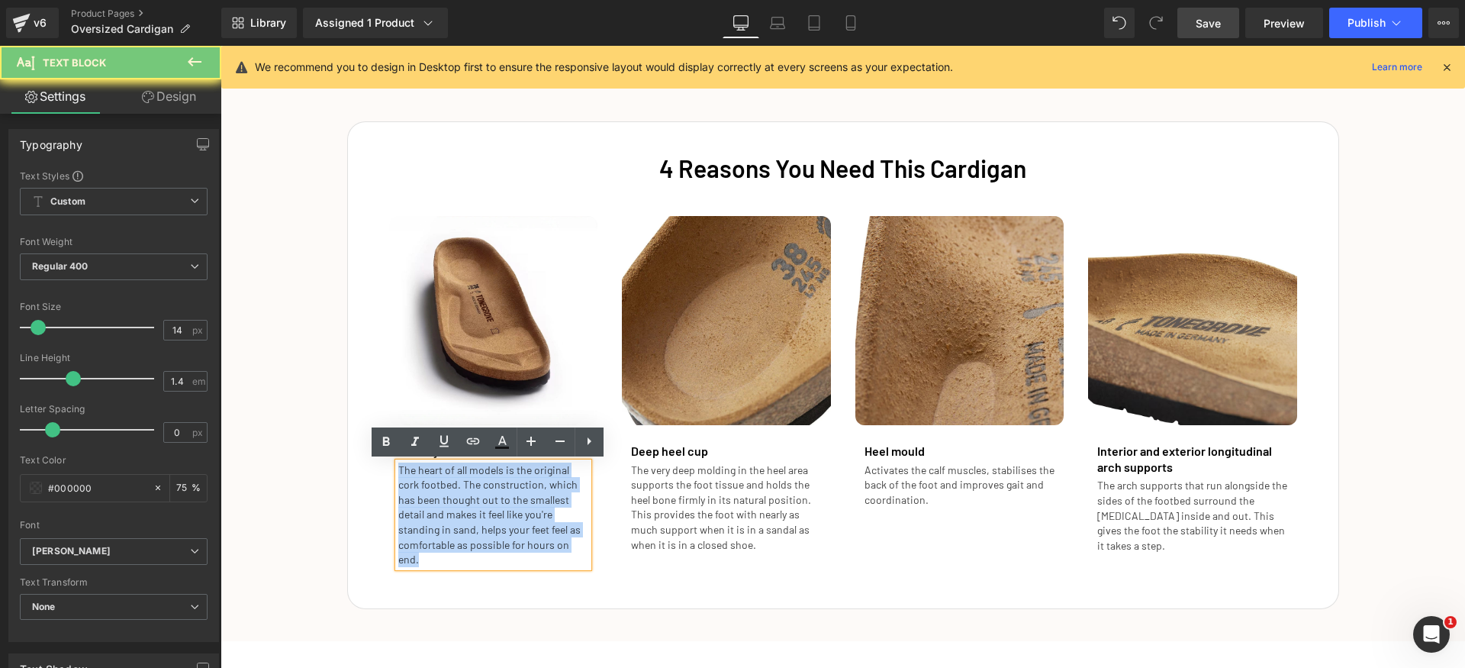
click at [537, 536] on p "The heart of all models is the original cork footbed. The construction, which h…" at bounding box center [493, 515] width 191 height 105
paste div
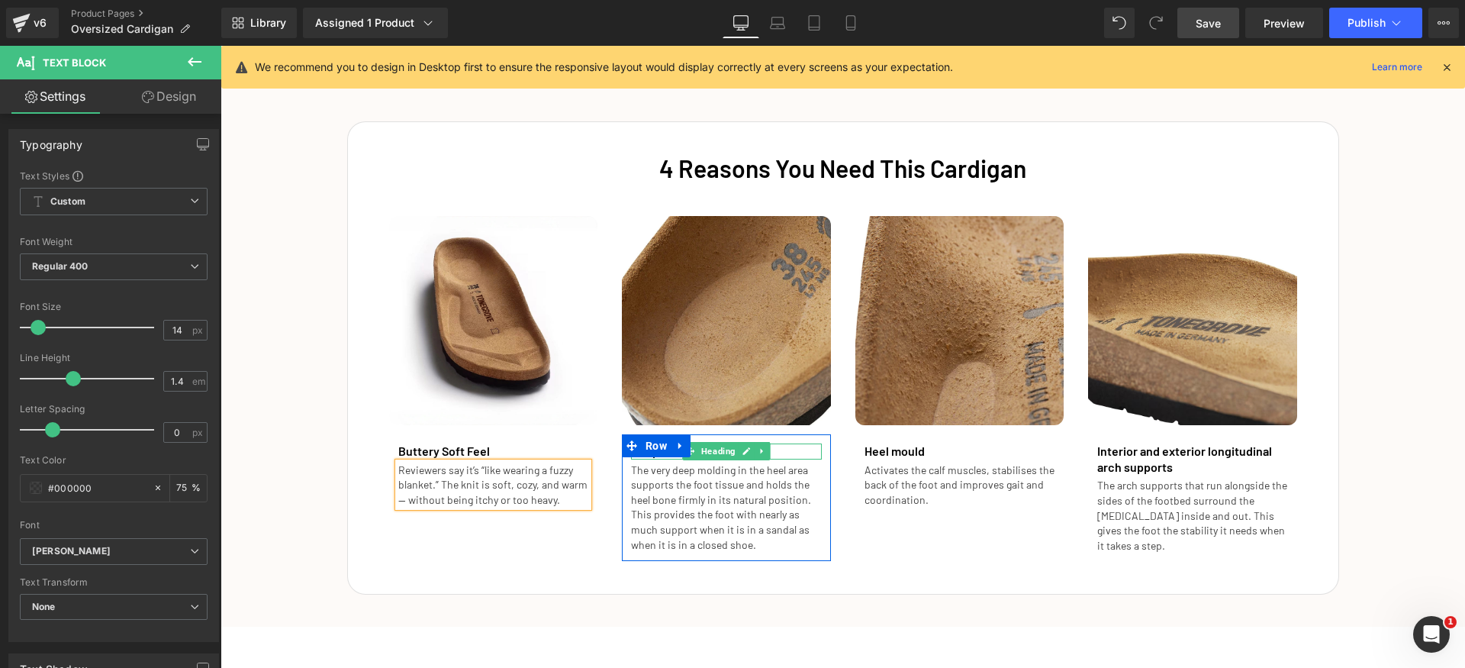
click at [783, 448] on h1 "Deep heel cup" at bounding box center [726, 451] width 191 height 16
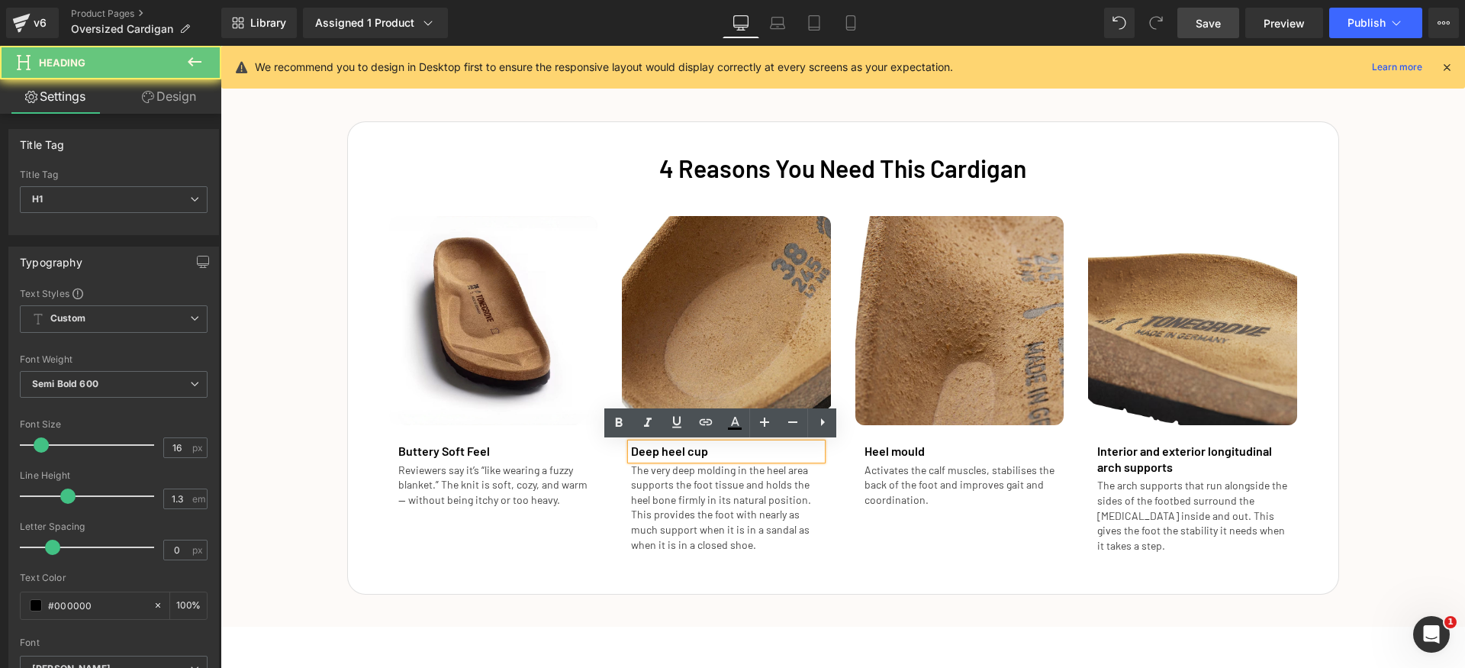
click at [783, 448] on h1 "Deep heel cup" at bounding box center [726, 451] width 191 height 16
paste div
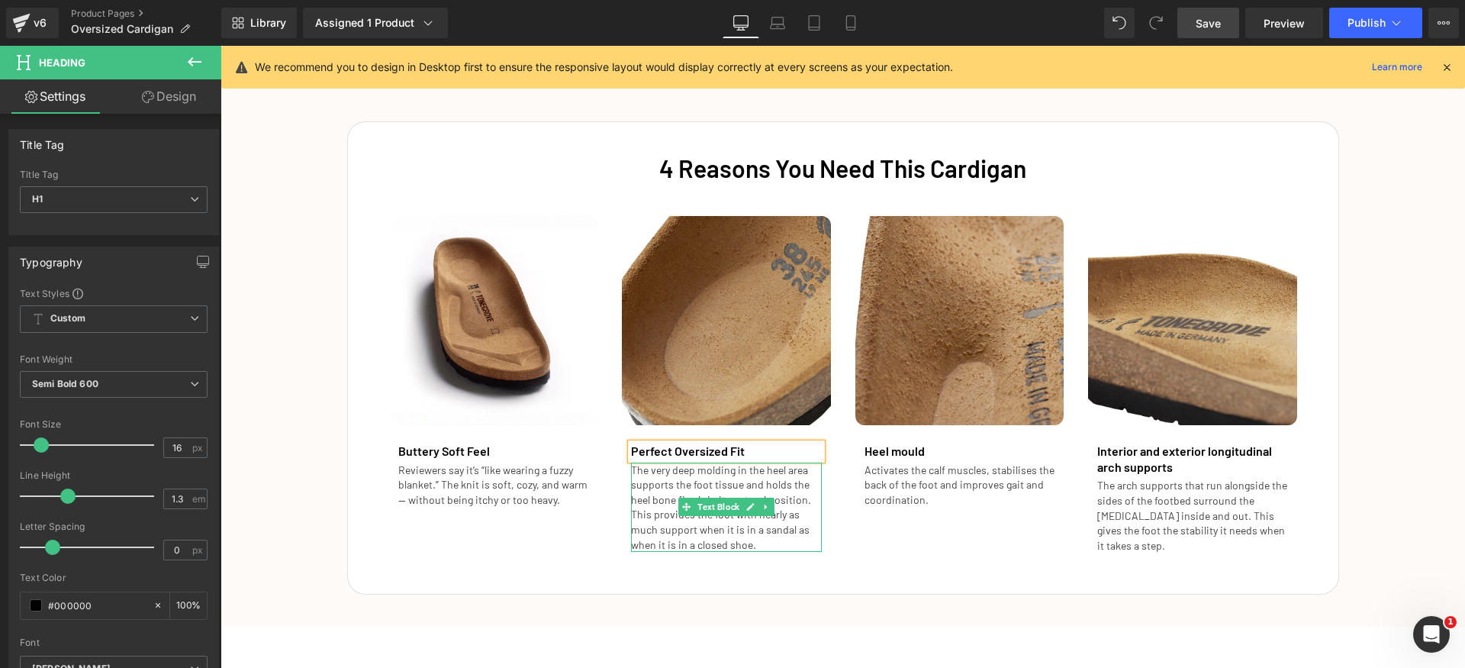
click at [790, 498] on p "The very deep molding in the heel area supports the foot tissue and holds the h…" at bounding box center [726, 508] width 191 height 90
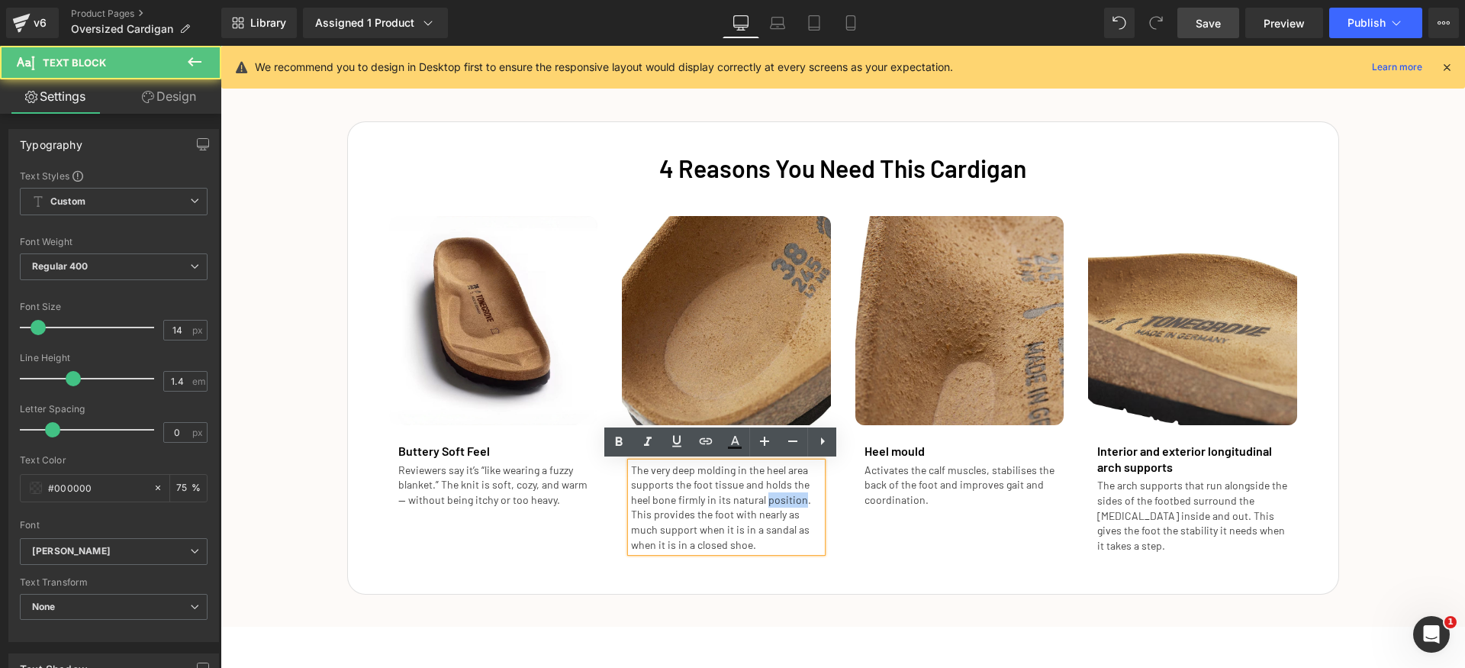
click at [790, 498] on p "The very deep molding in the heel area supports the foot tissue and holds the h…" at bounding box center [726, 508] width 191 height 90
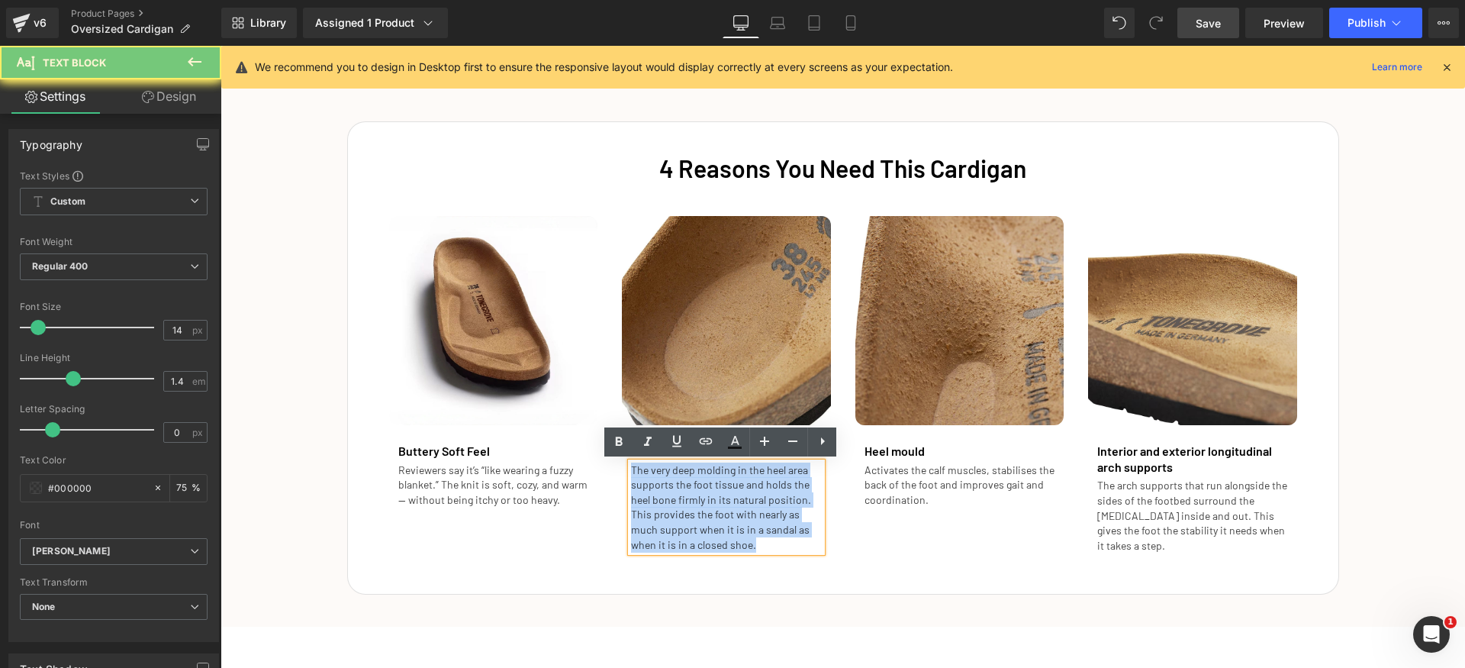
click at [790, 498] on p "The very deep molding in the heel area supports the foot tissue and holds the h…" at bounding box center [726, 508] width 191 height 90
paste div
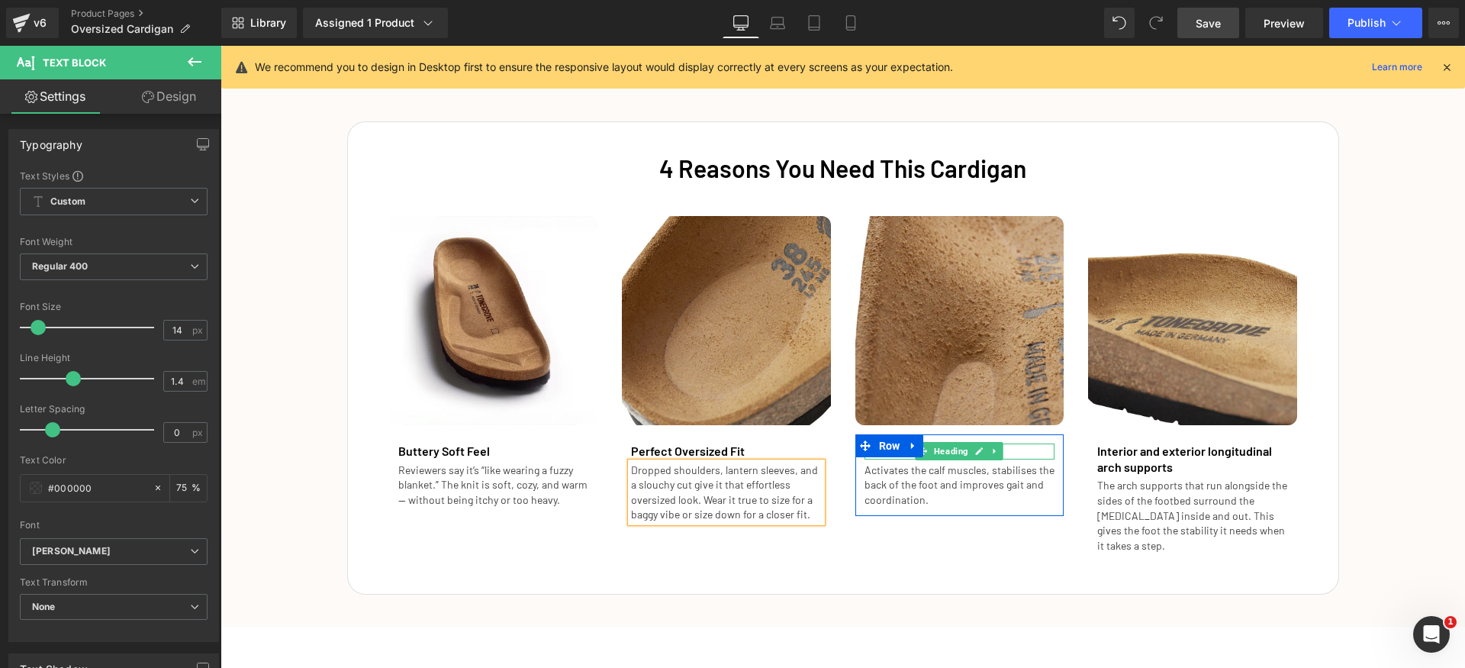
click at [1023, 450] on h1 "Heel mould" at bounding box center [960, 451] width 191 height 16
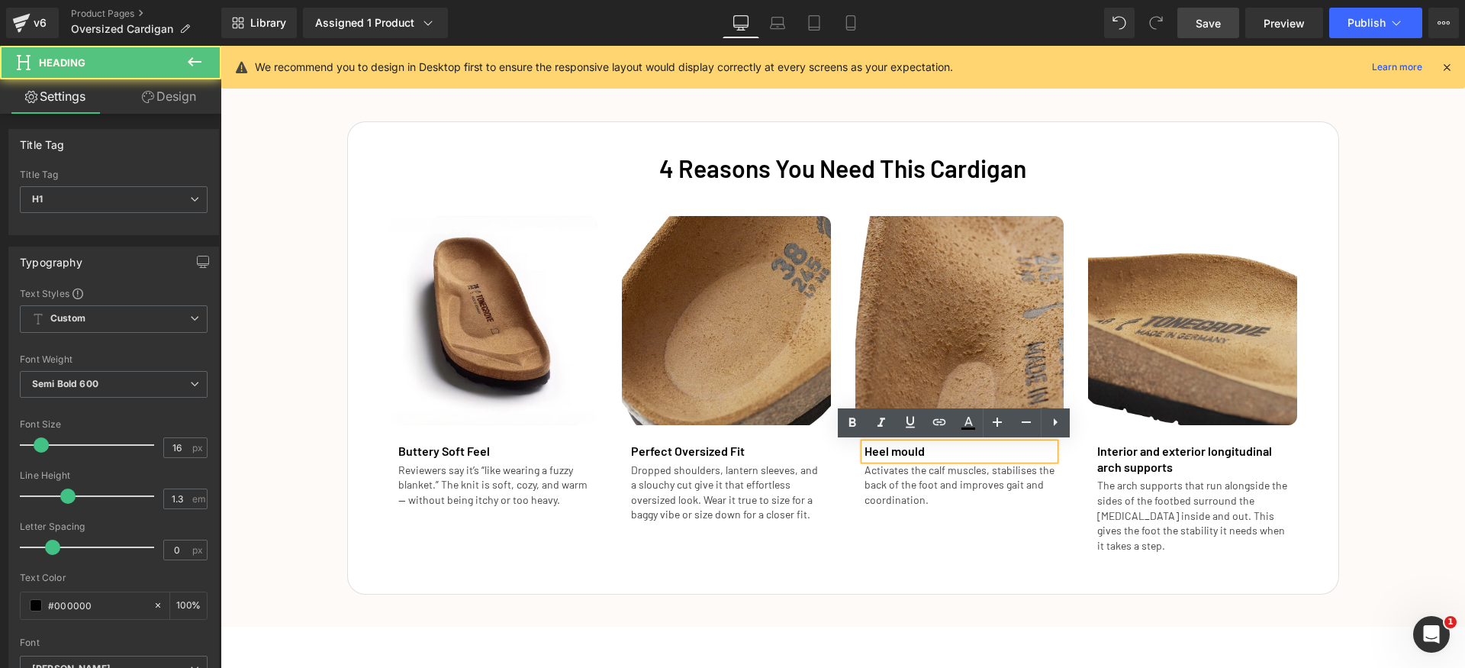
click at [1023, 450] on h1 "Heel mould" at bounding box center [960, 451] width 191 height 16
paste div
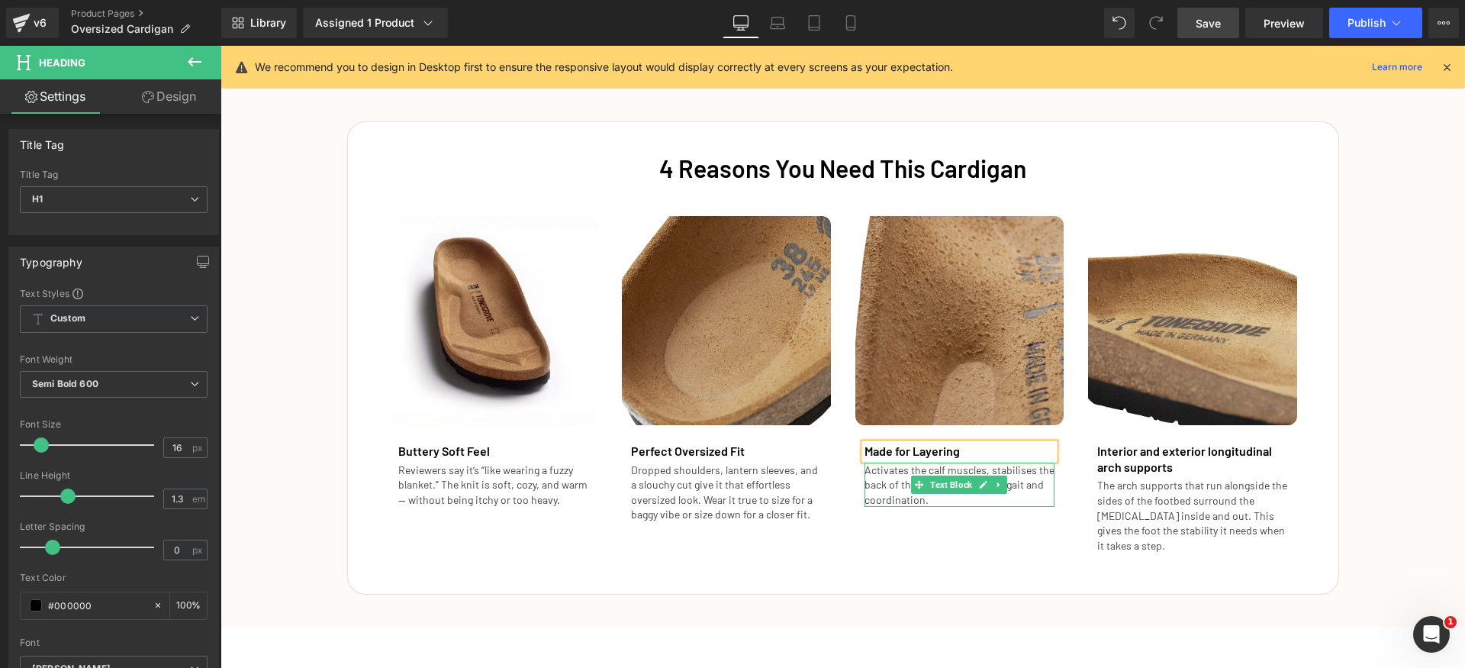
click at [1031, 482] on p "Activates the calf muscles, stabilises the back of the foot and improves gait a…" at bounding box center [960, 485] width 191 height 45
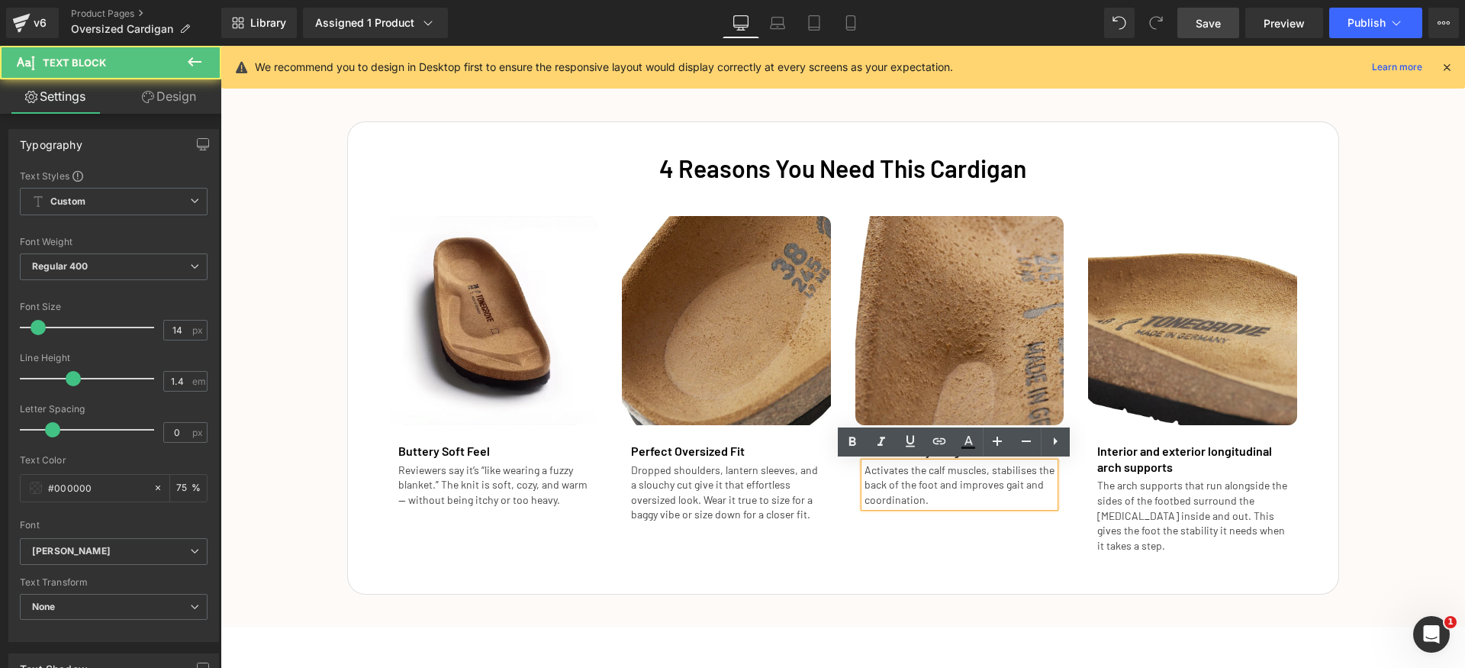
click at [1031, 482] on p "Activates the calf muscles, stabilises the back of the foot and improves gait a…" at bounding box center [960, 485] width 191 height 45
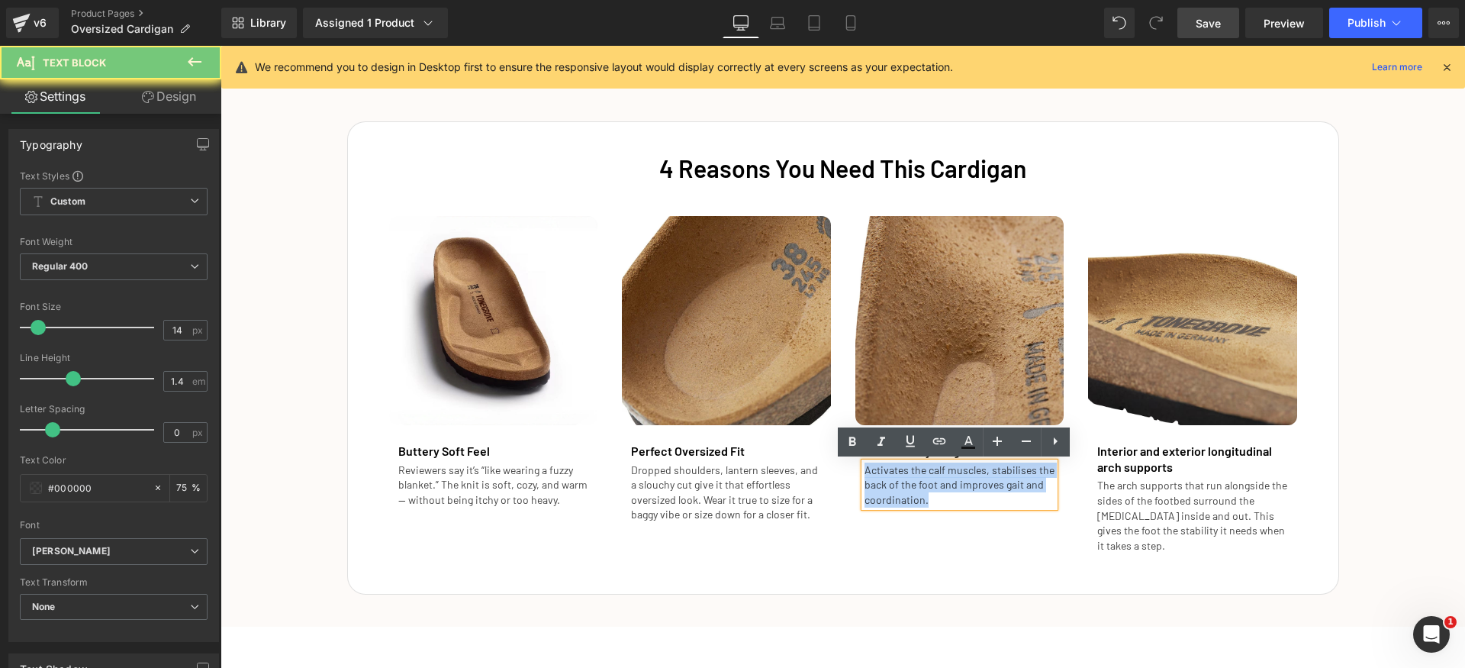
click at [1031, 482] on p "Activates the calf muscles, stabilises the back of the foot and improves gait a…" at bounding box center [960, 485] width 191 height 45
paste div
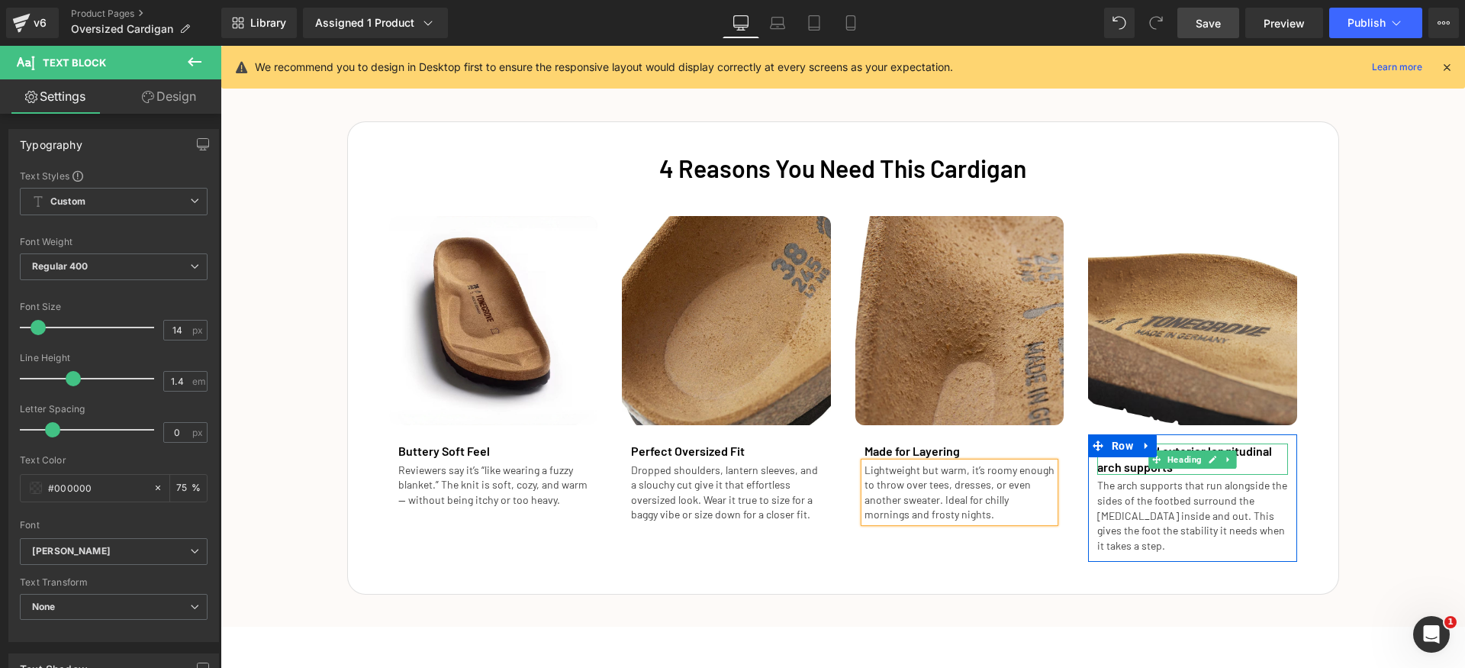
click at [1262, 456] on h1 "Interior and exterior longitudinal arch supports" at bounding box center [1193, 459] width 191 height 32
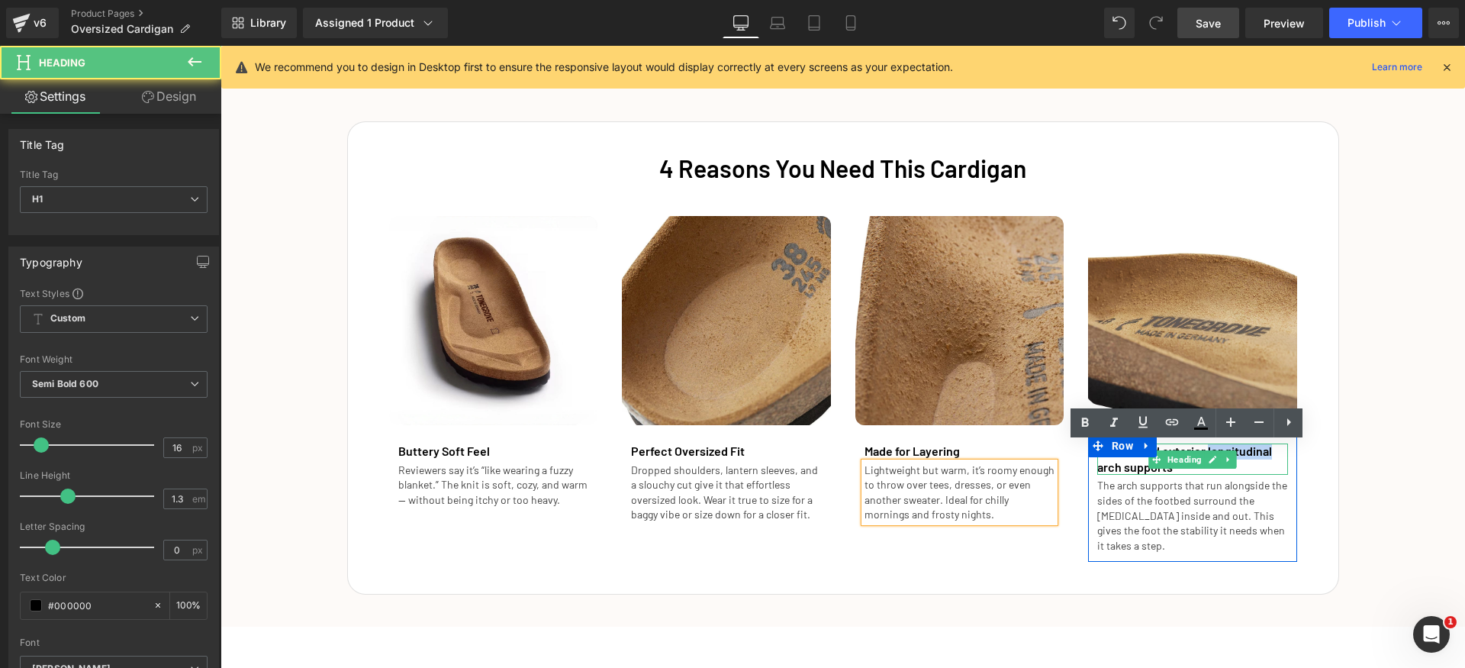
click at [1262, 456] on h1 "Interior and exterior longitudinal arch supports" at bounding box center [1193, 459] width 191 height 32
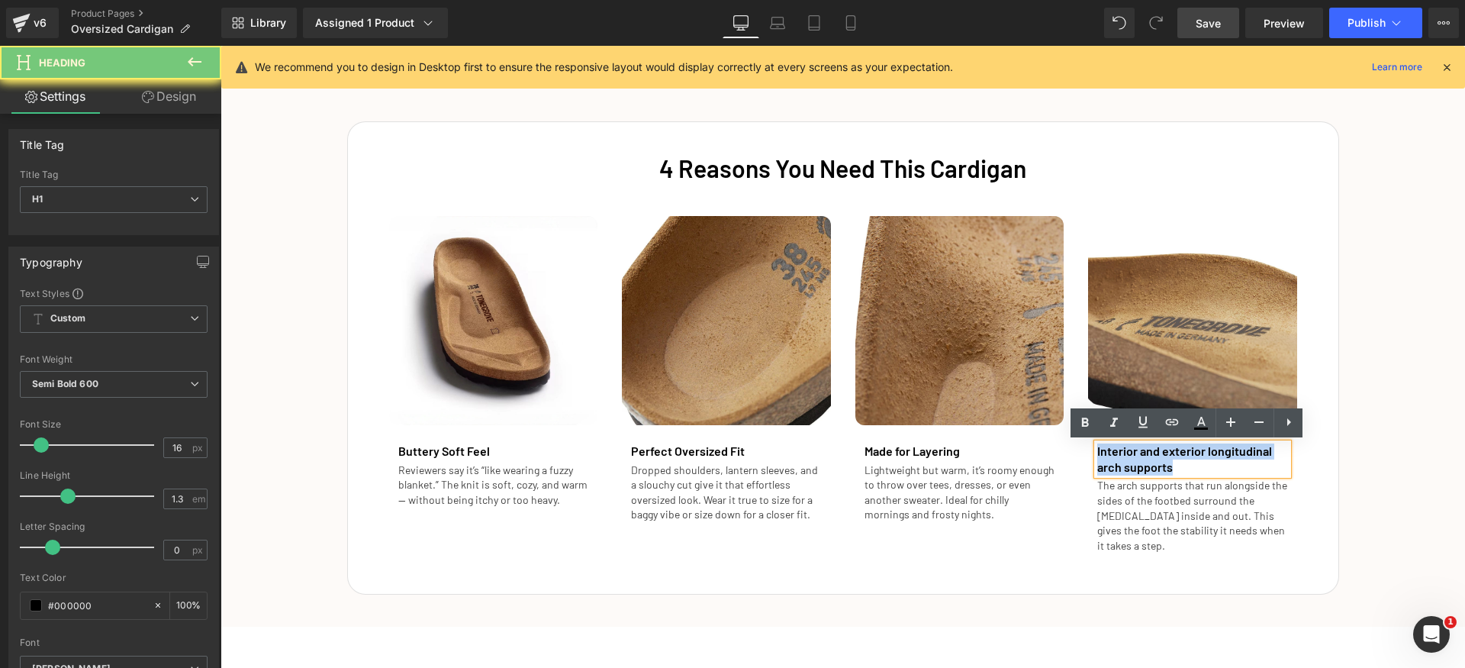
click at [1262, 456] on h1 "Interior and exterior longitudinal arch supports" at bounding box center [1193, 459] width 191 height 32
paste div
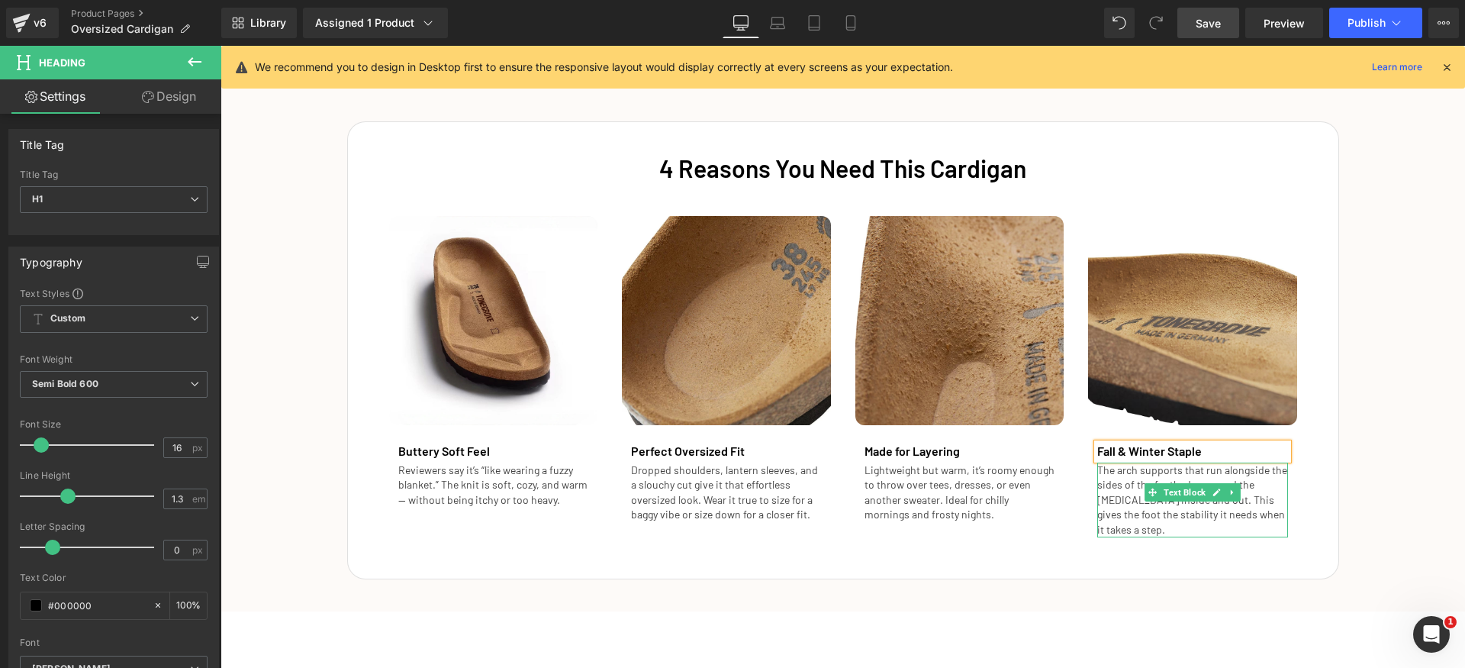
click at [1236, 500] on p "The arch supports that run alongside the sides of the footbed surround the tars…" at bounding box center [1193, 500] width 191 height 75
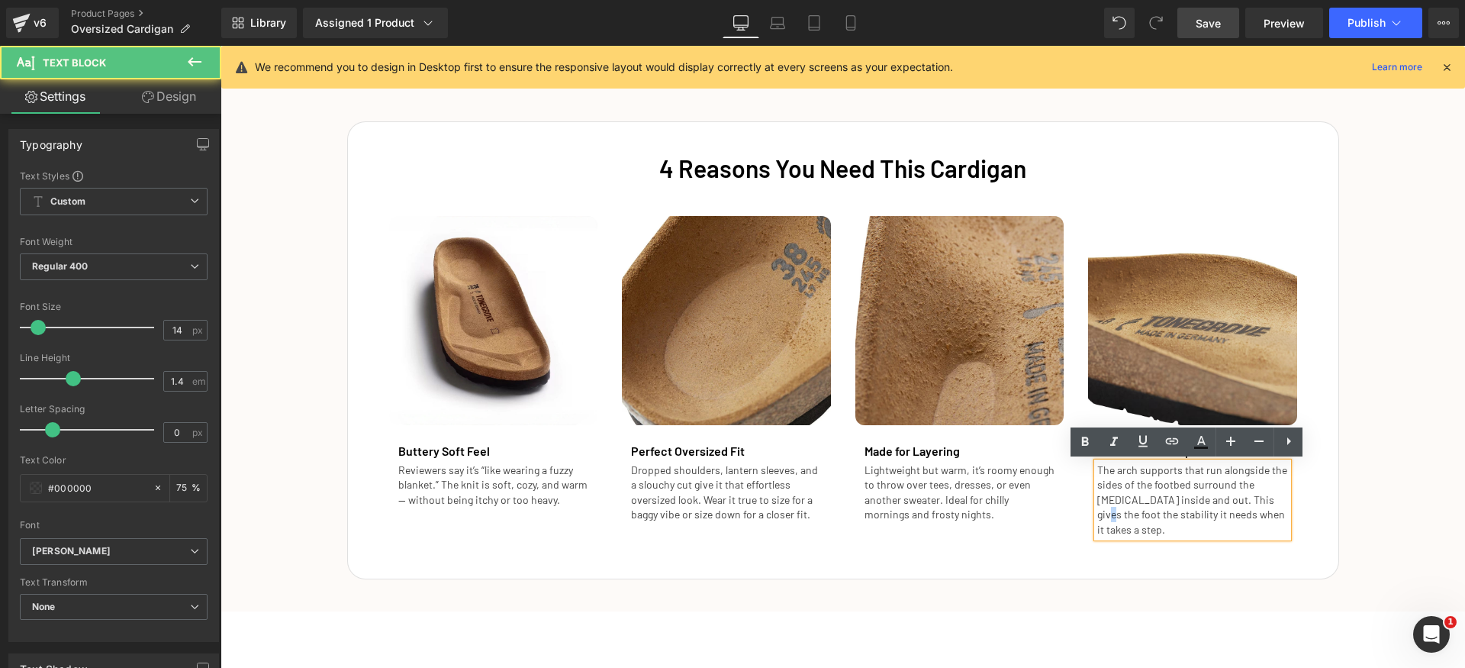
click at [1236, 500] on p "The arch supports that run alongside the sides of the footbed surround the tars…" at bounding box center [1193, 500] width 191 height 75
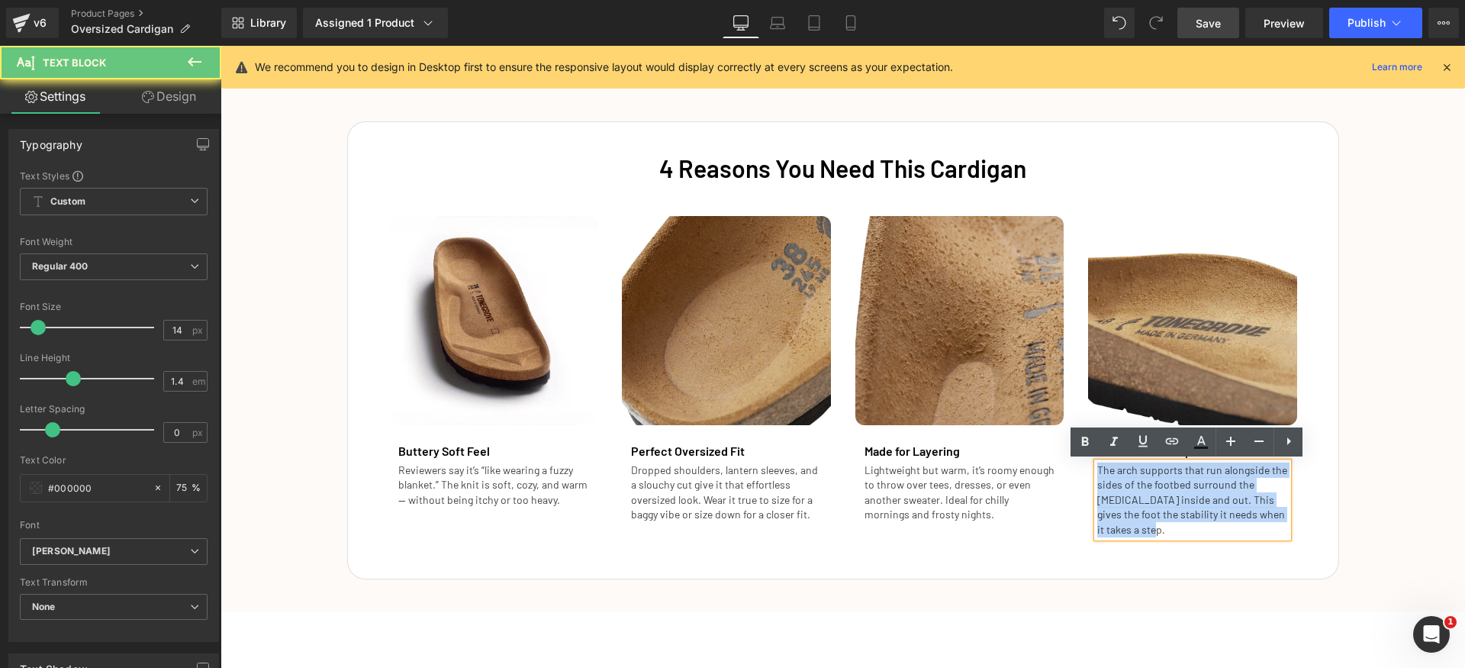
click at [1236, 500] on p "The arch supports that run alongside the sides of the footbed surround the tars…" at bounding box center [1193, 500] width 191 height 75
paste div
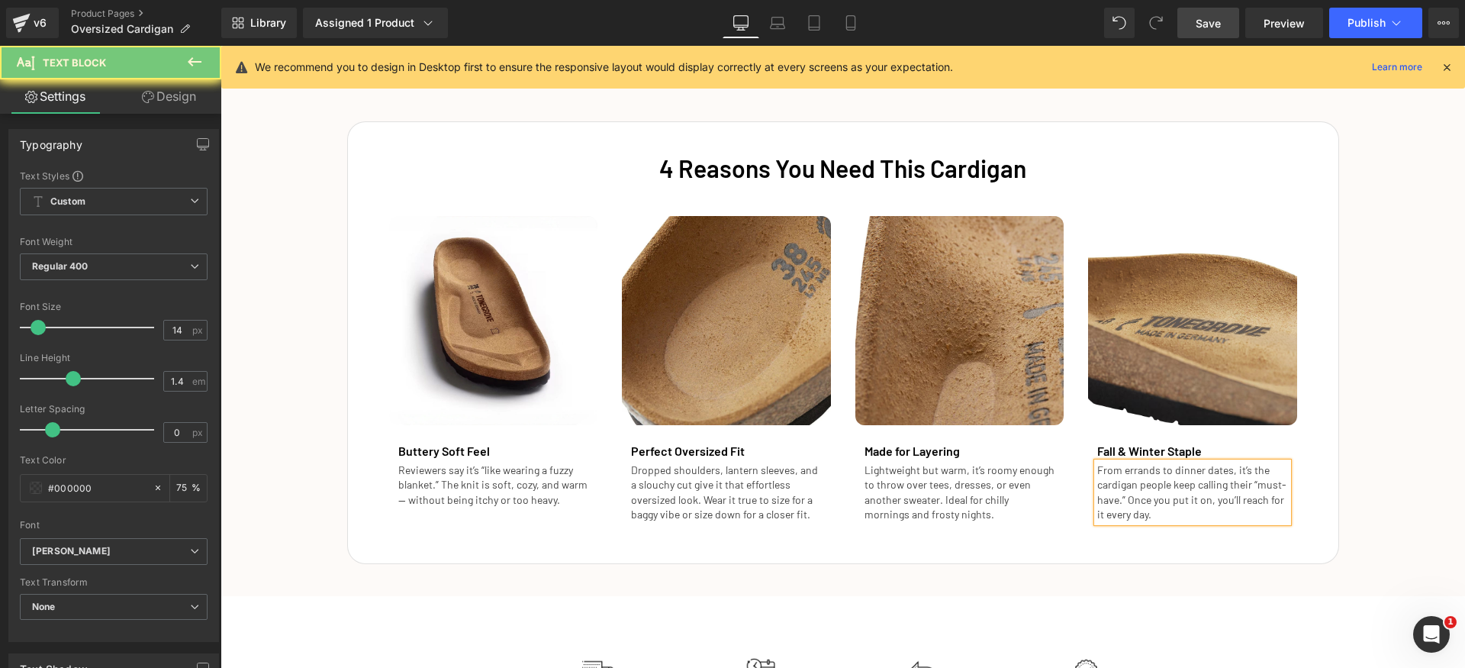
click at [1387, 503] on div "4 Reasons You Need This Cardigan Heading Image Buttery Soft Feel Heading Review…" at bounding box center [843, 335] width 1245 height 458
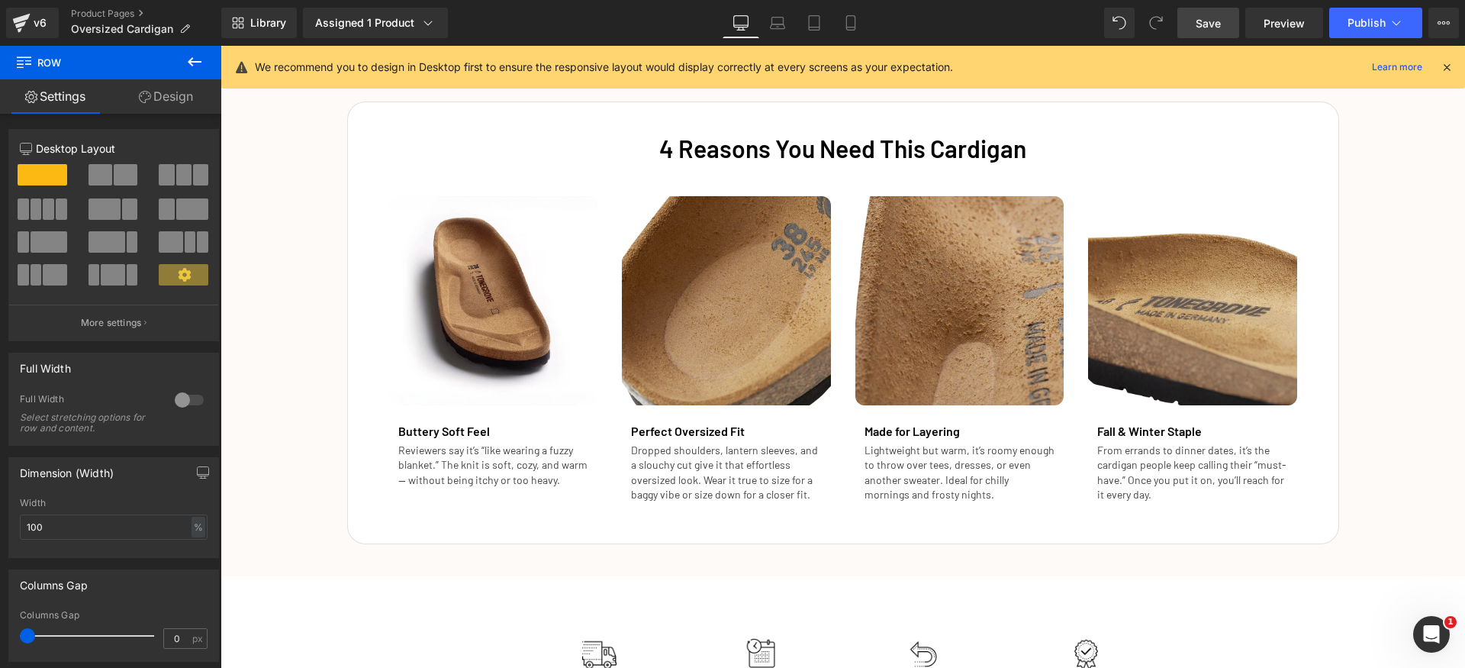
scroll to position [2481, 0]
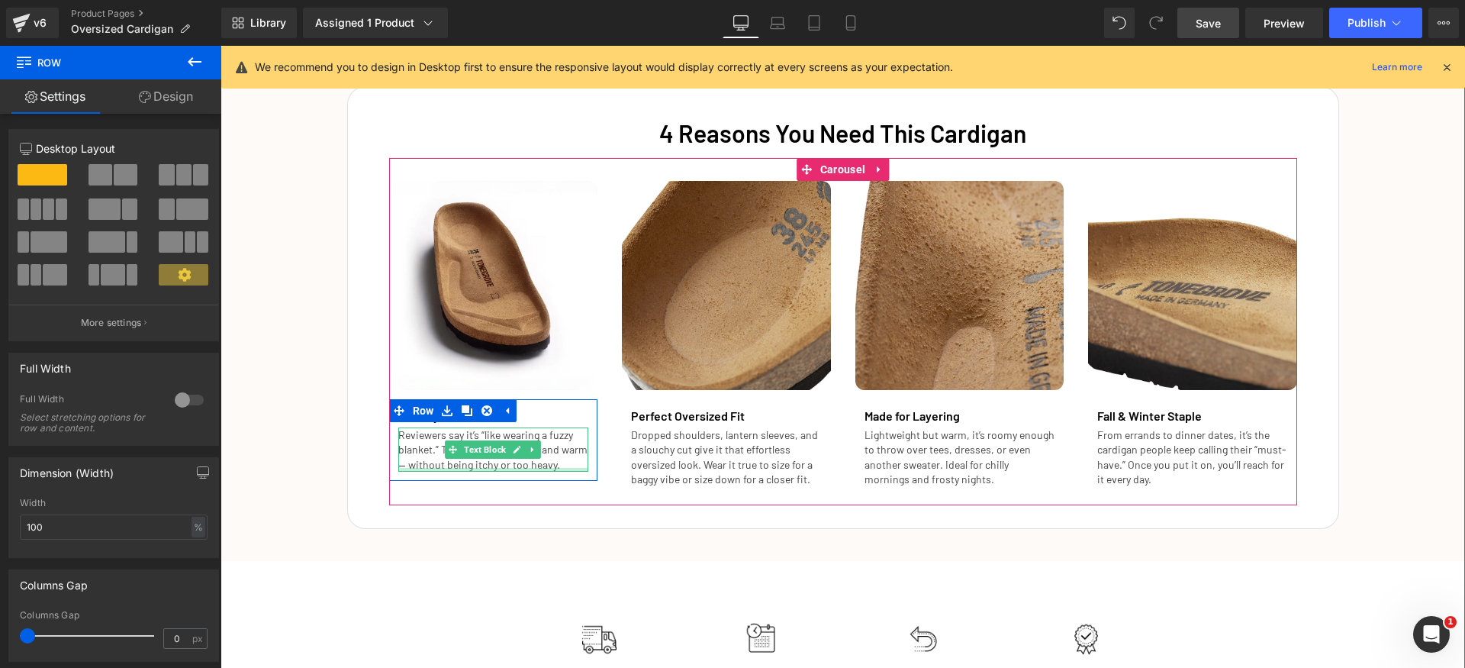
click at [439, 469] on div at bounding box center [493, 470] width 191 height 4
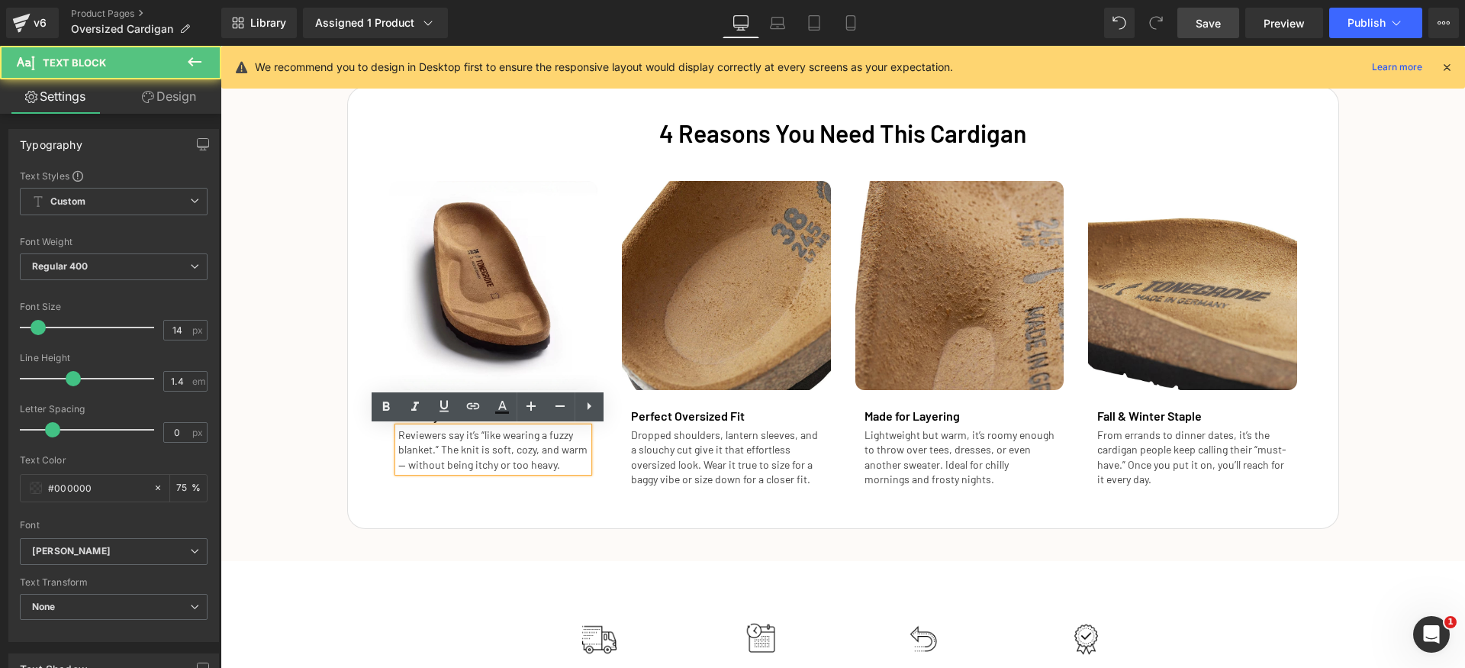
click at [406, 469] on p "Reviewers say it’s “like wearing a fuzzy blanket.” The knit is soft, cozy, and …" at bounding box center [493, 449] width 191 height 45
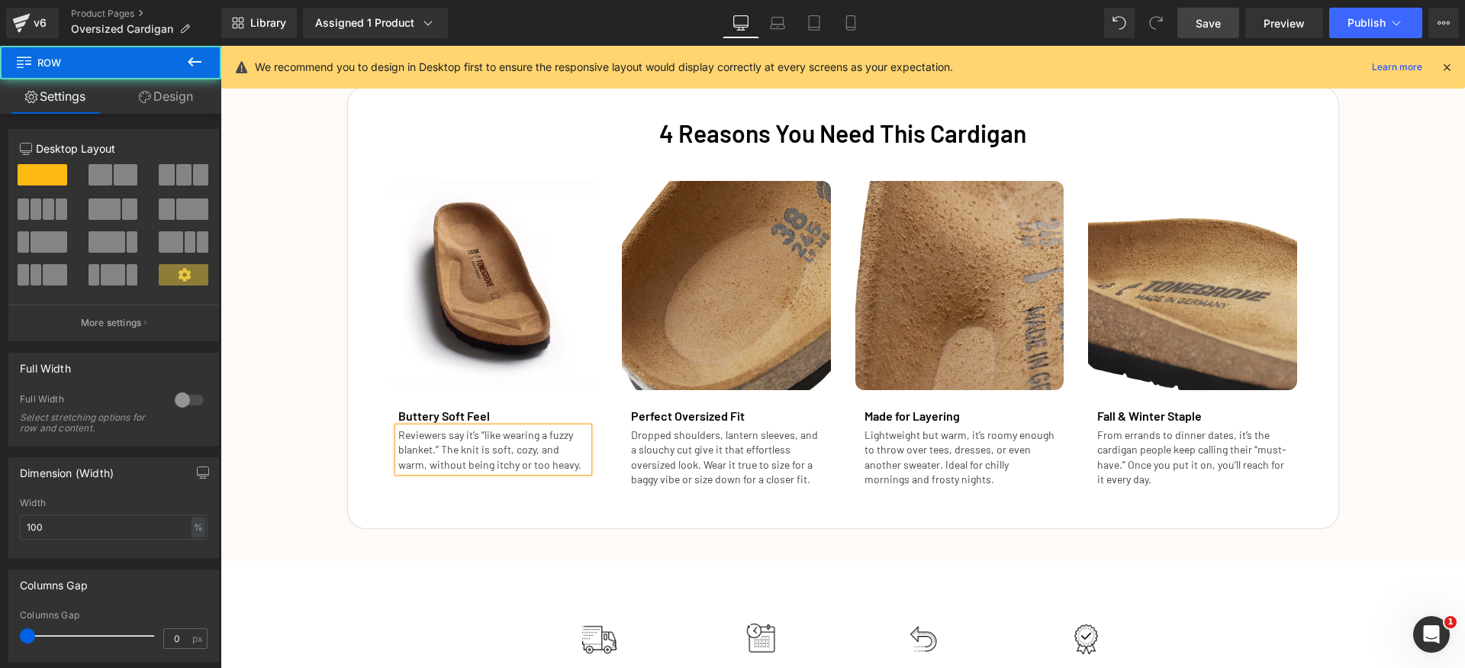
click at [1381, 466] on div "4 Reasons You Need This Cardigan Heading Image Buttery Soft Feel Heading Review…" at bounding box center [843, 300] width 1245 height 458
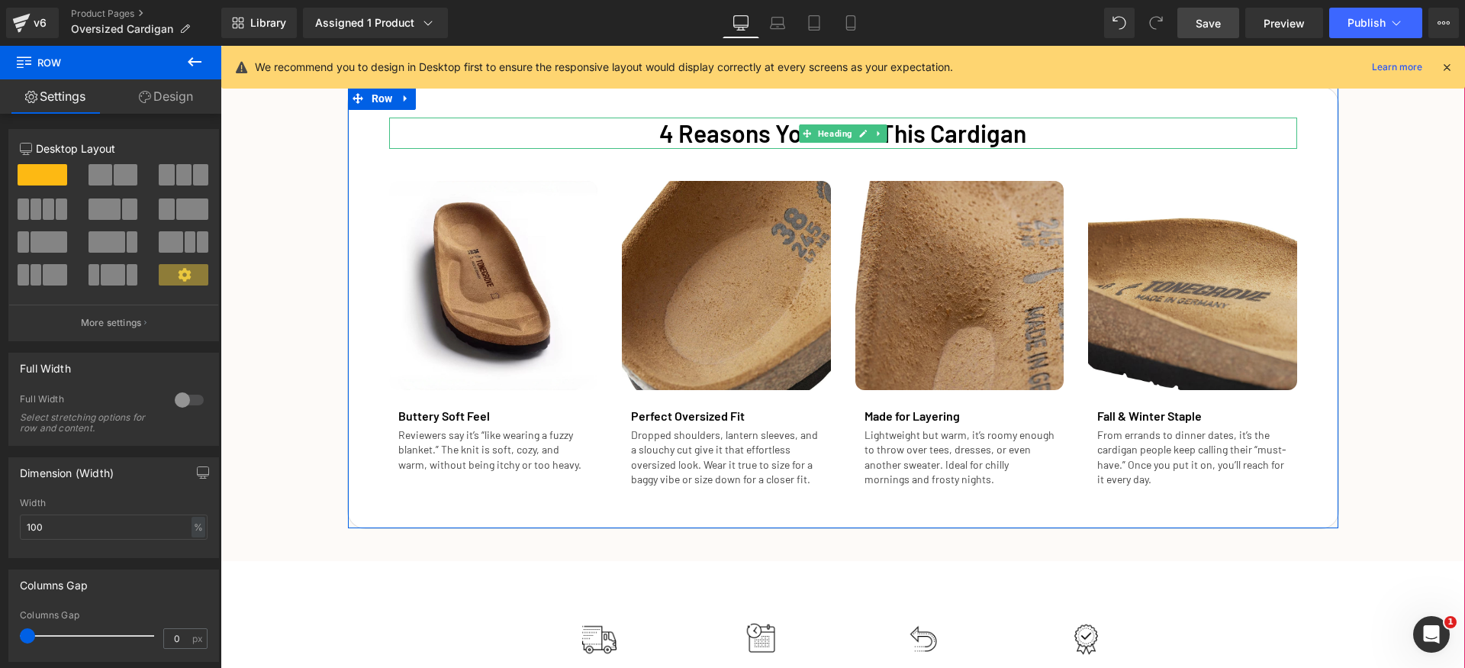
click at [992, 136] on font "4 Reasons You Need This Cardigan" at bounding box center [842, 132] width 367 height 29
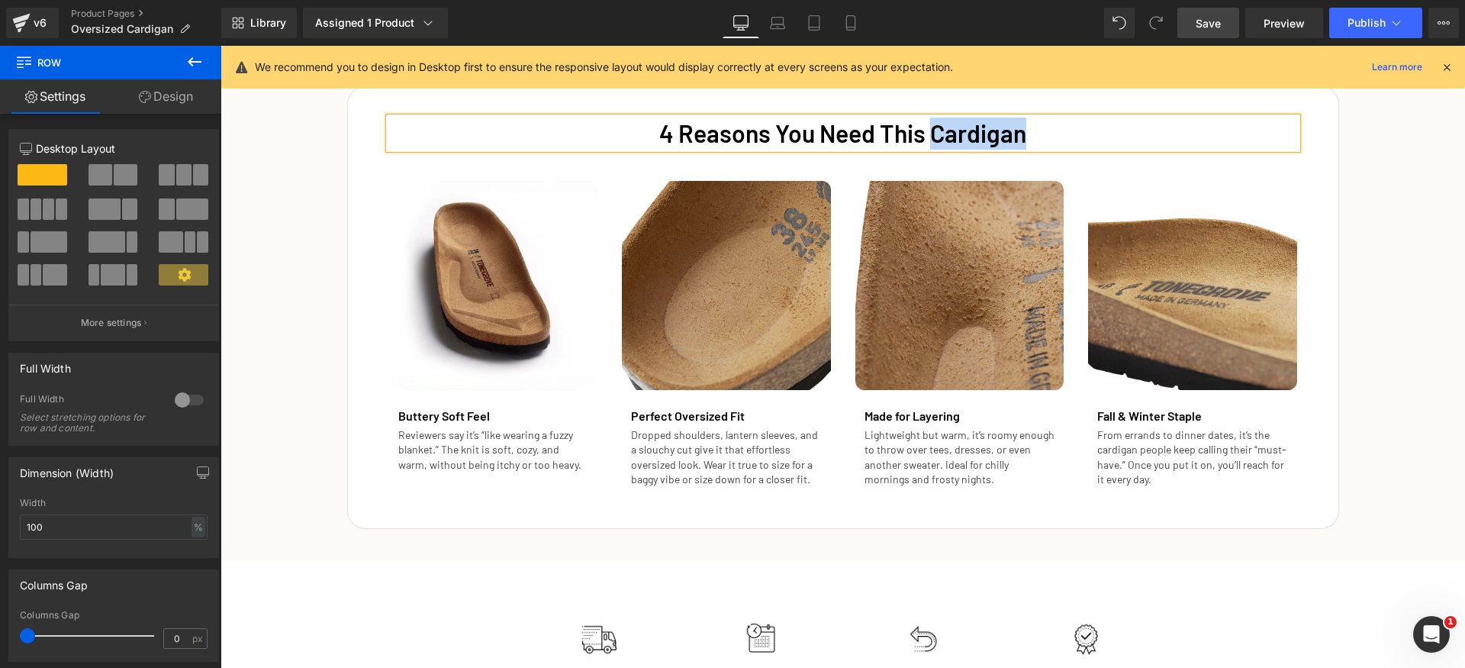
click at [992, 136] on font "4 Reasons You Need This Cardigan" at bounding box center [842, 132] width 367 height 29
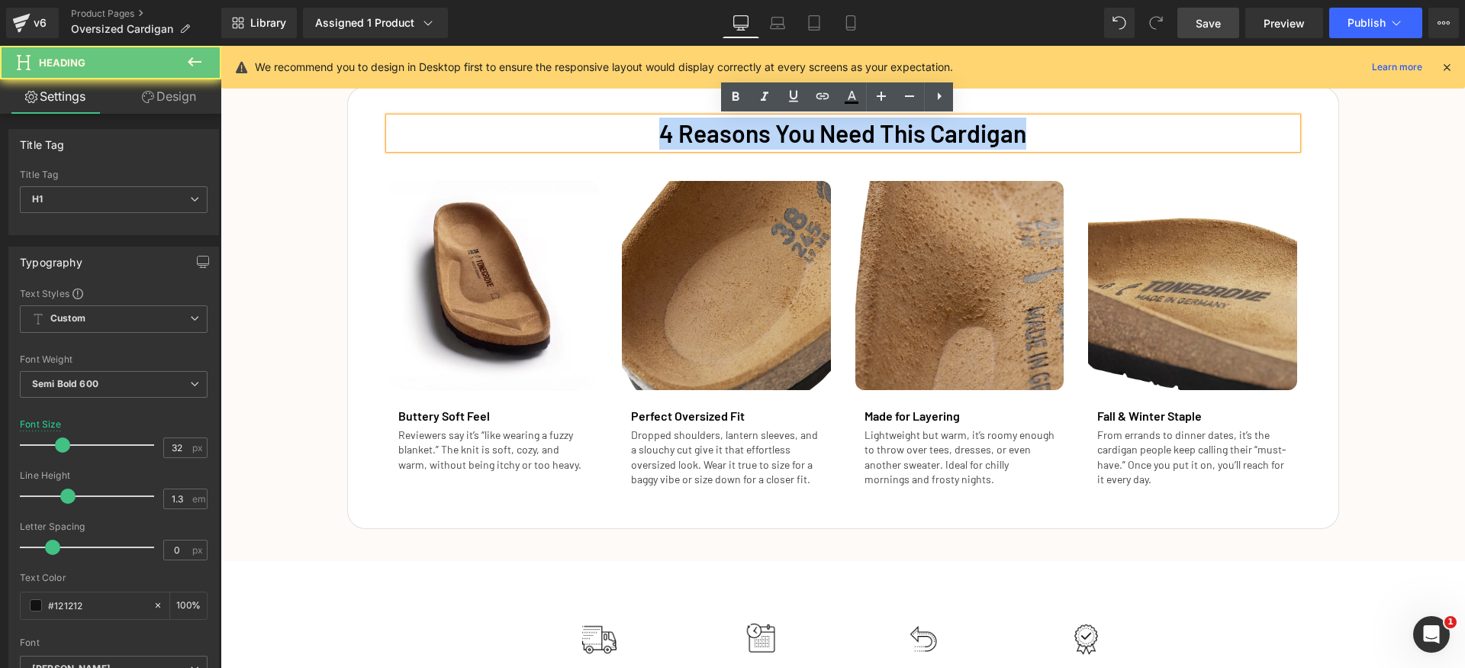
click at [992, 136] on font "4 Reasons You Need This Cardigan" at bounding box center [842, 132] width 367 height 29
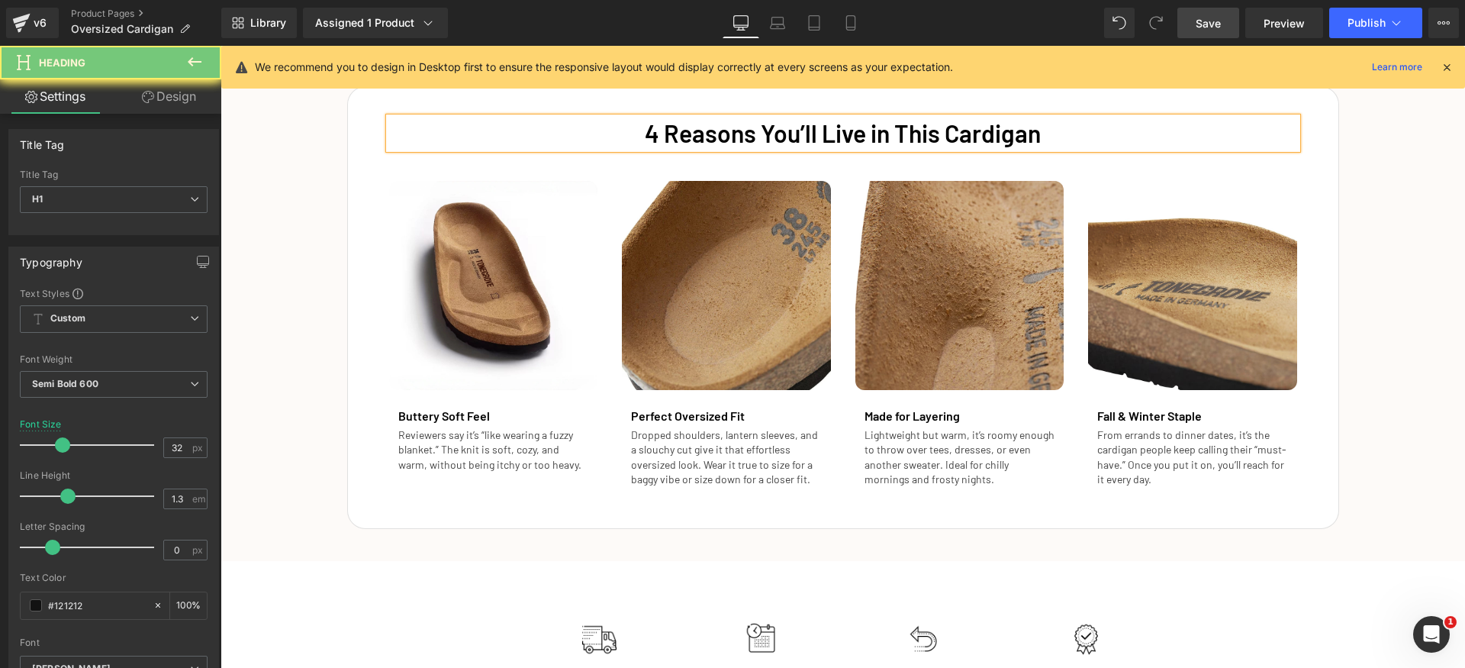
click at [1423, 299] on div "4 Reasons You’ll Live in This Cardigan Heading Image Buttery Soft Feel Heading …" at bounding box center [843, 300] width 1245 height 458
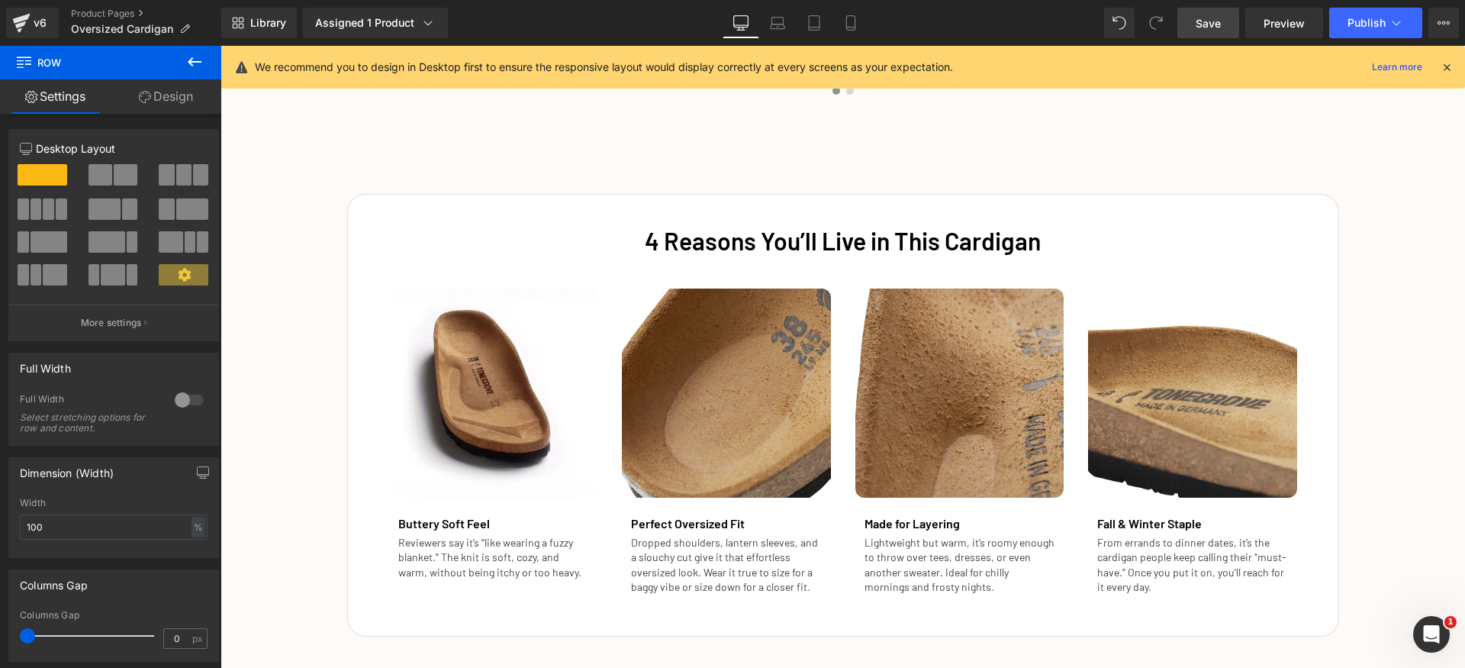
scroll to position [2354, 0]
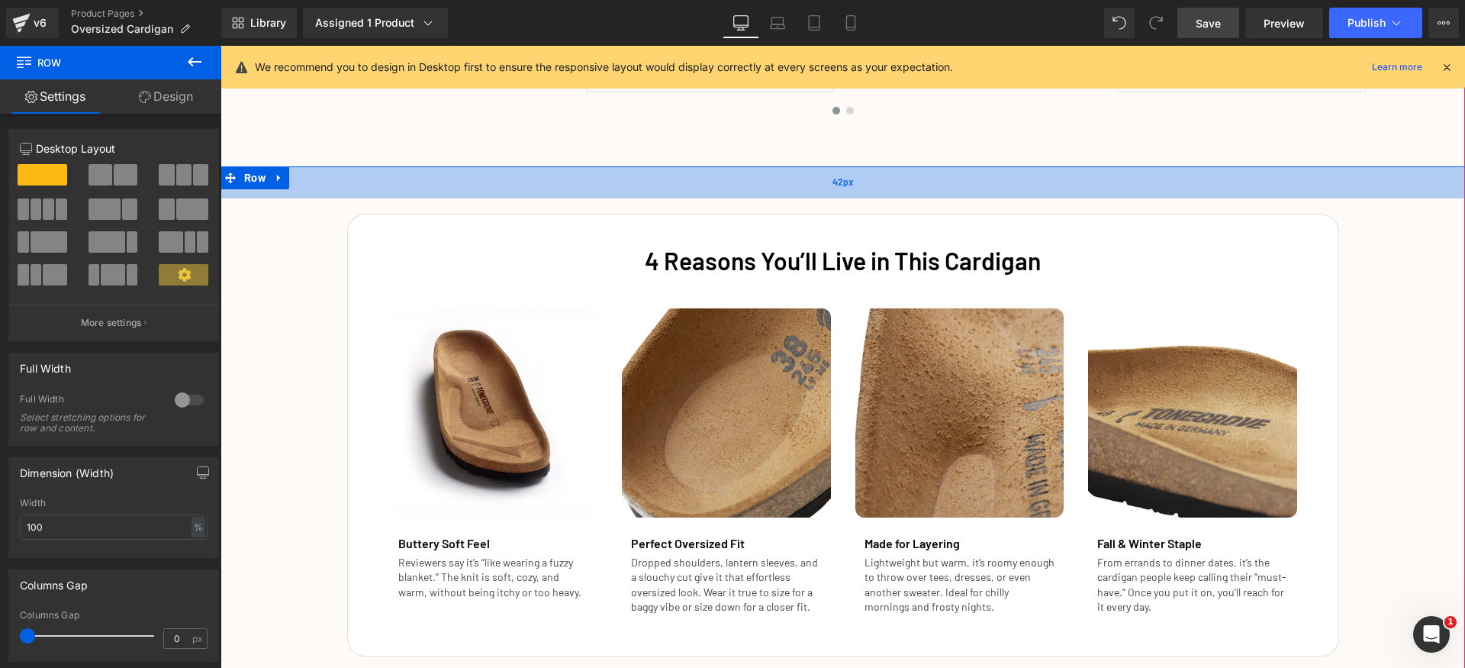
click at [833, 190] on span "42px" at bounding box center [843, 182] width 21 height 17
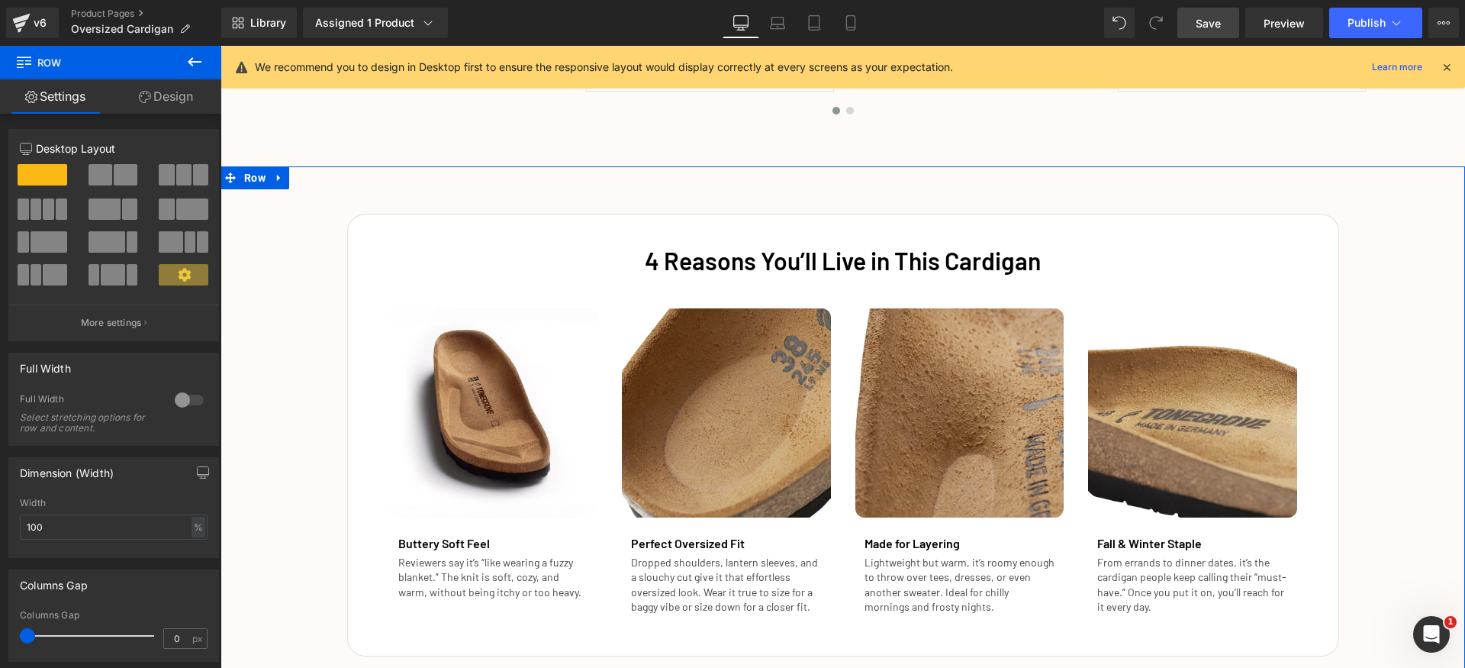
click at [163, 95] on link "Design" at bounding box center [166, 96] width 111 height 34
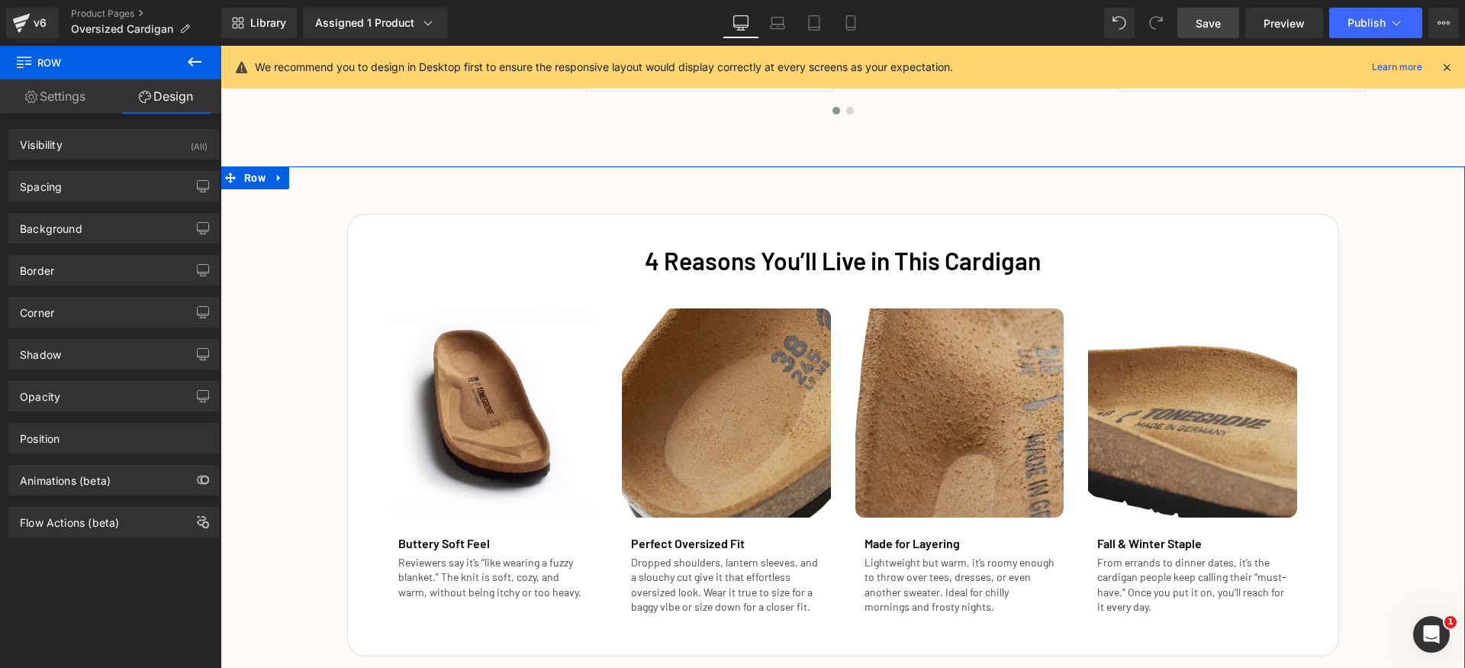
type input "0"
type input "42"
type input "0"
type input "42"
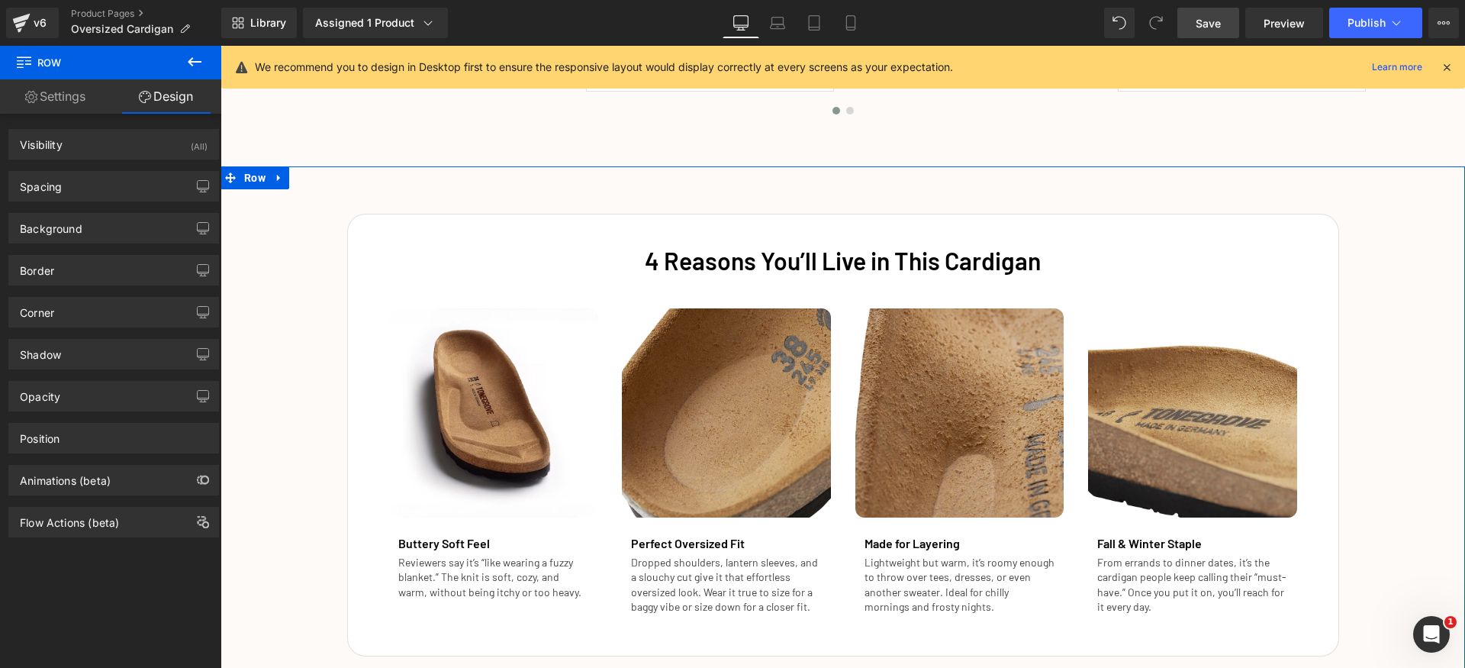
type input "0"
click at [112, 185] on div "Spacing" at bounding box center [113, 186] width 209 height 29
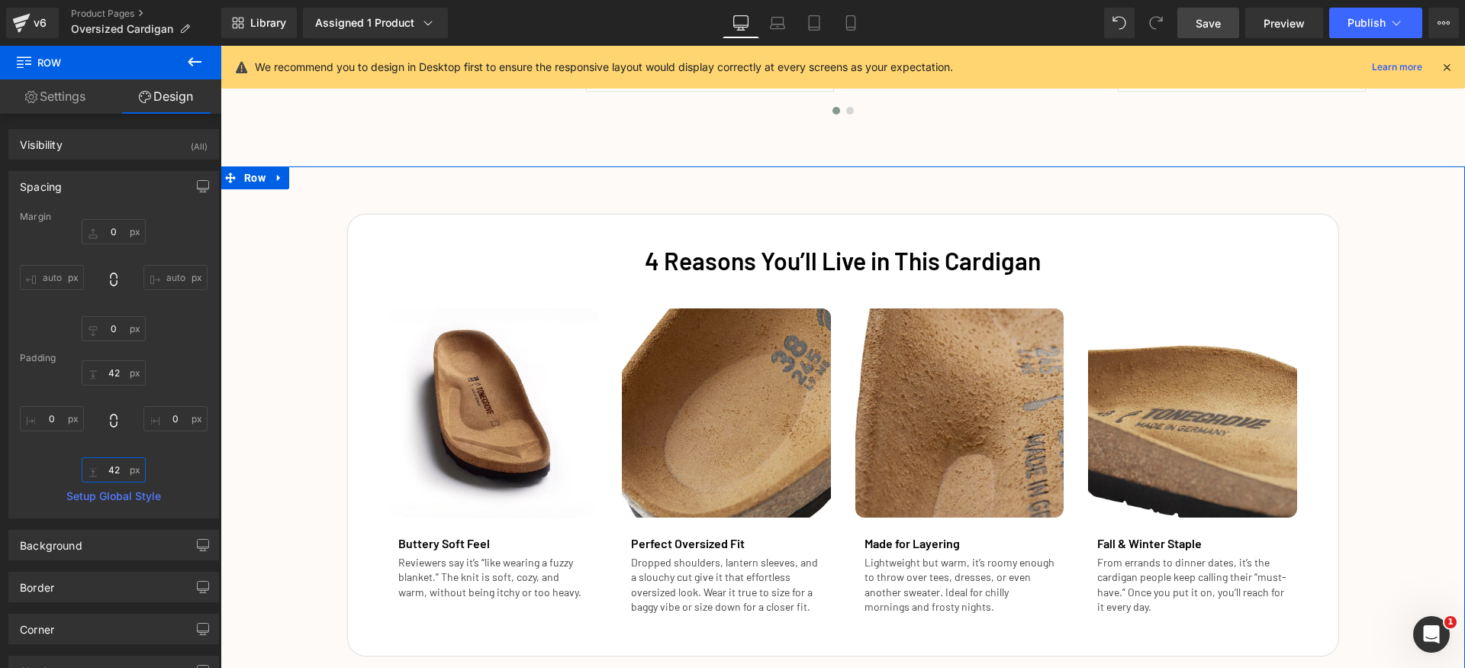
click at [110, 473] on input "42" at bounding box center [114, 469] width 64 height 25
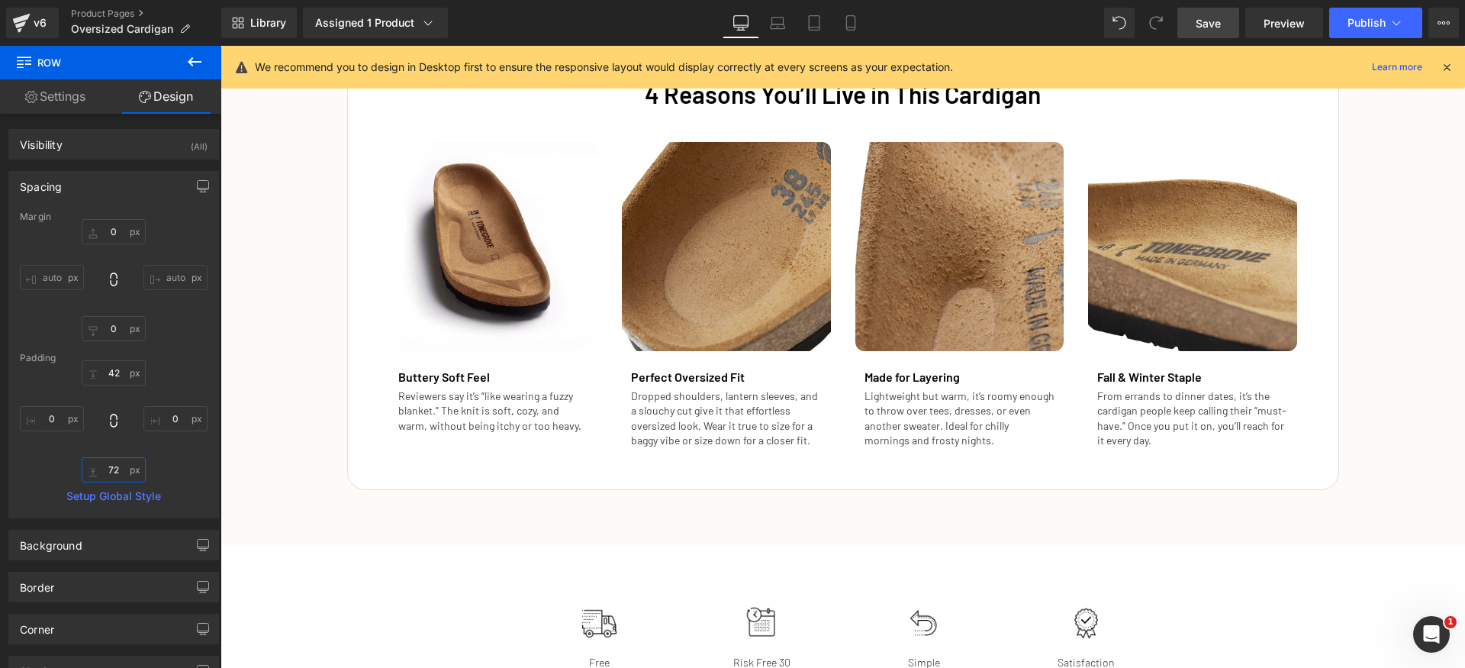
scroll to position [2540, 0]
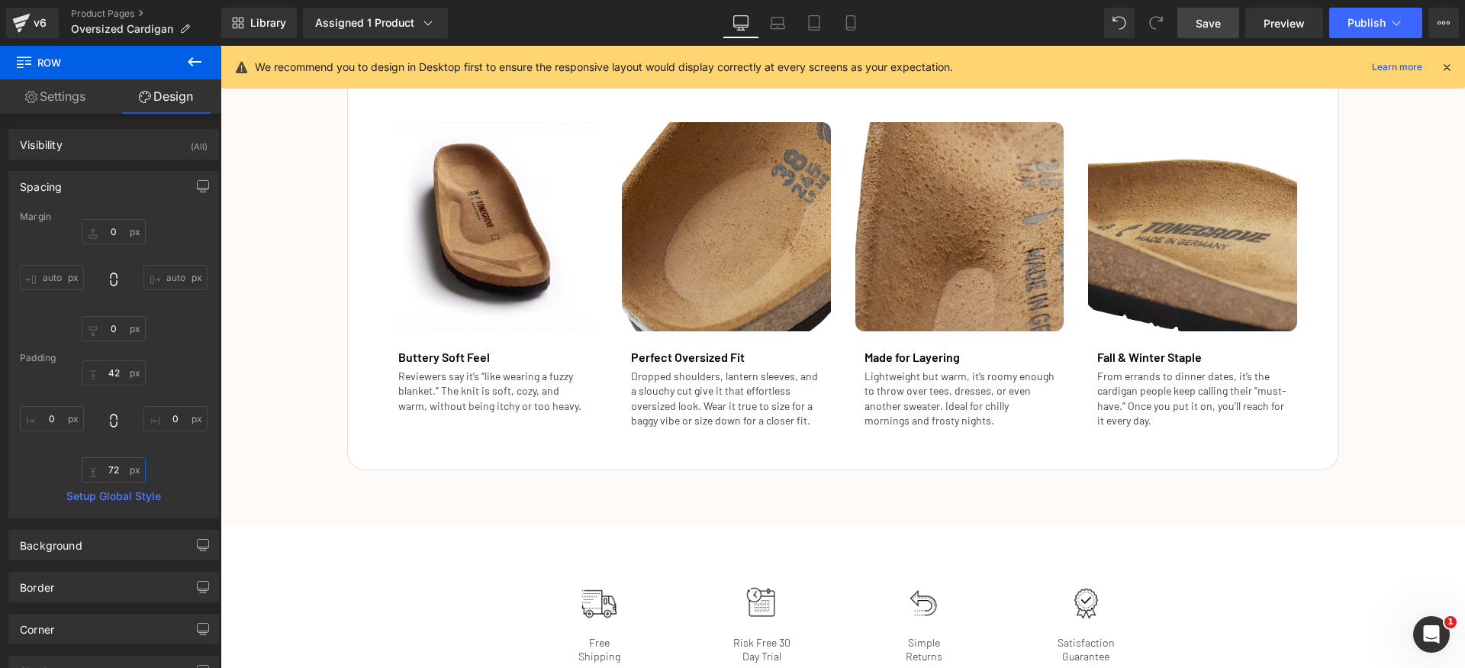
type input "72"
click at [1212, 18] on span "Save" at bounding box center [1208, 23] width 25 height 16
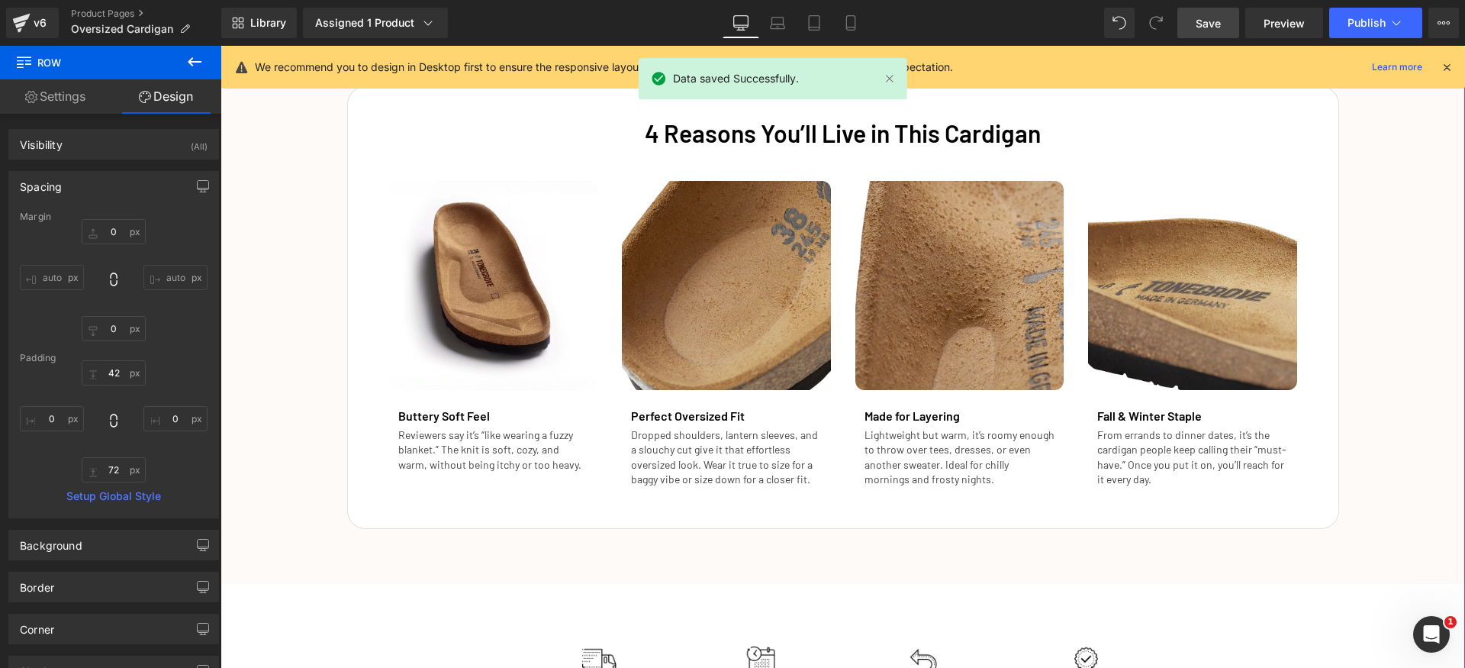
scroll to position [2461, 0]
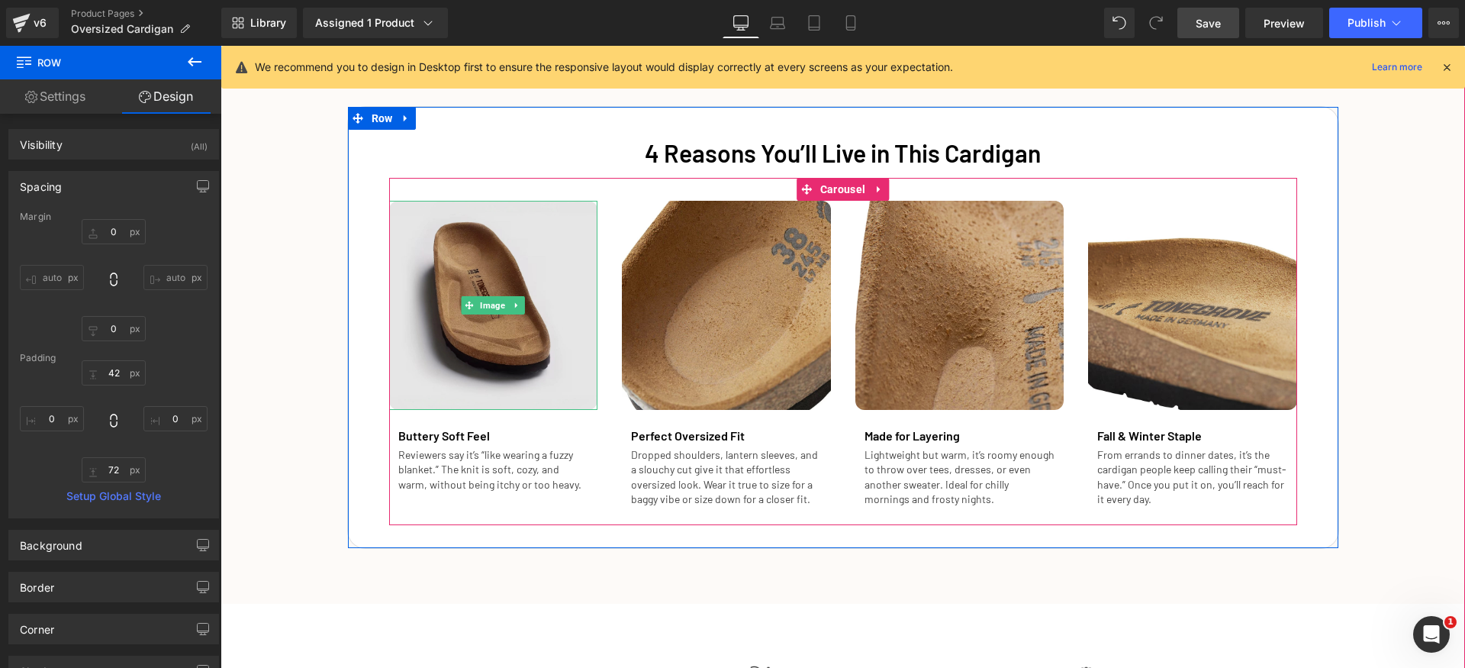
click at [533, 247] on img at bounding box center [493, 305] width 209 height 209
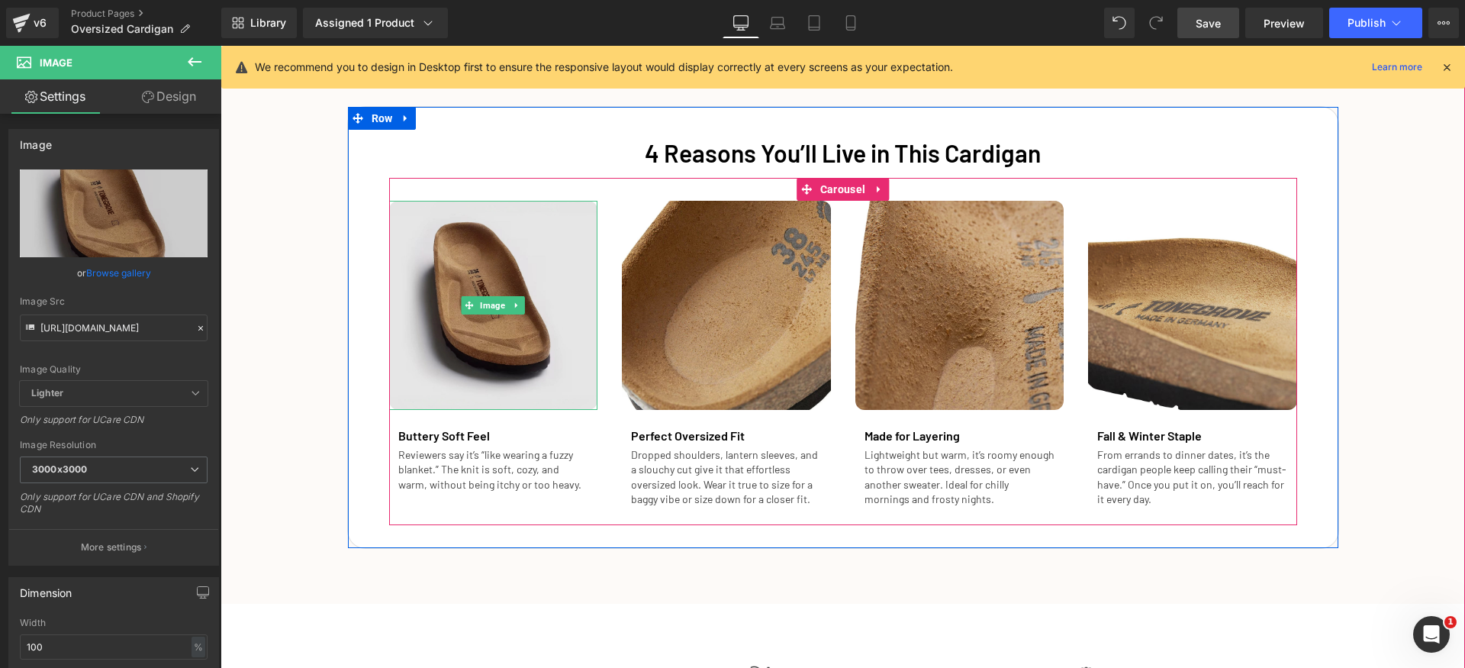
click at [488, 294] on img at bounding box center [493, 305] width 209 height 209
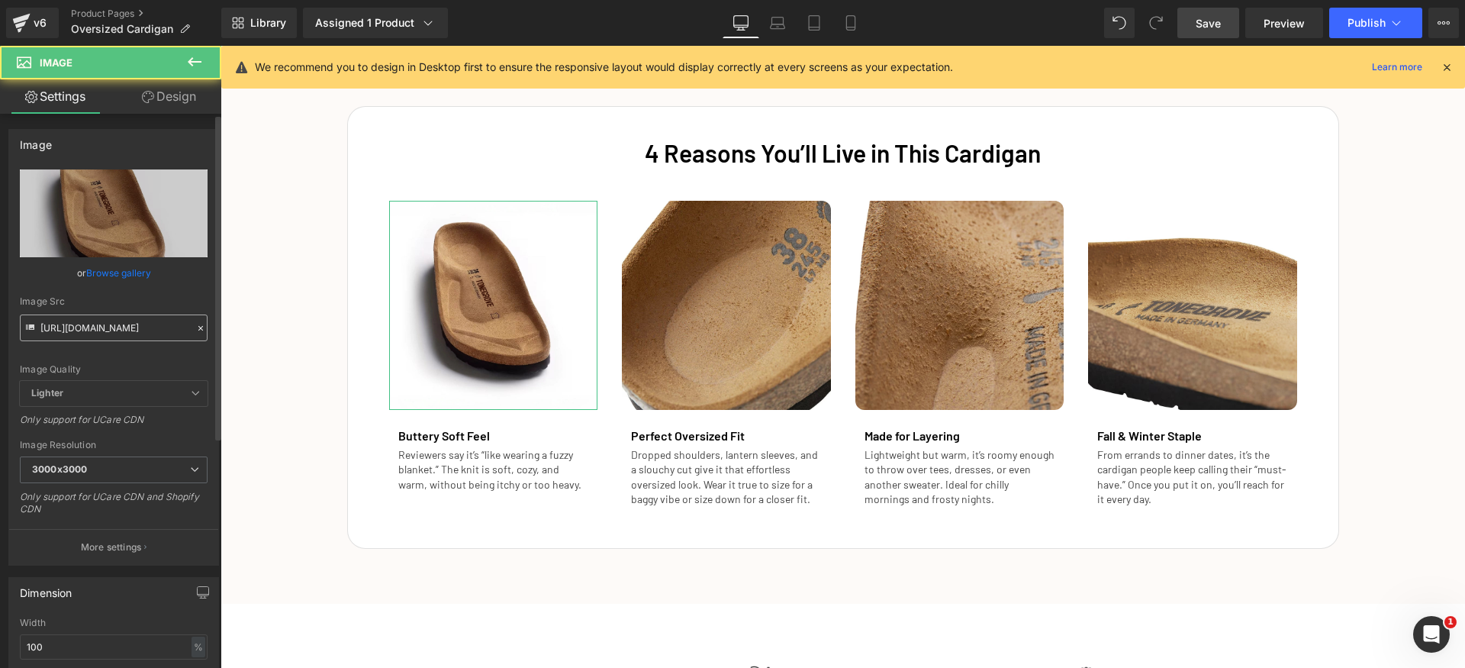
click at [114, 323] on input "https://cdn.shopify.com/s/files/1/0840/6466/5909/files/Landing_Page_Image_003_3…" at bounding box center [114, 327] width 188 height 27
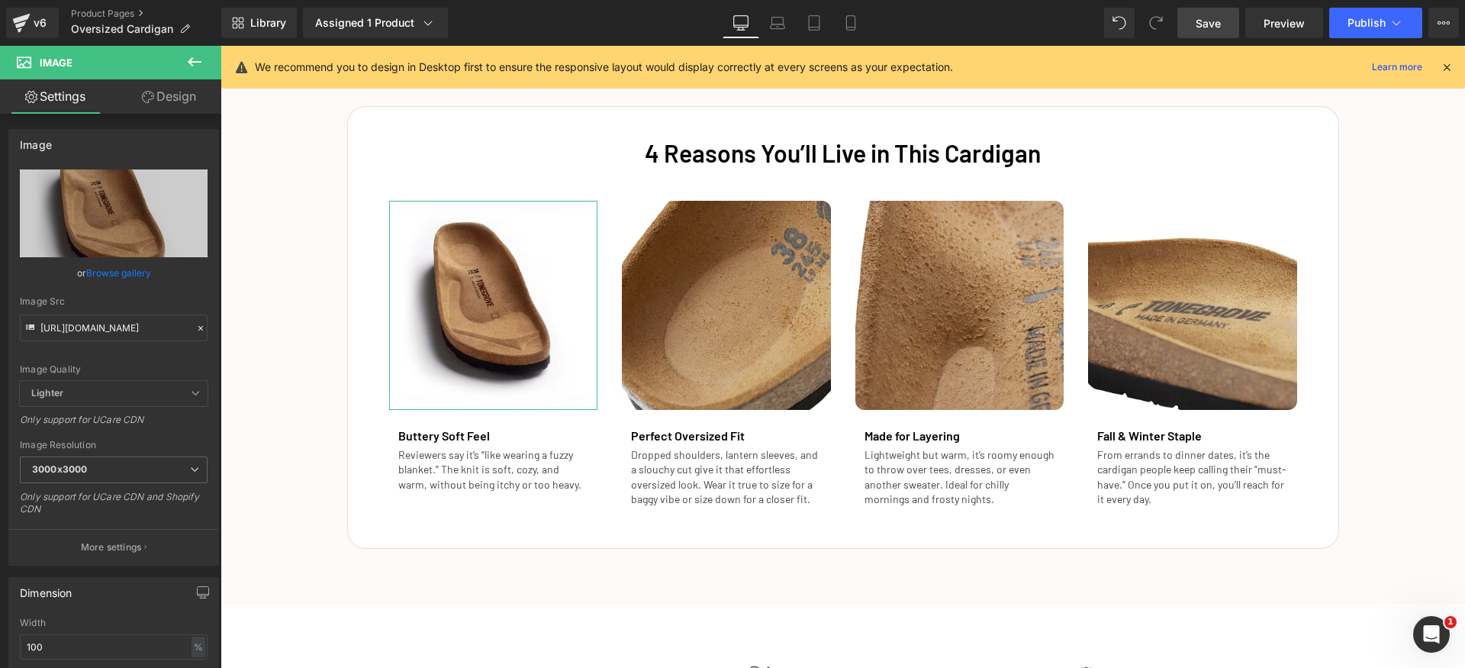
scroll to position [0, 309]
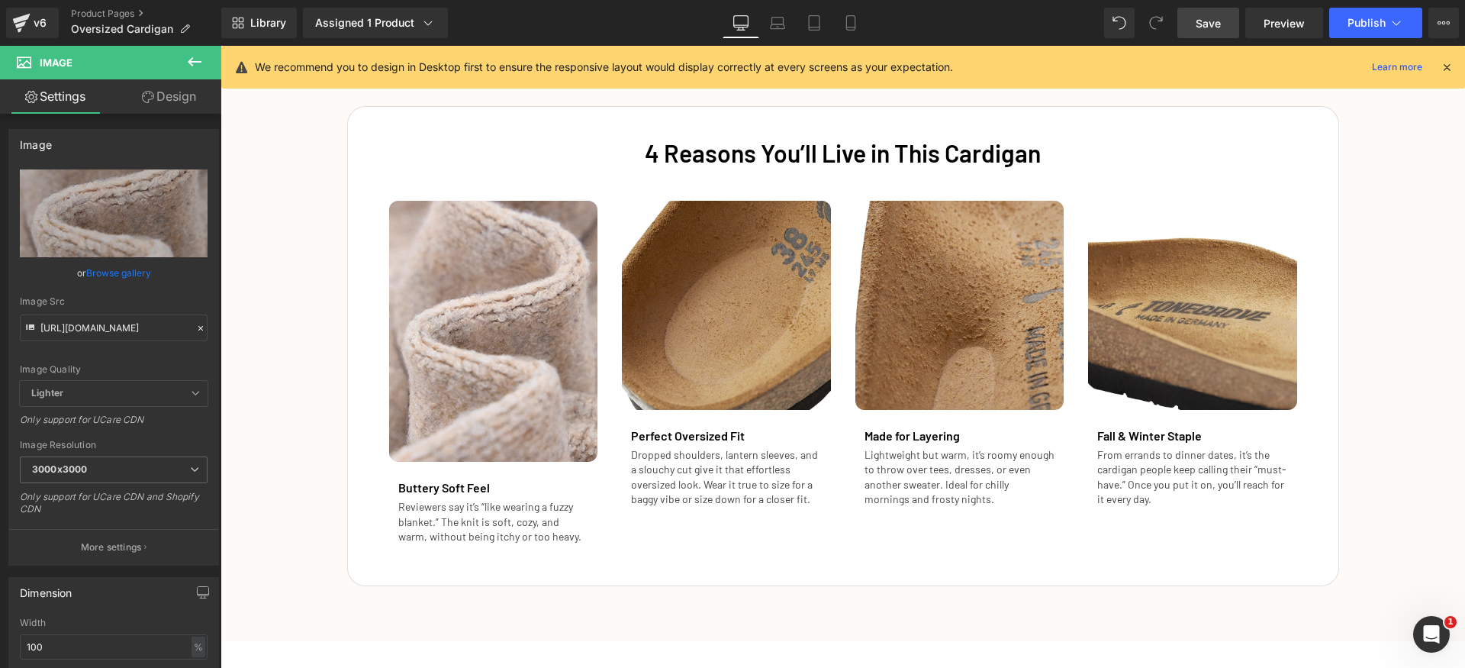
type input "https://cdn.shopify.com/s/files/1/0829/8096/2588/files/Landing_Page_Image_002_3…"
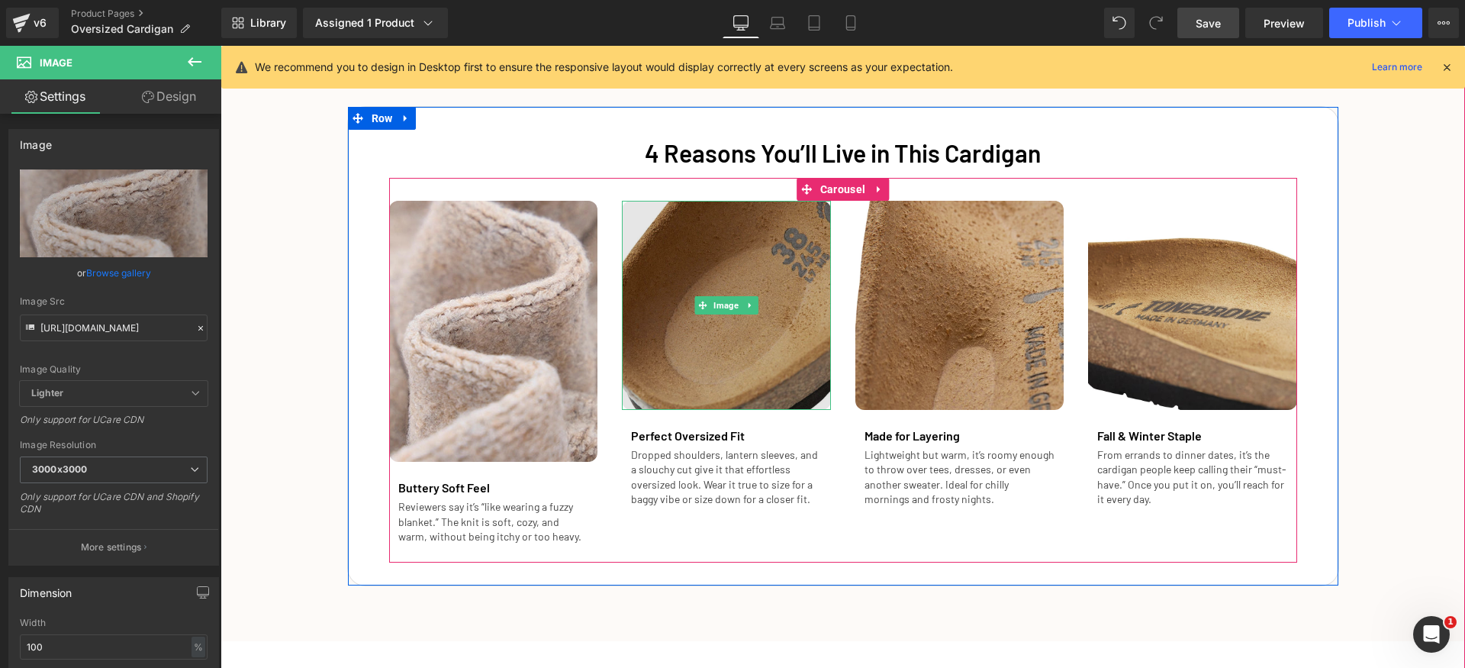
click at [739, 282] on img at bounding box center [726, 305] width 209 height 209
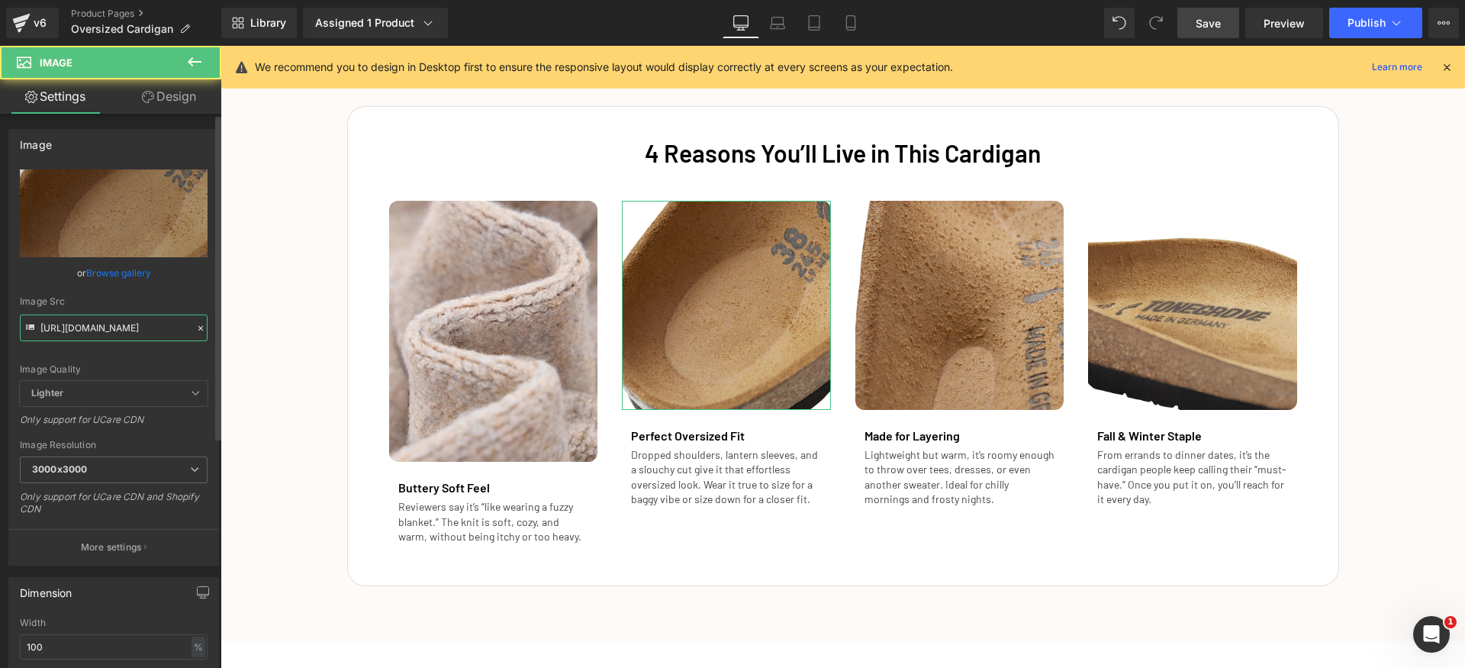
click at [143, 326] on input "https://cdn.shopify.com/s/files/1/0840/6466/5909/files/Landing_Page_Image_004_3…" at bounding box center [114, 327] width 188 height 27
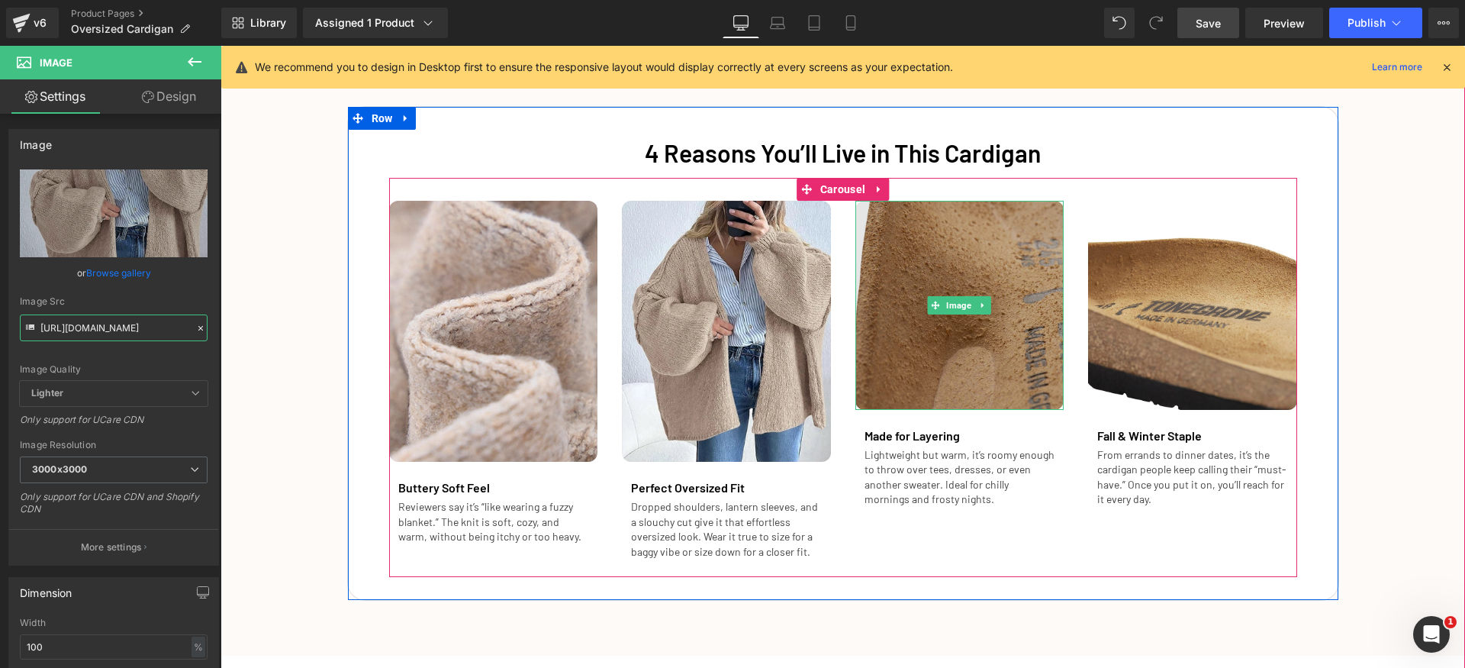
type input "https://cdn.shopify.com/s/files/1/0829/8096/2588/files/Landing_Page_Image_001_3…"
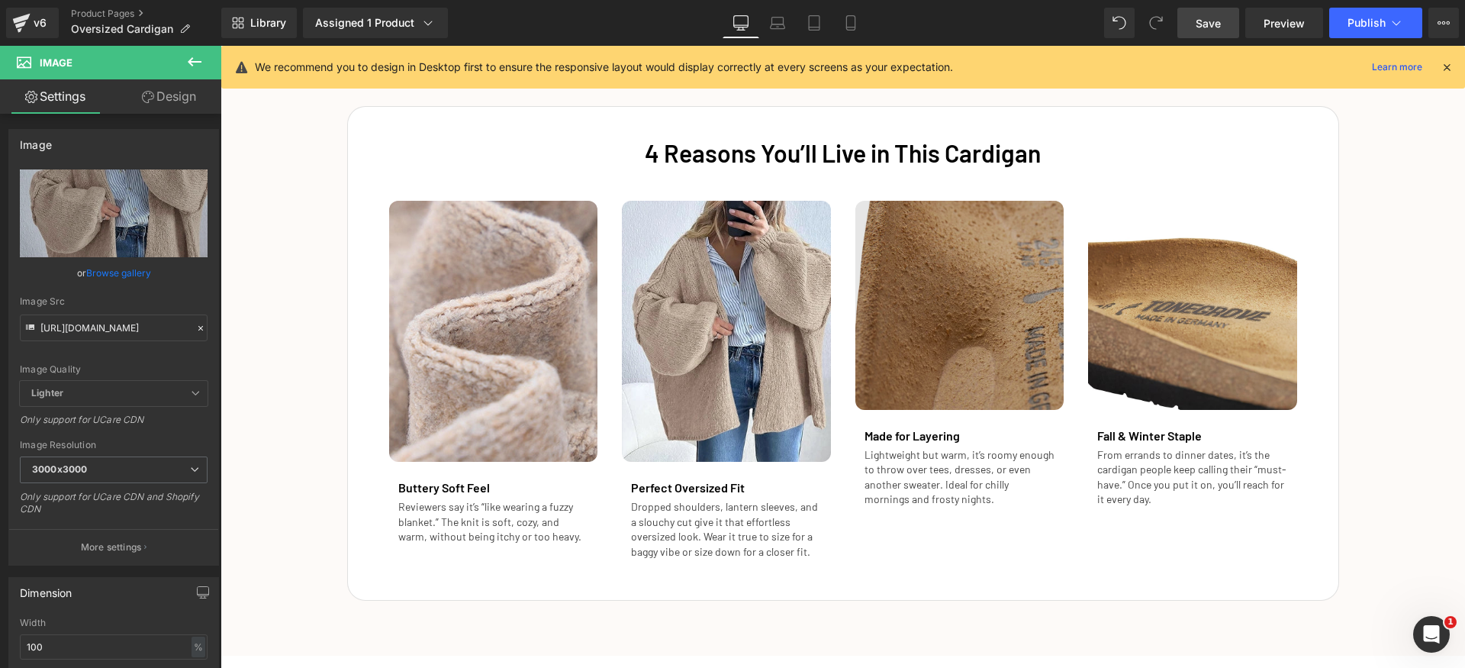
scroll to position [0, 0]
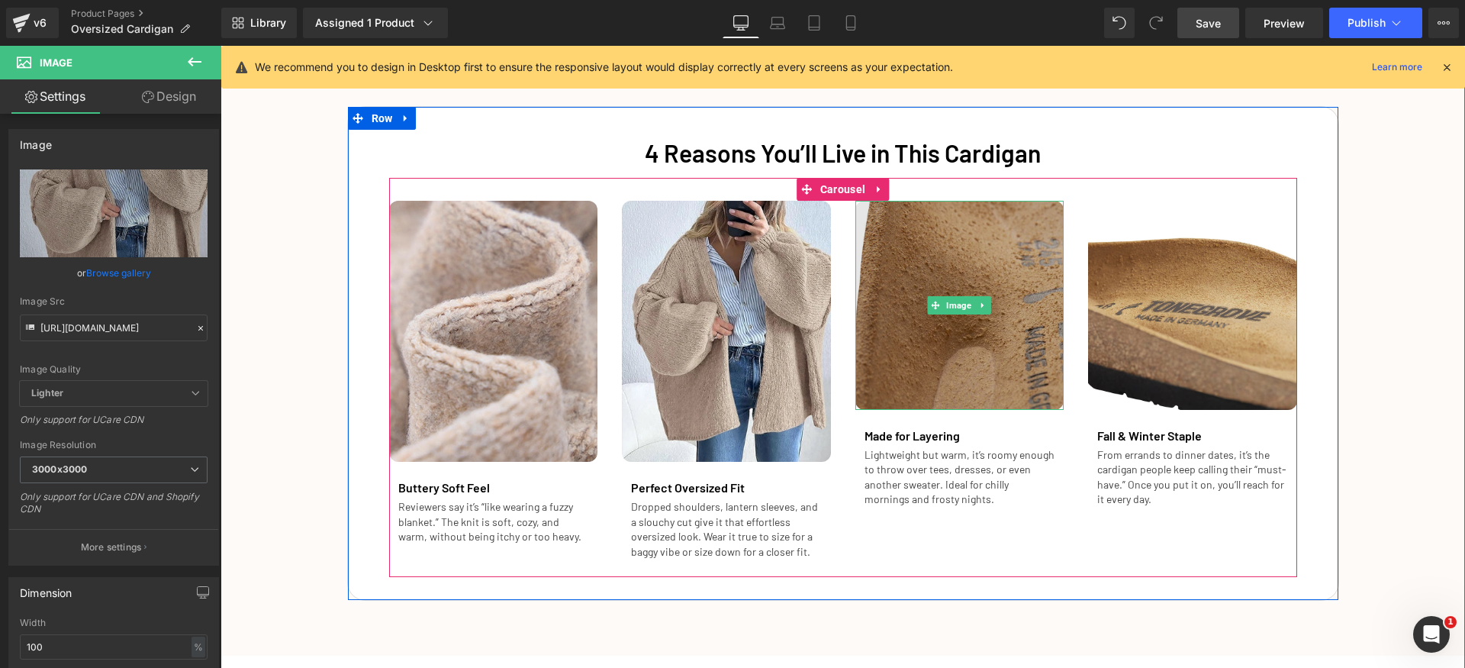
click at [952, 261] on img at bounding box center [960, 305] width 209 height 209
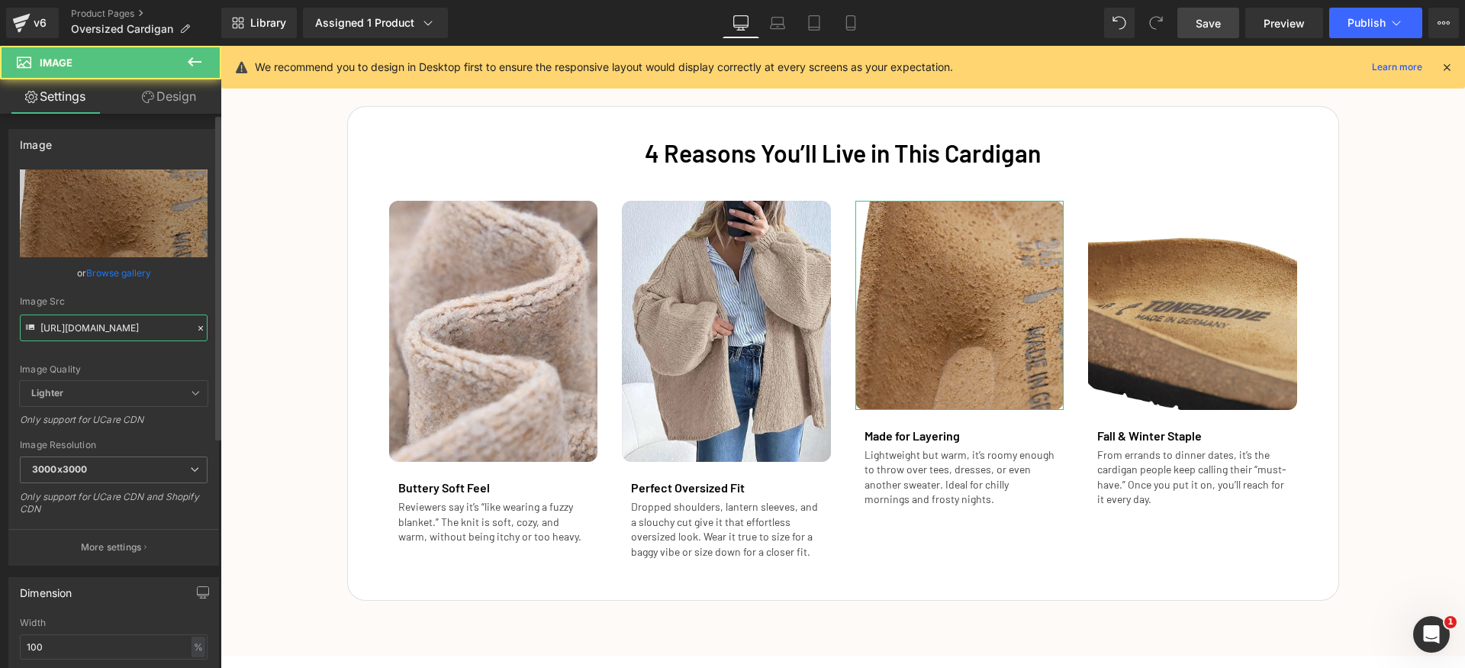
click at [117, 323] on input "https://cdn.shopify.com/s/files/1/0840/6466/5909/files/Landing_Page_Image_002_3…" at bounding box center [114, 327] width 188 height 27
paste input "29/8096/2588/files/Landing_Page_Image_004.webp?v=1757827267"
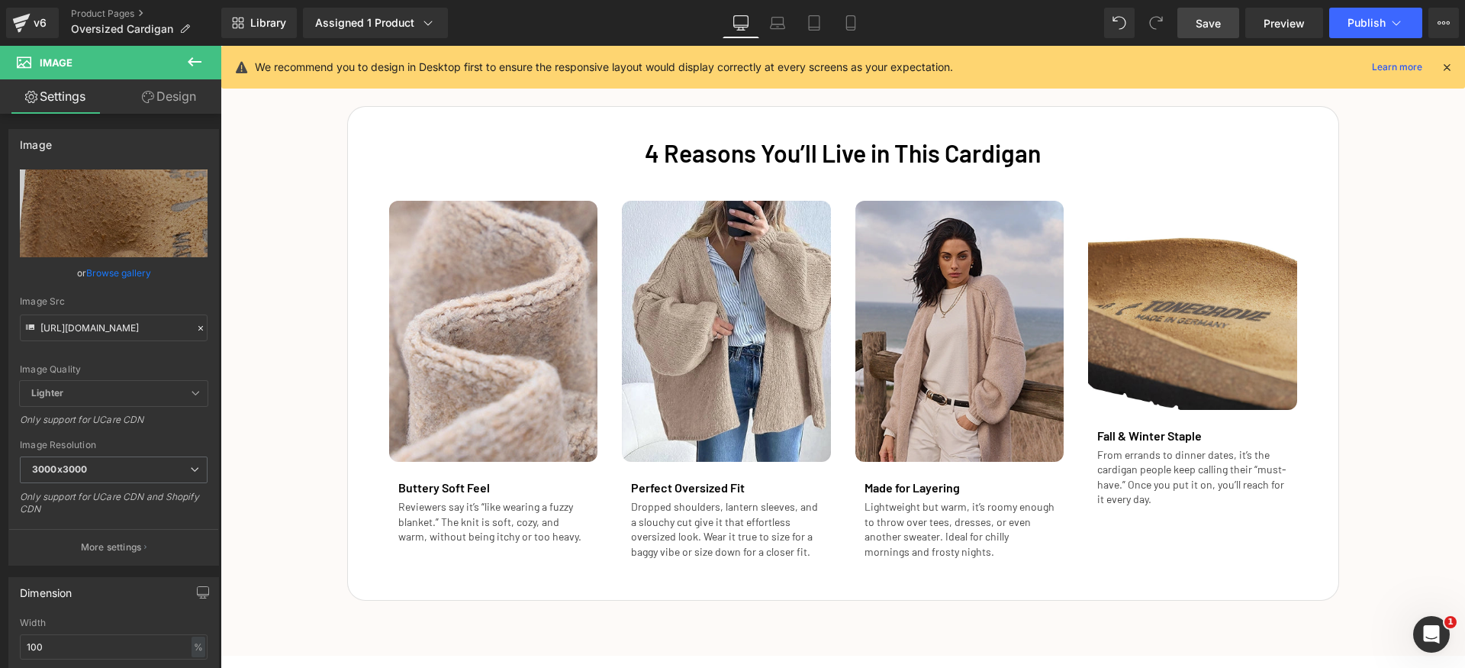
type input "https://cdn.shopify.com/s/files/1/0829/8096/2588/files/Landing_Page_Image_004_3…"
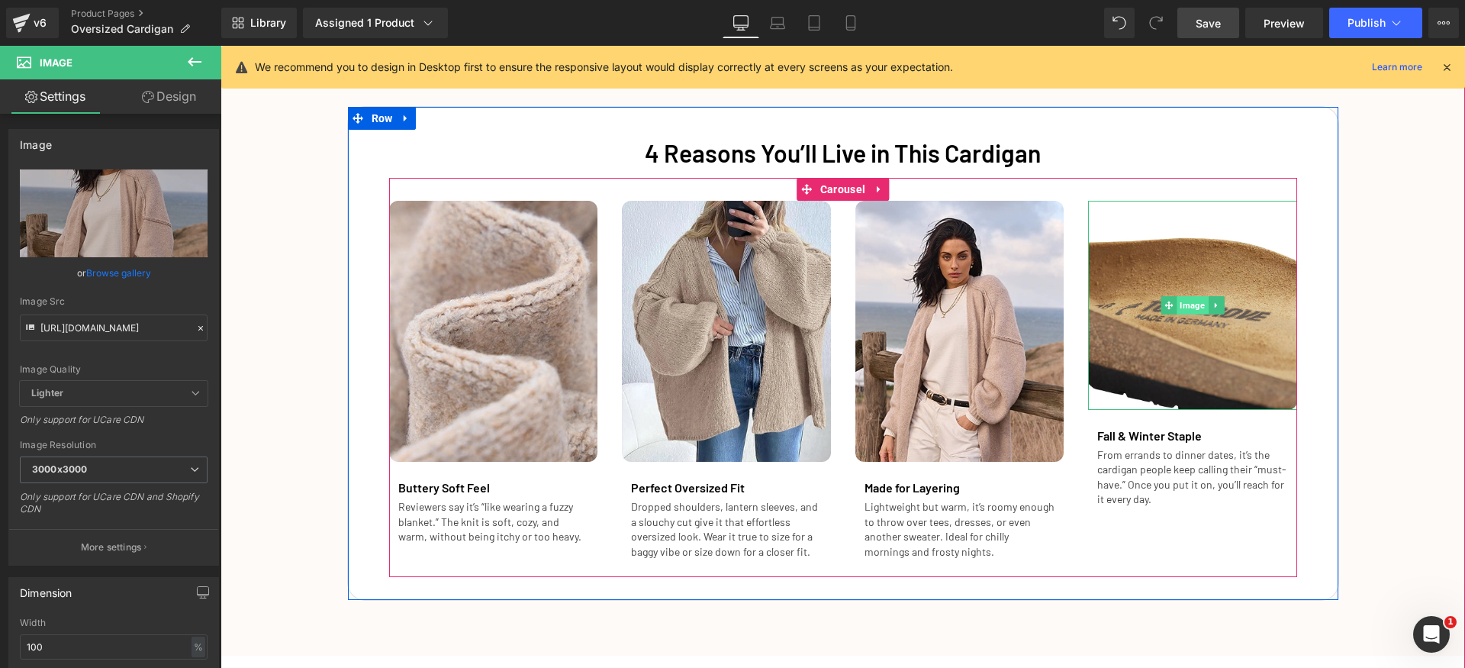
click at [1184, 308] on span "Image" at bounding box center [1192, 305] width 31 height 18
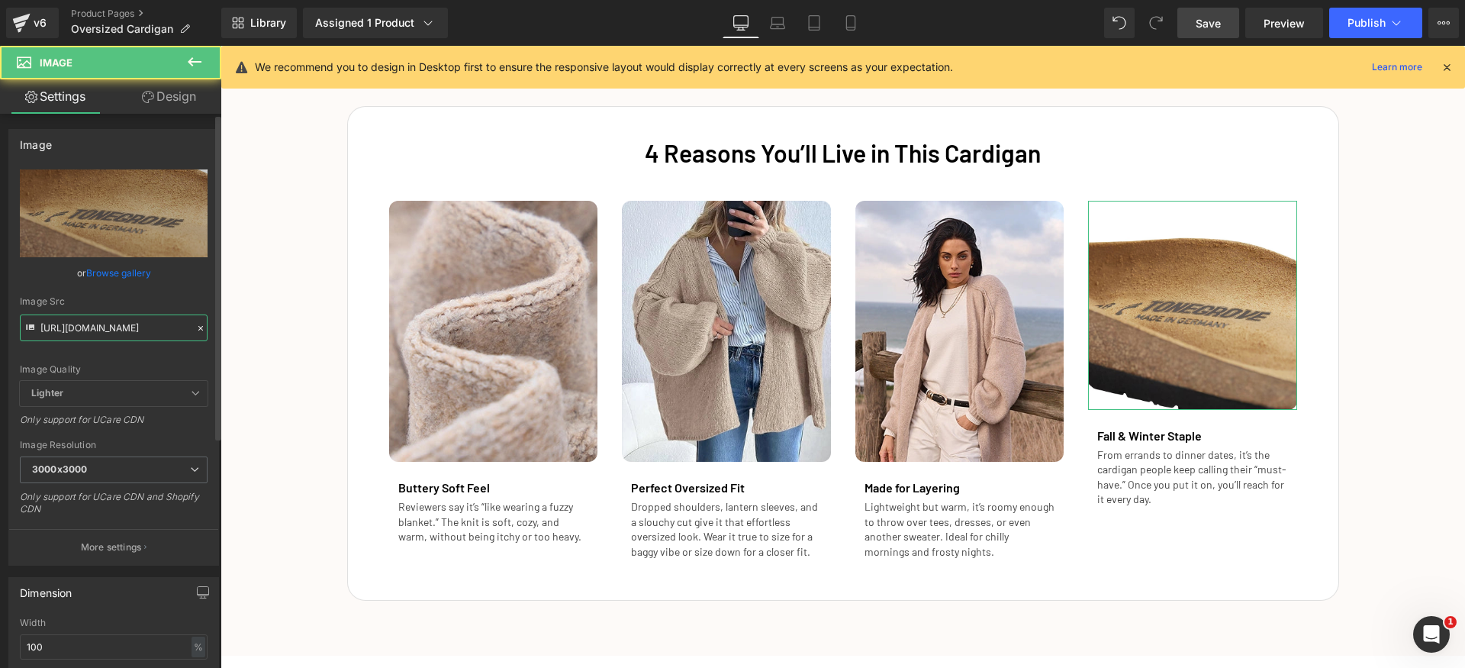
click at [150, 324] on input "https://cdn.shopify.com/s/files/1/0840/6466/5909/files/Landing_Page_Image_001_3…" at bounding box center [114, 327] width 188 height 27
paste input "29/8096/2588/files/Landing_Page_Image_003.webp?v=1757827267"
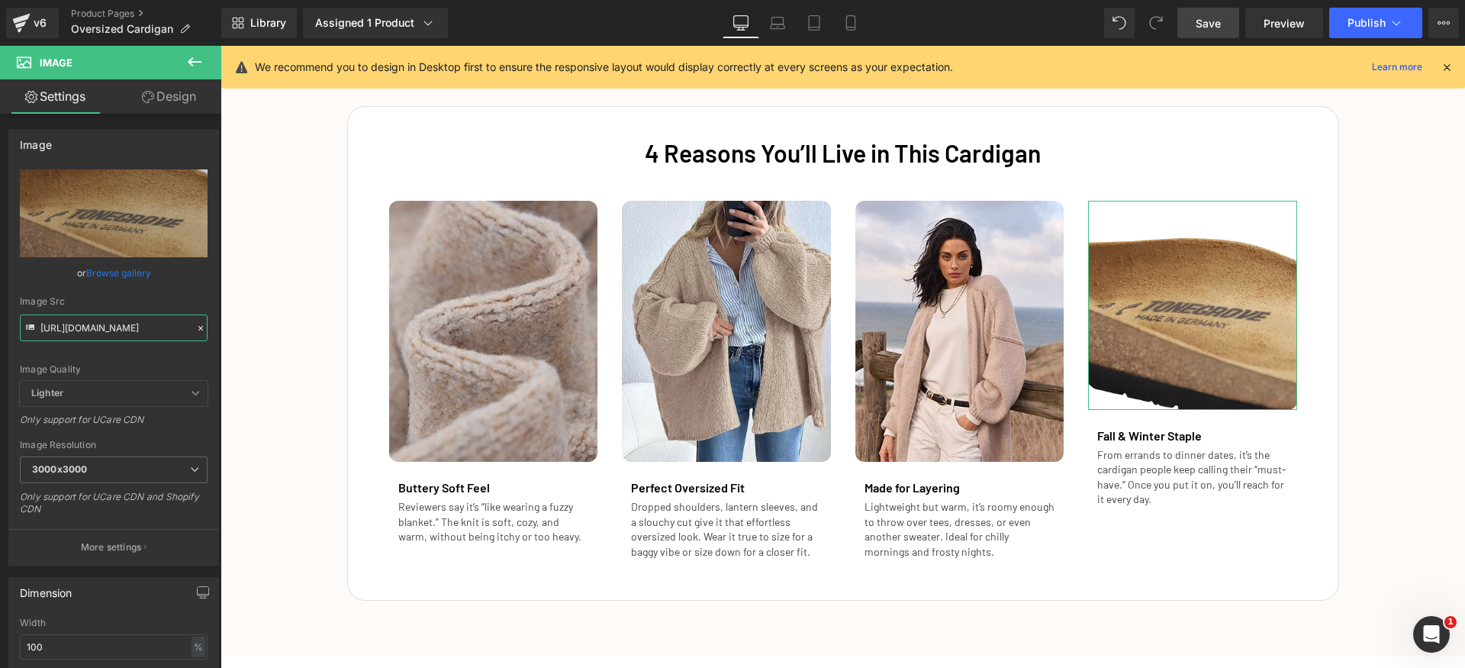
scroll to position [0, 309]
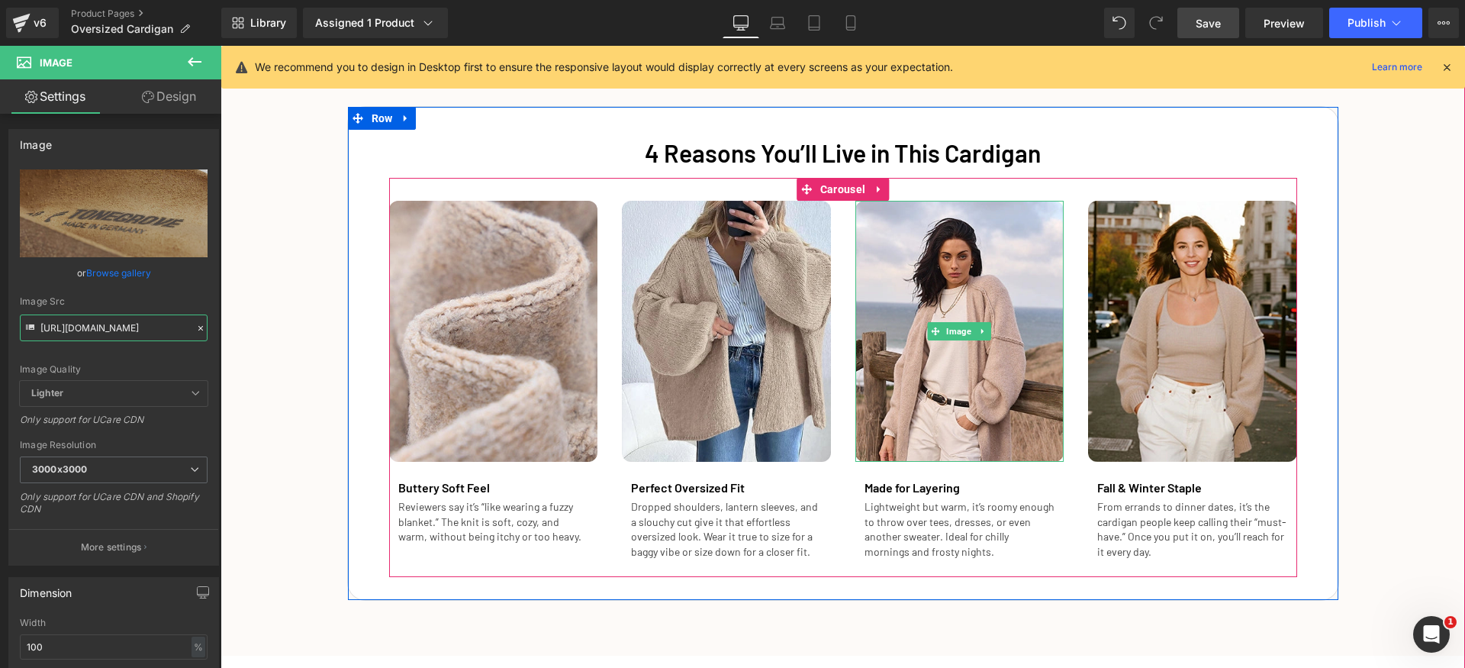
type input "https://cdn.shopify.com/s/files/1/0829/8096/2588/files/Landing_Page_Image_003_3…"
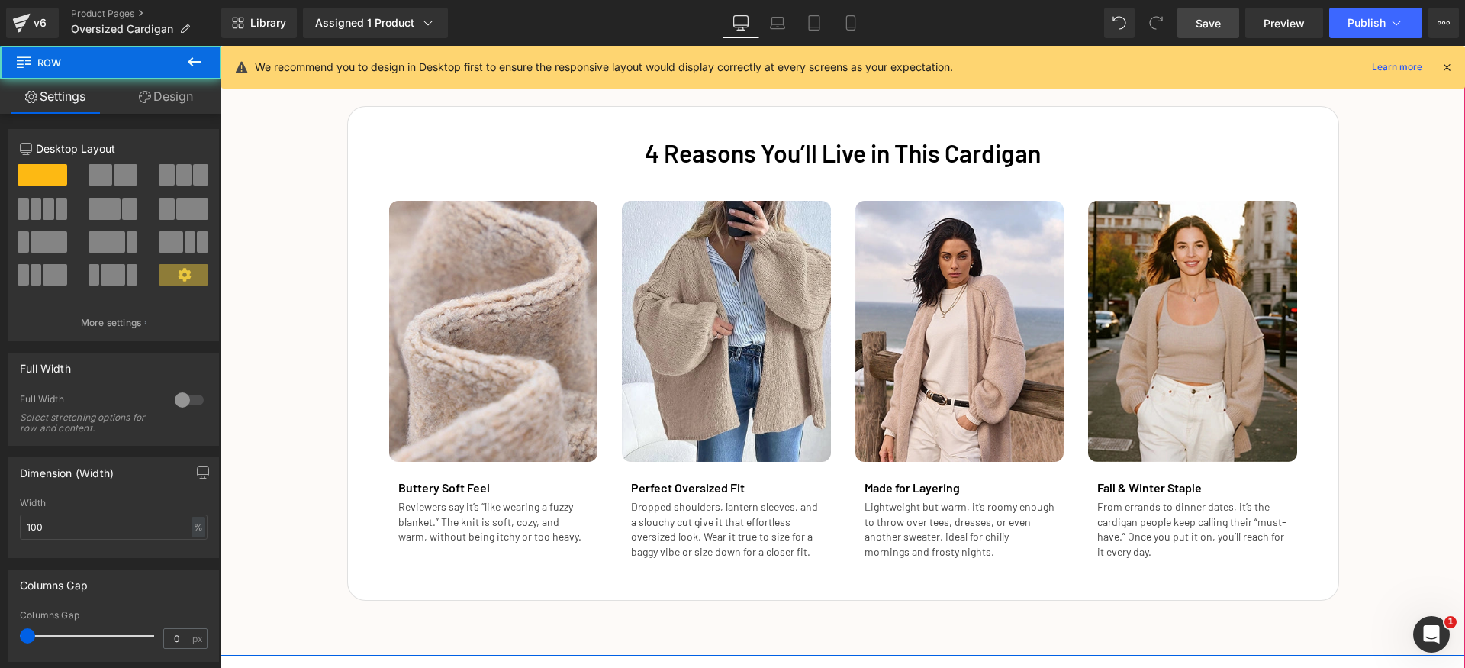
click at [1415, 327] on div "4 Reasons You’ll Live in This Cardigan Heading Image Buttery Soft Feel Heading …" at bounding box center [843, 346] width 1245 height 511
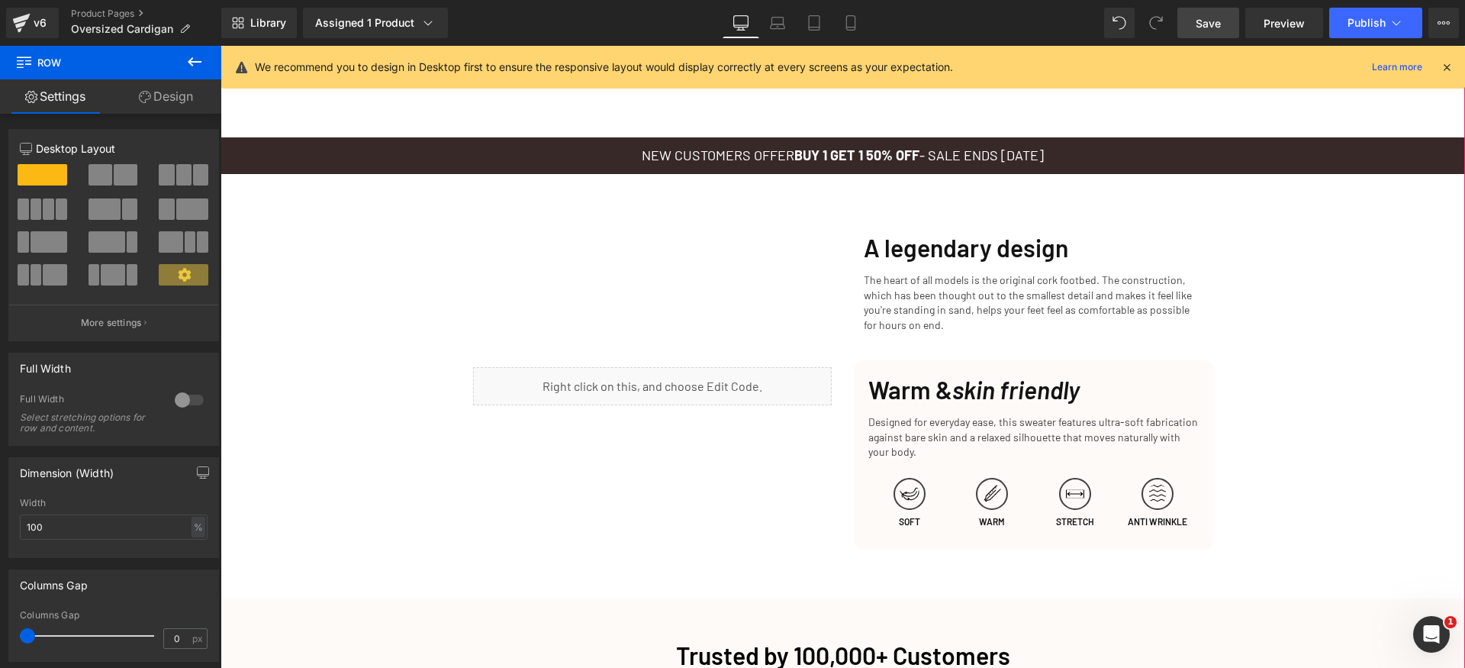
scroll to position [1348, 0]
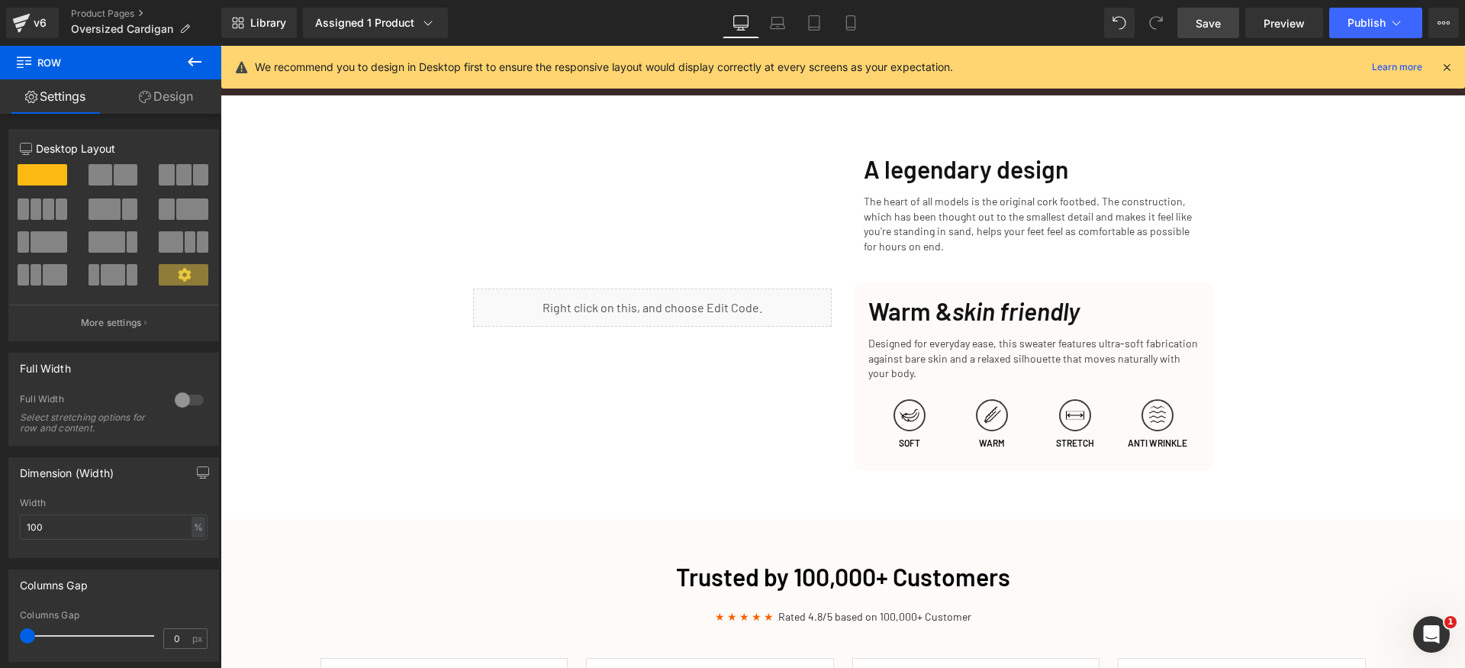
click at [1219, 22] on span "Save" at bounding box center [1208, 23] width 25 height 16
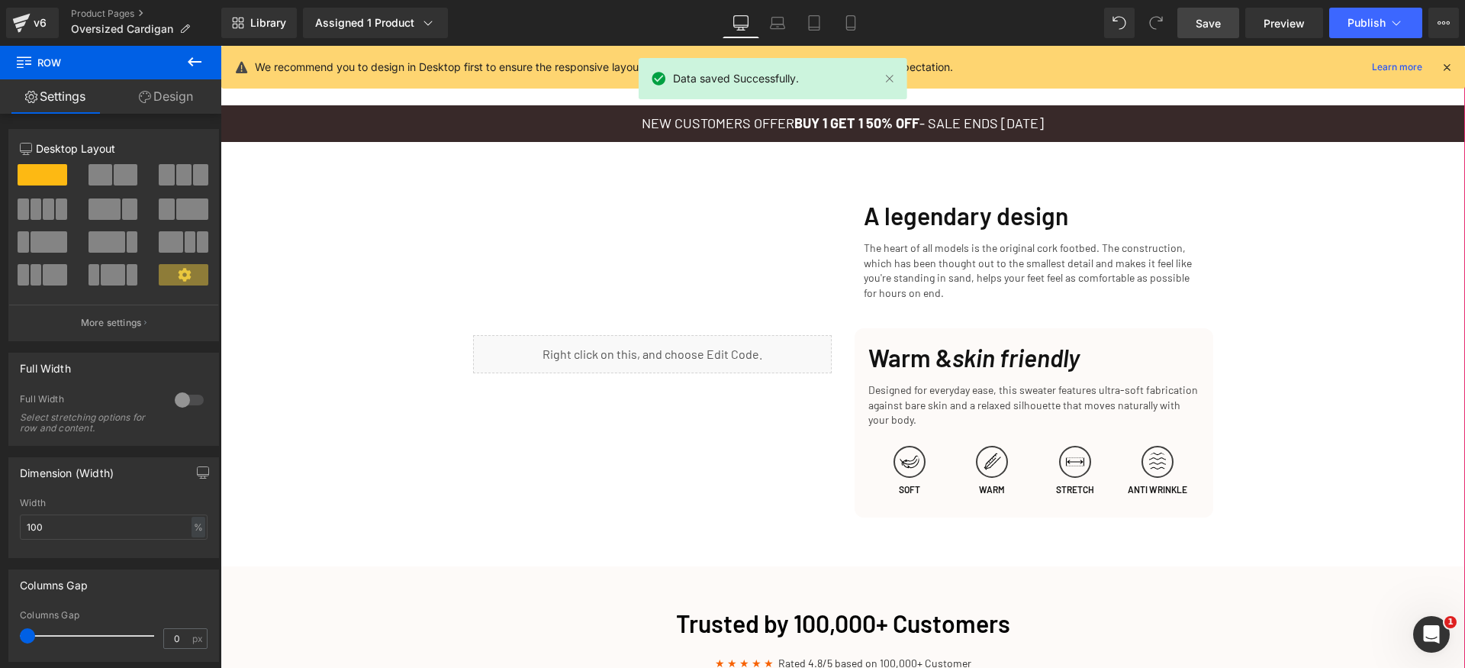
scroll to position [1263, 0]
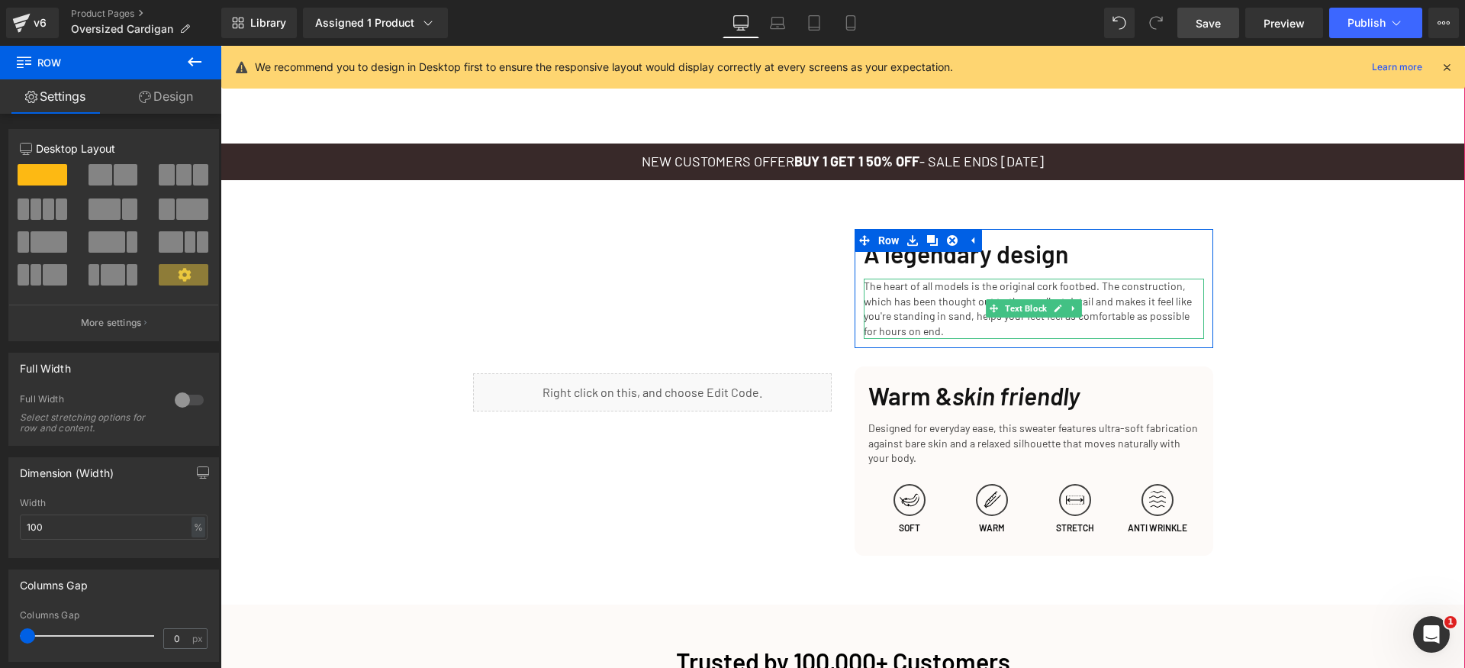
click at [939, 290] on p "The heart of all models is the original cork footbed. The construction, which h…" at bounding box center [1034, 309] width 340 height 60
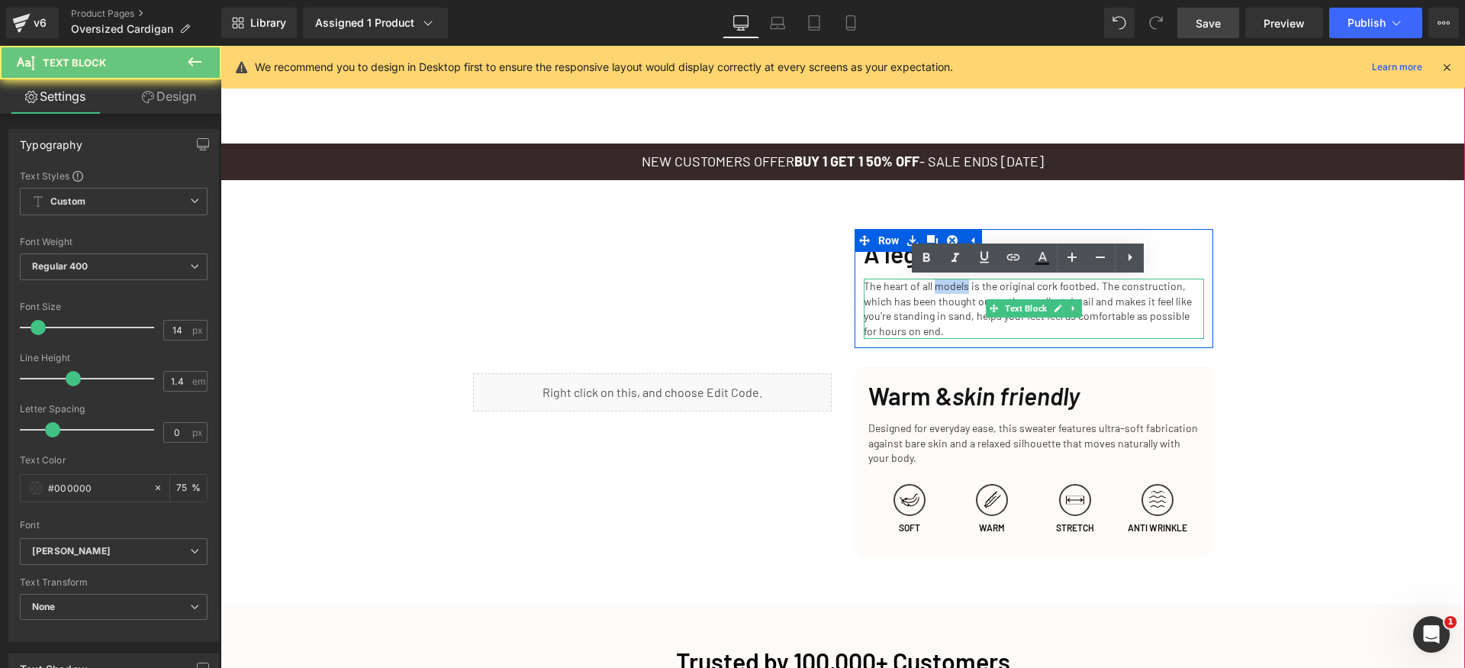
click at [939, 290] on p "The heart of all models is the original cork footbed. The construction, which h…" at bounding box center [1034, 309] width 340 height 60
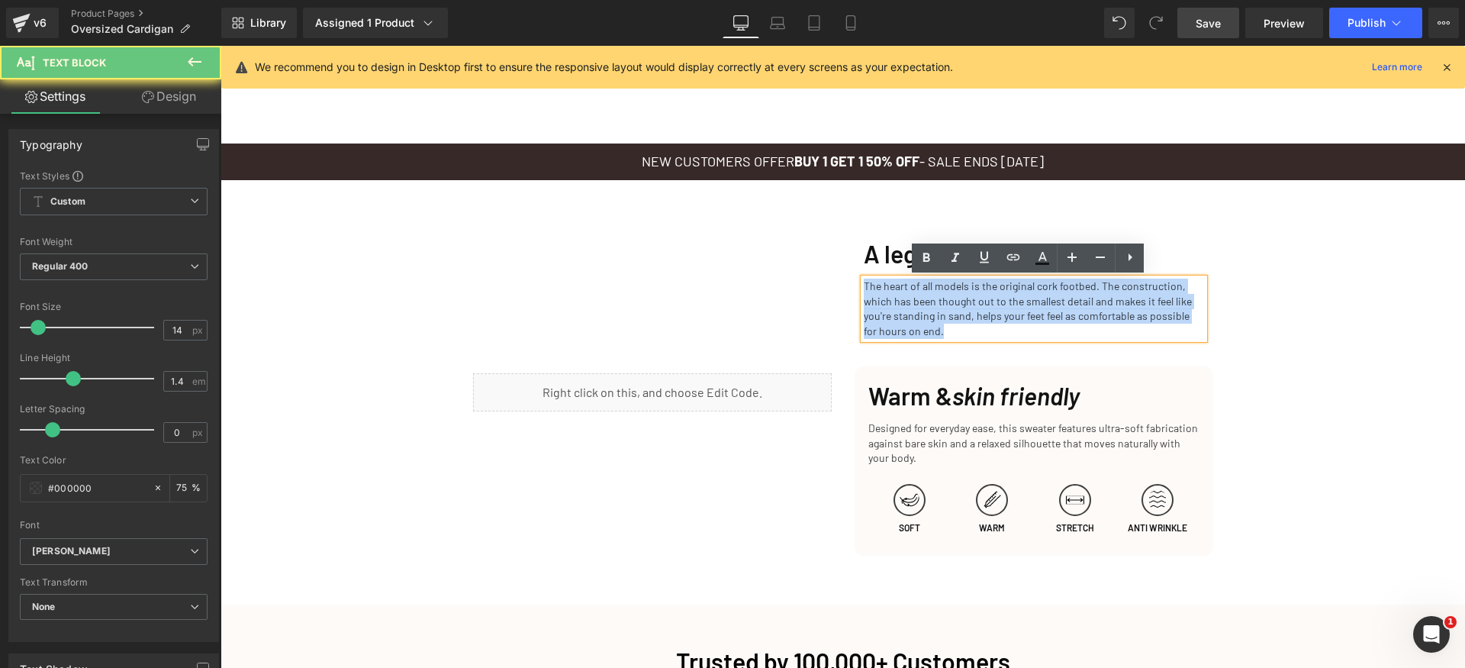
click at [939, 290] on p "The heart of all models is the original cork footbed. The construction, which h…" at bounding box center [1034, 309] width 340 height 60
paste div
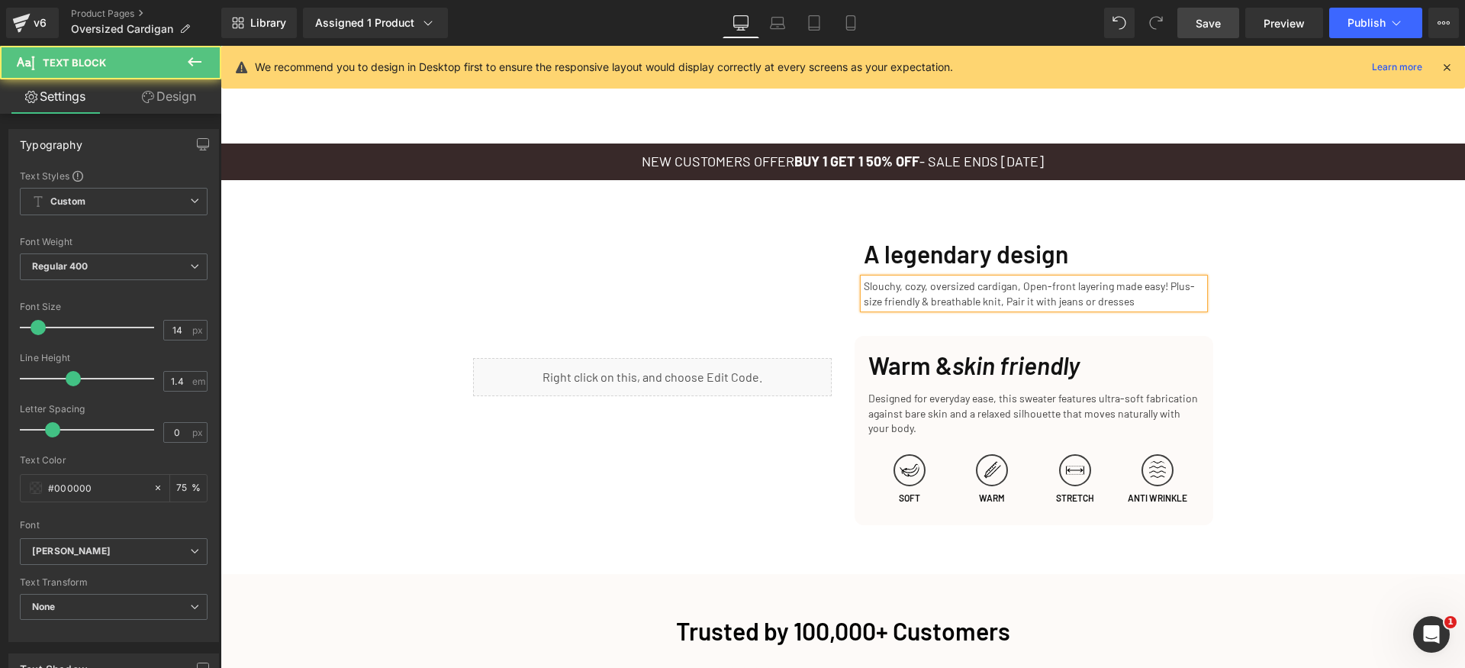
click at [988, 298] on p "Slouchy, cozy, oversized cardigan, Open-front layering made easy! Plus-size fri…" at bounding box center [1034, 294] width 340 height 30
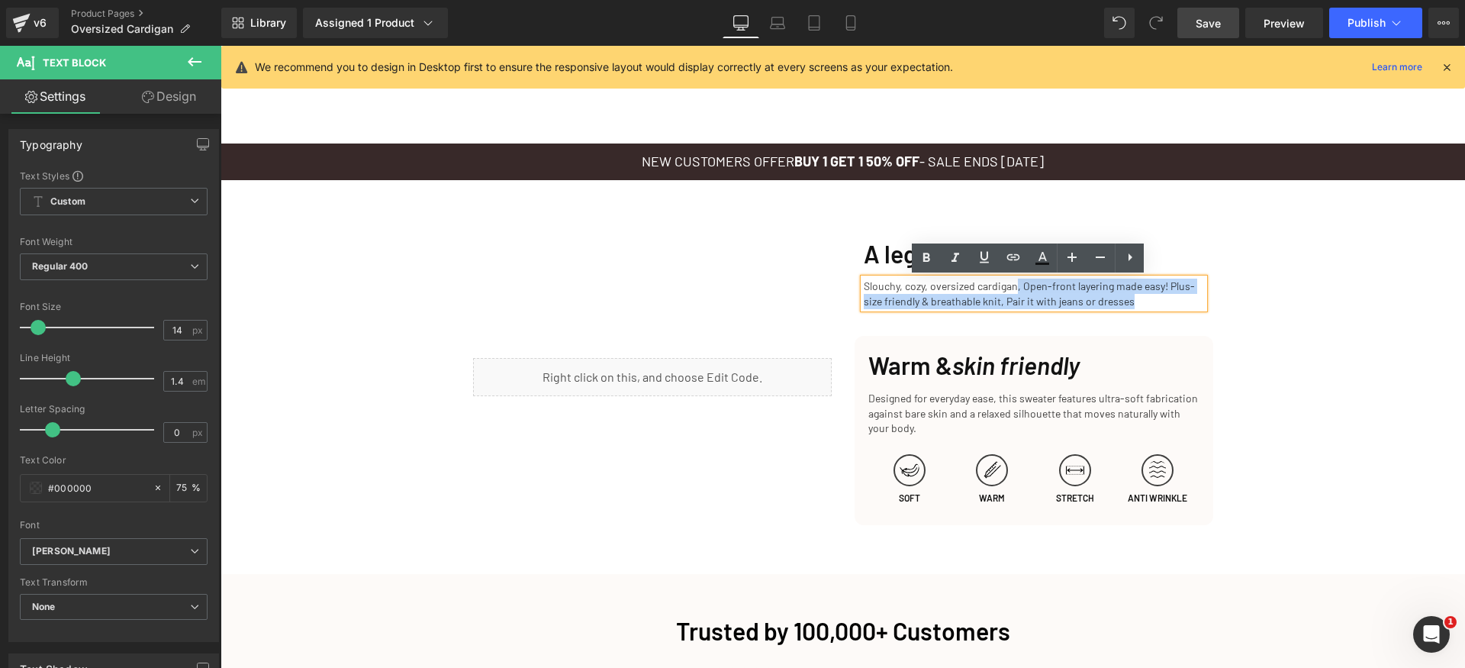
drag, startPoint x: 1011, startPoint y: 289, endPoint x: 857, endPoint y: 283, distance: 153.5
click at [864, 283] on p "Slouchy, cozy, oversized cardigan, Open-front layering made easy! Plus-size fri…" at bounding box center [1034, 294] width 340 height 30
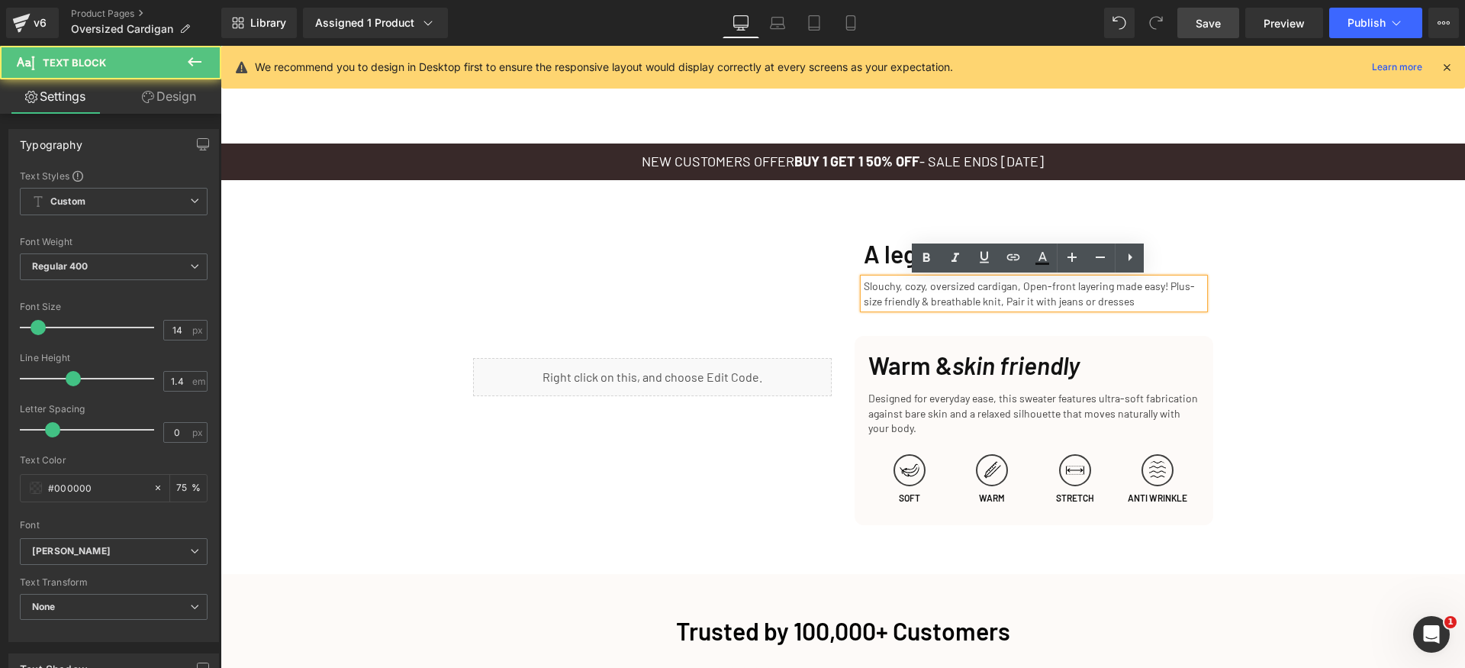
click at [864, 281] on p "Slouchy, cozy, oversized cardigan, Open-front layering made easy! Plus-size fri…" at bounding box center [1034, 294] width 340 height 30
drag, startPoint x: 857, startPoint y: 284, endPoint x: 1015, endPoint y: 291, distance: 158.1
click at [992, 288] on p "Slouchy, cozy, oversized cardigan, Open-front layering made easy! Plus-size fri…" at bounding box center [1034, 294] width 340 height 30
drag, startPoint x: 1011, startPoint y: 288, endPoint x: 860, endPoint y: 279, distance: 150.6
click at [864, 279] on p "Slouchy, cozy, oversized cardigan, Open-front layering made easy! Plus-size fri…" at bounding box center [1034, 294] width 340 height 30
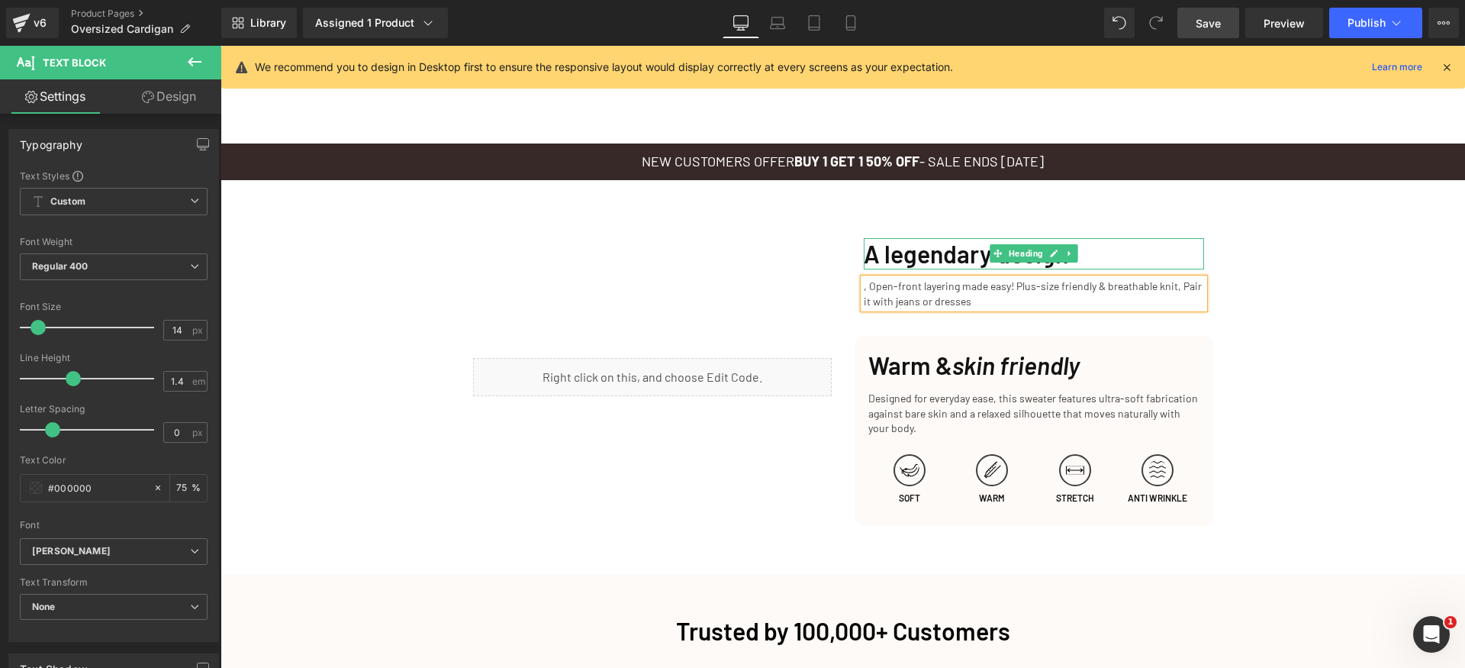
click at [875, 259] on h1 "A legendary design" at bounding box center [1034, 254] width 340 height 32
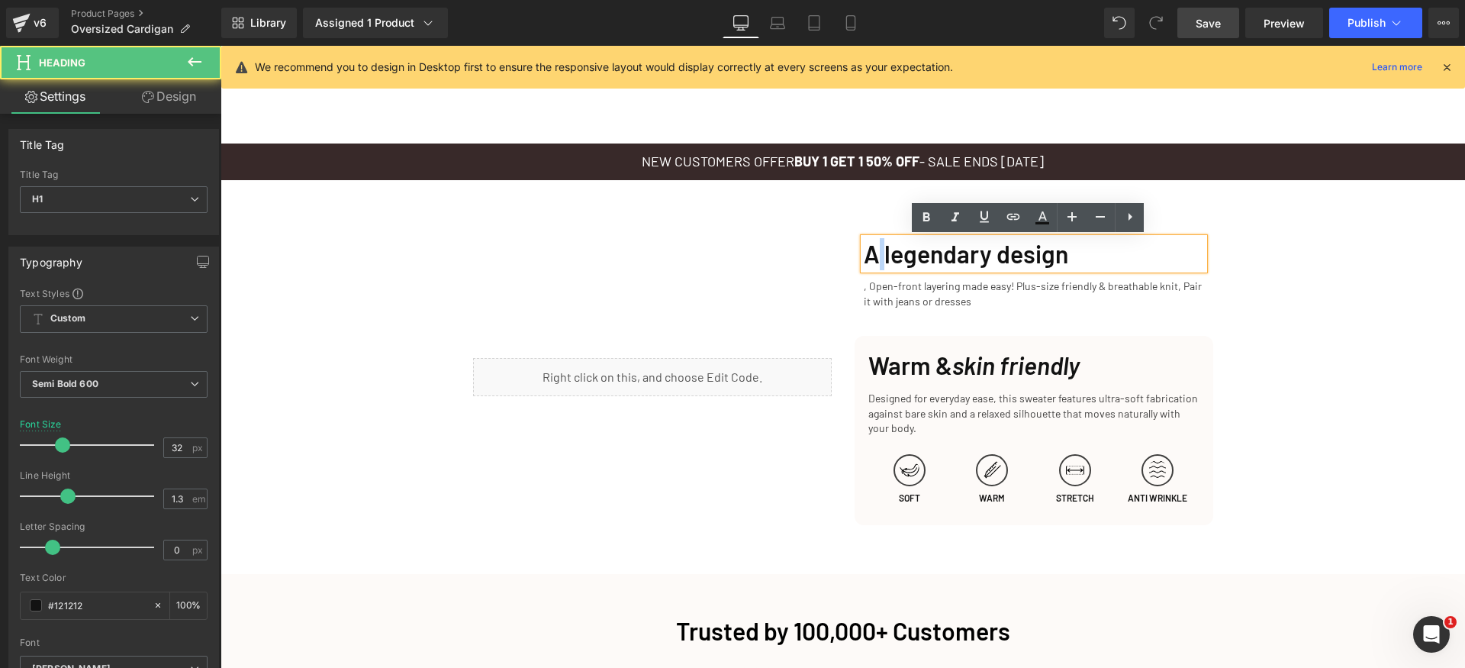
click at [875, 259] on h1 "A legendary design" at bounding box center [1034, 254] width 340 height 32
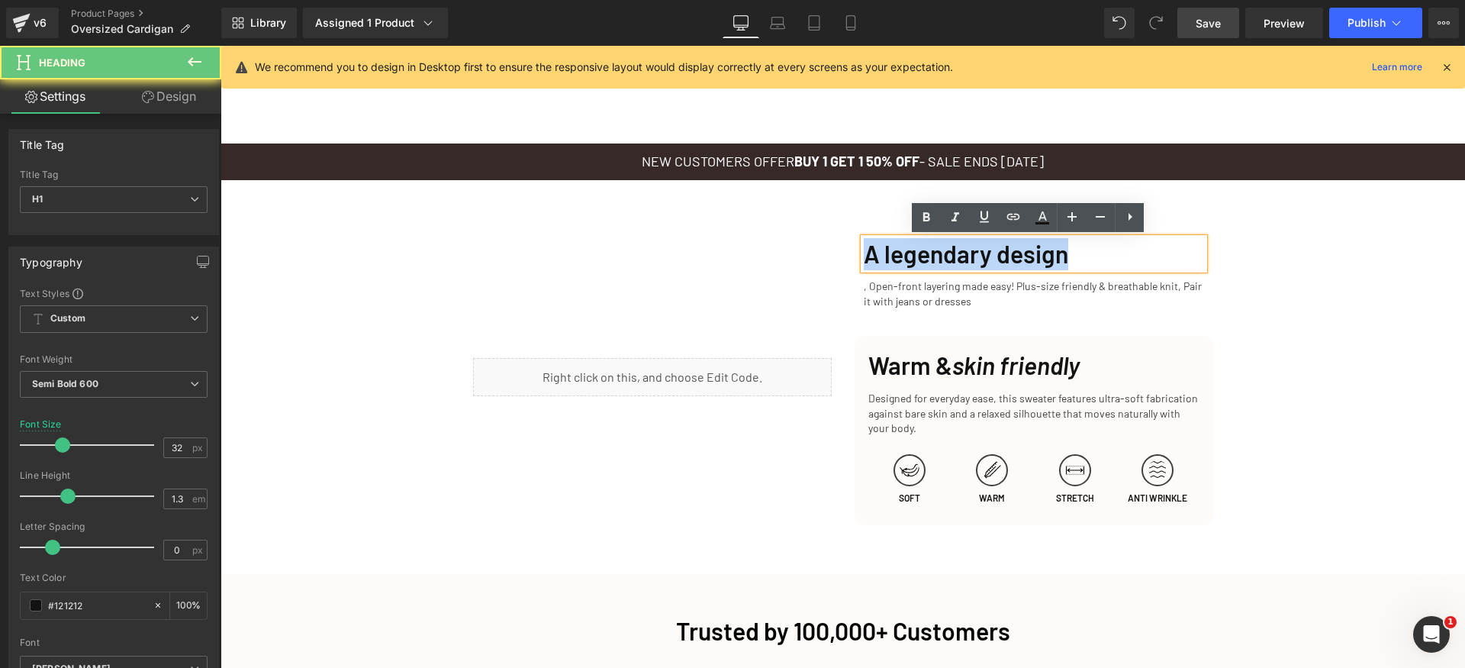
click at [875, 259] on h1 "A legendary design" at bounding box center [1034, 254] width 340 height 32
paste div
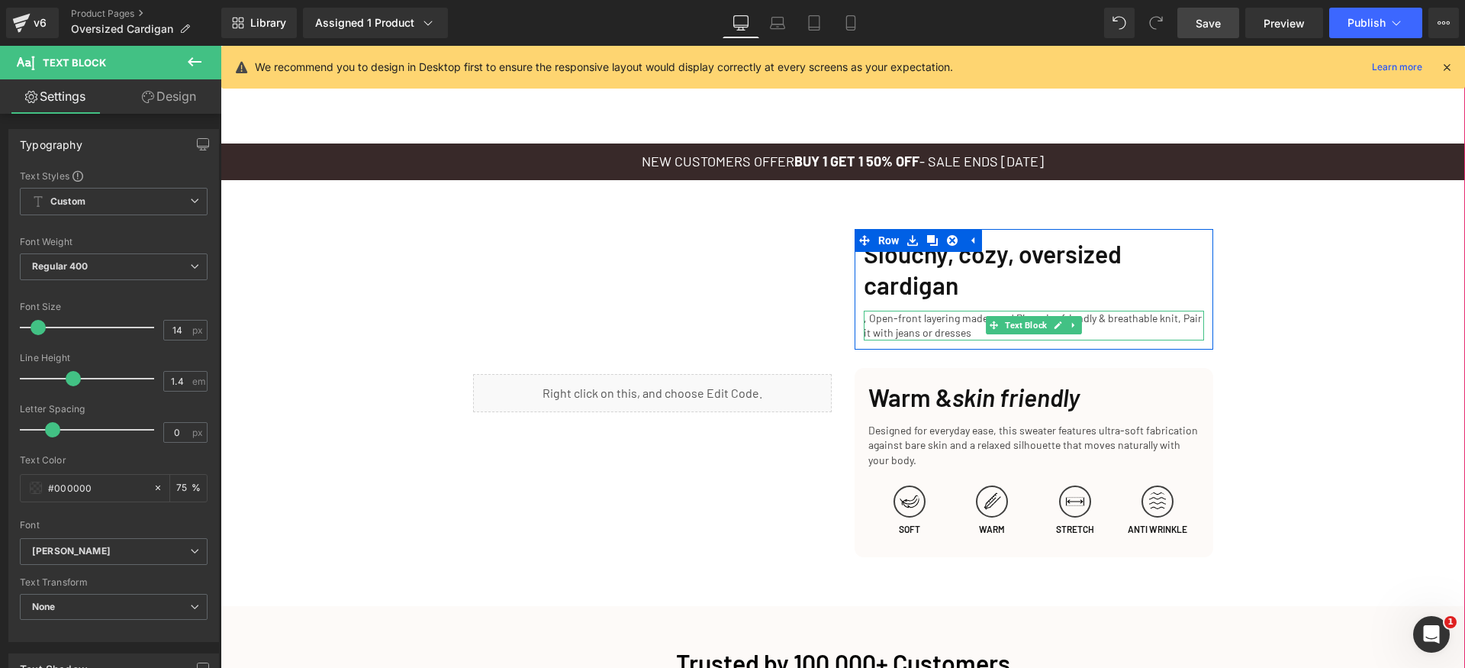
click at [914, 319] on p ", Open-front layering made easy! Plus-size friendly & breathable knit, Pair it …" at bounding box center [1034, 326] width 340 height 30
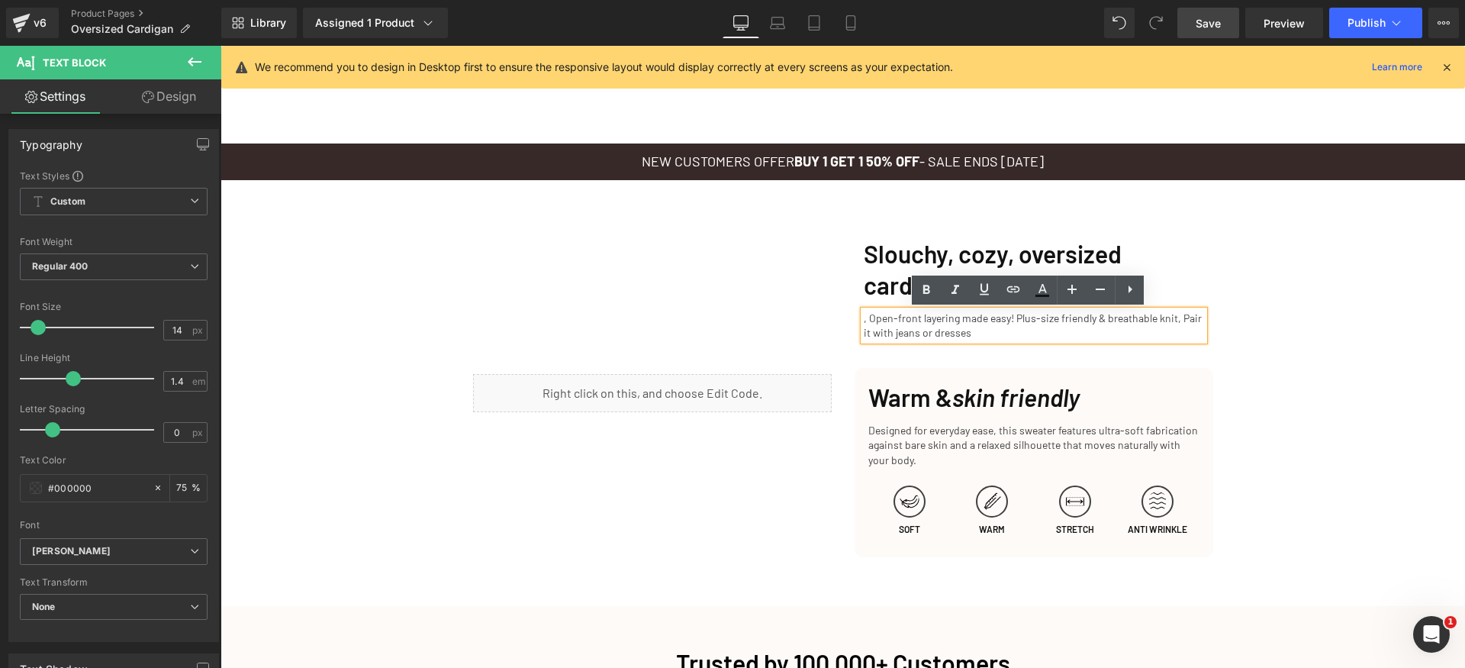
click at [878, 318] on p ", Open-front layering made easy! Plus-size friendly & breathable knit, Pair it …" at bounding box center [1034, 326] width 340 height 30
click at [870, 319] on p ", Open-front layering made easy! Plus-size friendly & breathable knit, Pair it …" at bounding box center [1034, 326] width 340 height 30
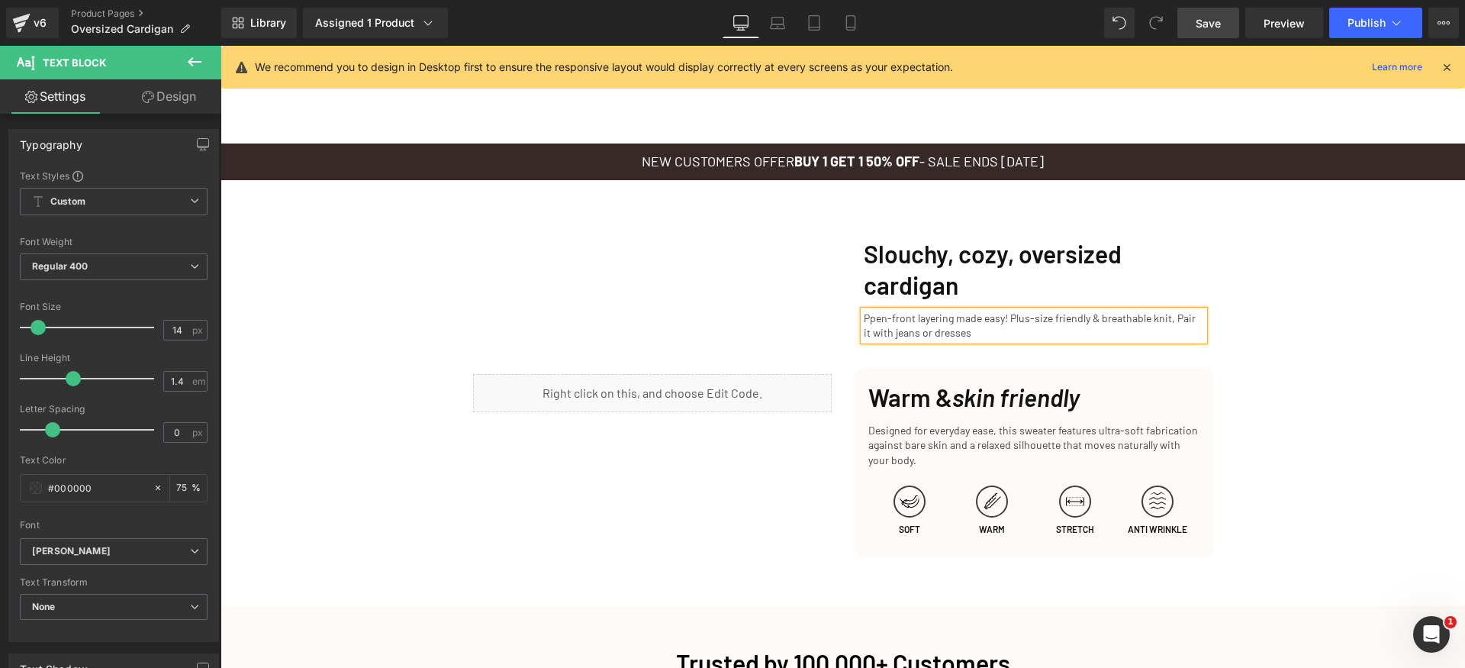
click at [864, 322] on p "Ppen-front layering made easy! Plus-size friendly & breathable knit, Pair it wi…" at bounding box center [1034, 326] width 340 height 30
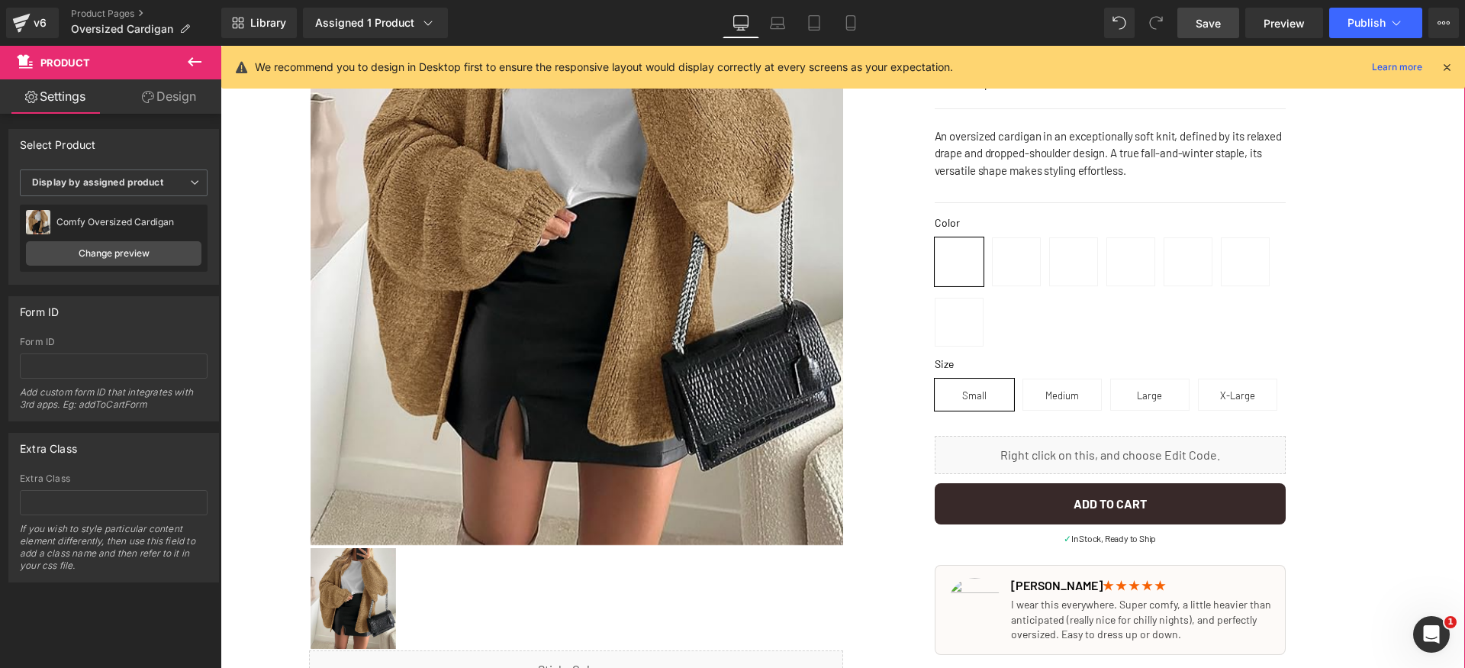
scroll to position [0, 0]
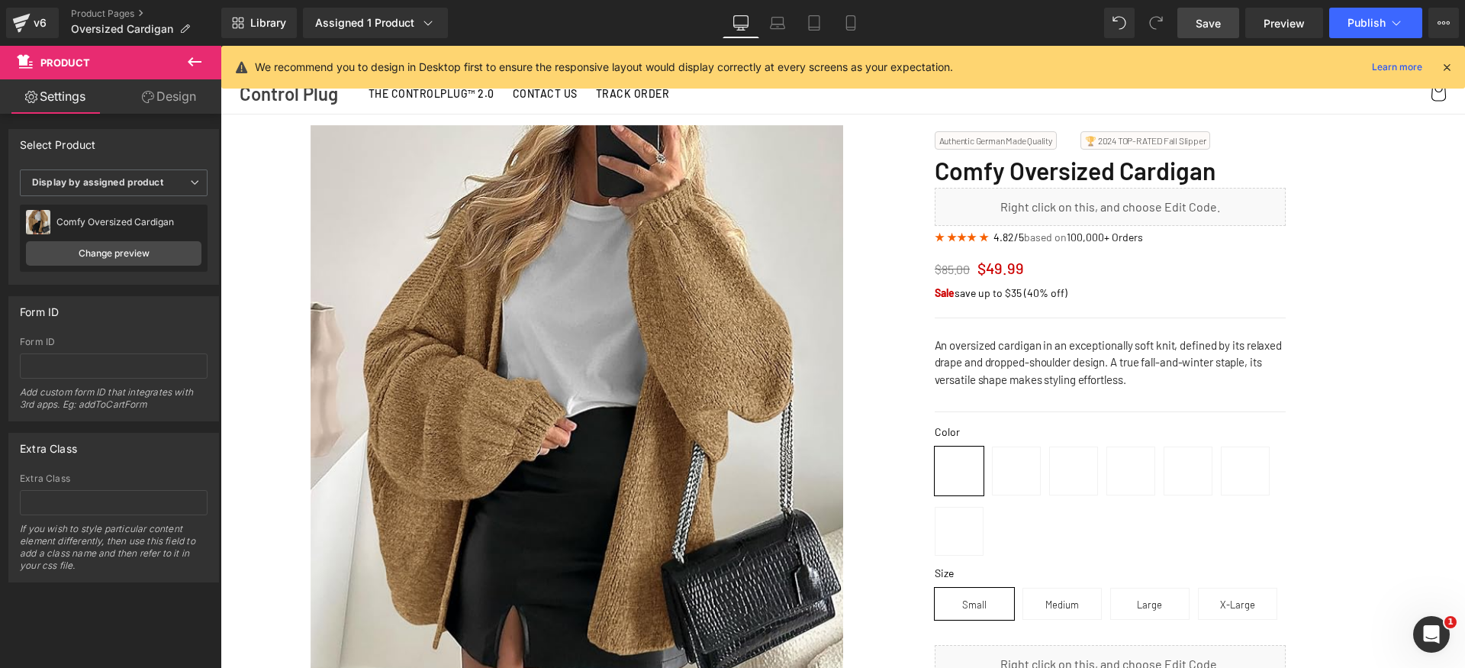
click at [1223, 20] on link "Save" at bounding box center [1209, 23] width 62 height 31
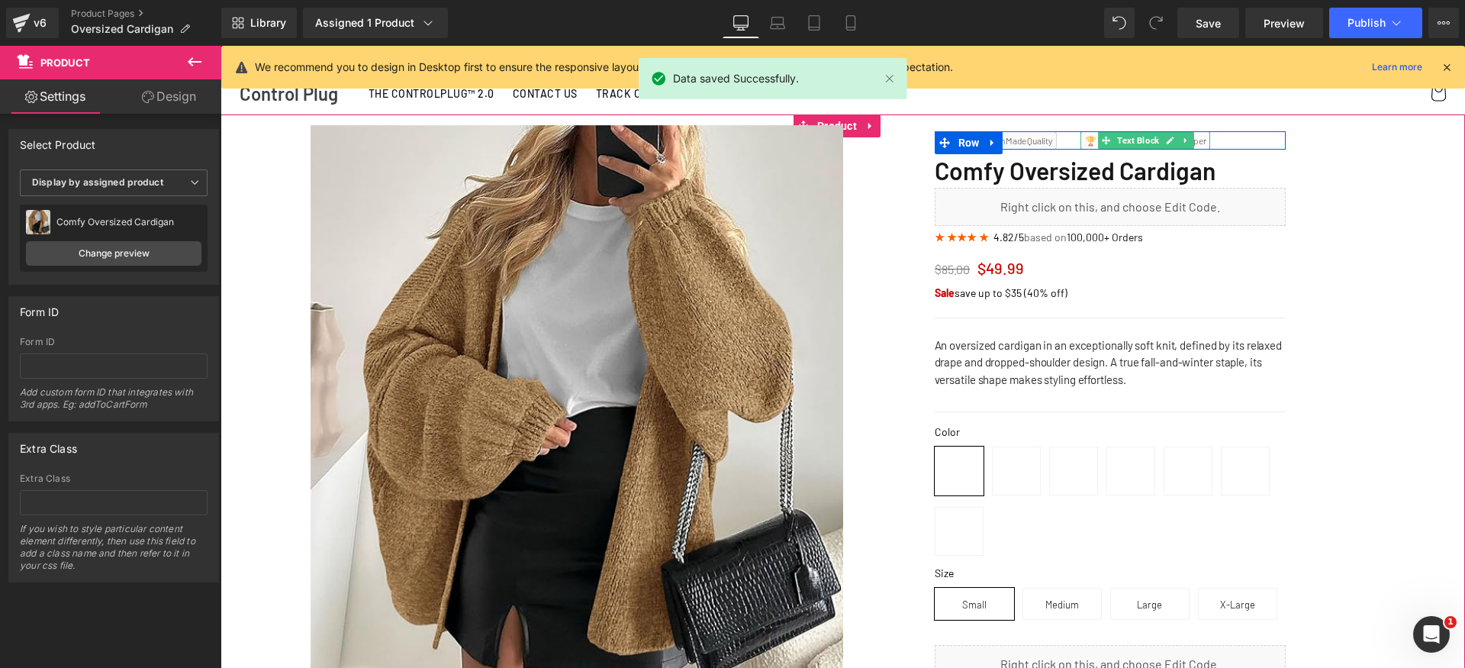
click at [1207, 142] on div at bounding box center [1209, 140] width 4 height 18
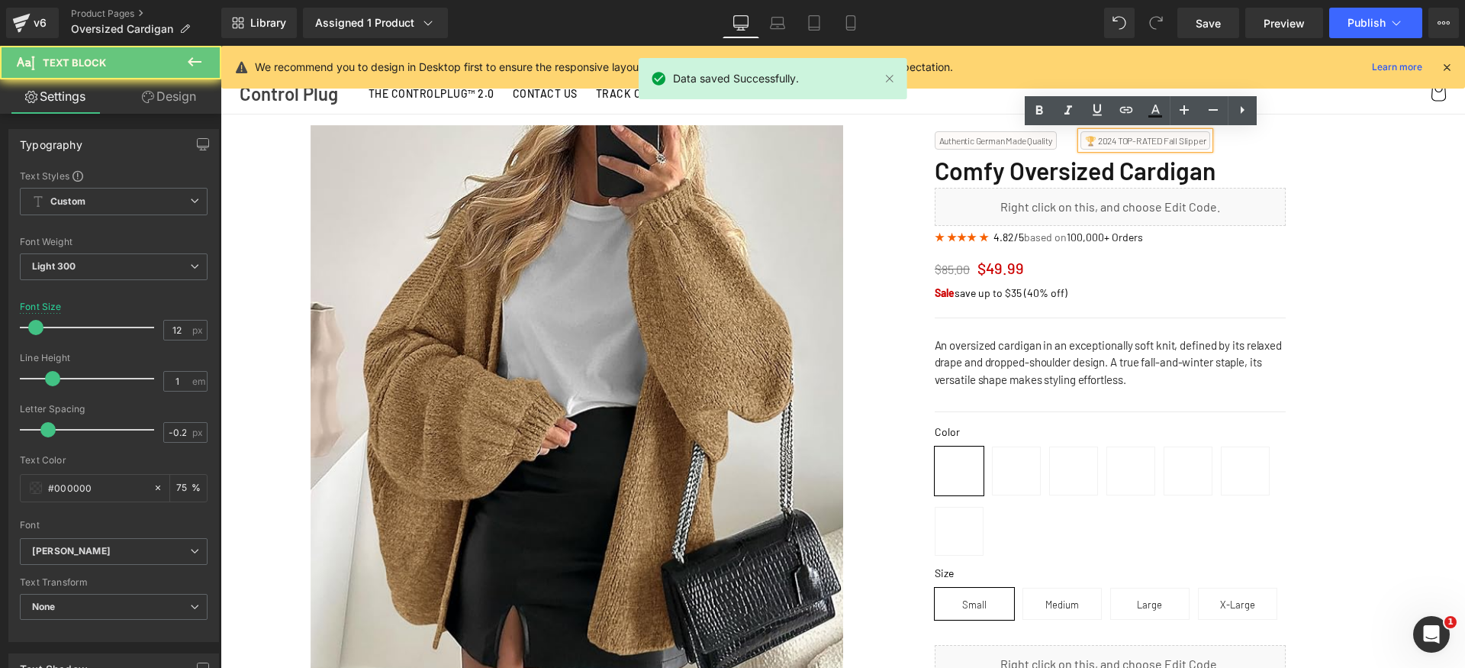
click at [1098, 139] on p "🏆 2024 TOP-RATED Fall Slipper" at bounding box center [1145, 140] width 121 height 9
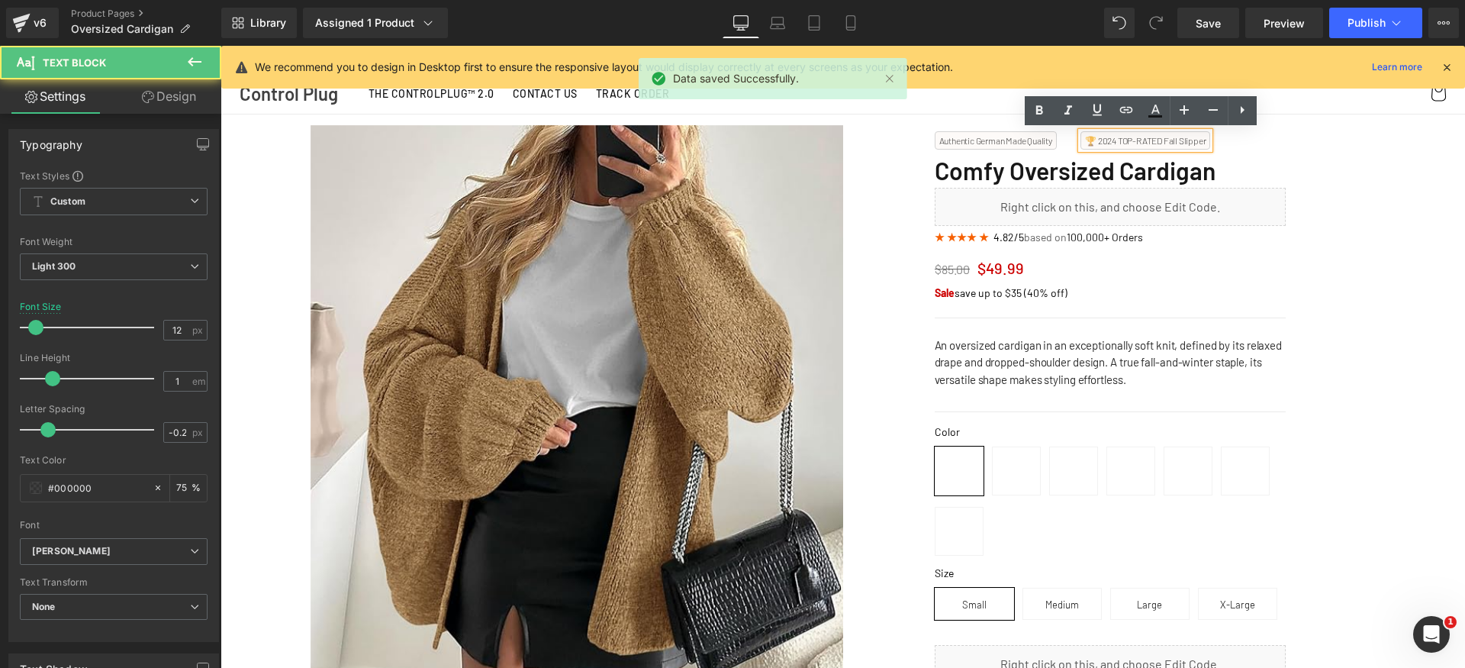
click at [1110, 143] on p "🏆 2024 TOP-RATED Fall Slipper" at bounding box center [1145, 140] width 121 height 9
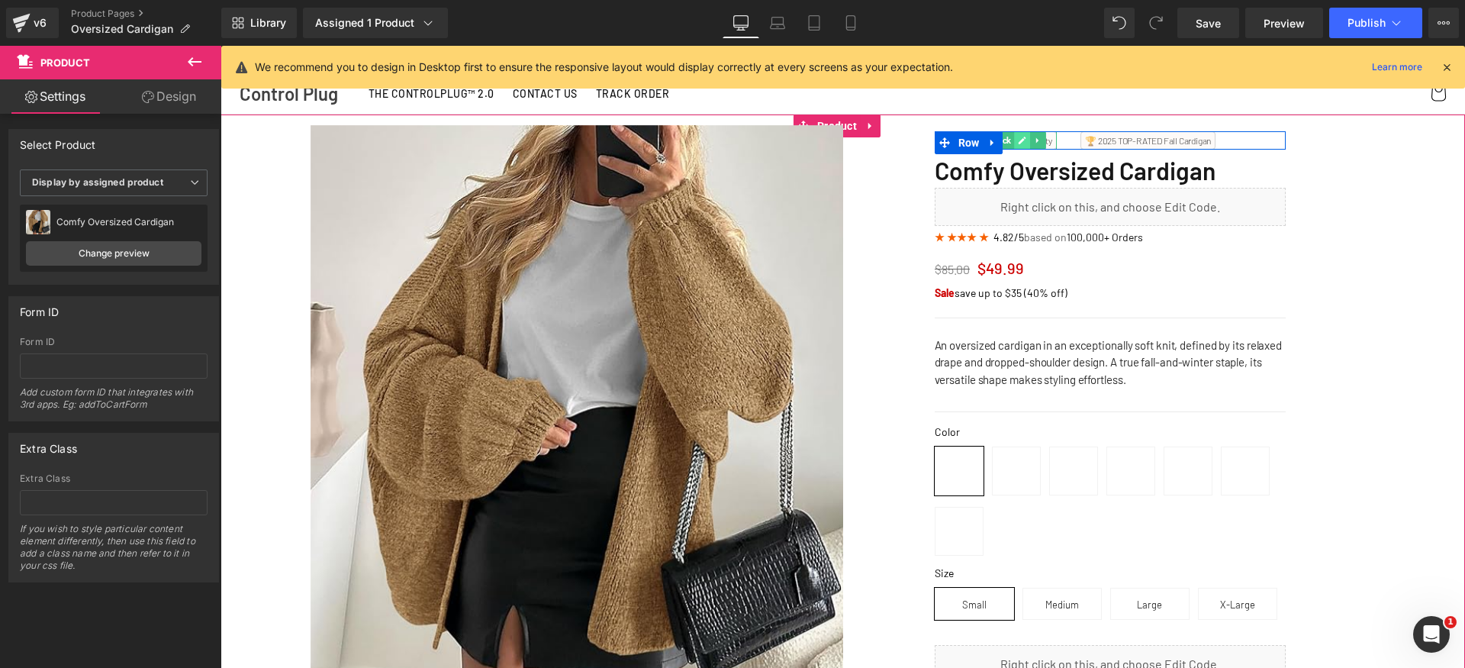
click at [1018, 140] on icon at bounding box center [1022, 140] width 8 height 9
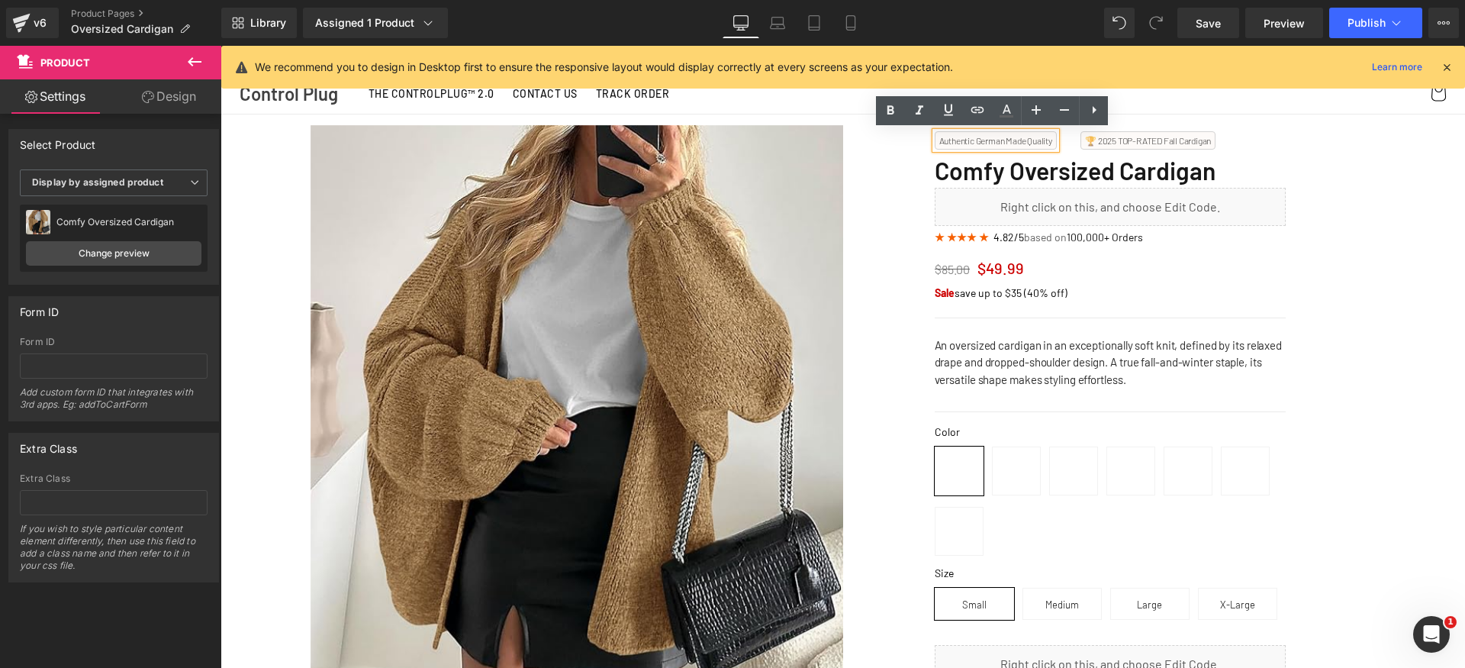
click at [1014, 140] on p "Authentic German Made Quality" at bounding box center [996, 140] width 113 height 9
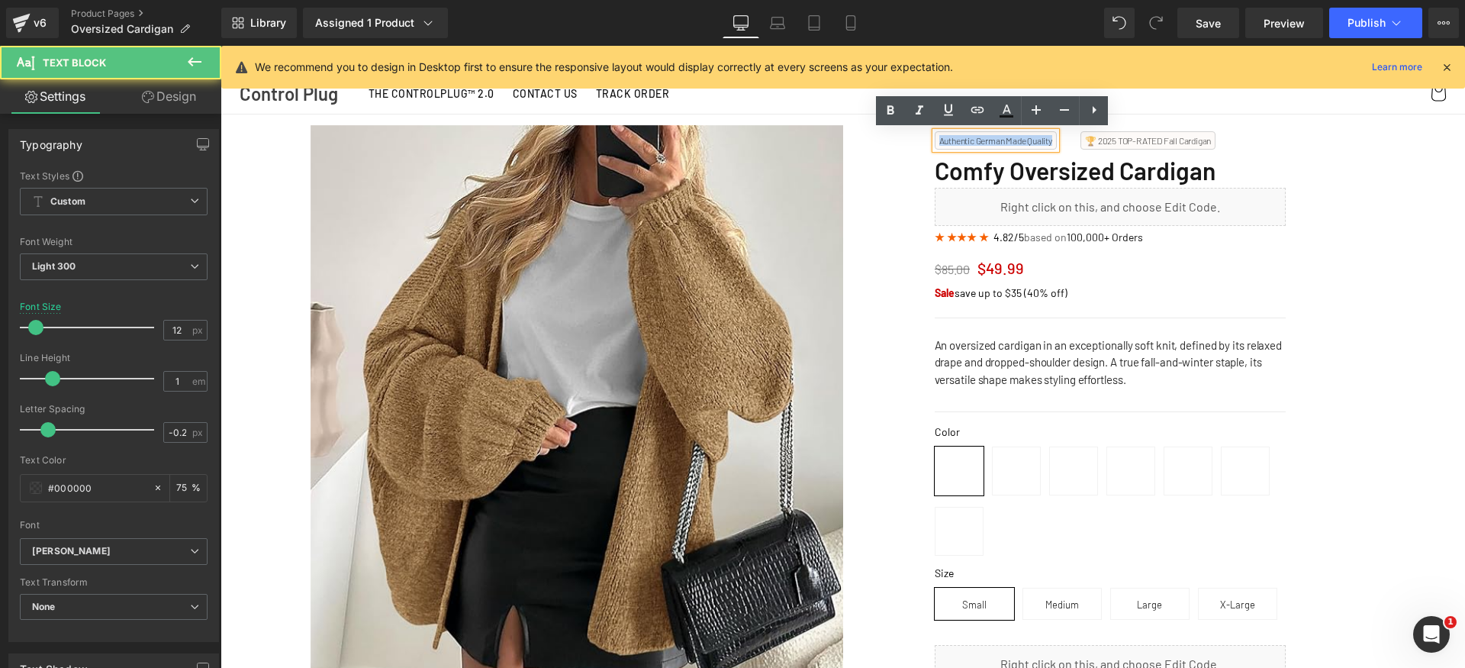
click at [1014, 140] on p "Authentic German Made Quality" at bounding box center [996, 140] width 113 height 9
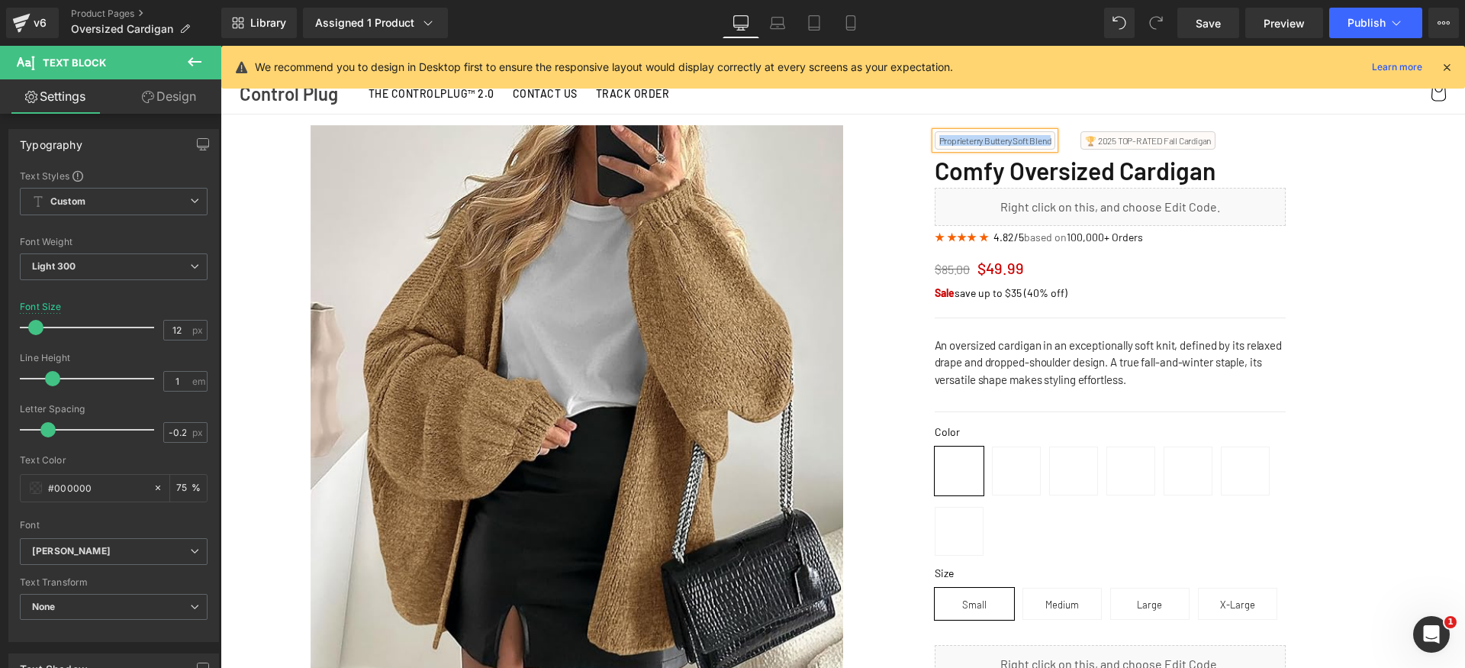
copy p "Proprieterry Buttery Soft Blend"
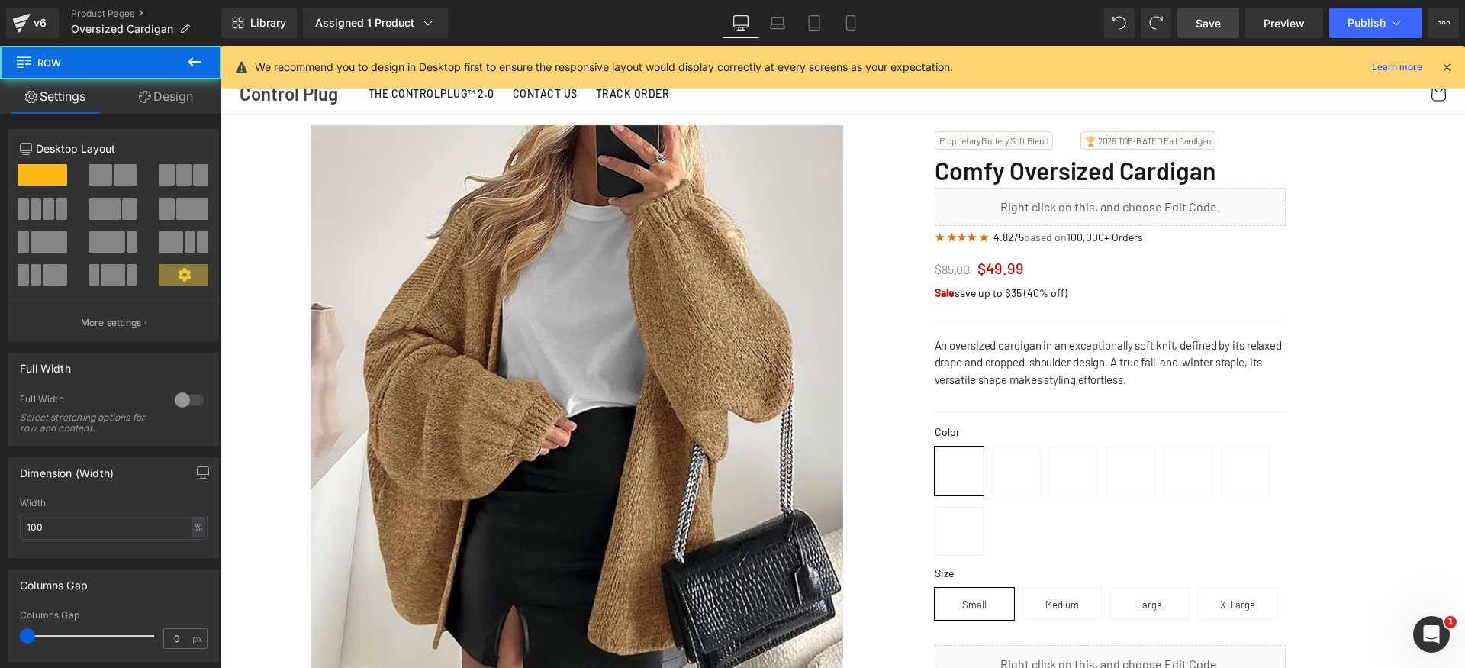
click at [1214, 26] on span "Save" at bounding box center [1208, 23] width 25 height 16
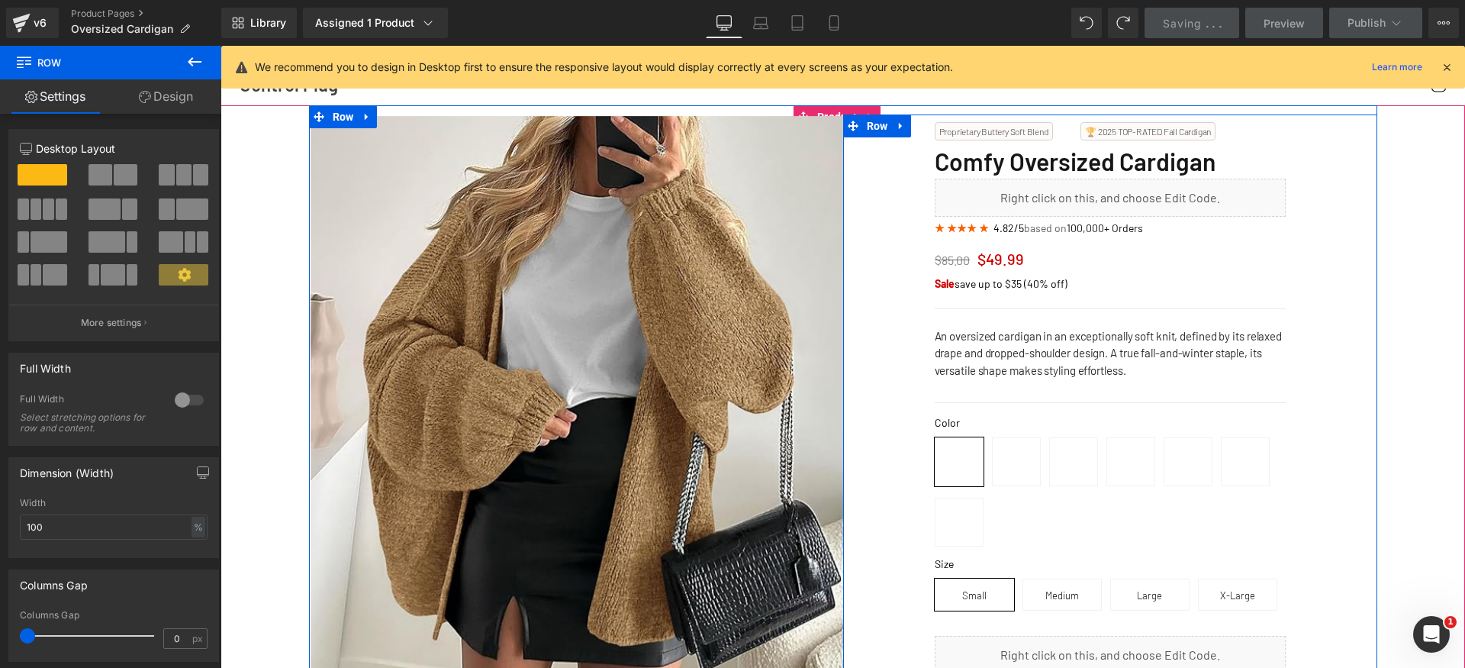
scroll to position [19, 0]
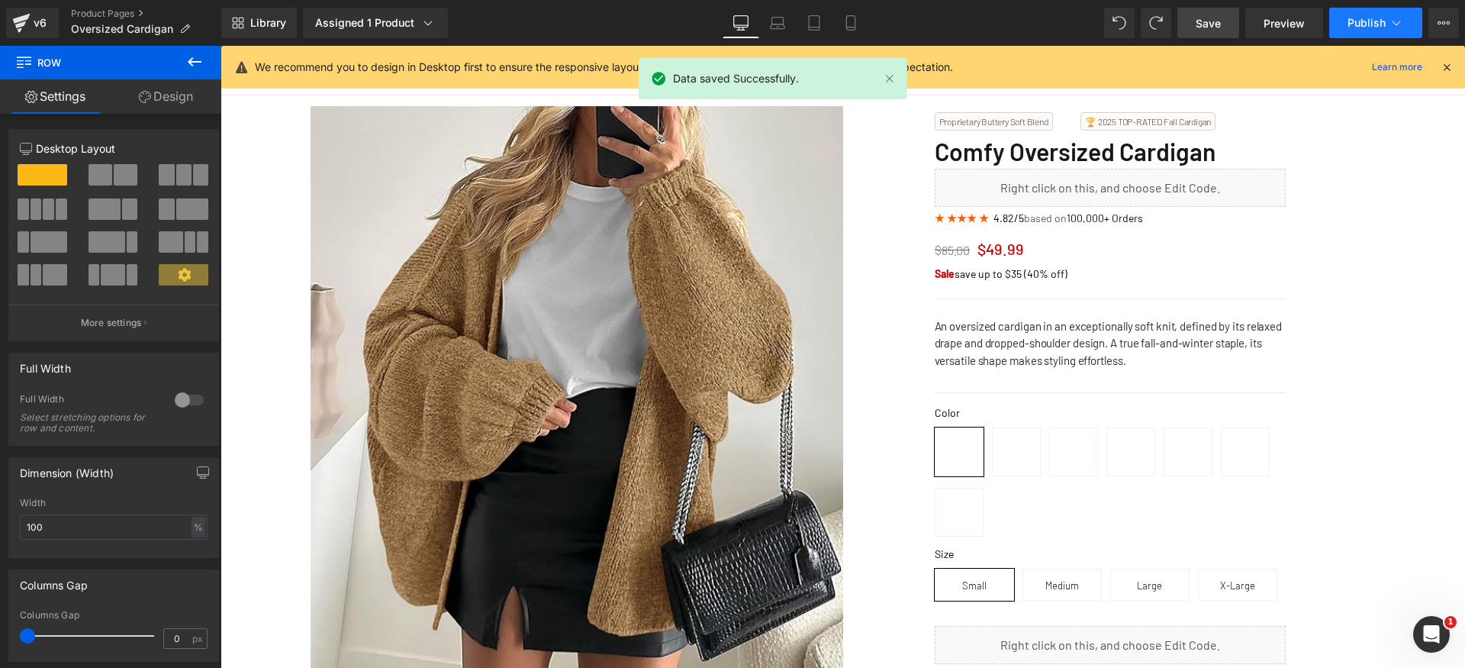
click at [1384, 23] on span "Publish" at bounding box center [1367, 23] width 38 height 12
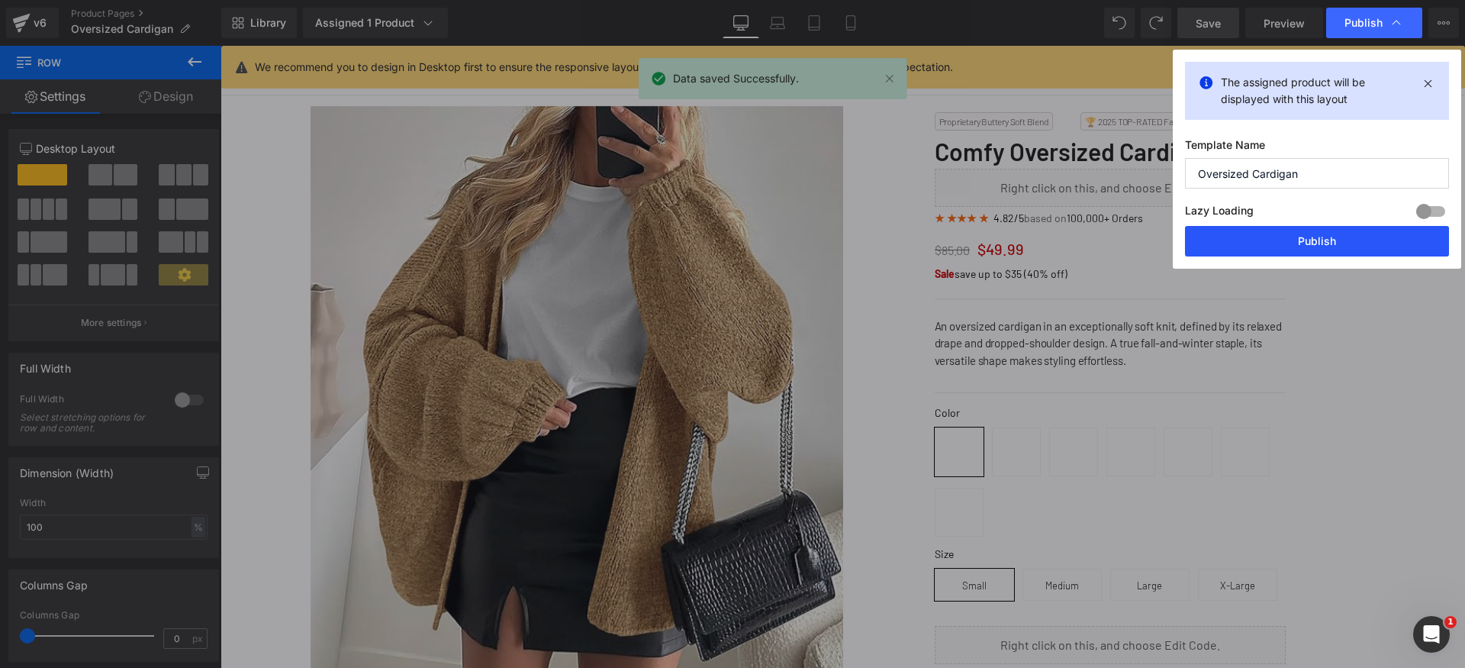
click at [1370, 241] on button "Publish" at bounding box center [1317, 241] width 264 height 31
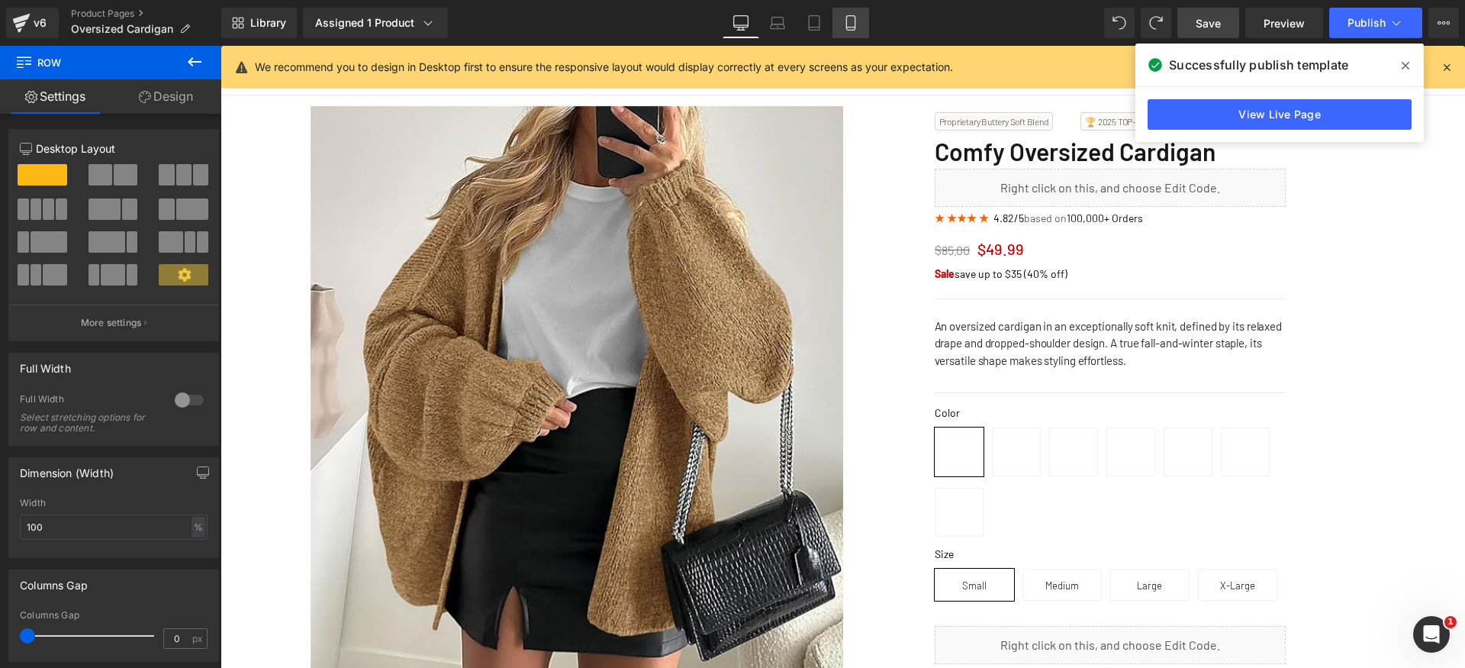
click at [843, 21] on link "Mobile" at bounding box center [851, 23] width 37 height 31
type input "95"
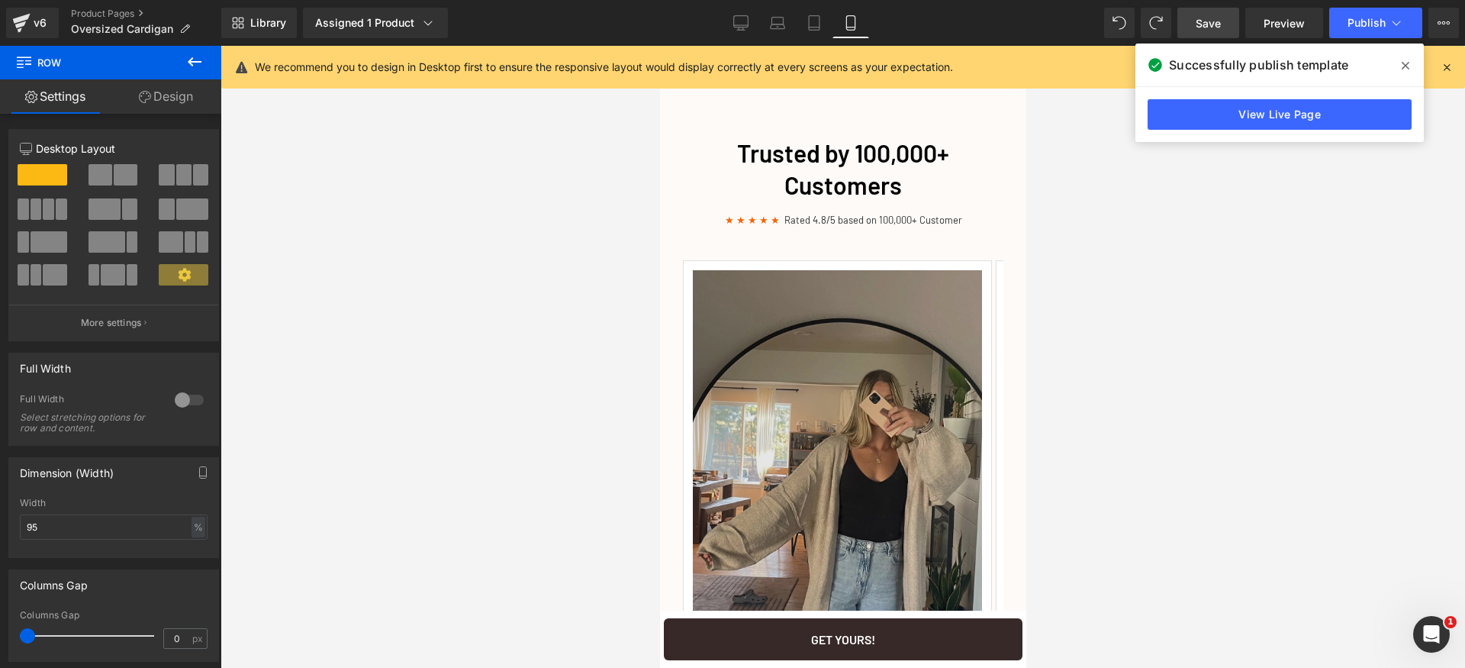
scroll to position [2054, 0]
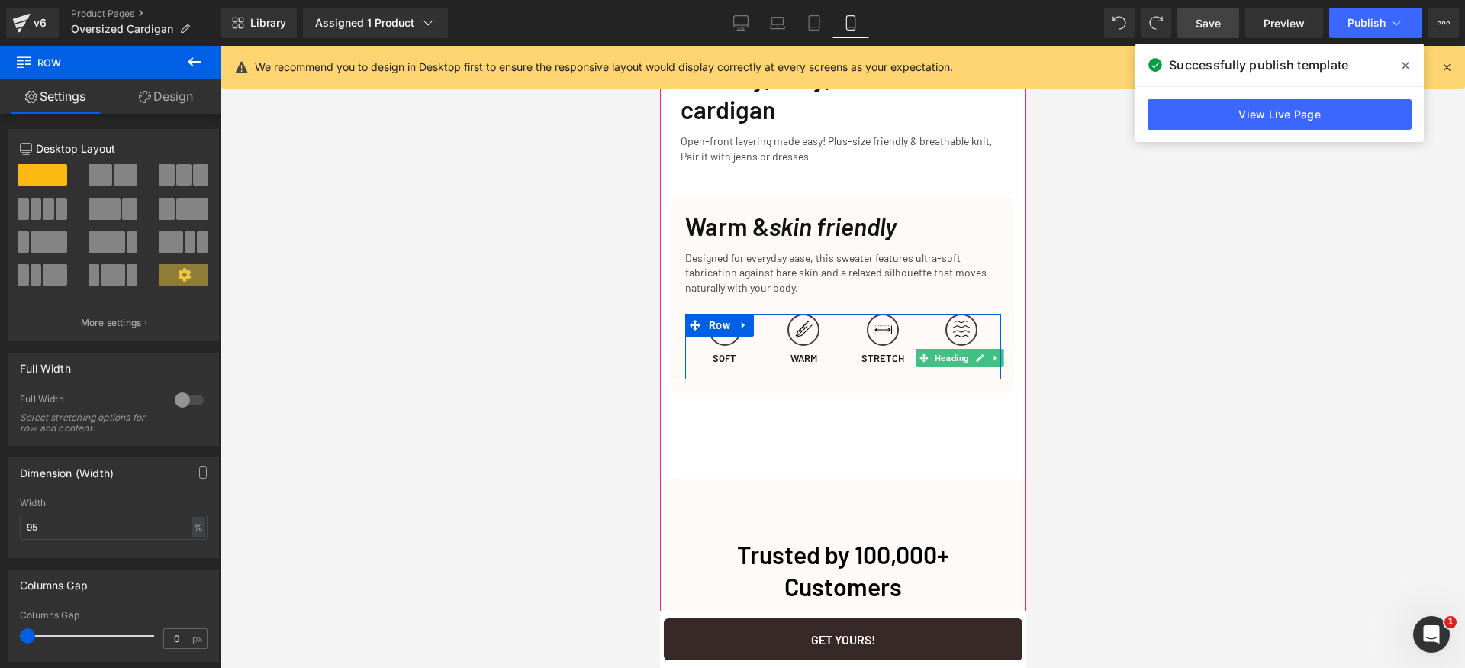
click at [935, 367] on span "Heading" at bounding box center [952, 358] width 40 height 18
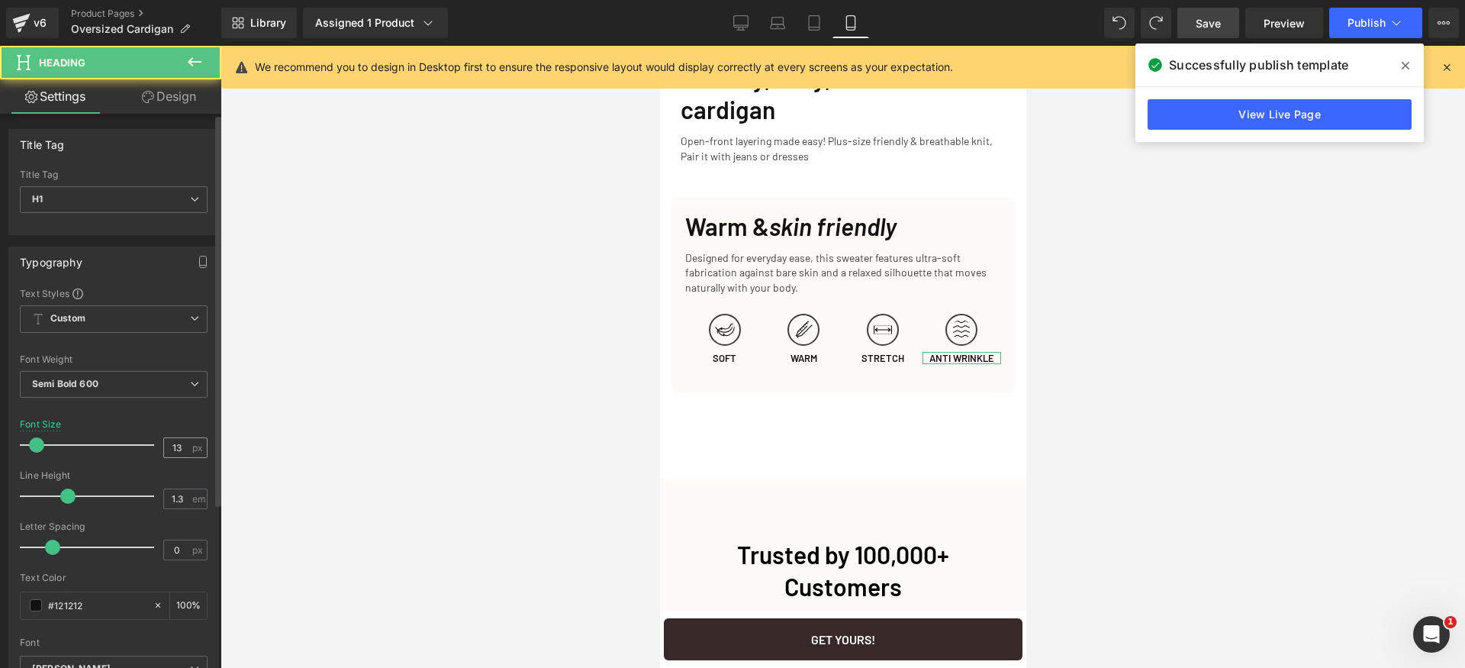
click at [185, 452] on div "13 px" at bounding box center [185, 447] width 44 height 21
click at [176, 446] on input "13" at bounding box center [177, 447] width 27 height 19
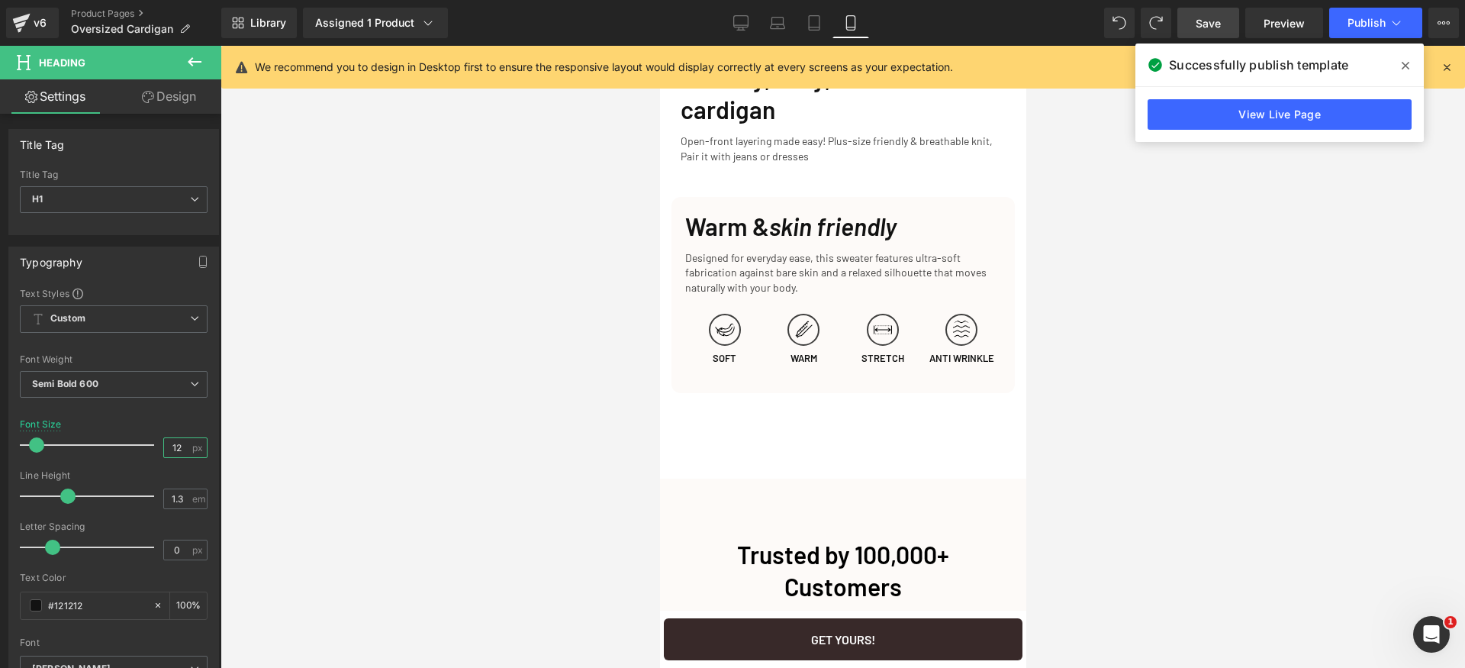
type input "11"
click at [869, 367] on span "Heading" at bounding box center [873, 358] width 40 height 18
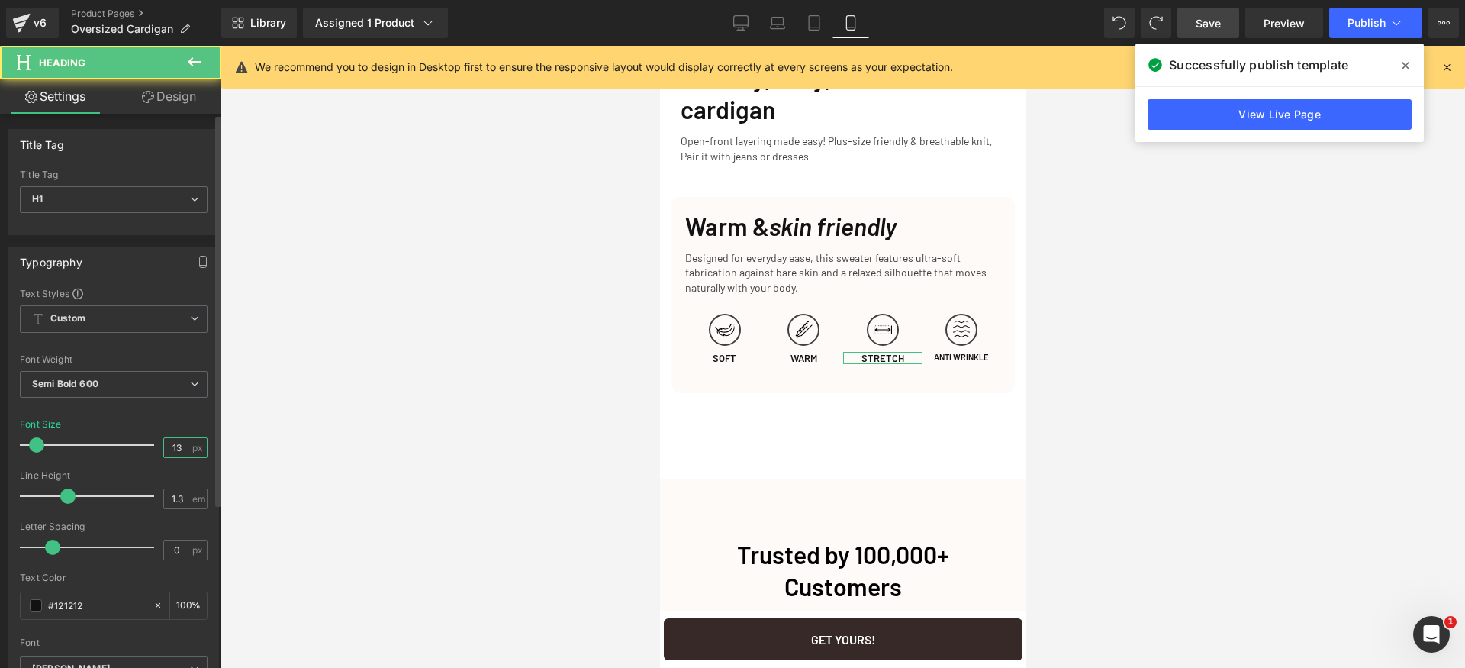
click at [181, 445] on input "13" at bounding box center [177, 447] width 27 height 19
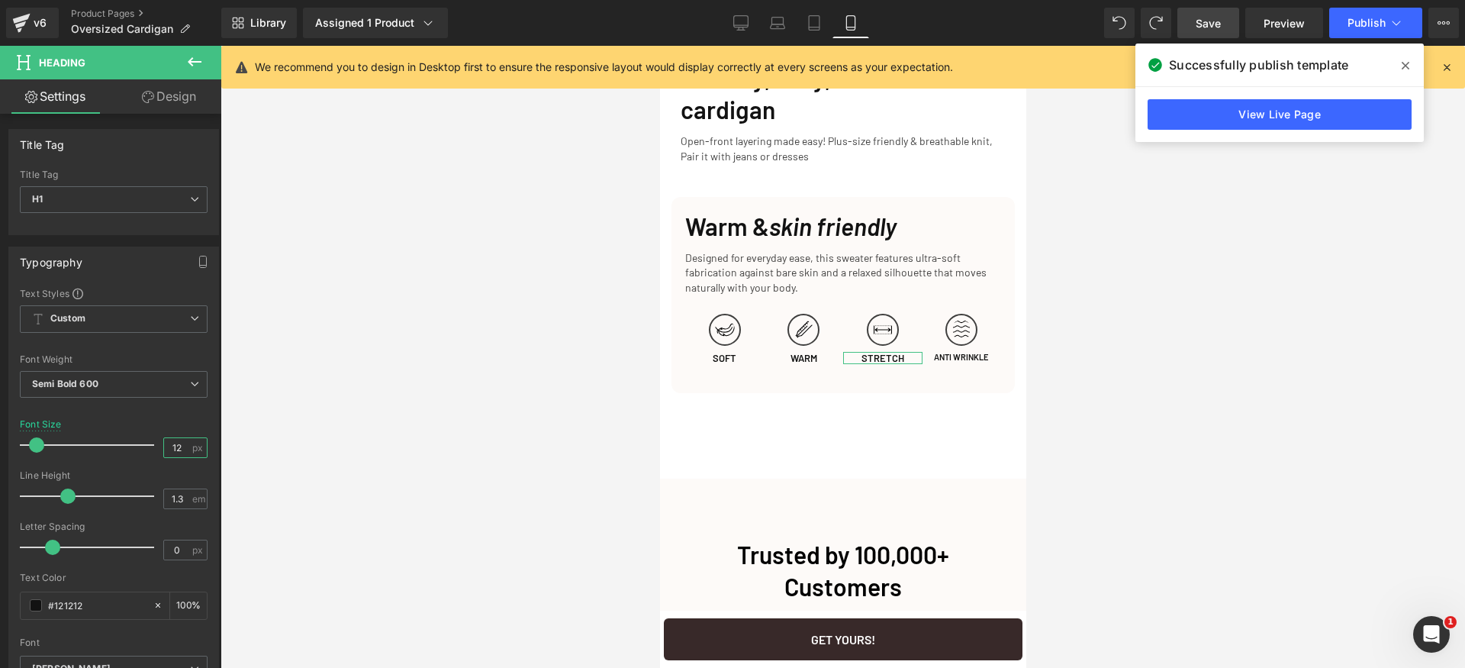
type input "11"
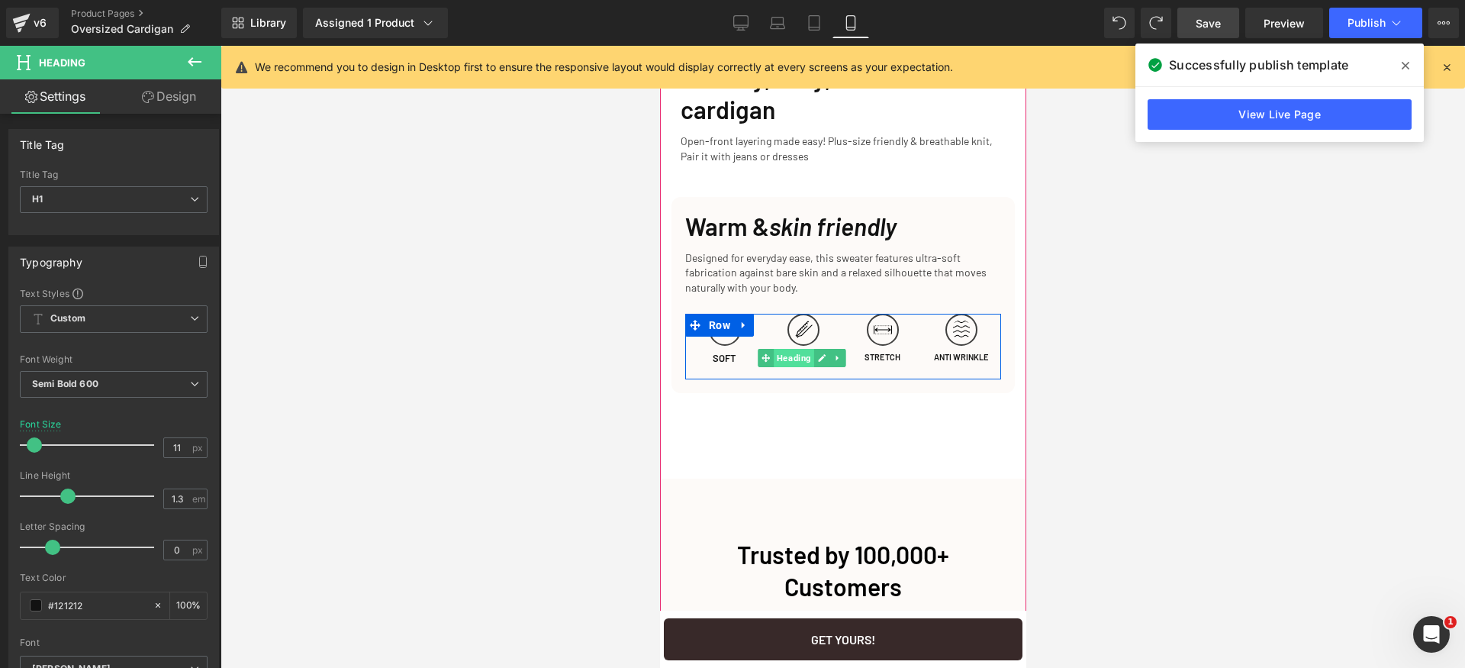
click at [795, 367] on span "Heading" at bounding box center [794, 358] width 40 height 18
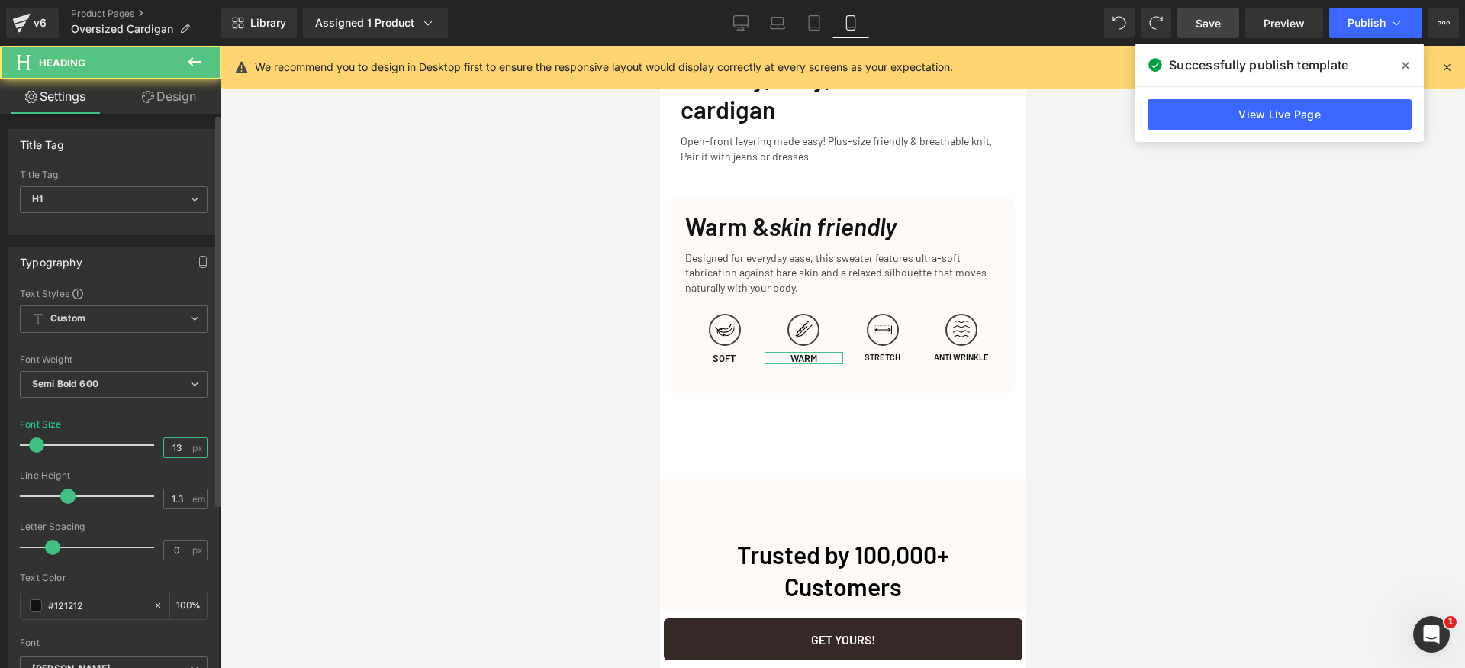
click at [171, 444] on input "13" at bounding box center [177, 447] width 27 height 19
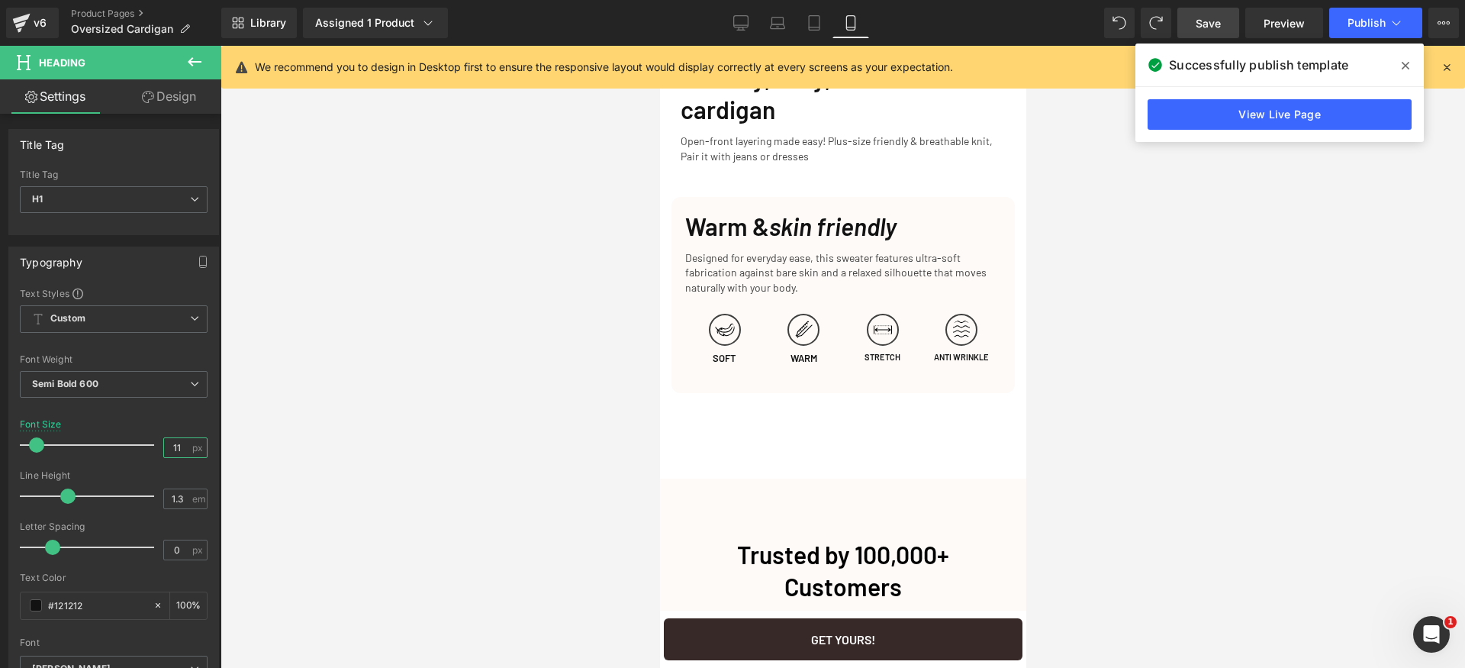
type input "10"
click at [720, 367] on span "Heading" at bounding box center [715, 358] width 40 height 18
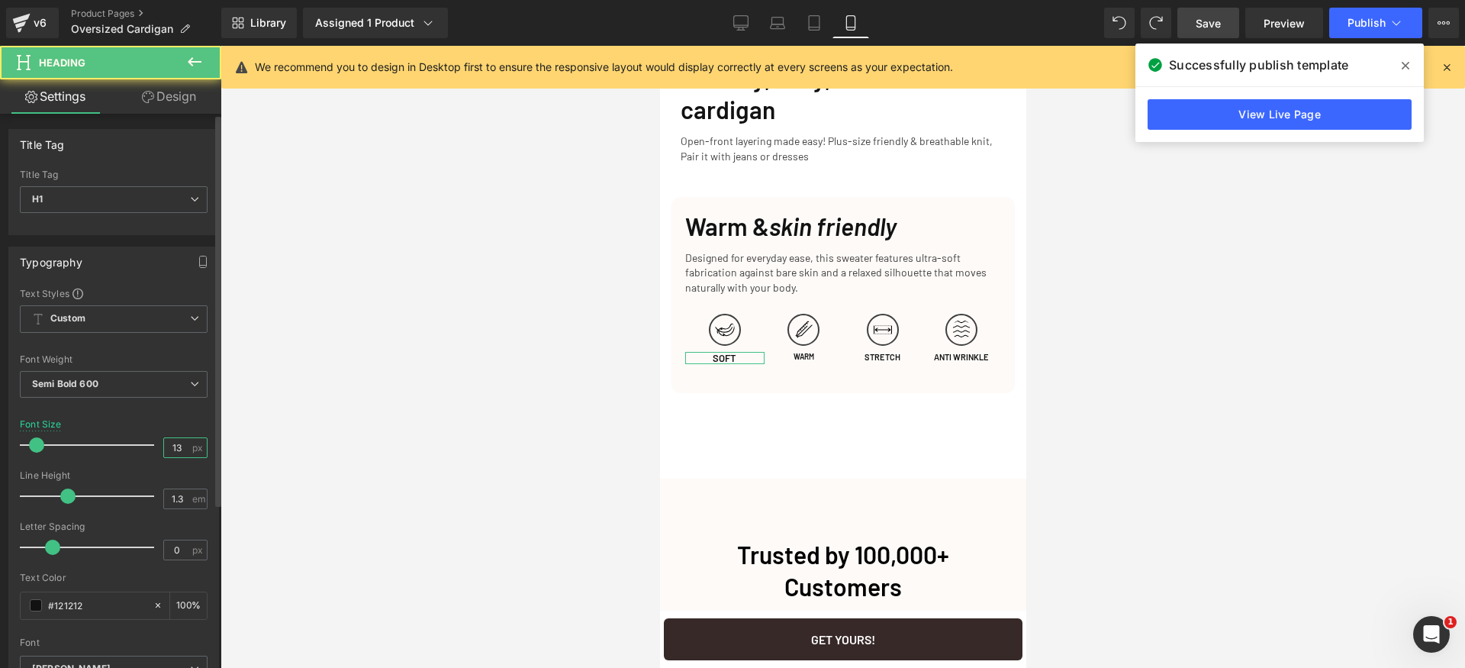
click at [177, 452] on input "13" at bounding box center [177, 447] width 27 height 19
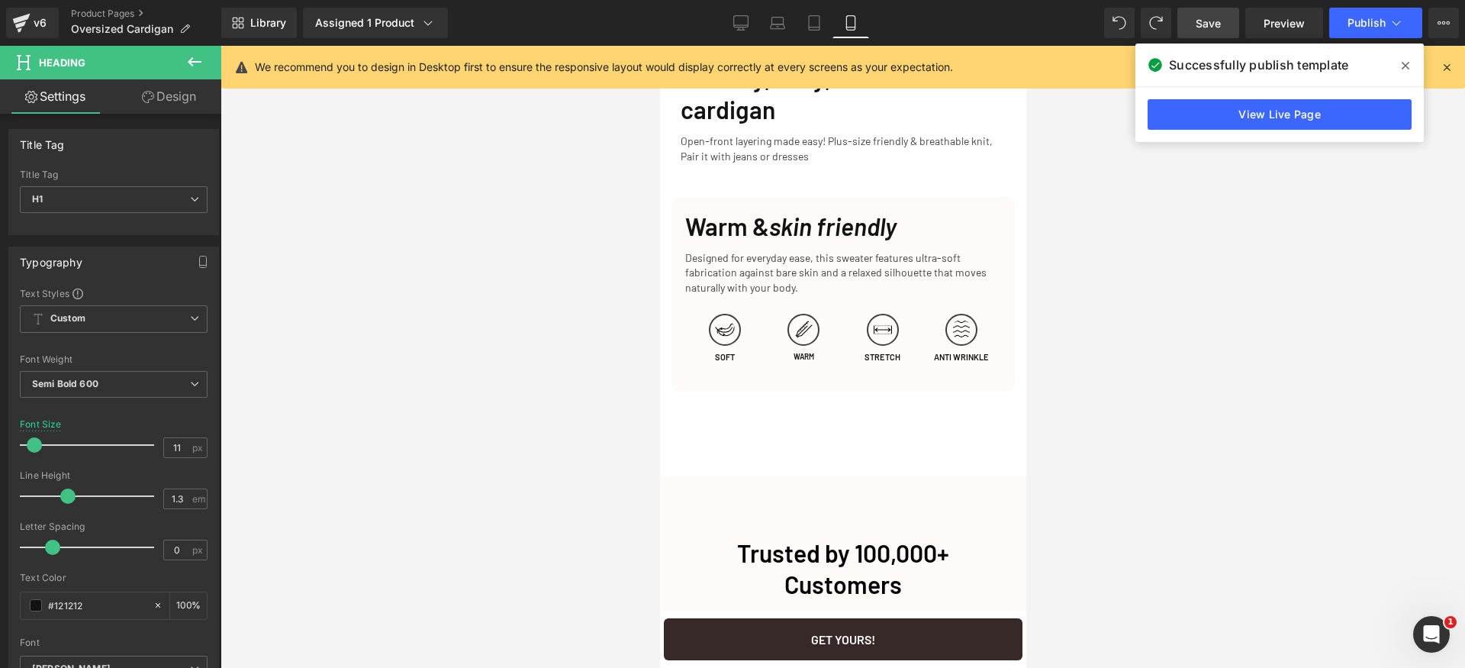
click at [1231, 18] on link "Save" at bounding box center [1209, 23] width 62 height 31
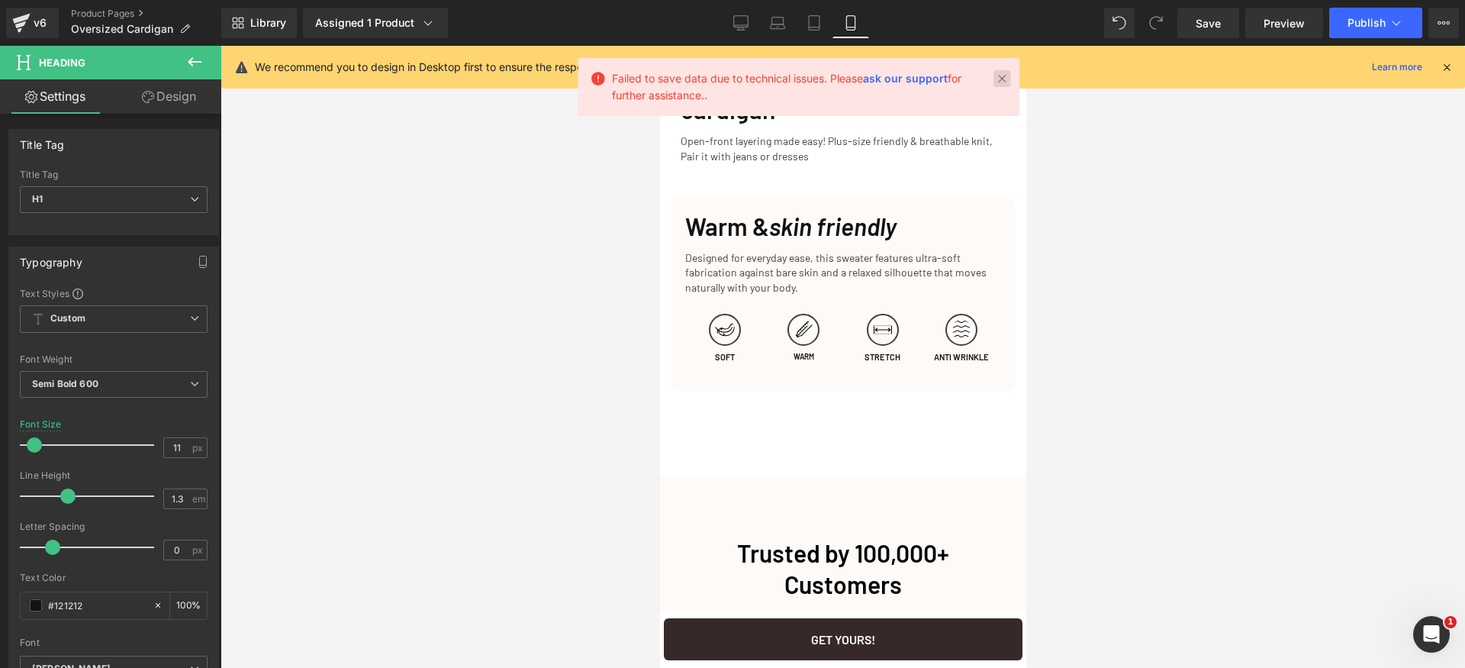
click at [995, 78] on link at bounding box center [1002, 78] width 17 height 17
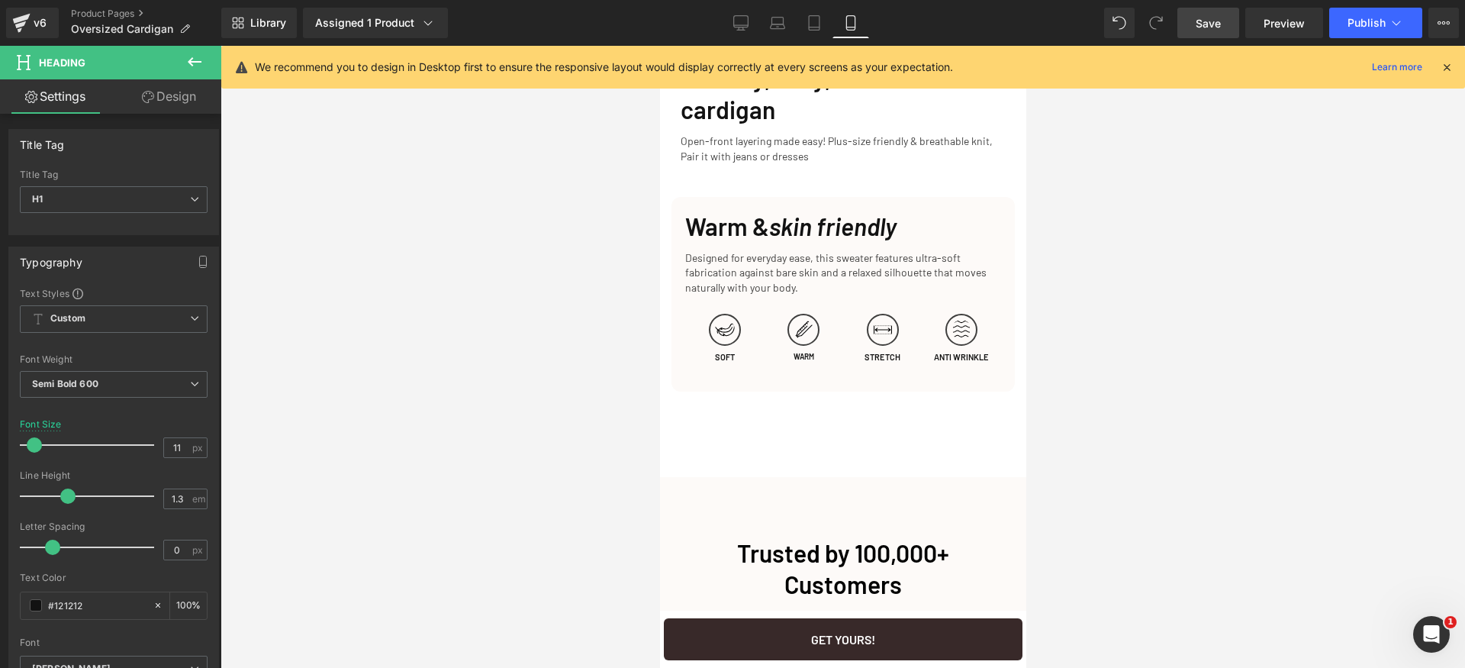
click at [1217, 24] on span "Save" at bounding box center [1208, 23] width 25 height 16
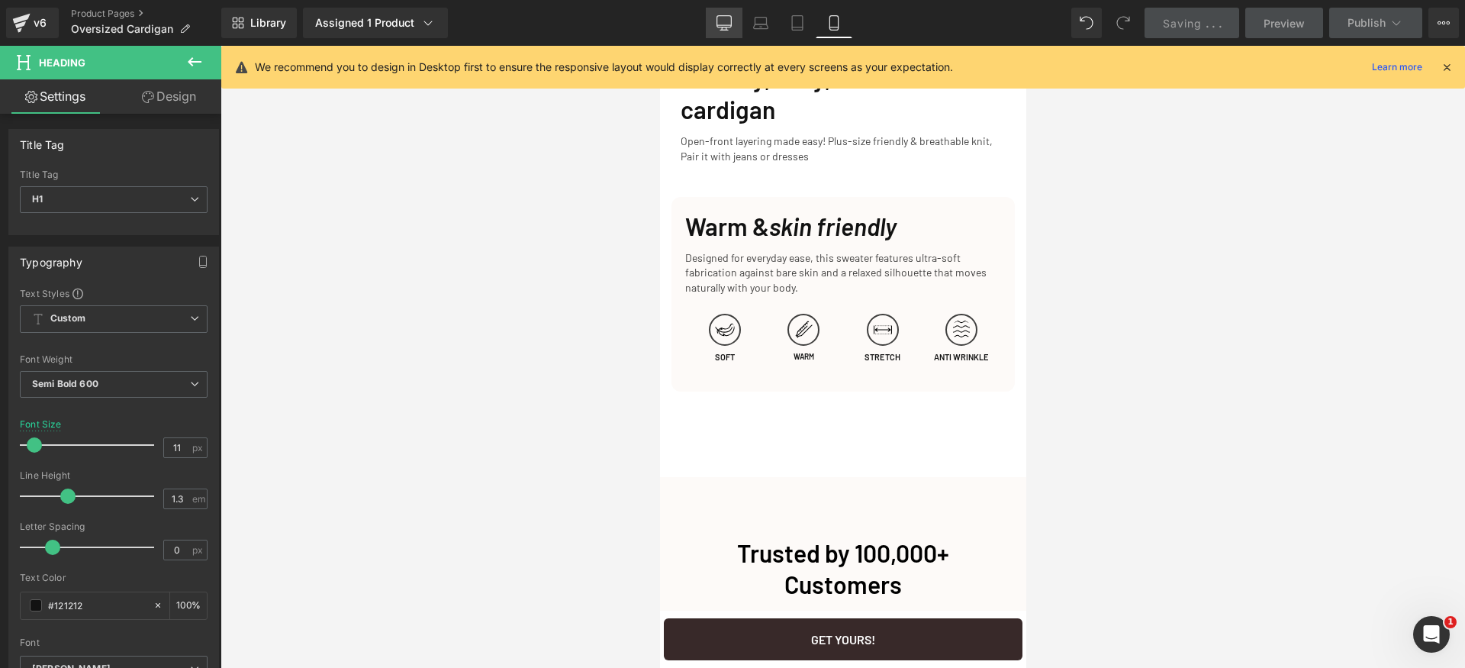
click at [724, 24] on icon at bounding box center [724, 22] width 15 height 15
type input "12"
type input "100"
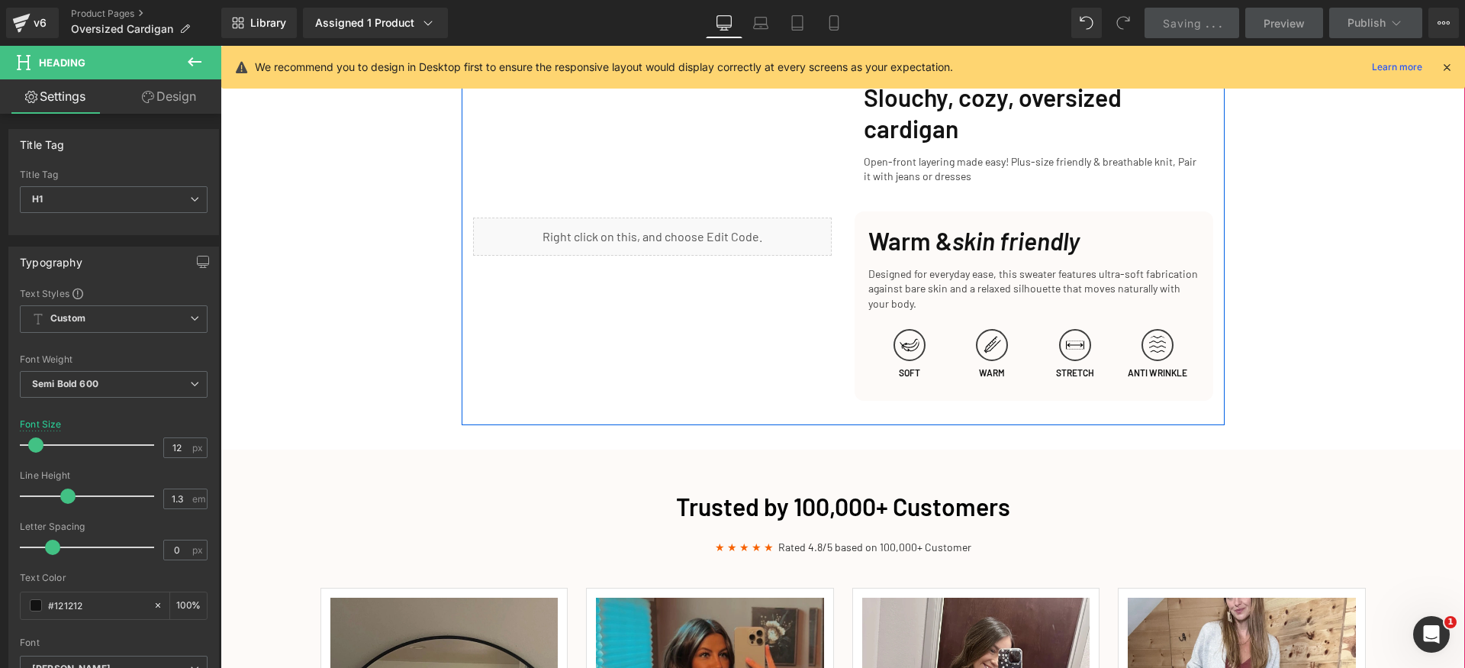
scroll to position [1655, 0]
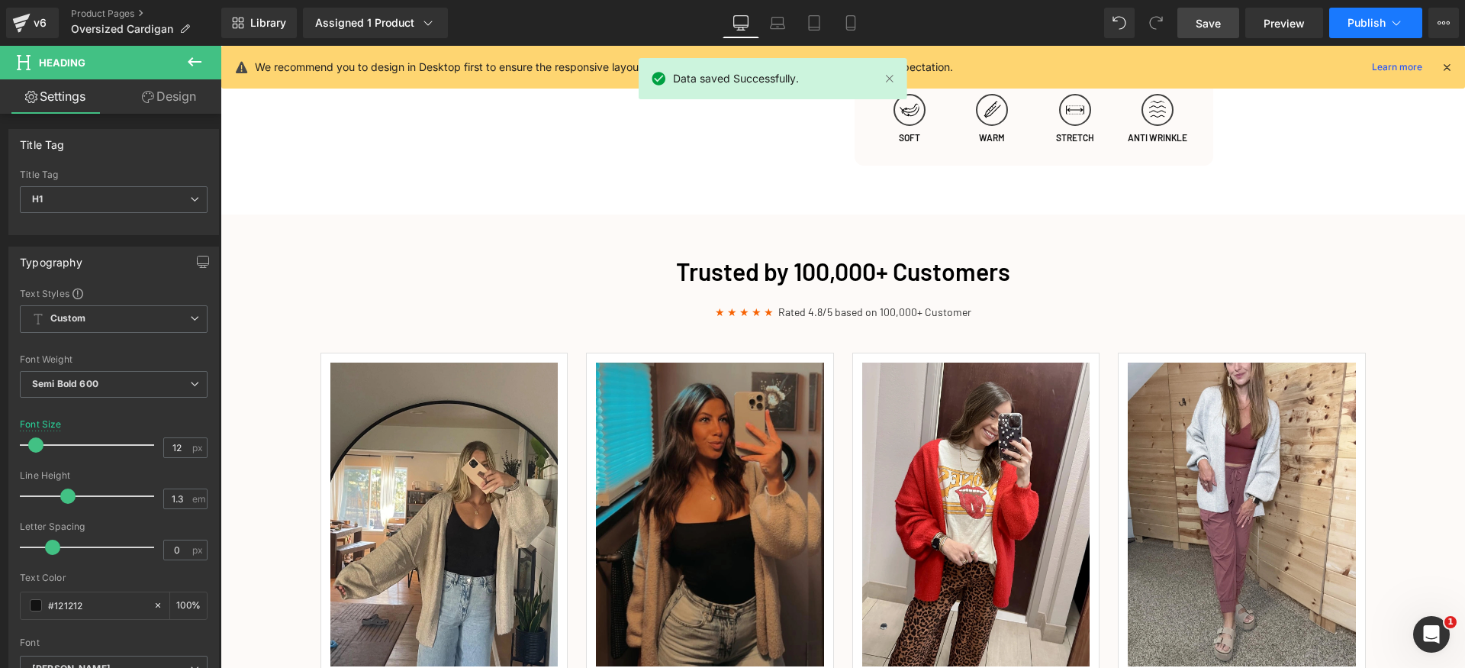
click at [1368, 19] on span "Publish" at bounding box center [1367, 23] width 38 height 12
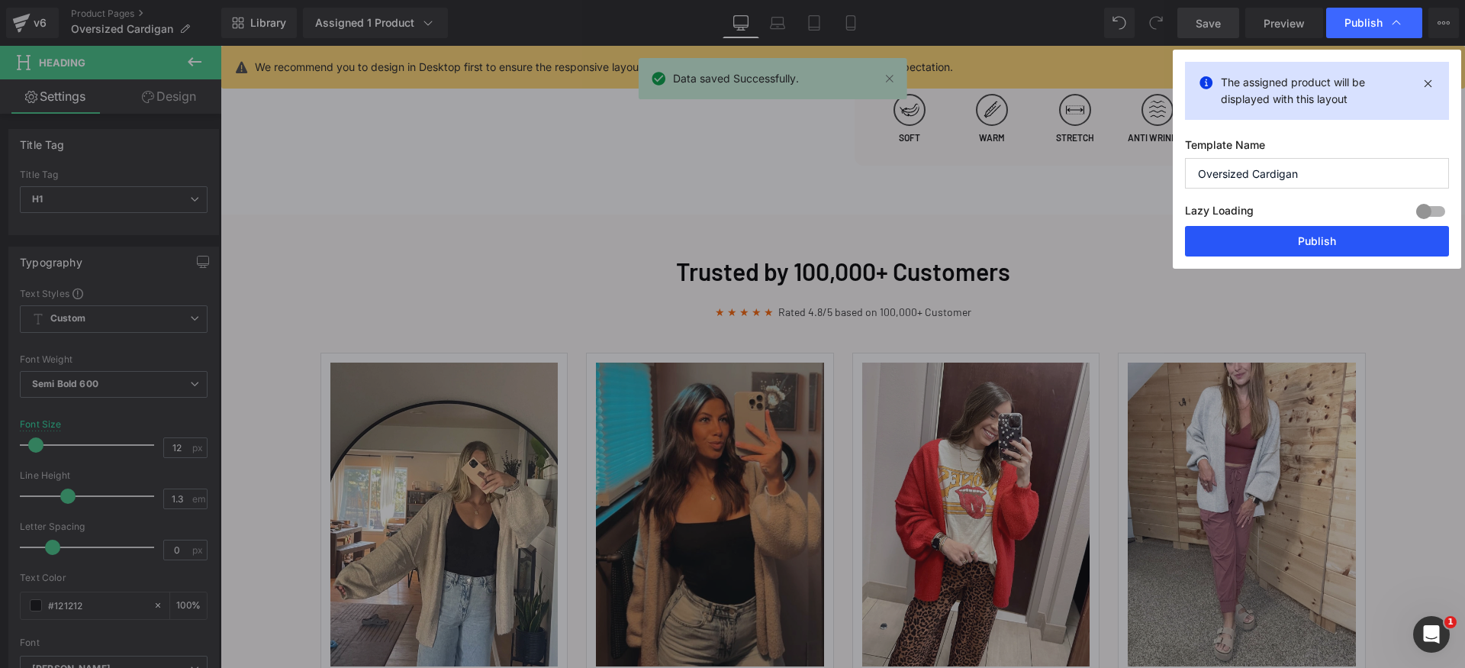
click at [1326, 240] on button "Publish" at bounding box center [1317, 241] width 264 height 31
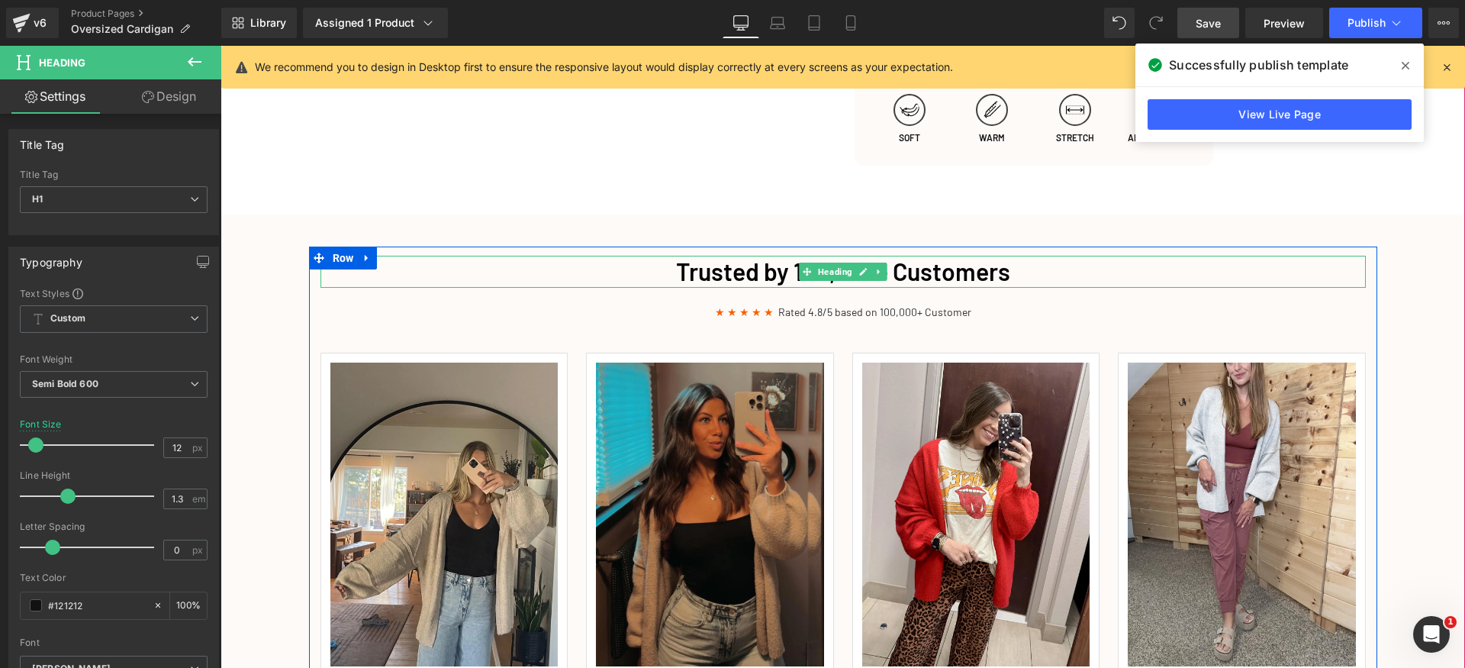
click at [727, 268] on span "Trusted by 100,000+ Customers" at bounding box center [843, 270] width 334 height 29
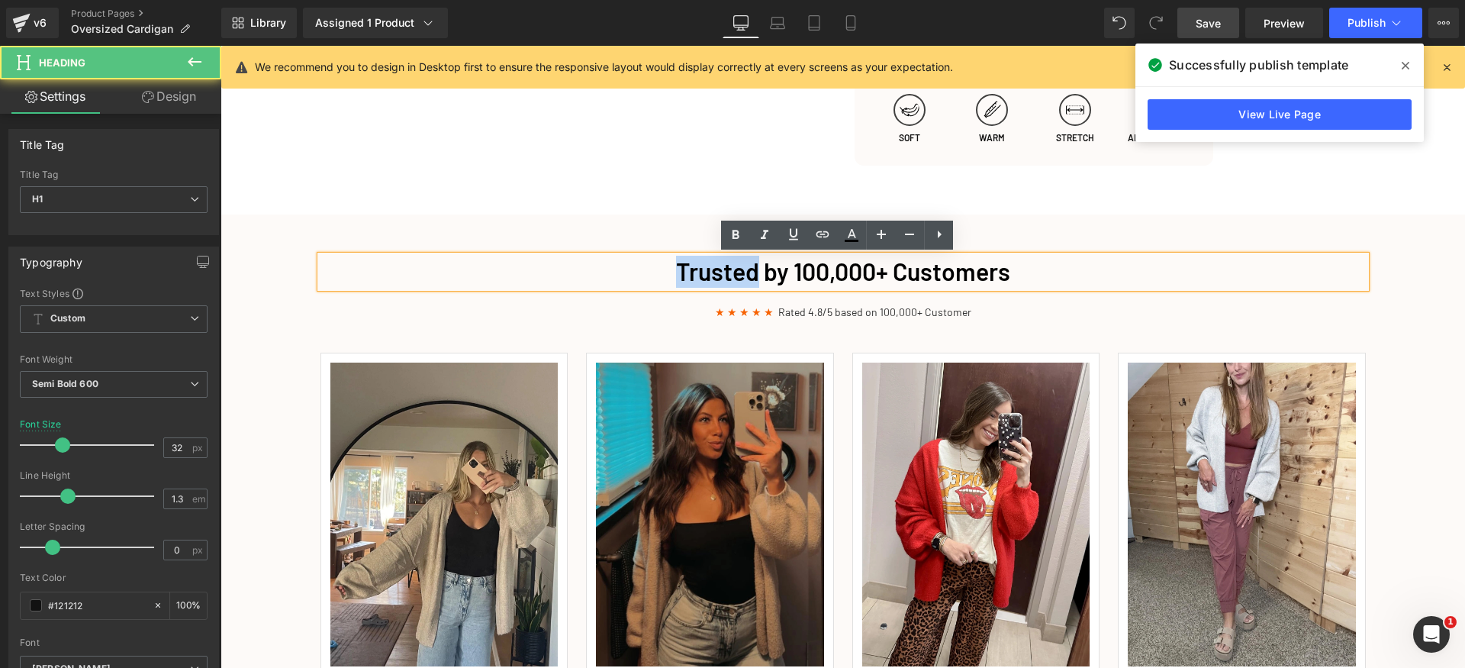
click at [727, 268] on span "Trusted by 100,000+ Customers" at bounding box center [843, 270] width 334 height 29
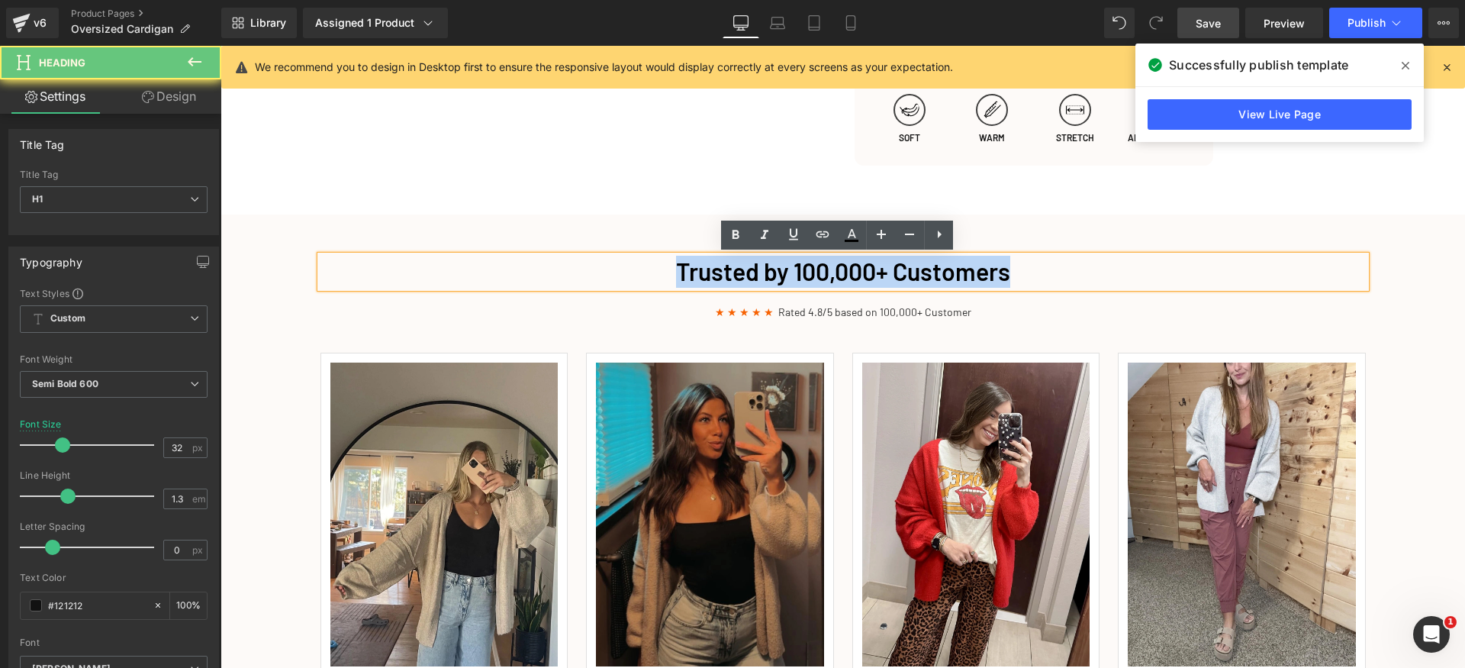
click at [727, 268] on span "Trusted by 100,000+ Customers" at bounding box center [843, 270] width 334 height 29
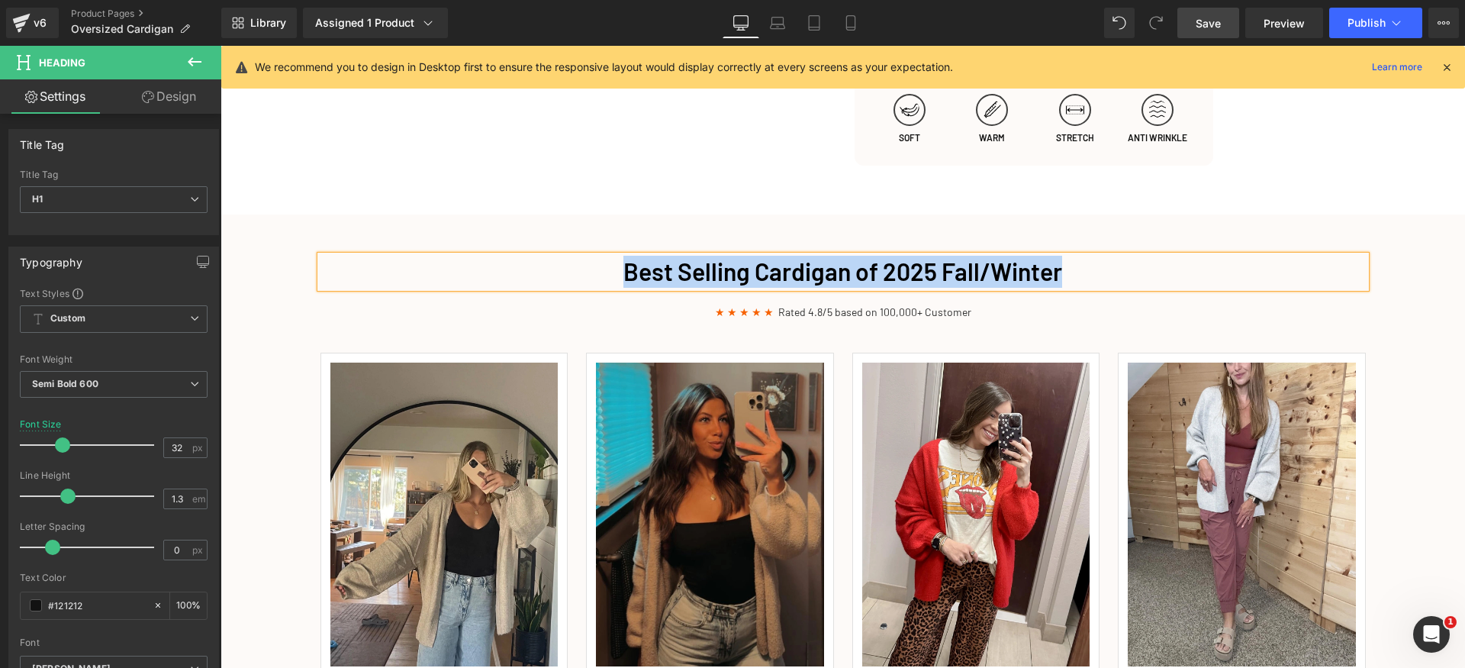
copy font "Best Selling Cardigan of 2025 Fall/Winter"
click at [1116, 267] on h1 "Best Selling Cardigan of 2025 Fall/Winter" at bounding box center [844, 272] width 1046 height 32
copy font "Best Selling Cardigan of 2025 Fall/Winter for A REASON"
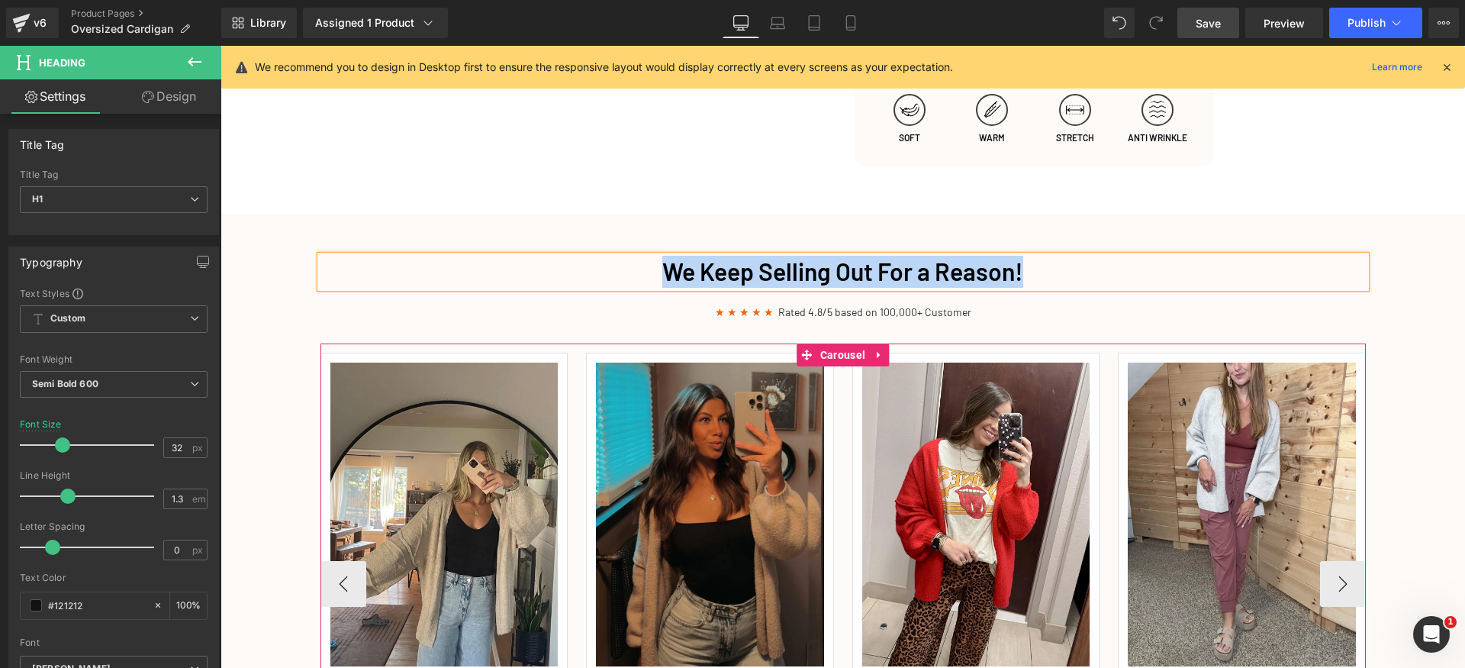
copy font "We Keep Selling Out For a Reason!"
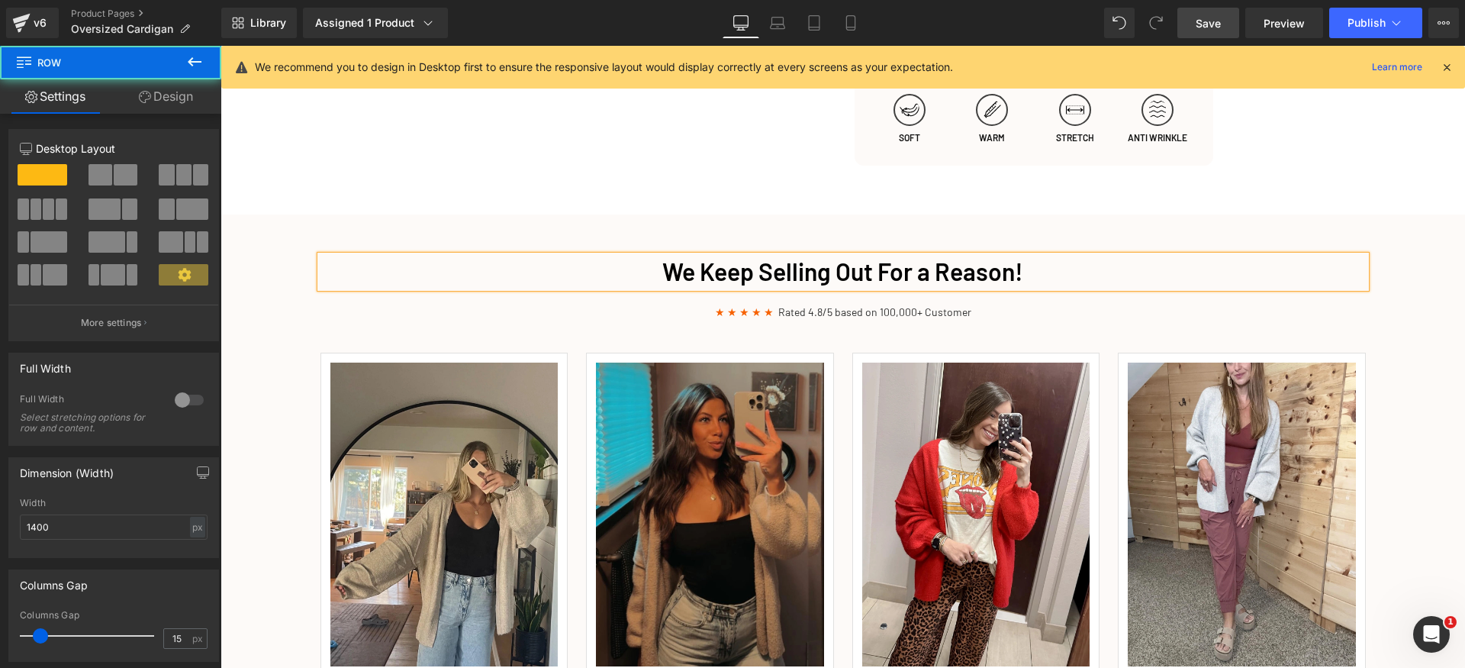
click at [762, 303] on div "We Keep Selling Out For a Reason! Heading ★ ★ ★ ★ ★ Rated 4.8/5 based on 100,00…" at bounding box center [843, 552] width 1069 height 593
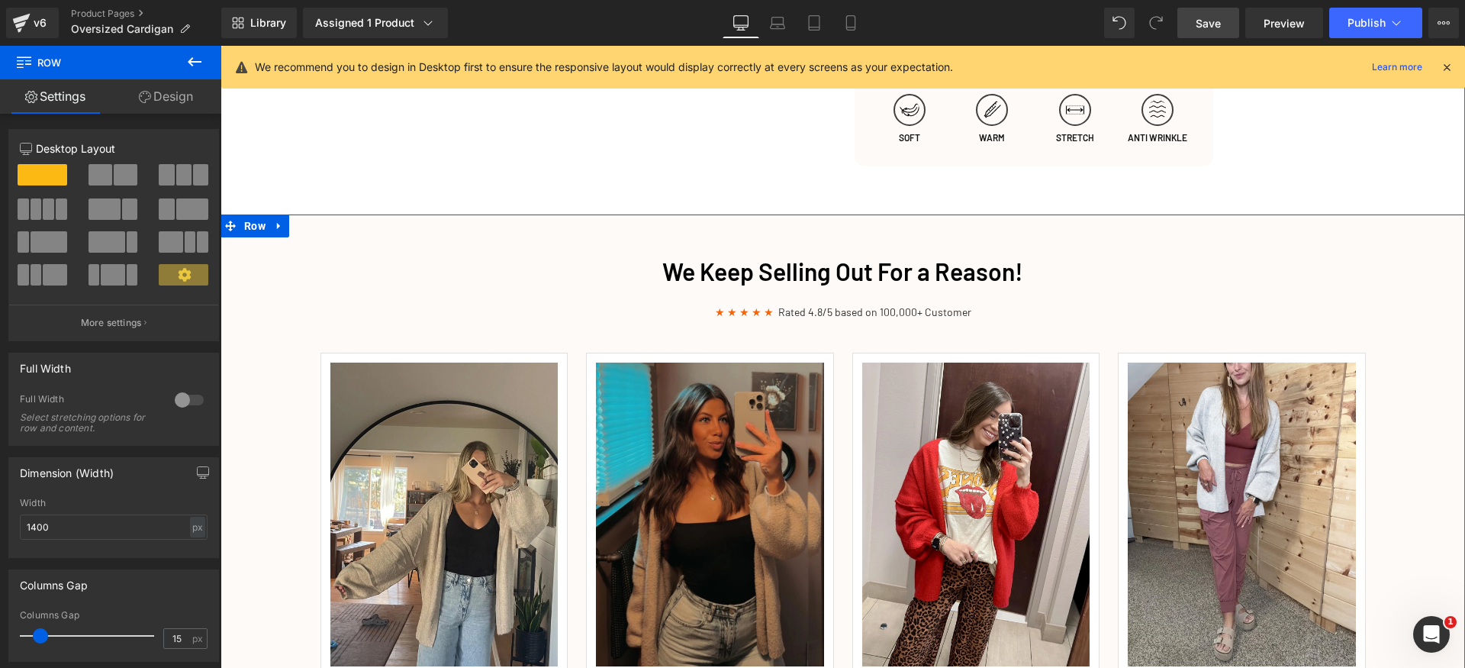
click at [1444, 362] on div "We Keep Selling Out For a Reason! Heading ★ ★ ★ ★ ★ Rated 4.8/5 based on 100,00…" at bounding box center [843, 552] width 1245 height 611
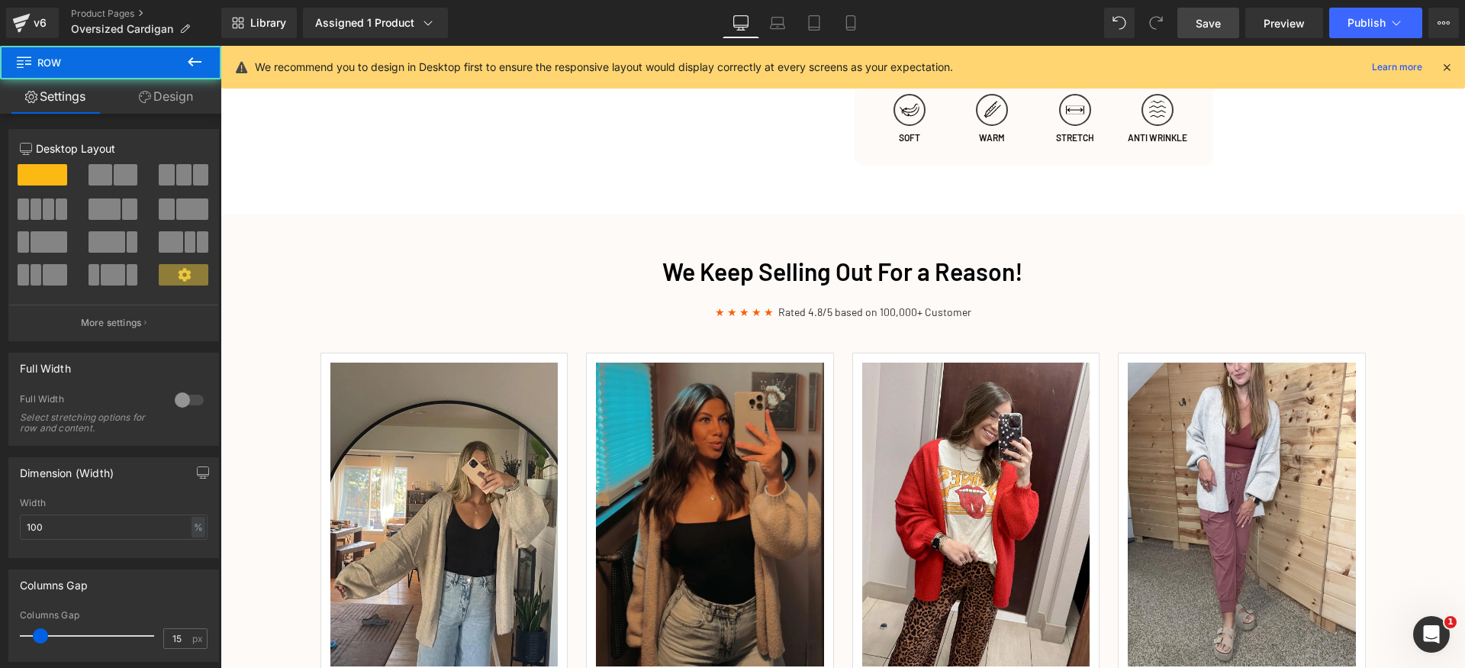
click at [1218, 22] on span "Save" at bounding box center [1208, 23] width 25 height 16
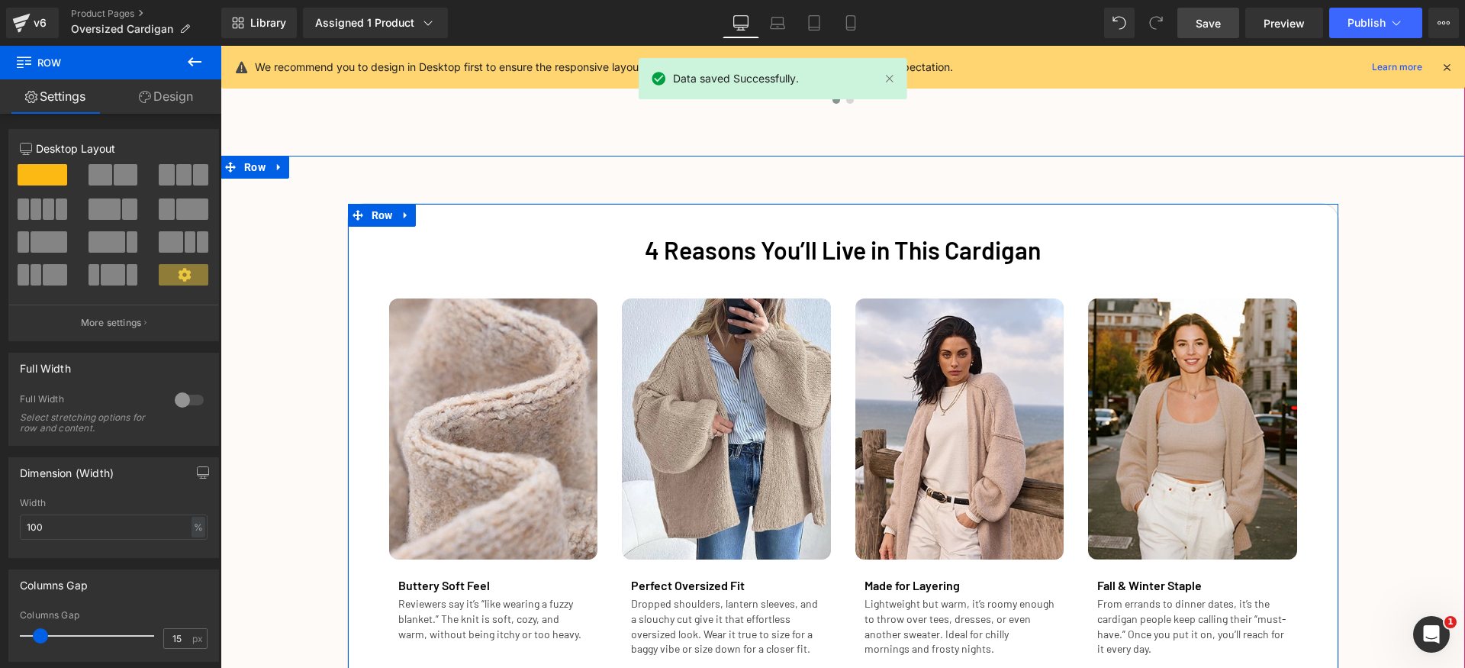
scroll to position [2376, 0]
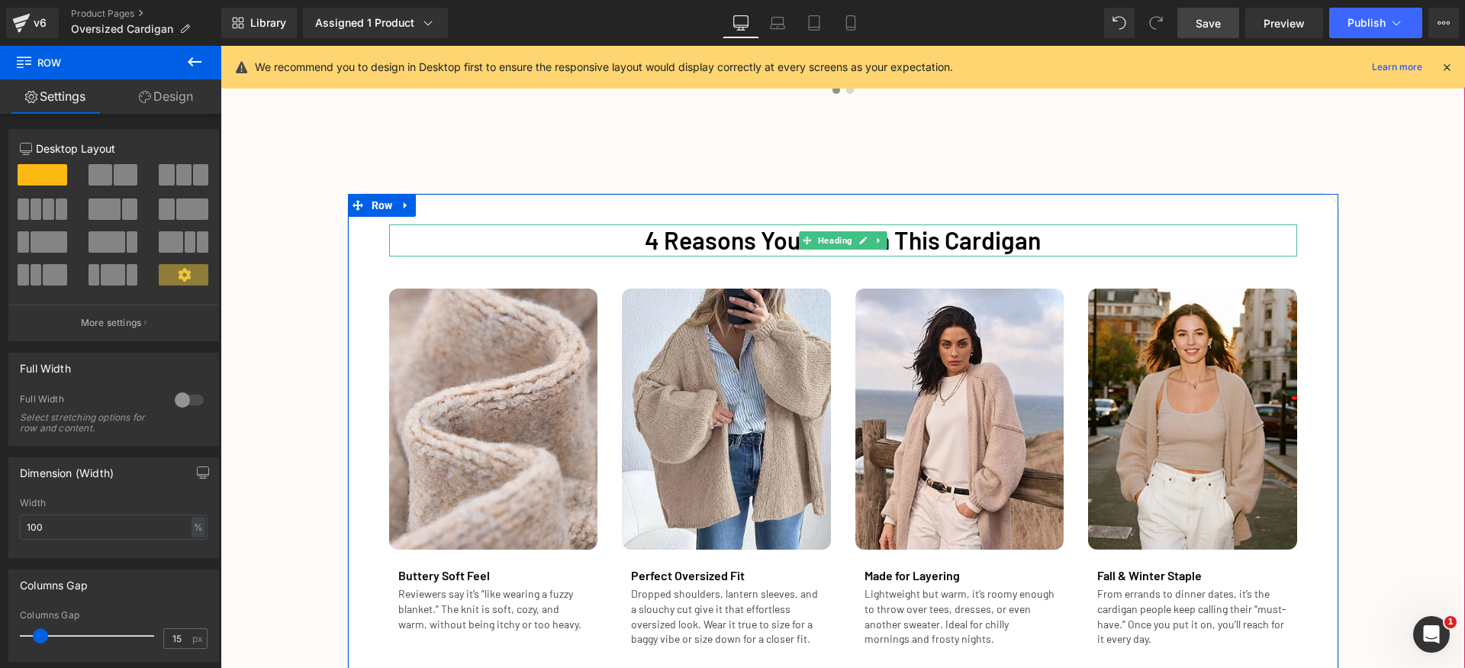
click at [772, 246] on font "4 Reasons You’ll Live in This Cardigan" at bounding box center [843, 239] width 396 height 29
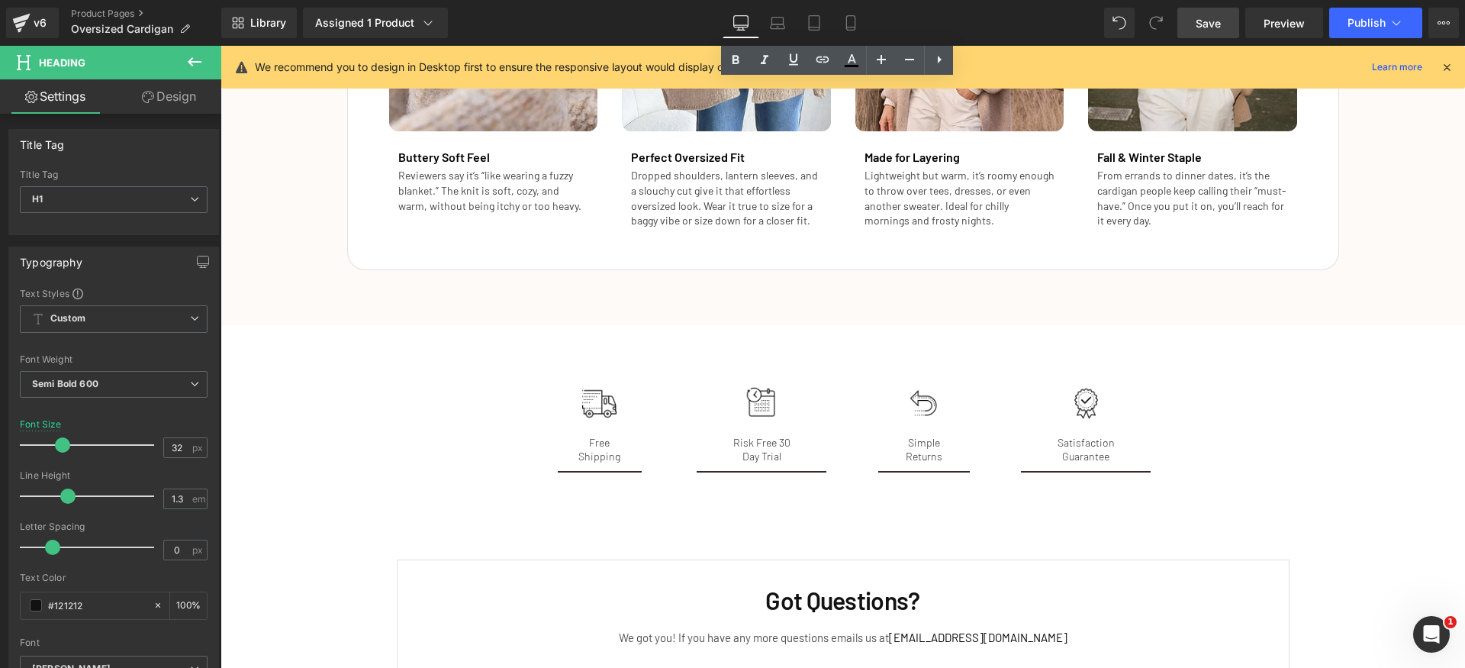
scroll to position [2873, 0]
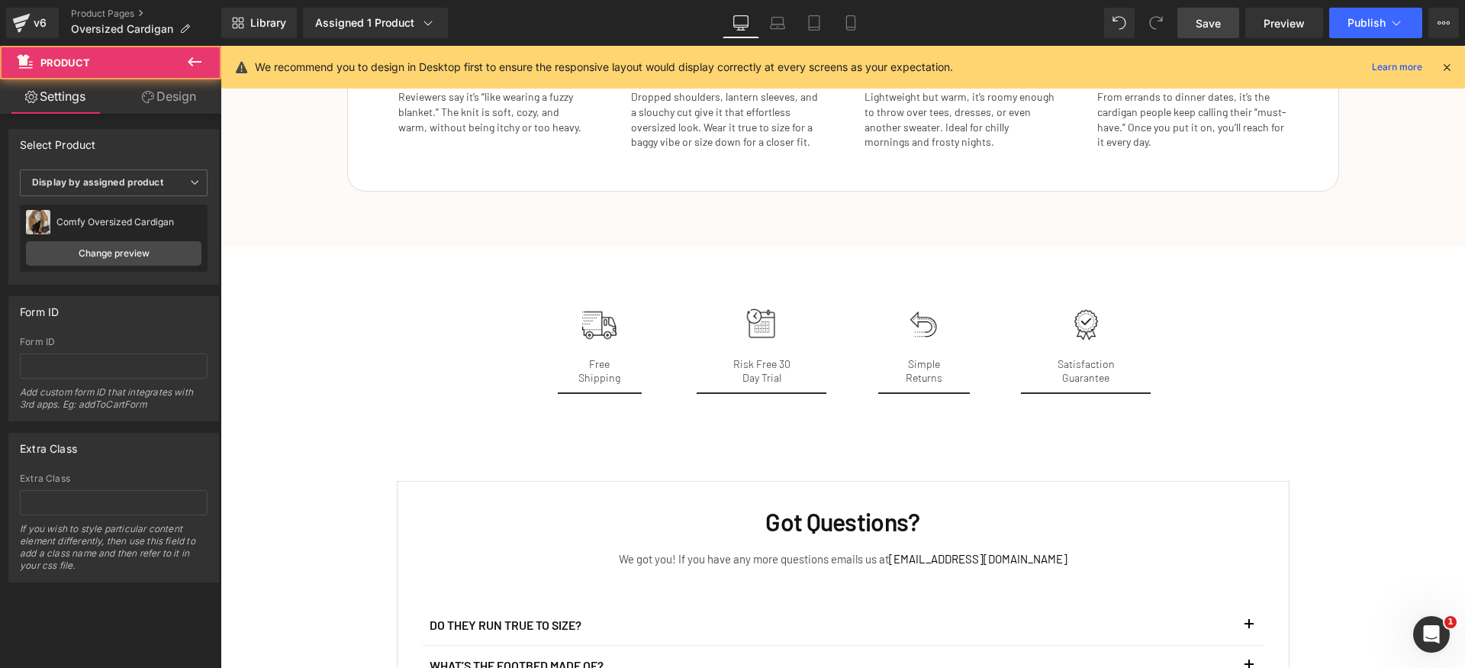
click at [1197, 19] on span "Save" at bounding box center [1208, 23] width 25 height 16
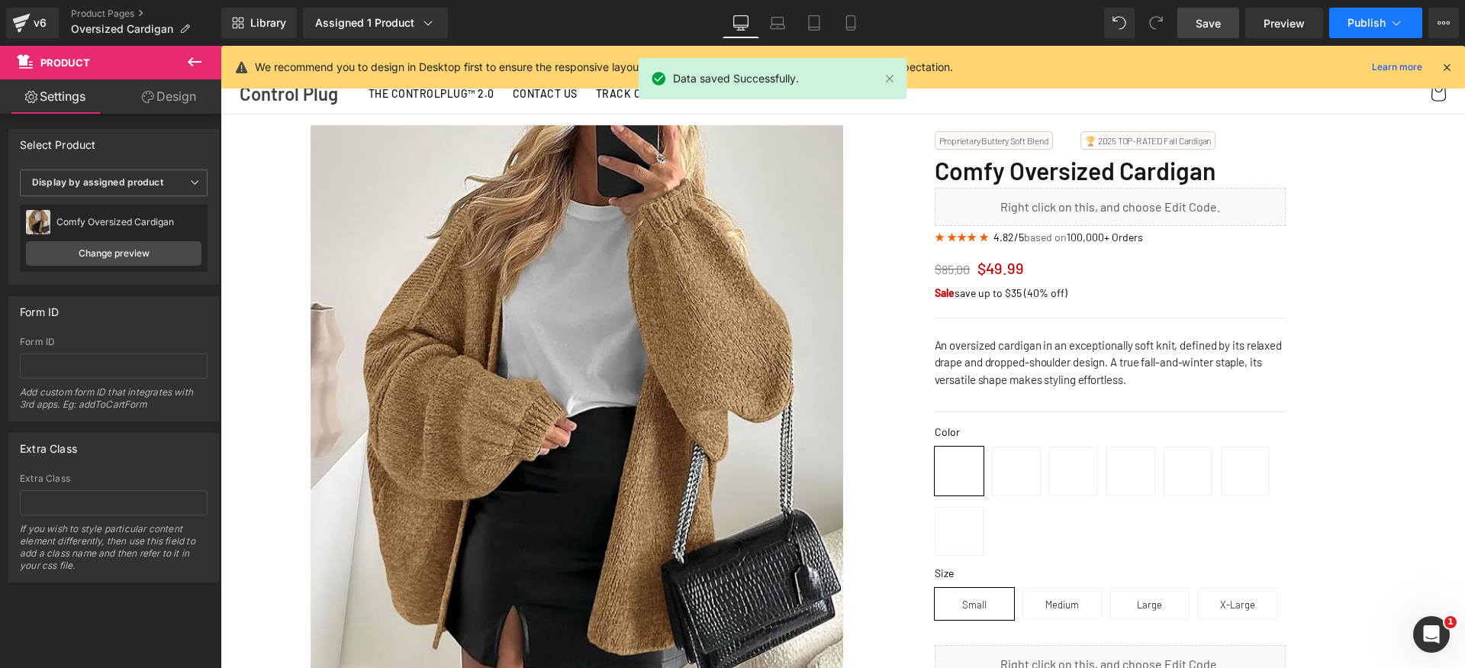
click at [1367, 21] on span "Publish" at bounding box center [1367, 23] width 38 height 12
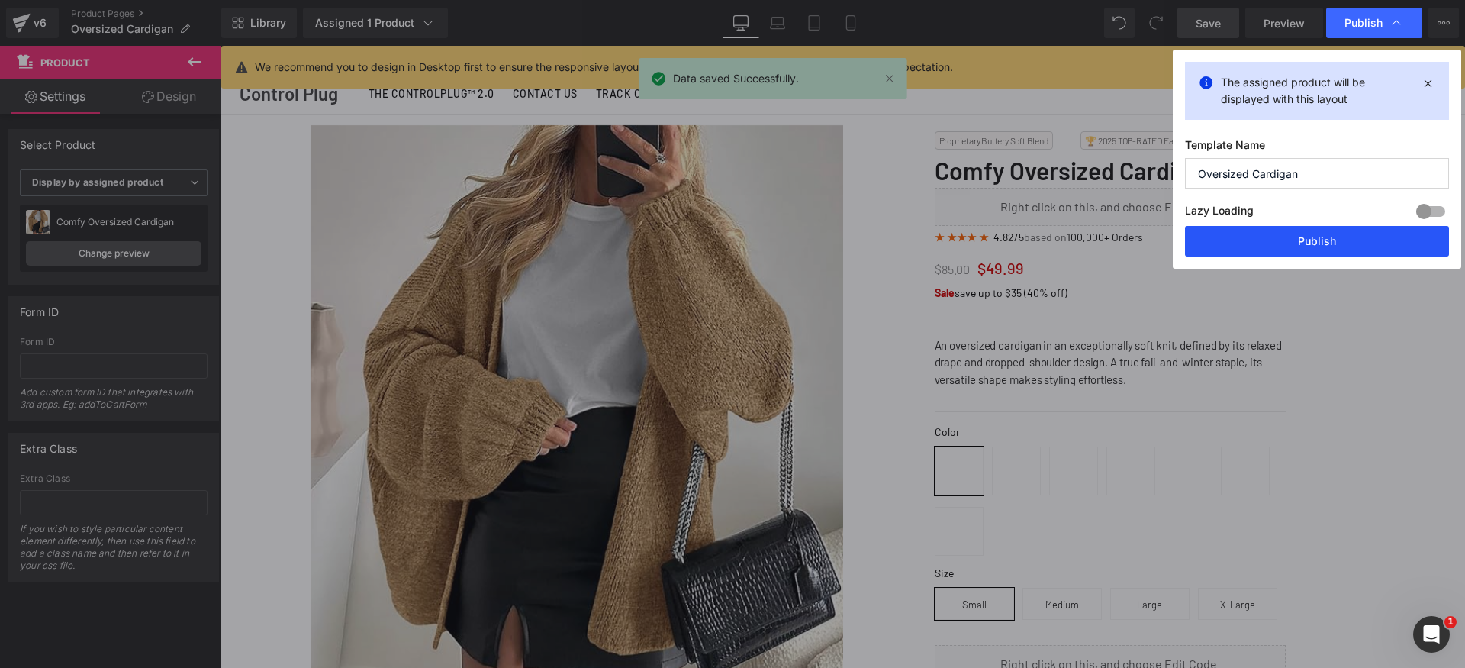
click at [1348, 234] on button "Publish" at bounding box center [1317, 241] width 264 height 31
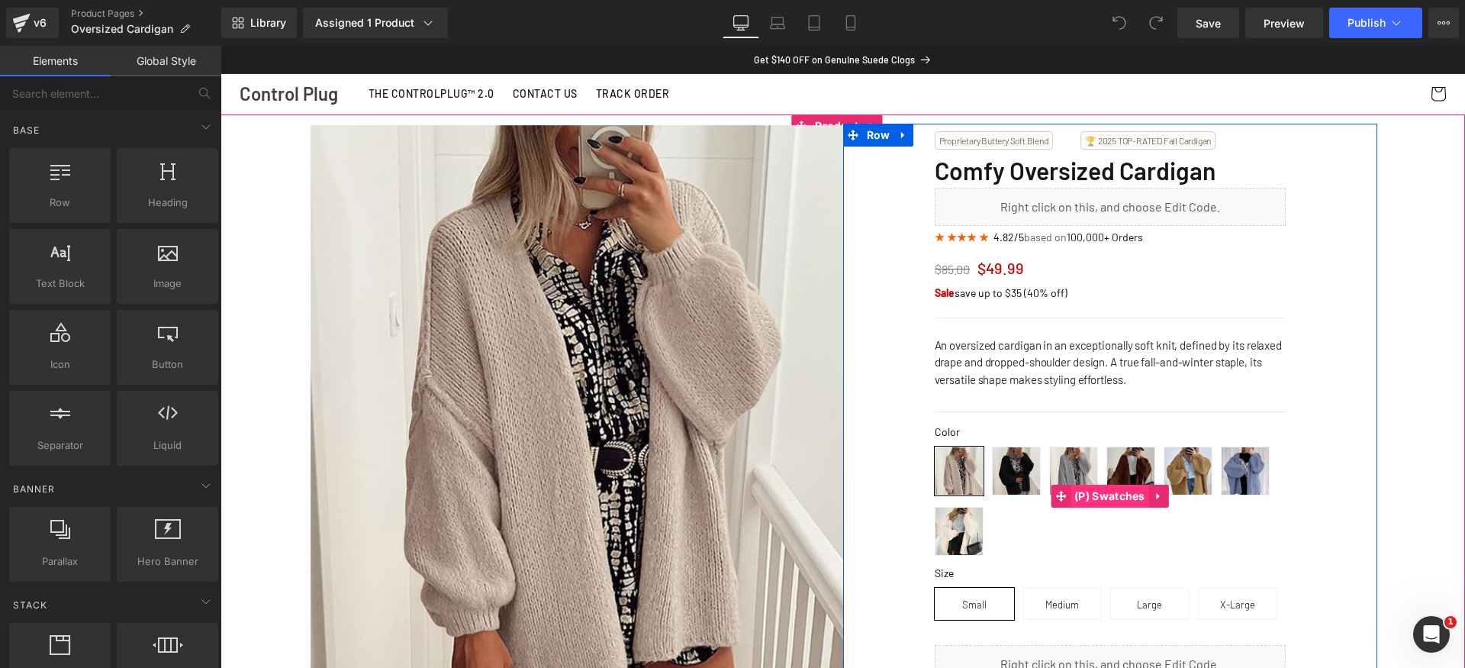
click at [1108, 492] on span "(P) Swatches" at bounding box center [1110, 496] width 79 height 23
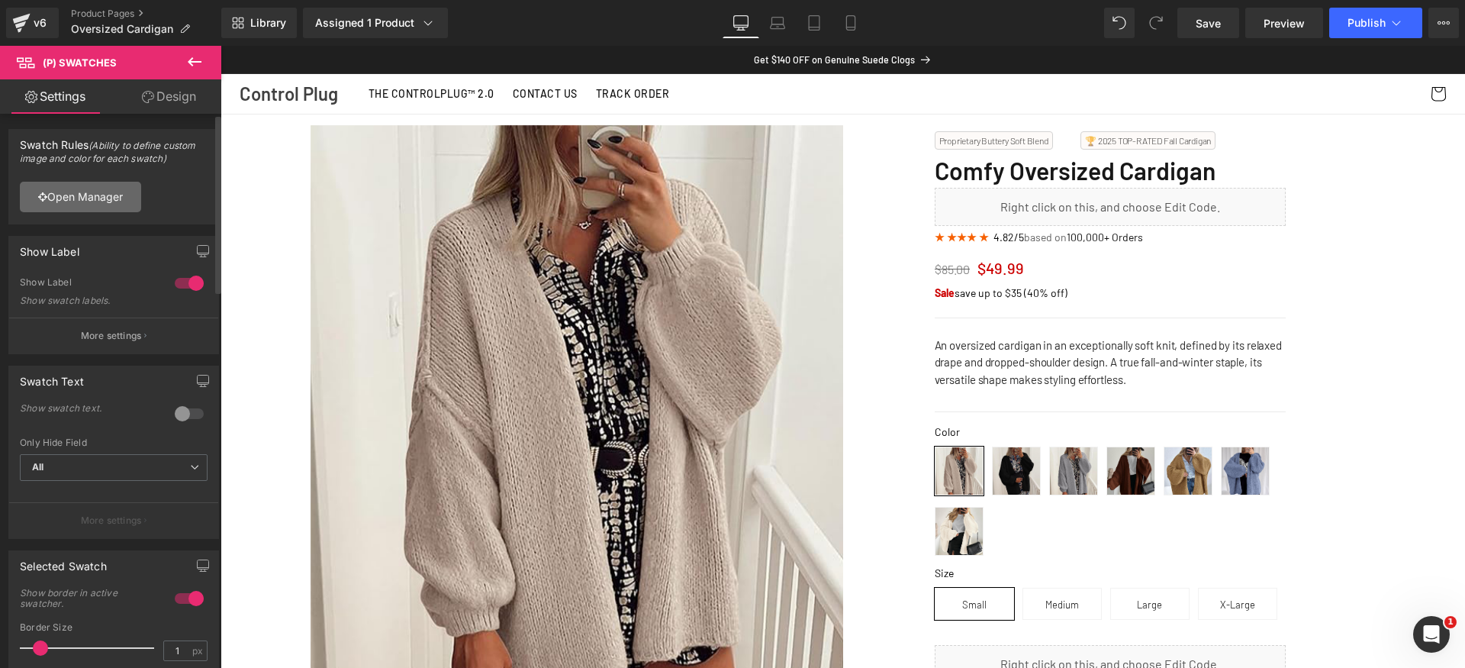
click at [98, 201] on link "Open Manager" at bounding box center [80, 197] width 121 height 31
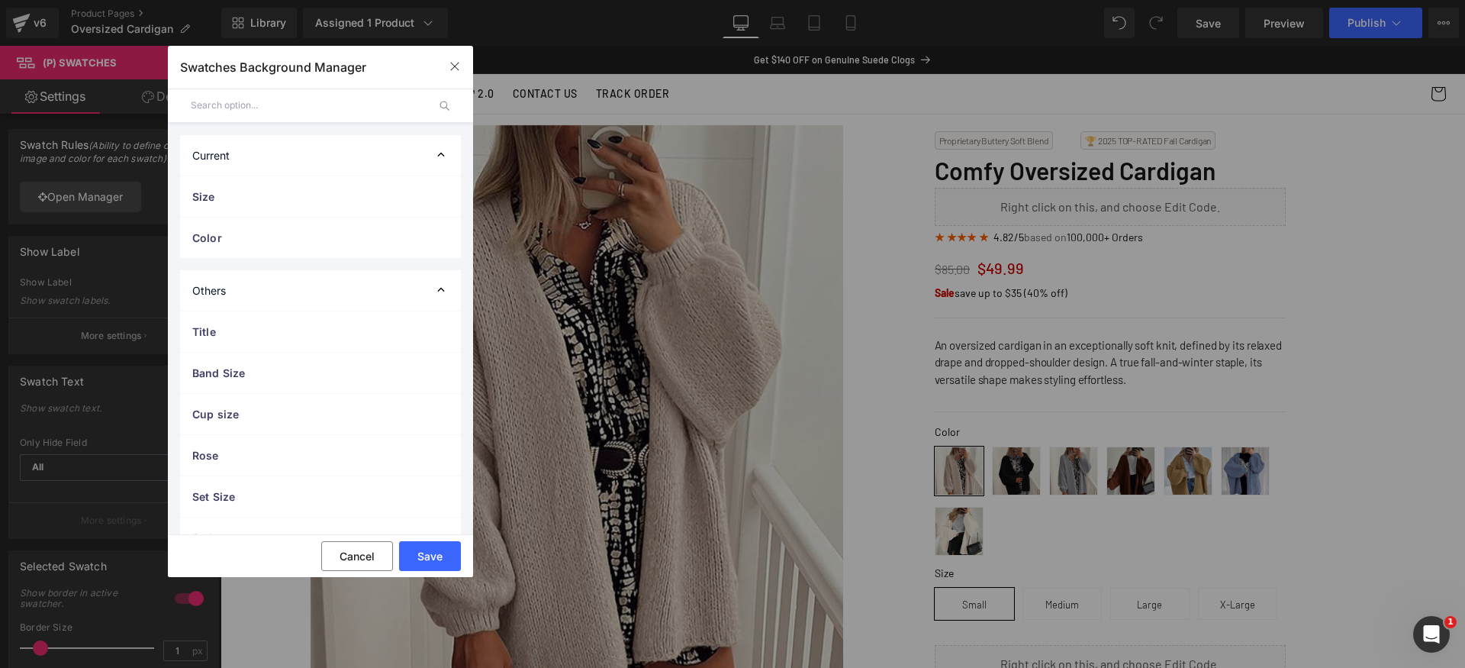
click at [420, 157] on div "Current" at bounding box center [320, 155] width 281 height 40
click at [412, 162] on div "Current" at bounding box center [320, 155] width 281 height 40
click at [378, 234] on span "Color" at bounding box center [305, 238] width 226 height 16
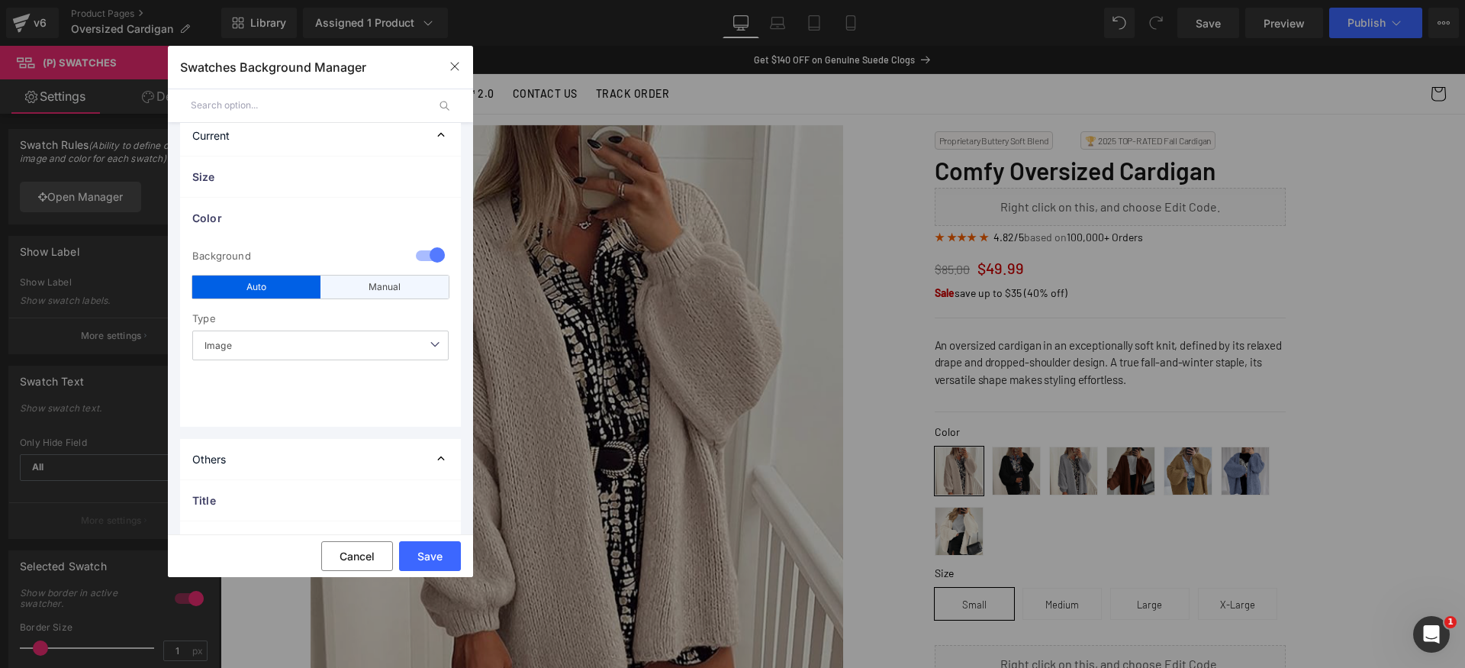
click at [394, 286] on div "Manual" at bounding box center [385, 287] width 128 height 23
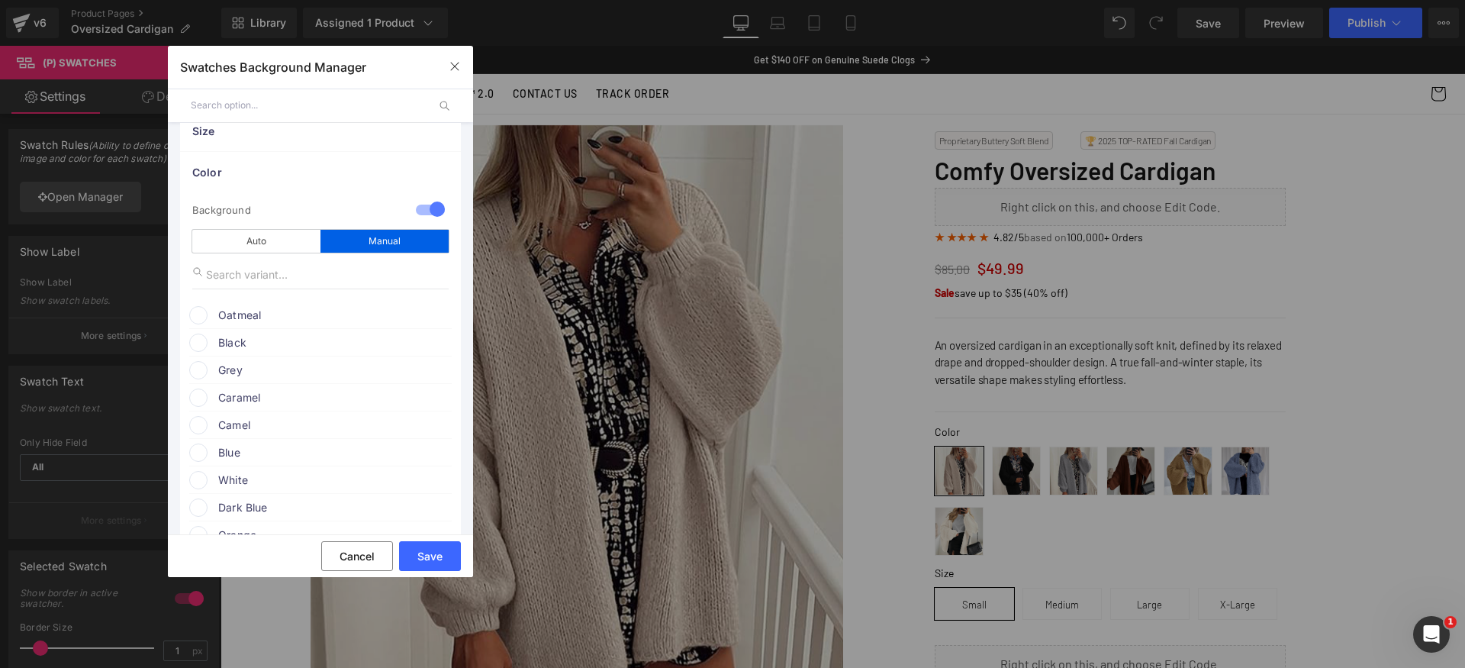
scroll to position [85, 0]
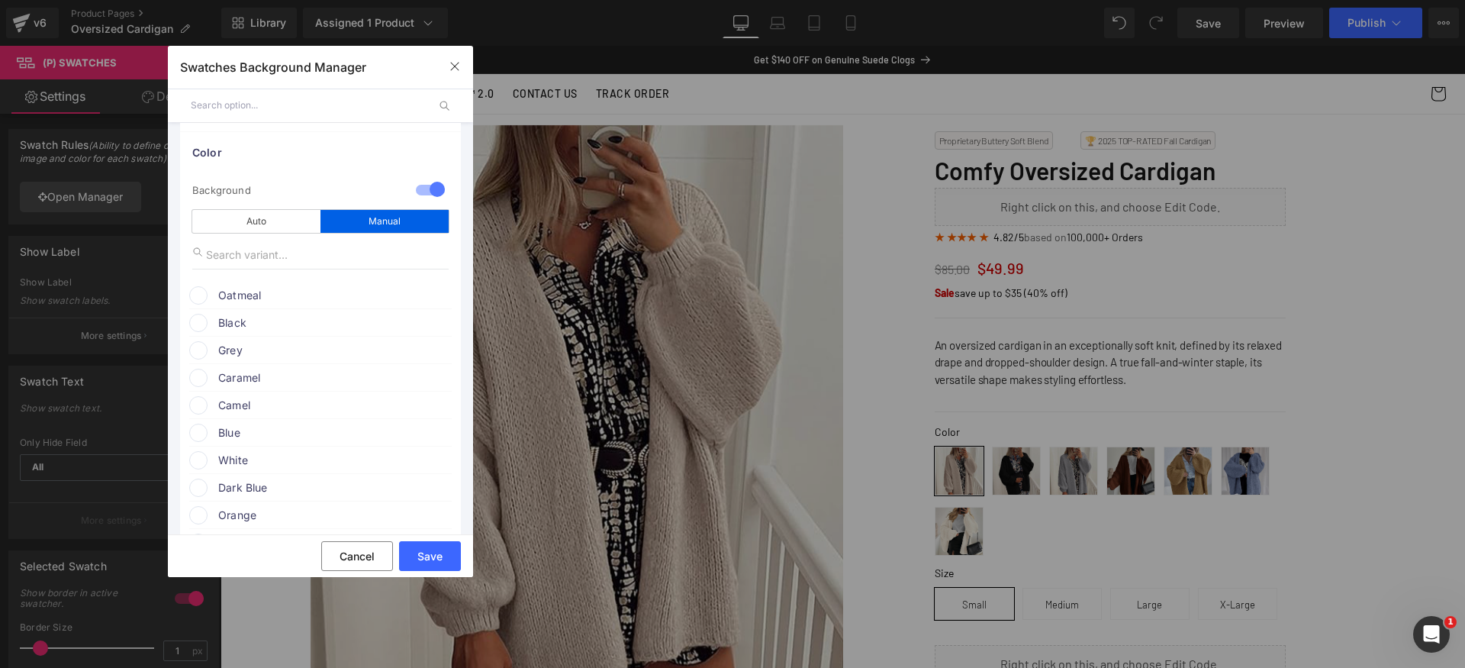
click at [279, 296] on span "Oatmeal" at bounding box center [334, 295] width 232 height 18
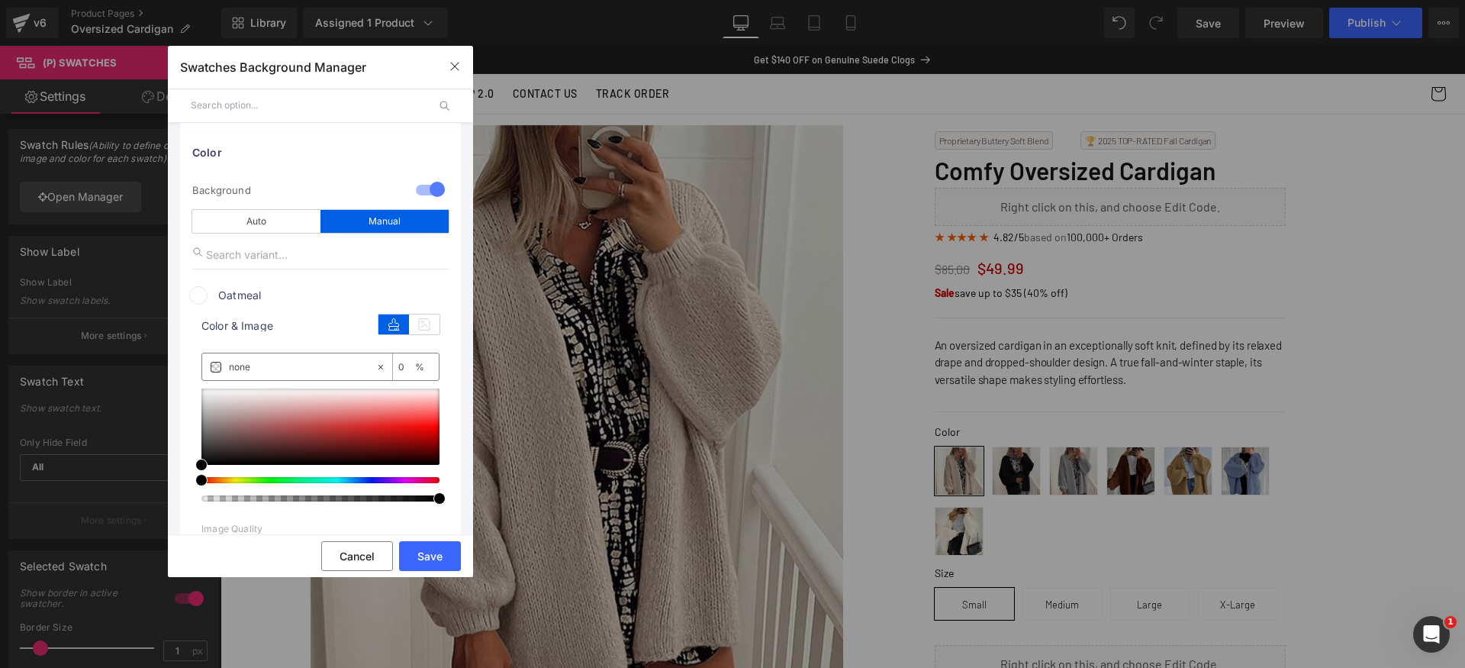
click at [301, 369] on input "none" at bounding box center [302, 367] width 147 height 17
paste input "[URL][DOMAIN_NAME]"
type input "[URL][DOMAIN_NAME]"
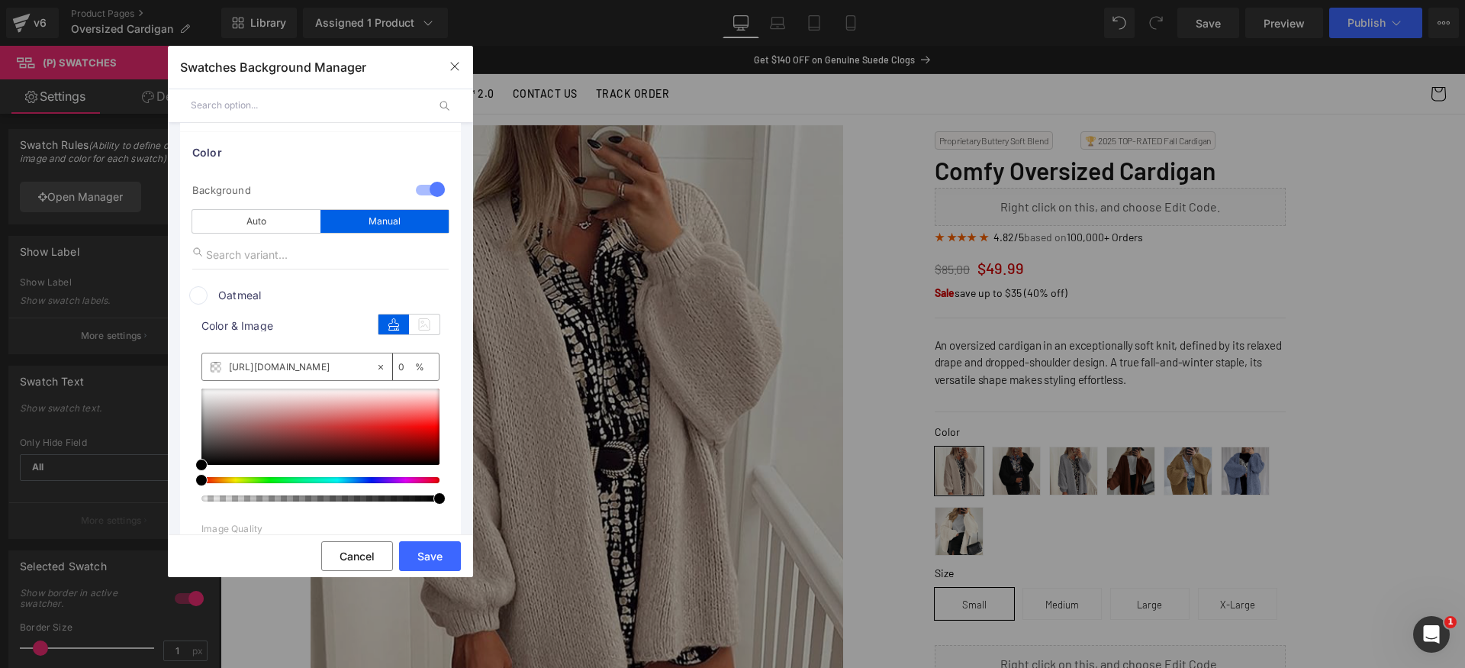
click at [314, 296] on span "Oatmeal" at bounding box center [334, 295] width 232 height 18
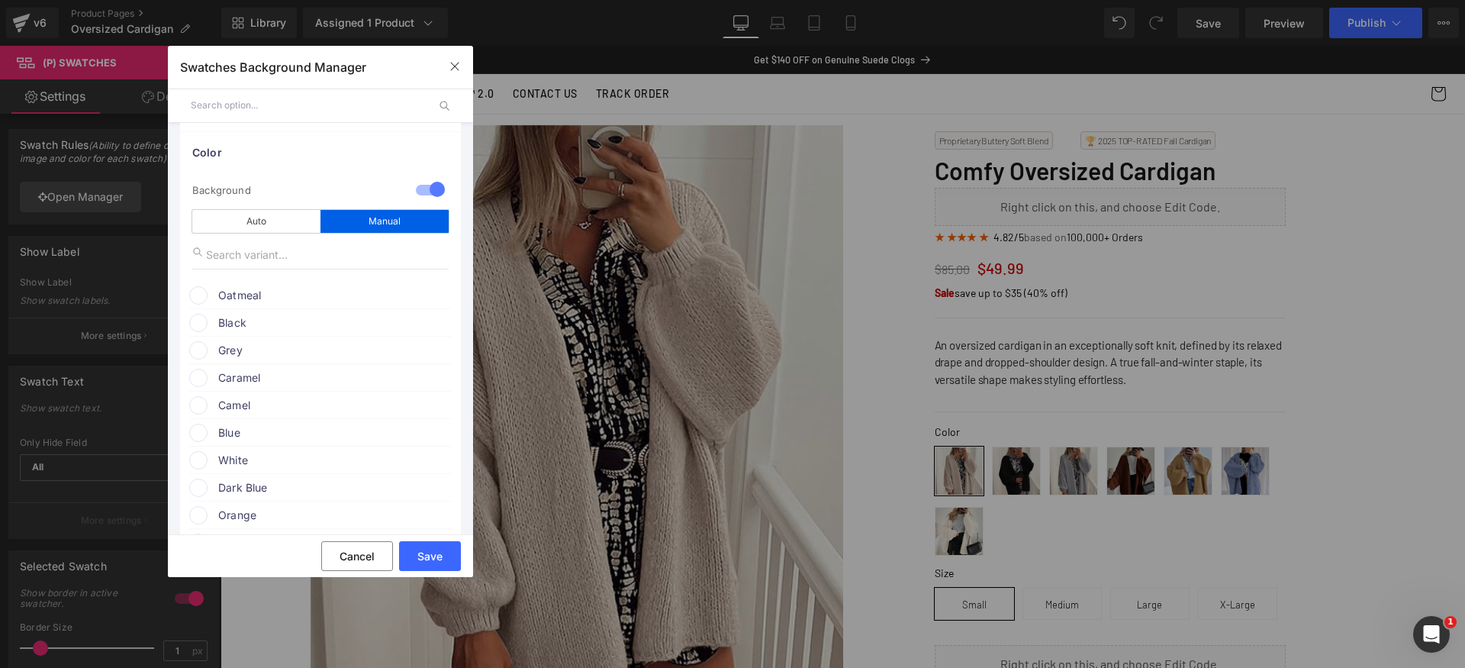
click at [285, 298] on span "Oatmeal" at bounding box center [334, 295] width 232 height 18
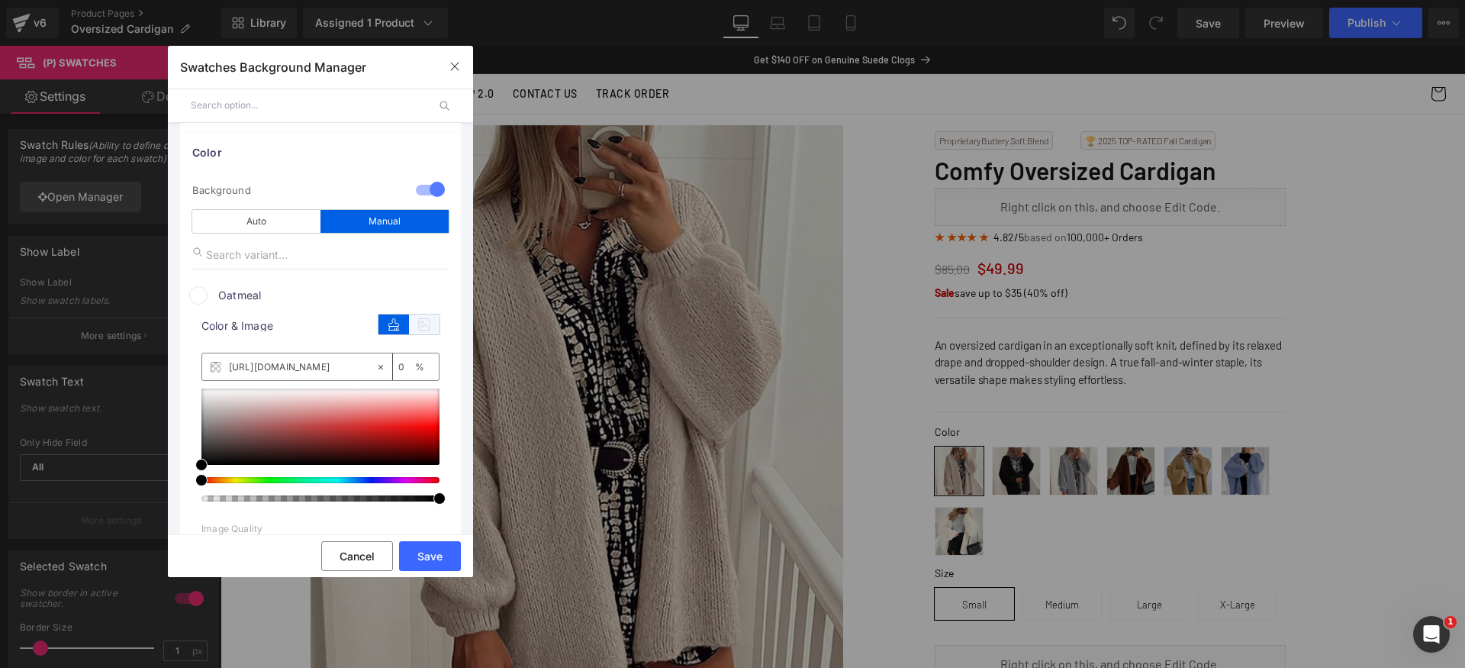
click at [418, 324] on icon at bounding box center [424, 324] width 31 height 20
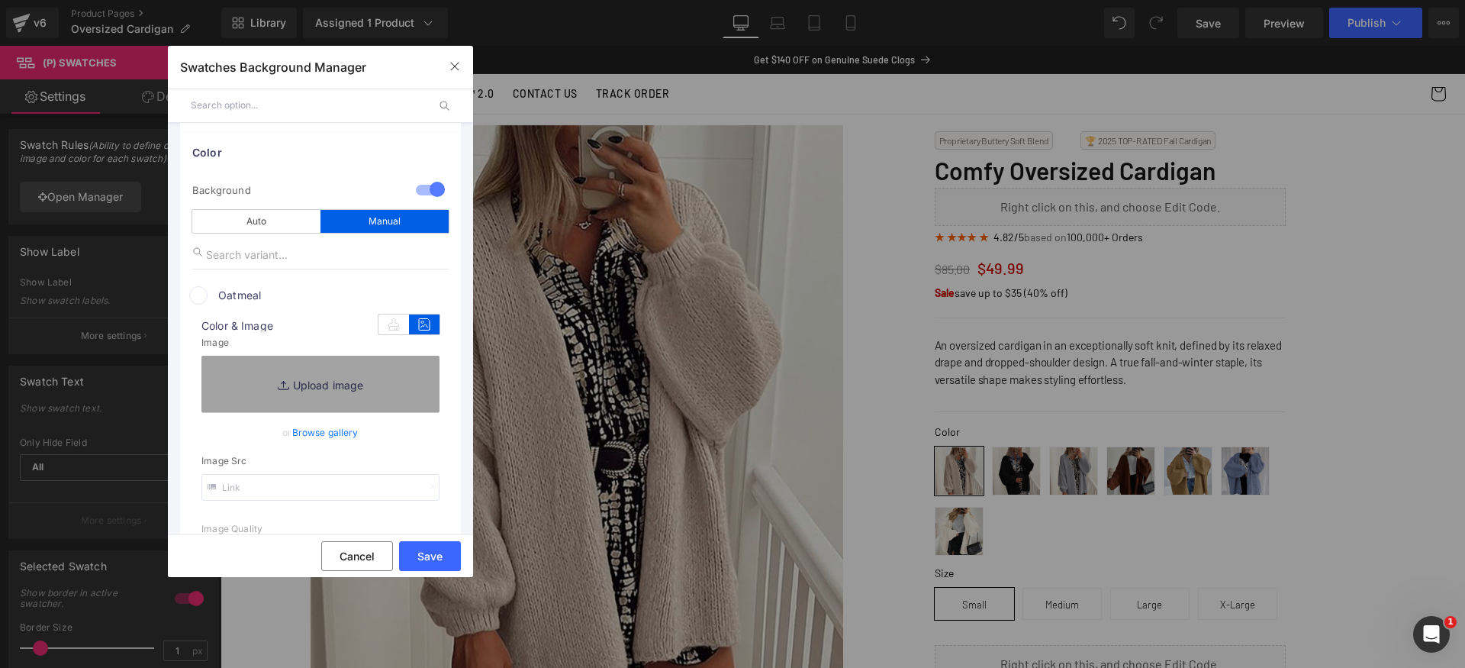
drag, startPoint x: 299, startPoint y: 488, endPoint x: 299, endPoint y: 454, distance: 34.3
click at [299, 488] on input "text" at bounding box center [320, 487] width 238 height 27
paste input "[URL][DOMAIN_NAME]"
type input "[URL][DOMAIN_NAME]"
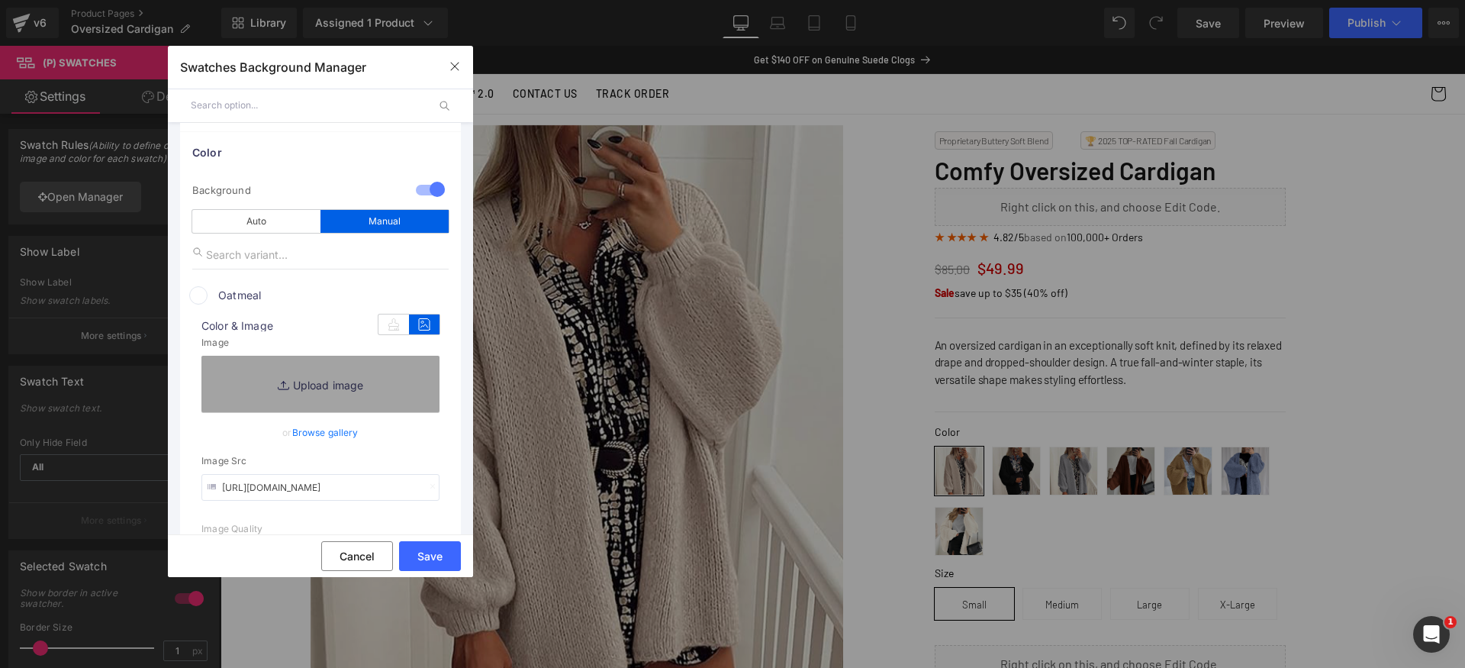
scroll to position [0, 0]
click at [279, 300] on span "Oatmeal" at bounding box center [334, 295] width 232 height 18
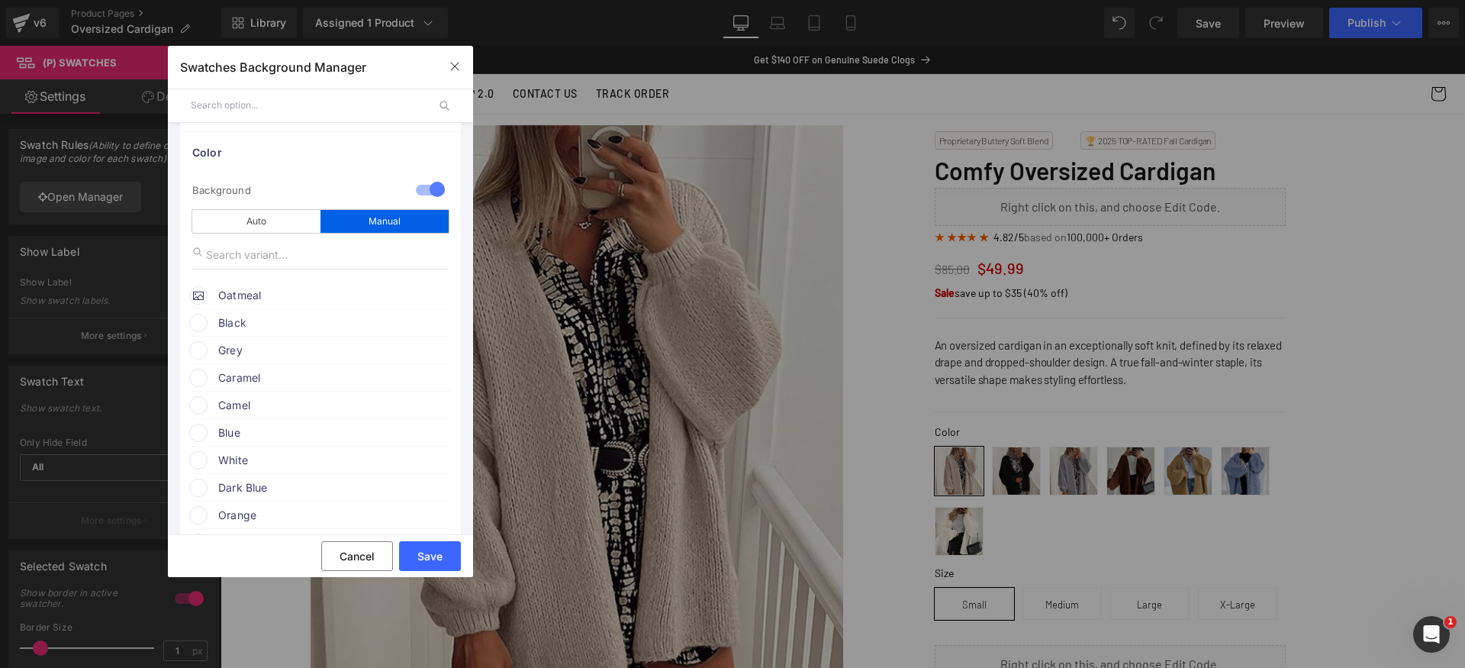
click at [253, 324] on span "Black" at bounding box center [334, 323] width 232 height 18
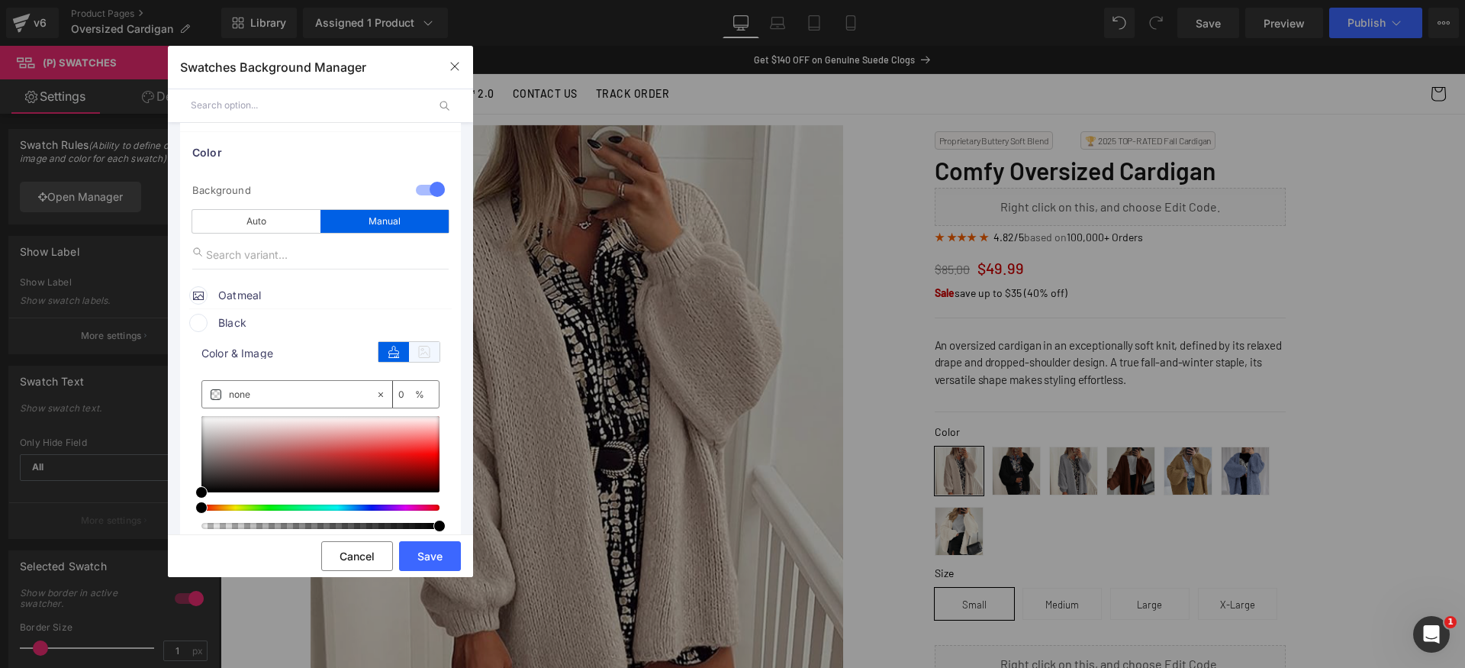
click at [420, 351] on icon at bounding box center [424, 352] width 31 height 20
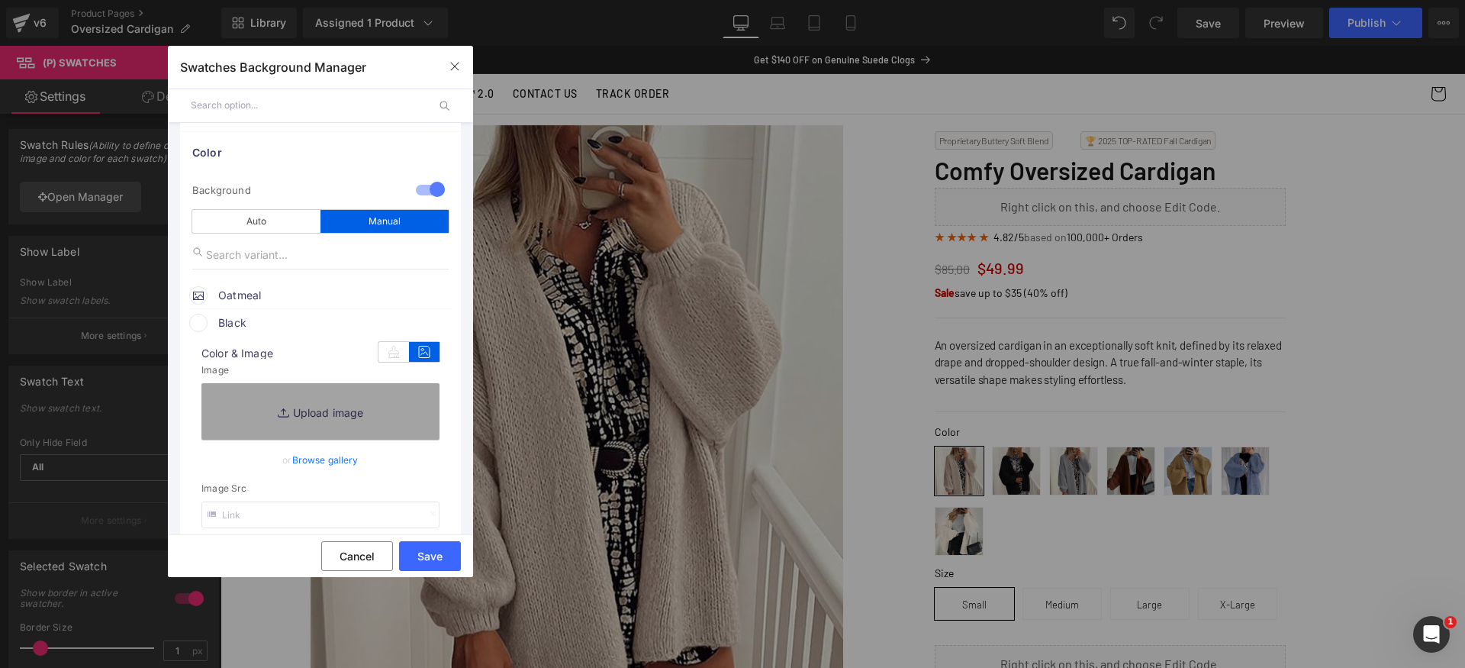
click at [295, 511] on input "text" at bounding box center [320, 514] width 238 height 27
paste input "[URL][DOMAIN_NAME]"
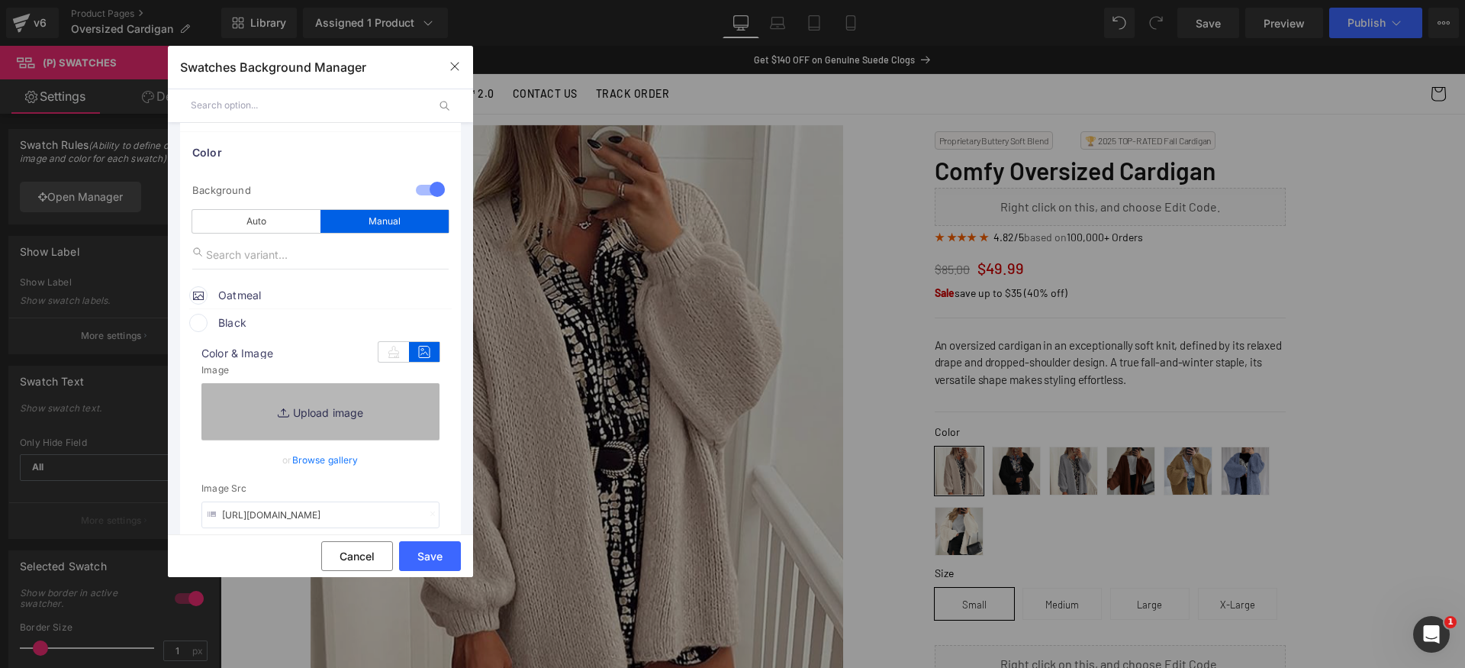
scroll to position [0, 168]
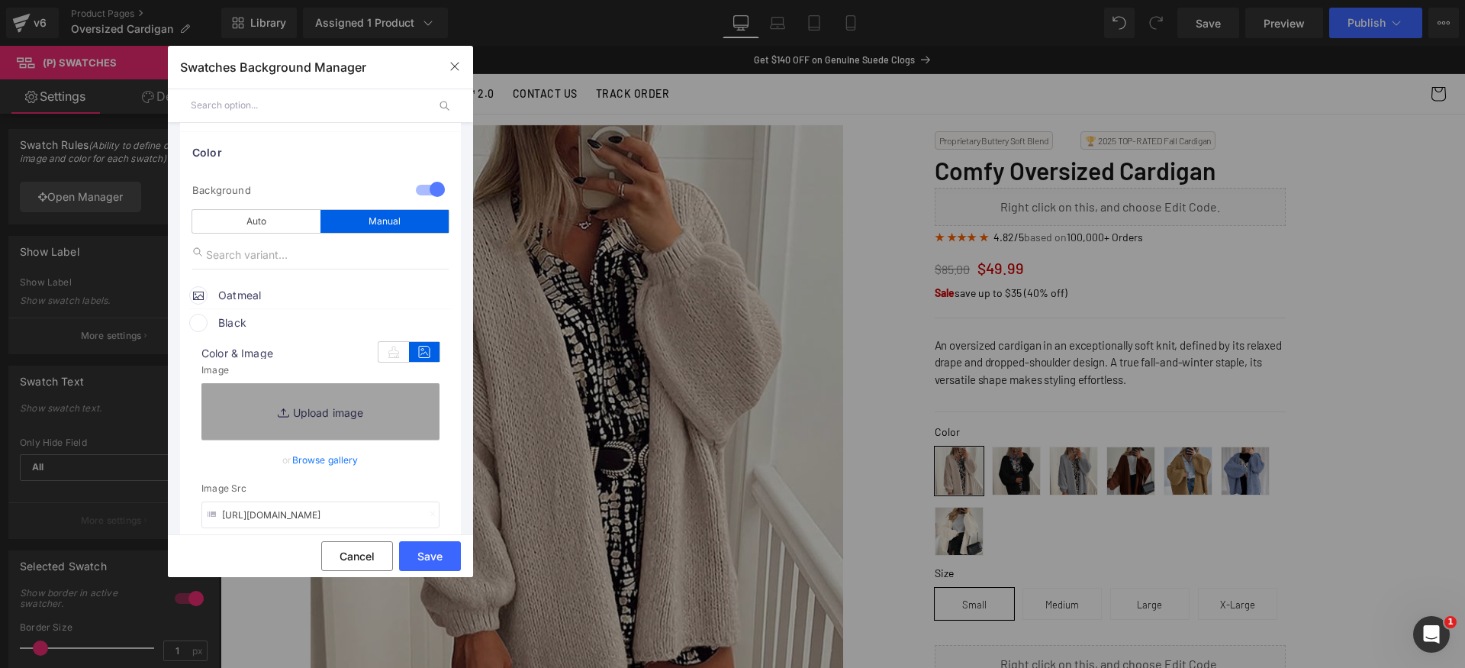
type input "[URL][DOMAIN_NAME]"
click at [259, 321] on span "Black" at bounding box center [334, 323] width 232 height 18
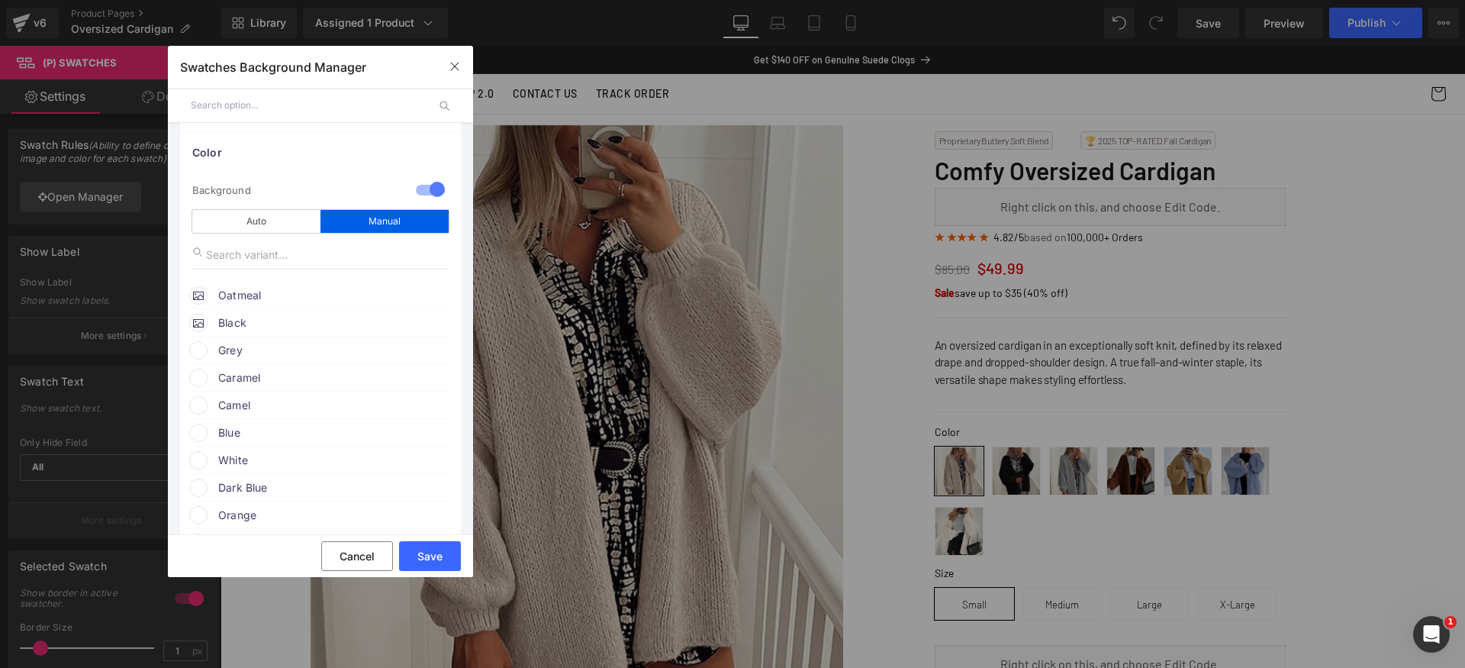
scroll to position [95, 0]
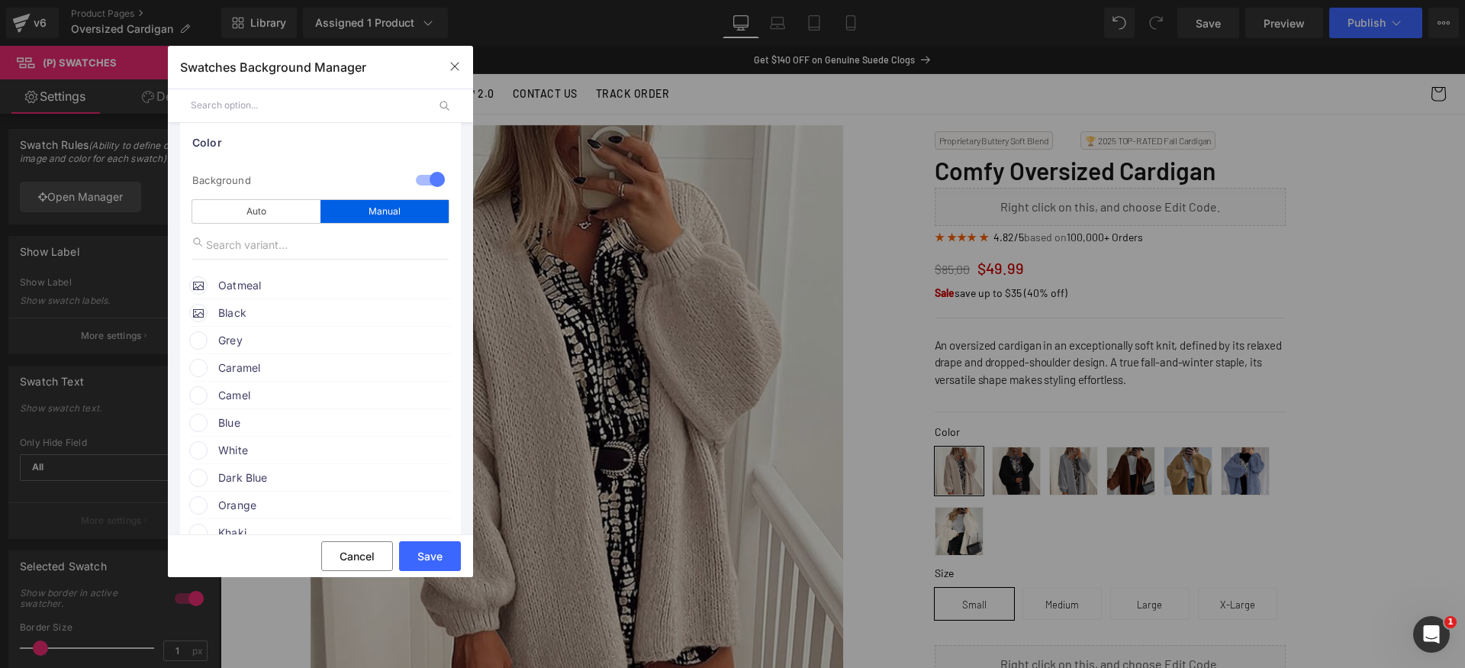
click at [264, 339] on span "Grey" at bounding box center [334, 340] width 232 height 18
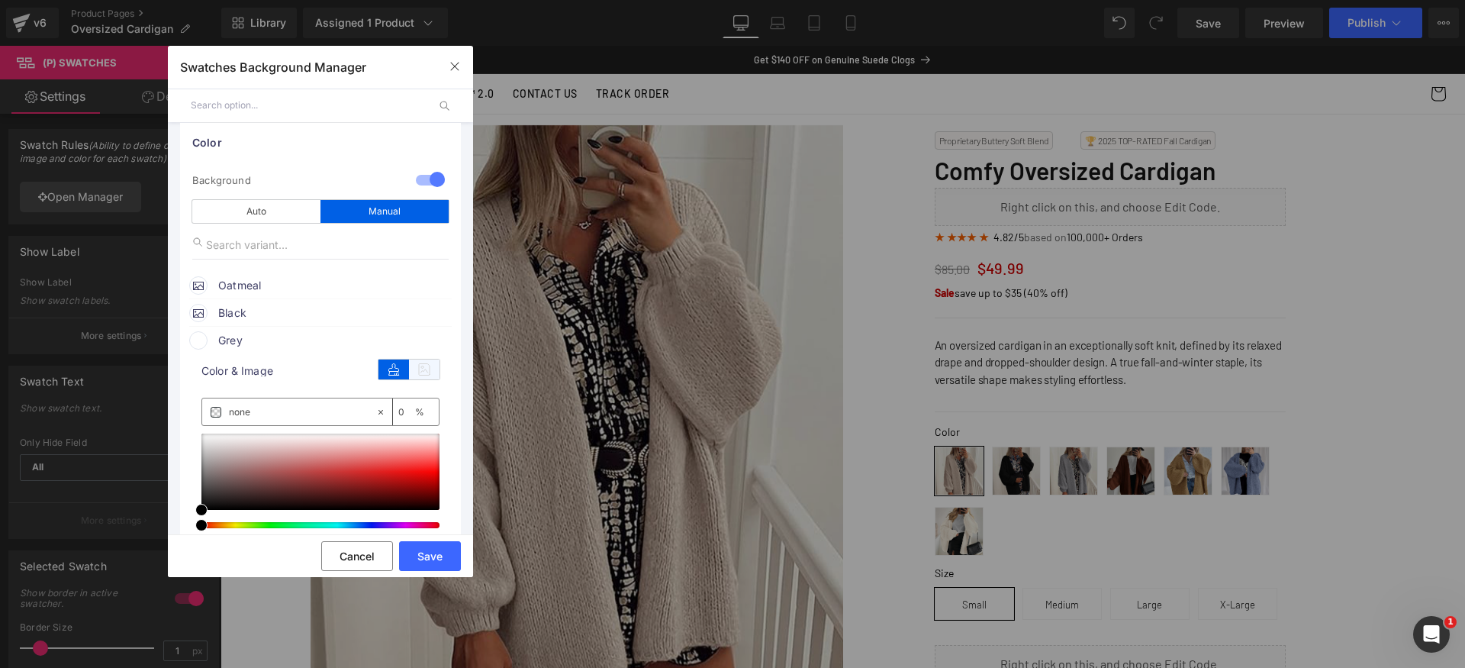
click at [418, 369] on icon at bounding box center [424, 369] width 31 height 20
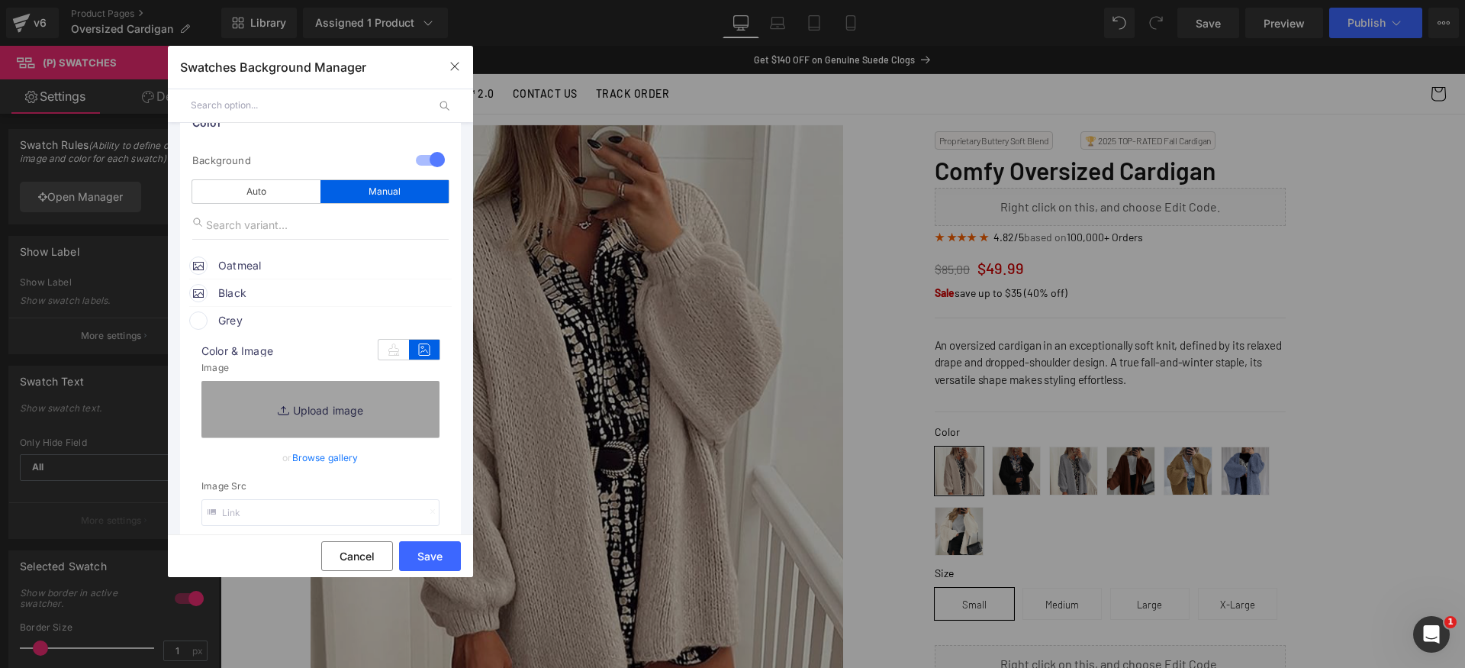
scroll to position [129, 0]
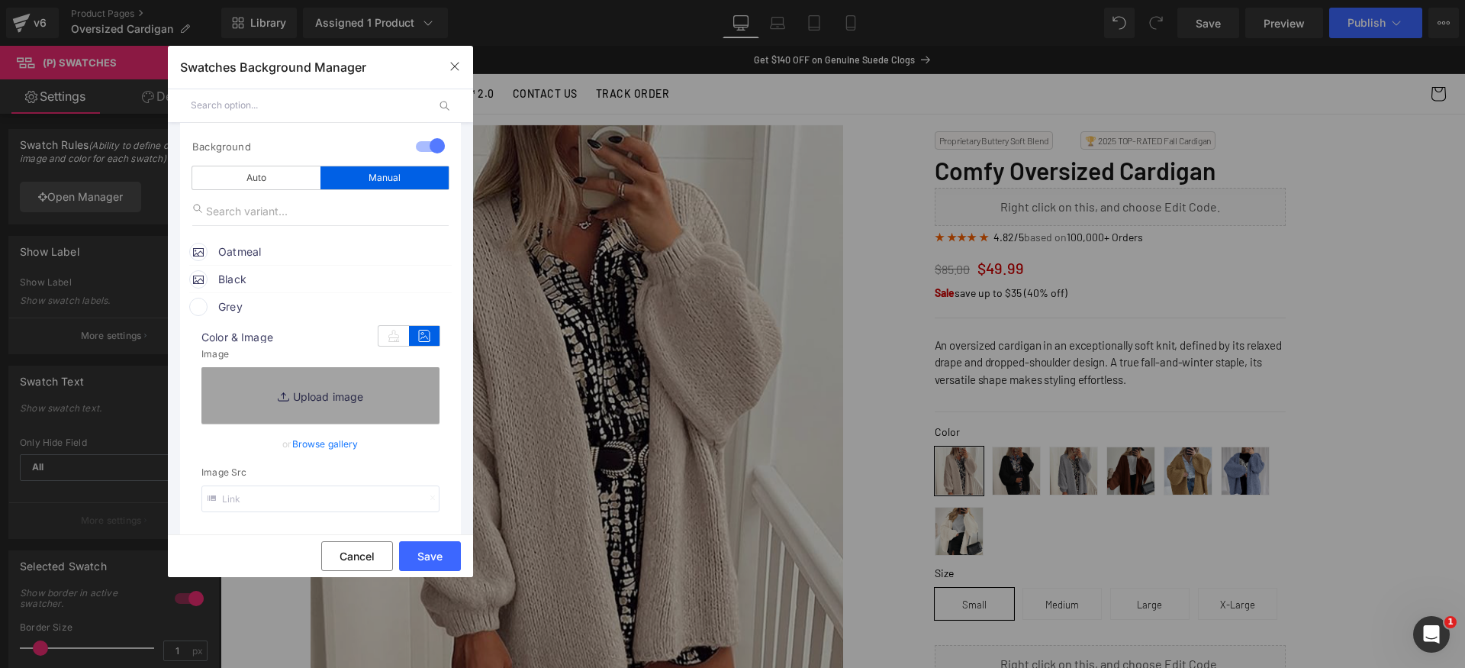
click at [297, 503] on input "text" at bounding box center [320, 498] width 238 height 27
paste input "[URL][DOMAIN_NAME]"
type input "[URL][DOMAIN_NAME]"
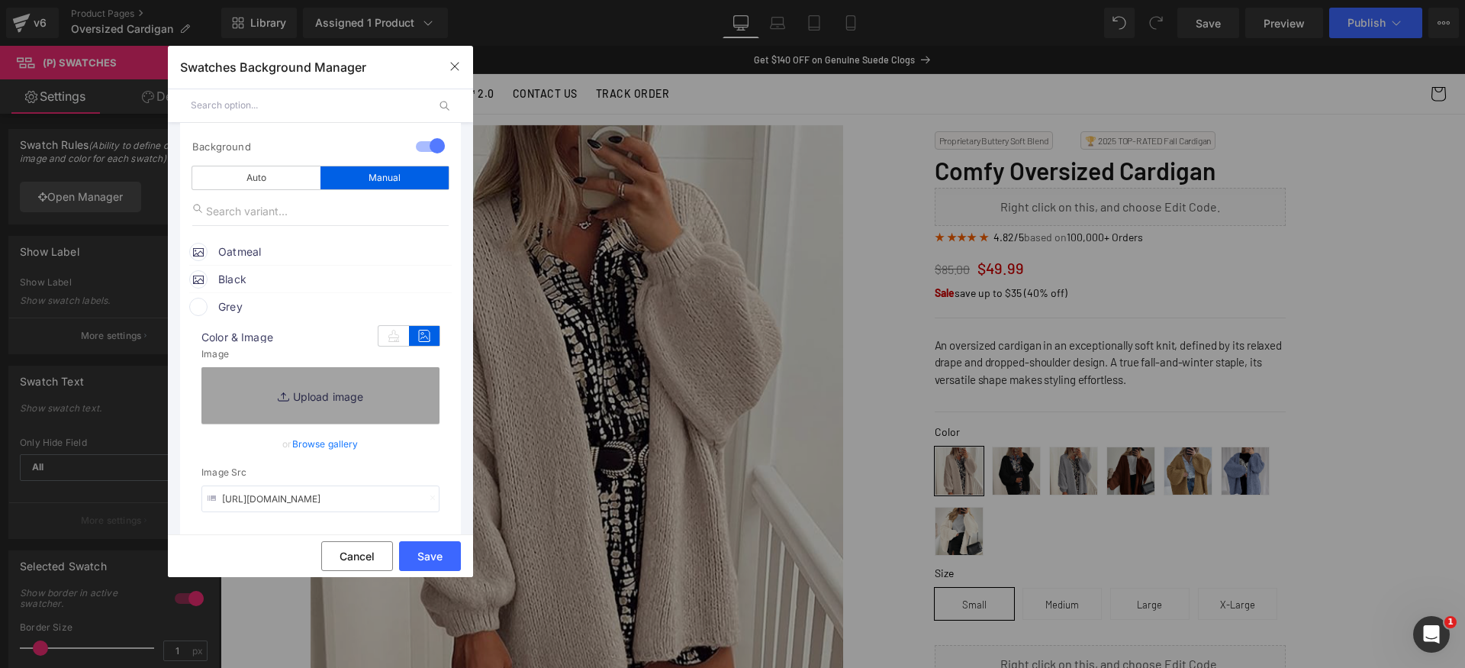
click at [286, 310] on span "Grey" at bounding box center [334, 307] width 232 height 18
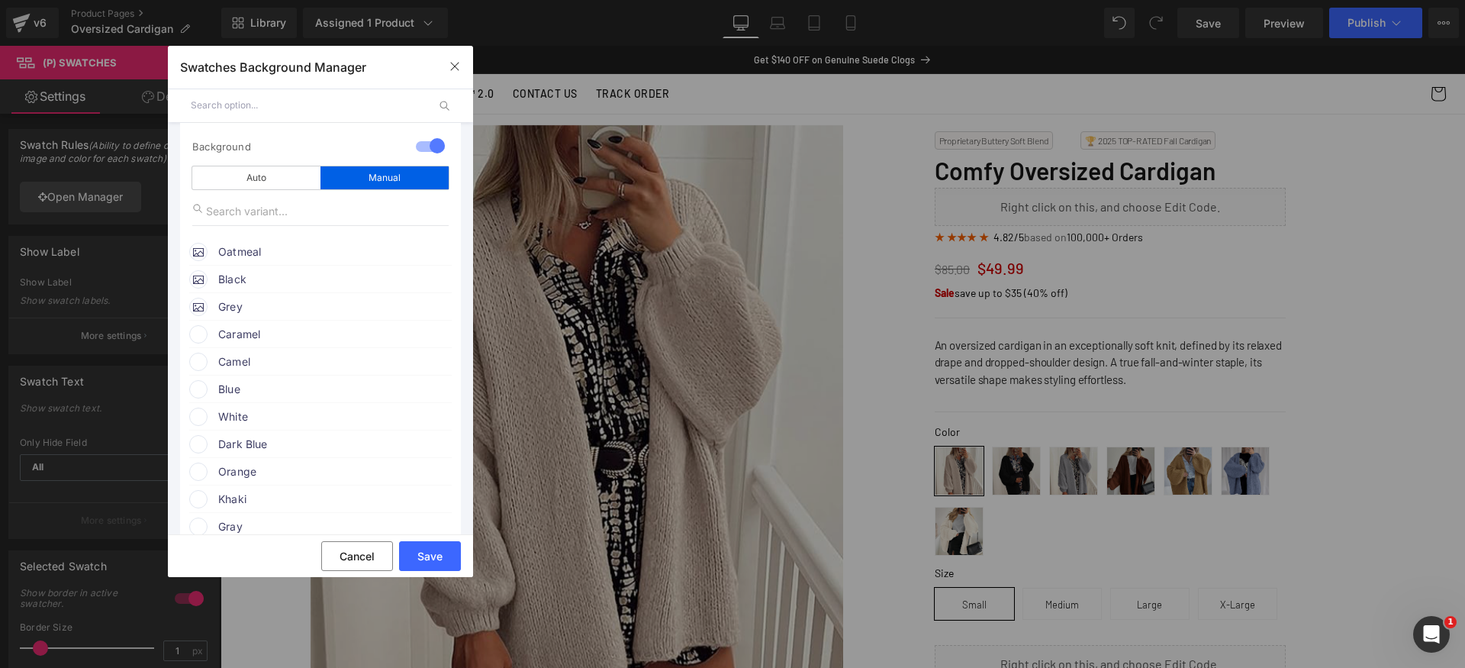
click at [253, 336] on span "Caramel" at bounding box center [334, 334] width 232 height 18
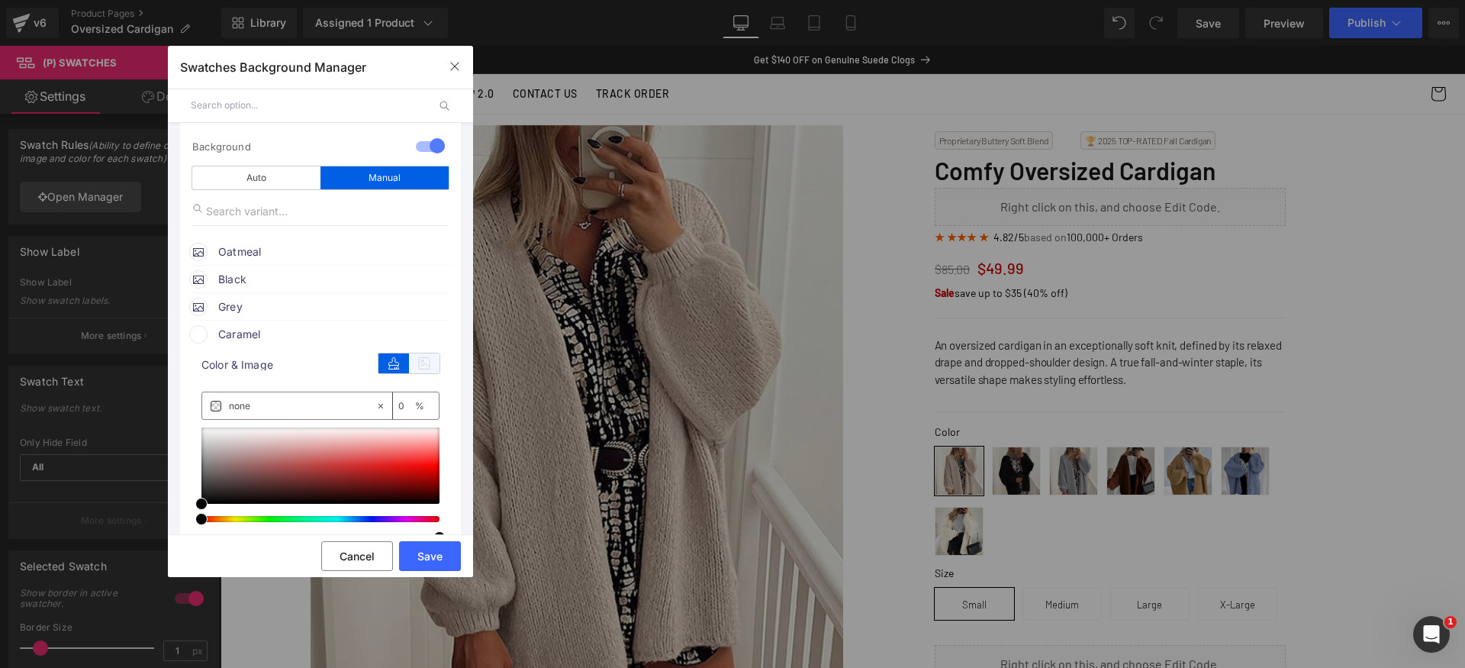
click at [428, 362] on icon at bounding box center [424, 363] width 31 height 20
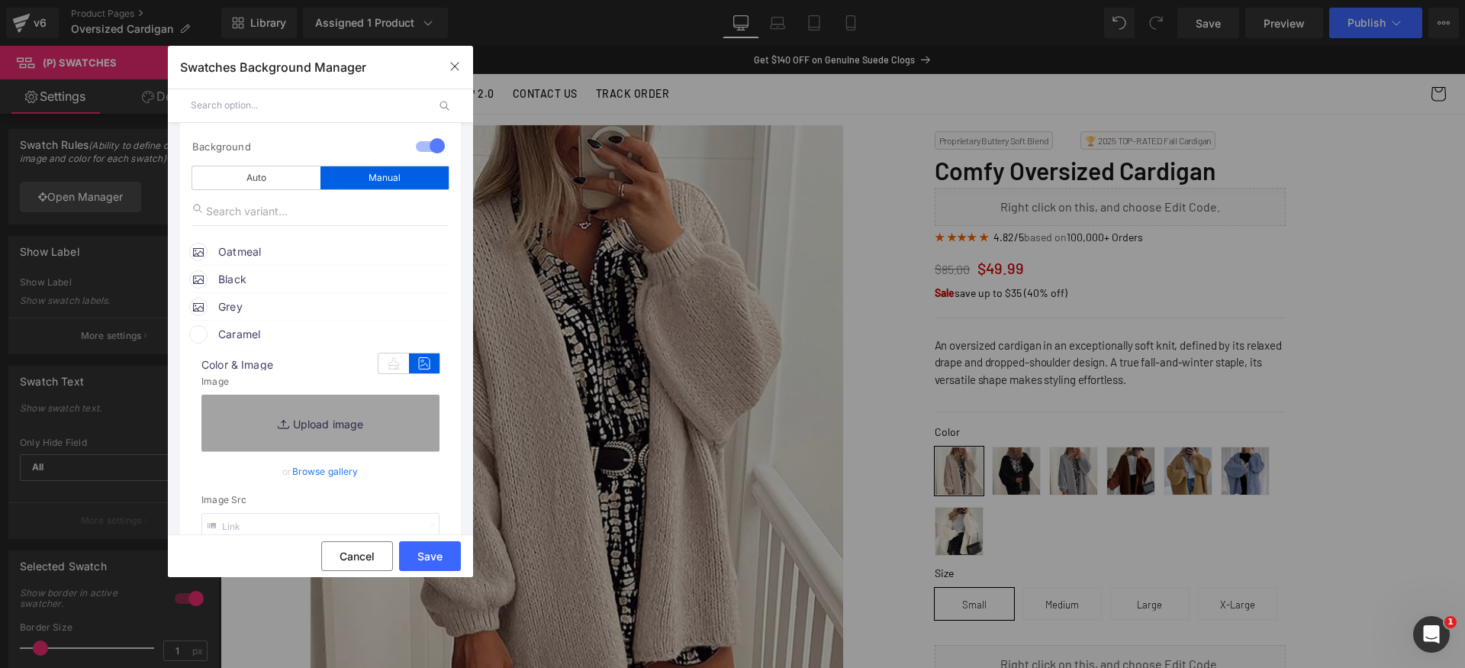
click at [289, 527] on input "text" at bounding box center [320, 526] width 238 height 27
paste input "[URL][DOMAIN_NAME]"
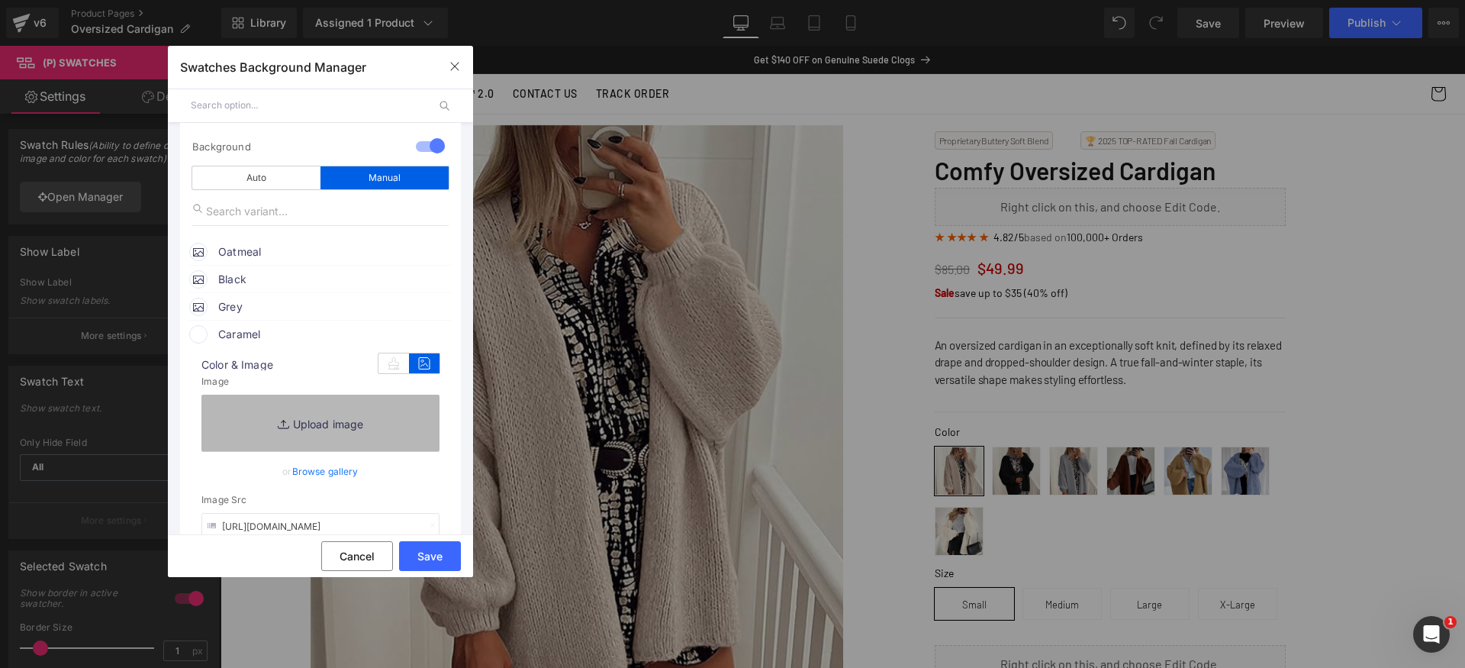
scroll to position [0, 179]
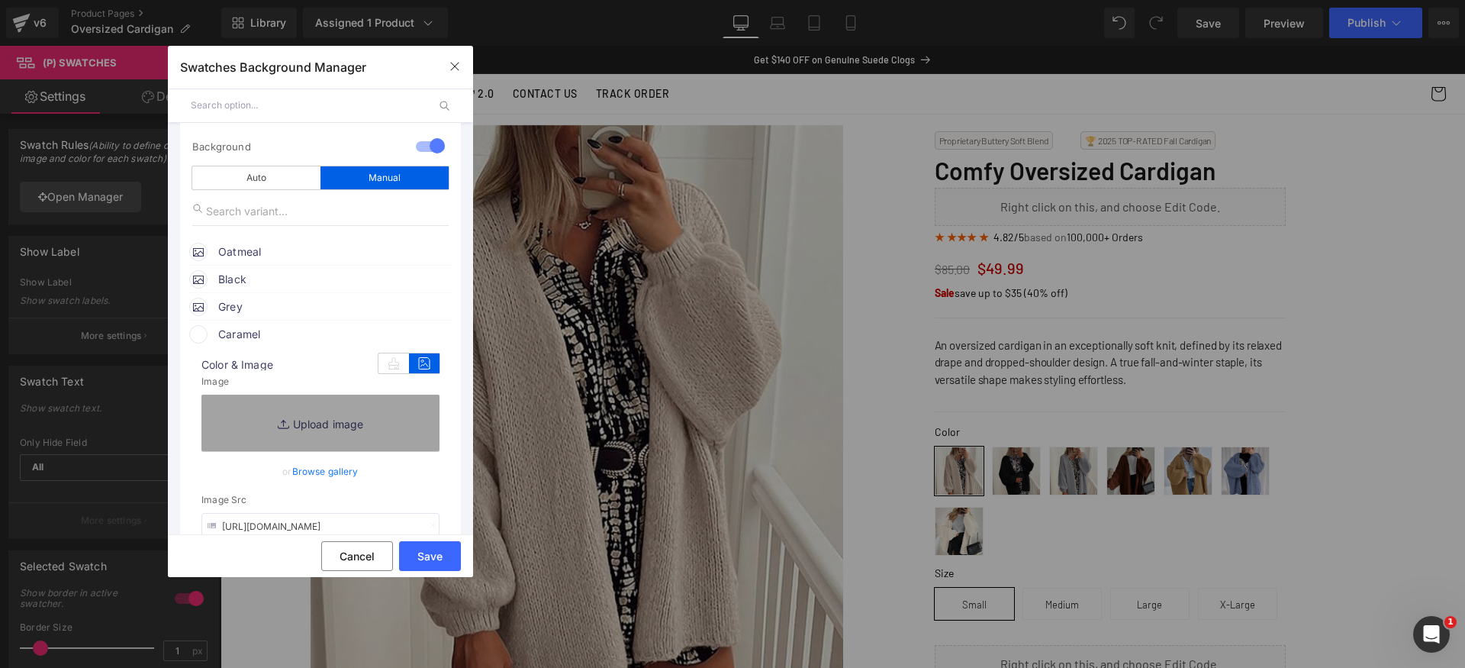
type input "[URL][DOMAIN_NAME]"
click at [292, 339] on span "Caramel" at bounding box center [334, 334] width 232 height 18
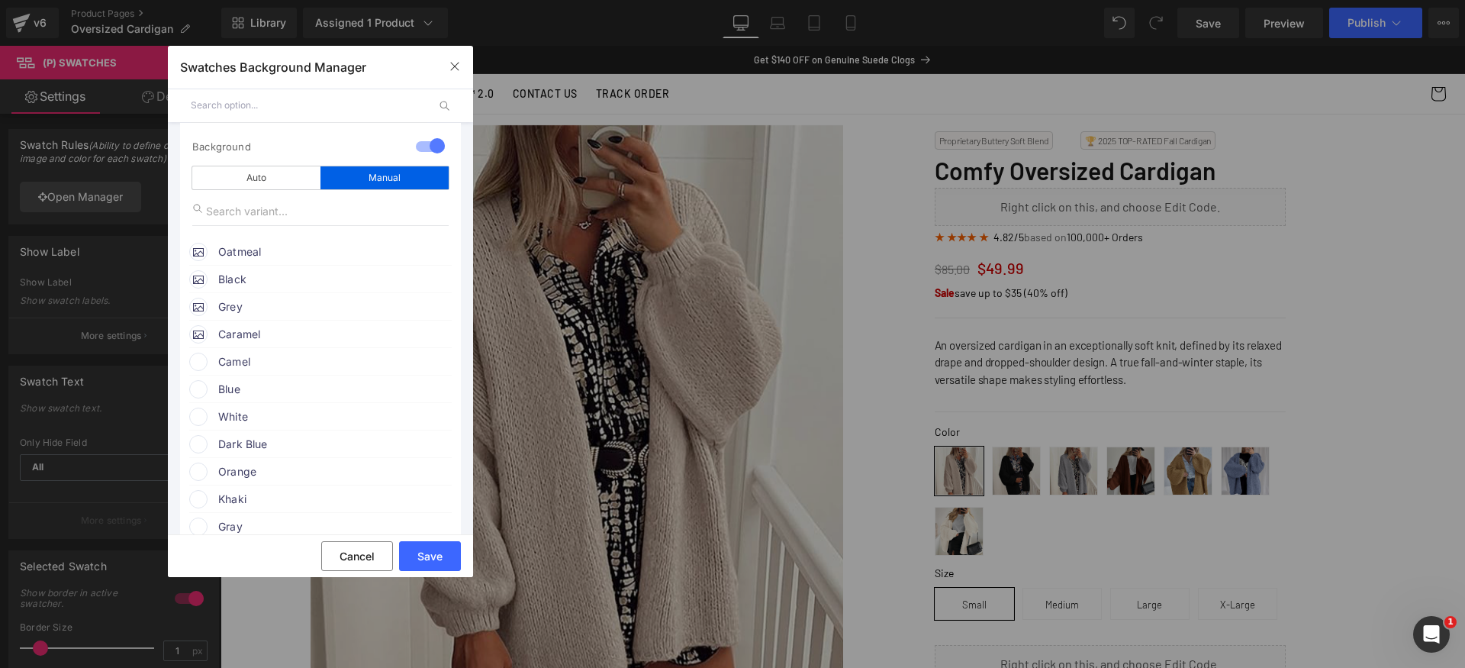
scroll to position [139, 0]
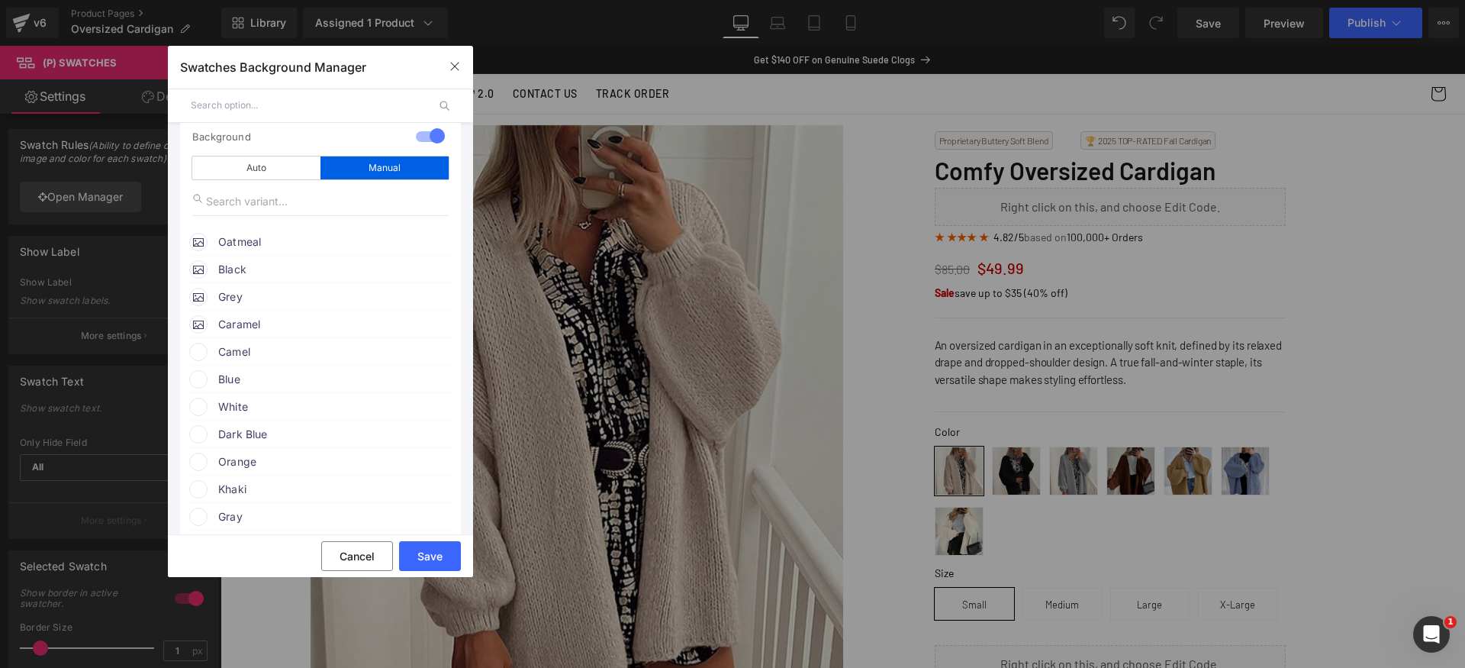
click at [287, 346] on span "Camel" at bounding box center [334, 352] width 232 height 18
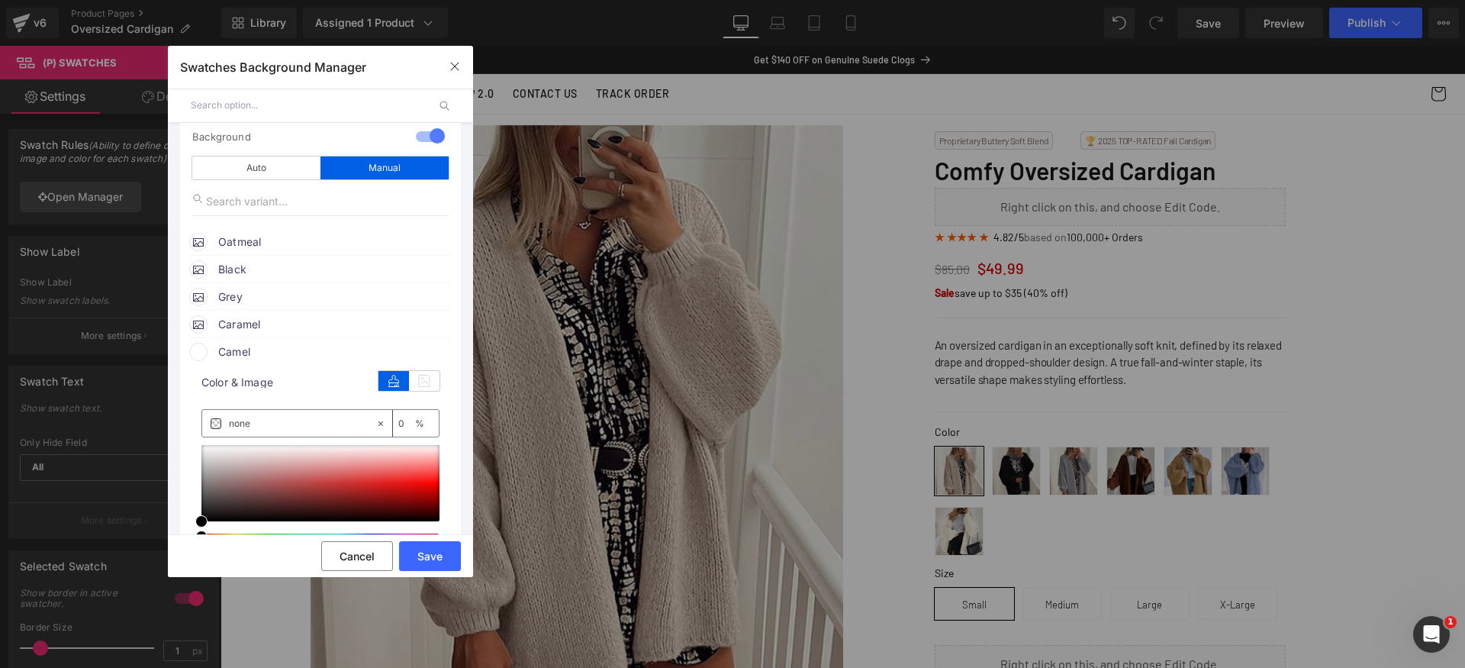
drag, startPoint x: 421, startPoint y: 378, endPoint x: 400, endPoint y: 379, distance: 21.4
click at [421, 378] on icon at bounding box center [424, 381] width 31 height 20
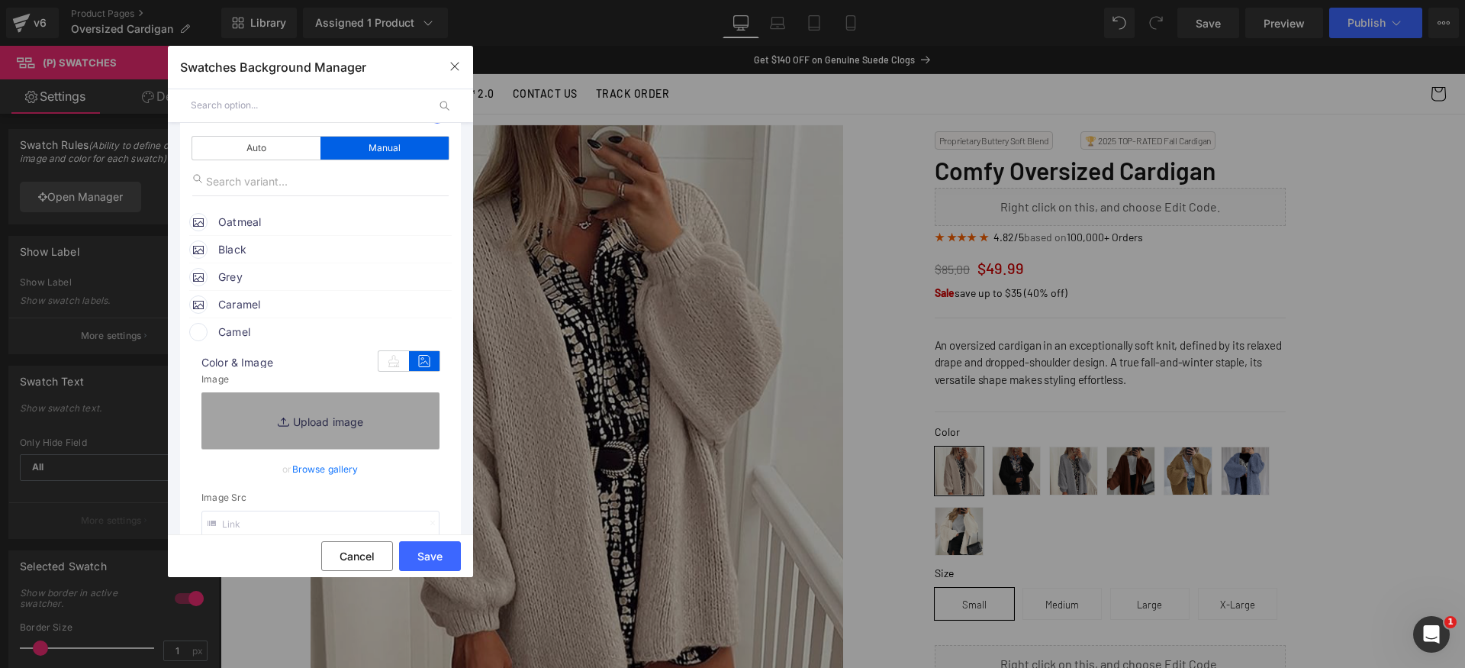
scroll to position [169, 0]
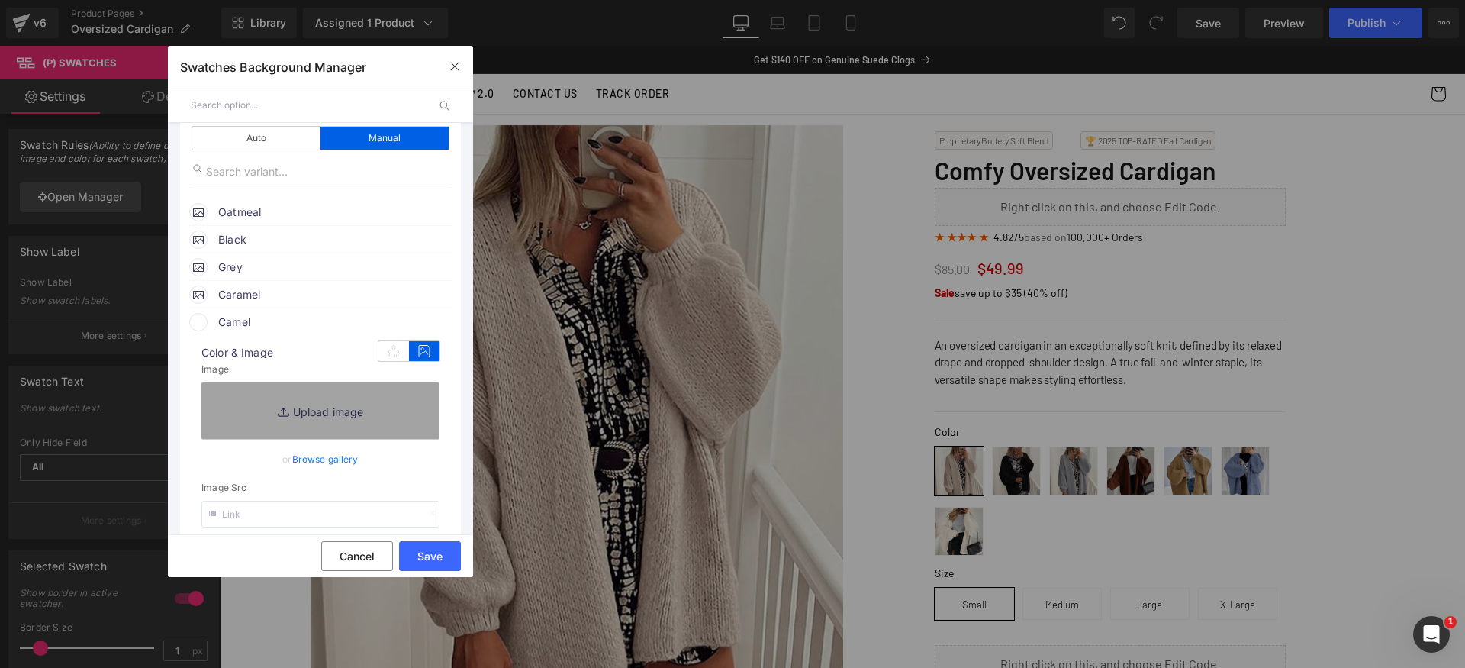
click at [309, 517] on input "text" at bounding box center [320, 514] width 238 height 27
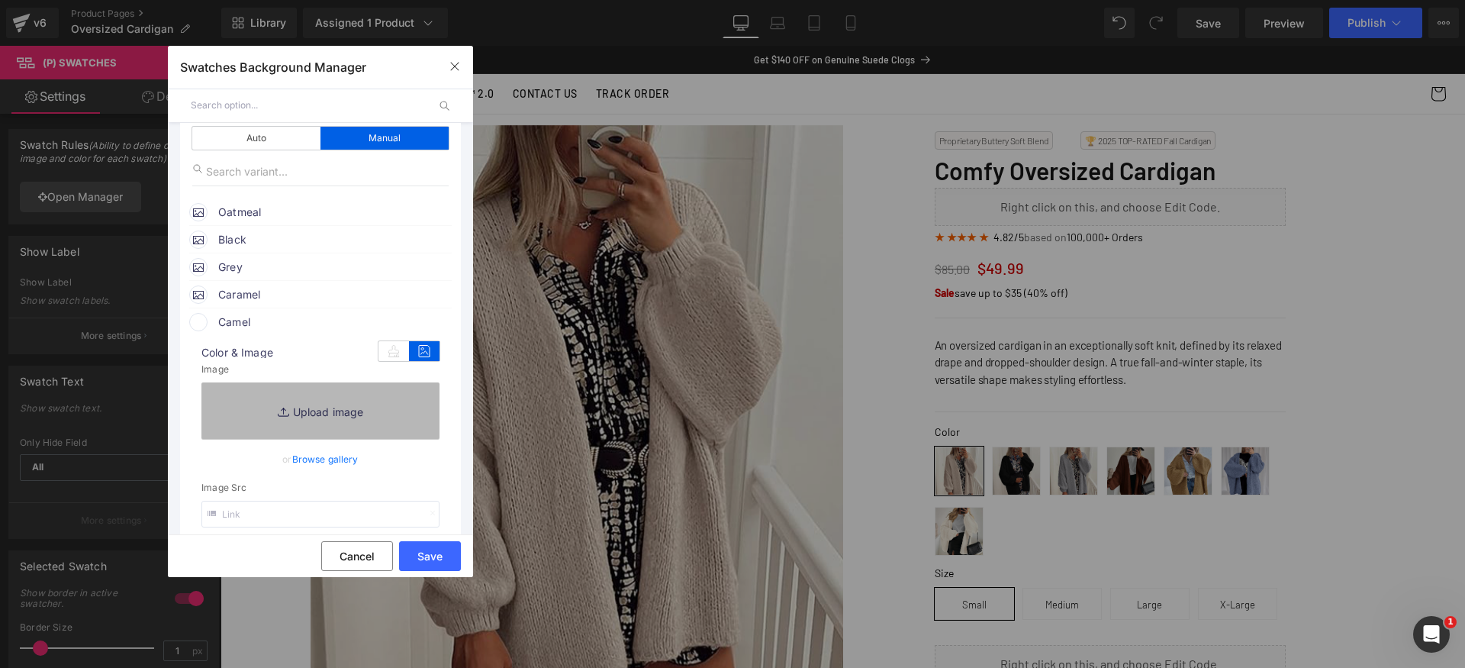
paste input "[URL][DOMAIN_NAME]"
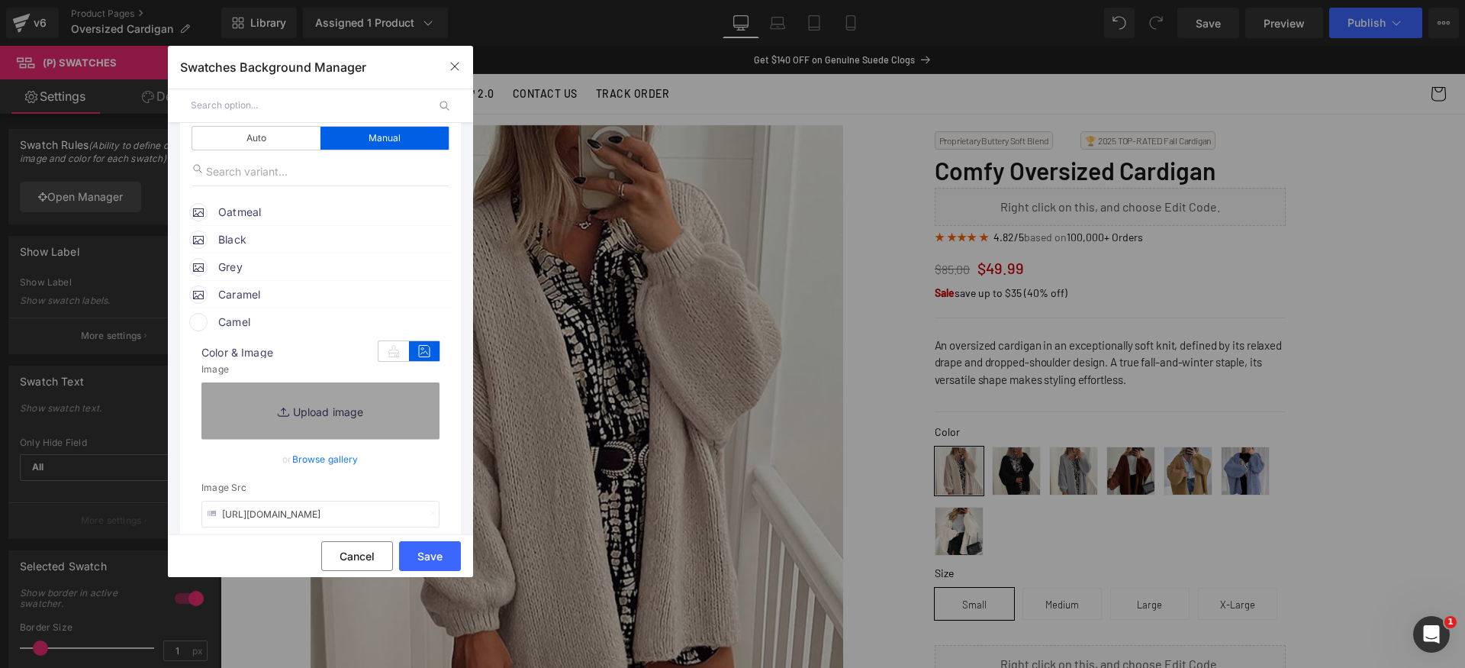
scroll to position [0, 171]
type input "[URL][DOMAIN_NAME]"
click at [291, 320] on span "Camel" at bounding box center [334, 322] width 232 height 18
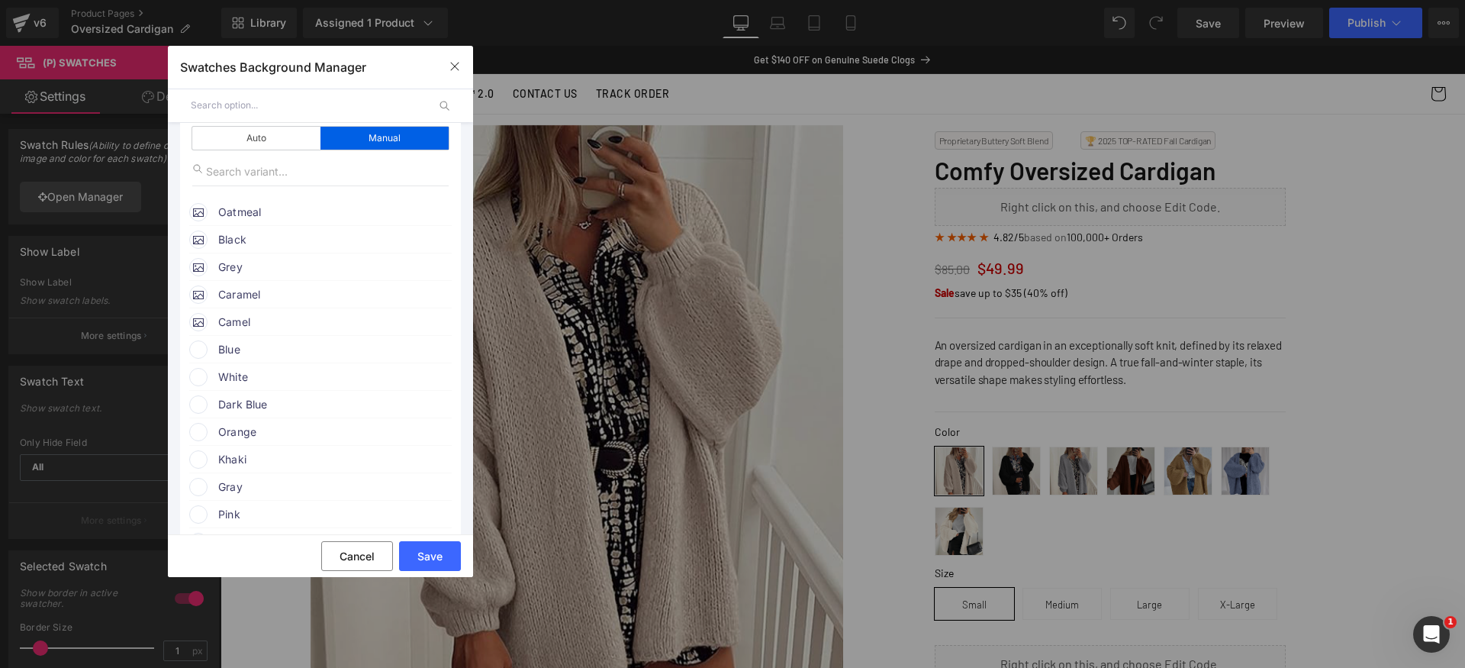
scroll to position [189, 0]
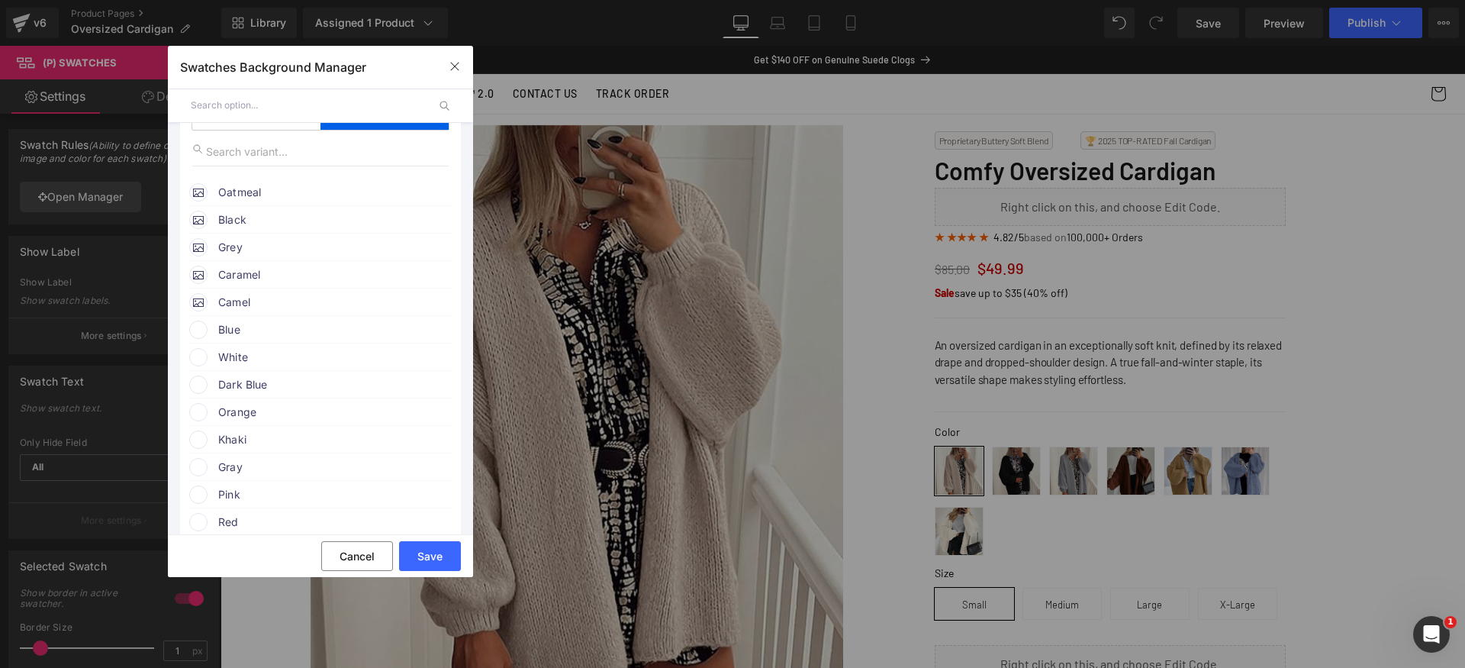
click at [259, 326] on span "Blue" at bounding box center [334, 330] width 232 height 18
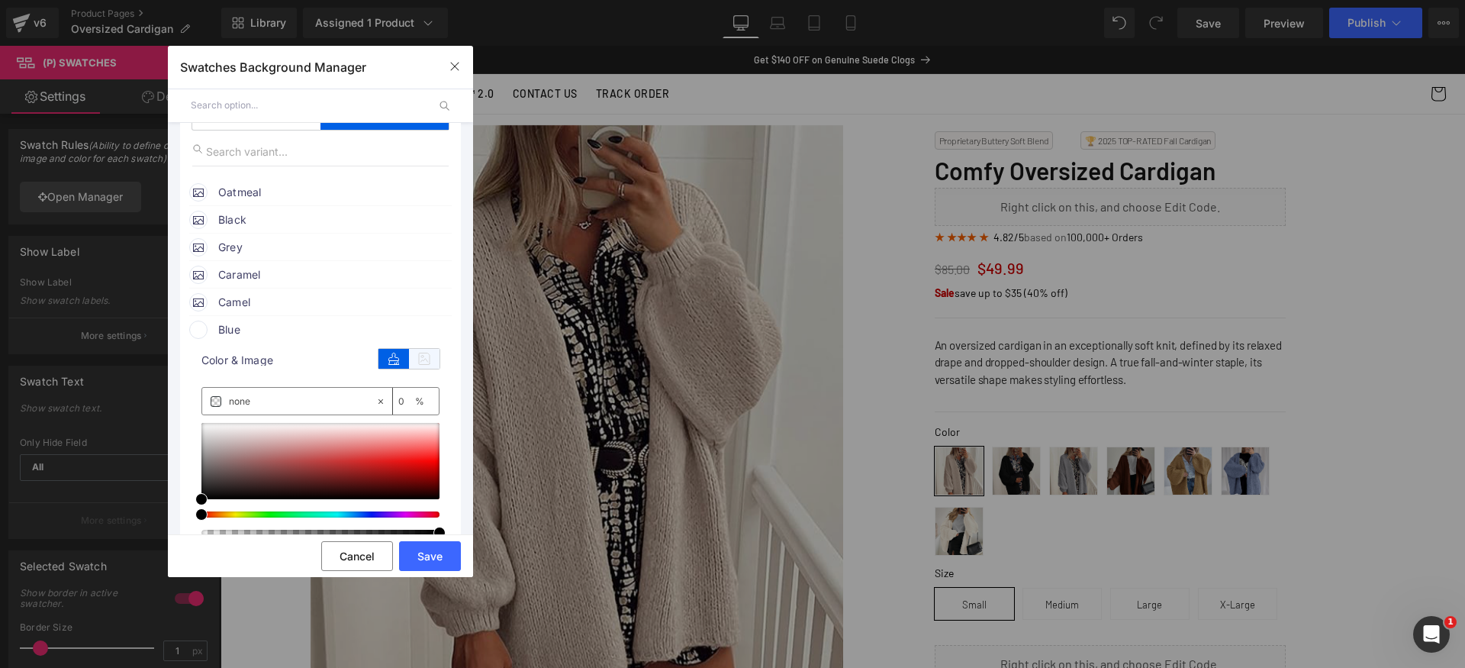
click at [417, 359] on icon at bounding box center [424, 359] width 31 height 20
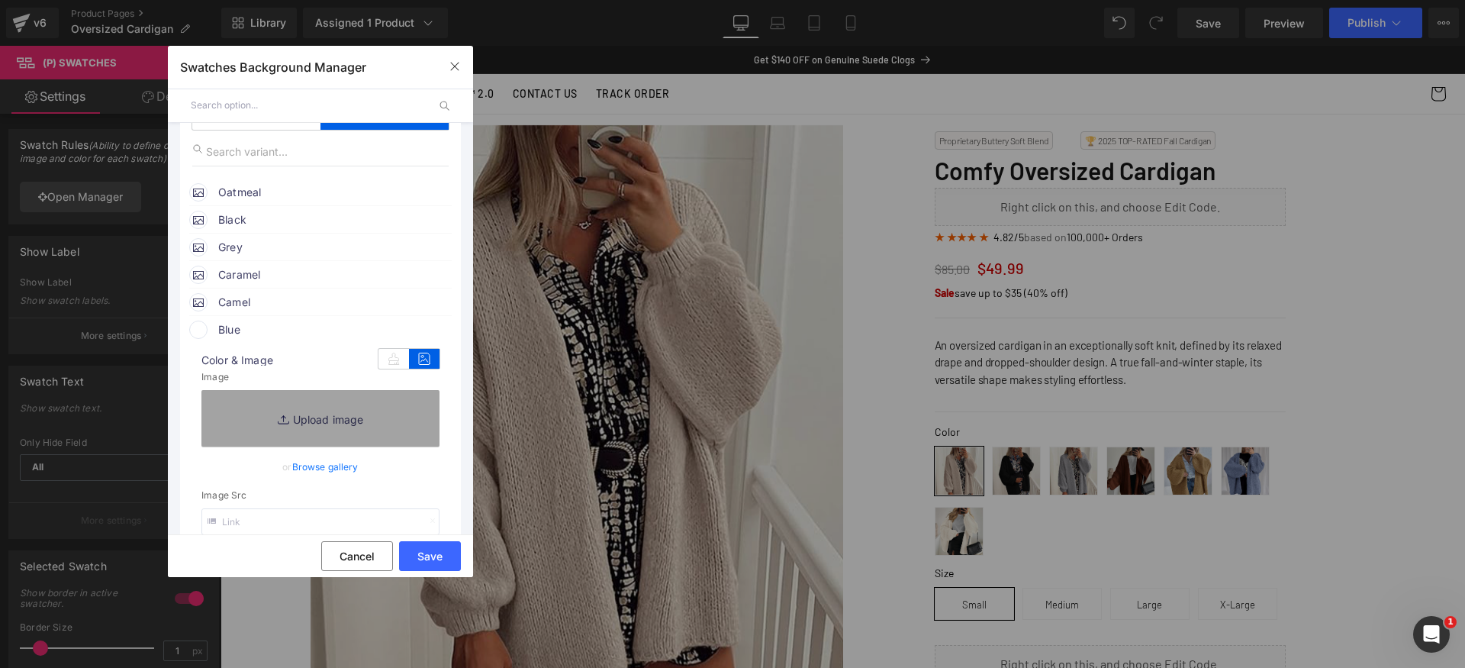
click at [285, 520] on input "text" at bounding box center [320, 521] width 238 height 27
paste input "[URL][DOMAIN_NAME]"
type input "[URL][DOMAIN_NAME]"
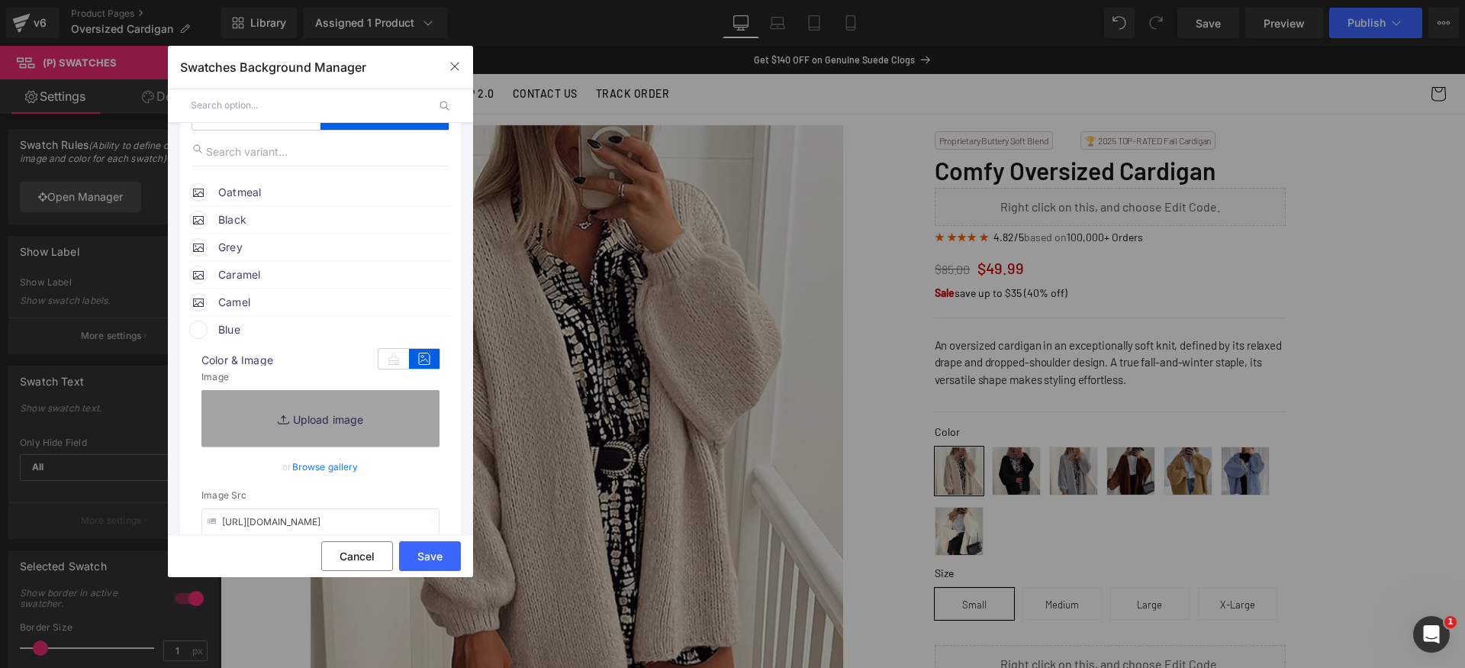
click at [276, 327] on span "Blue" at bounding box center [334, 330] width 232 height 18
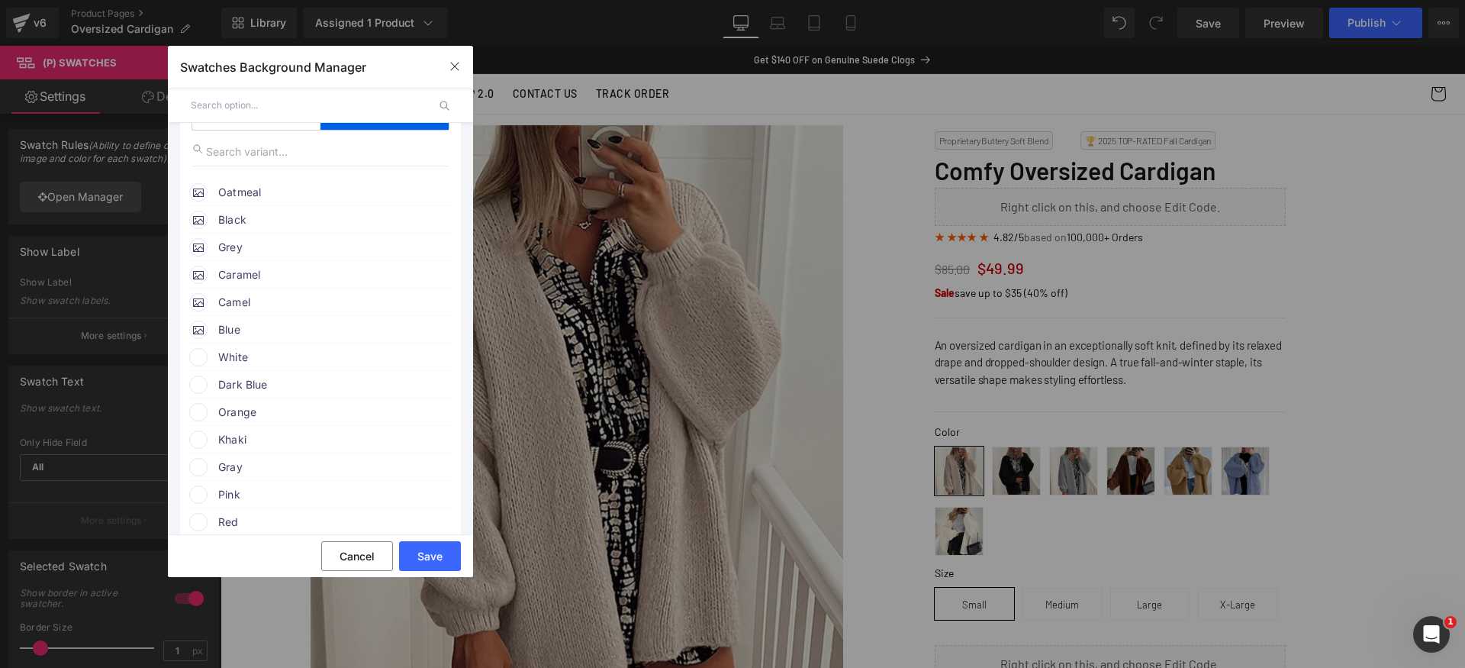
click at [246, 357] on span "White" at bounding box center [334, 357] width 232 height 18
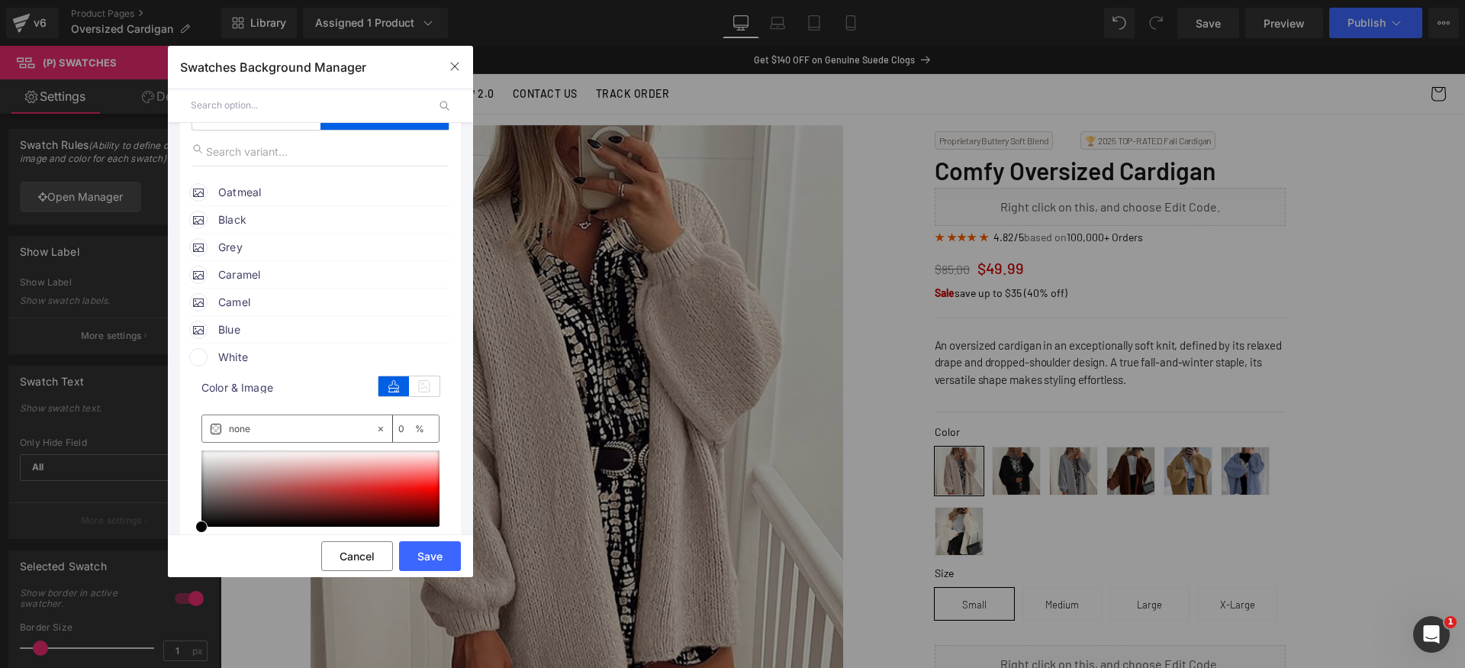
drag, startPoint x: 416, startPoint y: 385, endPoint x: 387, endPoint y: 409, distance: 37.9
click at [414, 385] on icon at bounding box center [424, 386] width 31 height 20
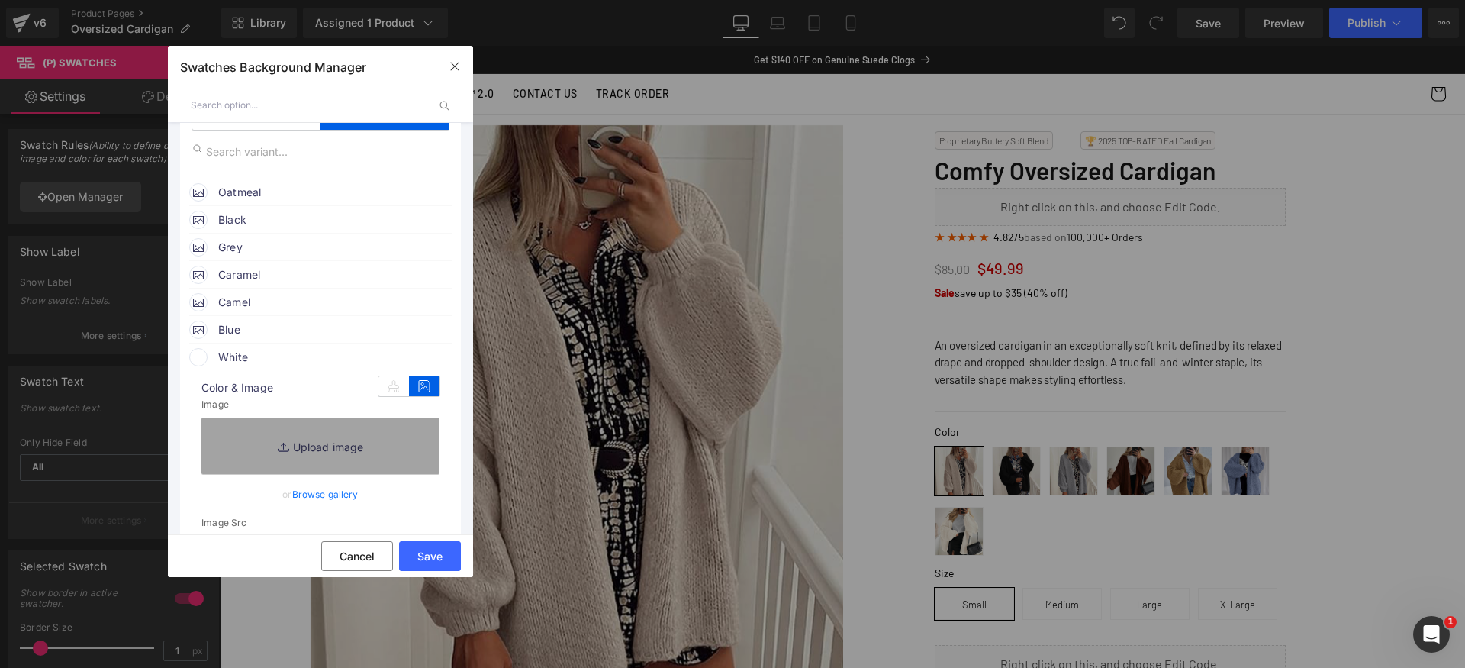
scroll to position [235, 0]
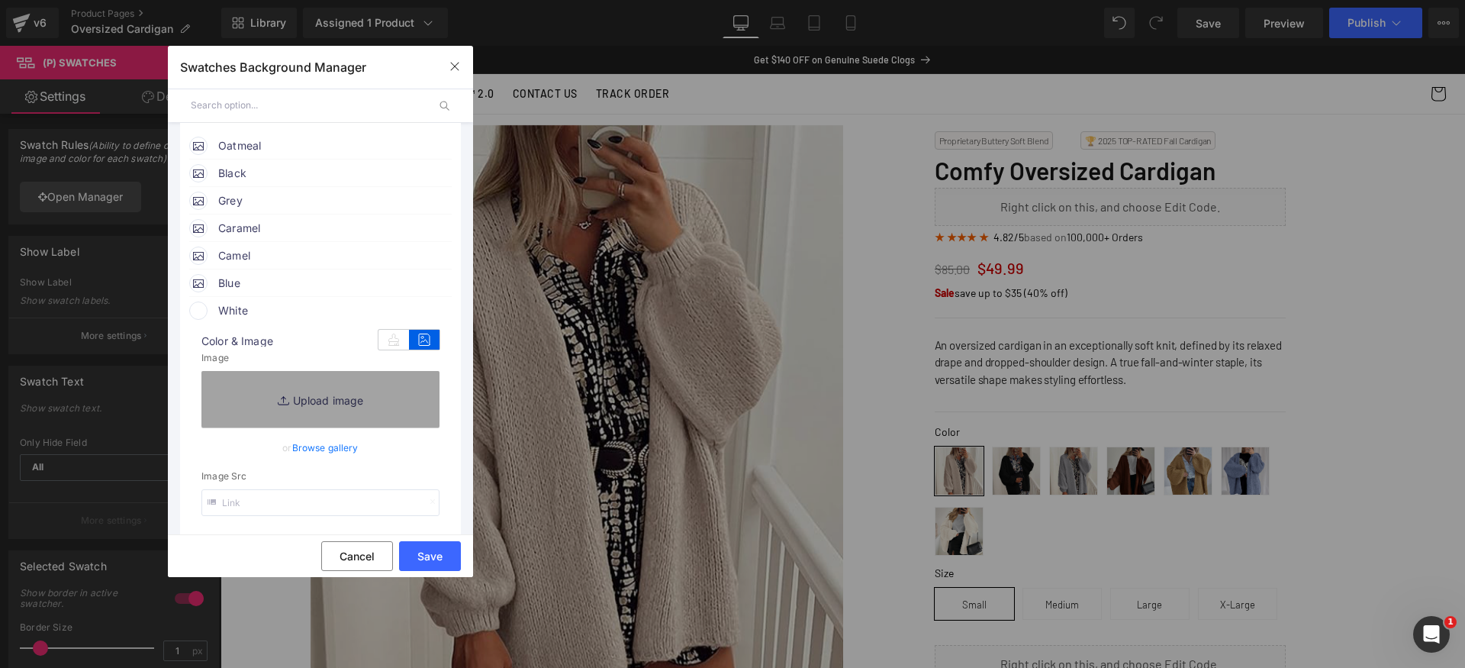
drag, startPoint x: 274, startPoint y: 498, endPoint x: 294, endPoint y: 501, distance: 20.2
click at [274, 498] on input "text" at bounding box center [320, 502] width 238 height 27
paste input "[URL][DOMAIN_NAME]"
type input "[URL][DOMAIN_NAME]"
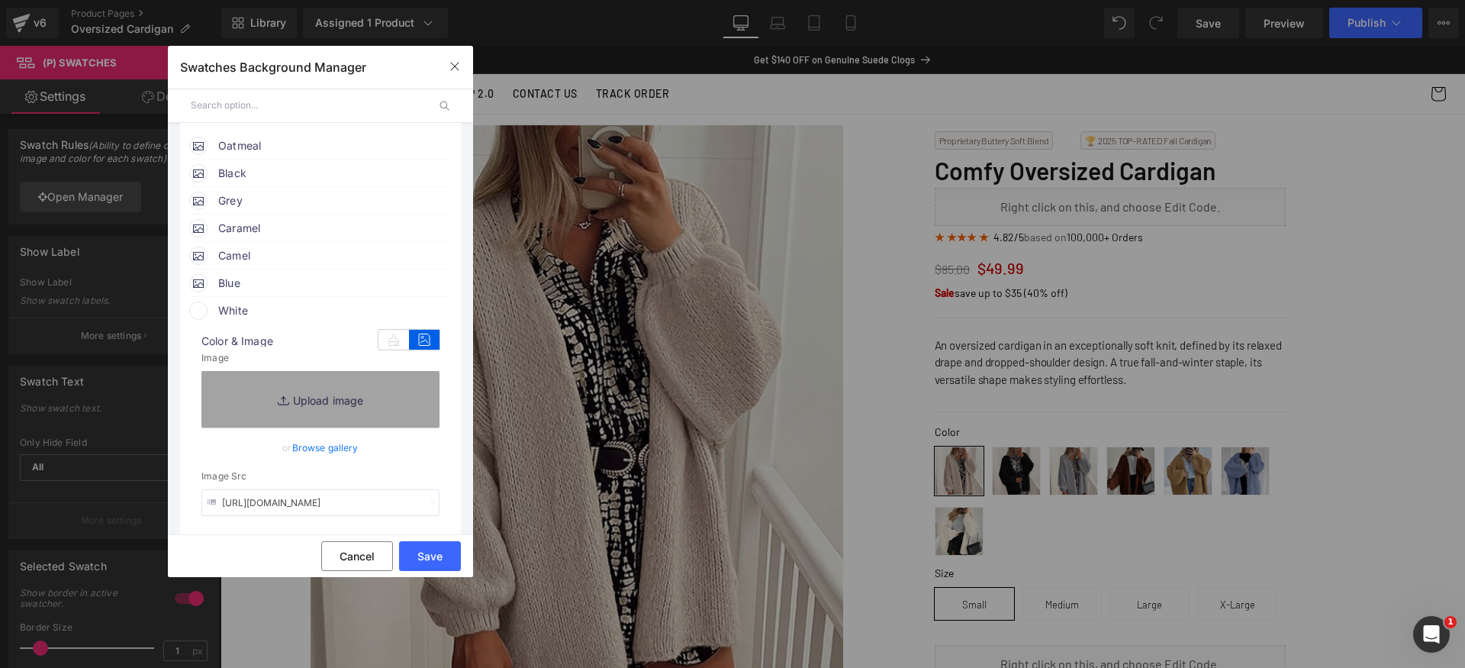
click at [296, 315] on span "White" at bounding box center [334, 310] width 232 height 18
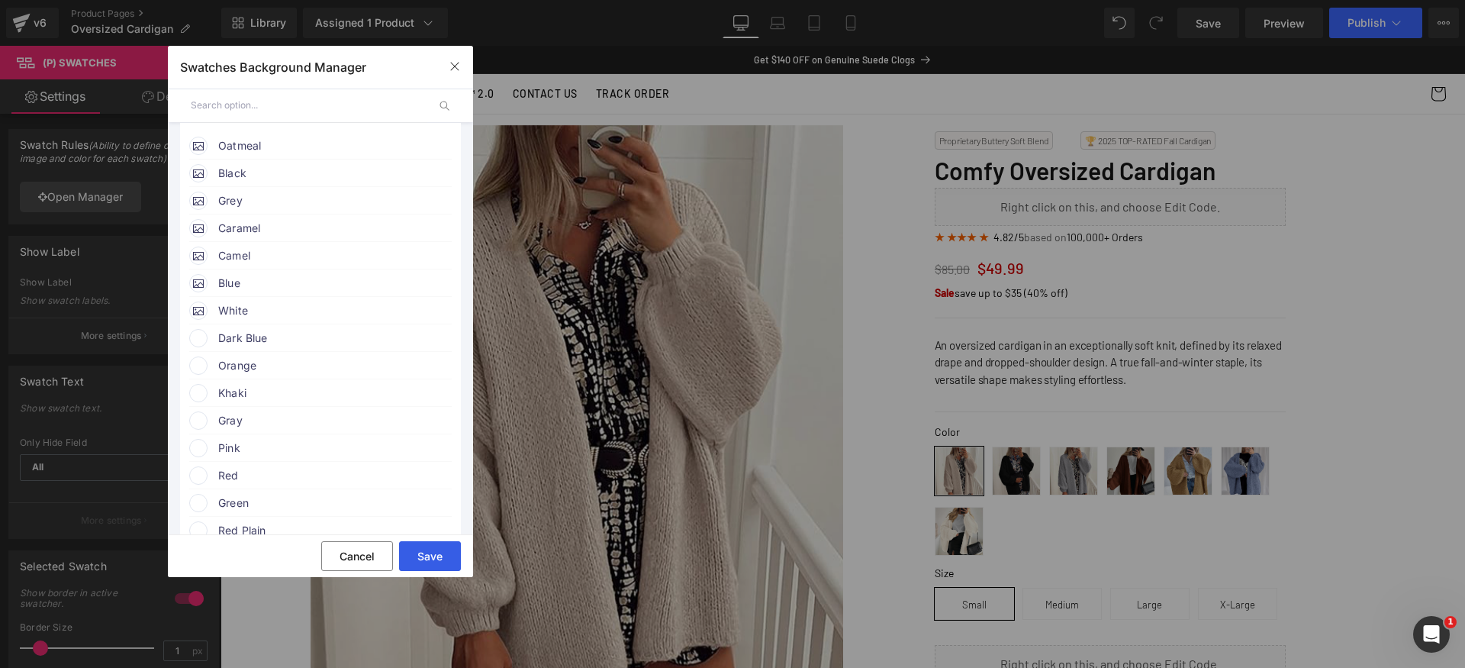
click at [429, 552] on button "Save" at bounding box center [430, 556] width 62 height 30
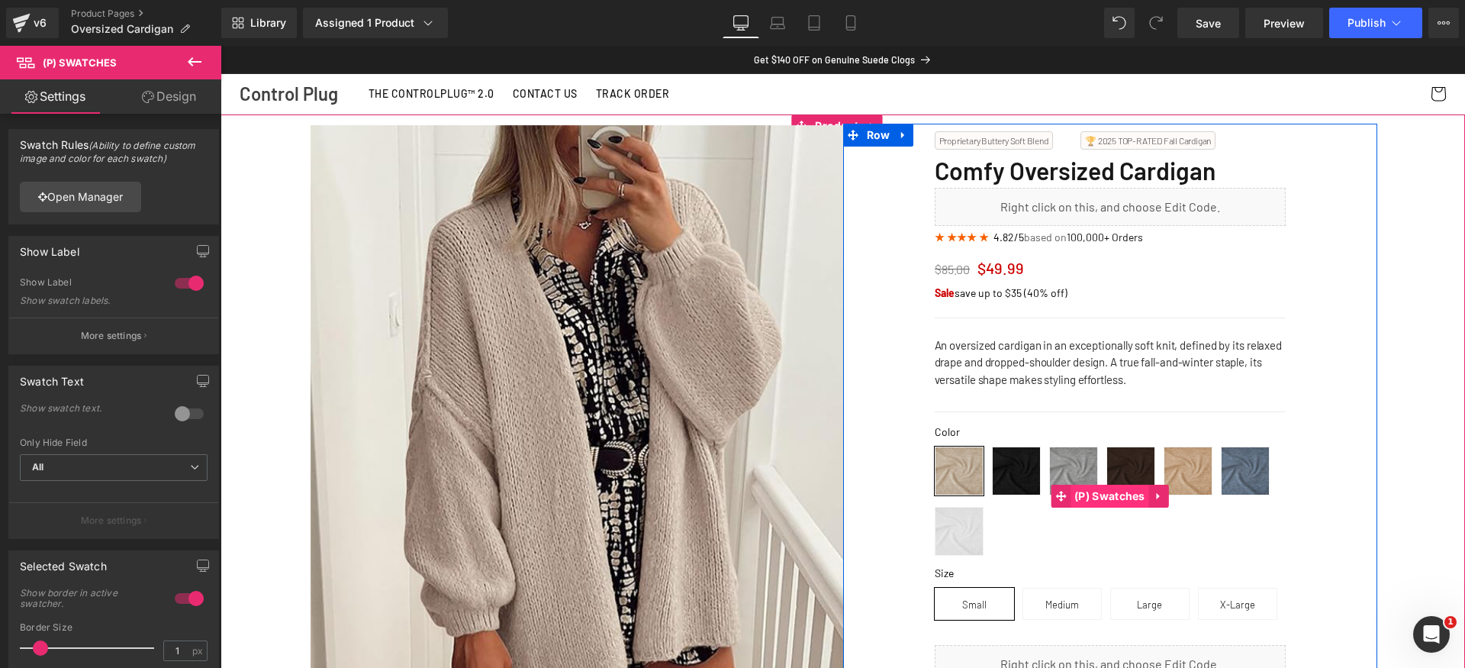
click at [1094, 495] on span "(P) Swatches" at bounding box center [1110, 496] width 79 height 23
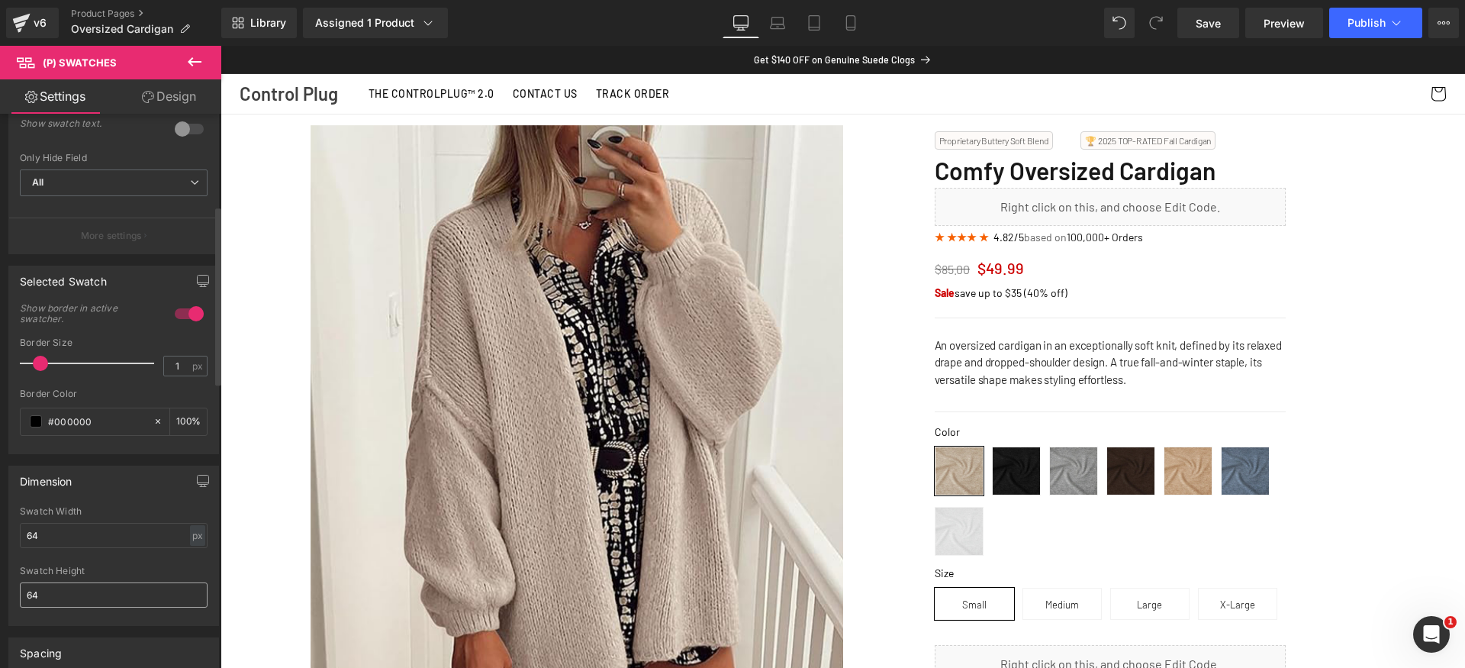
scroll to position [353, 0]
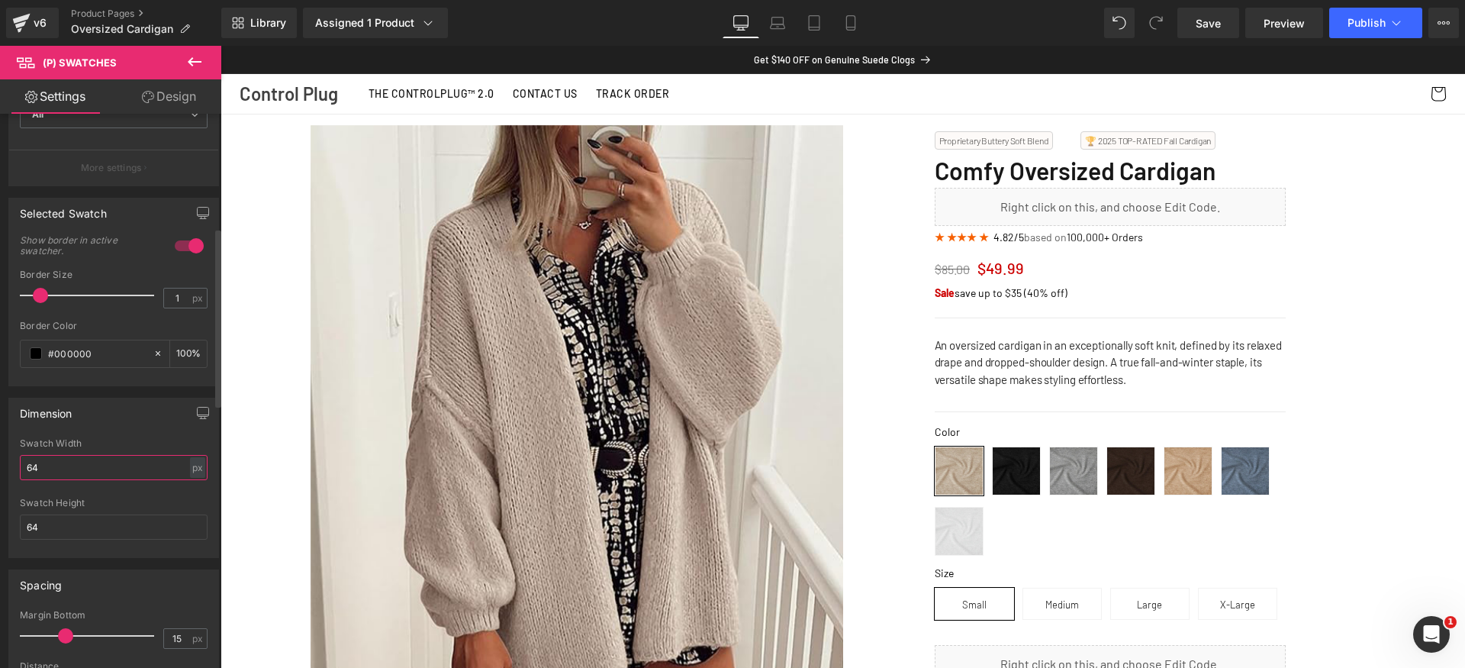
click at [128, 466] on input "64" at bounding box center [114, 467] width 188 height 25
type input "6"
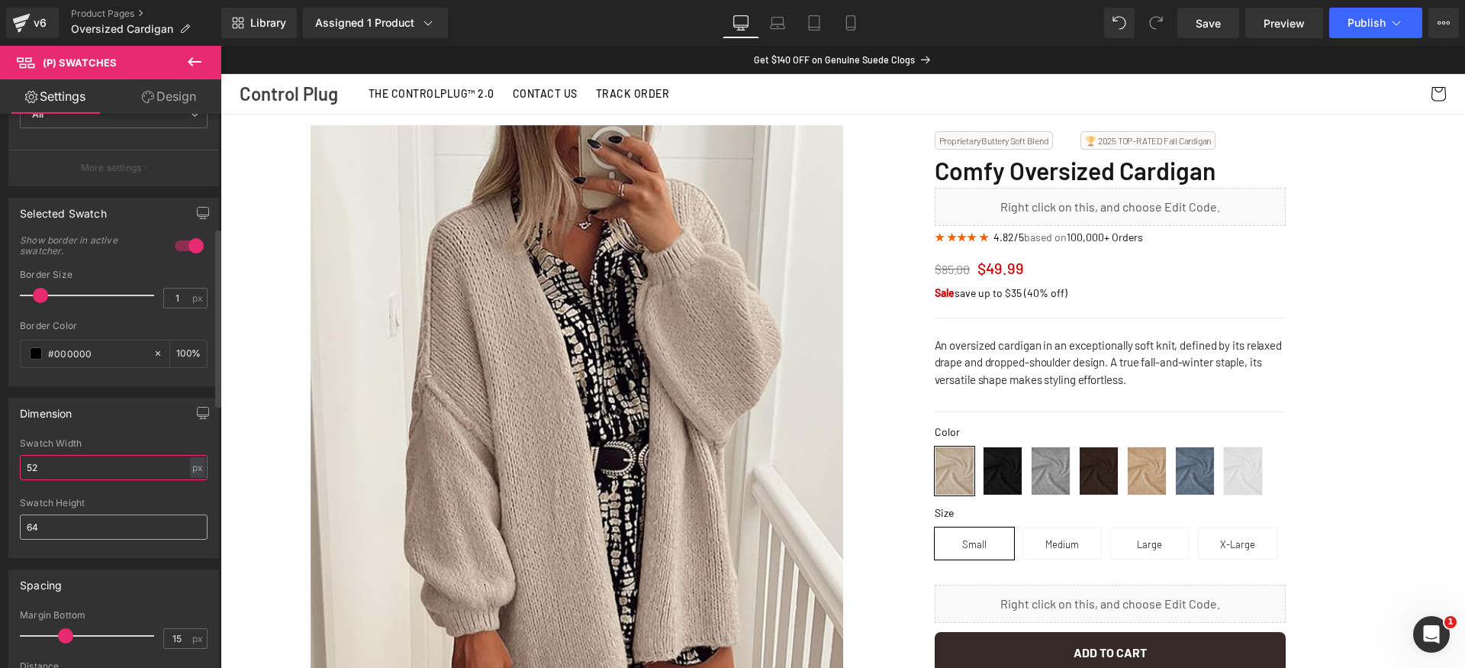
type input "52"
click at [123, 530] on input "64" at bounding box center [114, 526] width 188 height 25
paste input "52"
type input "52"
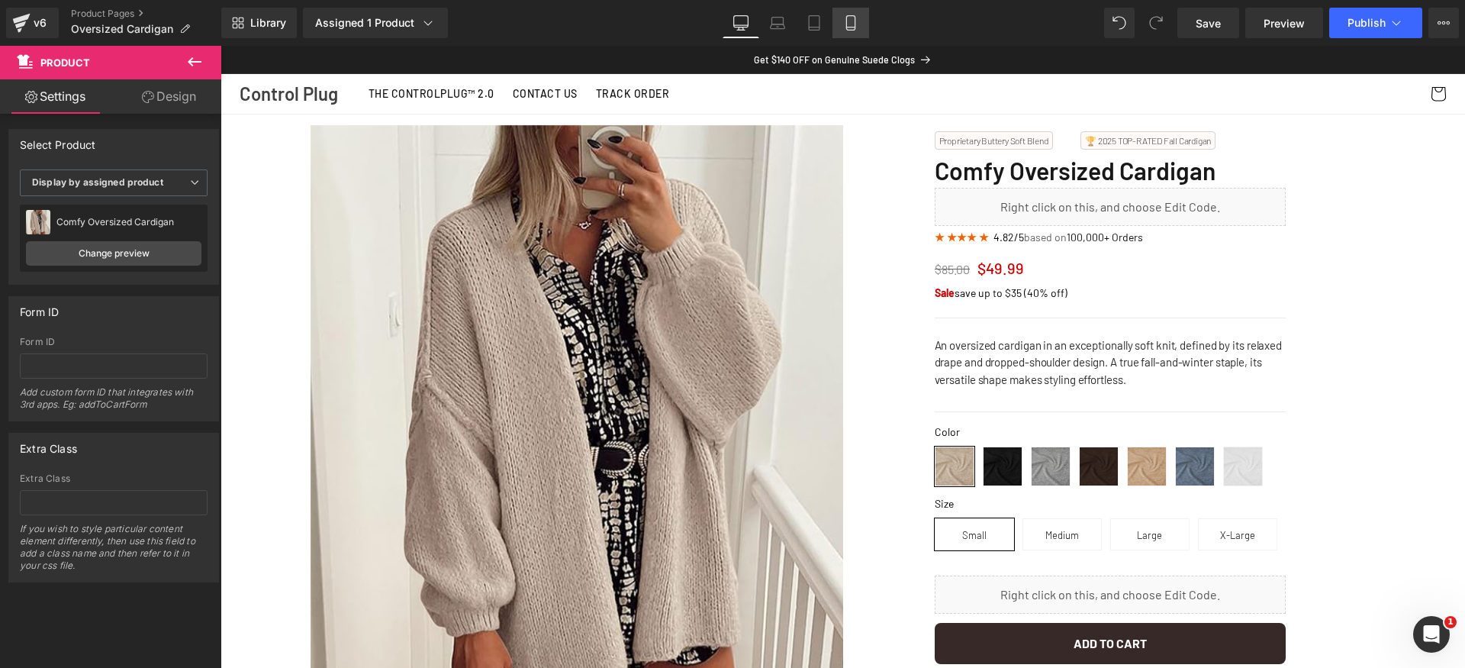
click at [839, 22] on link "Mobile" at bounding box center [851, 23] width 37 height 31
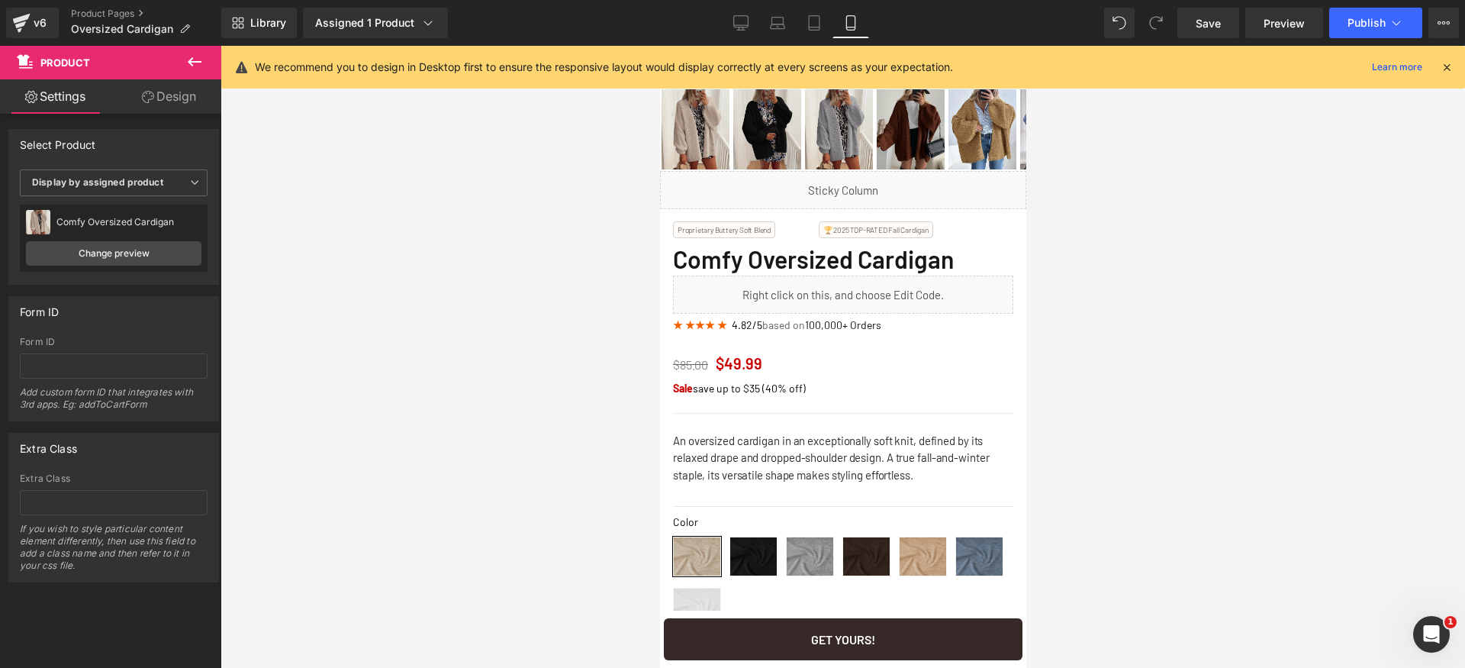
scroll to position [685, 0]
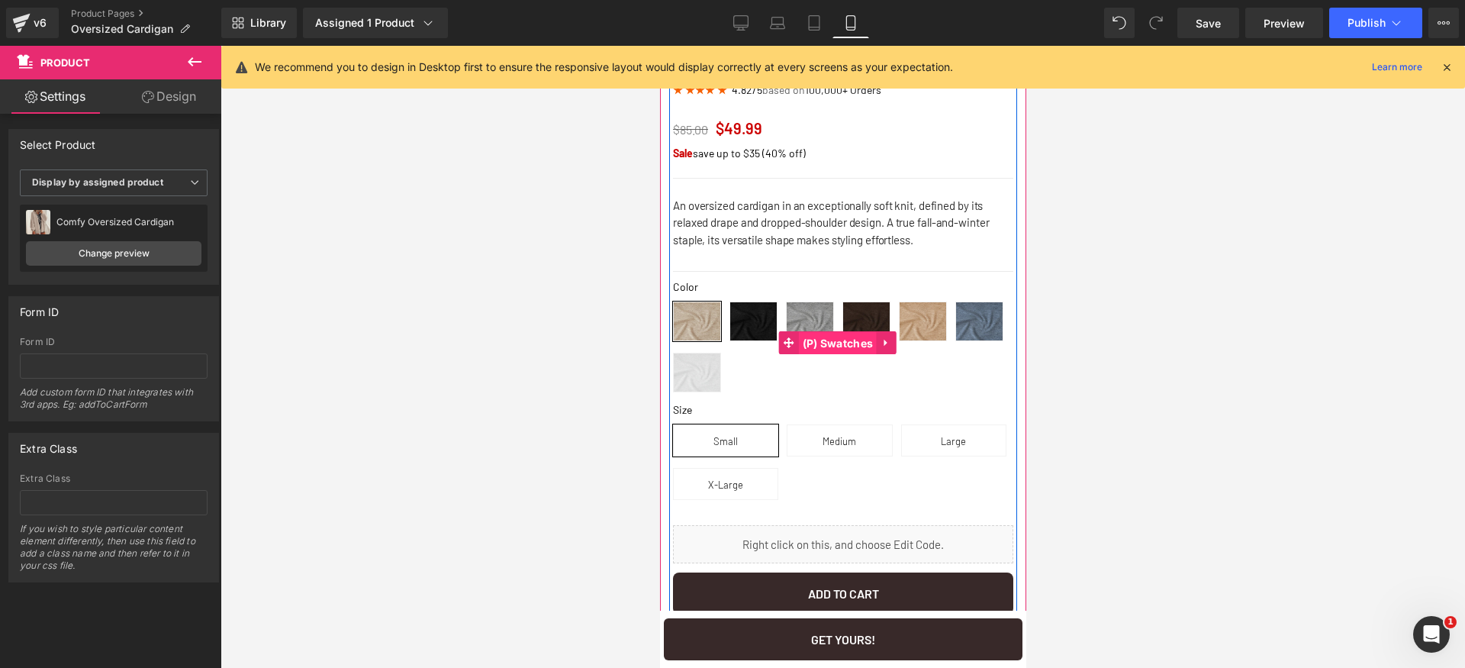
click at [810, 339] on span "(P) Swatches" at bounding box center [837, 343] width 79 height 23
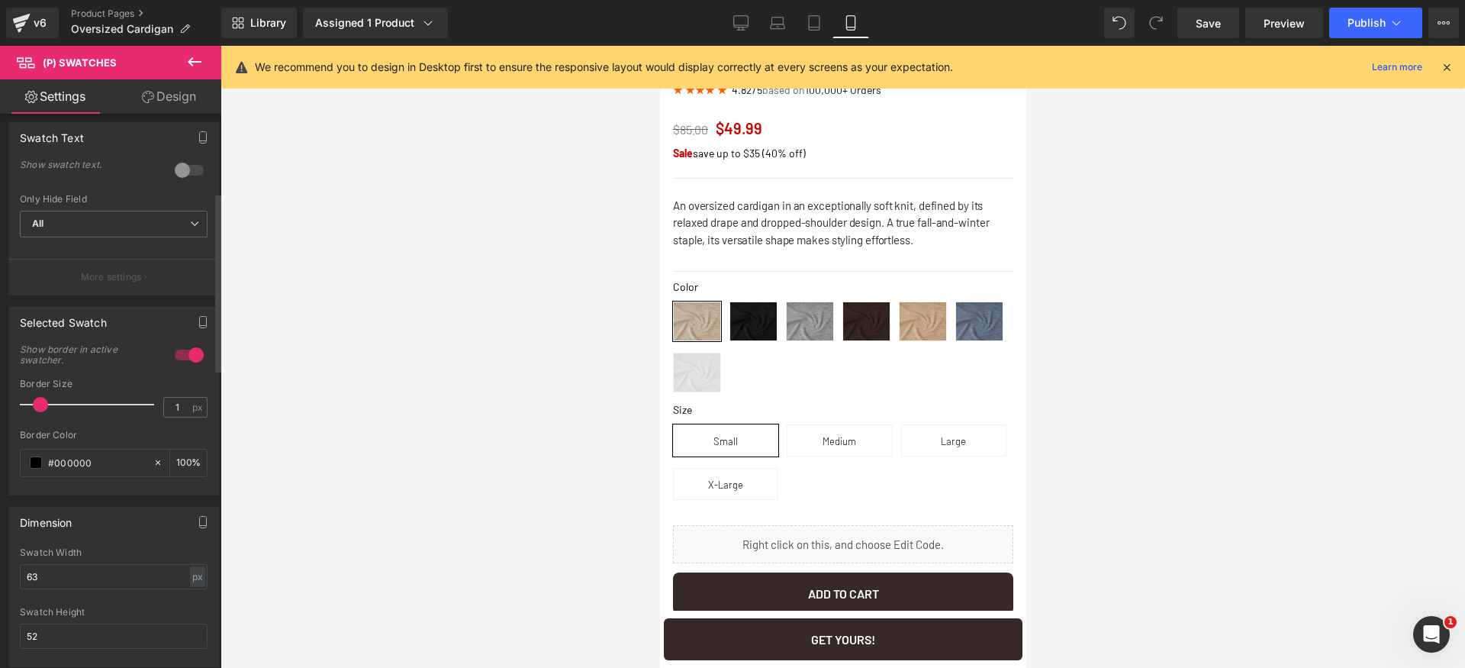
scroll to position [430, 0]
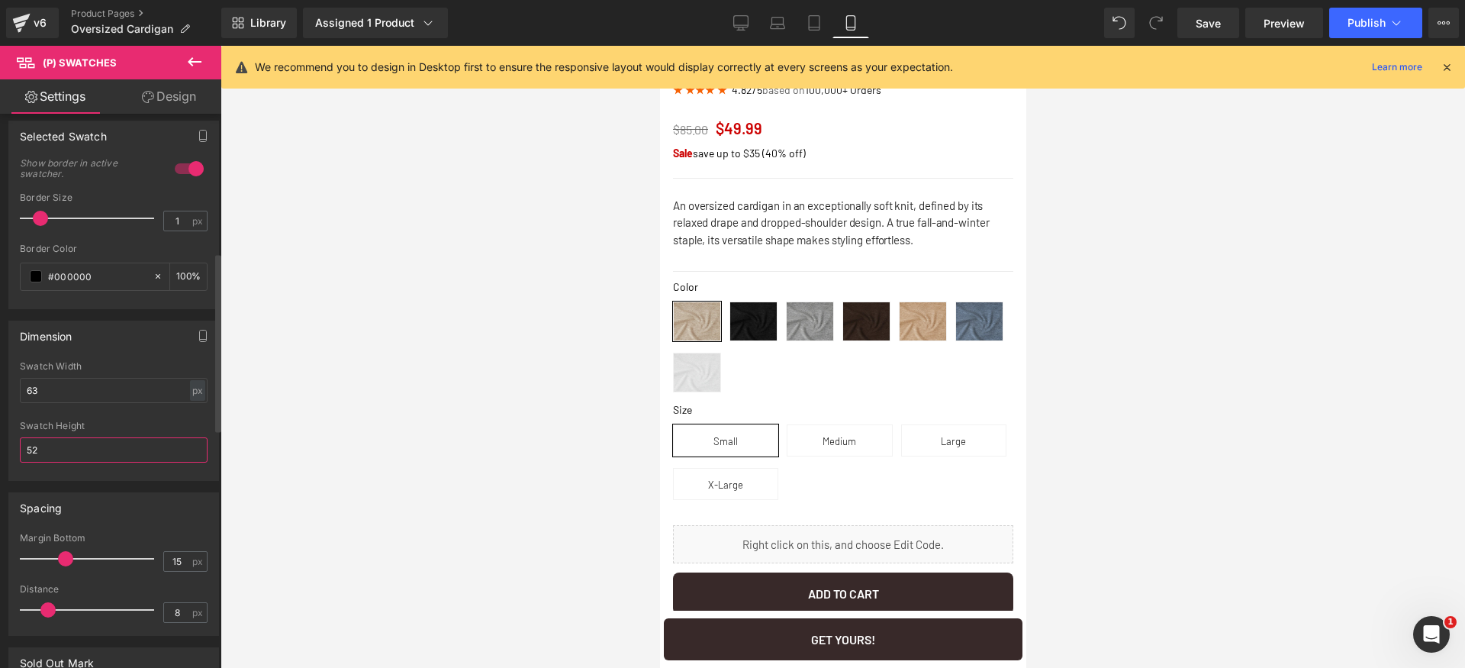
click at [89, 454] on input "52" at bounding box center [114, 449] width 188 height 25
click at [124, 388] on input "63" at bounding box center [114, 390] width 188 height 25
paste input "52"
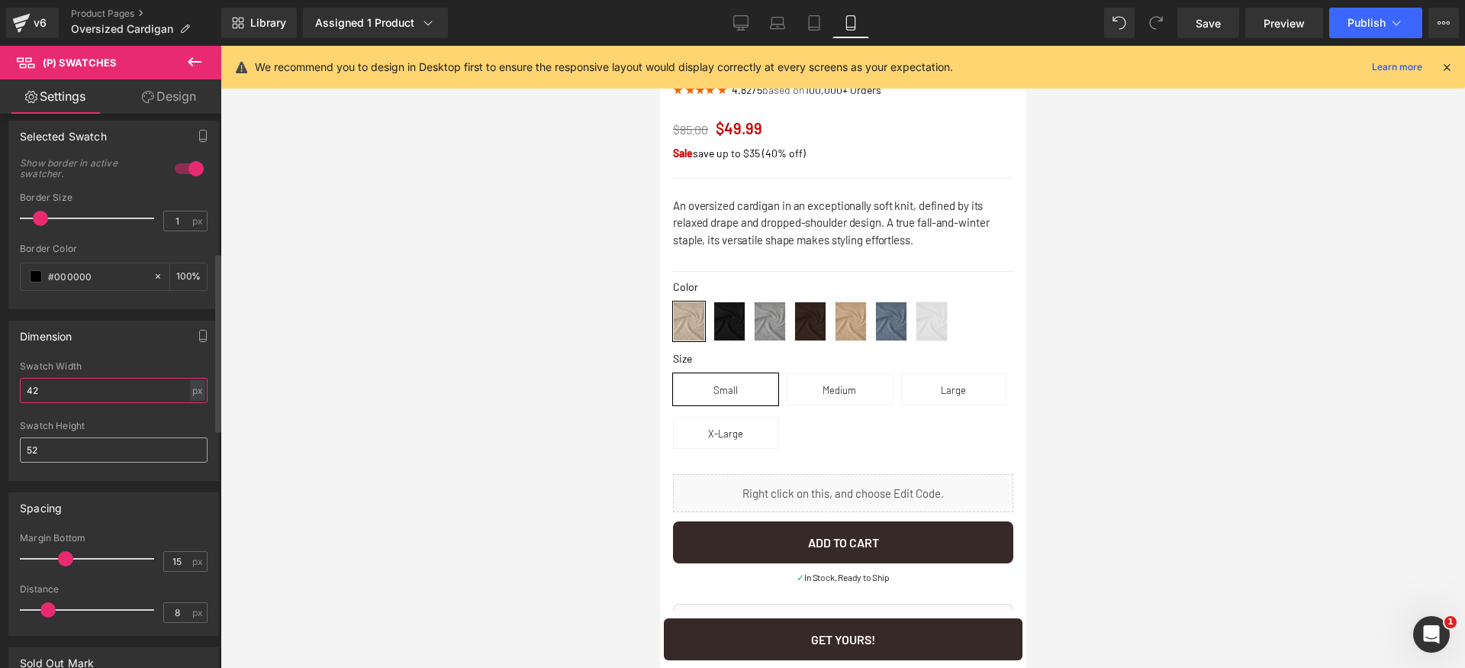
type input "42"
click at [105, 453] on input "52" at bounding box center [114, 449] width 188 height 25
paste input "4"
type input "42"
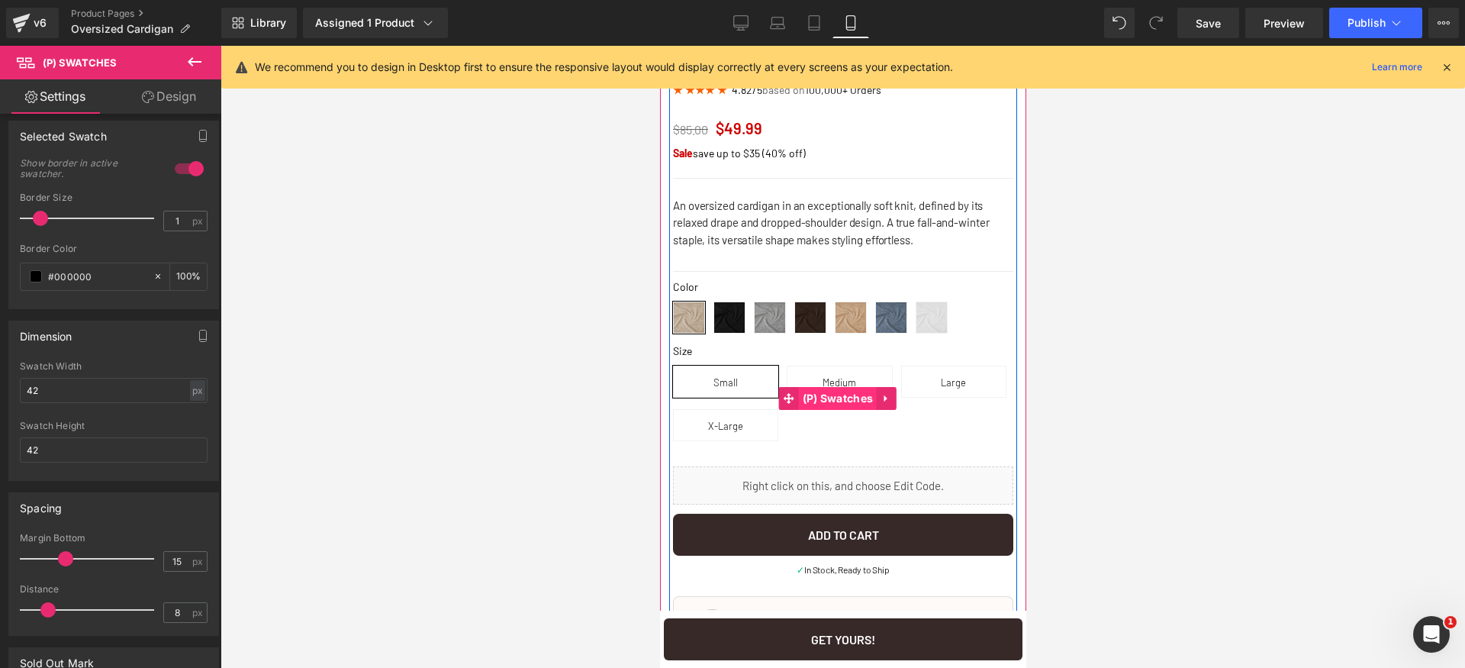
click at [836, 395] on span "(P) Swatches" at bounding box center [837, 398] width 79 height 23
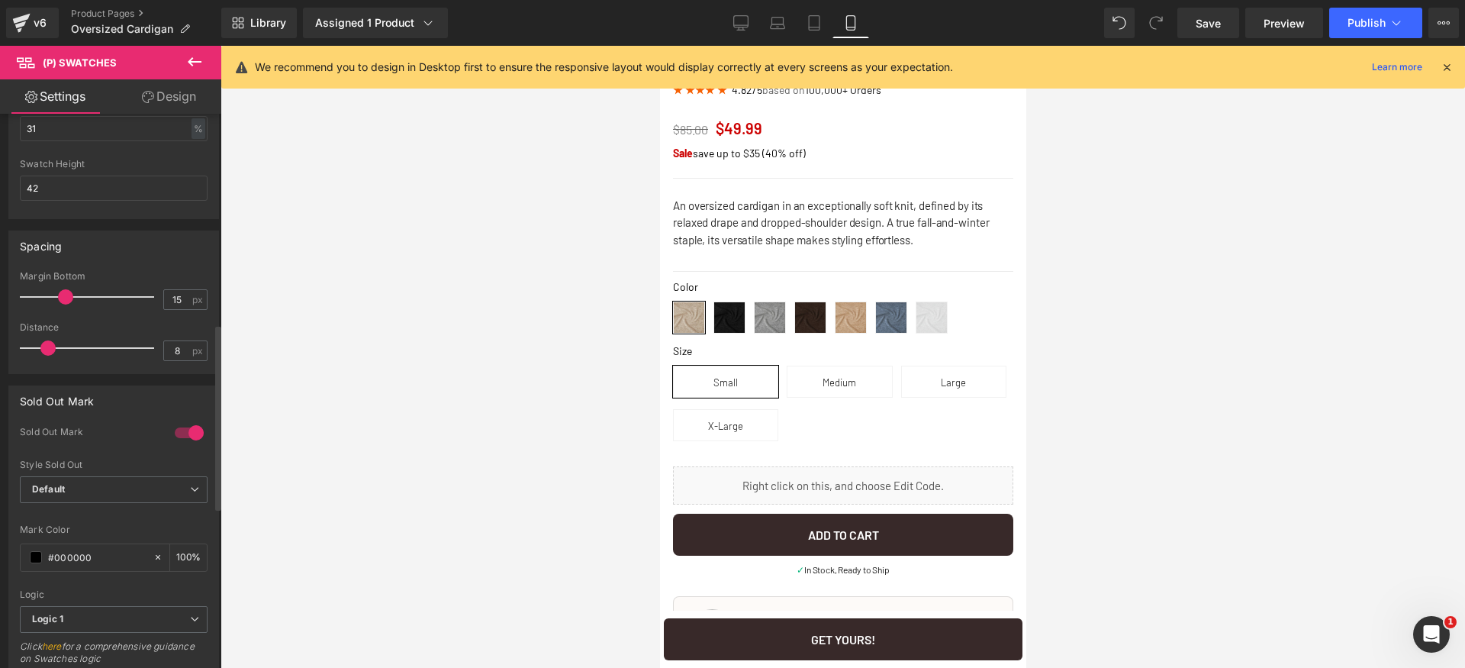
scroll to position [570, 0]
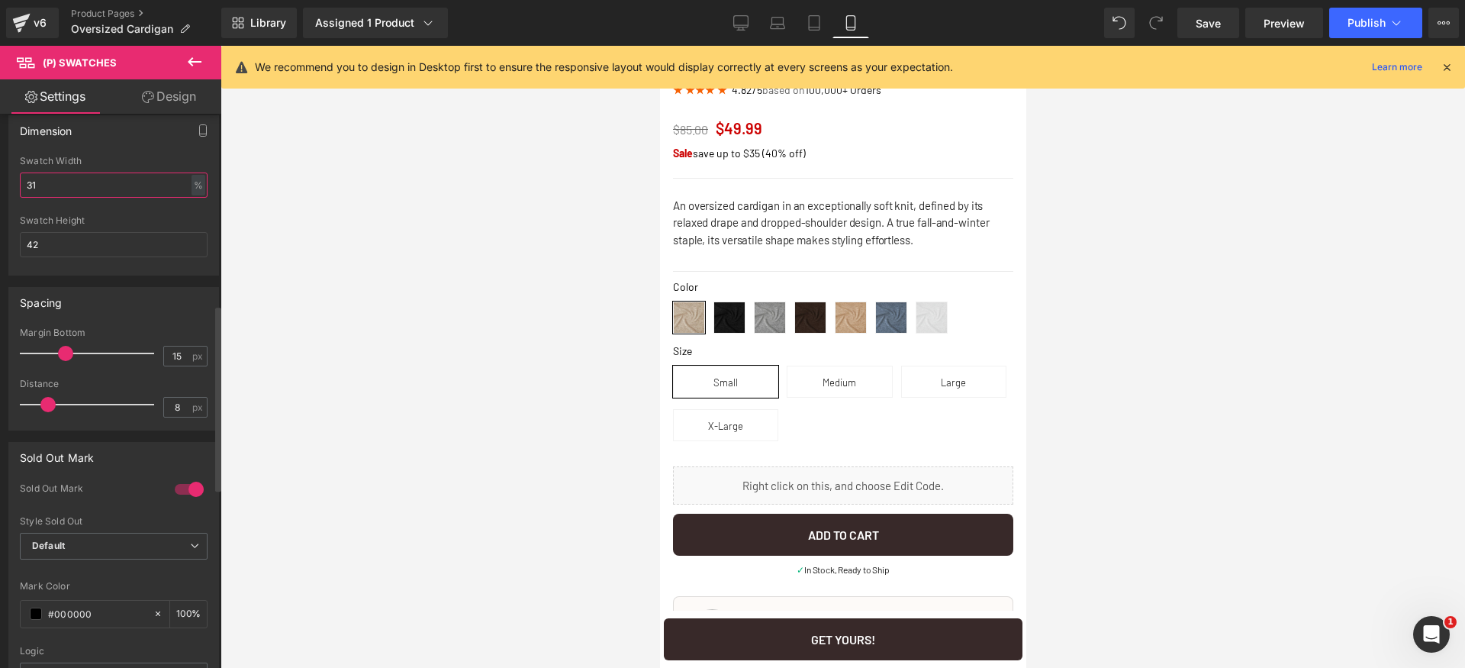
click at [119, 187] on input "31" at bounding box center [114, 184] width 188 height 25
type input "3"
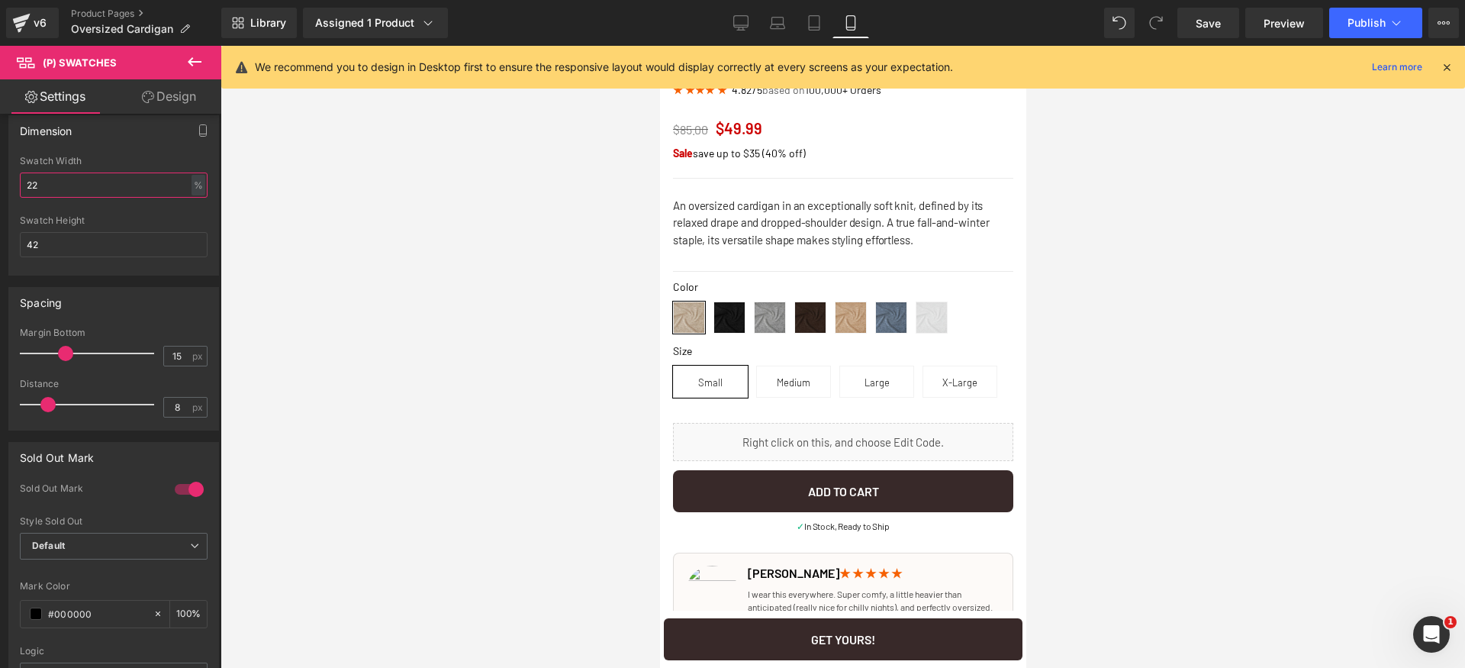
scroll to position [666, 0]
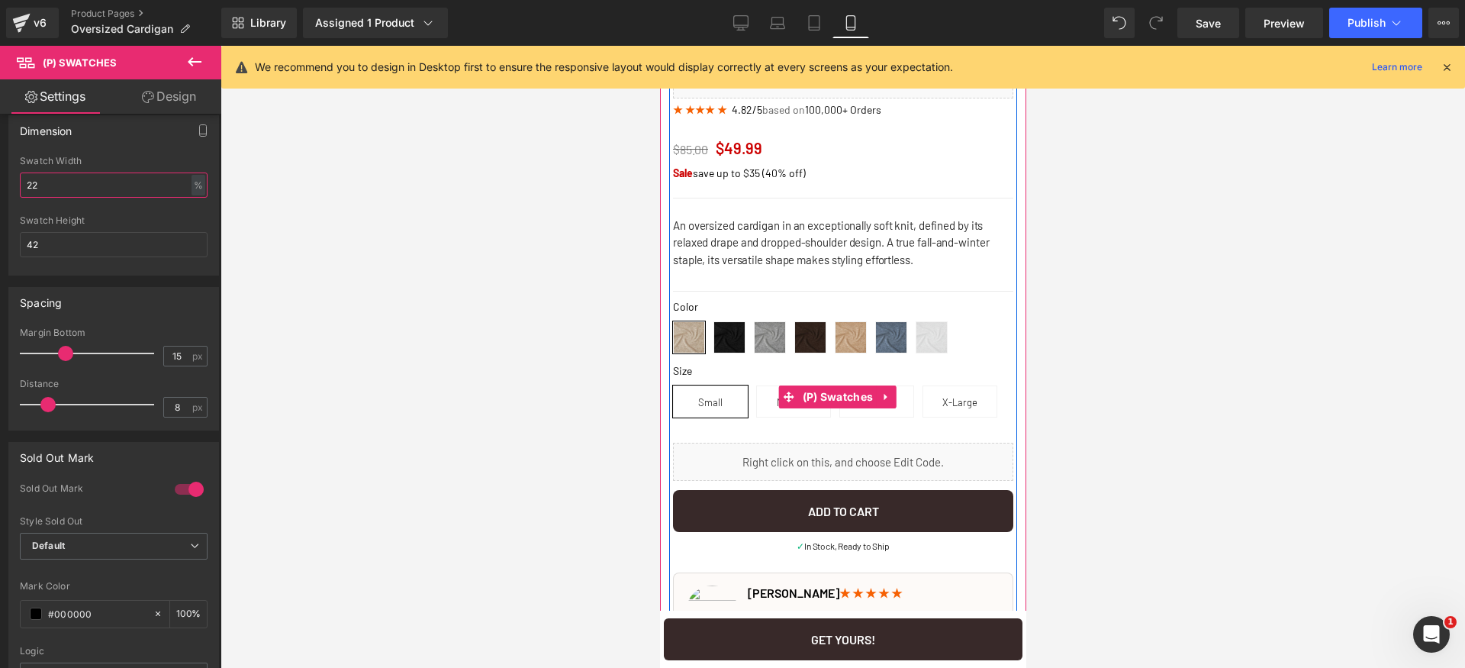
type input "22"
click at [985, 367] on label "Size" at bounding box center [842, 375] width 340 height 21
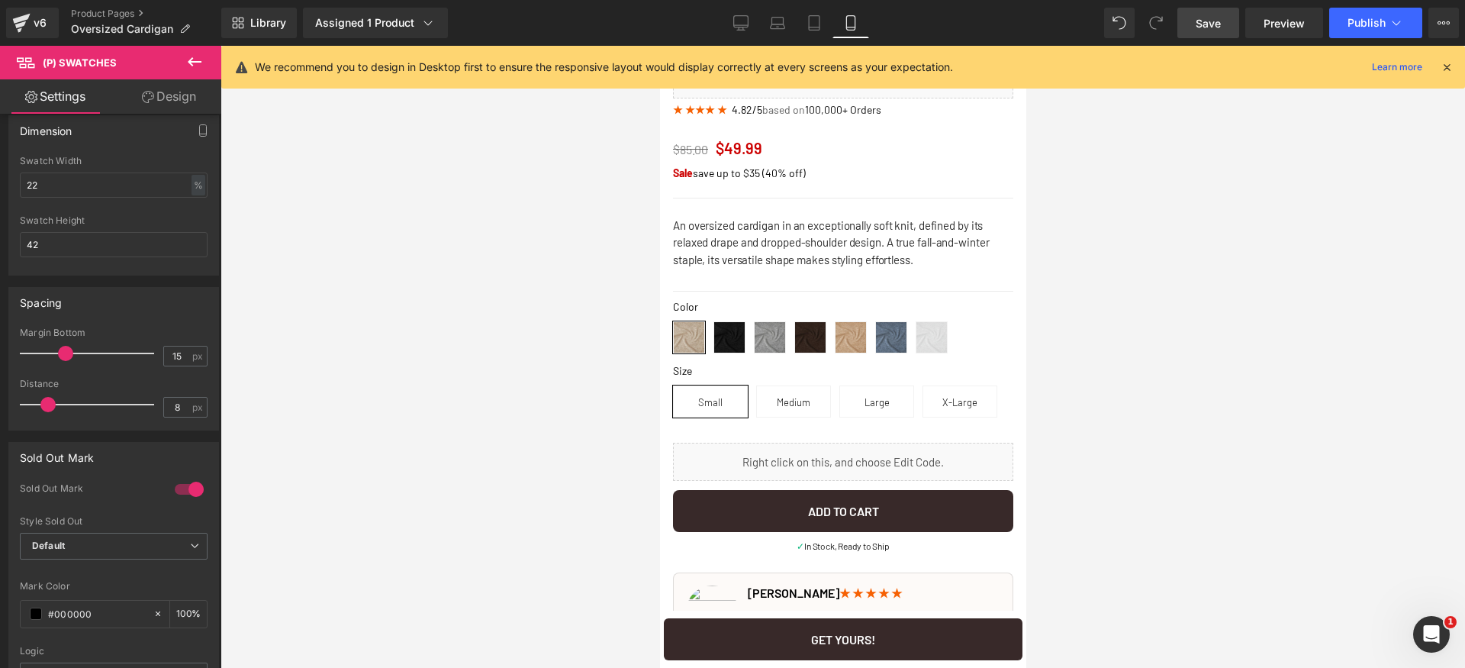
click at [1196, 16] on link "Save" at bounding box center [1209, 23] width 62 height 31
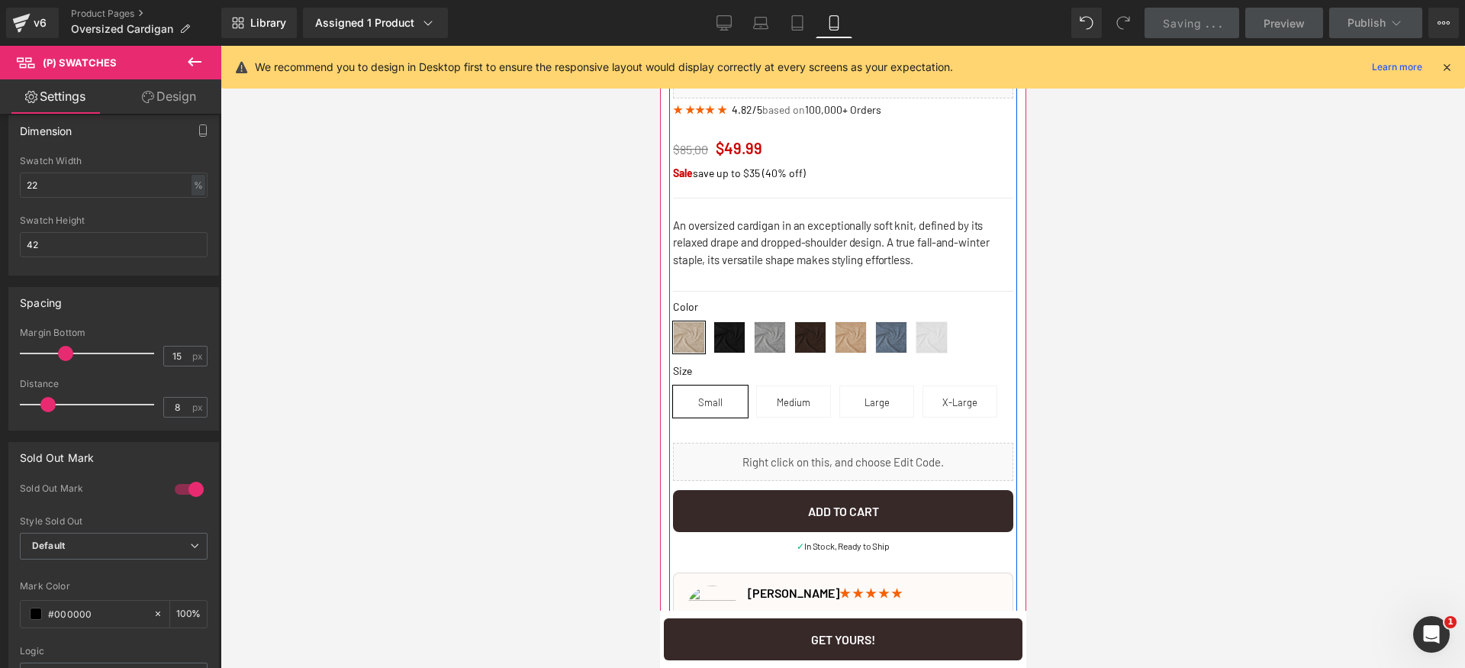
scroll to position [646, 0]
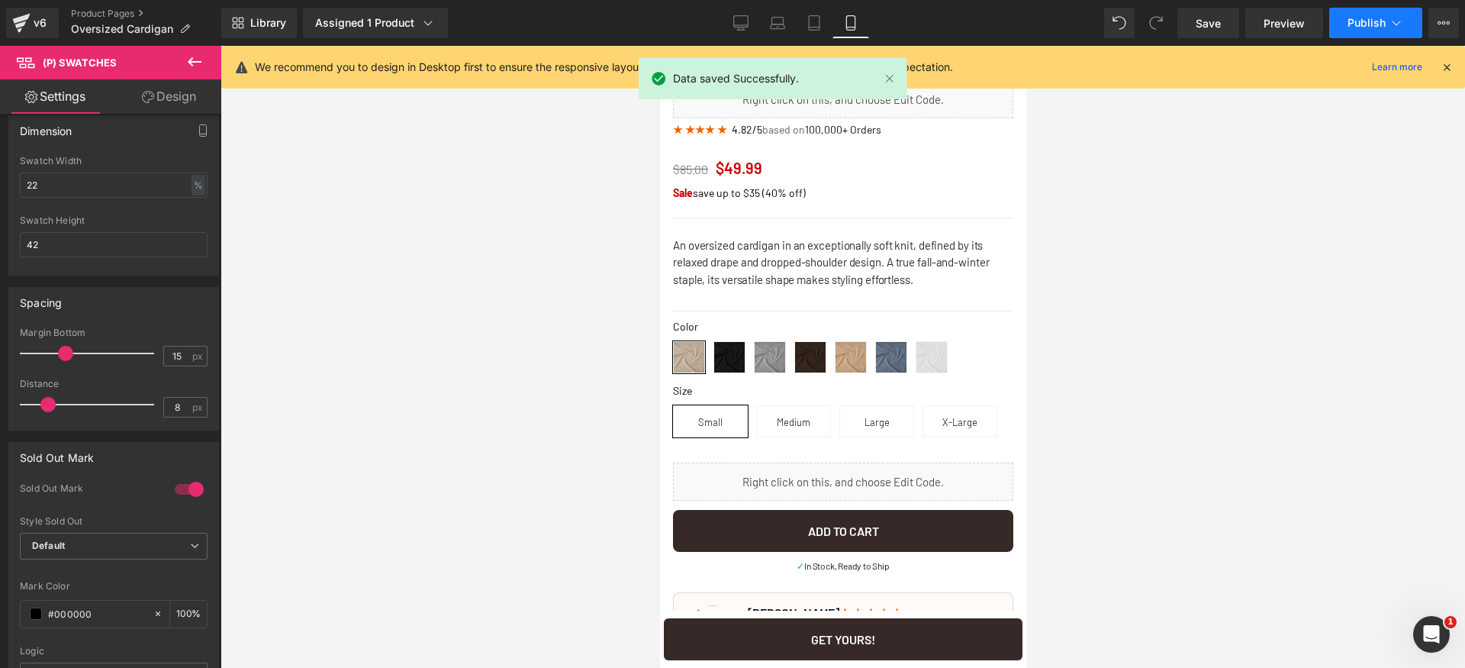
click at [1385, 21] on span "Publish" at bounding box center [1367, 23] width 38 height 12
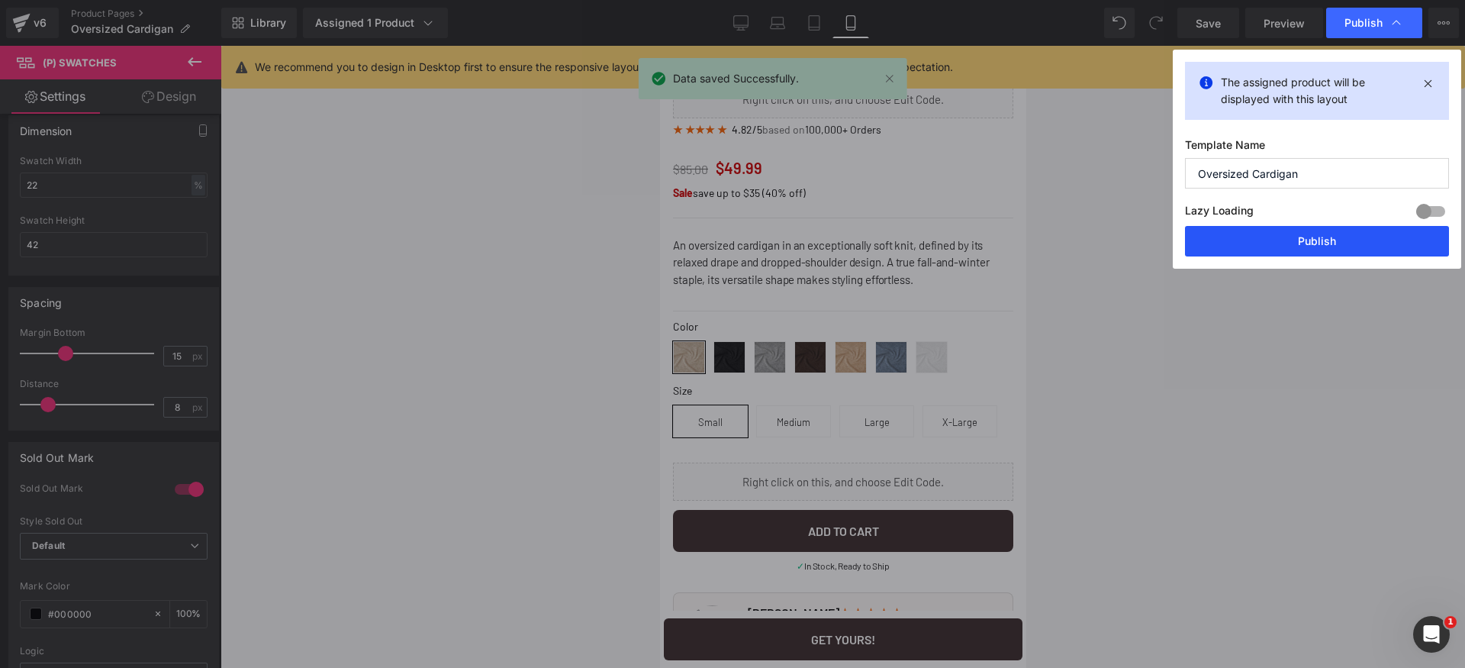
click at [1328, 249] on button "Publish" at bounding box center [1317, 241] width 264 height 31
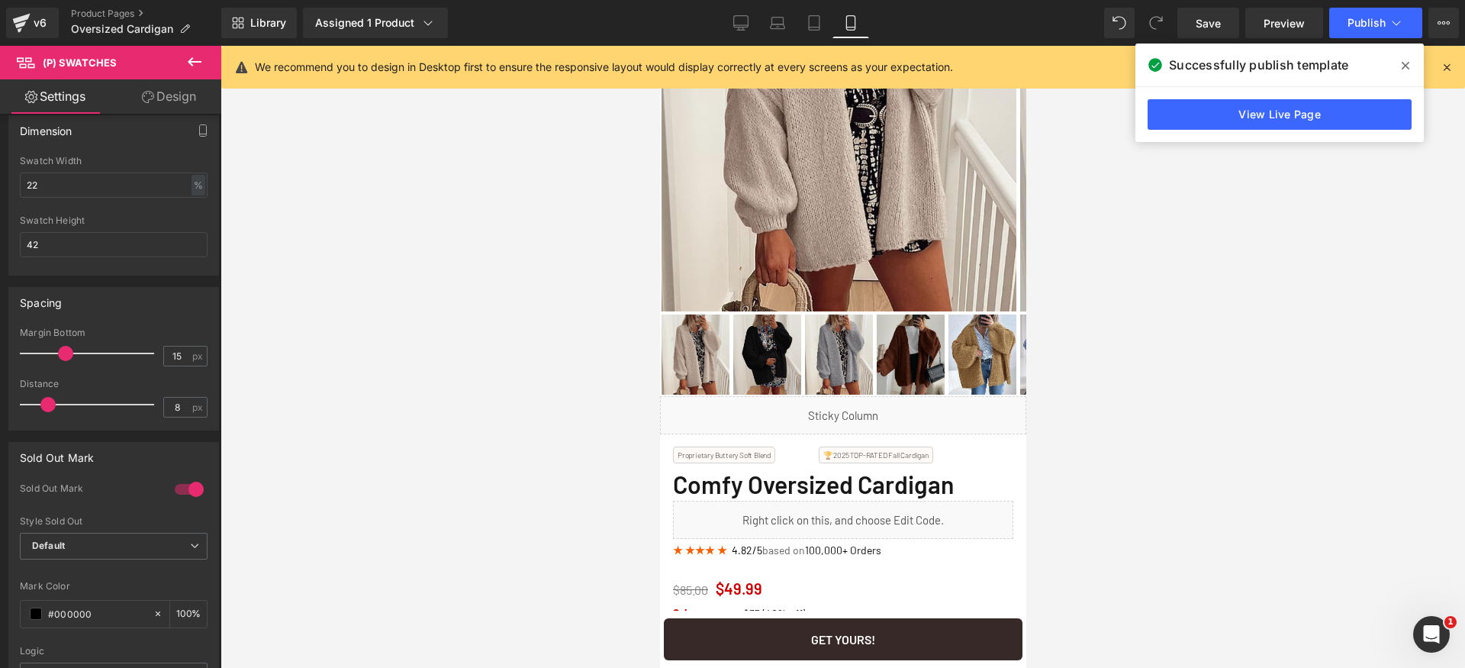
scroll to position [0, 0]
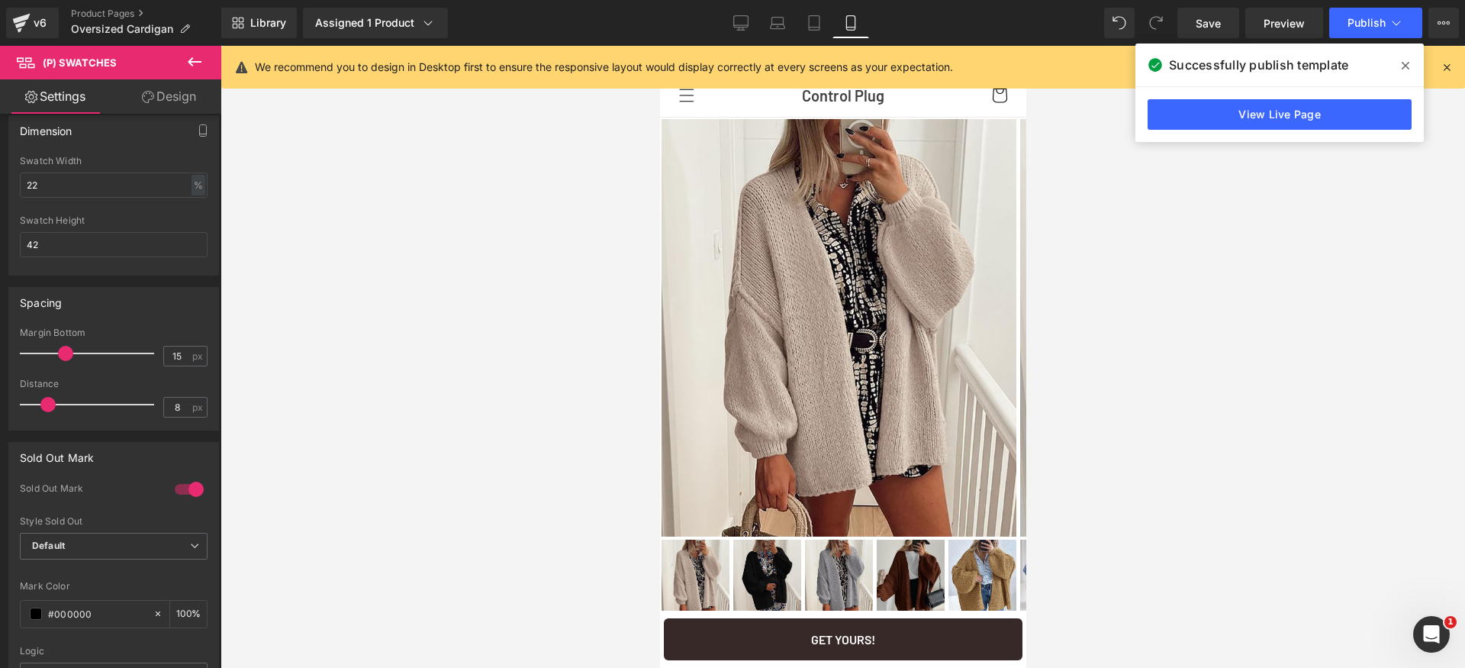
click at [1408, 65] on icon at bounding box center [1406, 66] width 8 height 12
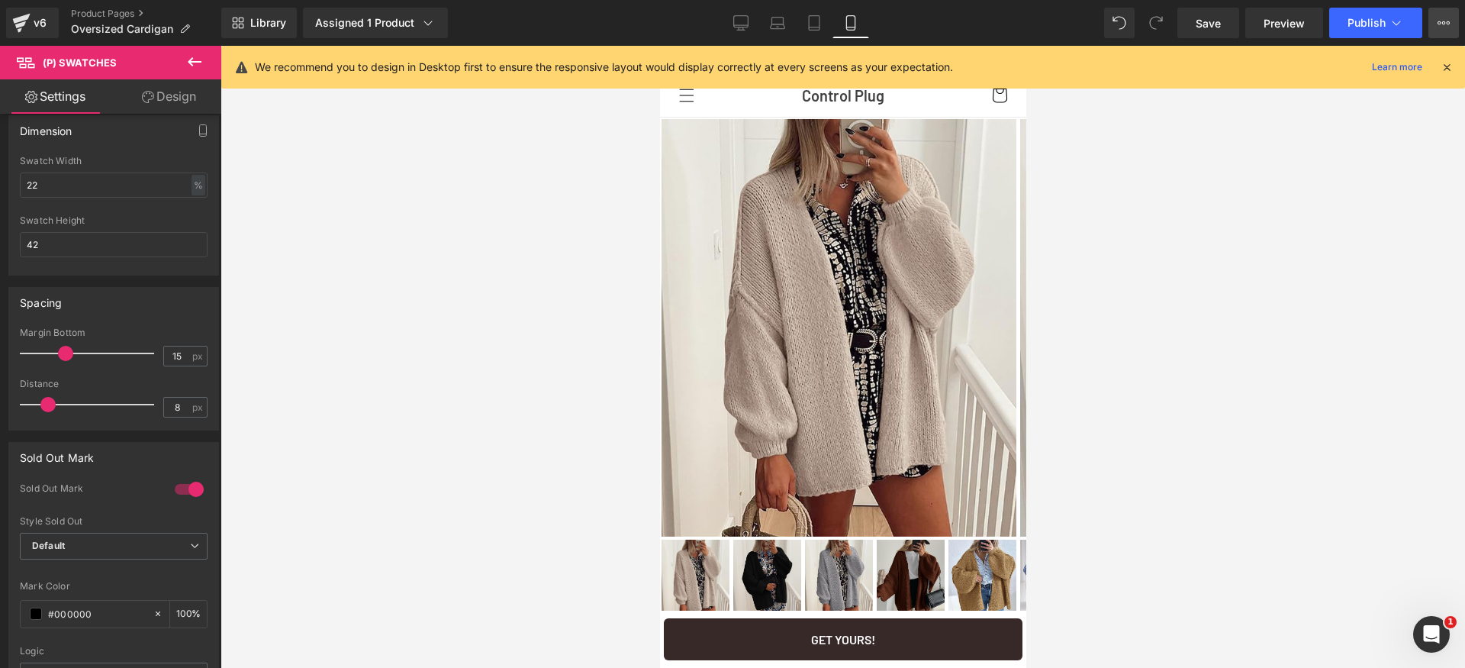
click at [1438, 24] on icon at bounding box center [1444, 23] width 12 height 12
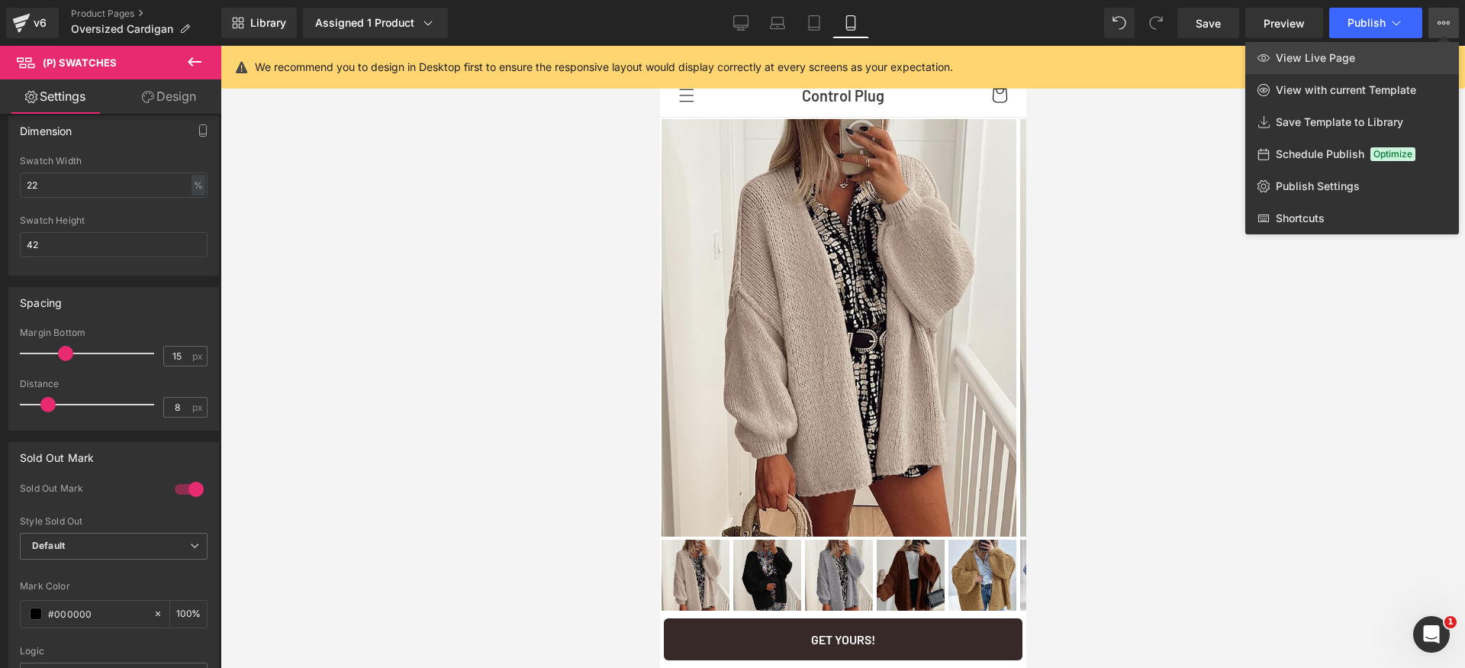
click at [1379, 58] on link "View Live Page" at bounding box center [1353, 58] width 214 height 32
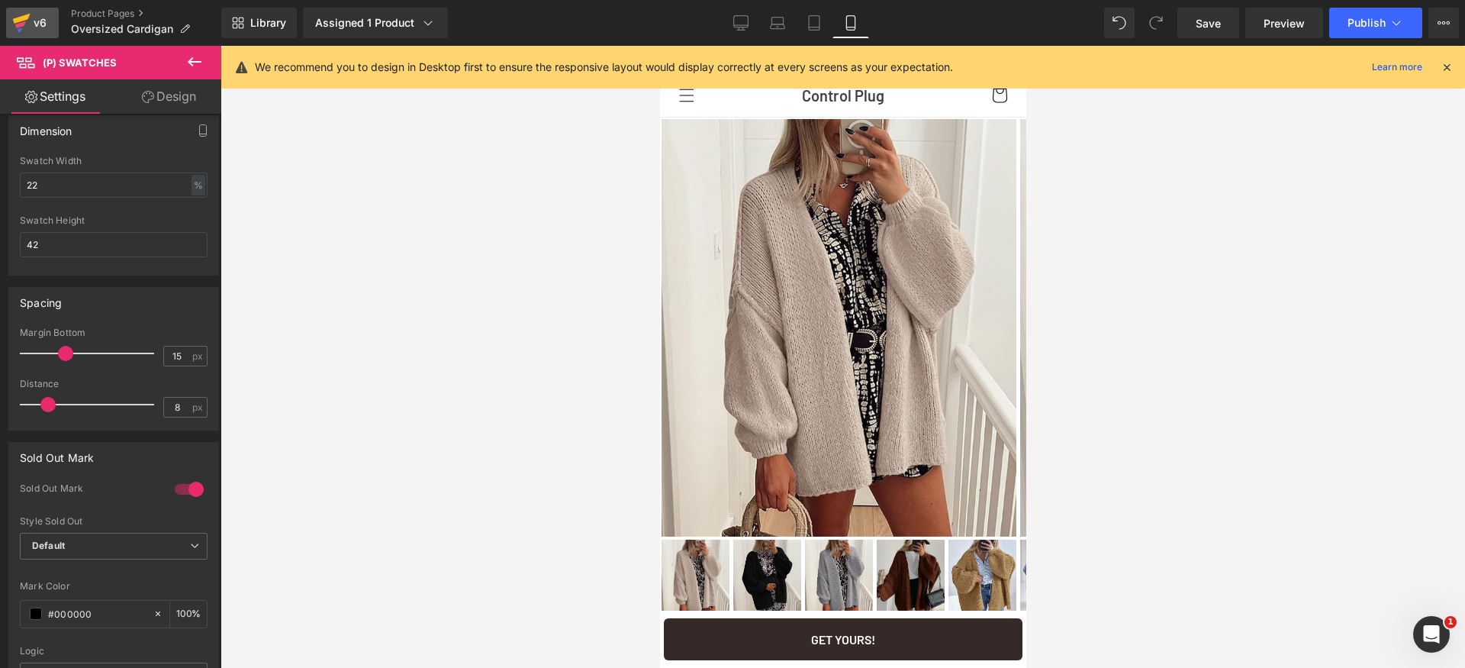
click at [34, 29] on div "v6" at bounding box center [40, 23] width 19 height 20
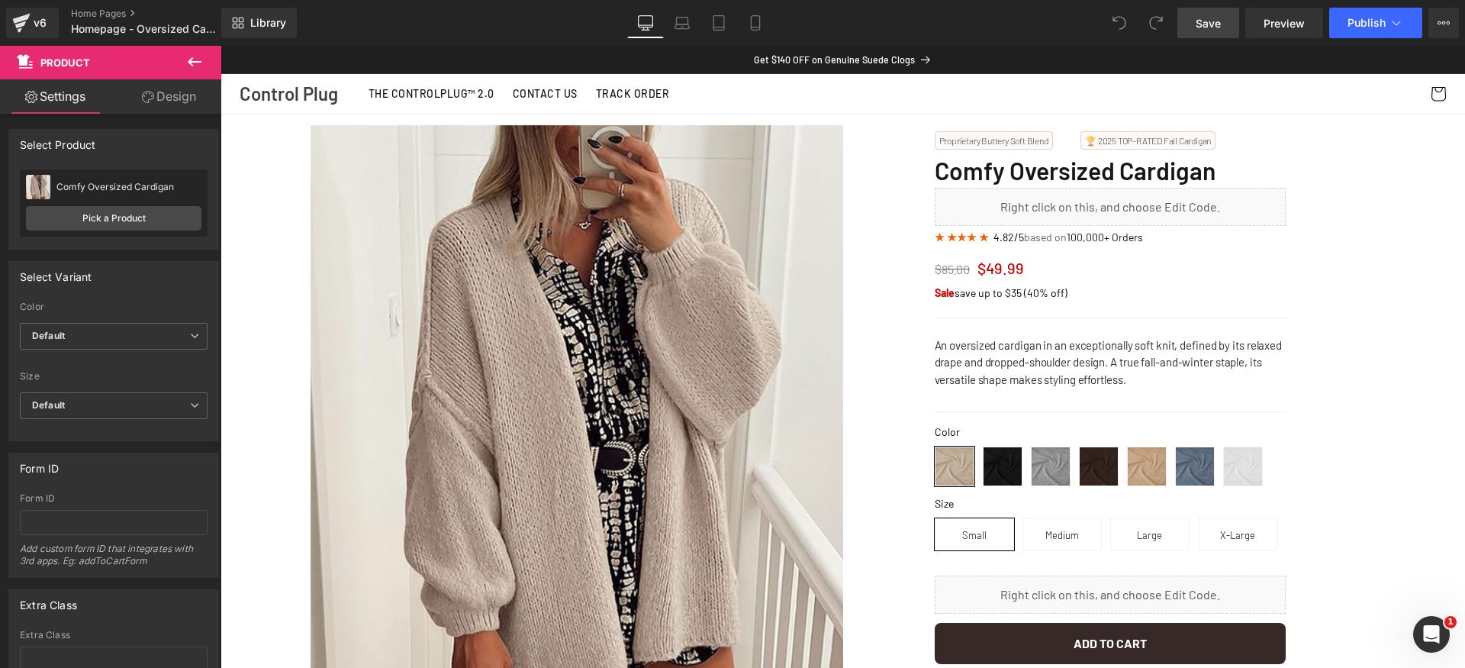
click at [1207, 22] on span "Save" at bounding box center [1208, 23] width 25 height 16
click at [1410, 27] on button "Publish" at bounding box center [1376, 23] width 93 height 31
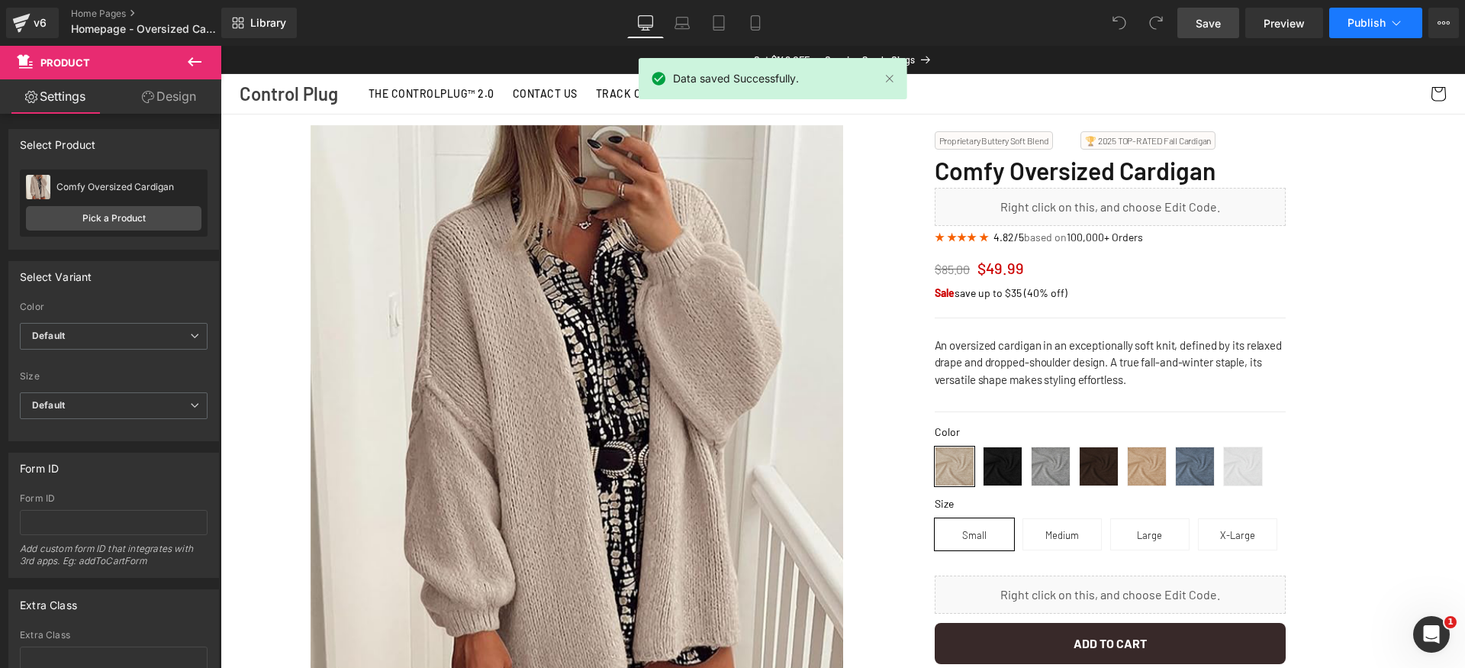
click at [1375, 20] on span "Publish" at bounding box center [1367, 23] width 38 height 12
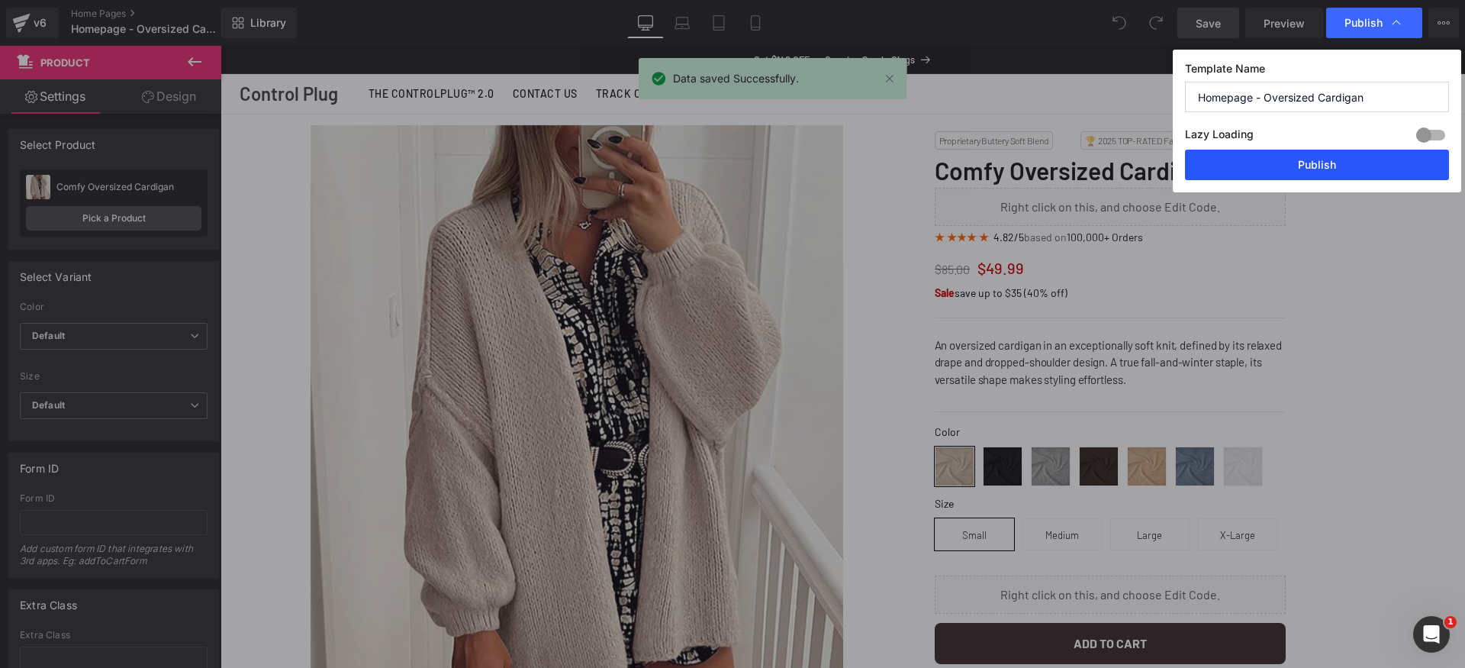
click at [1368, 167] on button "Publish" at bounding box center [1317, 165] width 264 height 31
